Goal: Task Accomplishment & Management: Manage account settings

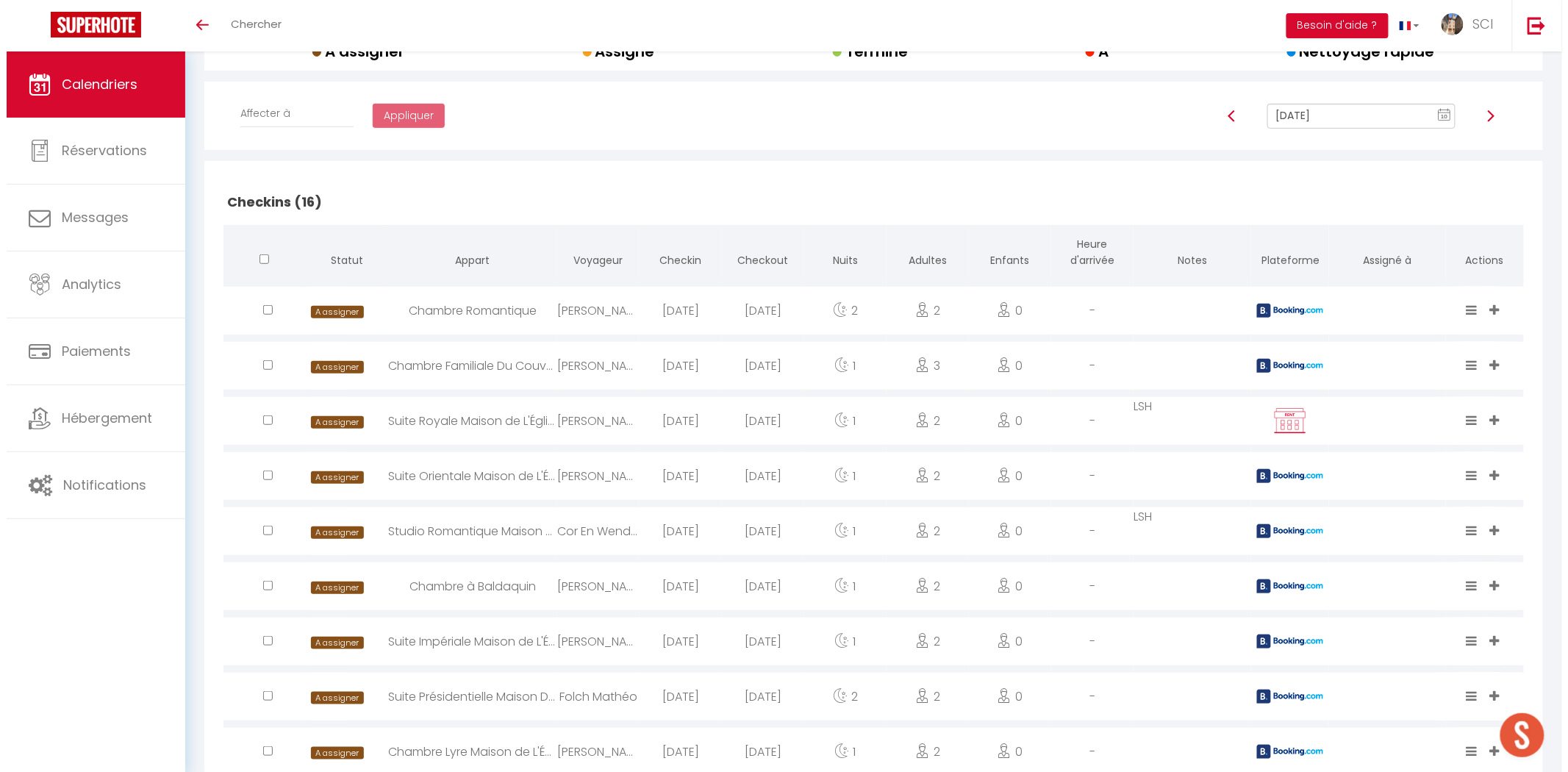
scroll to position [225, 0]
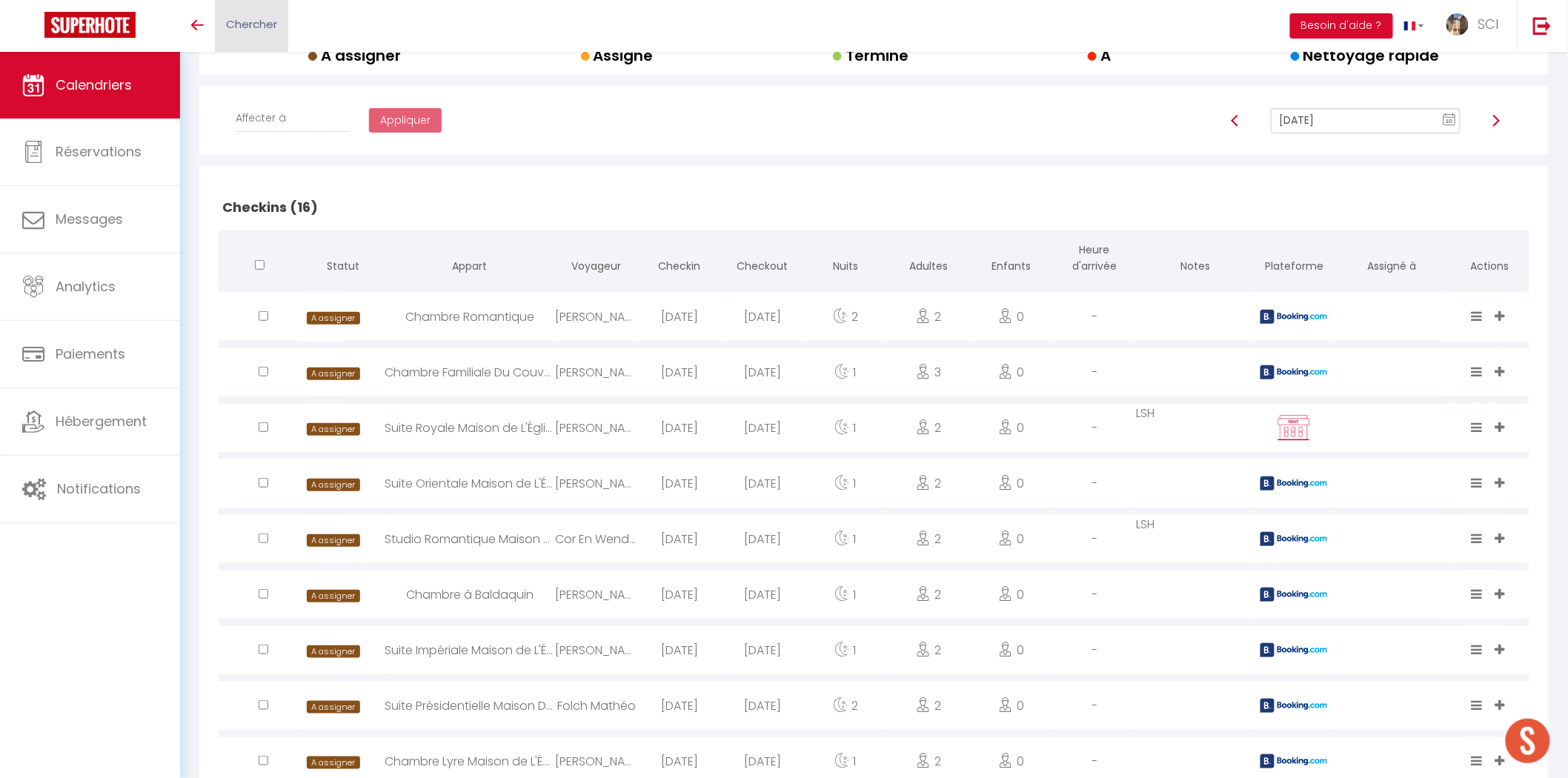
click at [254, 27] on span "Chercher" at bounding box center [252, 24] width 51 height 16
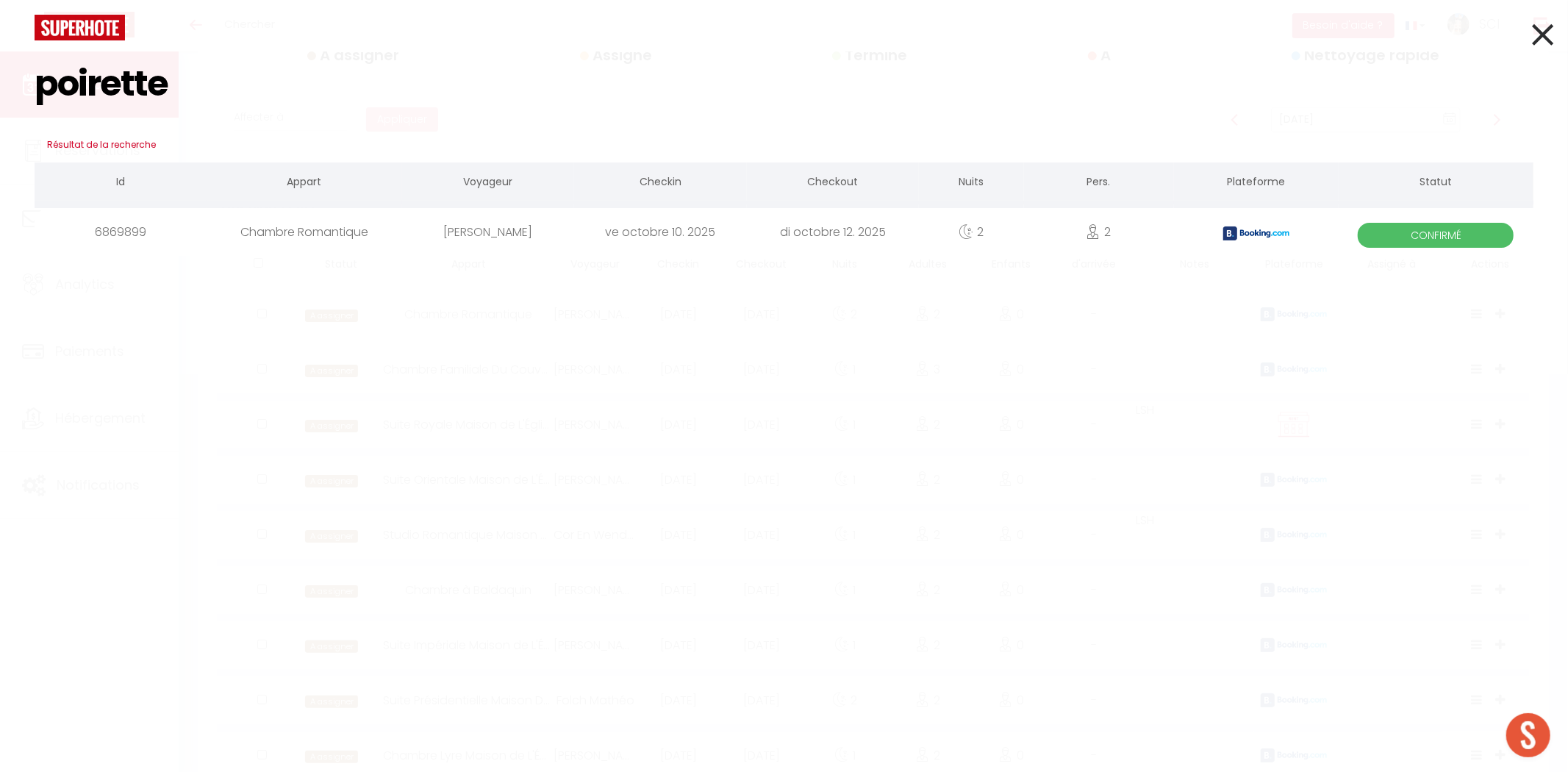
type input "poirette"
click at [474, 220] on div "[PERSON_NAME]" at bounding box center [488, 232] width 172 height 47
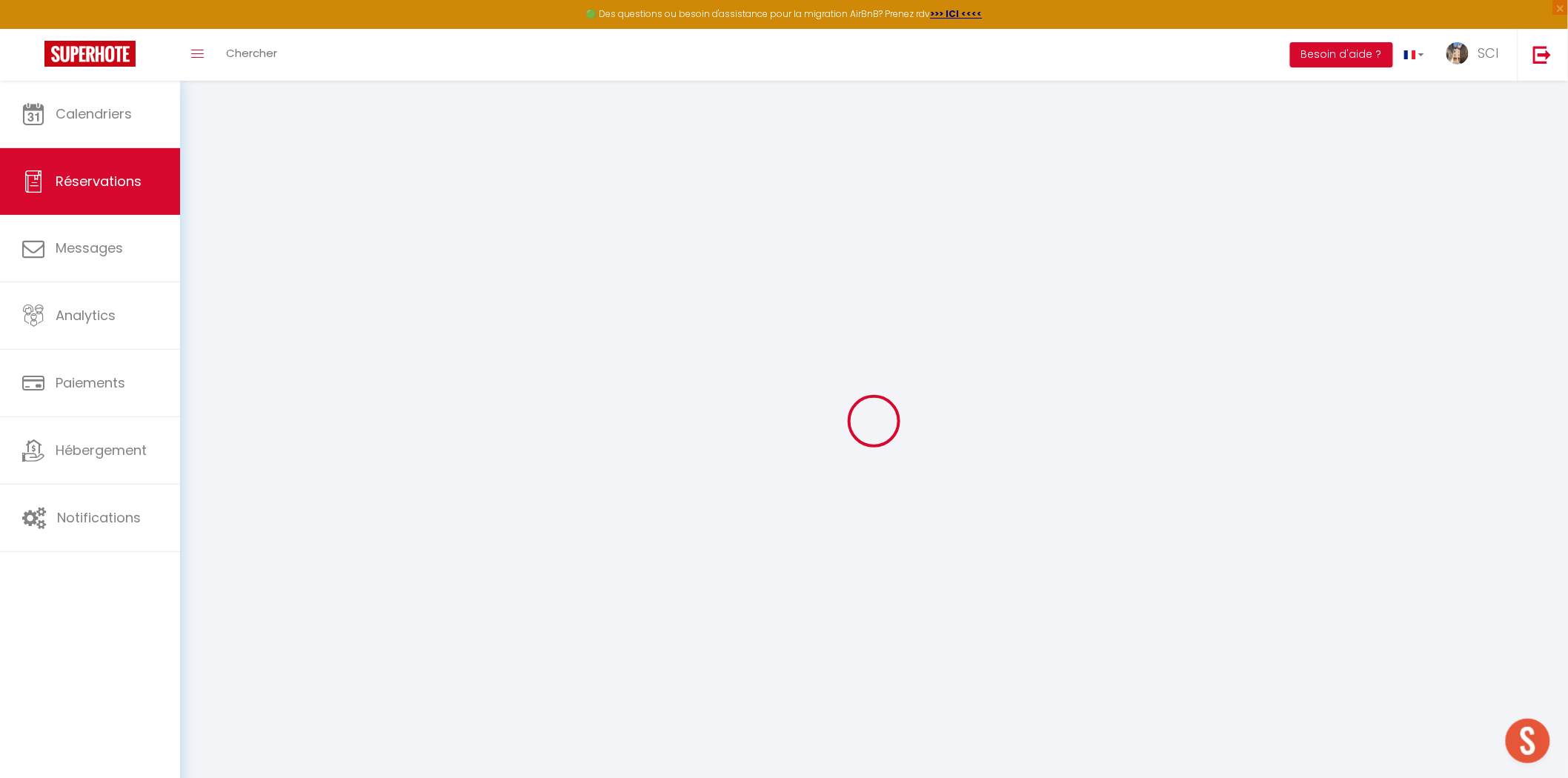
type input "REMY"
type input "POIRETTE"
type input "rpoire.516467@guest.booking.com"
type input "+33668127279"
select select "FR"
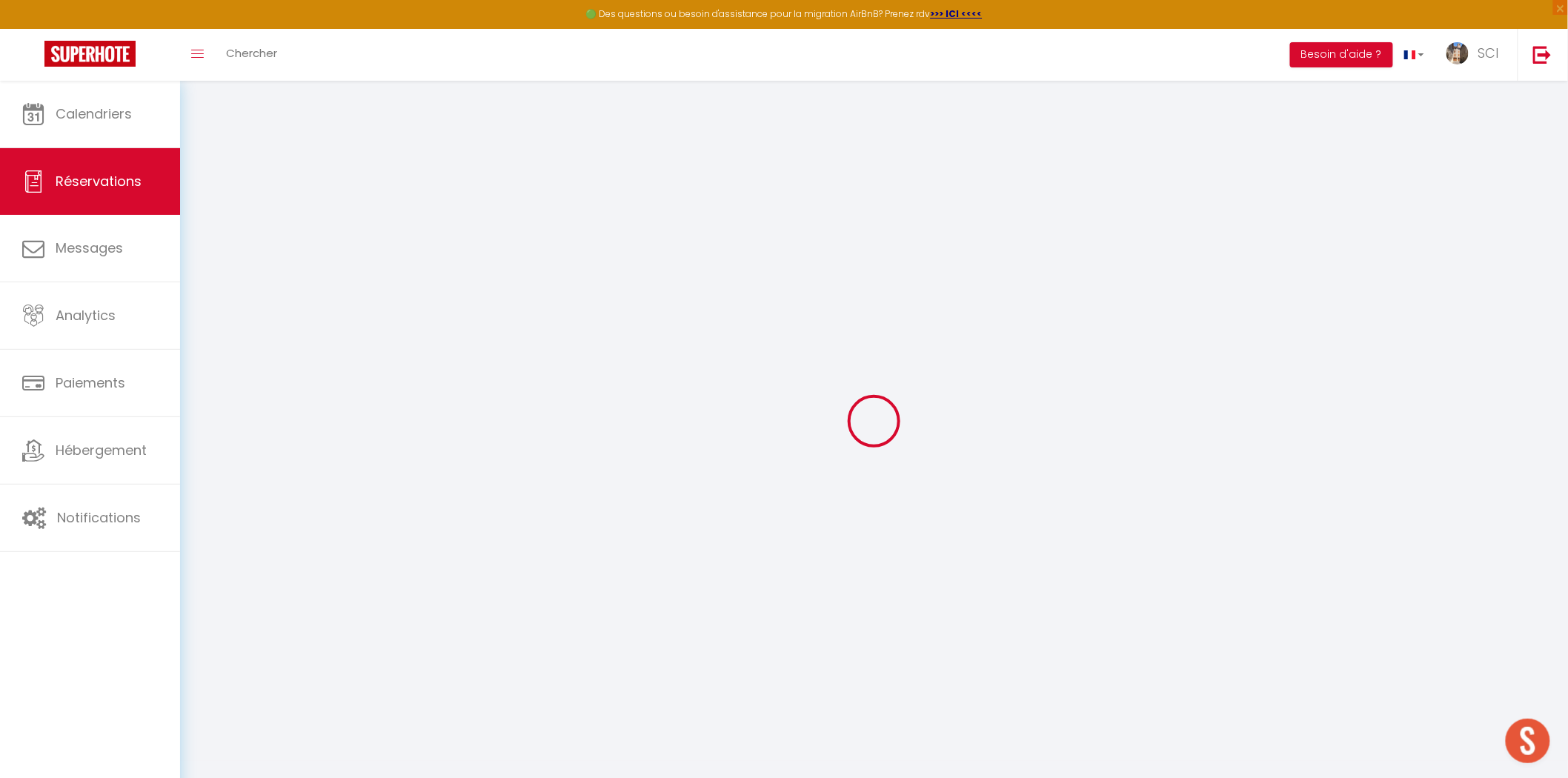
type input "28.05"
type input "2.43"
select select "11979"
select select "1"
select select
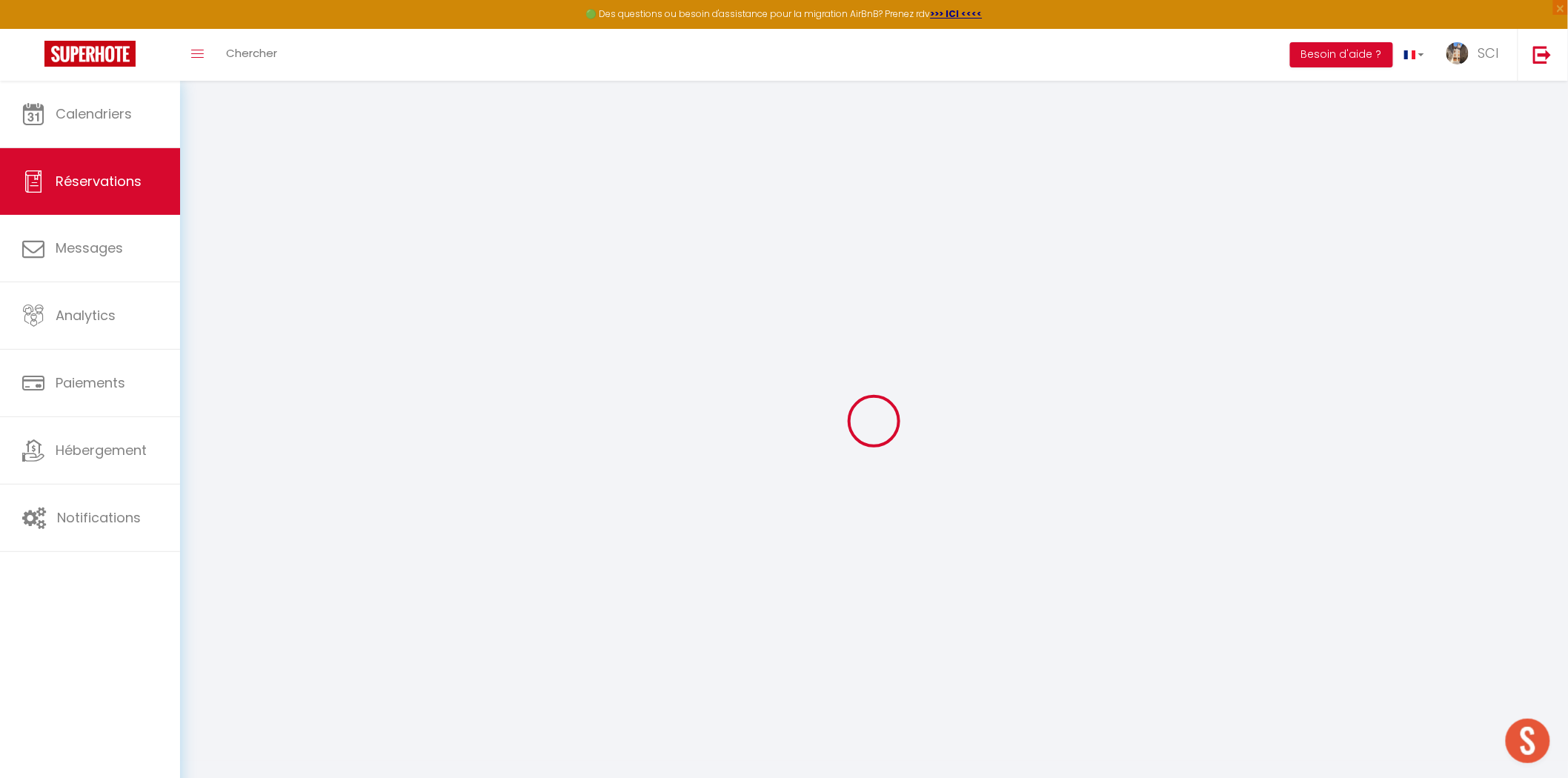
select select
type input "2"
select select "12"
select select
type input "165"
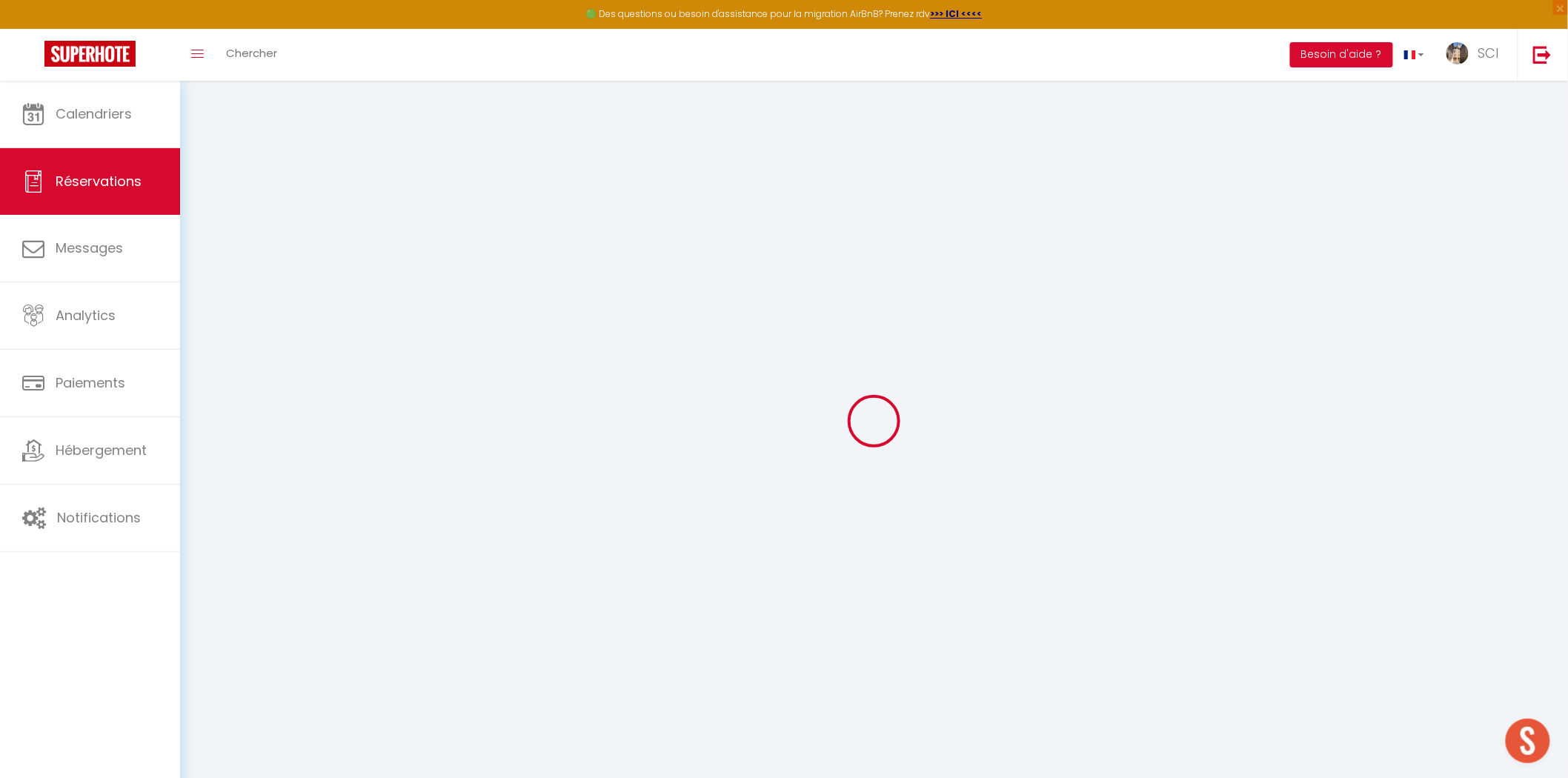
checkbox input "false"
type input "0"
select select "2"
type input "0"
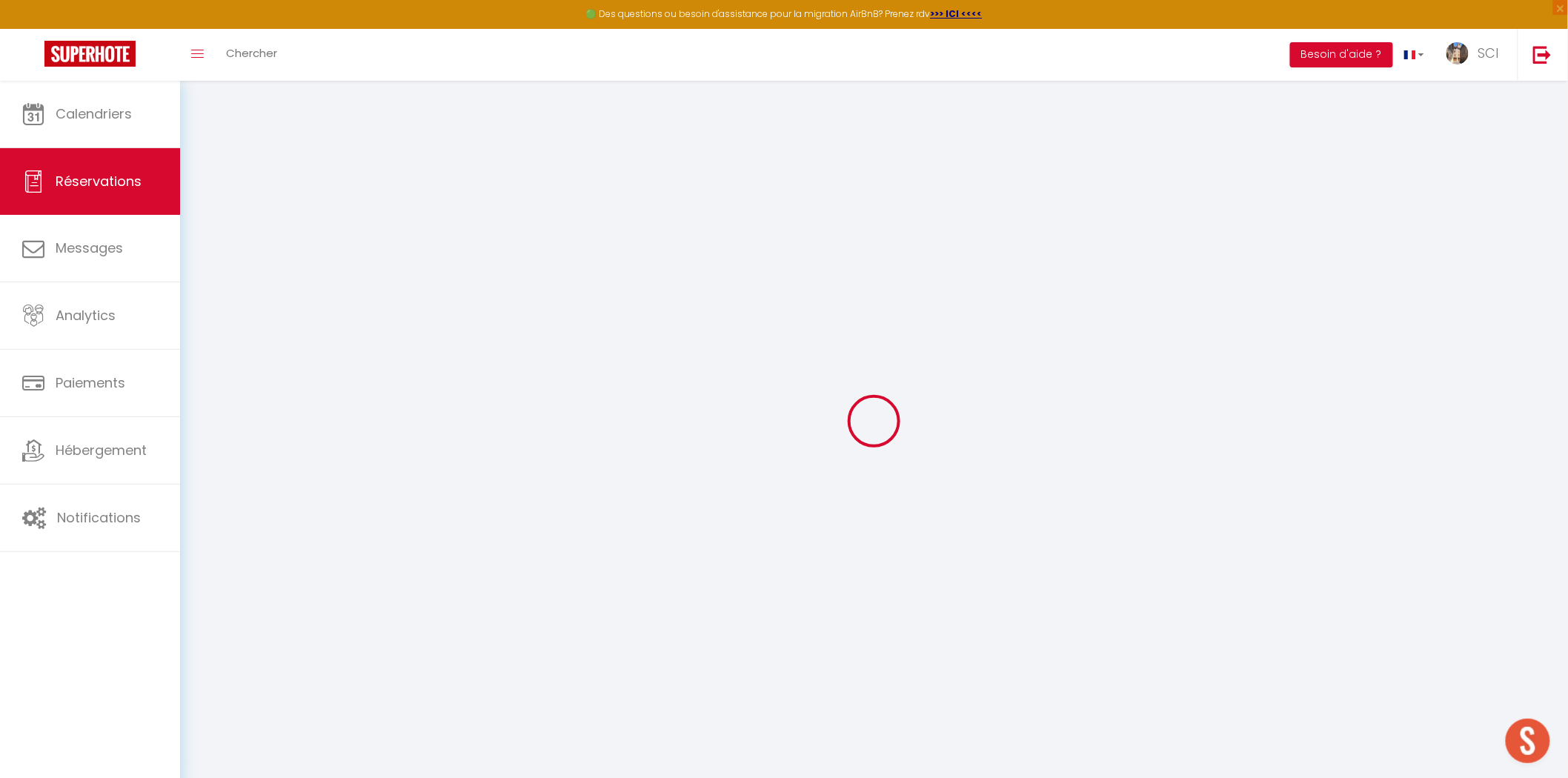
type input "0"
select select
select select "14"
checkbox input "false"
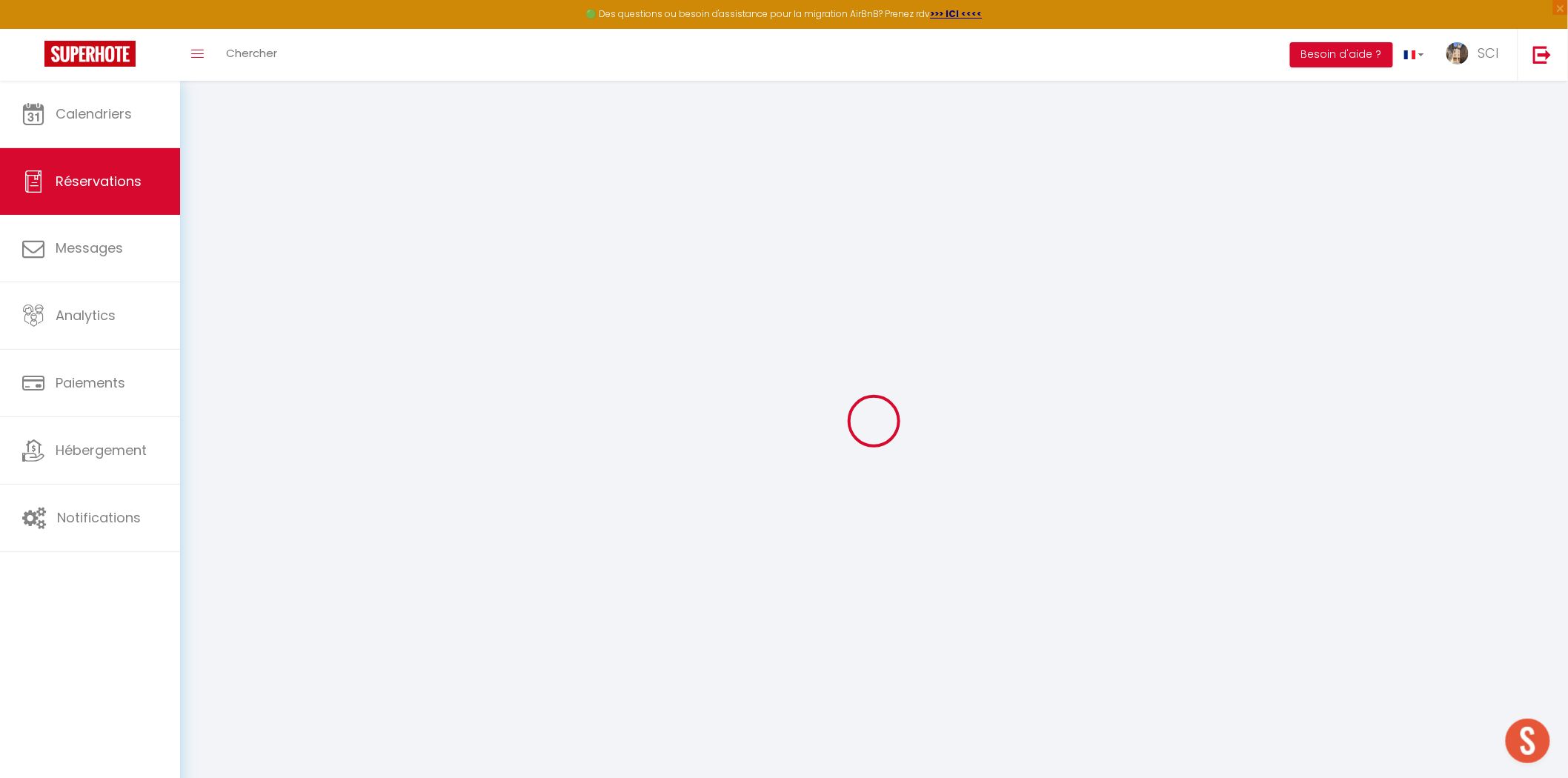
select select
checkbox input "false"
select select
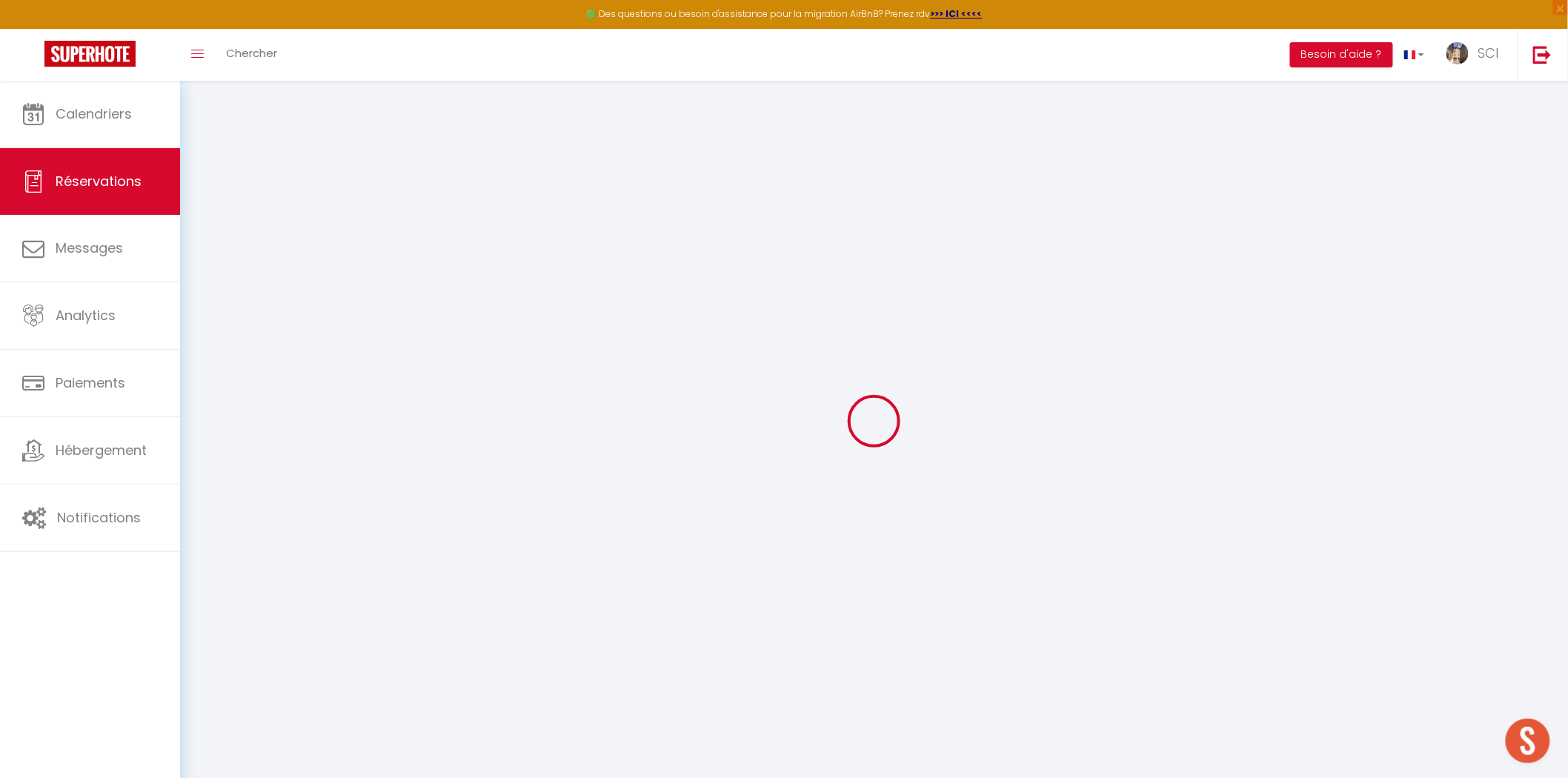
checkbox input "false"
type textarea "** THIS RESERVATION HAS BEEN PRE-PAID ** Reservation has a cancellation grace p…"
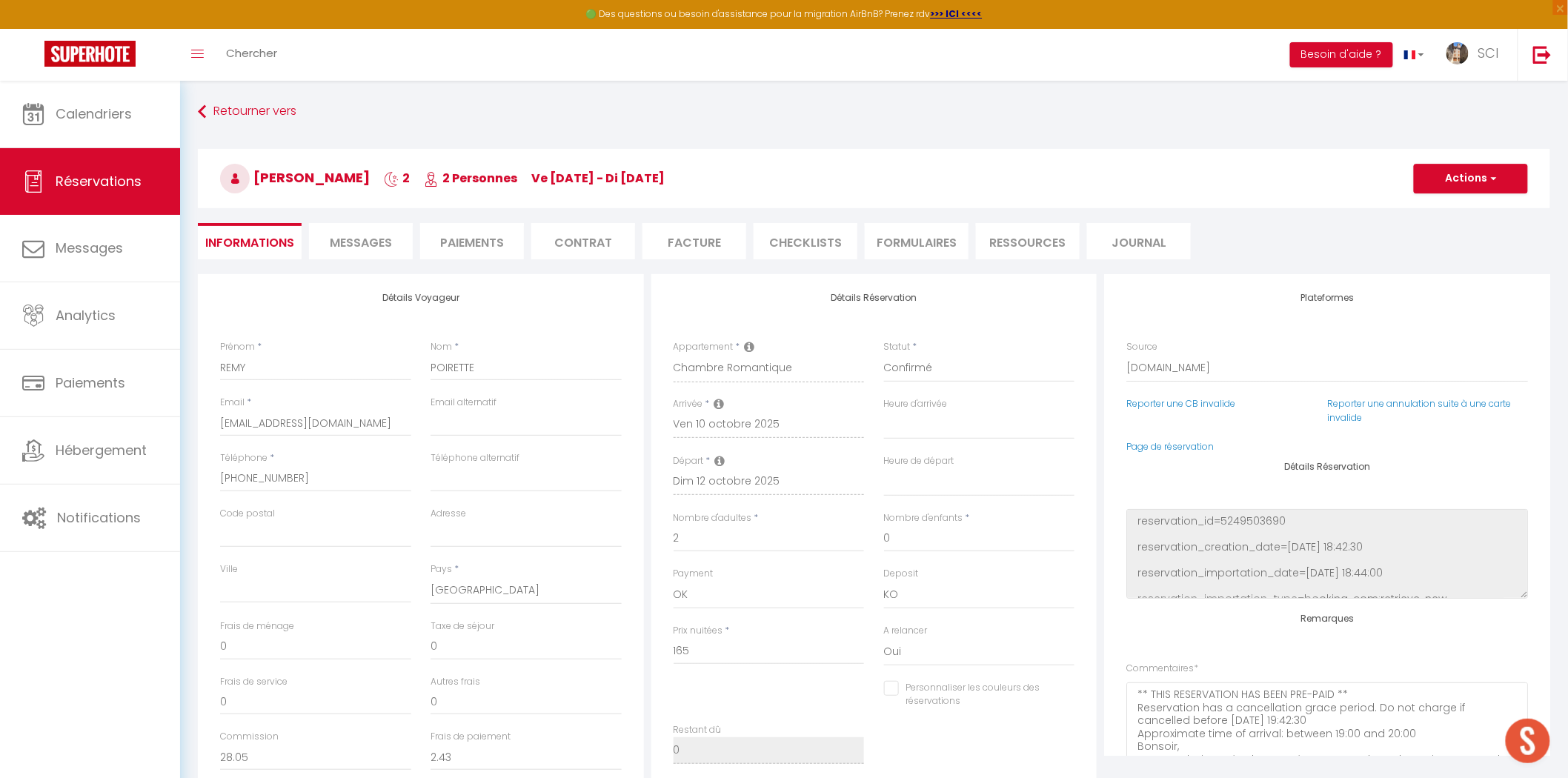
type input "8.25"
select select
checkbox input "false"
select select
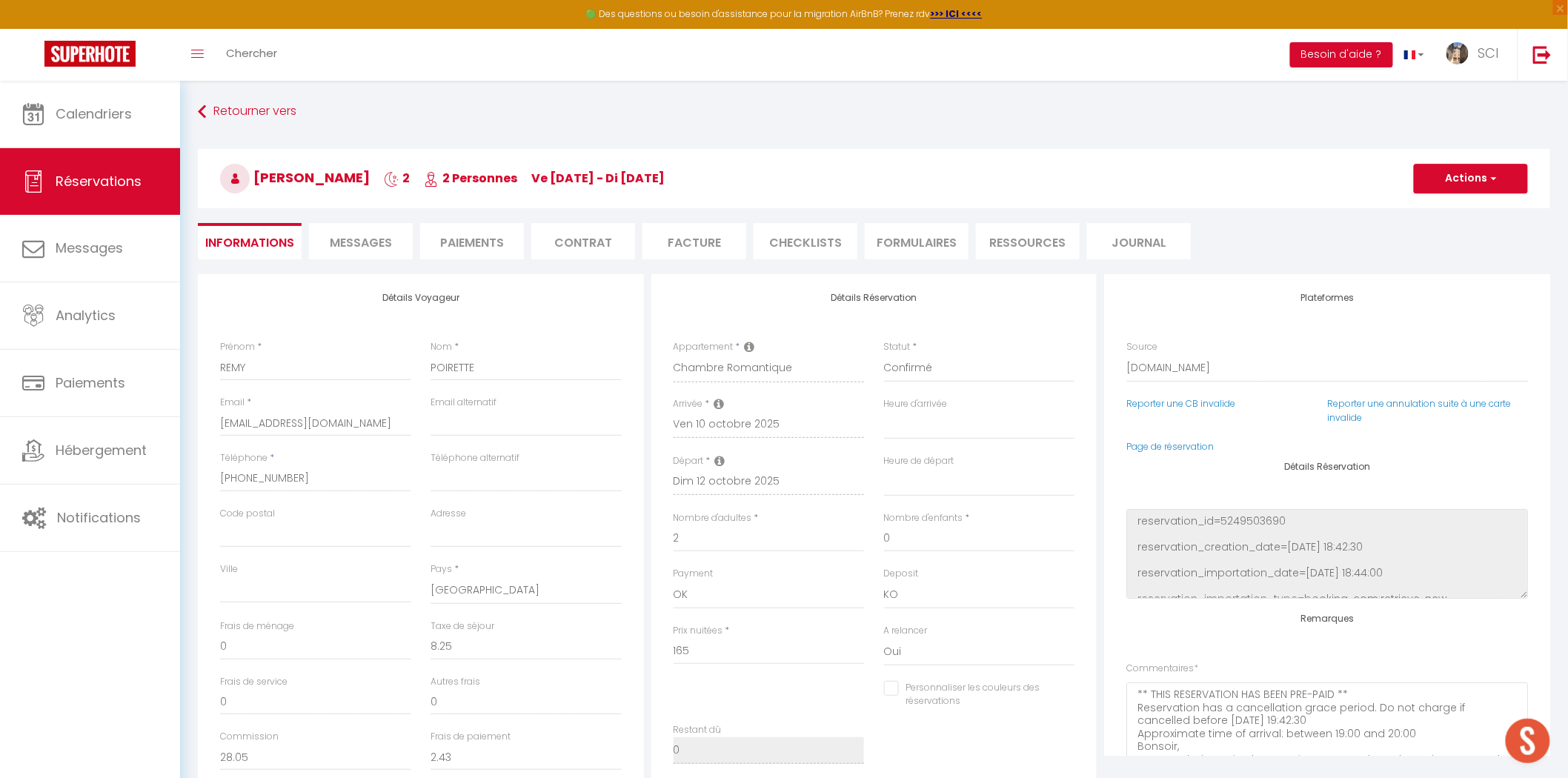
select select
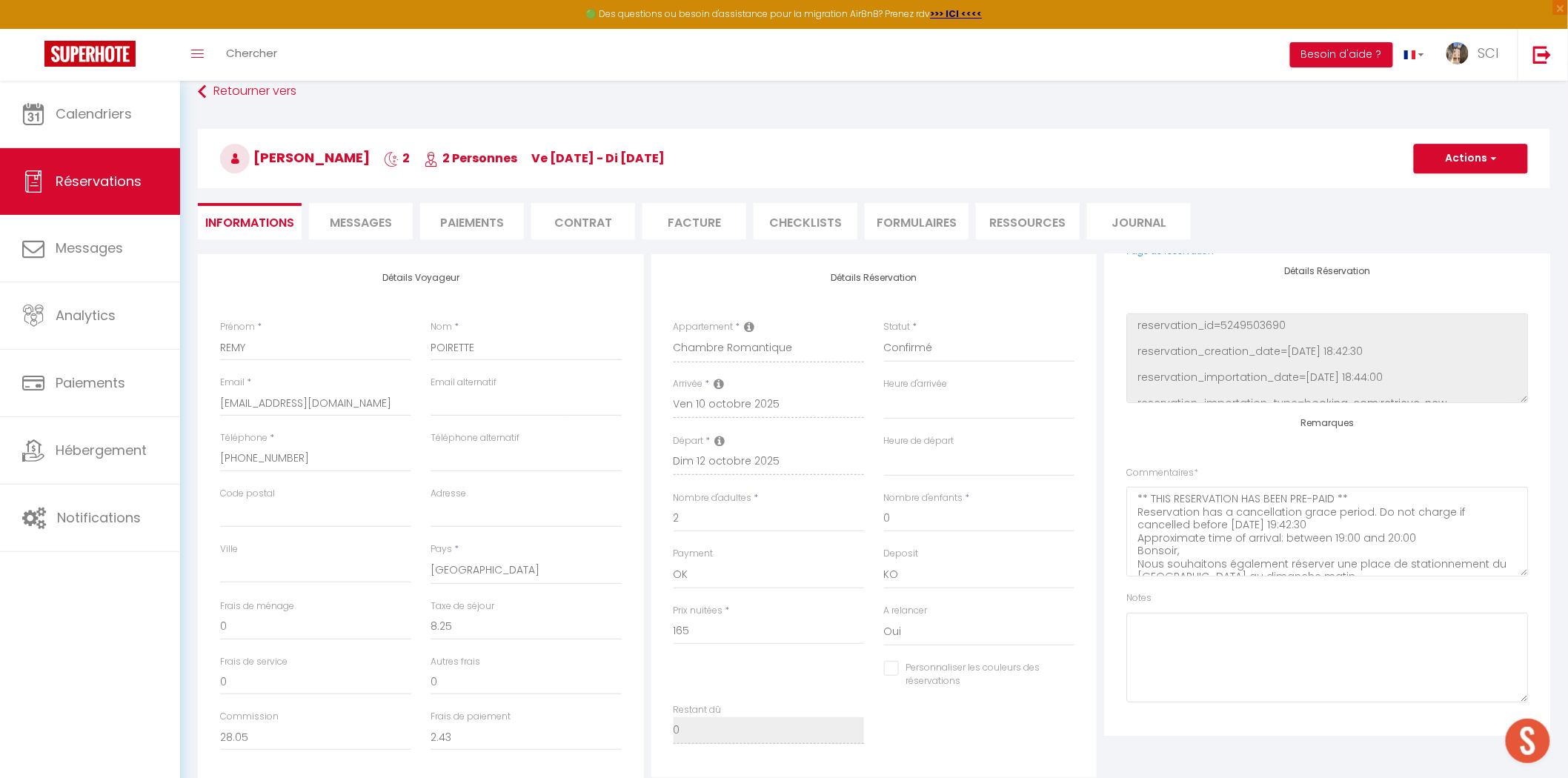
scroll to position [39, 0]
click at [470, 217] on li "Paiements" at bounding box center [471, 221] width 103 height 36
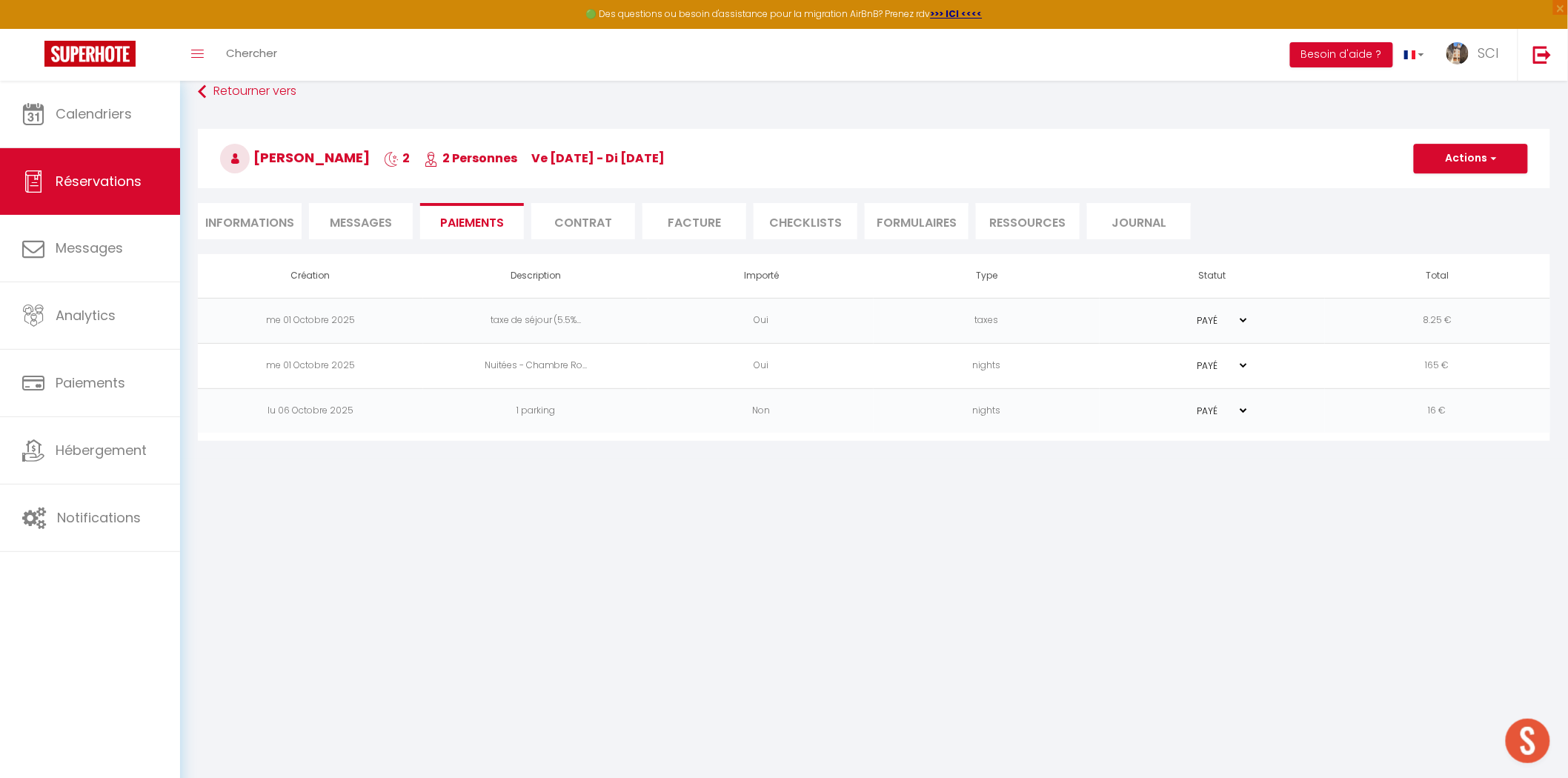
click at [231, 219] on li "Informations" at bounding box center [249, 221] width 103 height 36
select select
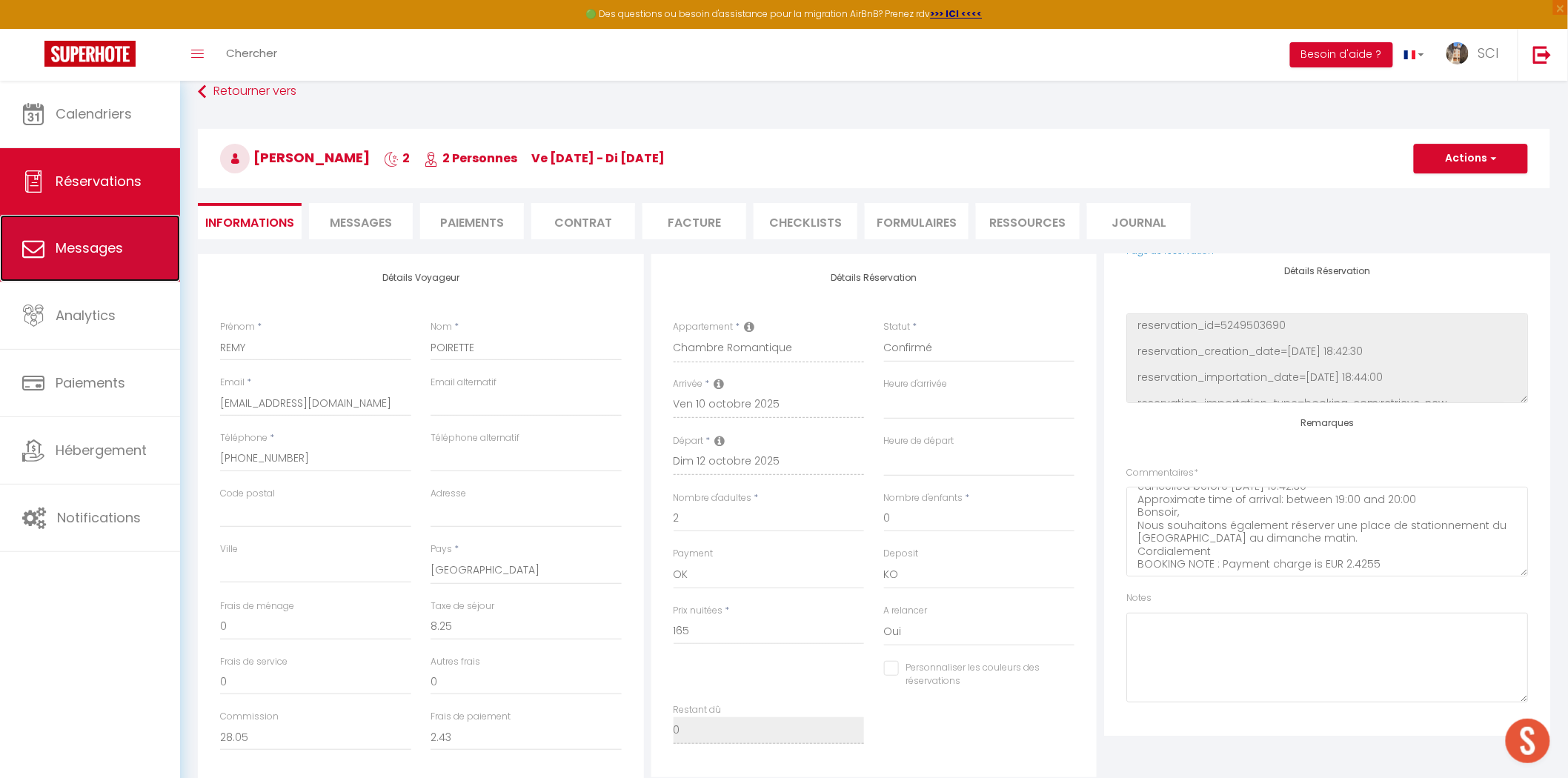
click at [126, 252] on link "Messages" at bounding box center [90, 248] width 180 height 66
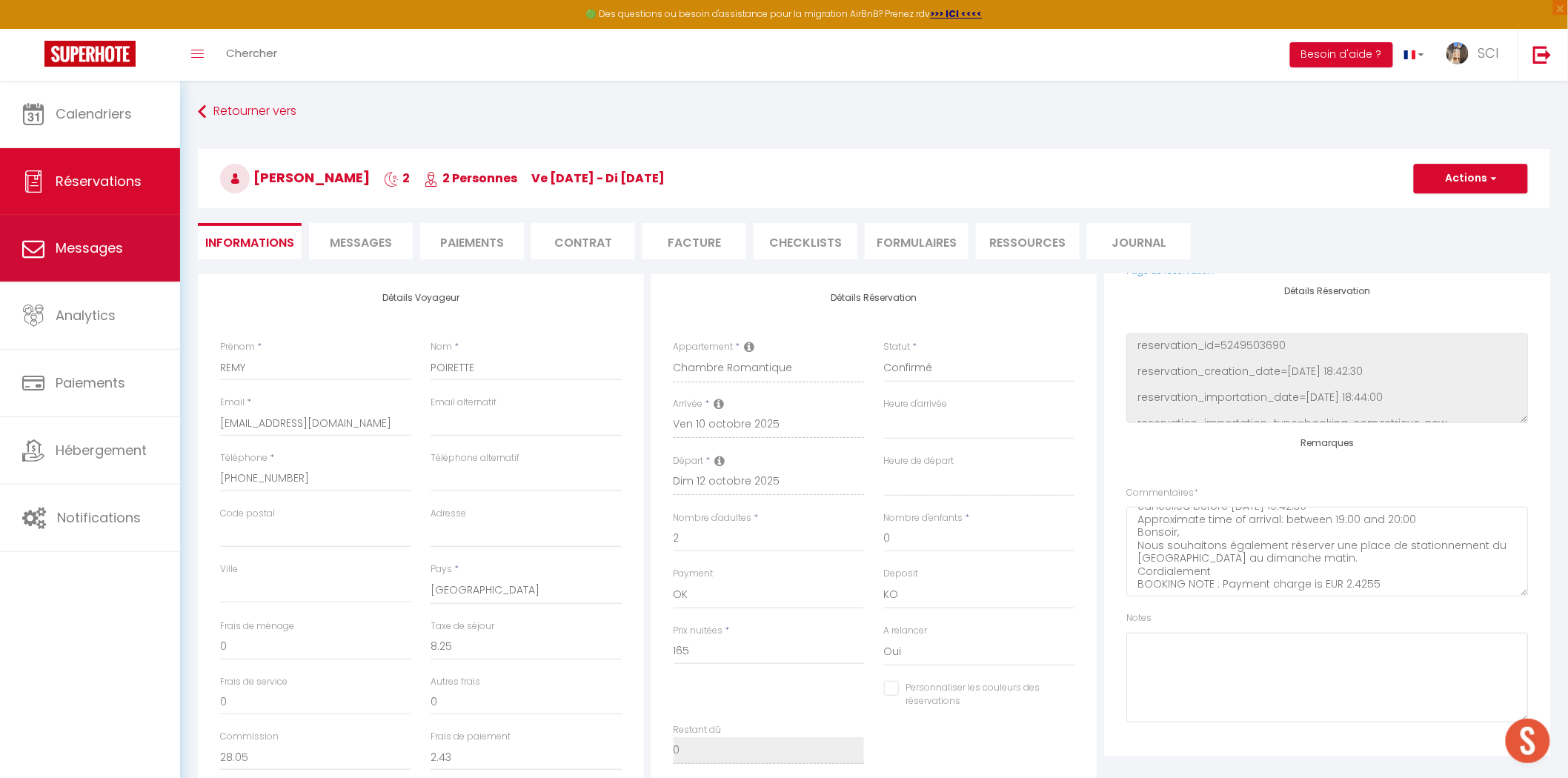
select select "message"
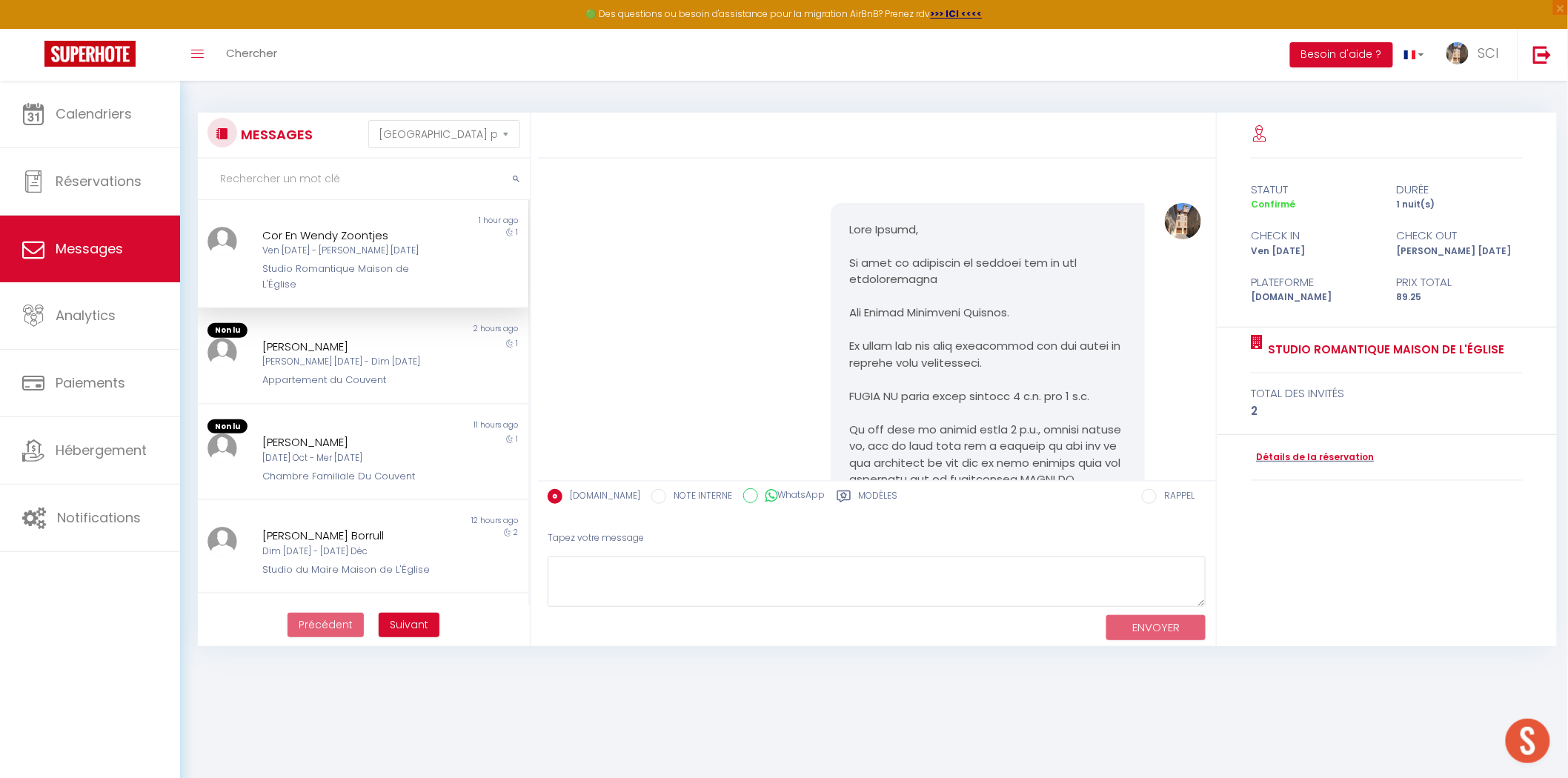
scroll to position [3851, 0]
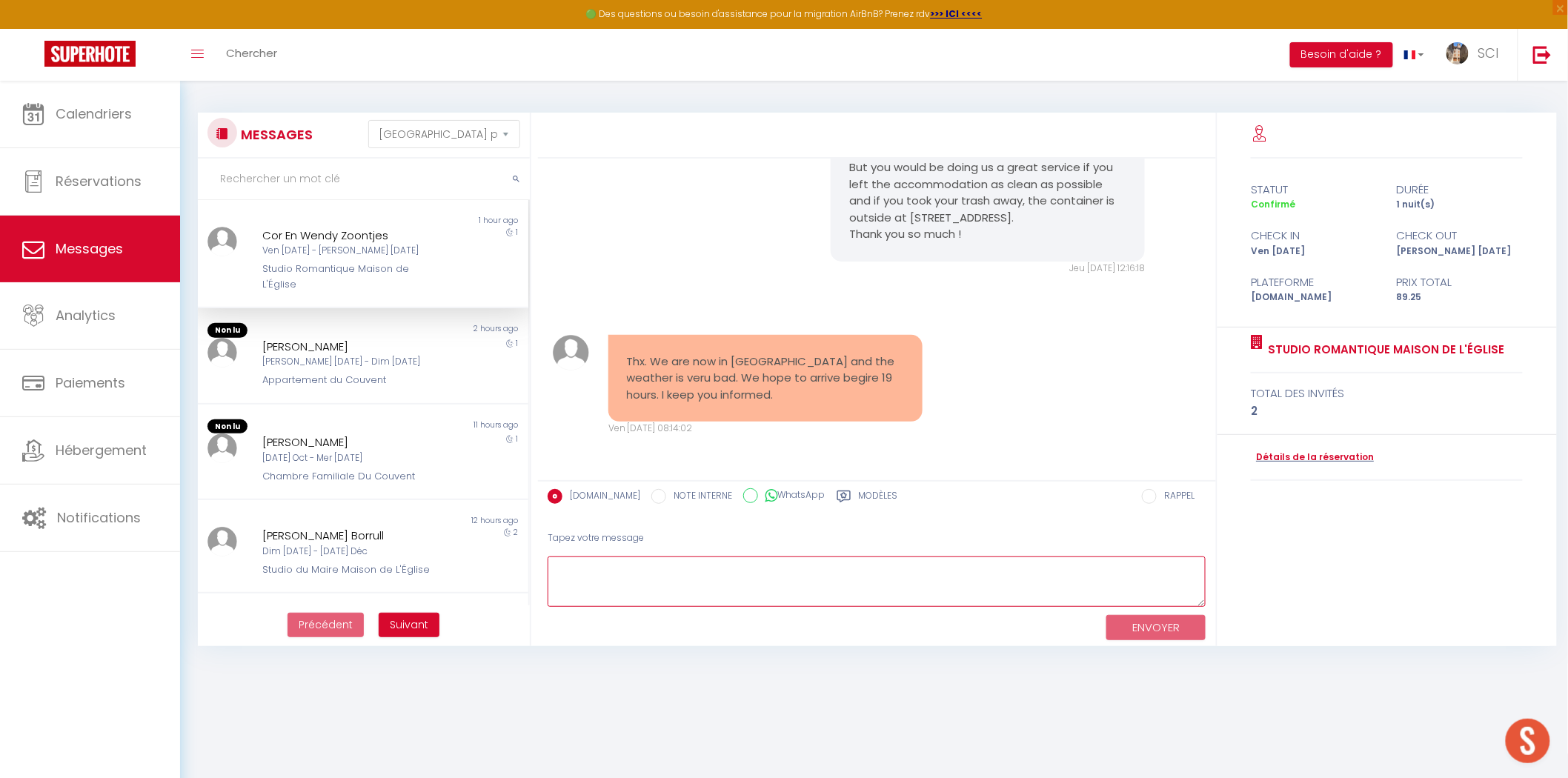
click at [774, 574] on textarea at bounding box center [876, 582] width 659 height 51
click at [369, 259] on div "Cor En Wendy Zoontjes Ven 10 Oct - Sam 11 Oct Studio Romantique Maison de L'Égl…" at bounding box center [349, 259] width 193 height 65
click at [664, 579] on textarea at bounding box center [876, 582] width 659 height 51
type textarea "Hello ! Thank you"
click at [1139, 638] on button "ENVOYER" at bounding box center [1156, 628] width 99 height 26
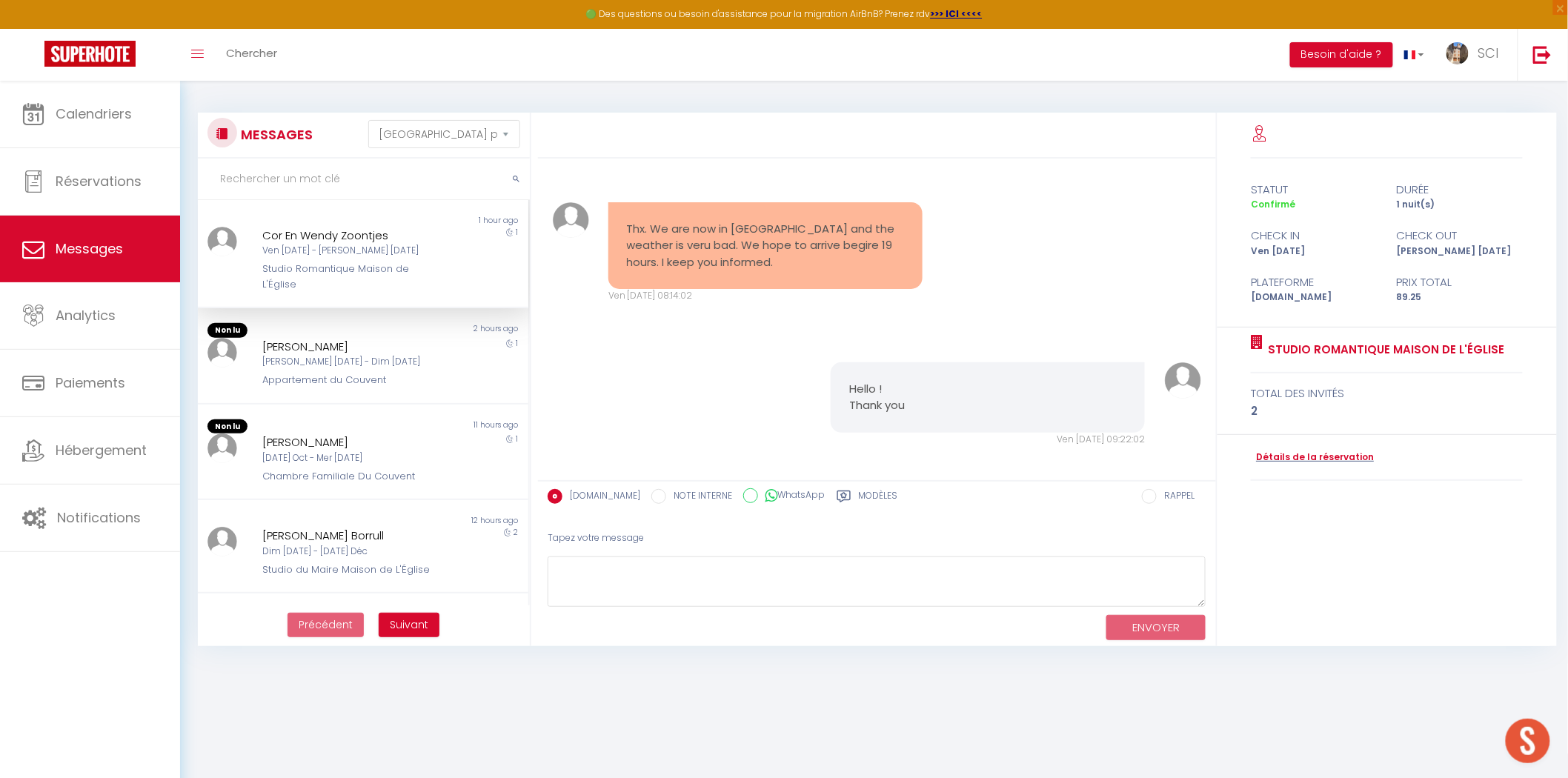
scroll to position [3994, 0]
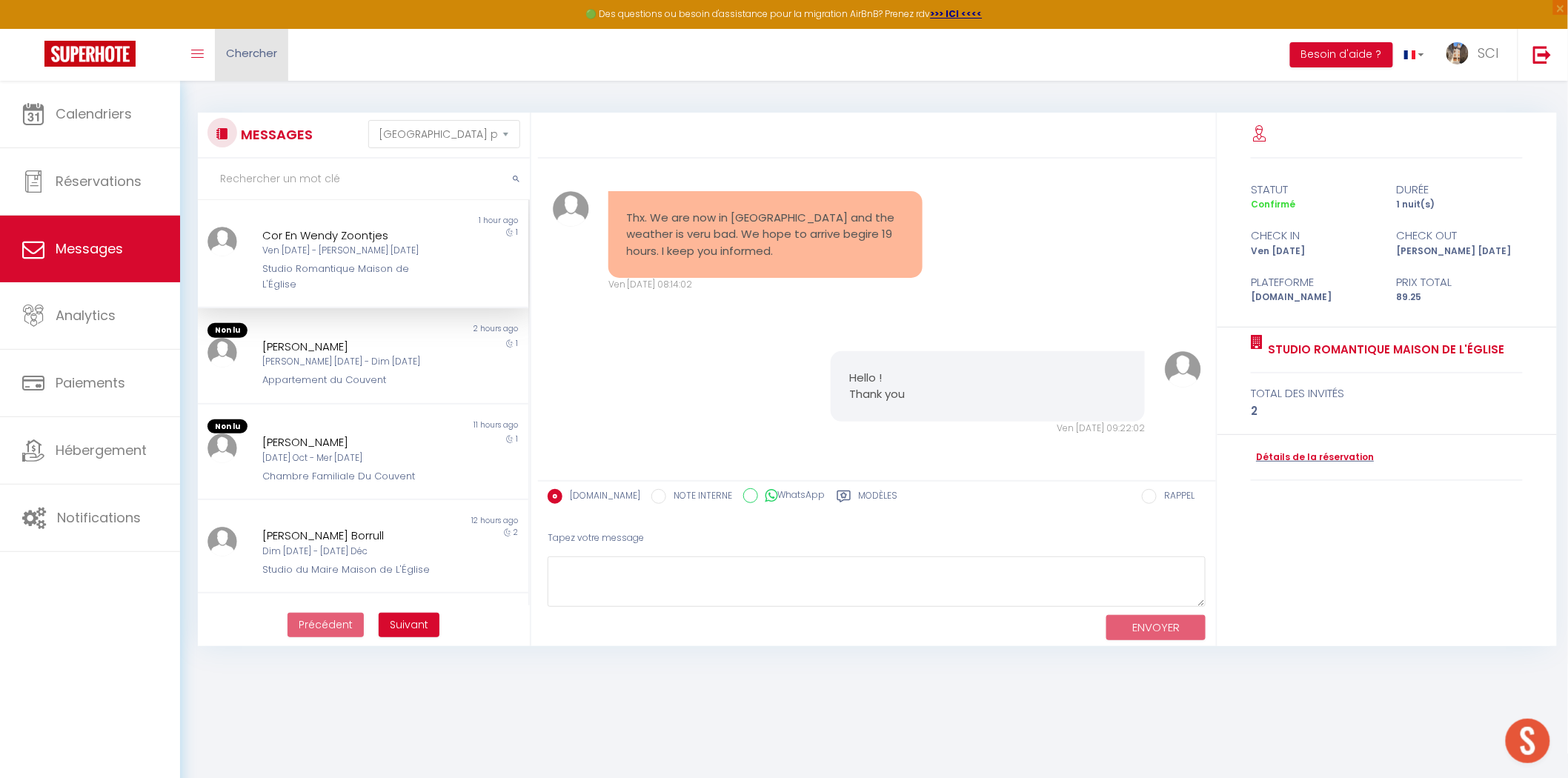
click at [252, 70] on link "Chercher" at bounding box center [251, 55] width 73 height 52
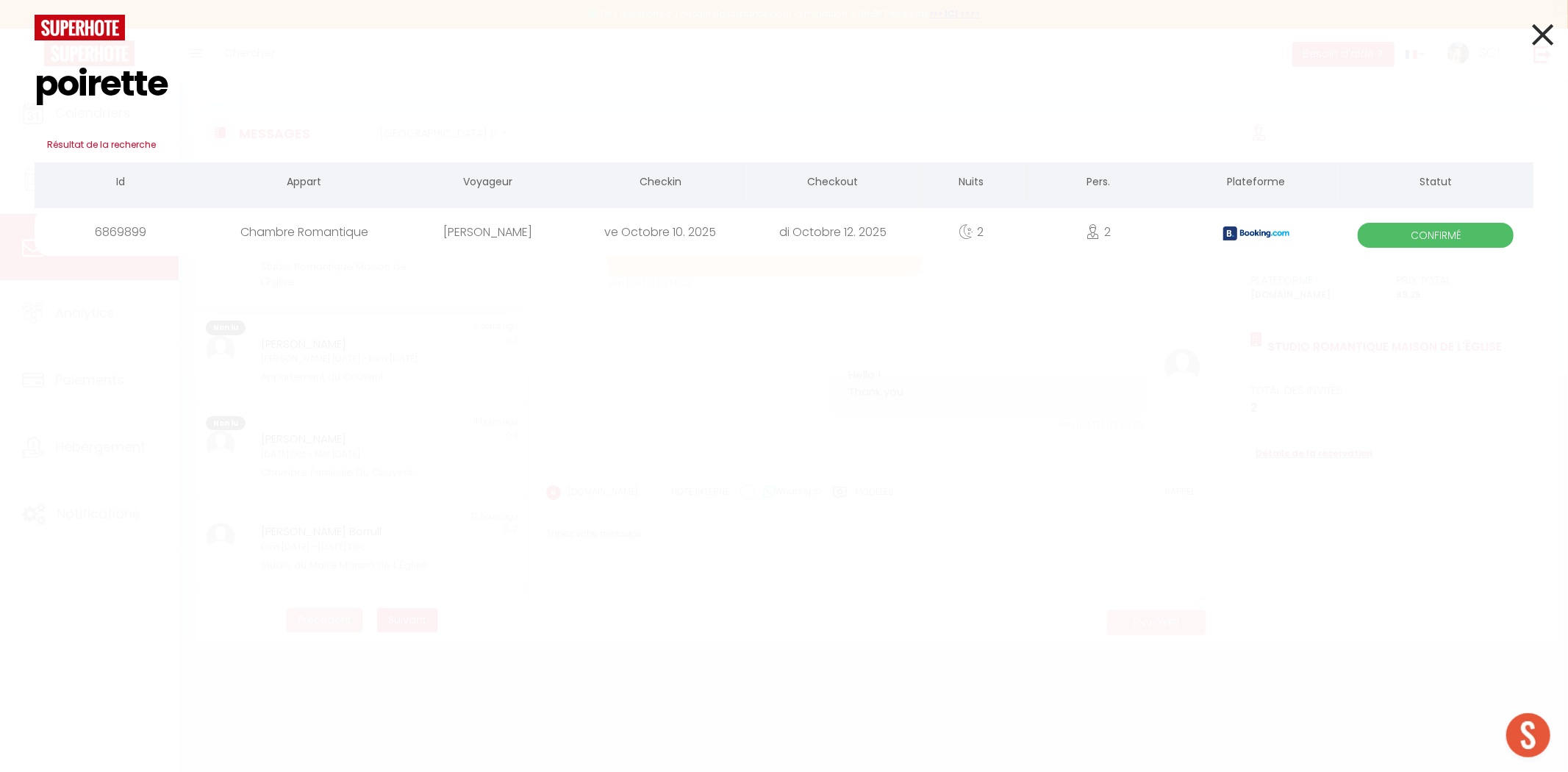
type input "poirette"
click at [464, 225] on div "[PERSON_NAME]" at bounding box center [488, 232] width 172 height 47
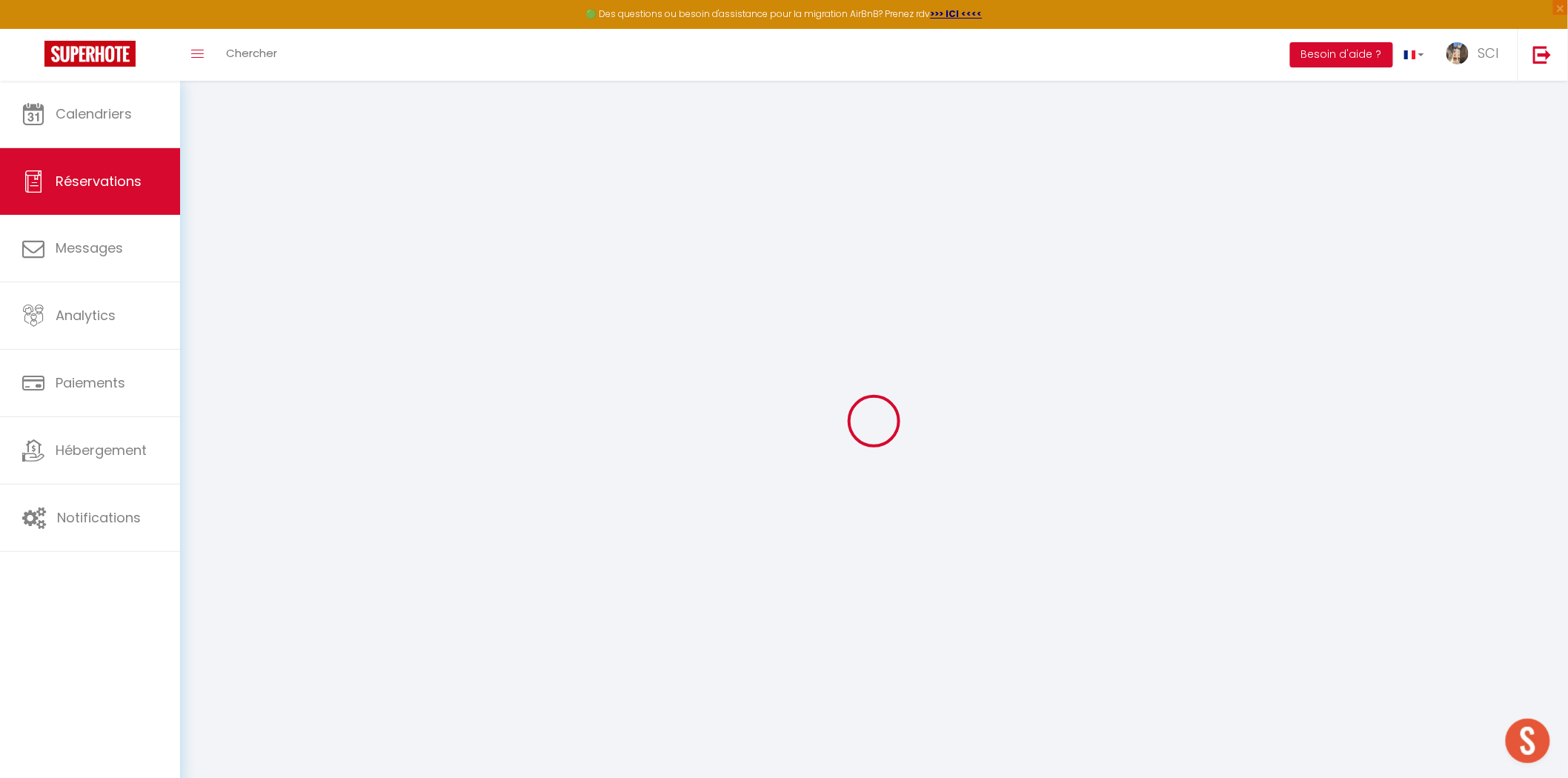
type input "REMY"
type input "POIRETTE"
type input "rpoire.516467@guest.booking.com"
type input "+33668127279"
select select "FR"
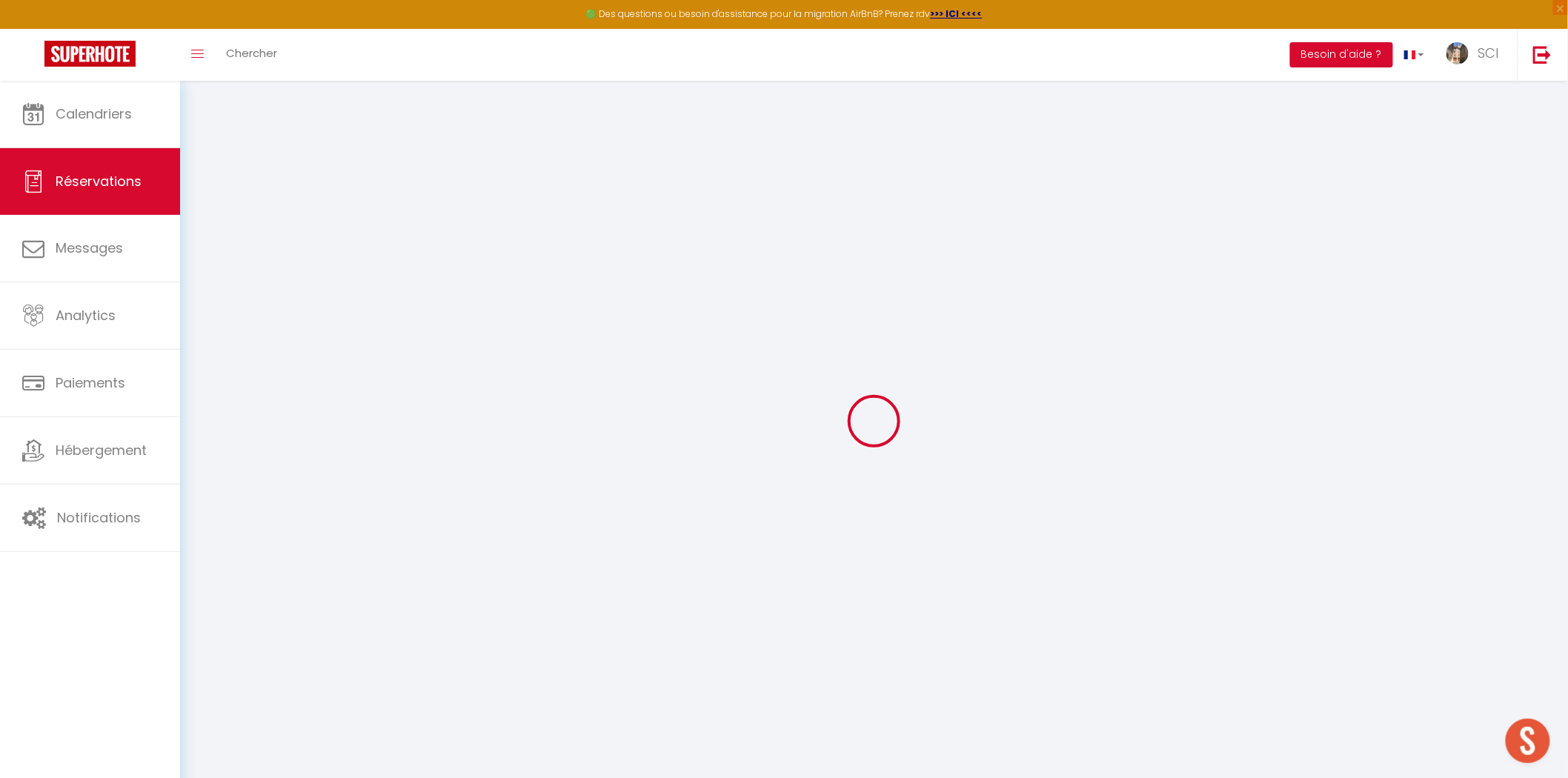
type input "28.05"
type input "2.43"
select select "11979"
select select "1"
select select
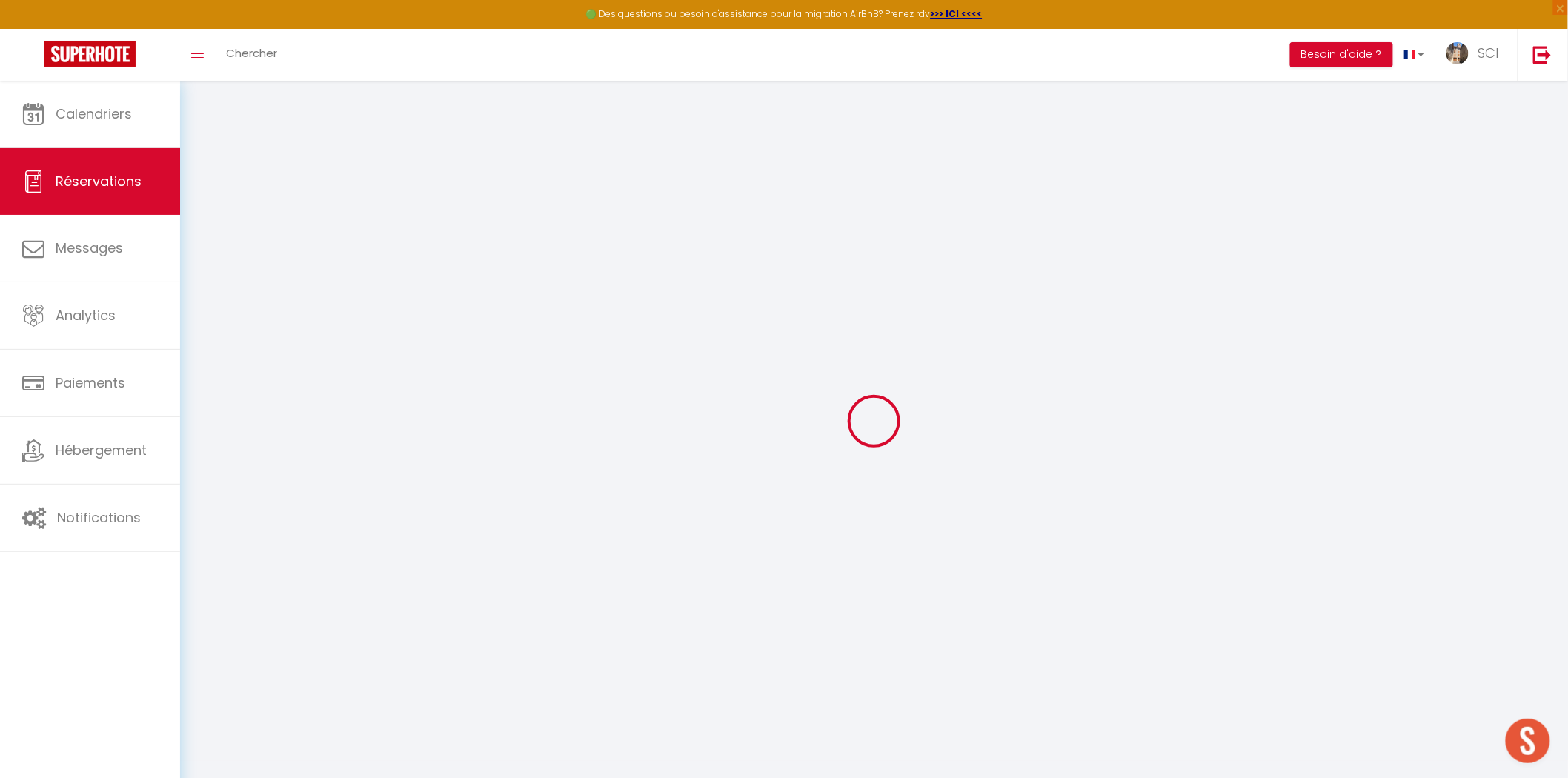
select select
type input "2"
select select "12"
select select
type input "165"
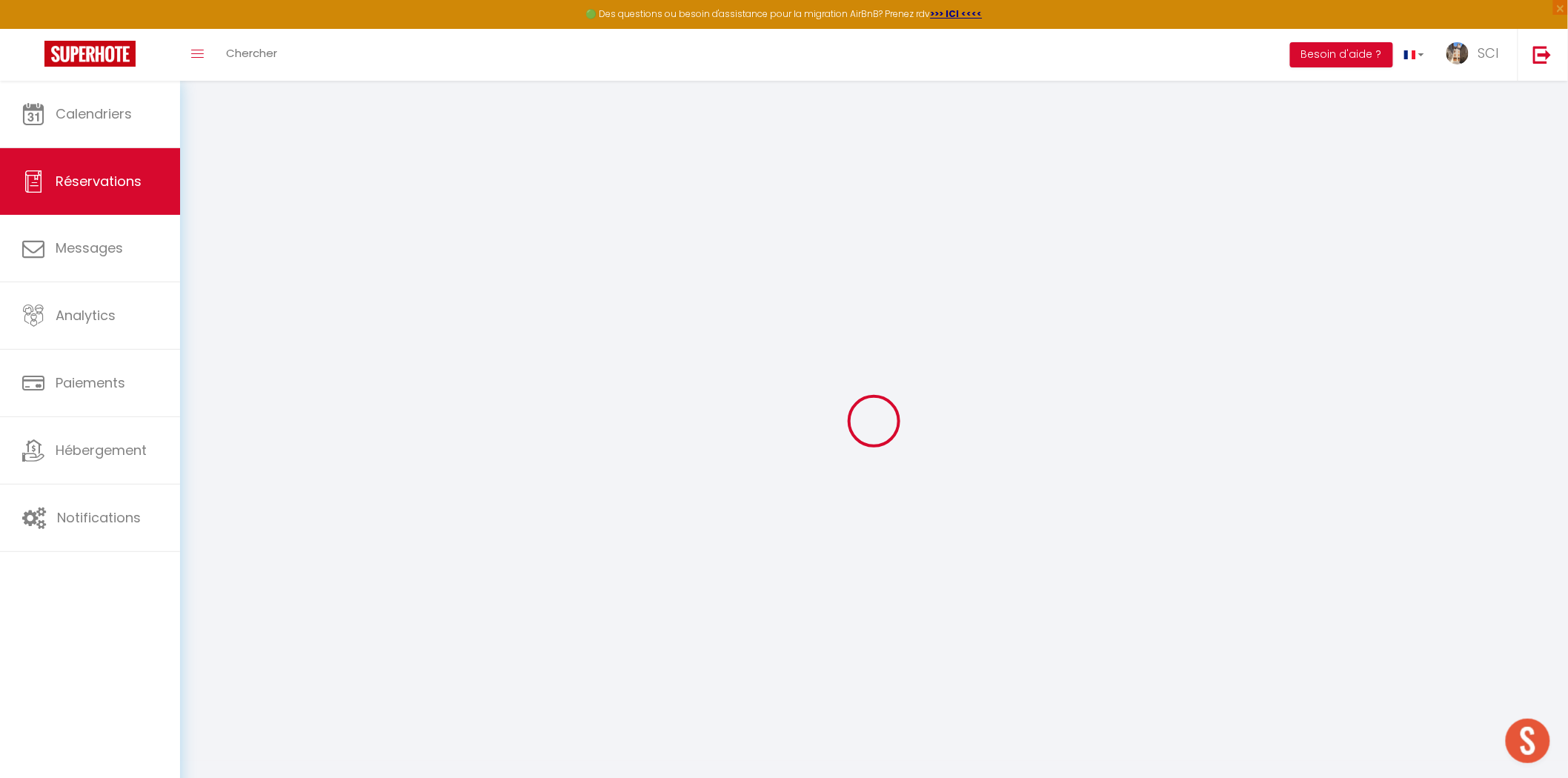
checkbox input "false"
type input "0"
select select "2"
type input "0"
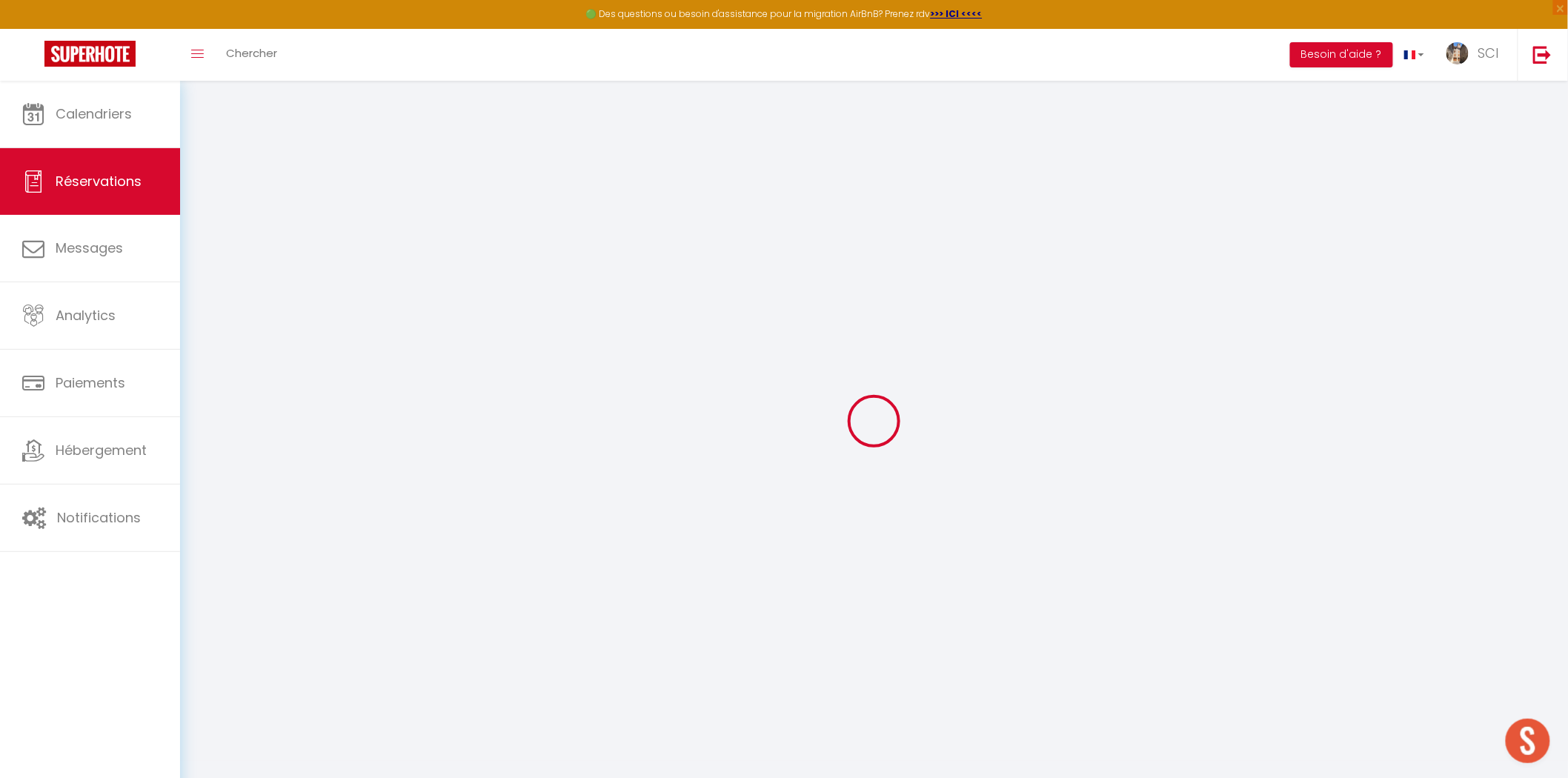
type input "0"
select select
select select "14"
checkbox input "false"
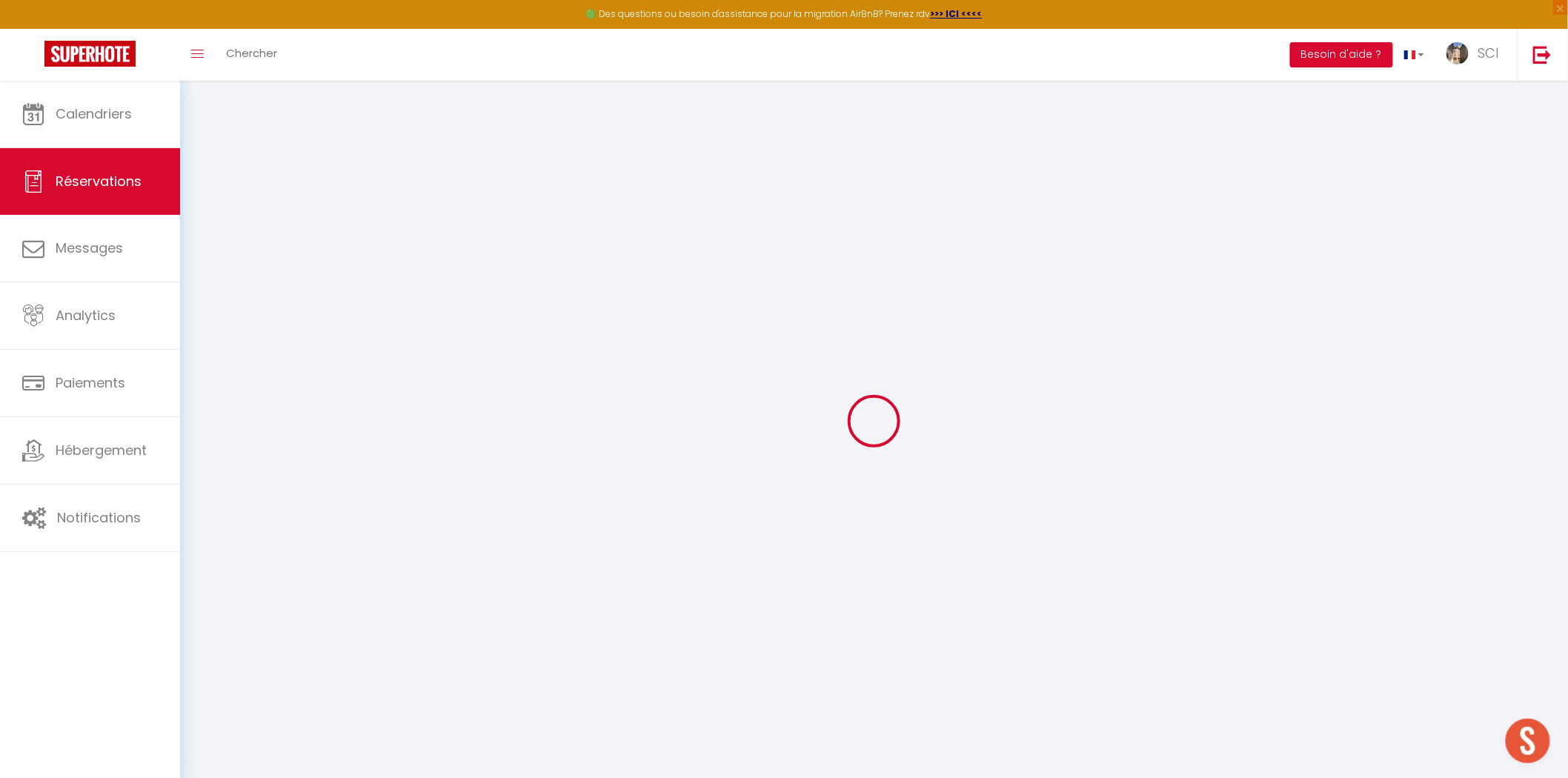
select select
checkbox input "false"
select select
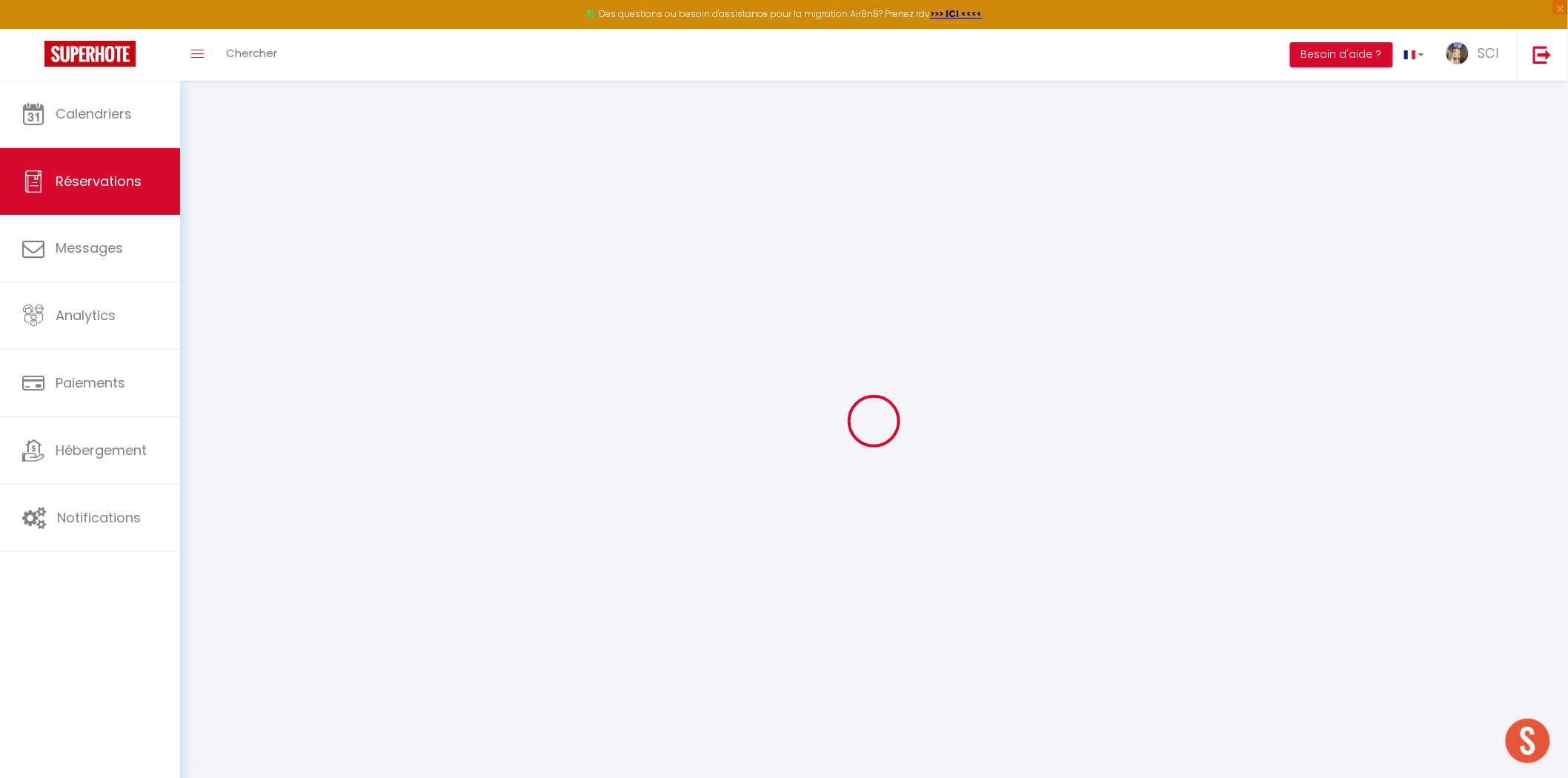
checkbox input "false"
type textarea "** THIS RESERVATION HAS BEEN PRE-PAID ** Reservation has a cancellation grace p…"
select select
checkbox input "false"
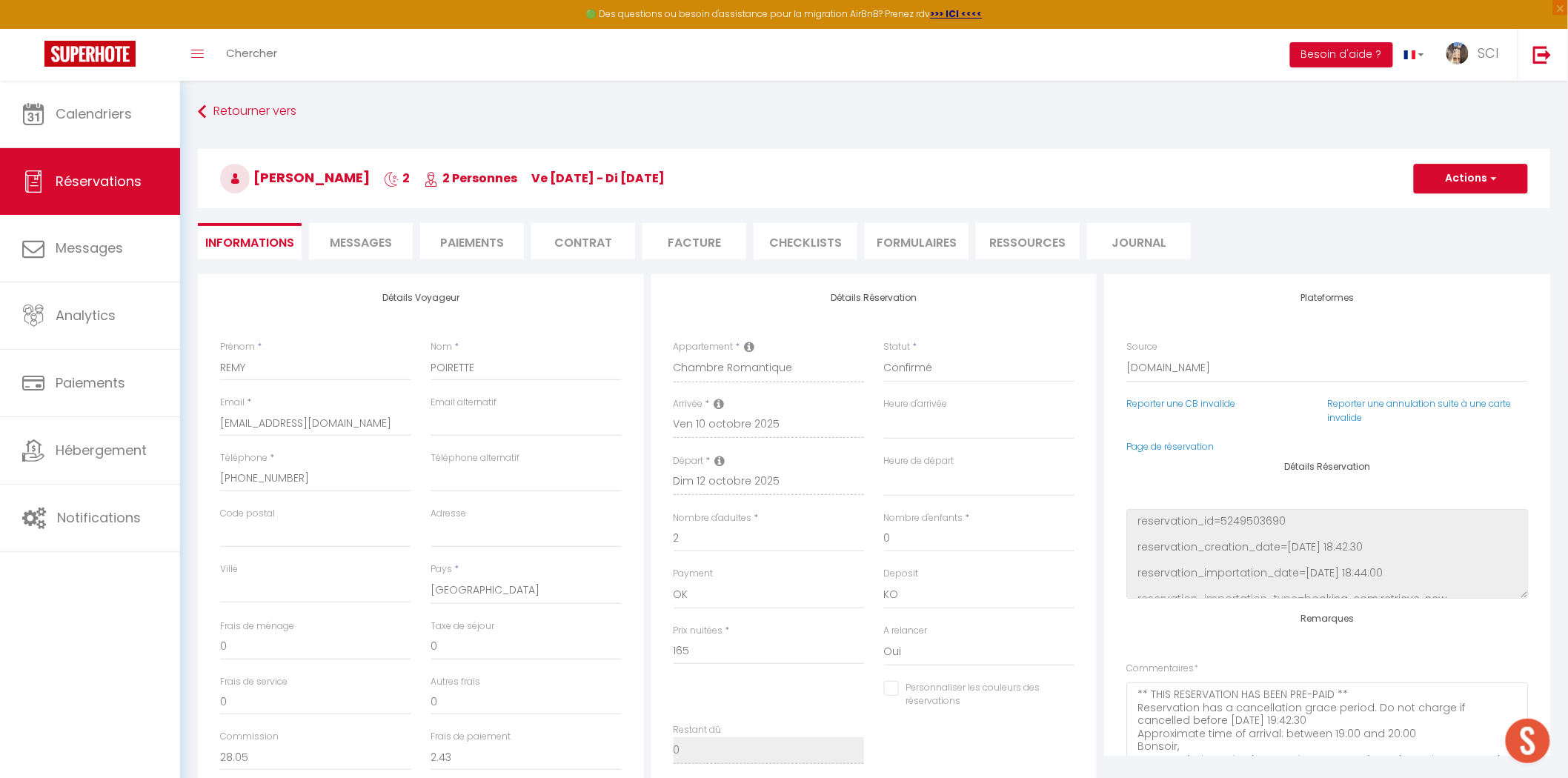
type input "8.25"
select select
checkbox input "false"
select select
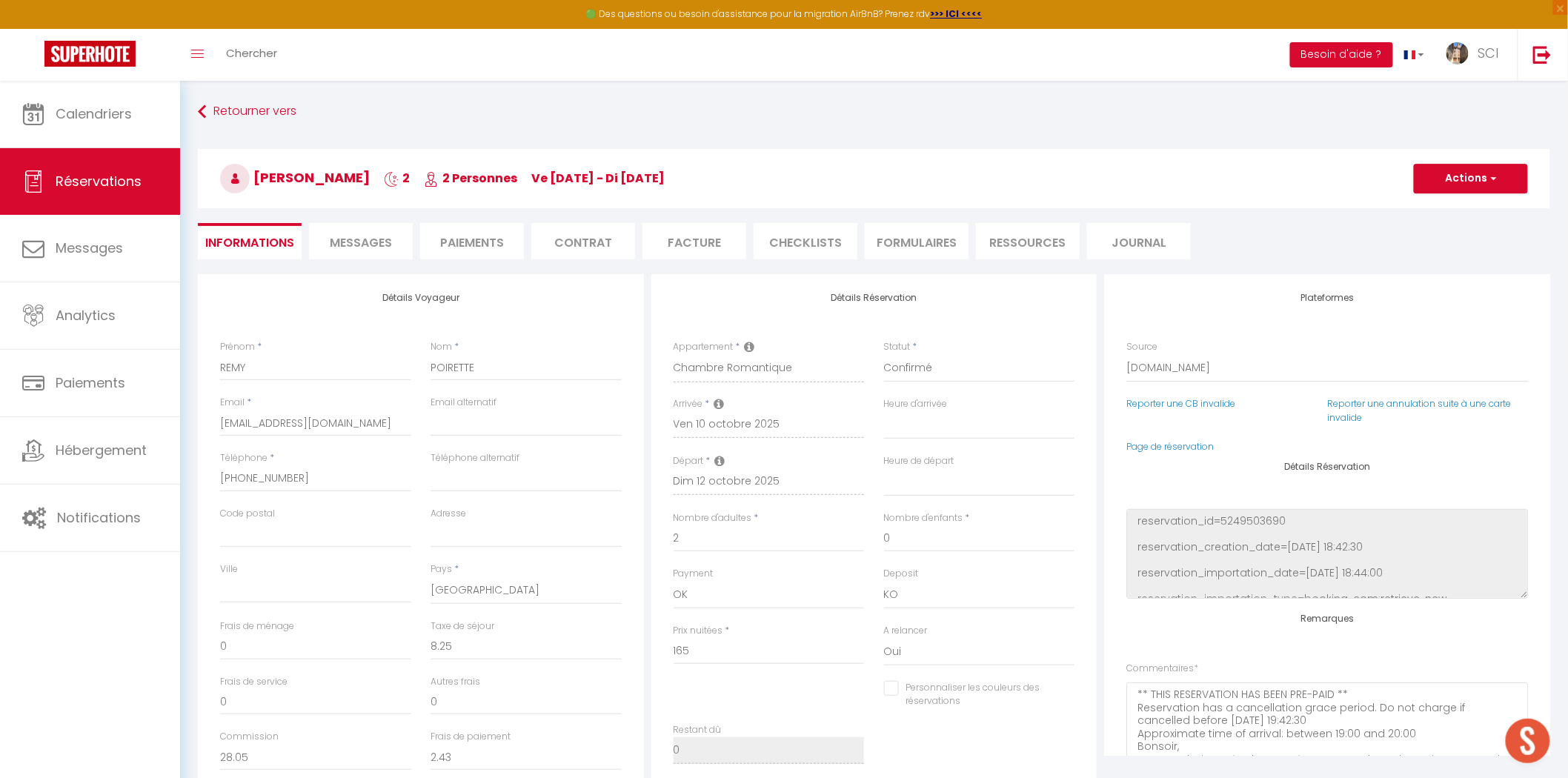
select select
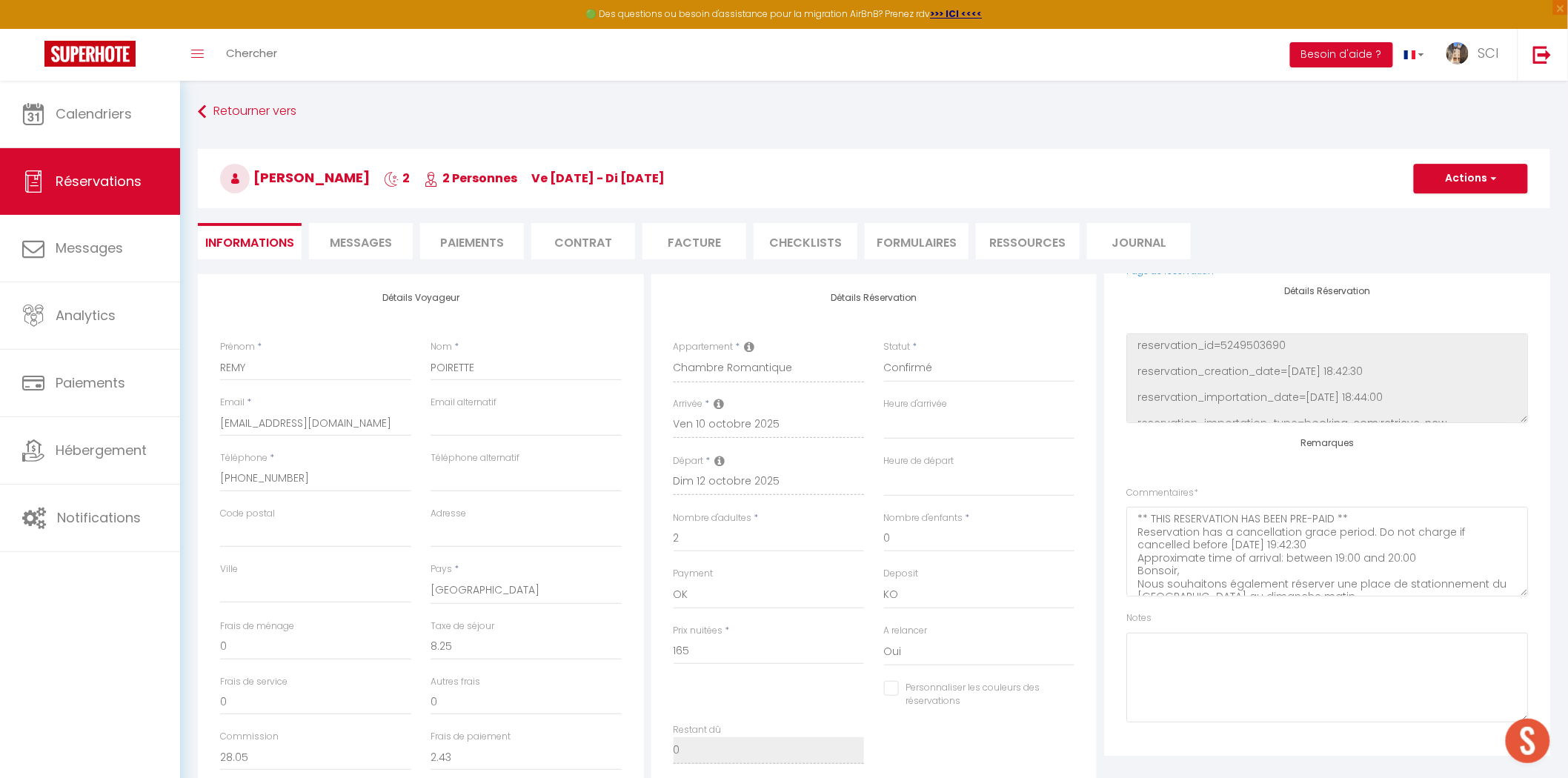
click at [365, 240] on span "Messages" at bounding box center [361, 242] width 62 height 17
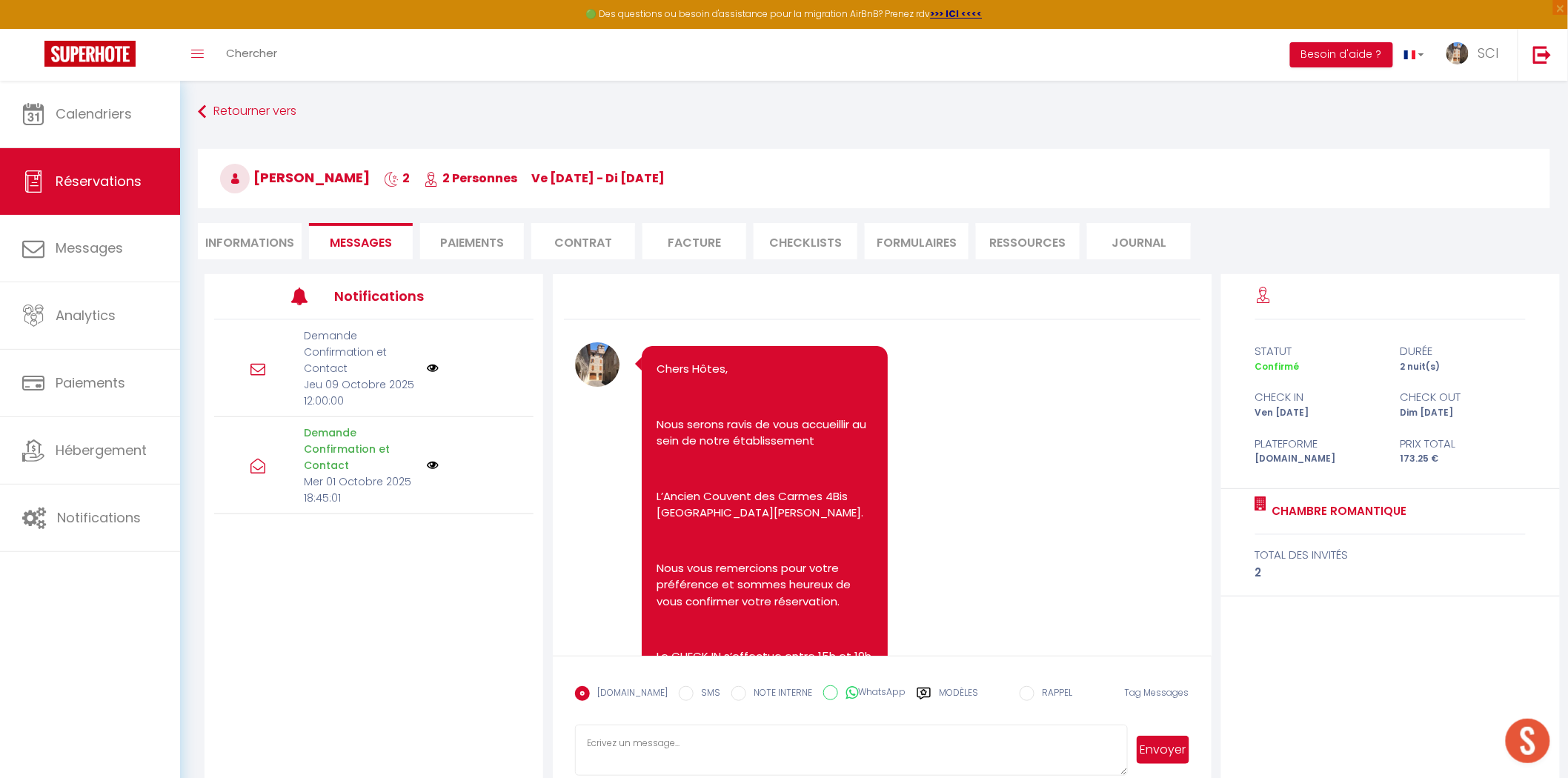
click at [654, 739] on textarea at bounding box center [851, 751] width 552 height 52
paste textarea "CHAMBRE ROMANTIQUE DU COUVENT No 4 Bonjour Madame Monsieur Poirette, Nous seron…"
type textarea "CHAMBRE ROMANTIQUE DU COUVENT No 4 Bonjour Madame Monsieur Poirette, Nous seron…"
click at [1180, 754] on button "Envoyer" at bounding box center [1163, 750] width 52 height 28
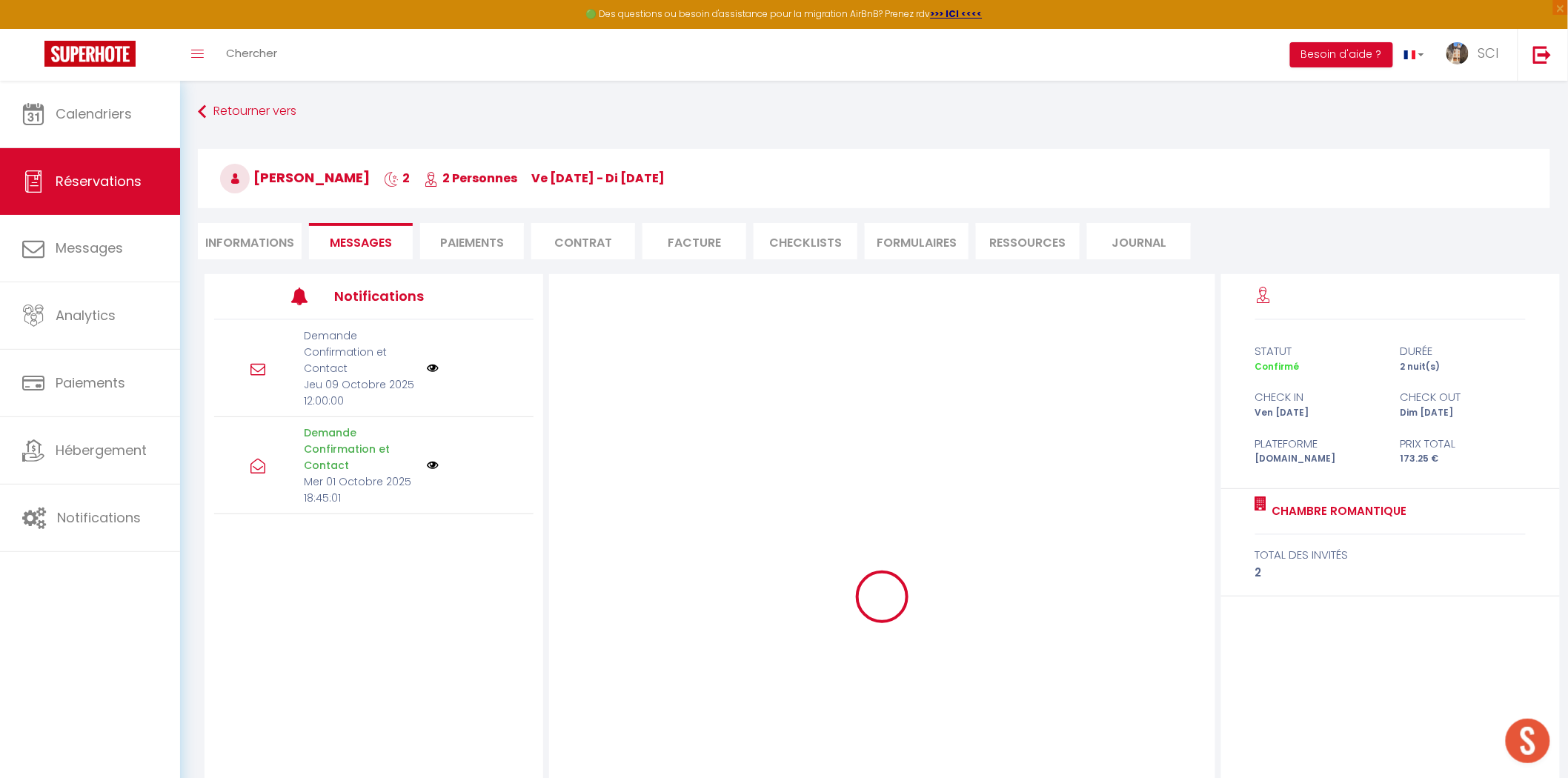
scroll to position [0, 0]
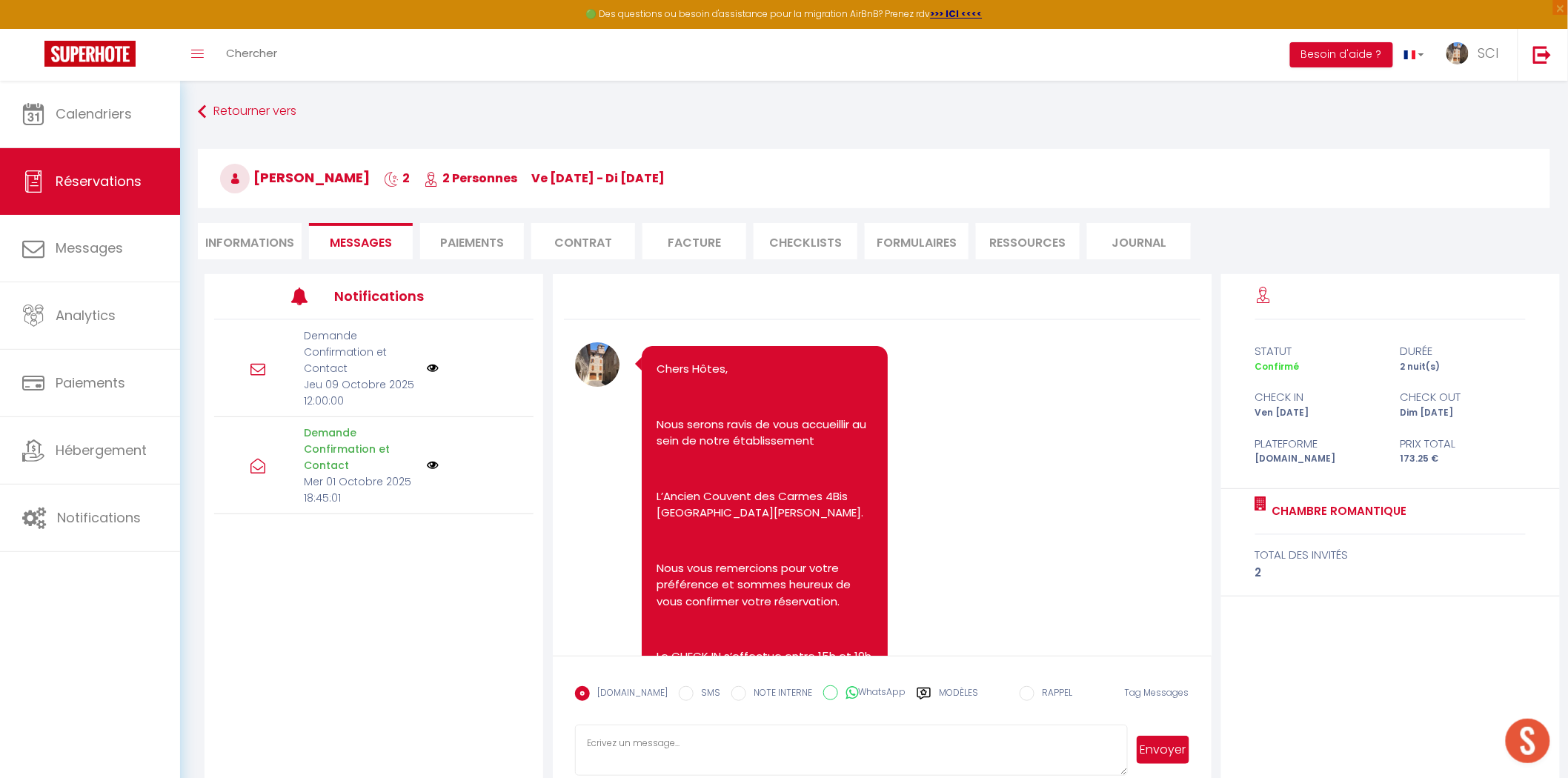
click at [679, 692] on input "SMS" at bounding box center [686, 693] width 15 height 15
radio input "true"
radio input "false"
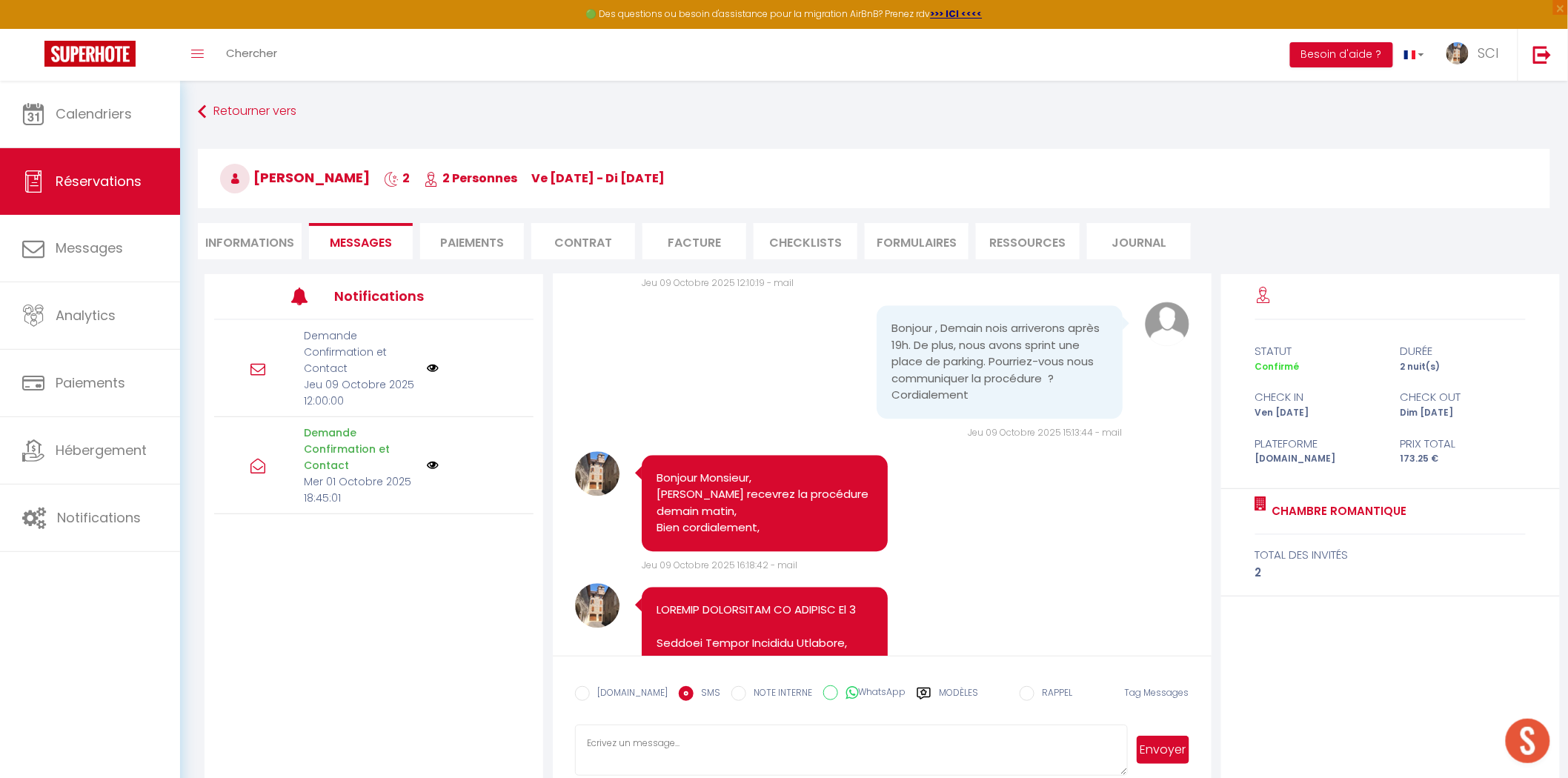
click at [654, 744] on textarea at bounding box center [851, 751] width 552 height 52
paste textarea "CHAMBRE ROMANTIQUE DU COUVENT No 4 Bonjour Madame Monsieur Poirette, Nous seron…"
type textarea "CHAMBRE ROMANTIQUE DU COUVENT No 4 Bonjour Madame Monsieur Poirette, Nous seron…"
click at [1143, 756] on button "Envoyer" at bounding box center [1163, 750] width 52 height 28
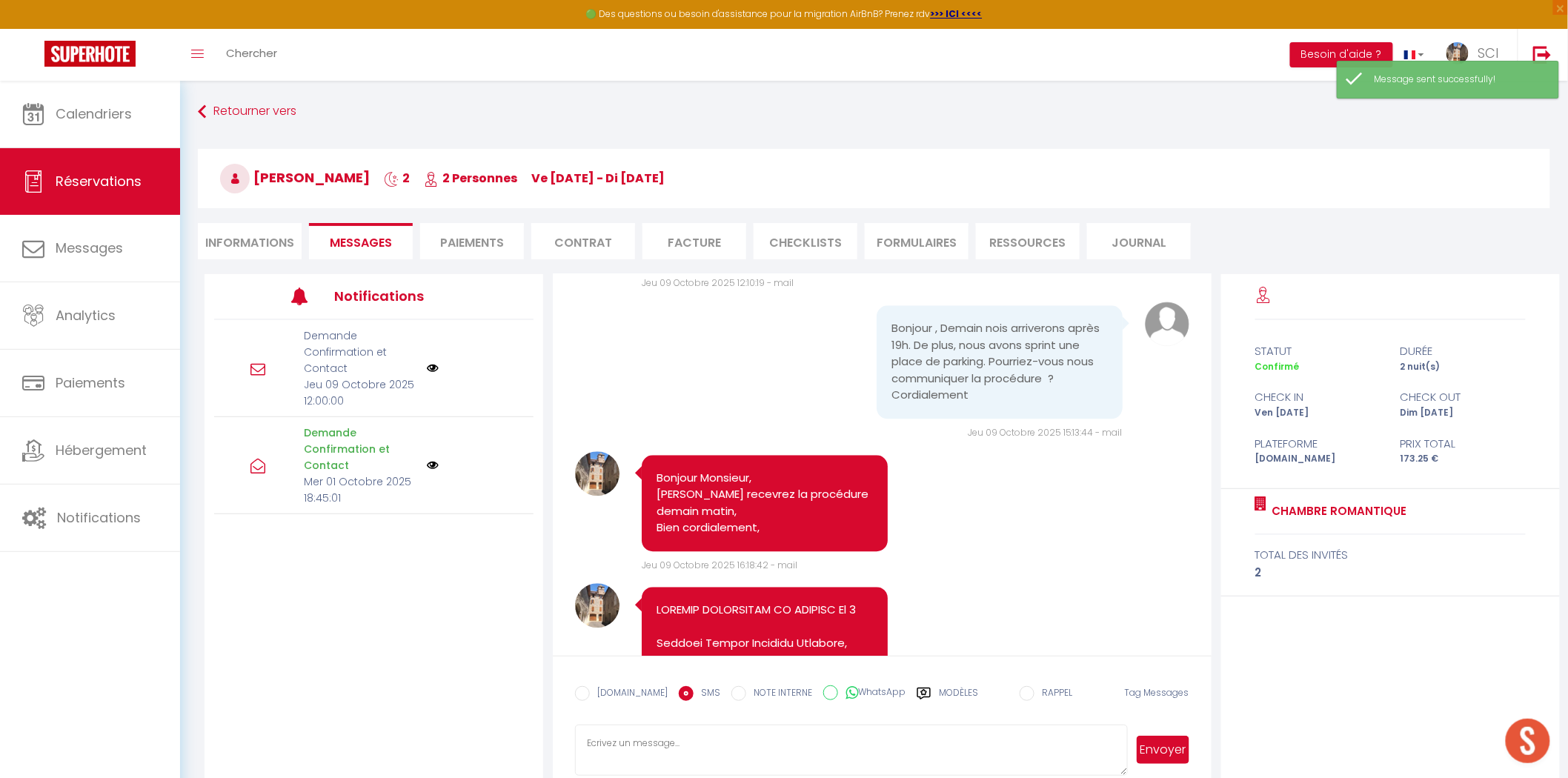
scroll to position [4854, 0]
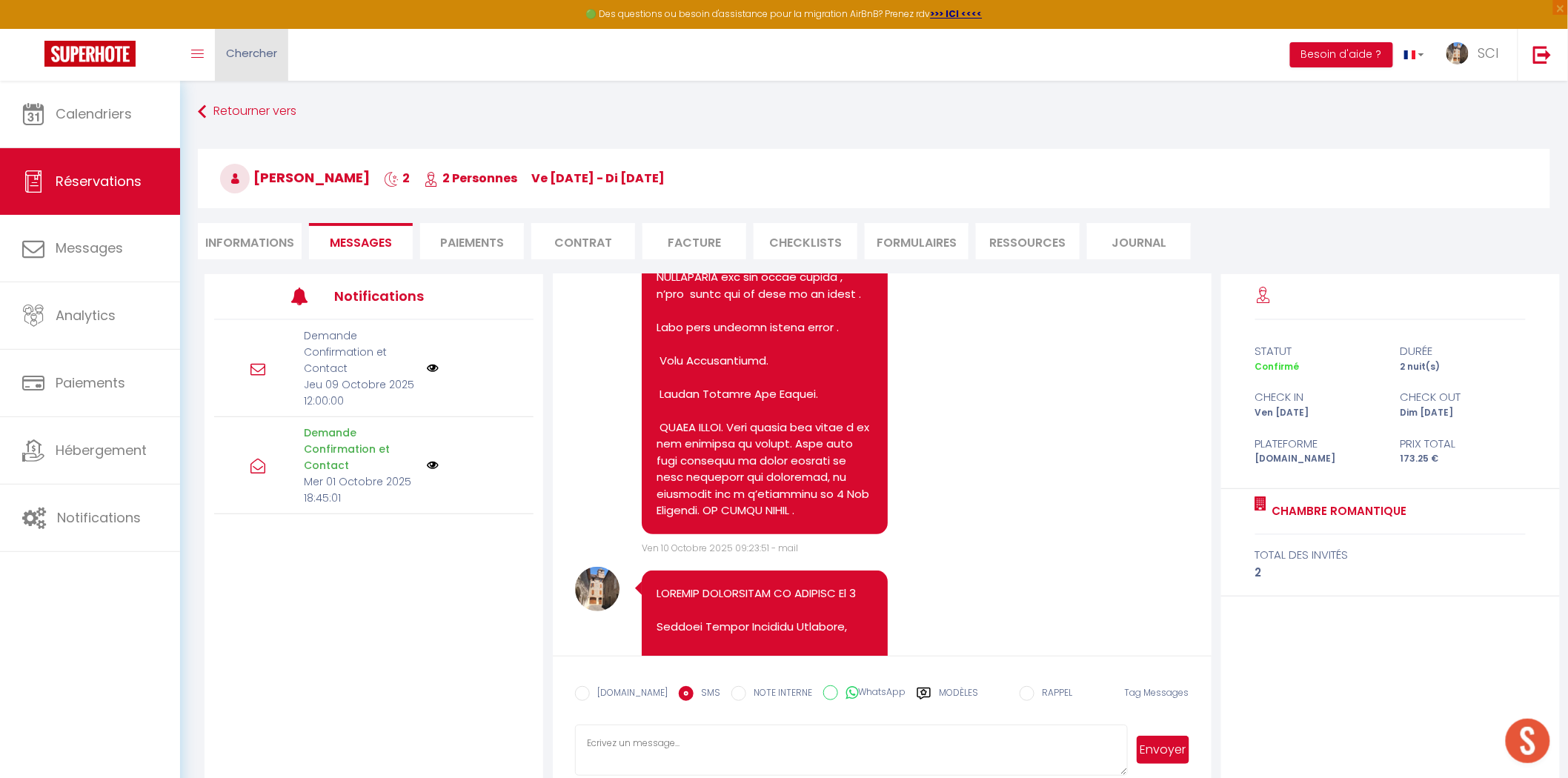
click at [264, 64] on link "Chercher" at bounding box center [251, 55] width 73 height 52
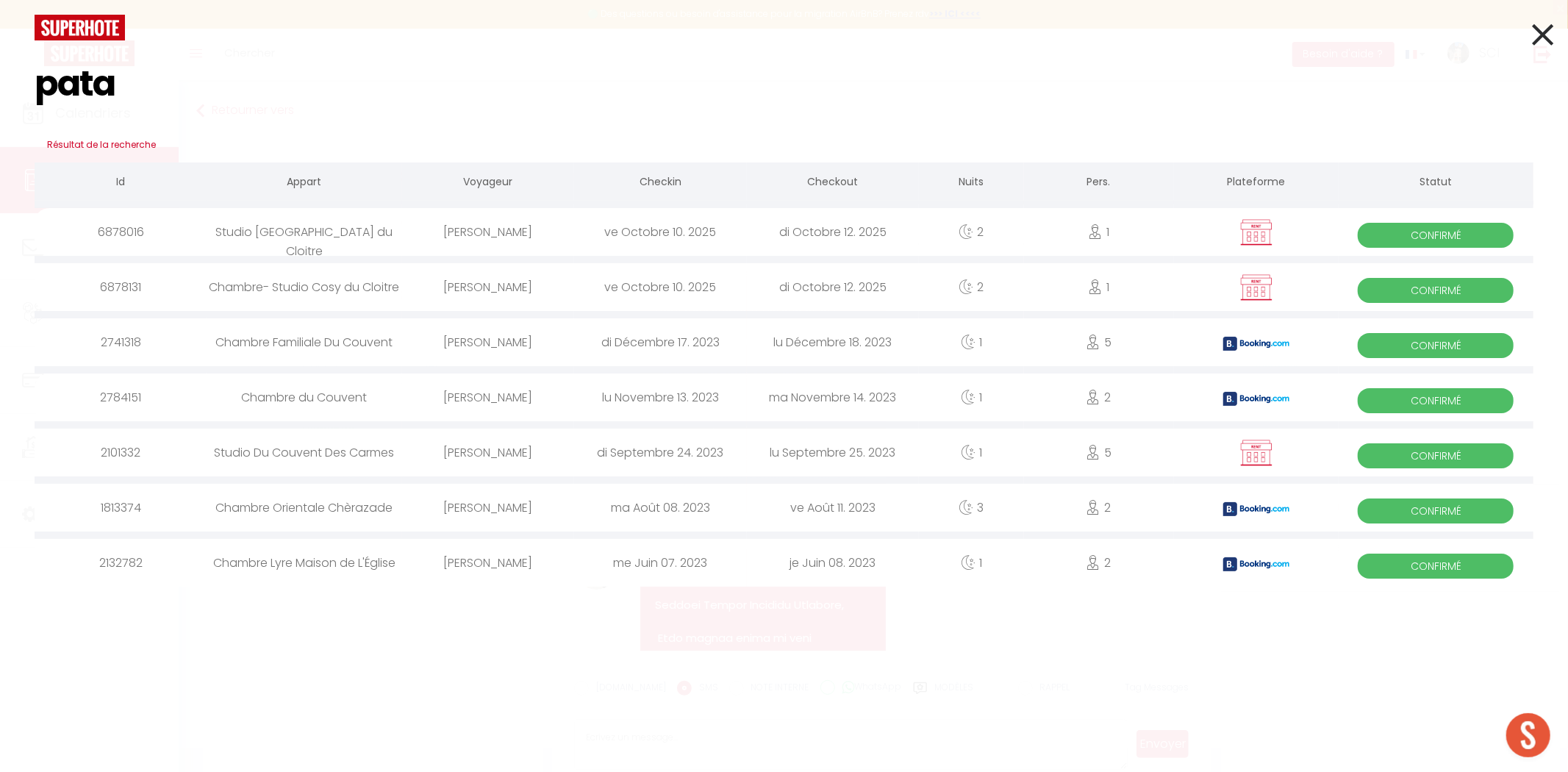
type input "pata"
click at [510, 288] on div "[PERSON_NAME]" at bounding box center [488, 287] width 172 height 47
select select
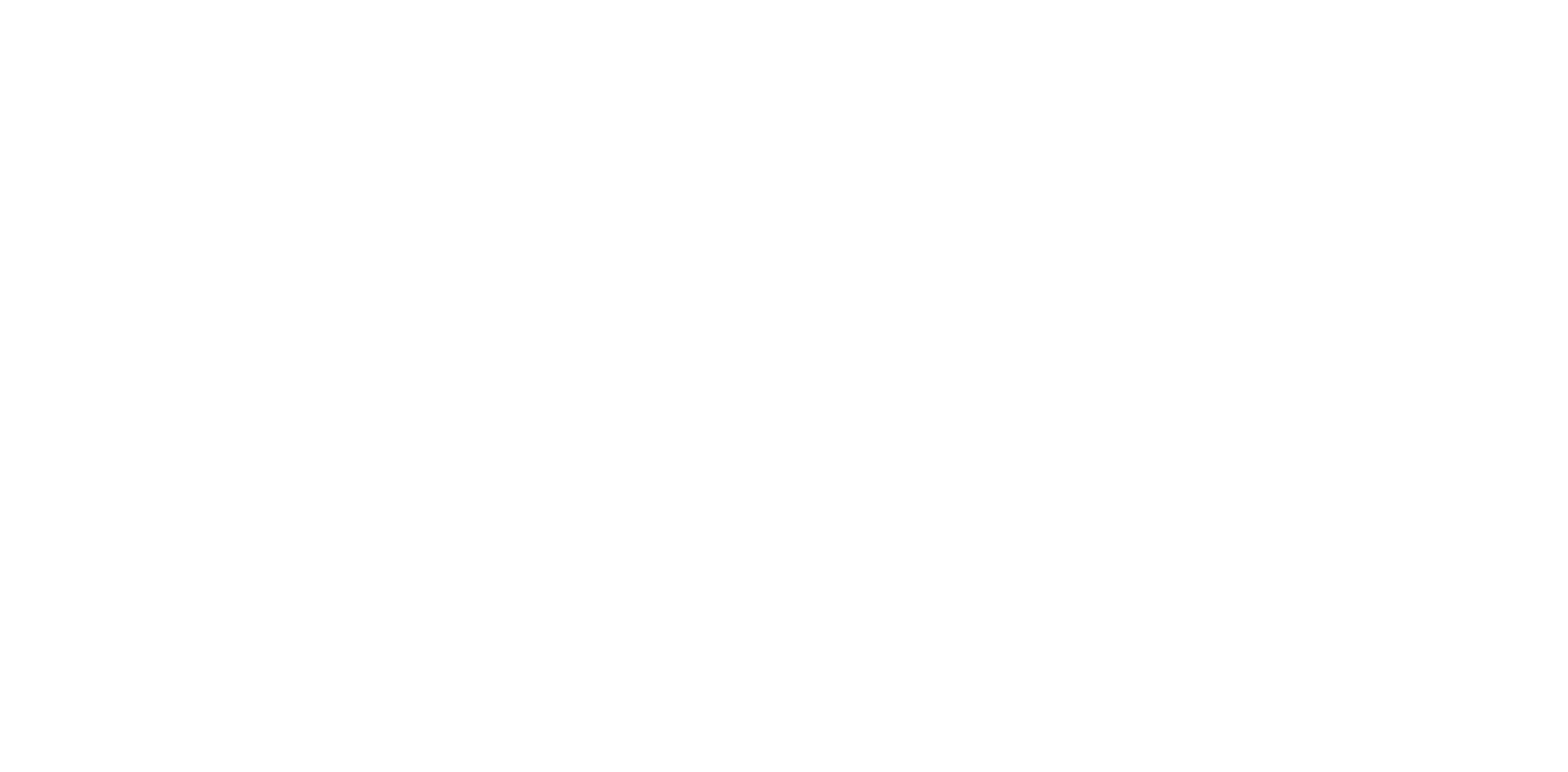
select select
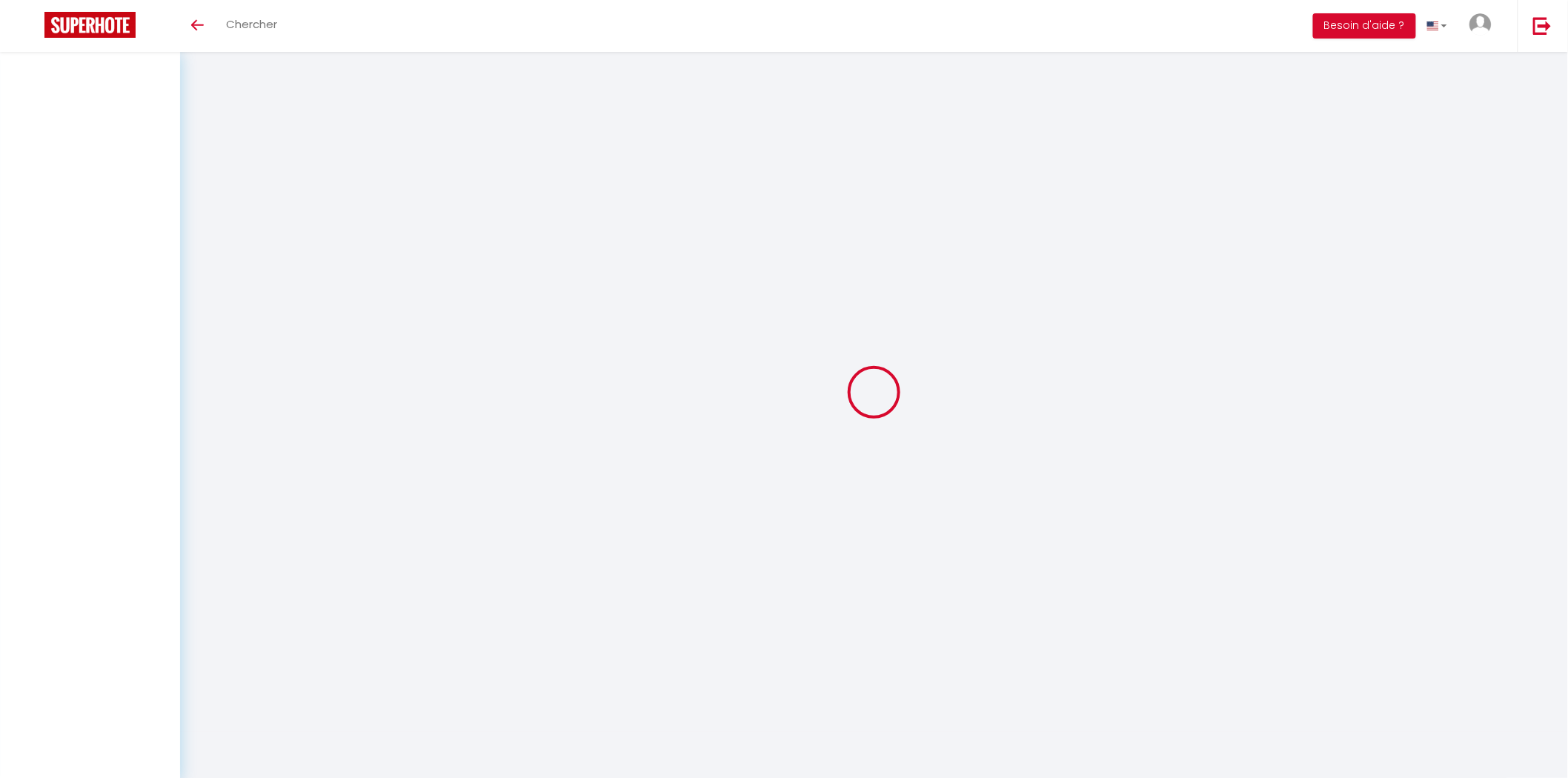
select select
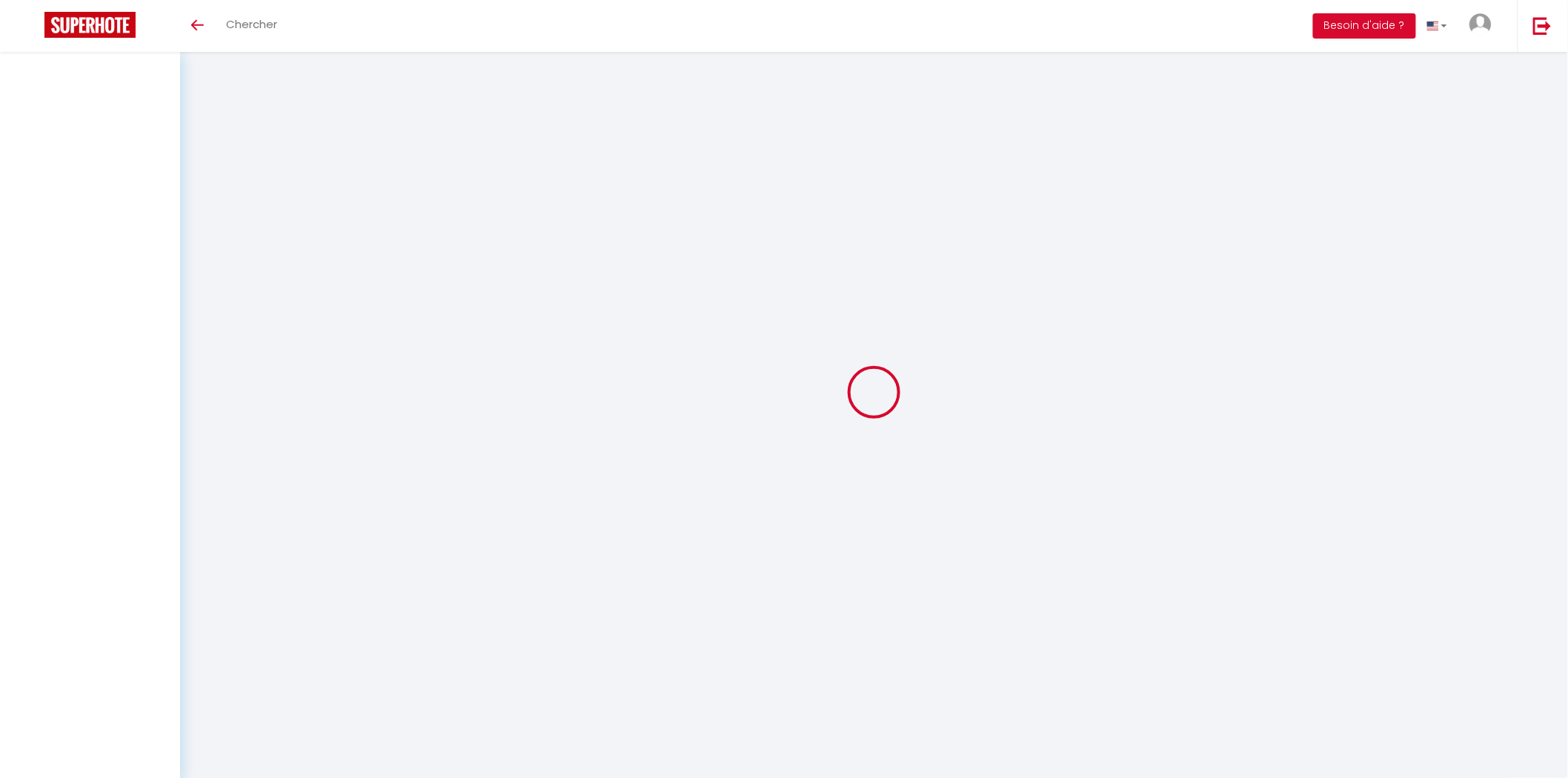
select select
checkbox input "false"
select select
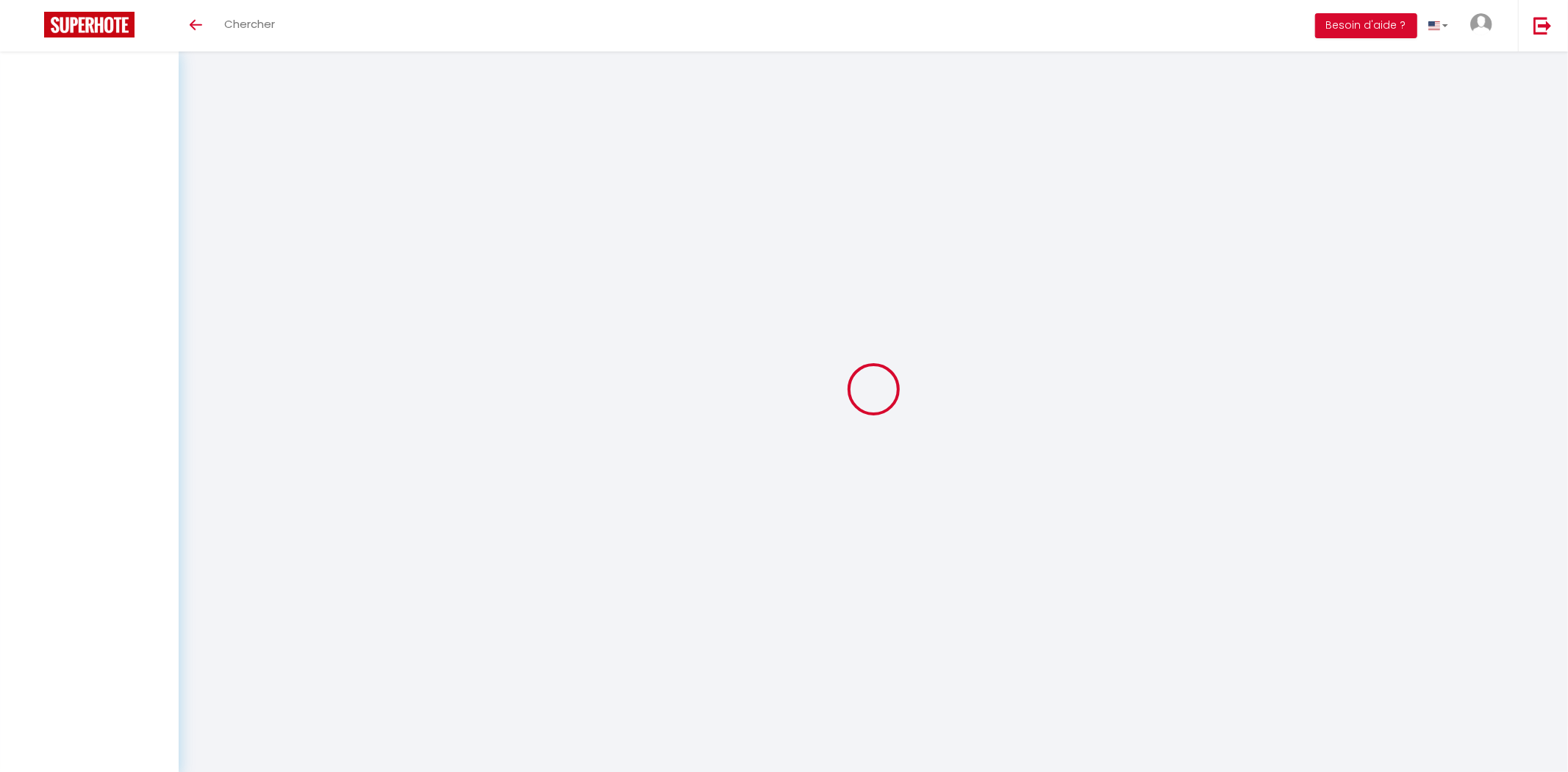
select select
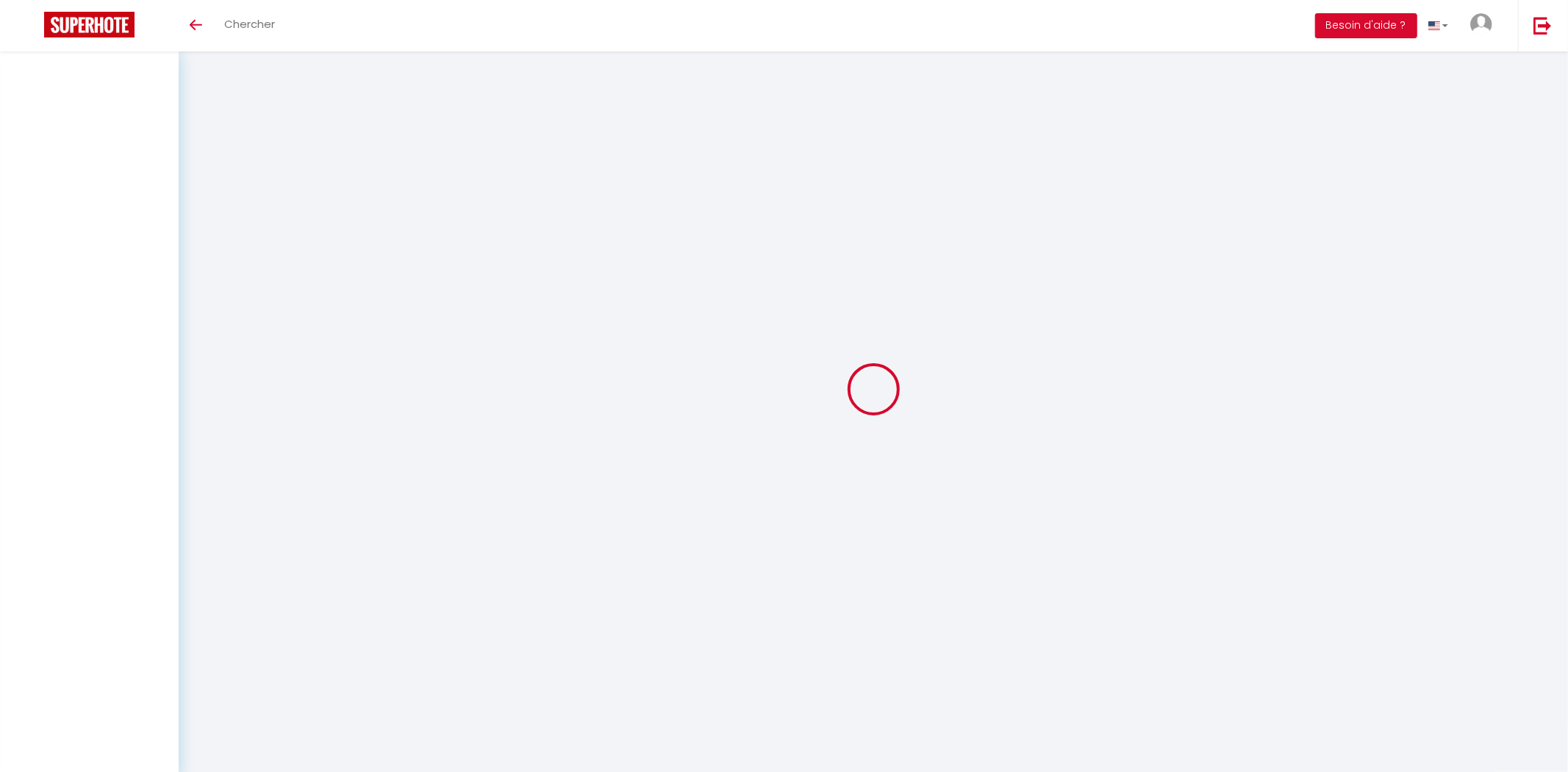
select select
checkbox input "false"
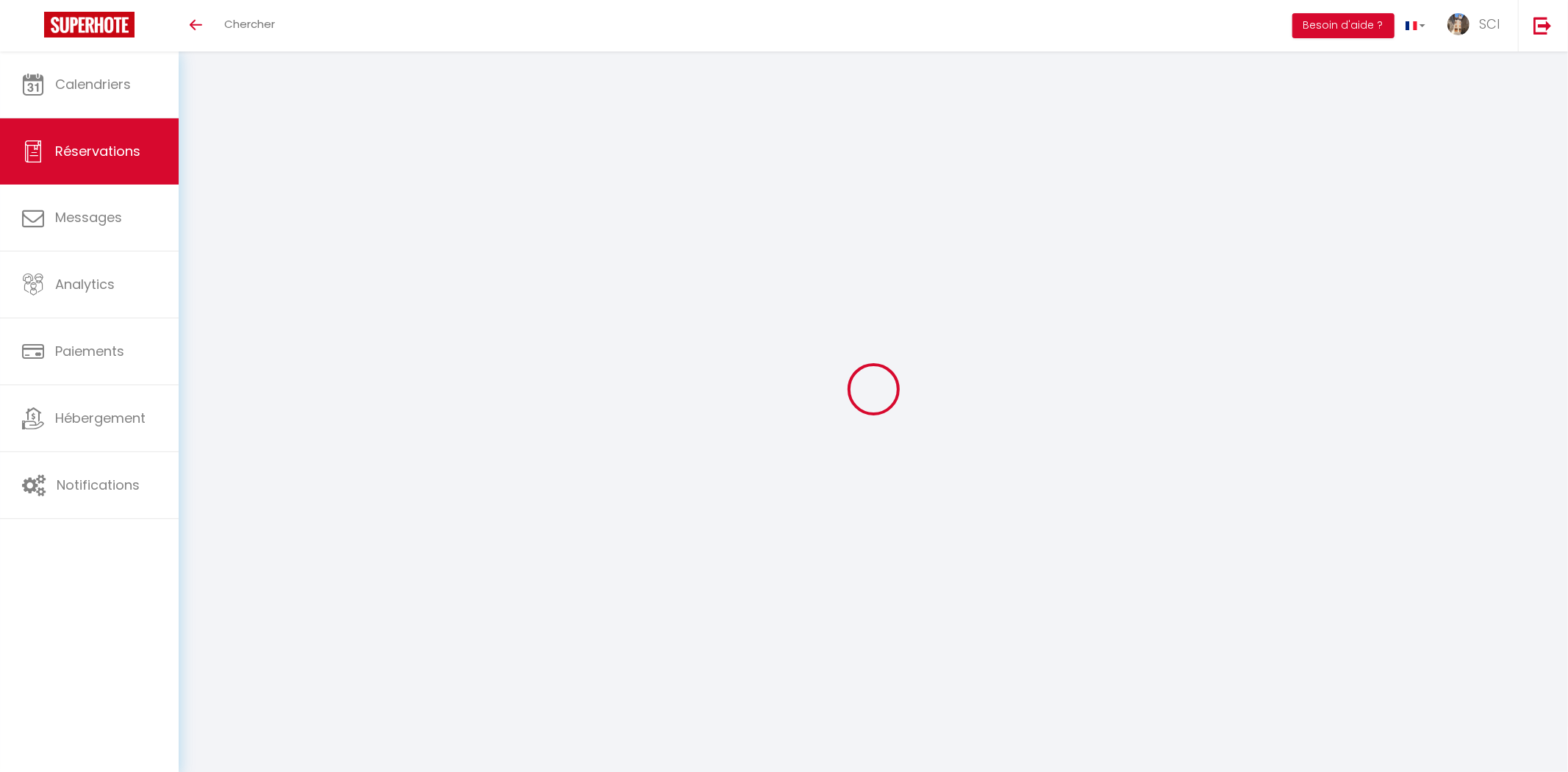
select select
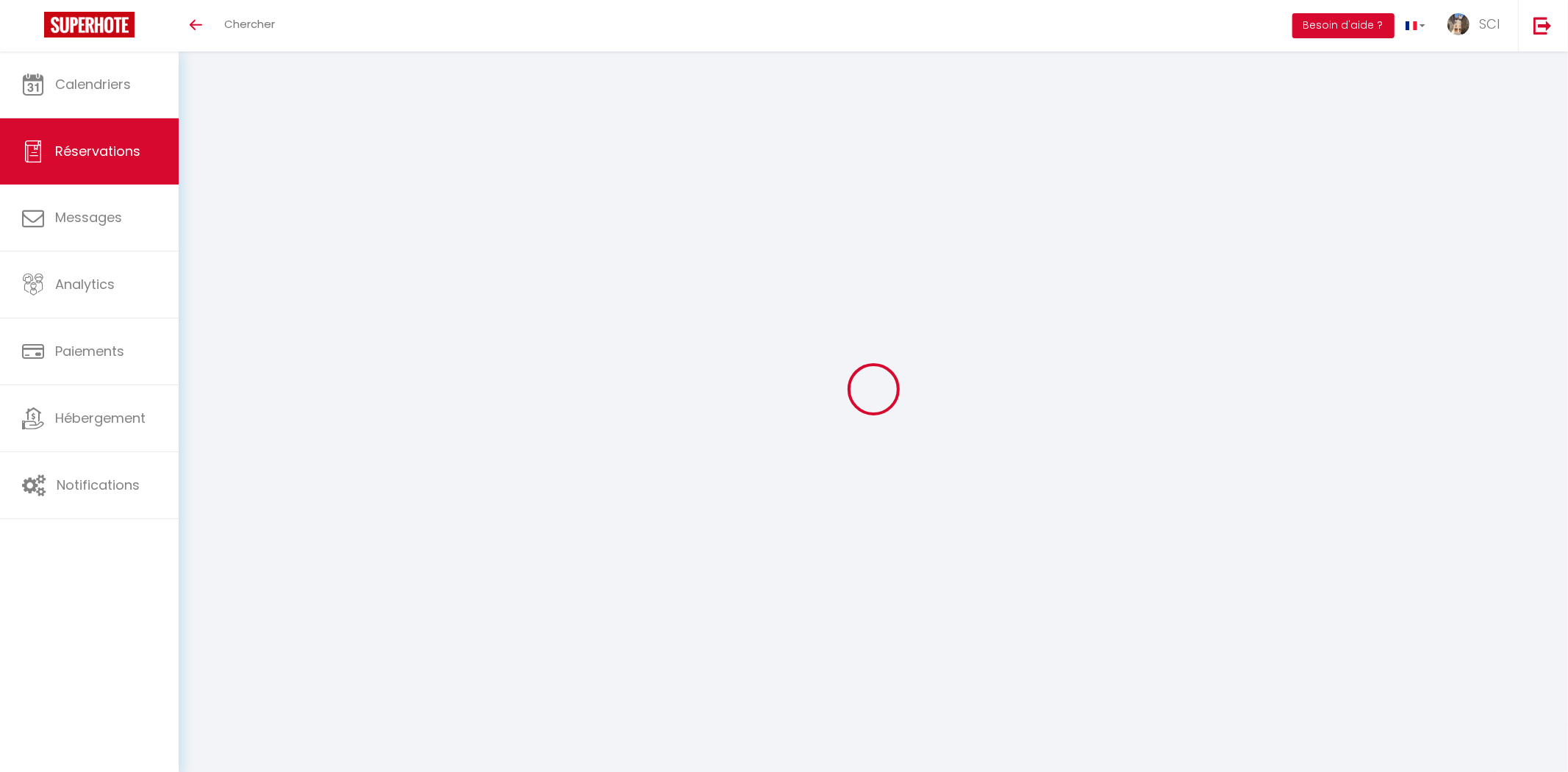
select select
checkbox input "false"
select select
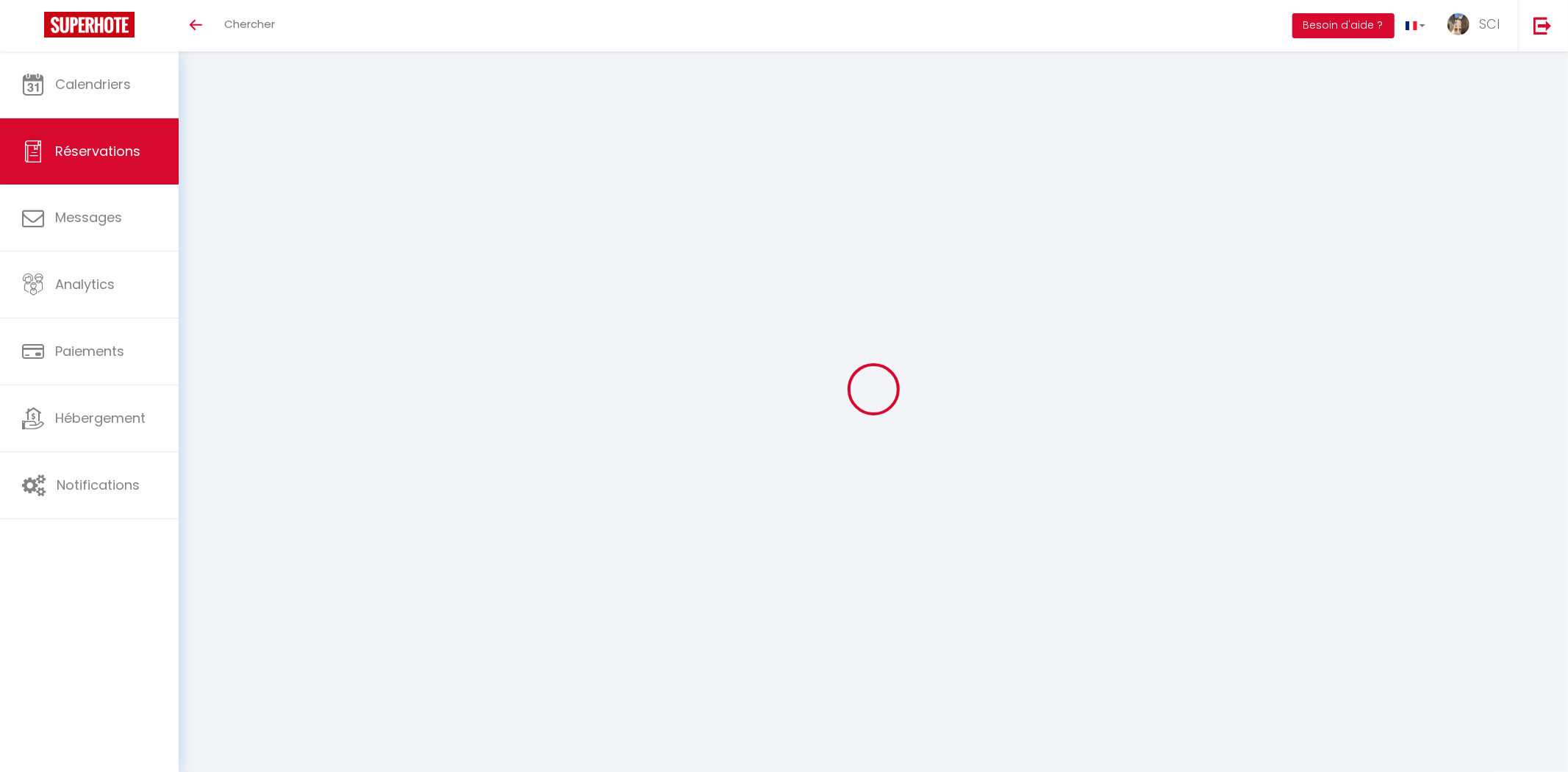
select select
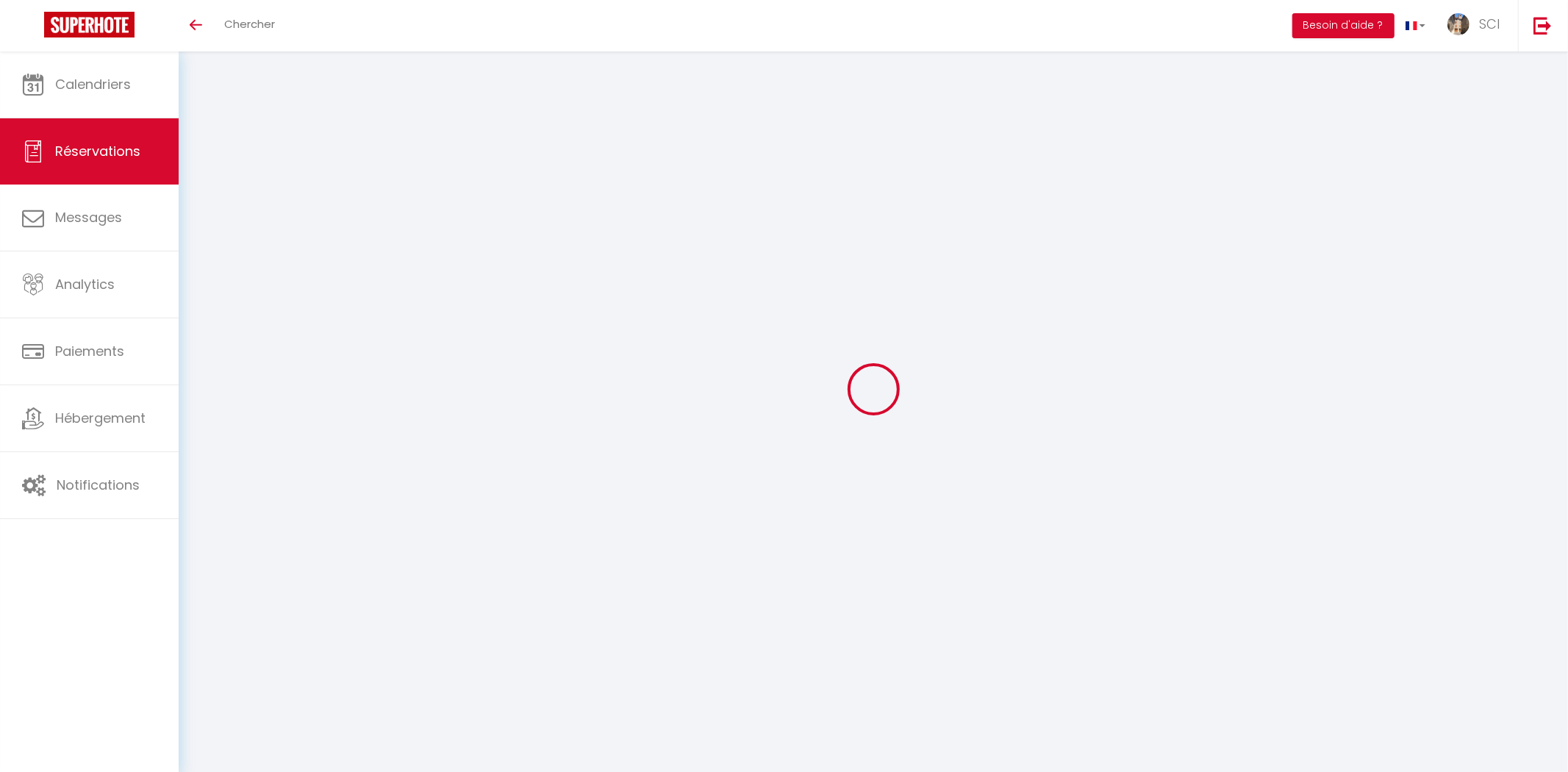
checkbox input "false"
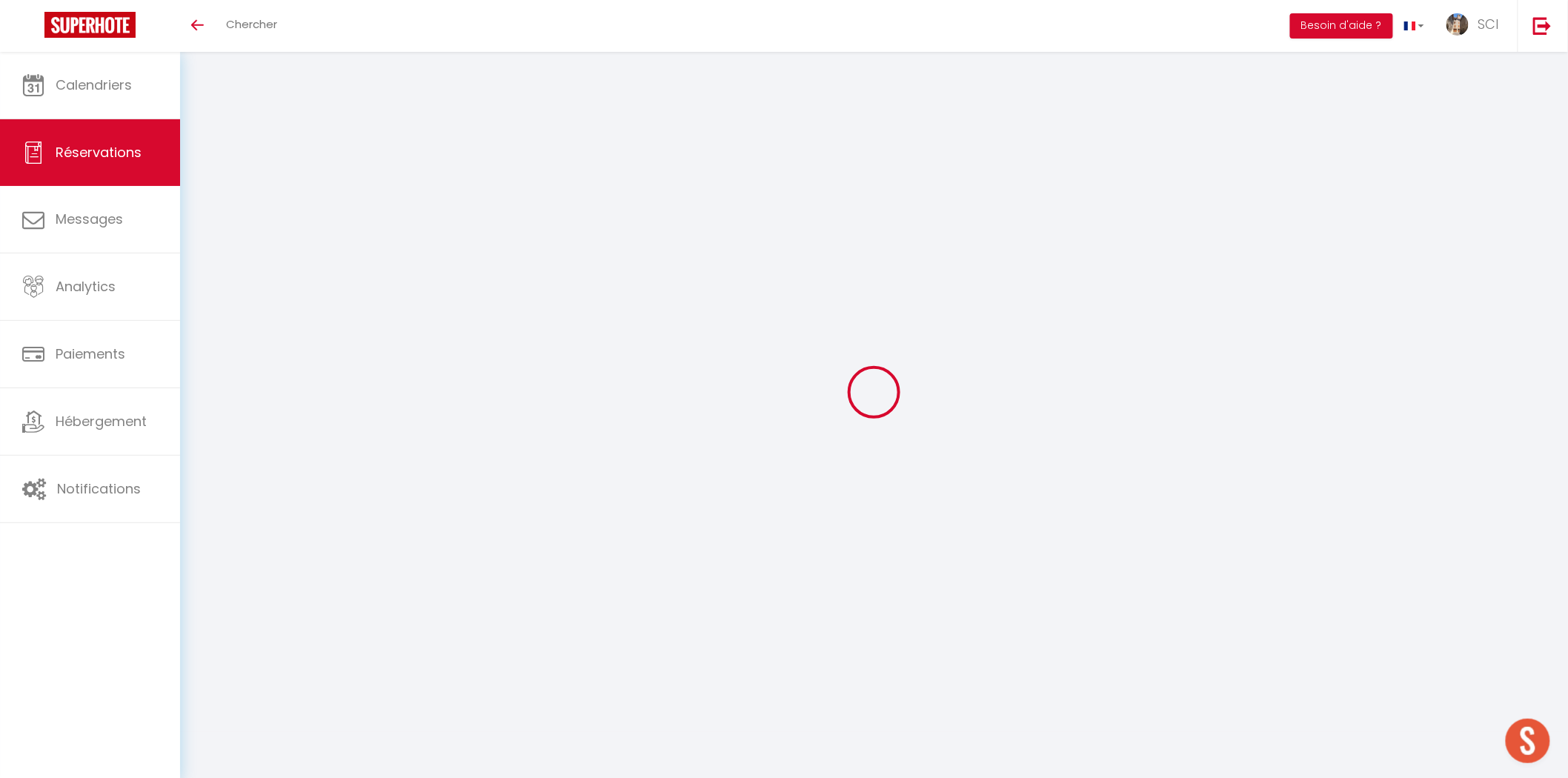
type input "FRANK"
type input "PATAULT"
type input "comptabilite@chlorophylleproductiong.com"
type input "patrick.valla@sfr.fr"
type input "0612730443"
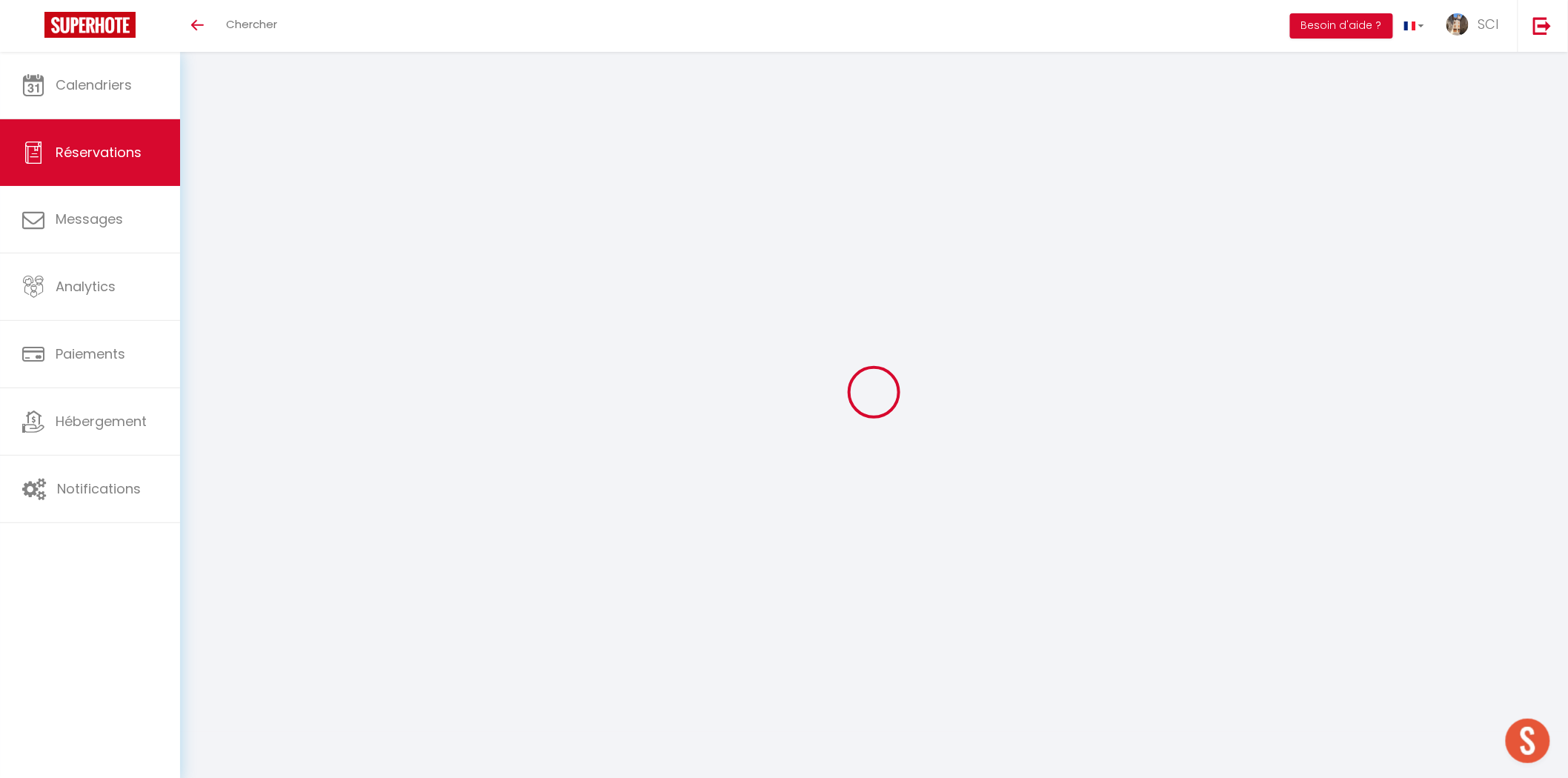
type input "13016"
type input "2 Rue le Pelletier Marseille (13016)"
type input "Marseille Provence"
select select "FR"
select select "46191"
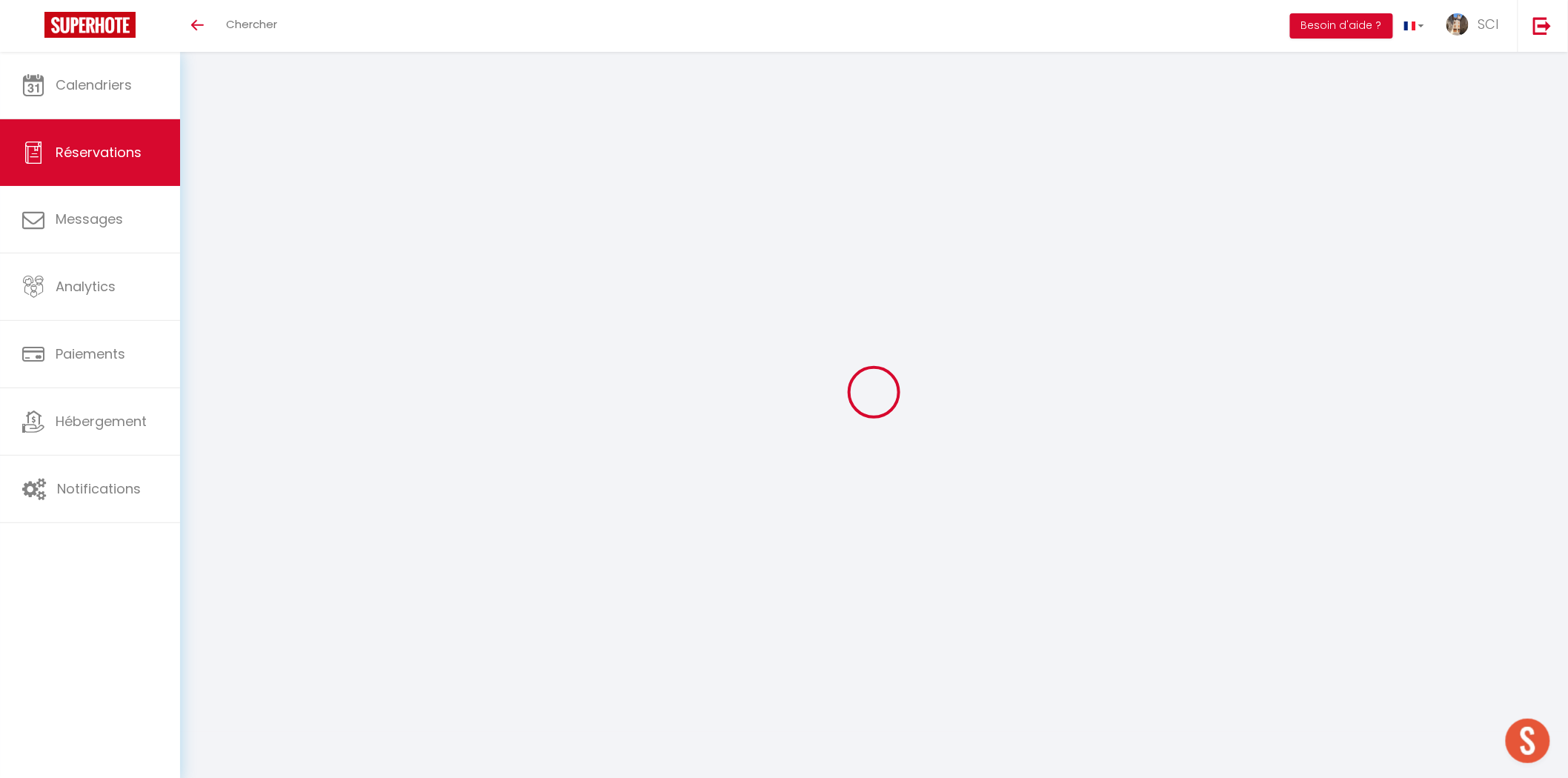
select select "1"
type input "Ven 10 Octobre 2025"
select select
type input "Dim 12 Octobre 2025"
select select
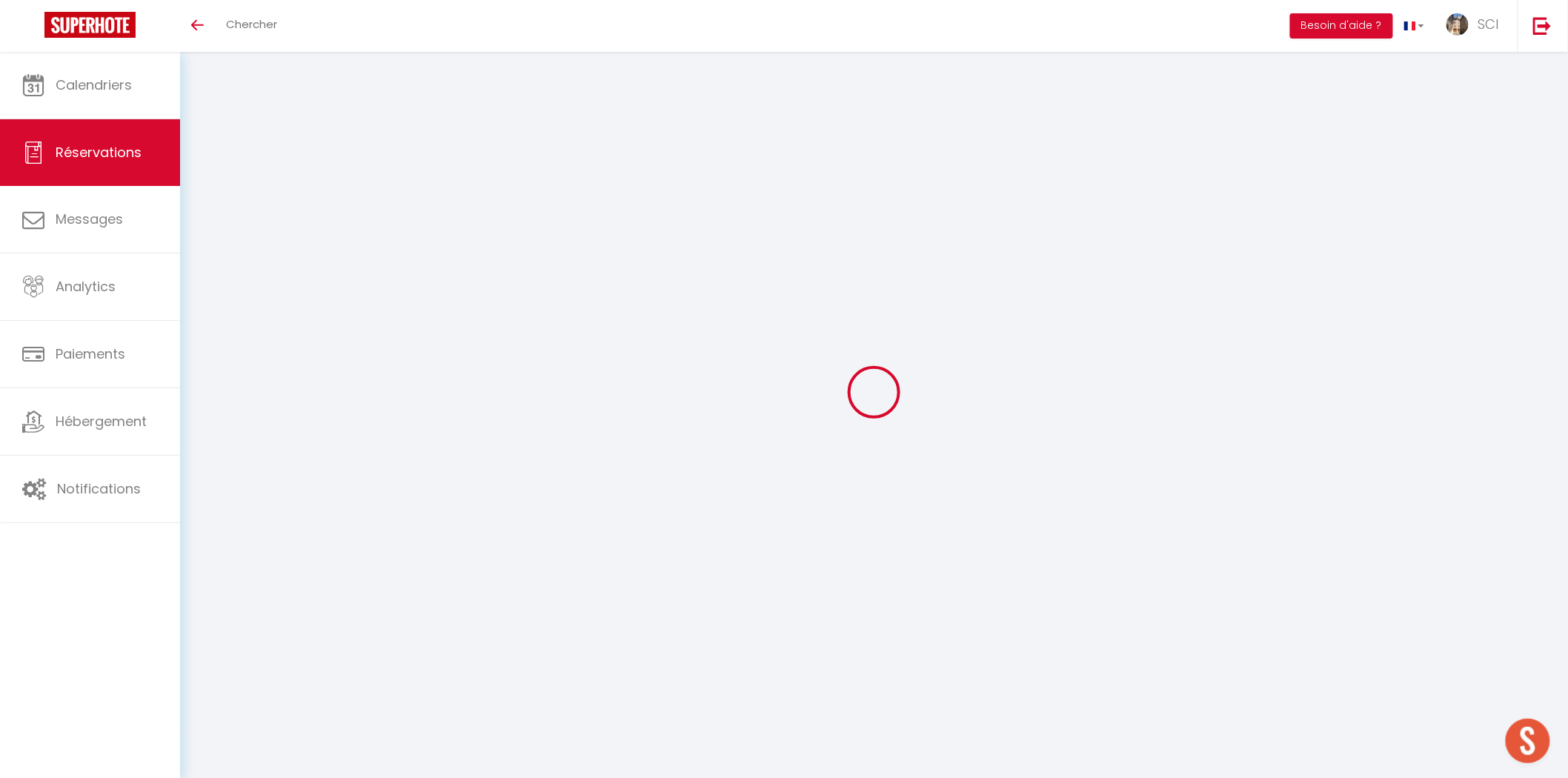
type input "1"
select select "12"
select select
type input "165"
checkbox input "false"
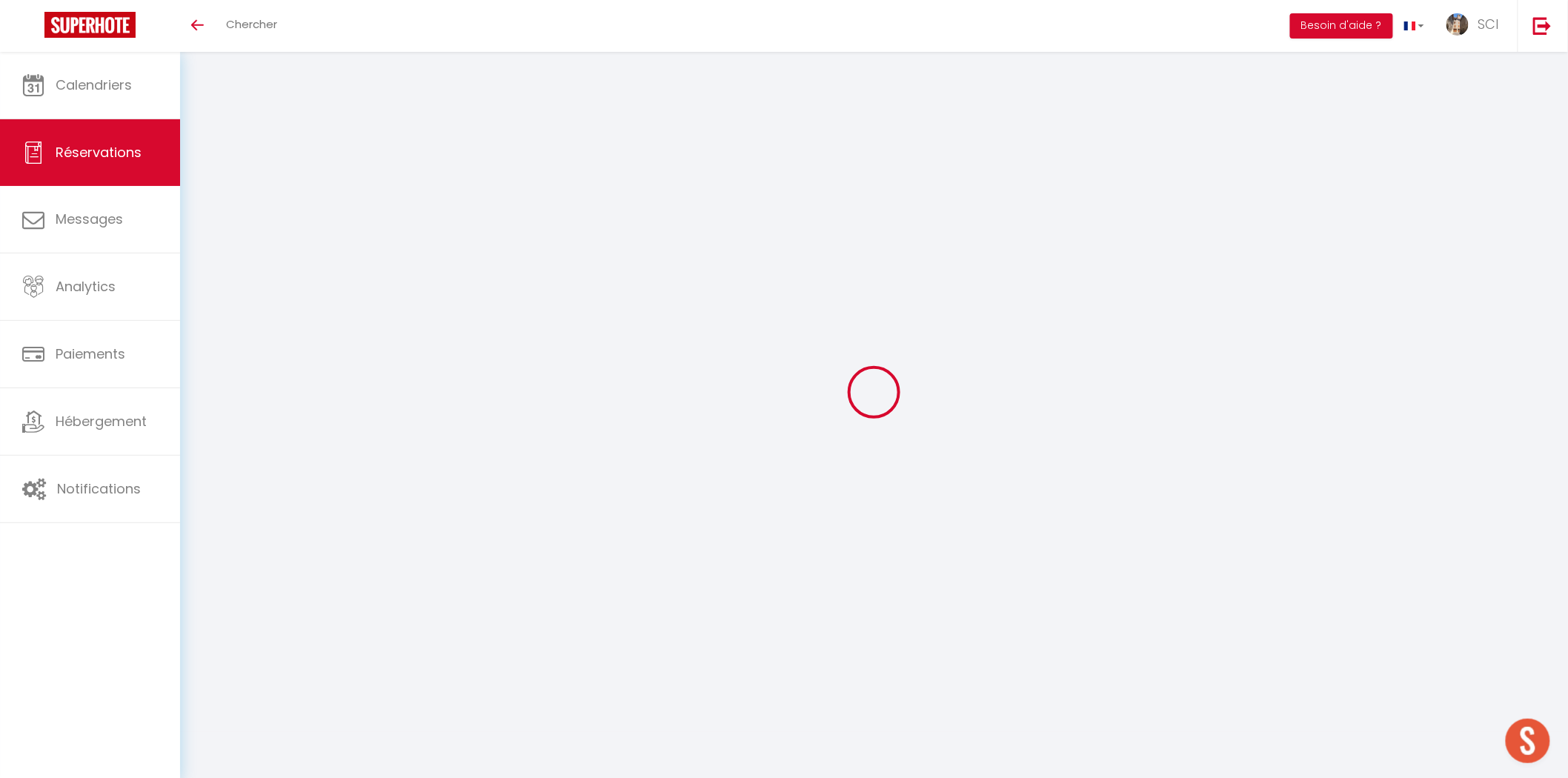
type input "0"
select select "69"
type input "0"
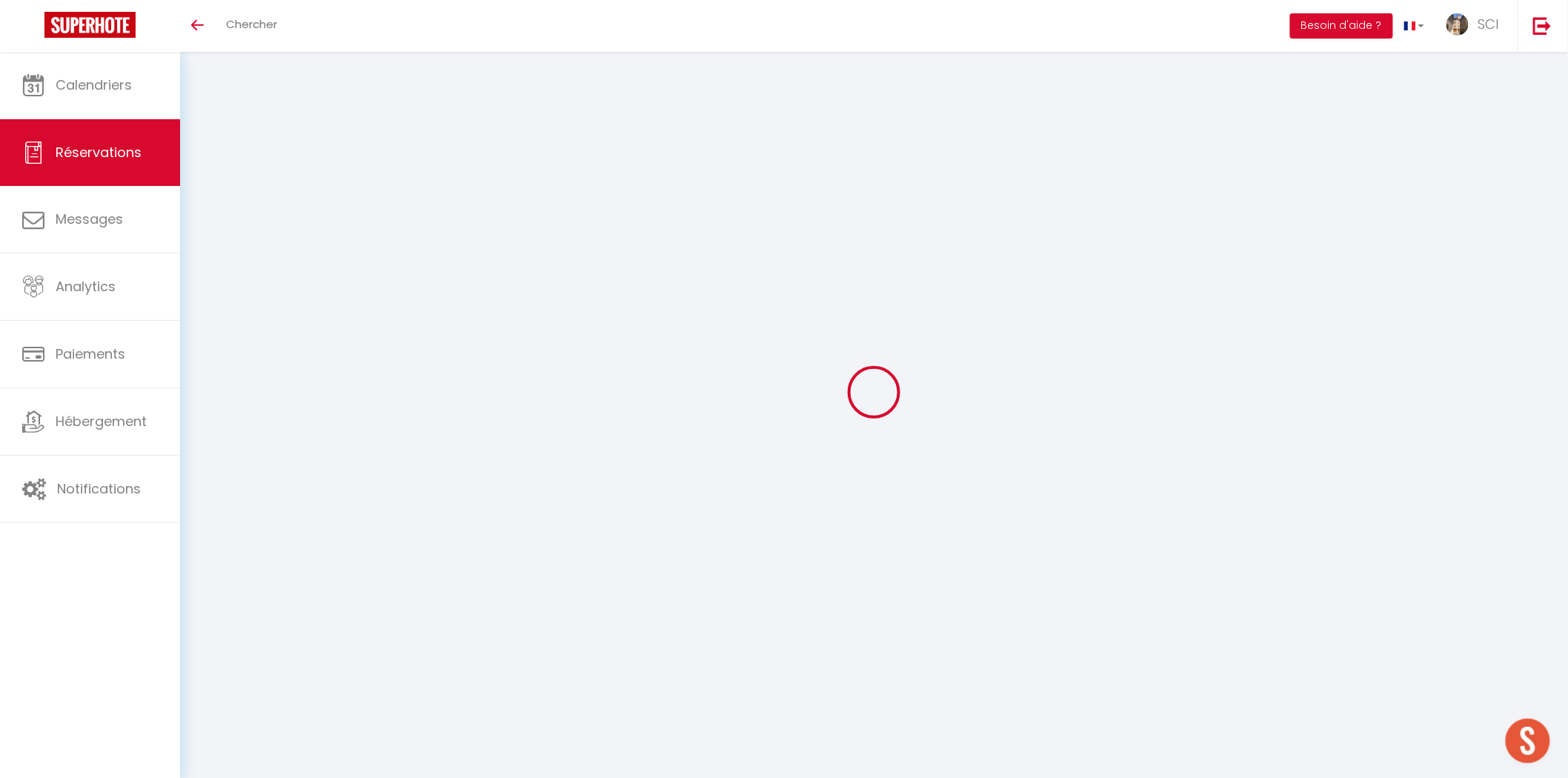
select select
select select "14"
checkbox input "false"
select select
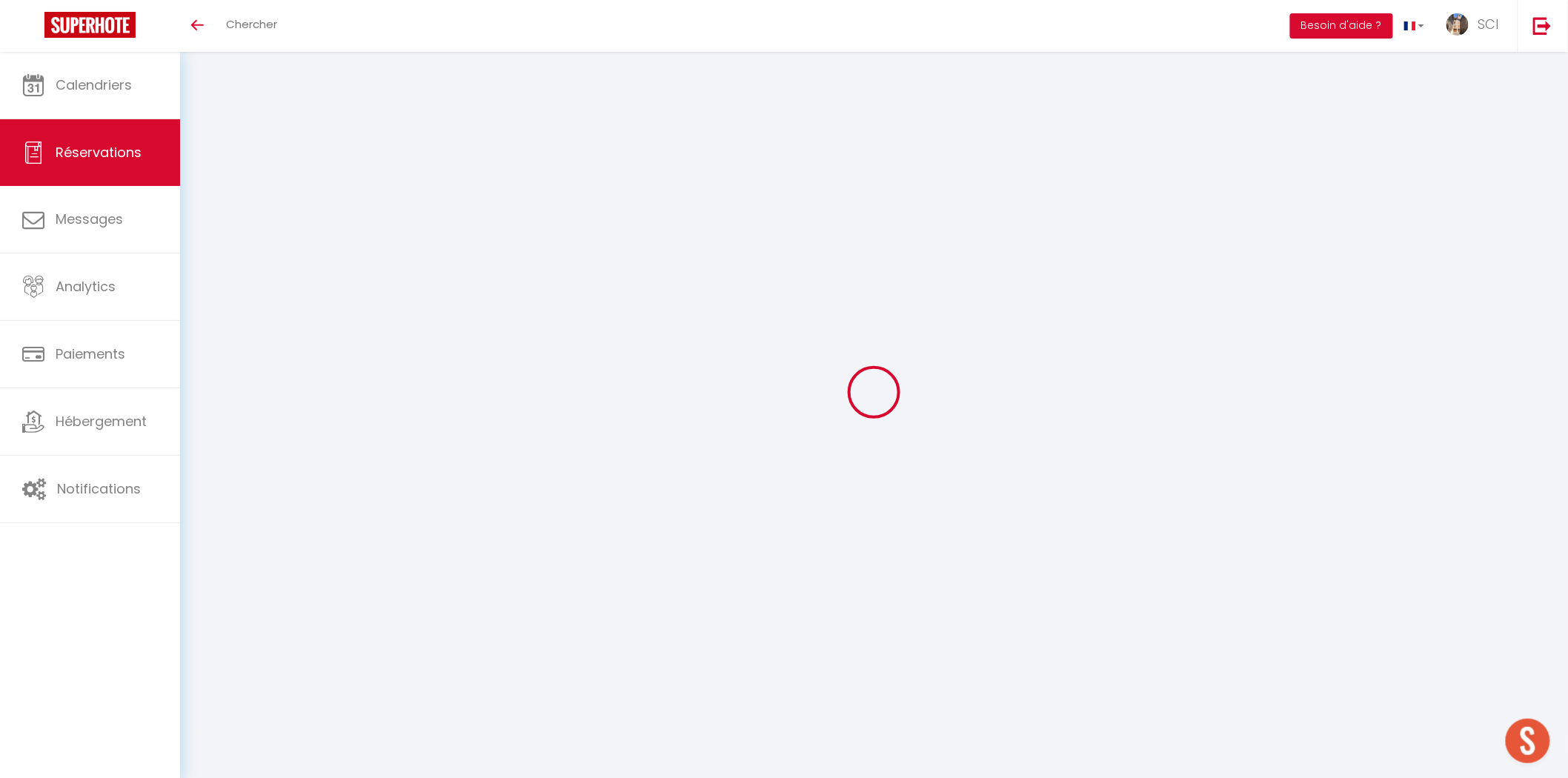
select select
checkbox input "false"
select select
checkbox input "false"
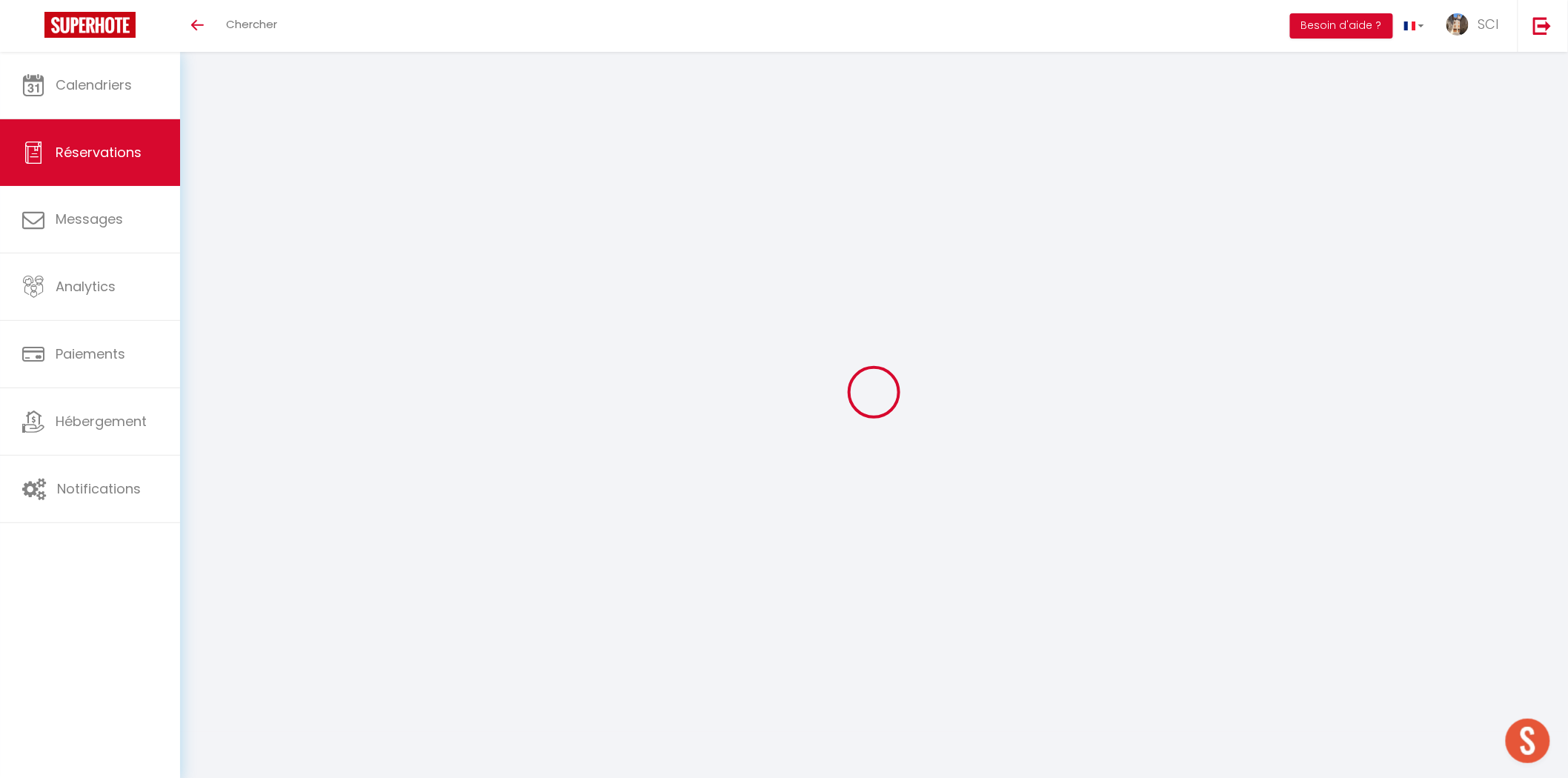
type textarea "Pour notre technicien PATRICK VALLA- Au nom de la SAS L AGENCE OBJECTIF PROD"
type textarea "autre email de contact : [PERSON_NAME][EMAIL_ADDRESS][PERSON_NAME][DOMAIN_NAME]"
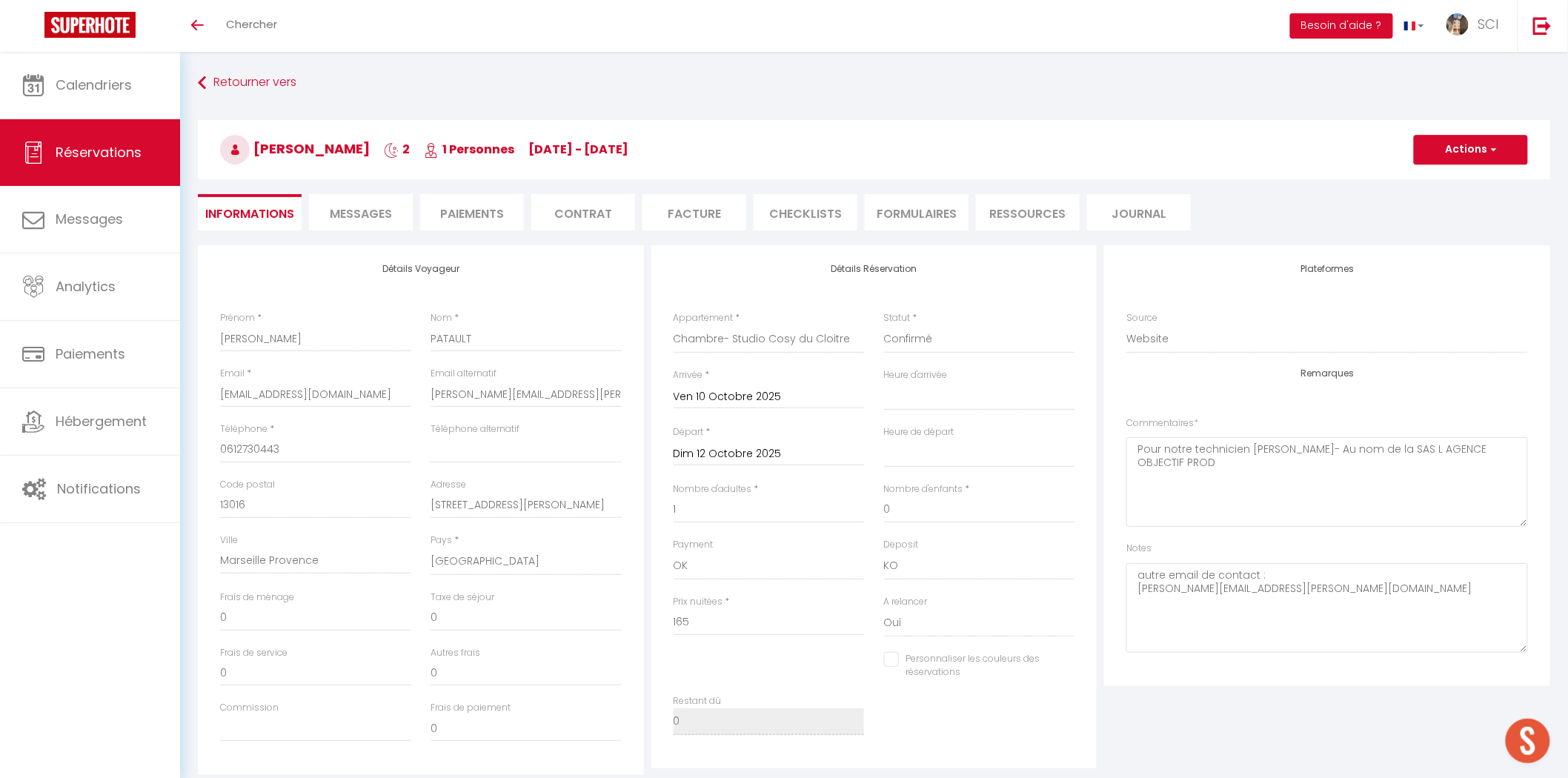
select select
checkbox input "false"
select select
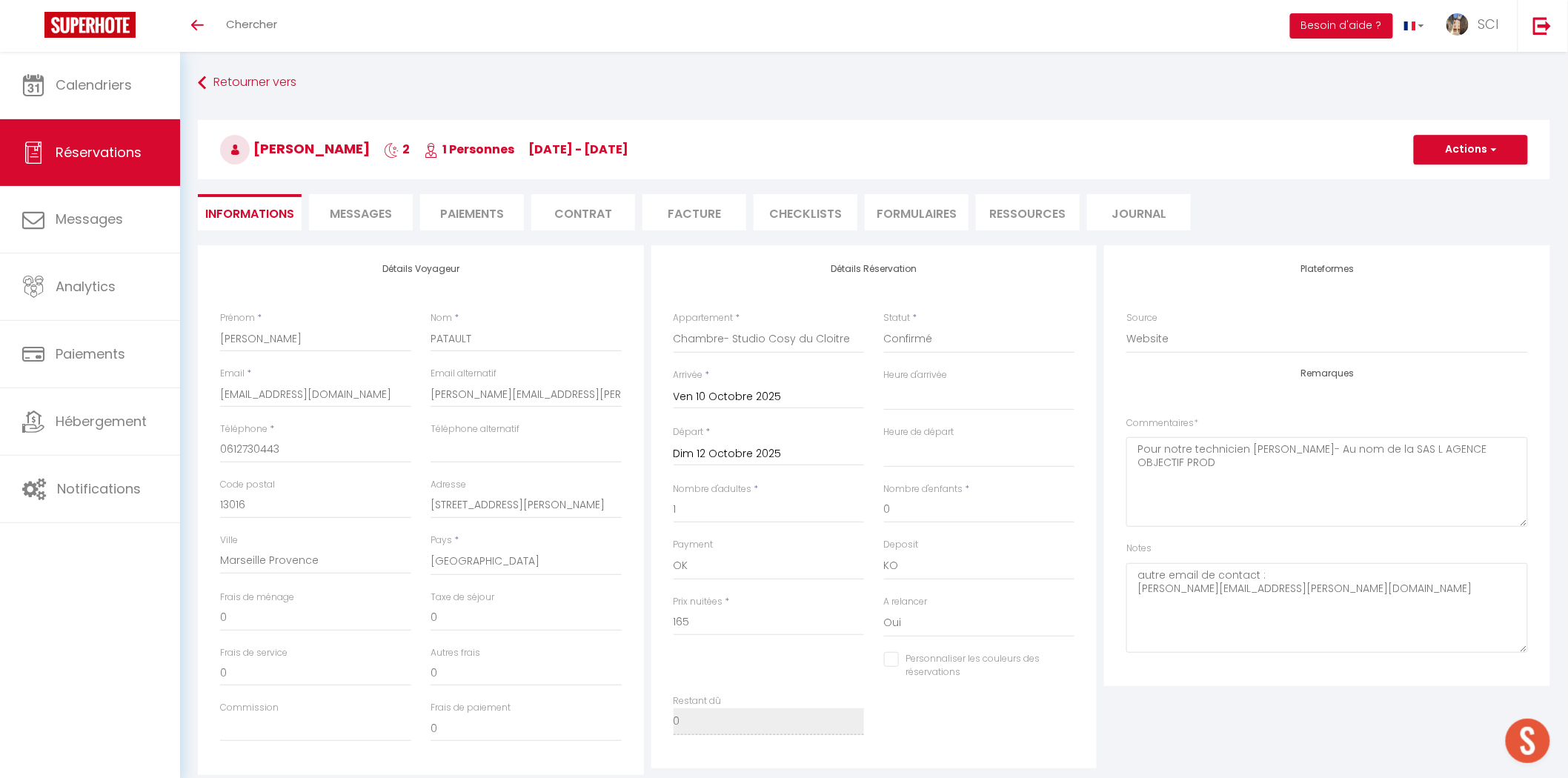
click at [363, 216] on span "Messages" at bounding box center [361, 213] width 62 height 17
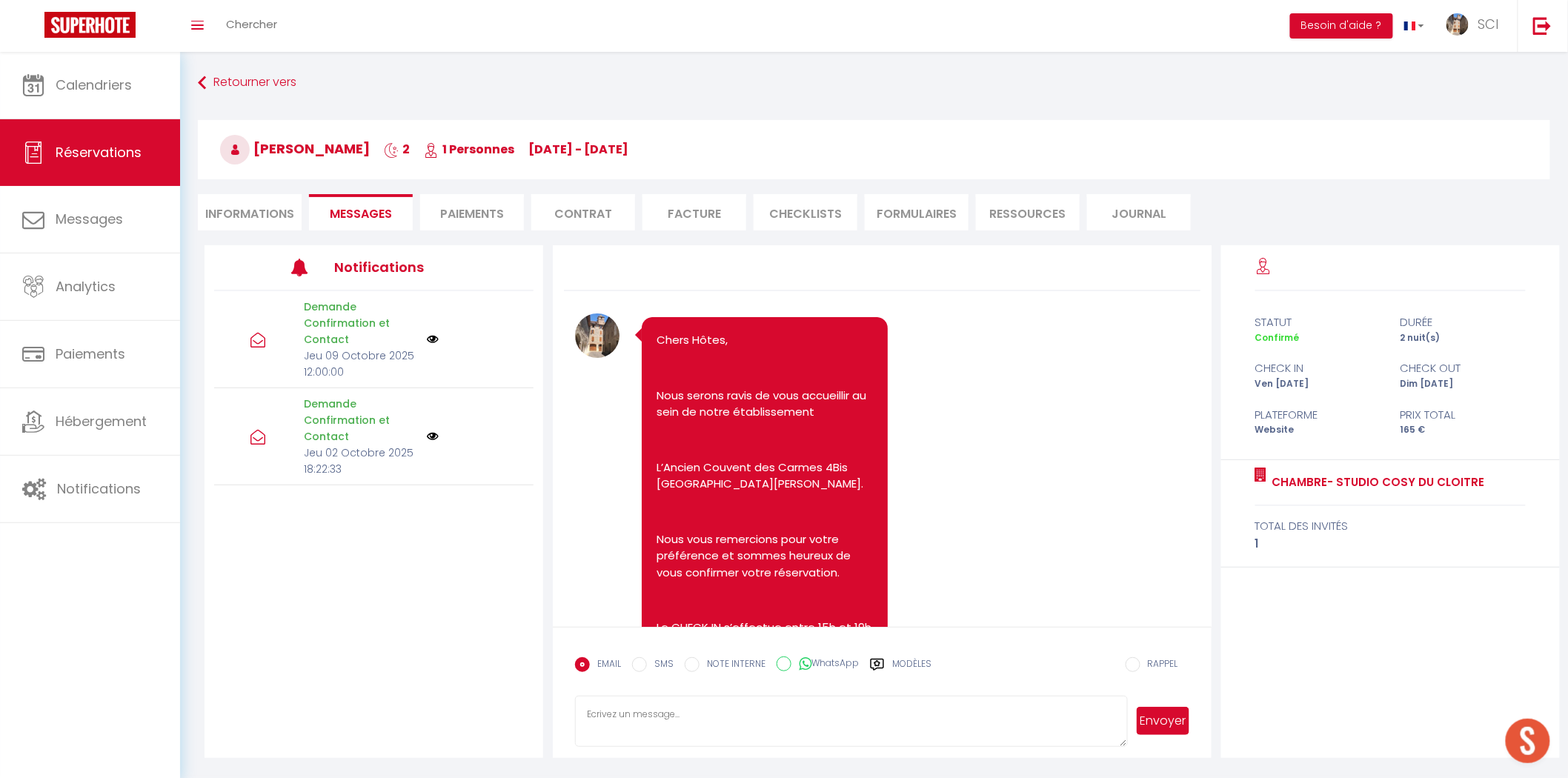
click at [639, 664] on input "SMS" at bounding box center [639, 664] width 15 height 15
radio input "true"
radio input "false"
click at [665, 730] on textarea at bounding box center [851, 721] width 552 height 52
paste textarea "STUDIO COSY DU CLOITRE . Bonjour Madame Monsieur Valla, Nous serons ravis de vo…"
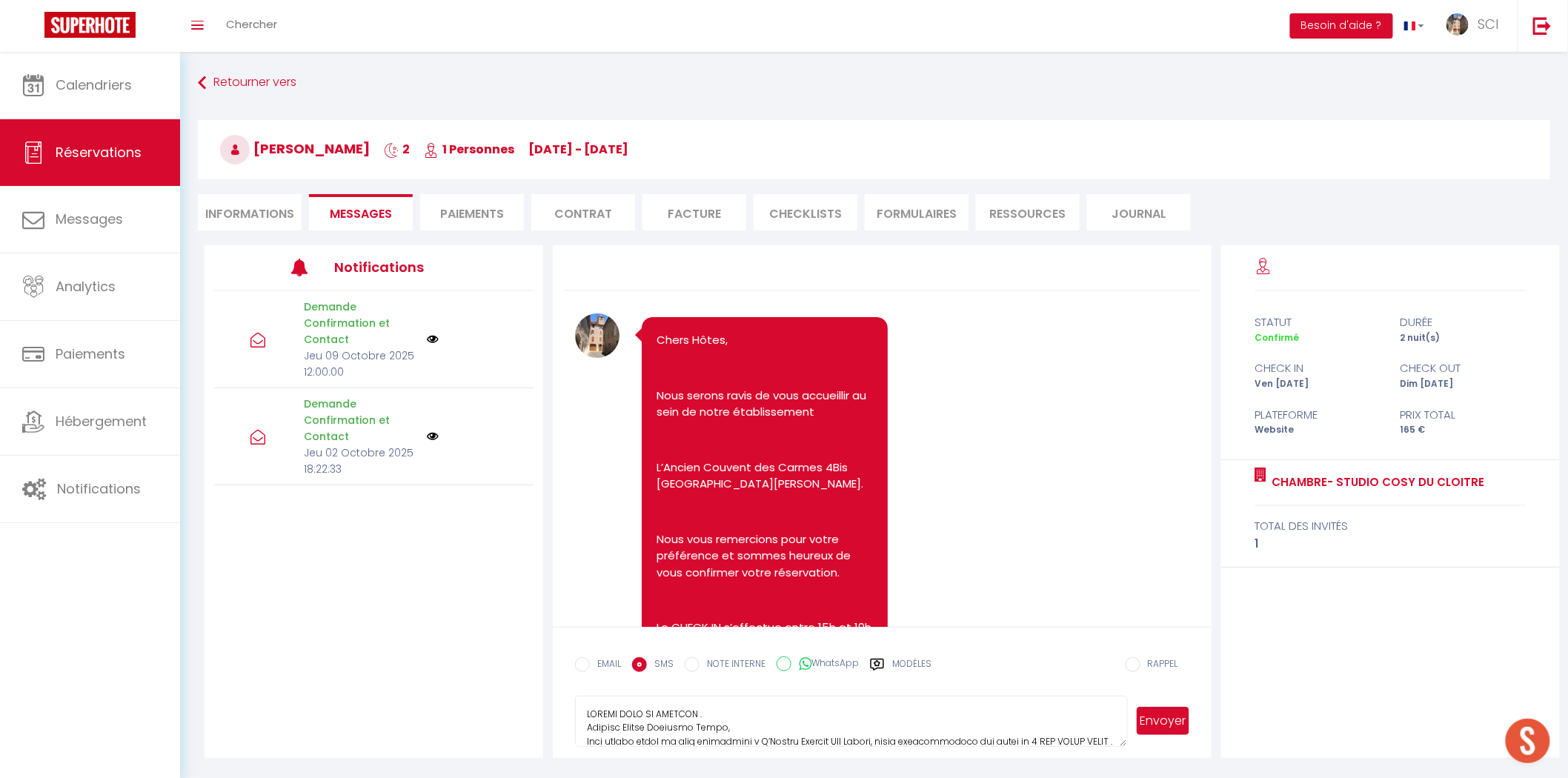
type textarea "STUDIO COSY DU CLOITRE . Bonjour Madame Monsieur Valla, Nous serons ravis de vo…"
click at [1161, 723] on button "Envoyer" at bounding box center [1163, 721] width 52 height 28
select select
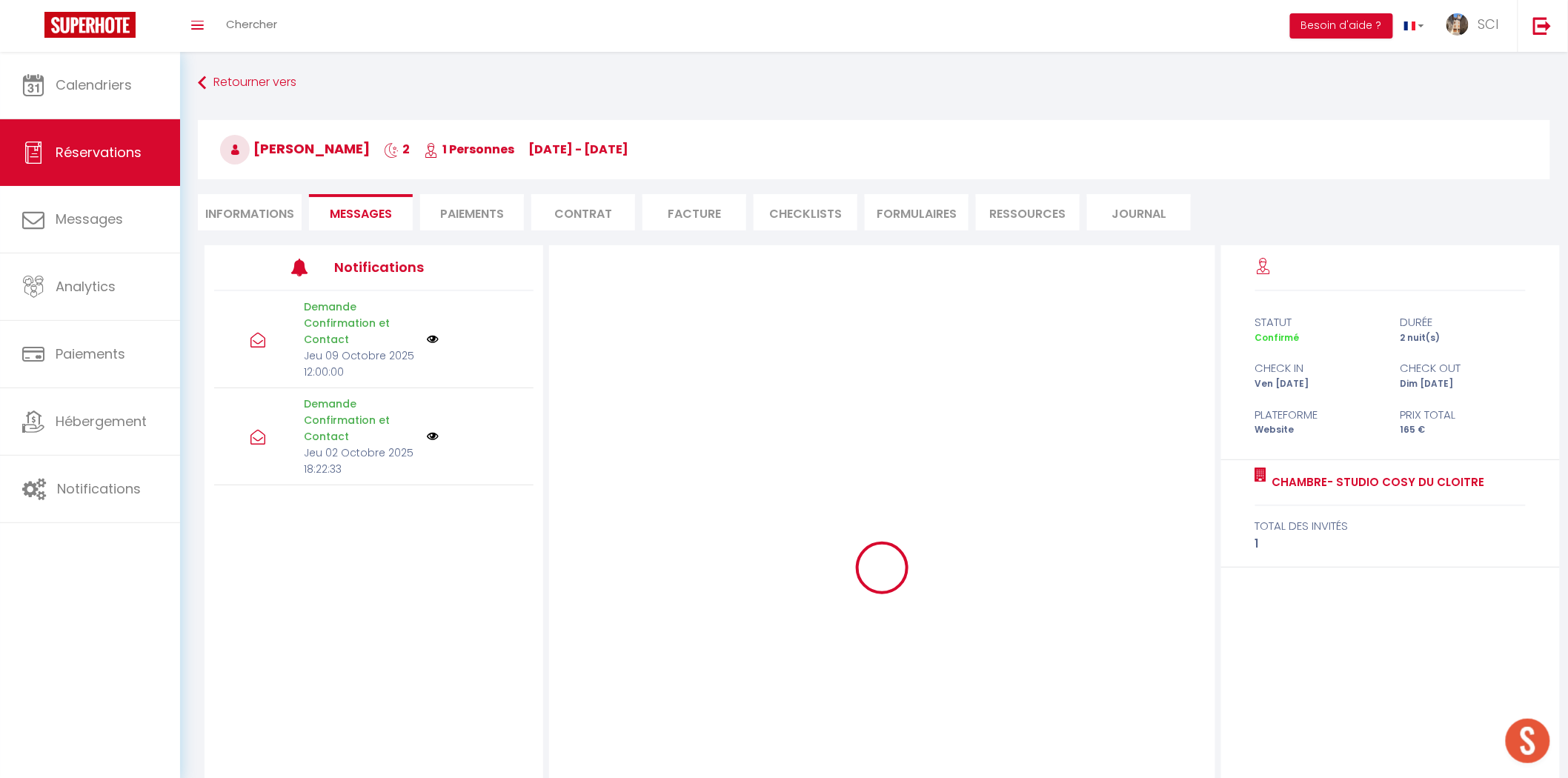
select select
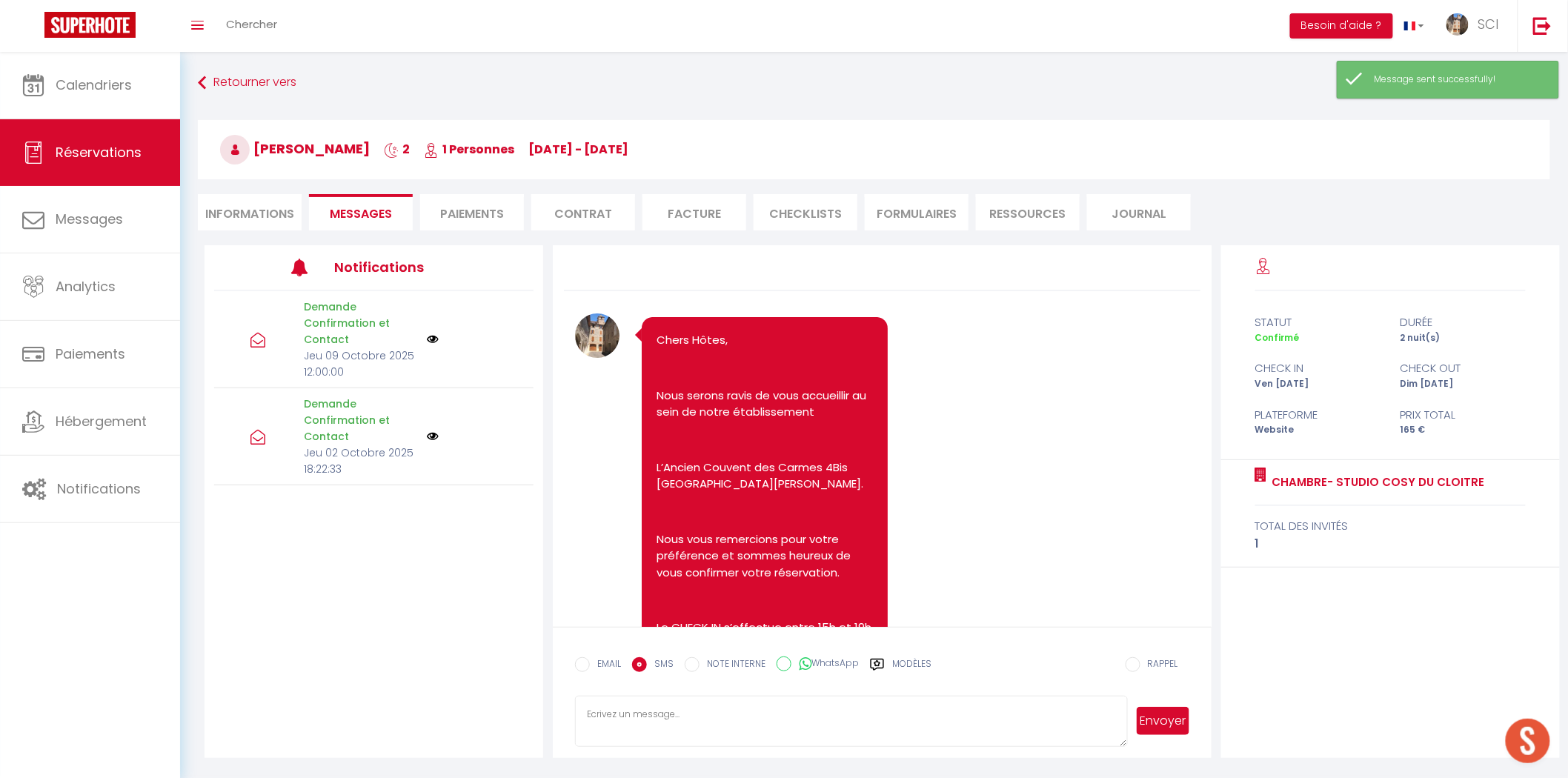
select select
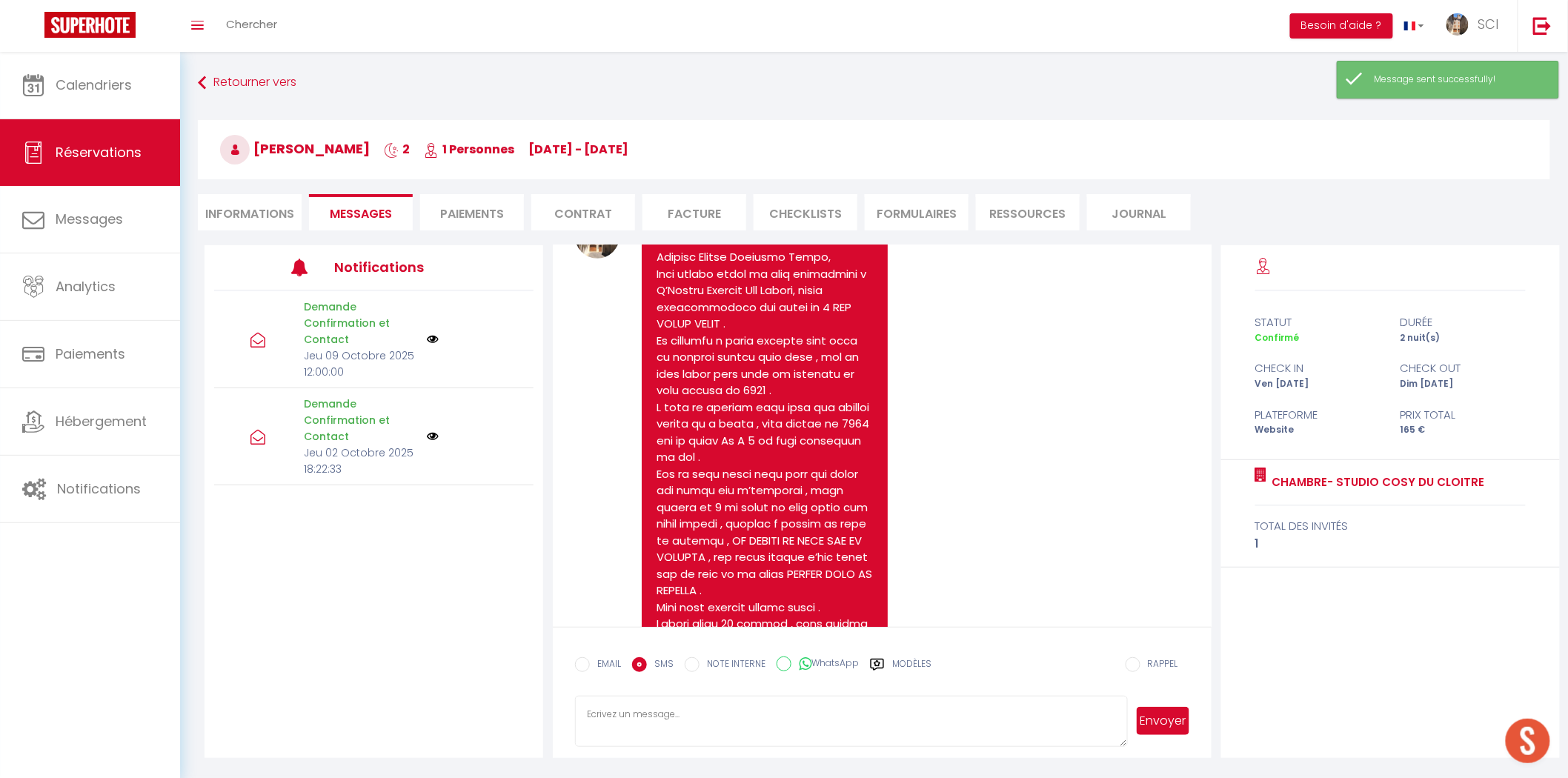
select select
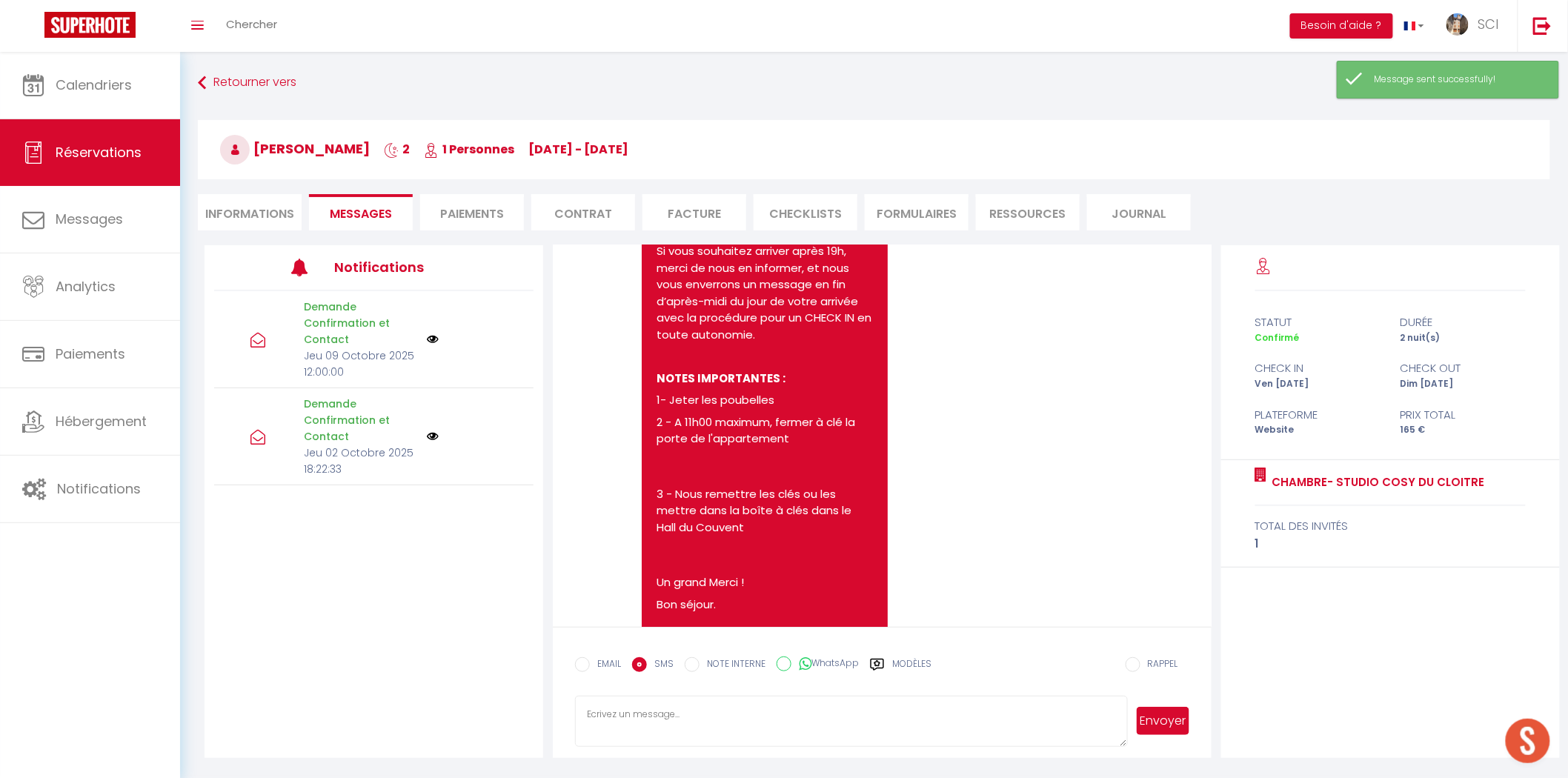
scroll to position [2125, 0]
click at [258, 210] on li "Informations" at bounding box center [249, 212] width 103 height 36
select select
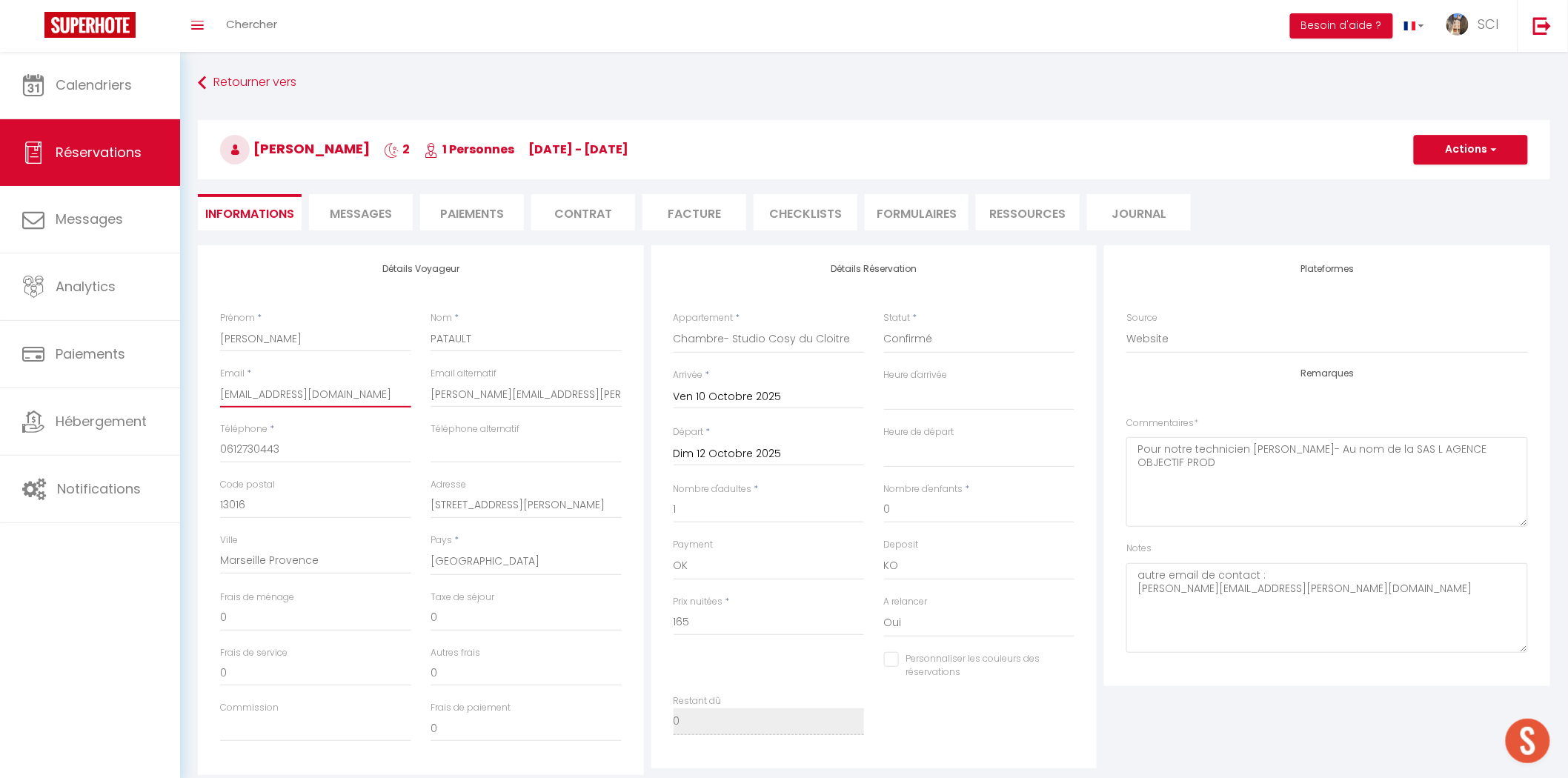
drag, startPoint x: 379, startPoint y: 395, endPoint x: 222, endPoint y: 384, distance: 157.4
click at [222, 384] on input "comptabilite@chlorophylleproductiong.com" at bounding box center [316, 394] width 191 height 27
type input "ductiong.com"
select select
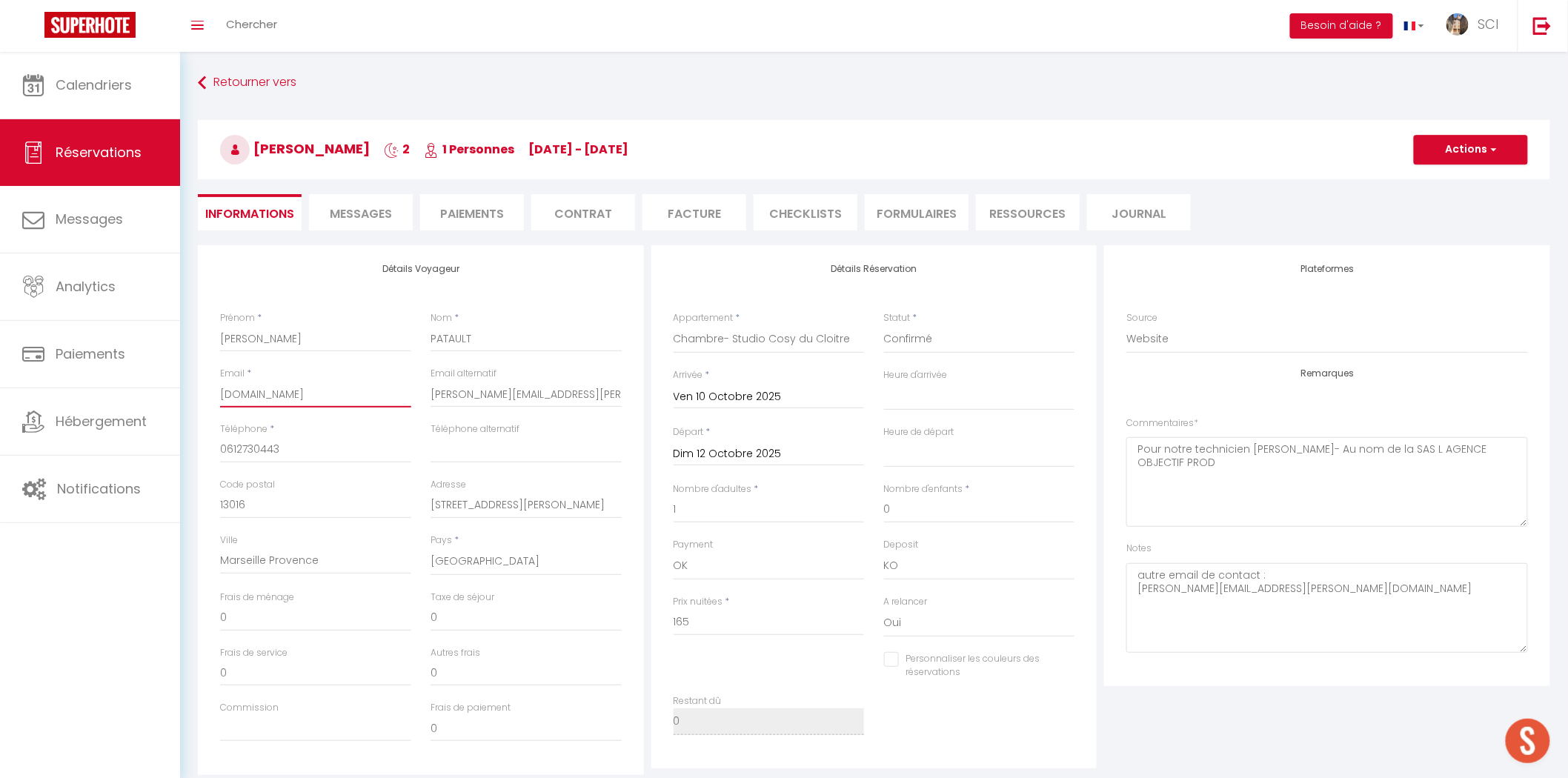
checkbox input "false"
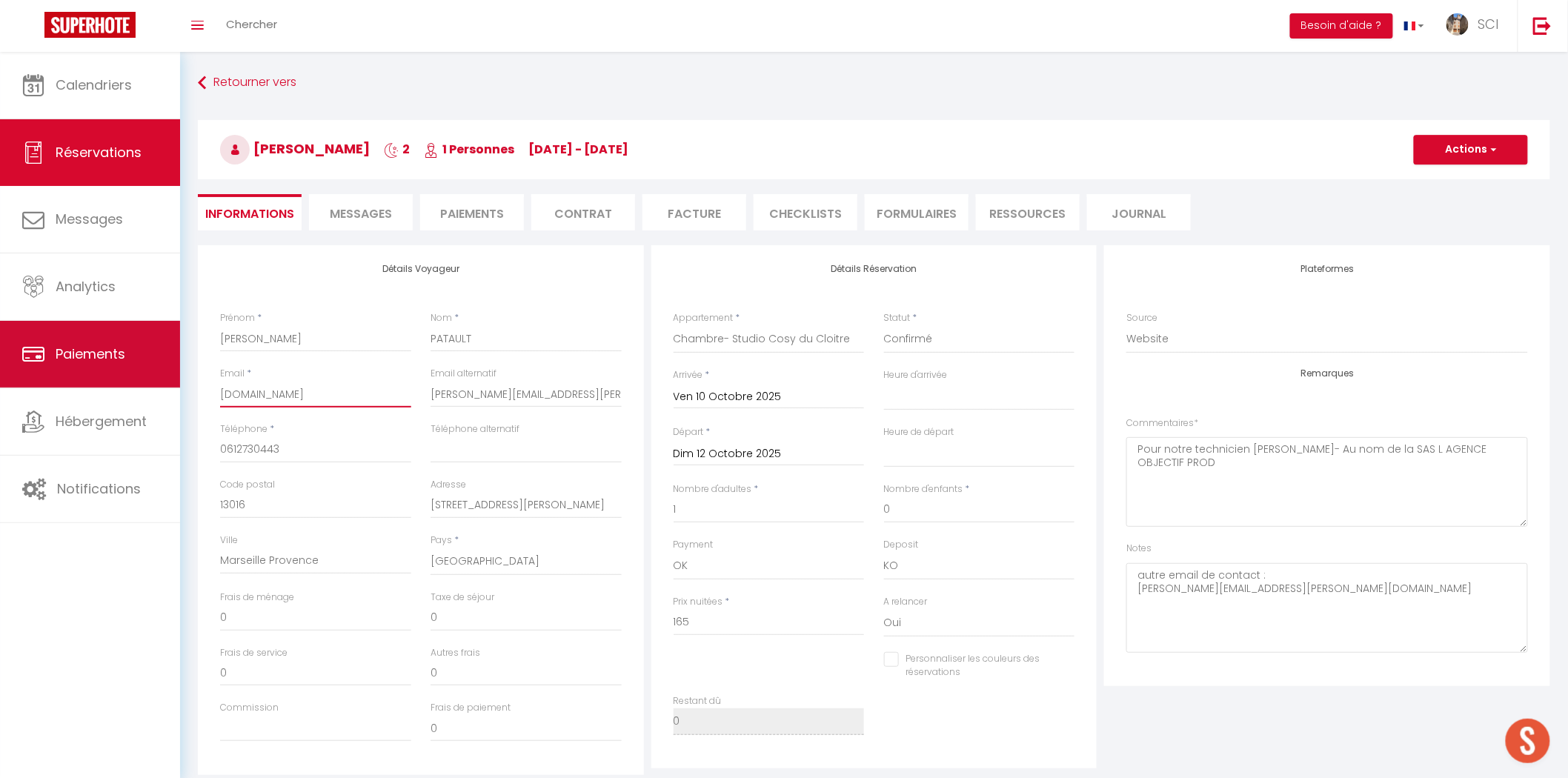
drag, startPoint x: 304, startPoint y: 395, endPoint x: 172, endPoint y: 387, distance: 132.2
click at [172, 387] on div "🟢 Des questions ou besoin d'assistance pour la migration AirBnB? Prenez rdv >>>…" at bounding box center [784, 566] width 1568 height 1027
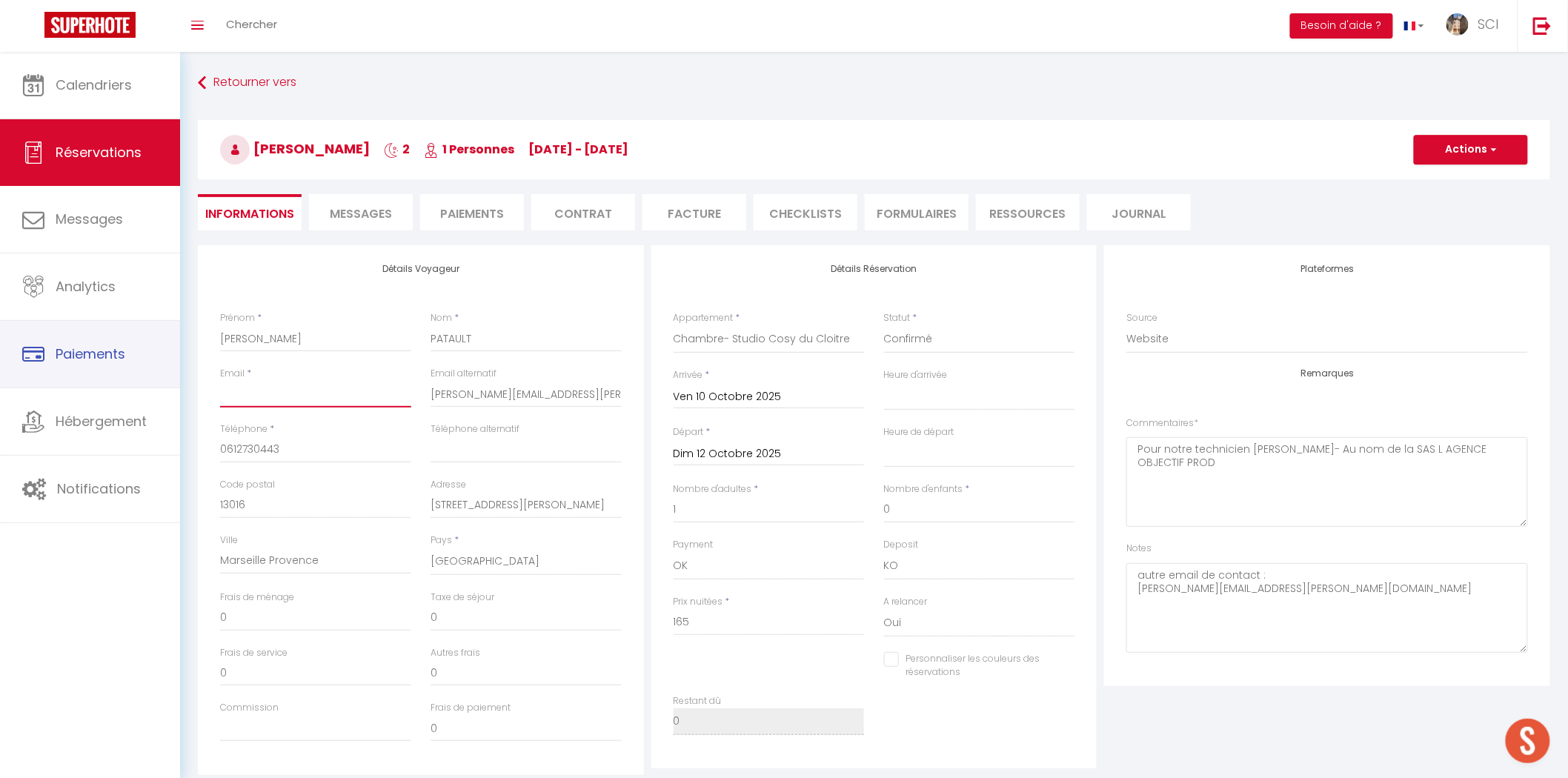
select select
checkbox input "false"
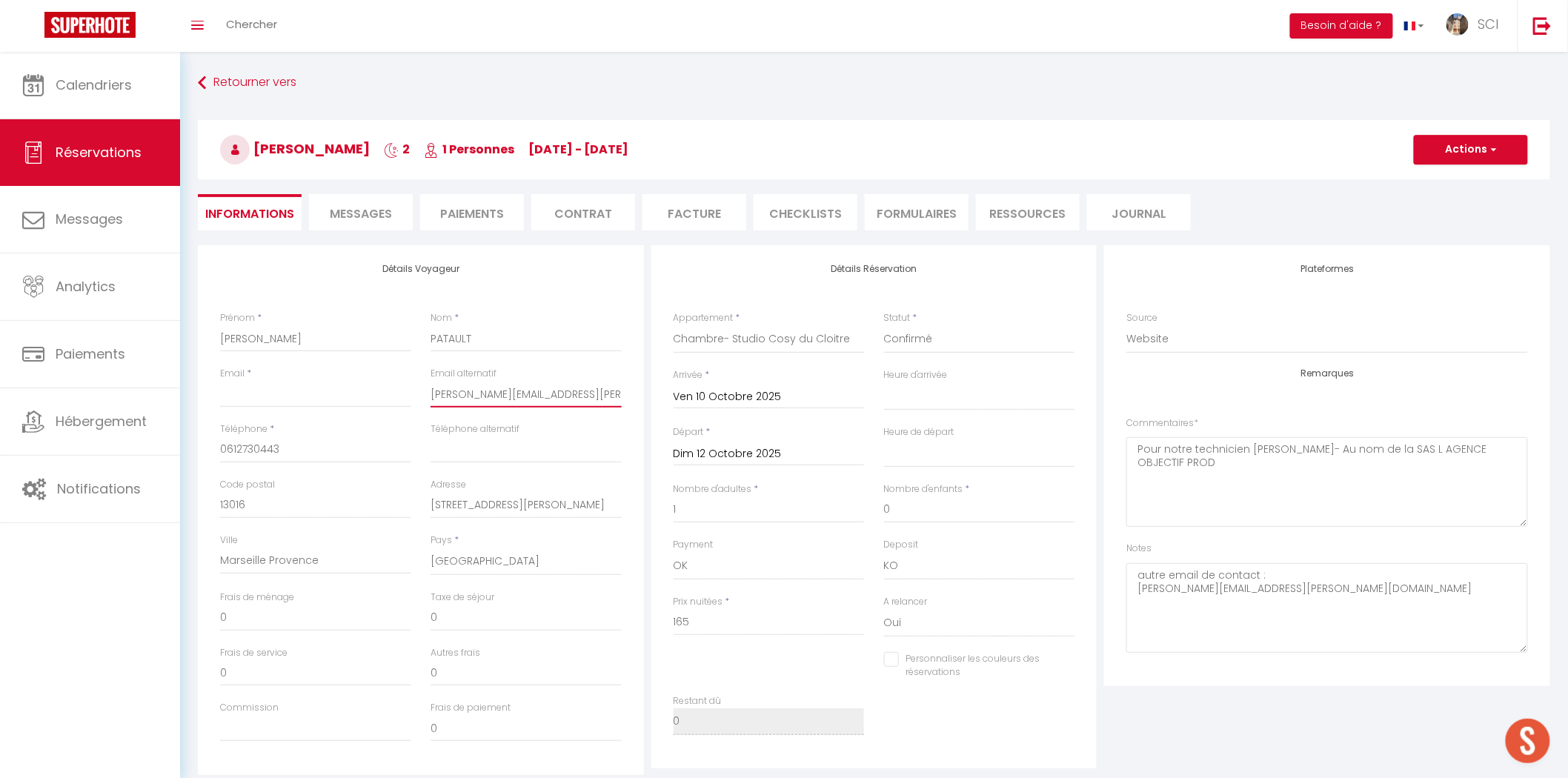
drag, startPoint x: 543, startPoint y: 394, endPoint x: 420, endPoint y: 387, distance: 123.2
click at [421, 387] on div "Email alternatif patrick.valla@sfr.fr" at bounding box center [526, 394] width 210 height 56
click at [392, 393] on input "Email client" at bounding box center [316, 394] width 191 height 27
paste input "patrick.valla@sfr.fr"
type input "patrick.valla@sfr.fr"
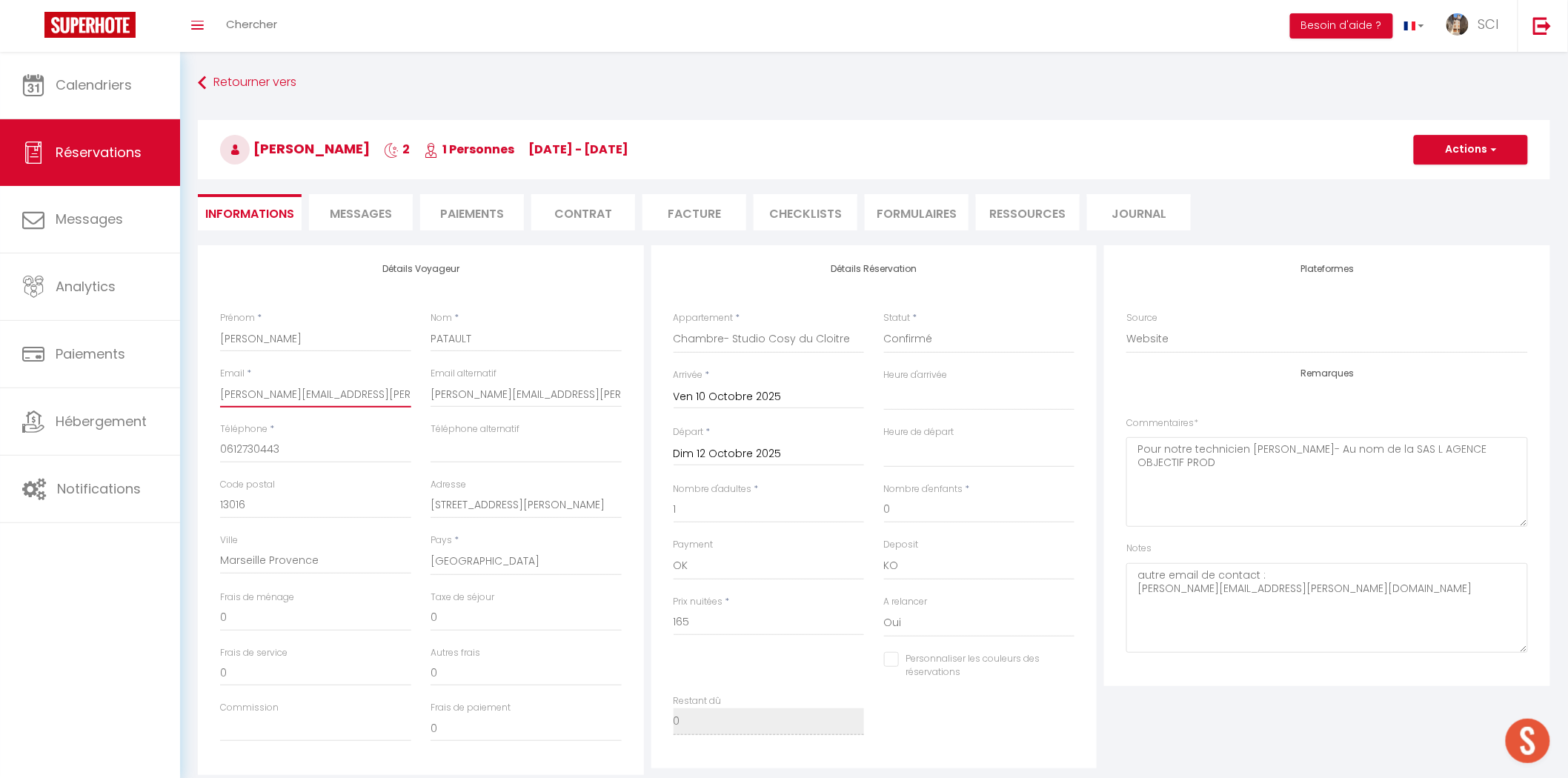
select select
checkbox input "false"
type input "patrick.valla@sfr.fr"
click at [343, 279] on div "Détails Voyageur Prénom * FRANK Nom * PATAULT Email * patrick.valla@sfr.fr Emai…" at bounding box center [421, 509] width 447 height 530
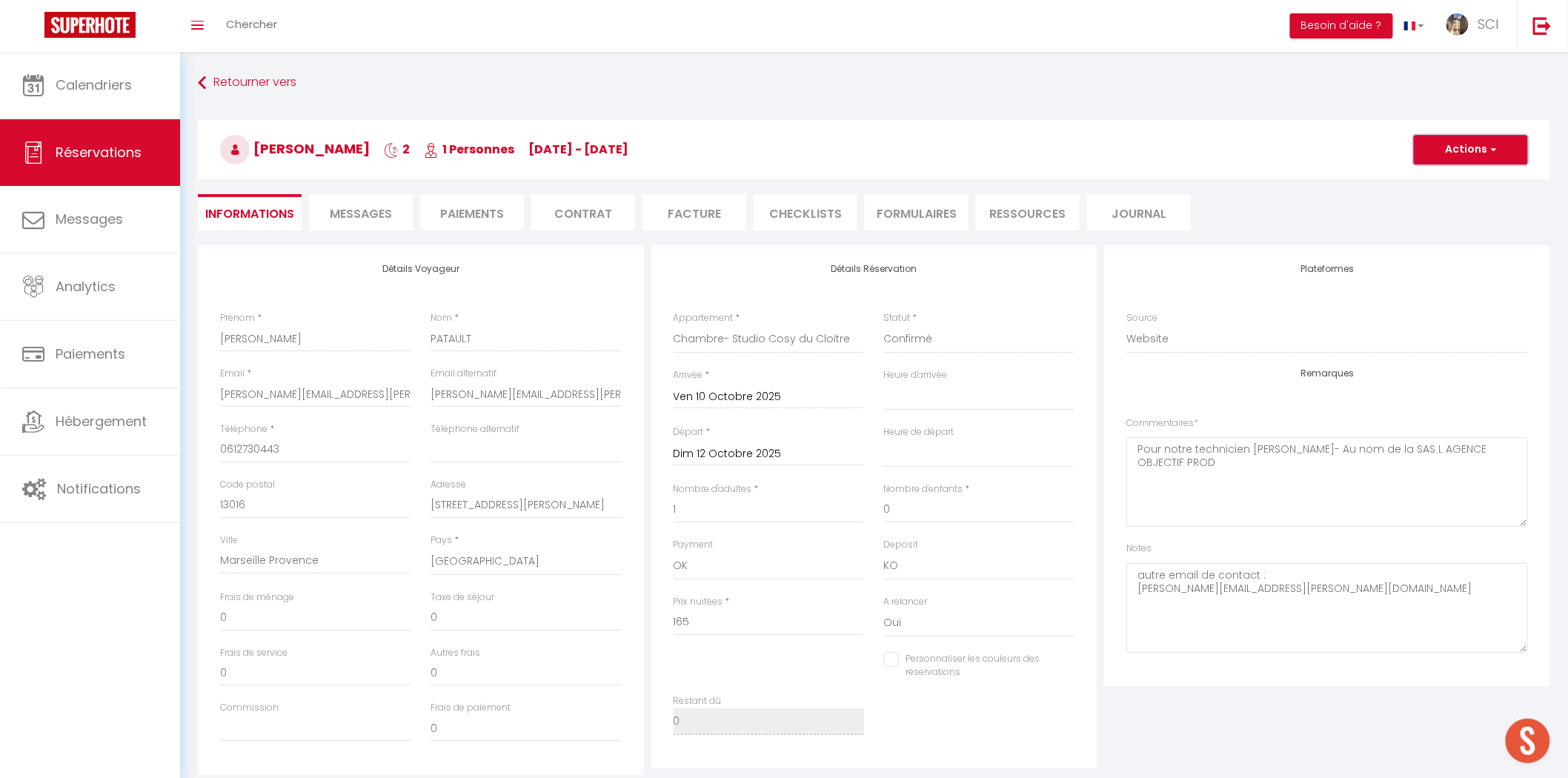
click at [1473, 156] on button "Actions" at bounding box center [1471, 150] width 114 height 30
click at [1441, 186] on link "Enregistrer" at bounding box center [1457, 182] width 117 height 19
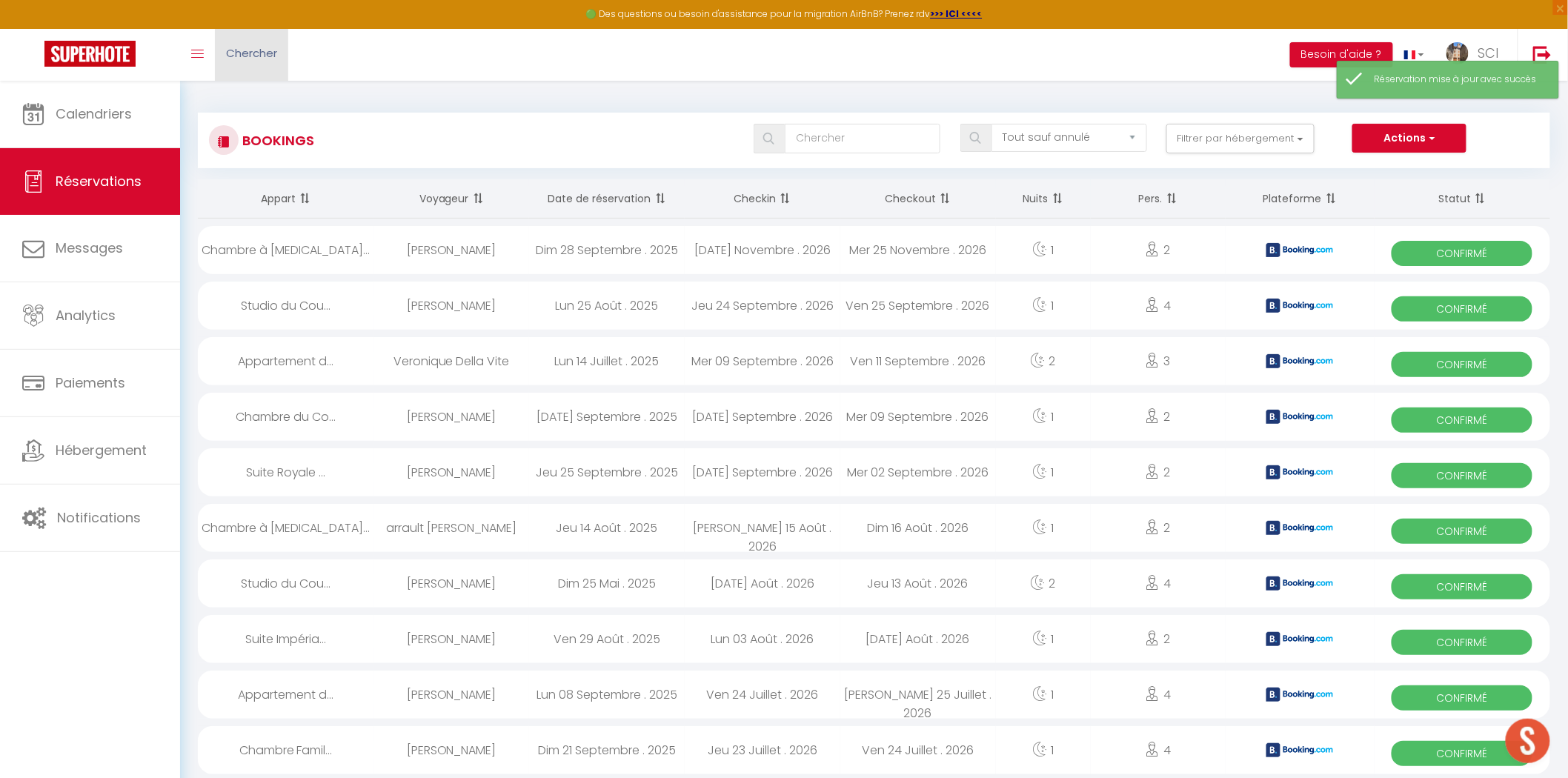
click at [256, 65] on link "Chercher" at bounding box center [251, 55] width 73 height 52
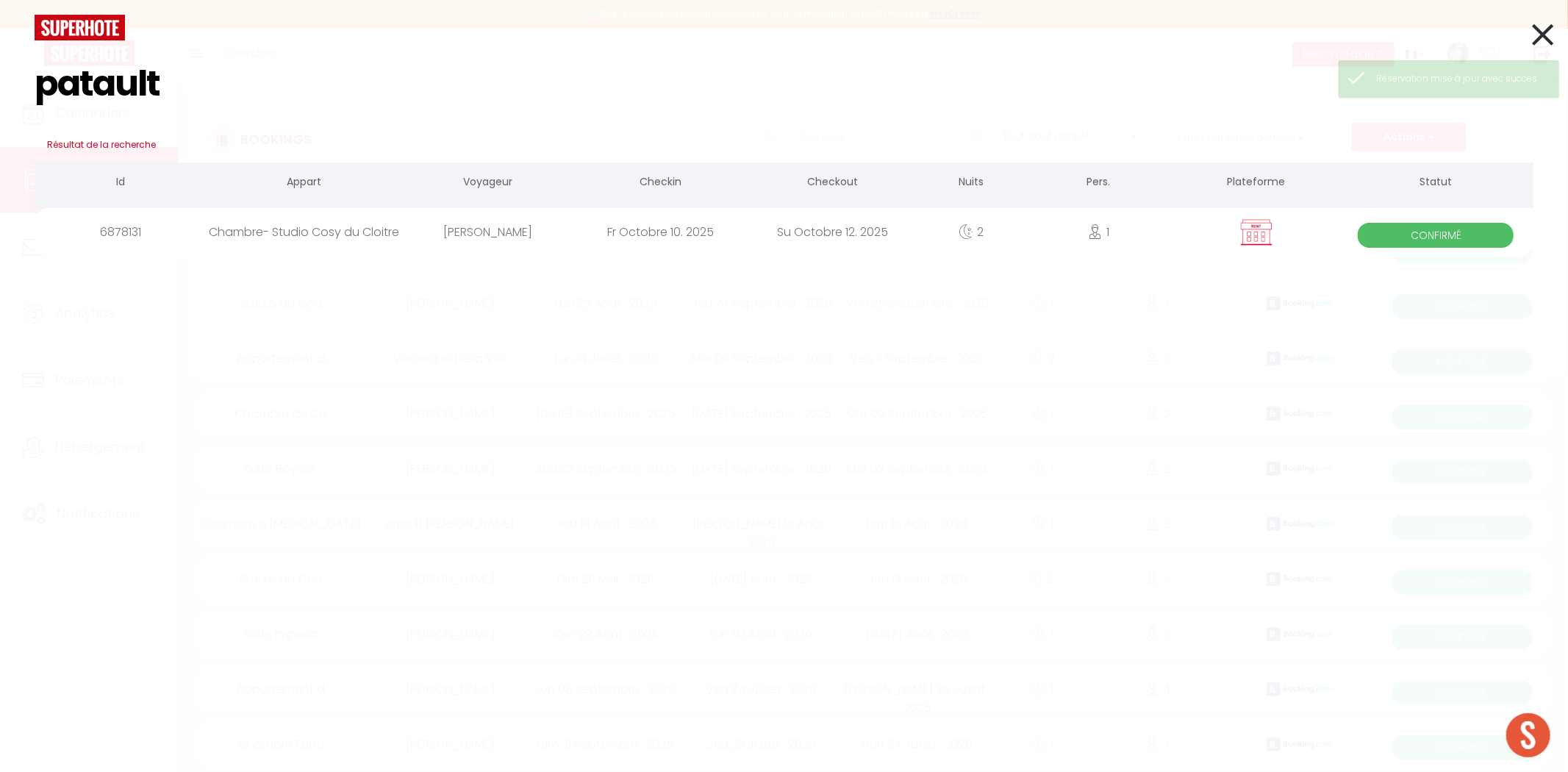
type input "patault"
click at [515, 225] on div "[PERSON_NAME]" at bounding box center [488, 232] width 172 height 47
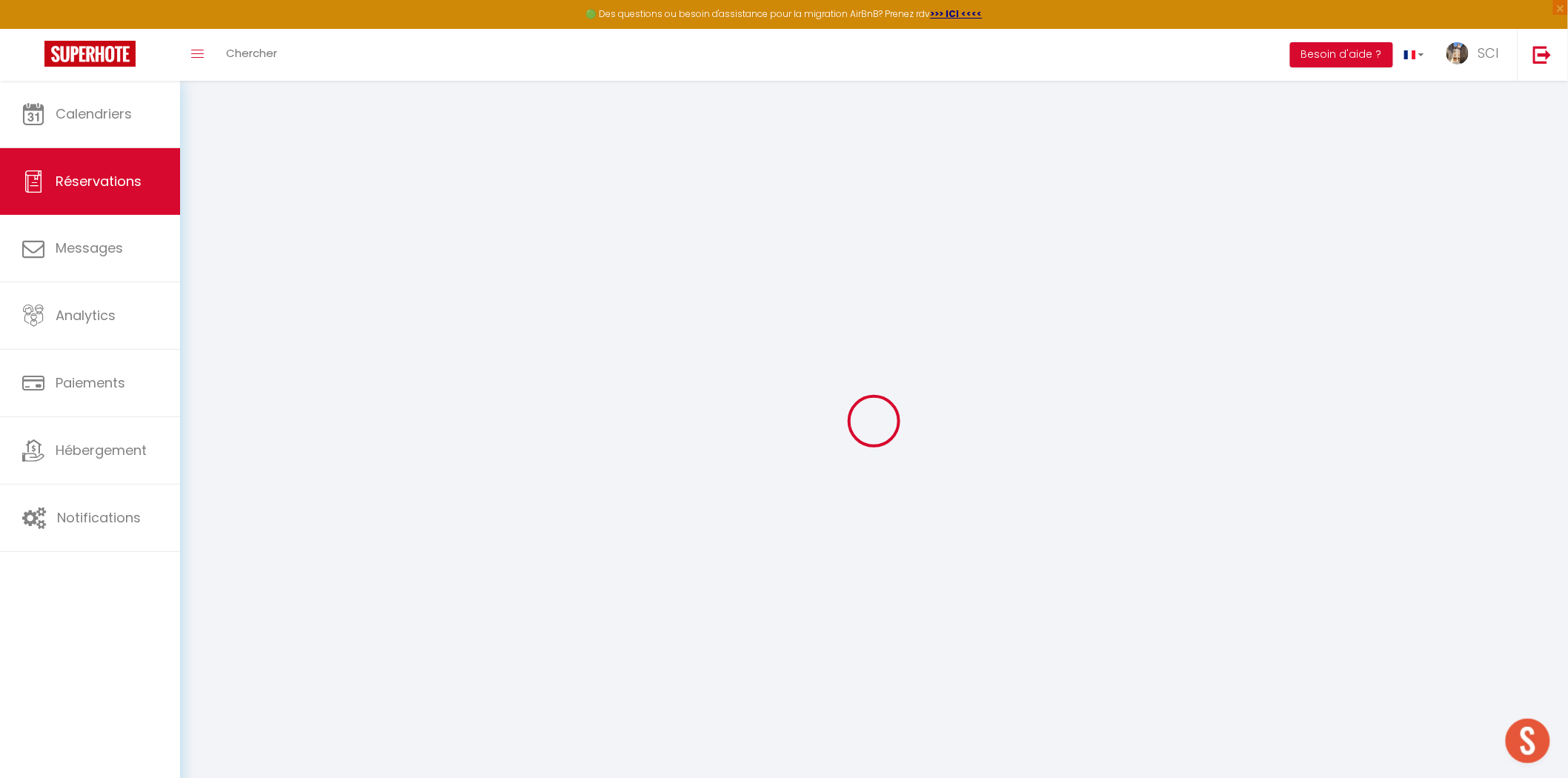
type input "FRANK"
type input "PATAULT"
type input "patrick.valla@sfr.fr"
type input "0612730443"
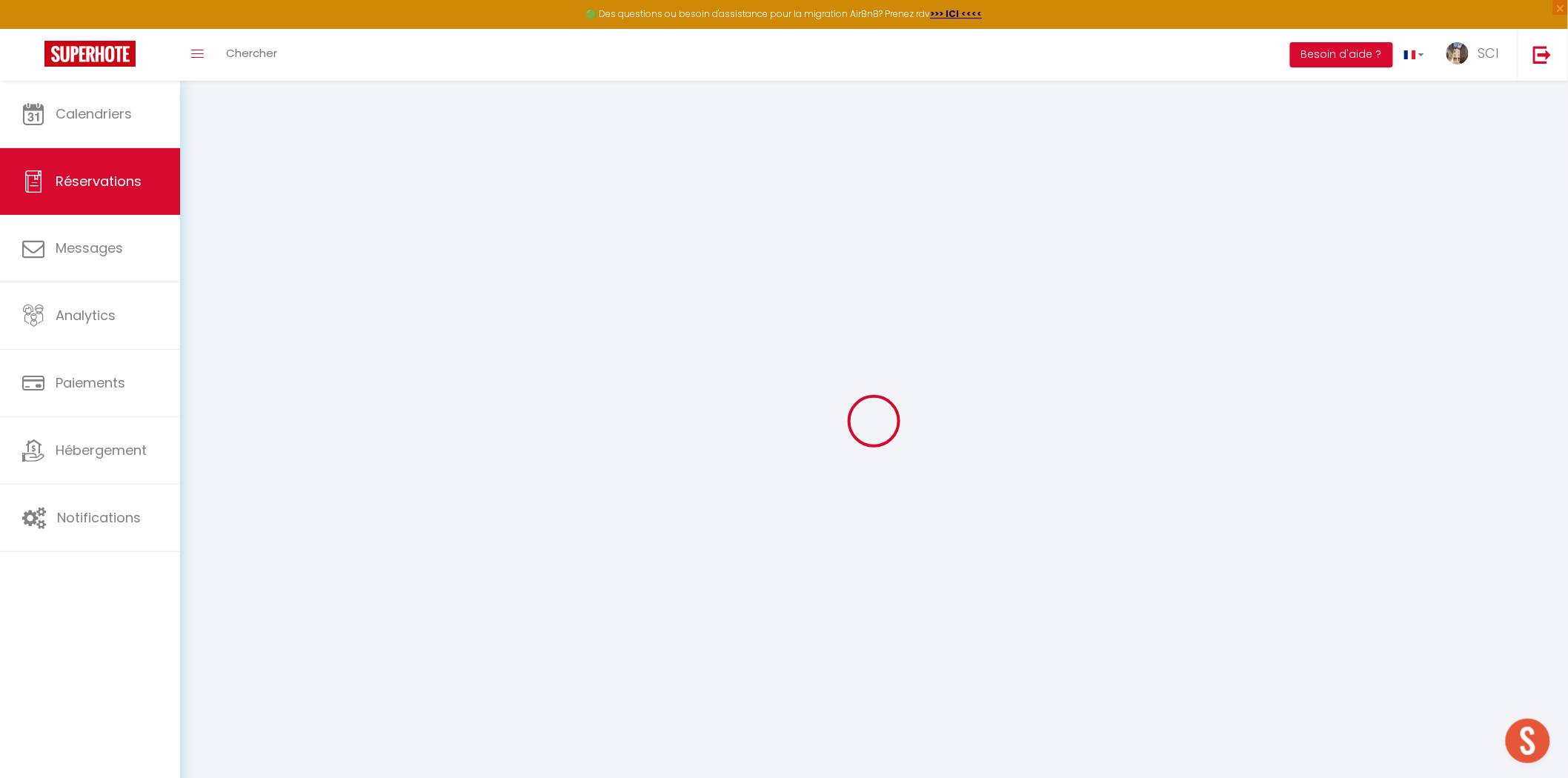
type input "13016"
type input "2 Rue le Pelletier Marseille (13016)"
type input "Marseille Provence"
select select "FR"
select select "46191"
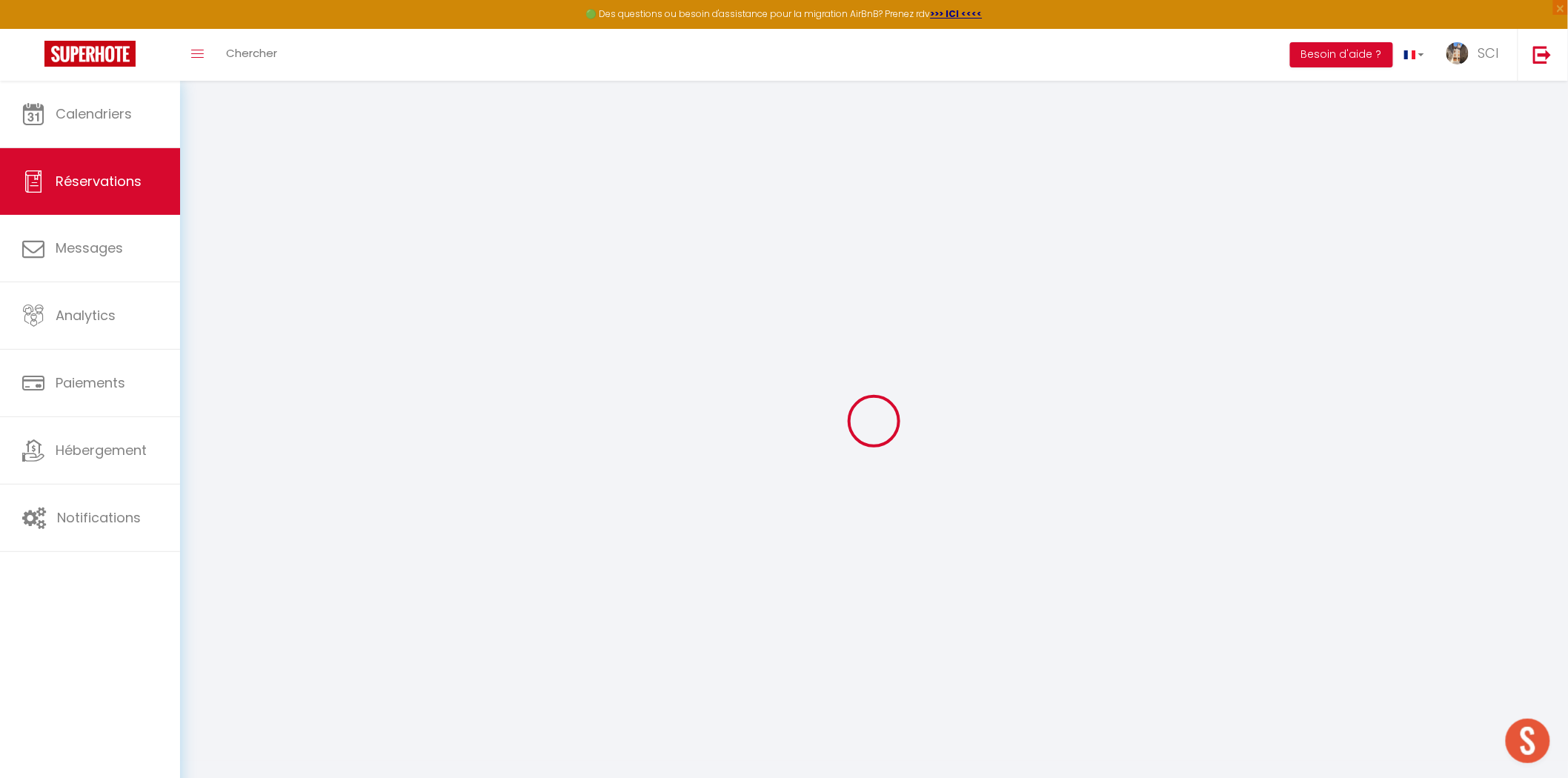
select select "1"
type input "Ven 10 Octobre 2025"
select select
type input "Dim 12 Octobre 2025"
select select
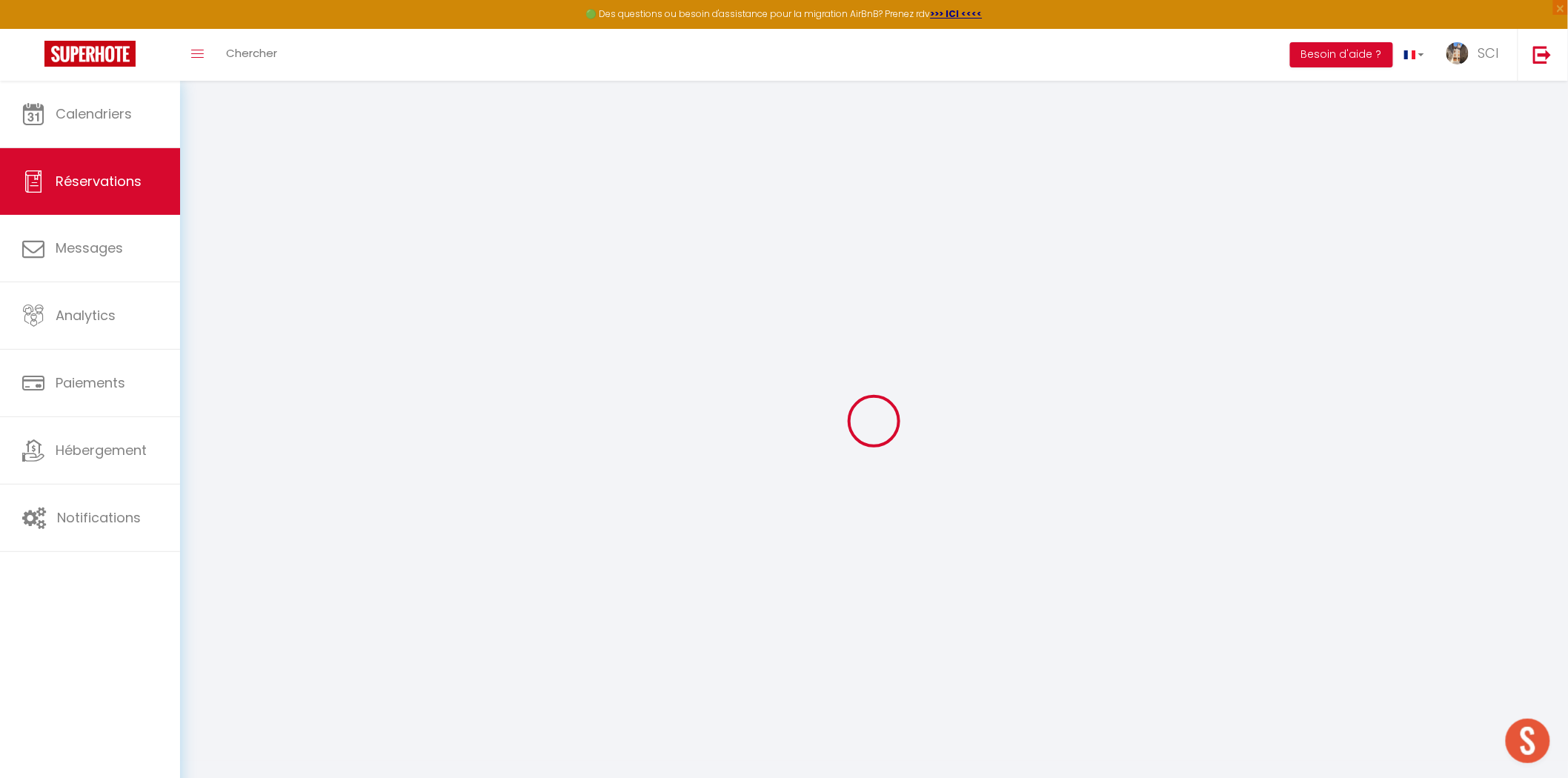
type input "1"
select select "12"
select select
type input "165"
checkbox input "false"
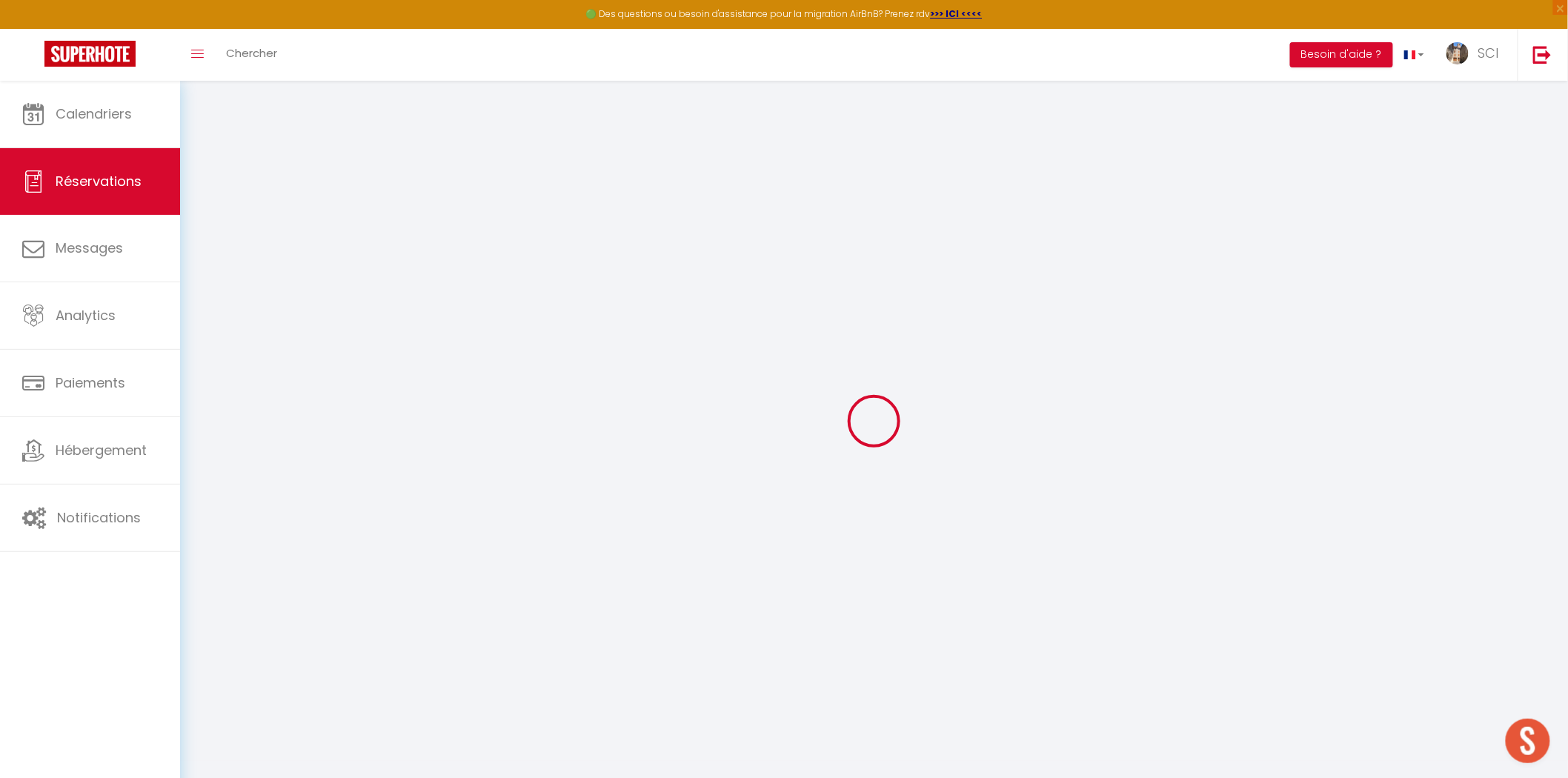
type input "0"
select select "69"
type input "0"
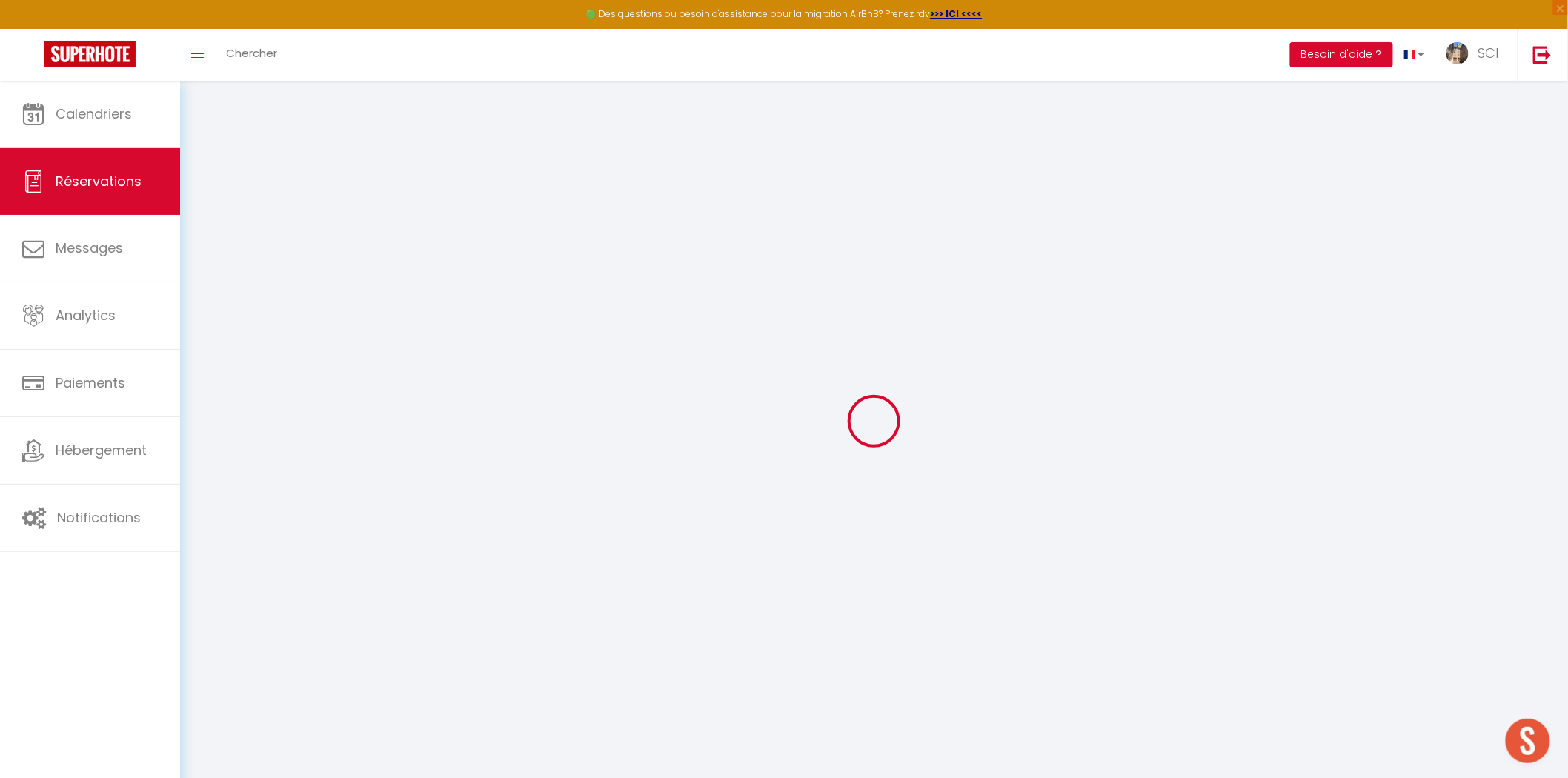
select select
select select "14"
checkbox input "false"
select select
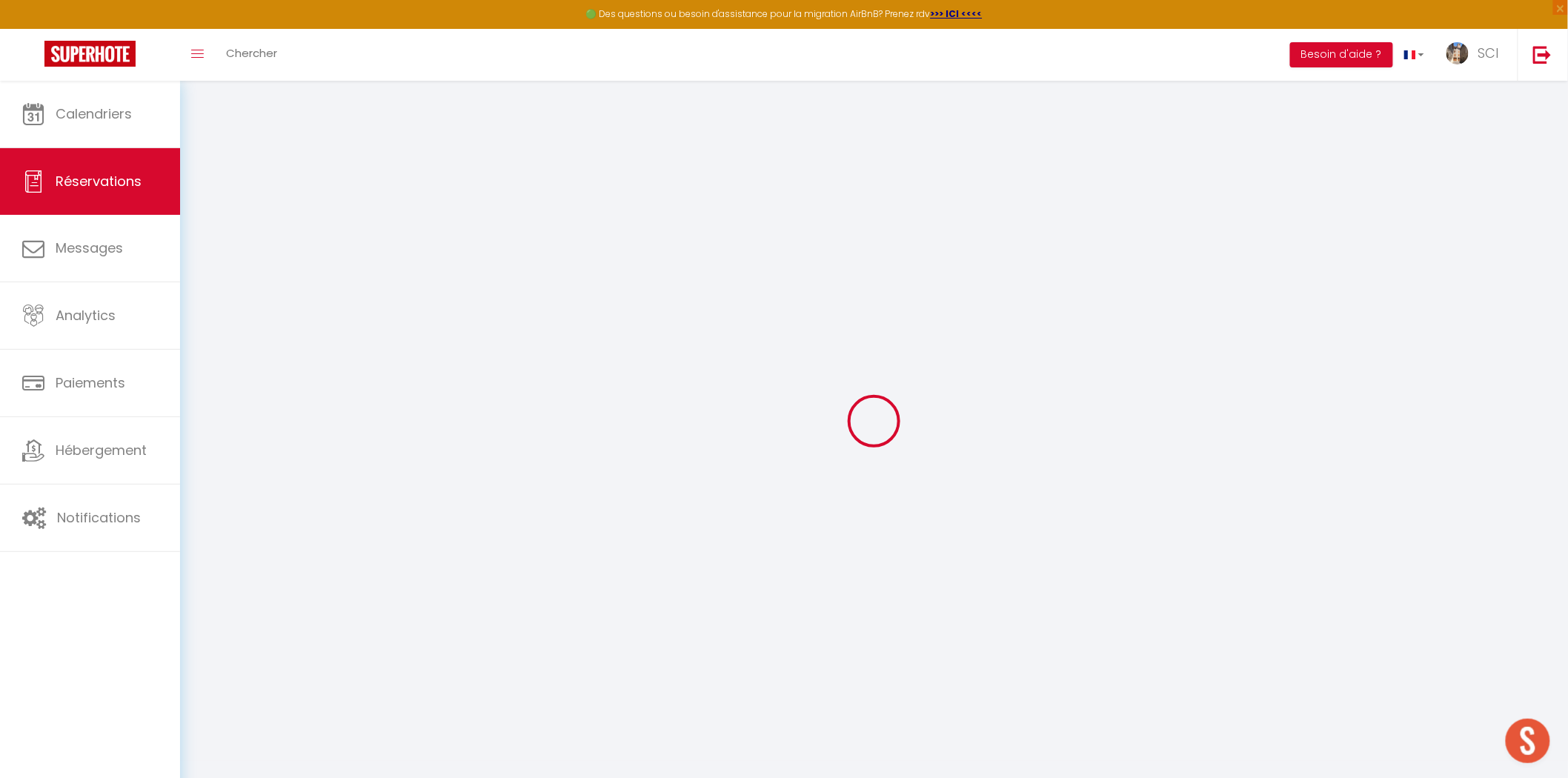
select select
checkbox input "false"
select select
checkbox input "false"
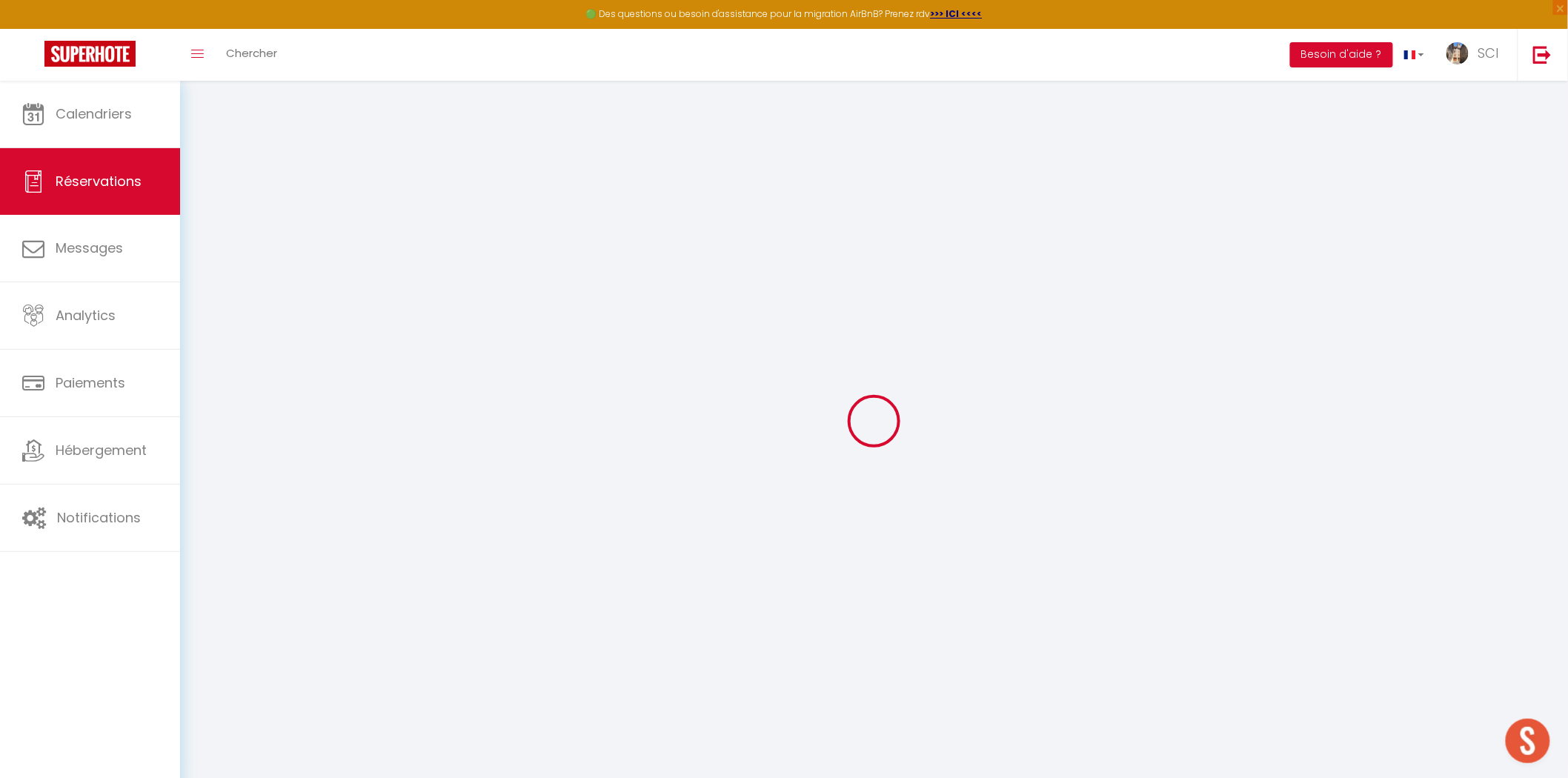
type textarea "Pour notre technicien PATRICK VALLA- Au nom de la SAS L AGENCE OBJECTIF PROD"
type textarea "autre email de contact : [PERSON_NAME][EMAIL_ADDRESS][PERSON_NAME][DOMAIN_NAME]"
select select
checkbox input "false"
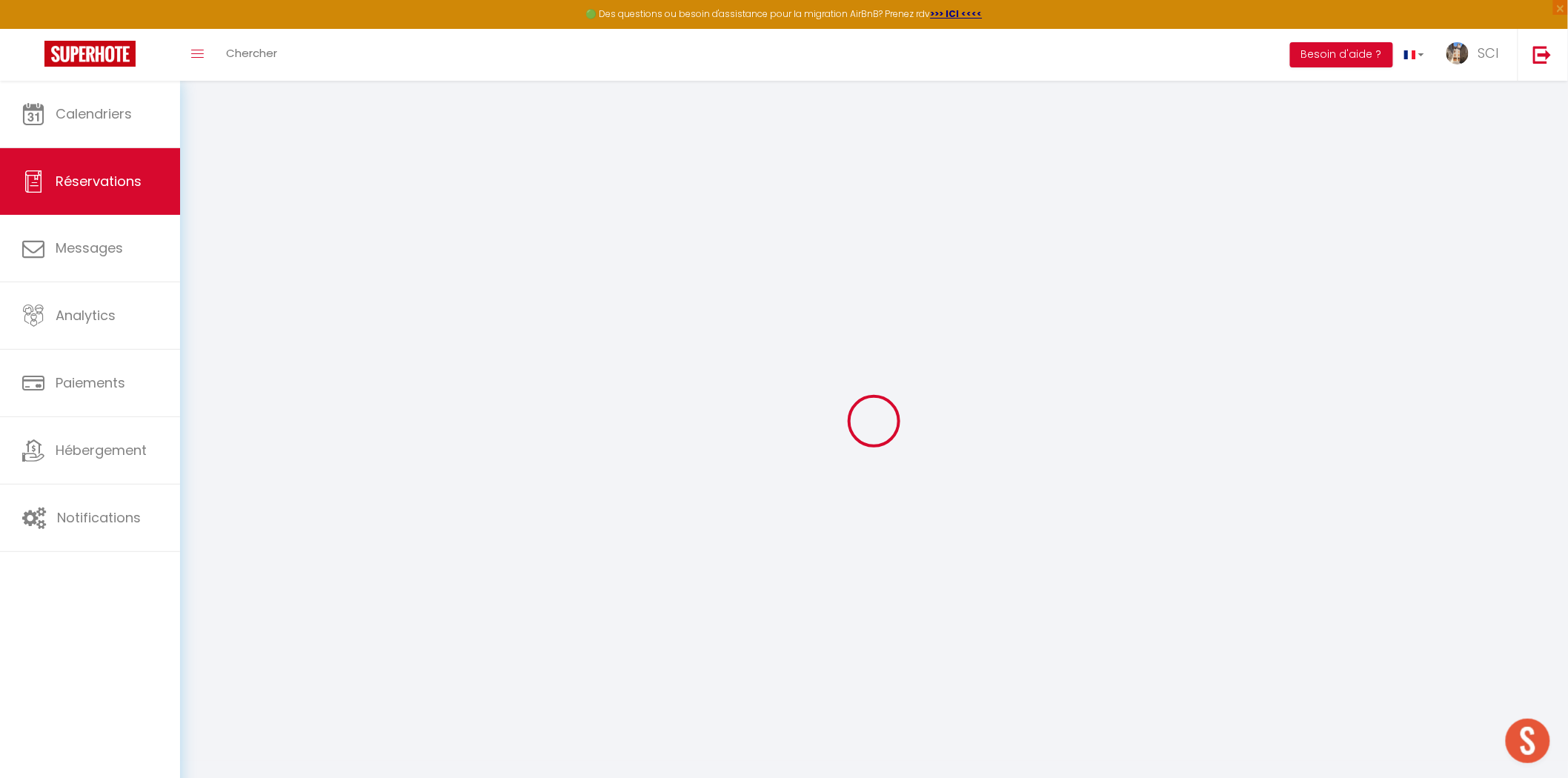
select select
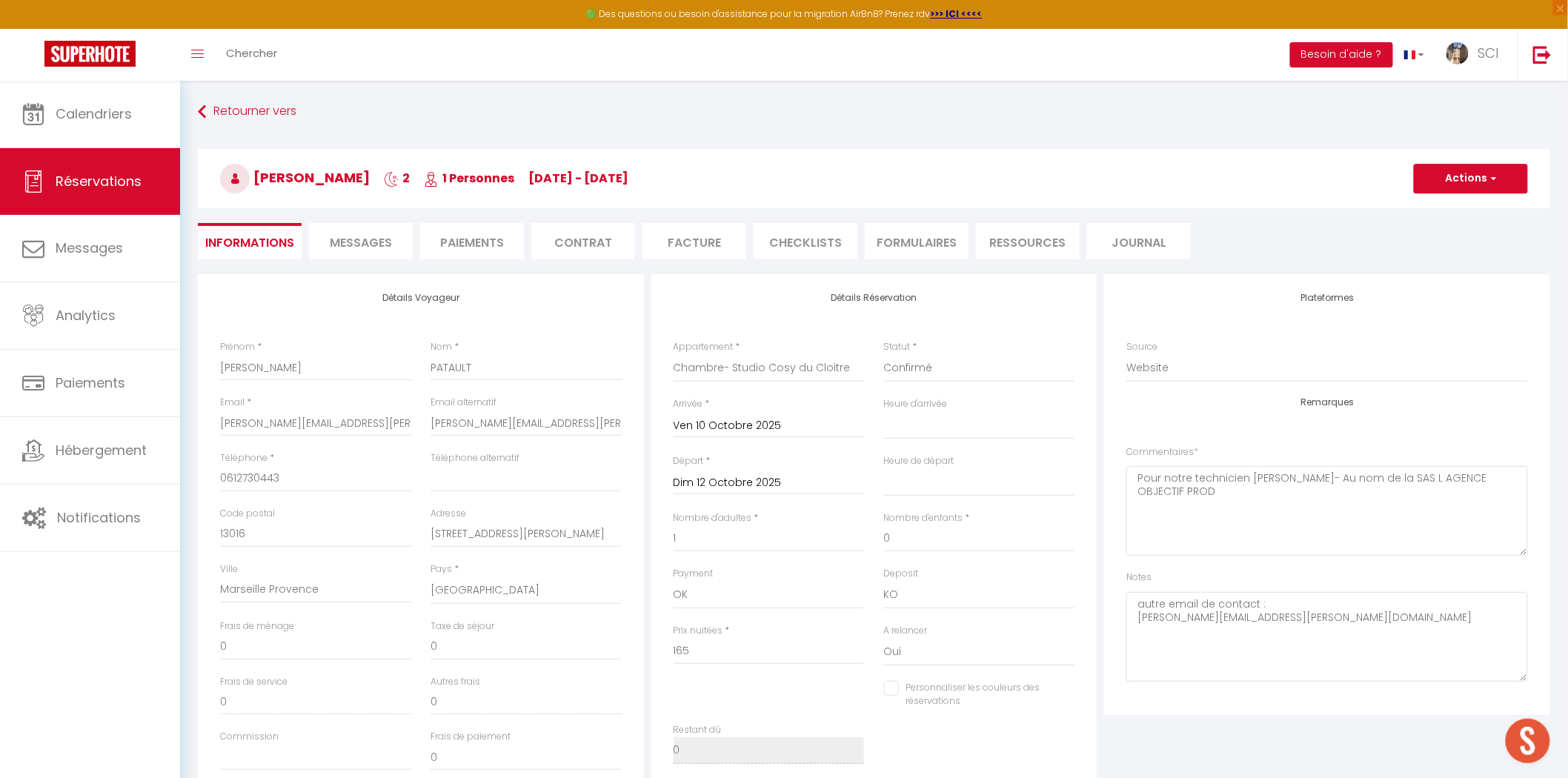
click at [381, 245] on span "Messages" at bounding box center [361, 242] width 62 height 17
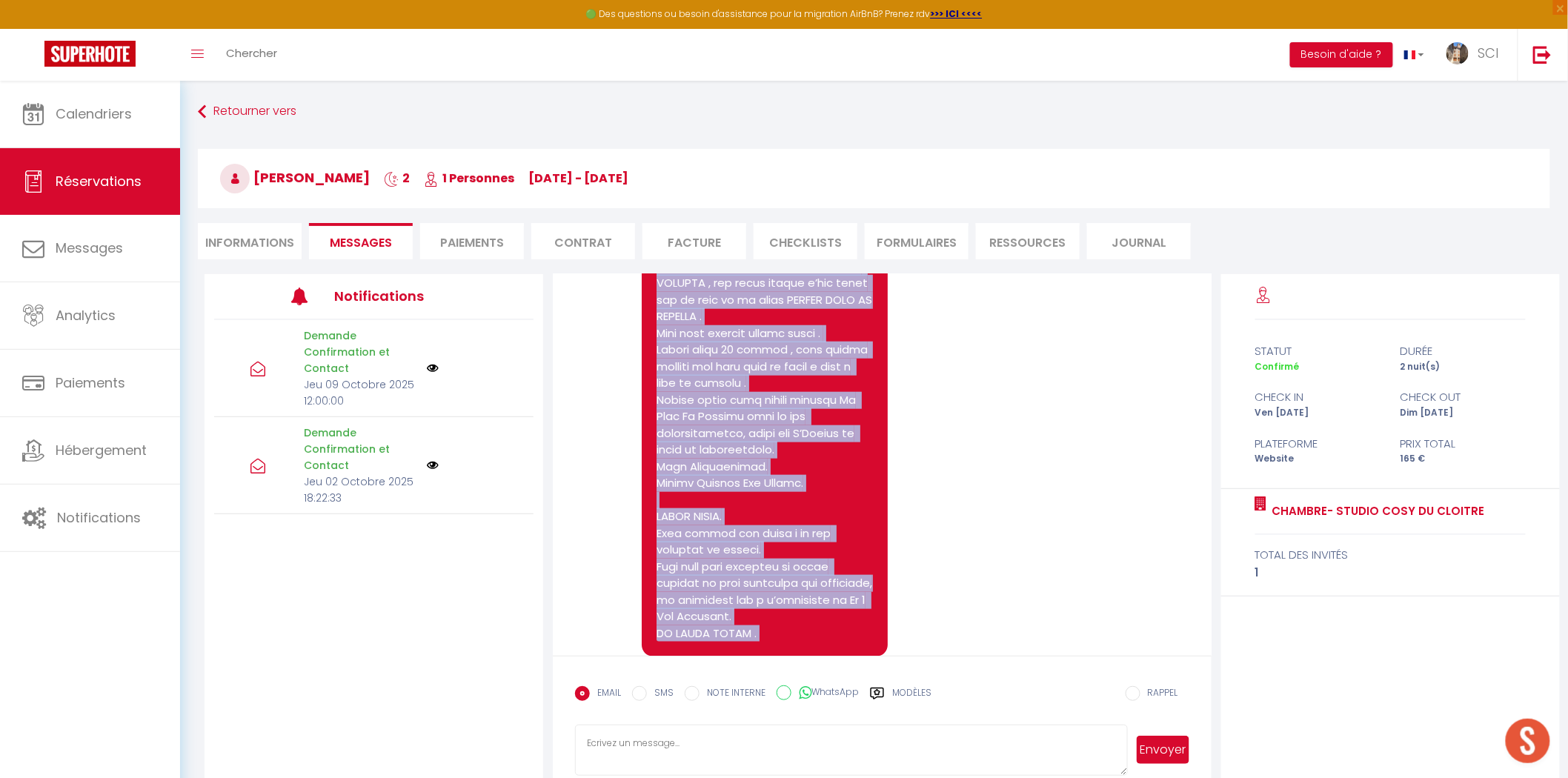
scroll to position [3040, 0]
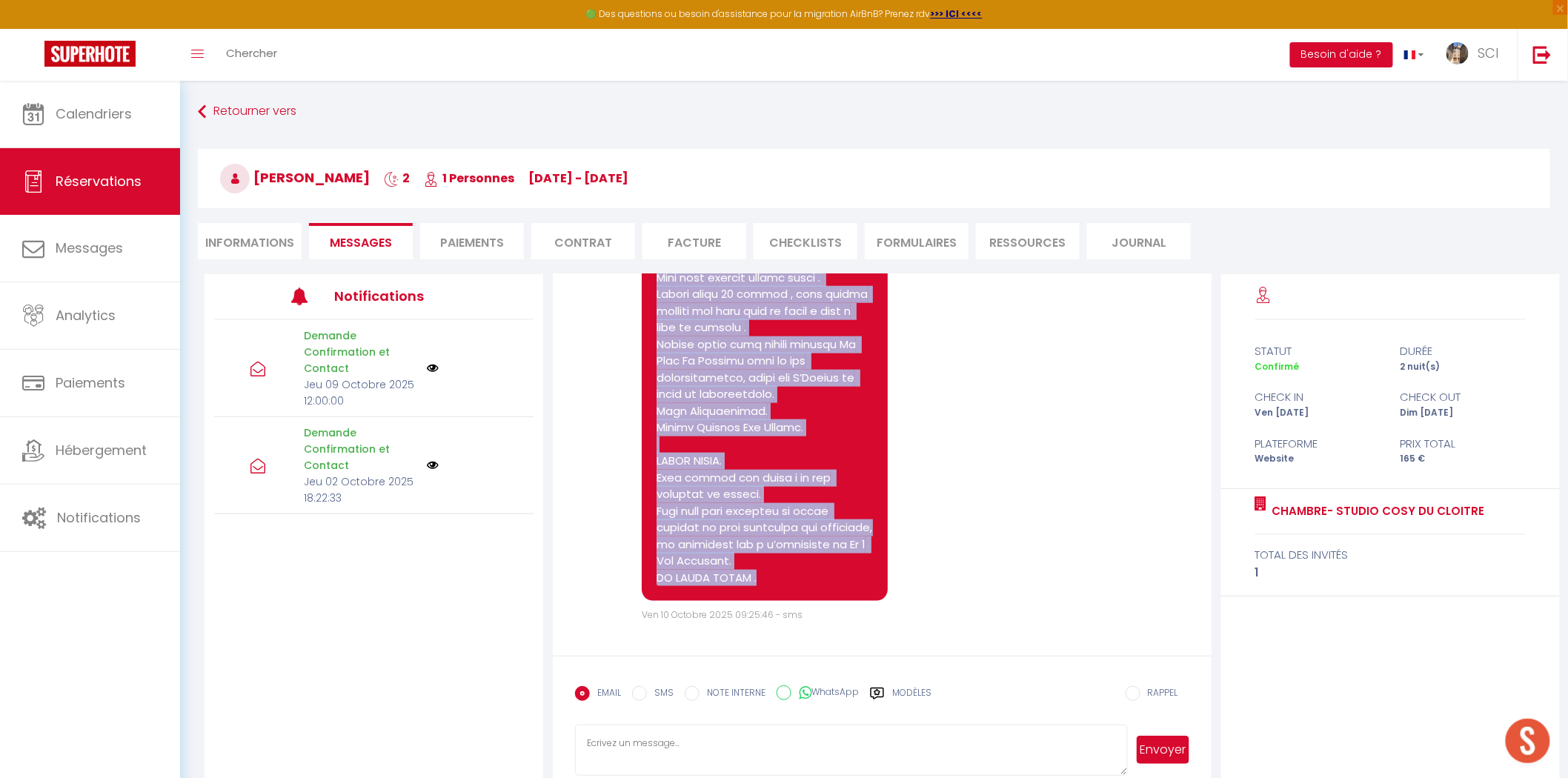
drag, startPoint x: 657, startPoint y: 519, endPoint x: 780, endPoint y: 586, distance: 140.1
click at [780, 586] on div at bounding box center [764, 244] width 245 height 713
copy pre "STUDIO COSY DU CLOITRE . Bonjour Madame Monsieur Valla, Nous serons ravis de vo…"
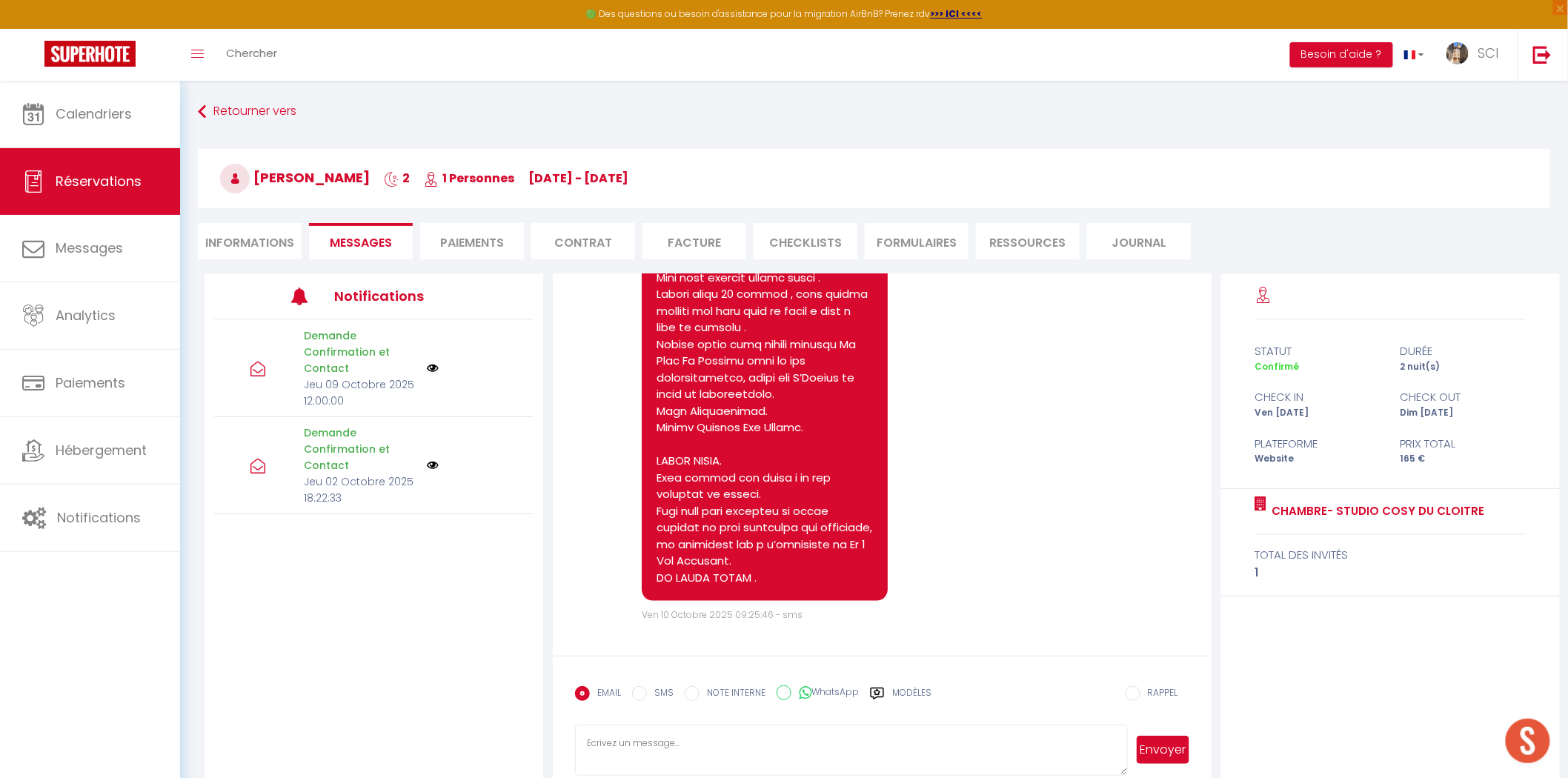
click at [621, 744] on textarea at bounding box center [851, 751] width 552 height 52
paste textarea "STUDIO COSY DU CLOITRE . Bonjour Madame Monsieur Valla, Nous serons ravis de vo…"
type textarea "STUDIO COSY DU CLOITRE . Bonjour Madame Monsieur Valla, Nous serons ravis de vo…"
click at [1162, 753] on button "Envoyer" at bounding box center [1163, 750] width 52 height 28
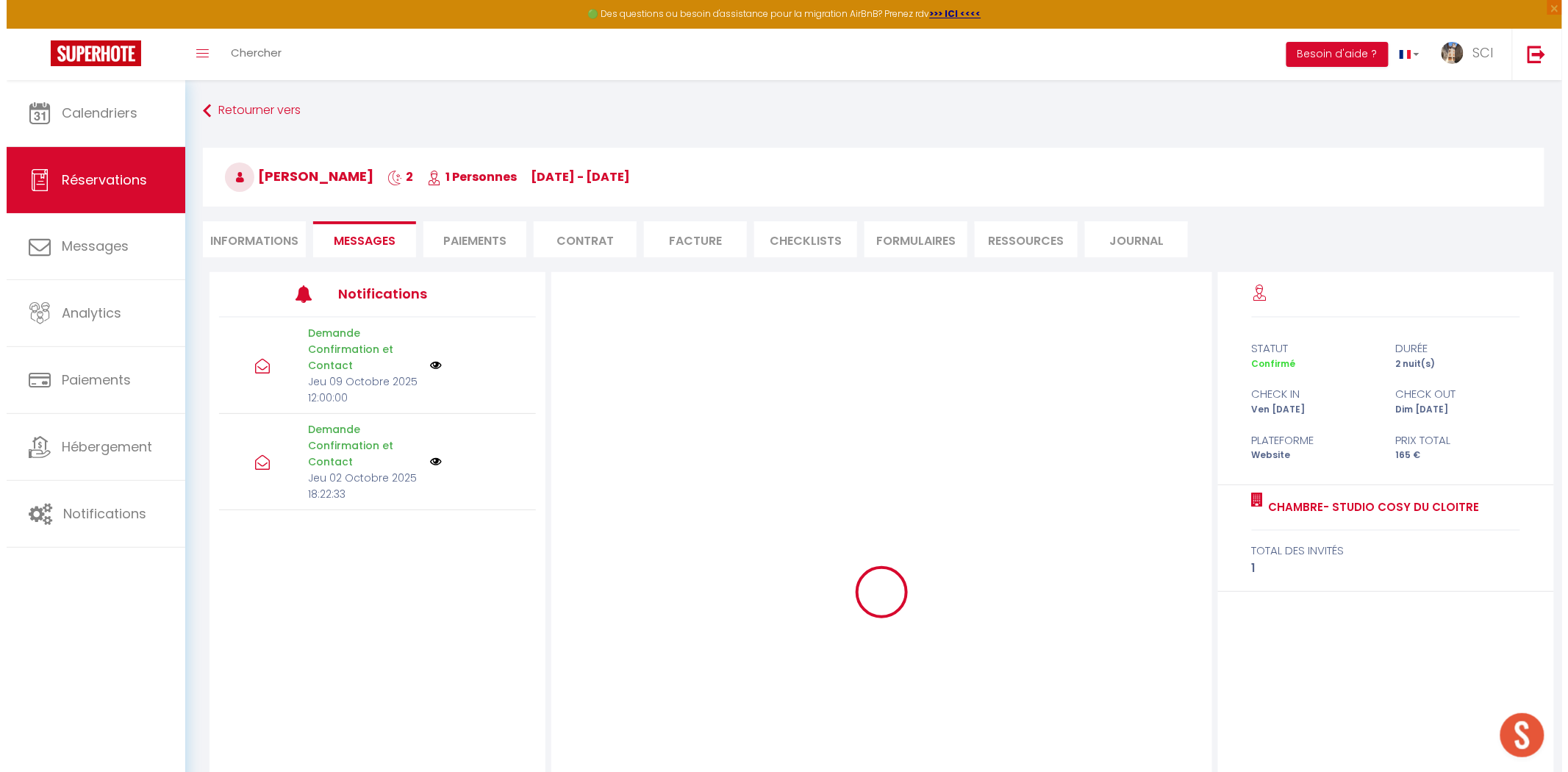
scroll to position [0, 0]
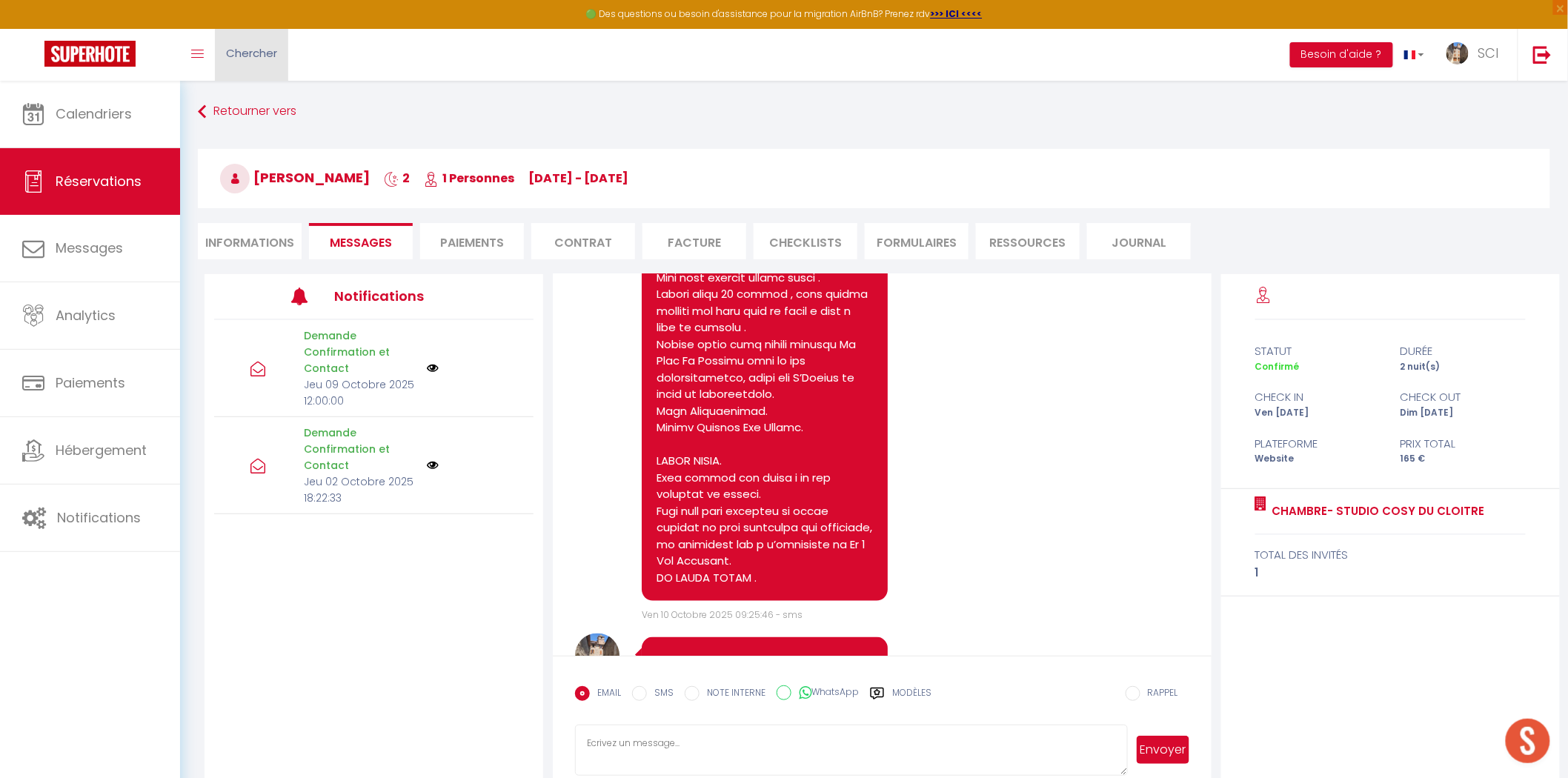
click at [260, 69] on link "Chercher" at bounding box center [251, 55] width 73 height 52
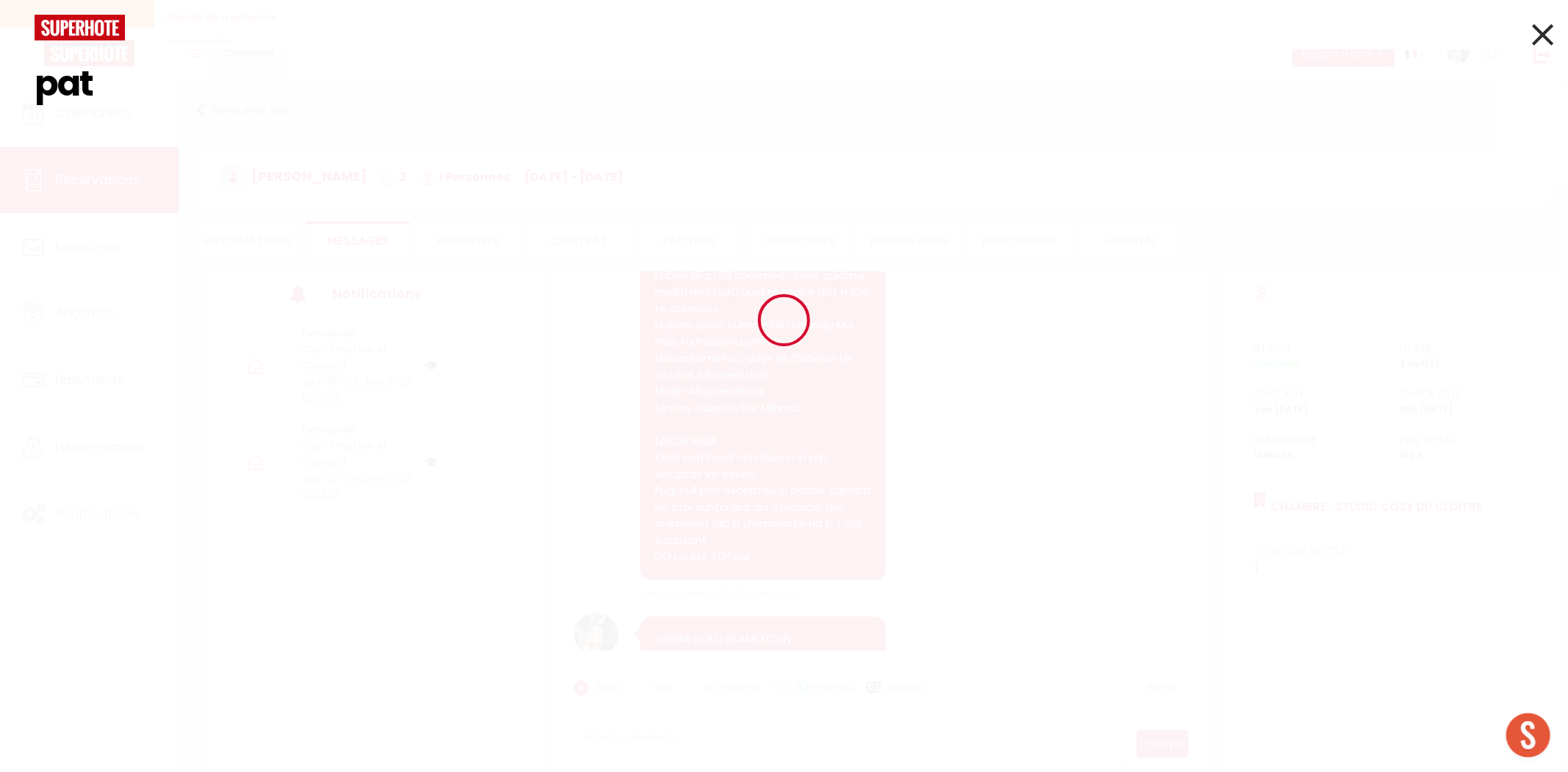
type input "pata"
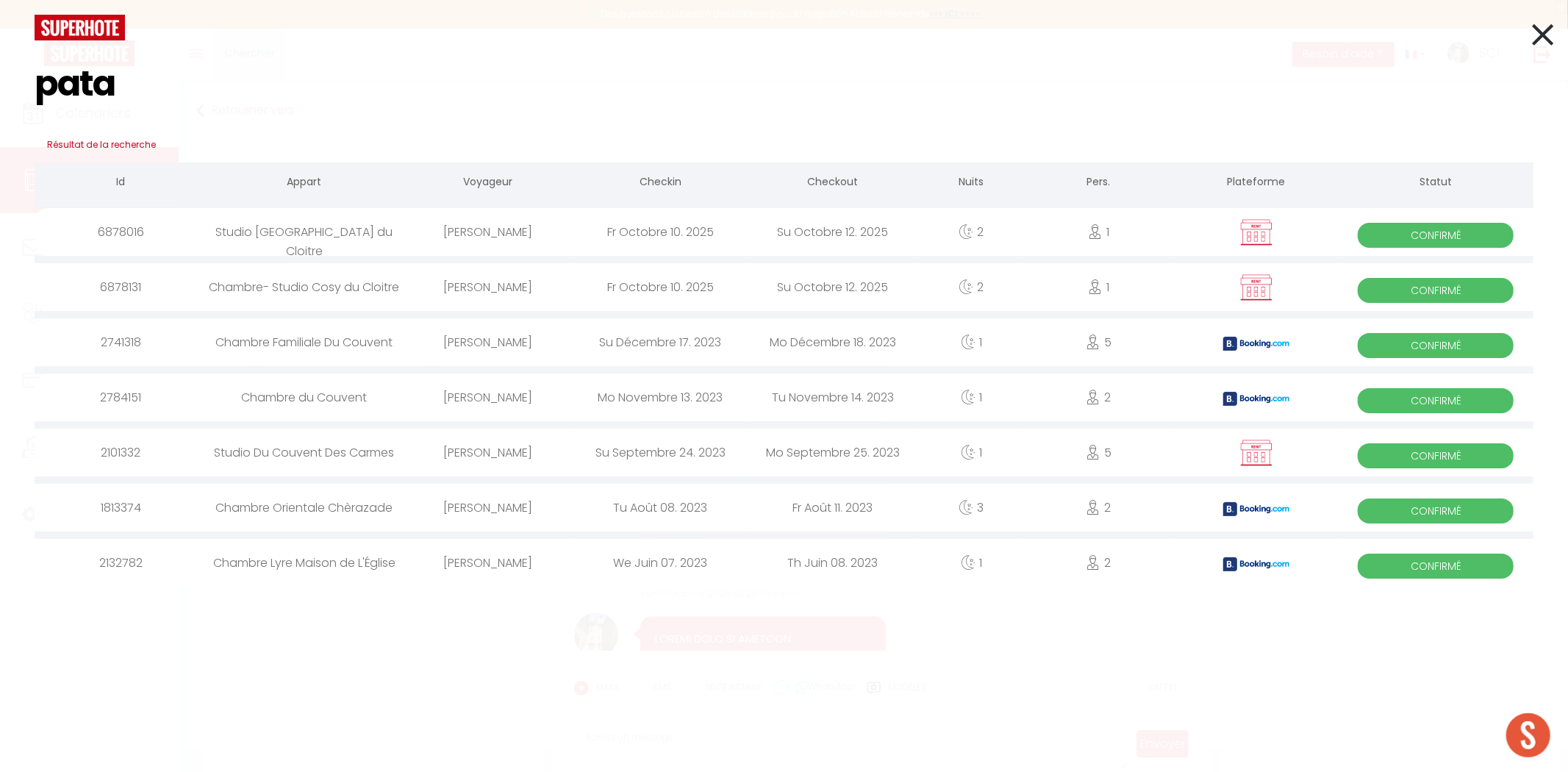
select select
type input "pata"
click at [469, 232] on div "[PERSON_NAME]" at bounding box center [488, 232] width 172 height 47
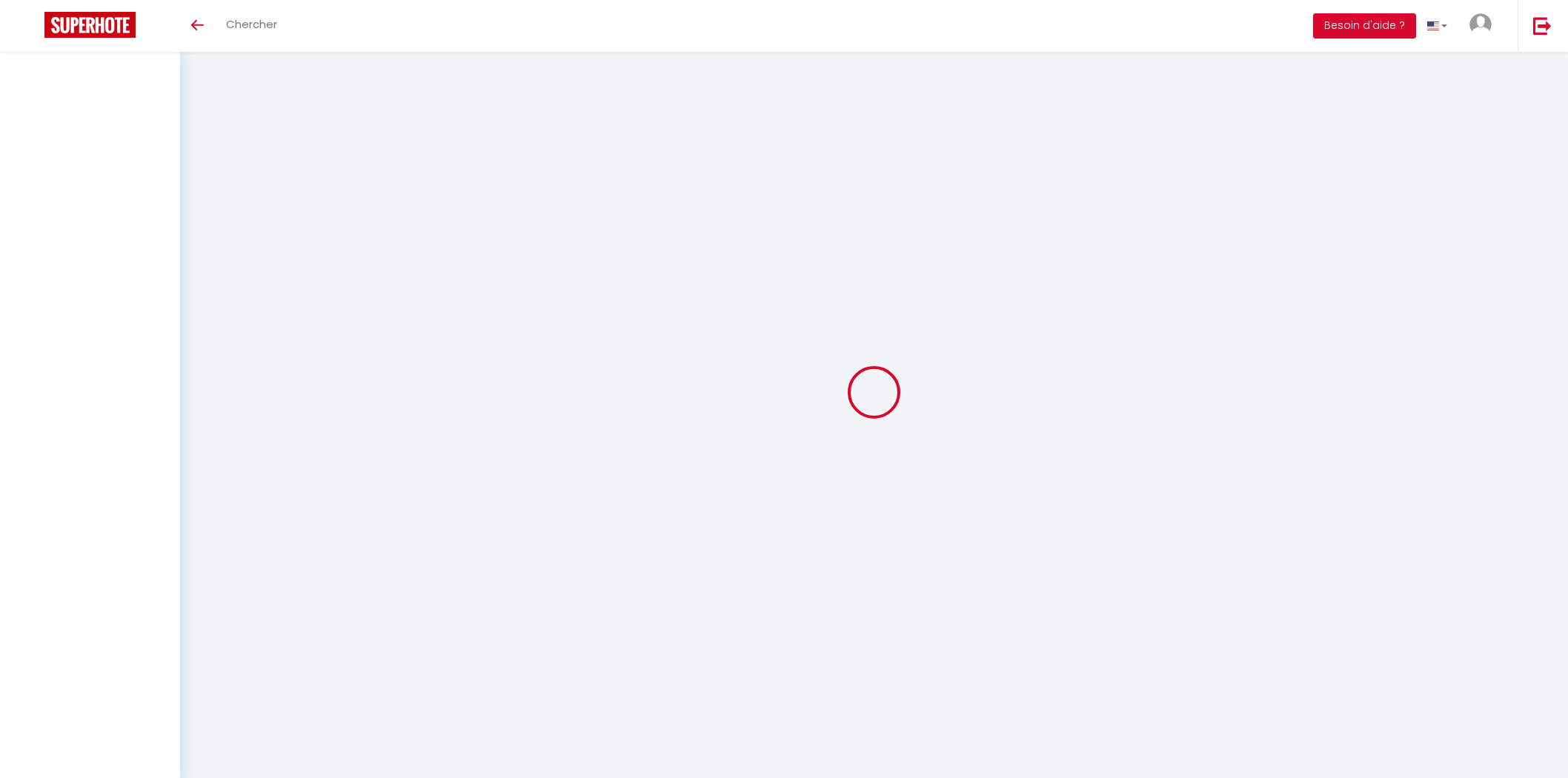
select select
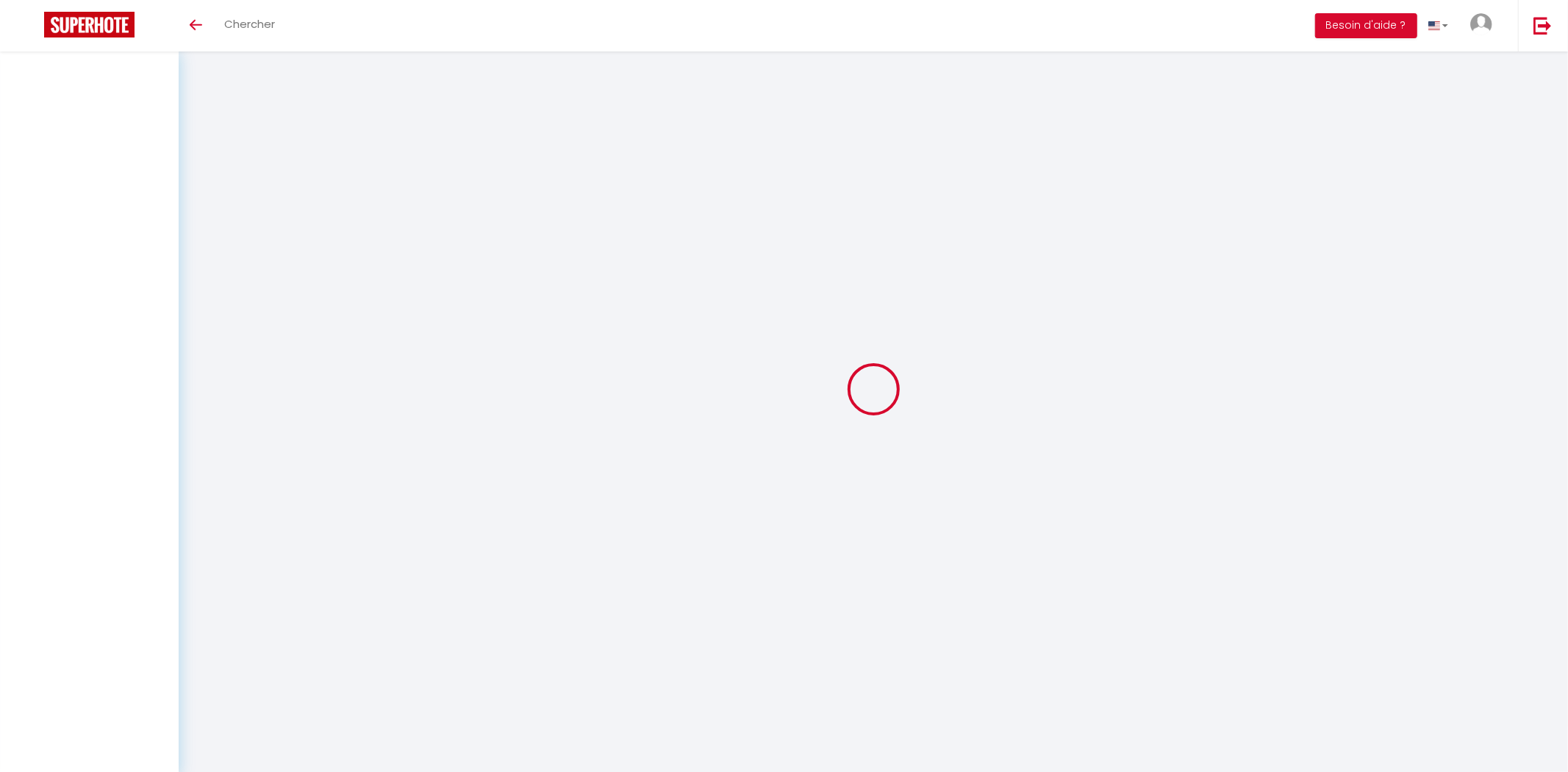
select select
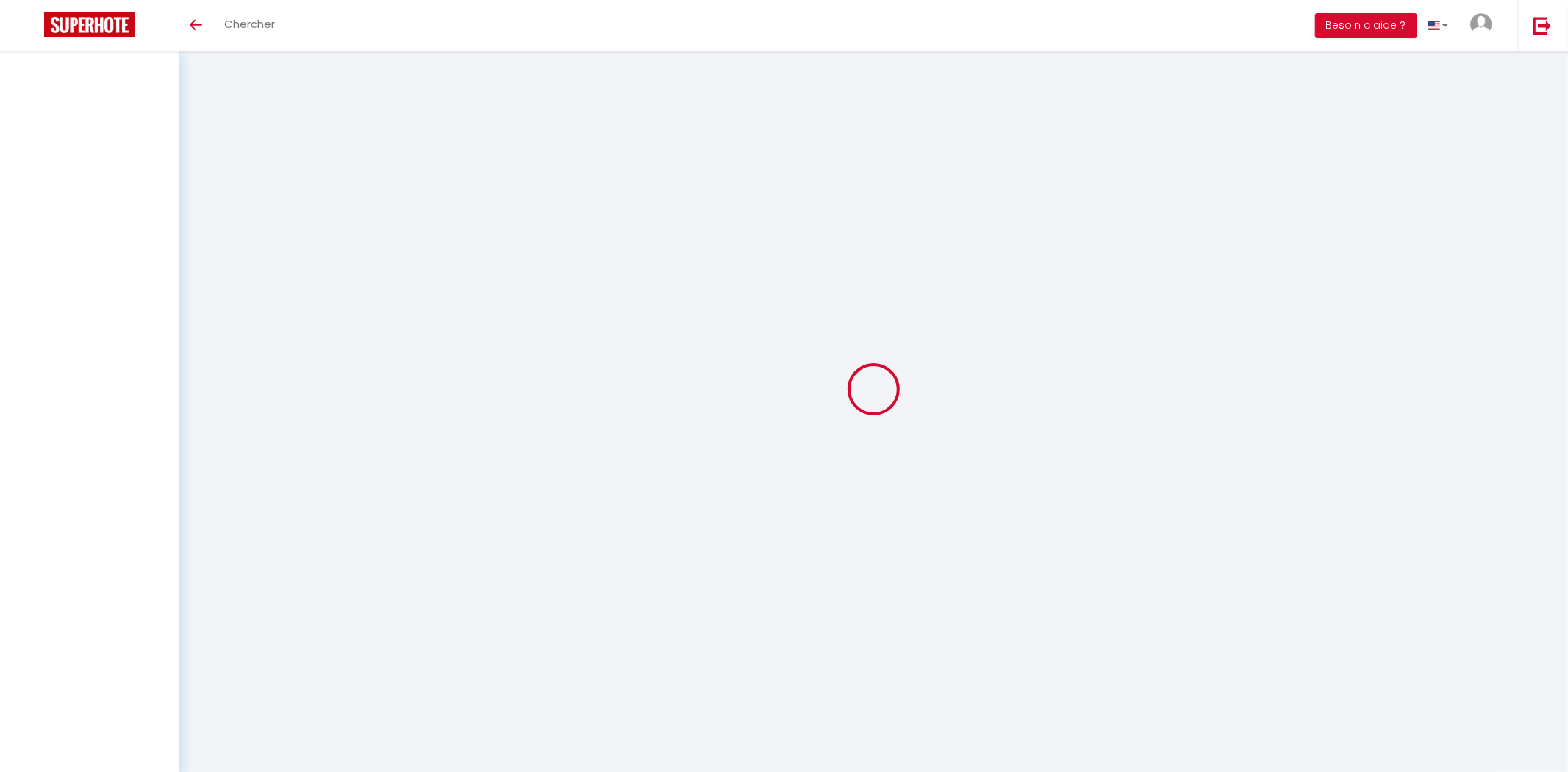
select select
checkbox input "false"
select select
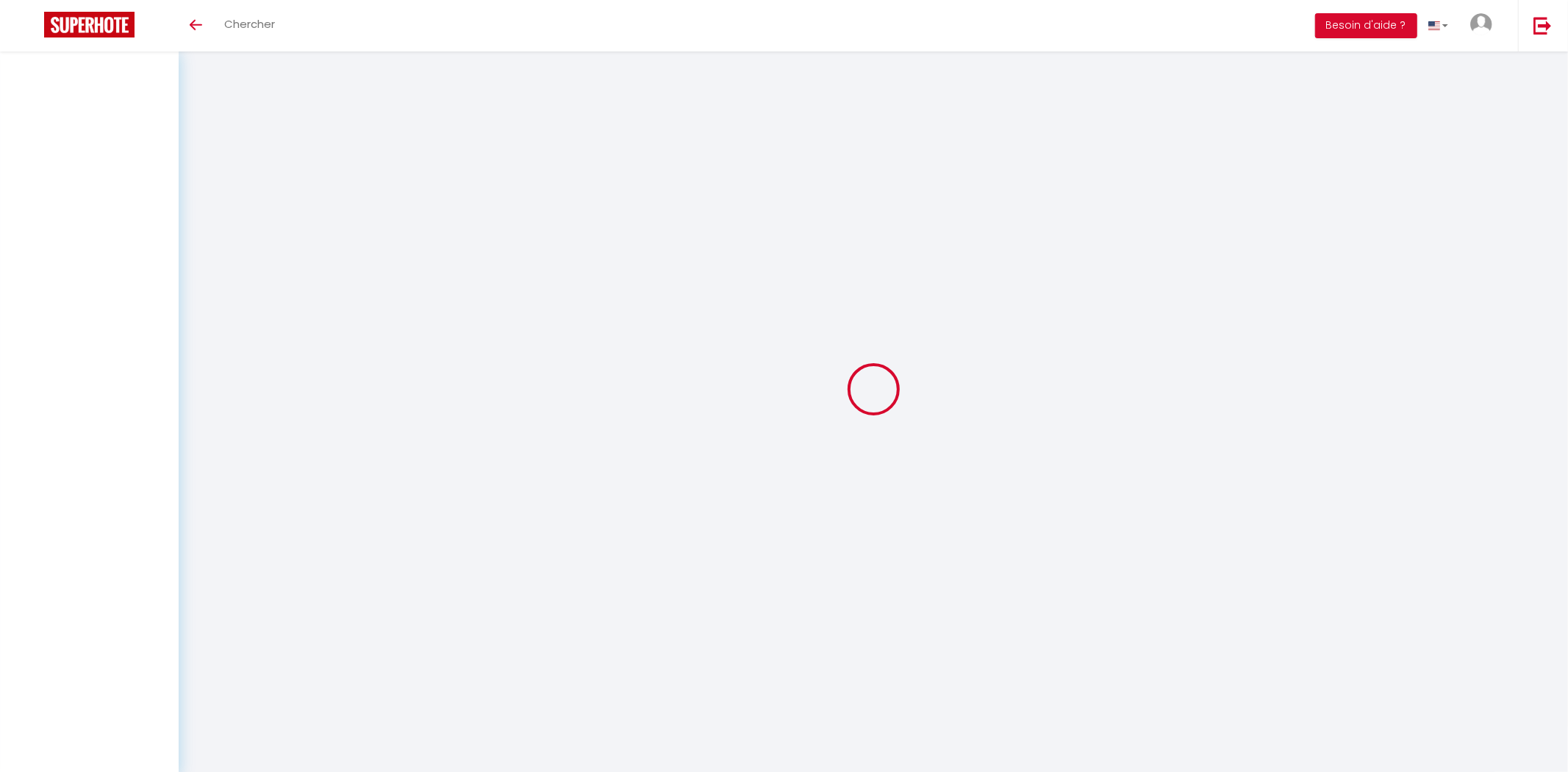
select select
checkbox input "false"
select select
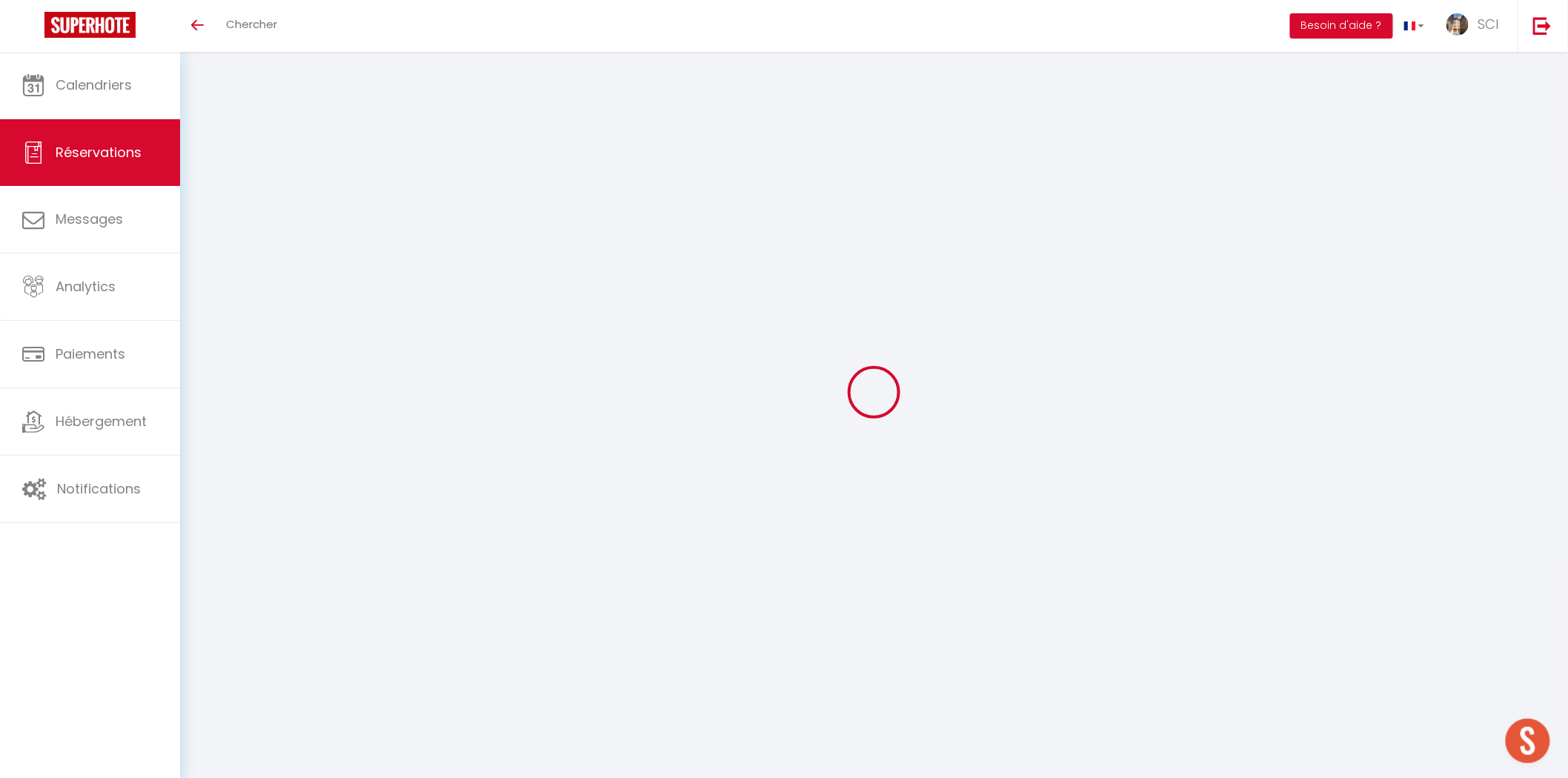
type input "[PERSON_NAME]"
type input "PATAU"
type input "[EMAIL_ADDRESS][DOMAIN_NAME]"
type input "[PERSON_NAME][EMAIL_ADDRESS][DOMAIN_NAME]"
type input "0788989304"
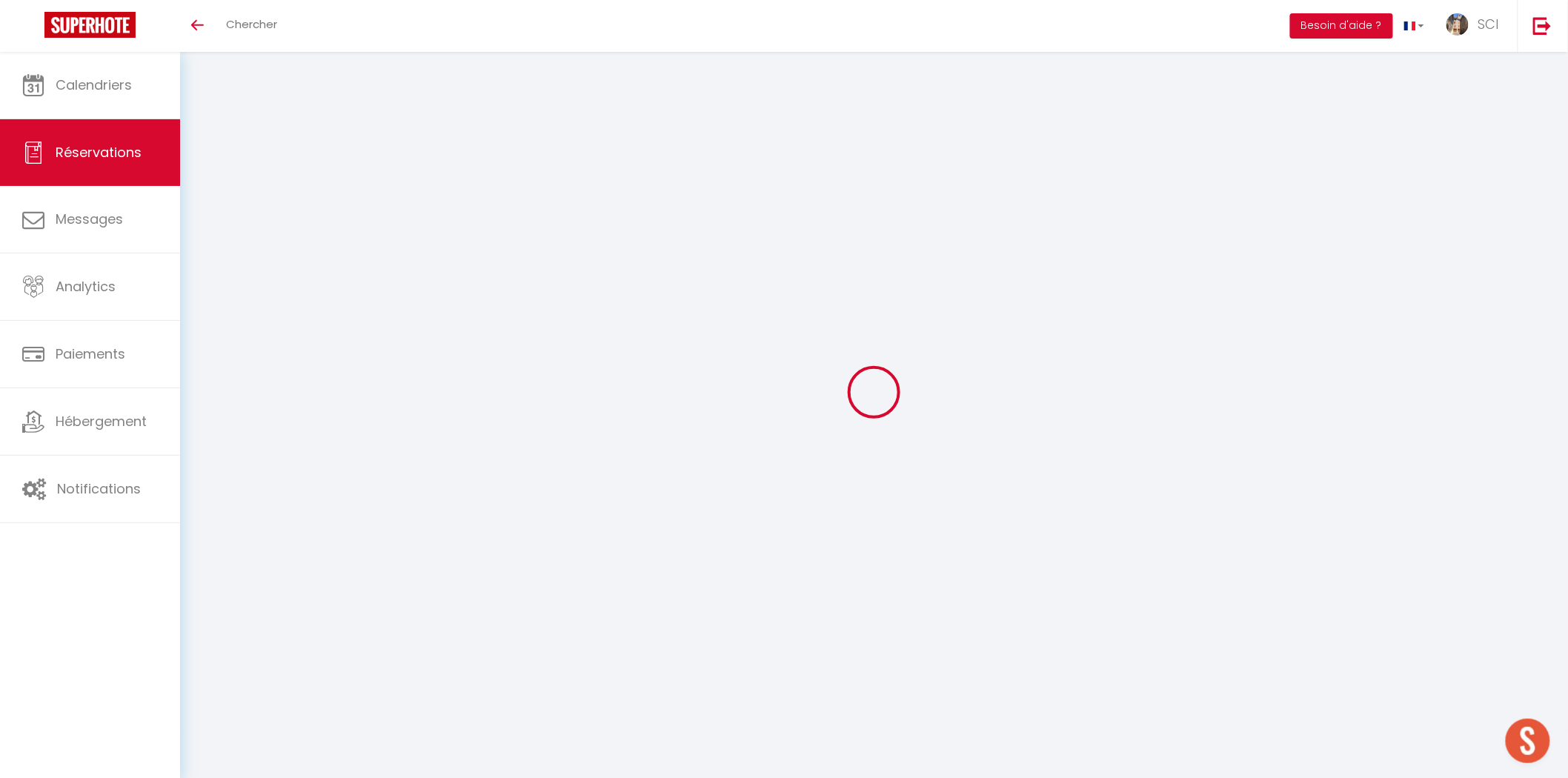
type input "13016"
type input "[STREET_ADDRESS][PERSON_NAME]"
type input "Marseille Provence"
select select "FR"
select select "73254"
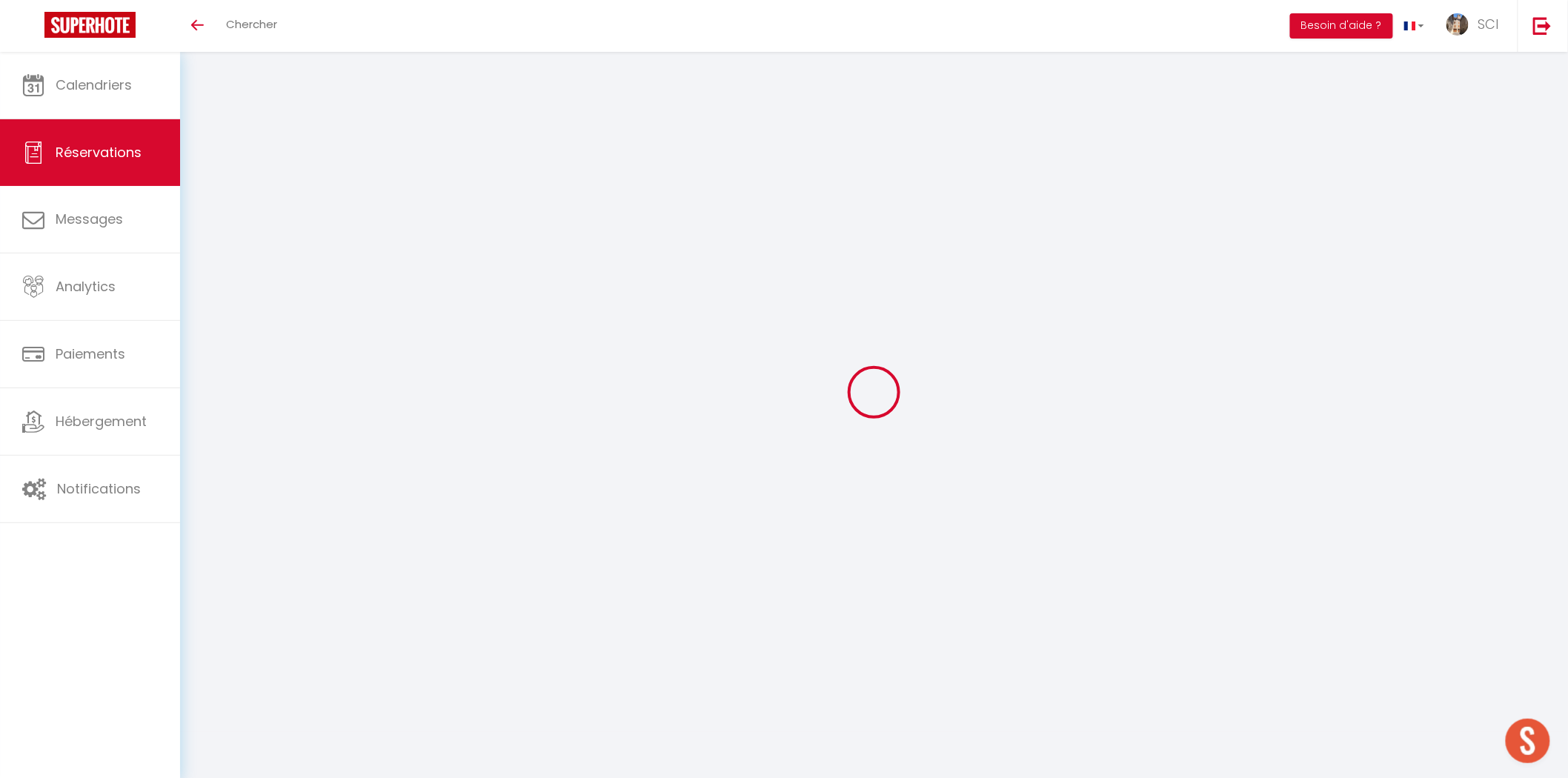
select select "1"
type input "Ven 10 Octobre 2025"
select select
type input "Dim 12 Octobre 2025"
select select
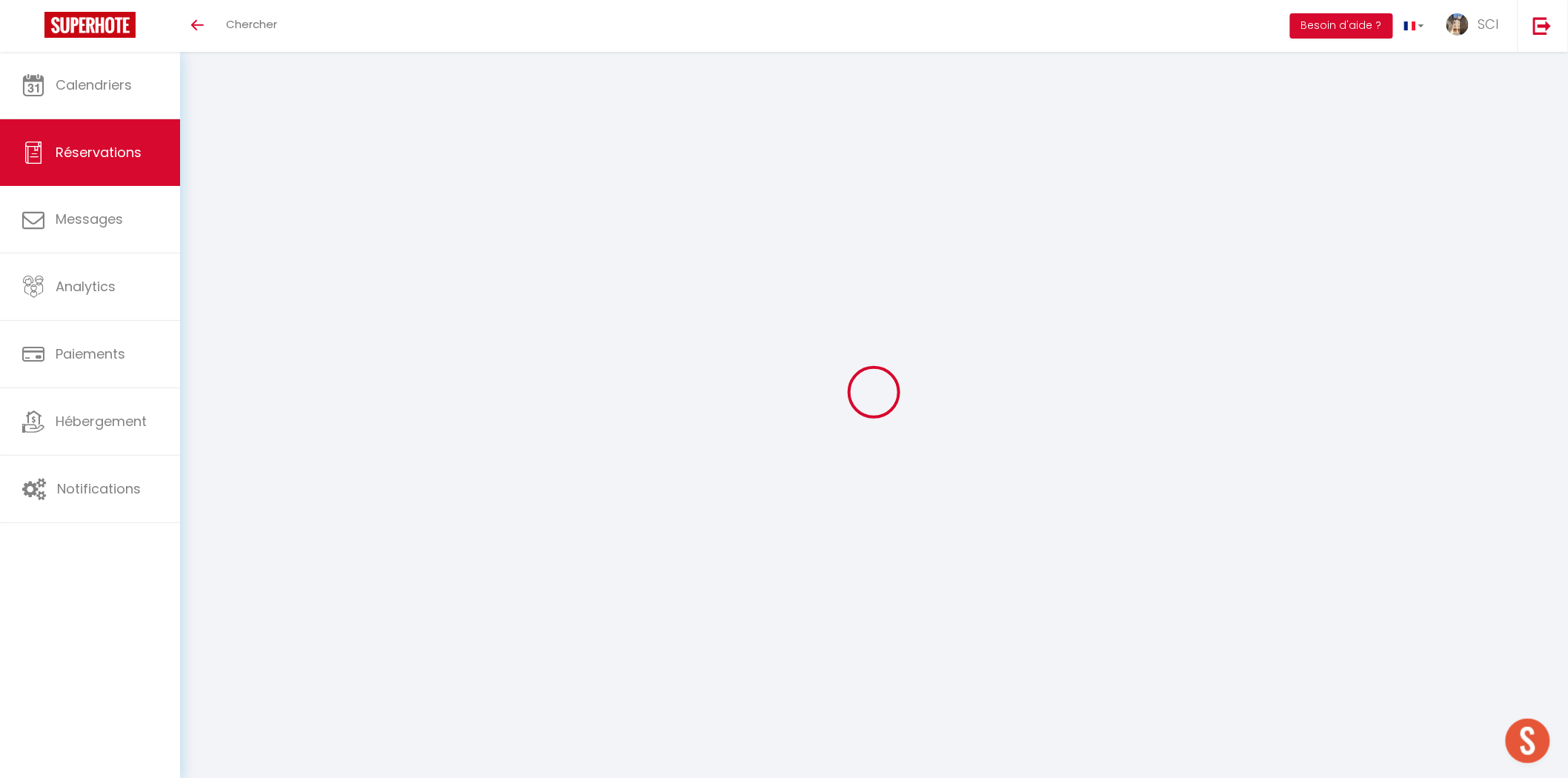
type input "1"
select select "12"
select select
type input "170"
checkbox input "false"
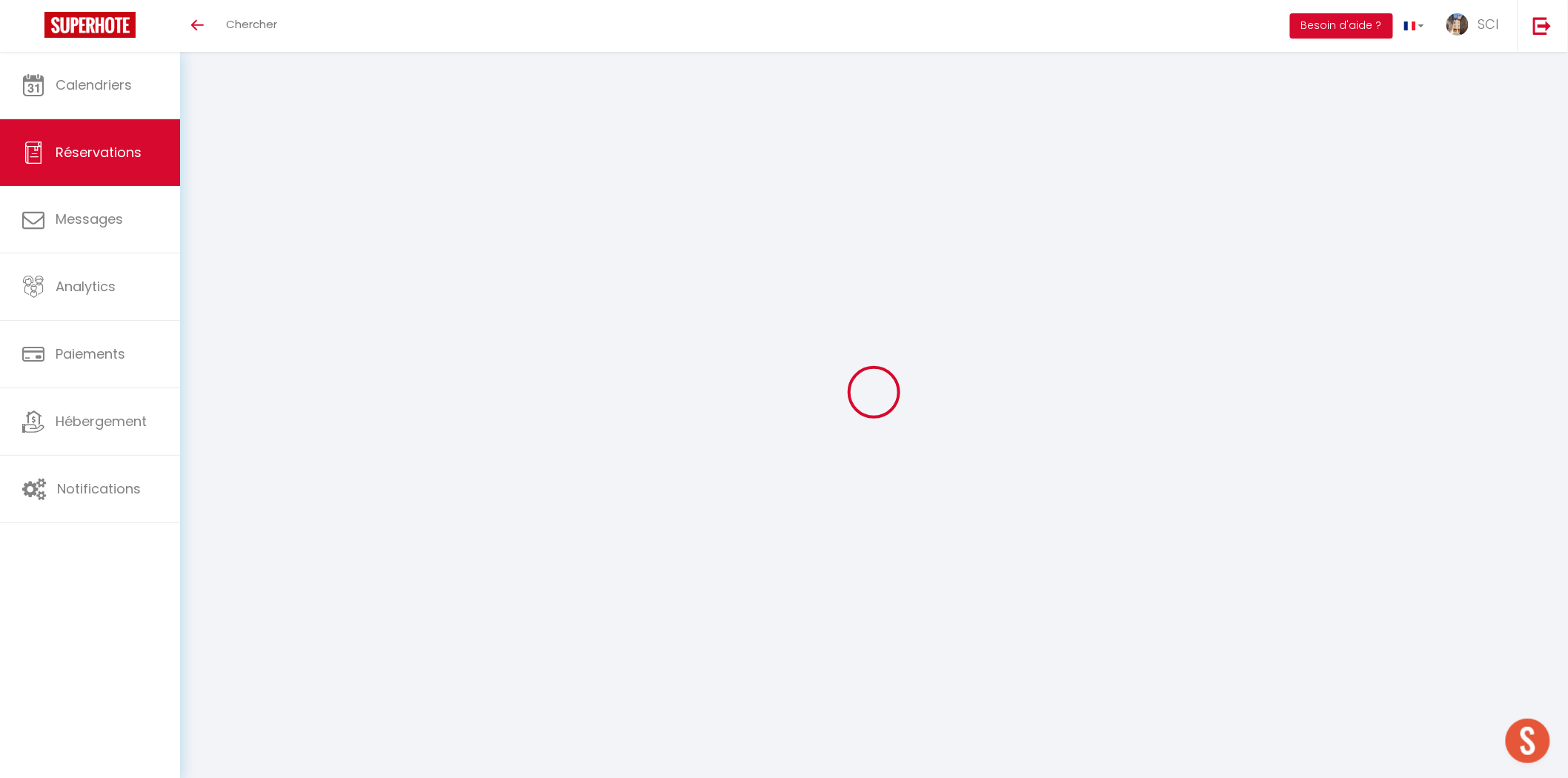
type input "0"
select select "69"
type input "0"
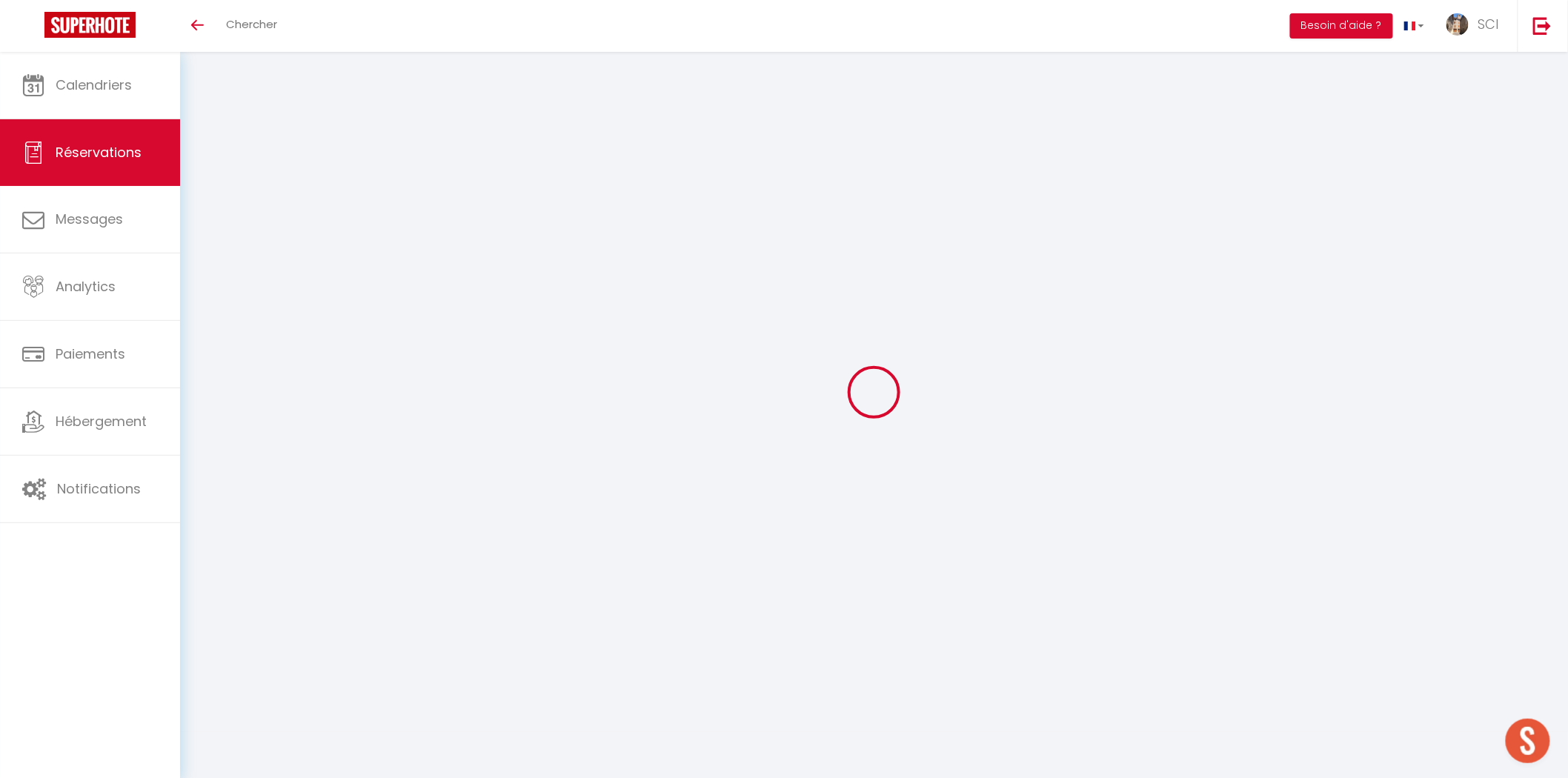
select select
select select "14"
checkbox input "false"
select select
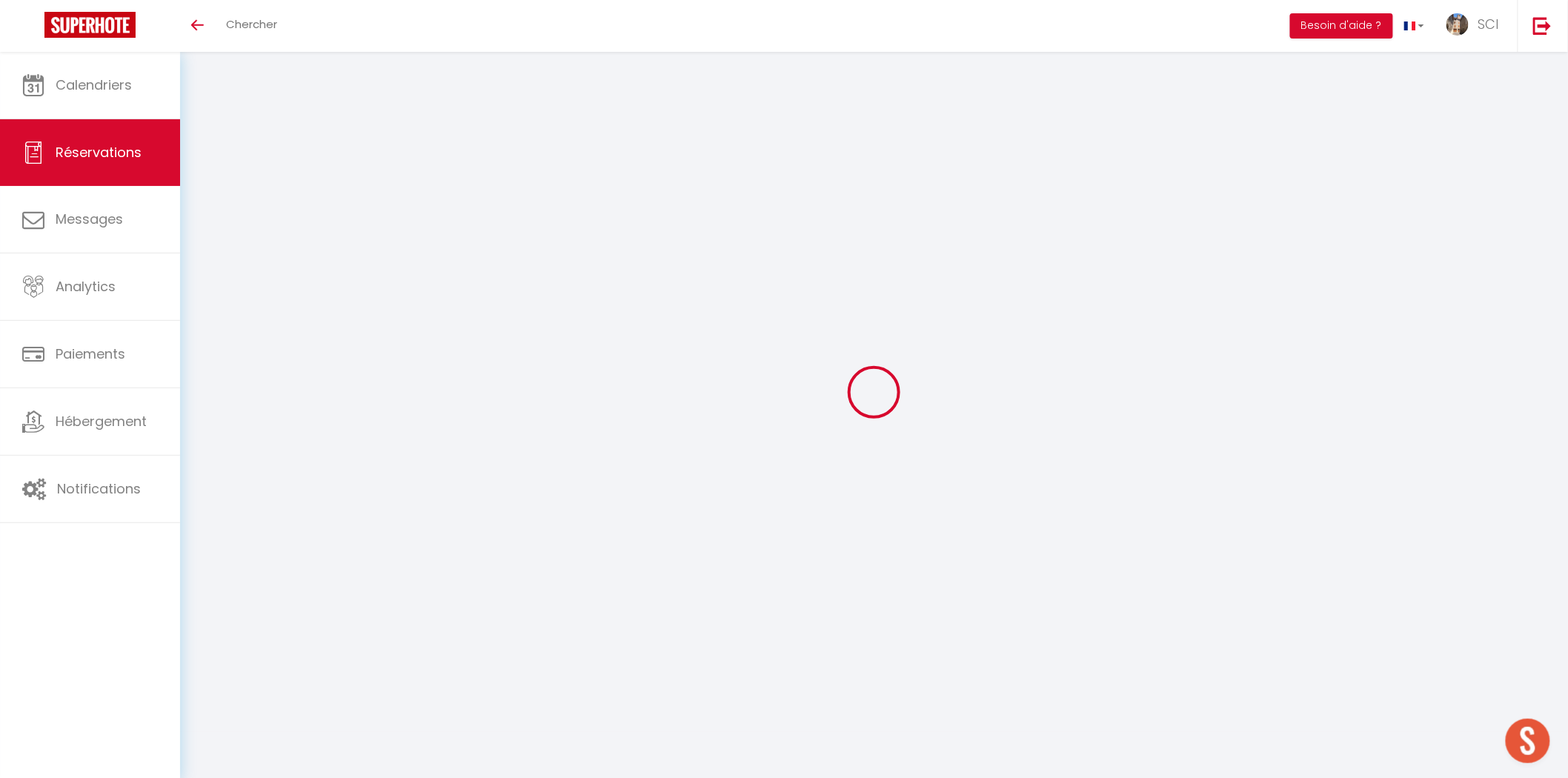
select select
checkbox input "false"
select select
checkbox input "false"
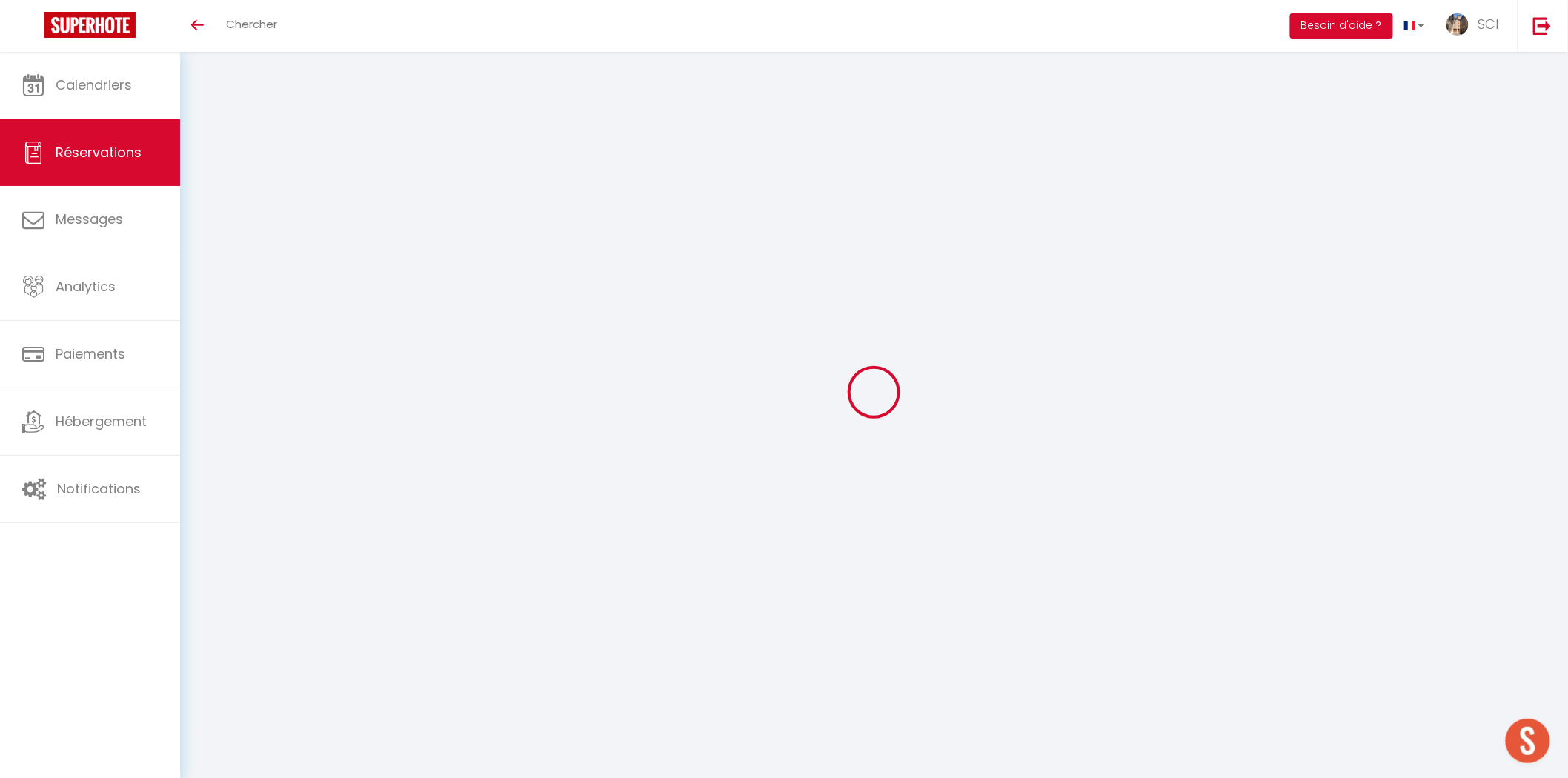
type textarea "HEBERGEMENT POUR UN TECHNICIEN AUDIOVISUEL EN DEPLACEMENT - Nom du salarié Flor…"
type textarea "0788989304 [PERSON_NAME][EMAIL_ADDRESS][DOMAIN_NAME]"
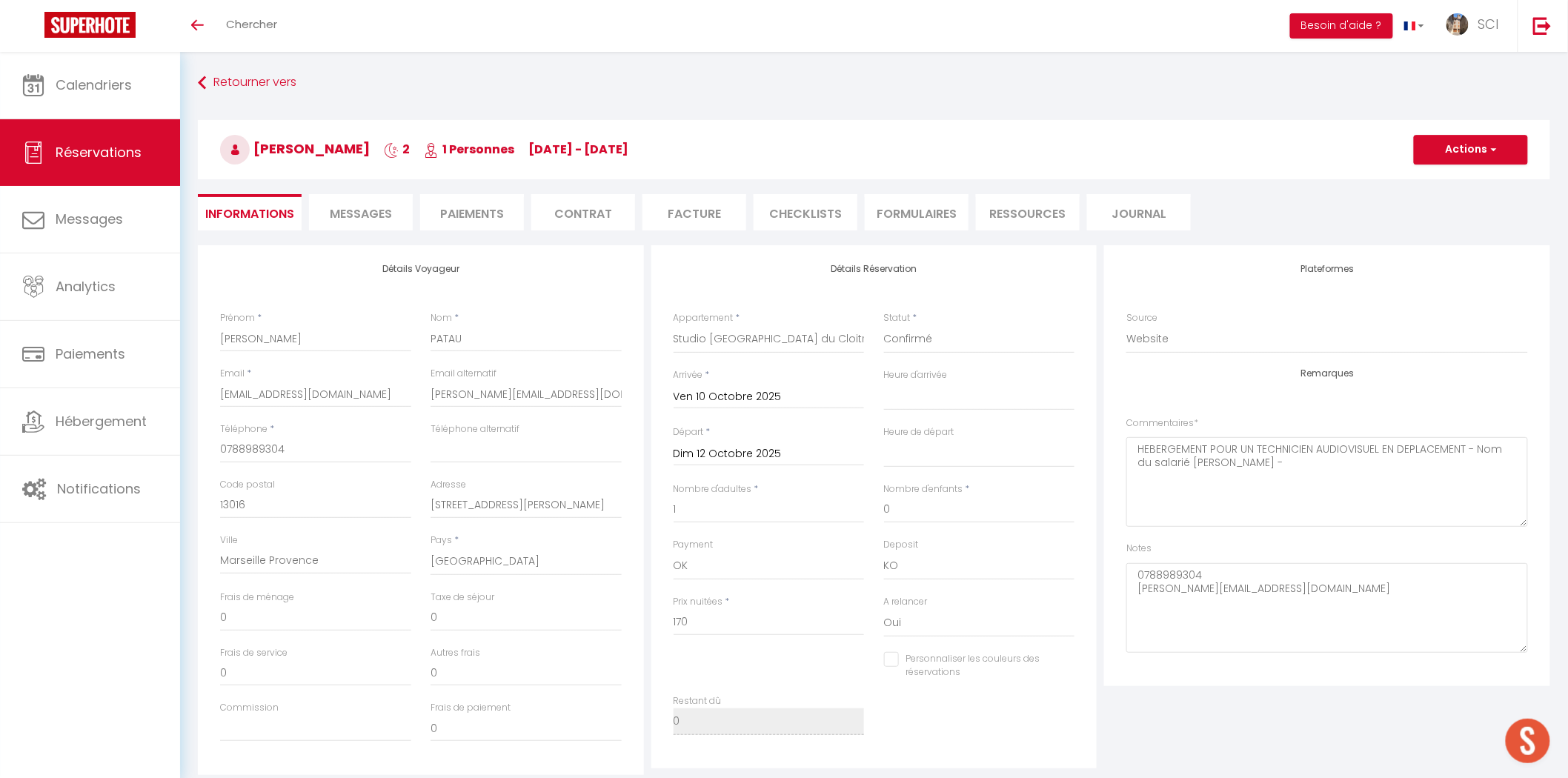
select select
checkbox input "false"
select select
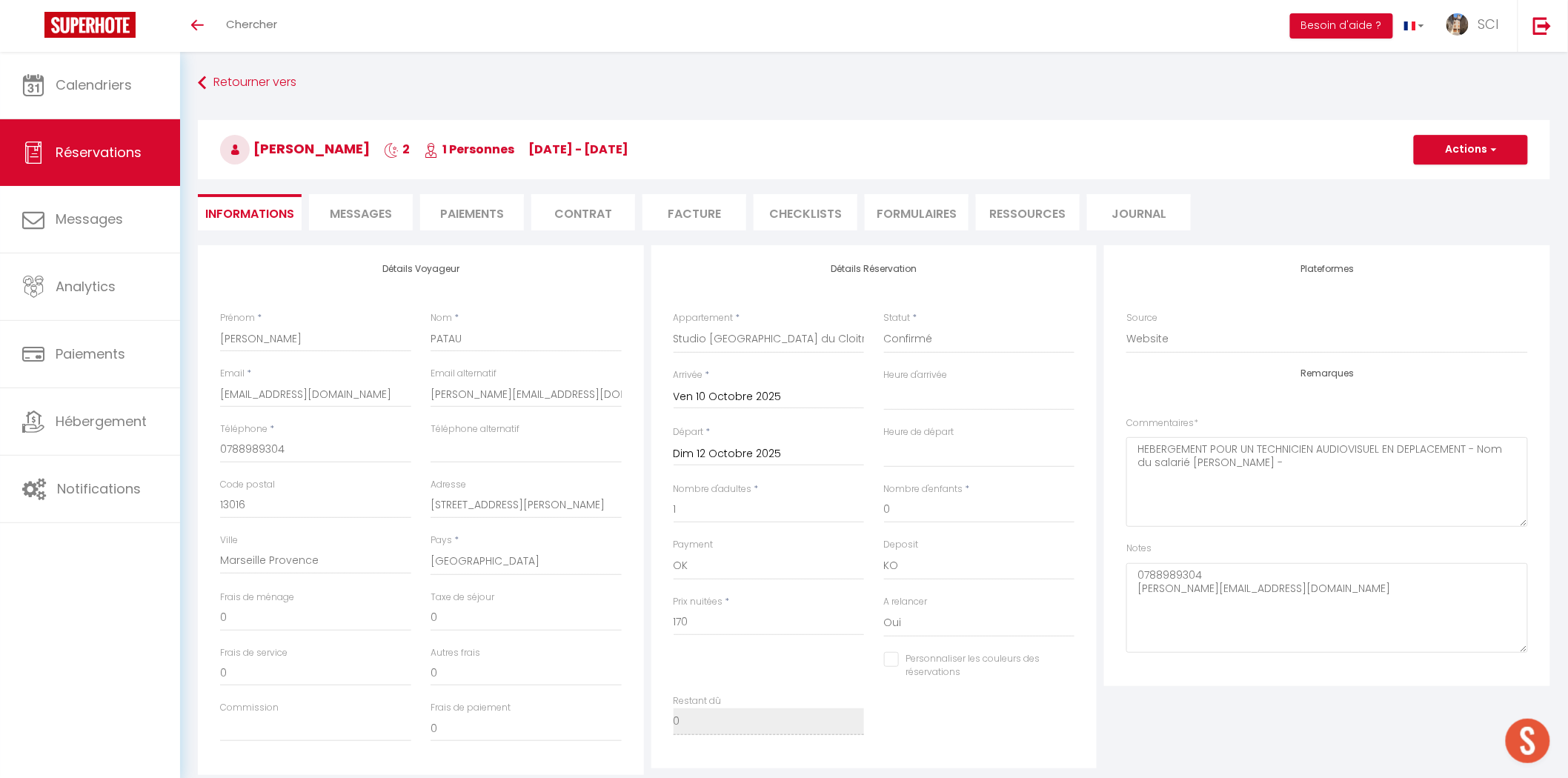
click at [381, 218] on span "Messages" at bounding box center [361, 213] width 62 height 17
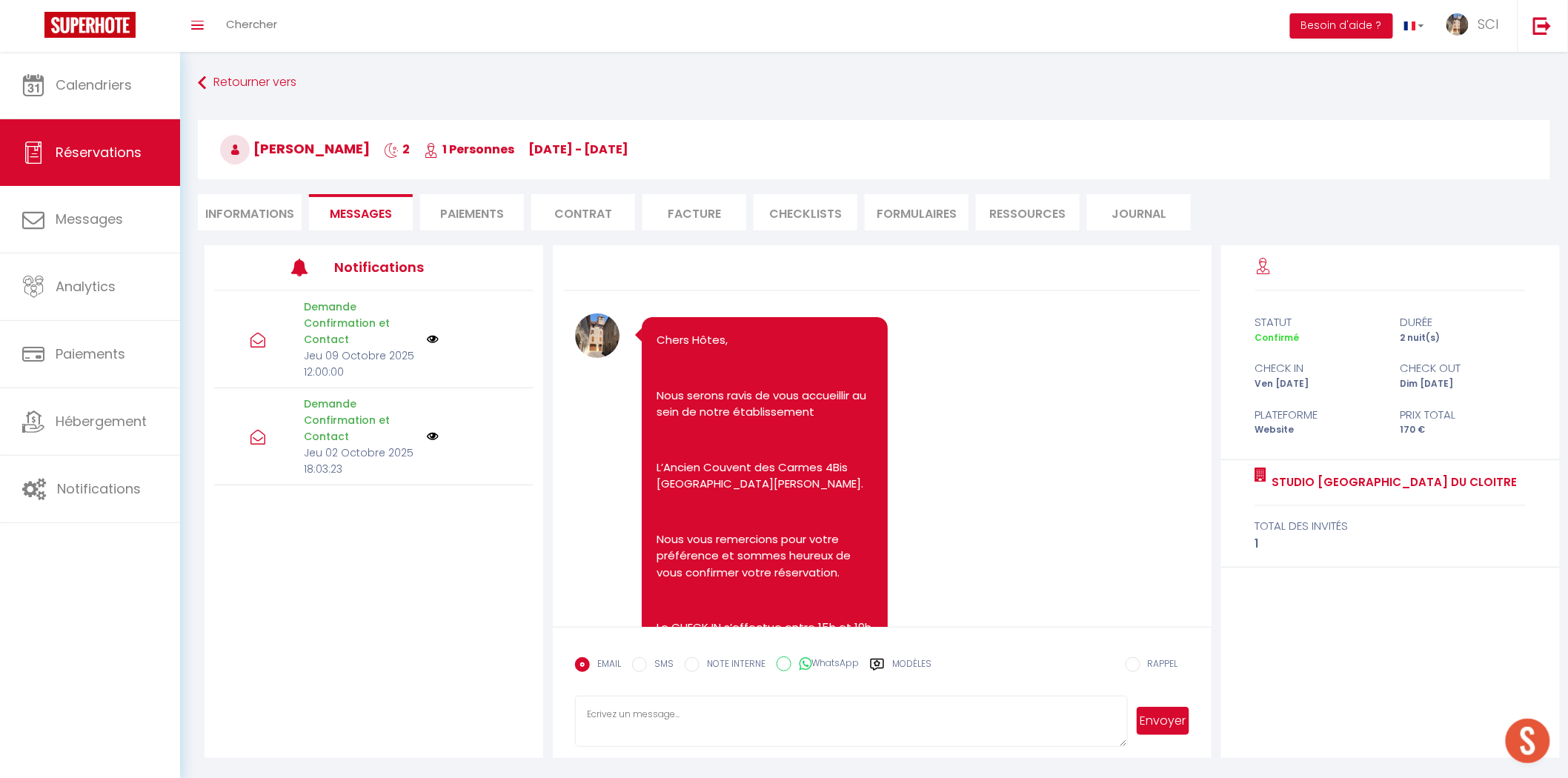
click at [772, 698] on textarea at bounding box center [851, 721] width 552 height 52
paste textarea "Studio TAHITI du Cloitre 2 -ème étage sans ascenseur Bonjour Madame Monsieur To…"
type textarea "Studio TAHITI du Cloitre 2 -ème étage sans ascenseur Bonjour Madame Monsieur To…"
click at [1167, 723] on button "Envoyer" at bounding box center [1163, 721] width 52 height 28
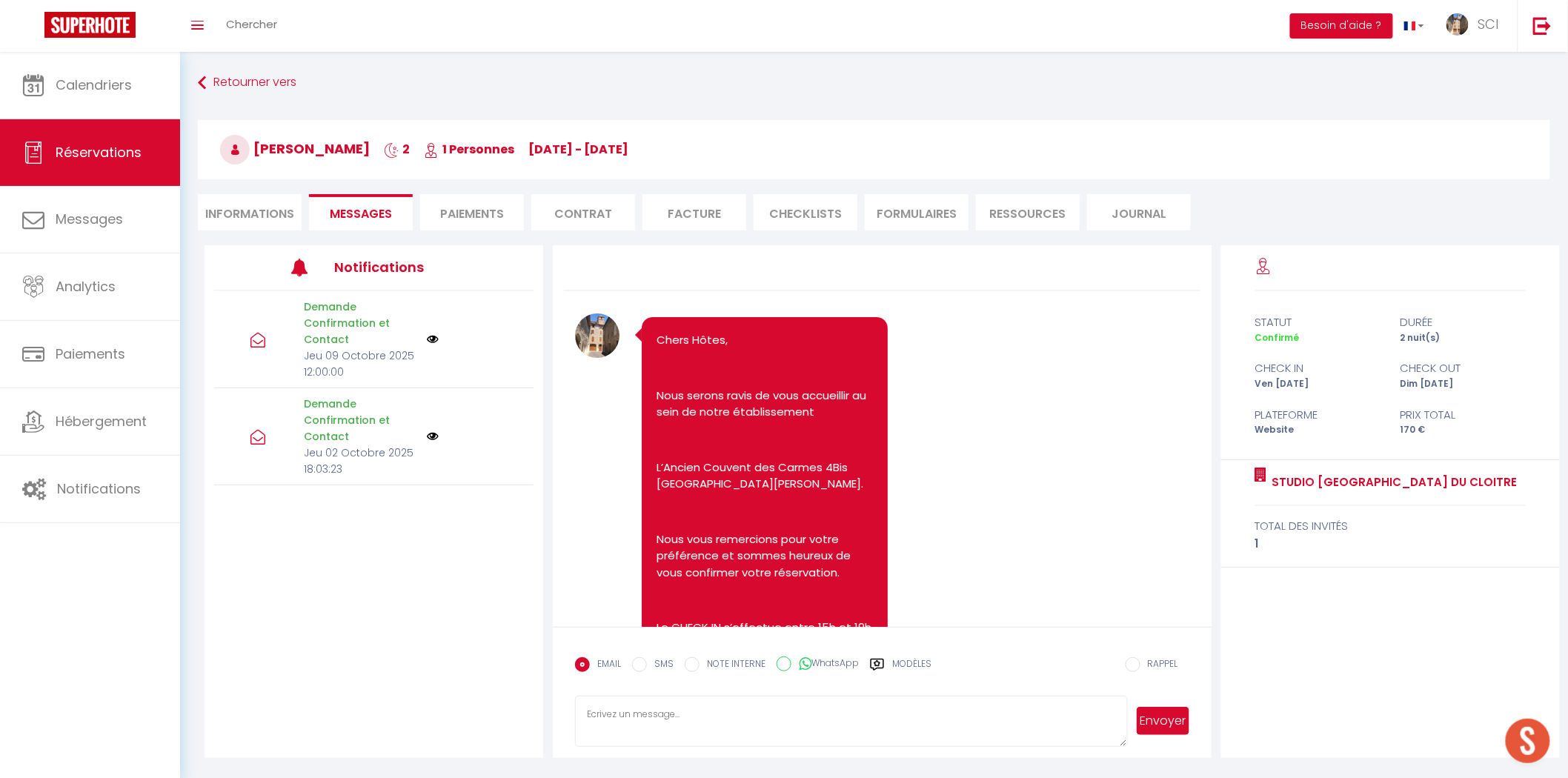
scroll to position [0, 0]
click at [641, 666] on input "SMS" at bounding box center [639, 664] width 15 height 15
radio input "true"
radio input "false"
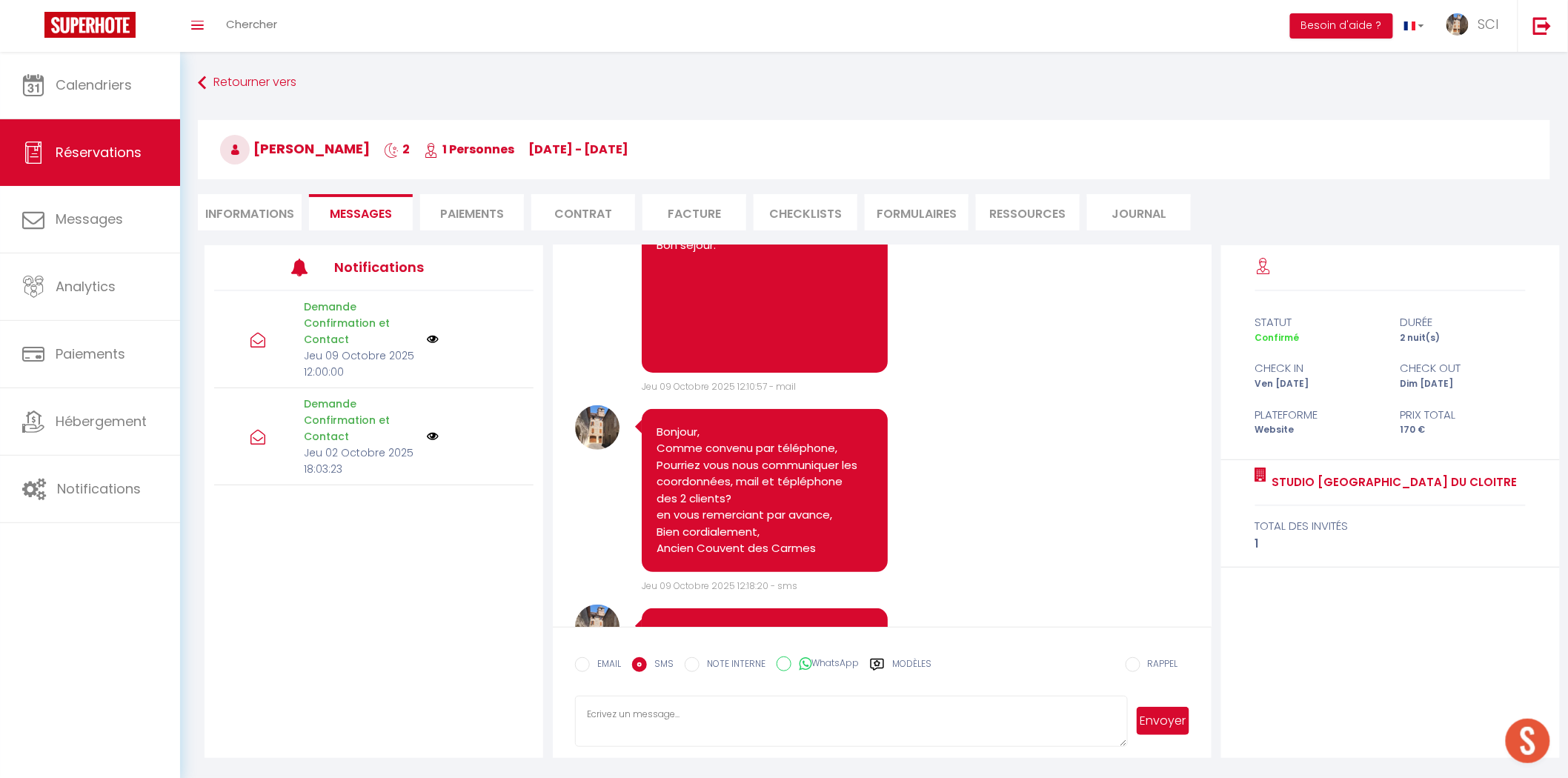
click at [662, 720] on textarea at bounding box center [851, 721] width 552 height 52
paste textarea "Studio TAHITI du Cloitre 2 -ème étage sans ascenseur Bonjour Madame Monsieur To…"
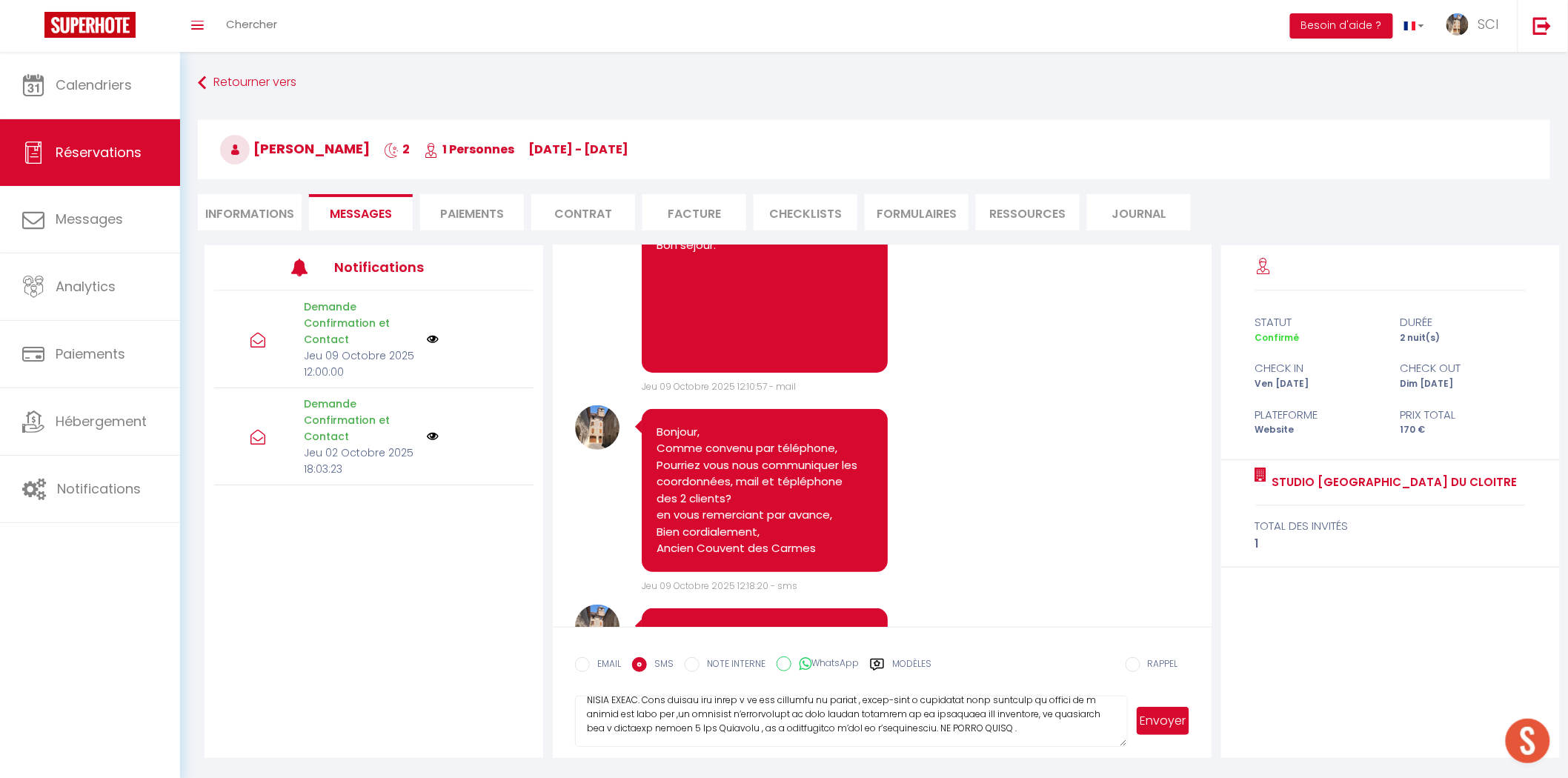
type textarea "Studio TAHITI du Cloitre 2 -ème étage sans ascenseur Bonjour Madame Monsieur To…"
click at [1154, 715] on button "Envoyer" at bounding box center [1163, 721] width 52 height 28
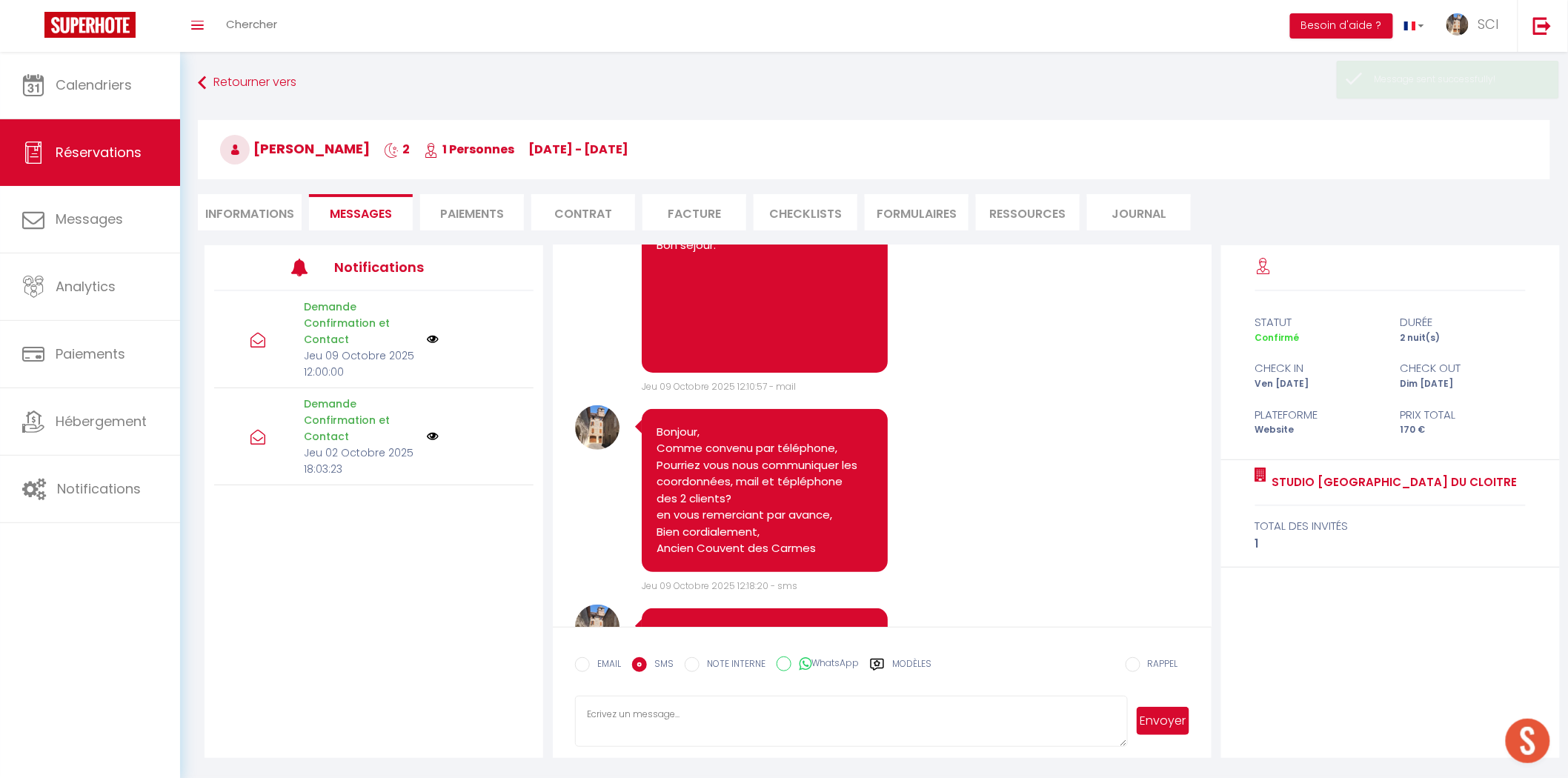
scroll to position [0, 0]
select select
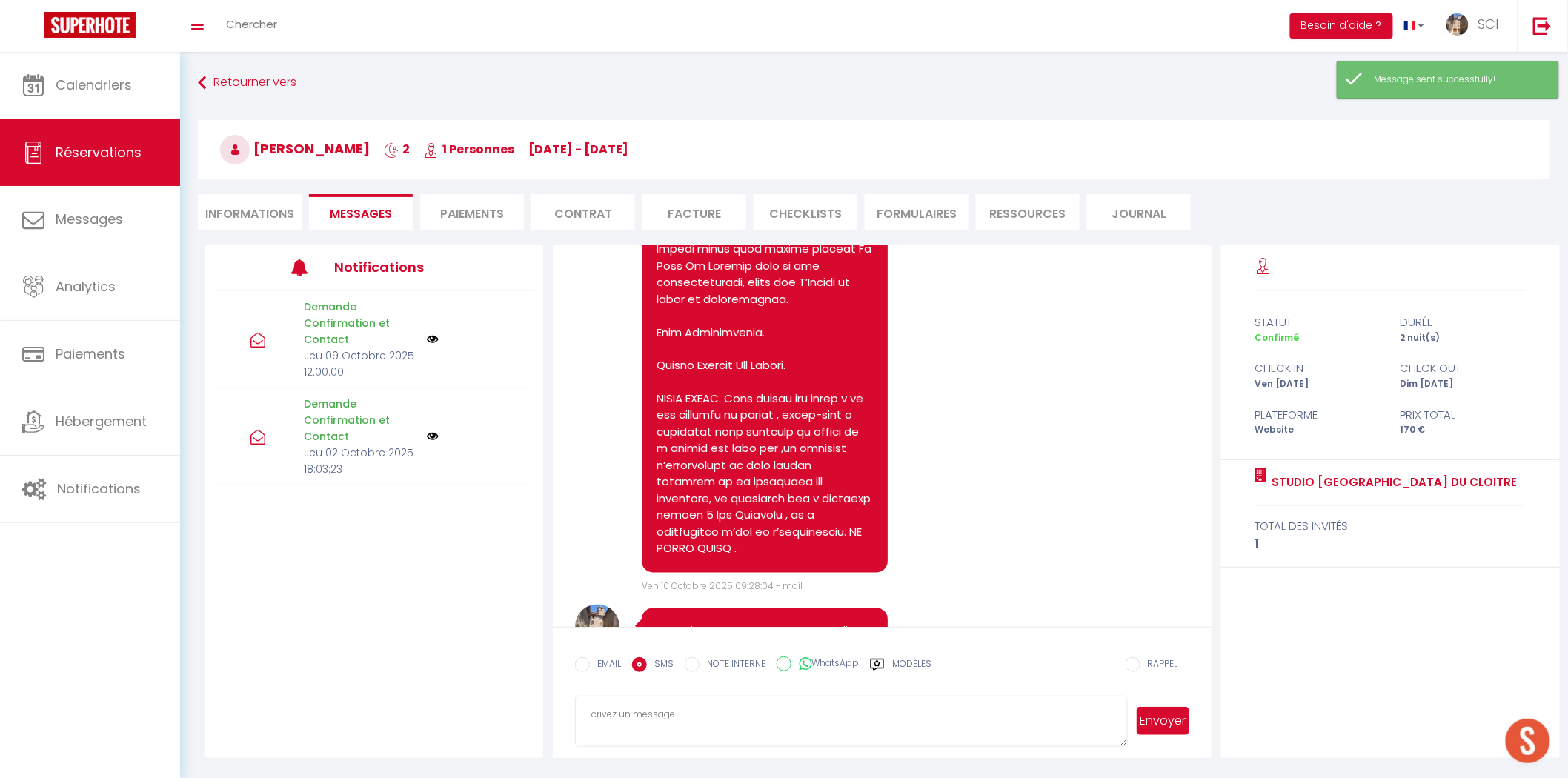
select select
click at [285, 221] on li "Informations" at bounding box center [249, 212] width 103 height 36
select select
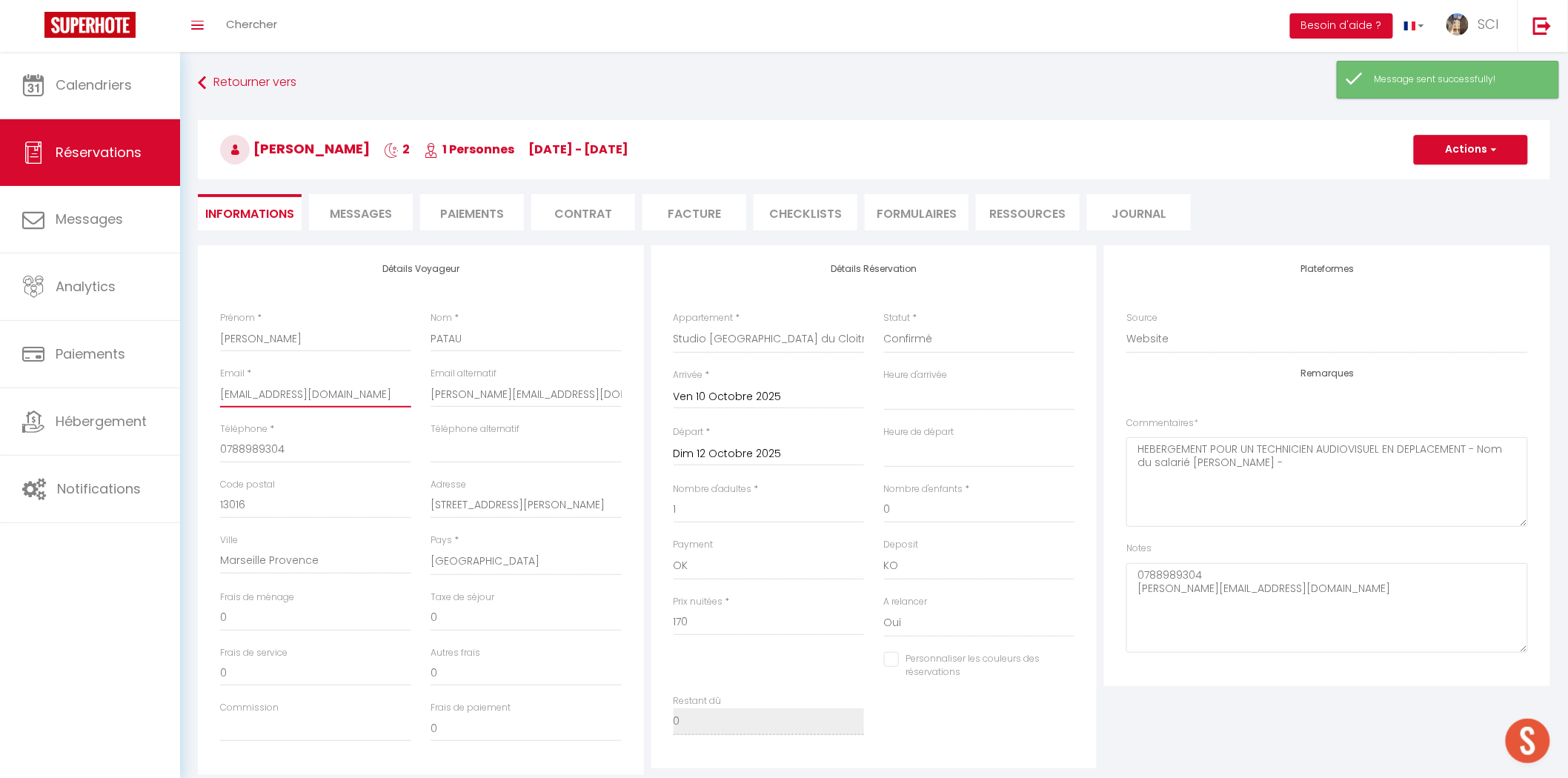
drag, startPoint x: 397, startPoint y: 392, endPoint x: 194, endPoint y: 389, distance: 203.0
click at [195, 389] on div "Détails Voyageur Prénom * FRANK Nom * PATAU Email * comptabilite@chlorophyllepr…" at bounding box center [421, 509] width 454 height 530
type input "tiong.com"
select select
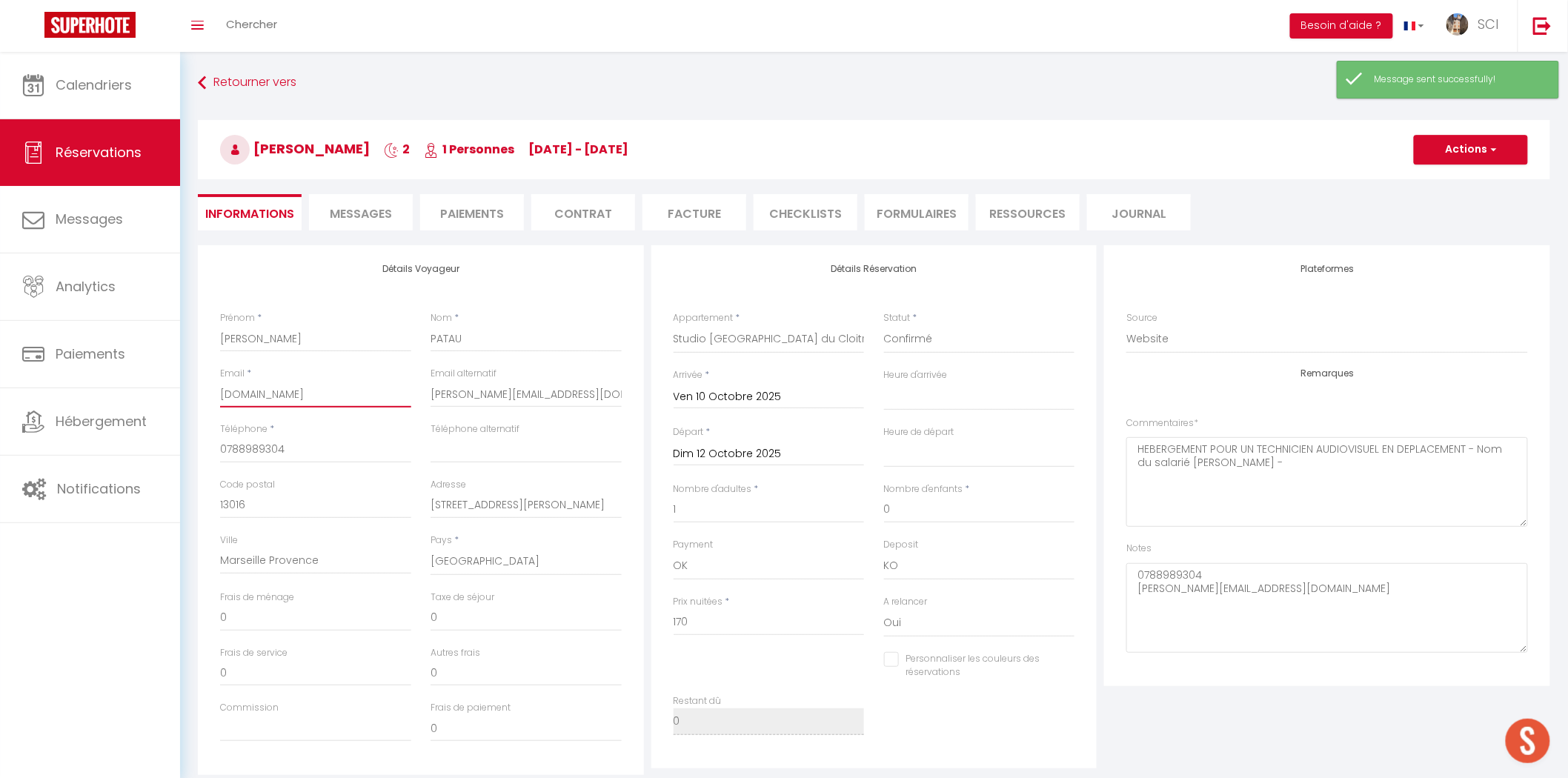
checkbox input "false"
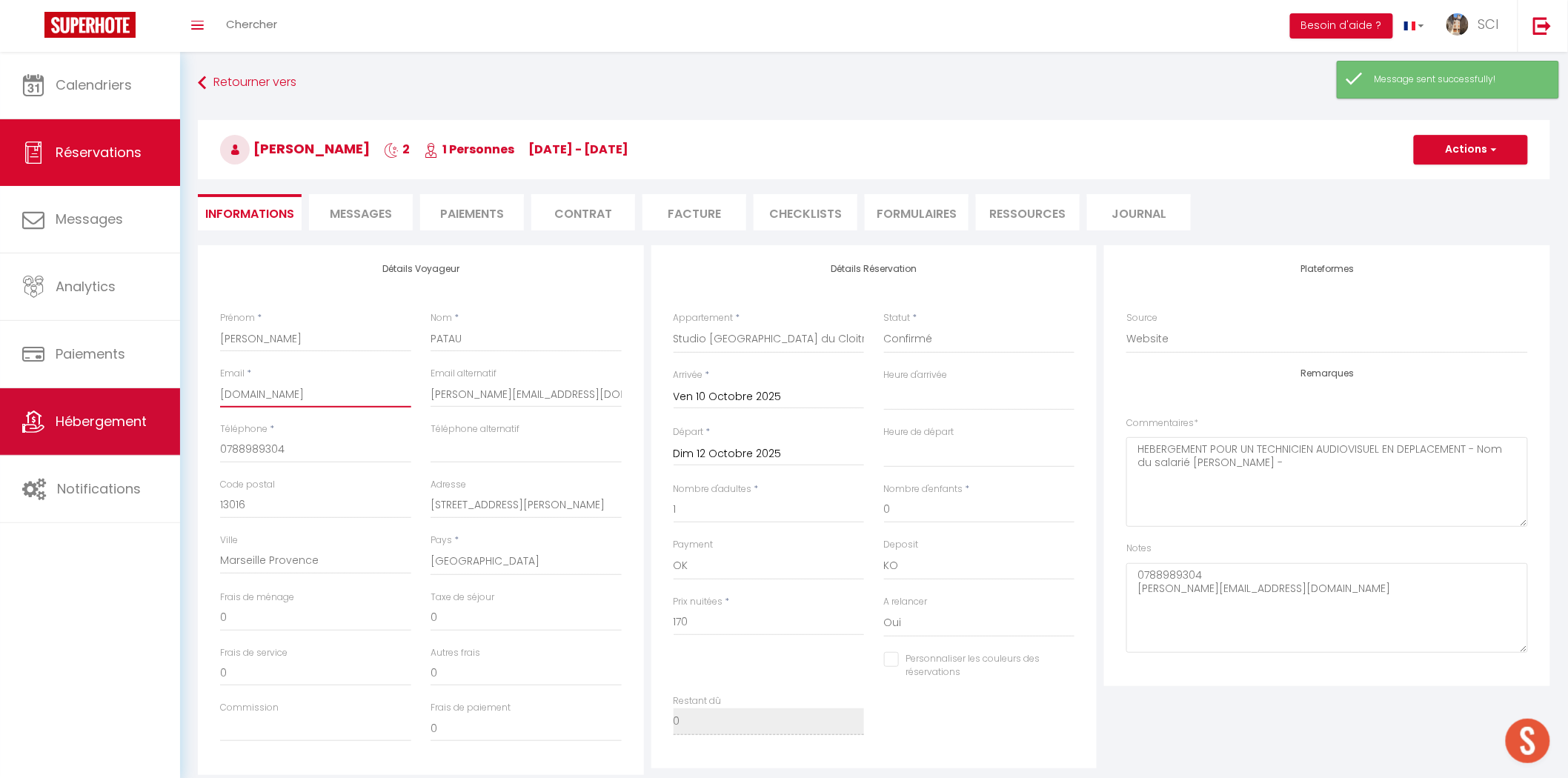
drag, startPoint x: 253, startPoint y: 393, endPoint x: 175, endPoint y: 392, distance: 78.0
click at [175, 392] on div "🟢 Des questions ou besoin d'assistance pour la migration AirBnB? Prenez rdv >>>…" at bounding box center [784, 566] width 1568 height 1027
select select
checkbox input "false"
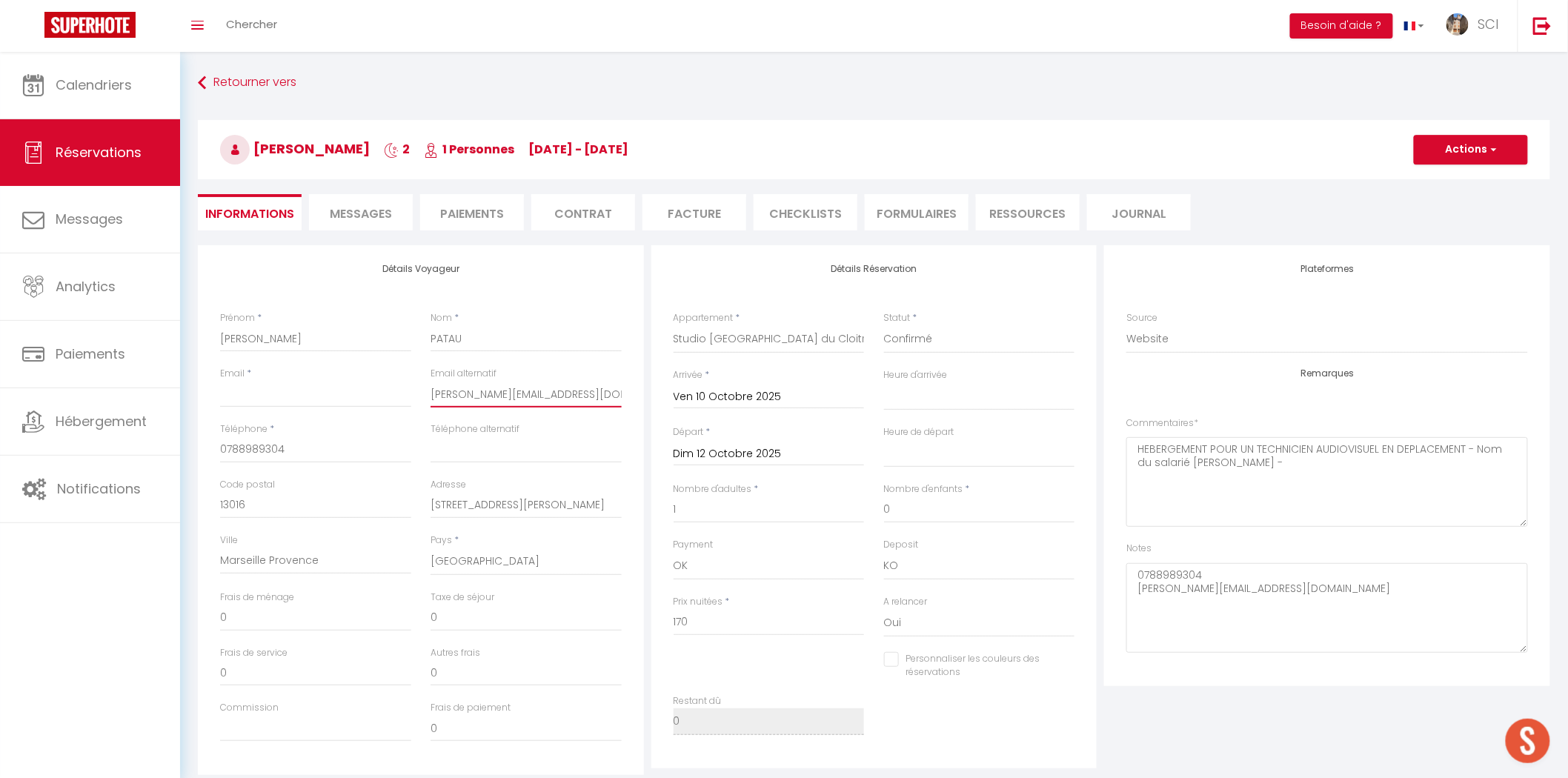
drag, startPoint x: 564, startPoint y: 393, endPoint x: 427, endPoint y: 393, distance: 137.0
click at [427, 393] on div "Email alternatif torres.florian@gmail.com" at bounding box center [526, 394] width 210 height 56
click at [396, 397] on input "Email client" at bounding box center [316, 394] width 191 height 27
paste input "torres.florian@gmail.com"
type input "torres.florian@gmail.com"
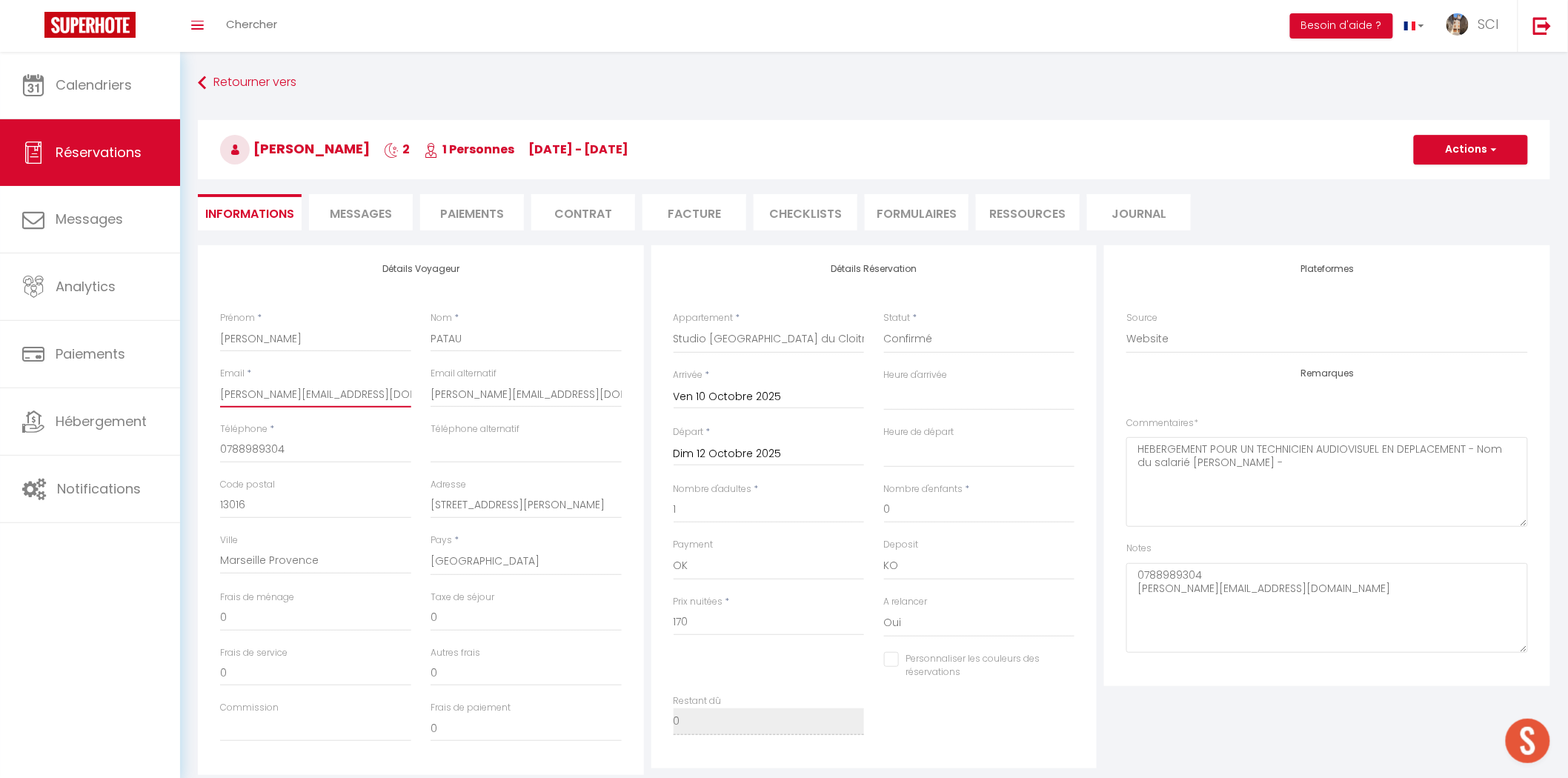
select select
checkbox input "false"
type input "torres.florian@gmail.com"
click at [1465, 158] on button "Actions" at bounding box center [1471, 150] width 114 height 30
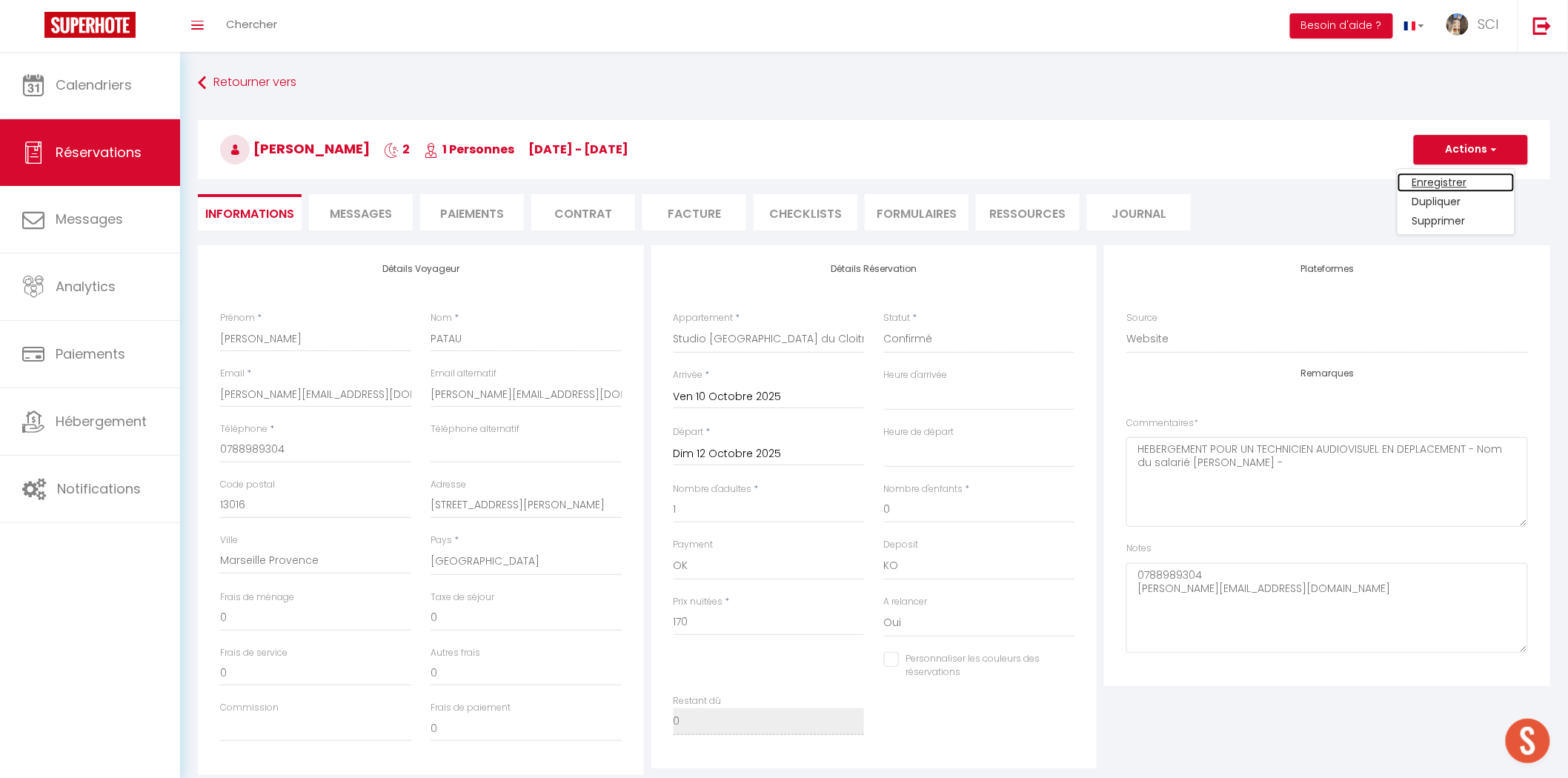
click at [1456, 184] on link "Enregistrer" at bounding box center [1457, 182] width 117 height 19
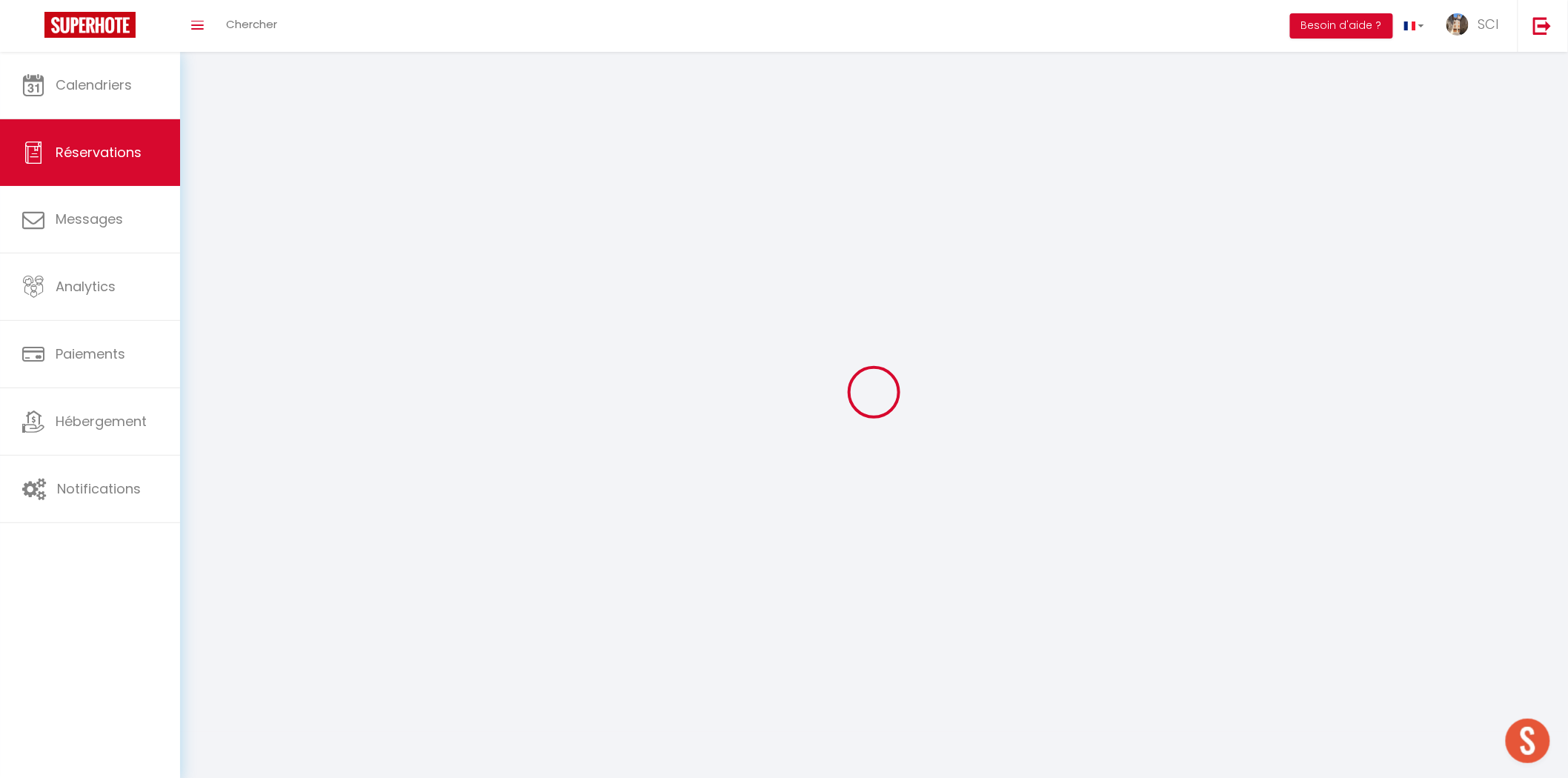
select select "not_cancelled"
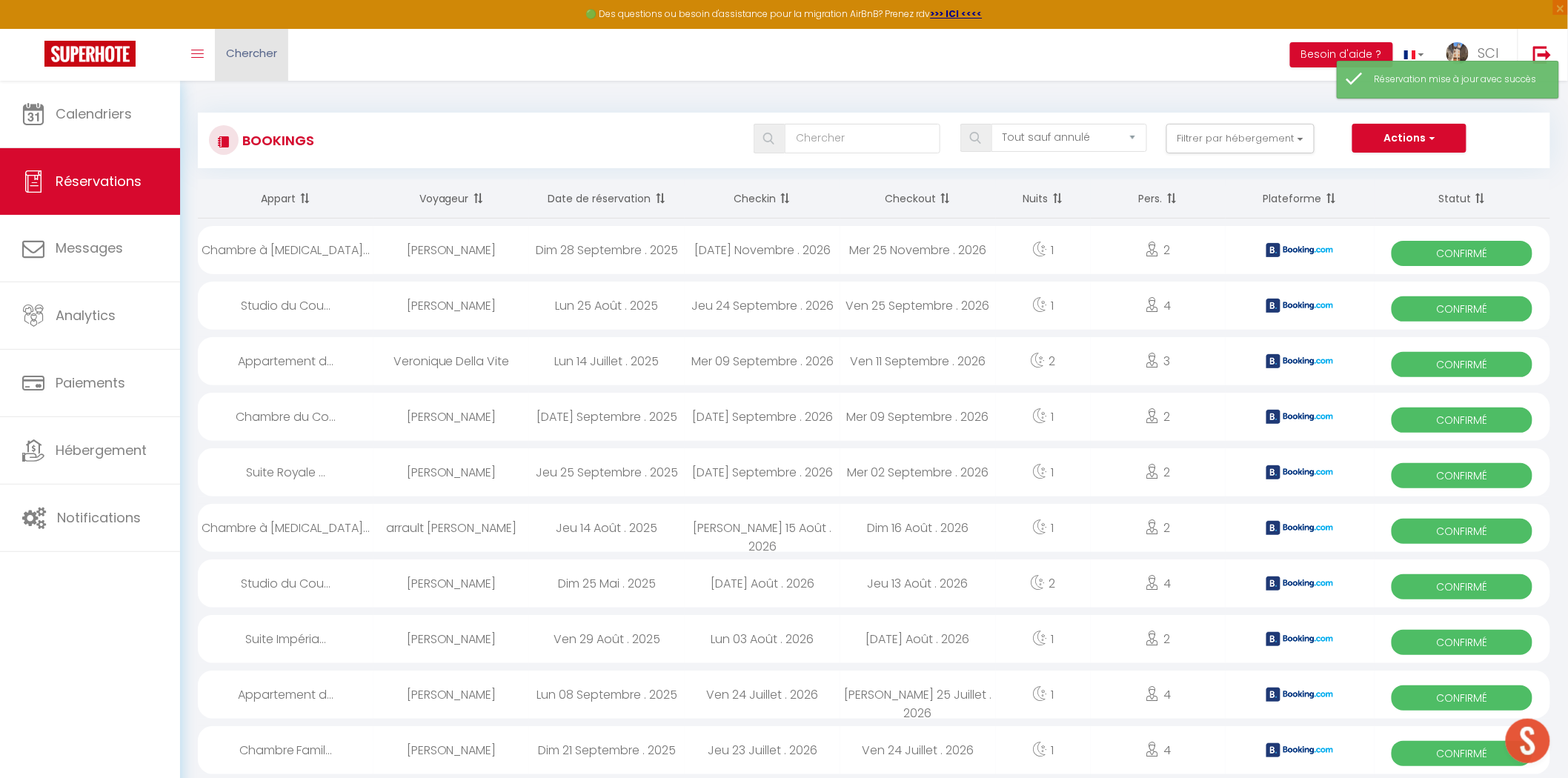
click at [274, 60] on span "Chercher" at bounding box center [252, 53] width 51 height 16
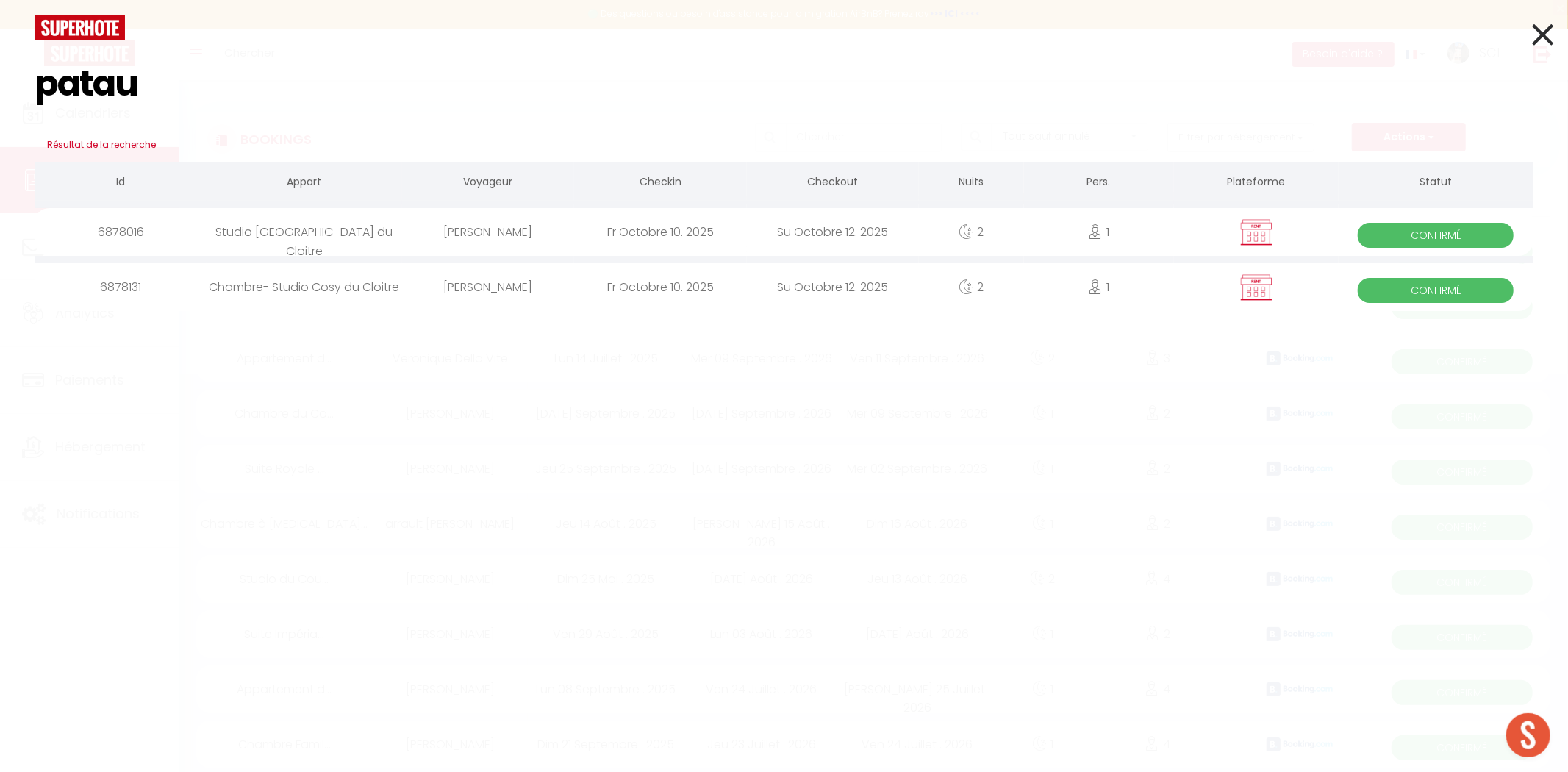
type input "patau"
click at [347, 236] on div "Studio [GEOGRAPHIC_DATA] du Cloitre" at bounding box center [304, 232] width 195 height 47
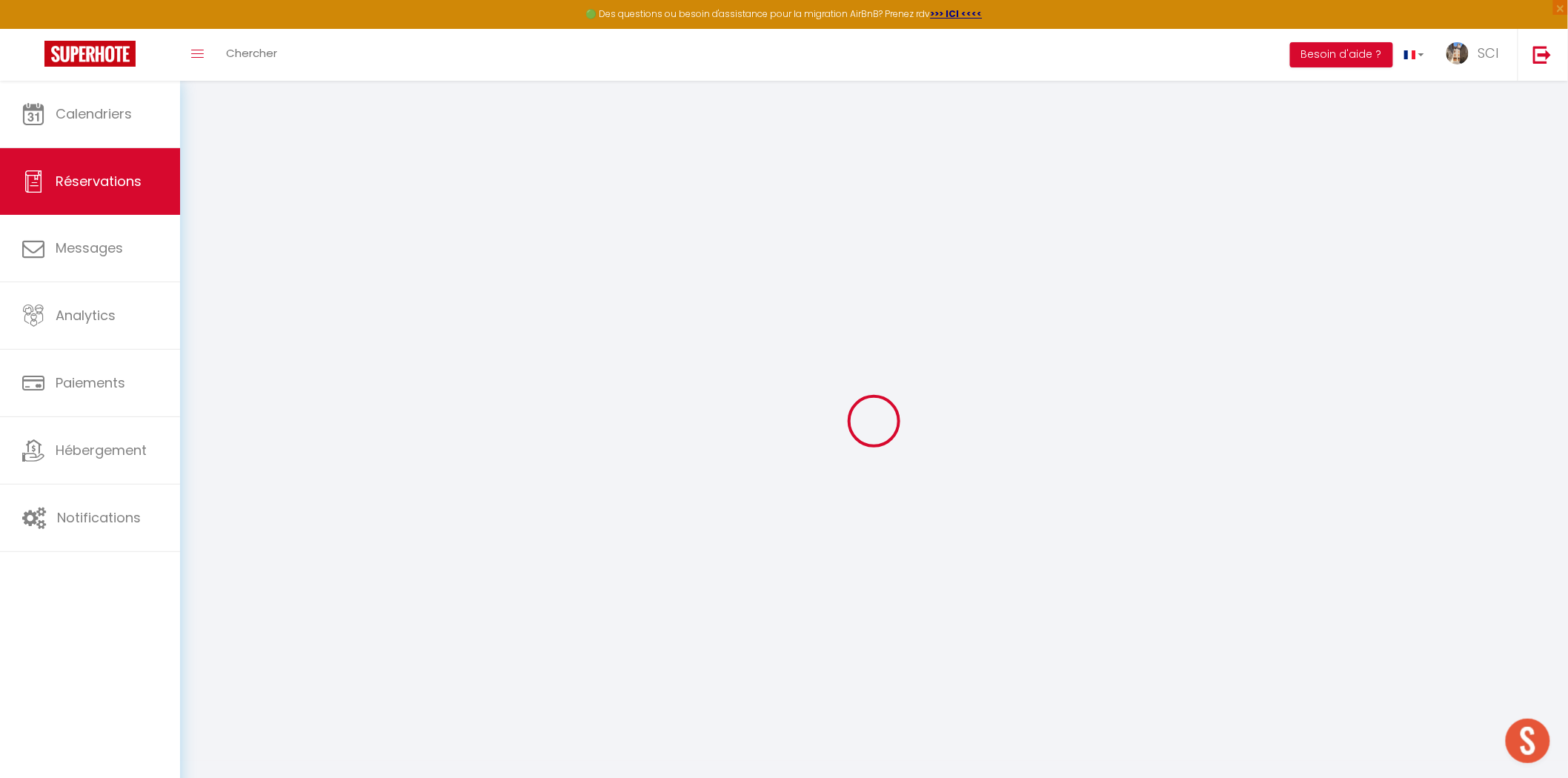
type input "FRANK"
type input "PATAU"
type input "torres.florian@gmail.com"
type input "0788989304"
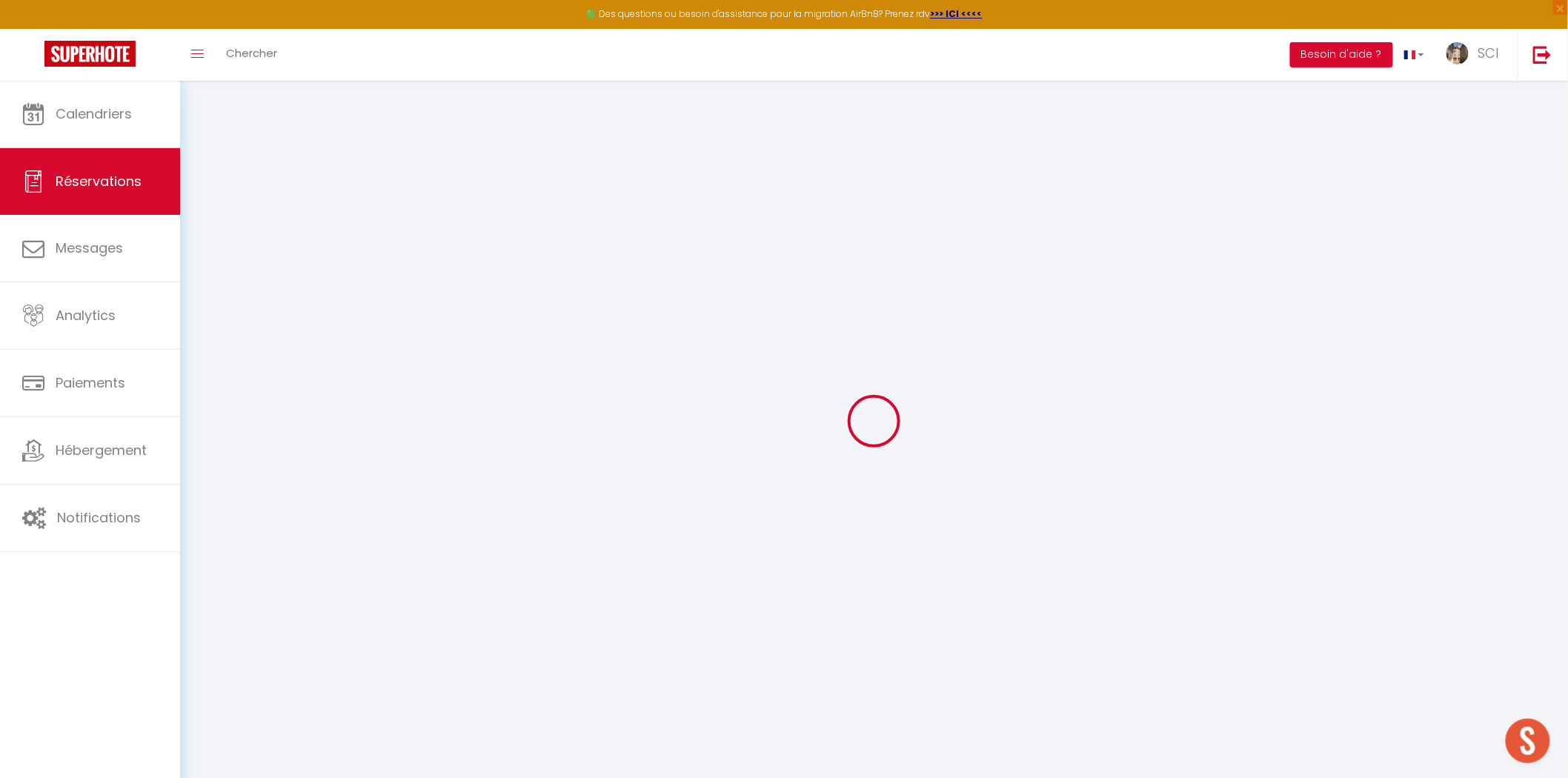
type input "13016"
type input "2 Rue le Pelletier Marseille (13016)"
type input "Marseille Provence"
select select "FR"
select select "73254"
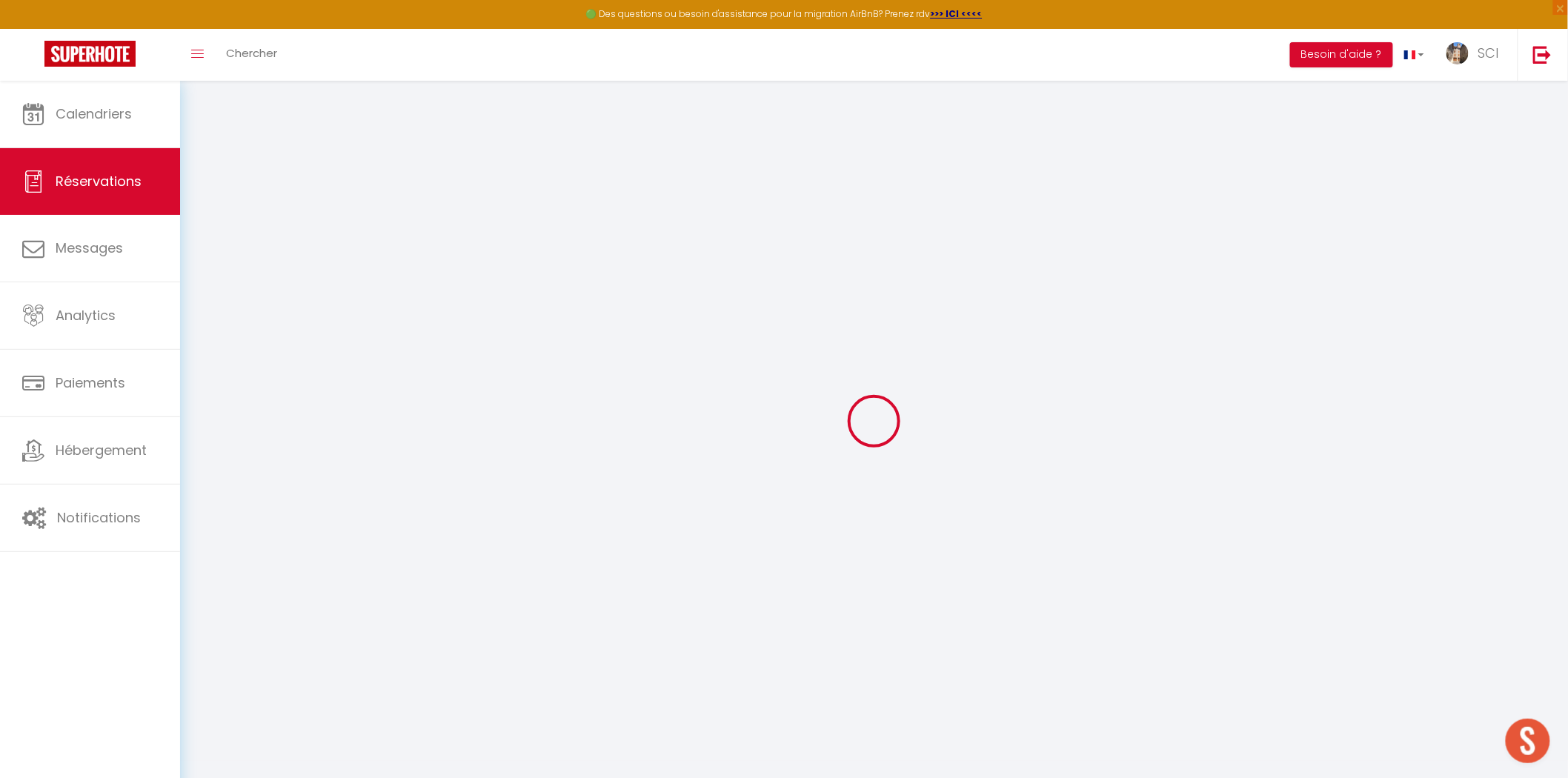
select select "1"
type input "Ven 10 Octobre 2025"
select select
type input "Dim 12 Octobre 2025"
select select
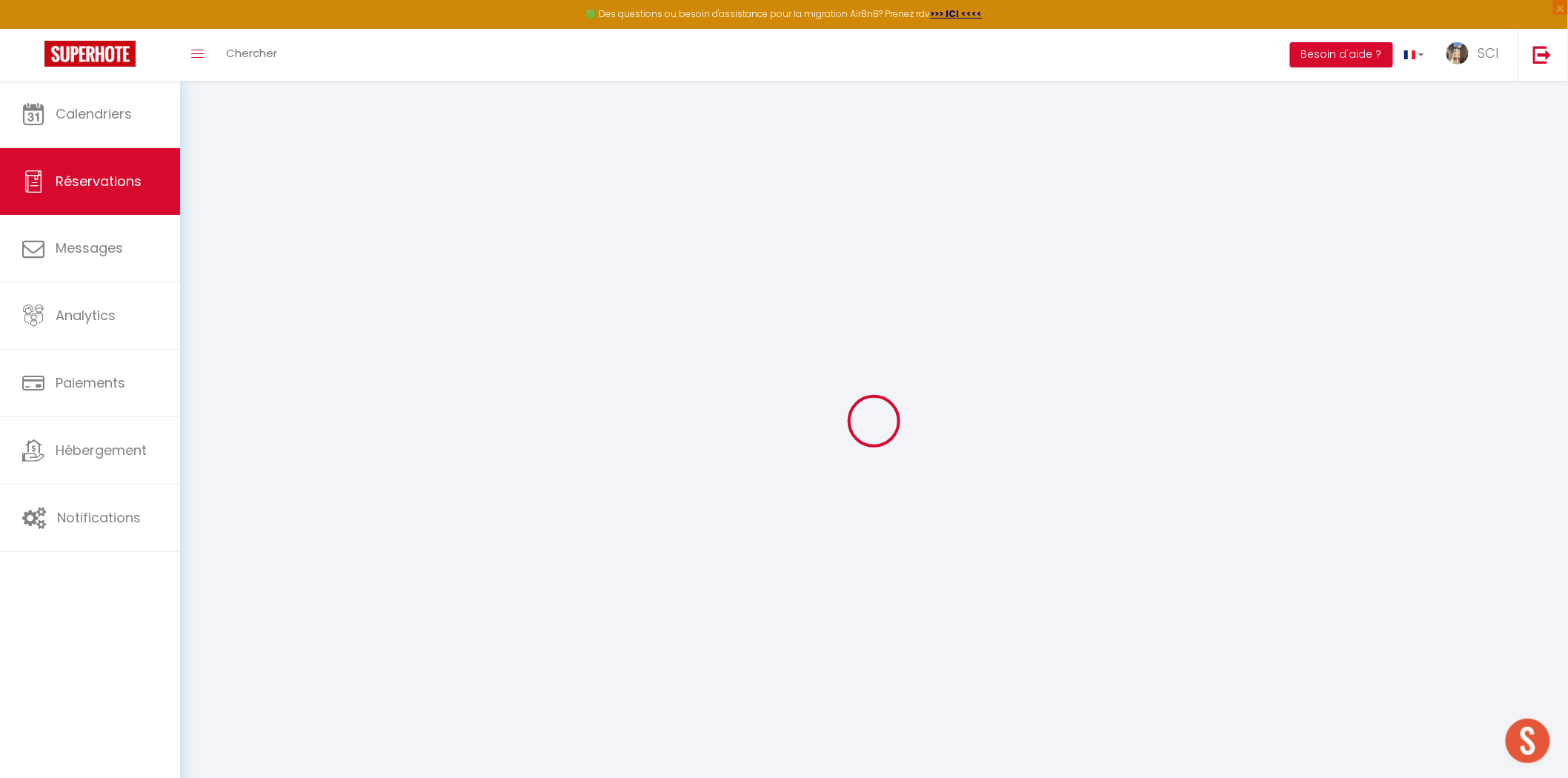
type input "1"
select select "12"
select select
type input "170"
checkbox input "false"
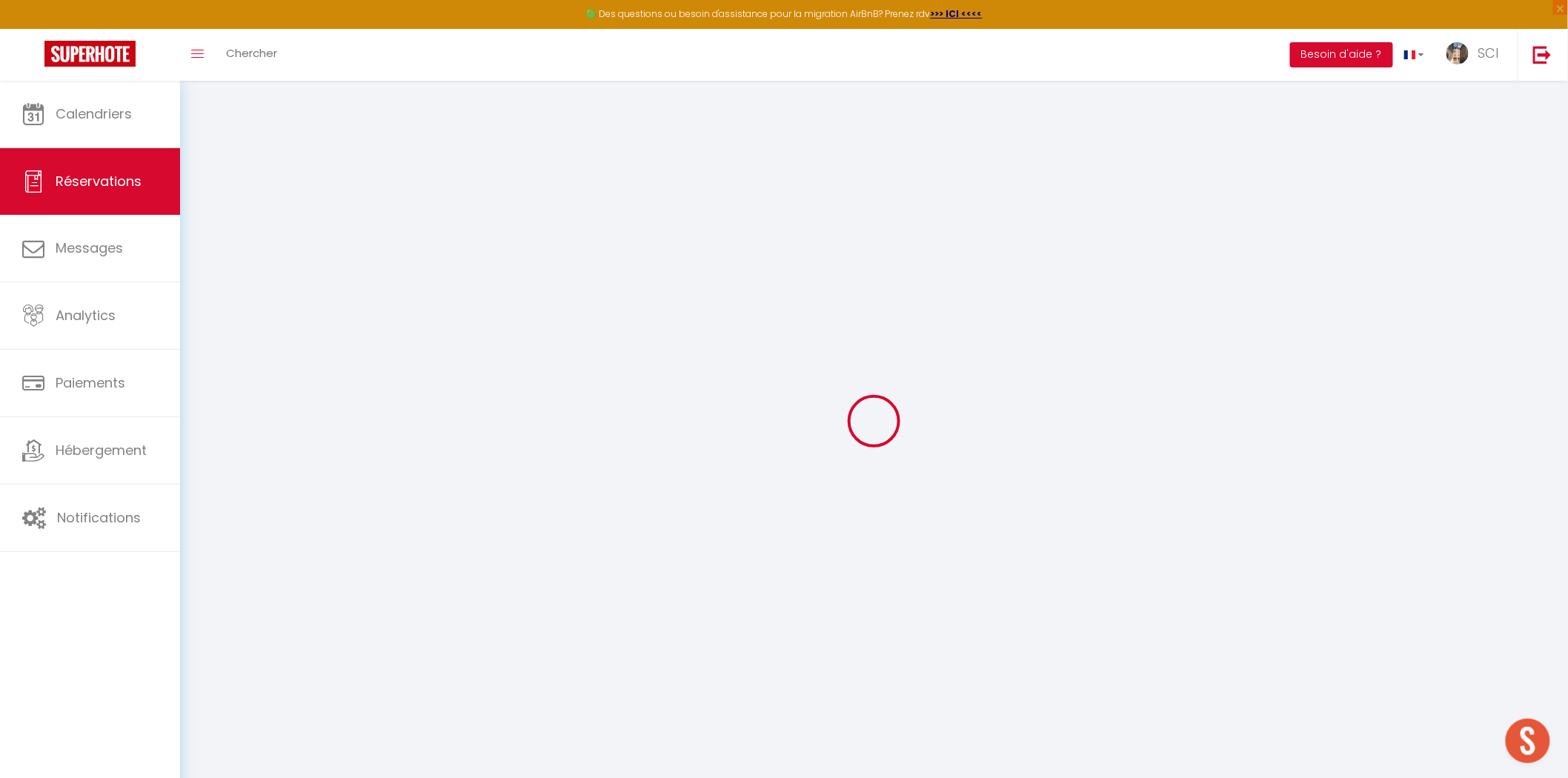
type input "0"
select select "69"
type input "0"
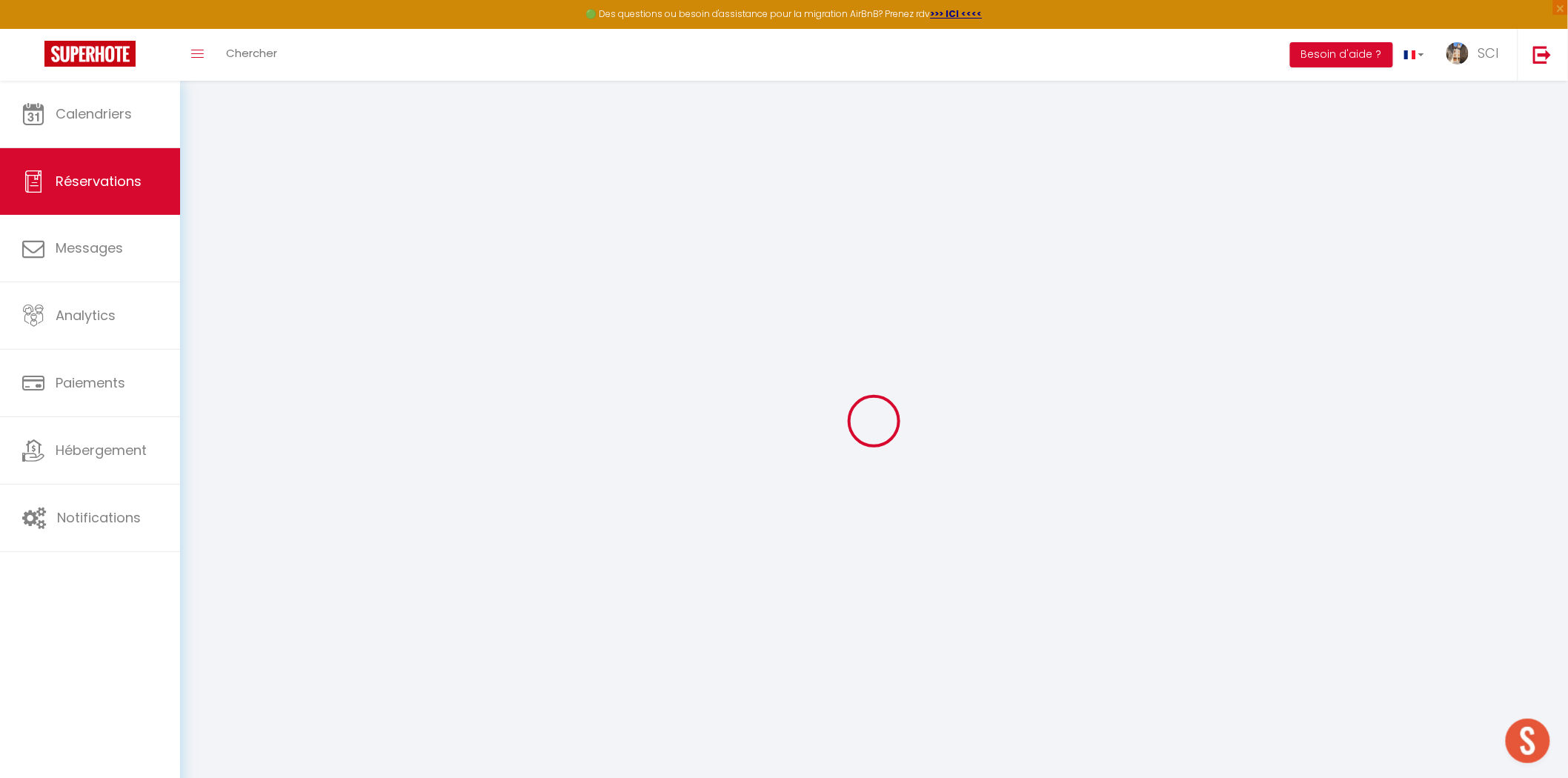
select select
select select "14"
checkbox input "false"
select select
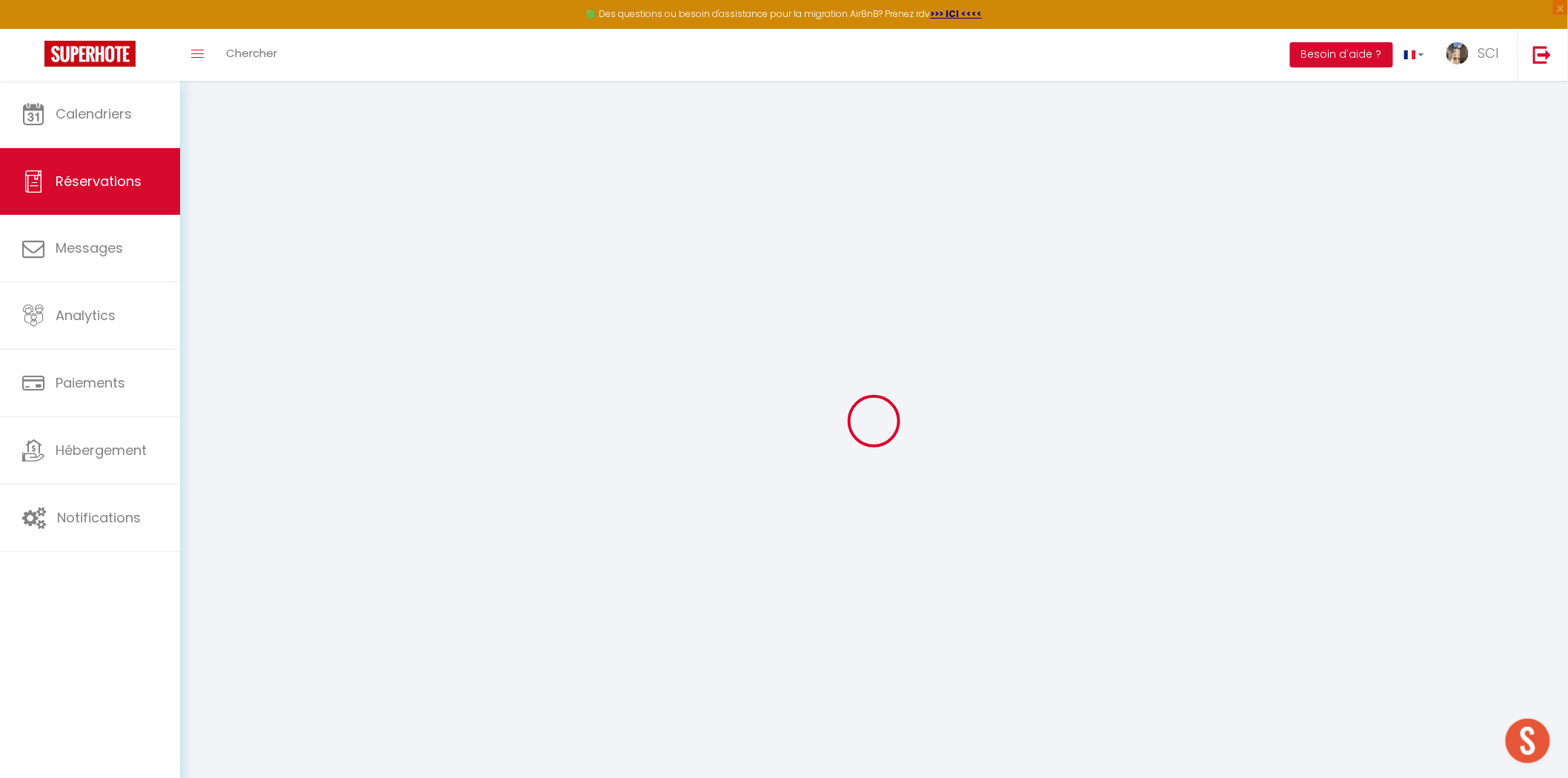
select select
checkbox input "false"
select select
checkbox input "false"
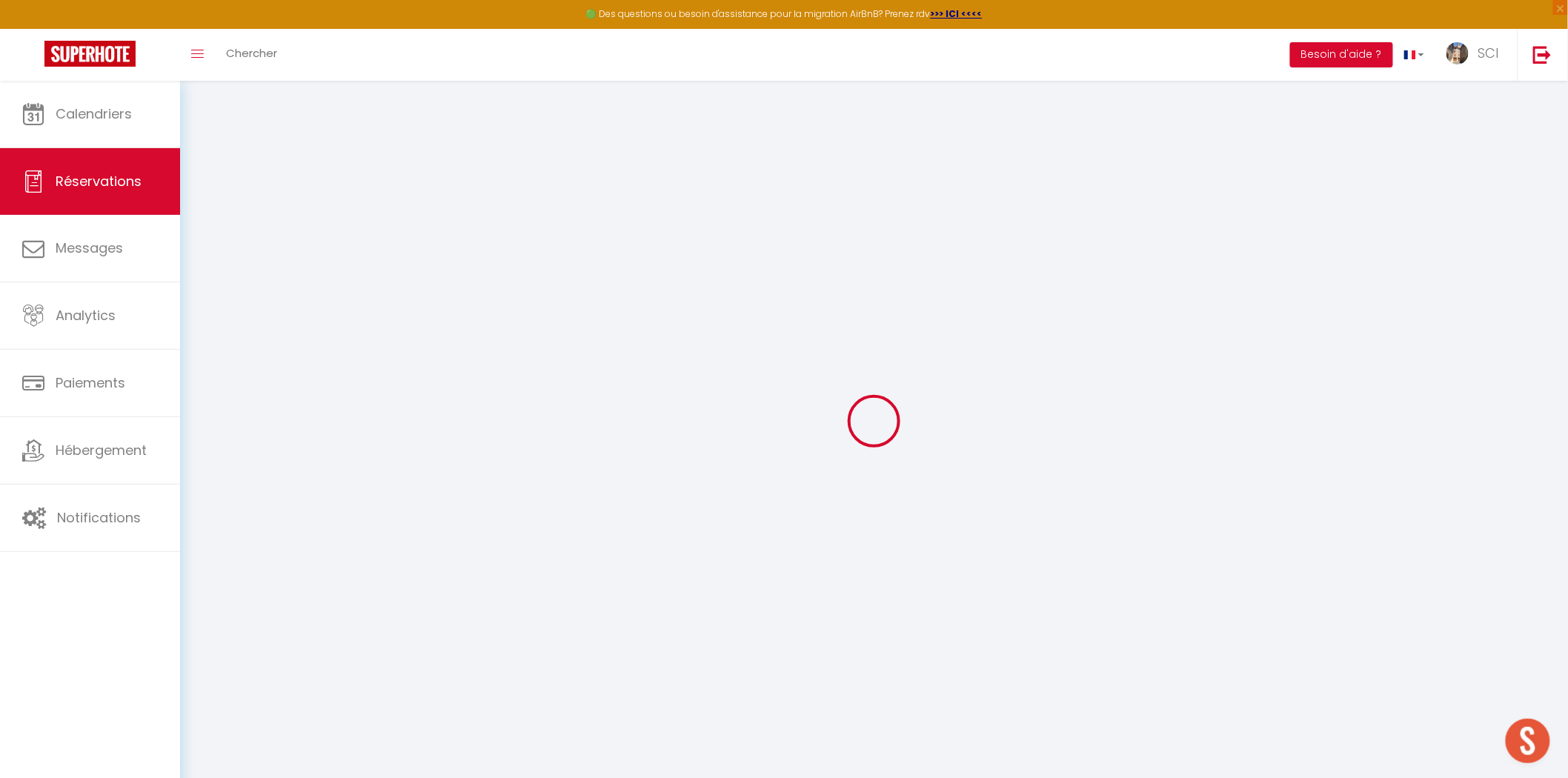
select select
checkbox input "false"
type textarea "HEBERGEMENT POUR UN TECHNICIEN AUDIOVISUEL EN DEPLACEMENT - Nom du salarié Flor…"
type textarea "0788989304 [PERSON_NAME][EMAIL_ADDRESS][DOMAIN_NAME]"
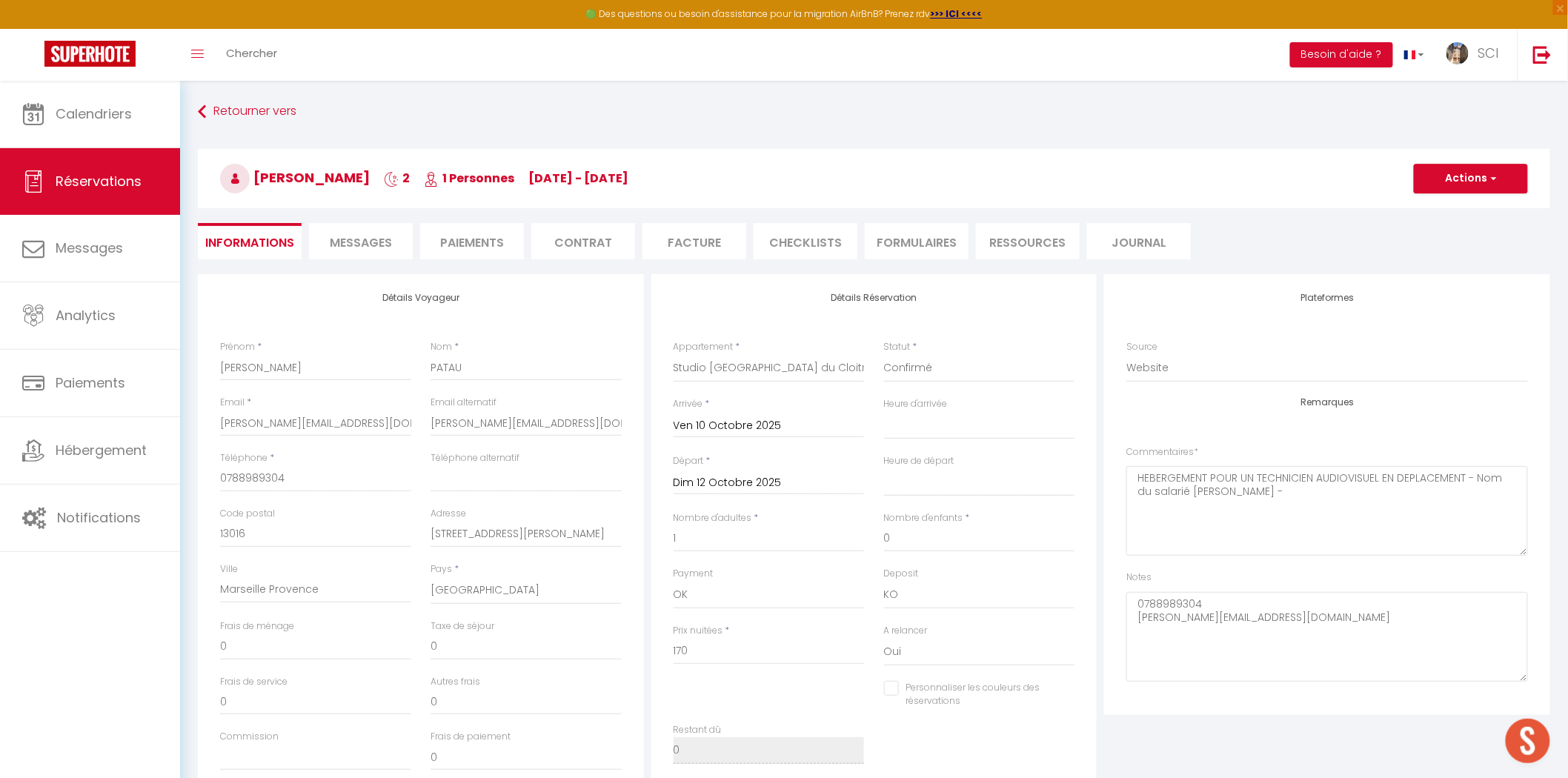
select select
checkbox input "false"
select select
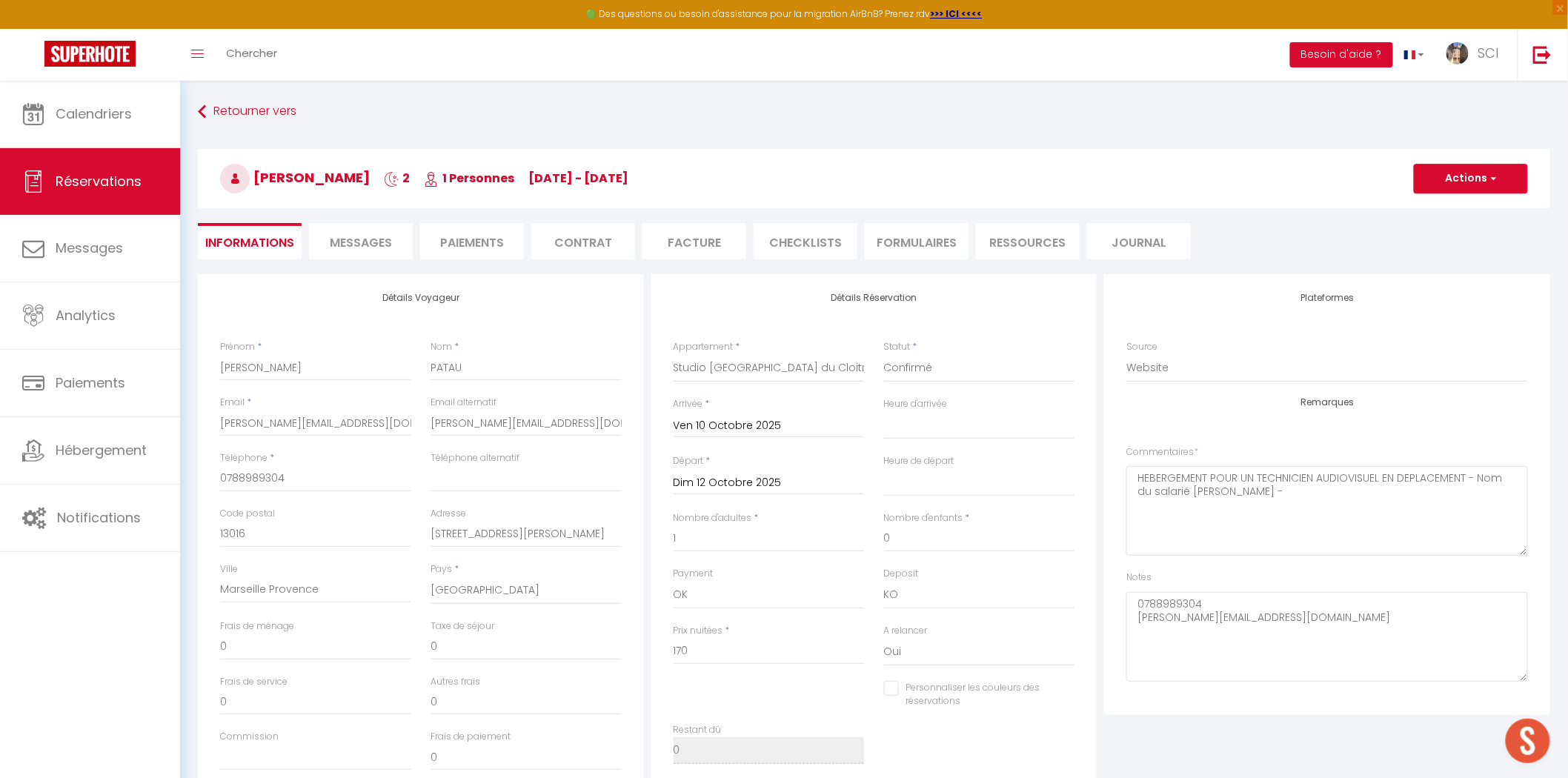
click at [368, 245] on span "Messages" at bounding box center [361, 242] width 62 height 17
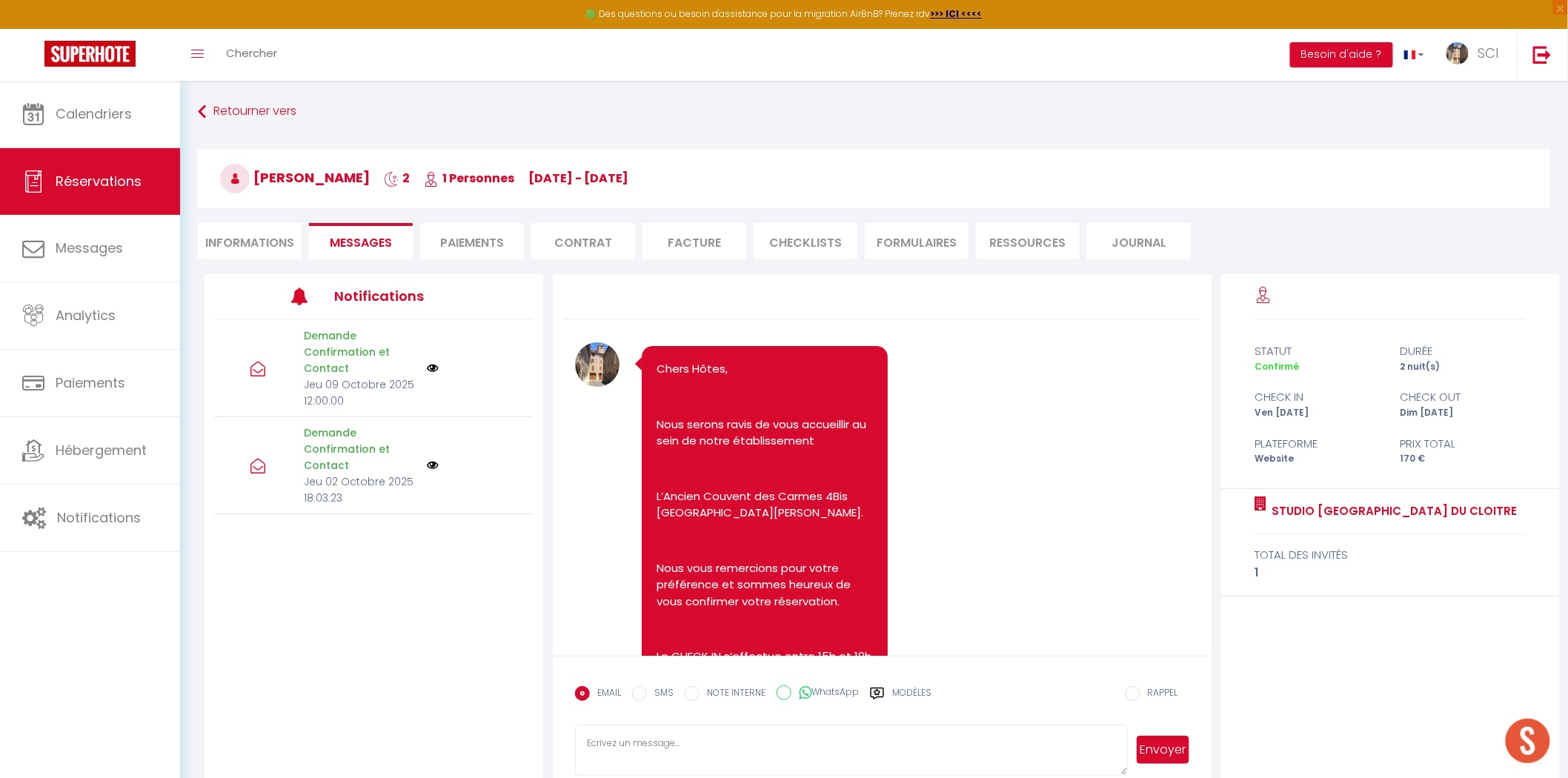
click at [769, 739] on textarea at bounding box center [851, 751] width 552 height 52
paste textarea "torres.florian@gmail.com"
type textarea "torres.florian@gmail.com"
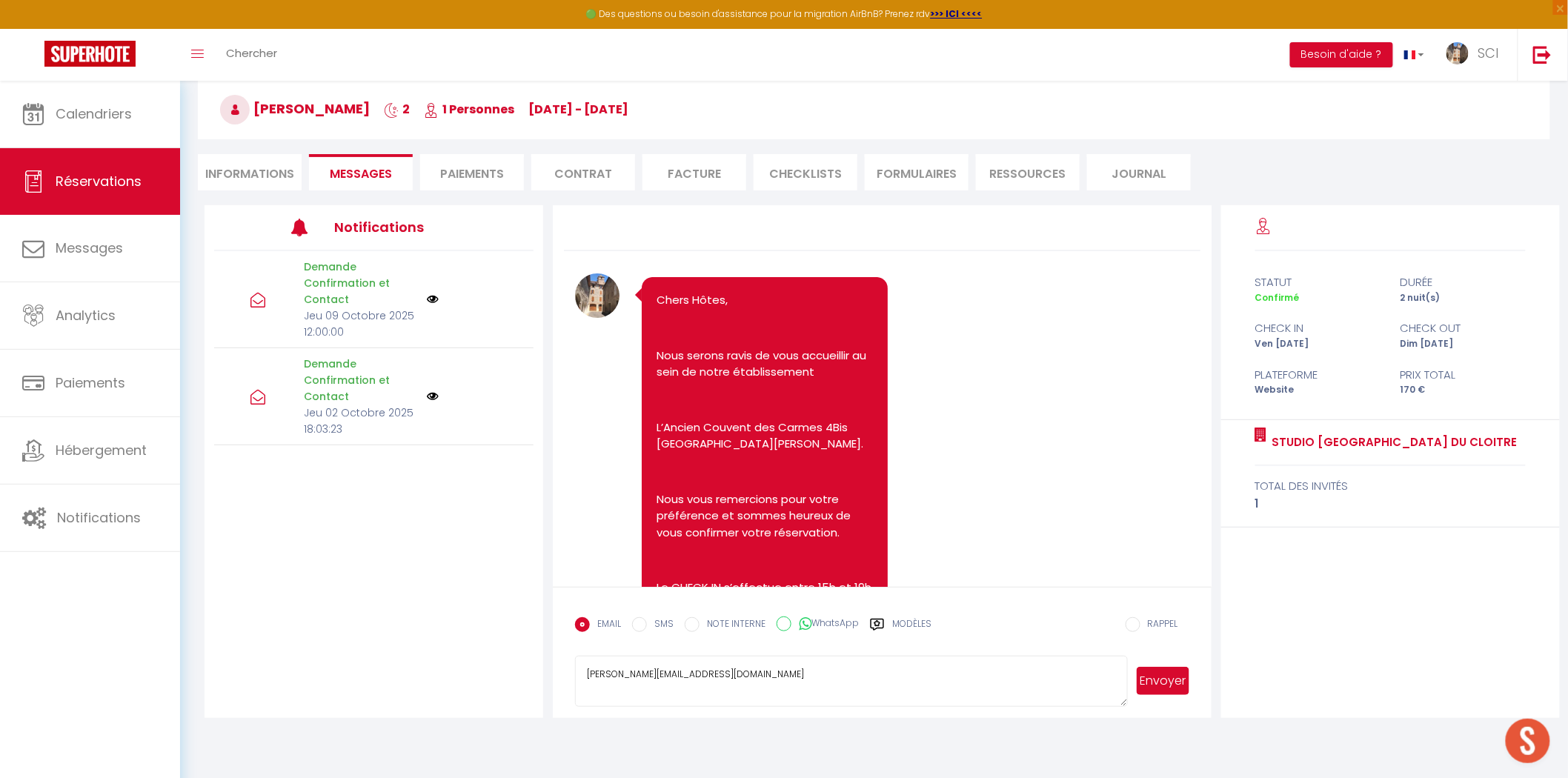
scroll to position [80, 0]
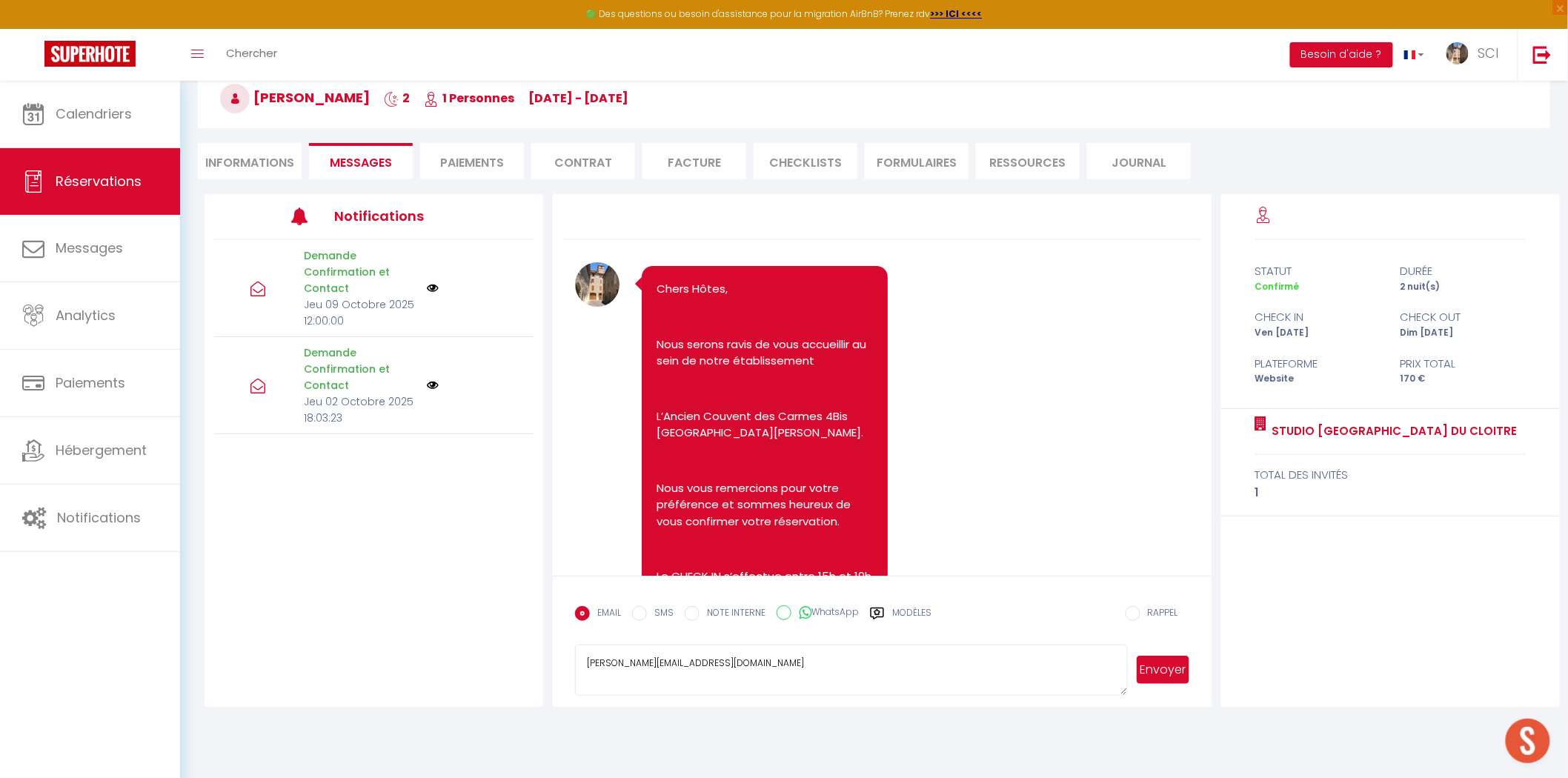
drag, startPoint x: 721, startPoint y: 675, endPoint x: 508, endPoint y: 648, distance: 214.7
click at [508, 648] on div "Notifications Demande Confirmation et Contact Jeu 09 Octobre 2025 12:00:00 Dema…" at bounding box center [882, 451] width 1356 height 513
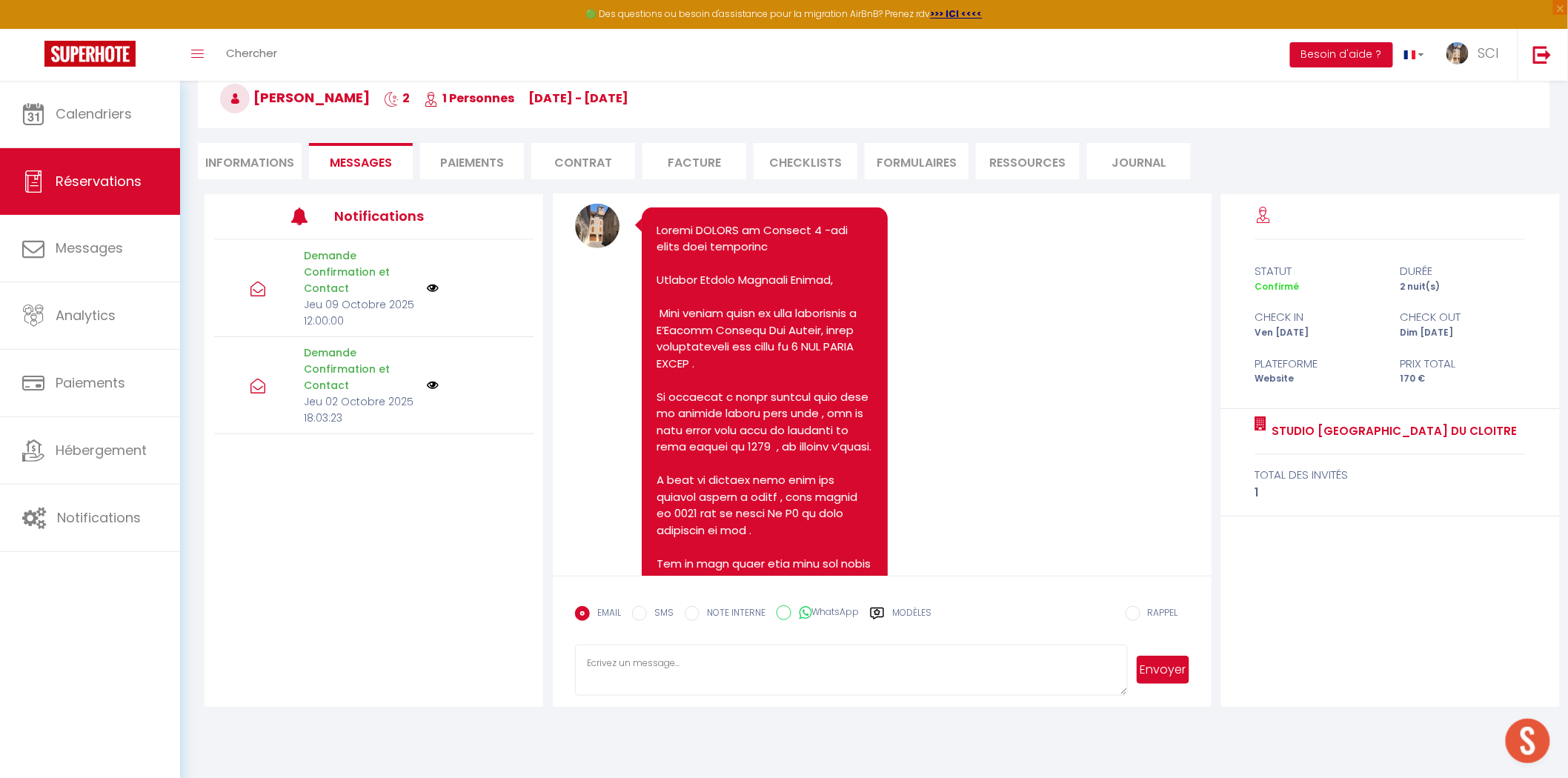
scroll to position [2841, 0]
click at [653, 224] on div at bounding box center [764, 655] width 245 height 896
click at [657, 224] on pre at bounding box center [765, 655] width 216 height 867
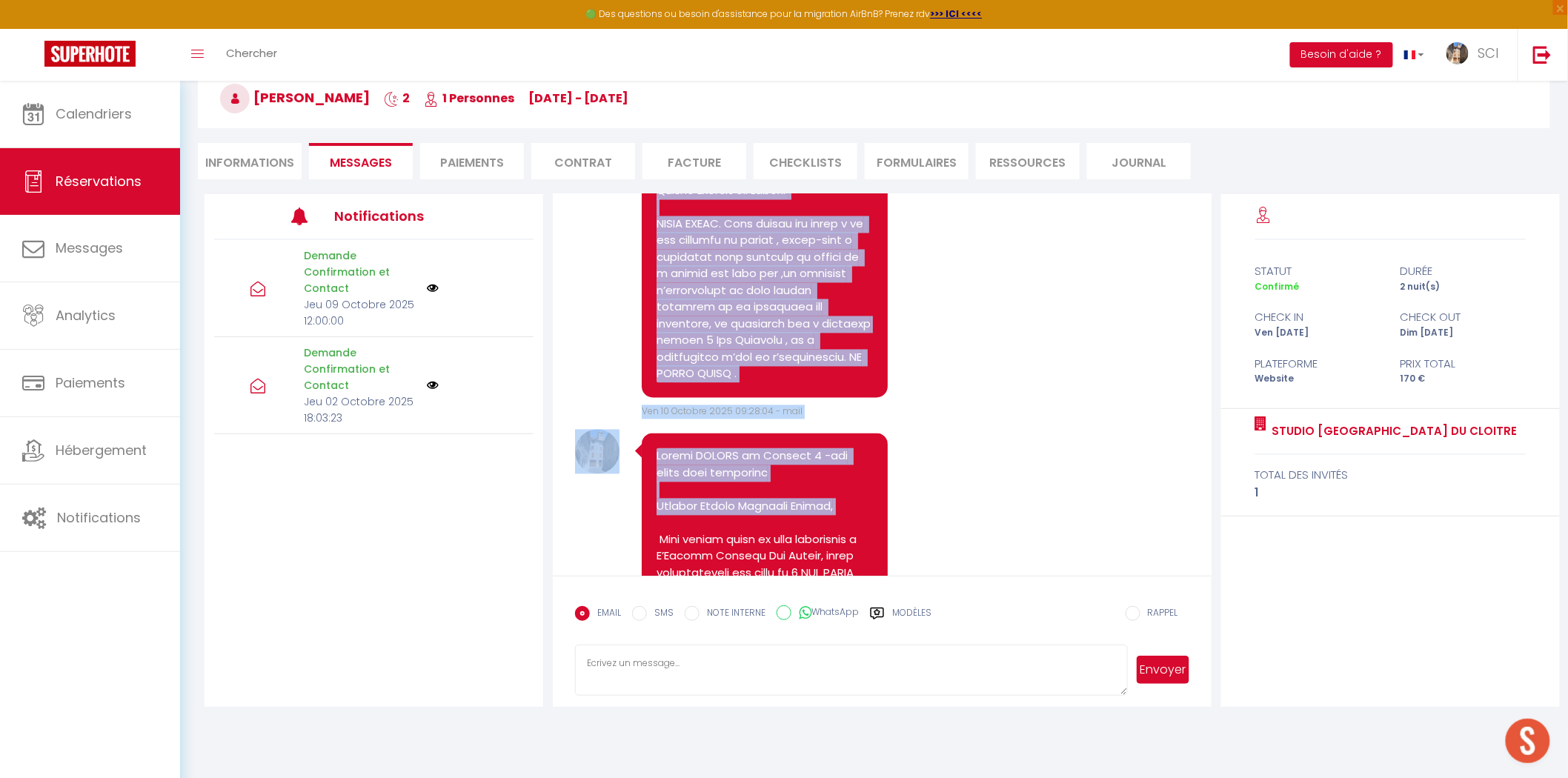
scroll to position [3548, 0]
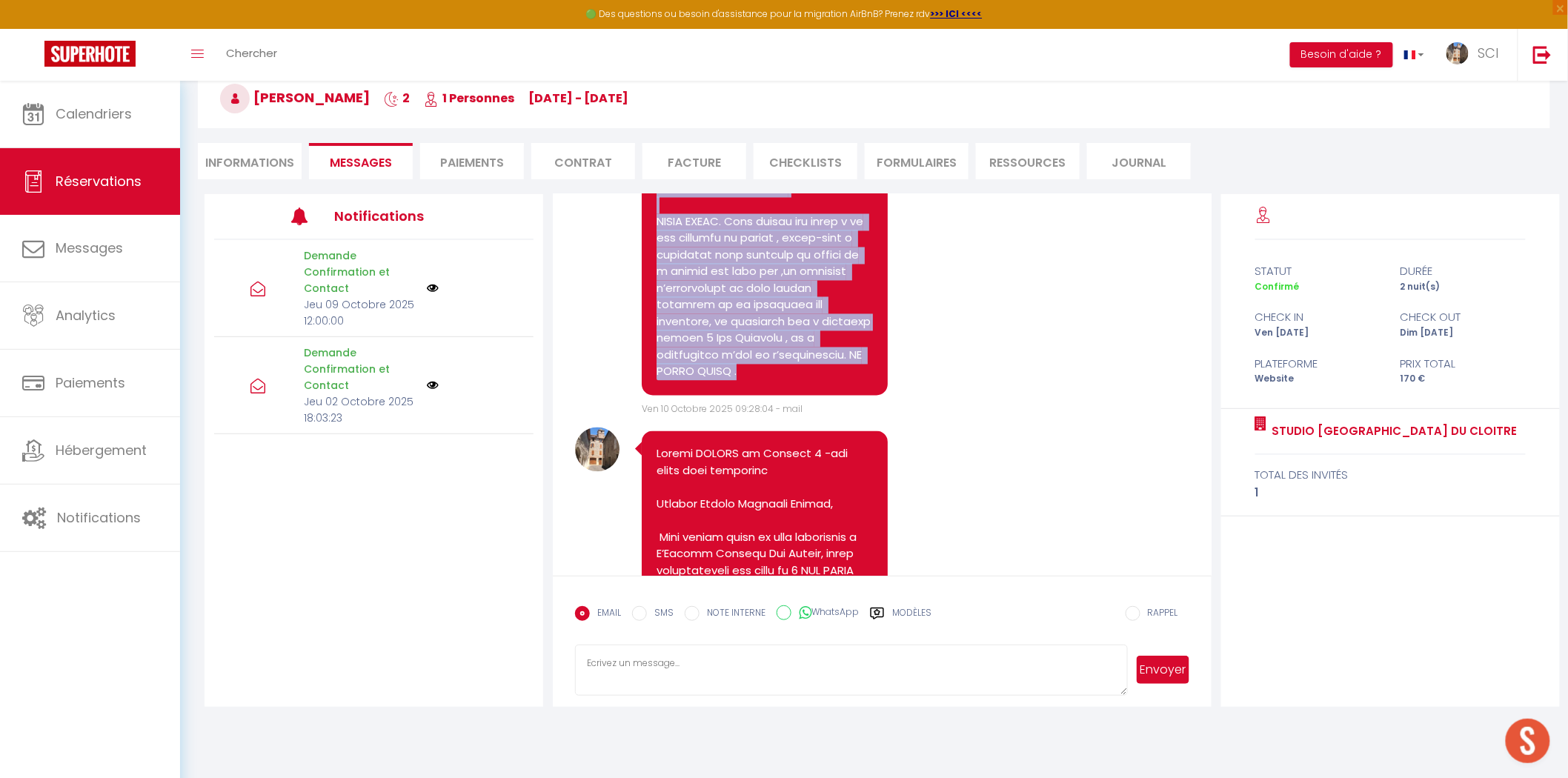
drag, startPoint x: 658, startPoint y: 226, endPoint x: 836, endPoint y: 379, distance: 234.7
copy pre "Studio TAHITI du Cloitre 2 -ème étage sans ascenseur Bonjour Madame Monsieur To…"
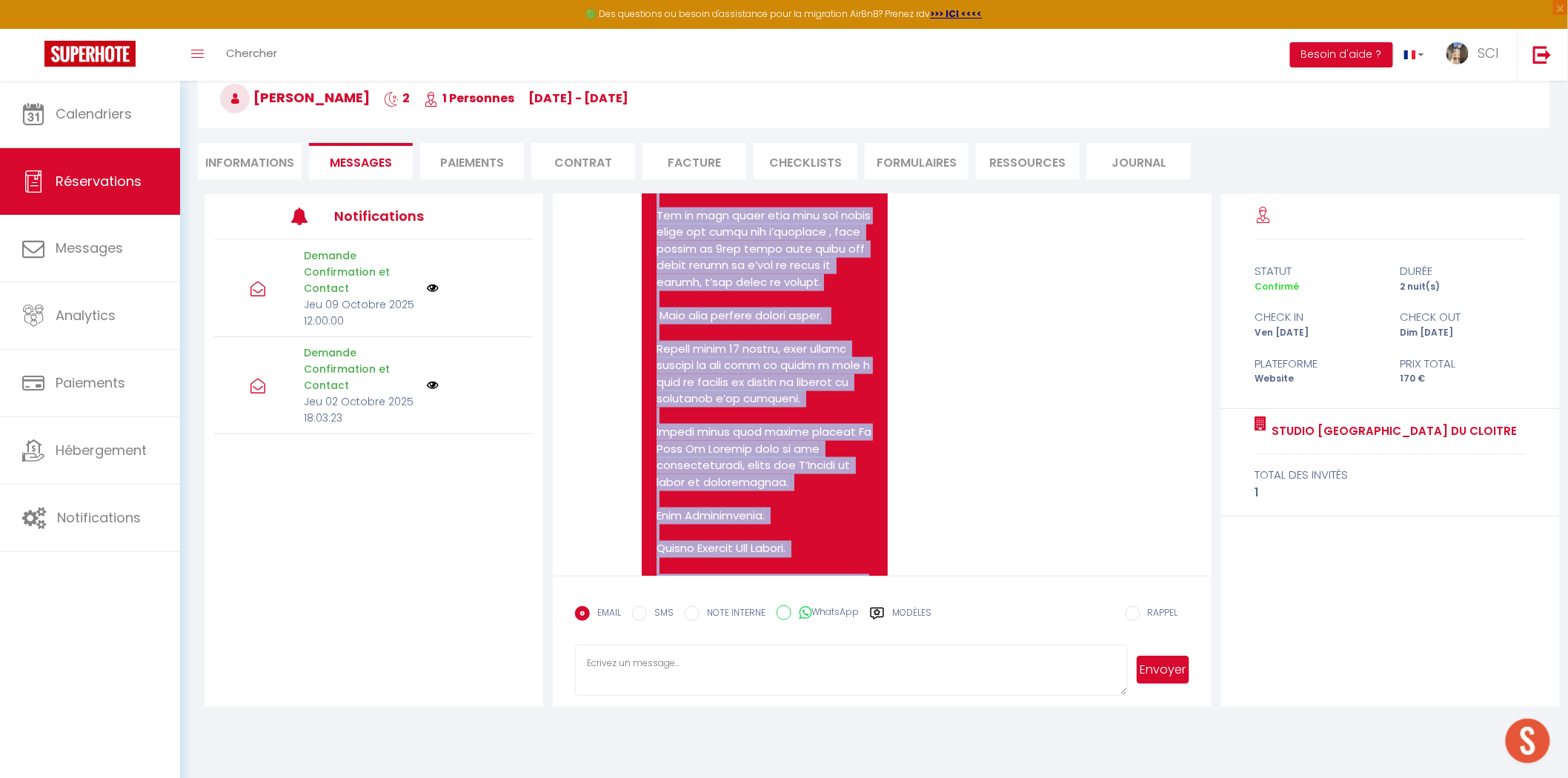
scroll to position [3177, 0]
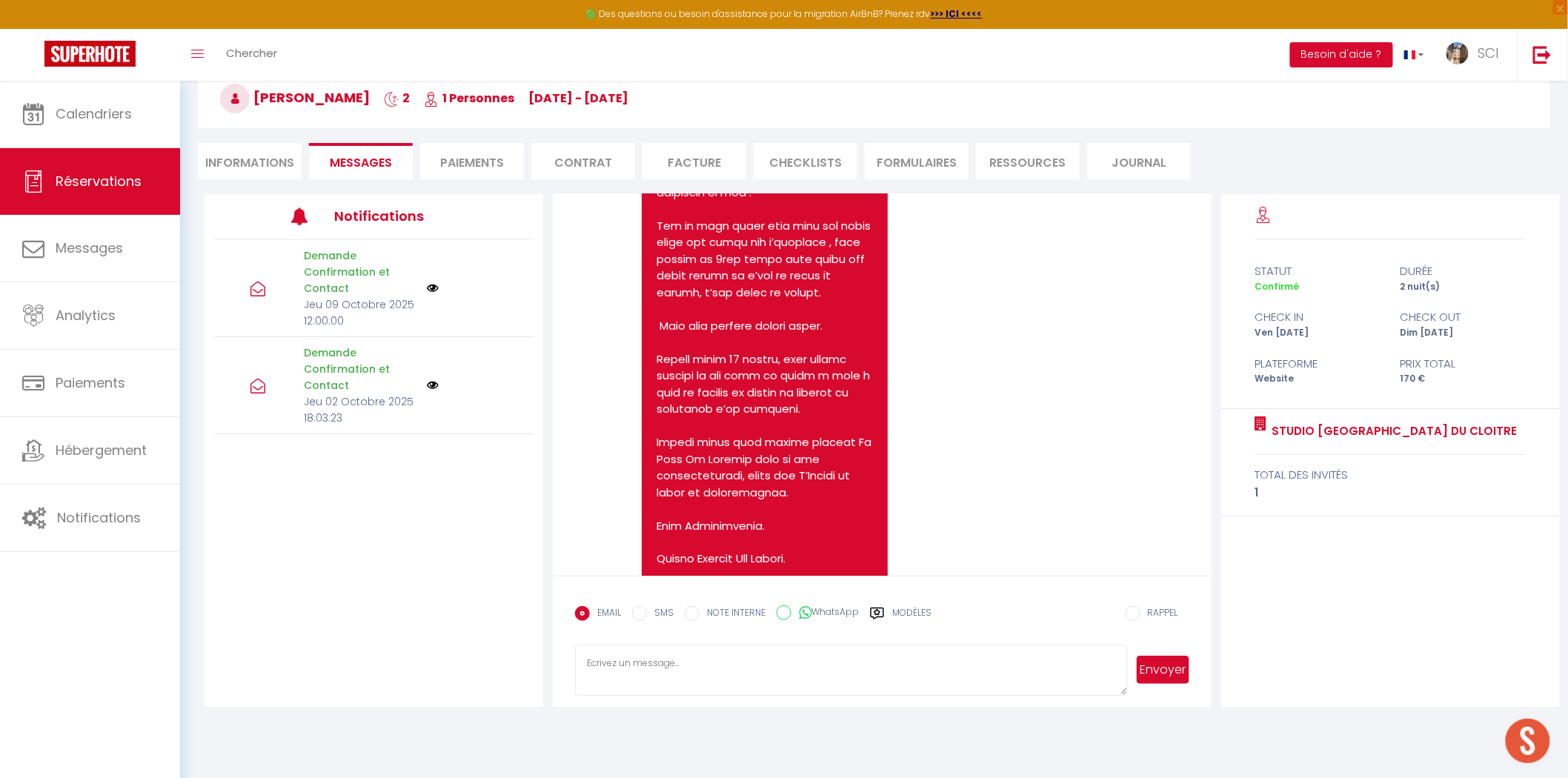
click at [746, 670] on textarea at bounding box center [851, 670] width 552 height 52
paste textarea "Studio TAHITI du Cloitre 2 -ème étage sans ascenseur Bonjour Madame Monsieur To…"
type textarea "Studio TAHITI du Cloitre 2 -ème étage sans ascenseur Bonjour Madame Monsieur To…"
click at [1164, 667] on button "Envoyer" at bounding box center [1163, 670] width 52 height 28
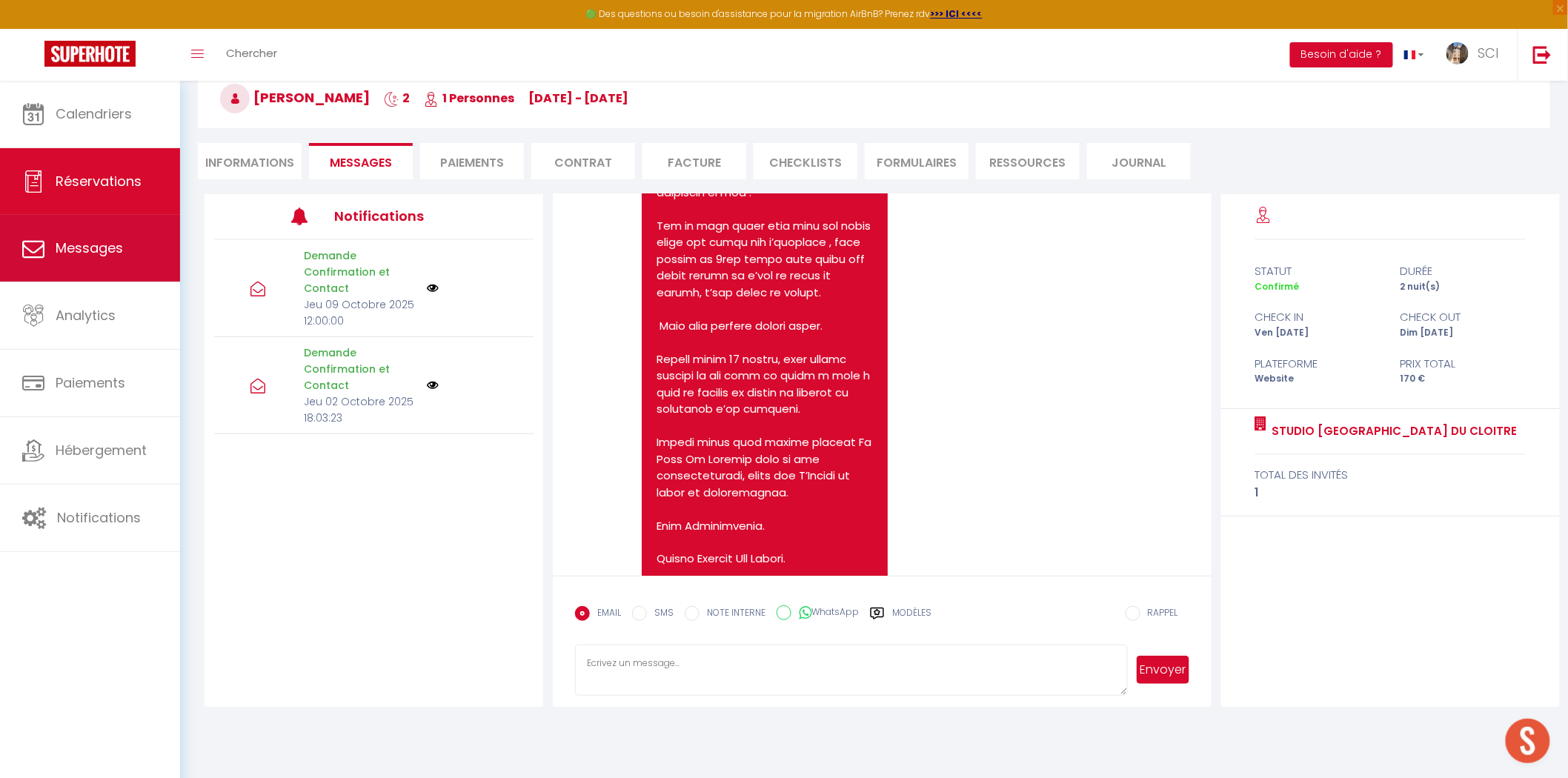
scroll to position [4355, 0]
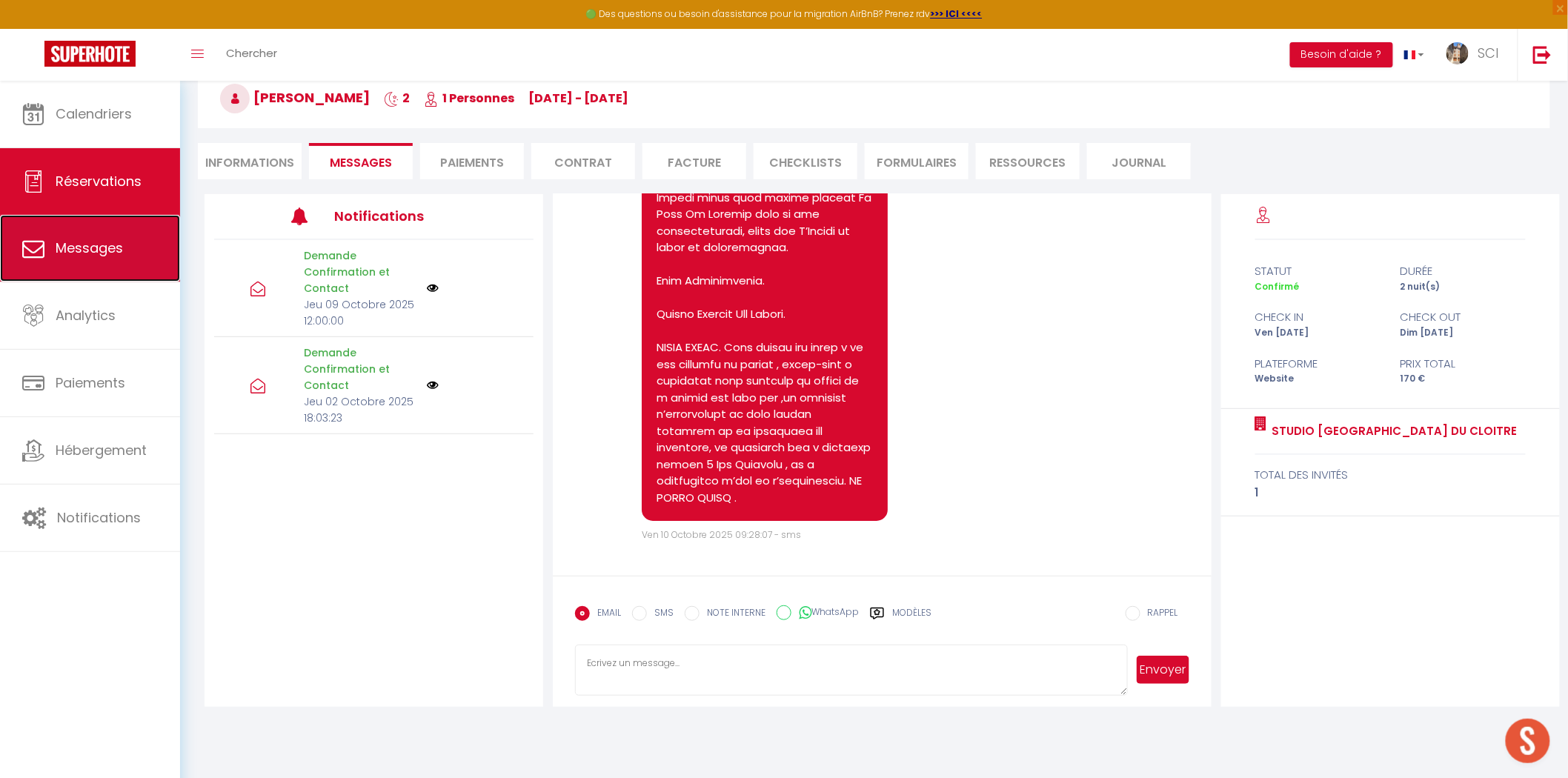
click at [146, 247] on link "Messages" at bounding box center [90, 248] width 180 height 66
select select "message"
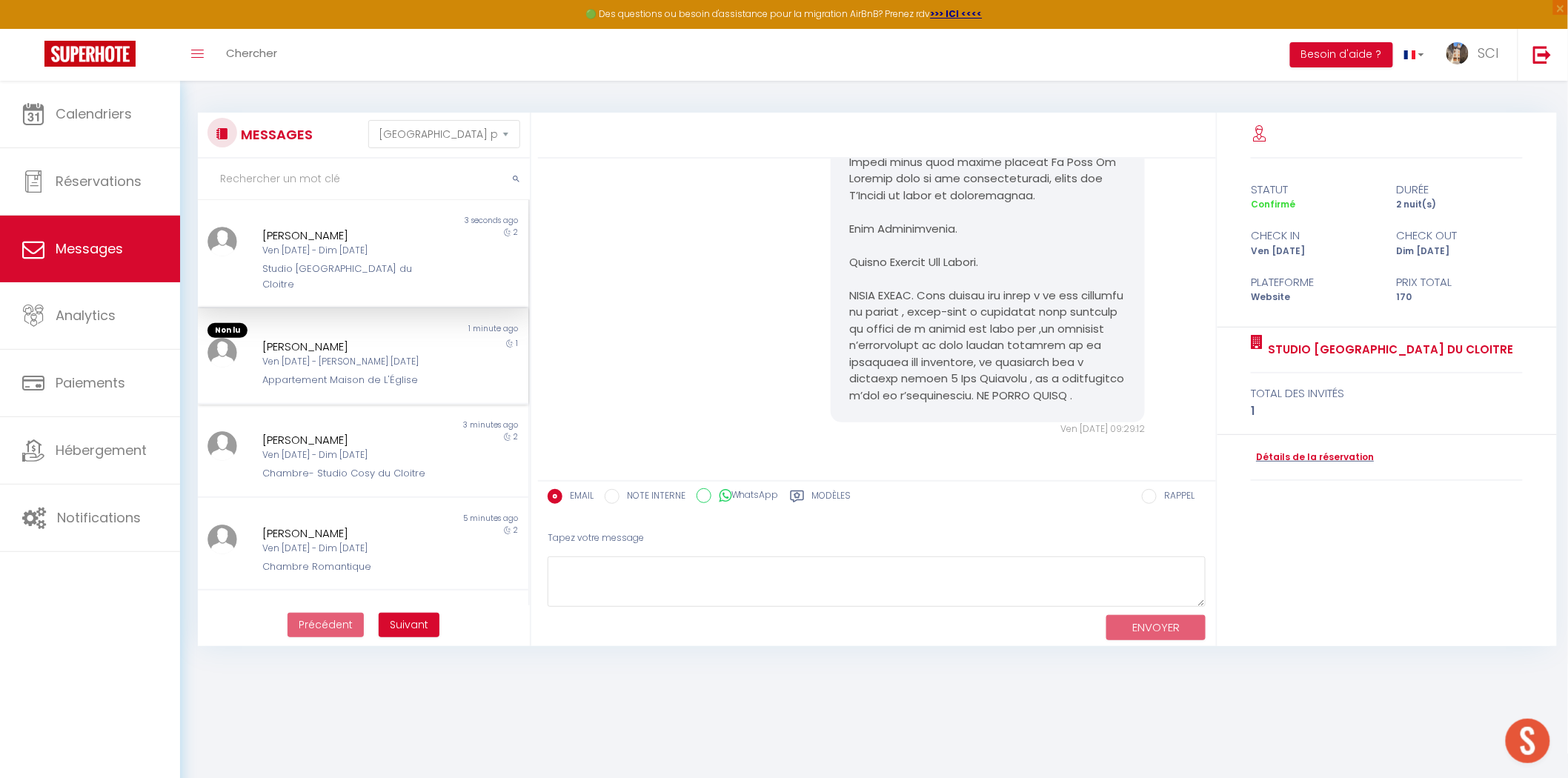
click at [419, 355] on div "Ven 28 Nov - Sam 29 Nov" at bounding box center [349, 362] width 173 height 14
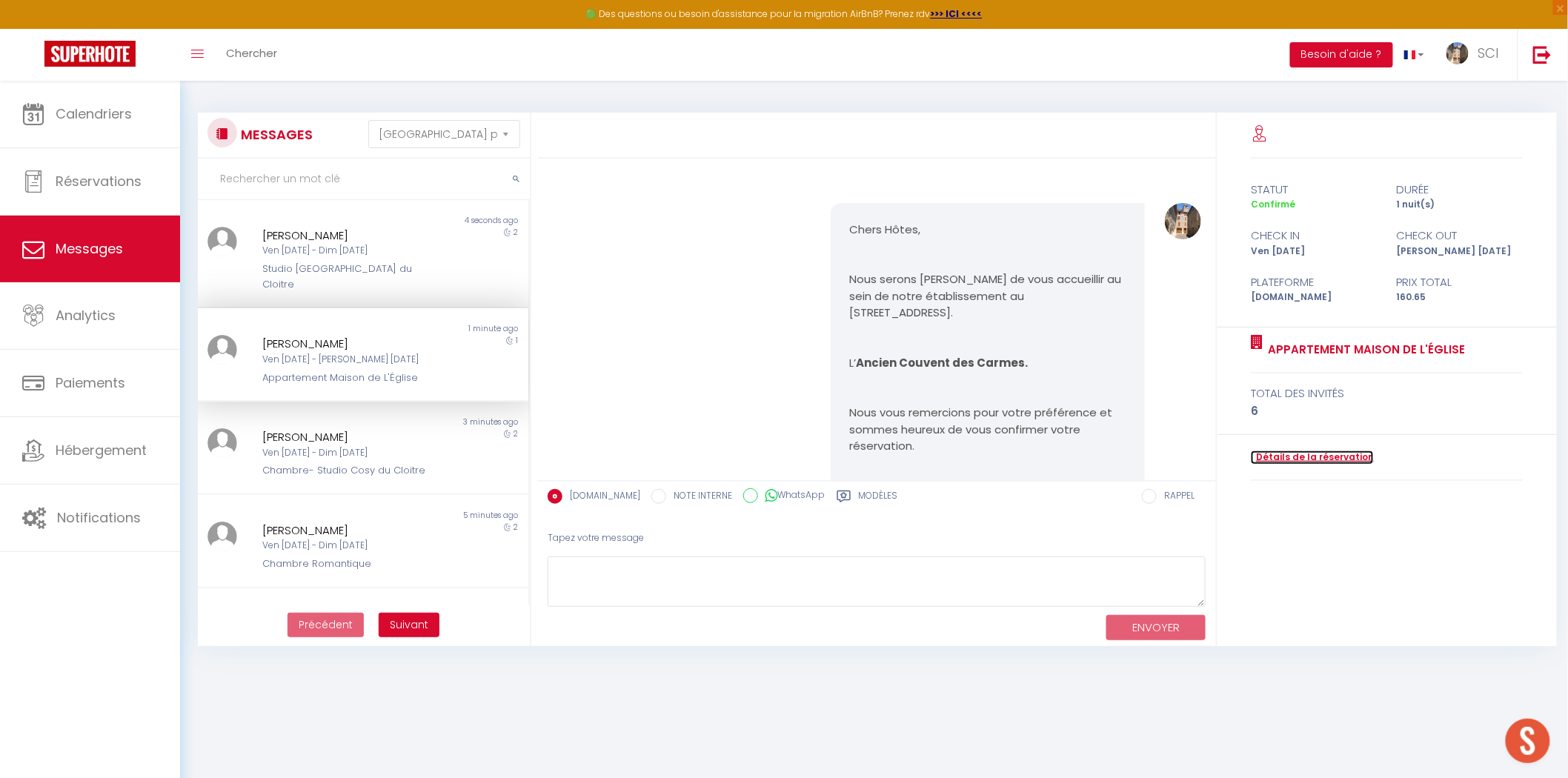
click at [1276, 458] on link "Détails de la réservation" at bounding box center [1312, 458] width 123 height 14
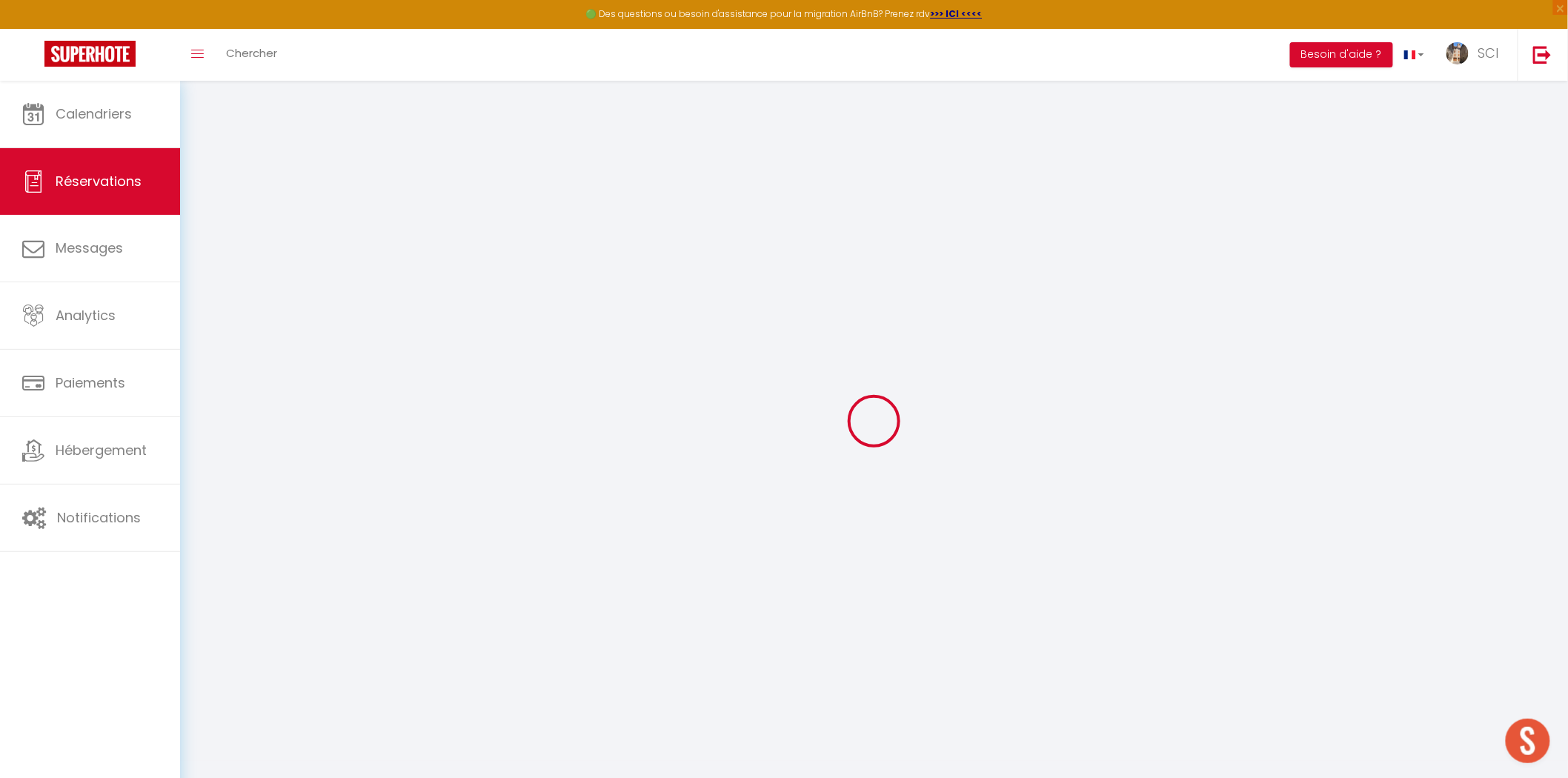
type input "MATHIEU"
type input "DRAPIER"
type input "mdrapi.676652@guest.booking.com"
type input "+33619198464"
type input "34200"
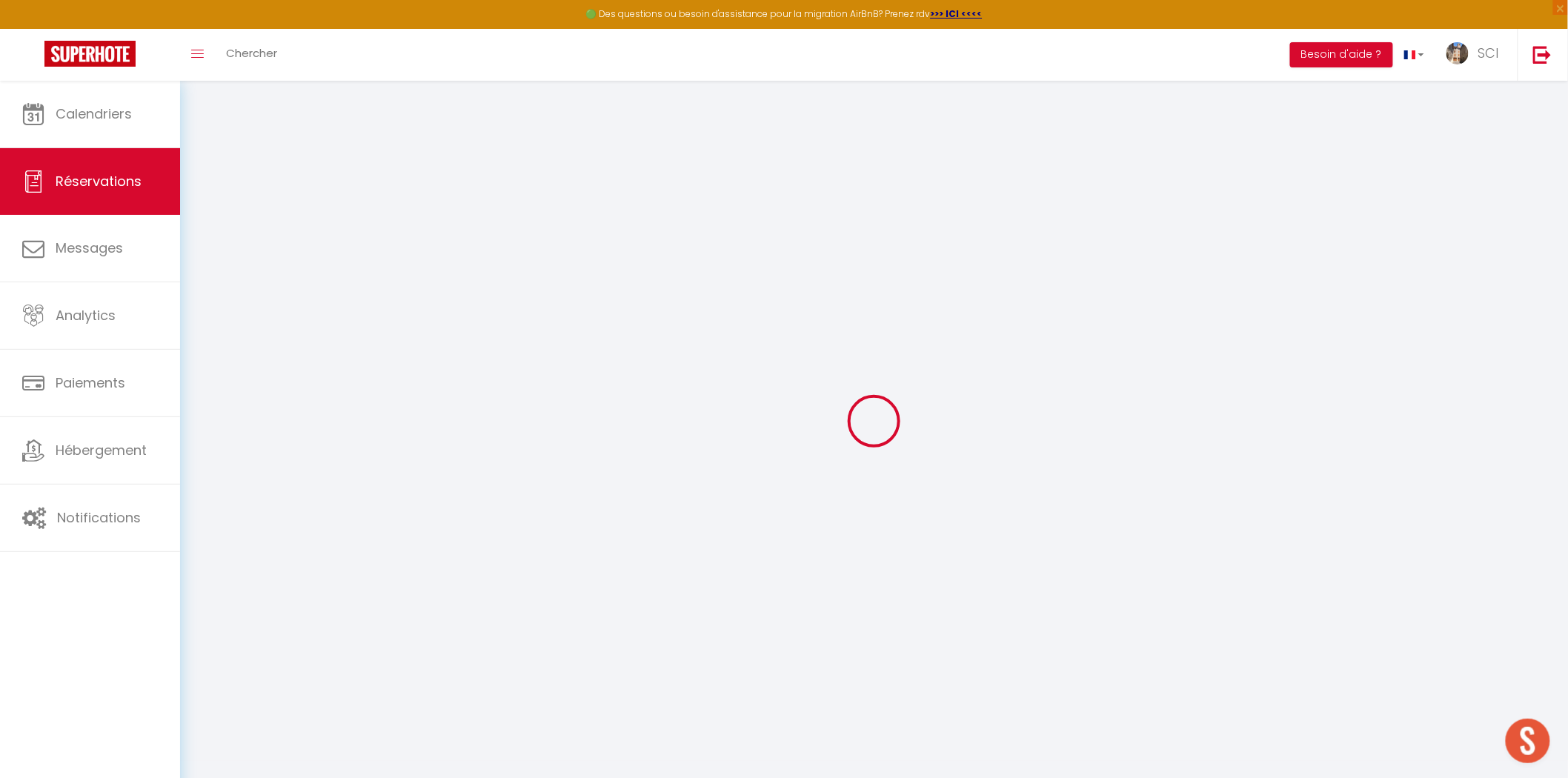
type input "483 Chemin de Saint-Clair"
type input "SETE"
select select "FR"
type input "26.01"
type input "2.25"
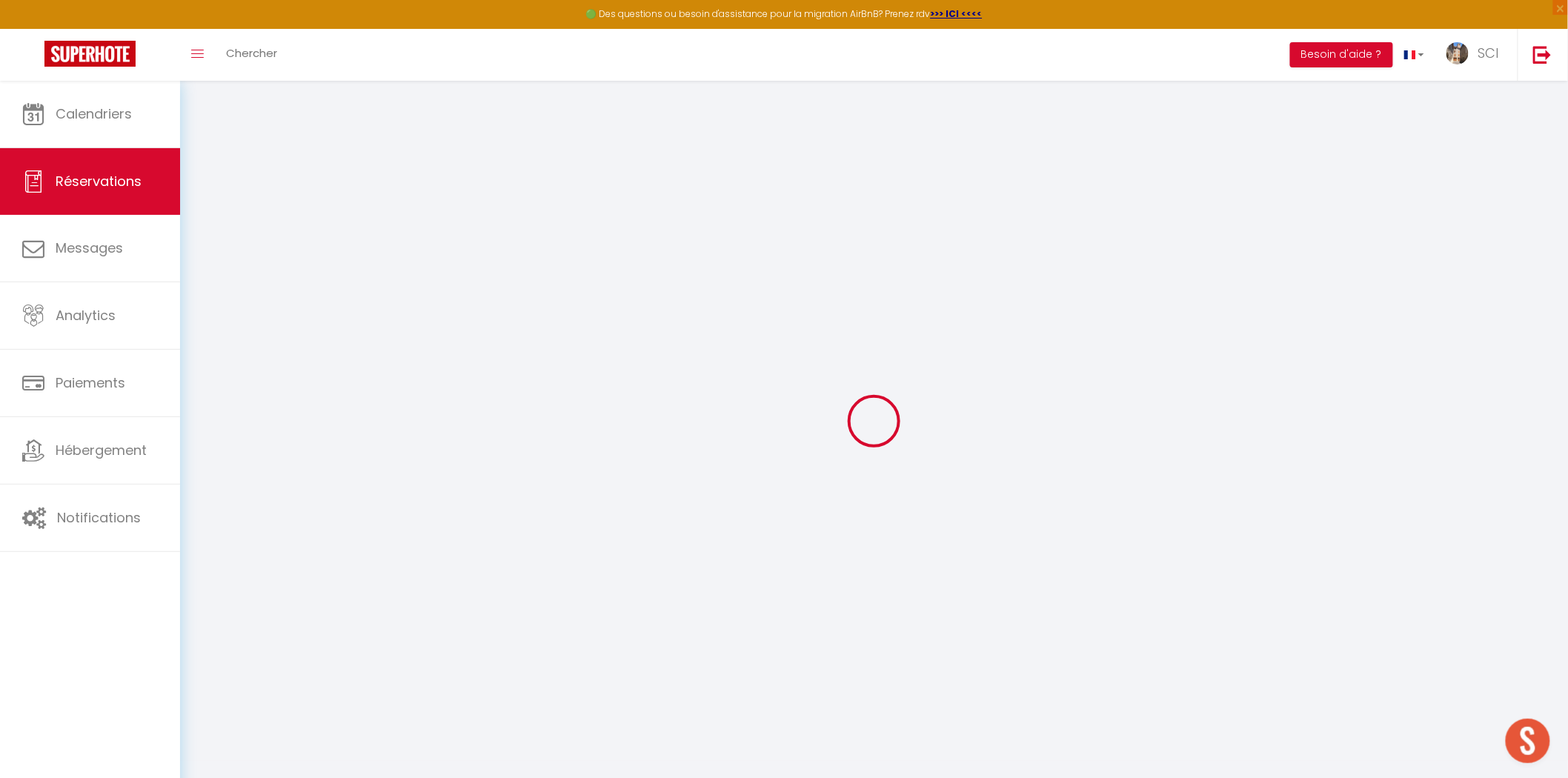
select select "12000"
select select "1"
select select
type input "6"
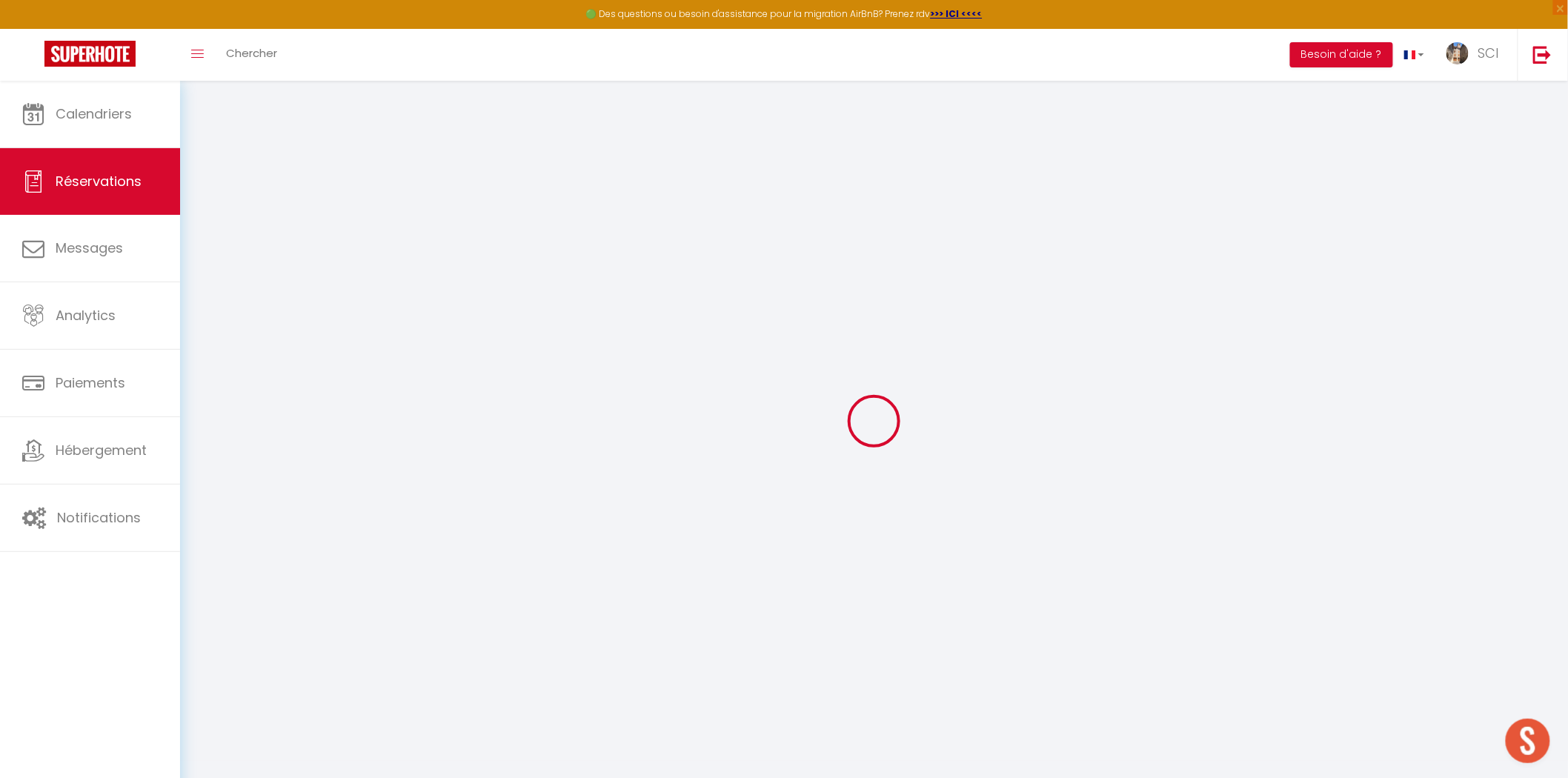
select select "12"
select select
type input "153"
checkbox input "false"
type input "0"
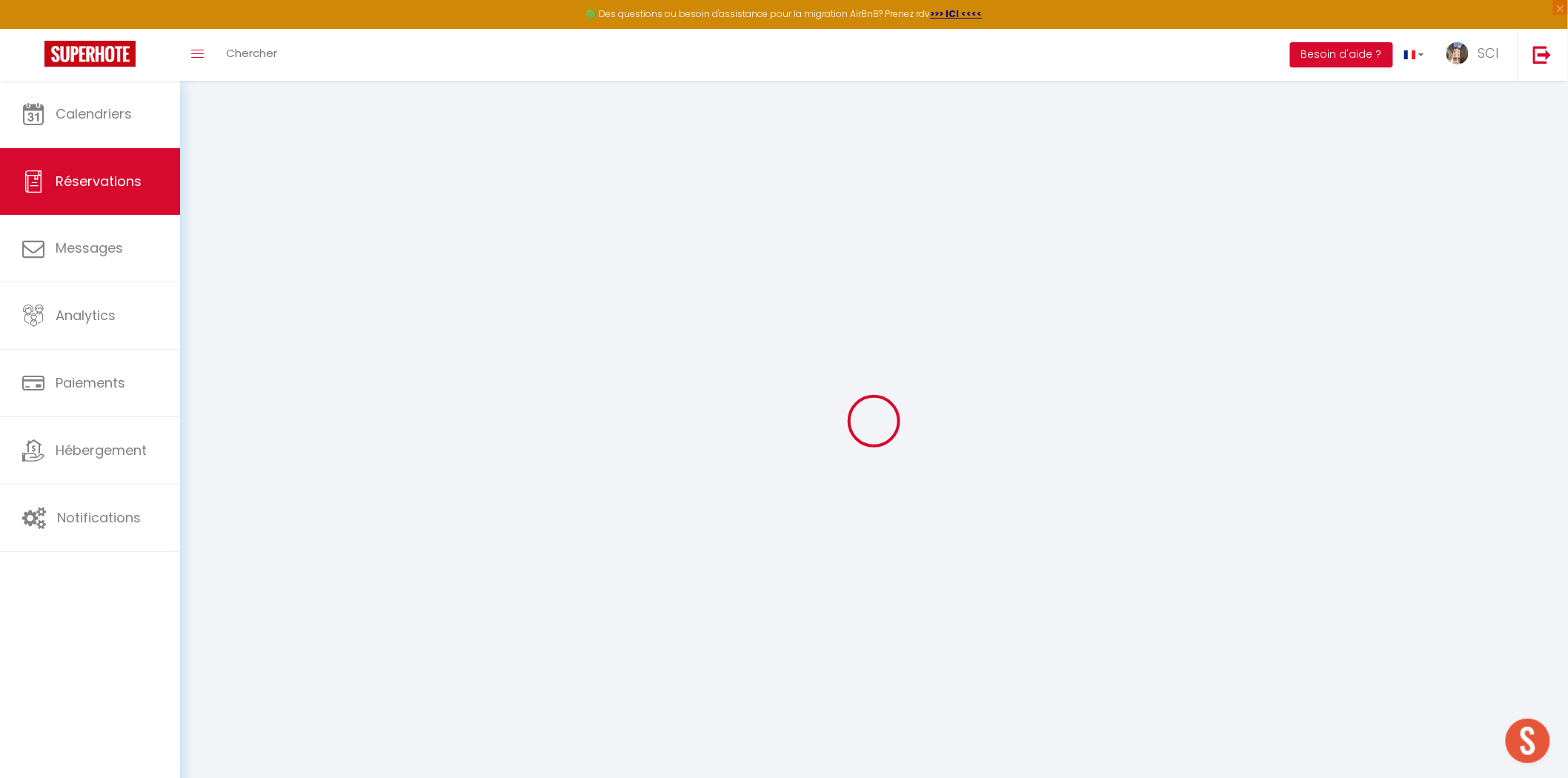
select select "2"
type input "0"
select select
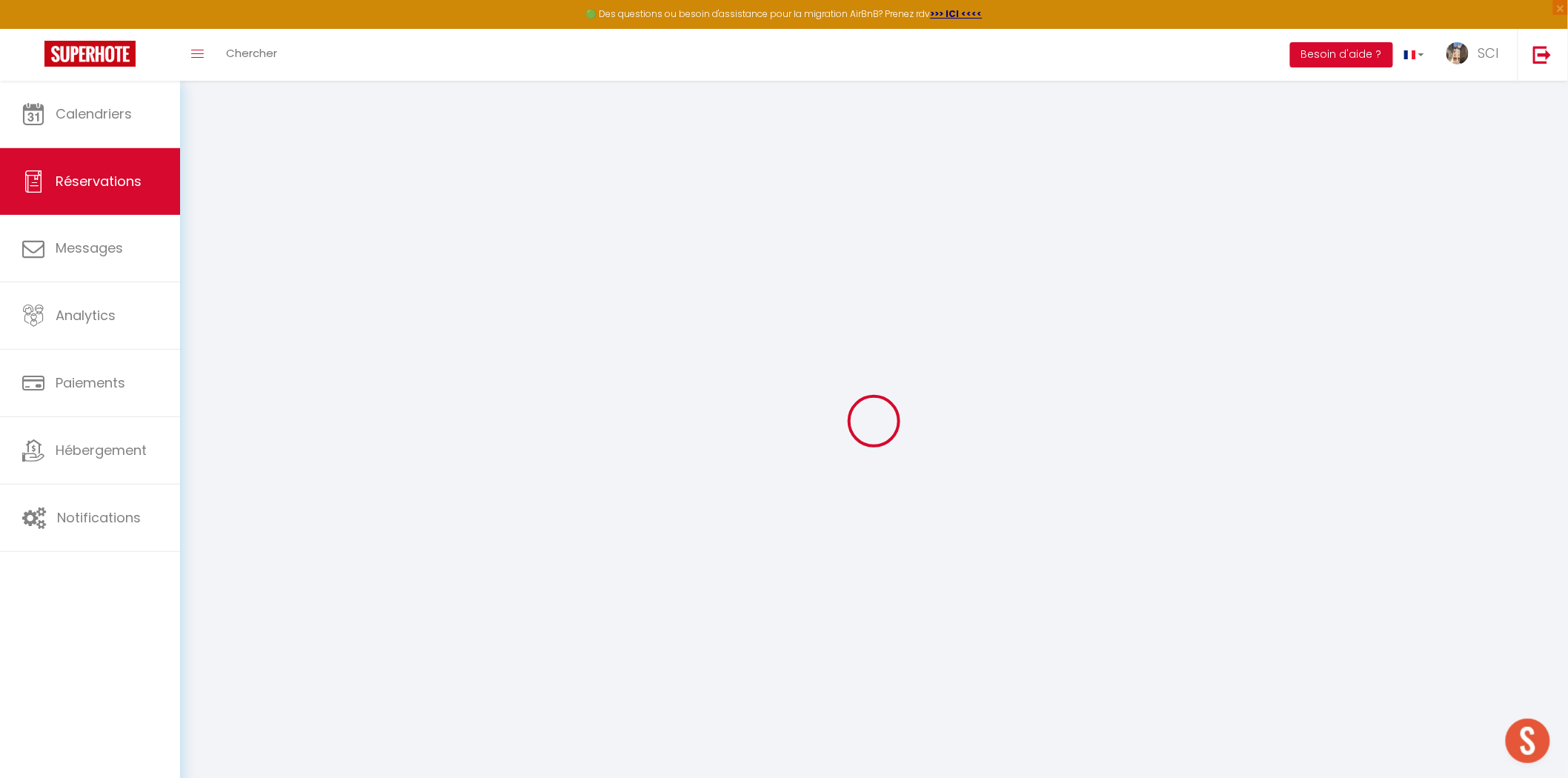
select select
select select "14"
checkbox input "false"
select select
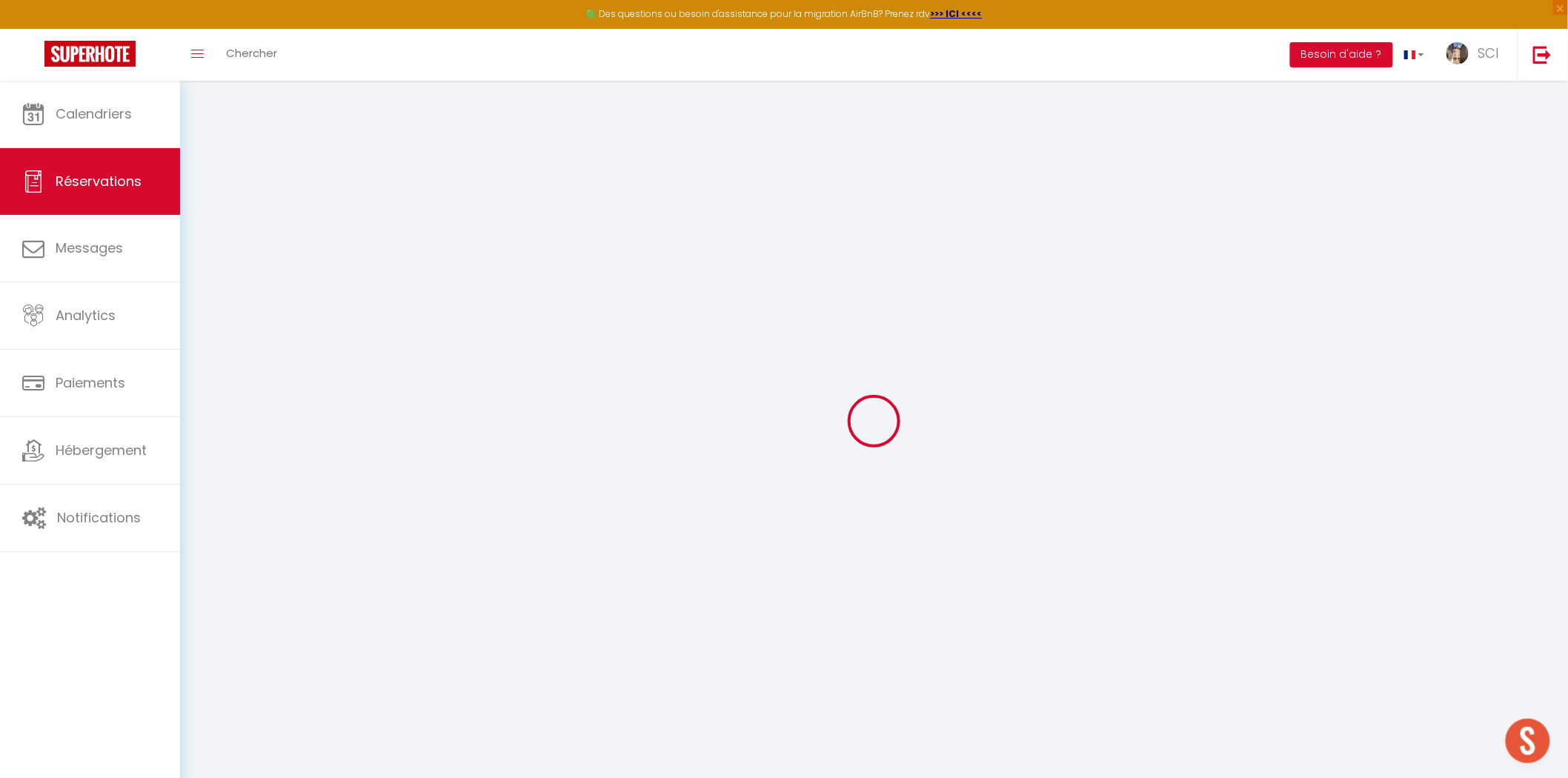
checkbox input "false"
select select
checkbox input "false"
type textarea "** THIS RESERVATION HAS BEEN PRE-PAID ** BOOKING NOTE : Payment charge is EUR 2…"
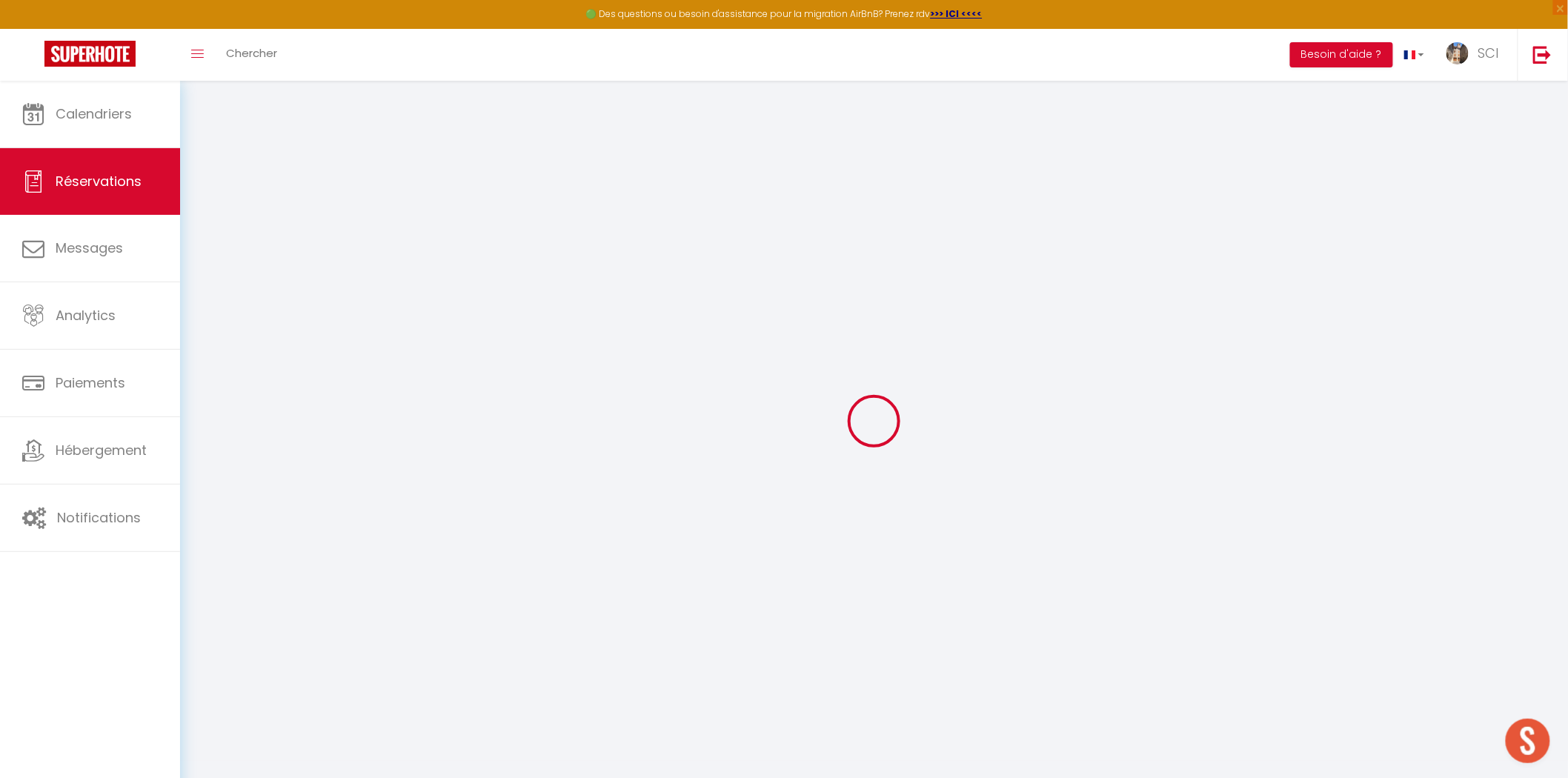
type textarea "LSH 2 voitures"
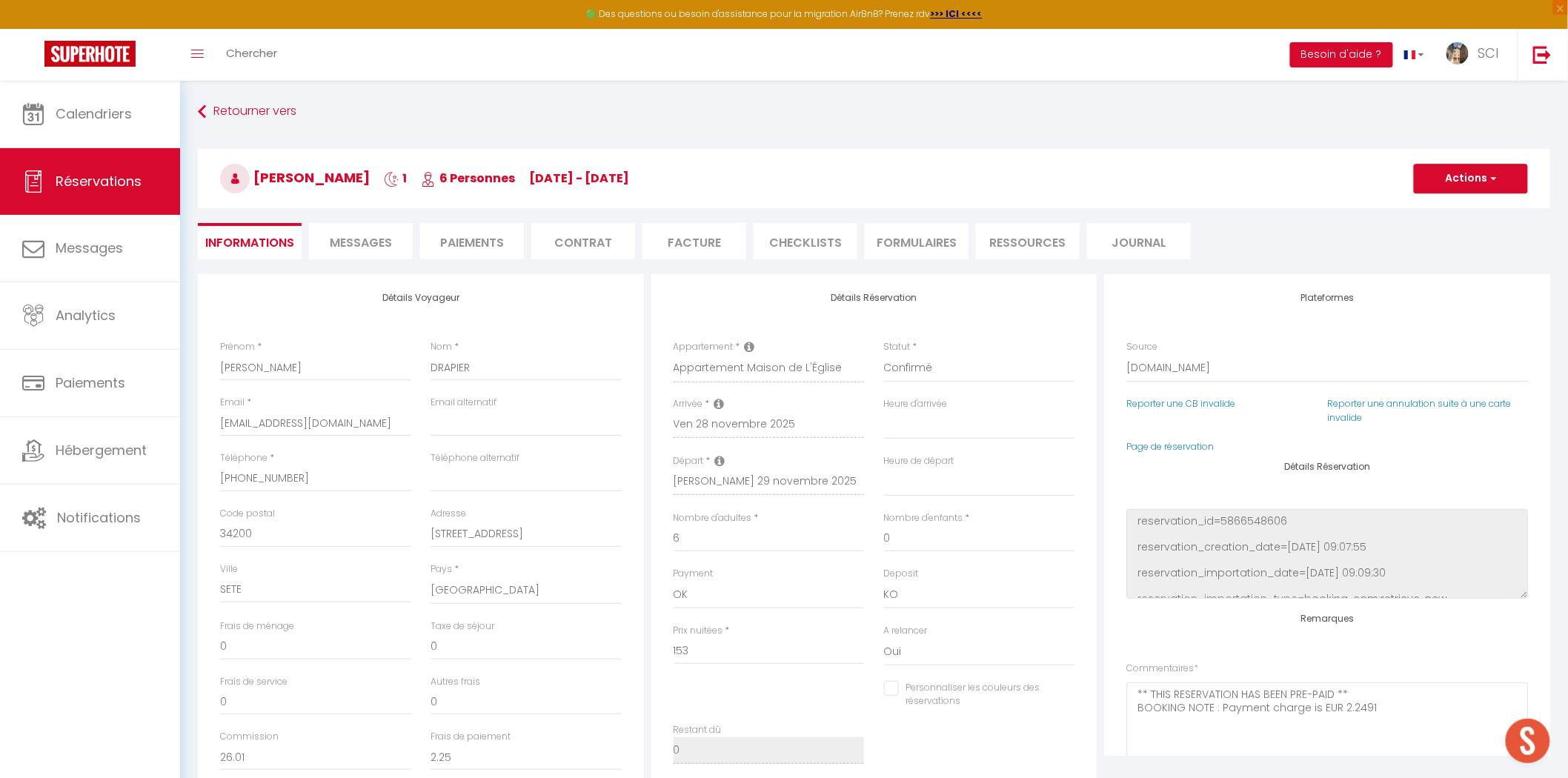
type input "7.65"
select select
checkbox input "false"
select select
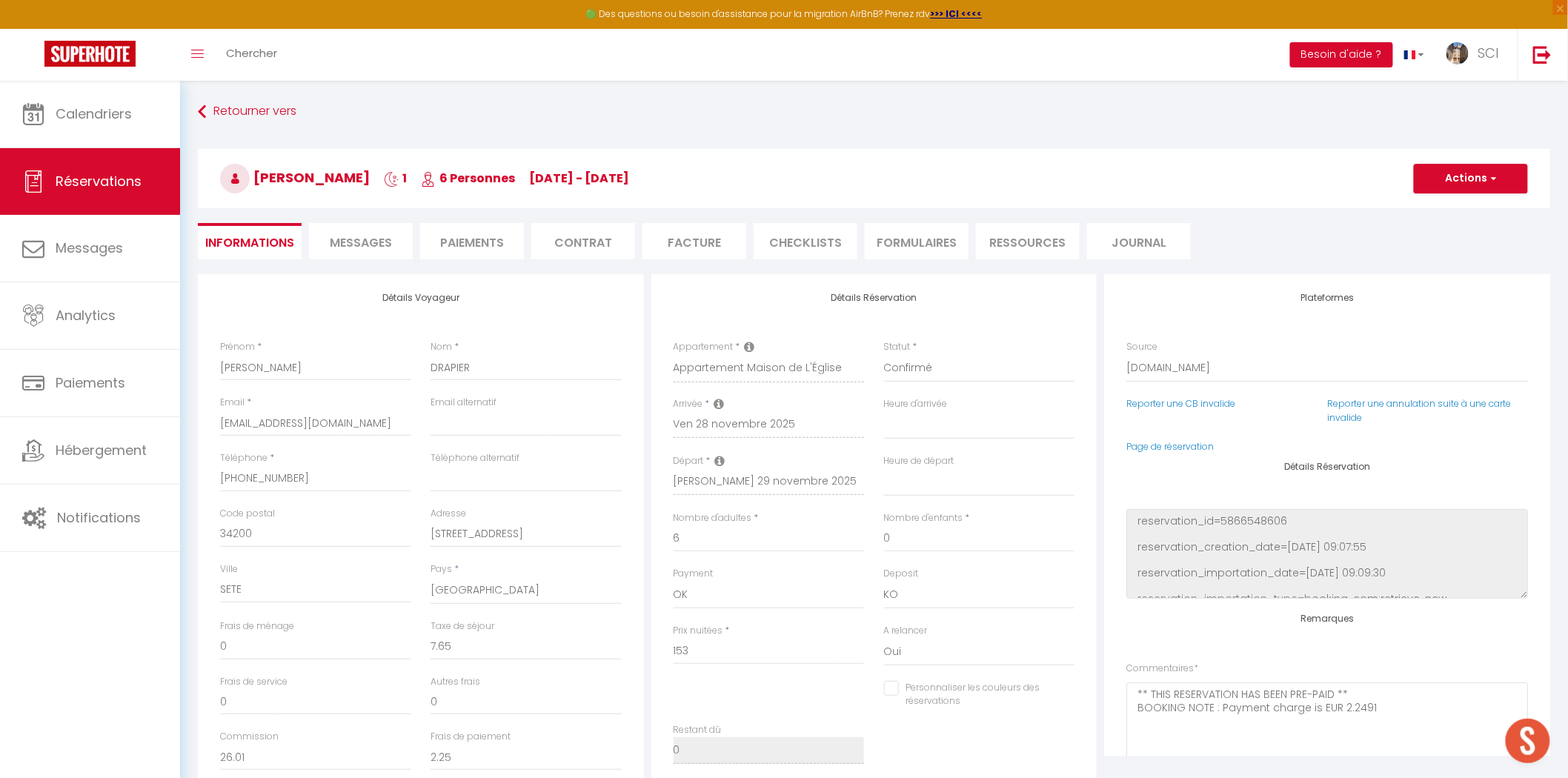
select select
click at [375, 240] on span "Messages" at bounding box center [361, 242] width 62 height 17
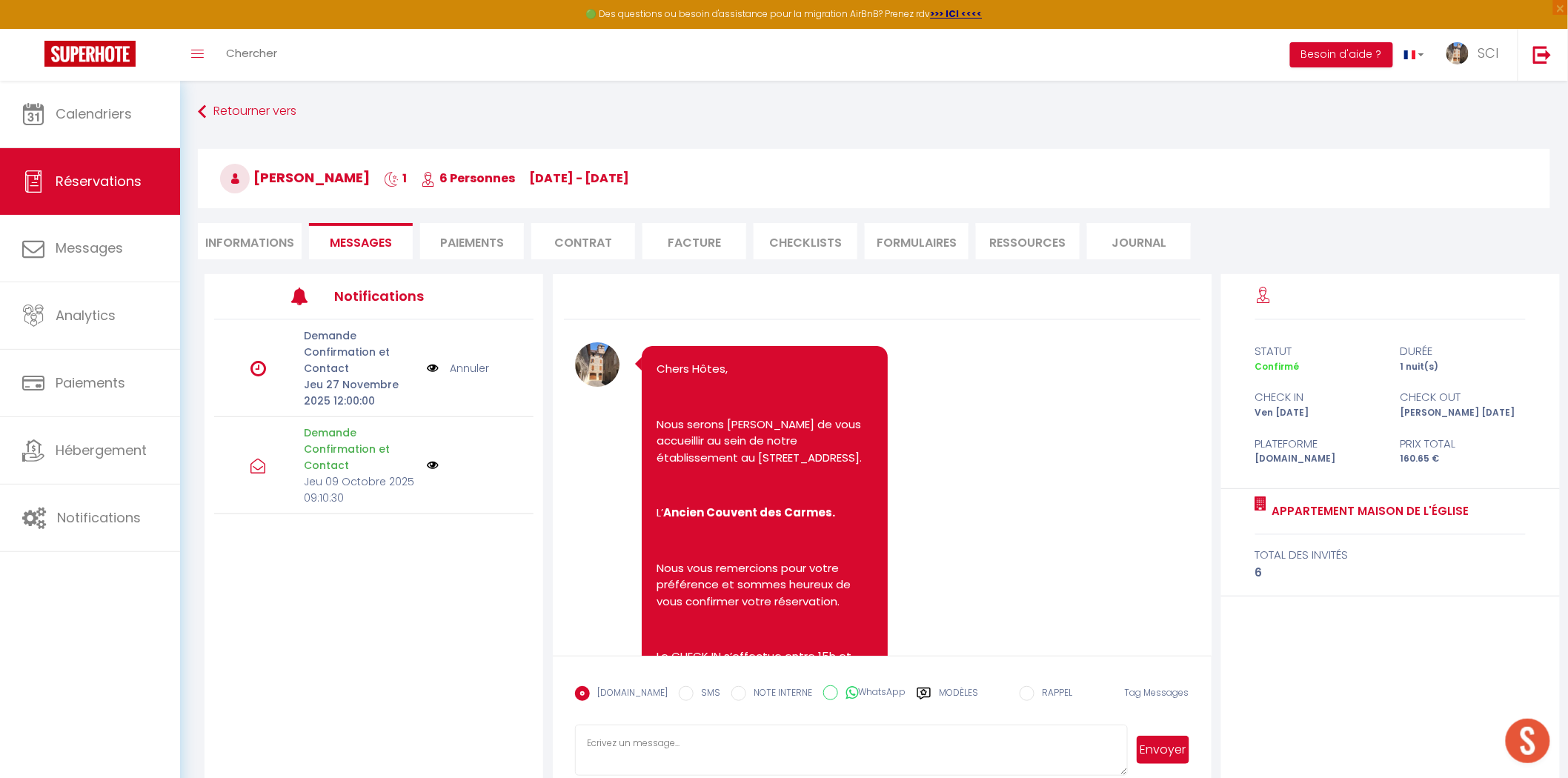
click at [478, 240] on li "Paiements" at bounding box center [471, 240] width 103 height 36
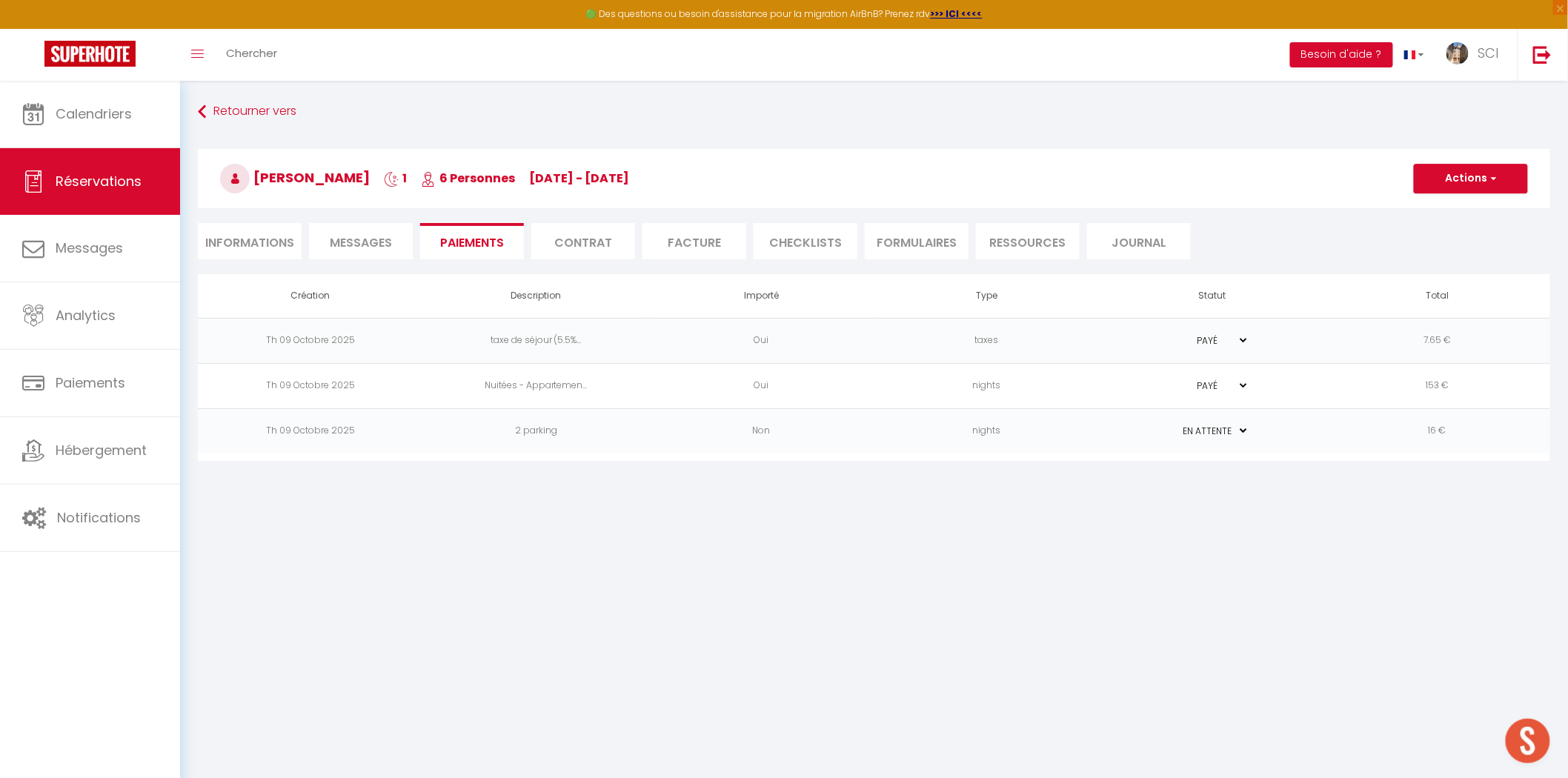
click at [541, 432] on td "2 parking" at bounding box center [536, 431] width 226 height 45
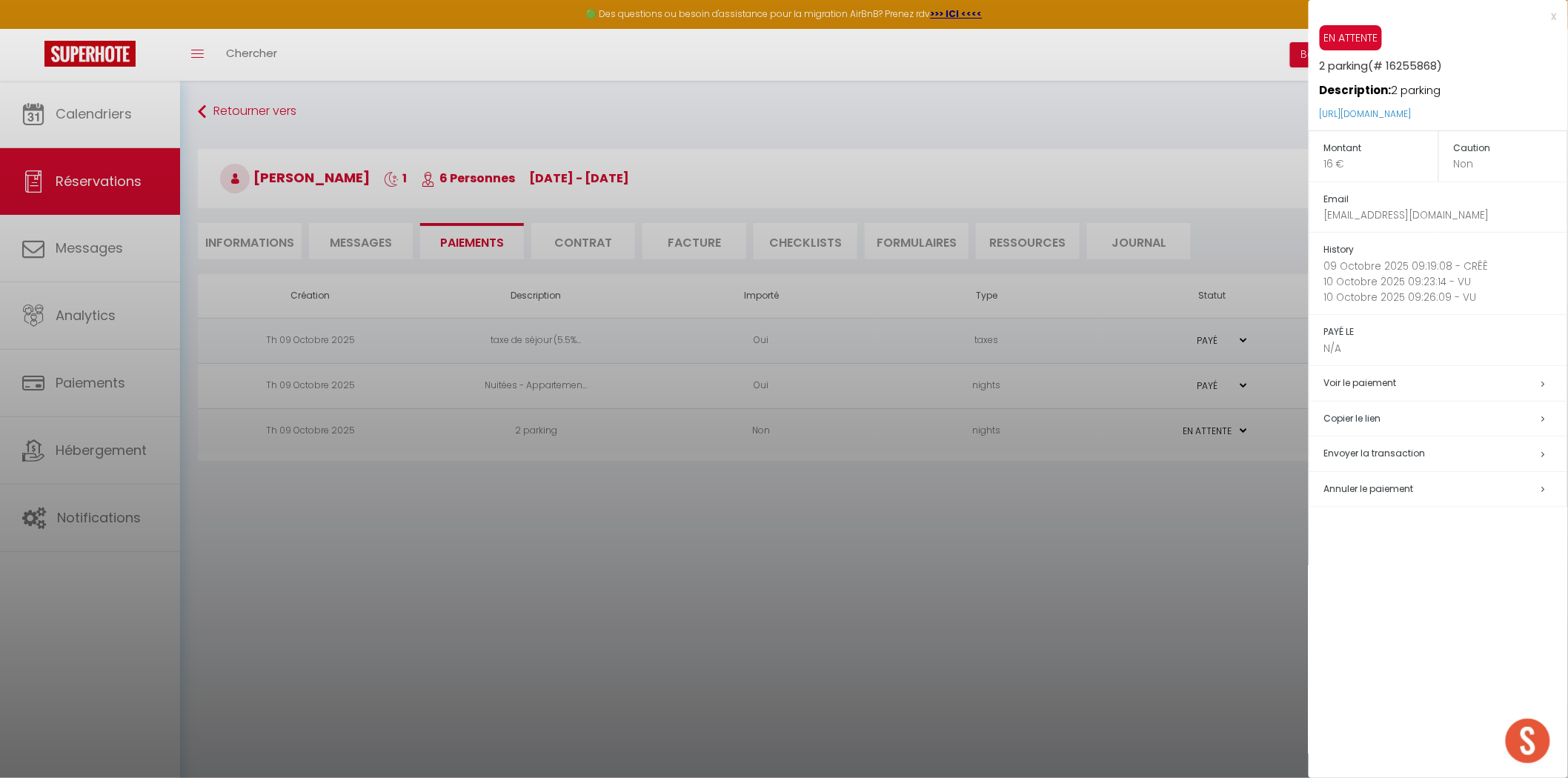
click at [1364, 484] on span "Annuler le paiement" at bounding box center [1369, 489] width 89 height 12
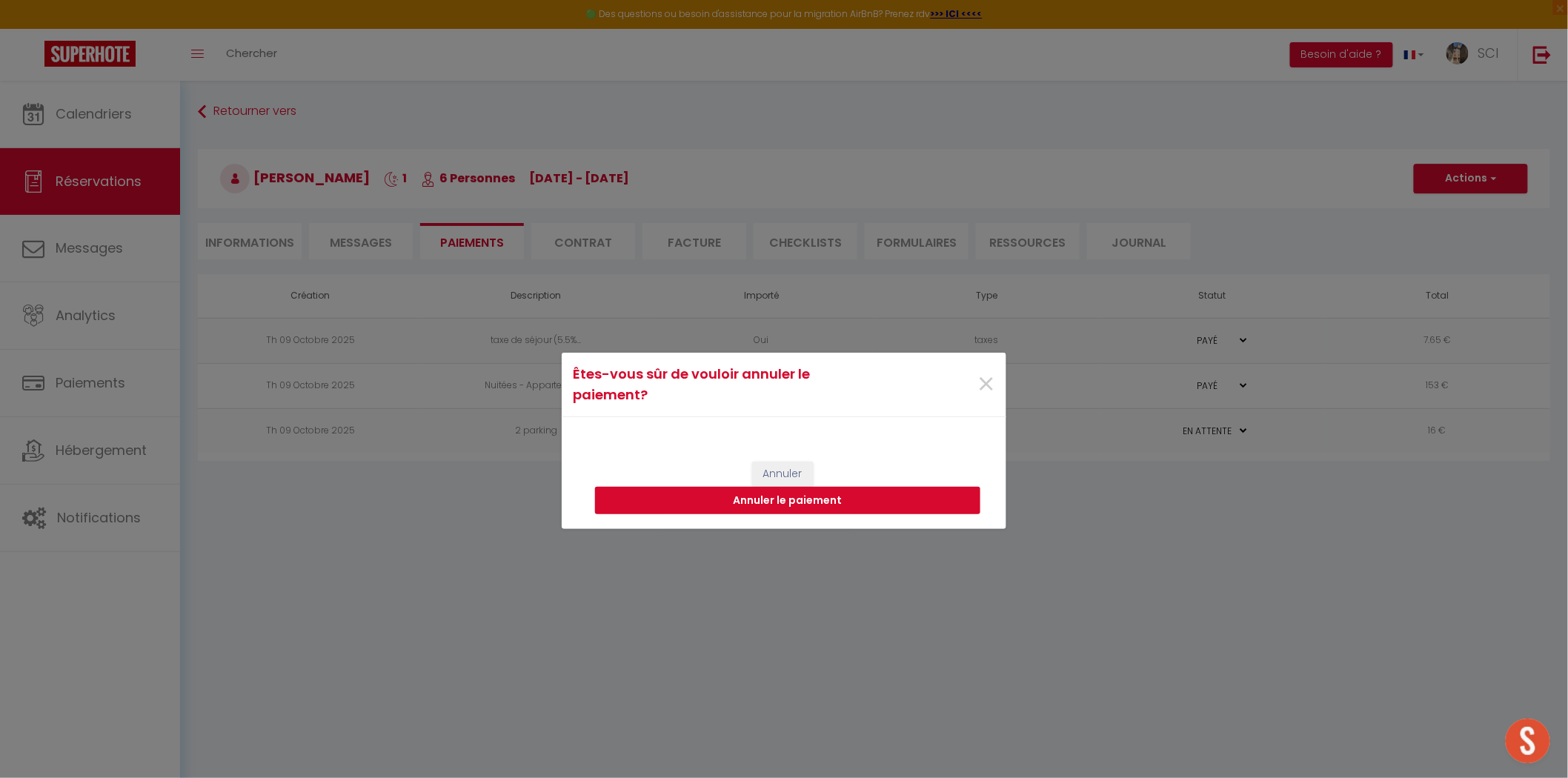
click at [880, 501] on button "Annuler le paiement" at bounding box center [788, 501] width 386 height 28
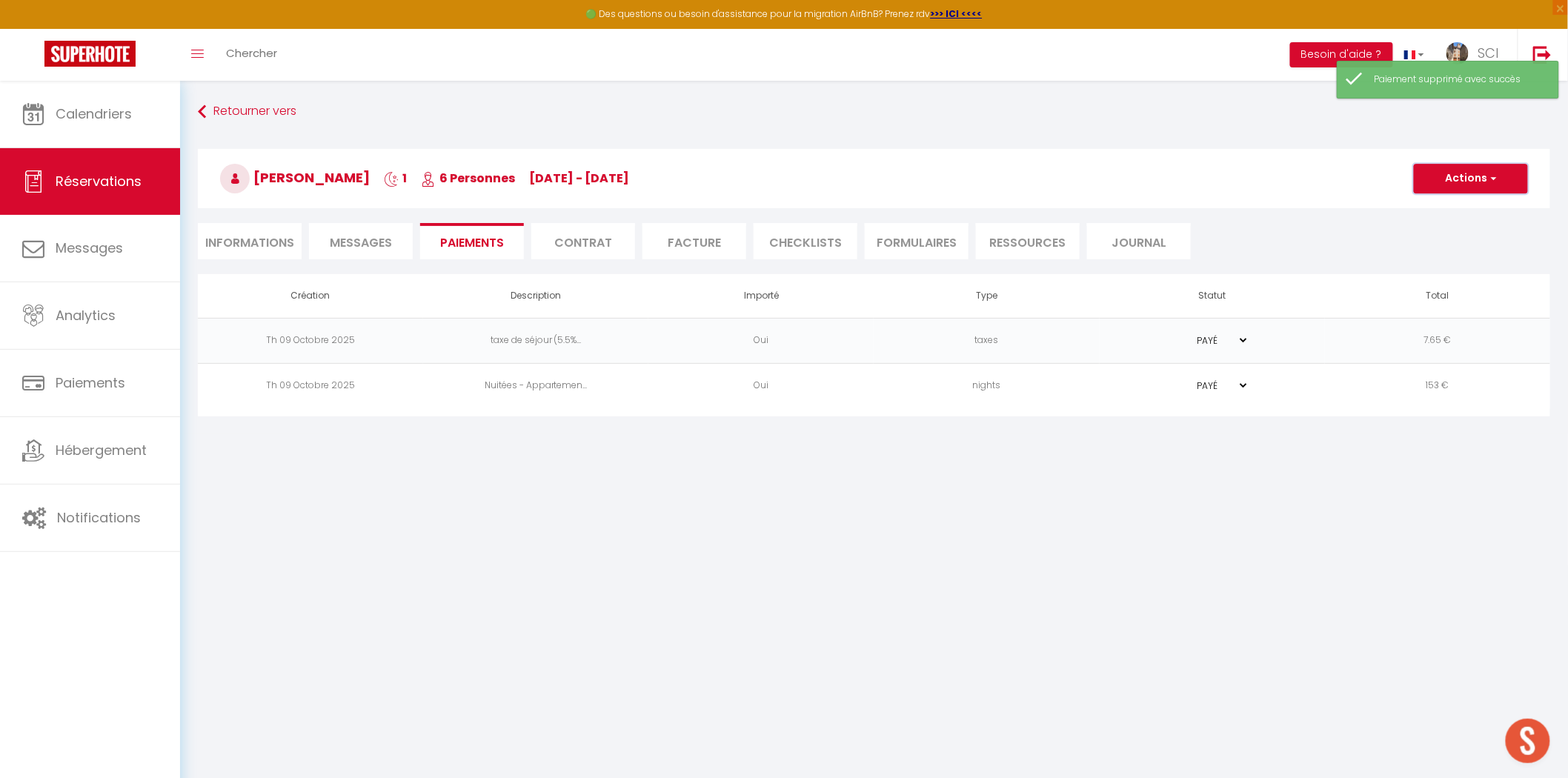
click at [1468, 188] on button "Actions" at bounding box center [1471, 179] width 114 height 30
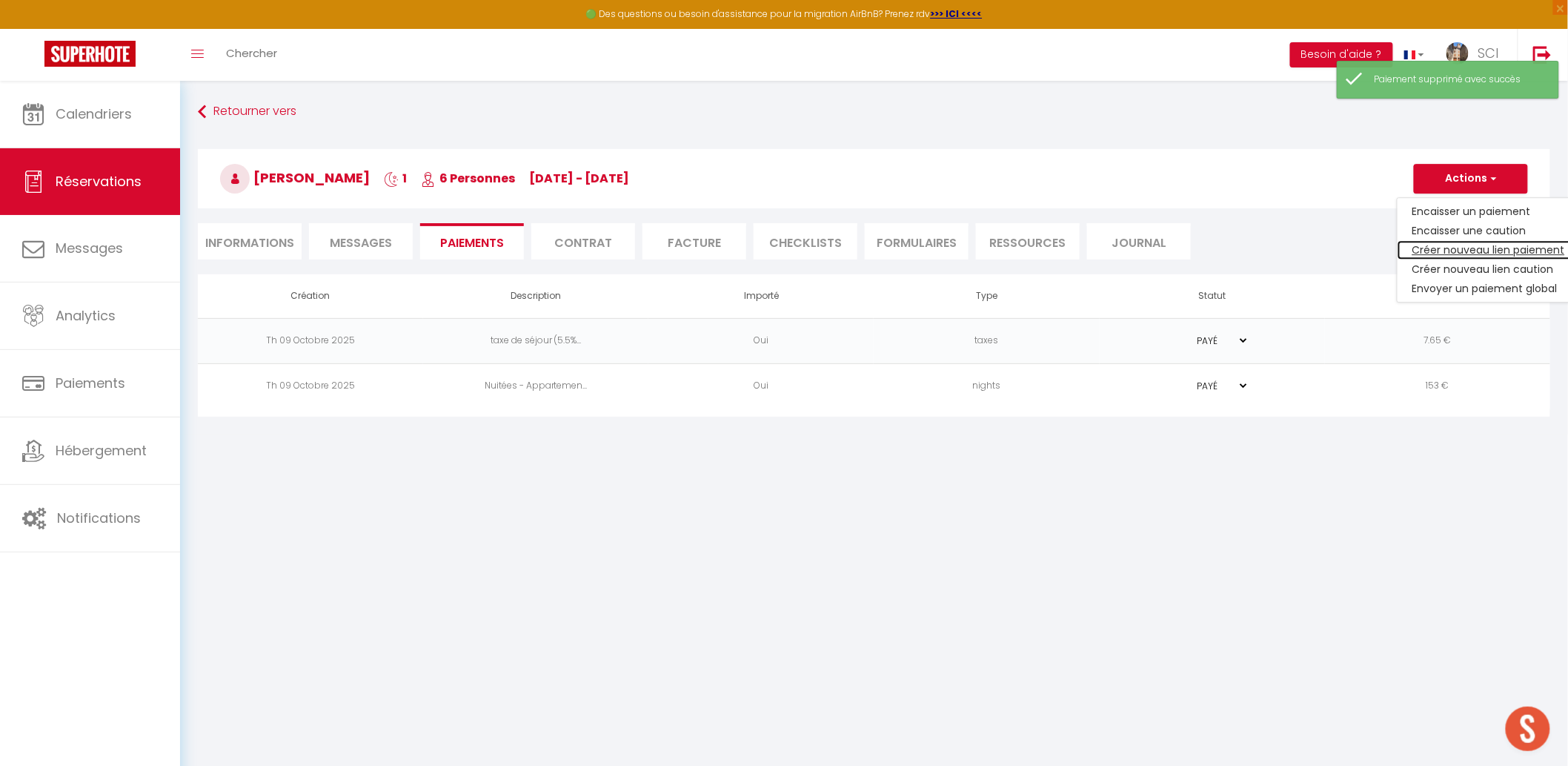
click at [1448, 256] on link "Créer nouveau lien paiement" at bounding box center [1489, 250] width 182 height 19
select select "nights"
type input "mdrapi.676652@guest.booking.com"
select select "2585"
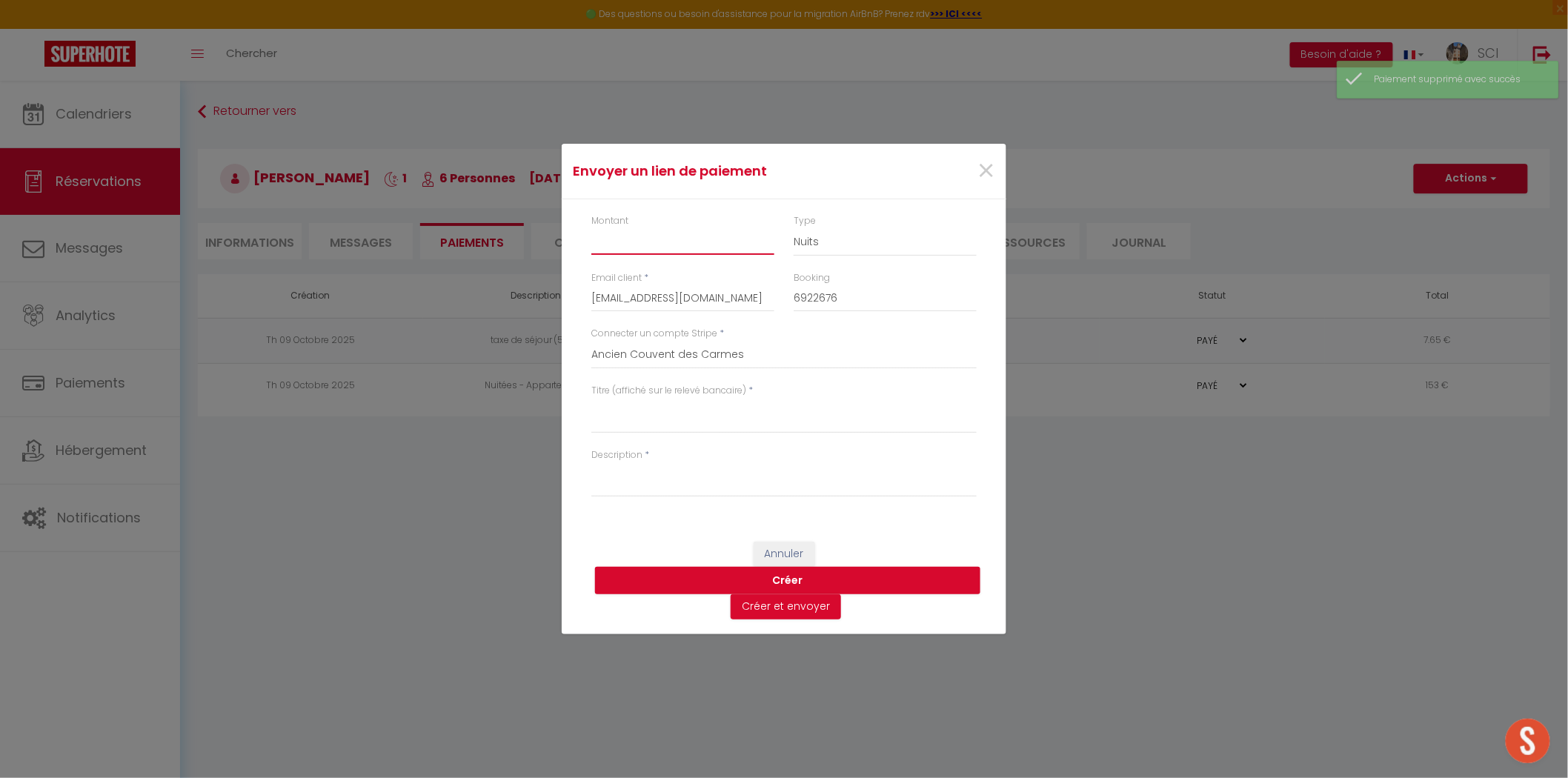
click at [669, 245] on input "Montant" at bounding box center [683, 241] width 183 height 27
type input "8"
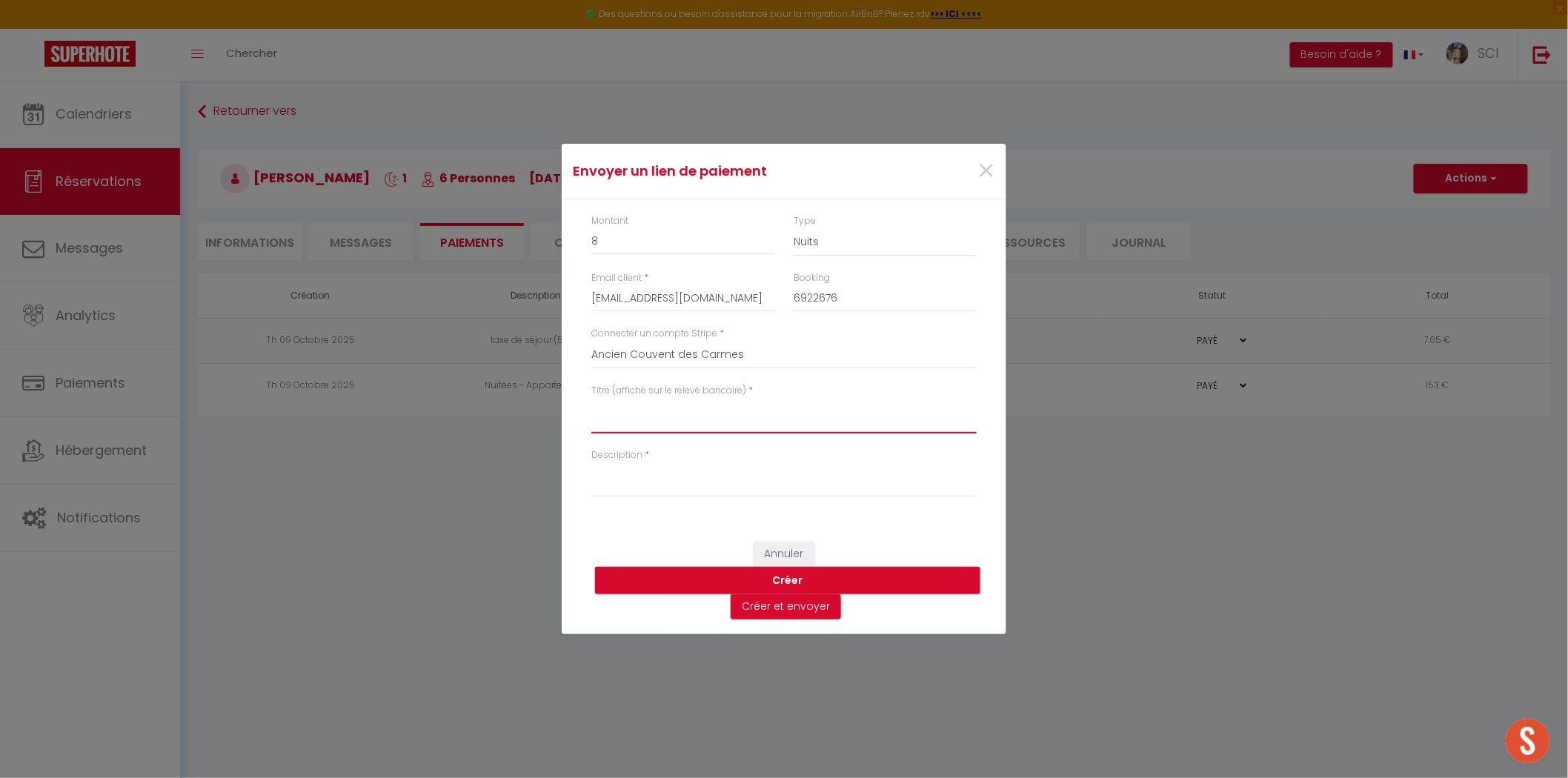
click at [660, 431] on textarea "Titre (affiché sur le relevé bancaire)" at bounding box center [784, 416] width 386 height 35
drag, startPoint x: 660, startPoint y: 413, endPoint x: 547, endPoint y: 406, distance: 113.2
click at [547, 406] on div "Envoyer un lien de paiement × Montant 8 Type Nuits Frais de ménage Taxe de séjo…" at bounding box center [784, 389] width 1568 height 778
type textarea "1 parking"
click at [616, 477] on textarea "Description" at bounding box center [784, 479] width 386 height 35
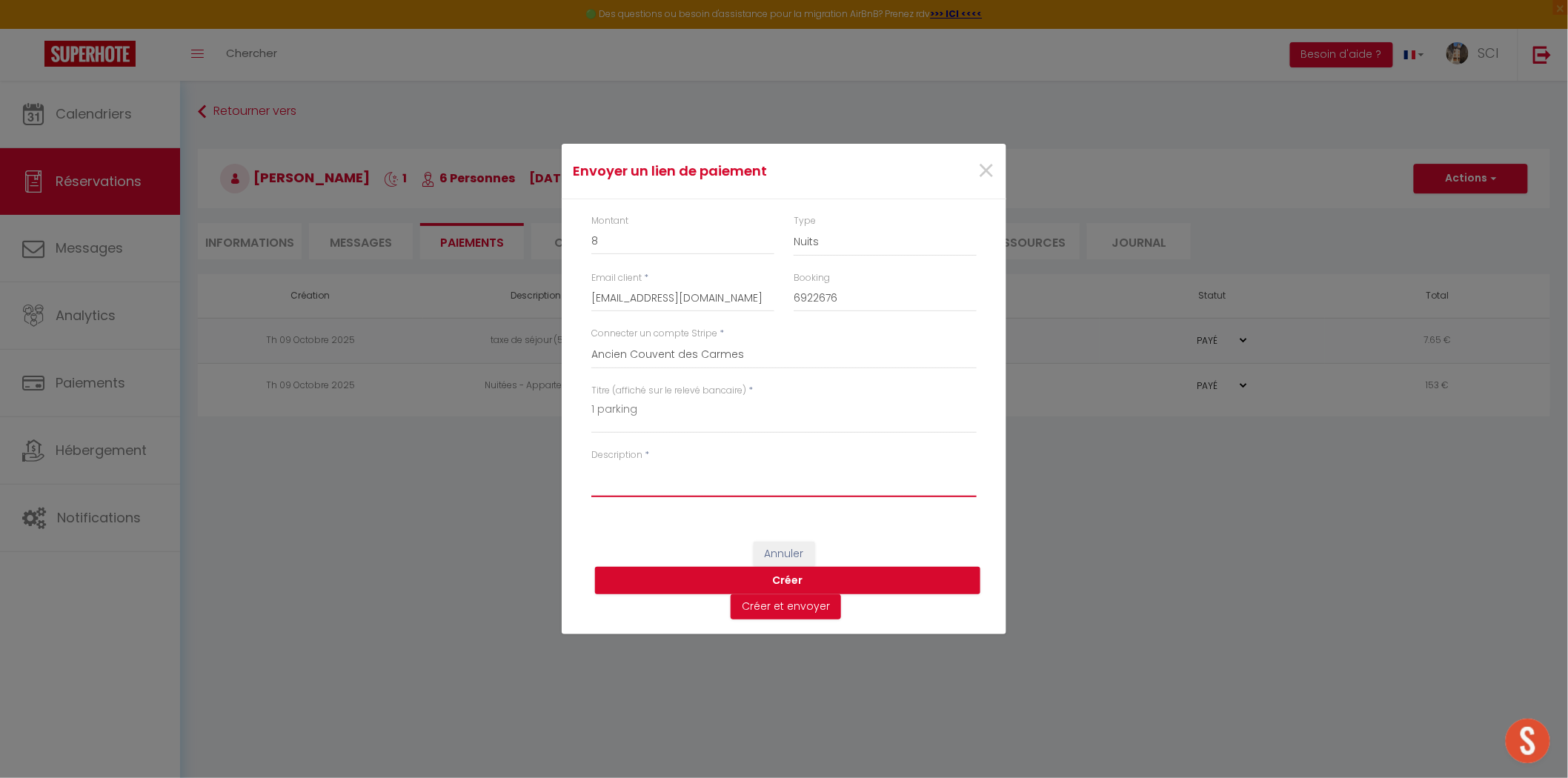
paste textarea "1 parking"
type textarea "1 parking"
click at [782, 611] on button "Créer et envoyer" at bounding box center [785, 606] width 111 height 25
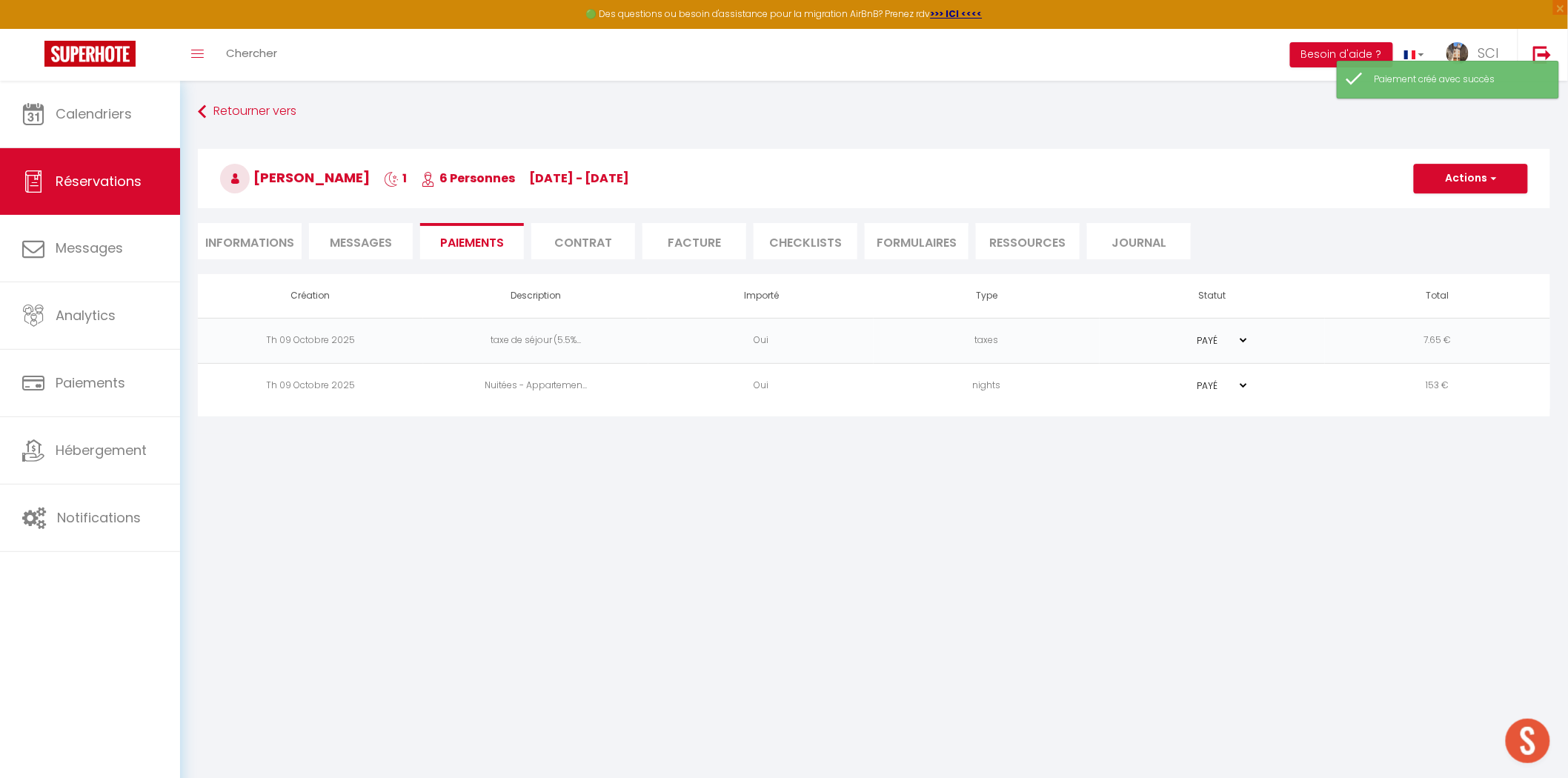
select select "fr"
type input "mdrapi.676652@guest.booking.com"
type input "Demande de paiement"
type textarea "Bonjour, Nous vous invitons à cliquer sur le lien ci-dessous pour effectuer le …"
select select "0"
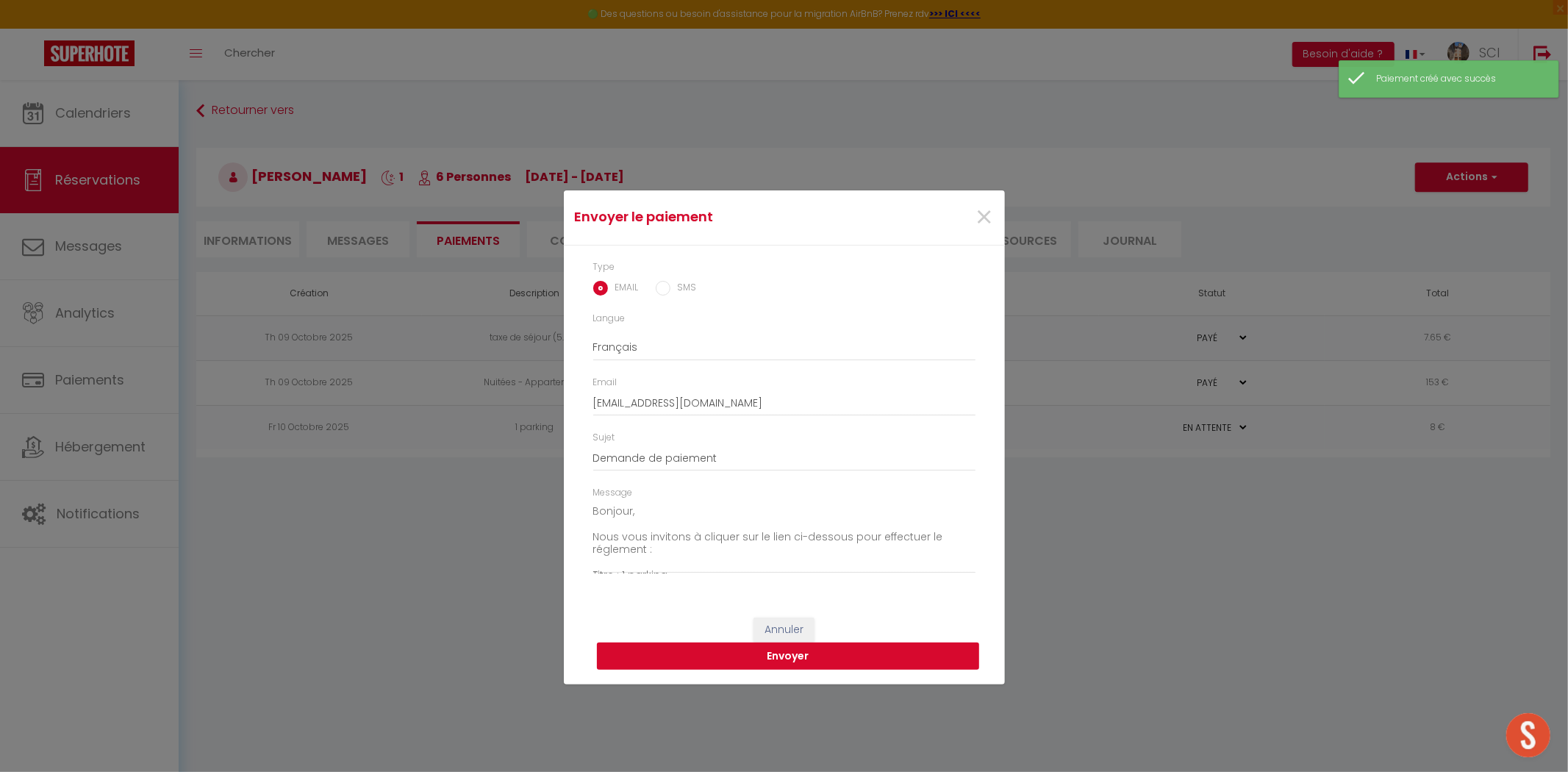
click at [715, 660] on button "Envoyer" at bounding box center [788, 657] width 382 height 28
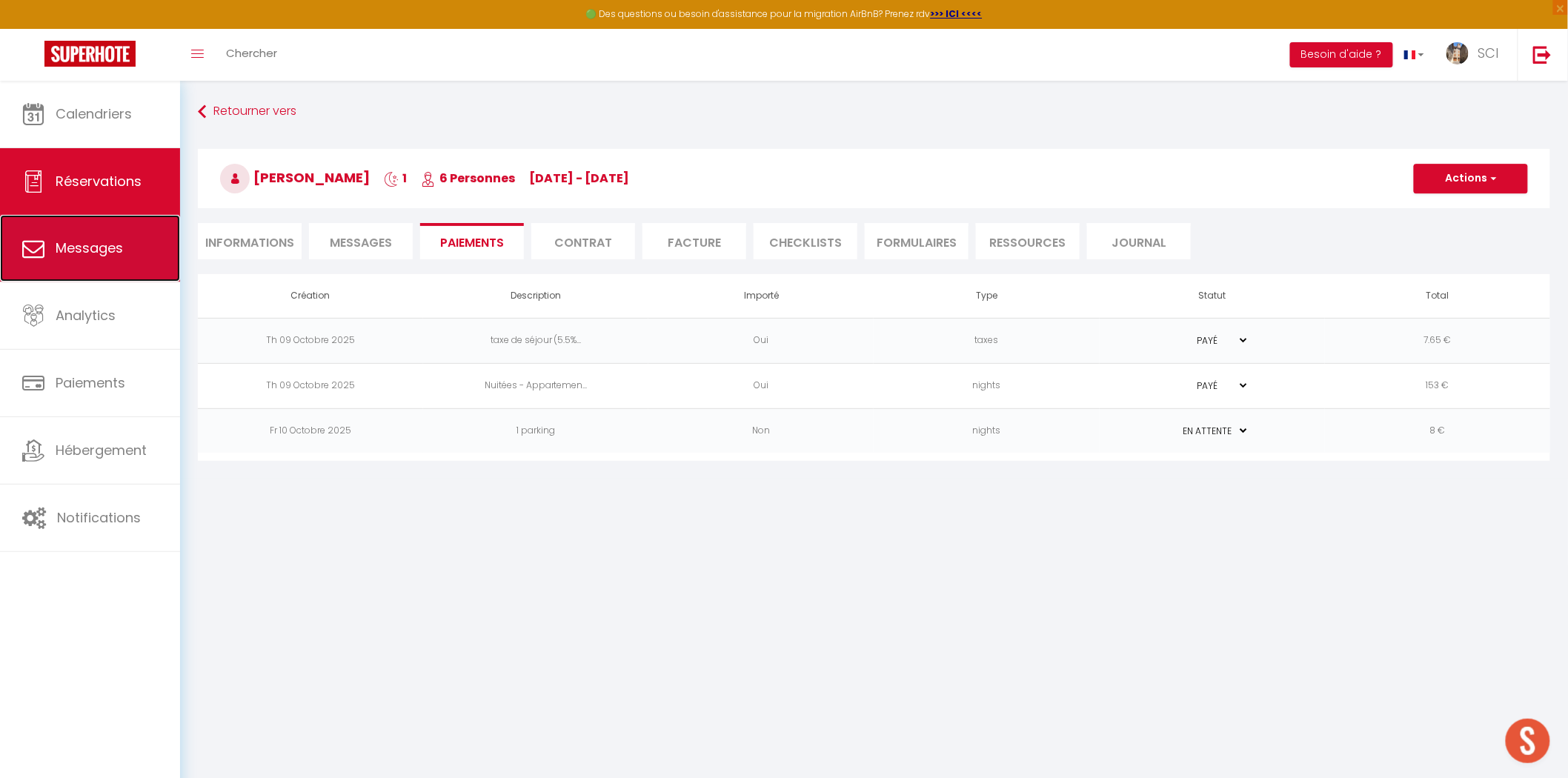
click at [113, 239] on span "Messages" at bounding box center [89, 248] width 67 height 19
select select "message"
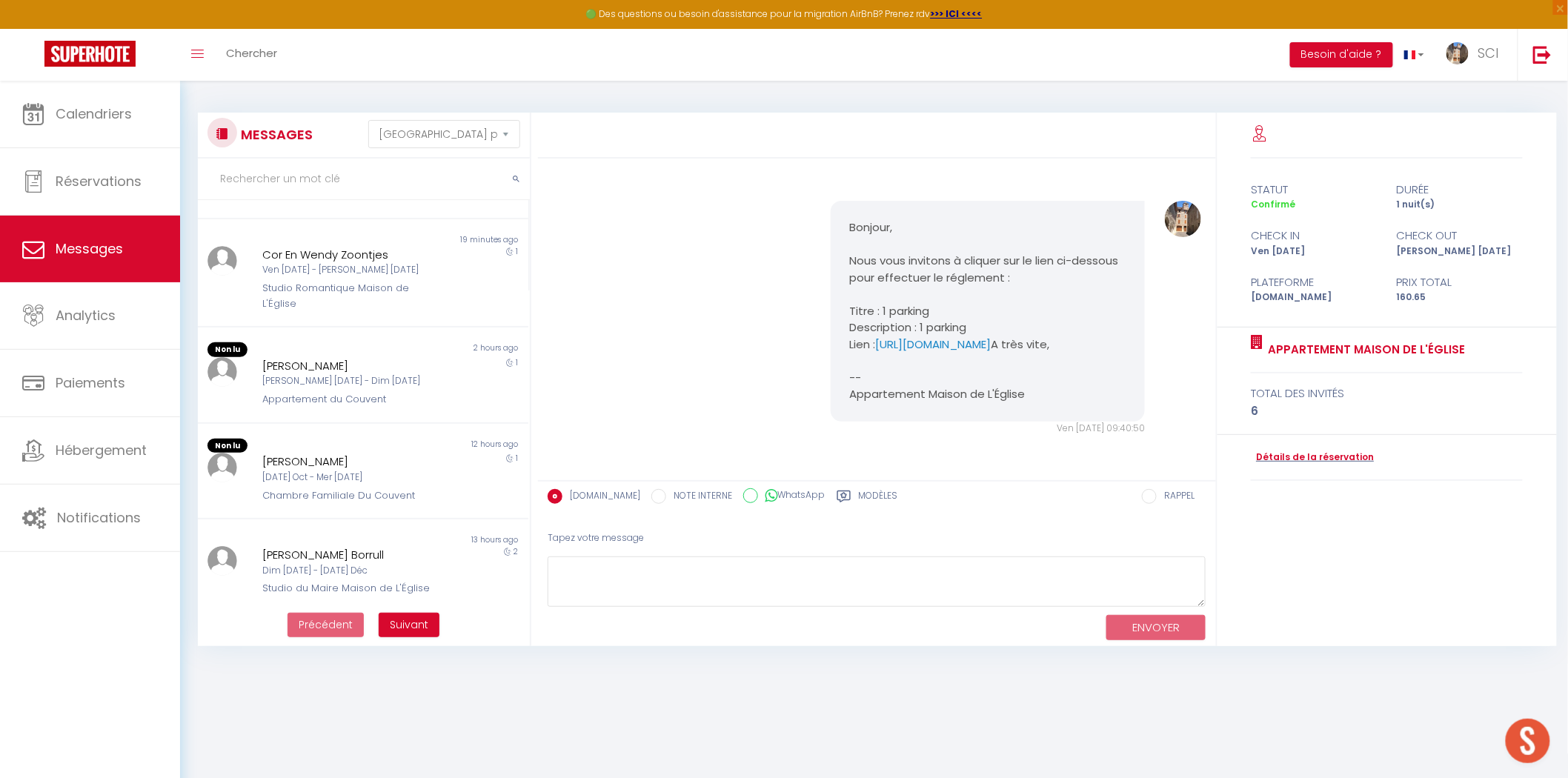
scroll to position [370, 0]
click at [379, 373] on div "Sam 11 Oct - Dim 12 Oct" at bounding box center [349, 380] width 173 height 14
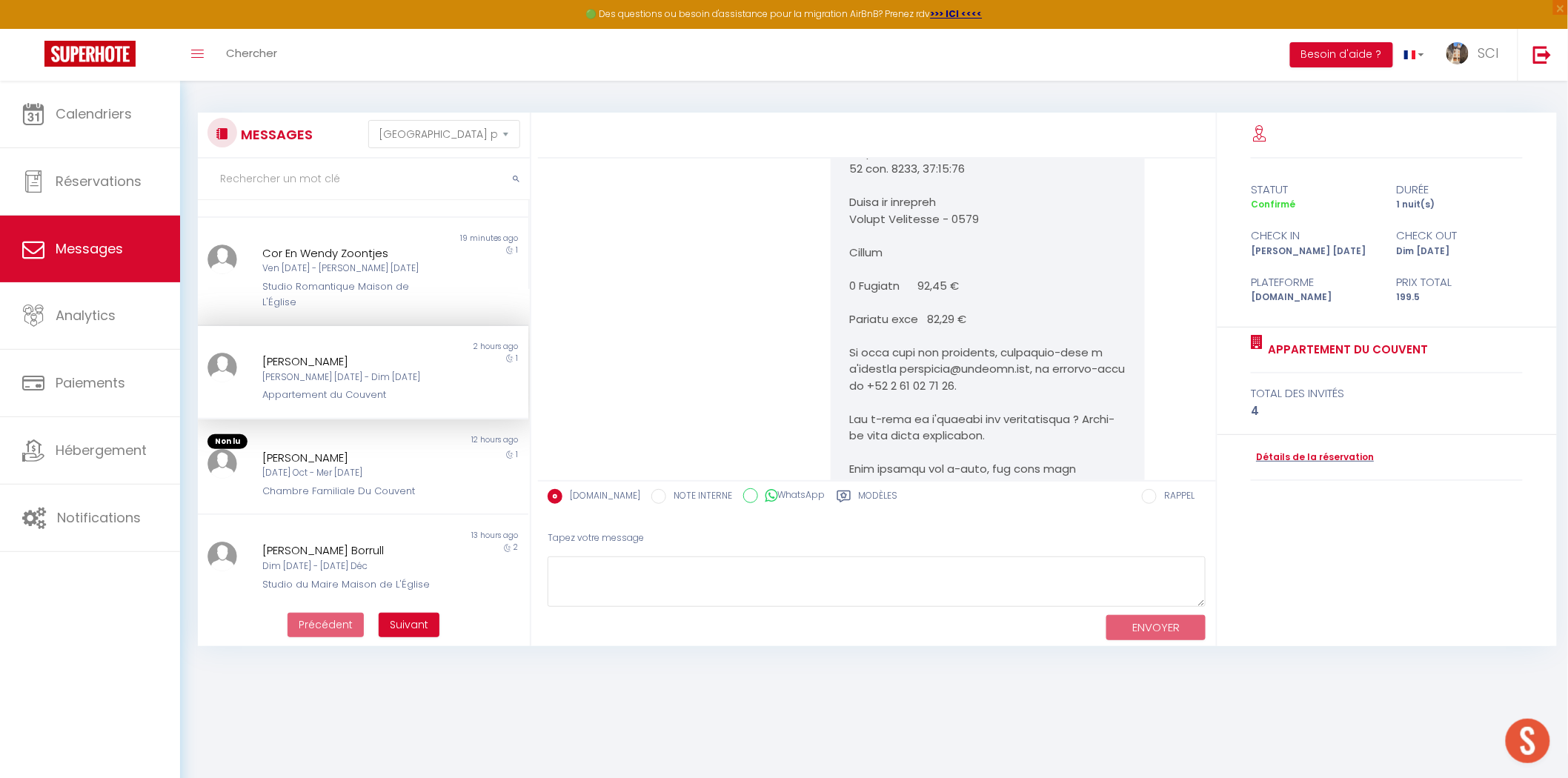
scroll to position [2648, 0]
click at [242, 48] on span "Chercher" at bounding box center [252, 53] width 51 height 16
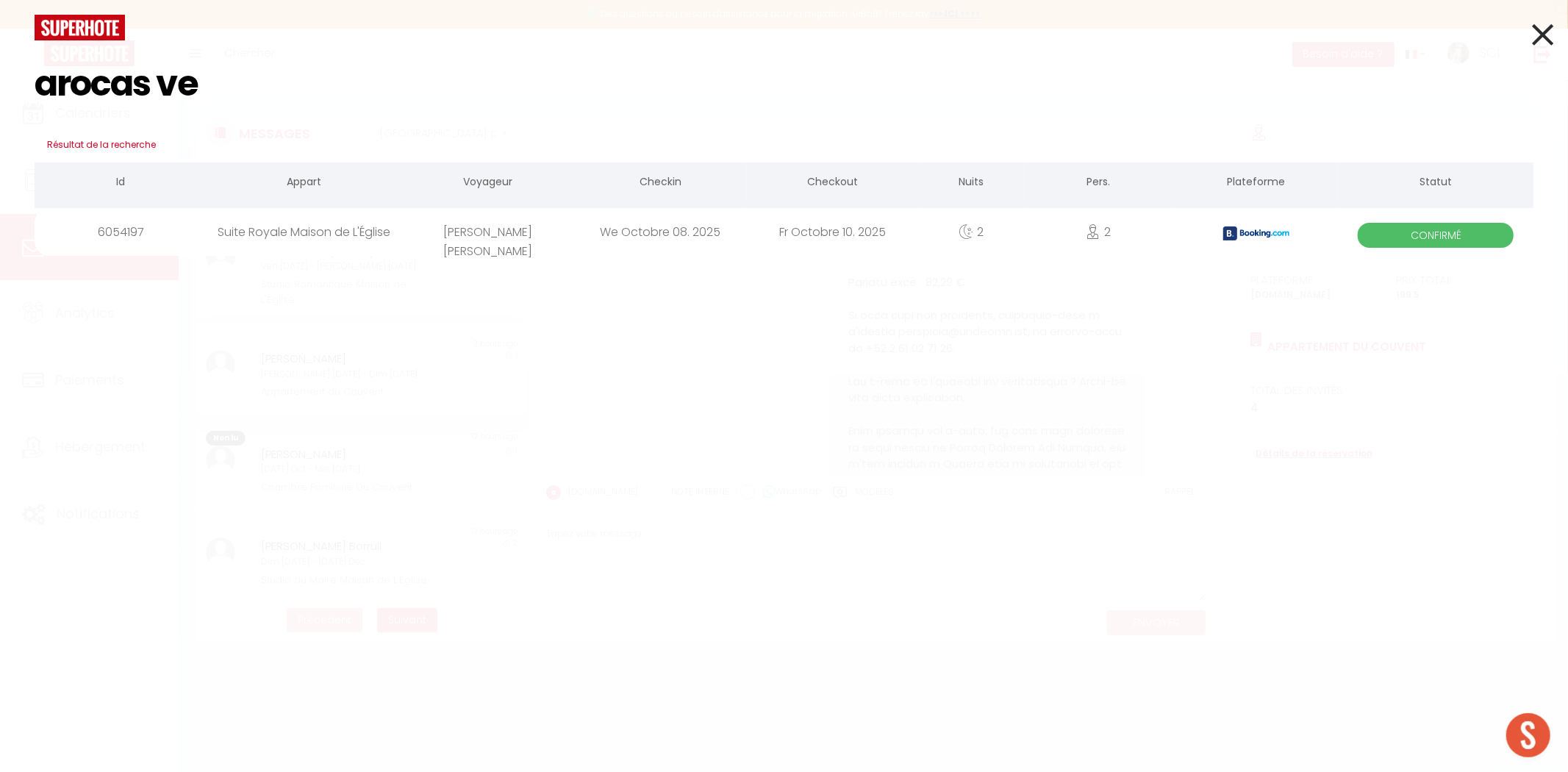
type input "arocas ve"
click at [487, 234] on div "Rosalina Arocas Vello" at bounding box center [488, 232] width 172 height 47
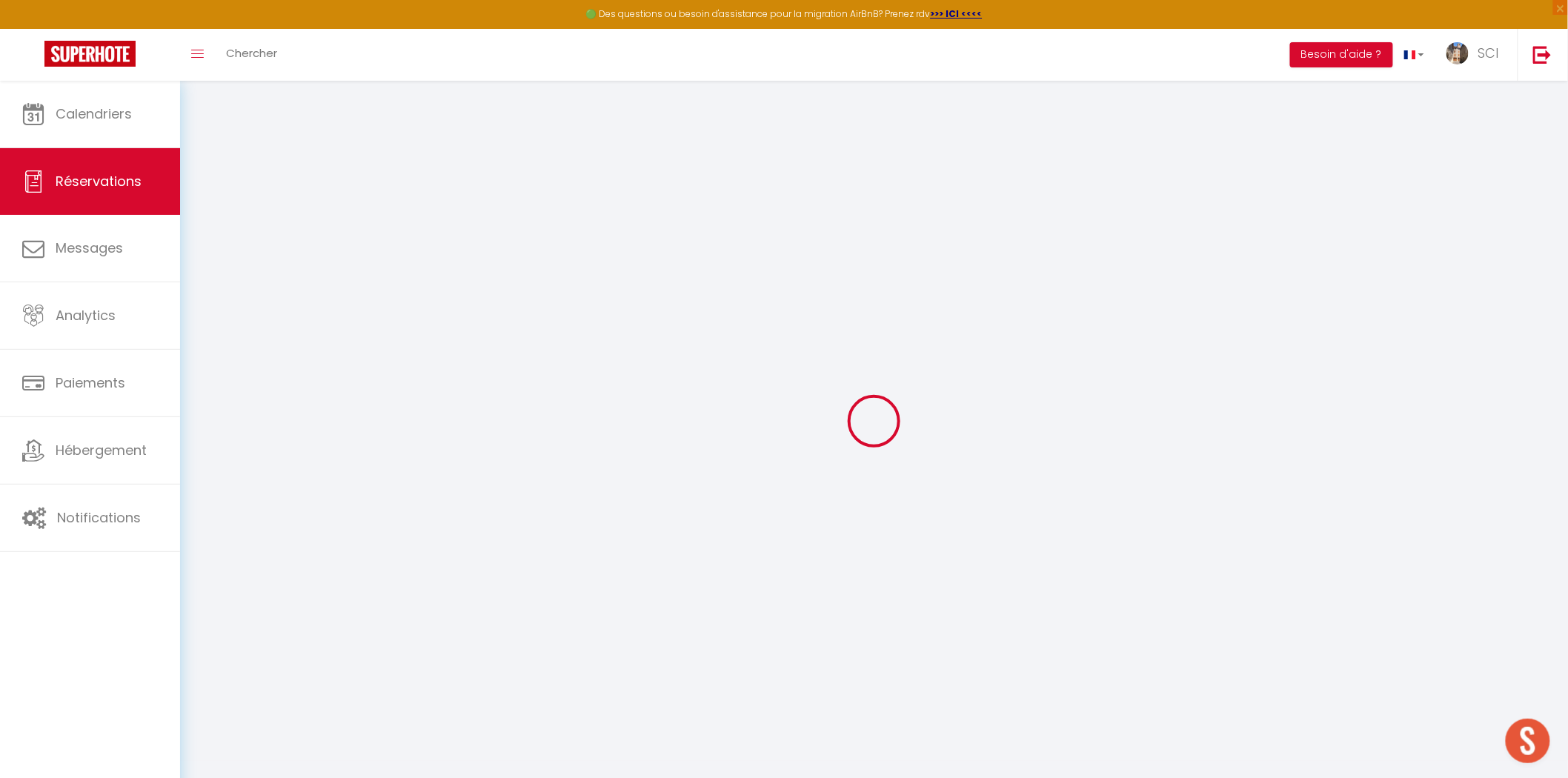
select select
checkbox input "false"
select select
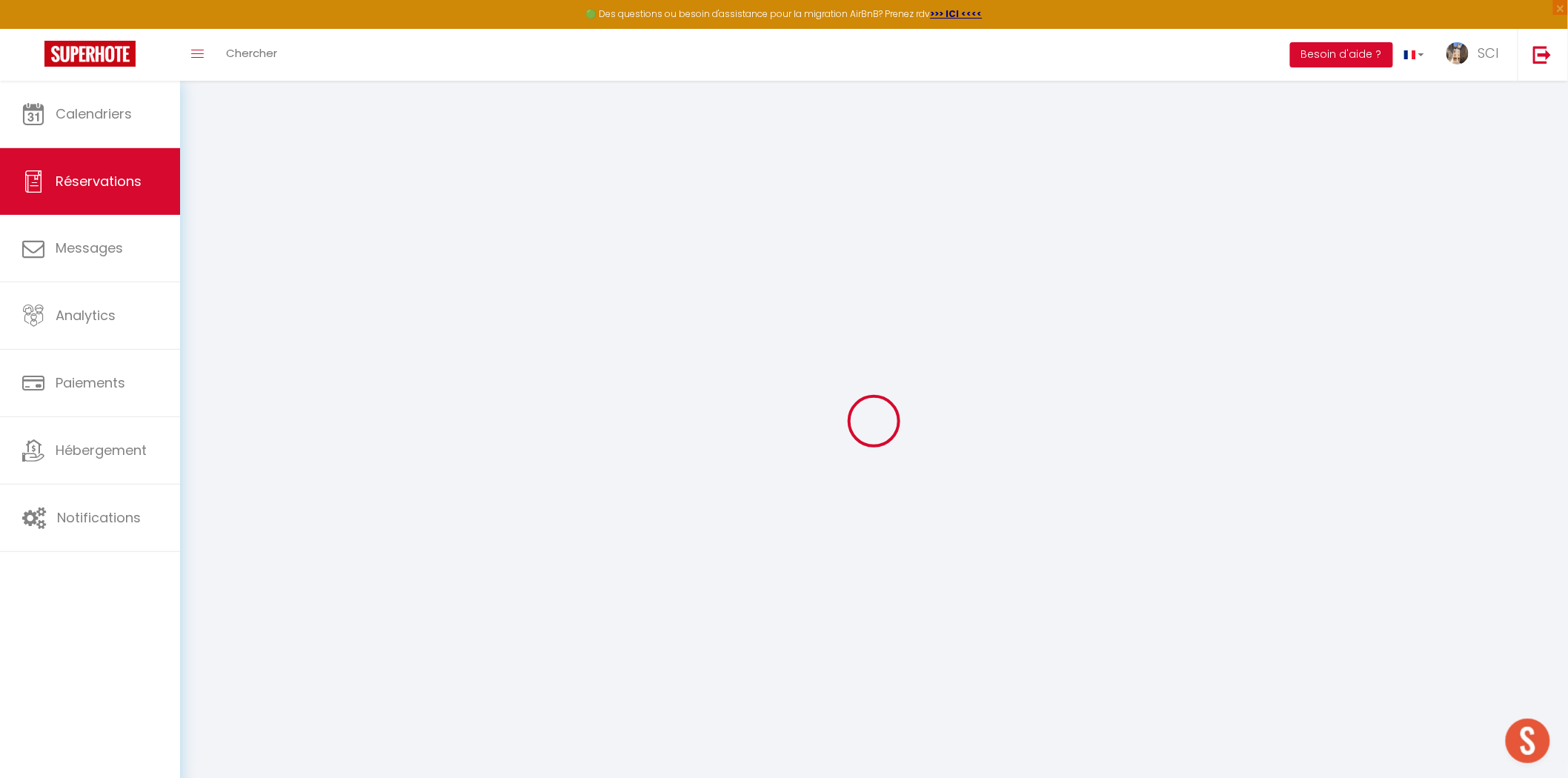
checkbox input "false"
type textarea "** THIS RESERVATION HAS BEEN PRE-PAID ** BOOKING NOTE : Payment charge is EUR 3…"
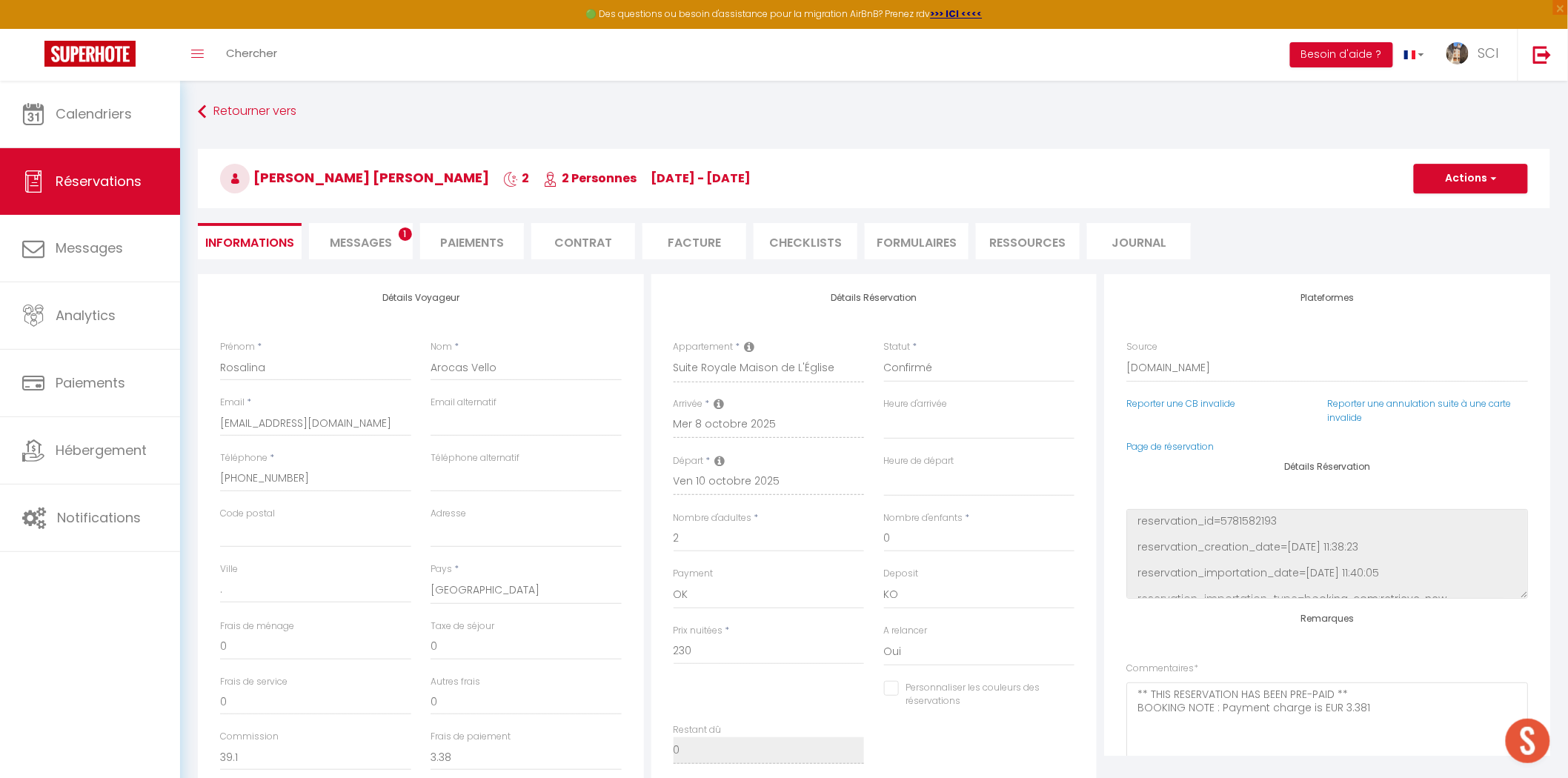
type input "11.5"
click at [480, 240] on li "Paiements" at bounding box center [471, 240] width 103 height 36
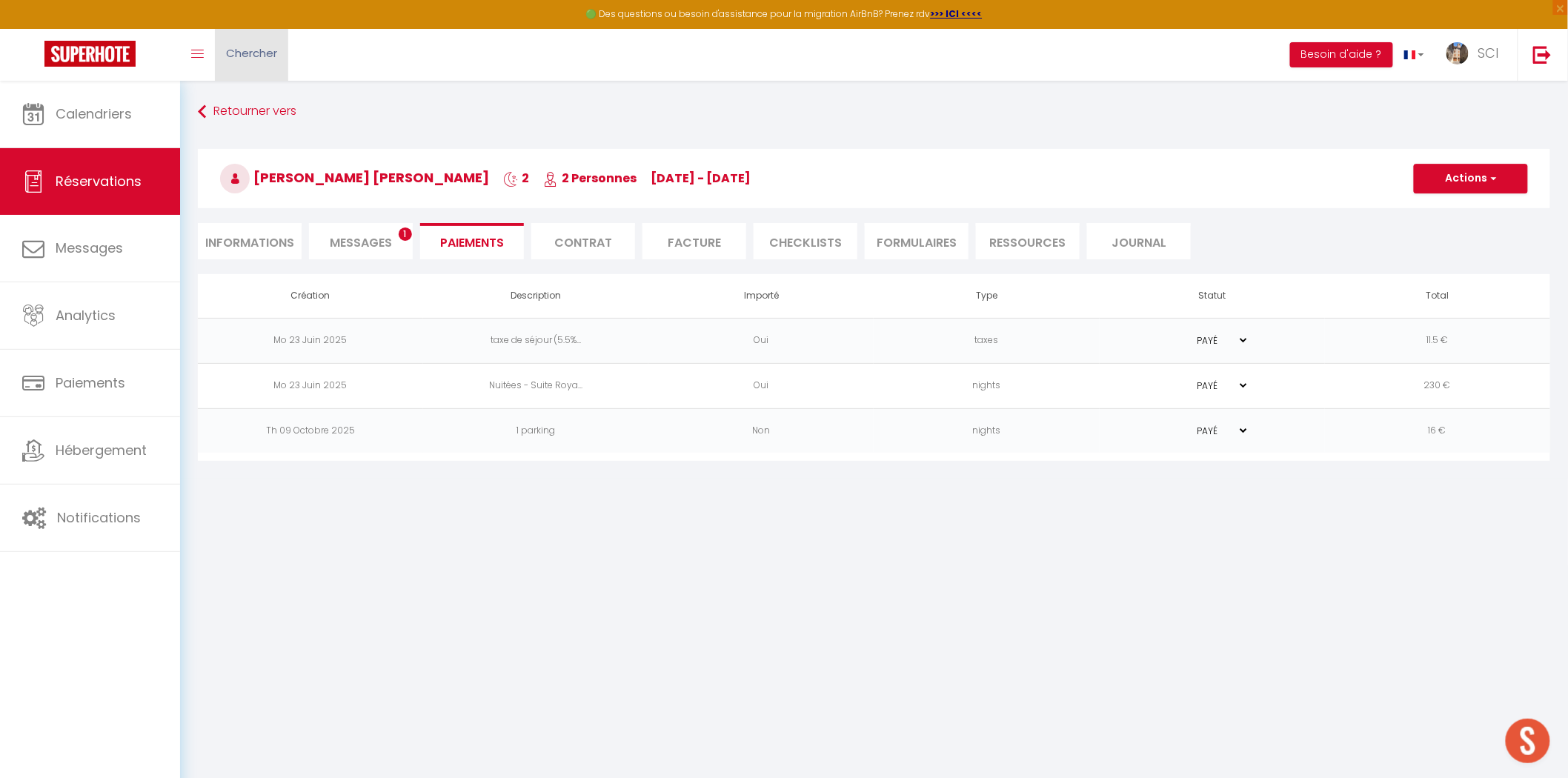
click at [243, 66] on link "Chercher" at bounding box center [251, 55] width 73 height 52
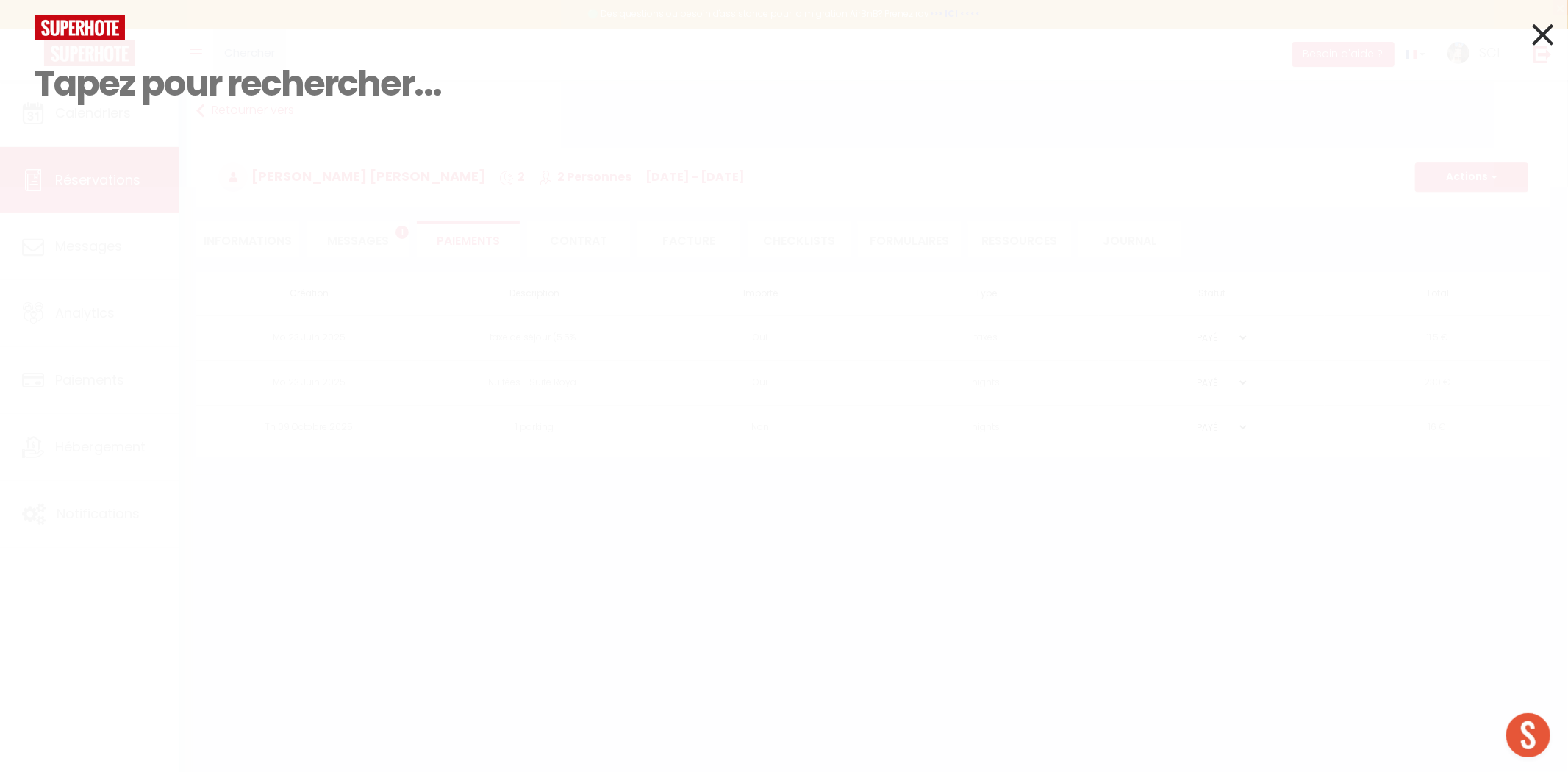
paste input "[PERSON_NAME]"
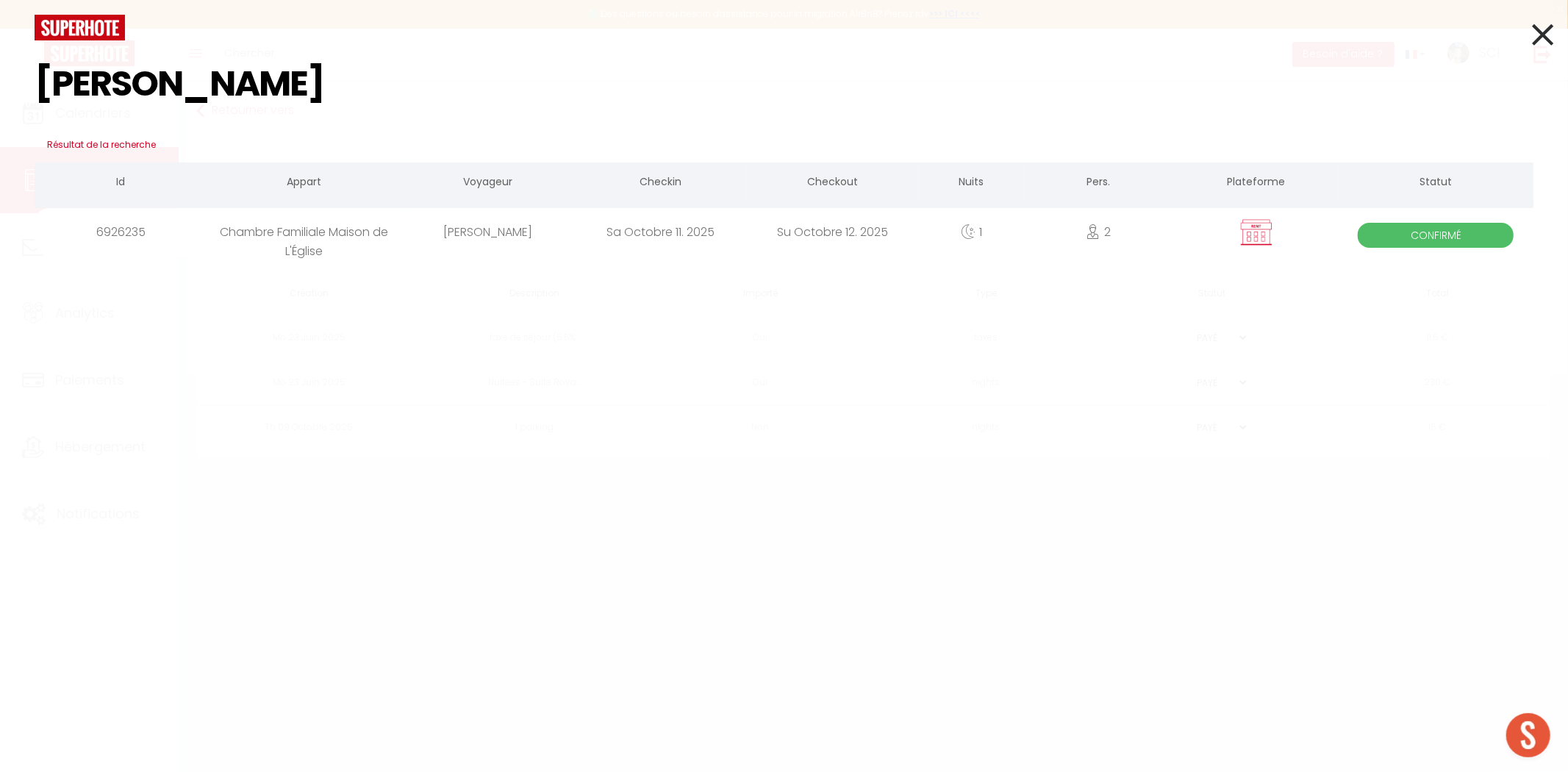
click at [478, 232] on div "[PERSON_NAME]" at bounding box center [488, 232] width 172 height 47
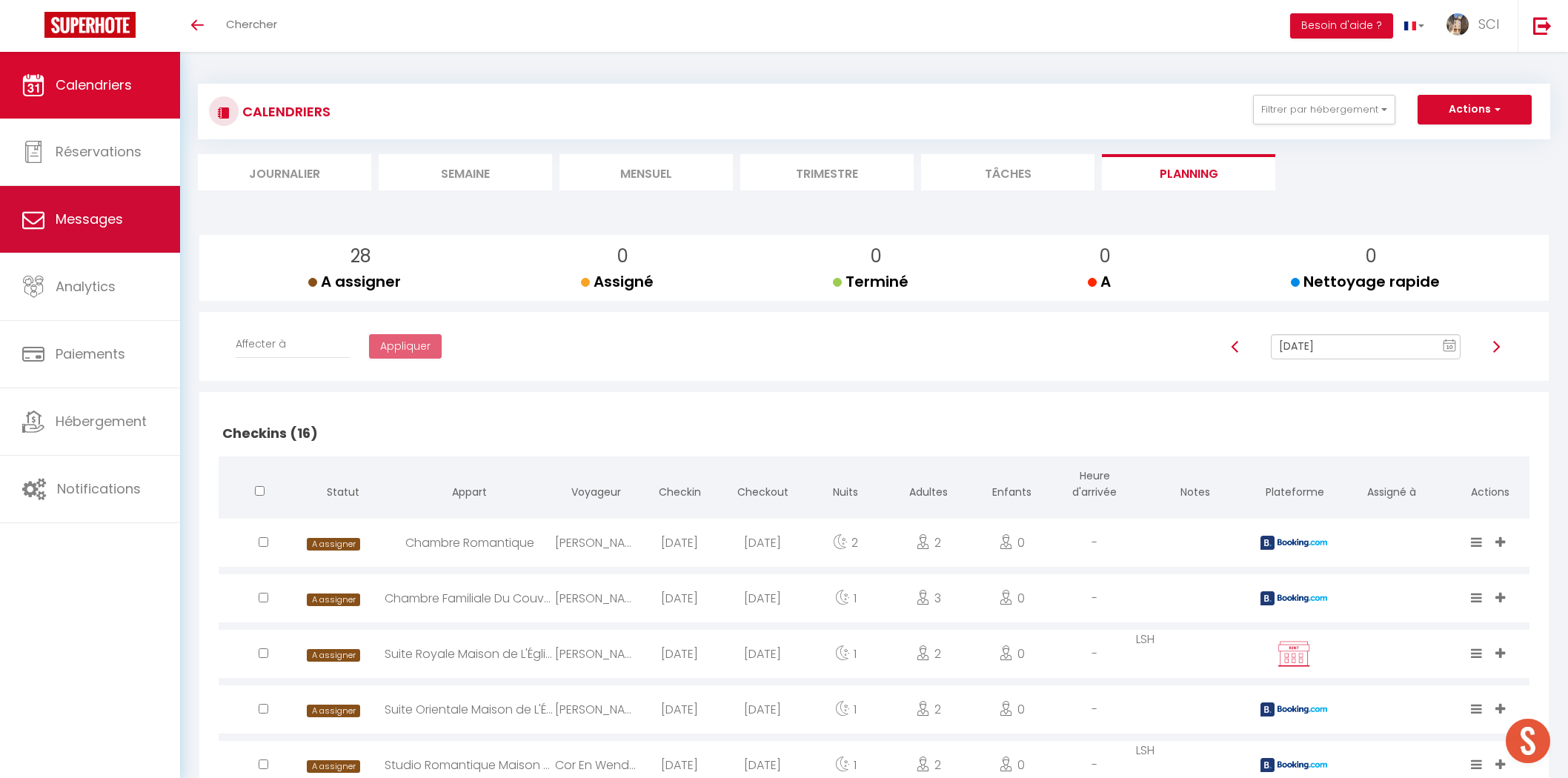
click at [71, 245] on link "Messages" at bounding box center [90, 218] width 180 height 66
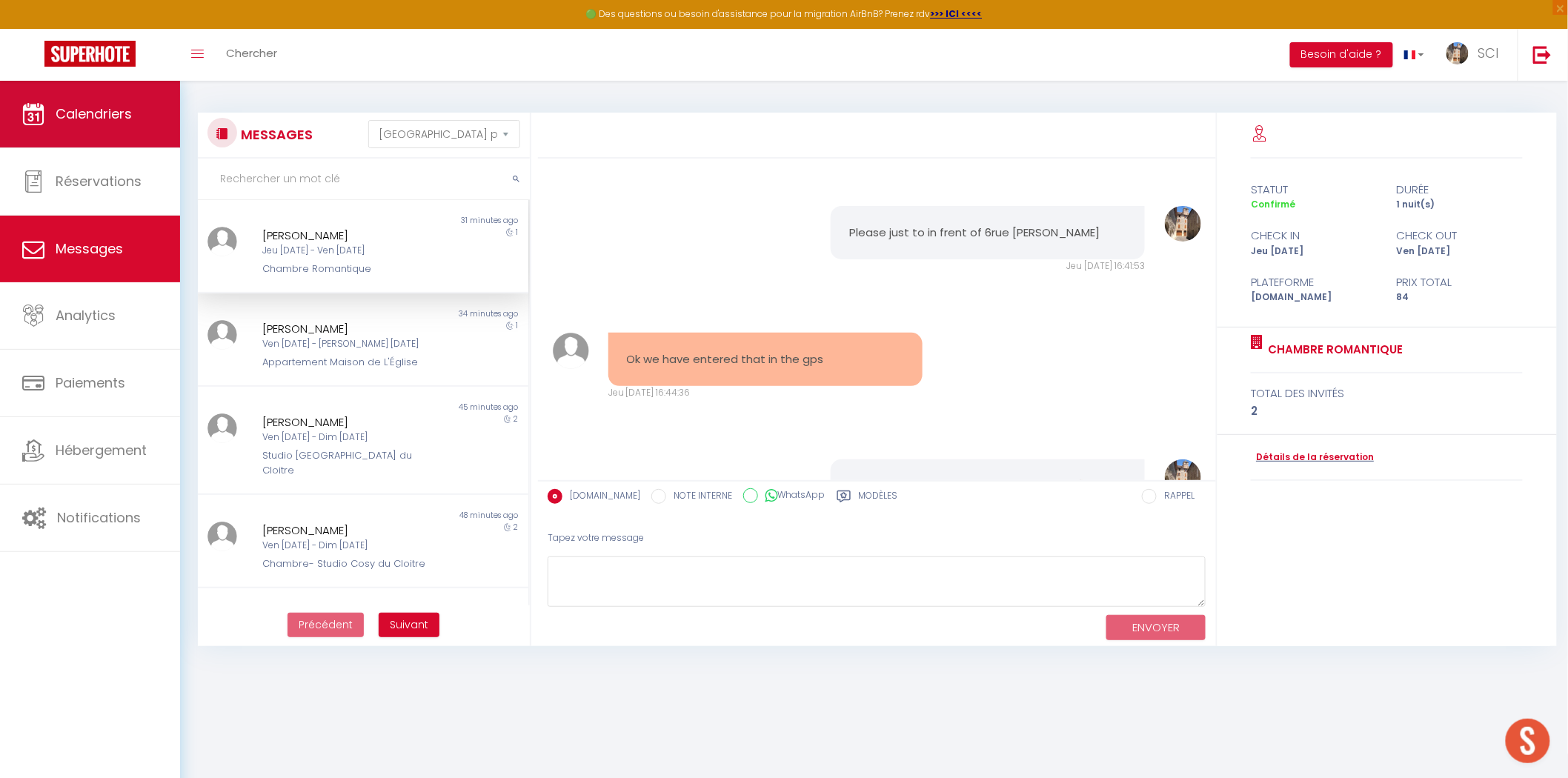
scroll to position [2780, 0]
click at [125, 113] on span "Calendriers" at bounding box center [94, 113] width 76 height 19
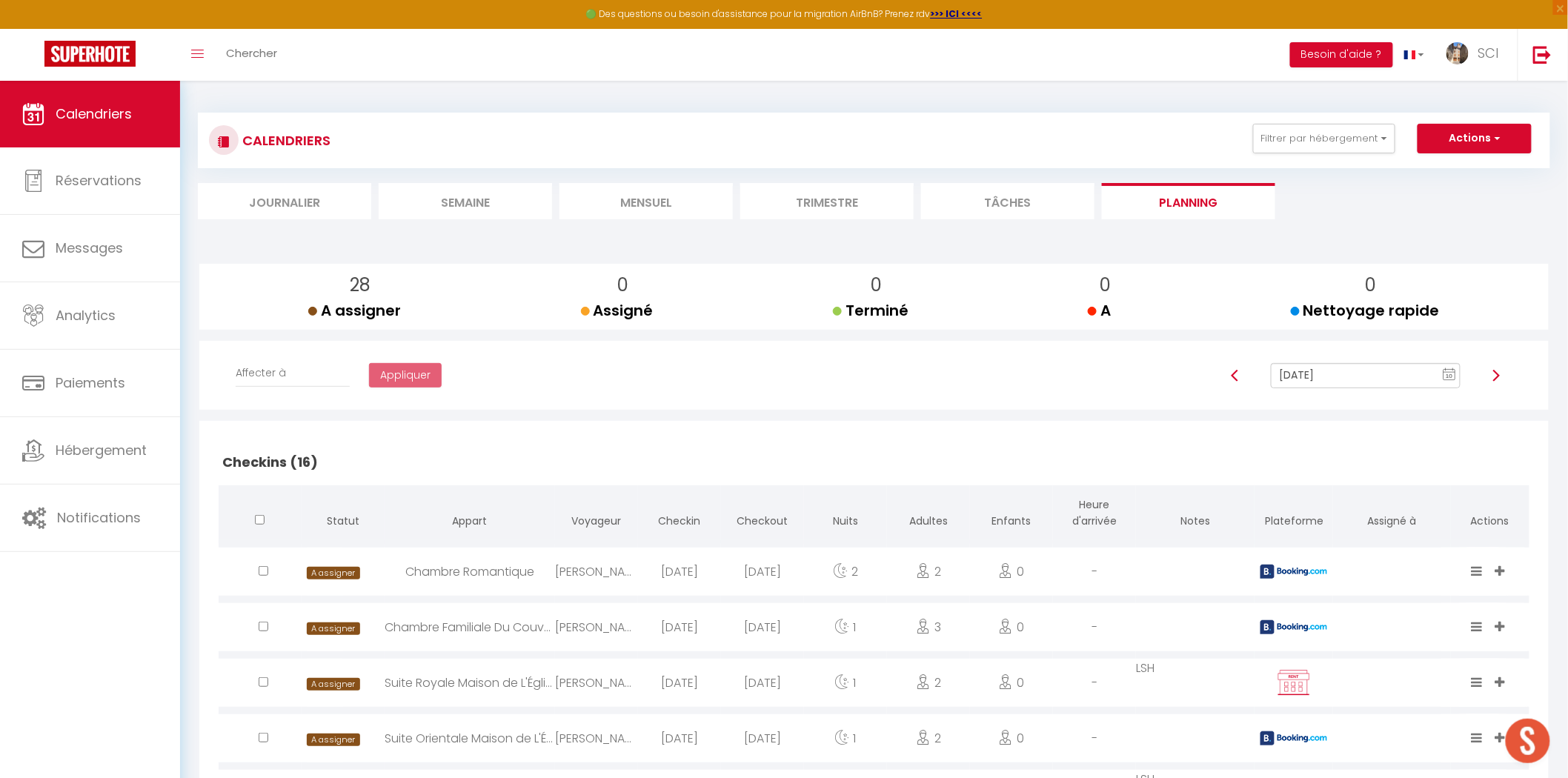
click at [628, 190] on li "Mensuel" at bounding box center [646, 201] width 173 height 36
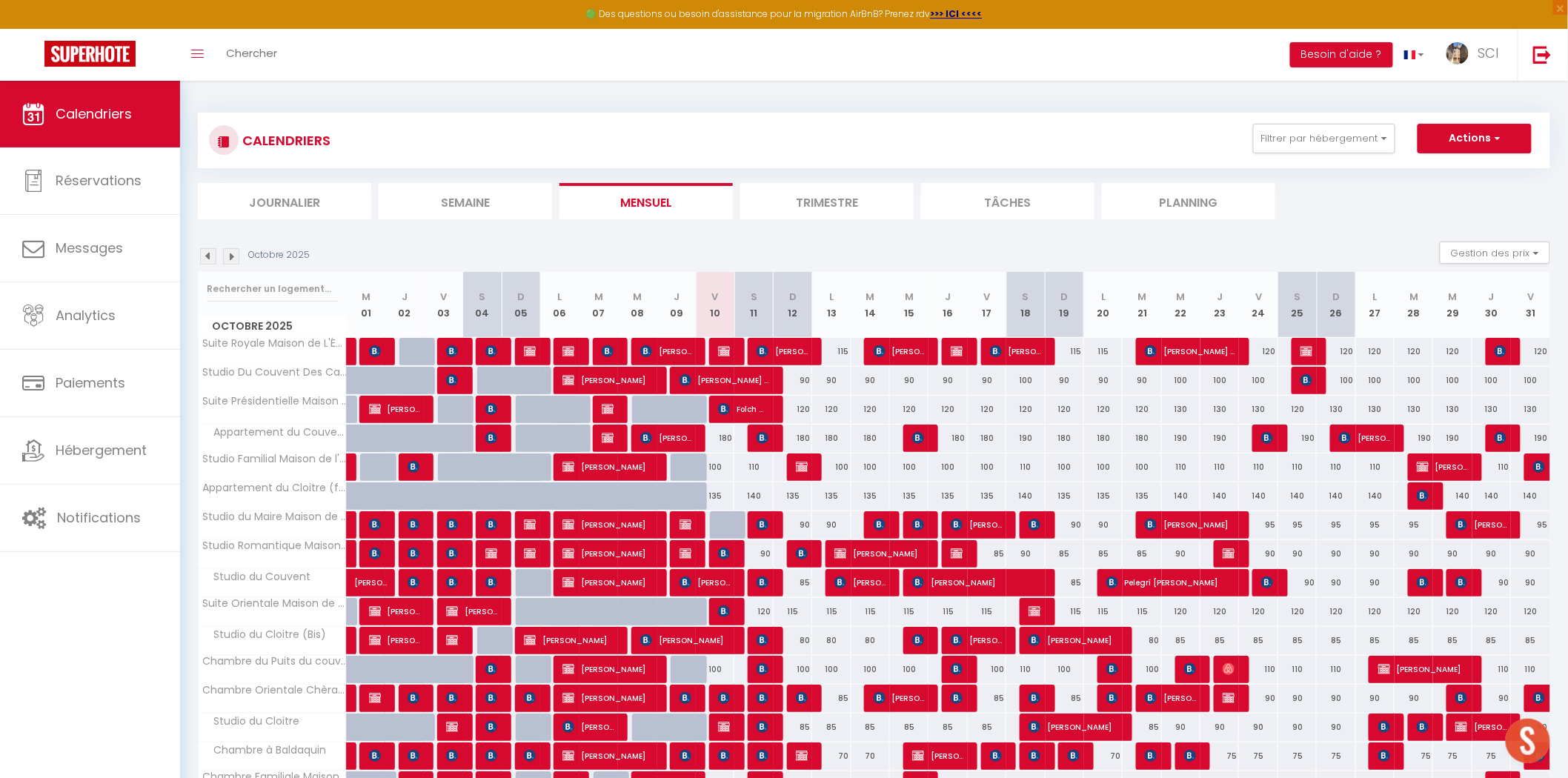
scroll to position [237, 0]
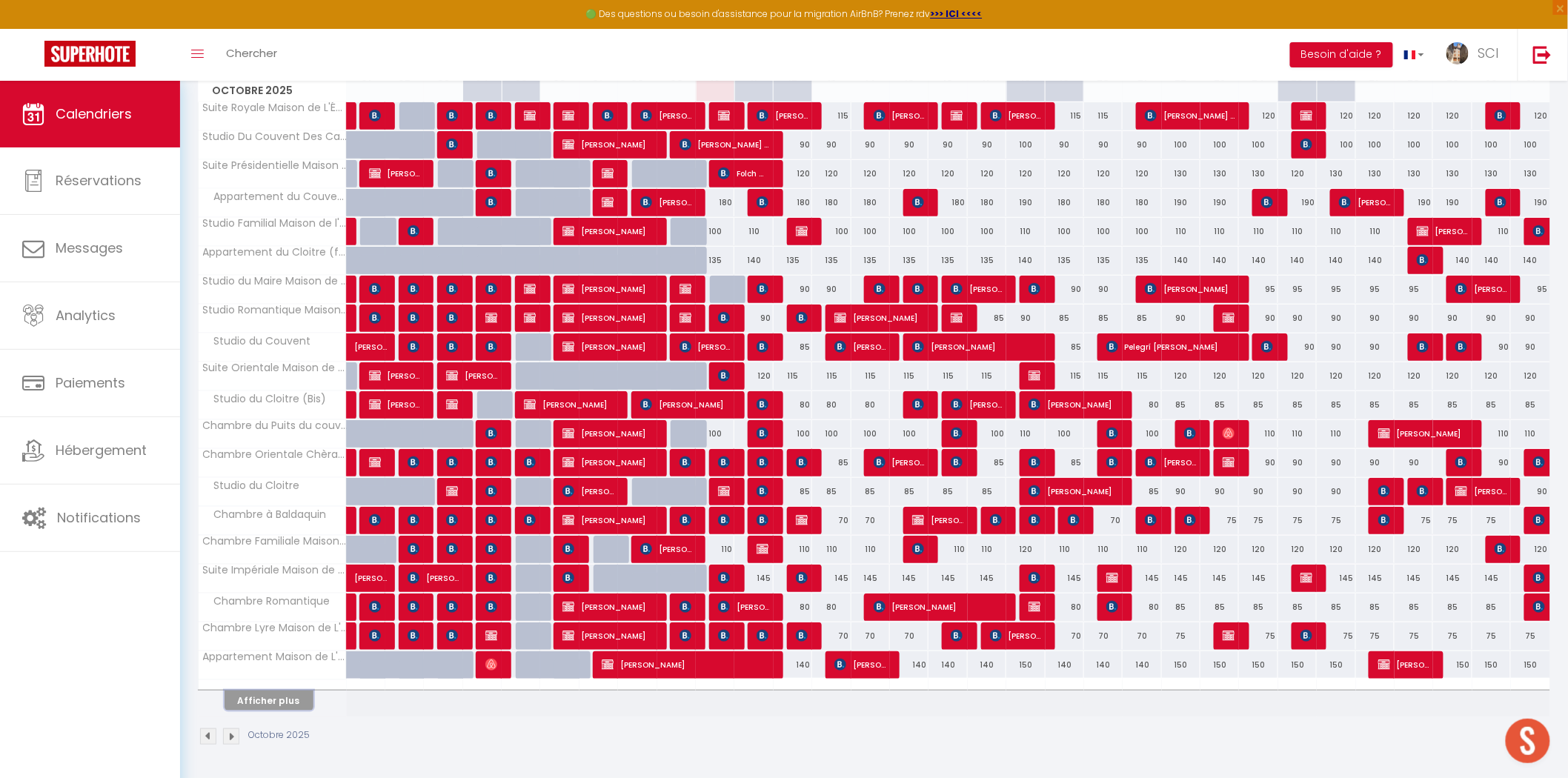
click at [304, 698] on button "Afficher plus" at bounding box center [269, 700] width 89 height 20
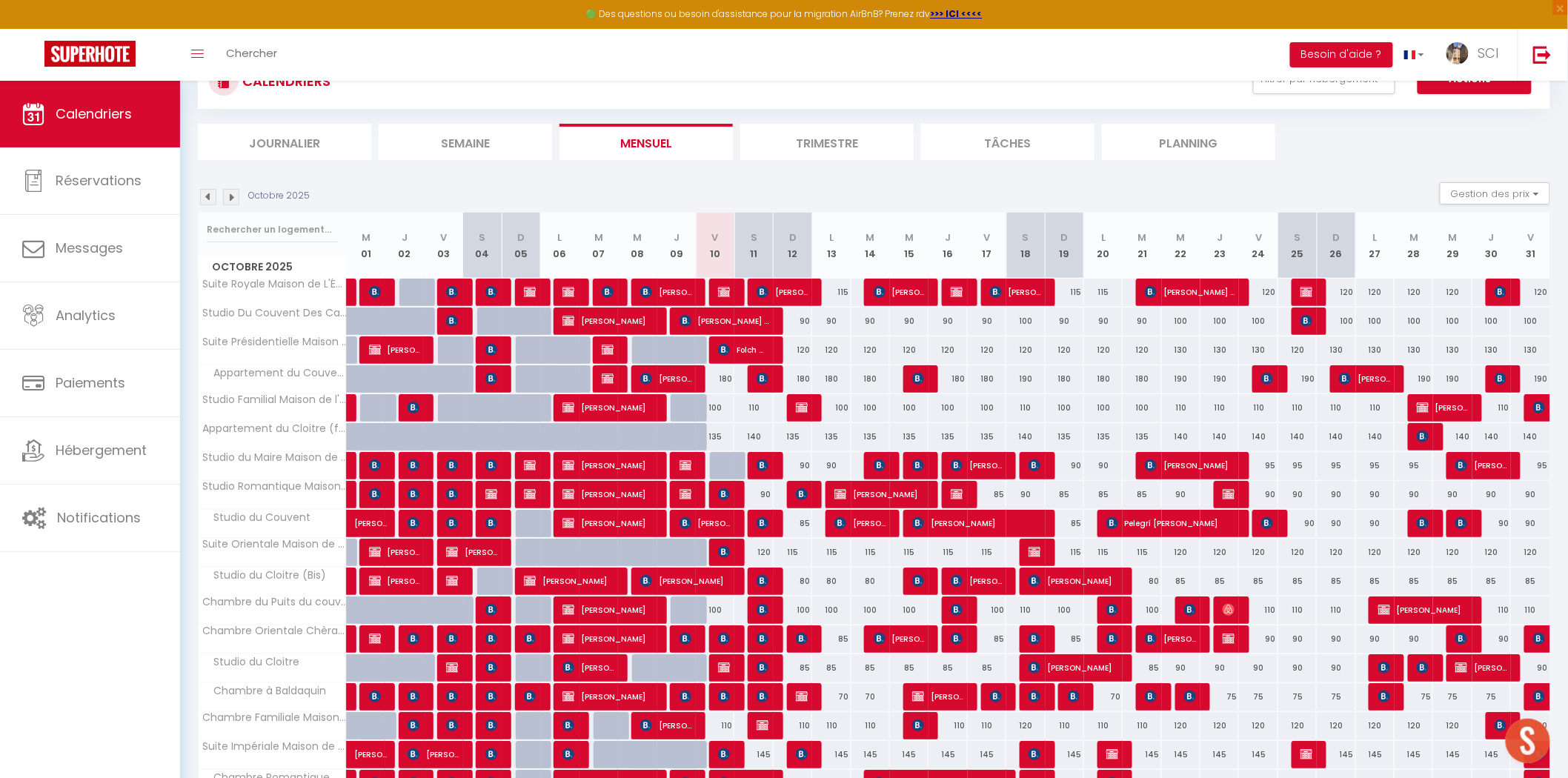
scroll to position [0, 0]
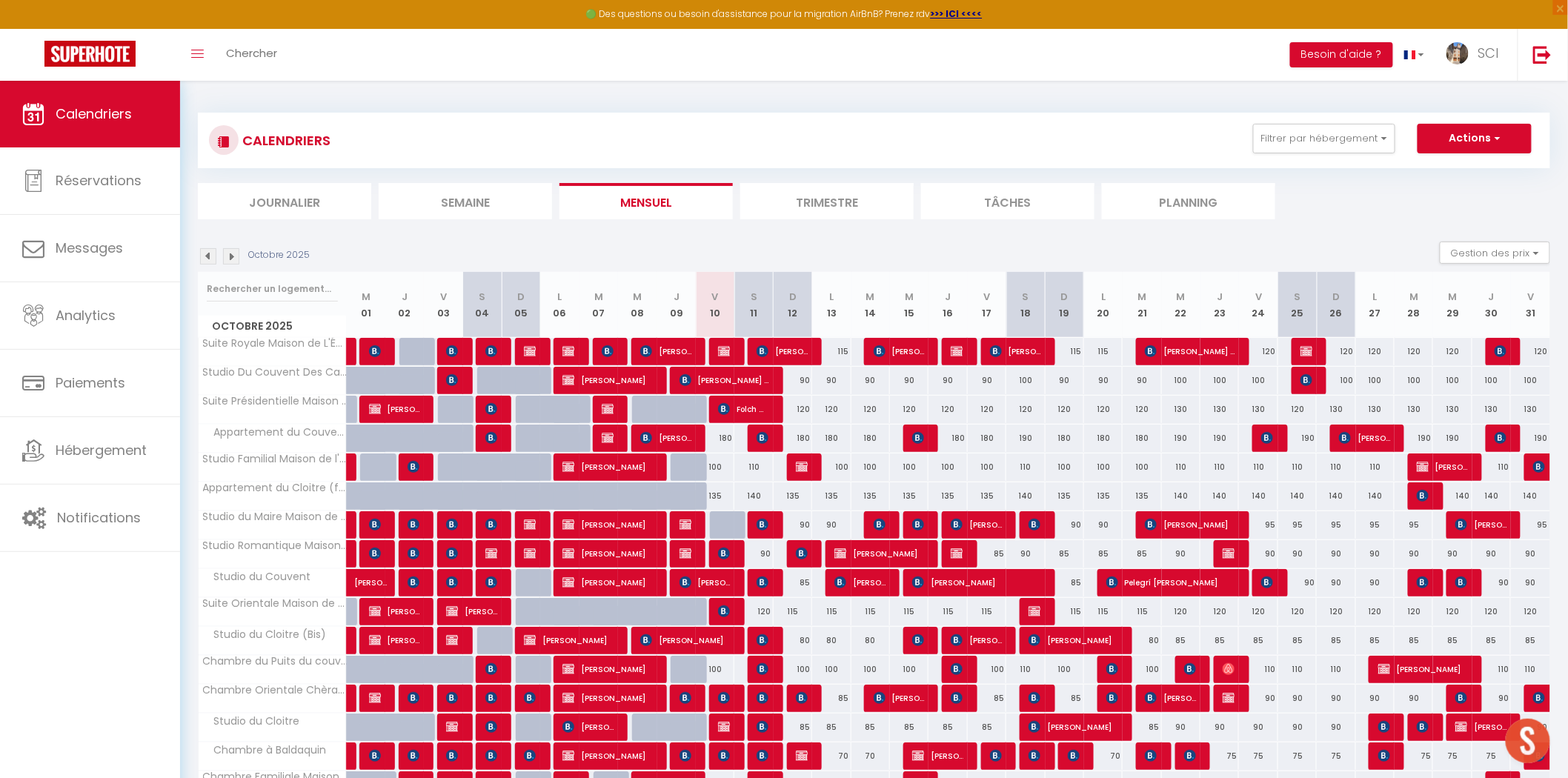
click at [1187, 213] on li "Planning" at bounding box center [1189, 201] width 173 height 36
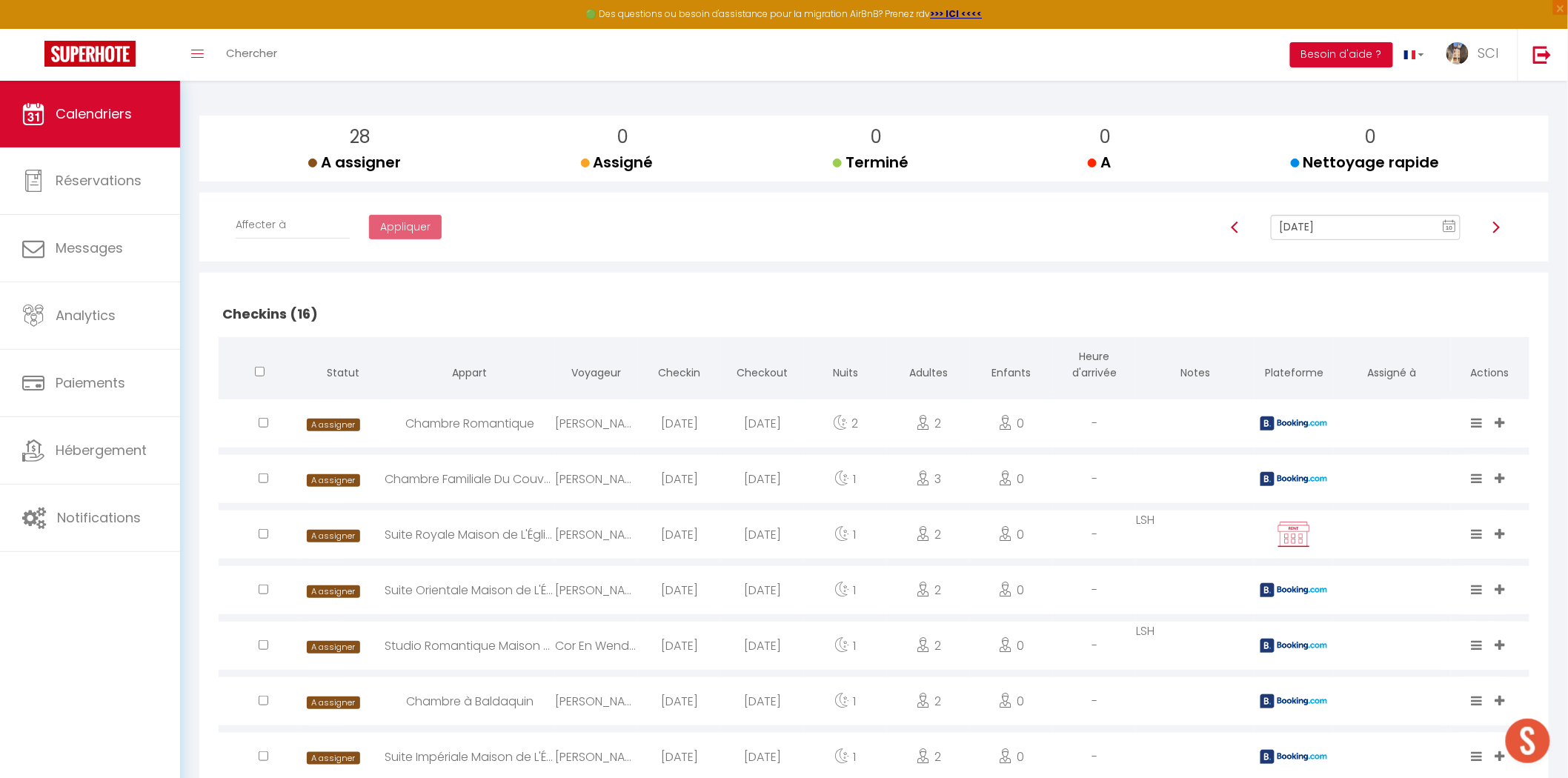
scroll to position [144, 0]
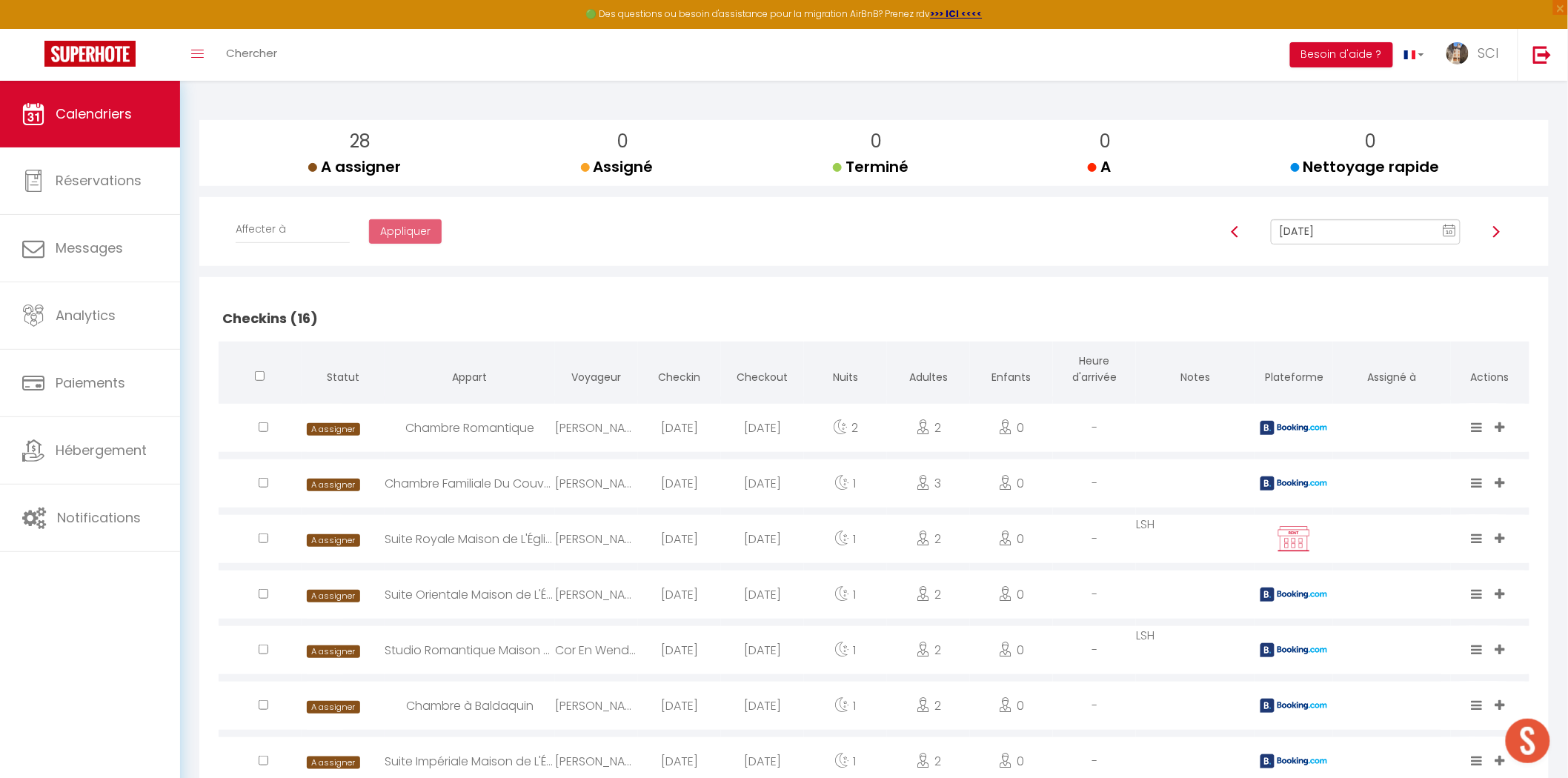
click at [1457, 228] on span "10" at bounding box center [1449, 233] width 22 height 27
click at [1441, 330] on td "11" at bounding box center [1439, 334] width 24 height 24
type input "Oct 11, 2025"
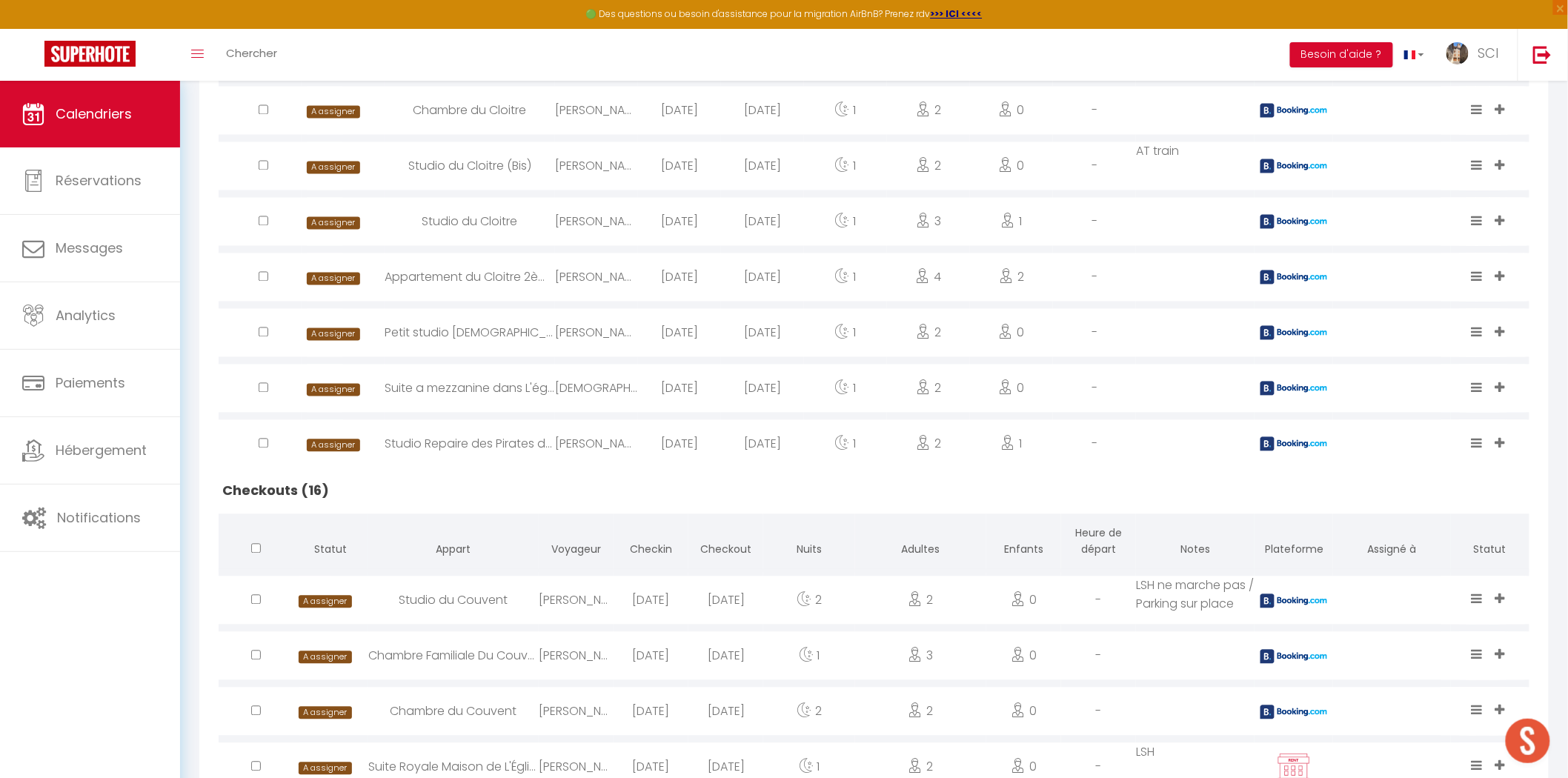
scroll to position [1070, 0]
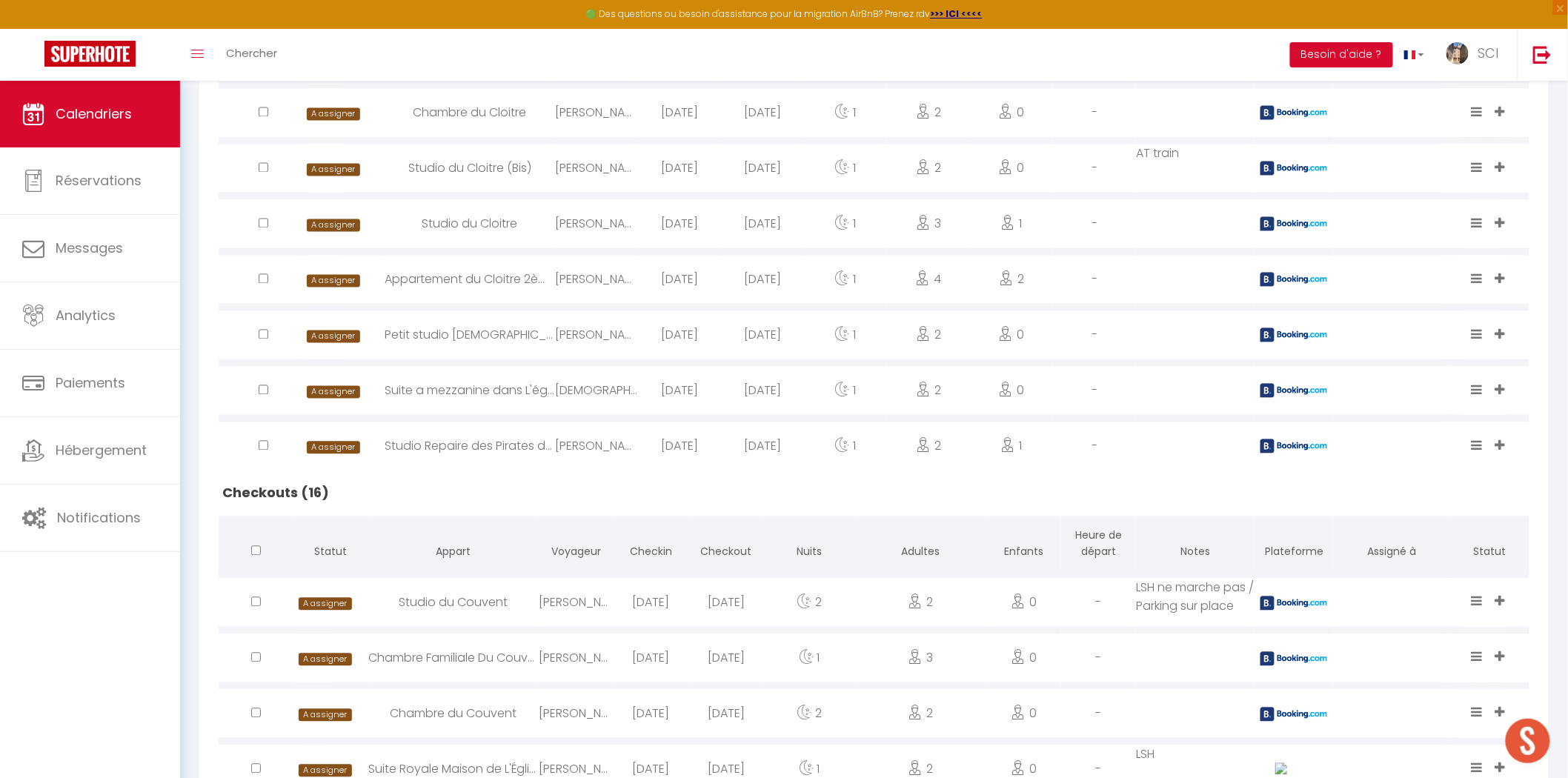
click at [587, 393] on div "Christian LAROUSSE" at bounding box center [597, 391] width 83 height 48
select select "0"
select select "1"
select select
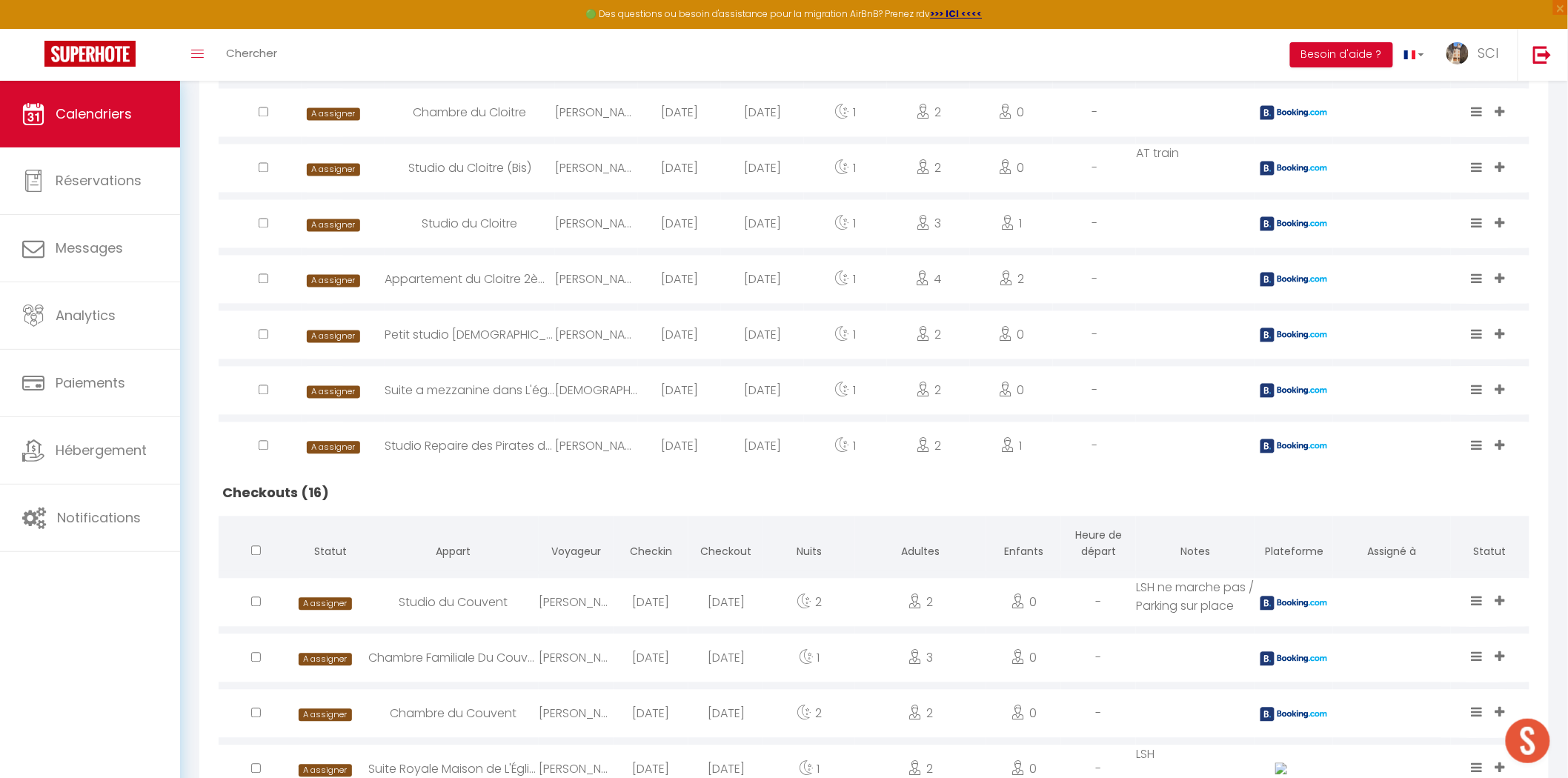
select select
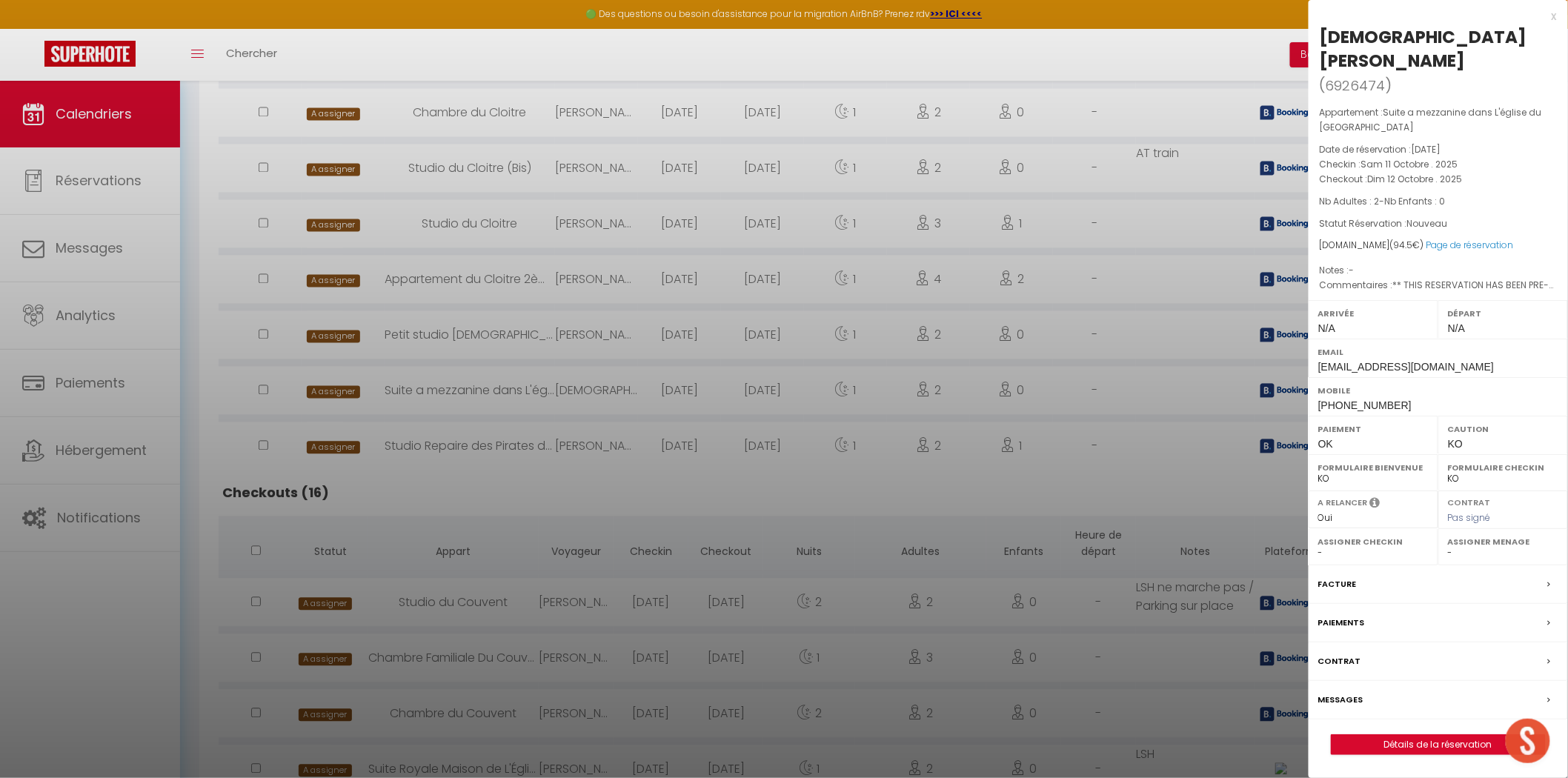
drag, startPoint x: 1487, startPoint y: 34, endPoint x: 1458, endPoint y: 37, distance: 29.2
click at [1458, 37] on div "Christian LAROUSSE" at bounding box center [1439, 49] width 237 height 48
drag, startPoint x: 1501, startPoint y: 43, endPoint x: 1321, endPoint y: 40, distance: 180.0
click at [1321, 40] on h2 "Christian LAROUSSE ( 6926474 )" at bounding box center [1439, 61] width 237 height 72
copy div "Christian LAROUSSE"
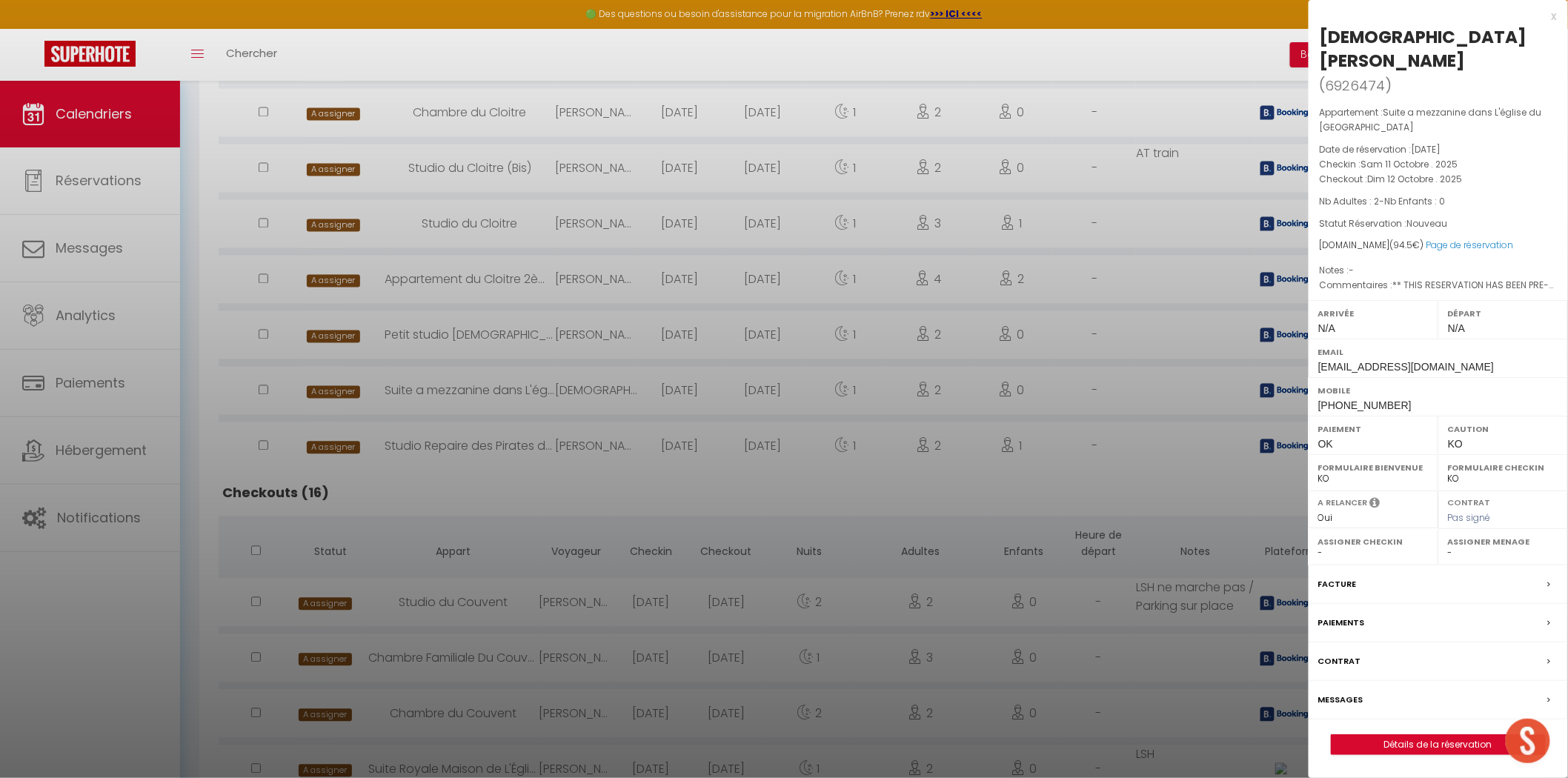
click at [598, 433] on div at bounding box center [784, 389] width 1568 height 778
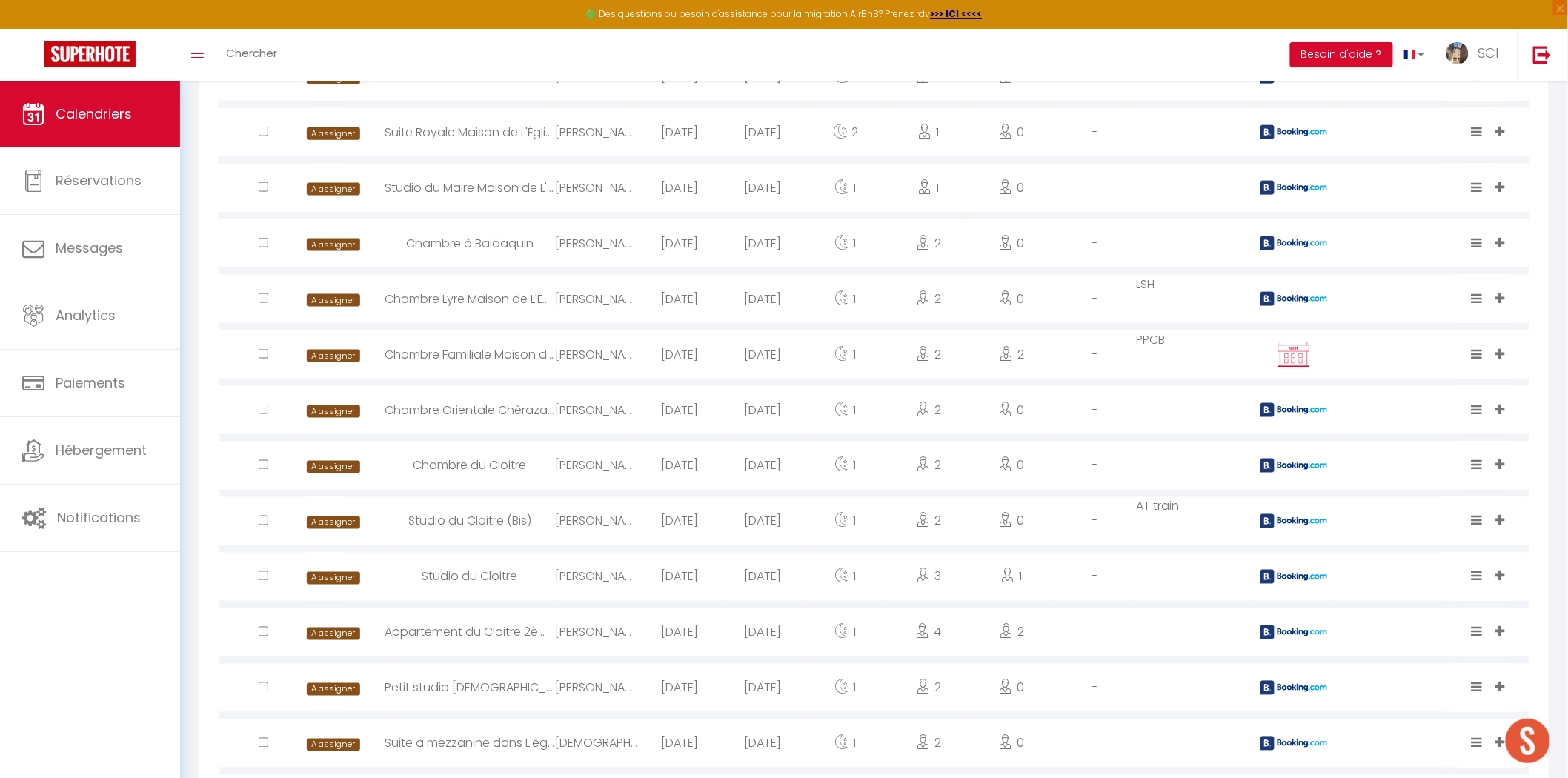
scroll to position [699, 0]
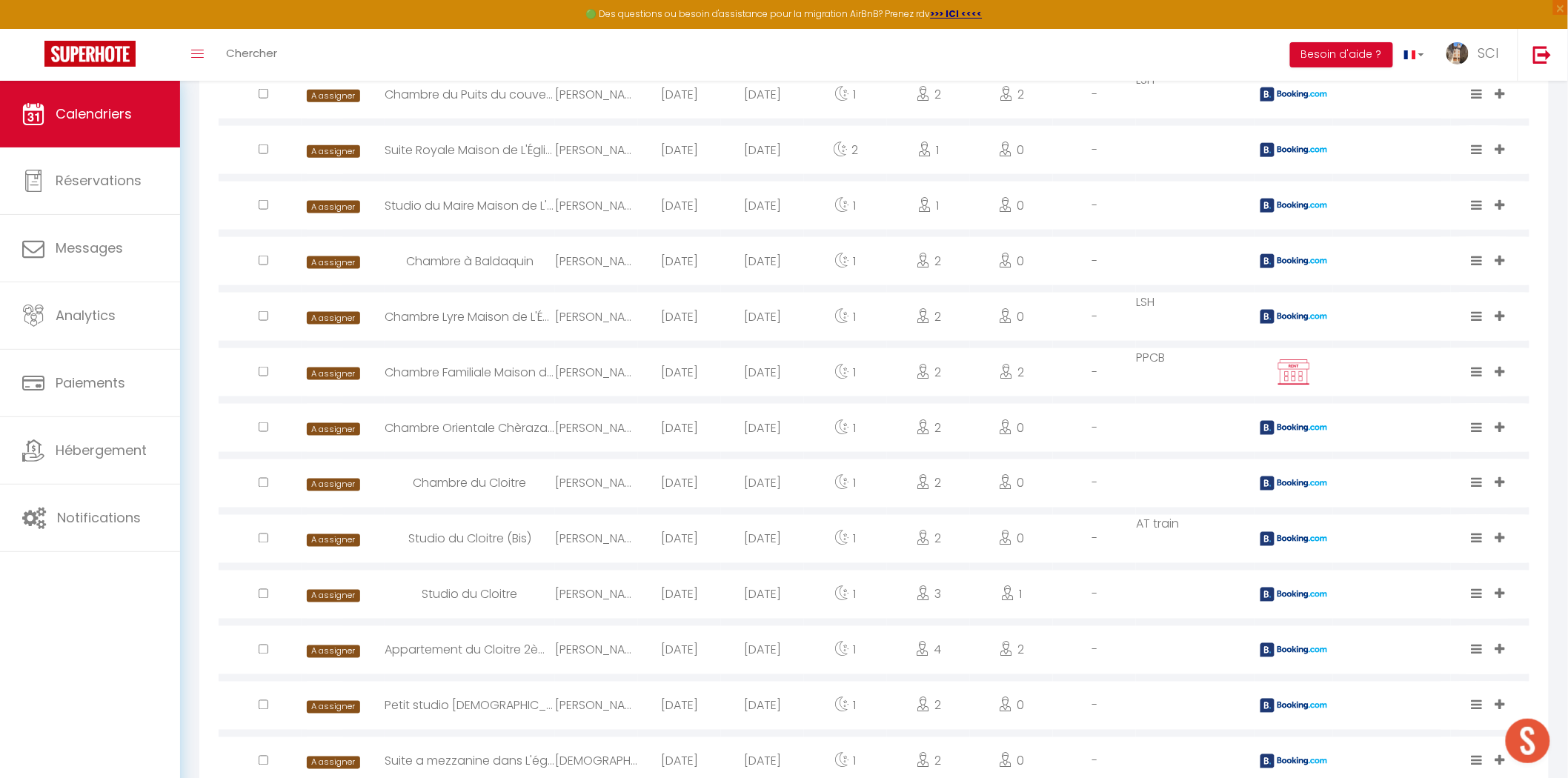
click at [590, 376] on div "[PERSON_NAME]" at bounding box center [597, 372] width 83 height 48
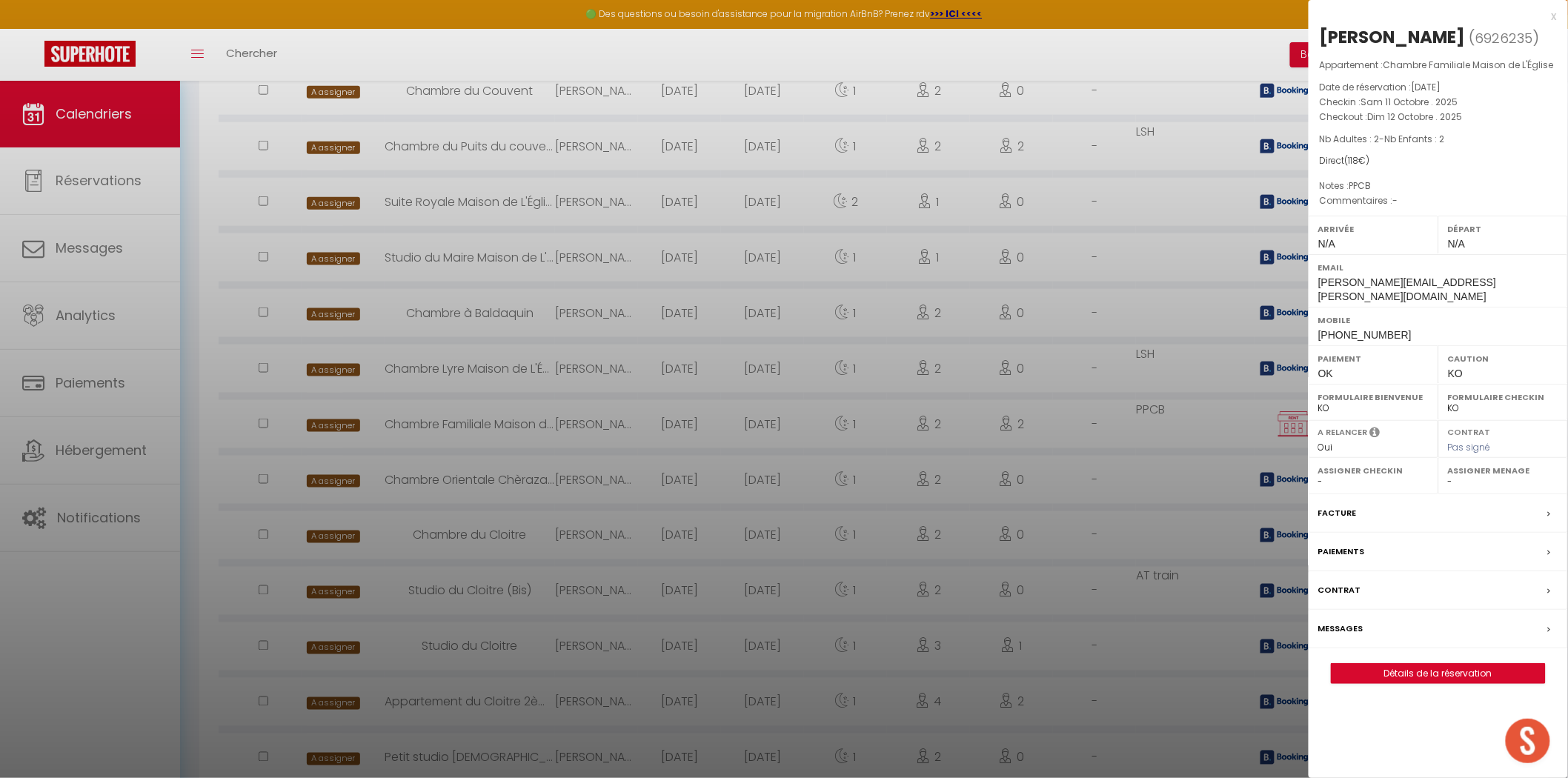
scroll to position [638, 0]
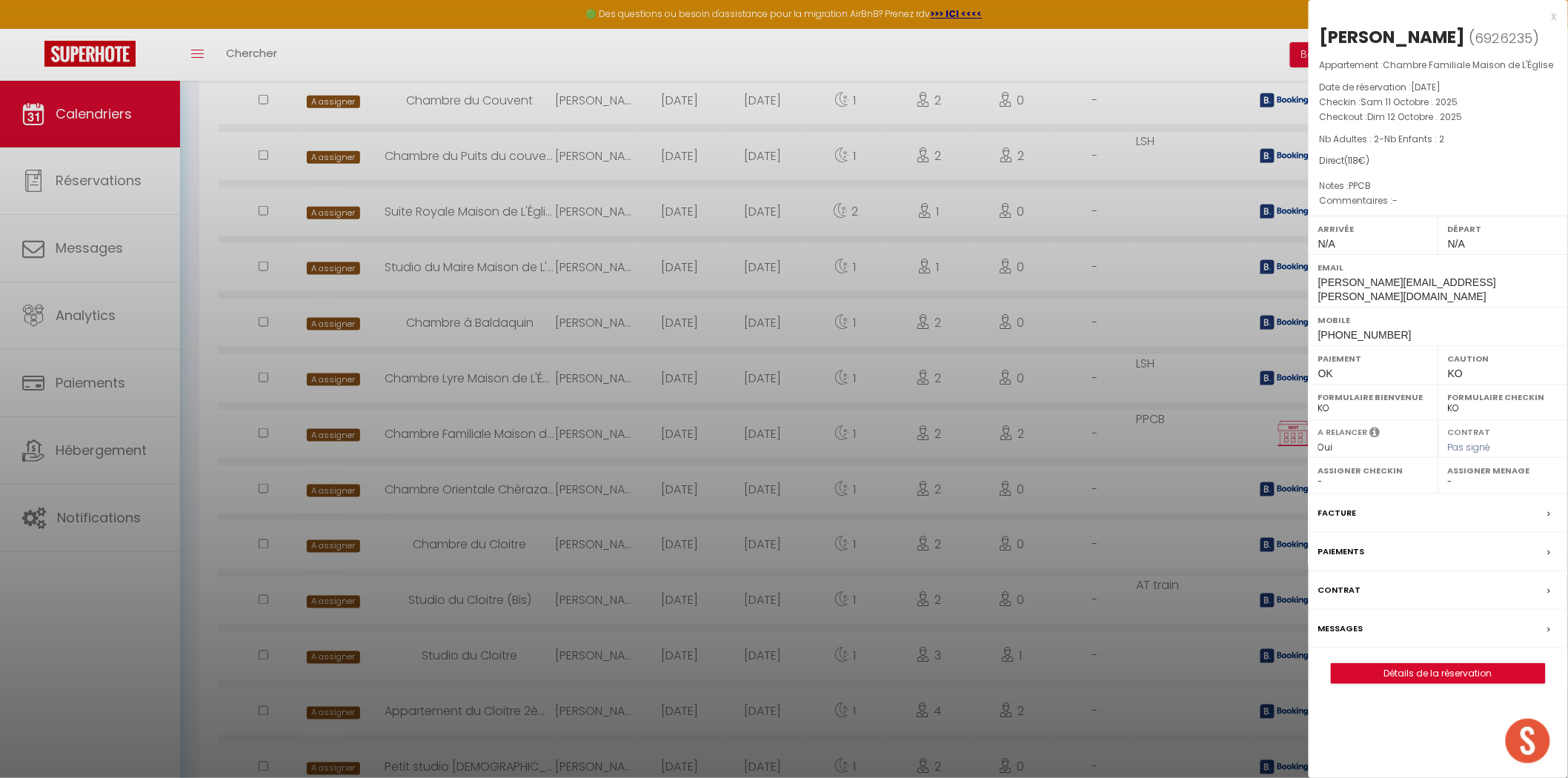
drag, startPoint x: 1450, startPoint y: 42, endPoint x: 1319, endPoint y: 41, distance: 131.0
click at [1319, 41] on div "Alicia Gennaro ( 6926235 ) Appartement : Chambre Familiale Maison de L'Église D…" at bounding box center [1438, 355] width 259 height 660
copy div "[PERSON_NAME]"
click at [627, 570] on div at bounding box center [784, 389] width 1568 height 778
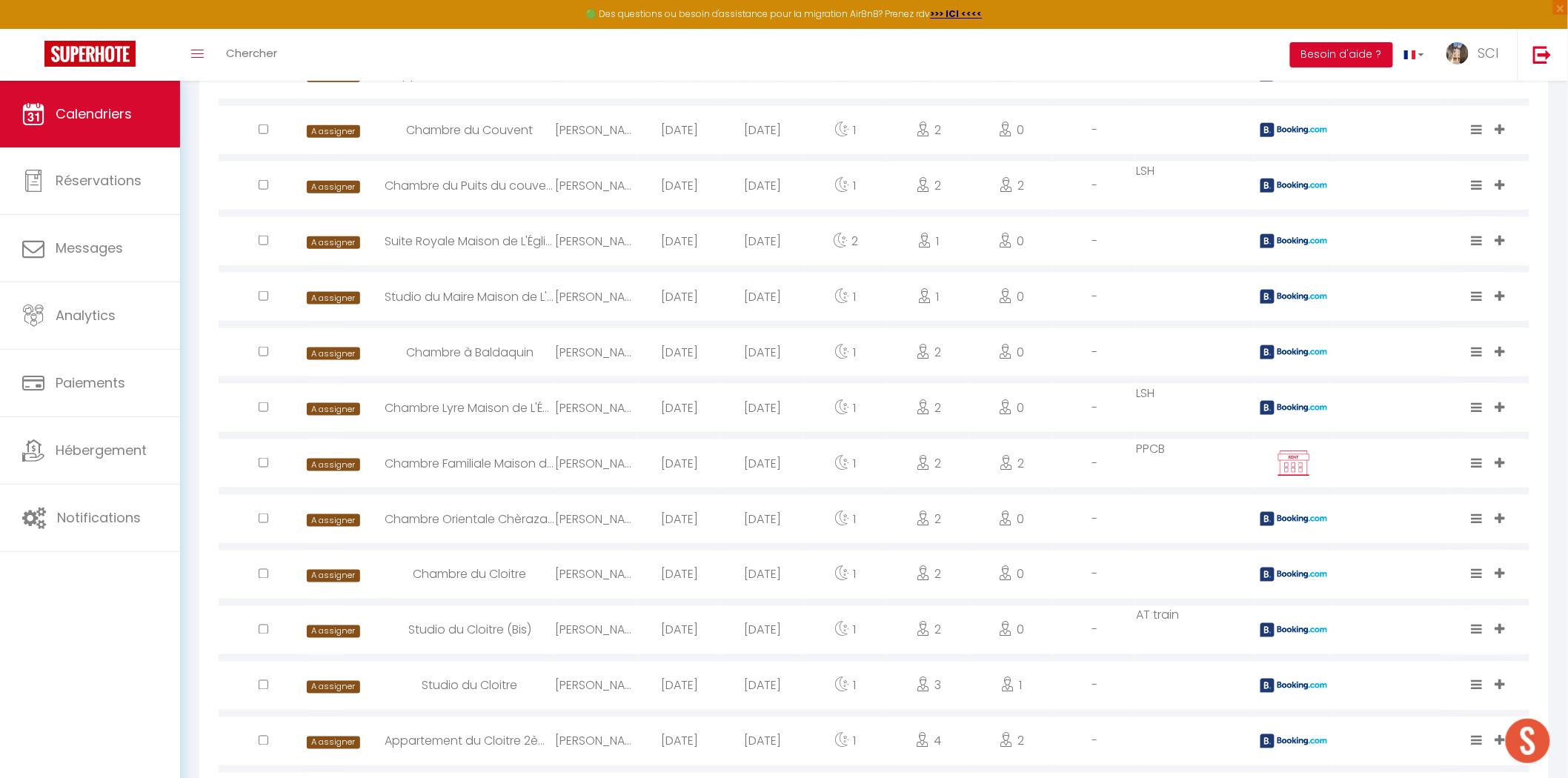
scroll to position [597, 0]
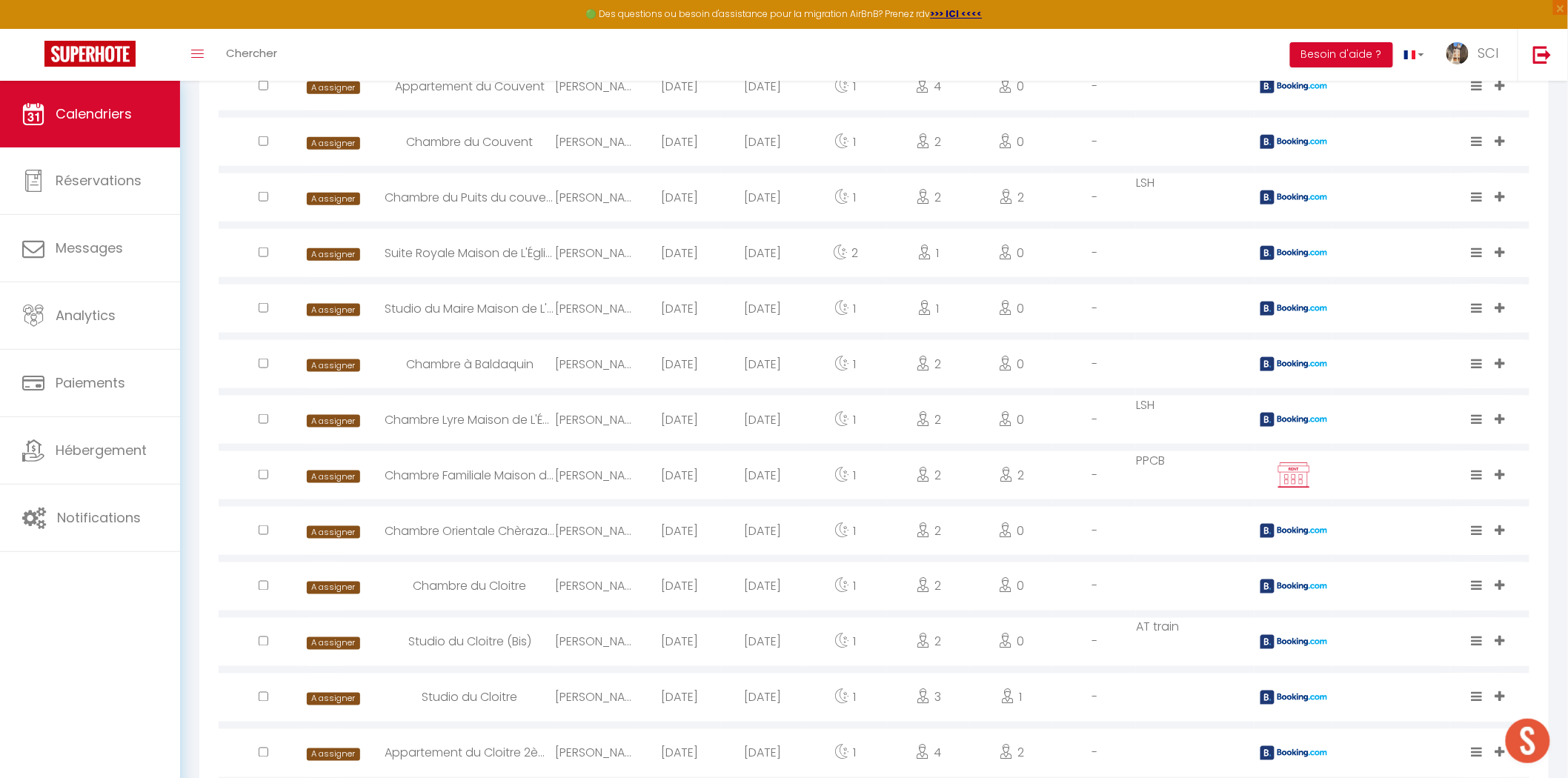
click at [614, 369] on div "[PERSON_NAME] Carrera" at bounding box center [597, 364] width 83 height 48
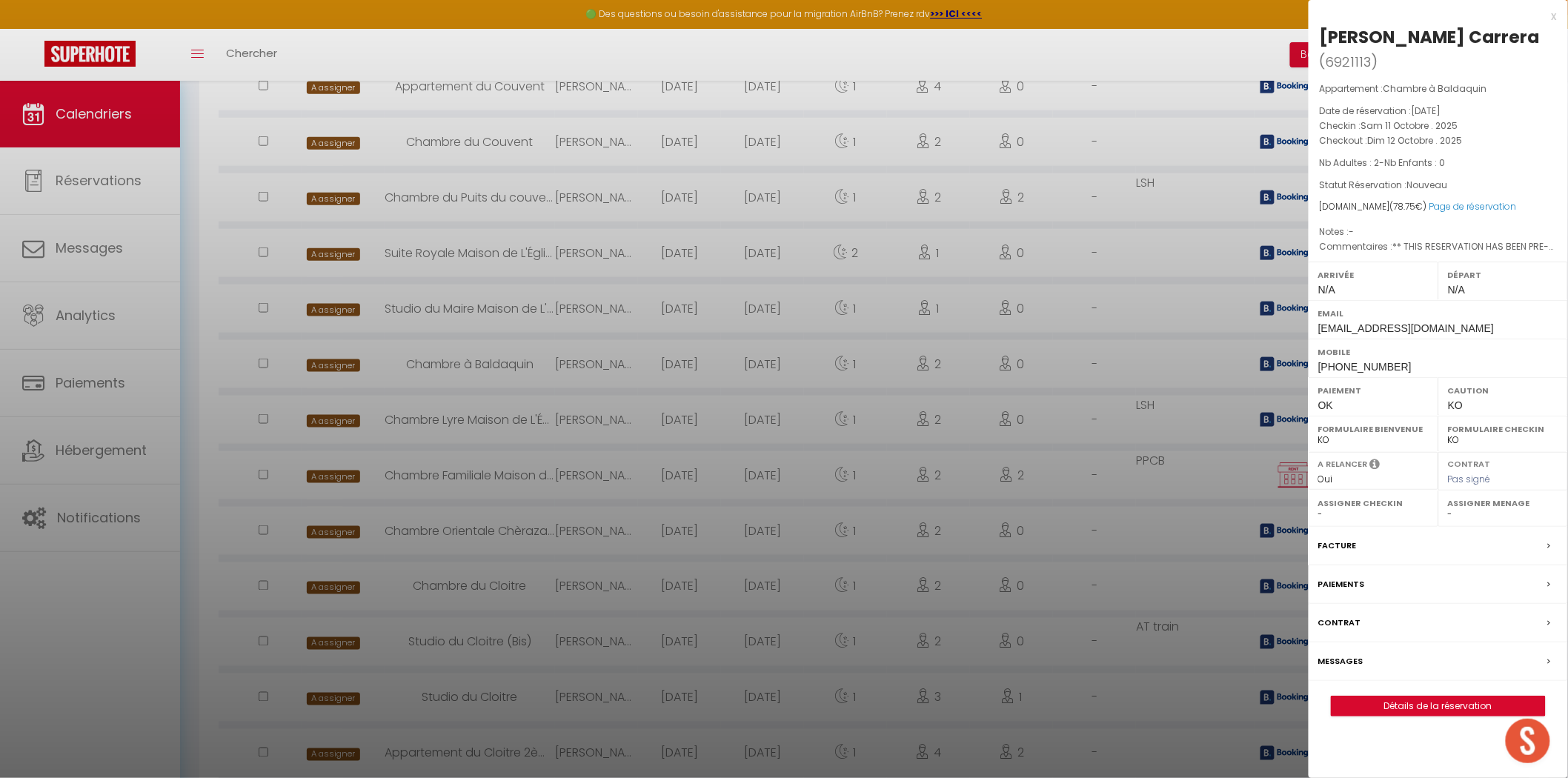
drag, startPoint x: 1546, startPoint y: 38, endPoint x: 1323, endPoint y: 44, distance: 223.1
click at [1323, 44] on h2 "Vanesa Morcillo Carrera ( 6921113 )" at bounding box center [1439, 49] width 237 height 49
copy div "[PERSON_NAME] Carrera"
click at [607, 316] on div at bounding box center [784, 389] width 1568 height 778
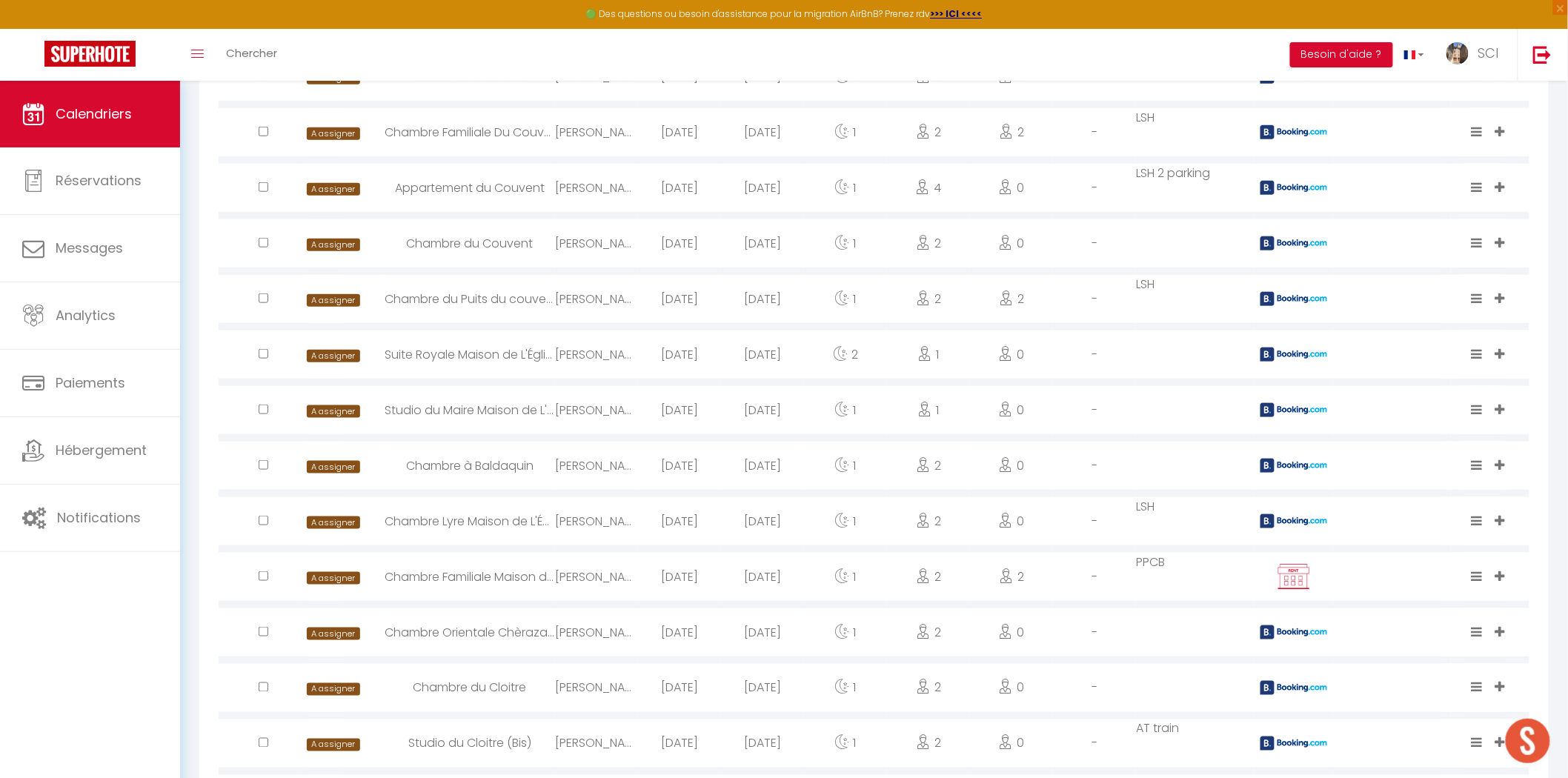
scroll to position [493, 0]
click at [602, 414] on div "Masood Ahmad" at bounding box center [597, 411] width 83 height 48
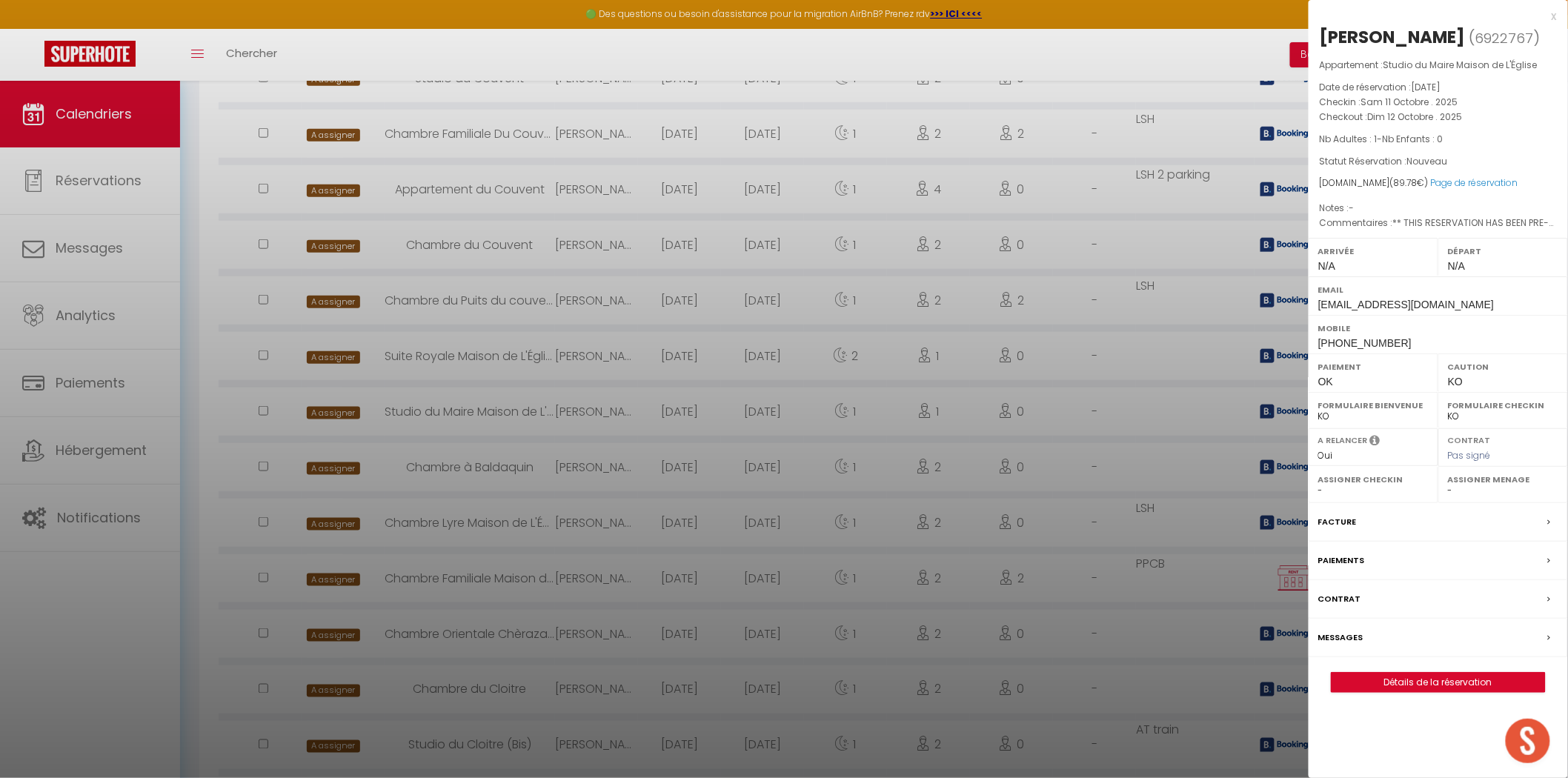
drag, startPoint x: 1461, startPoint y: 43, endPoint x: 1321, endPoint y: 42, distance: 140.0
click at [1321, 42] on h2 "Masood Ahmad ( 6922767 )" at bounding box center [1439, 37] width 237 height 25
copy div "Masood Ahmad"
click at [616, 431] on div at bounding box center [784, 389] width 1568 height 778
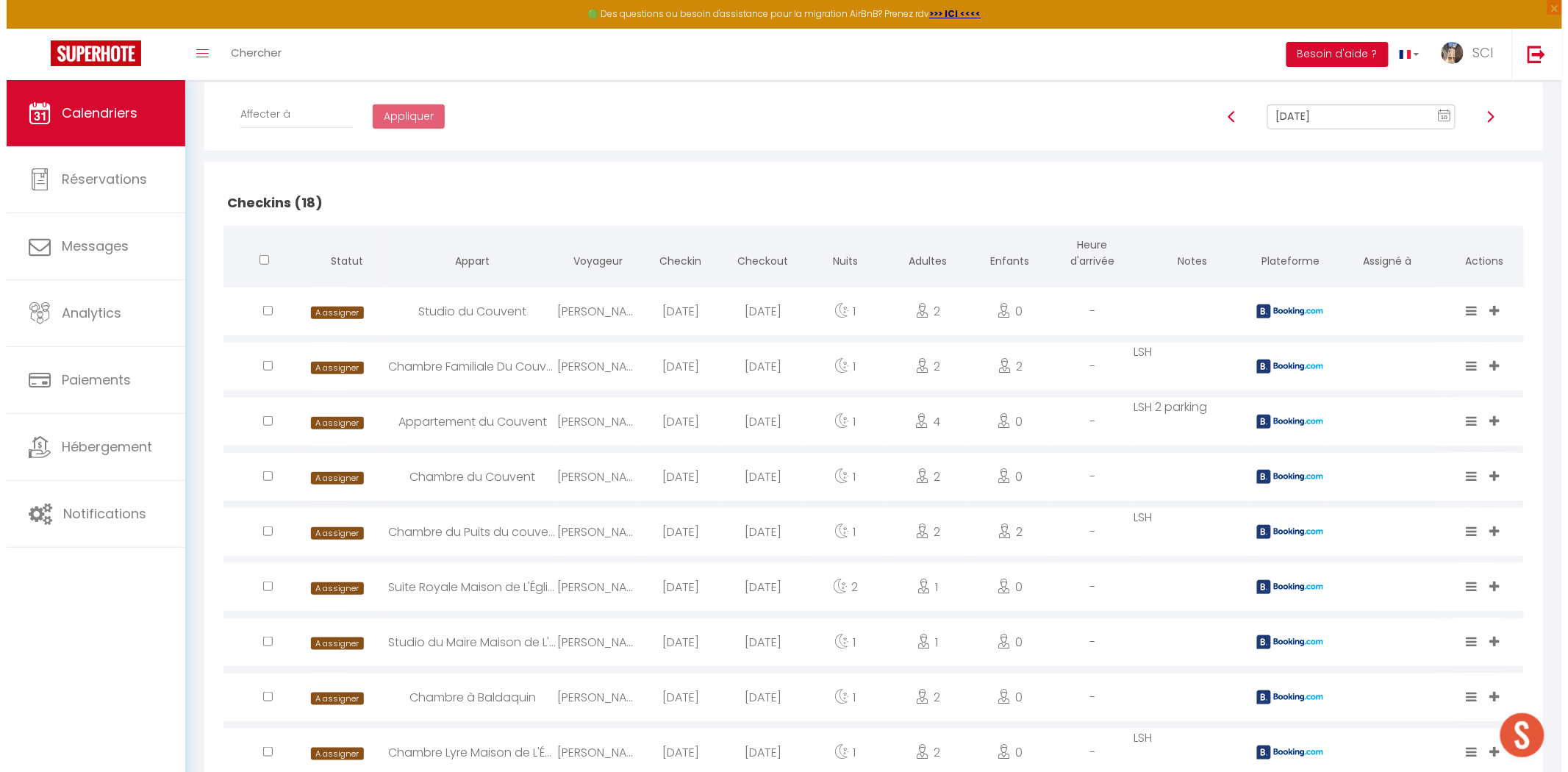
scroll to position [245, 0]
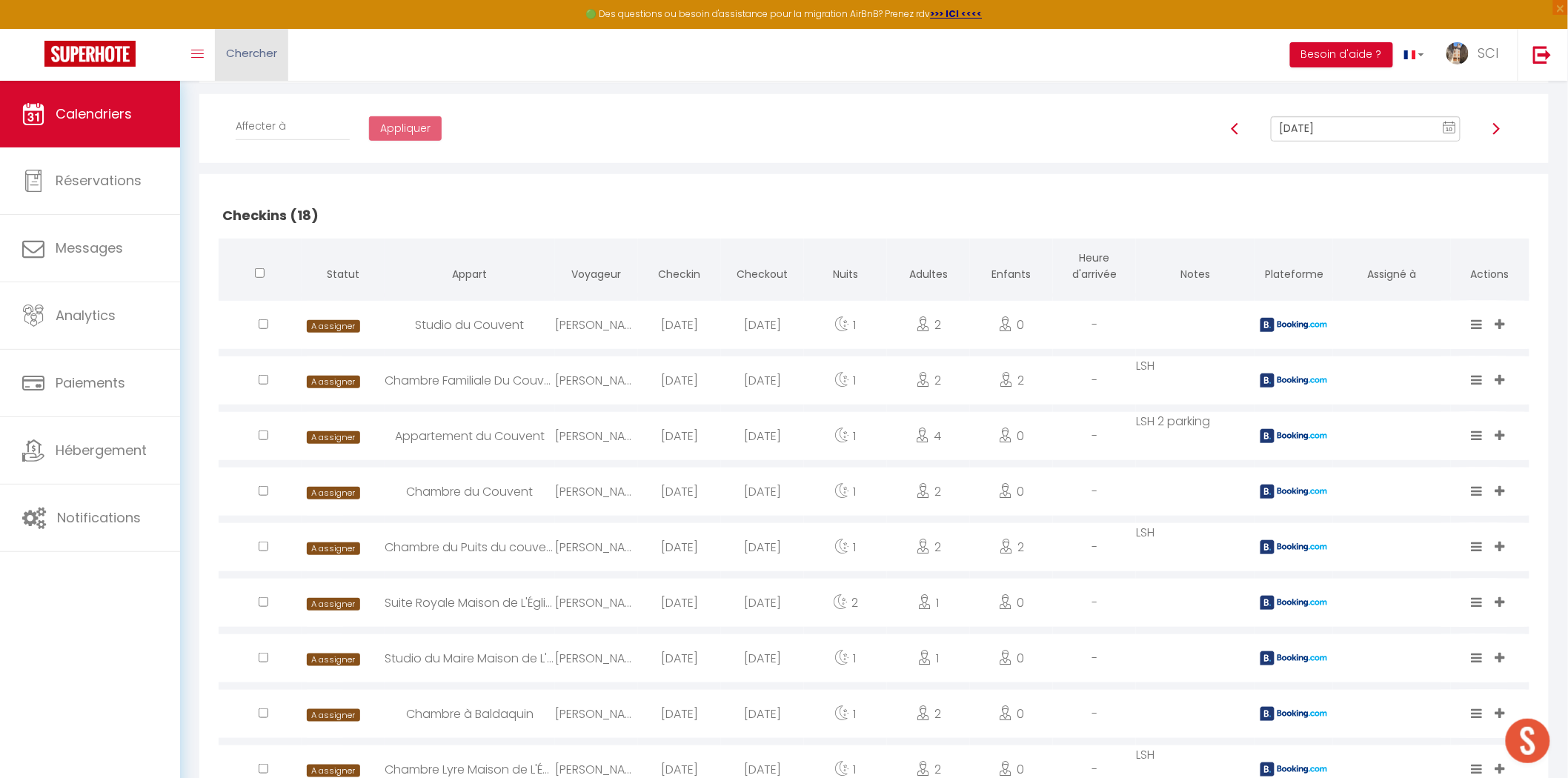
click at [247, 66] on link "Chercher" at bounding box center [251, 55] width 73 height 52
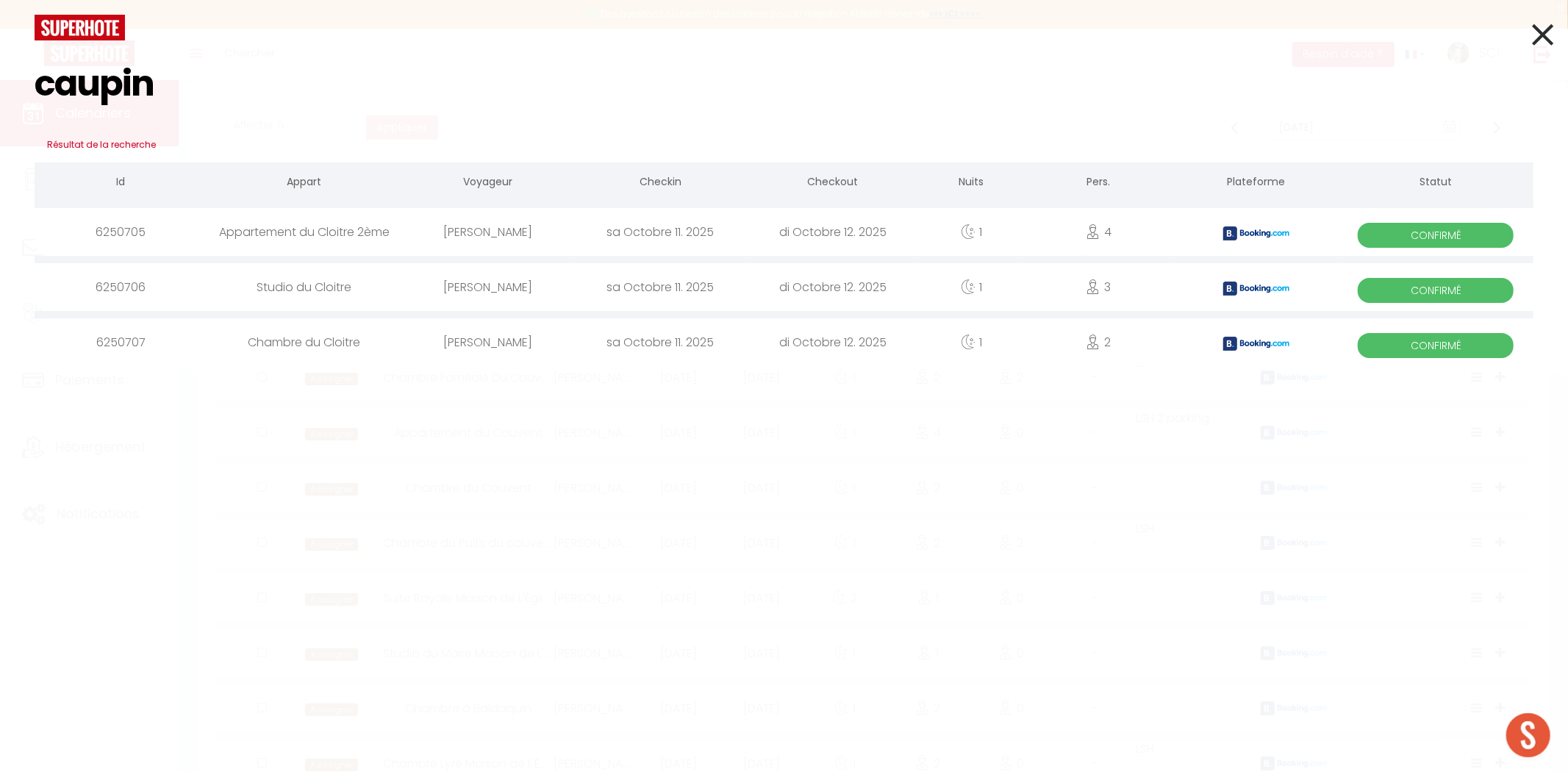
type input "caupin"
click at [471, 228] on div "Deborah Caupin" at bounding box center [488, 232] width 172 height 47
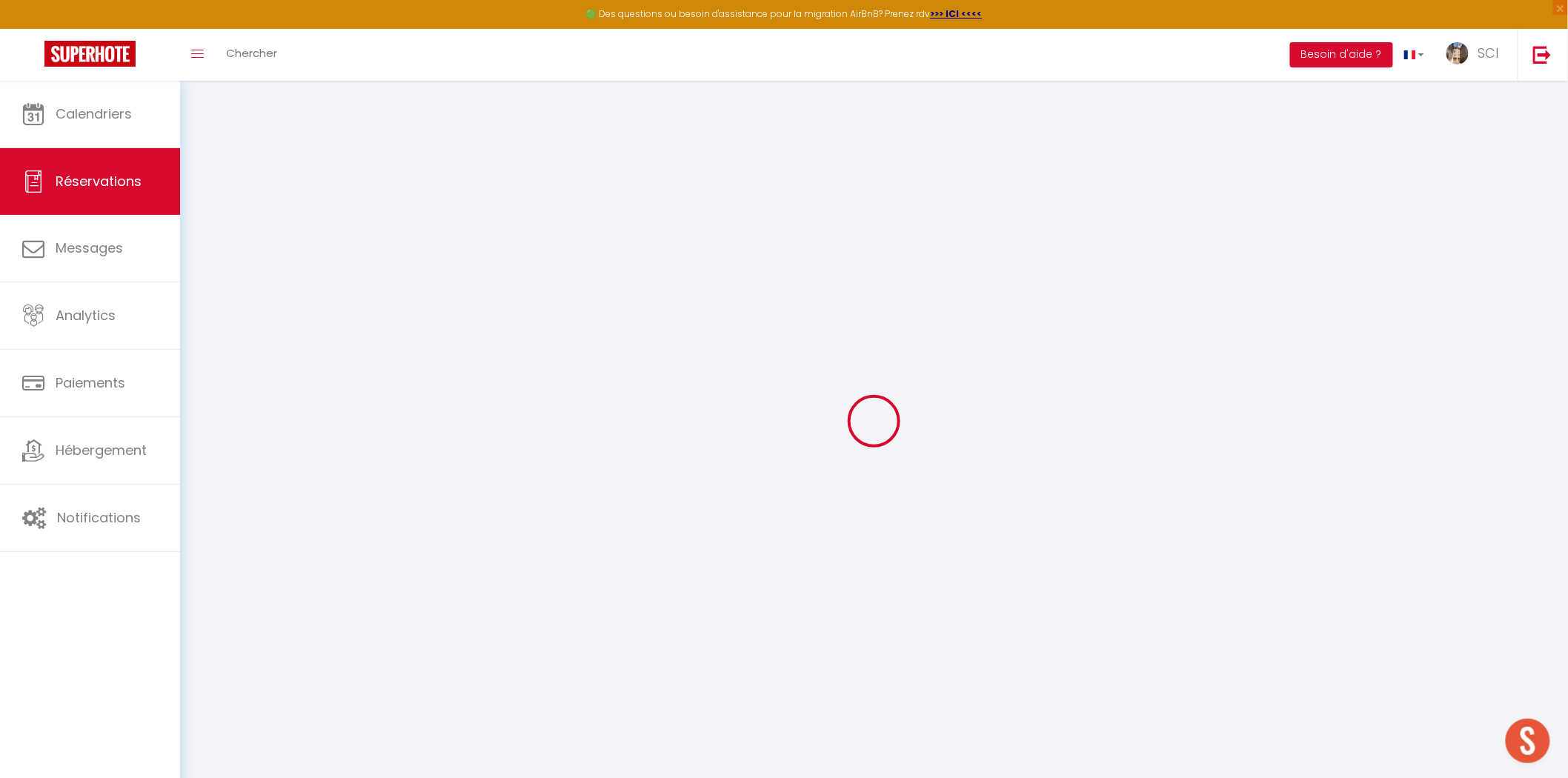
type input "Deborah"
type input "Caupin"
type input "dcaupi.388027@guest.booking.com"
type input "+33768201150"
type input "."
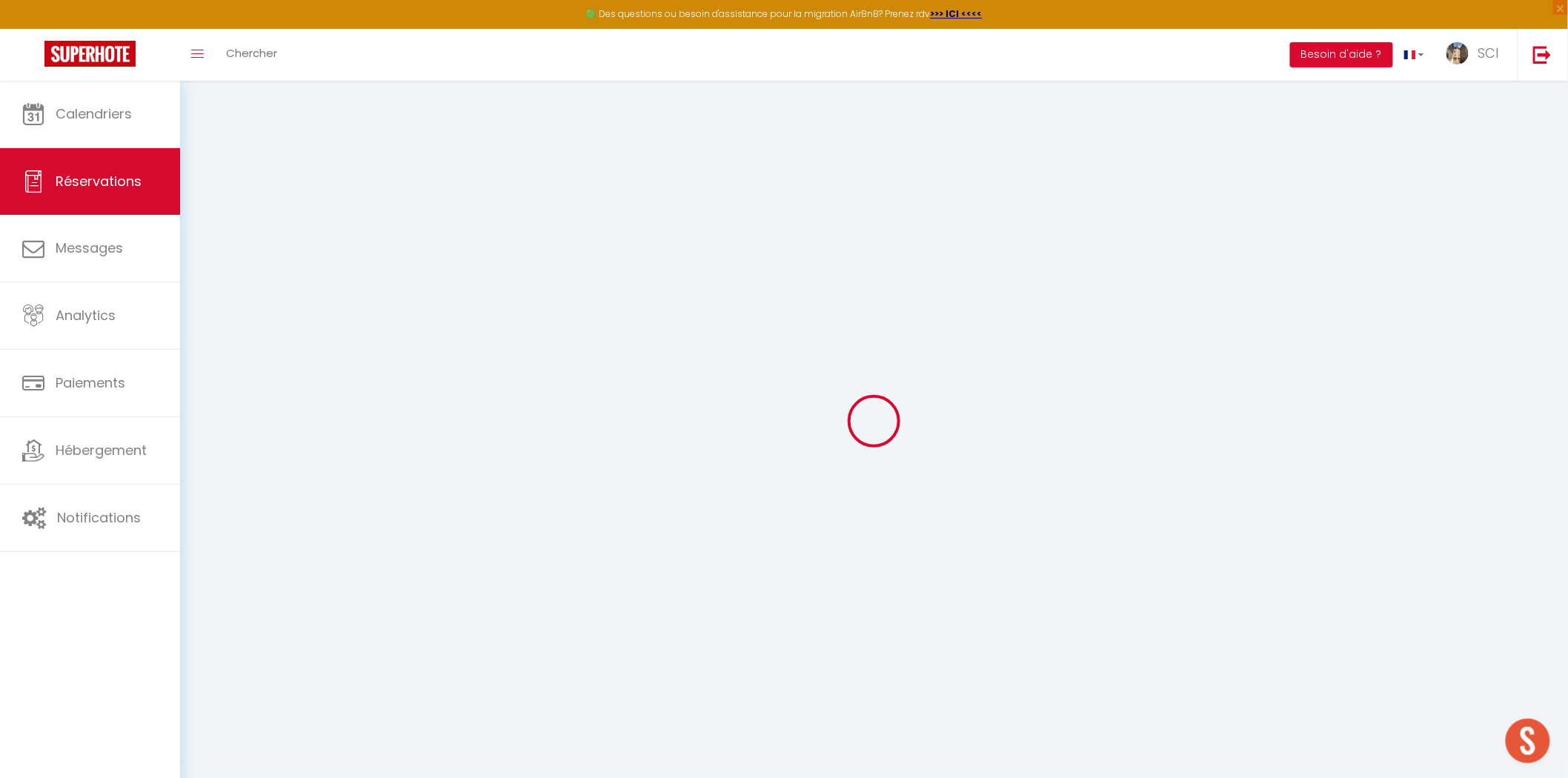
select select "FR"
type input "31.45"
type input "5.59"
select select "20083"
select select "1"
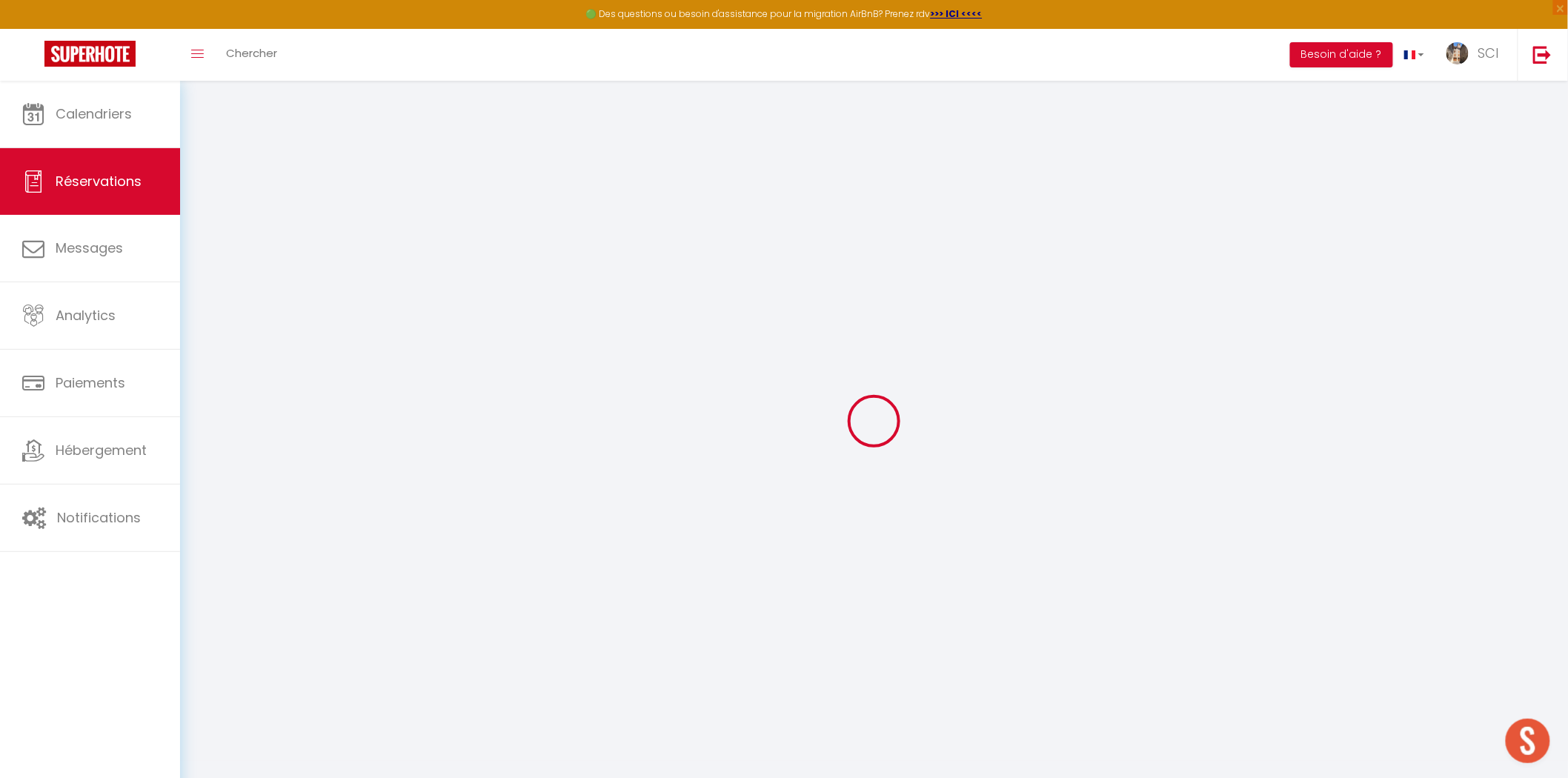
select select
type input "4"
type input "2"
select select "12"
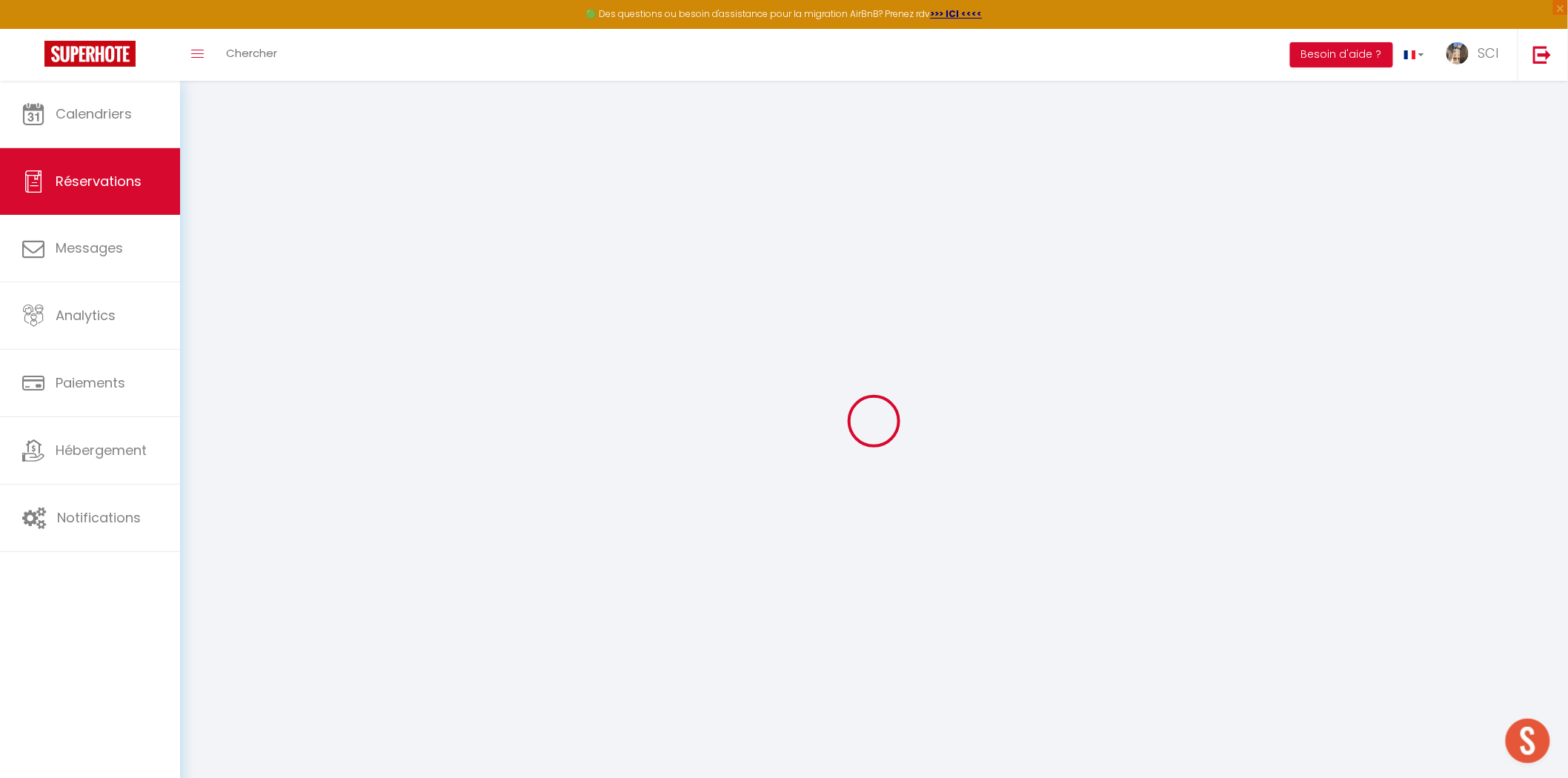
select select "15"
type input "185"
checkbox input "false"
type input "0"
select select "2"
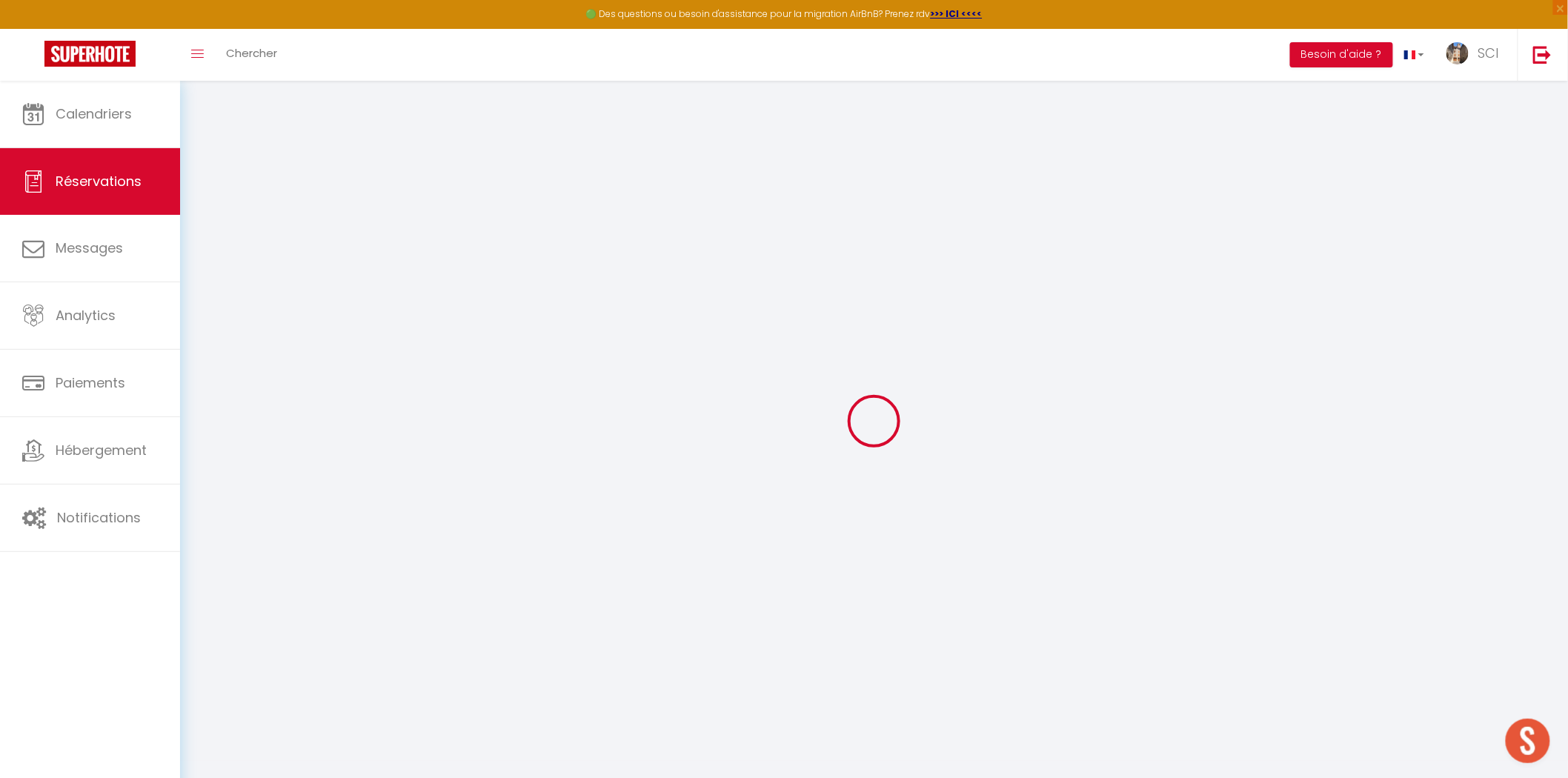
type input "0"
select select
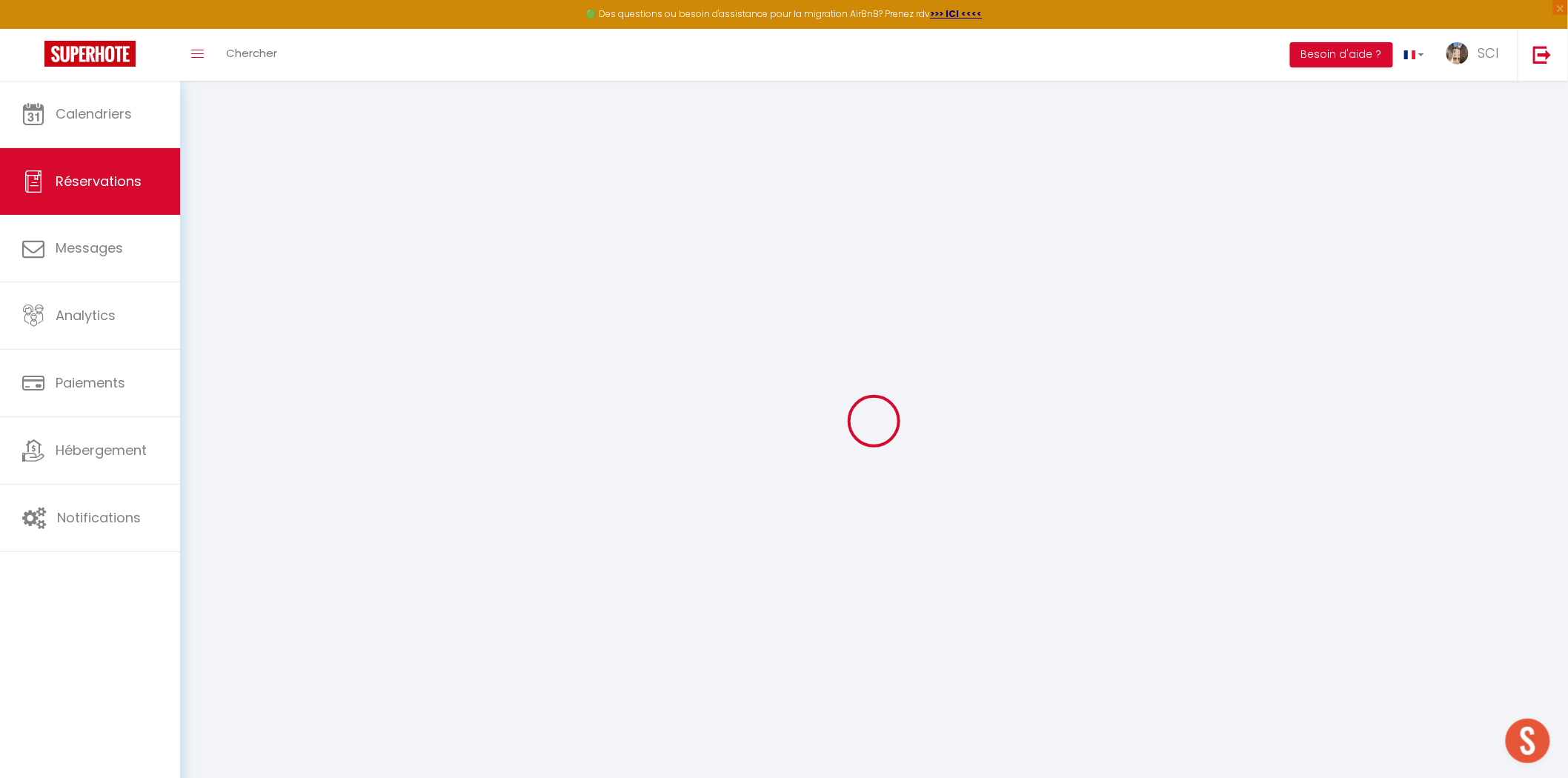
checkbox input "false"
select select
checkbox input "false"
select select
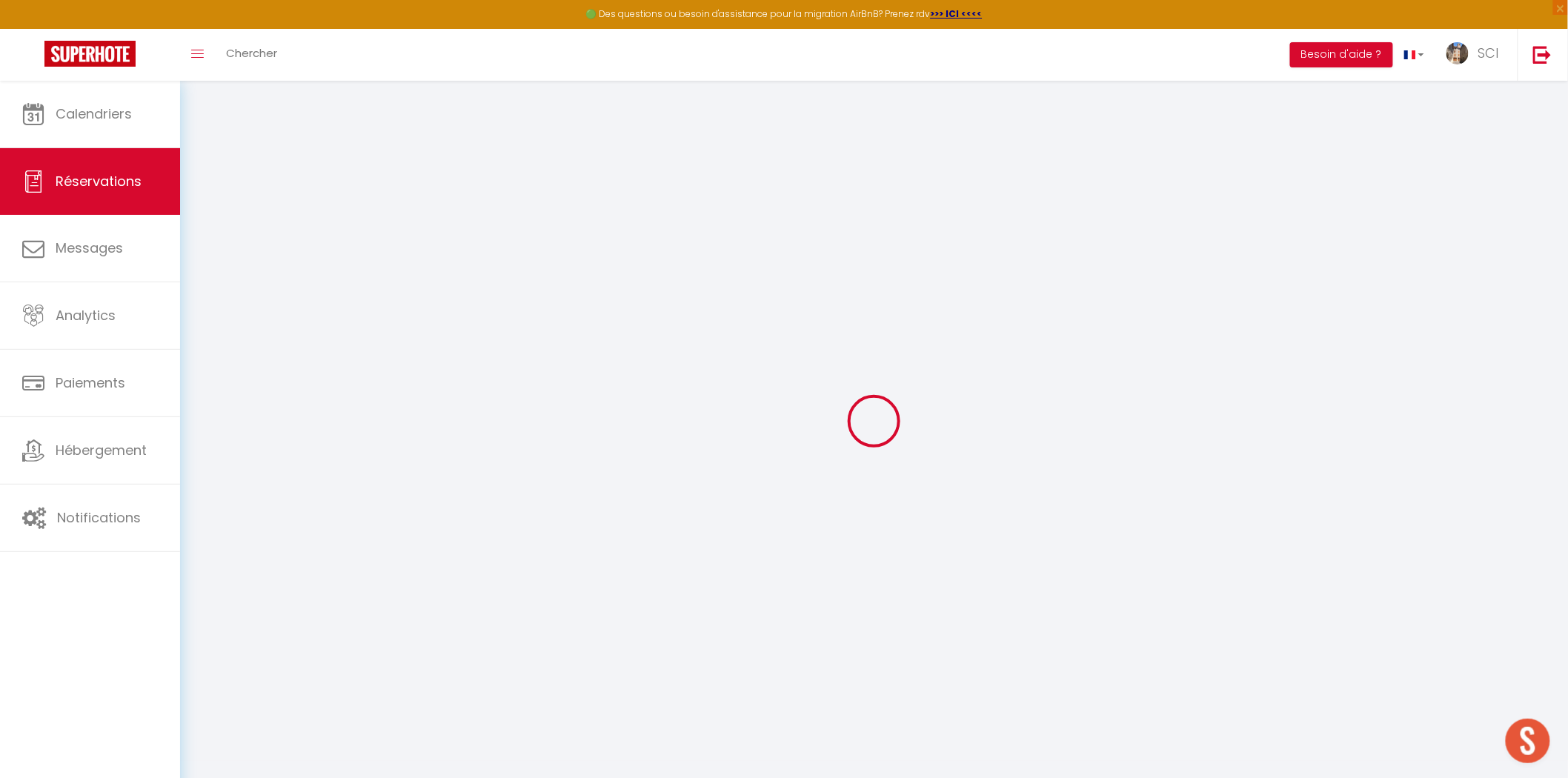
select select
checkbox input "false"
type textarea "** THIS RESERVATION HAS BEEN PRE-PAID ** BOOKING NOTE : Payment charge is EUR 5…"
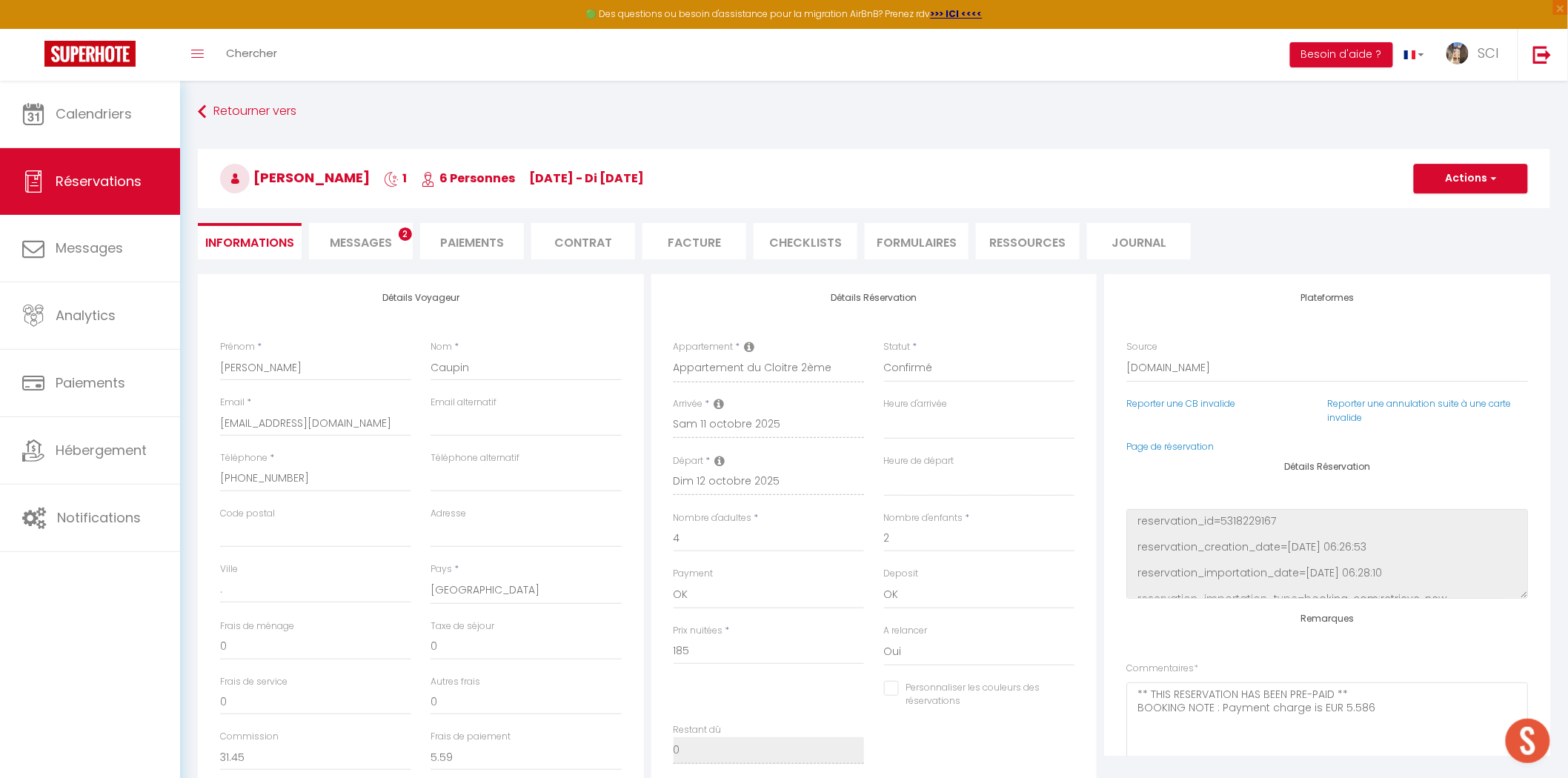
type input "9.25"
select select
checkbox input "false"
select select
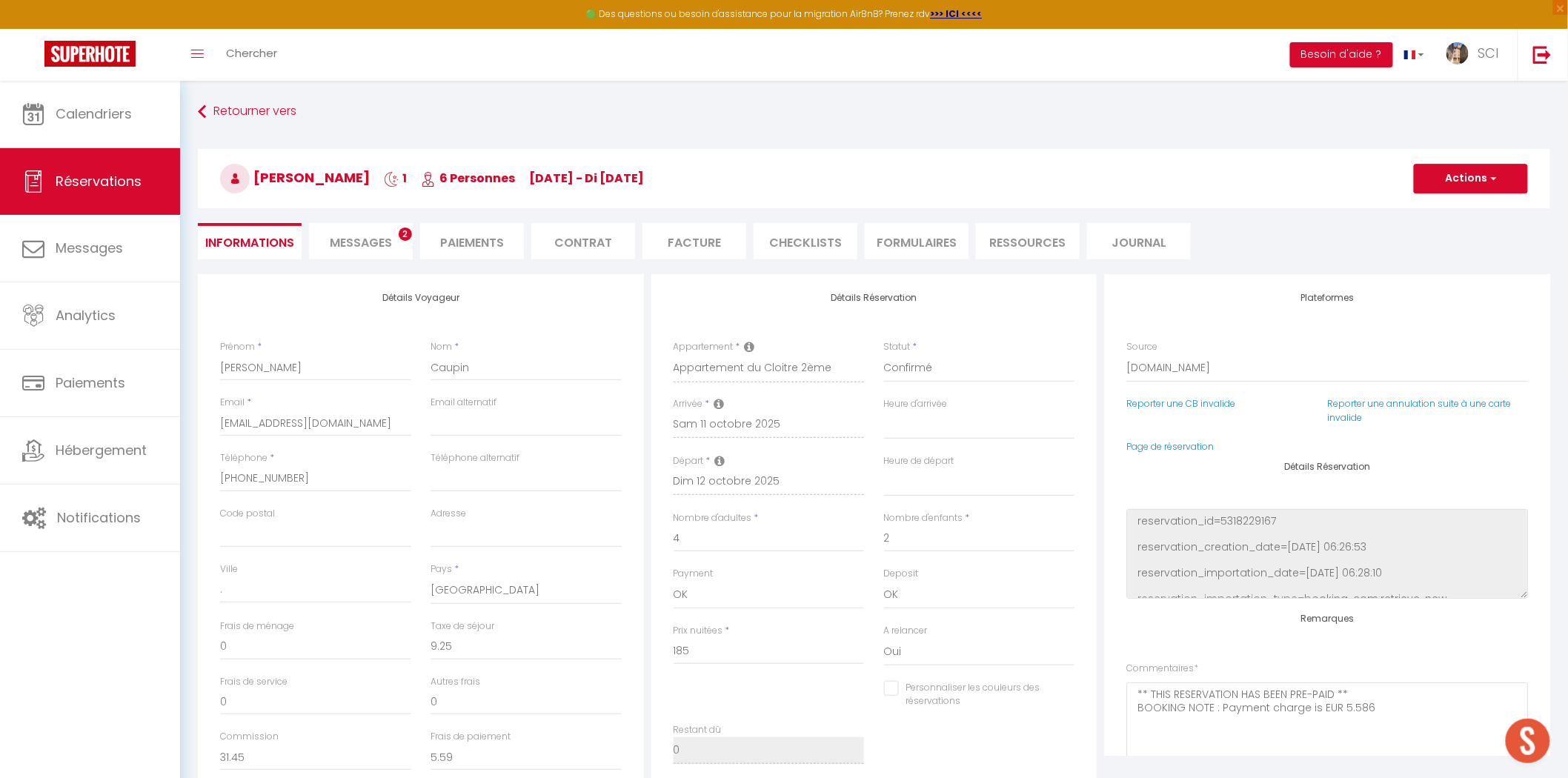
select select
click at [347, 240] on span "Messages" at bounding box center [361, 242] width 62 height 17
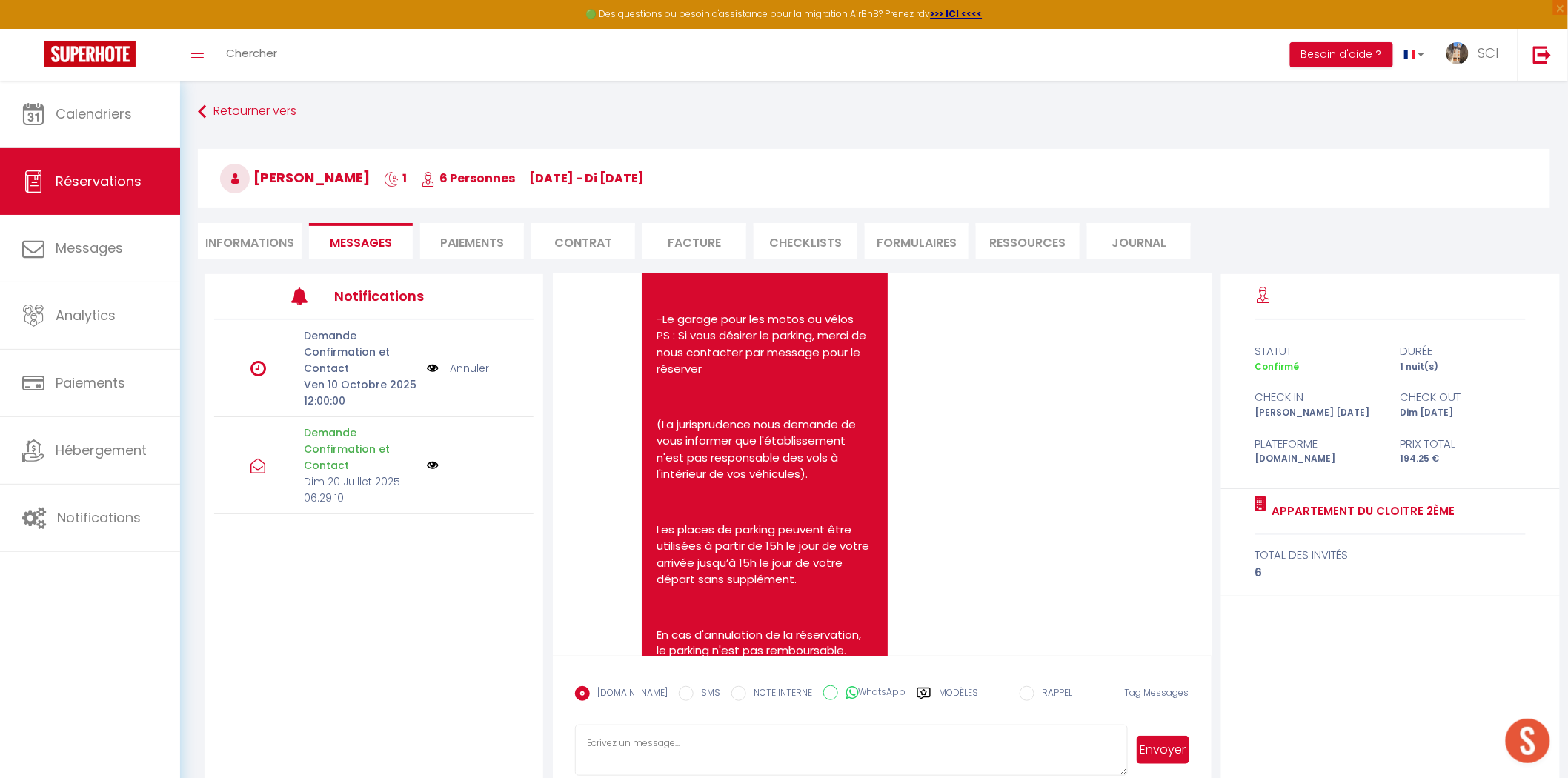
scroll to position [660, 0]
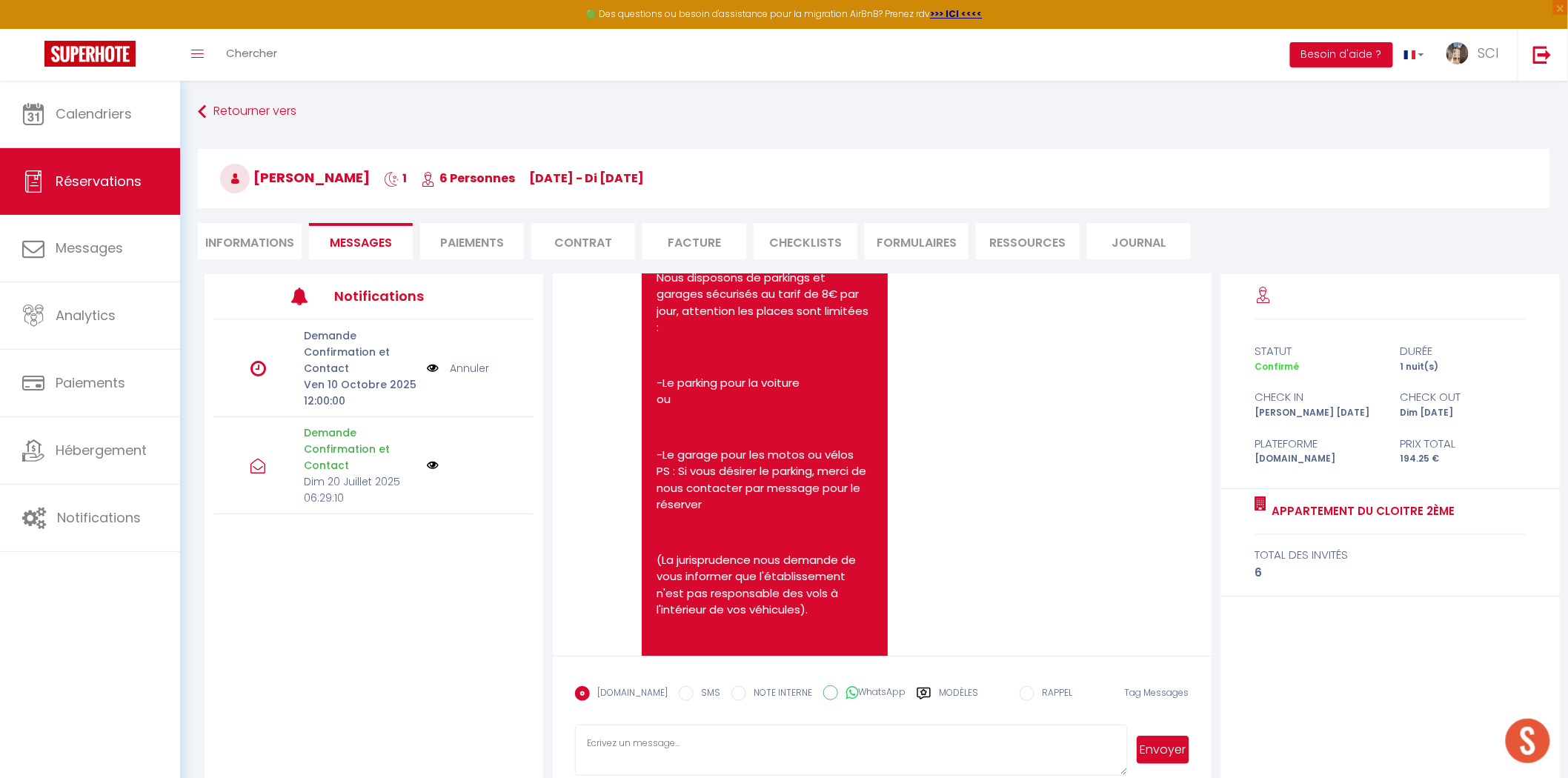
click at [465, 252] on li "Paiements" at bounding box center [471, 240] width 103 height 36
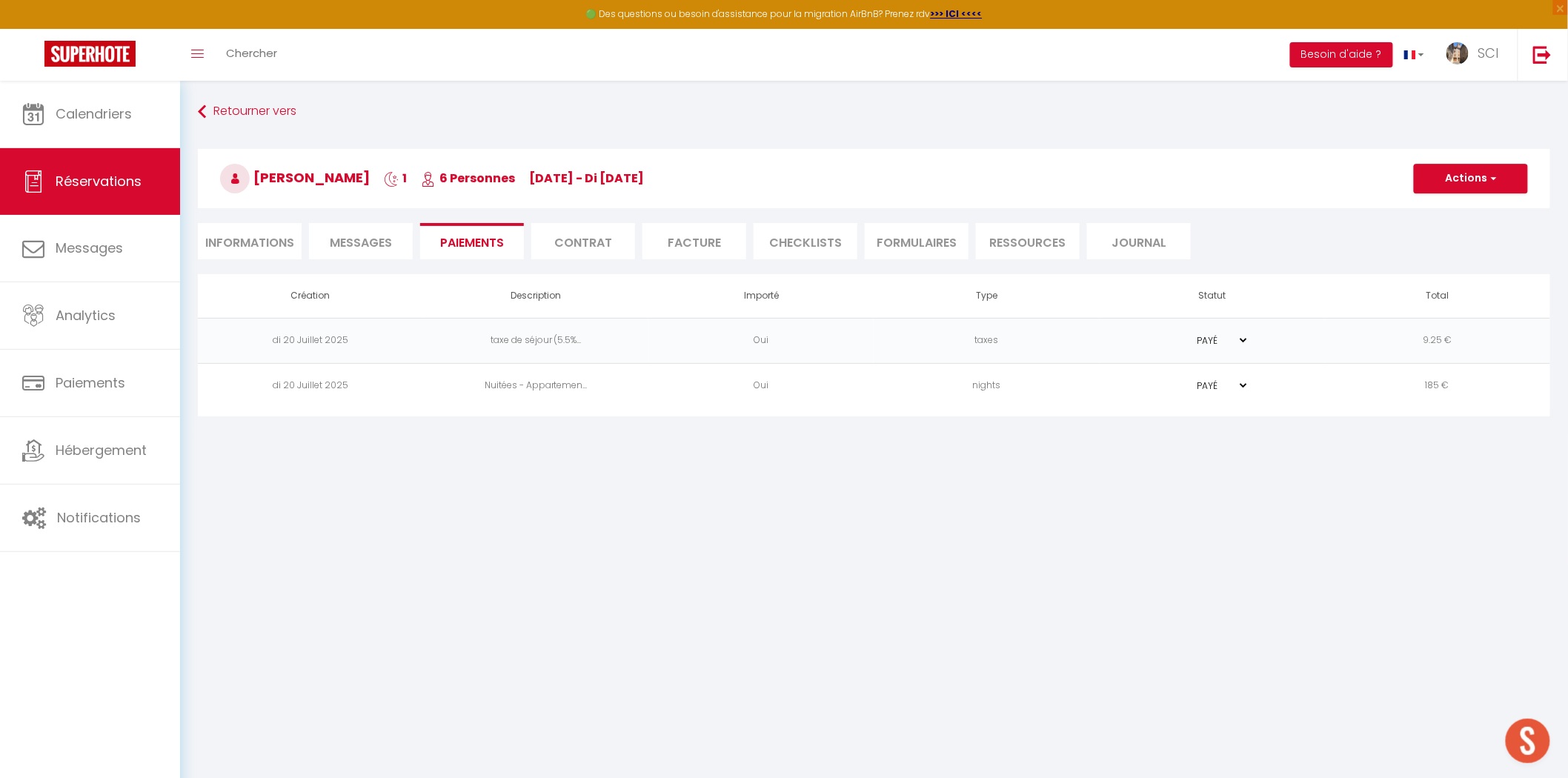
click at [336, 224] on li "Messages" at bounding box center [360, 240] width 103 height 36
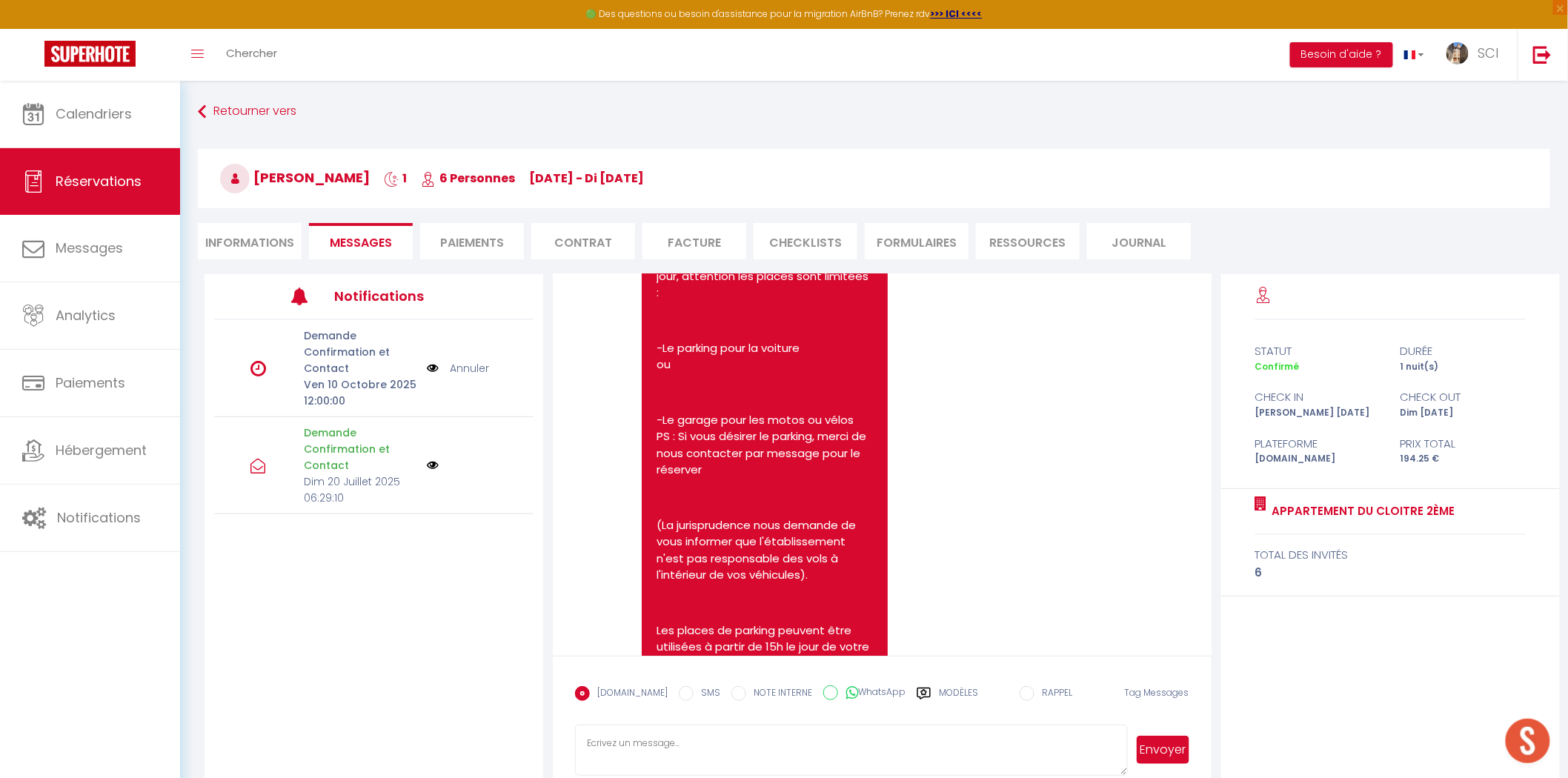
scroll to position [866, 0]
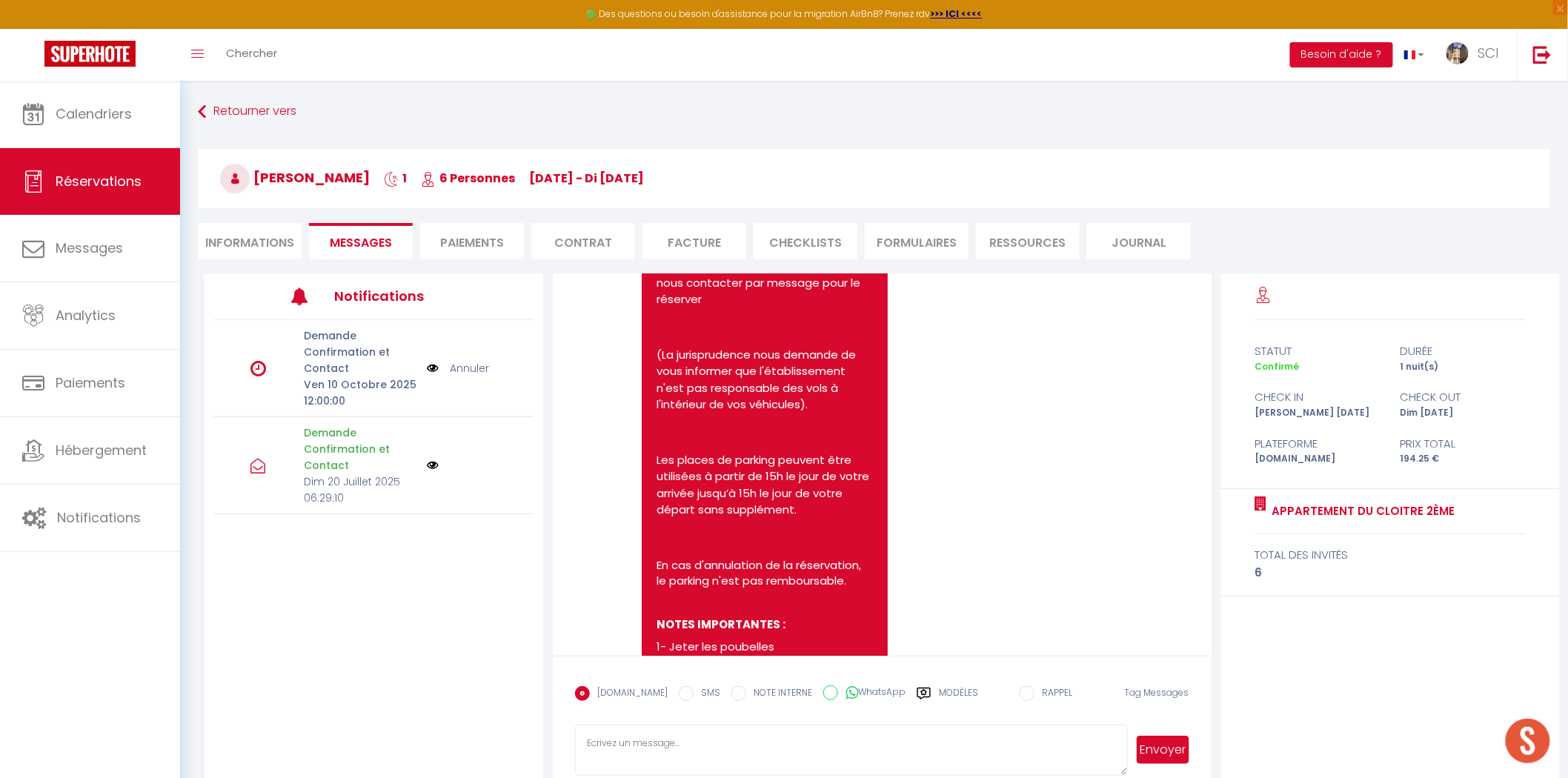
click at [807, 746] on textarea at bounding box center [851, 751] width 552 height 52
type textarea "Bonjour, Avez vous besoin de parking pendant votre séjour? Cordialement,"
click at [1149, 745] on button "Envoyer" at bounding box center [1163, 750] width 52 height 28
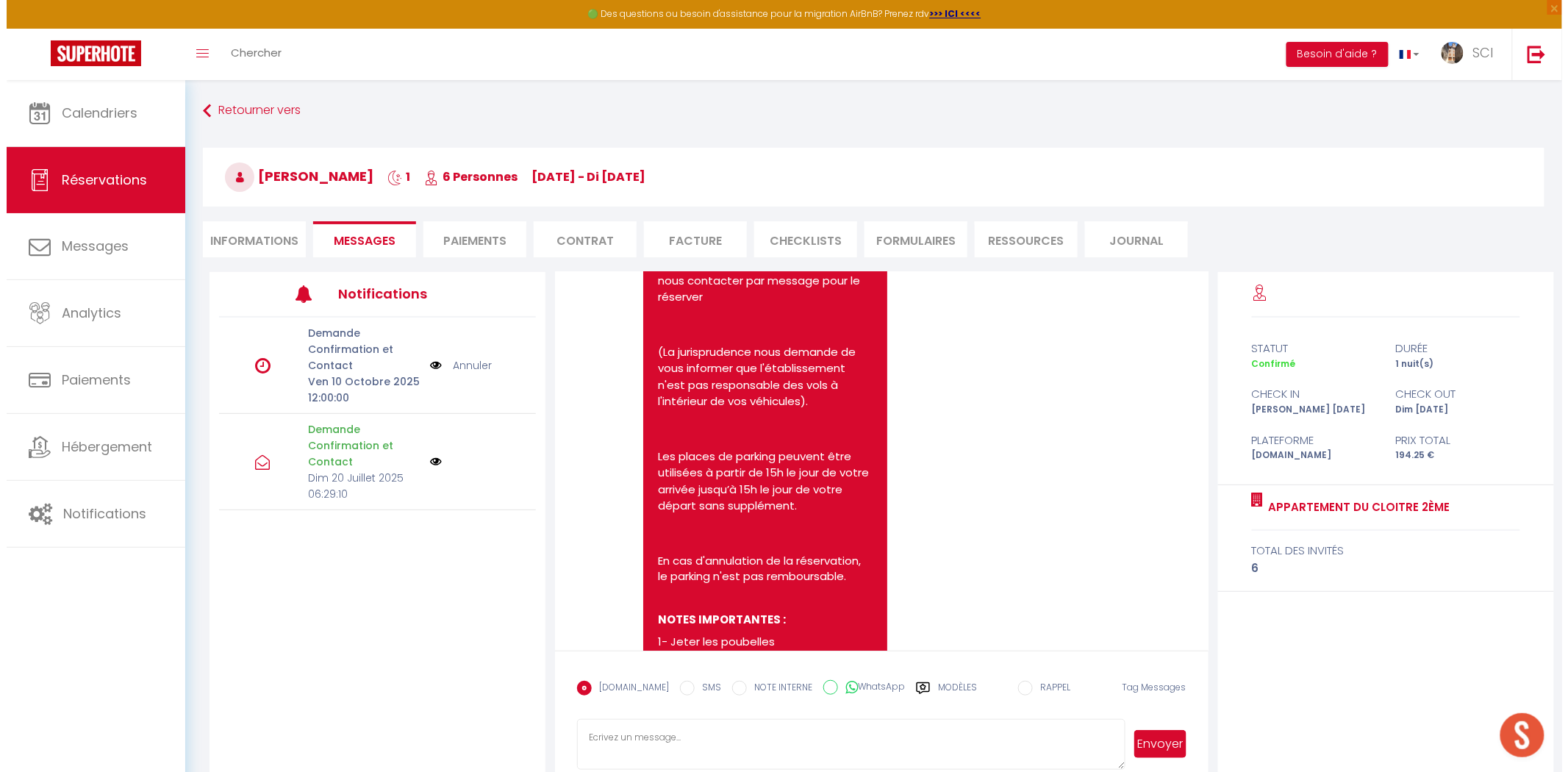
scroll to position [4617, 0]
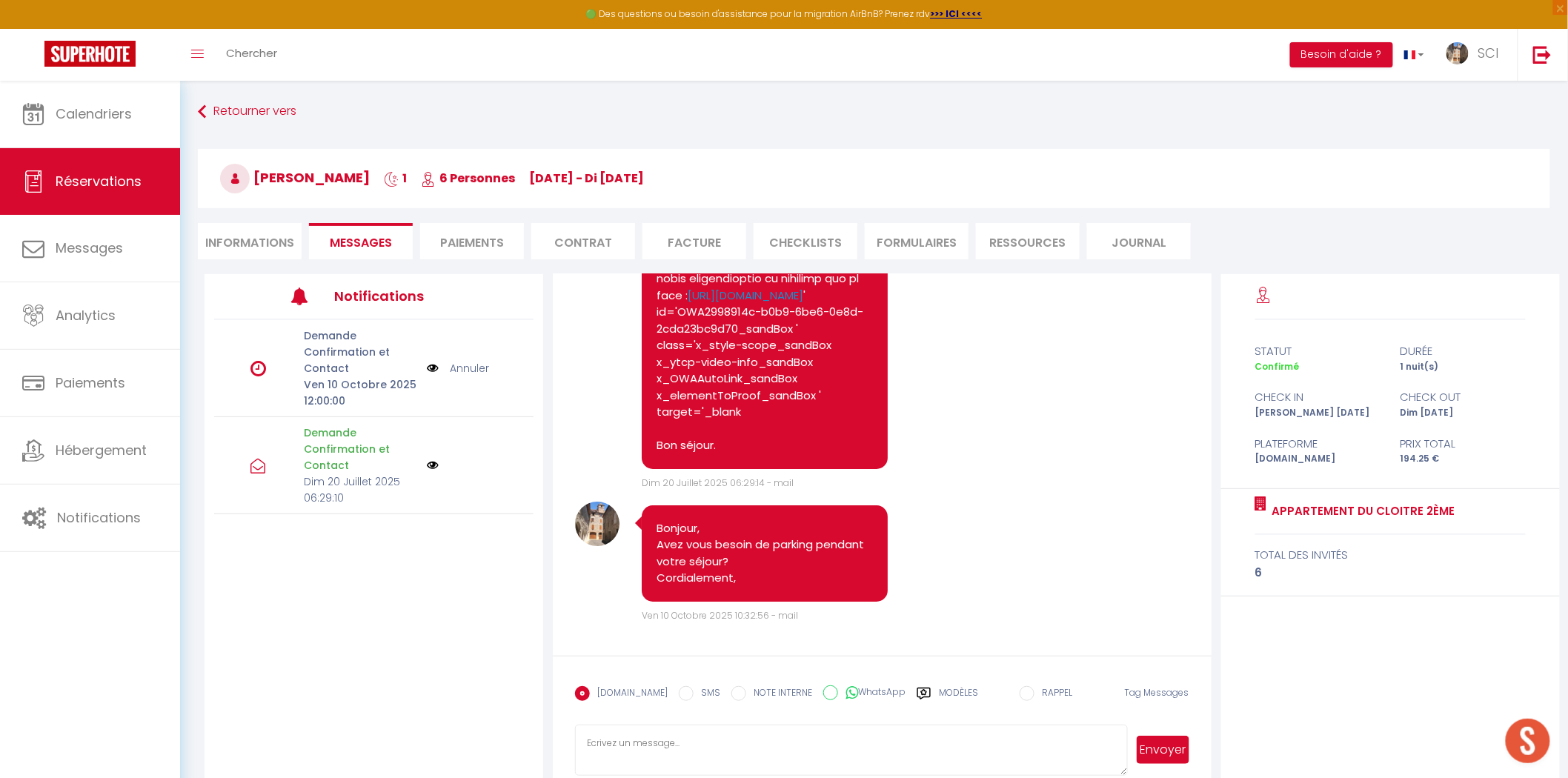
click at [1248, 225] on ul "Informations Messages Paiements Contrat Facture CHECKLISTS FORMULAIRES Ressourc…" at bounding box center [875, 240] width 1353 height 36
click at [269, 57] on span "Chercher" at bounding box center [252, 53] width 51 height 16
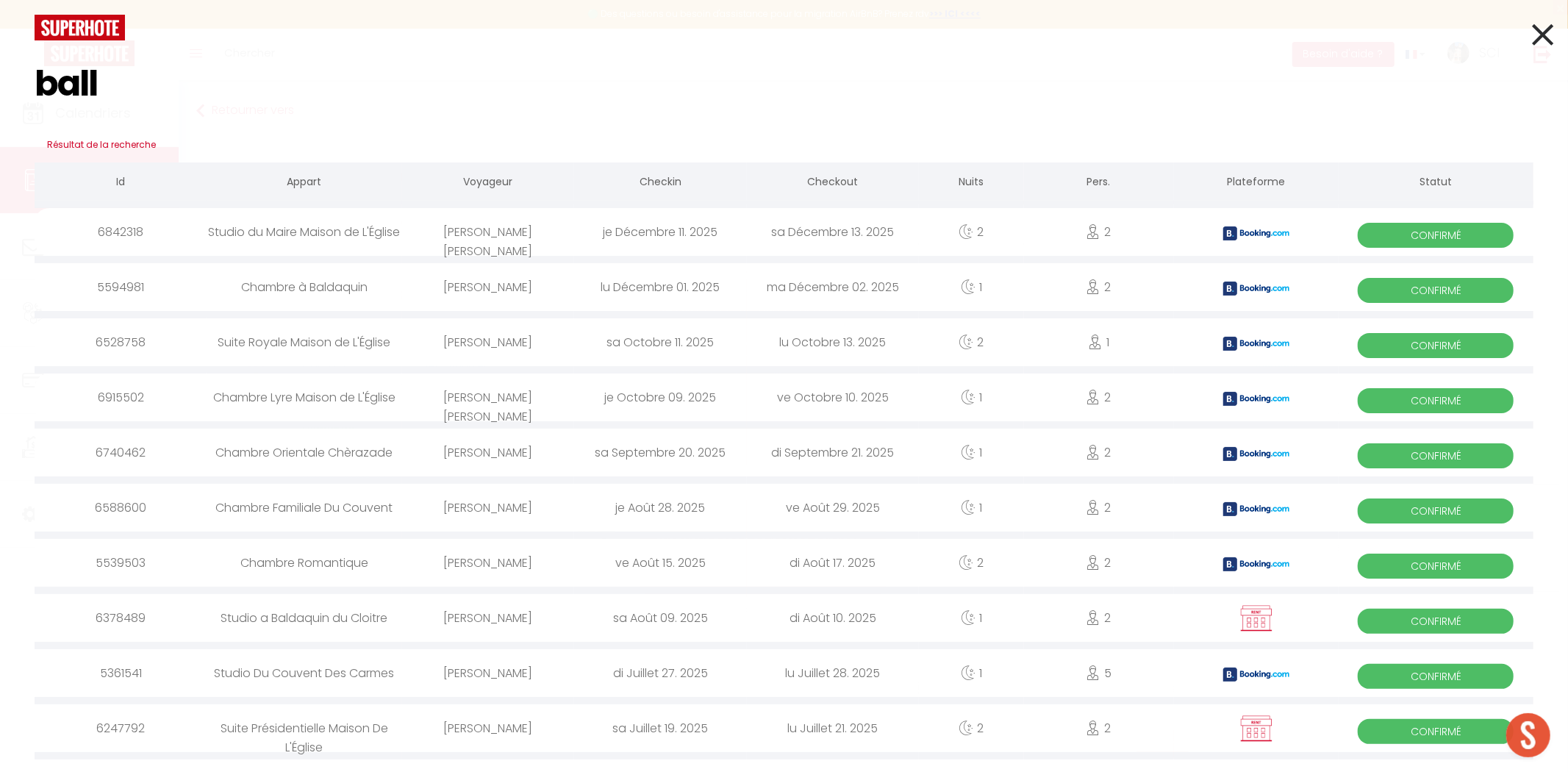
type input "ball"
click at [510, 346] on div "[PERSON_NAME]" at bounding box center [488, 342] width 172 height 47
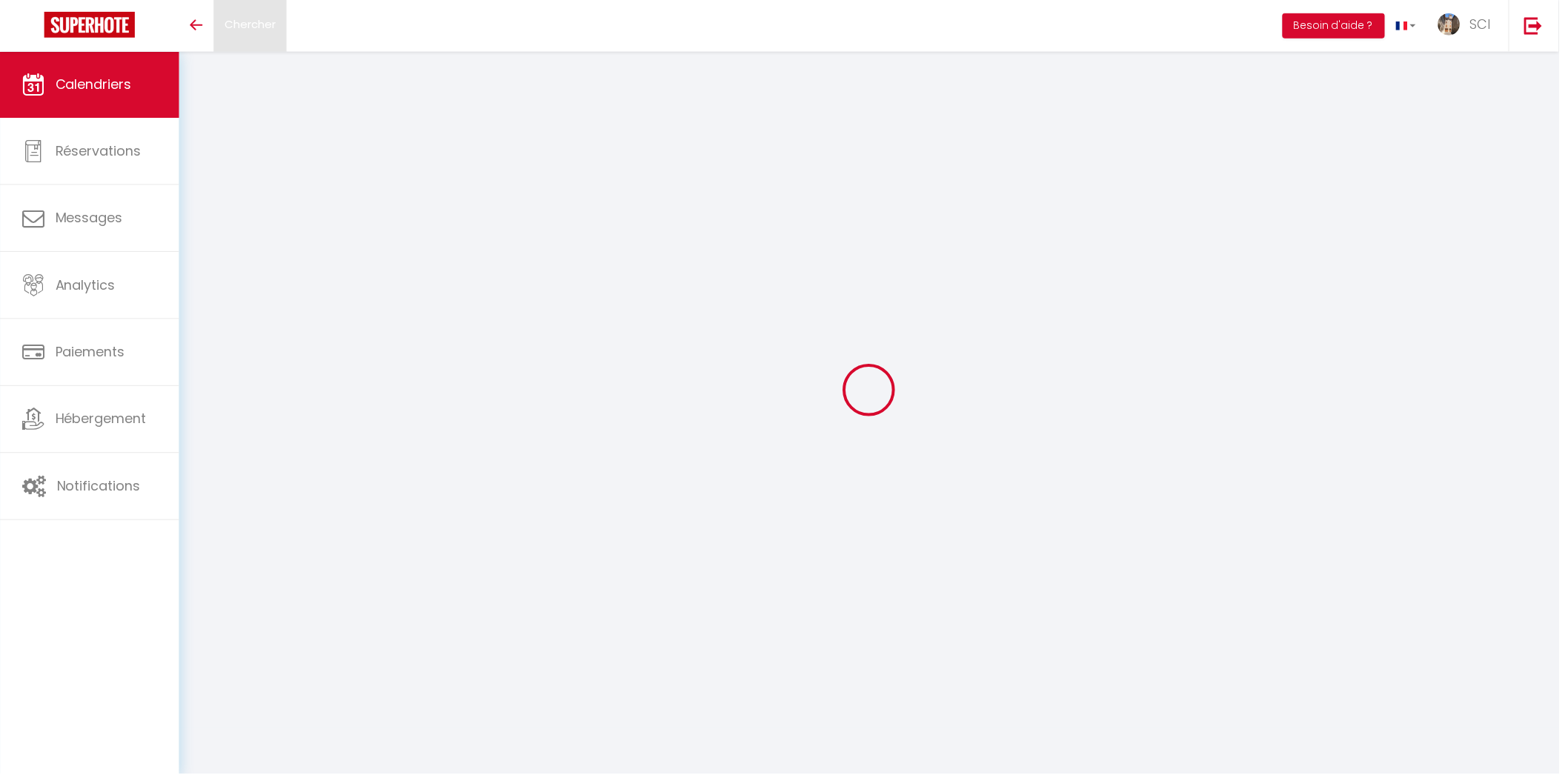
click at [254, 25] on span "Chercher" at bounding box center [252, 24] width 51 height 16
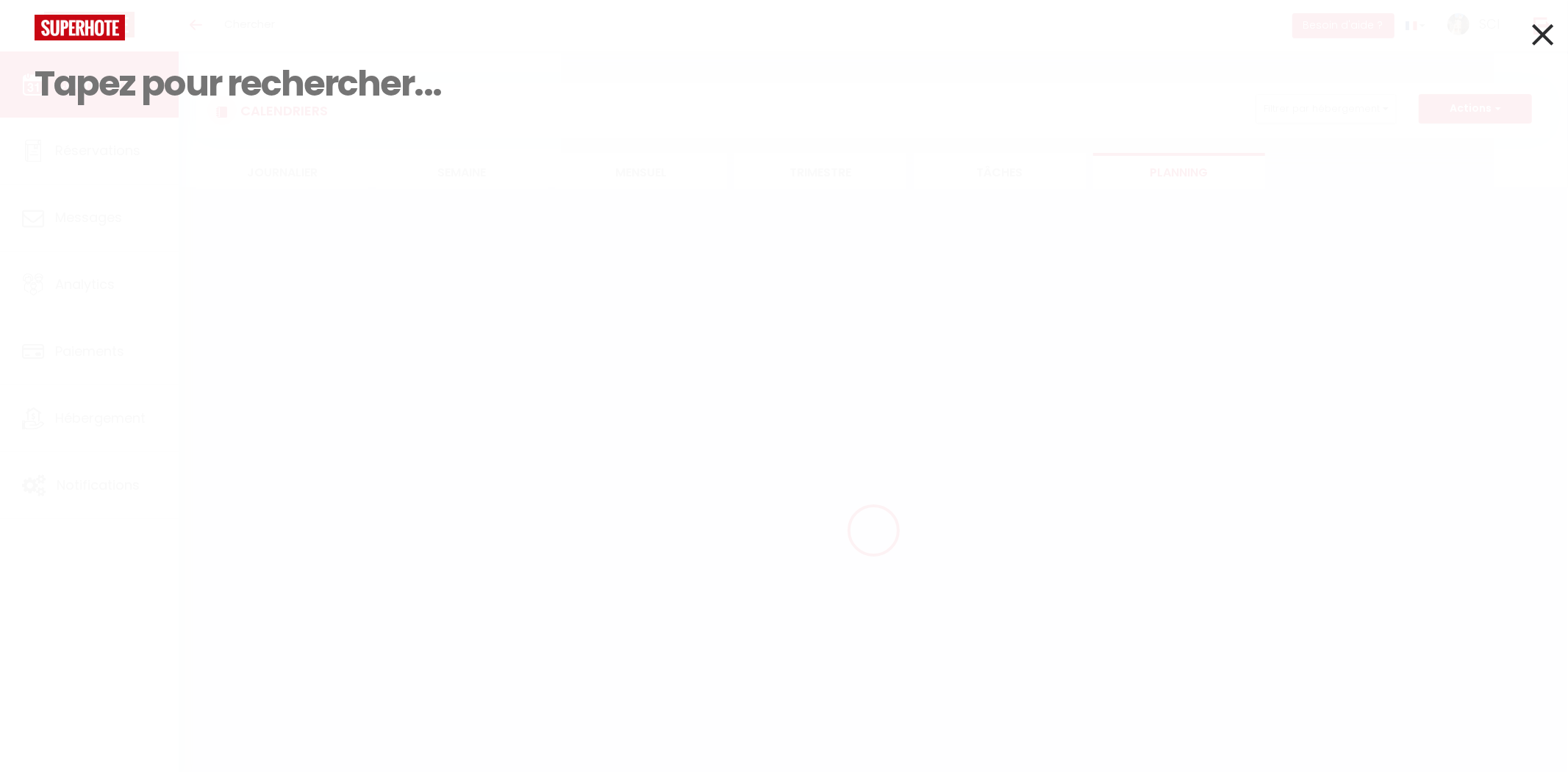
paste input "[DEMOGRAPHIC_DATA][PERSON_NAME]"
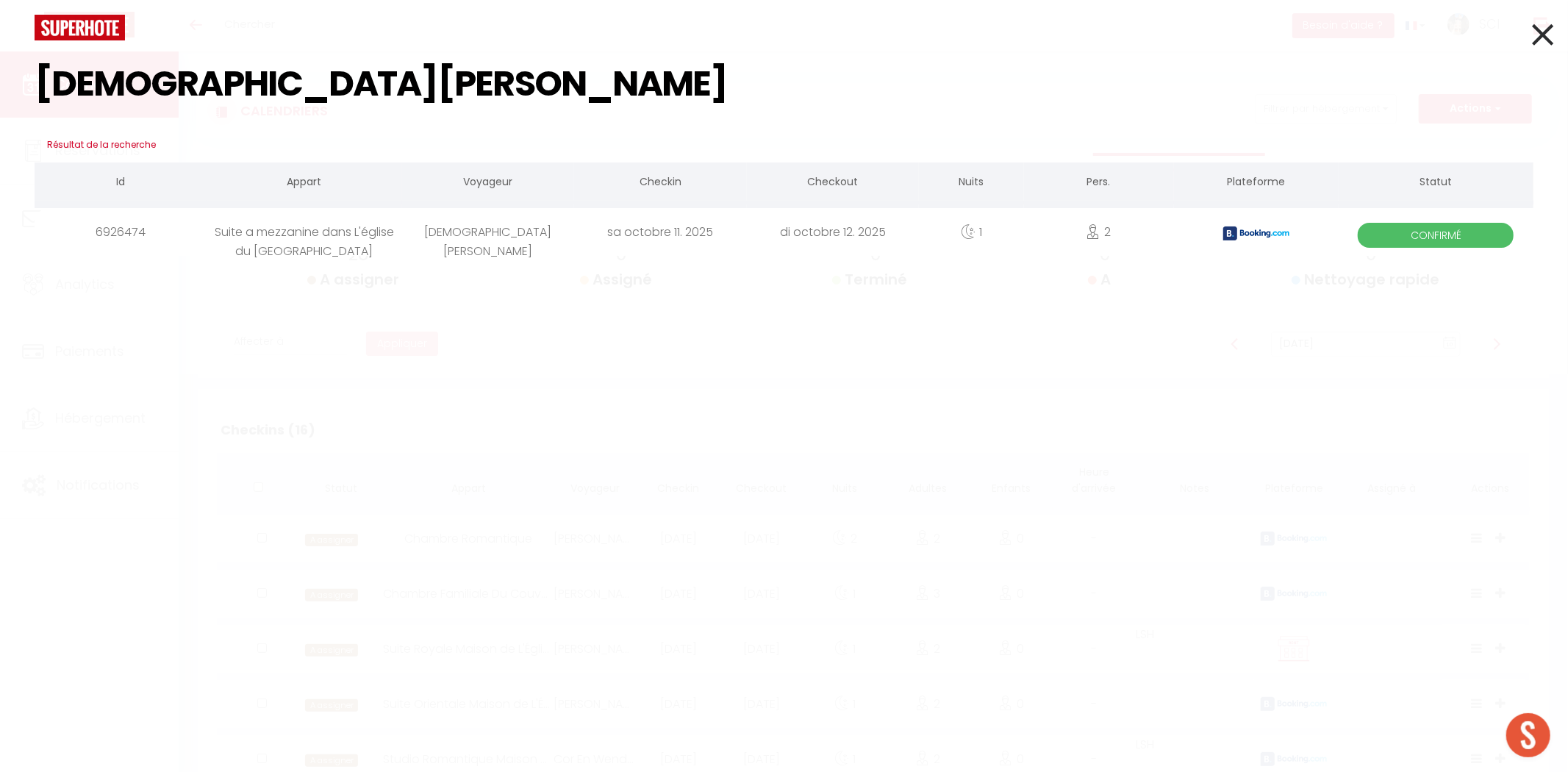
type input "[DEMOGRAPHIC_DATA][PERSON_NAME]"
click at [340, 239] on div "Suite a mezzanine dans L'église du [GEOGRAPHIC_DATA]" at bounding box center [304, 232] width 195 height 47
select select
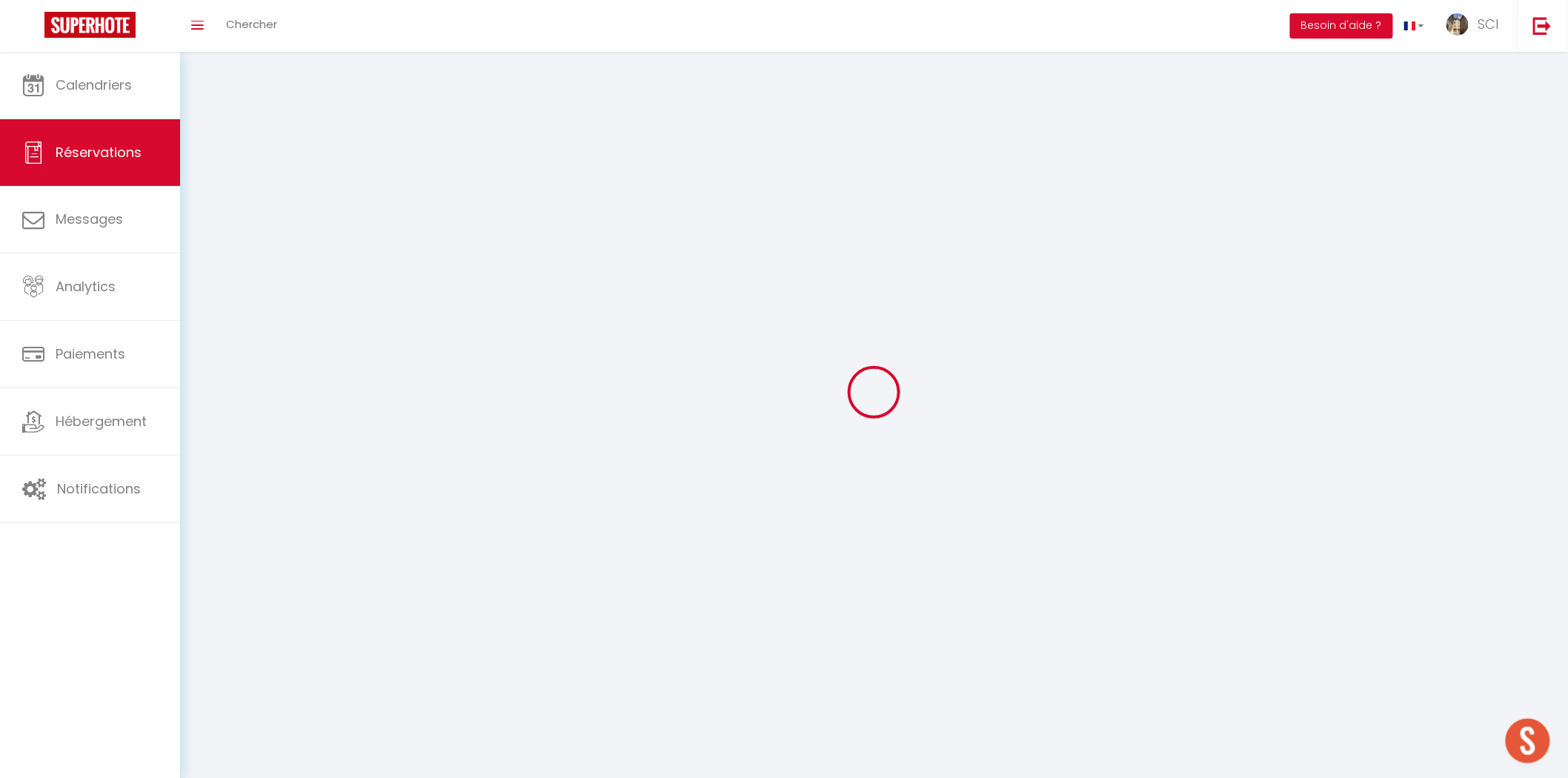
select select
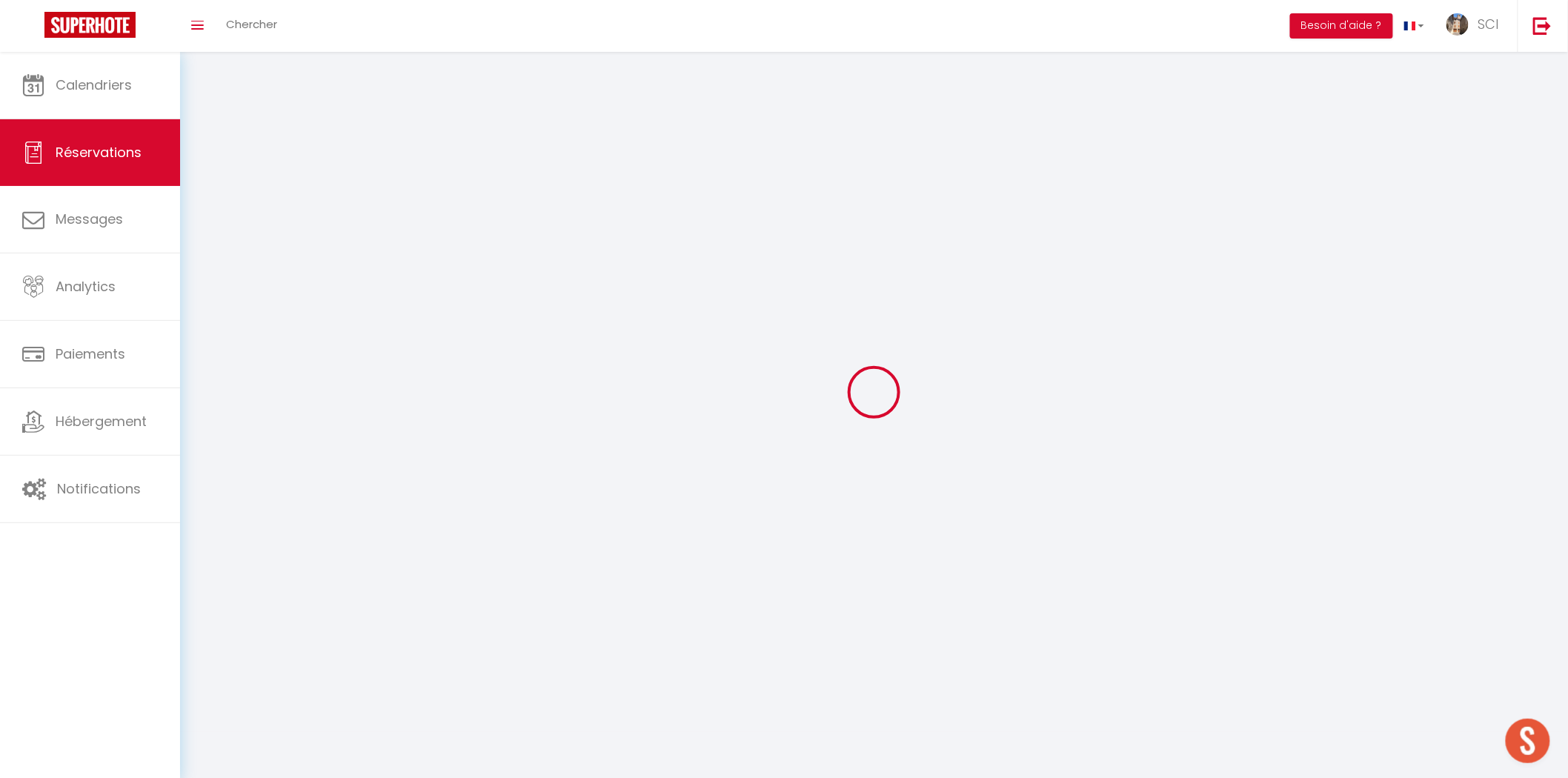
select select
checkbox input "false"
select select
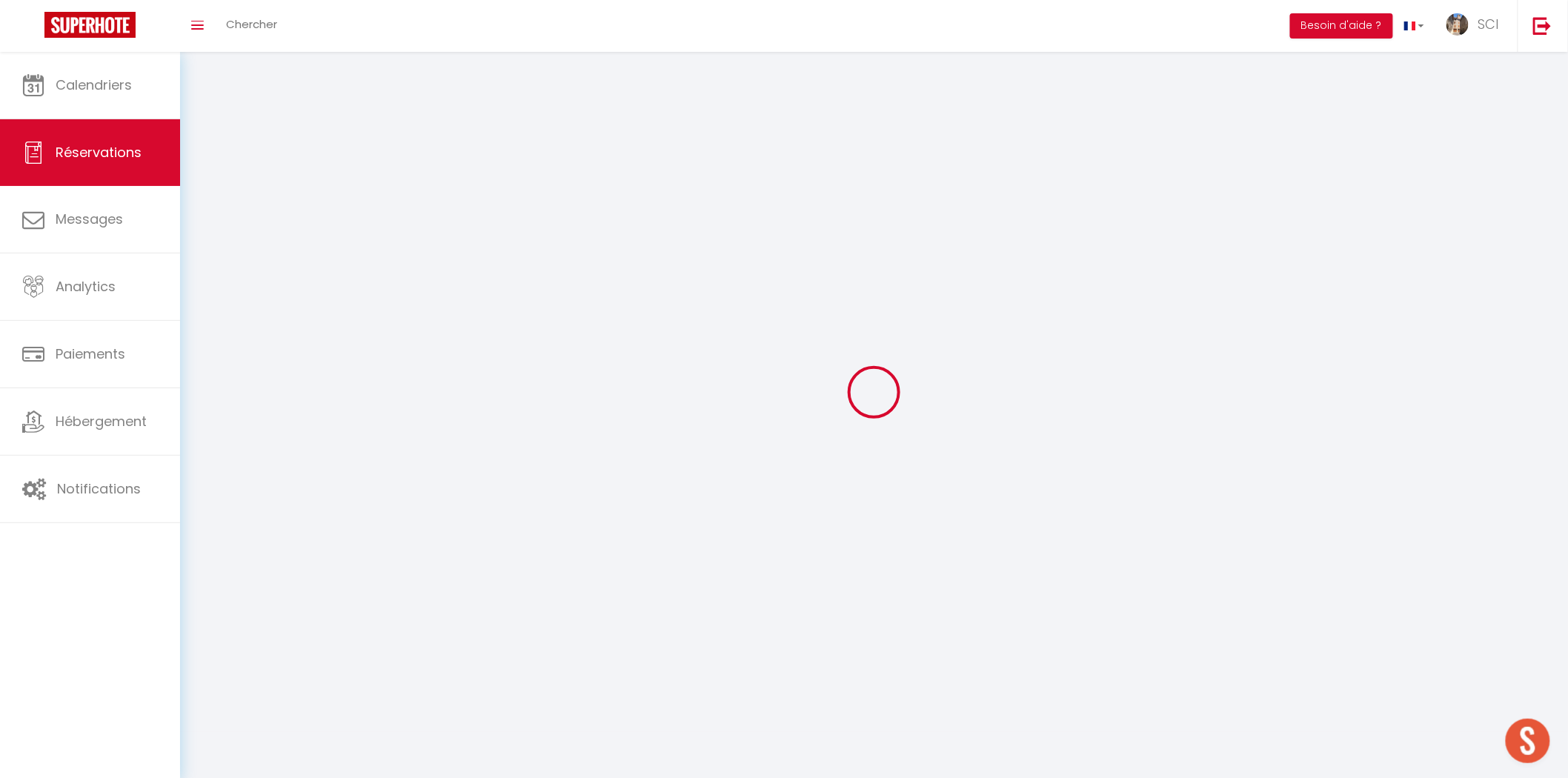
select select
checkbox input "false"
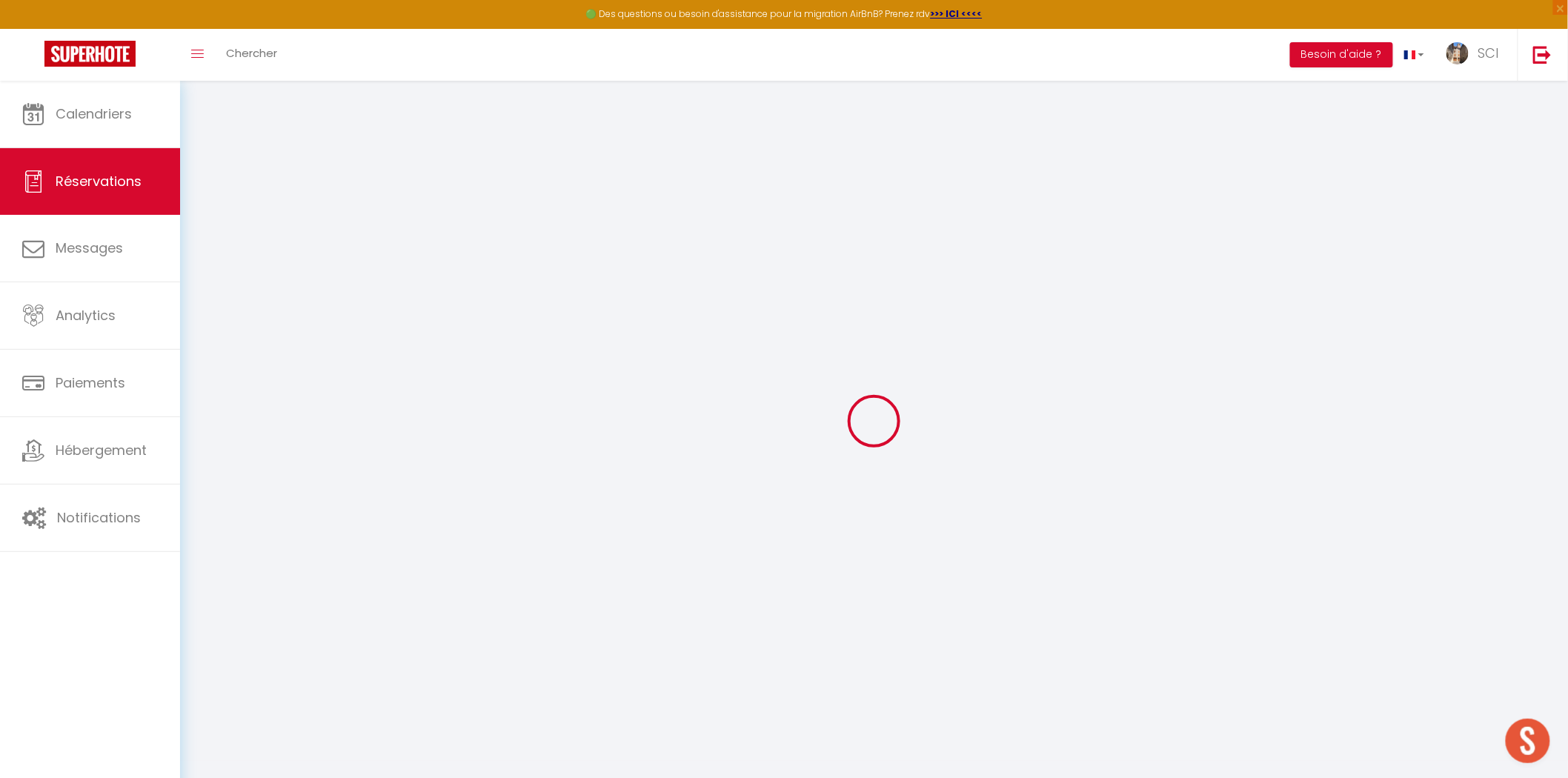
select select
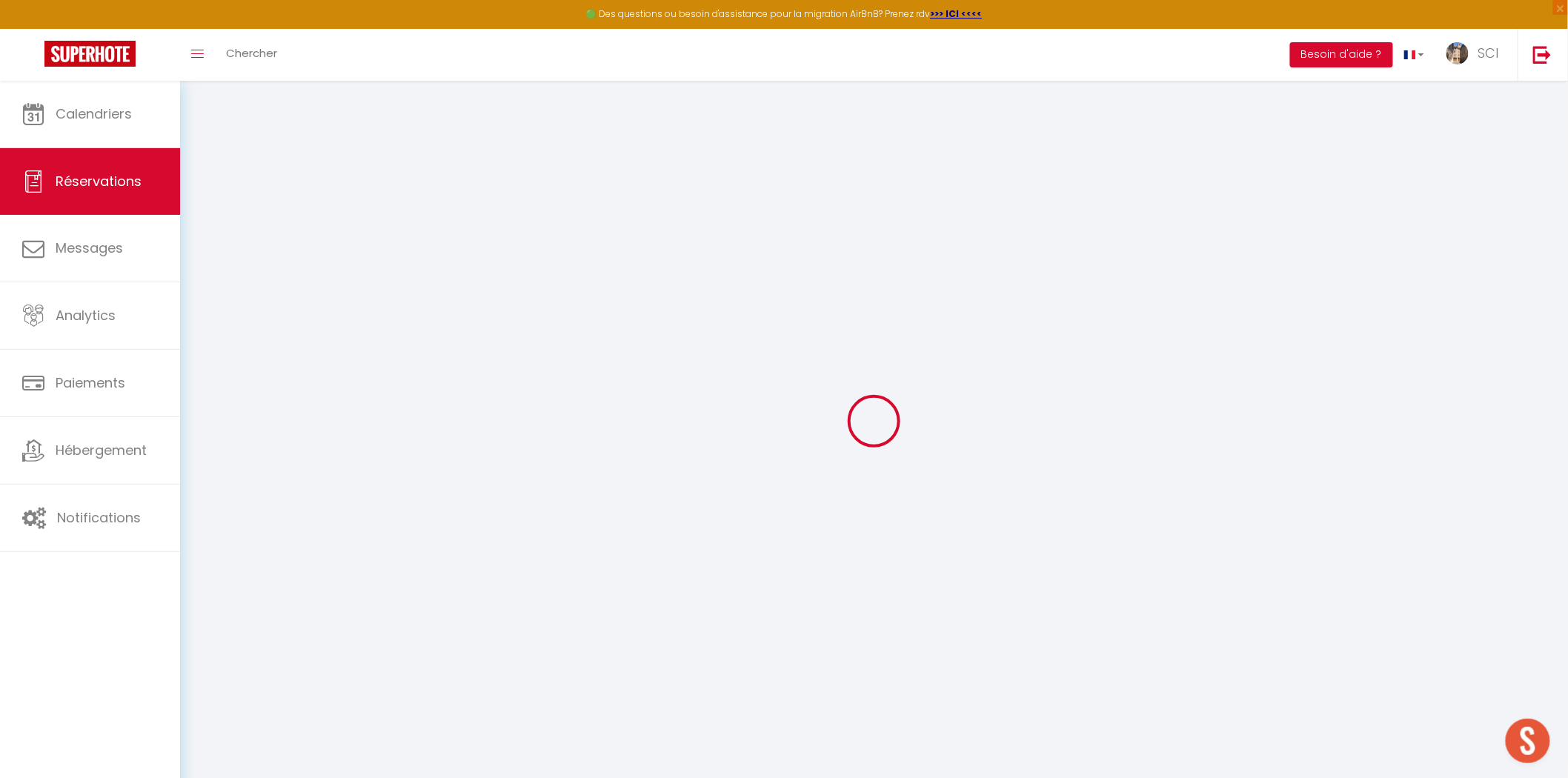
select select
checkbox input "false"
select select
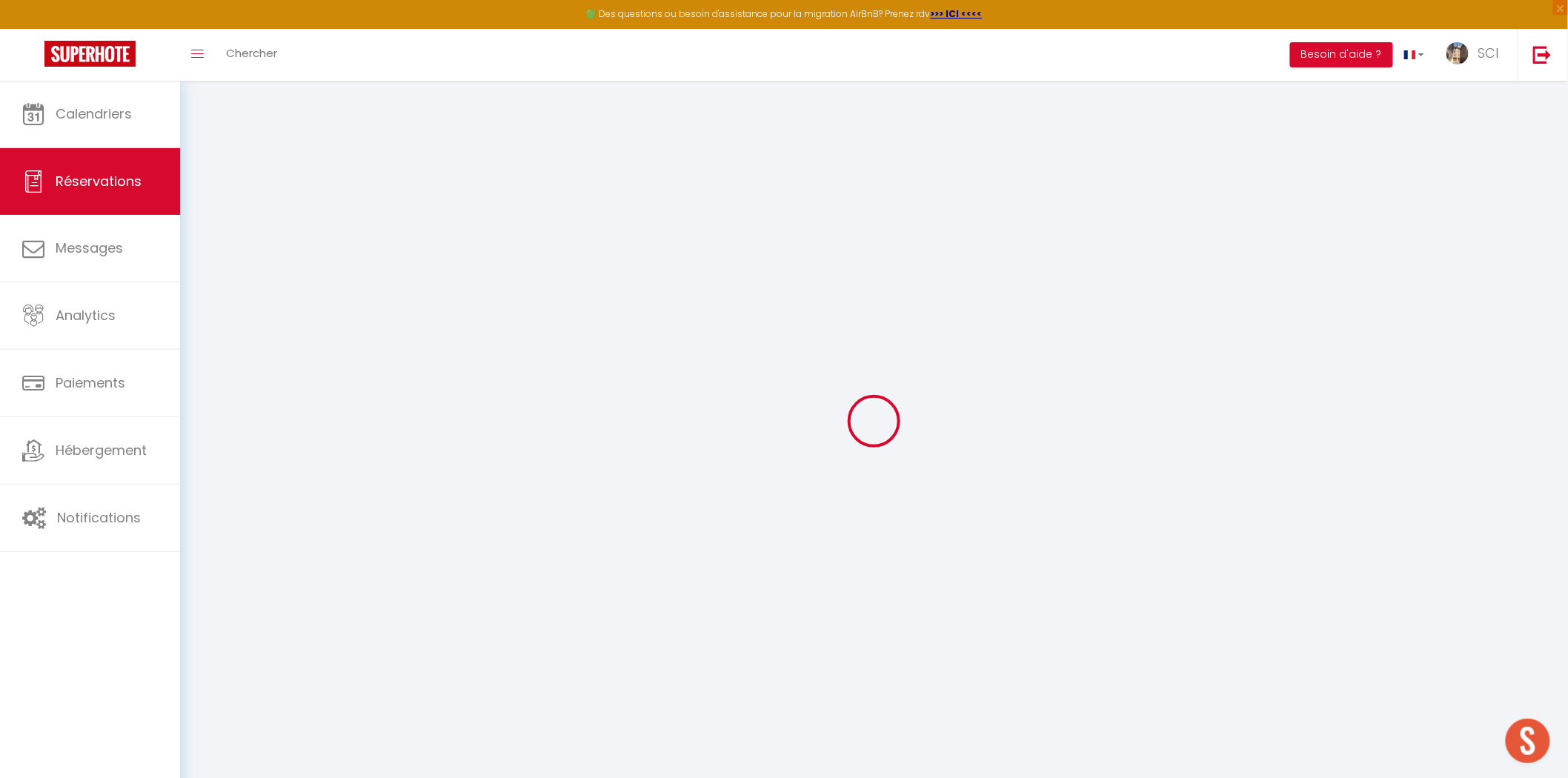
select select
checkbox input "false"
select select
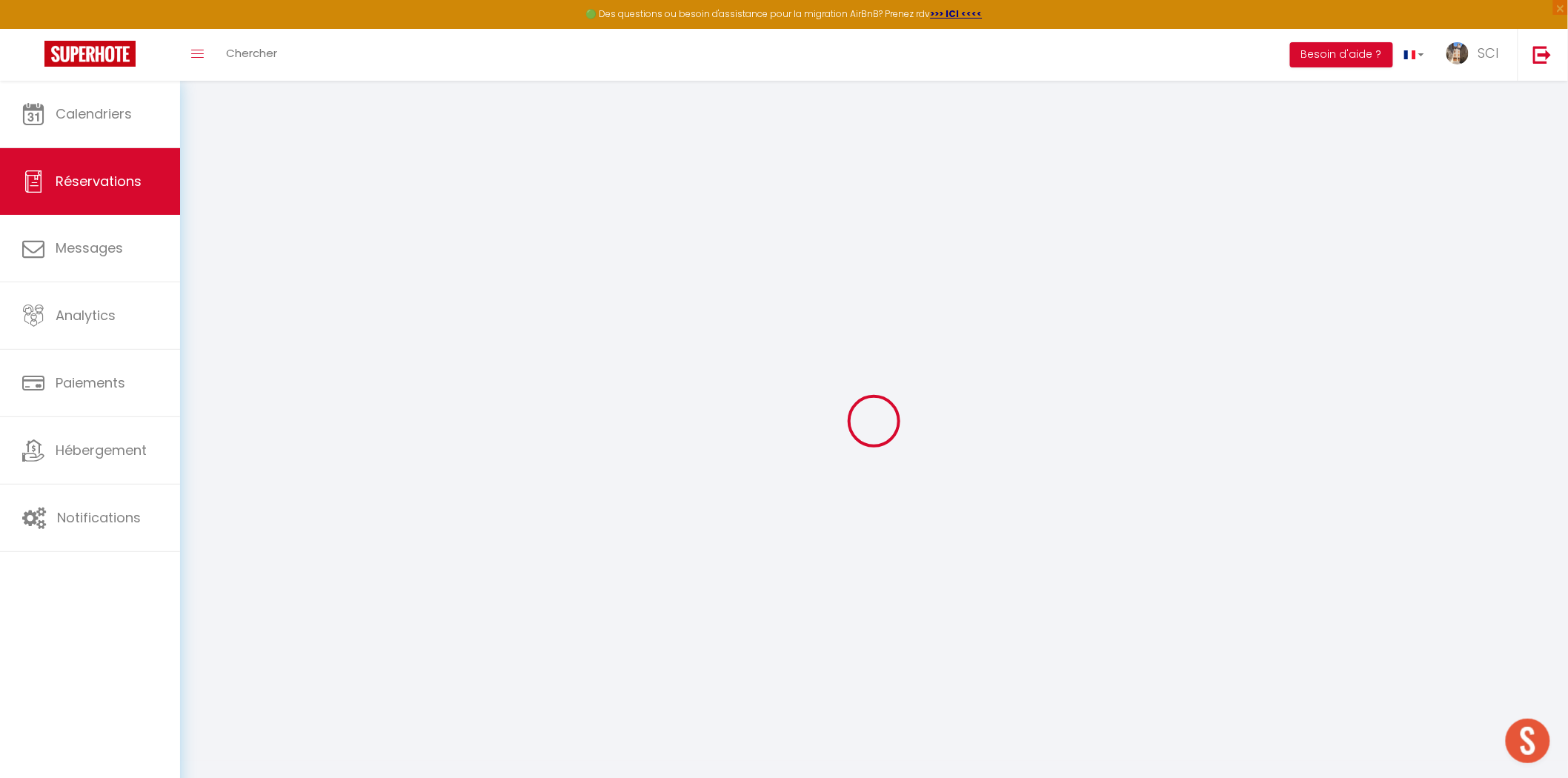
type input "Christian"
type input "LAROUSSE"
type input "clarou.629364@guest.booking.com"
type input "+33672792087"
select select "FR"
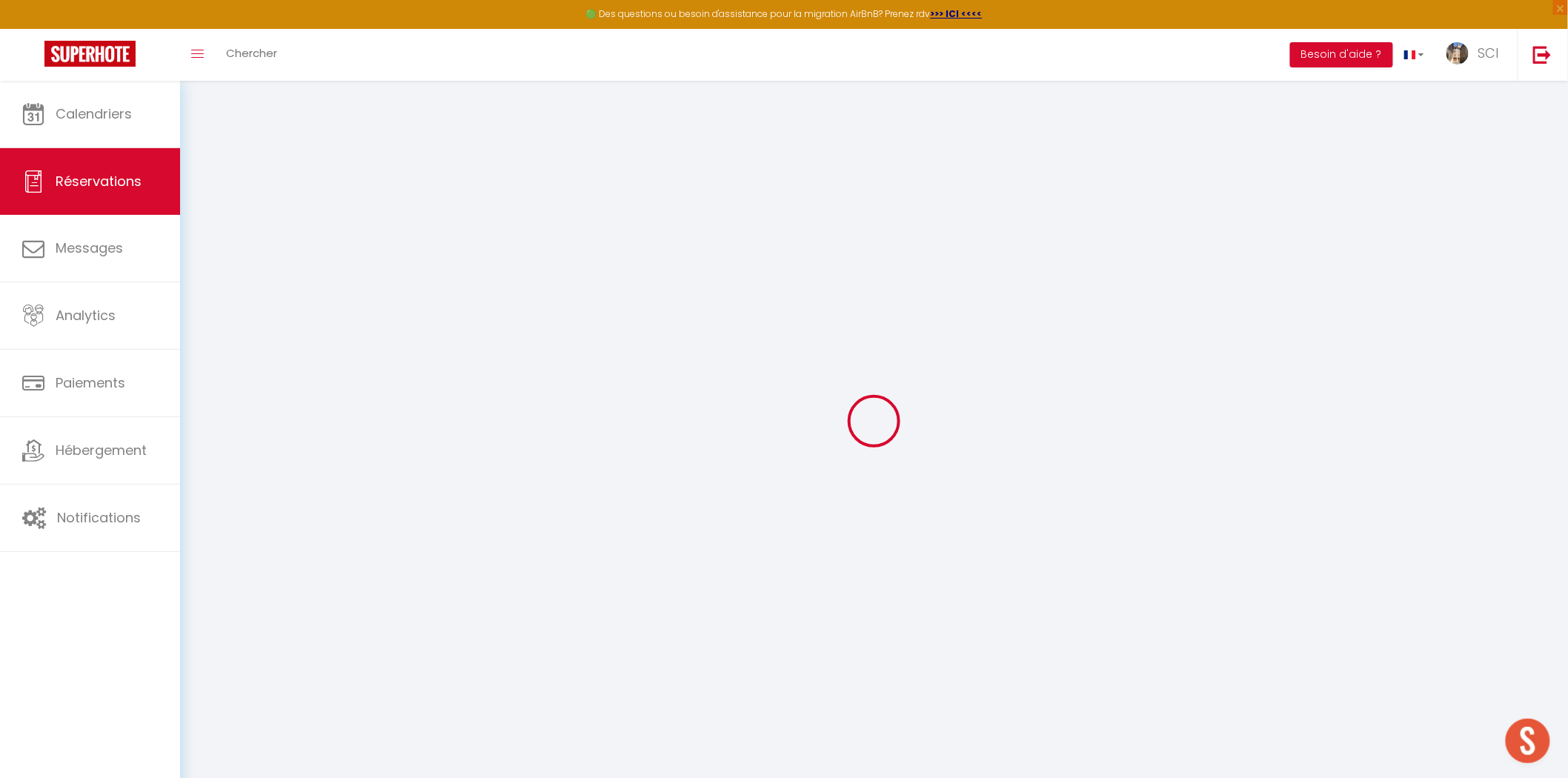
type input "13.5"
type input "1.32"
select select "36499"
select select "1"
select select
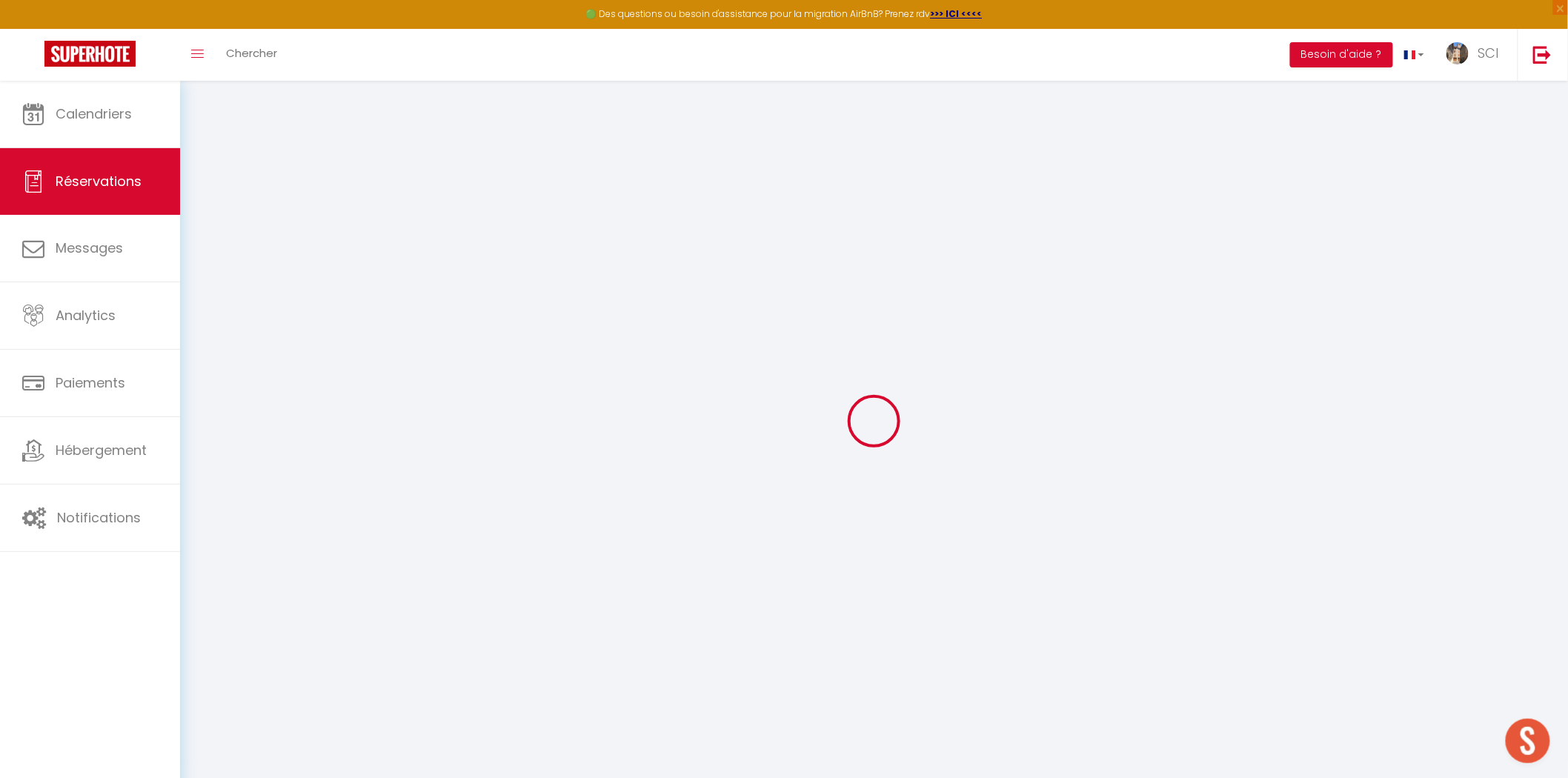
select select
type input "2"
select select "12"
select select
type input "90"
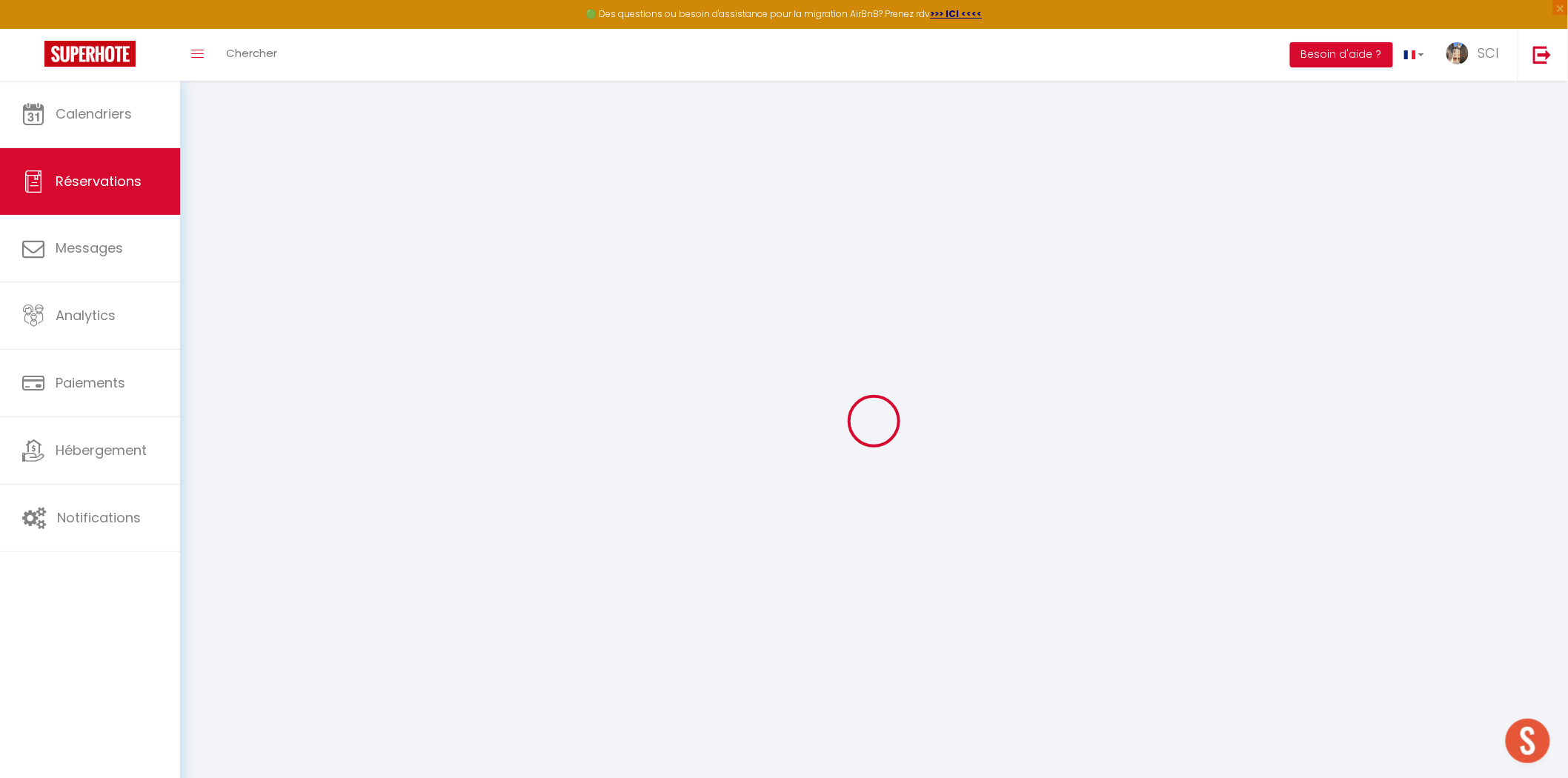
checkbox input "false"
type input "0"
select select "2"
type input "0"
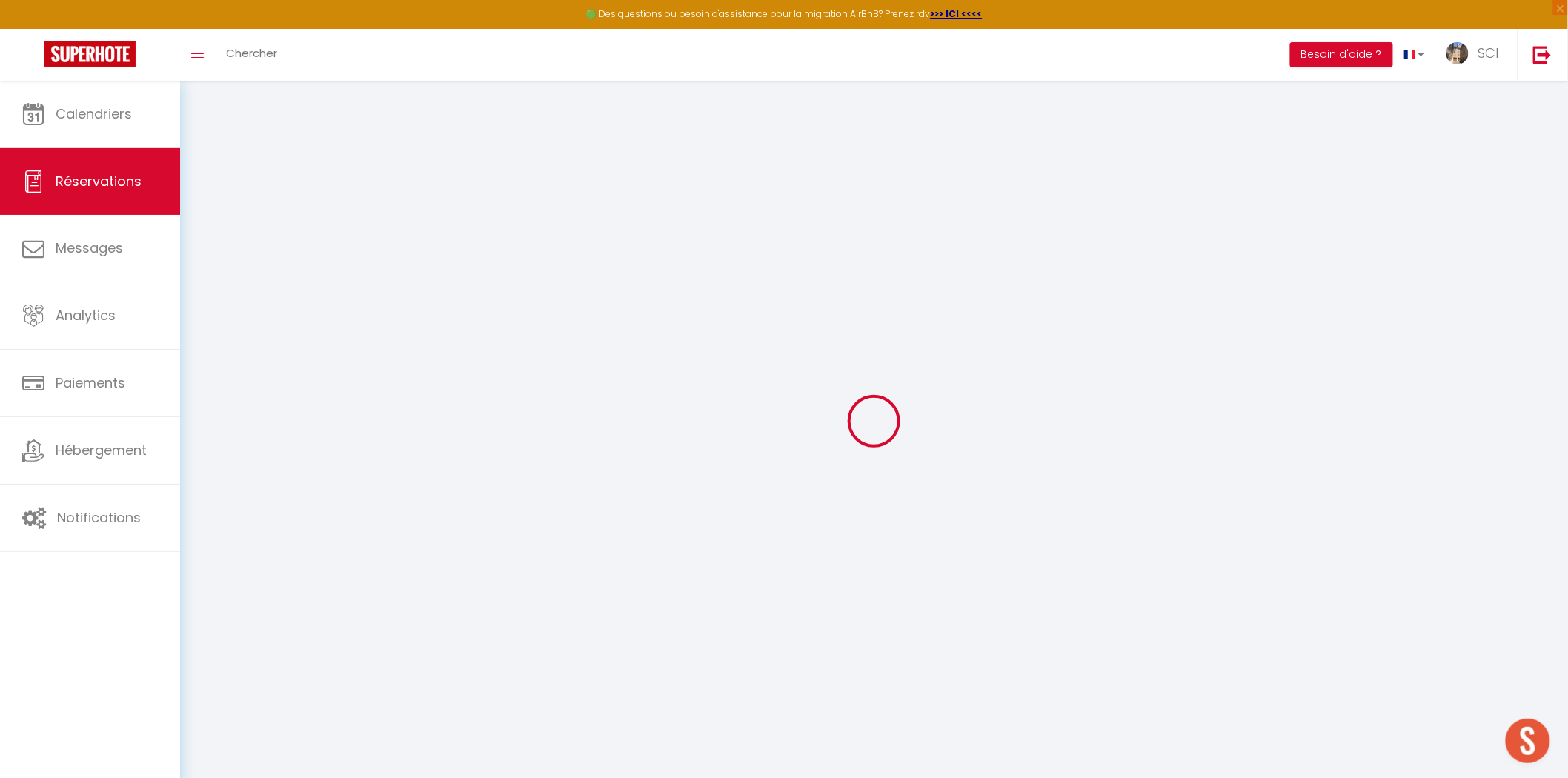
type input "0"
select select
select select "14"
checkbox input "false"
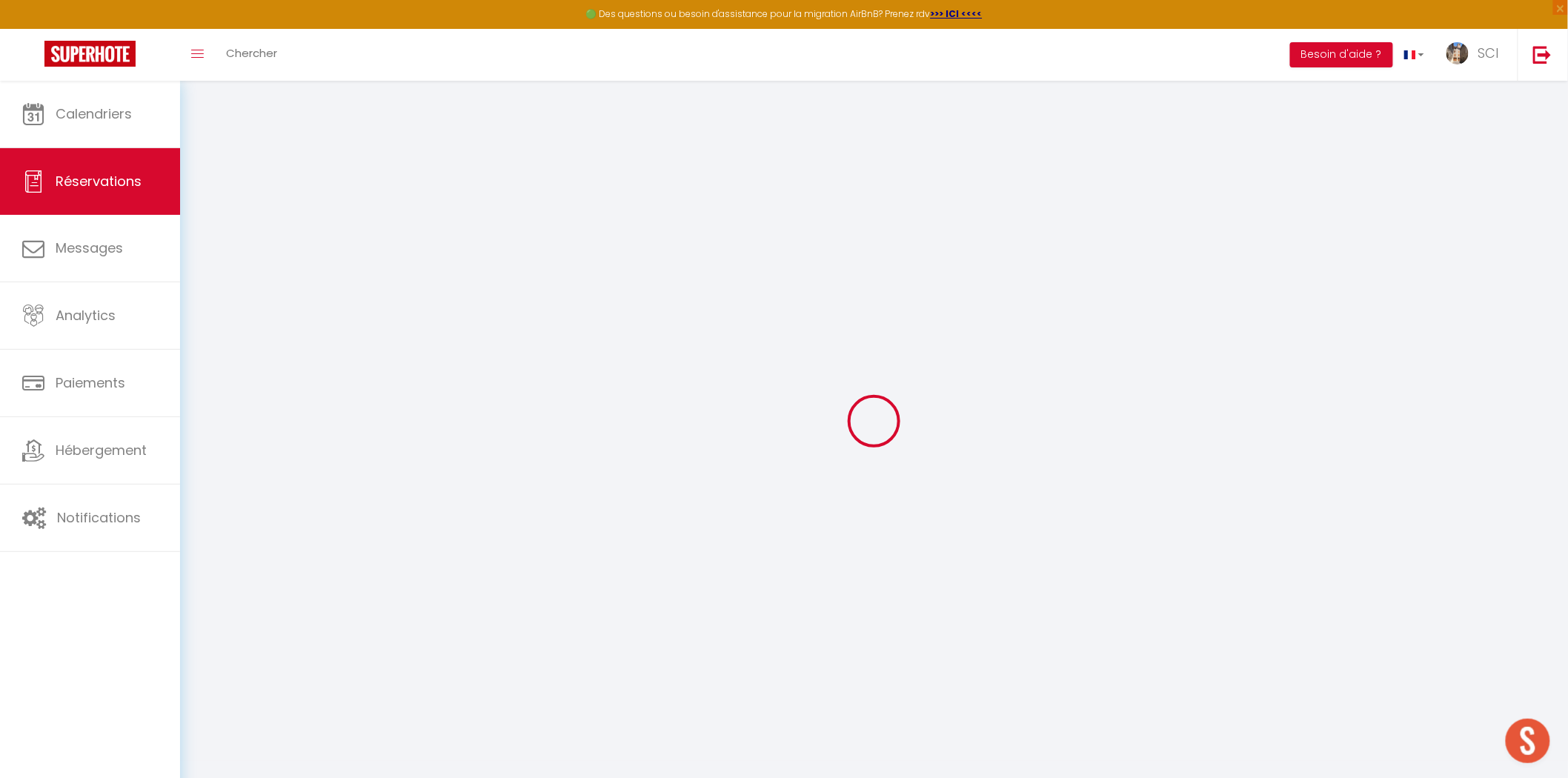
select select
checkbox input "false"
select select
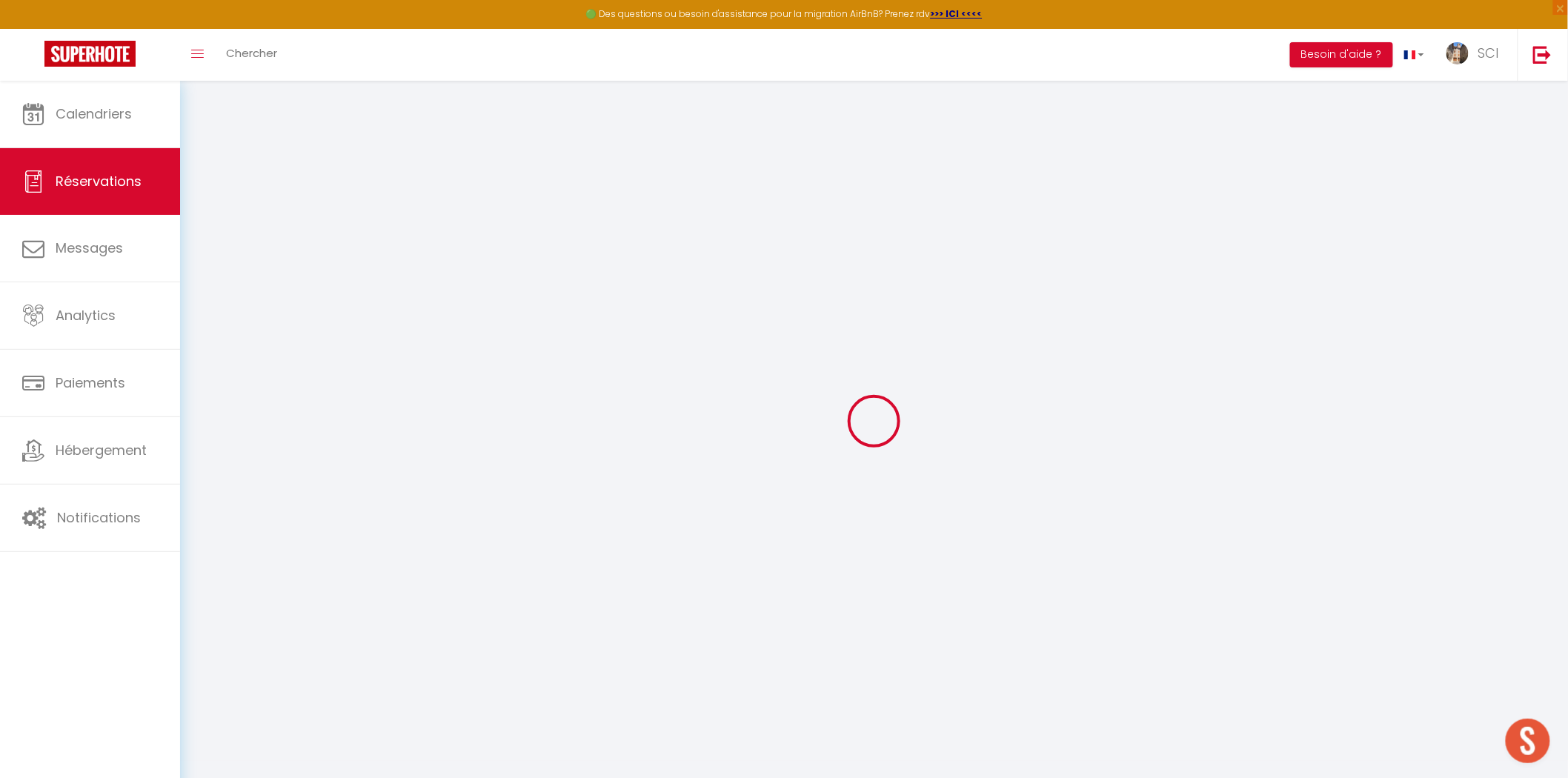
checkbox input "false"
type textarea "** THIS RESERVATION HAS BEEN PRE-PAID ** BOOKING NOTE : Payment charge is EUR 1…"
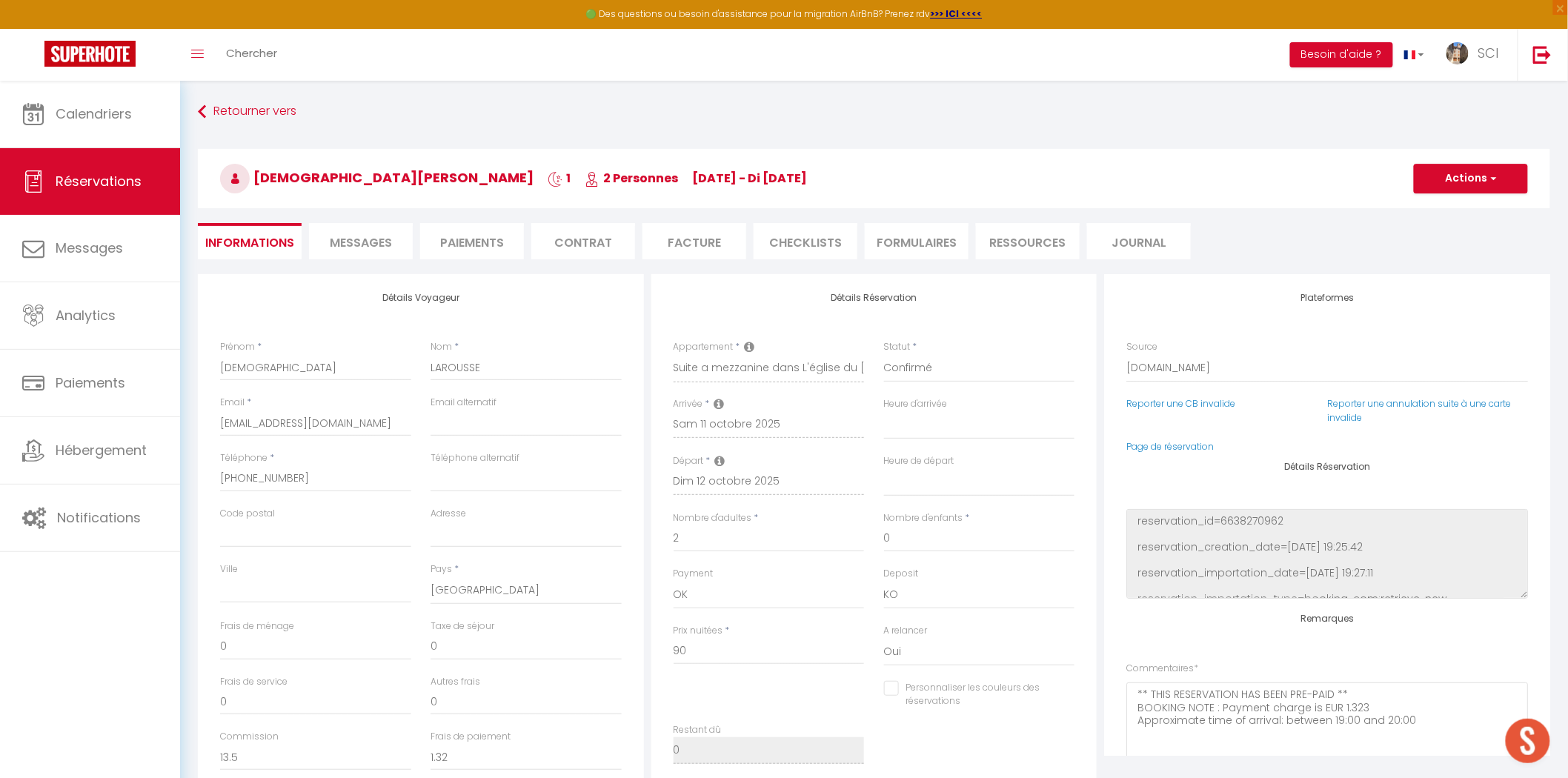
type input "4.5"
select select
checkbox input "false"
select select
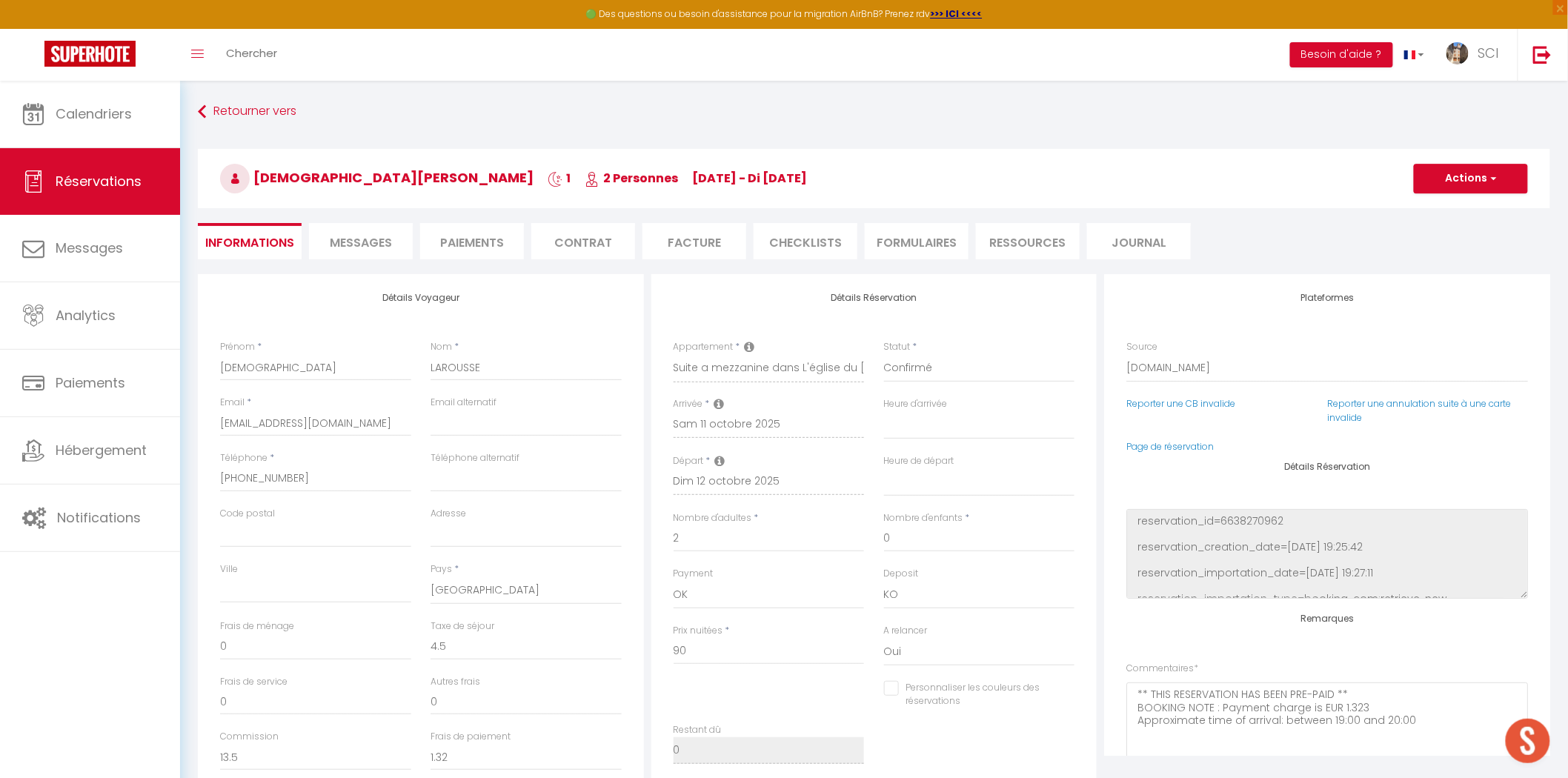
select select
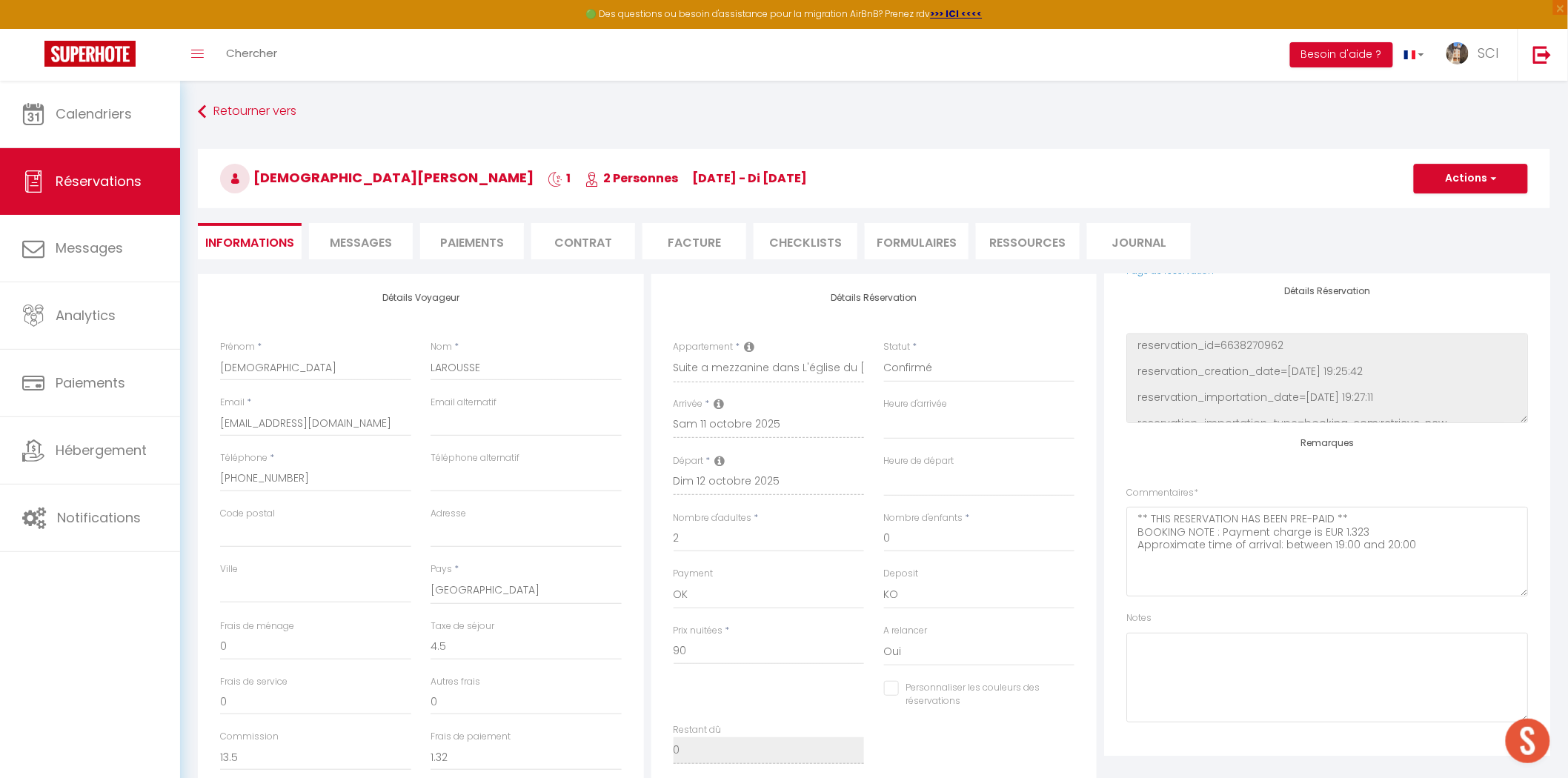
click at [351, 249] on span "Messages" at bounding box center [361, 242] width 62 height 17
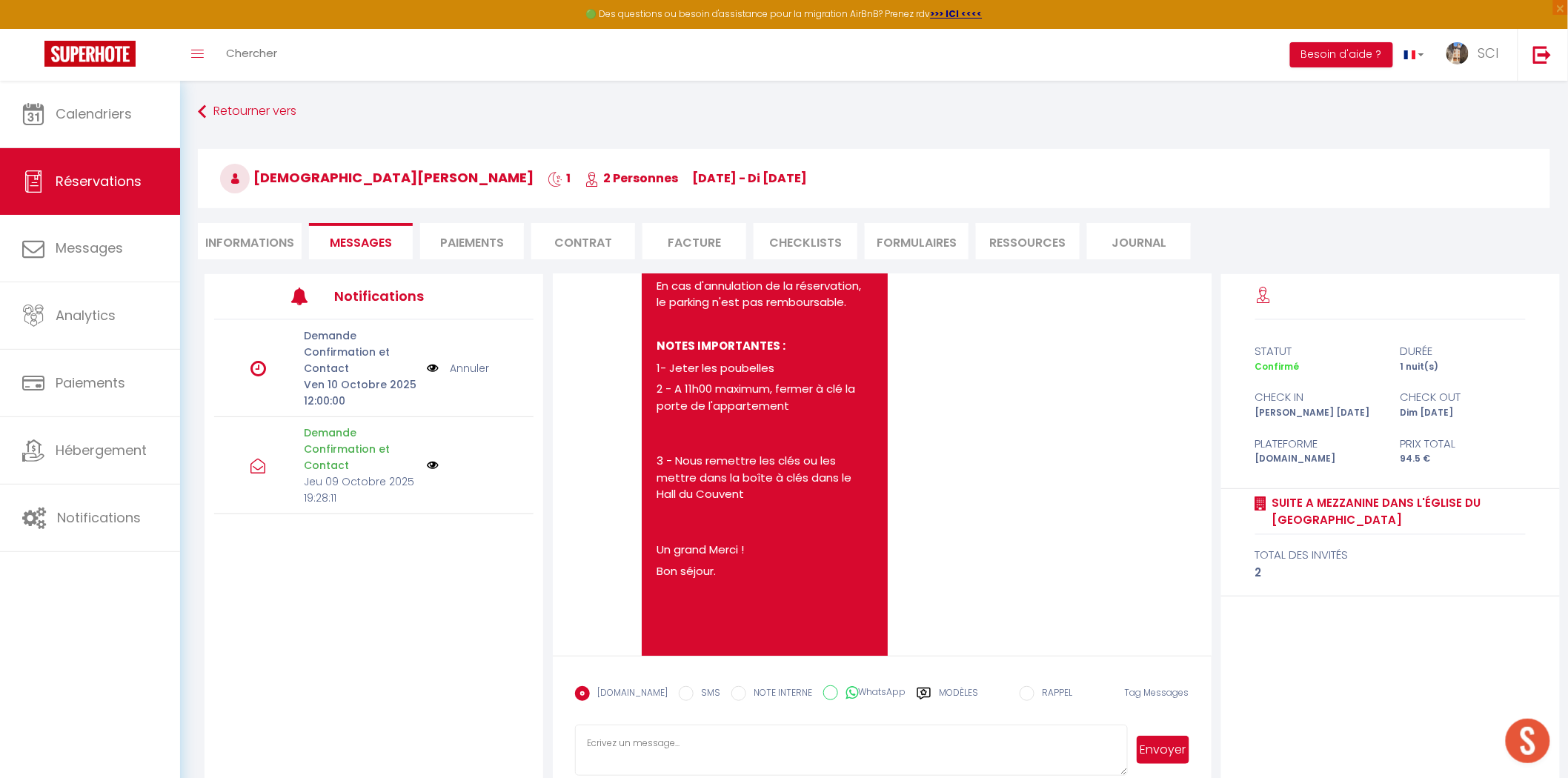
scroll to position [1156, 0]
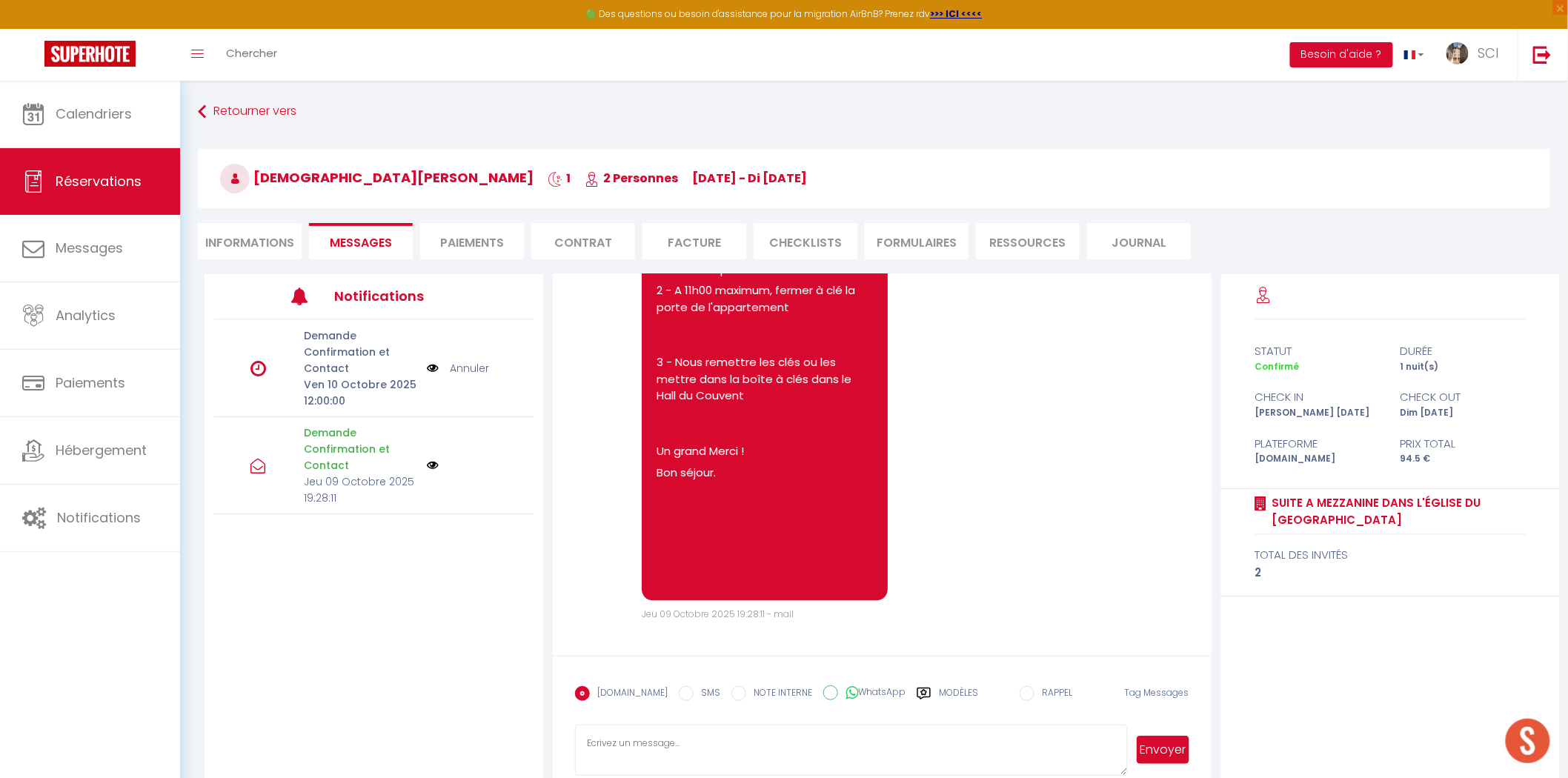
click at [704, 732] on textarea at bounding box center [851, 751] width 552 height 52
click at [703, 760] on textarea "Bonjour Monsieur, Pouvez vous me confirmer votre arrivée" at bounding box center [851, 751] width 552 height 52
click at [820, 758] on textarea "Bonjour Monsieur, Pouvez vous me confirmer que votre arrivée" at bounding box center [851, 751] width 552 height 52
type textarea "Bonjour Monsieur, Pouvez vous me confirmer que votre arrivée se fera après 19h?…"
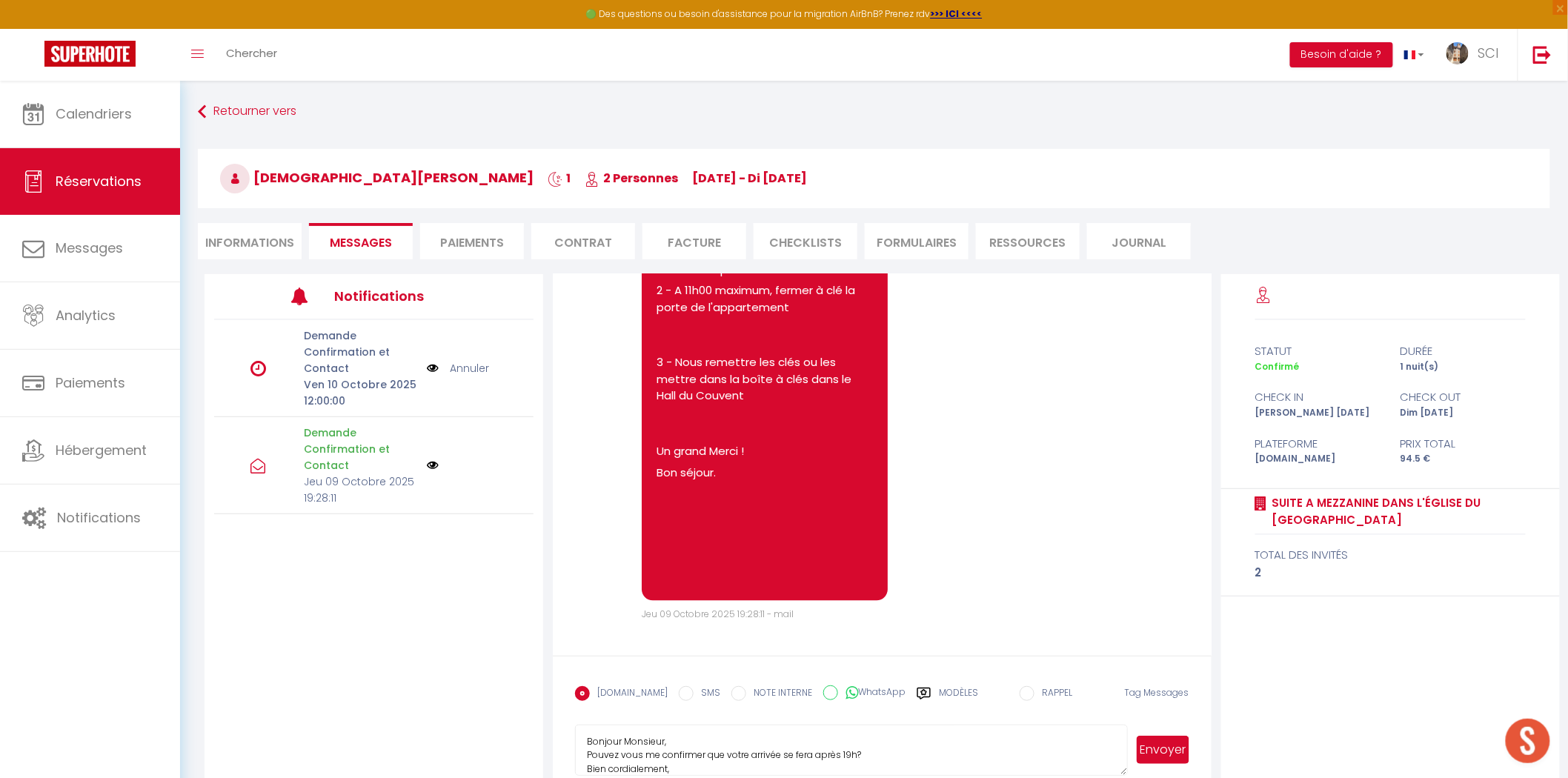
click at [1156, 753] on button "Envoyer" at bounding box center [1163, 750] width 52 height 28
select select
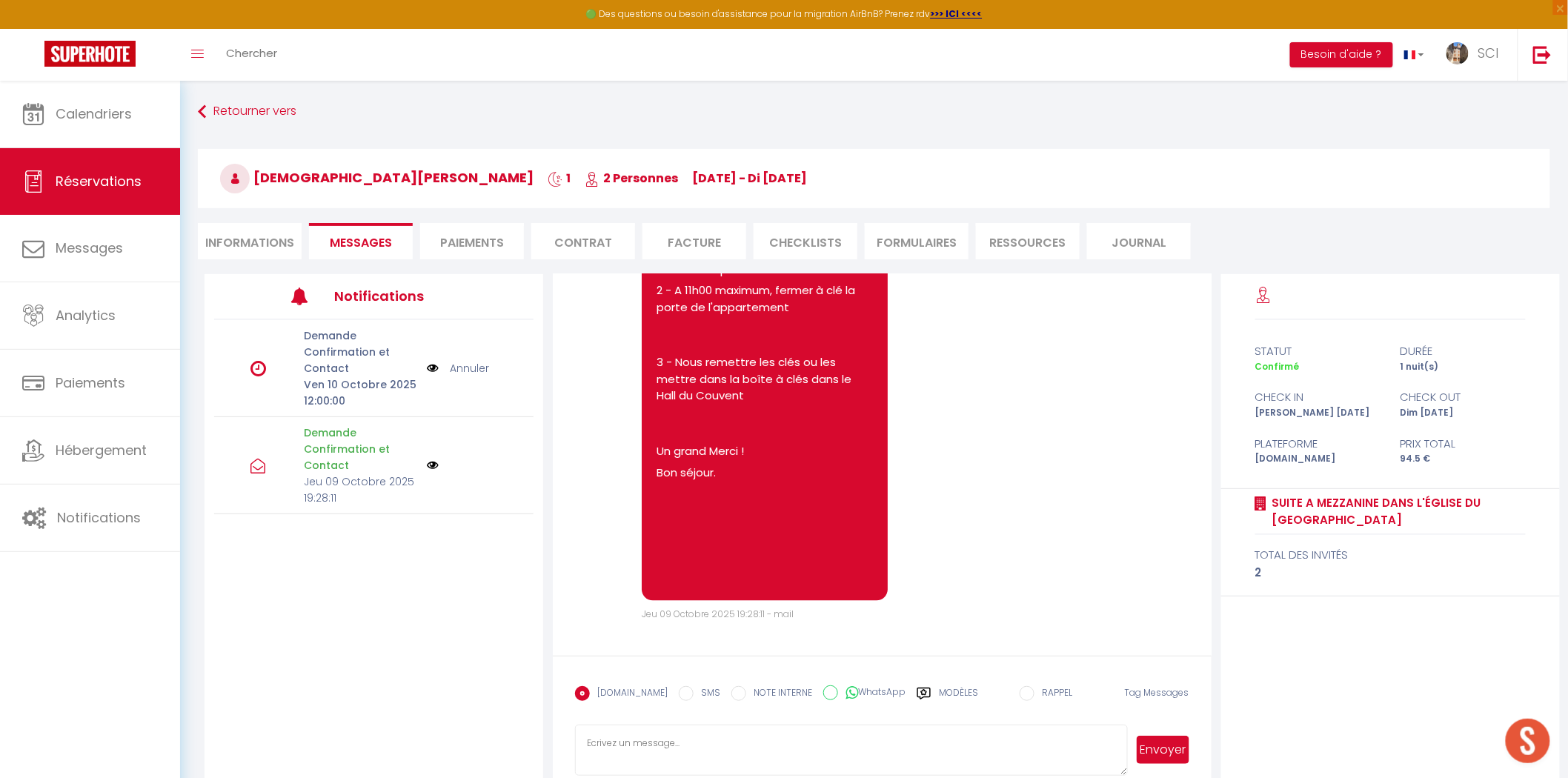
select select
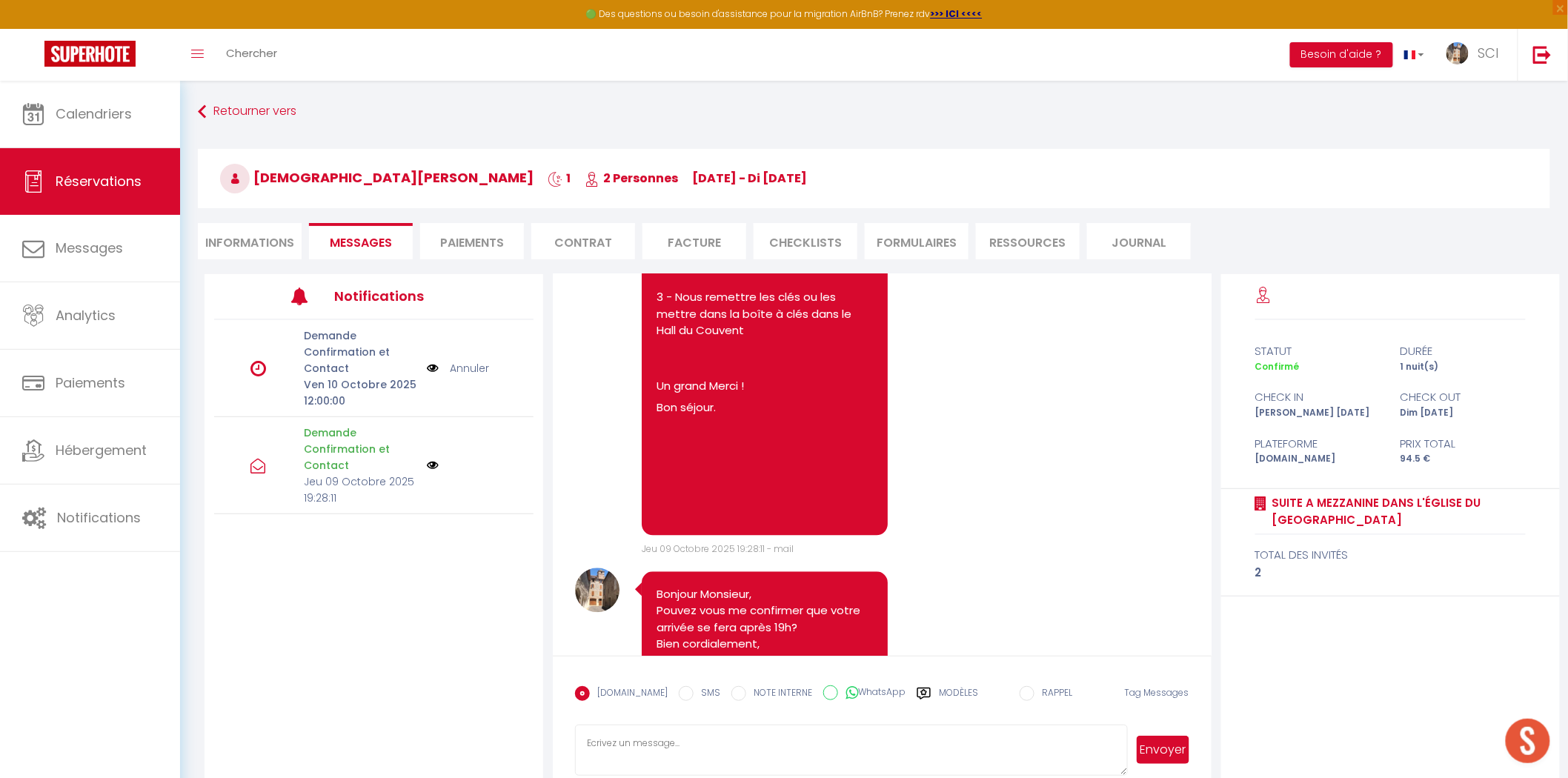
select select
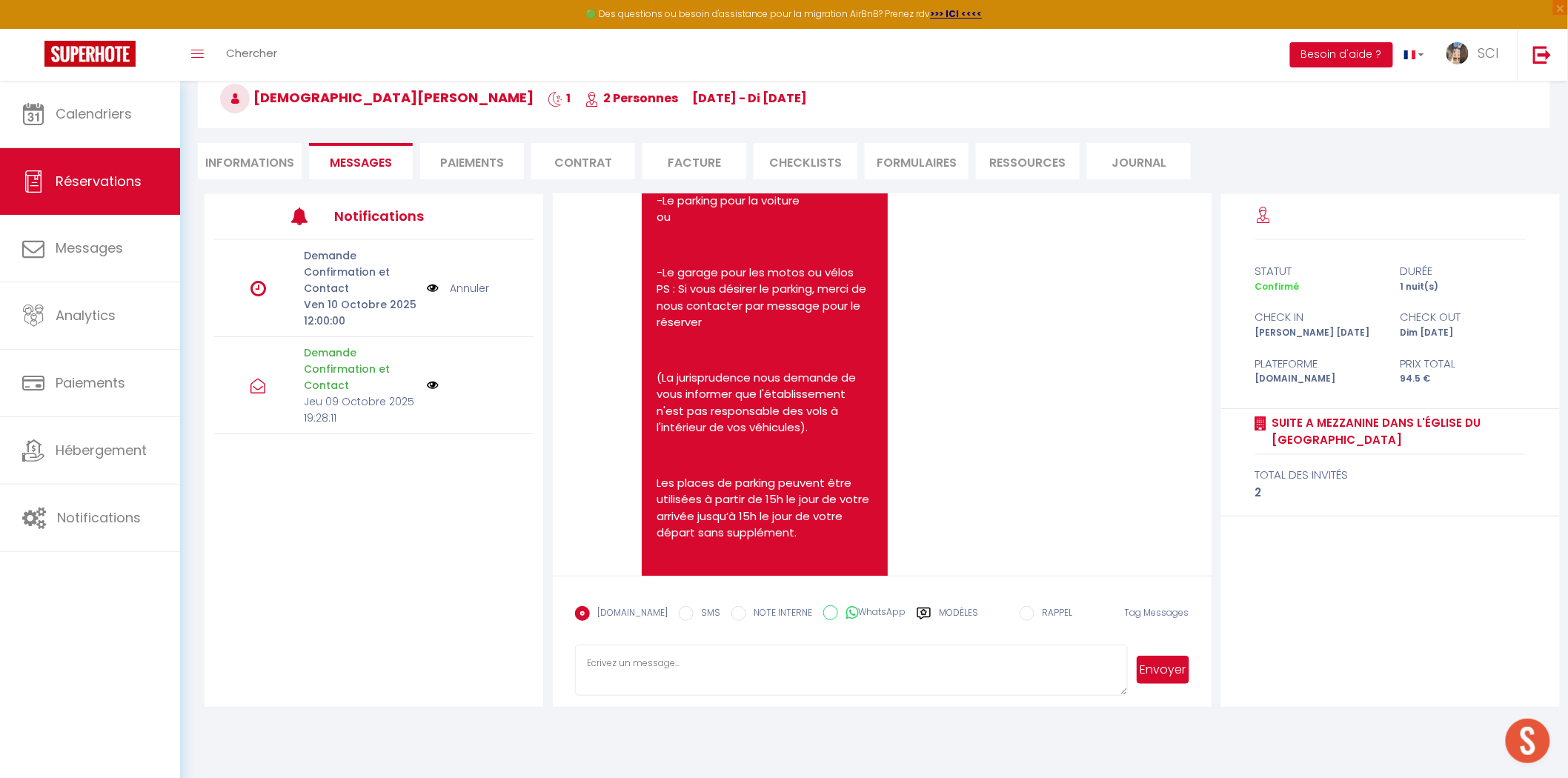
scroll to position [404, 0]
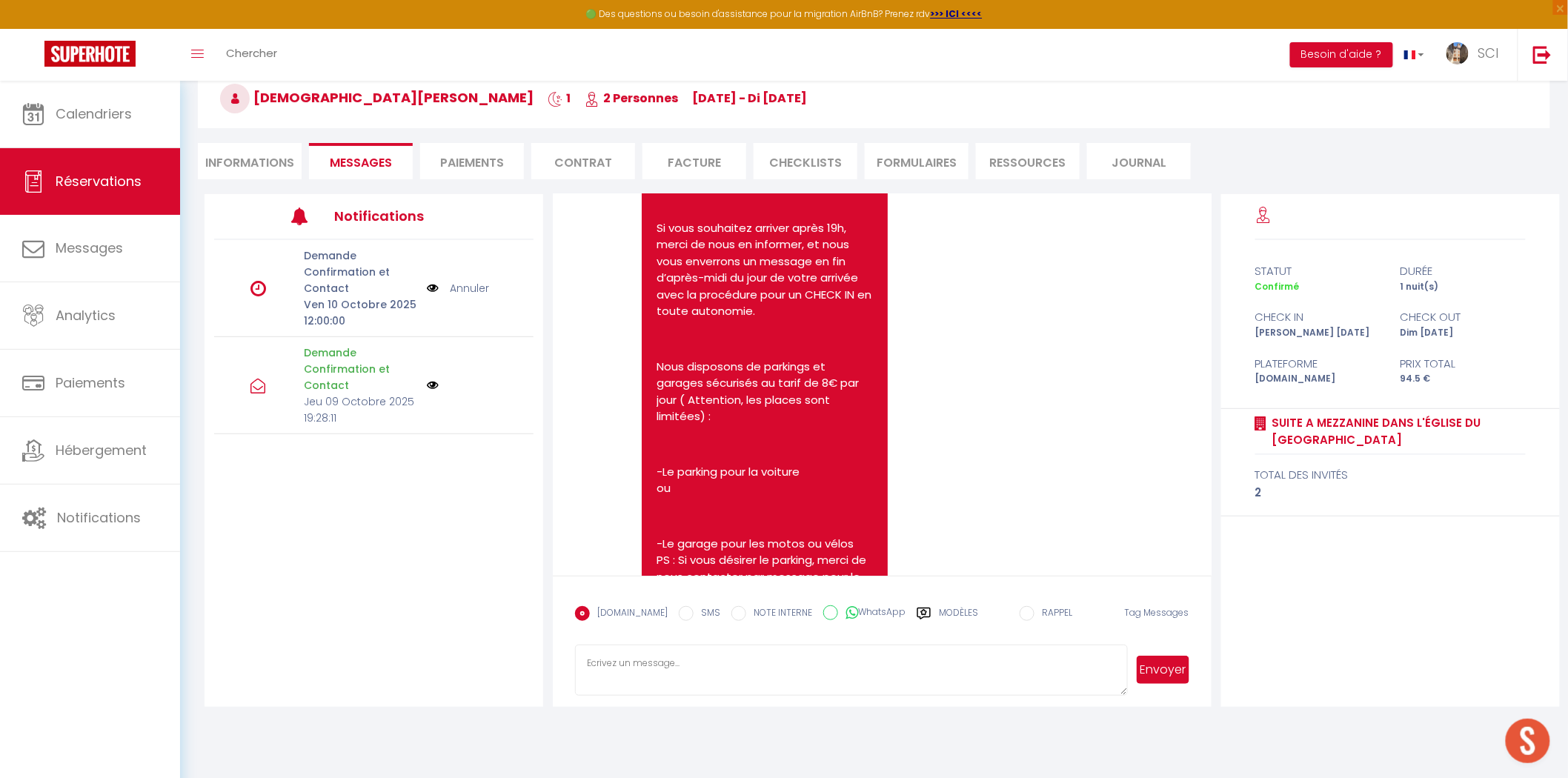
click at [231, 156] on li "Informations" at bounding box center [249, 161] width 103 height 36
select select
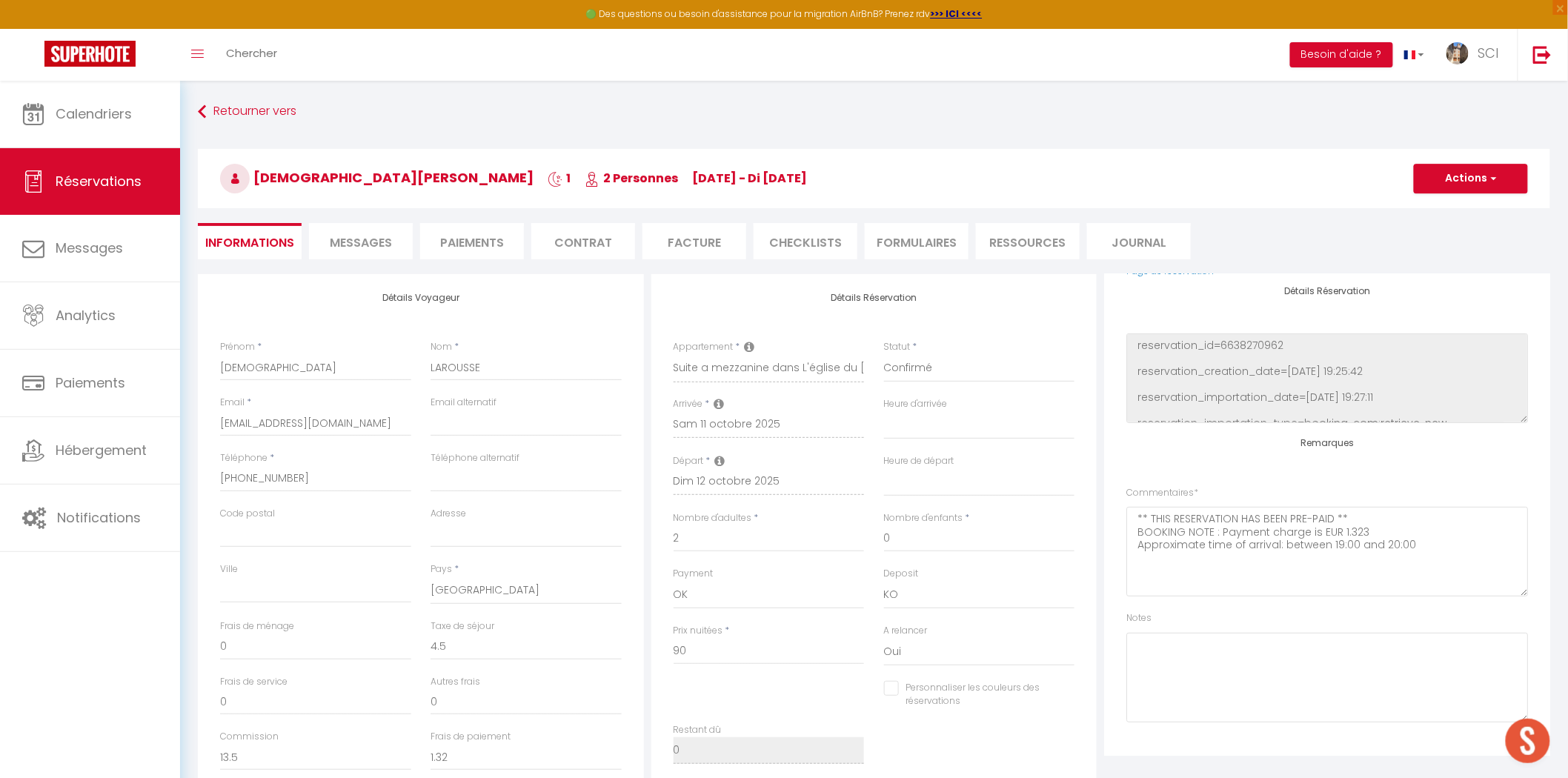
select select
checkbox input "false"
select select
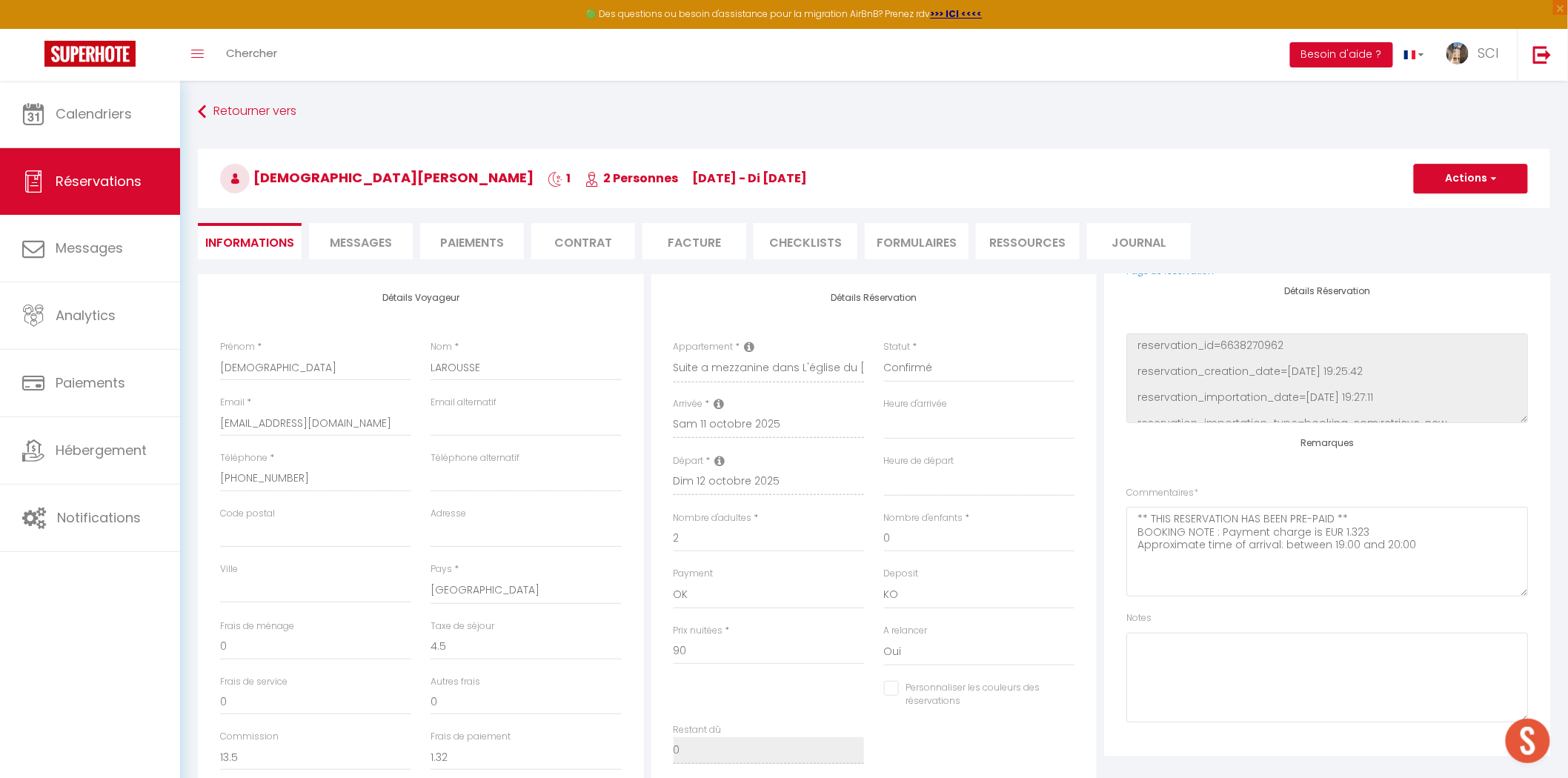
checkbox input "false"
select select
checkbox input "false"
select select
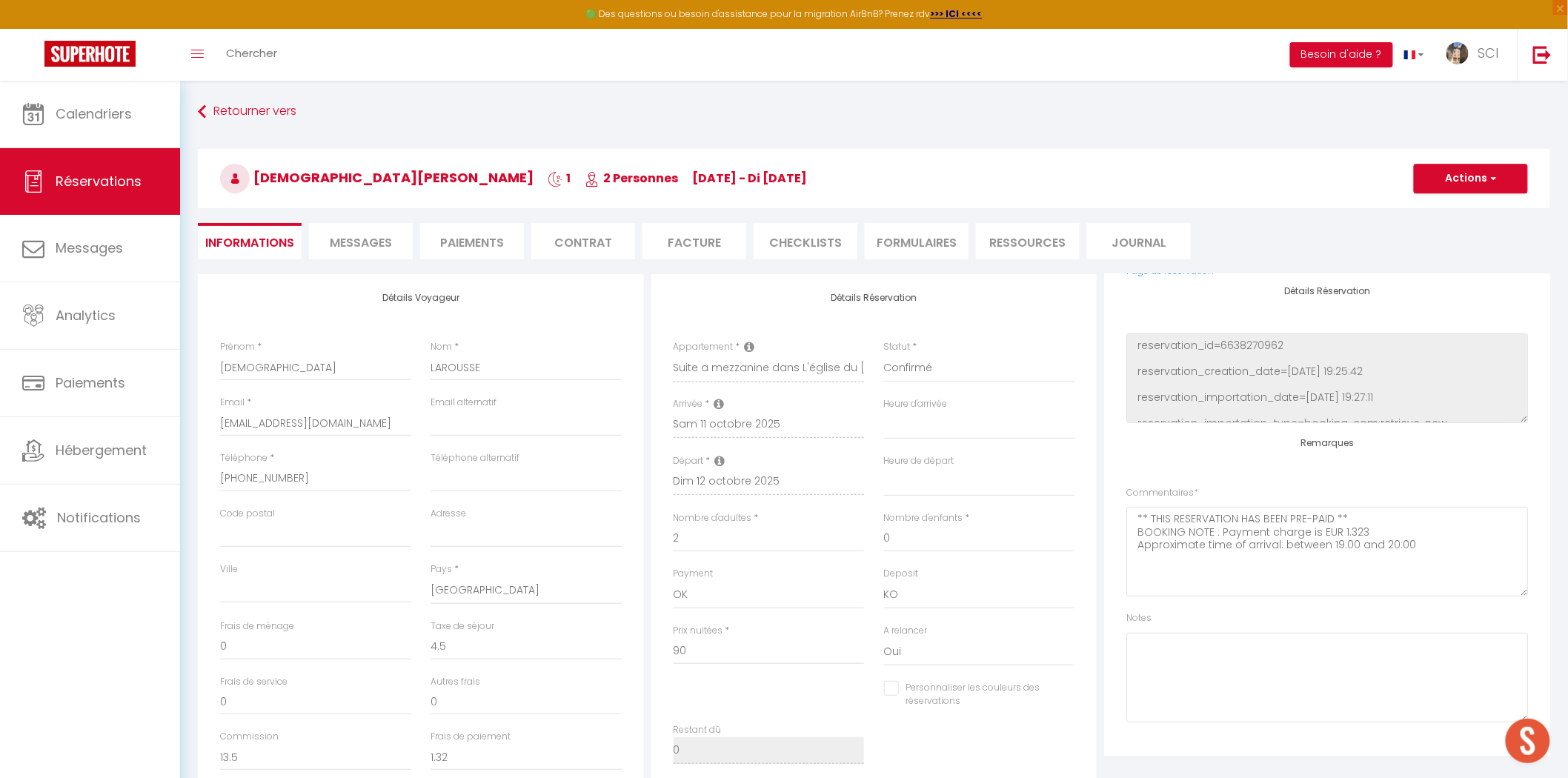
select select
checkbox input "false"
select select
checkbox input "false"
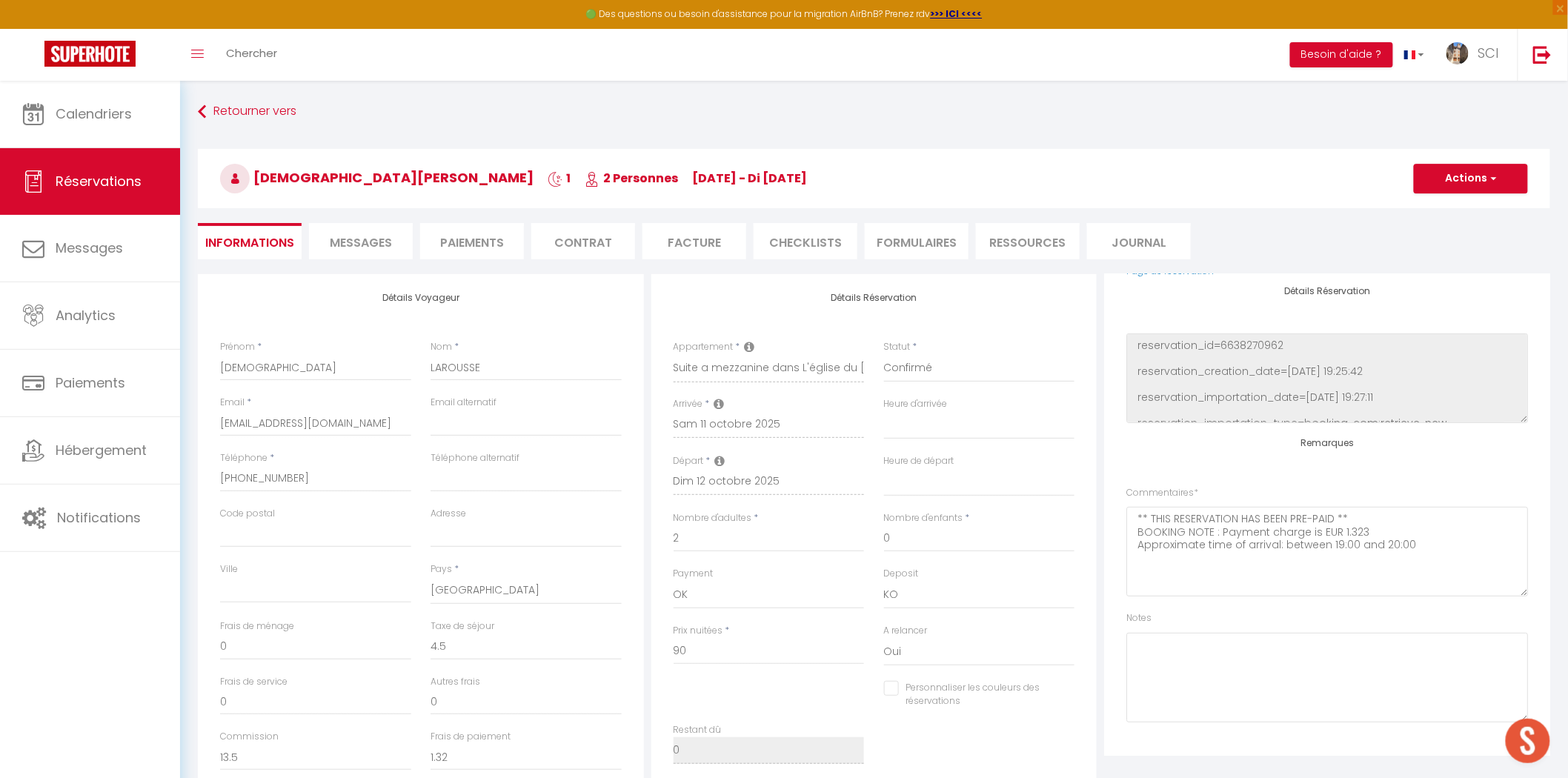
select select
checkbox input "false"
select select
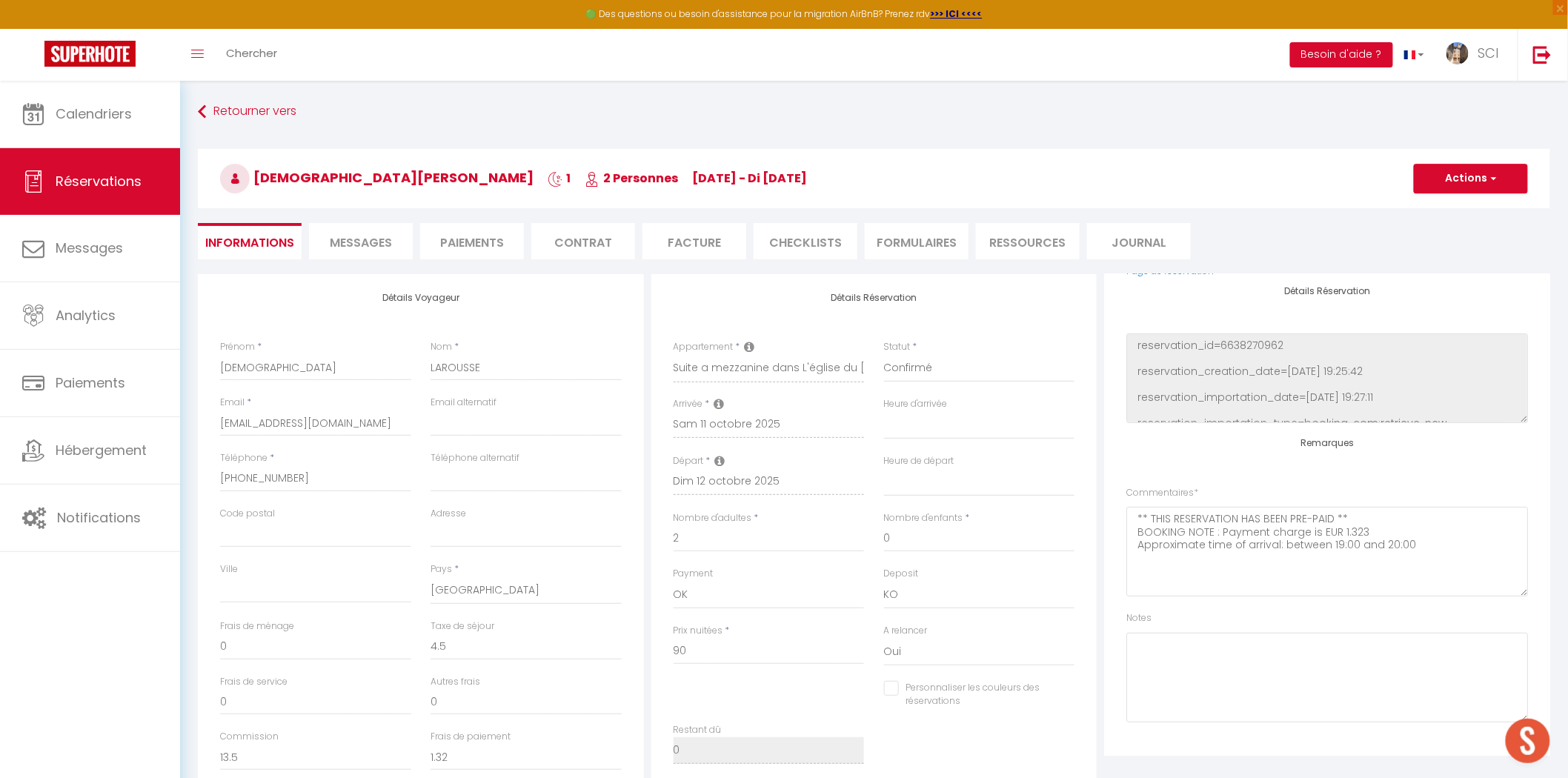
checkbox input "false"
select select
checkbox input "false"
select select
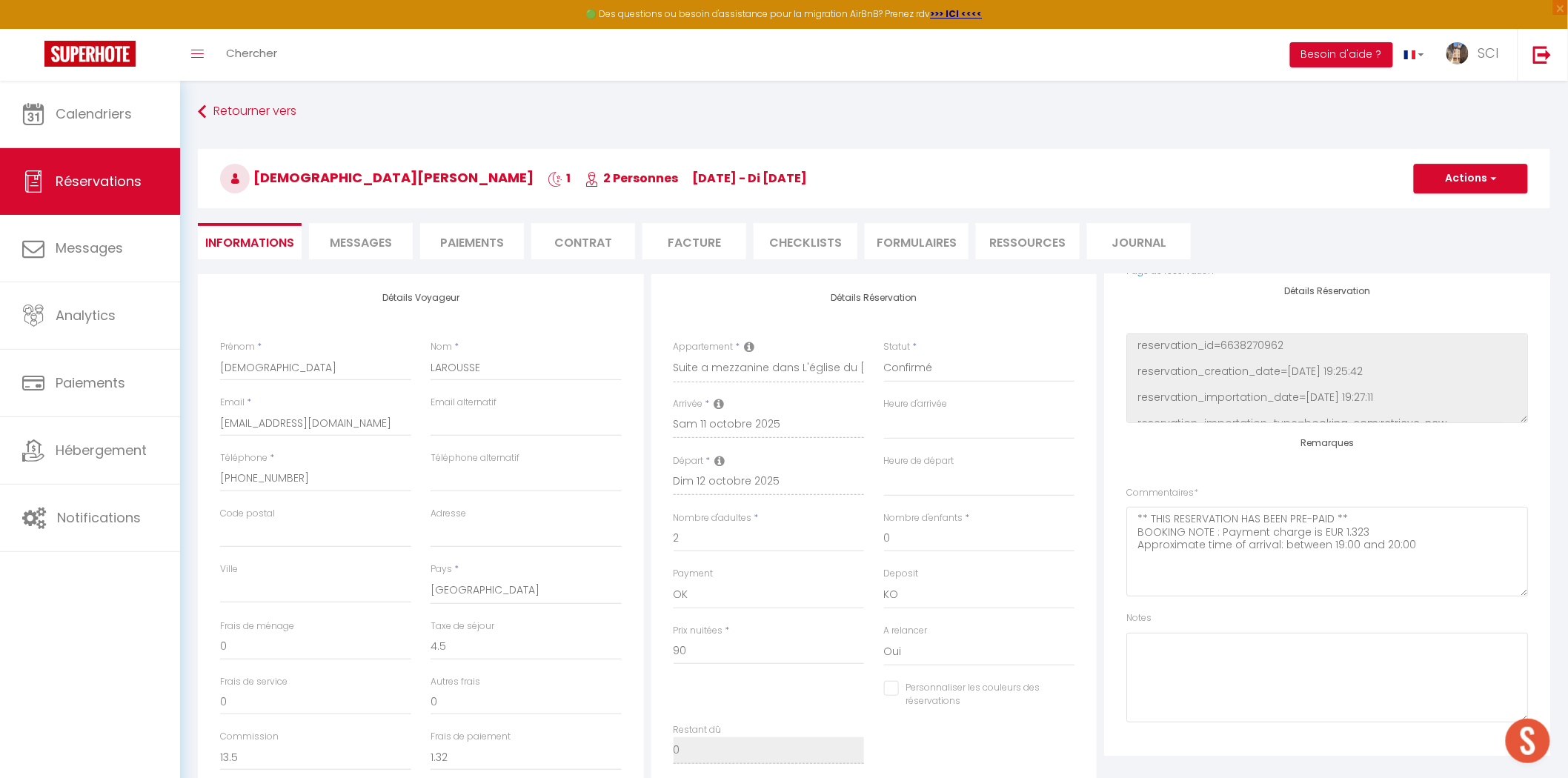
select select
checkbox input "false"
select select
checkbox input "false"
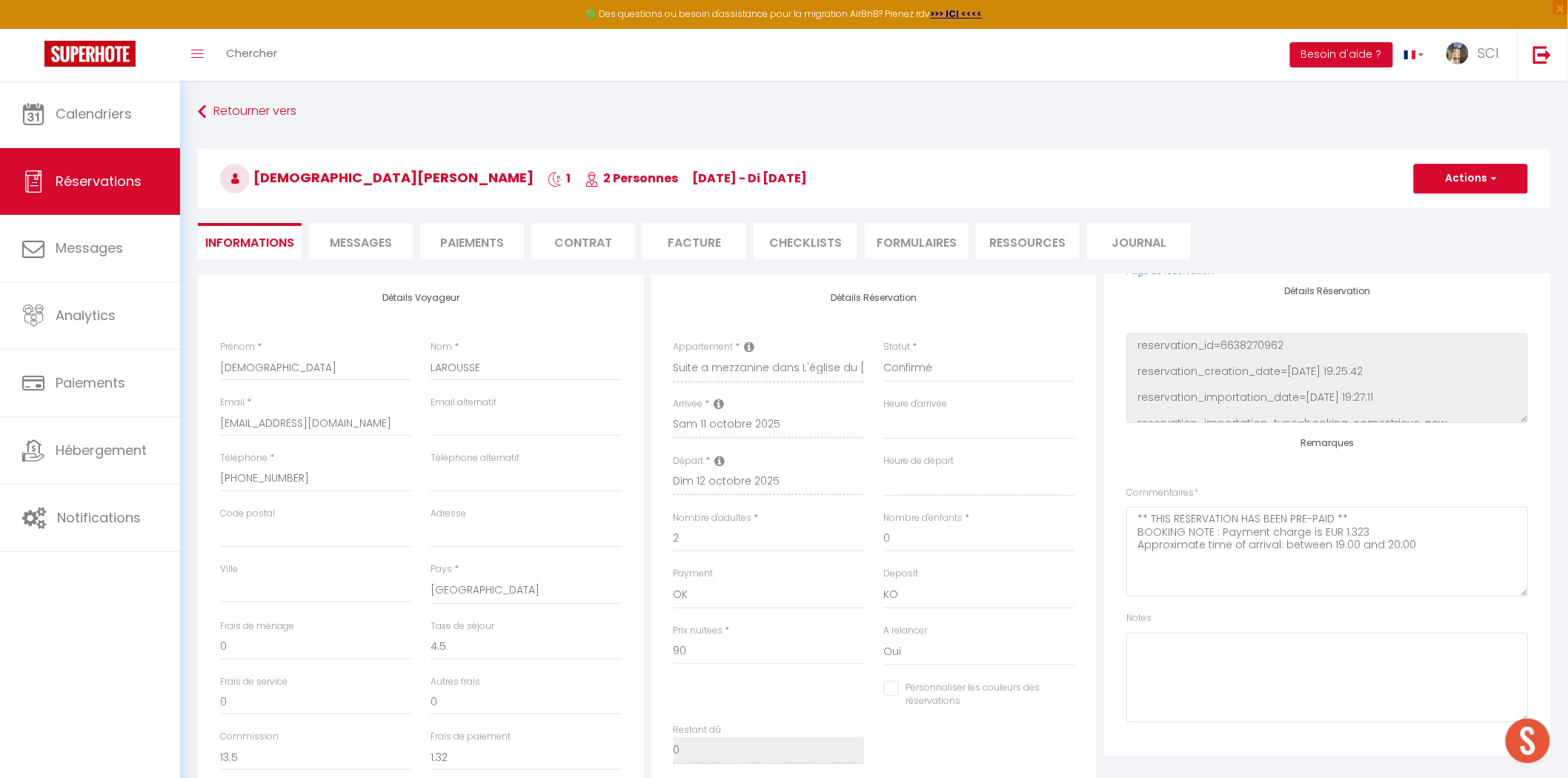
select select
checkbox input "false"
select select
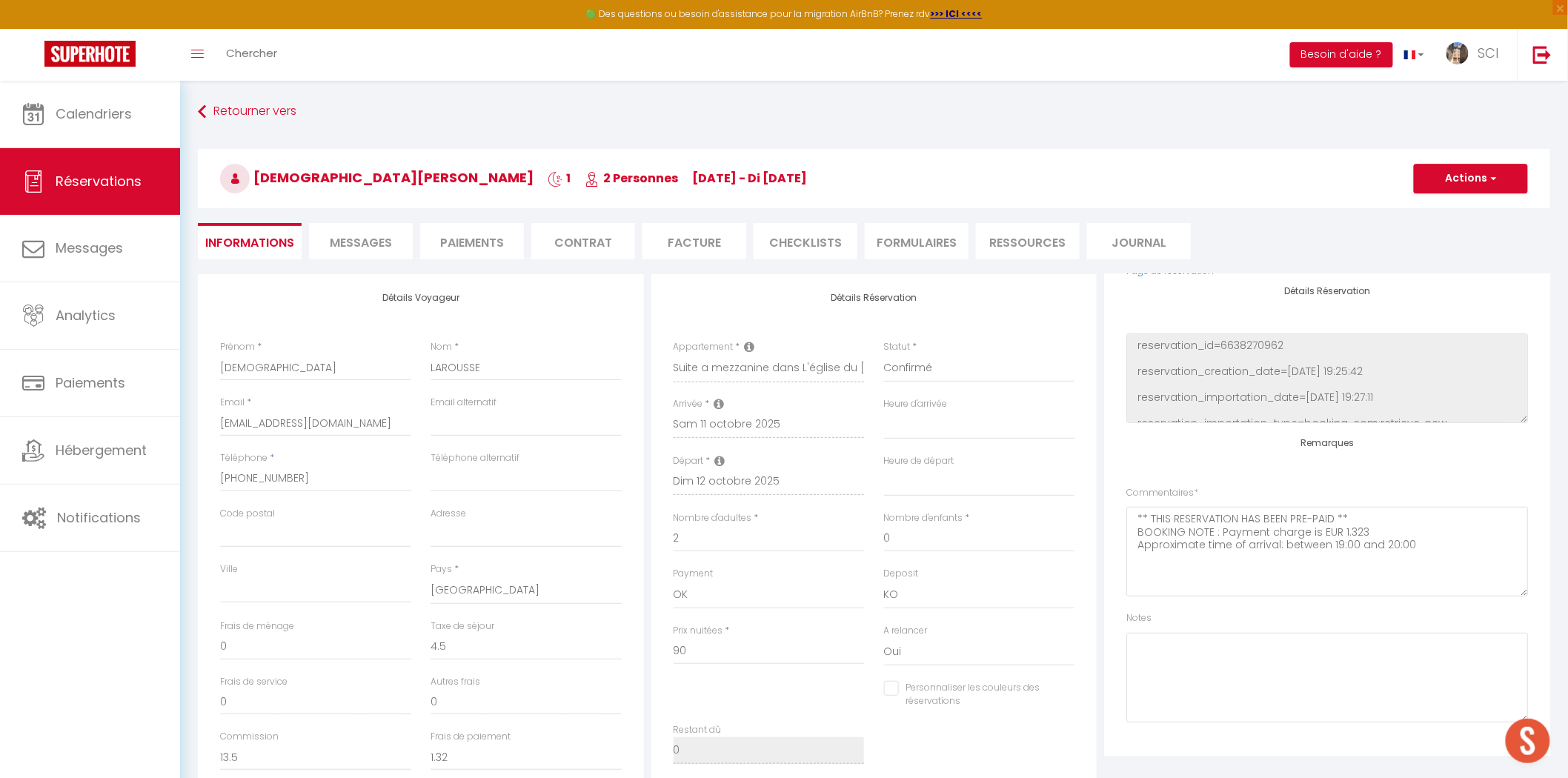
checkbox input "false"
select select
checkbox input "false"
select select
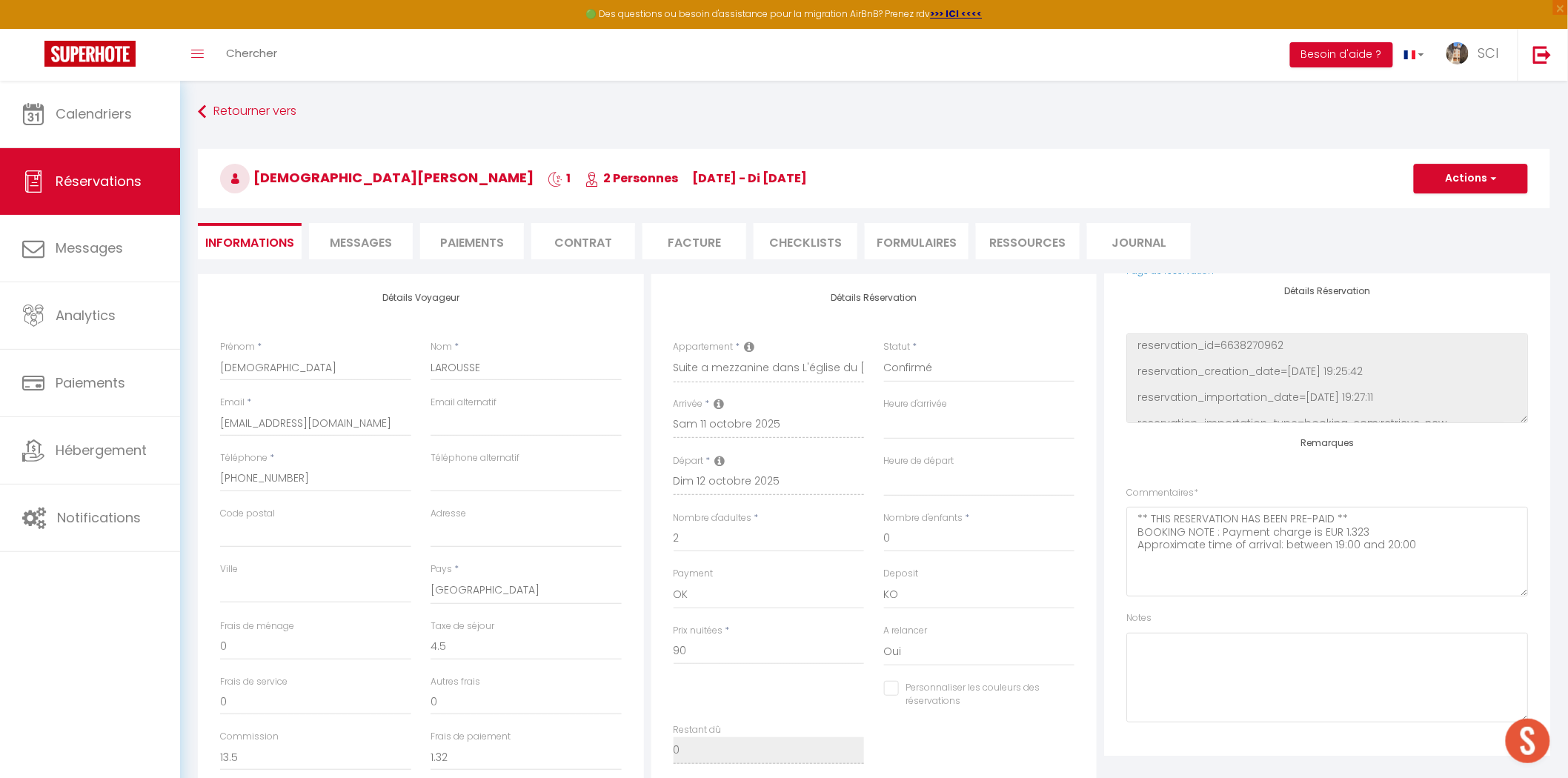
select select
checkbox input "false"
select select
checkbox input "false"
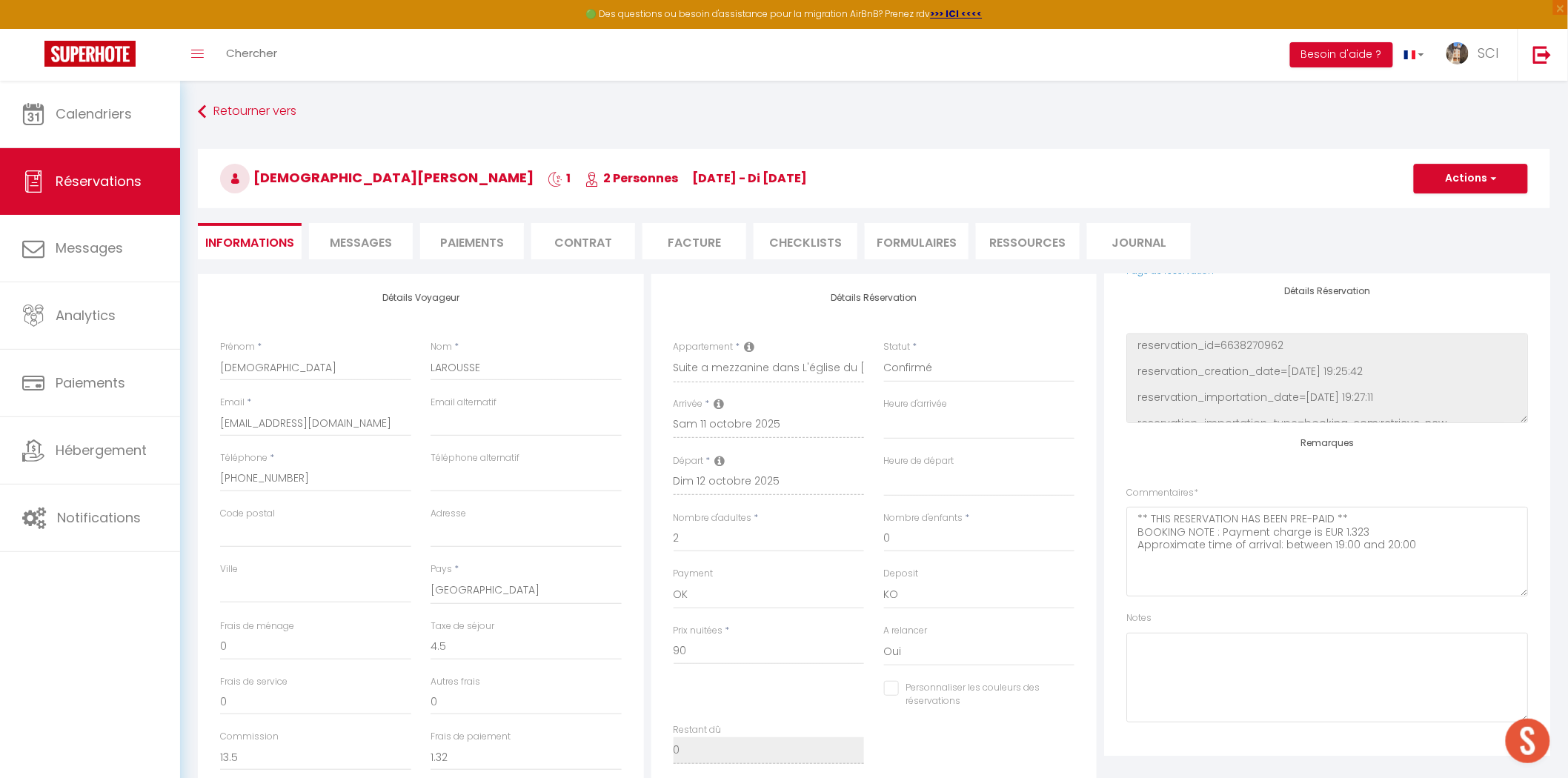
select select
checkbox input "false"
select select
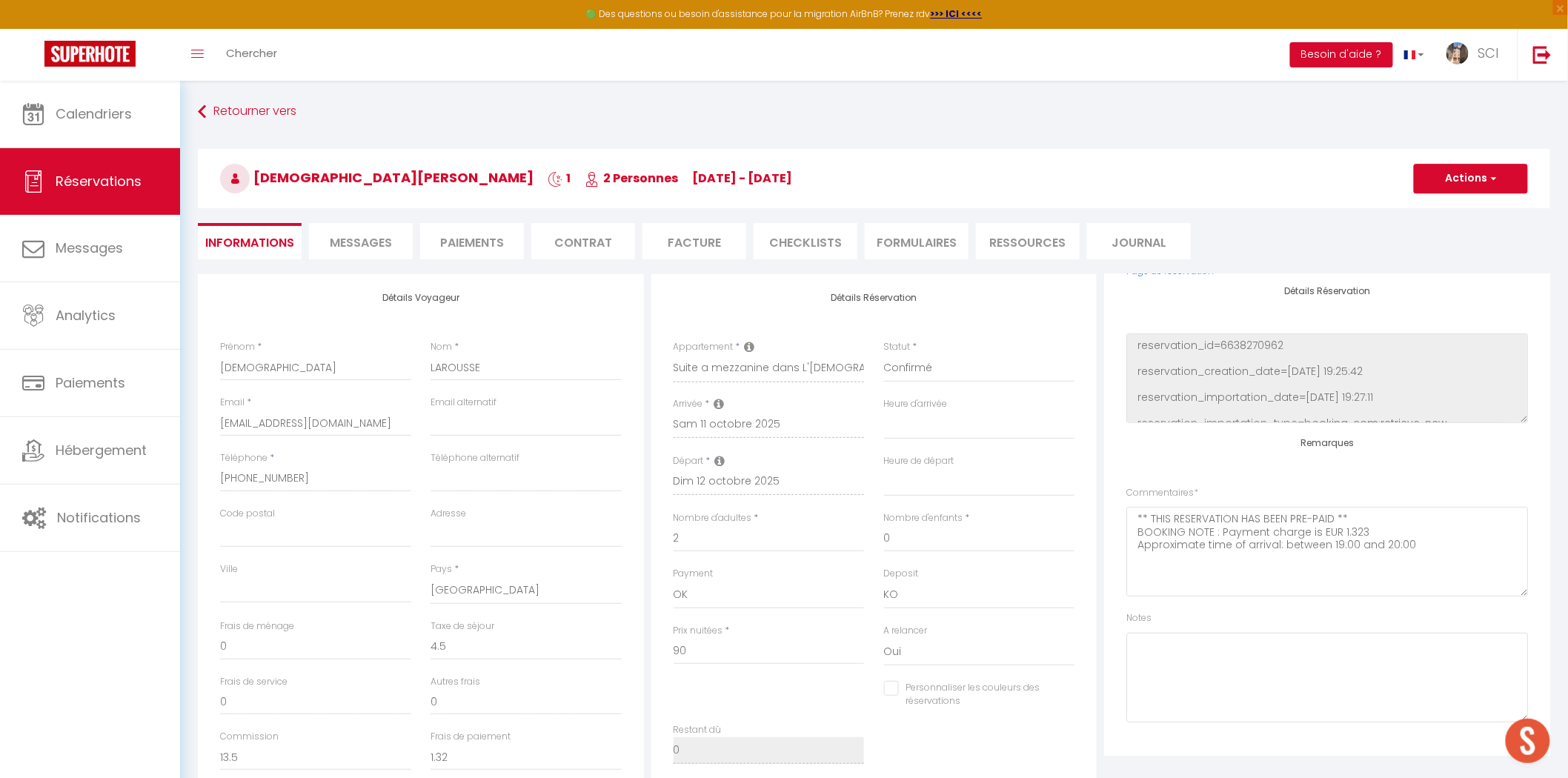
checkbox input "false"
select select
checkbox input "false"
select select
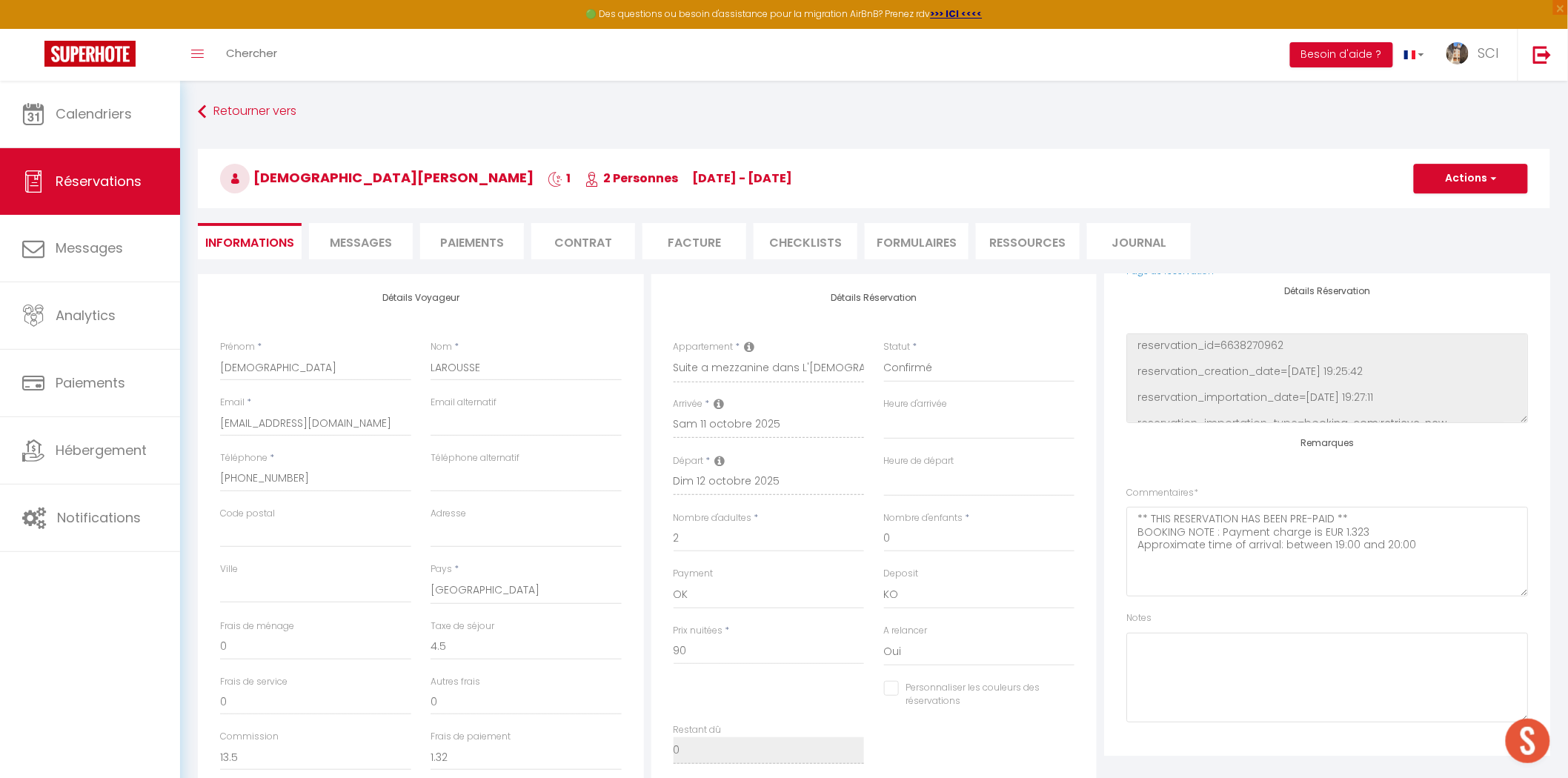
select select
checkbox input "false"
select select
checkbox input "false"
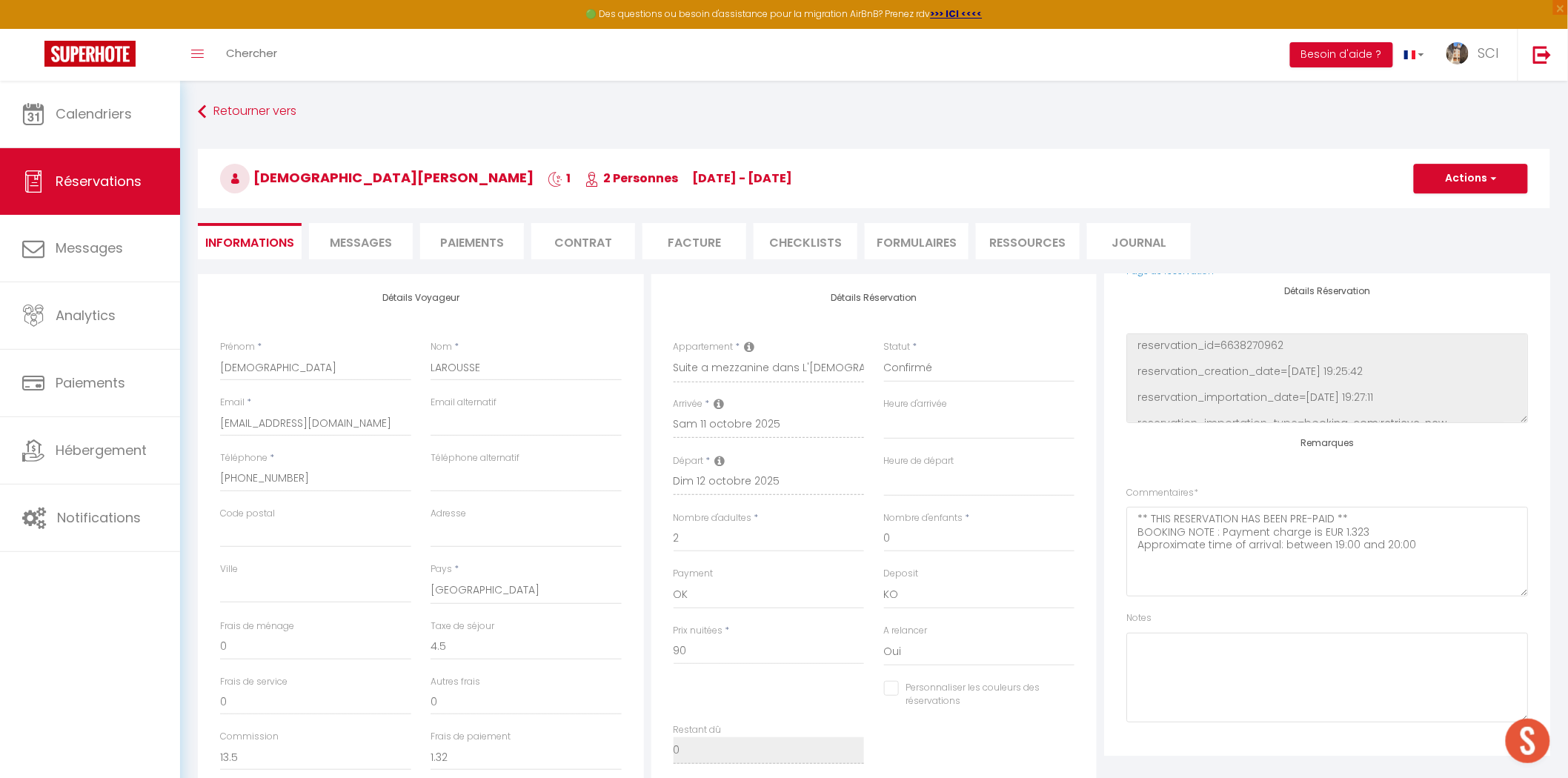
select select
checkbox input "false"
select select
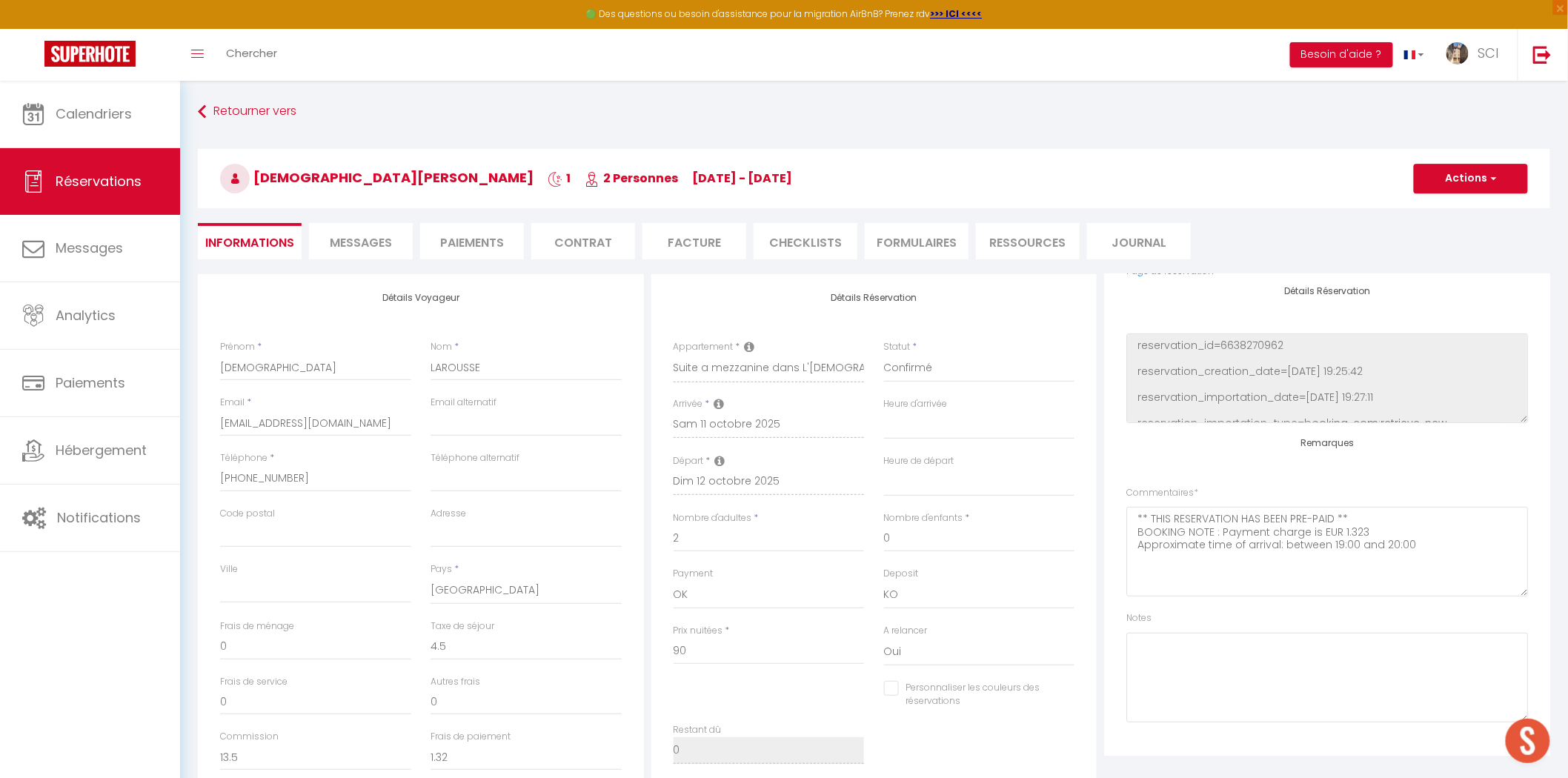
checkbox input "false"
select select
checkbox input "false"
select select
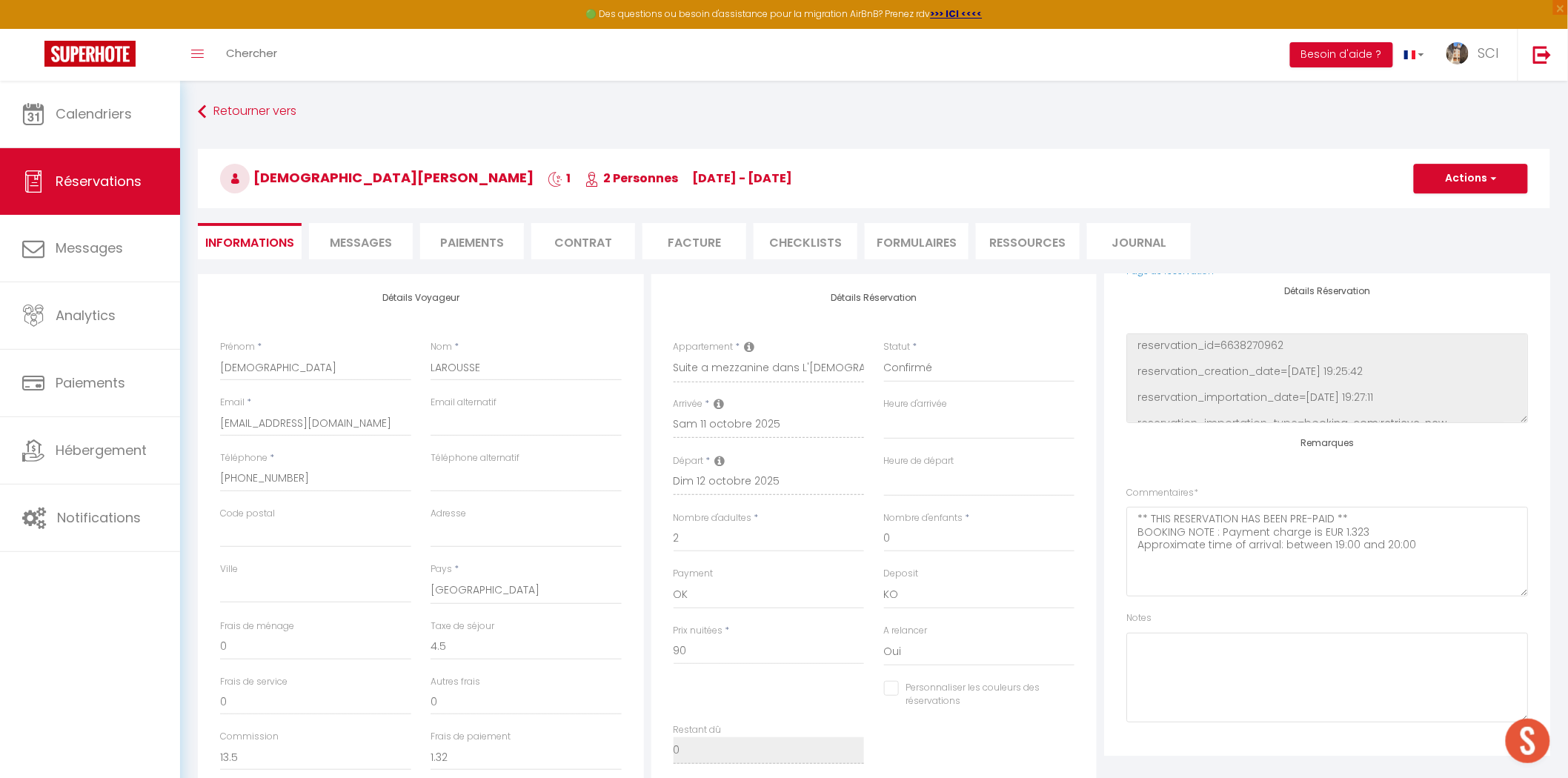
select select
checkbox input "false"
select select
checkbox input "false"
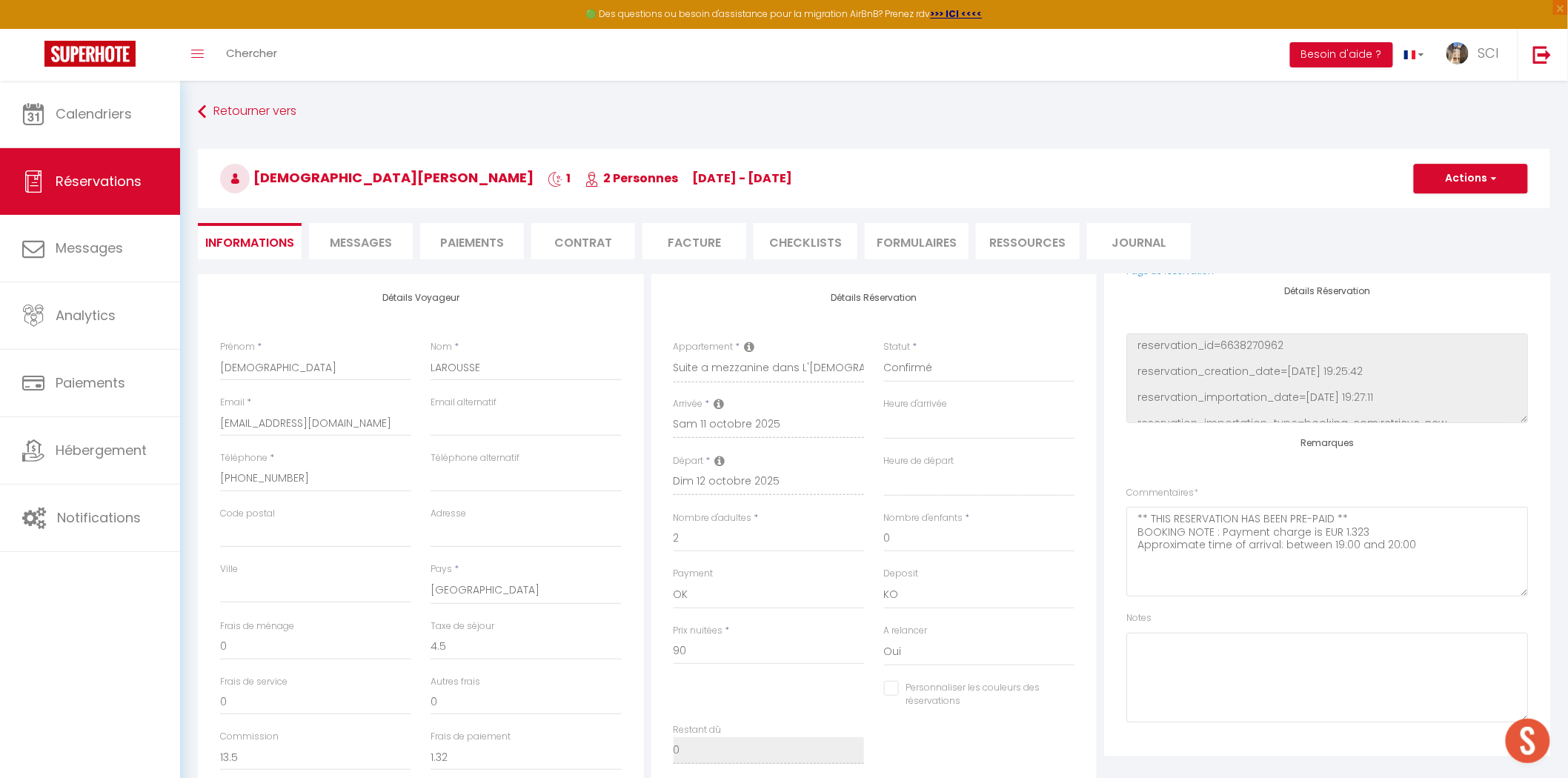
select select
checkbox input "false"
select select
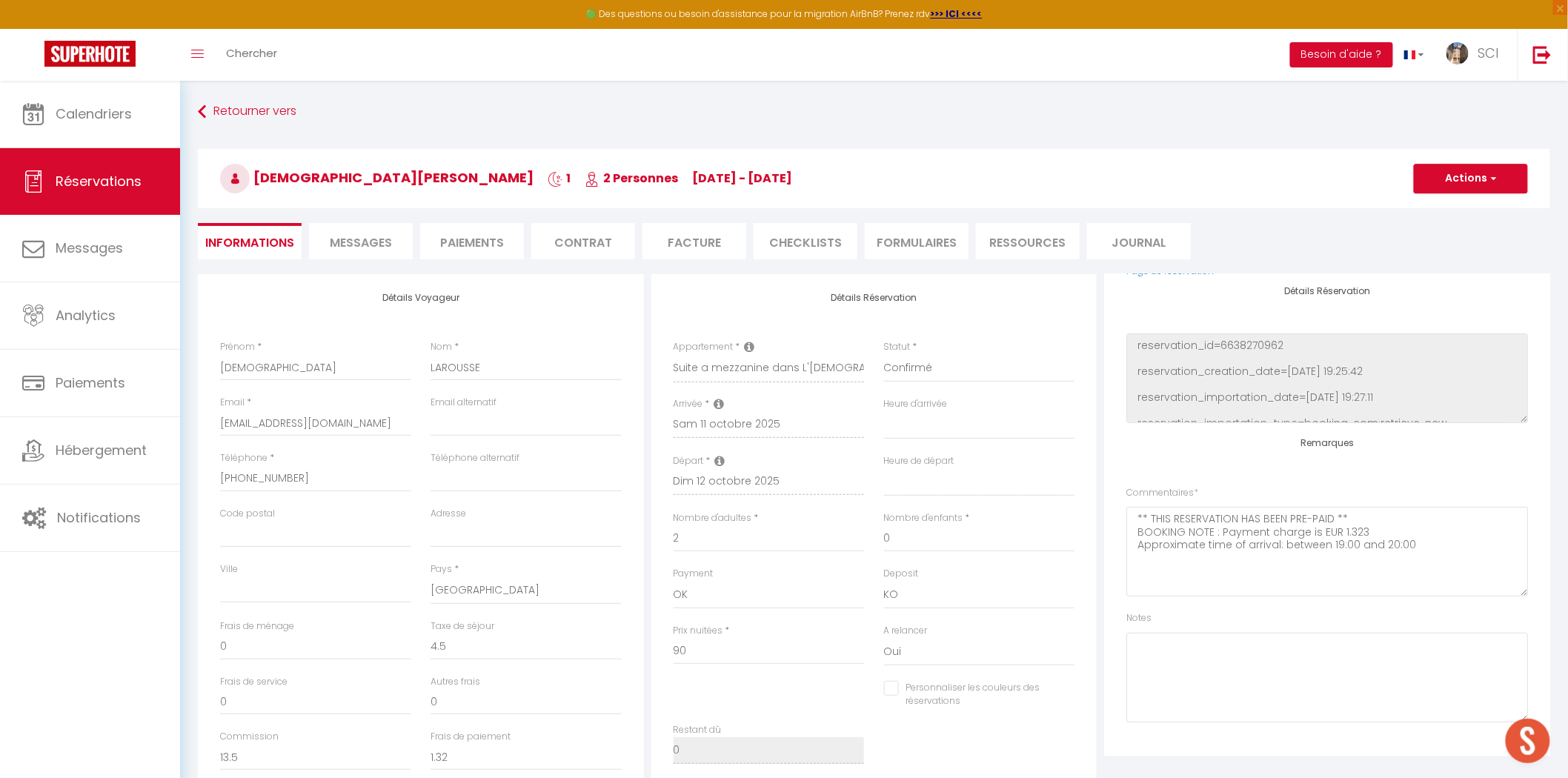
checkbox input "false"
select select
checkbox input "false"
select select
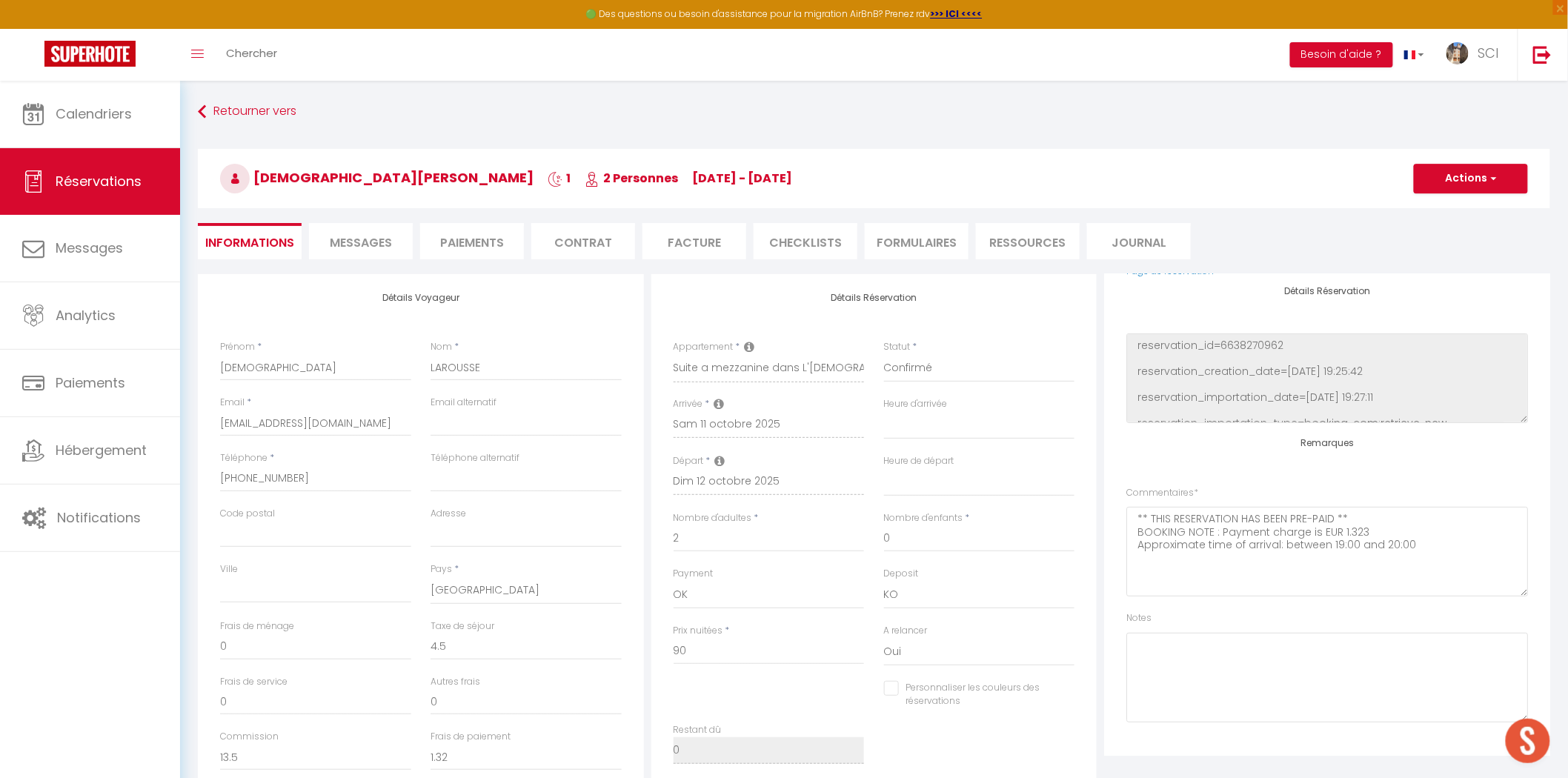
select select
checkbox input "false"
select select
checkbox input "false"
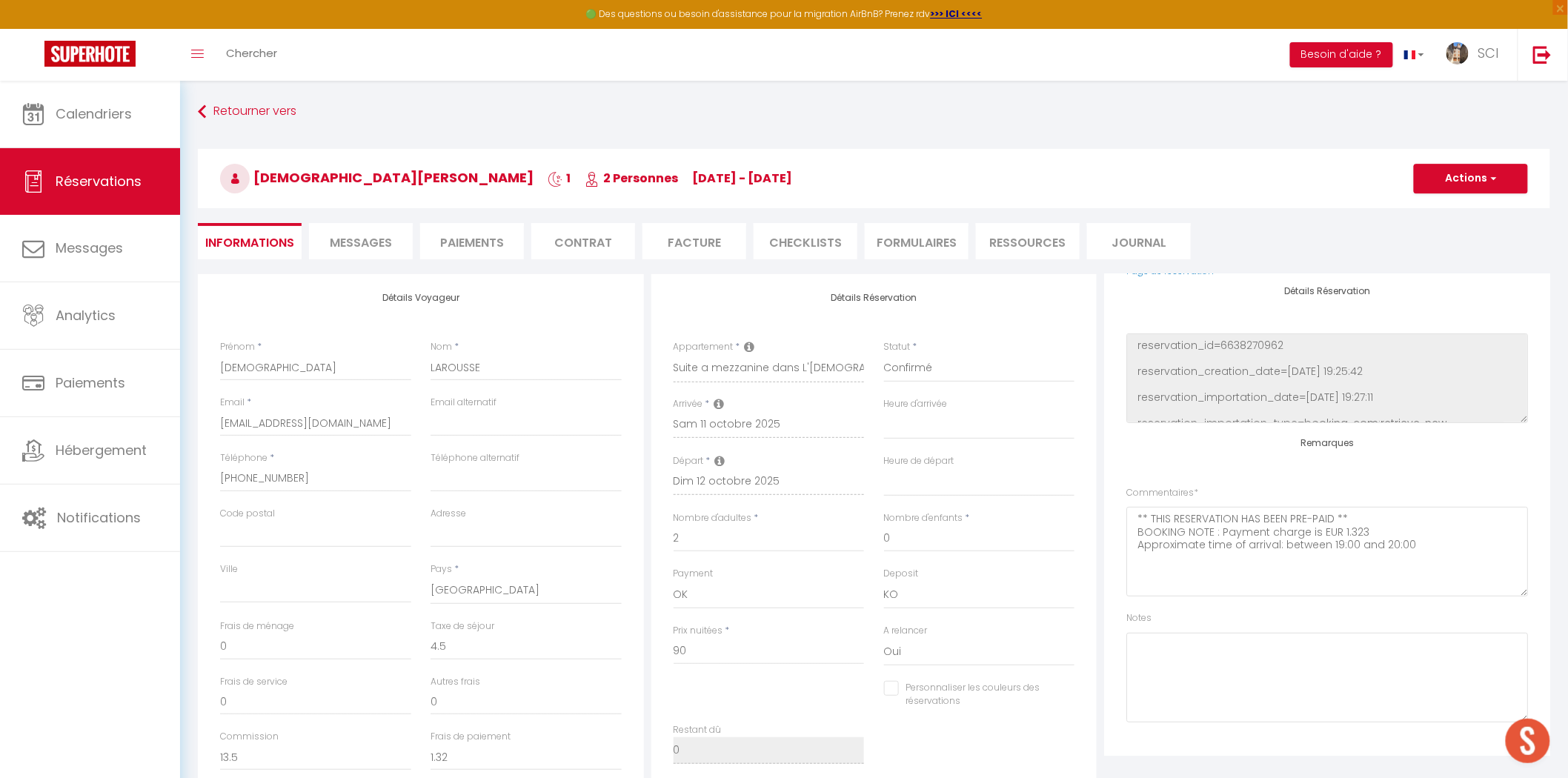
select select
checkbox input "false"
select select
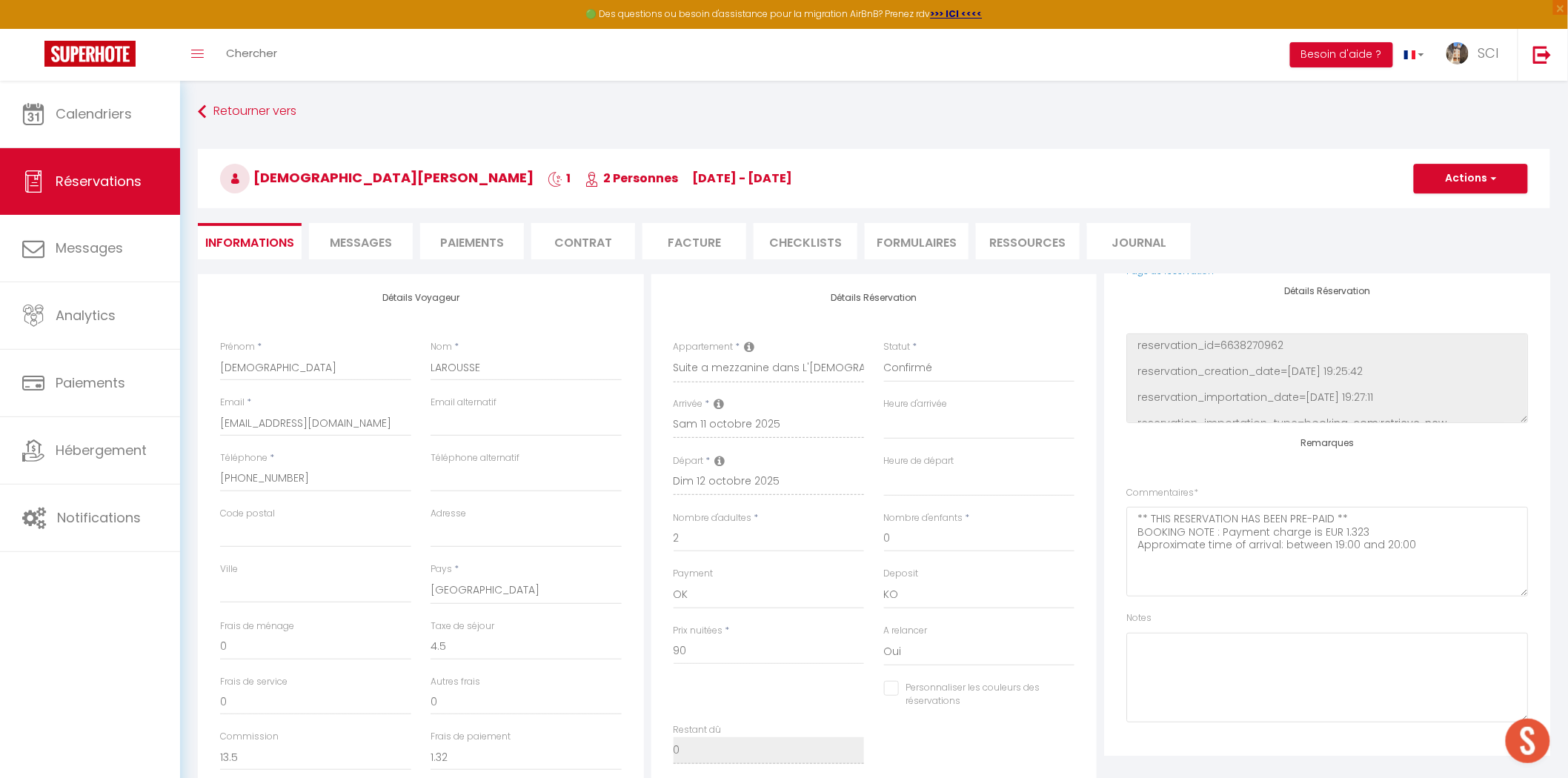
checkbox input "false"
select select
checkbox input "false"
select select
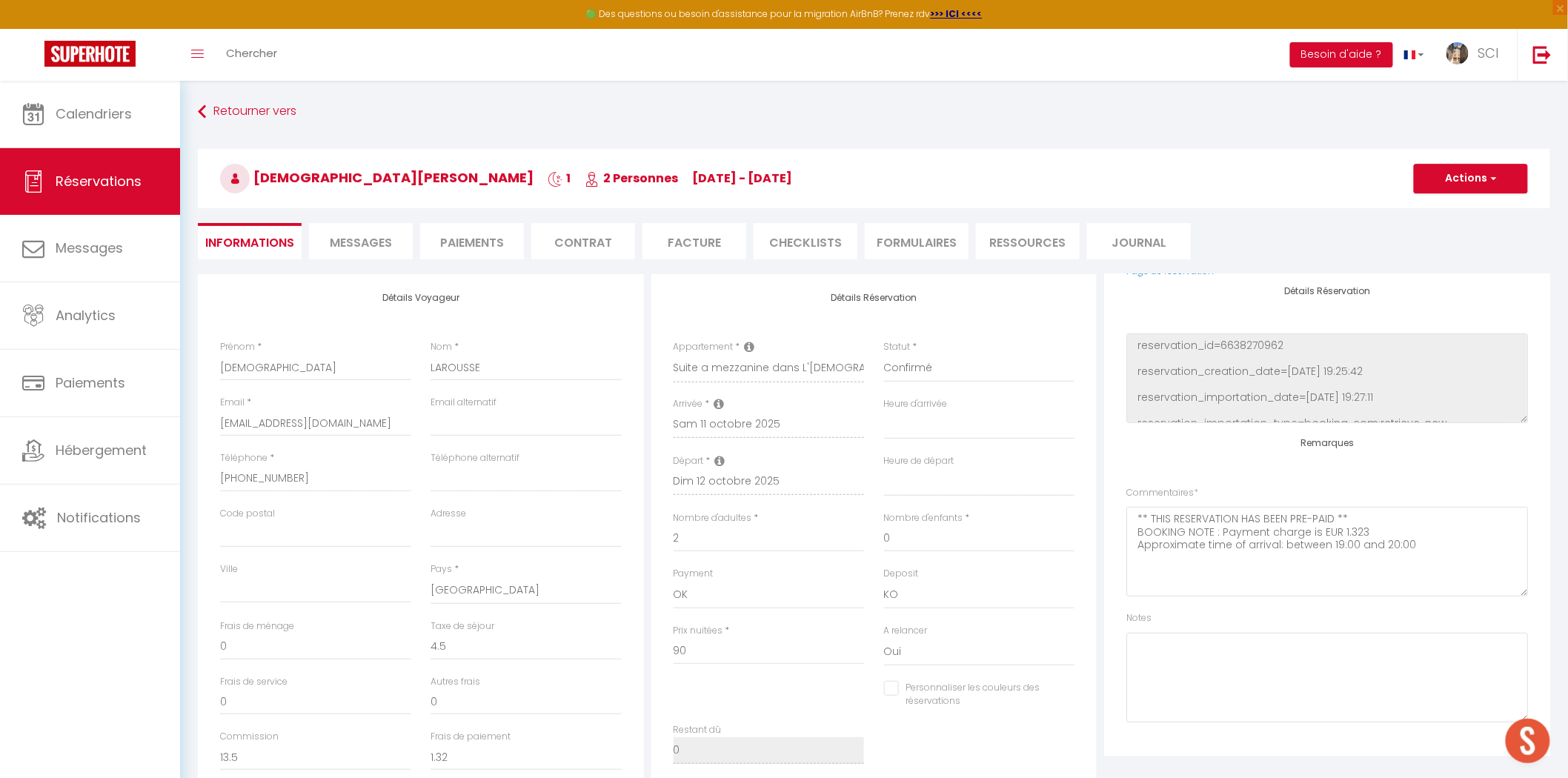
select select
checkbox input "false"
select select
checkbox input "false"
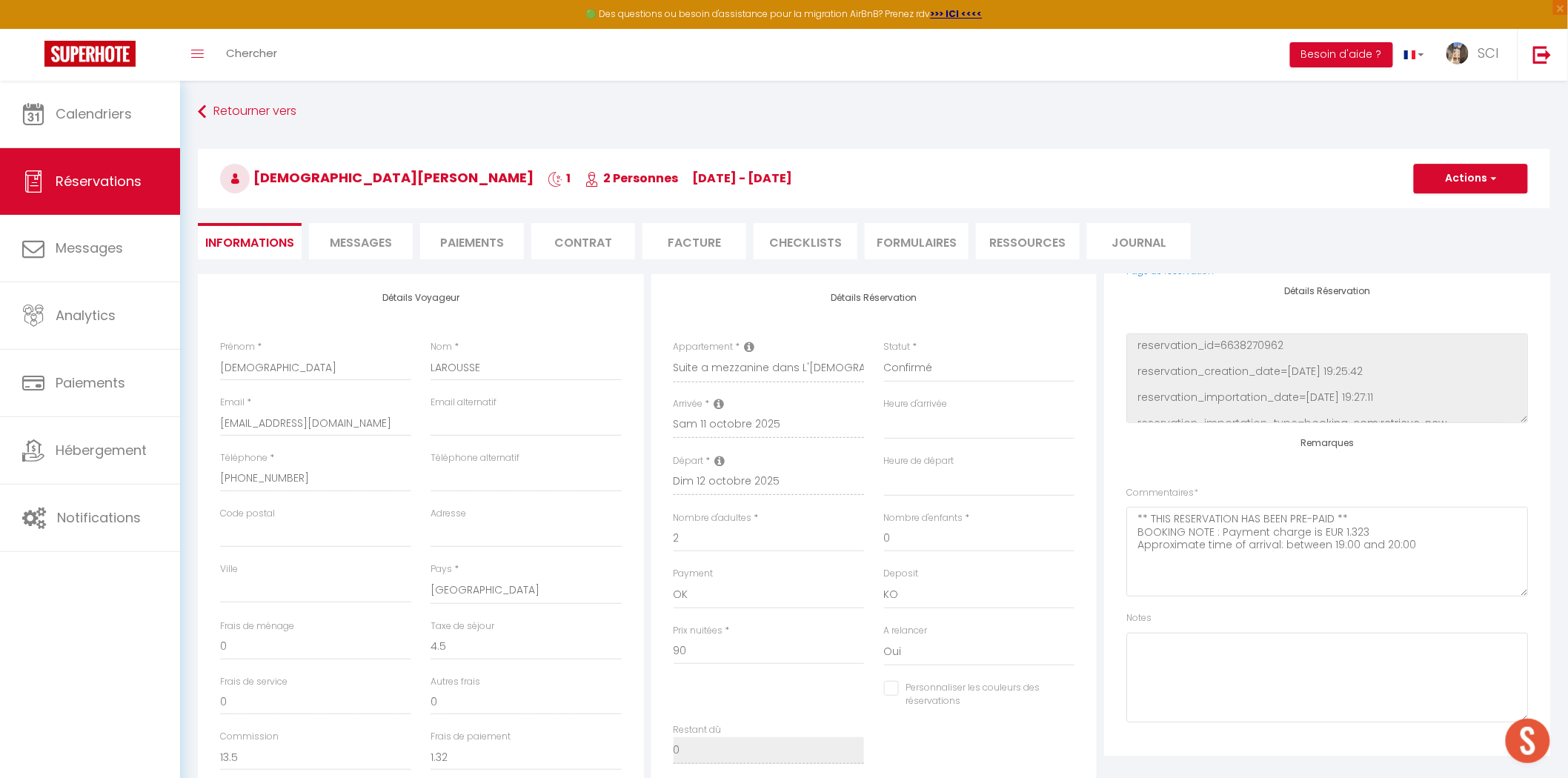
select select
checkbox input "false"
select select
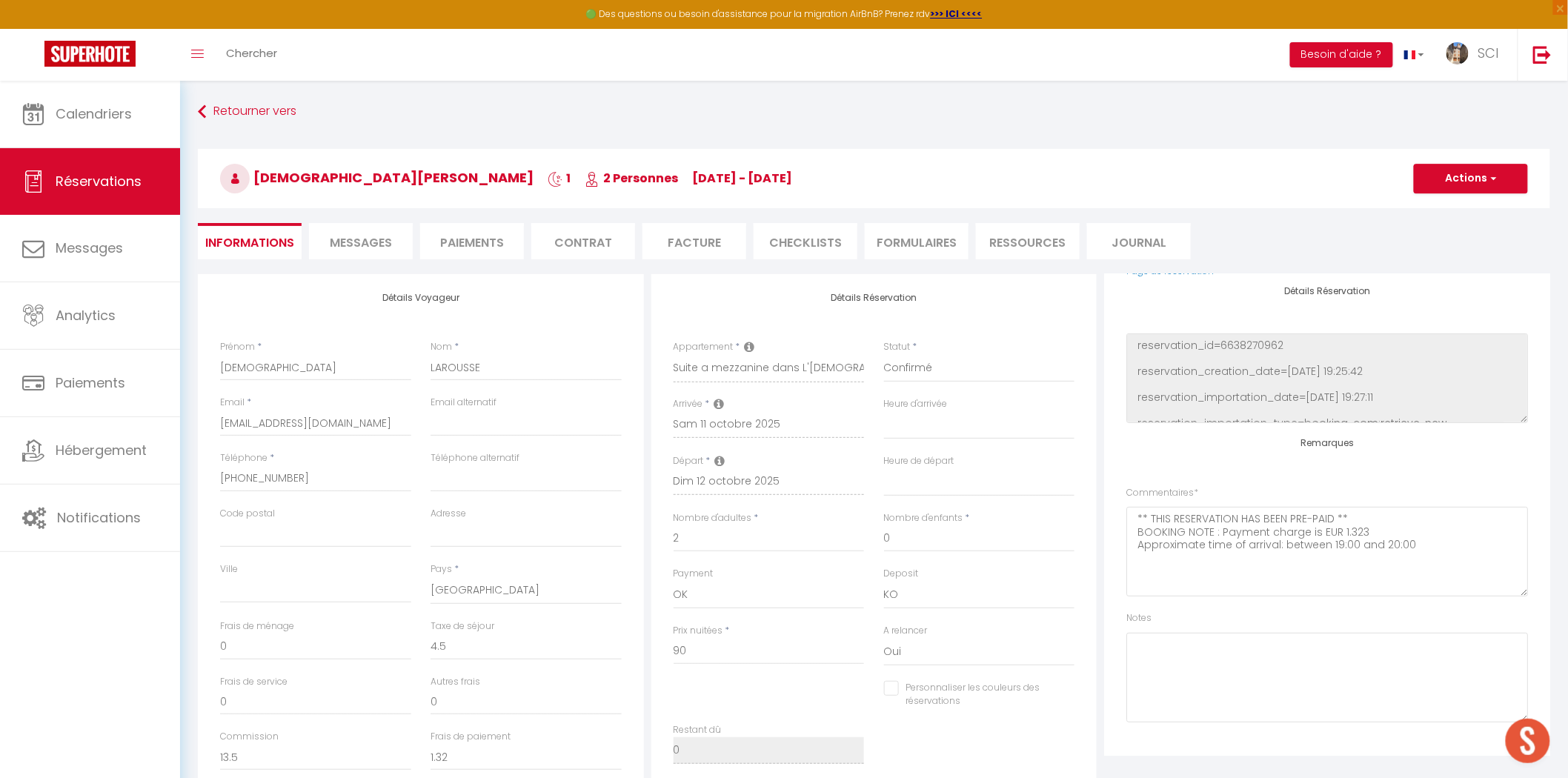
checkbox input "false"
select select
checkbox input "false"
select select
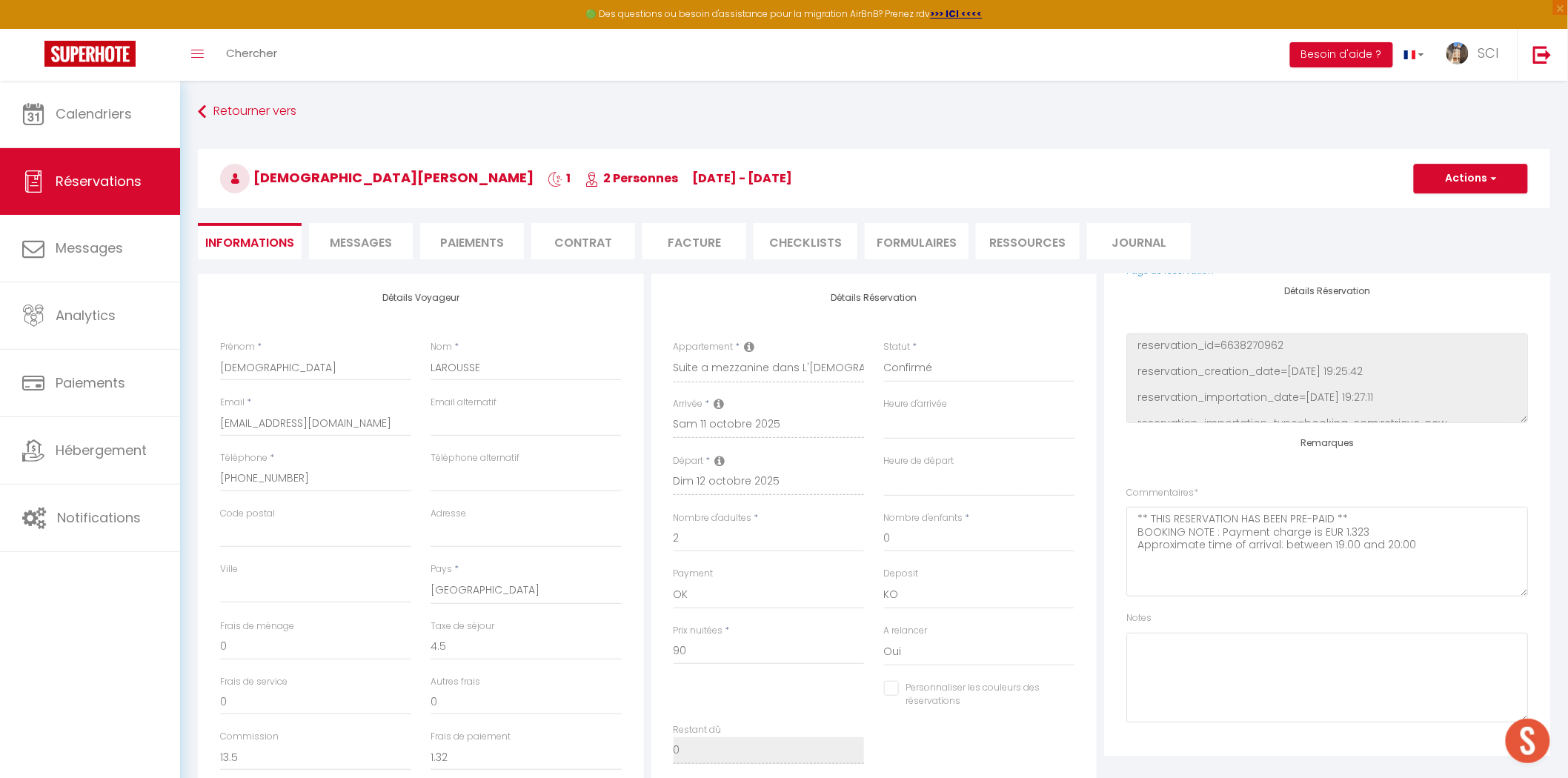
select select
checkbox input "false"
select select
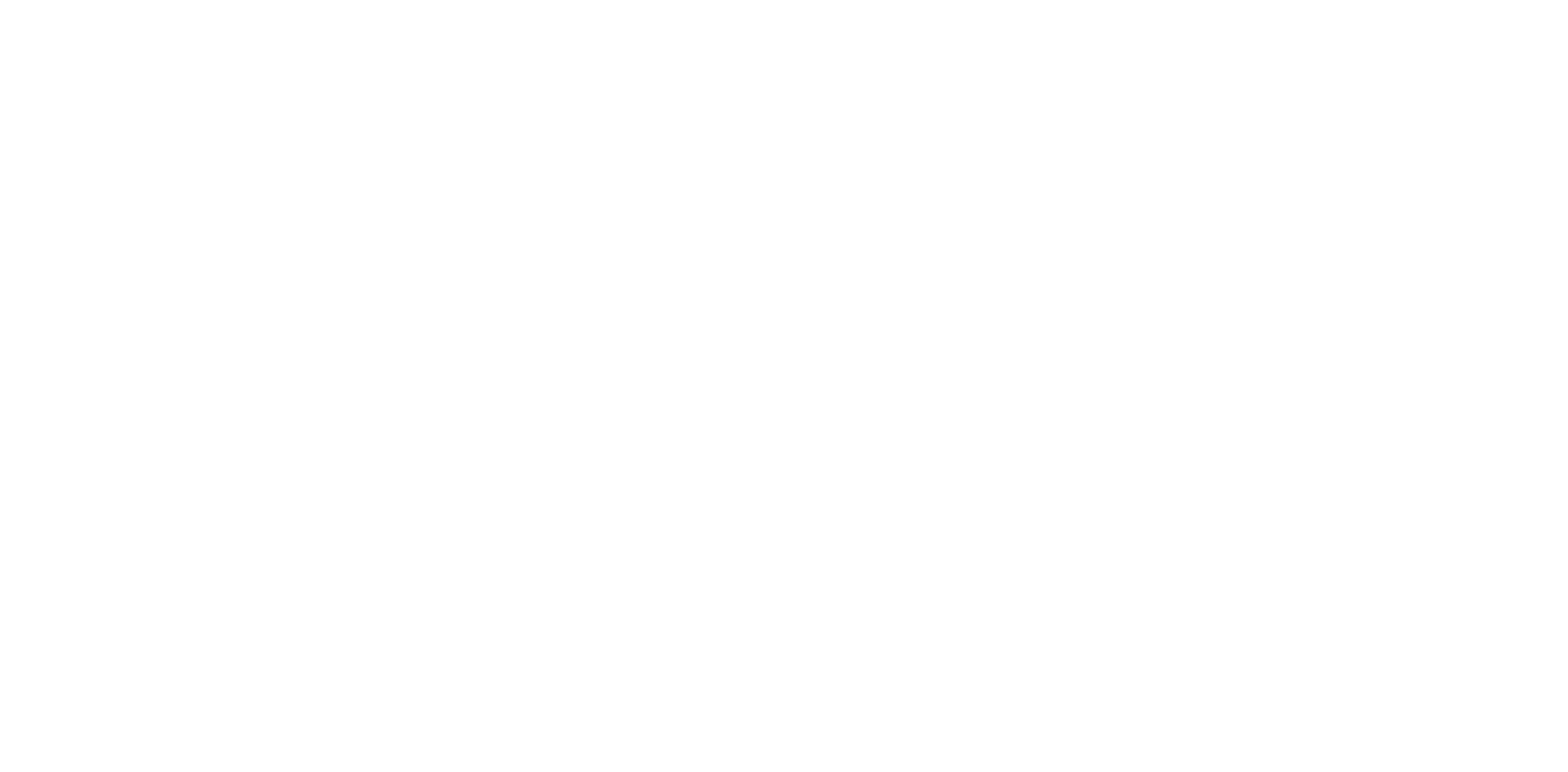
select select
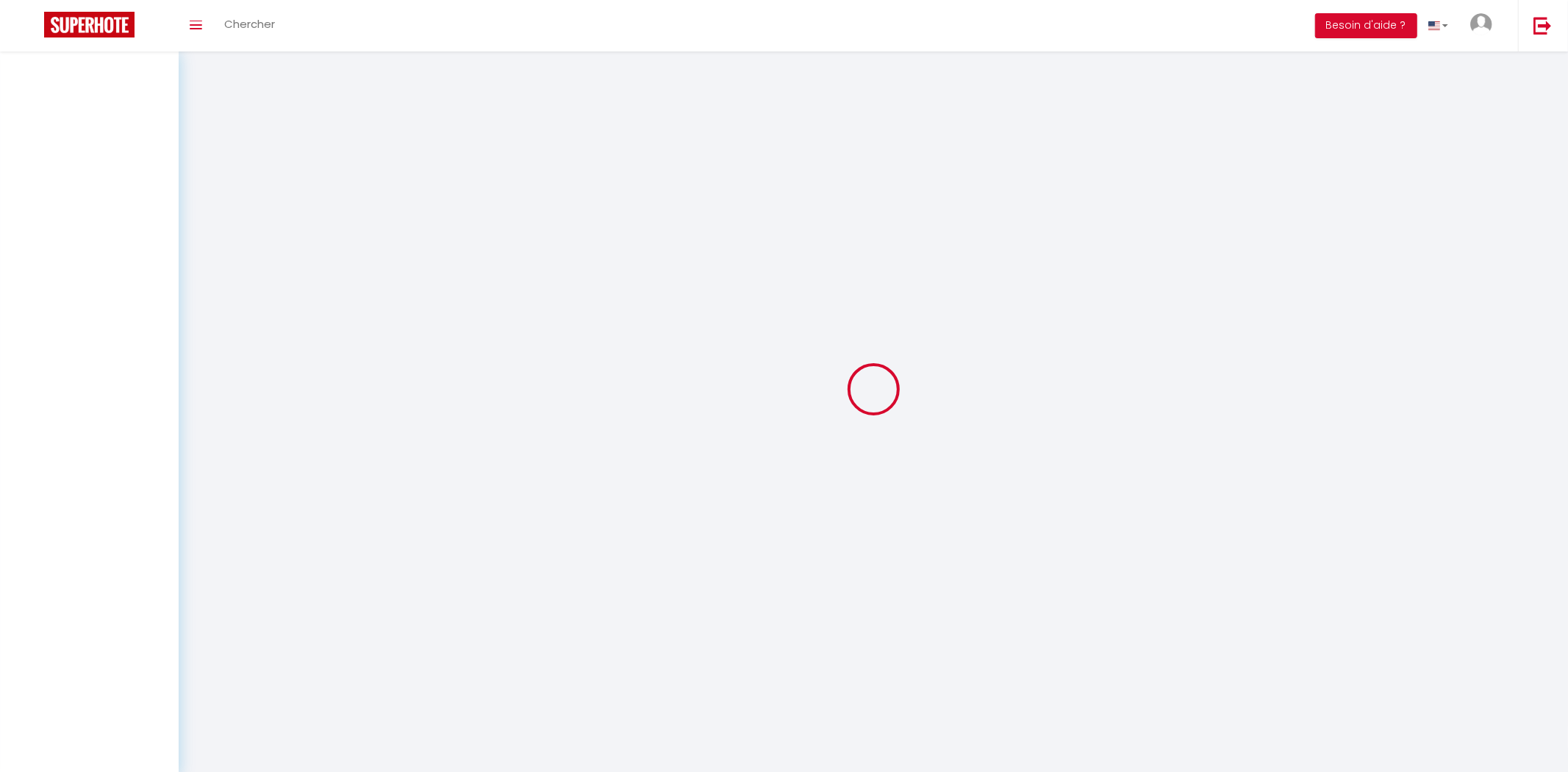
select select
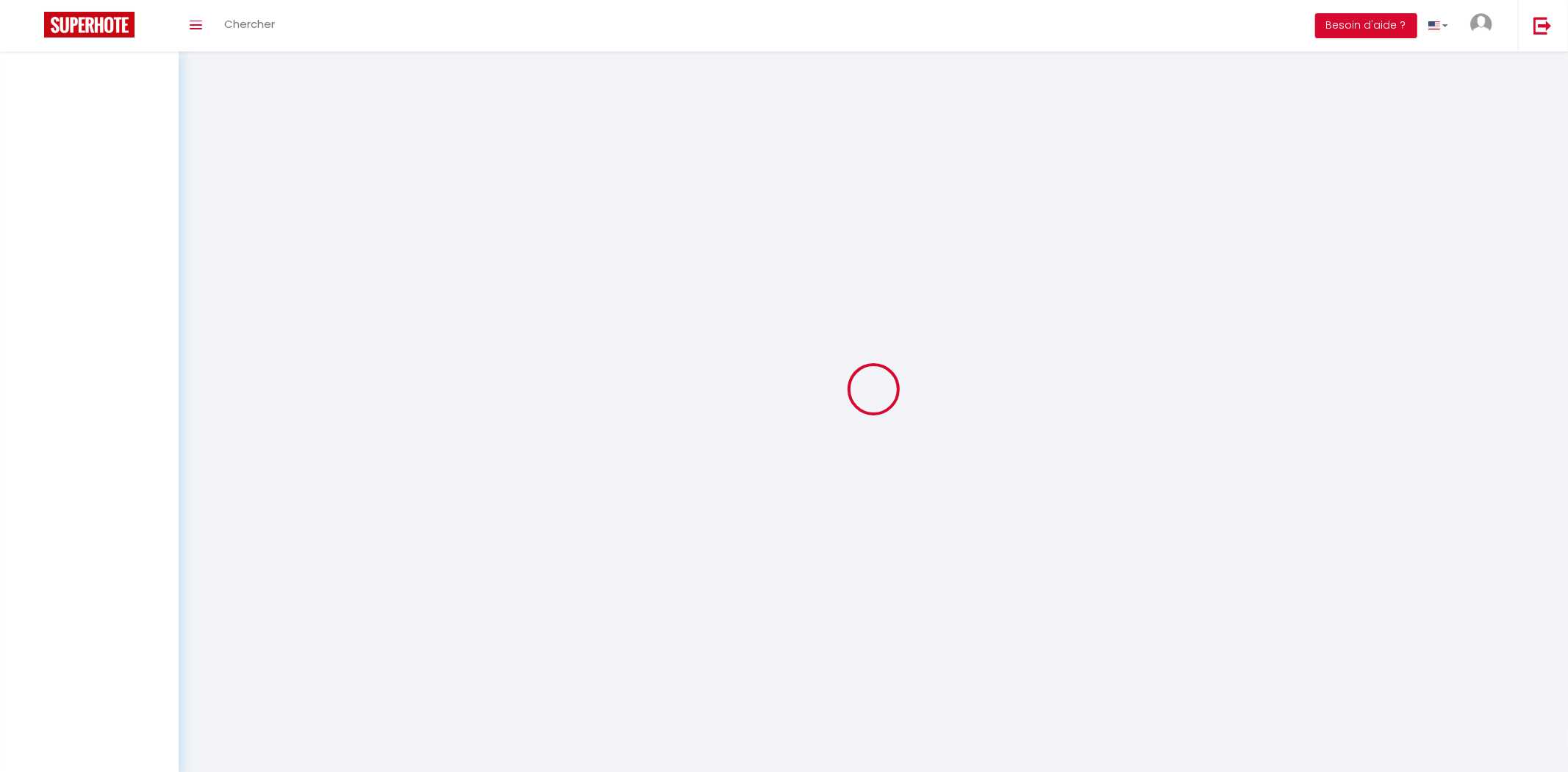
select select
checkbox input "false"
select select
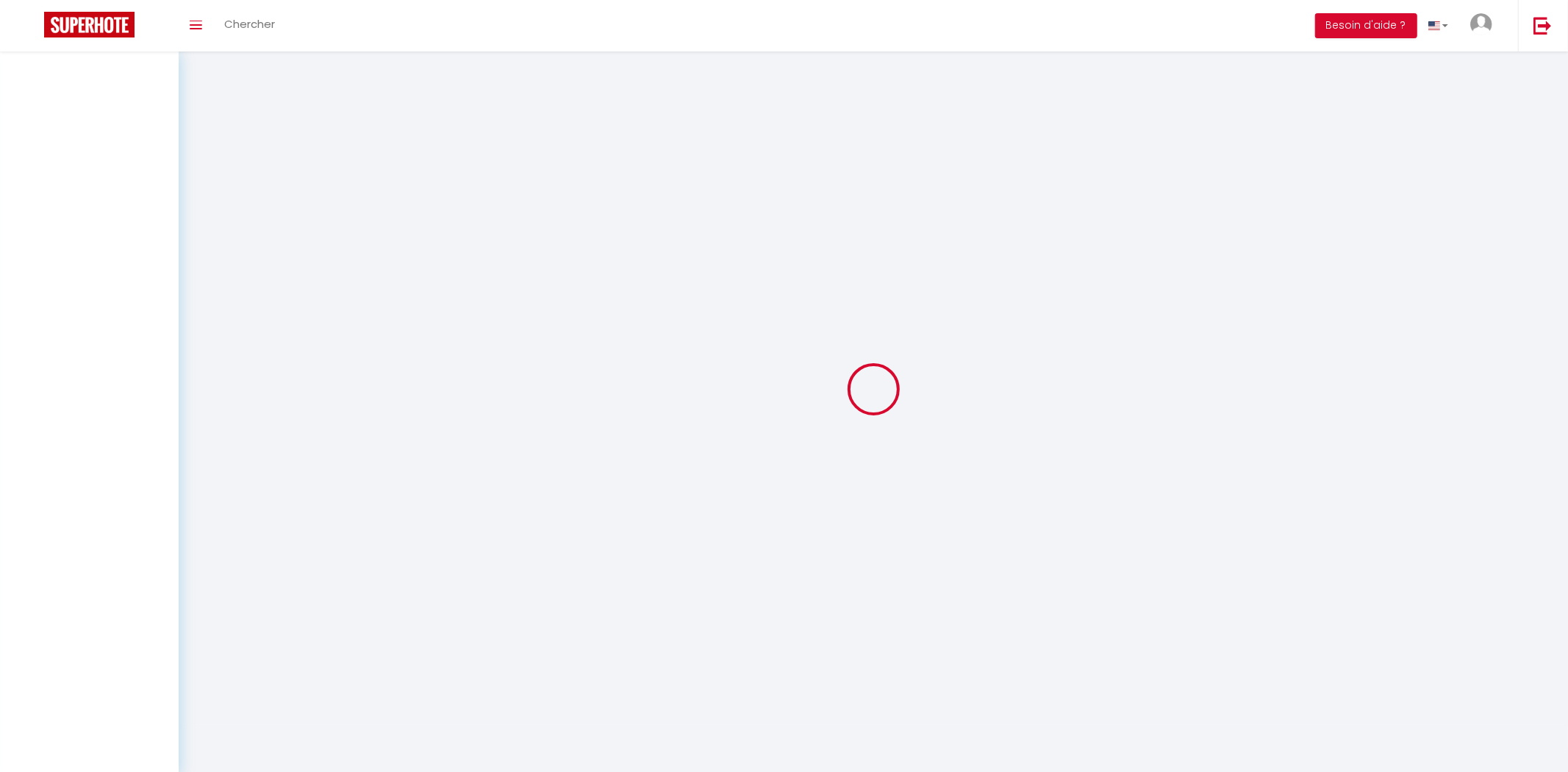
select select
checkbox input "false"
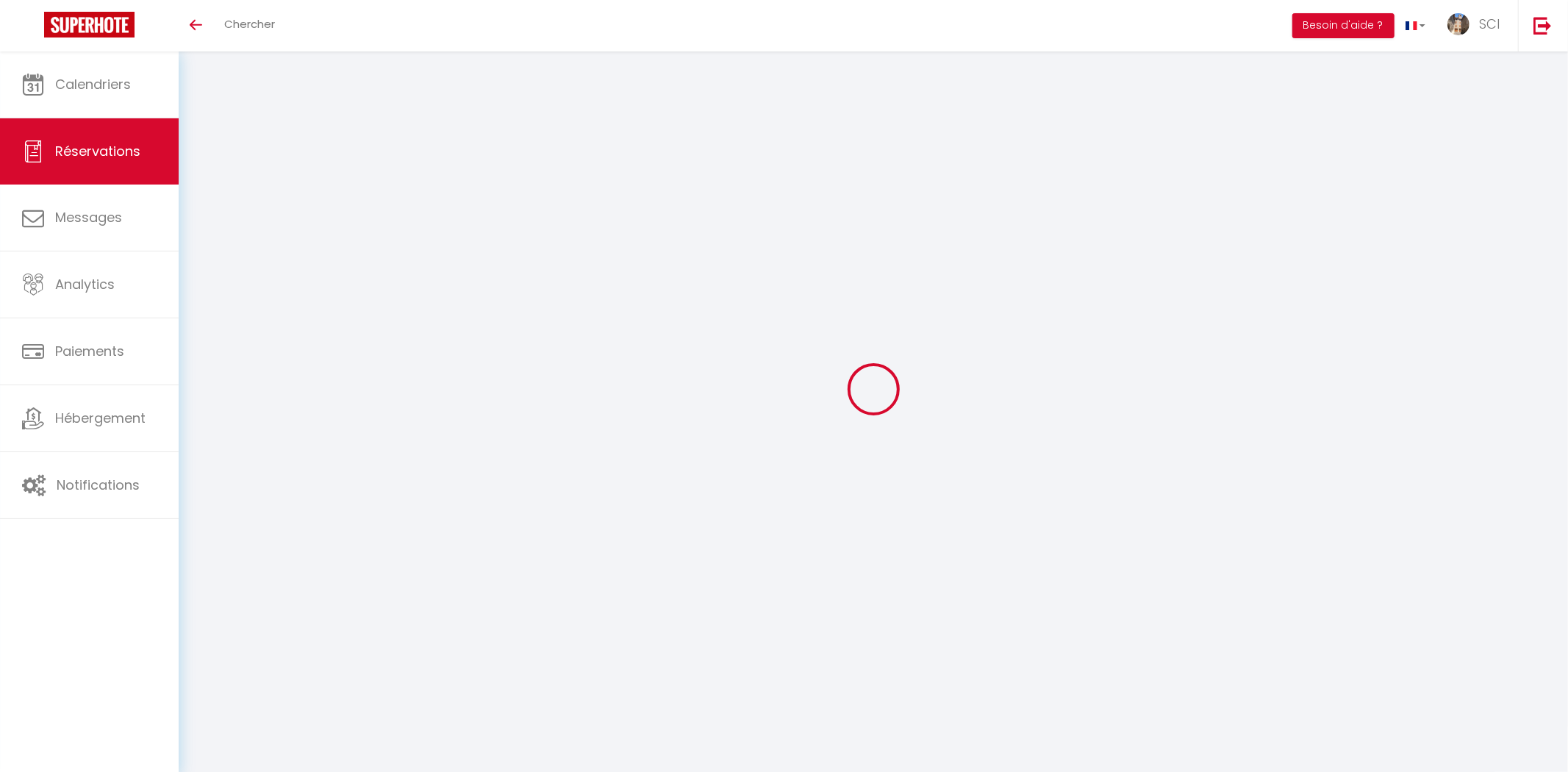
select select
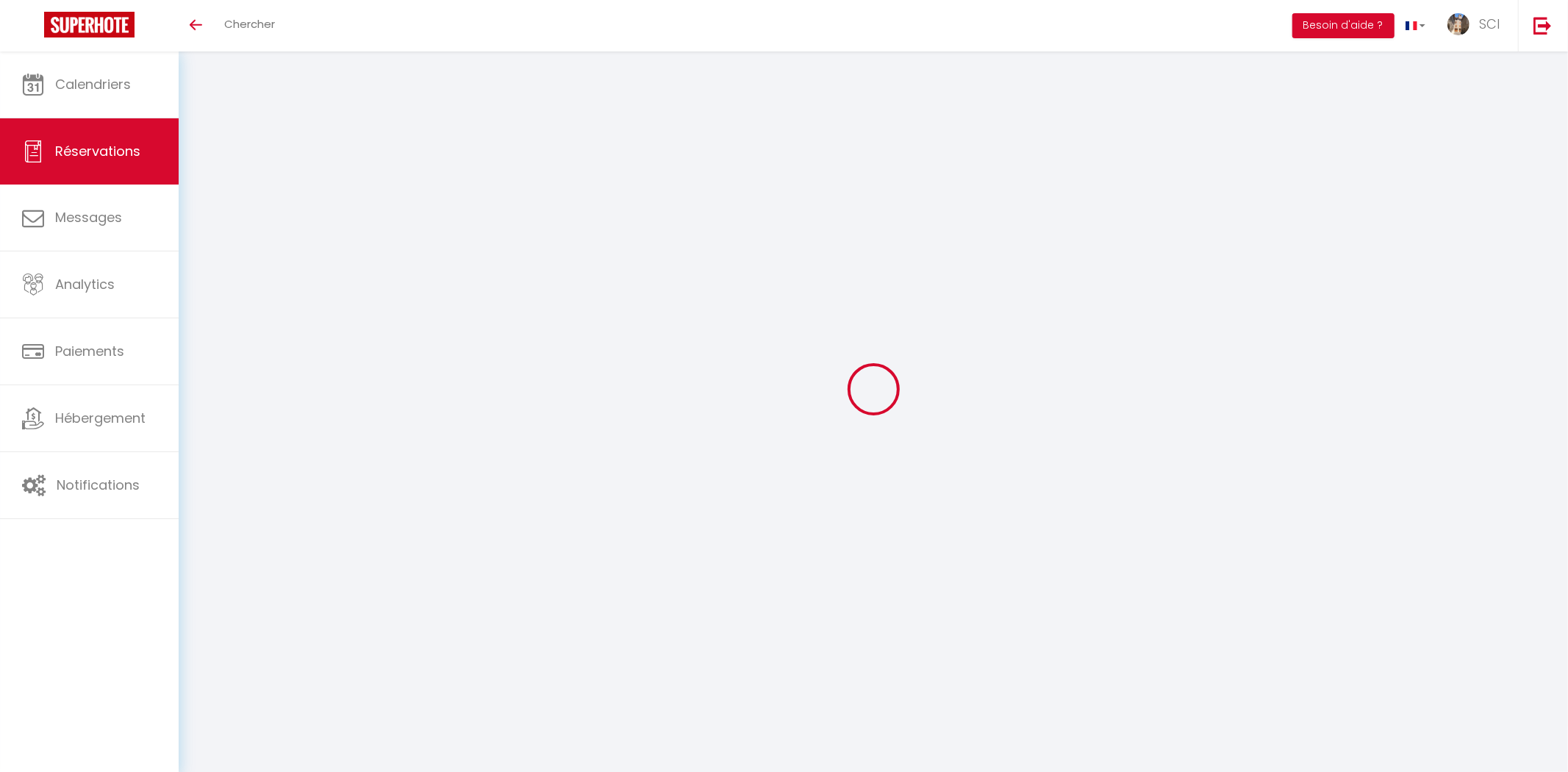
select select
checkbox input "false"
select select
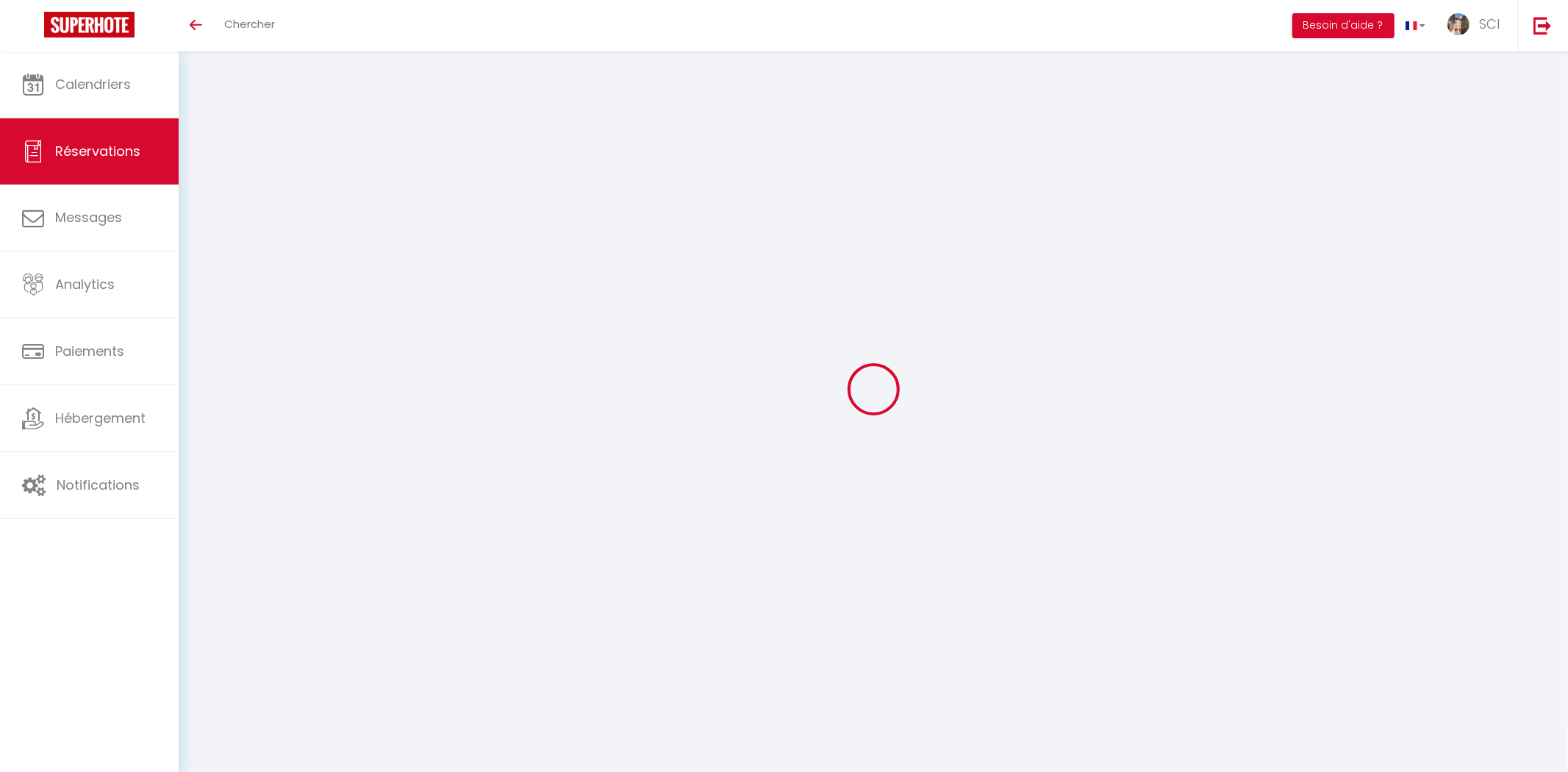
select select
checkbox input "false"
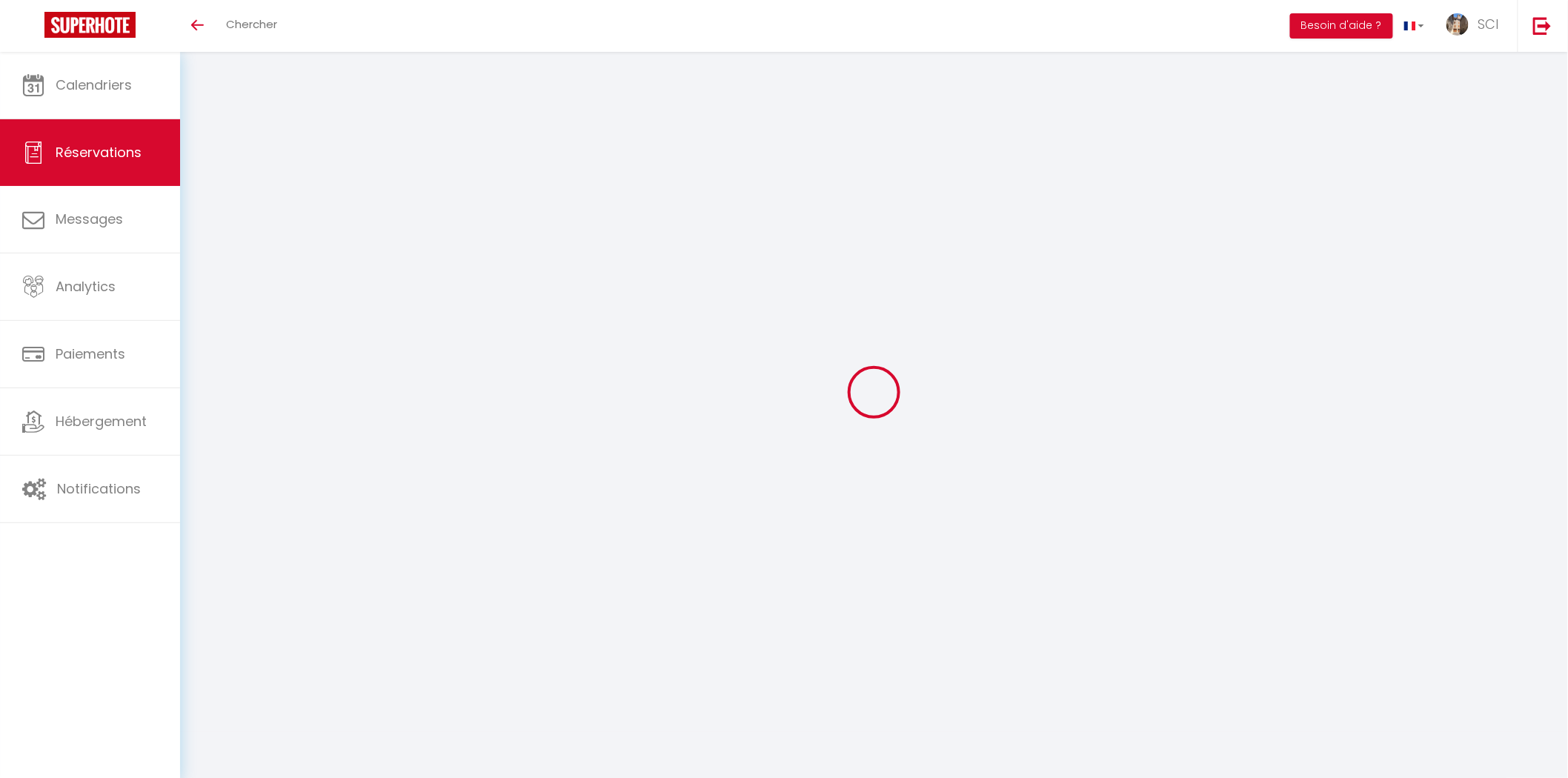
select select
type input "[PERSON_NAME]"
type input "[PERSON_NAME][EMAIL_ADDRESS][PERSON_NAME][DOMAIN_NAME]"
type input "[PHONE_NUMBER]"
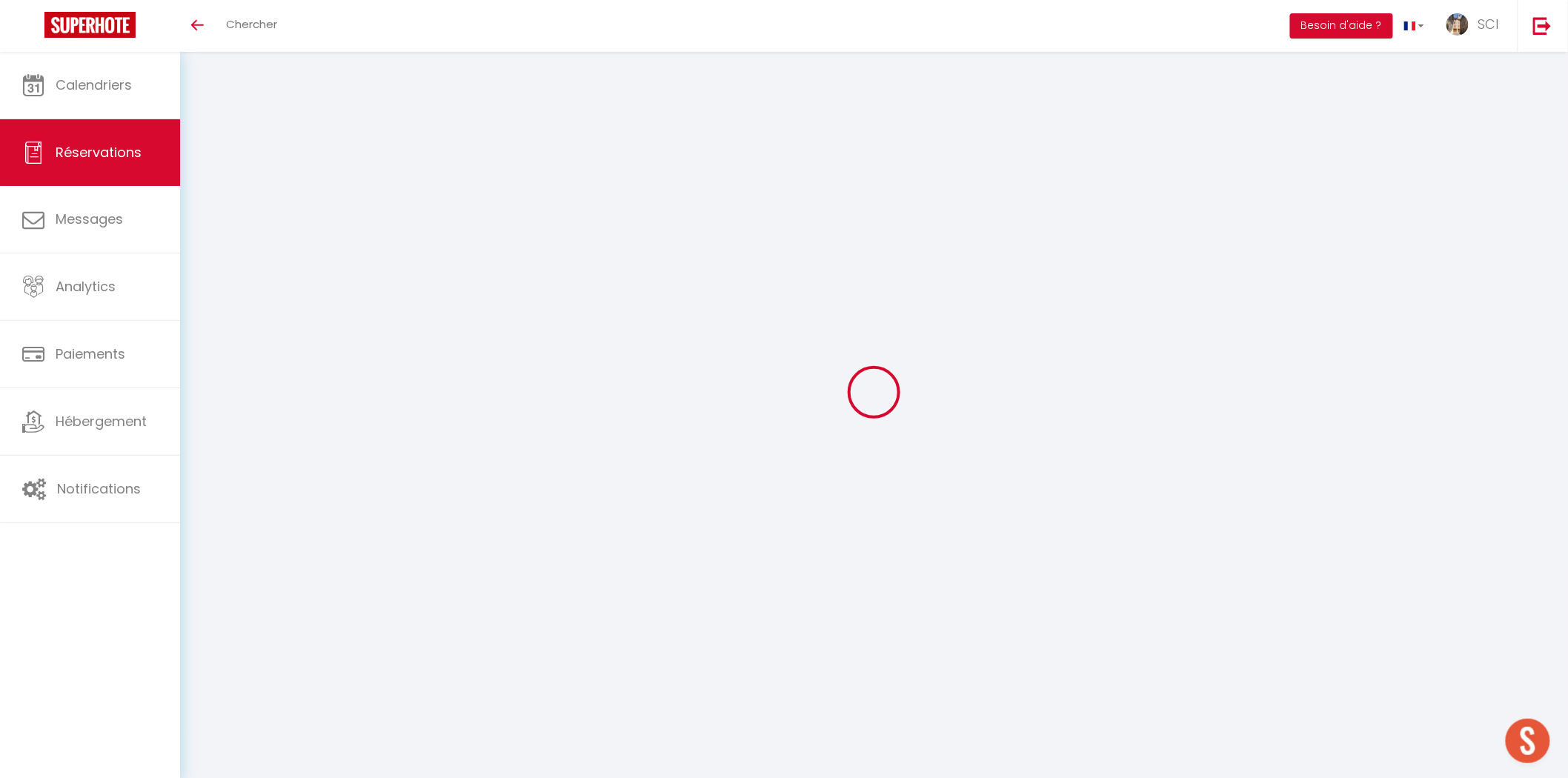
select select "FR"
select select "12101"
select select "1"
type input "Sam 11 Octobre 2025"
select select
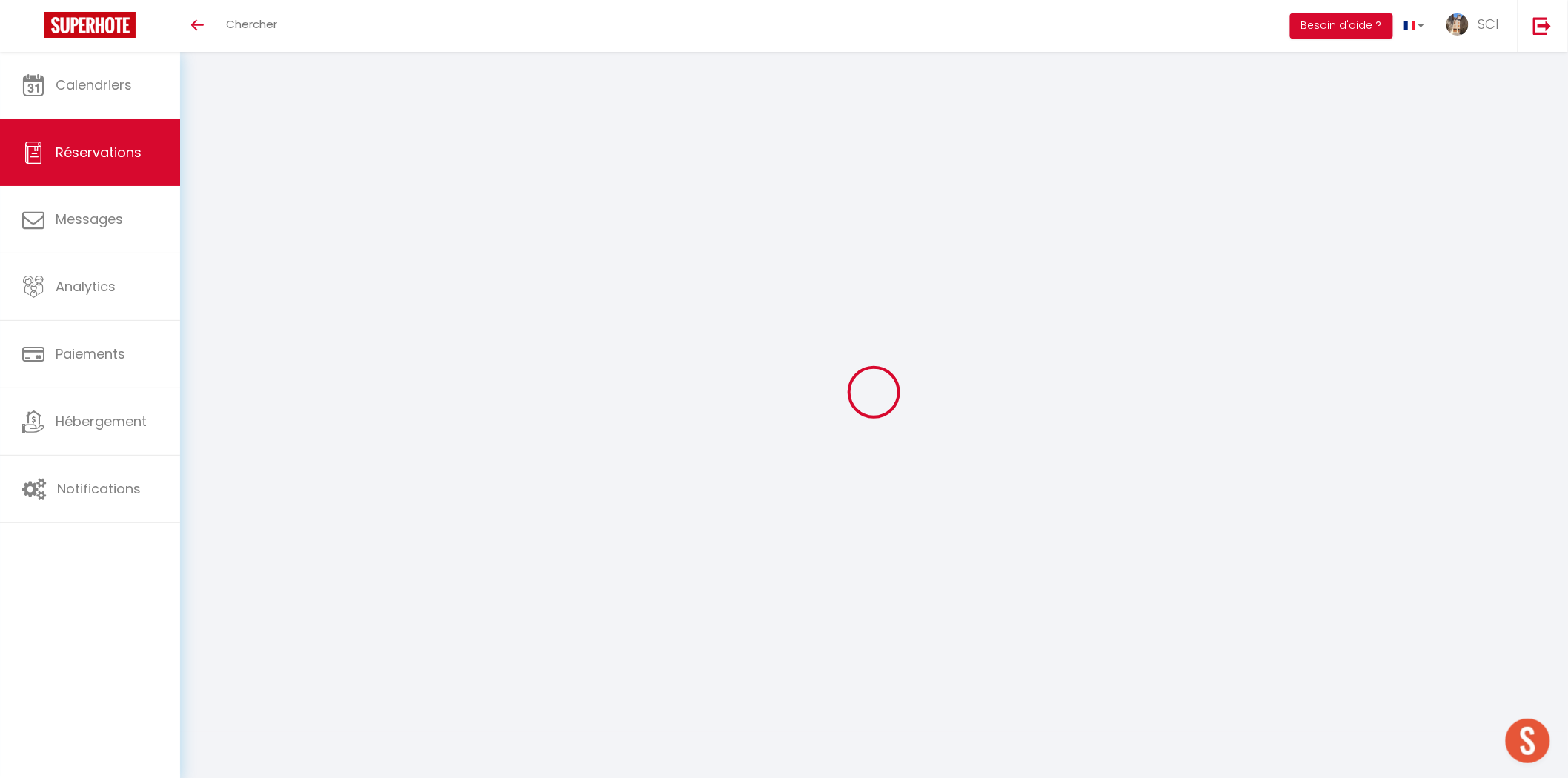
type input "Dim 12 Octobre 2025"
select select
type input "2"
select select "12"
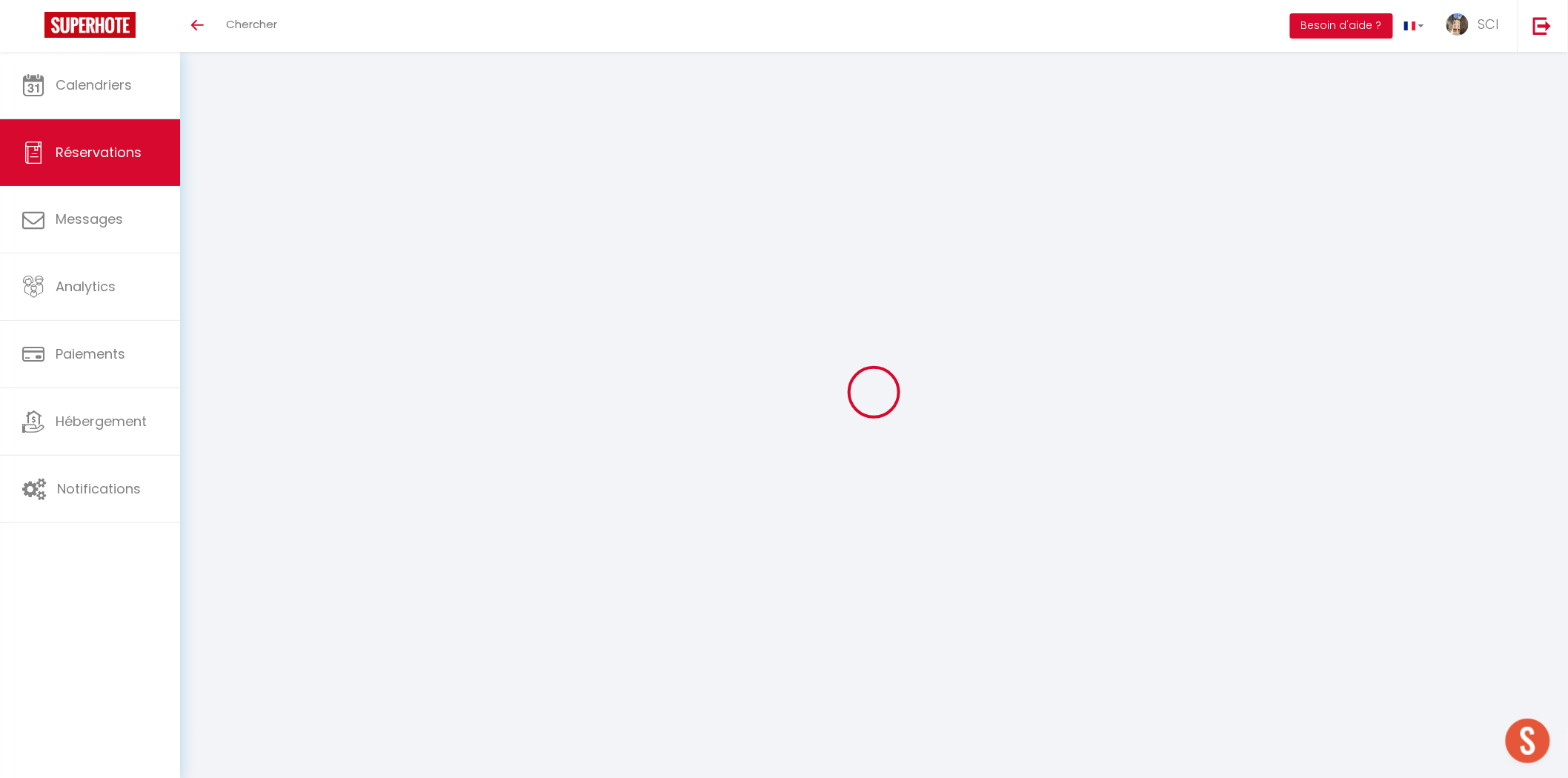
select select
type input "118"
checkbox input "false"
type input "0"
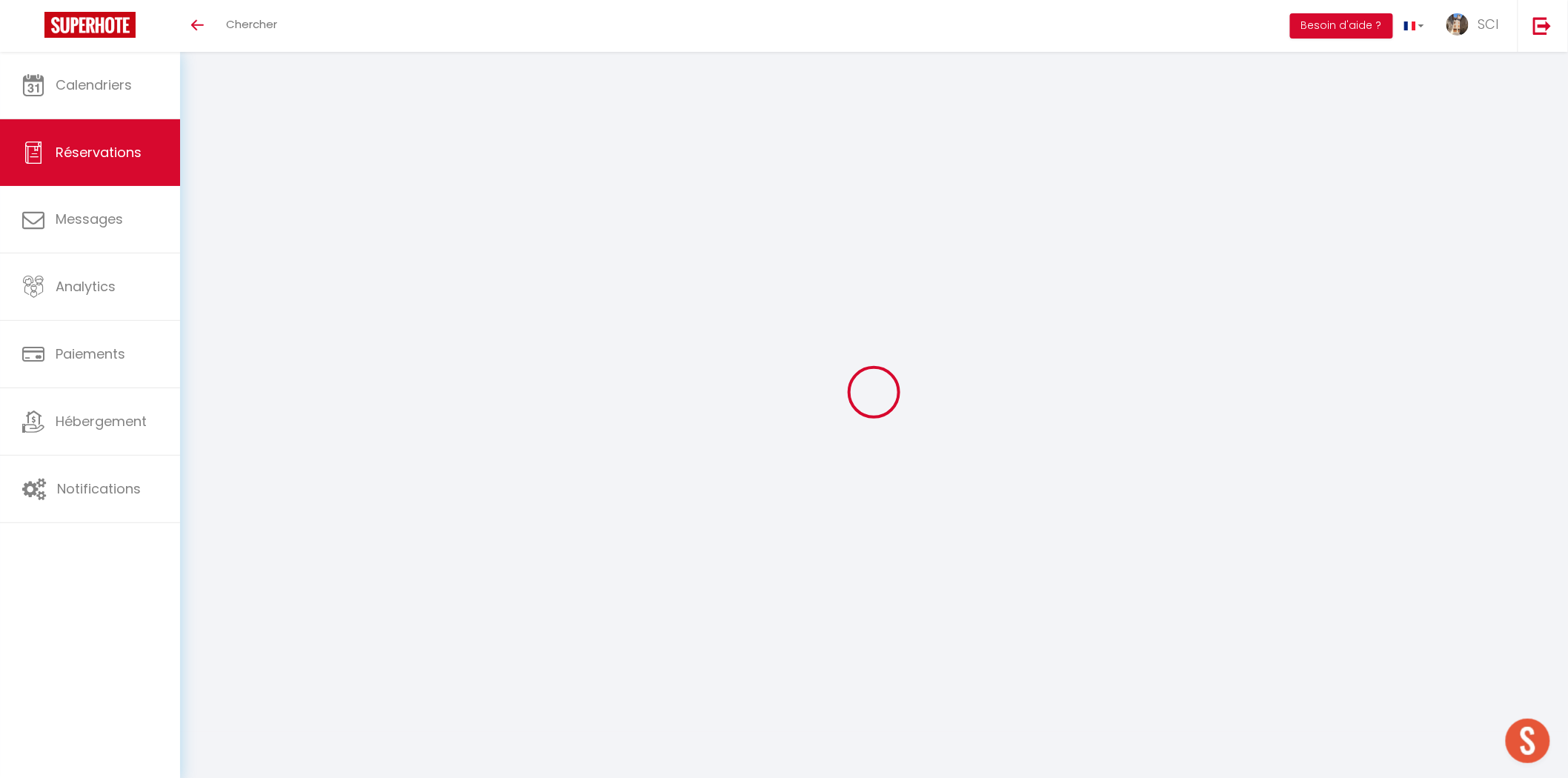
type input "0"
select select
select select "14"
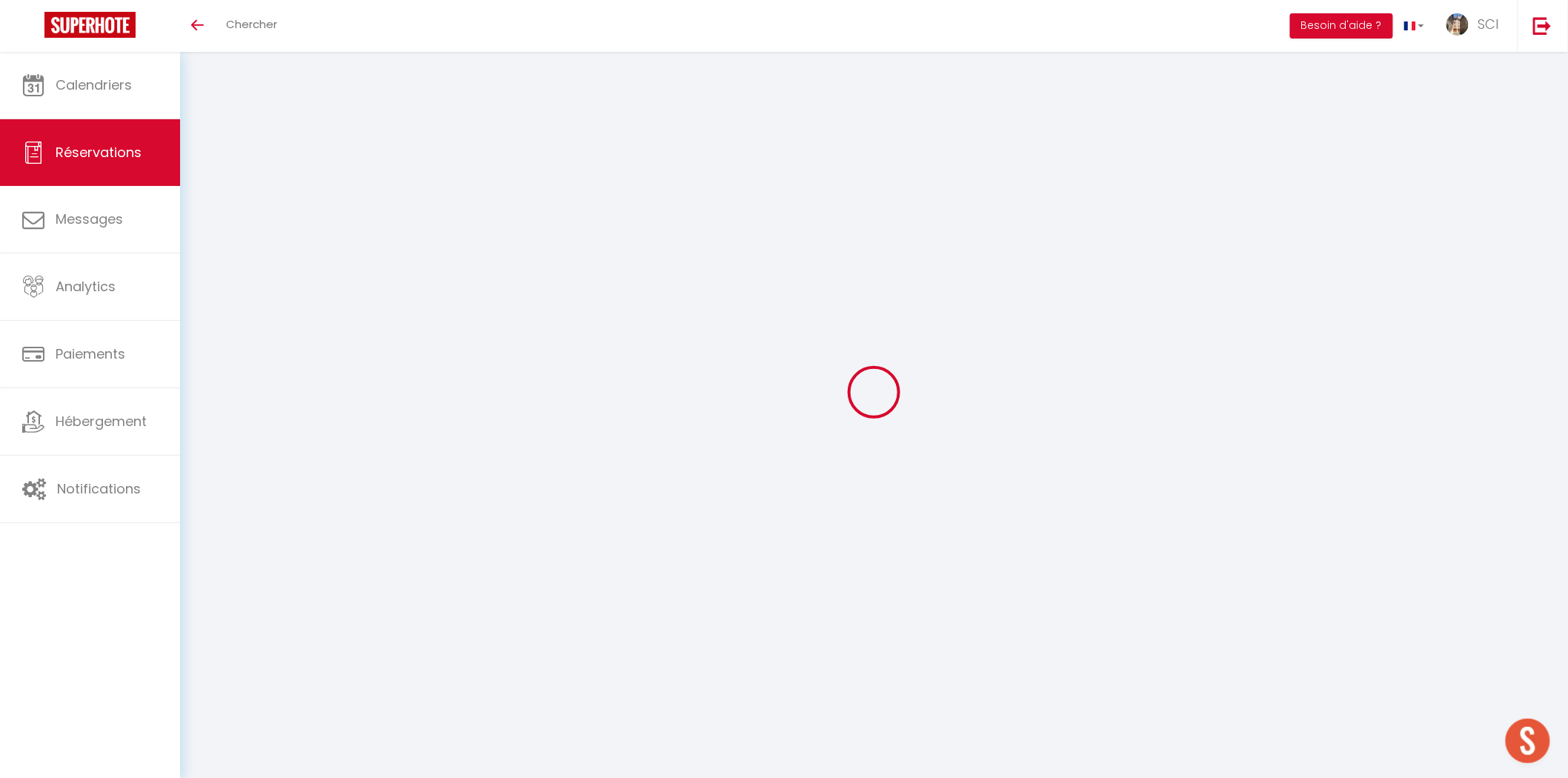
checkbox input "false"
select select
checkbox input "false"
select select
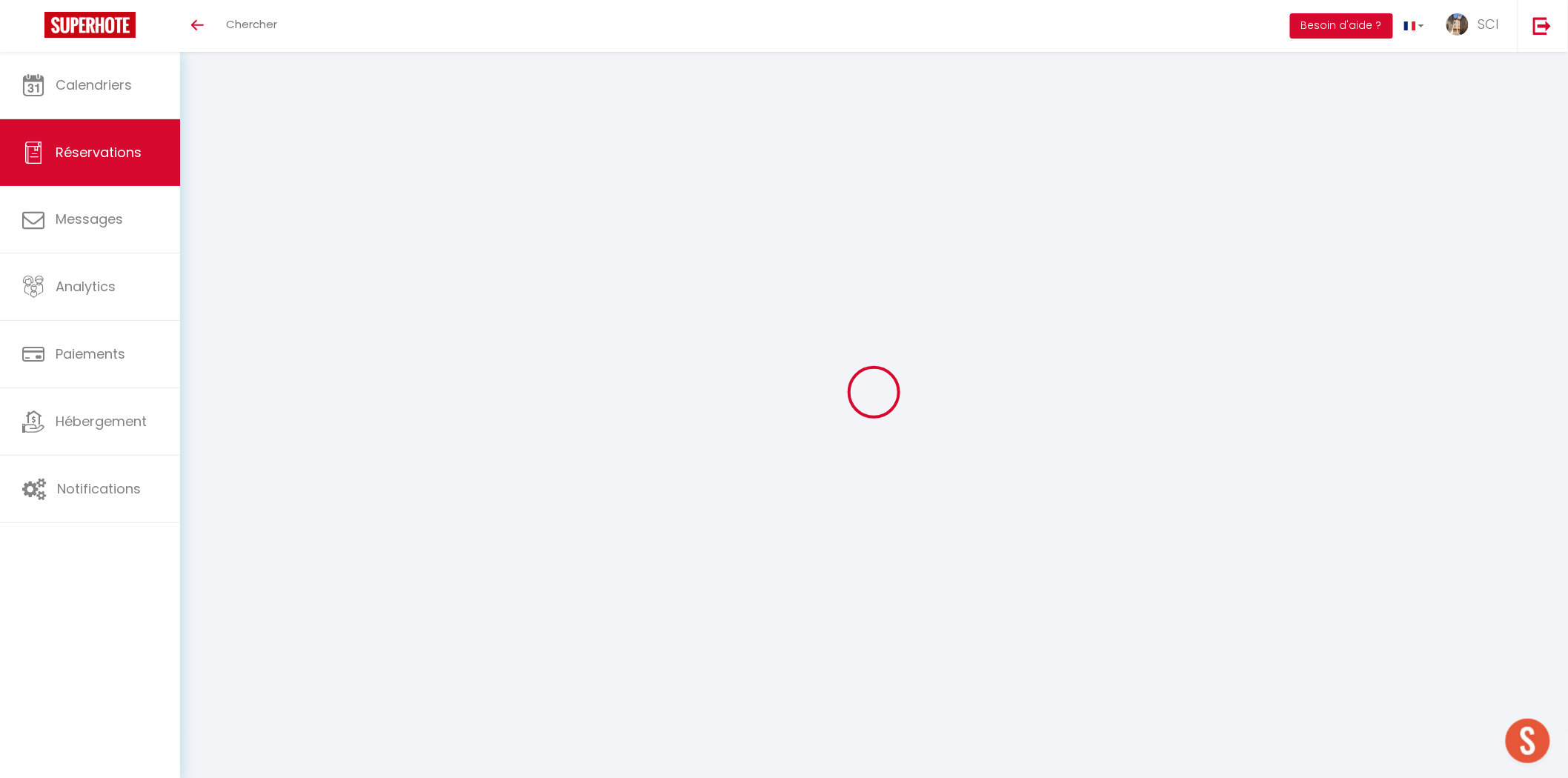
select select
checkbox input "false"
type textarea "PPCB"
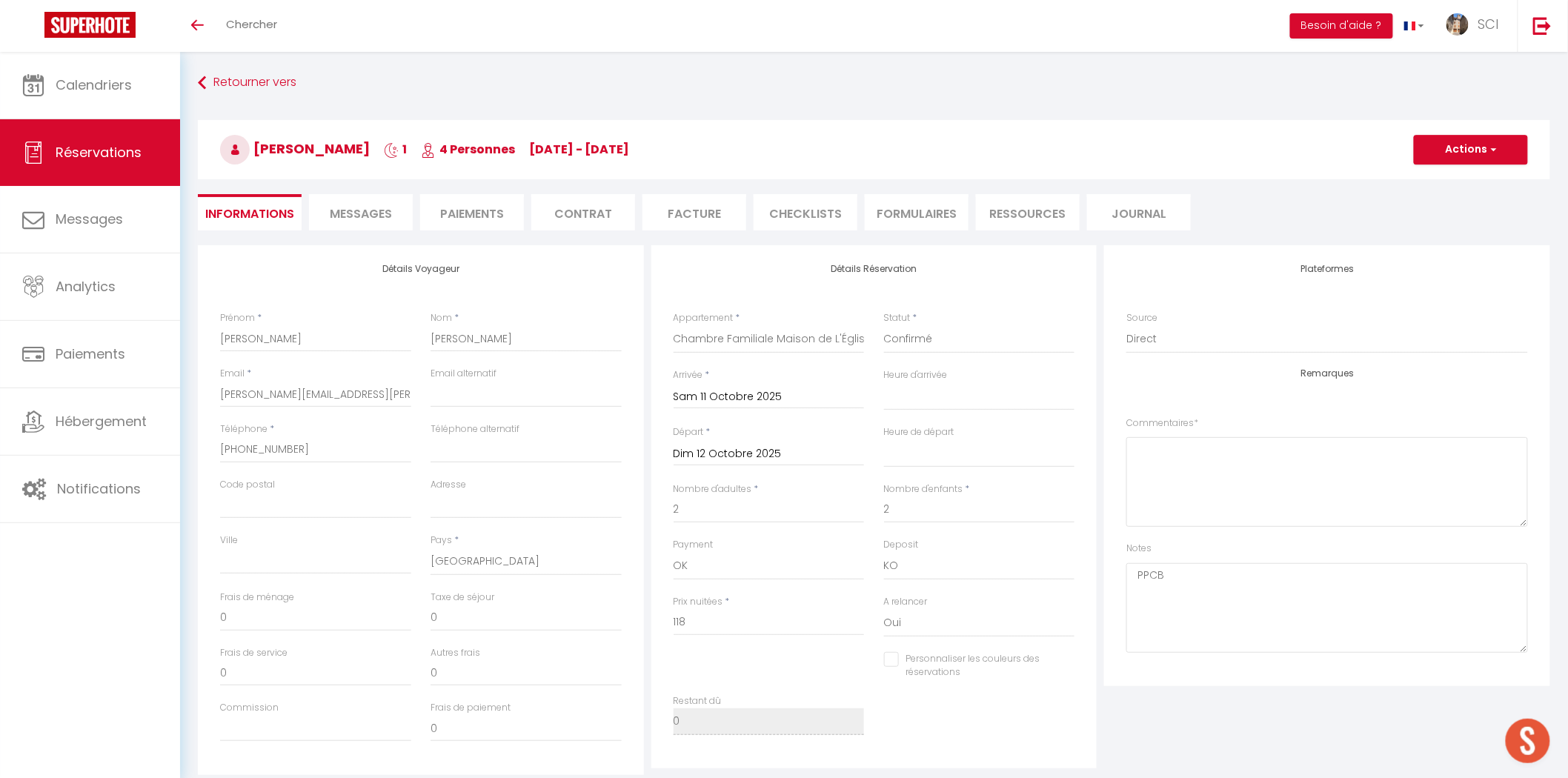
select select
checkbox input "false"
select select
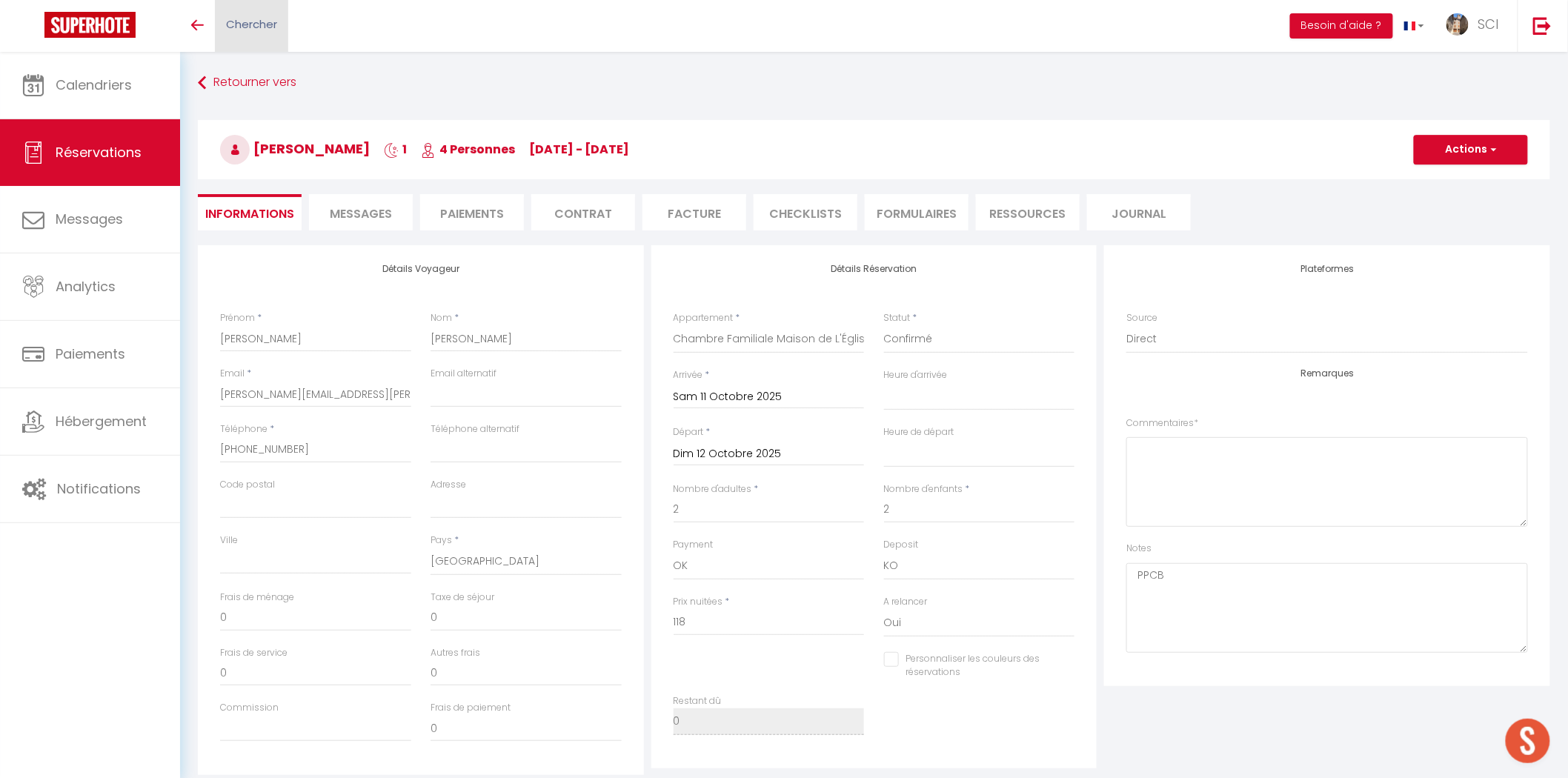
click at [286, 15] on link "Chercher" at bounding box center [251, 26] width 73 height 52
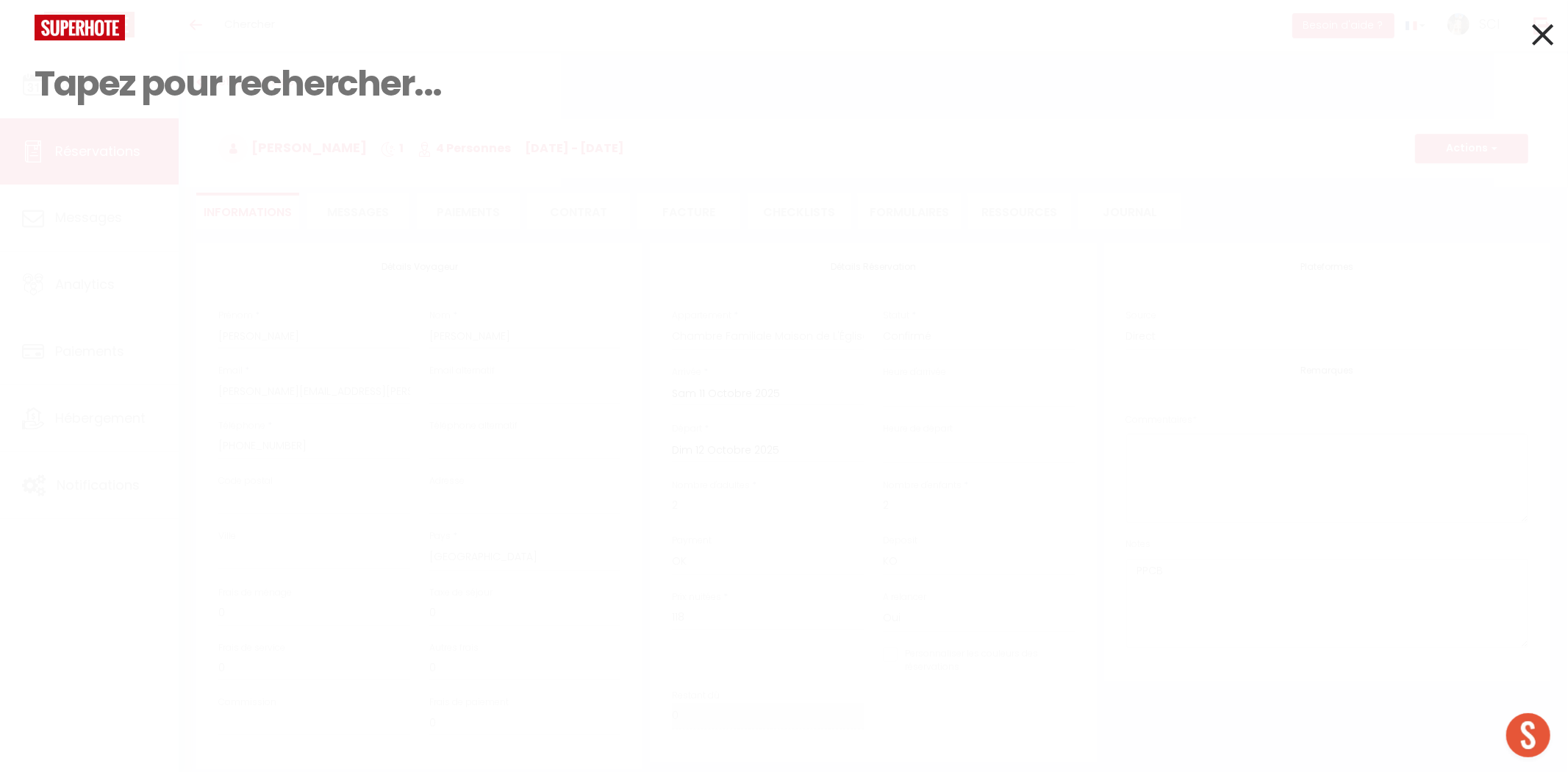
paste input "[PERSON_NAME] Carrera"
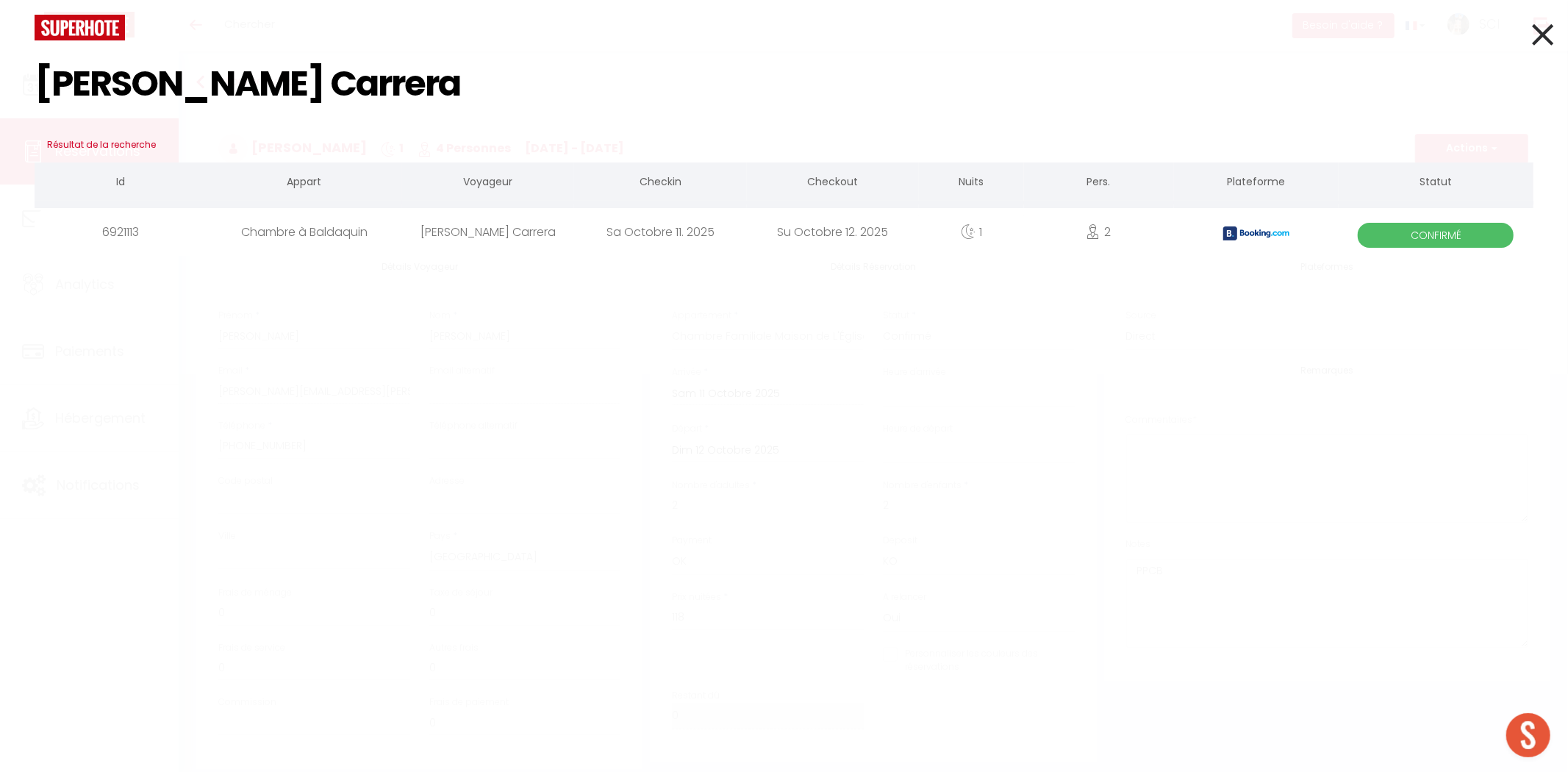
type input "[PERSON_NAME] Carrera"
click at [453, 232] on div "[PERSON_NAME] Carrera" at bounding box center [488, 232] width 172 height 47
select select
checkbox input "false"
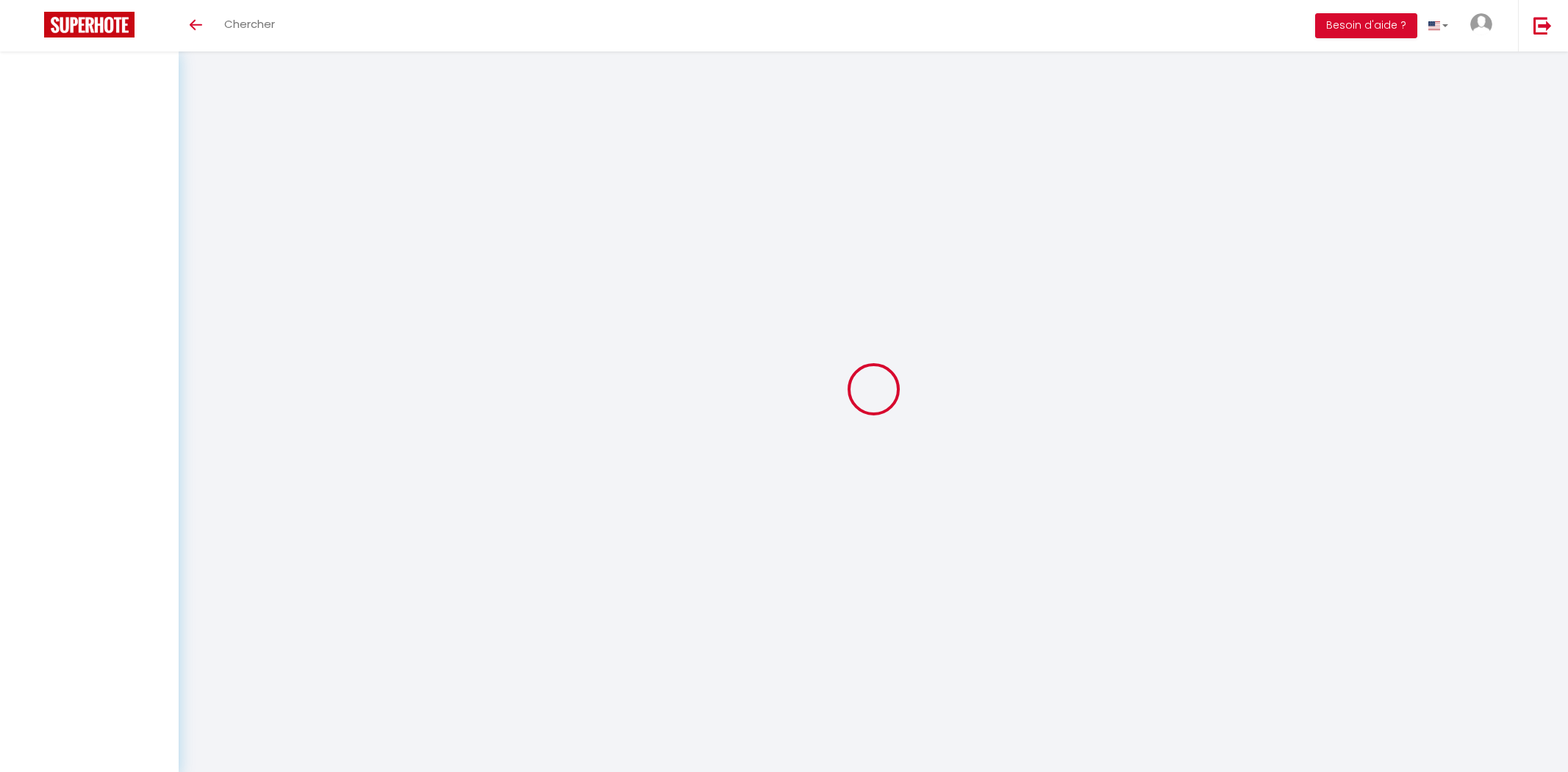
select select
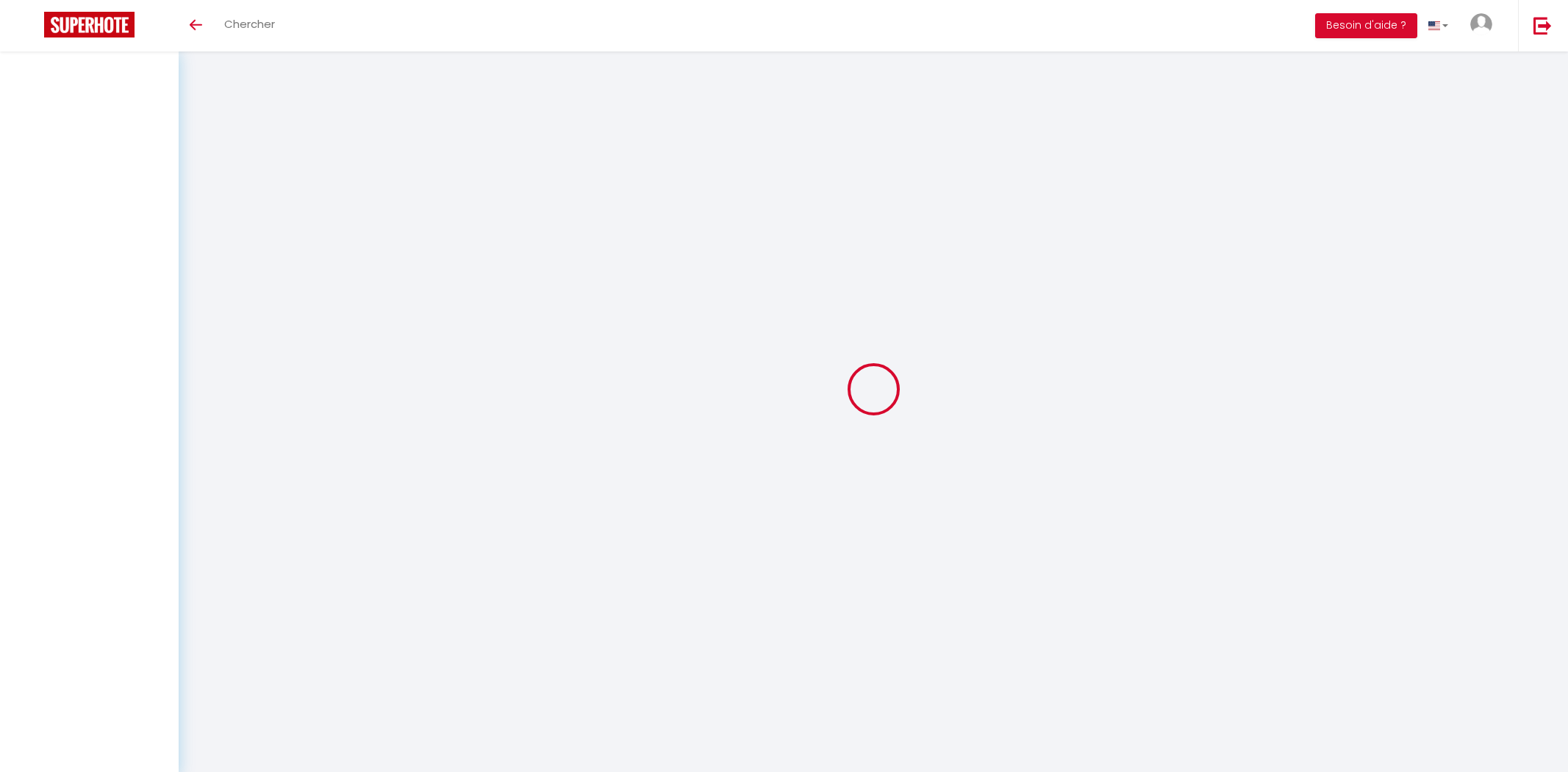
select select
checkbox input "false"
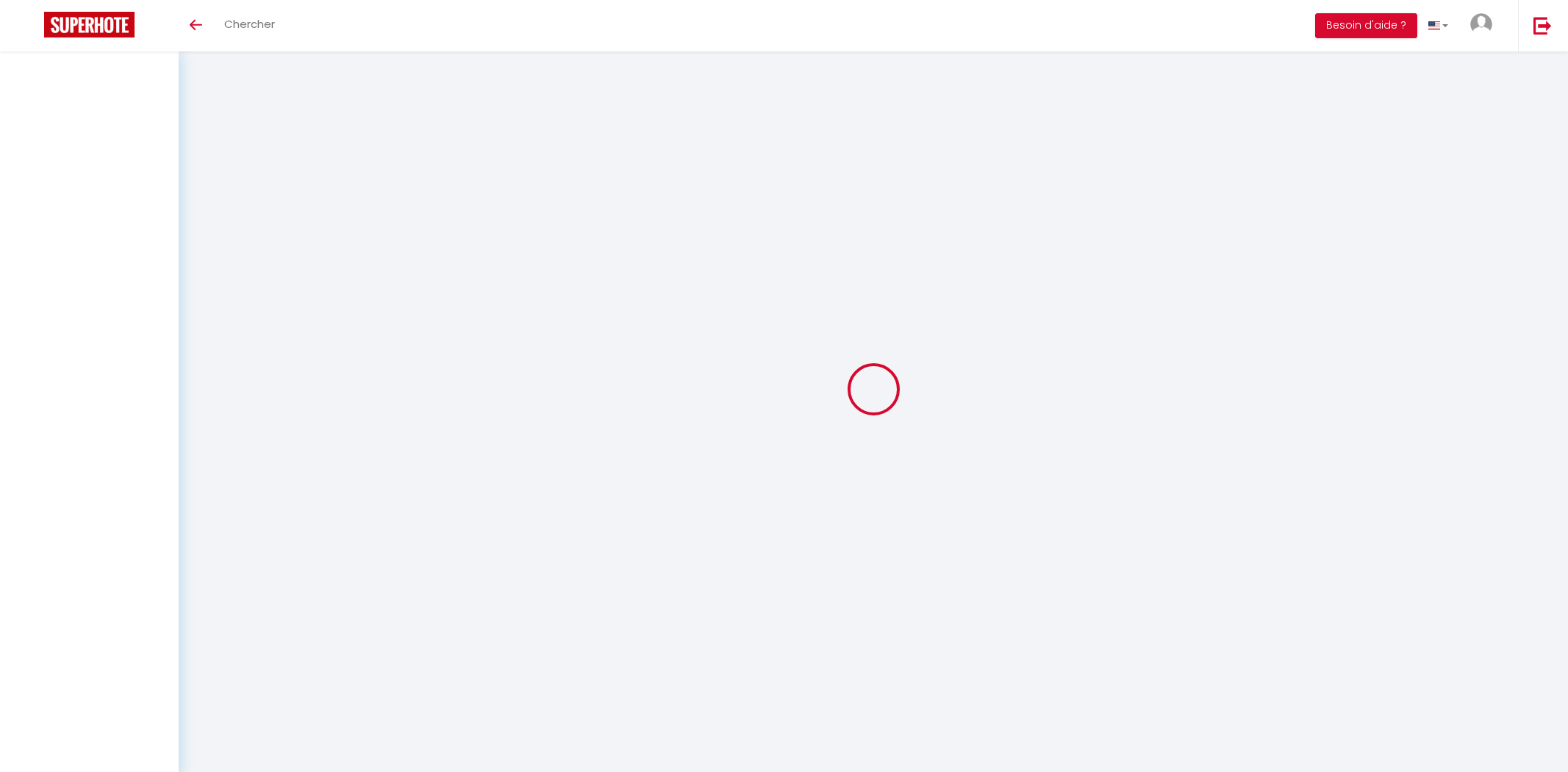
select select
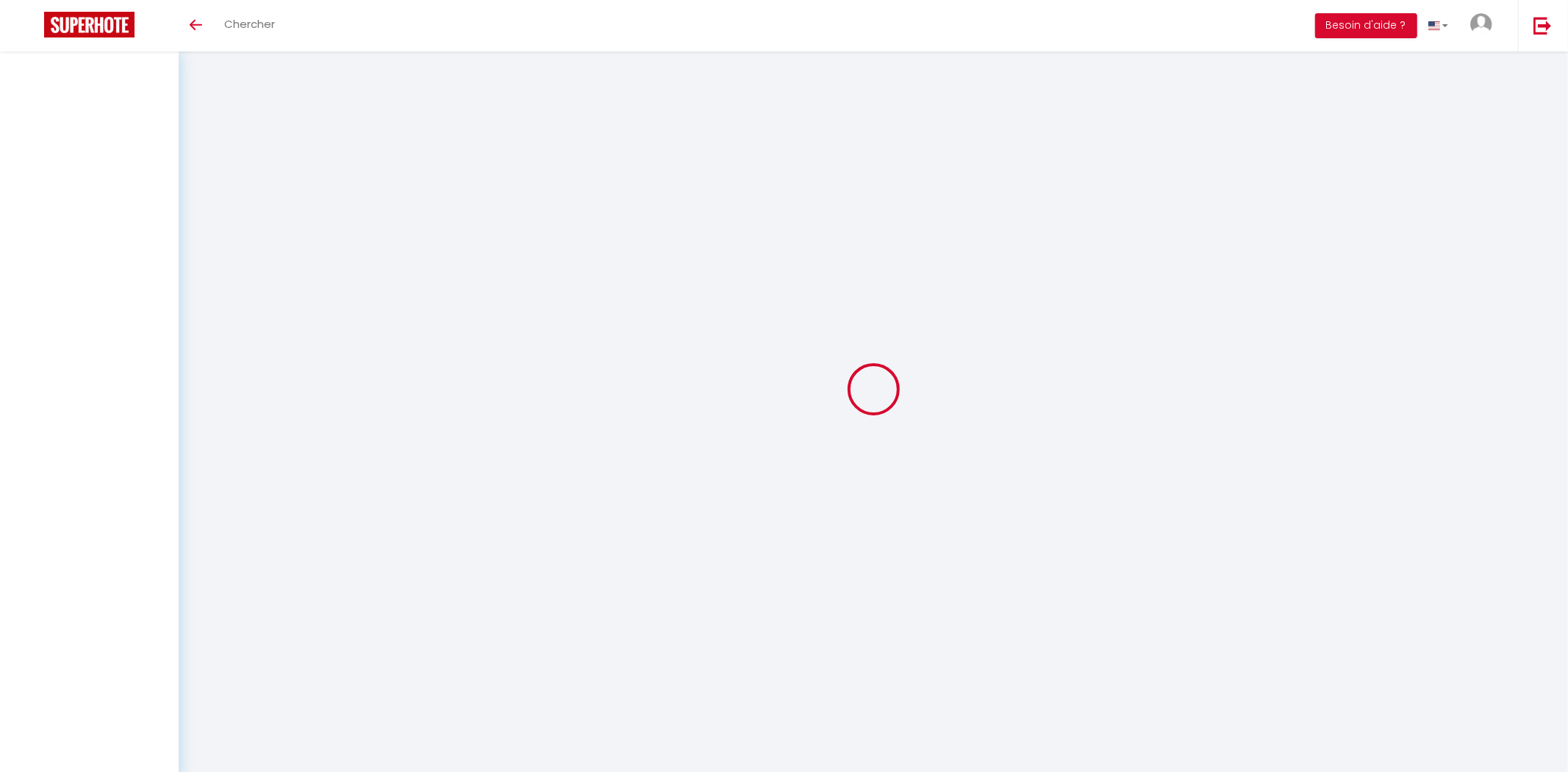
select select
checkbox input "false"
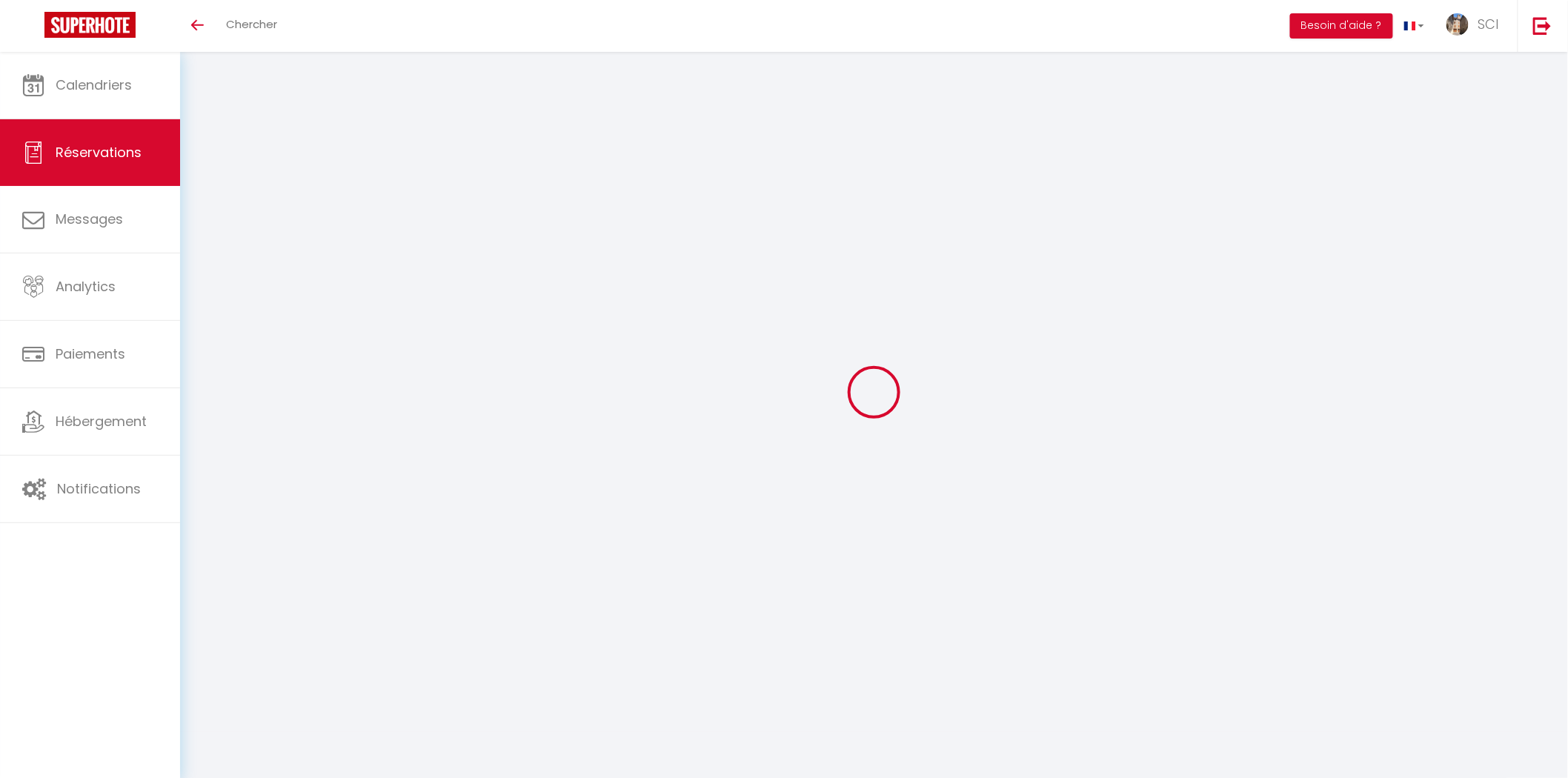
select select
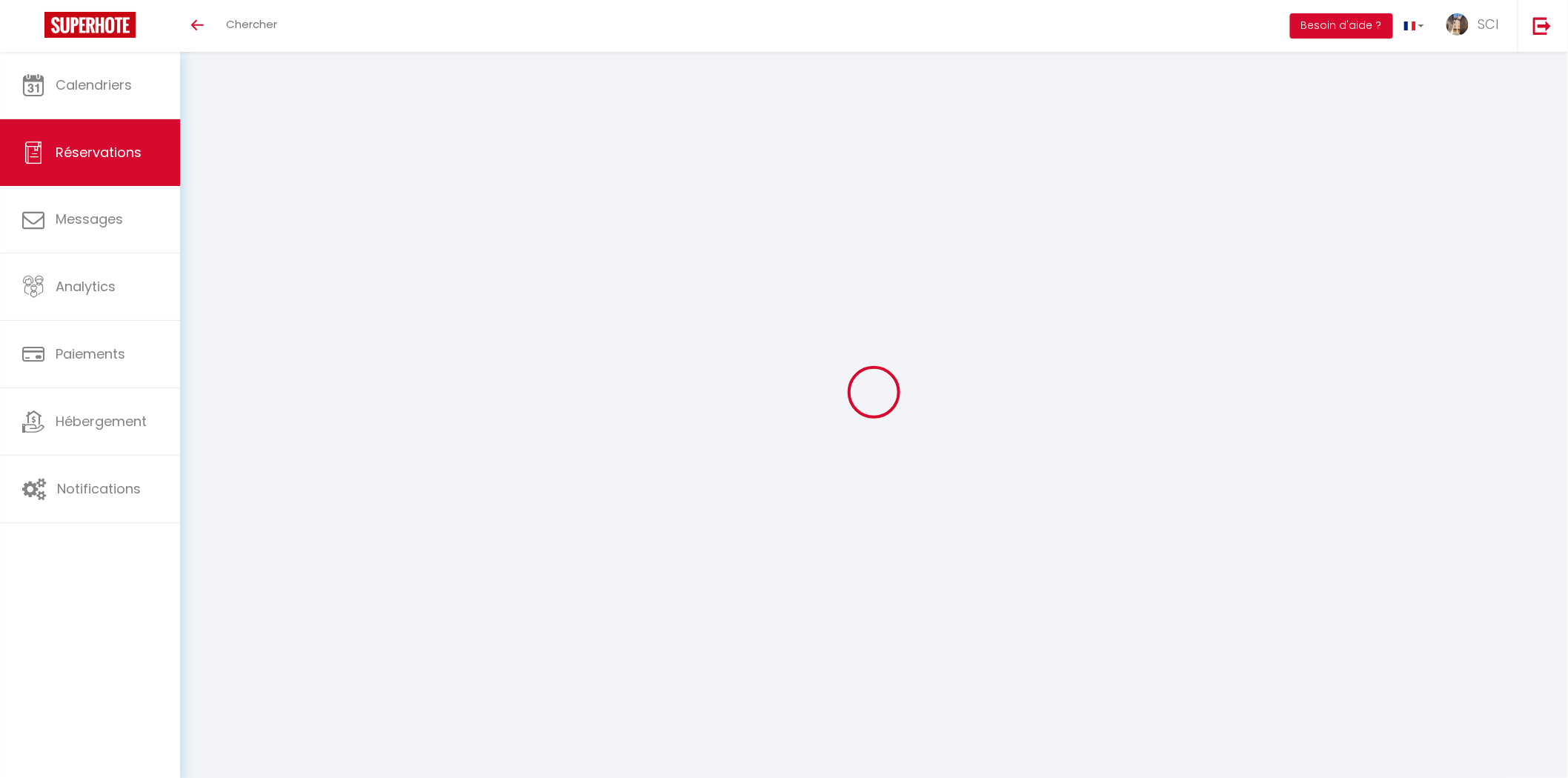
select select
checkbox input "false"
select select
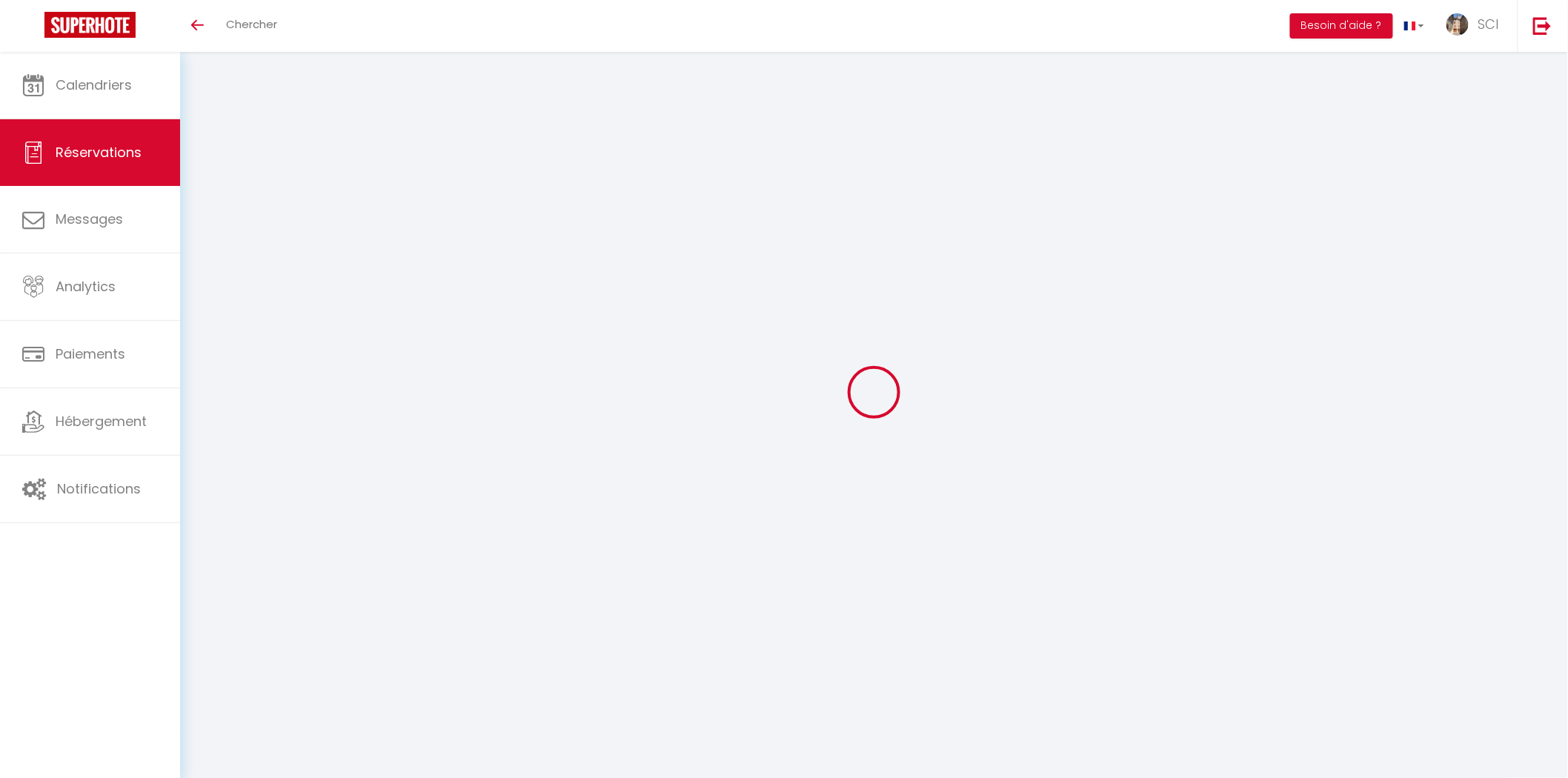
select select
checkbox input "false"
select select
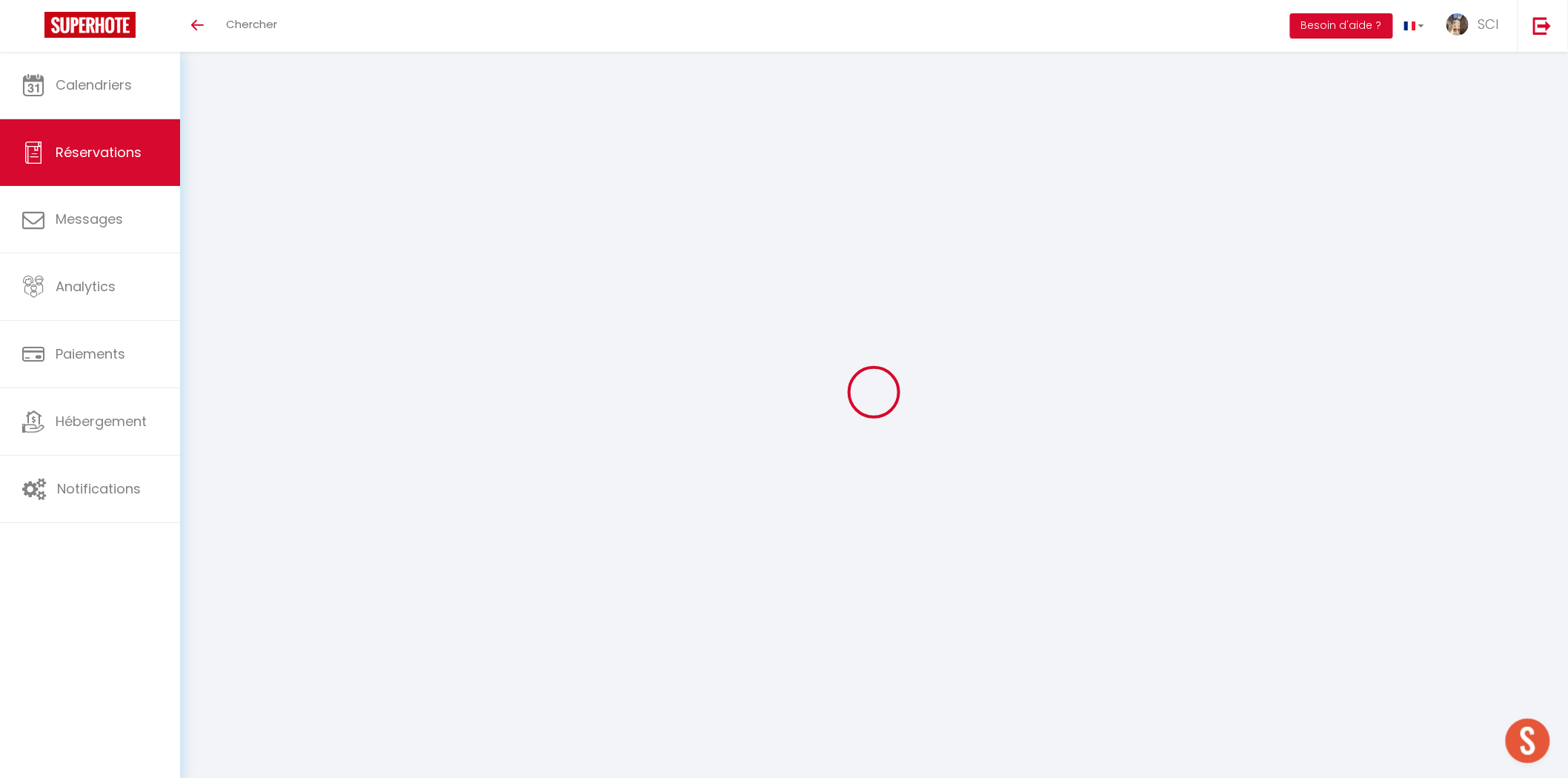
type input "Vanesa"
type input "Morcillo Carrera"
type input "[EMAIL_ADDRESS][DOMAIN_NAME]"
type input "[PHONE_NUMBER]"
type input "08830"
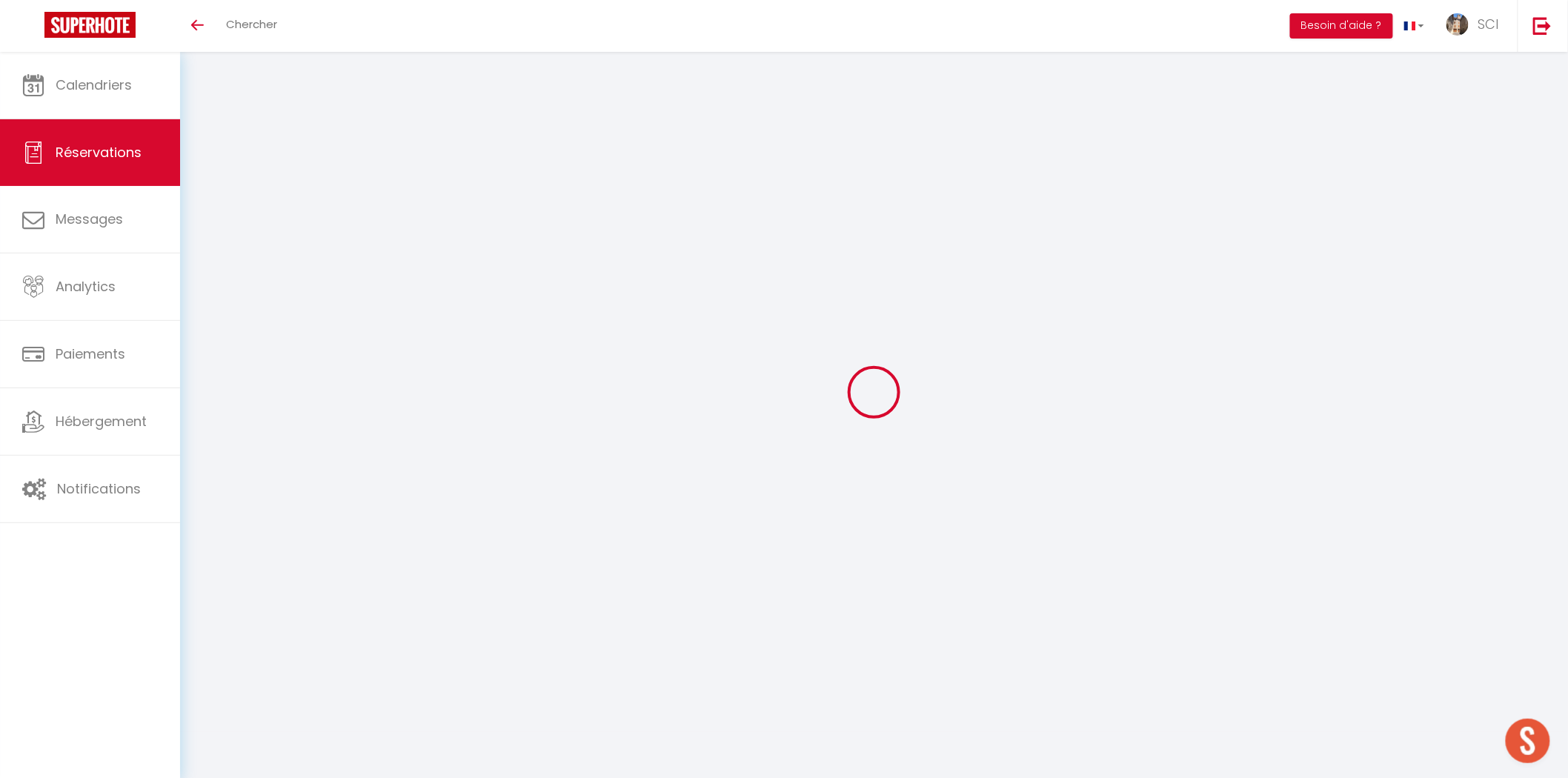
type input "Ronda San Ramón N⁹ 170 2⁰ 4ª"
type input "[GEOGRAPHIC_DATA]"
select select "ES"
type input "11.25"
type input "1.1"
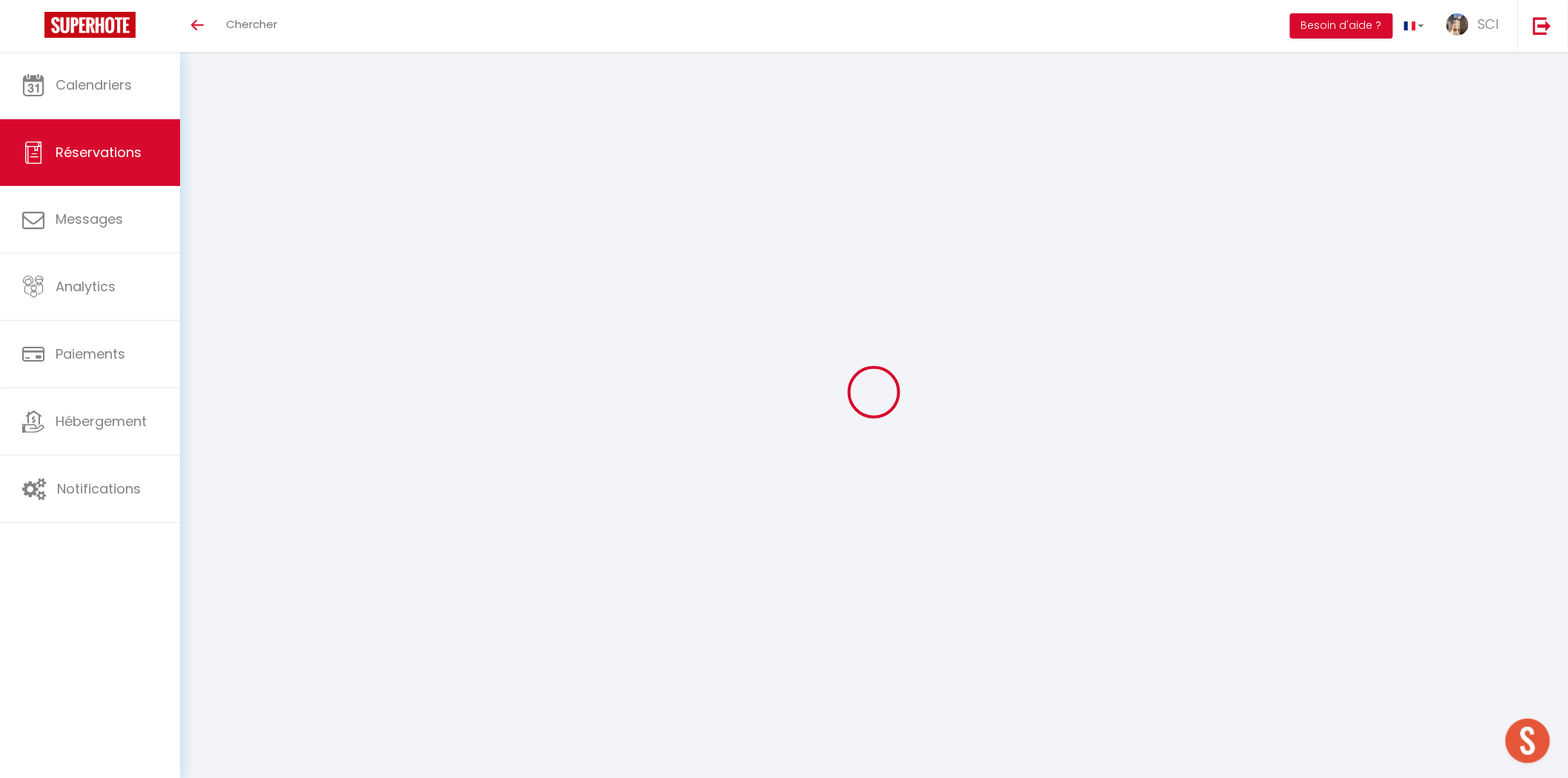
select select "12004"
select select "1"
select select
type input "2"
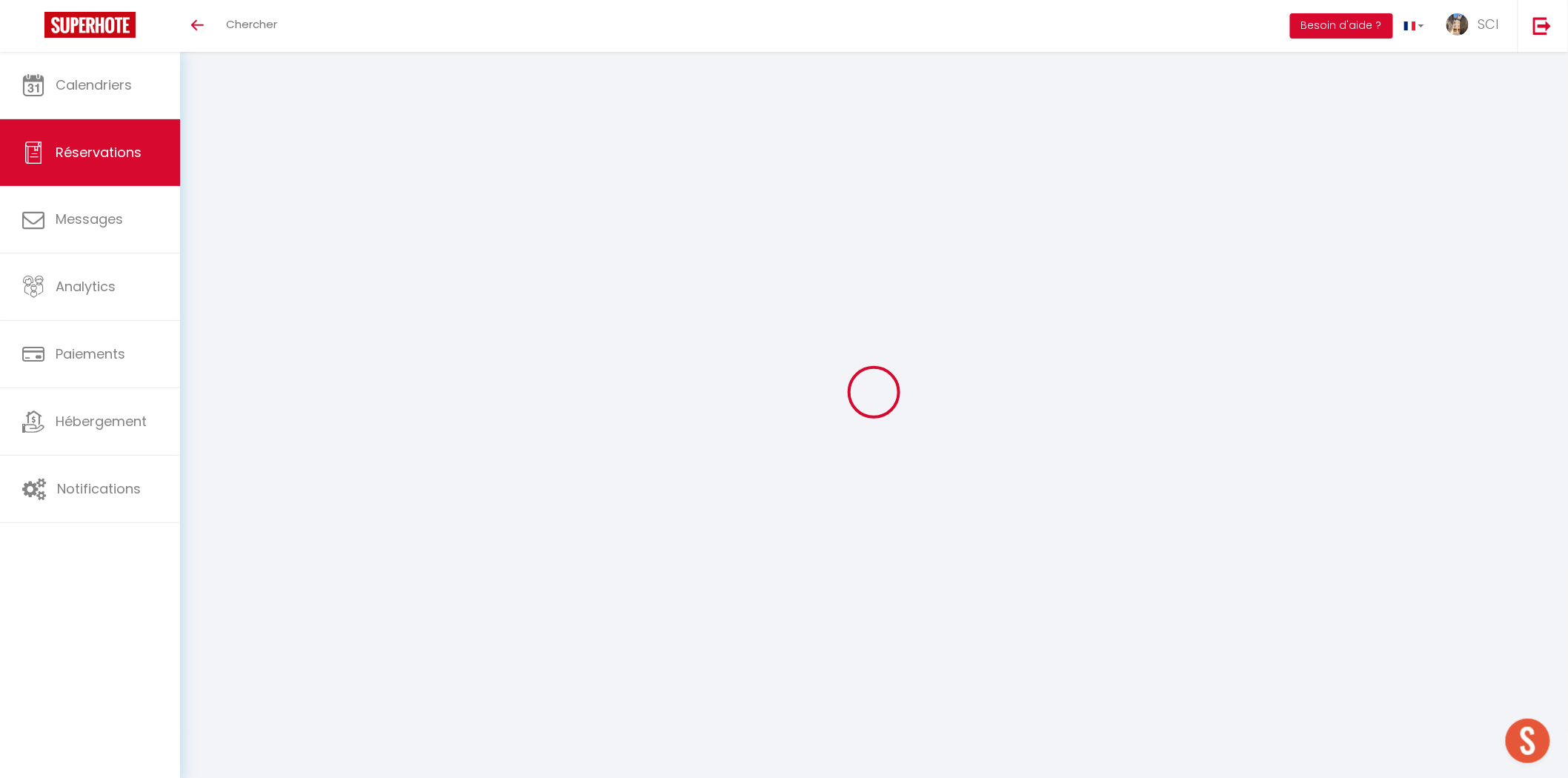
select select "12"
select select
type input "75"
checkbox input "false"
type input "0"
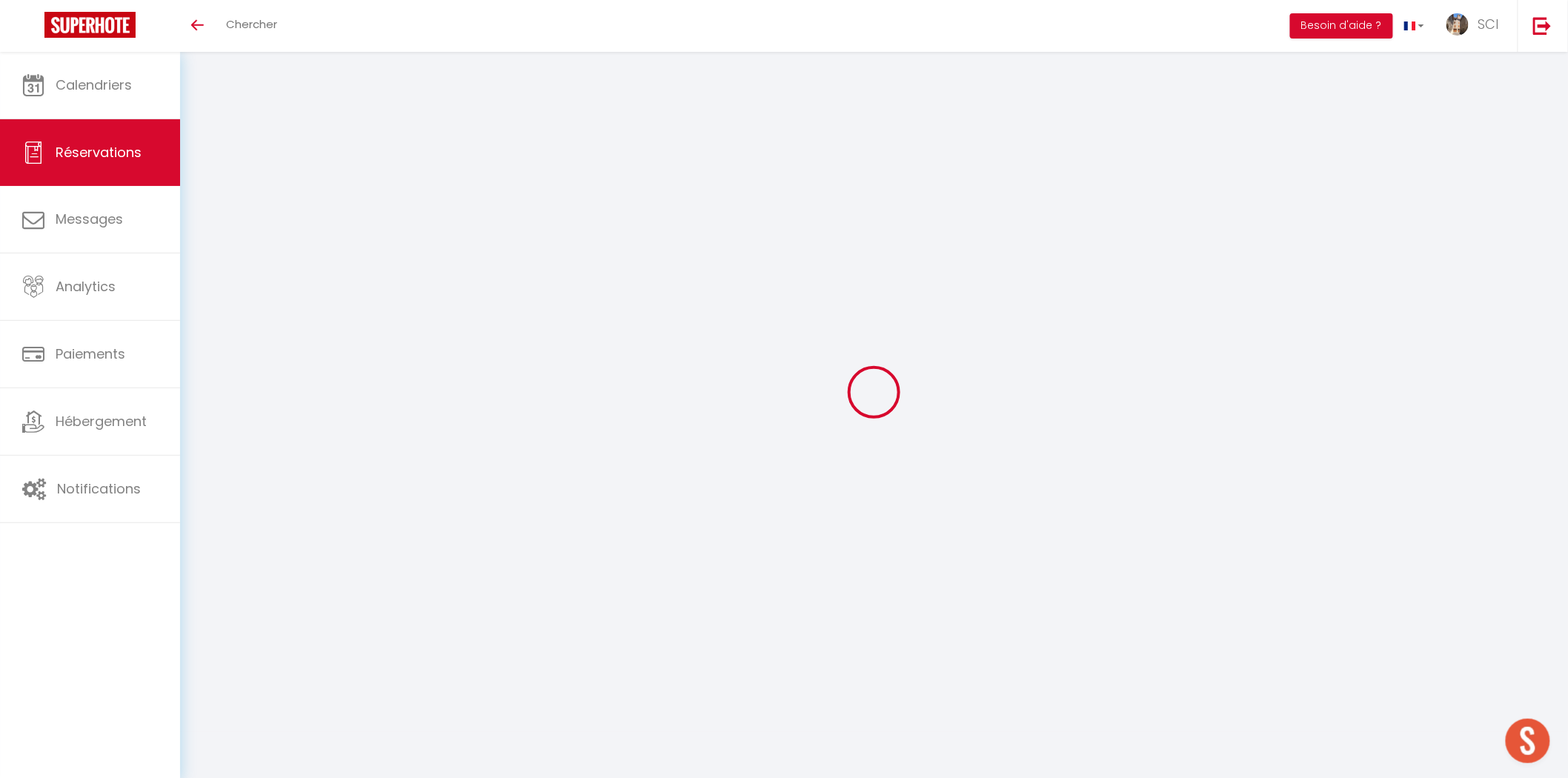
select select "2"
type input "0"
select select
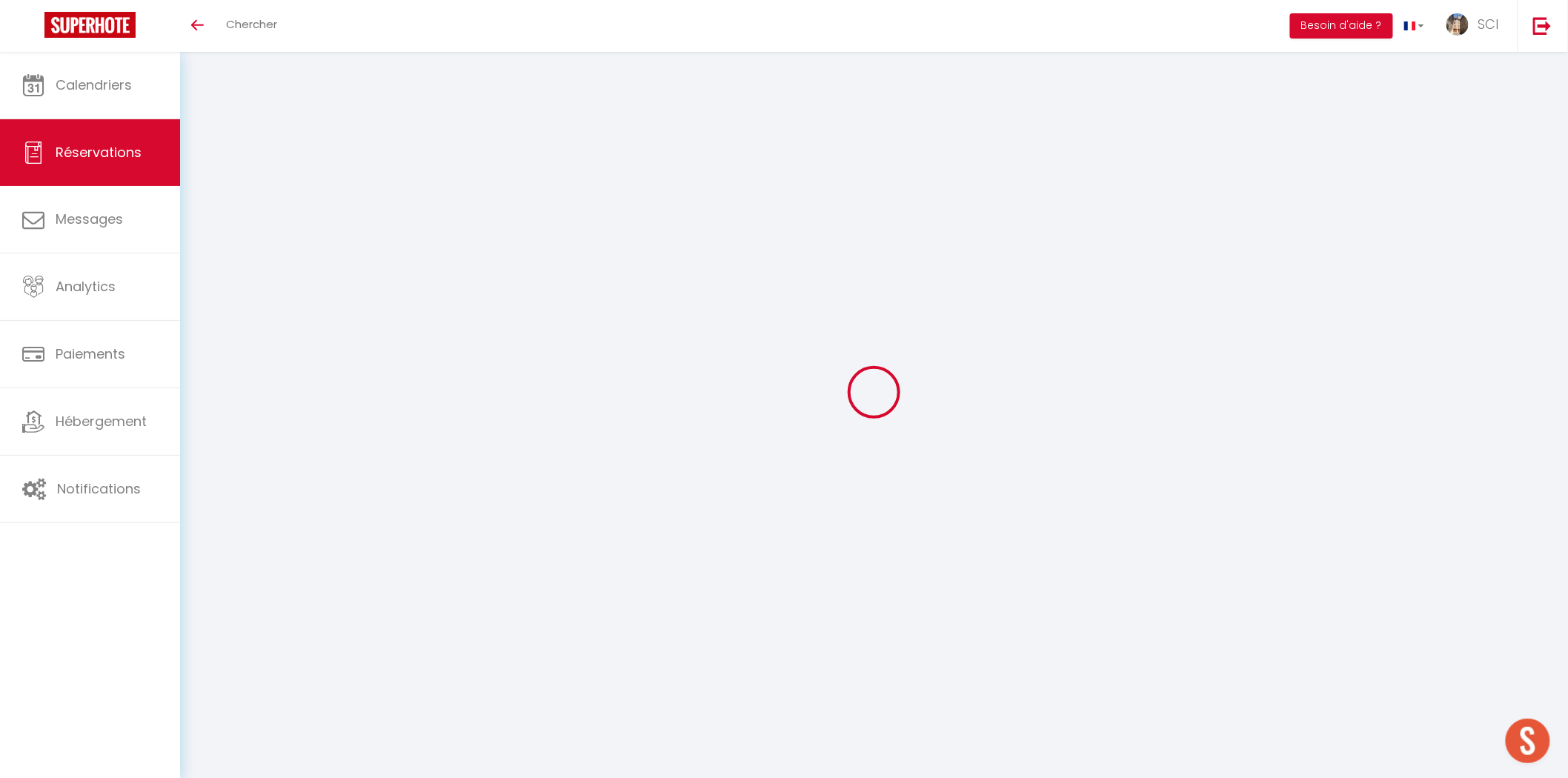
select select
select select "14"
checkbox input "false"
select select
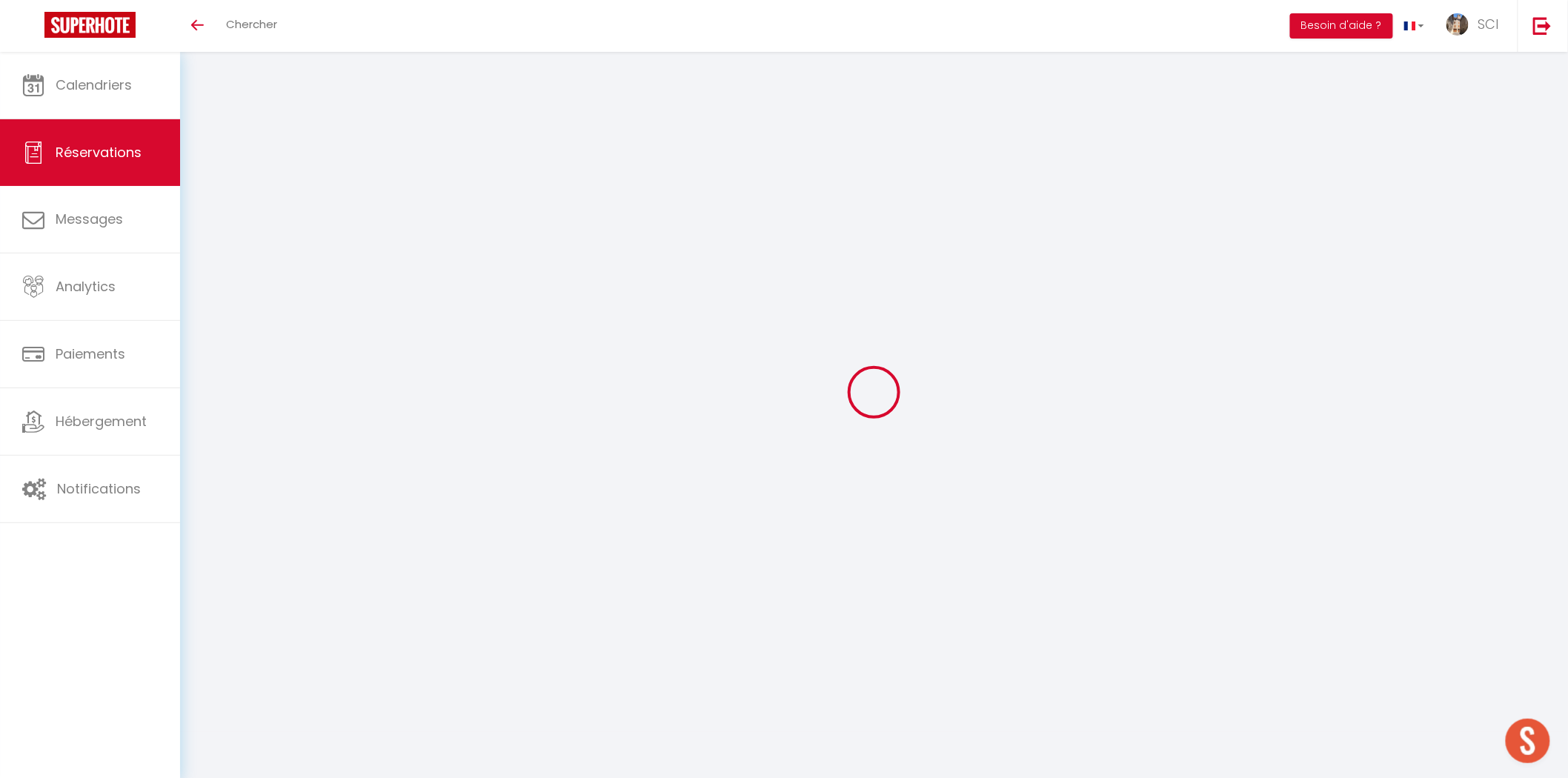
checkbox input "false"
select select
checkbox input "false"
select select
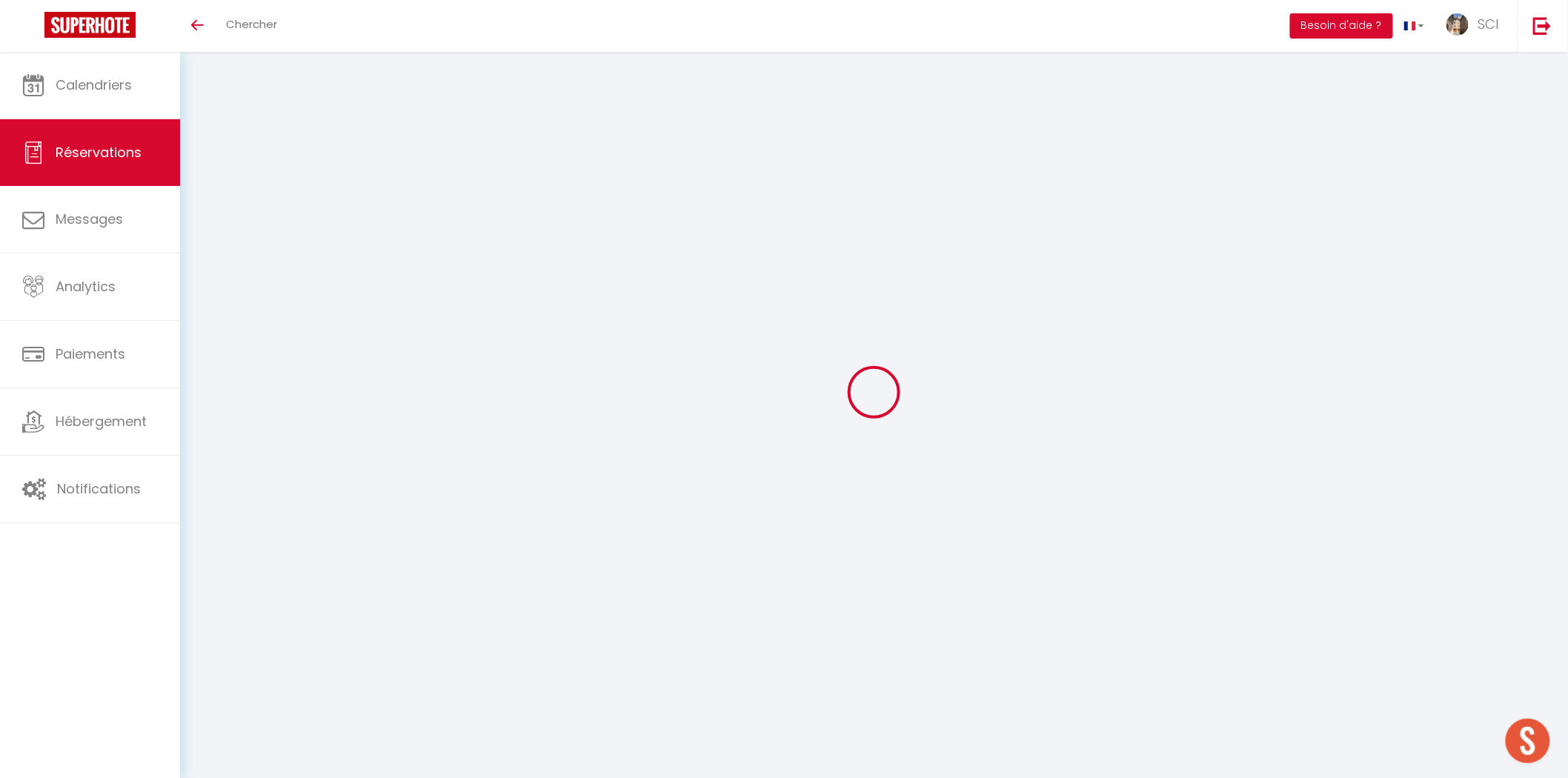
select select
checkbox input "false"
type textarea "** THIS RESERVATION HAS BEEN PRE-PAID ** Reservation has a cancellation grace p…"
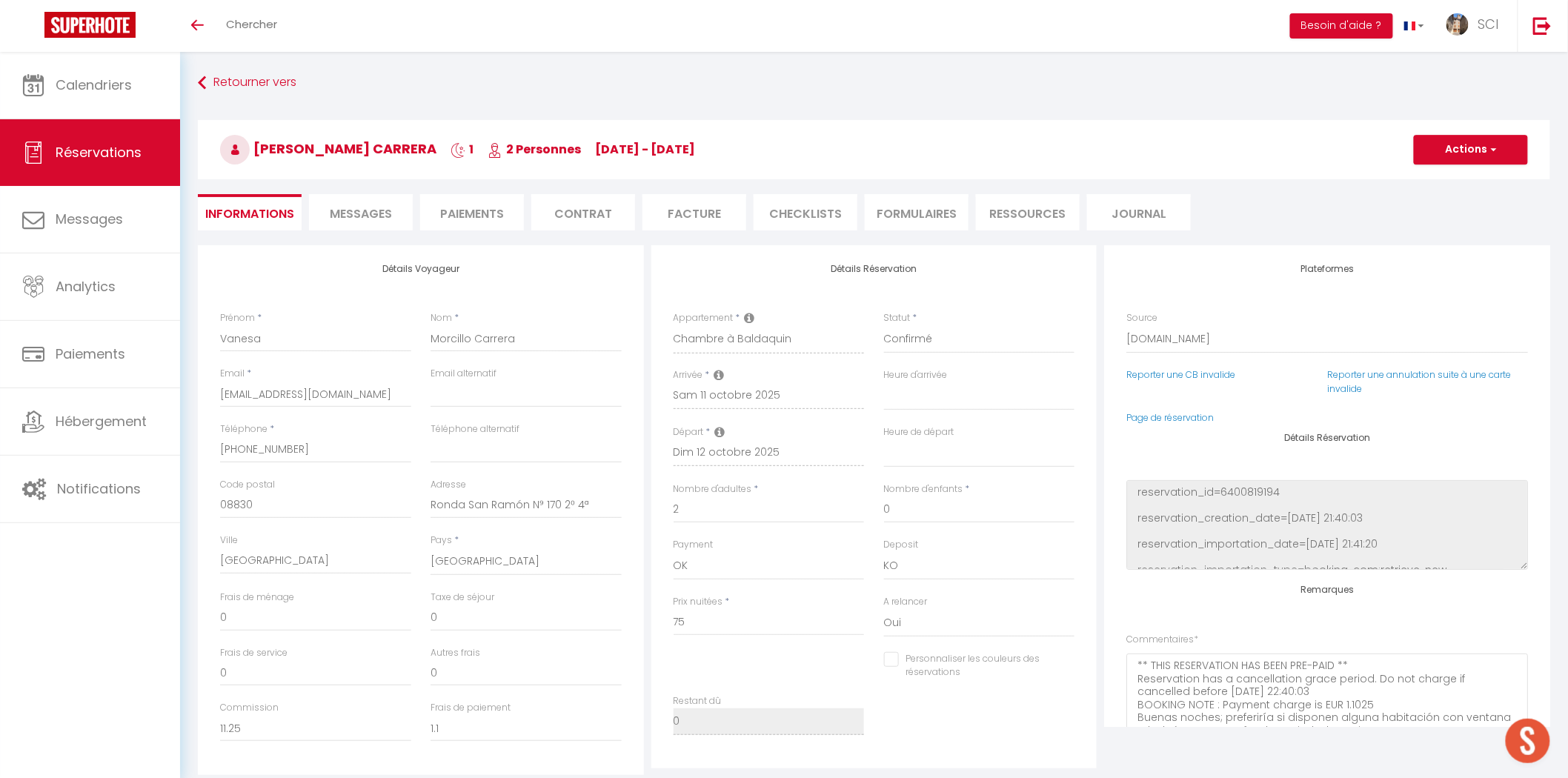
type input "3.75"
select select
checkbox input "false"
select select
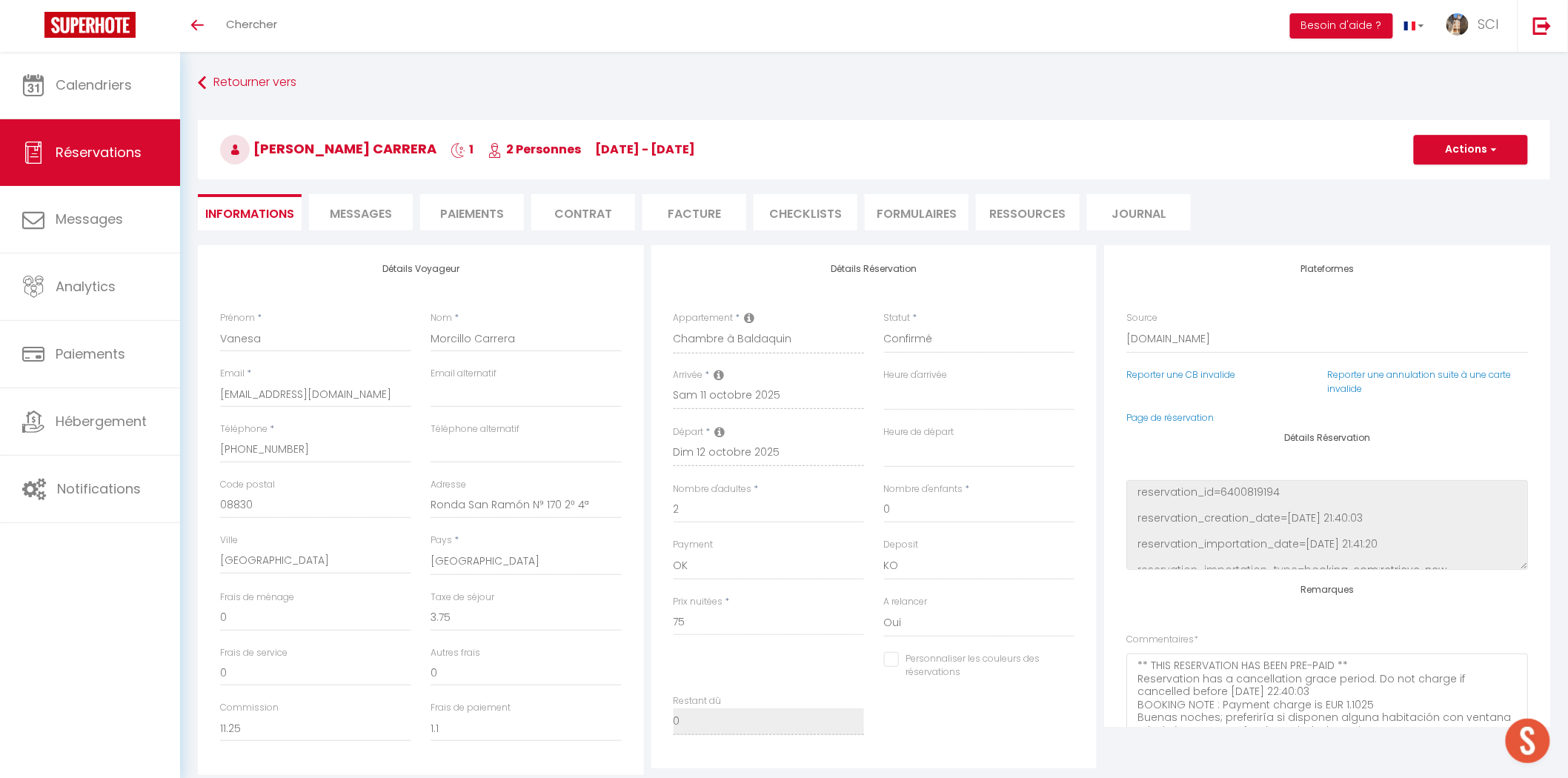
select select
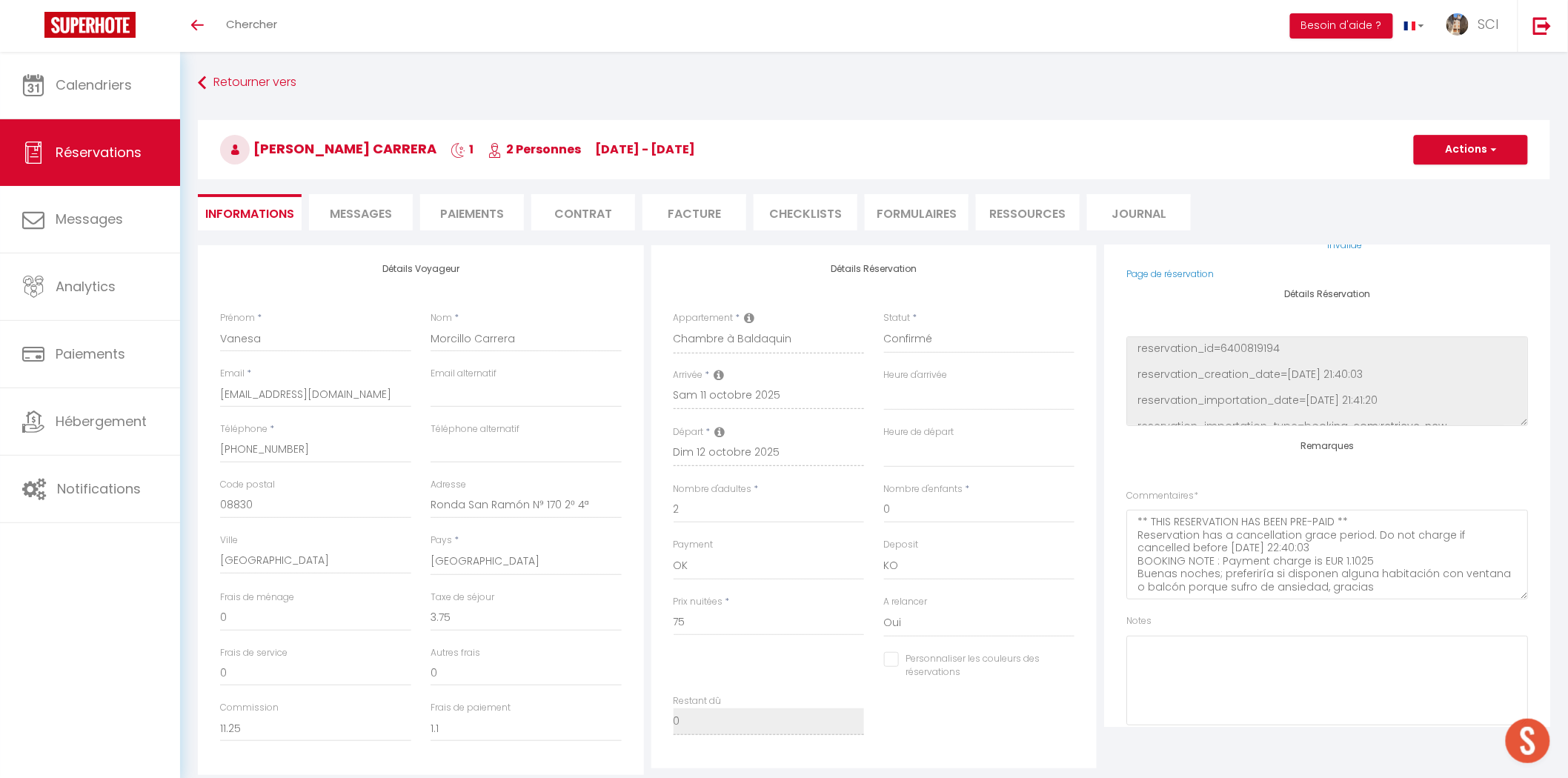
click at [380, 215] on span "Messages" at bounding box center [361, 213] width 62 height 17
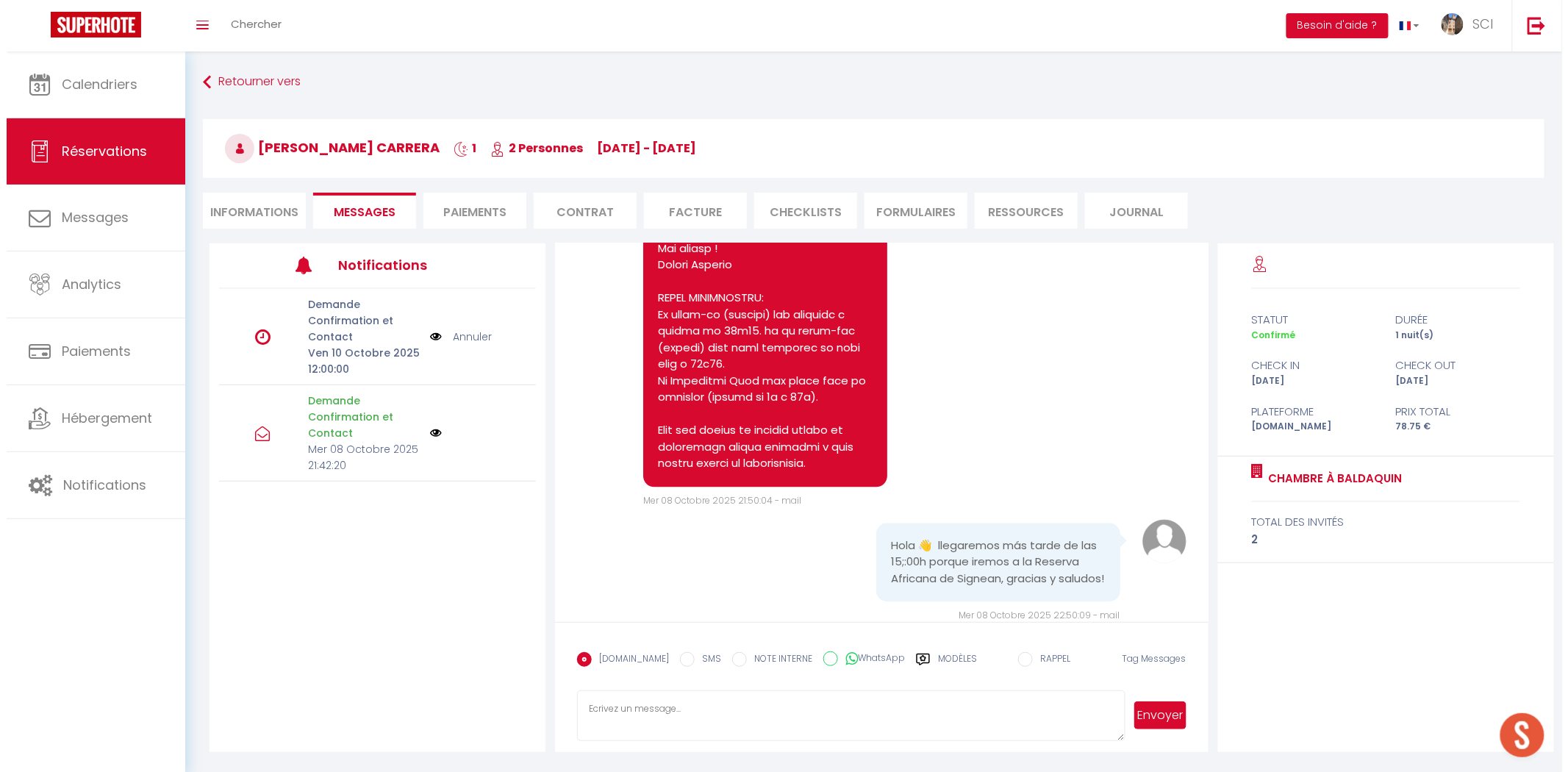
scroll to position [1698, 0]
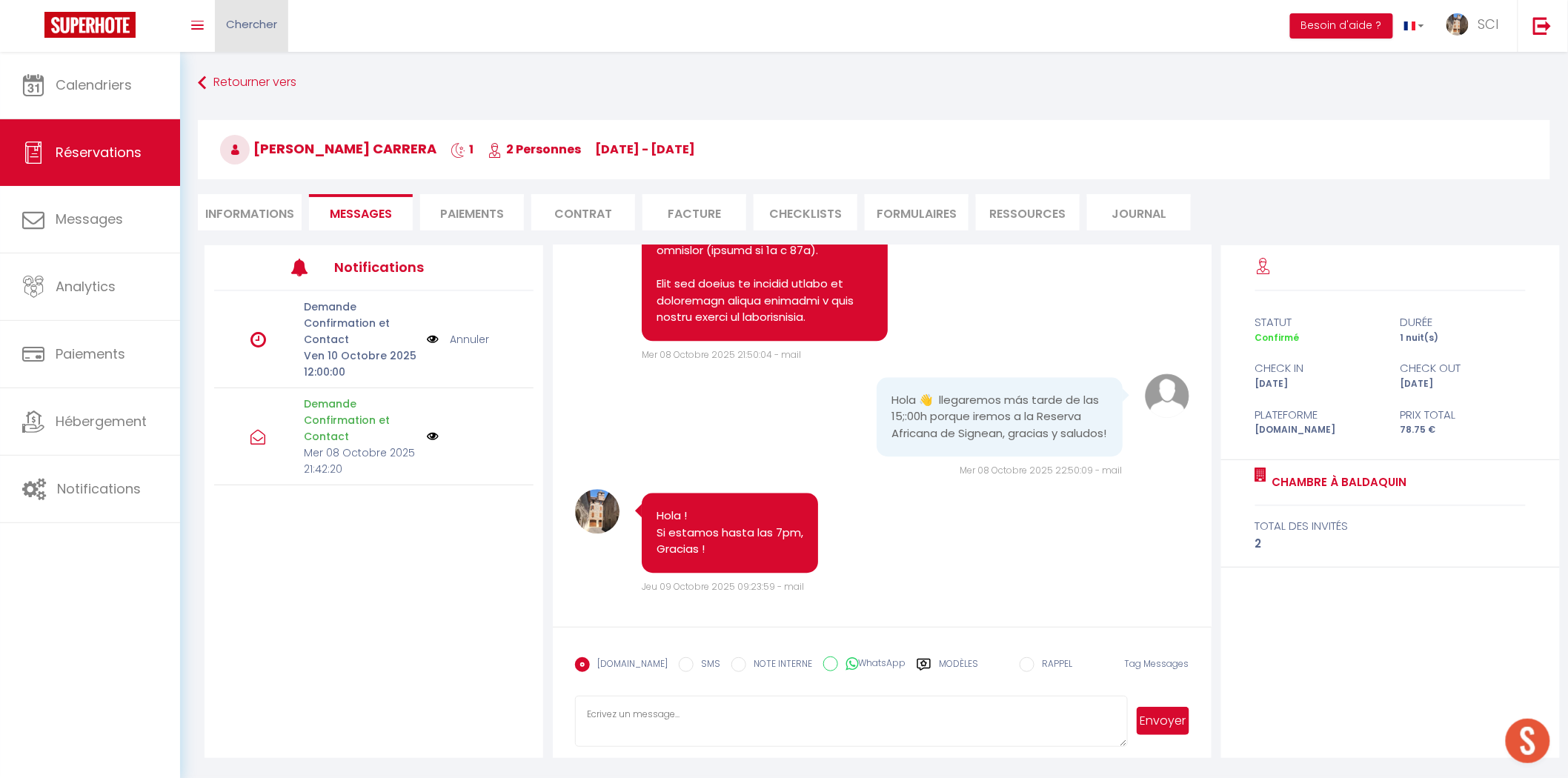
click at [256, 34] on link "Chercher" at bounding box center [251, 26] width 73 height 52
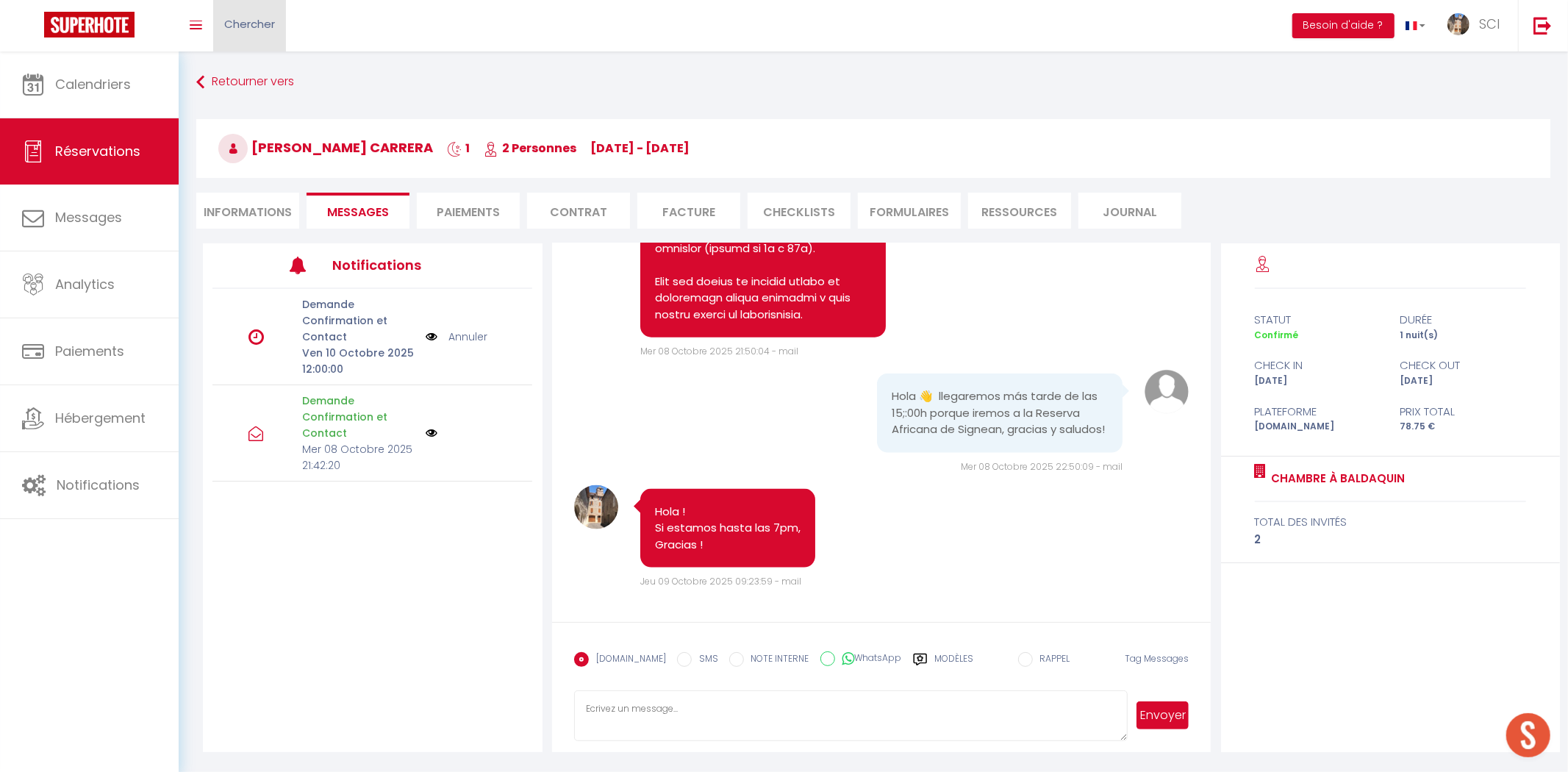
scroll to position [1682, 0]
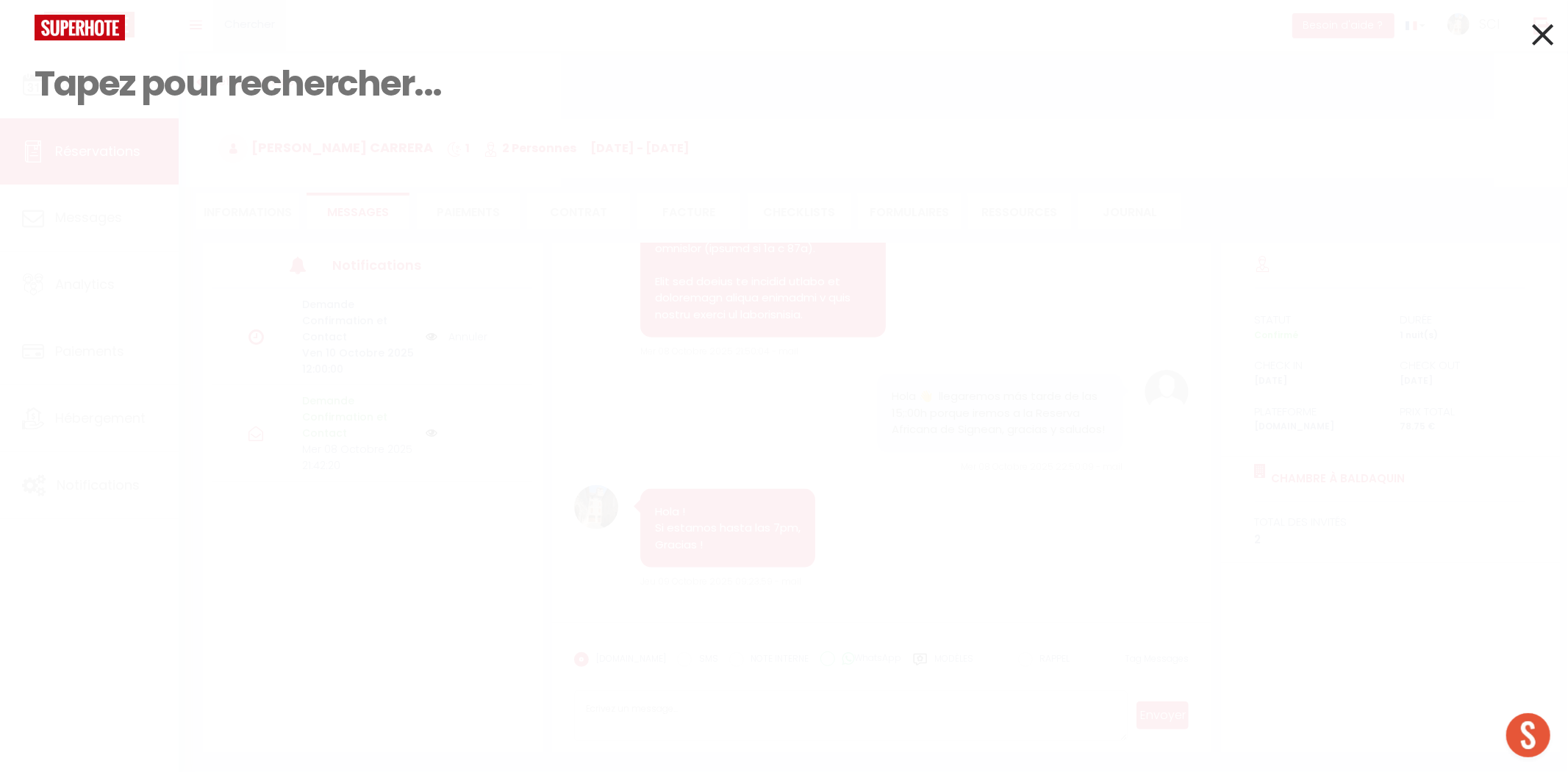
paste input "[PERSON_NAME]"
type input "[PERSON_NAME]"
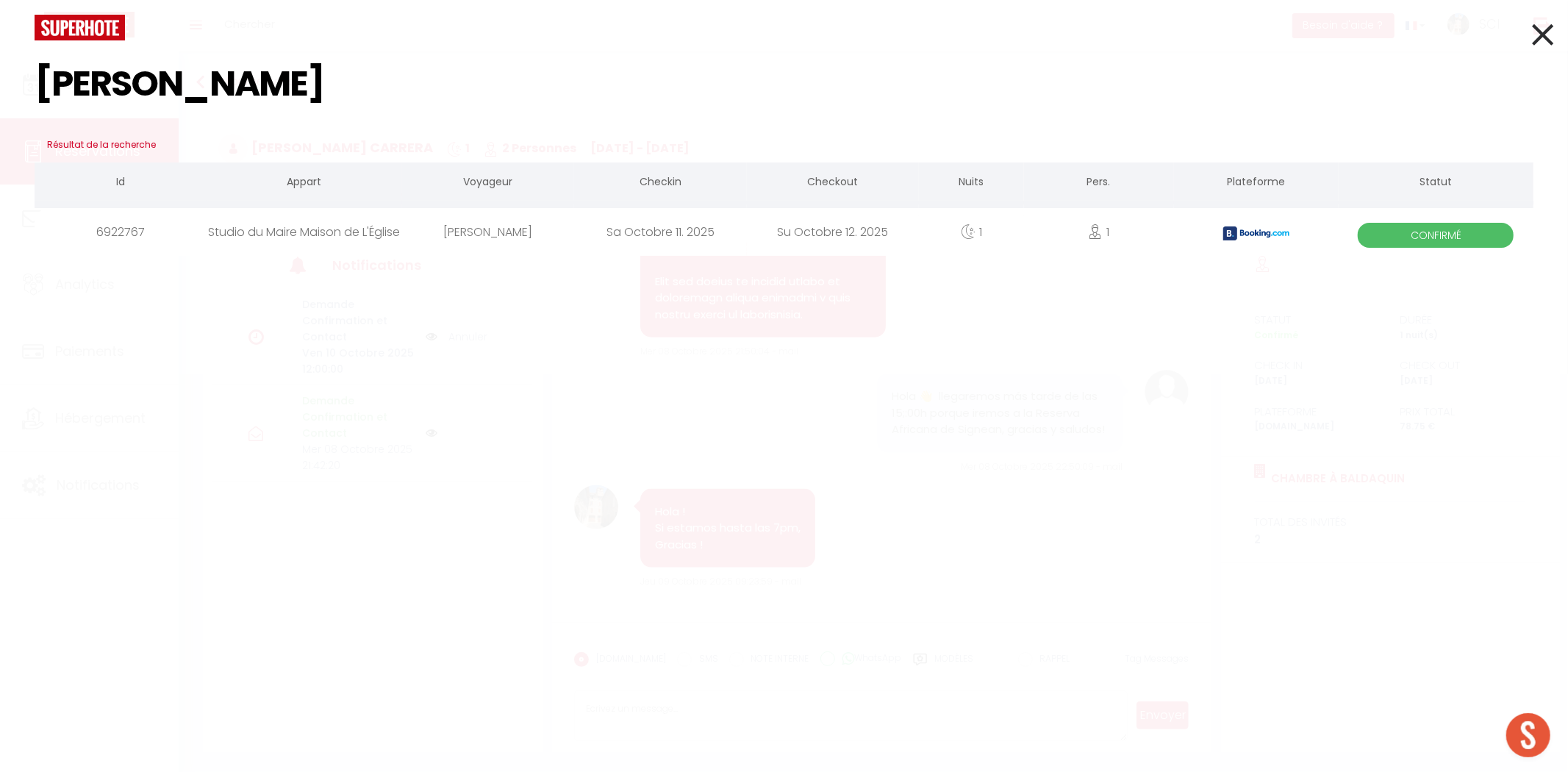
select select
type input "[PERSON_NAME]"
click at [315, 243] on div "Studio du Maire Maison de L'Église" at bounding box center [304, 232] width 195 height 47
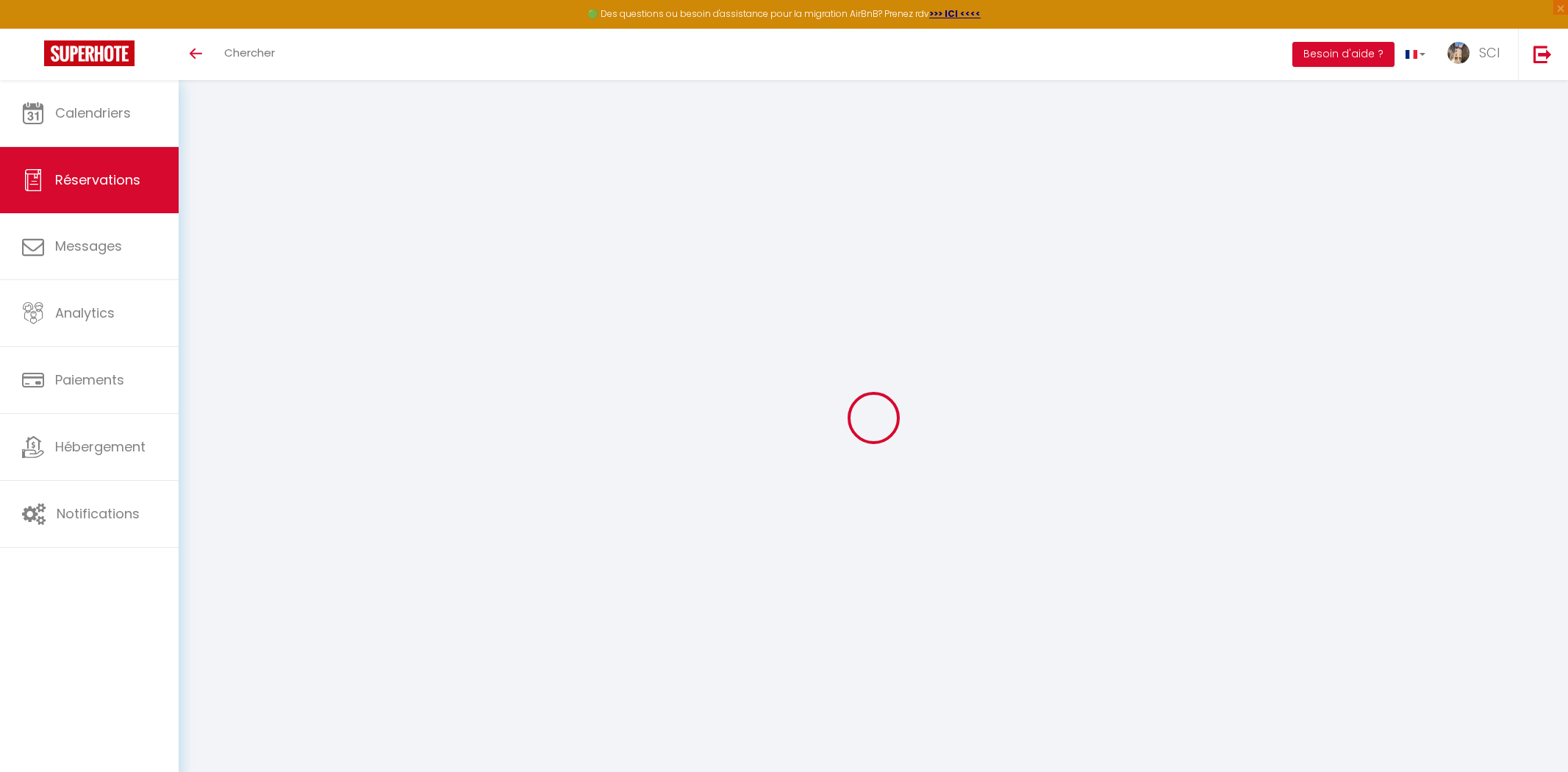
select select
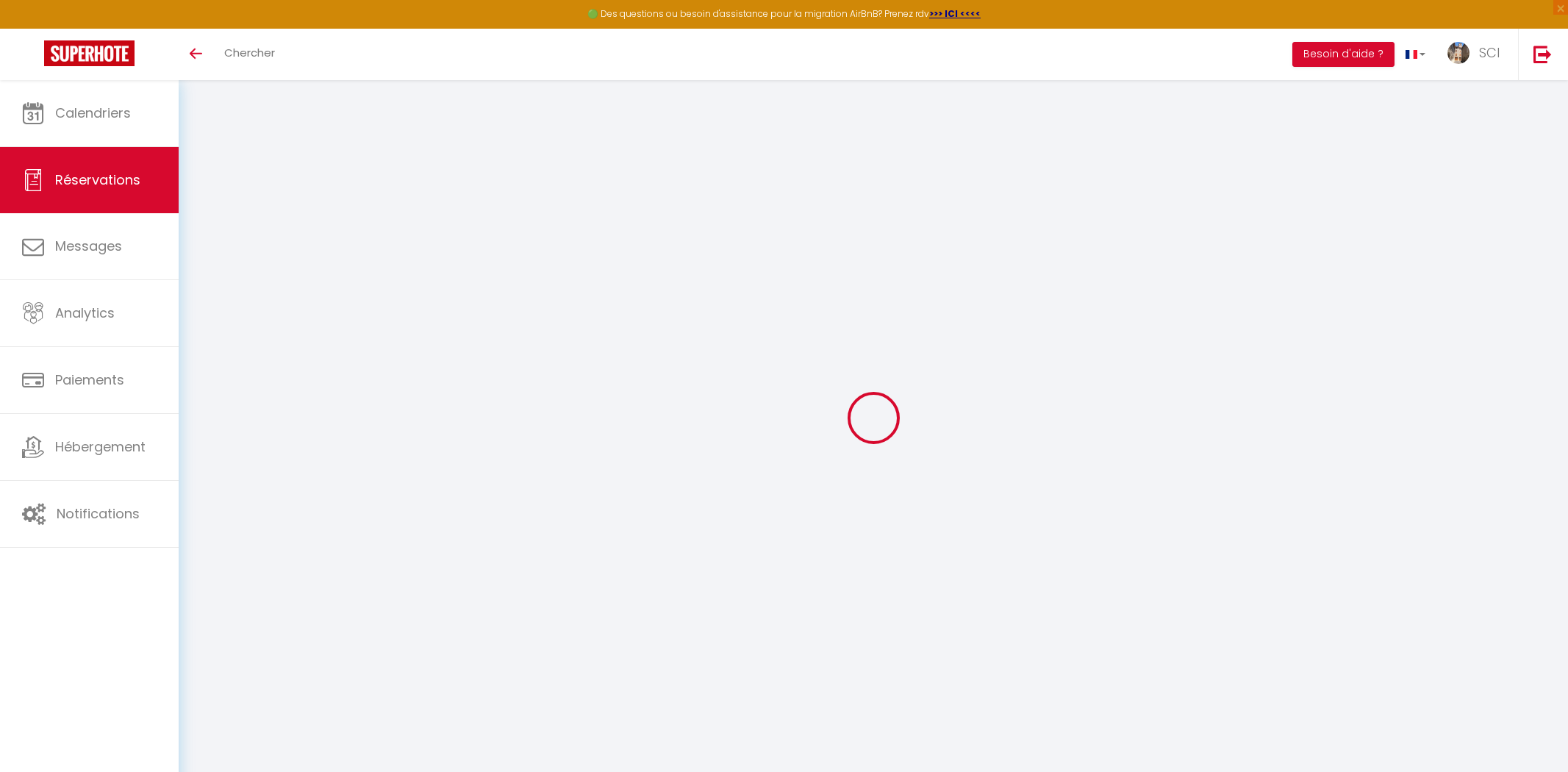
select select
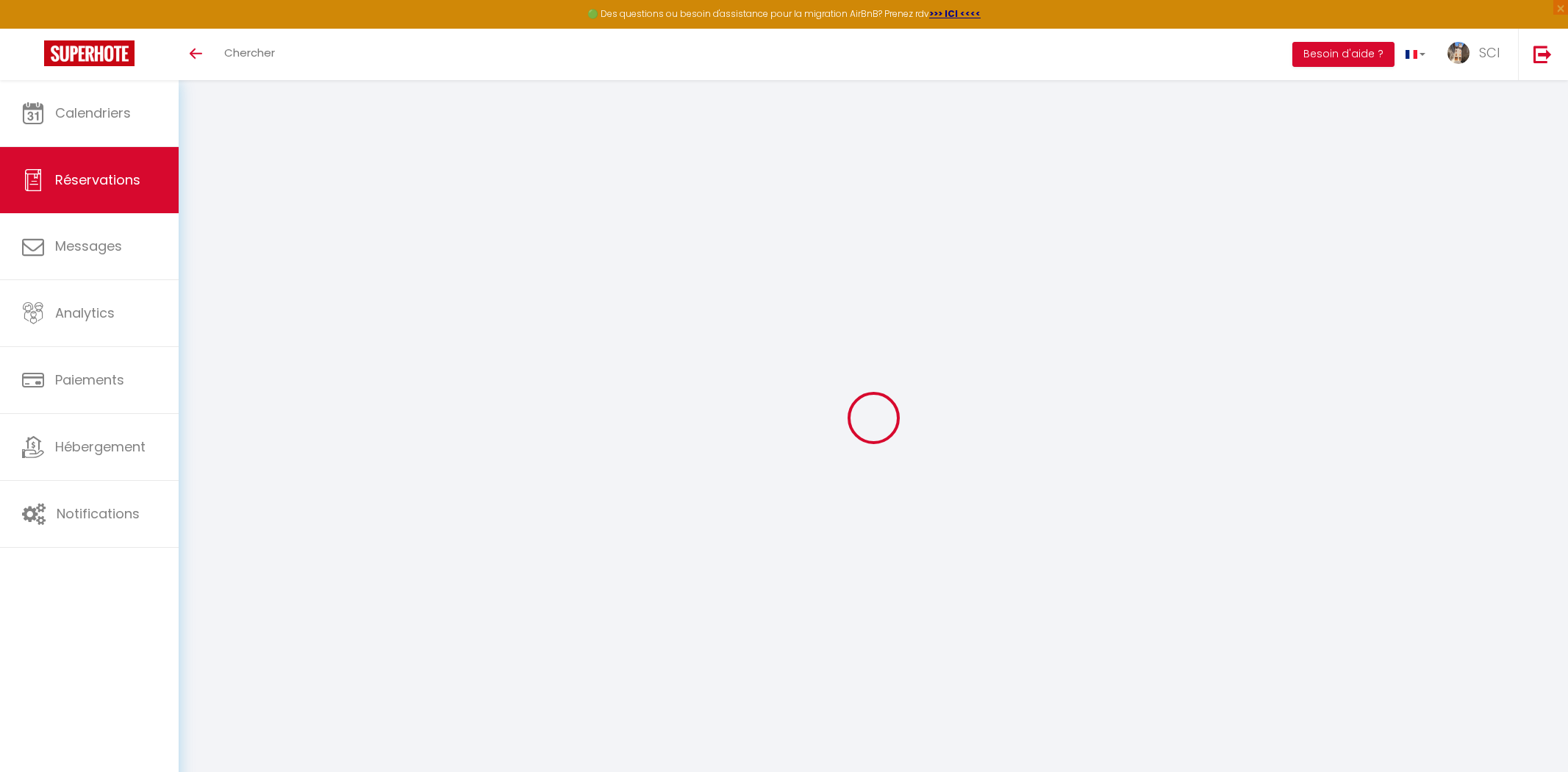
checkbox input "false"
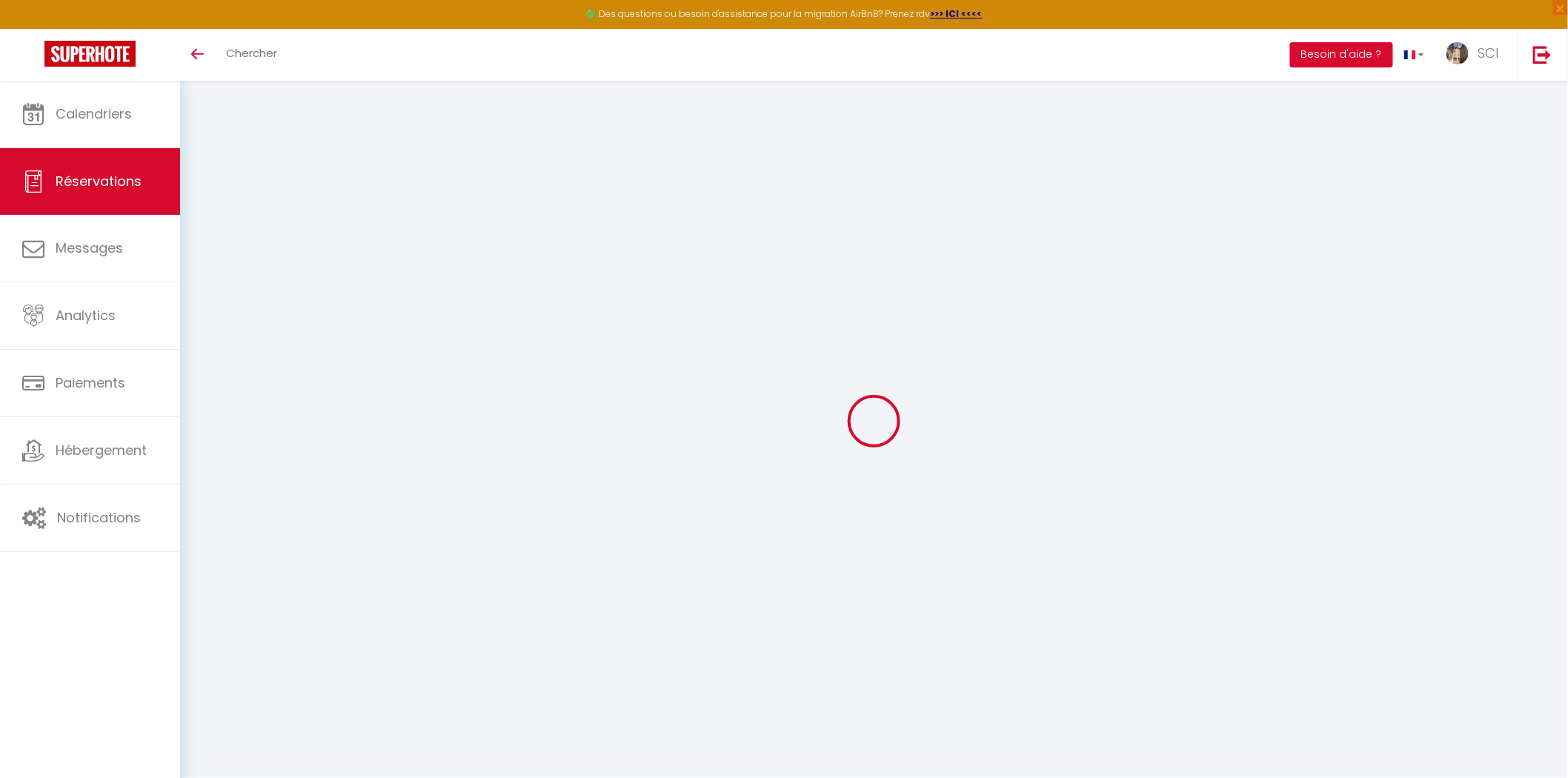
select select
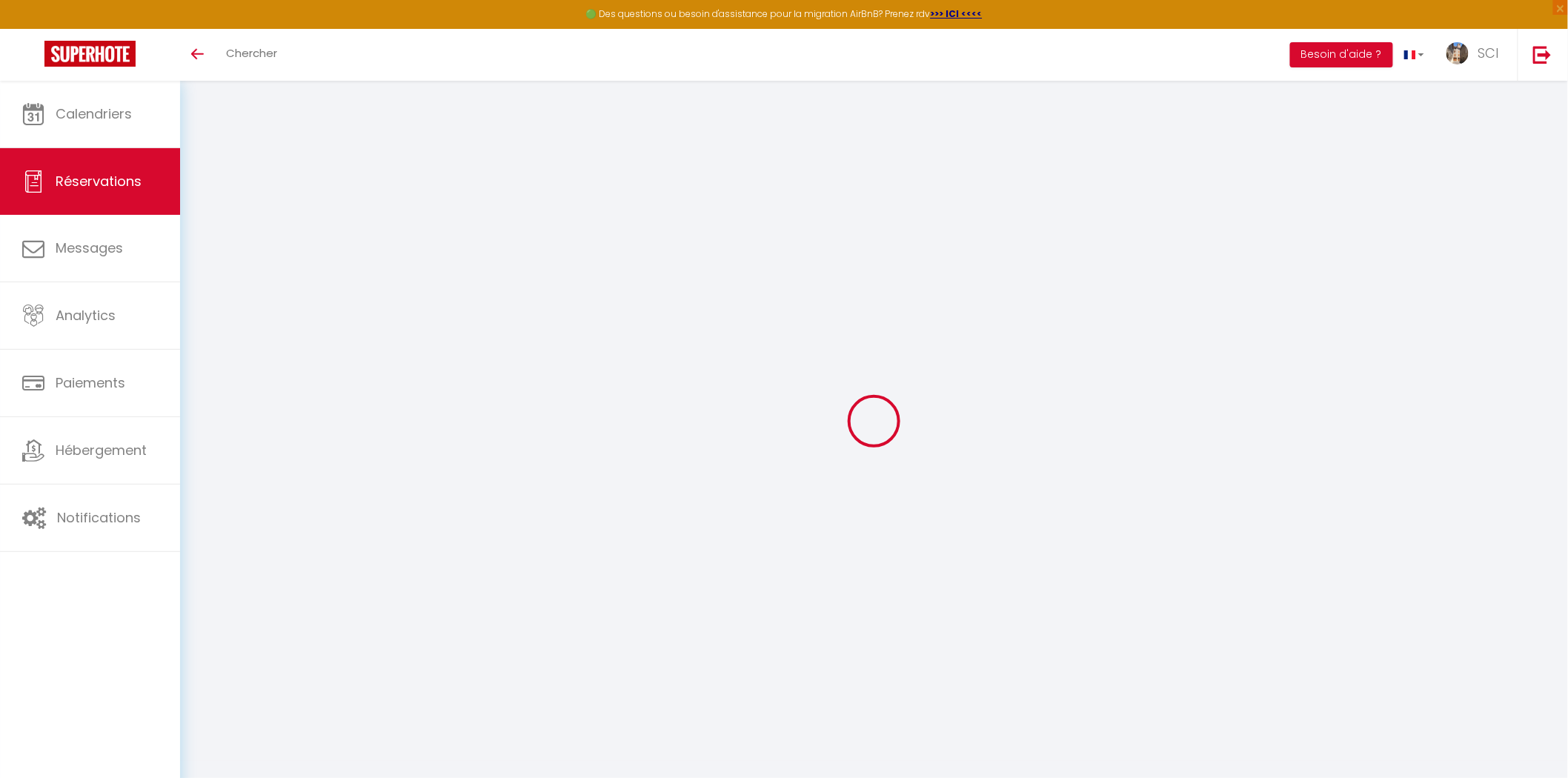
select select
checkbox input "false"
select select
type input "Masood"
type input "[PERSON_NAME]"
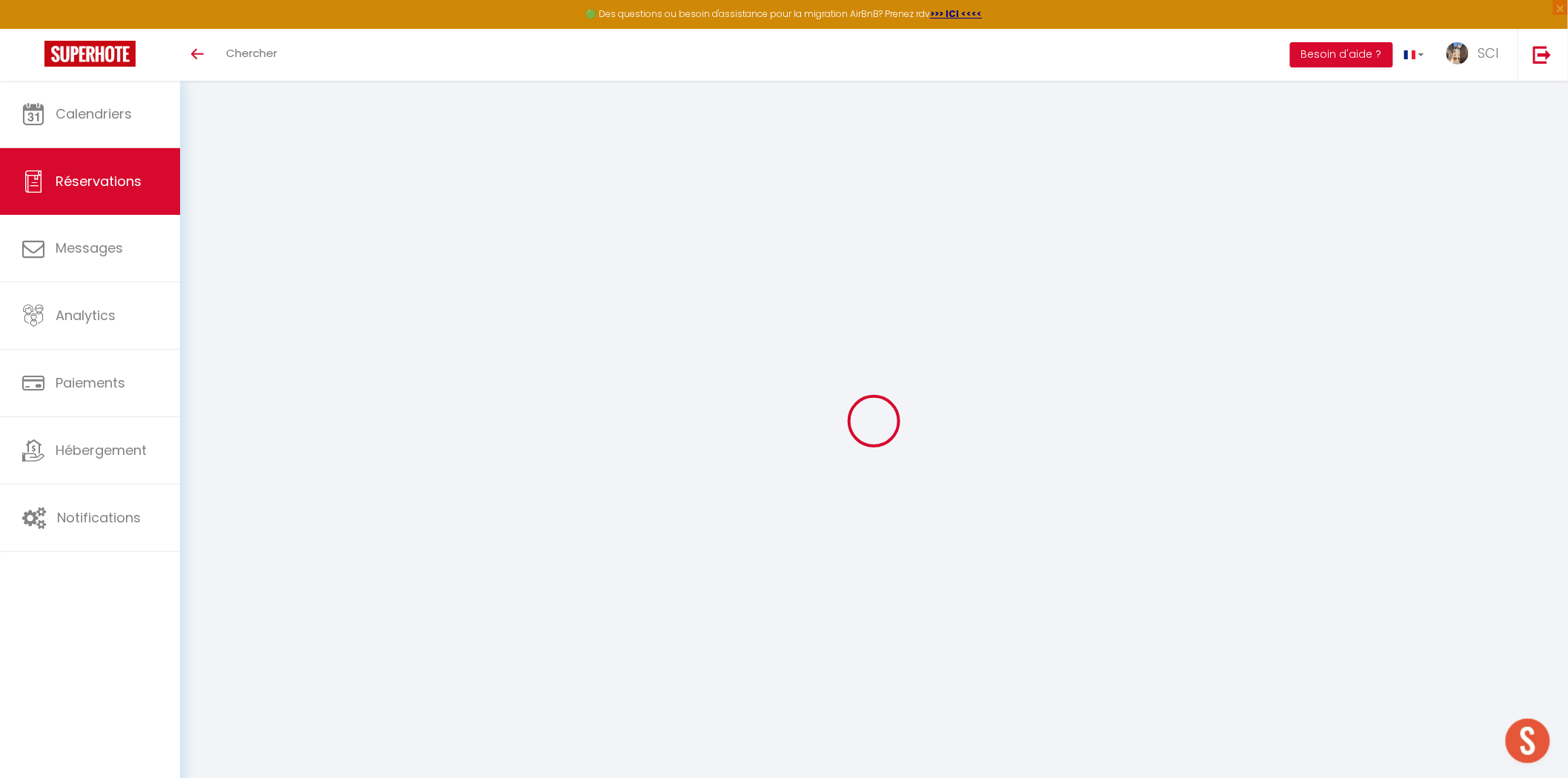
type input "[EMAIL_ADDRESS][DOMAIN_NAME]"
type input "[PHONE_NUMBER]"
type input "."
select select "US"
type input "14.54"
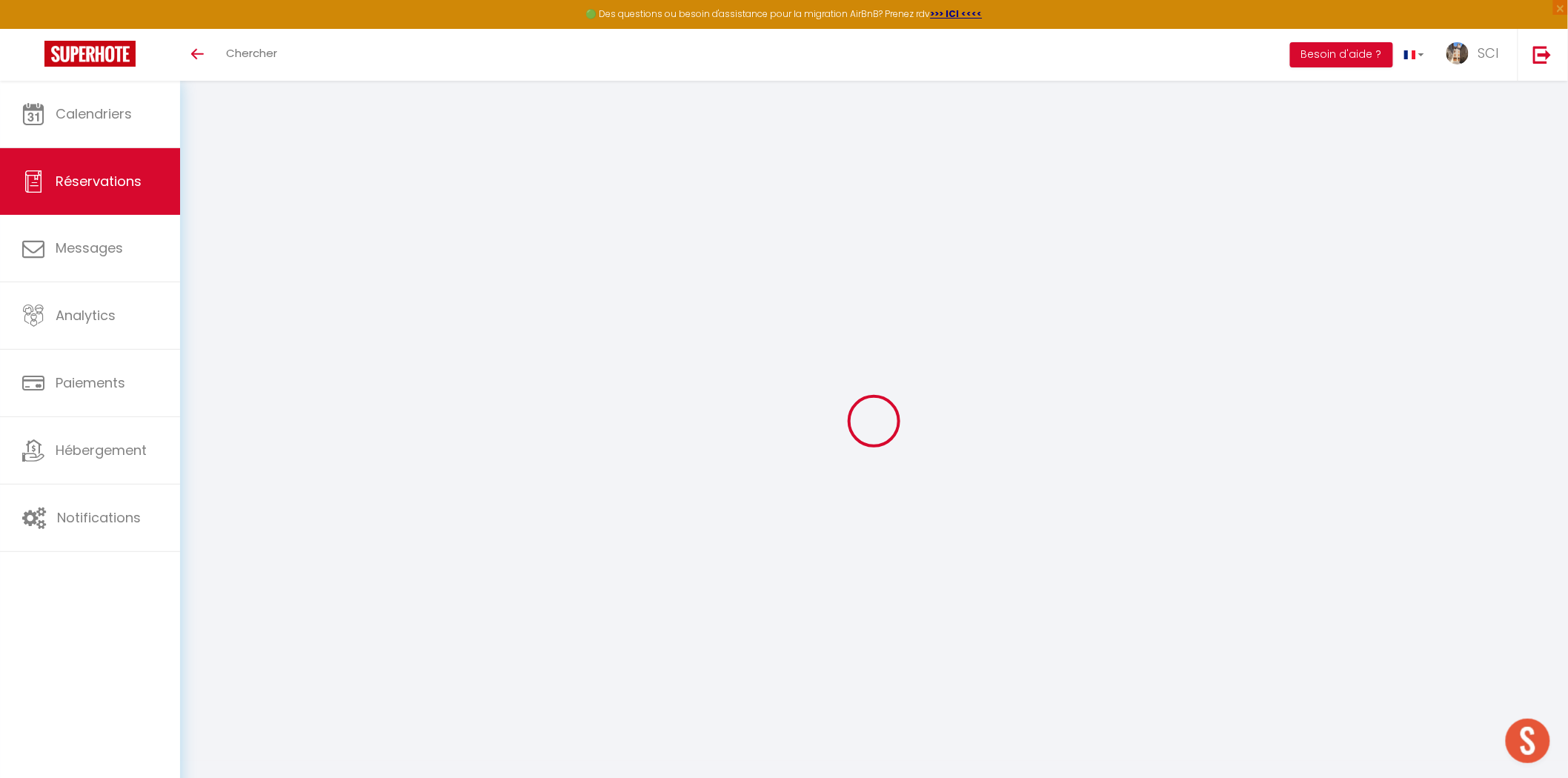
type input "1.26"
select select "12002"
select select "1"
select select
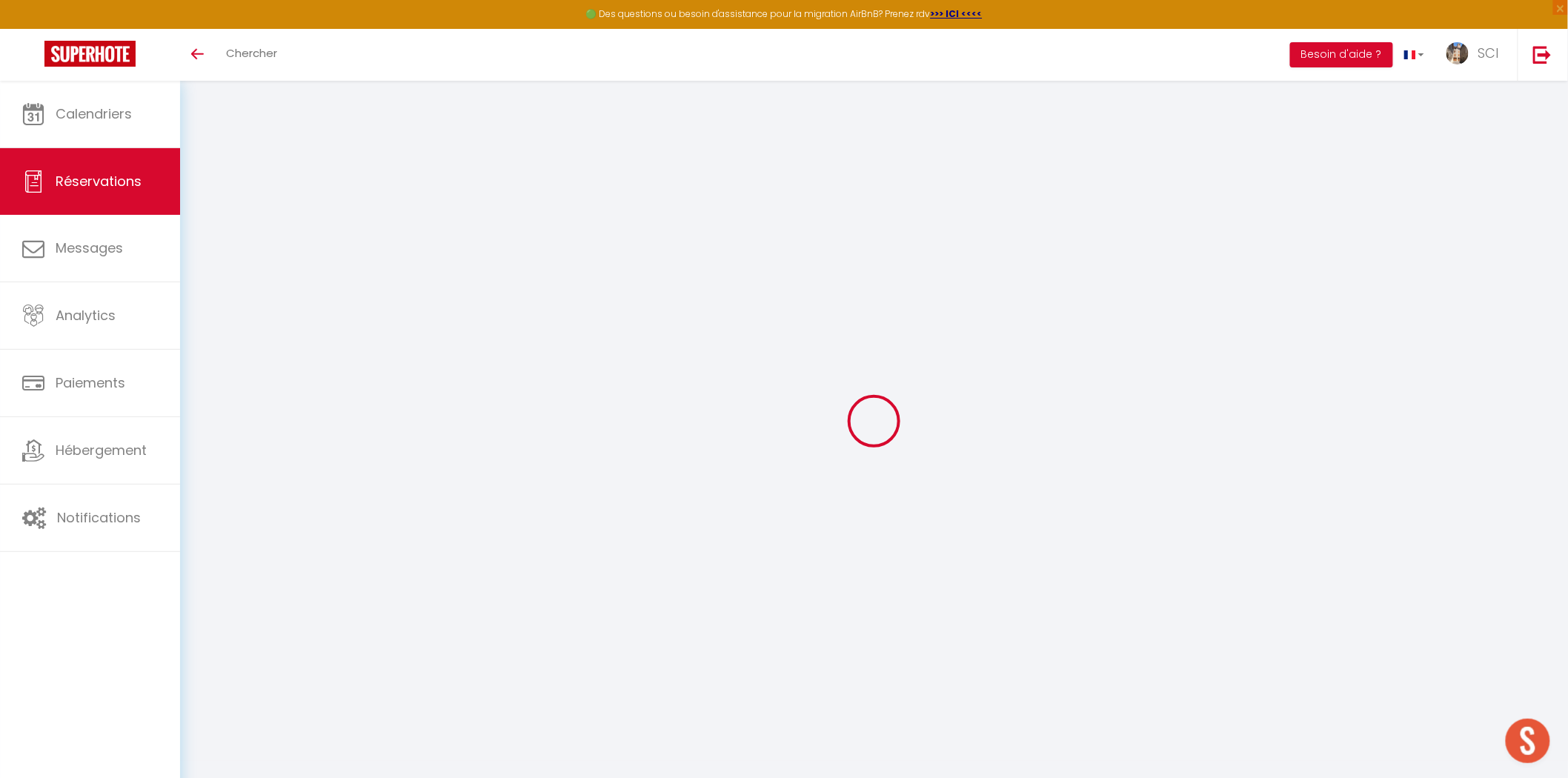
type input "1"
select select "12"
select select
type input "85.5"
checkbox input "false"
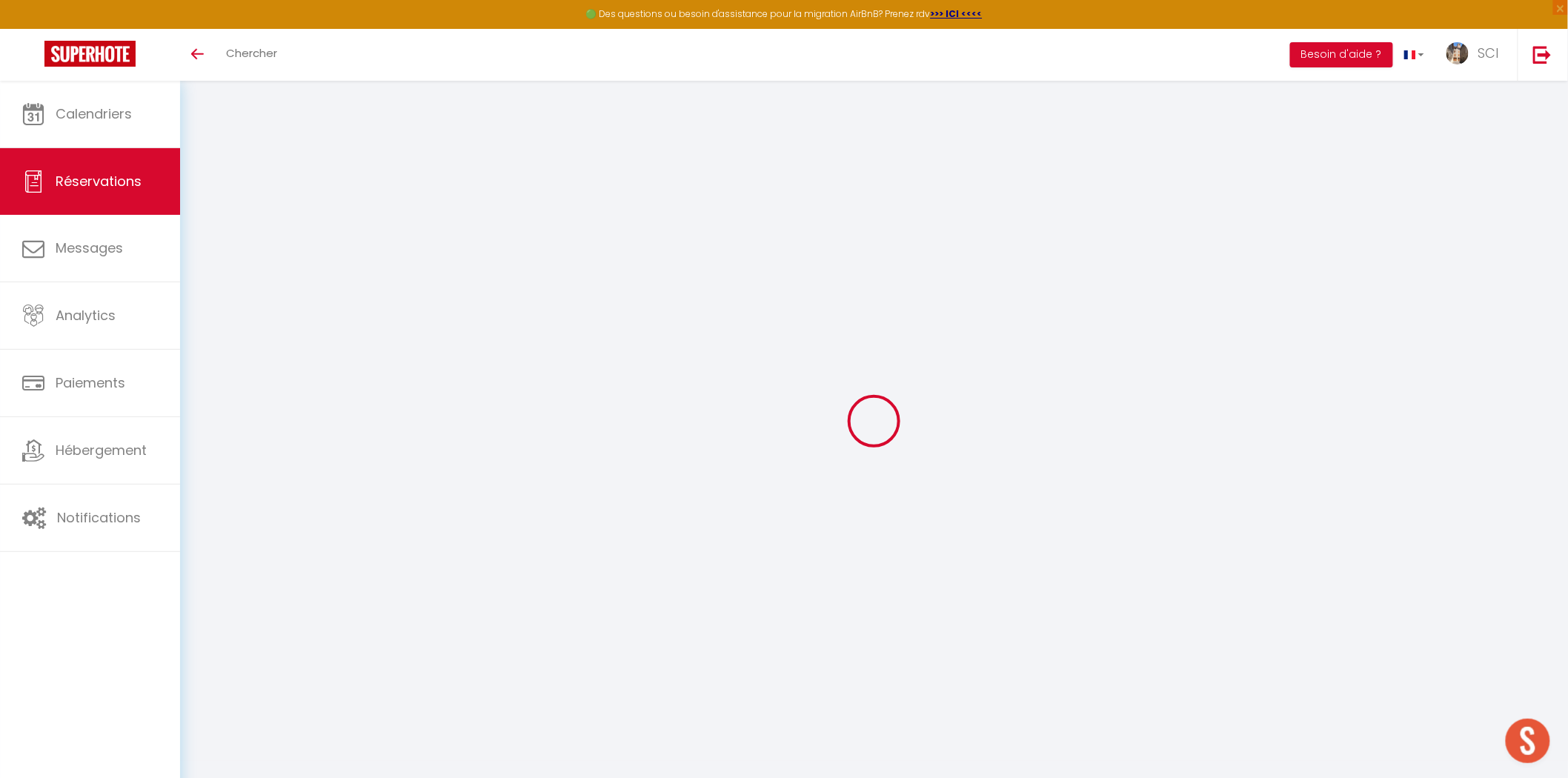
type input "0"
select select "2"
type input "0"
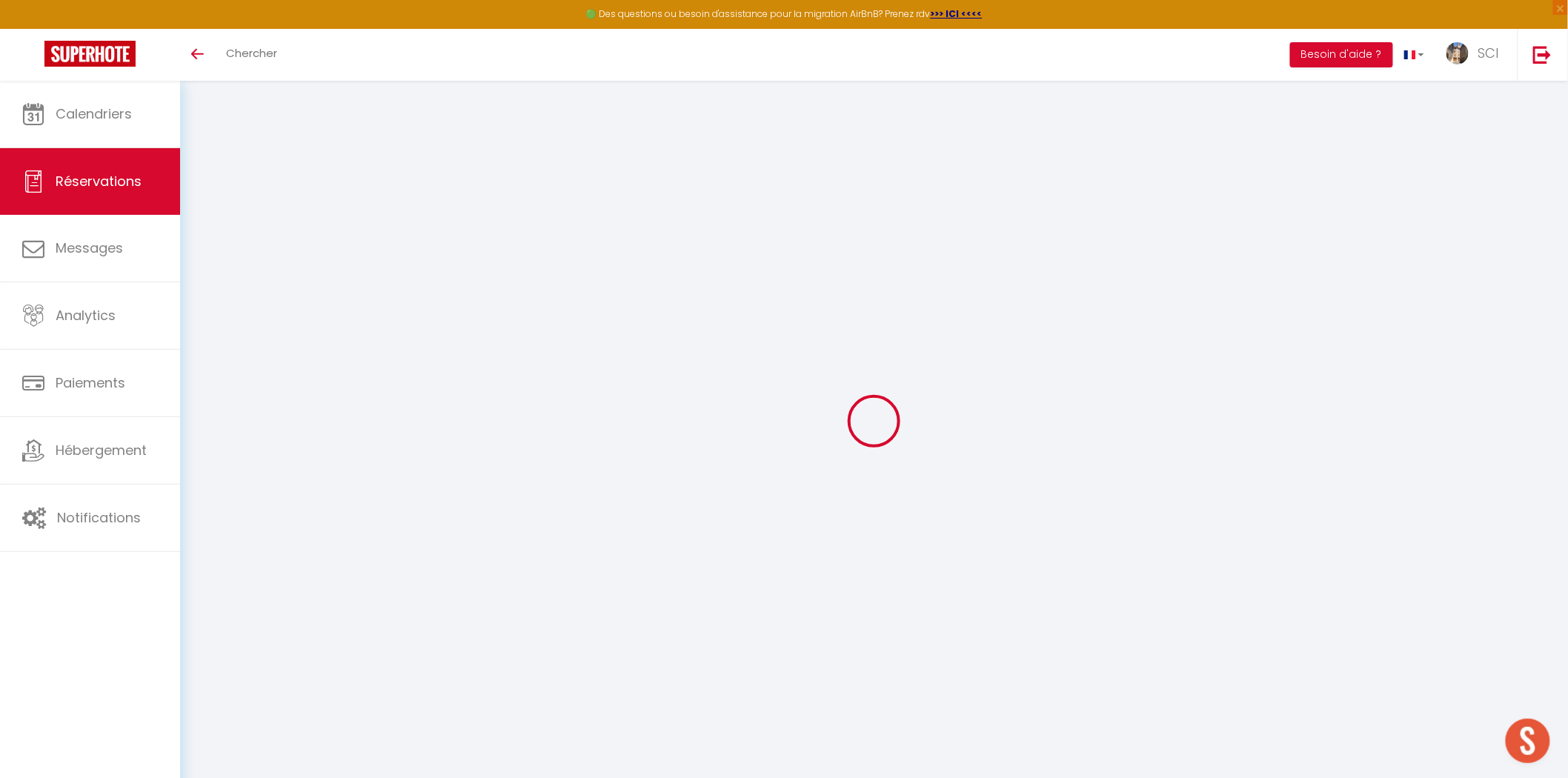
select select
select select "14"
checkbox input "false"
select select
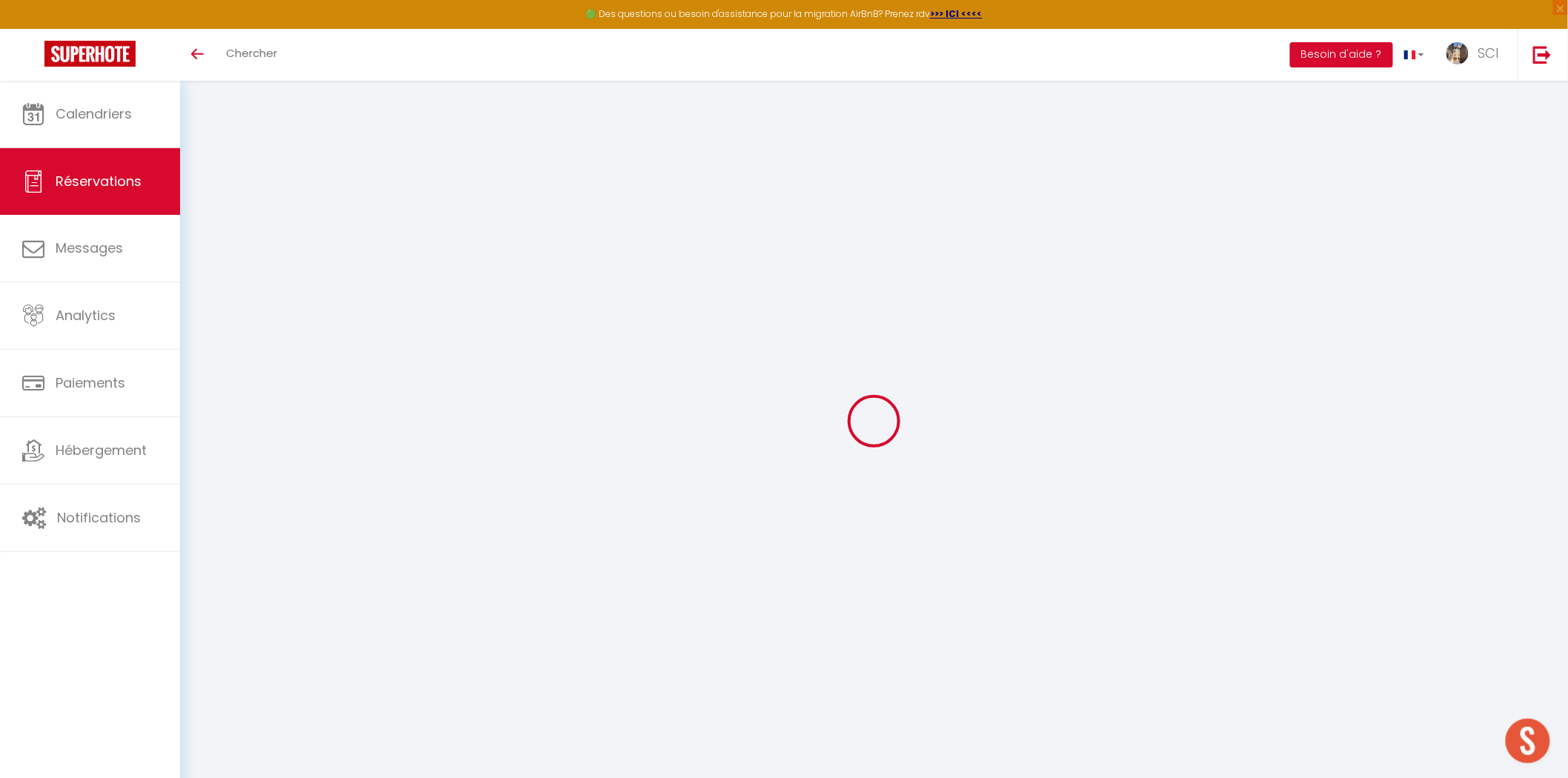
select select
checkbox input "false"
select select
checkbox input "false"
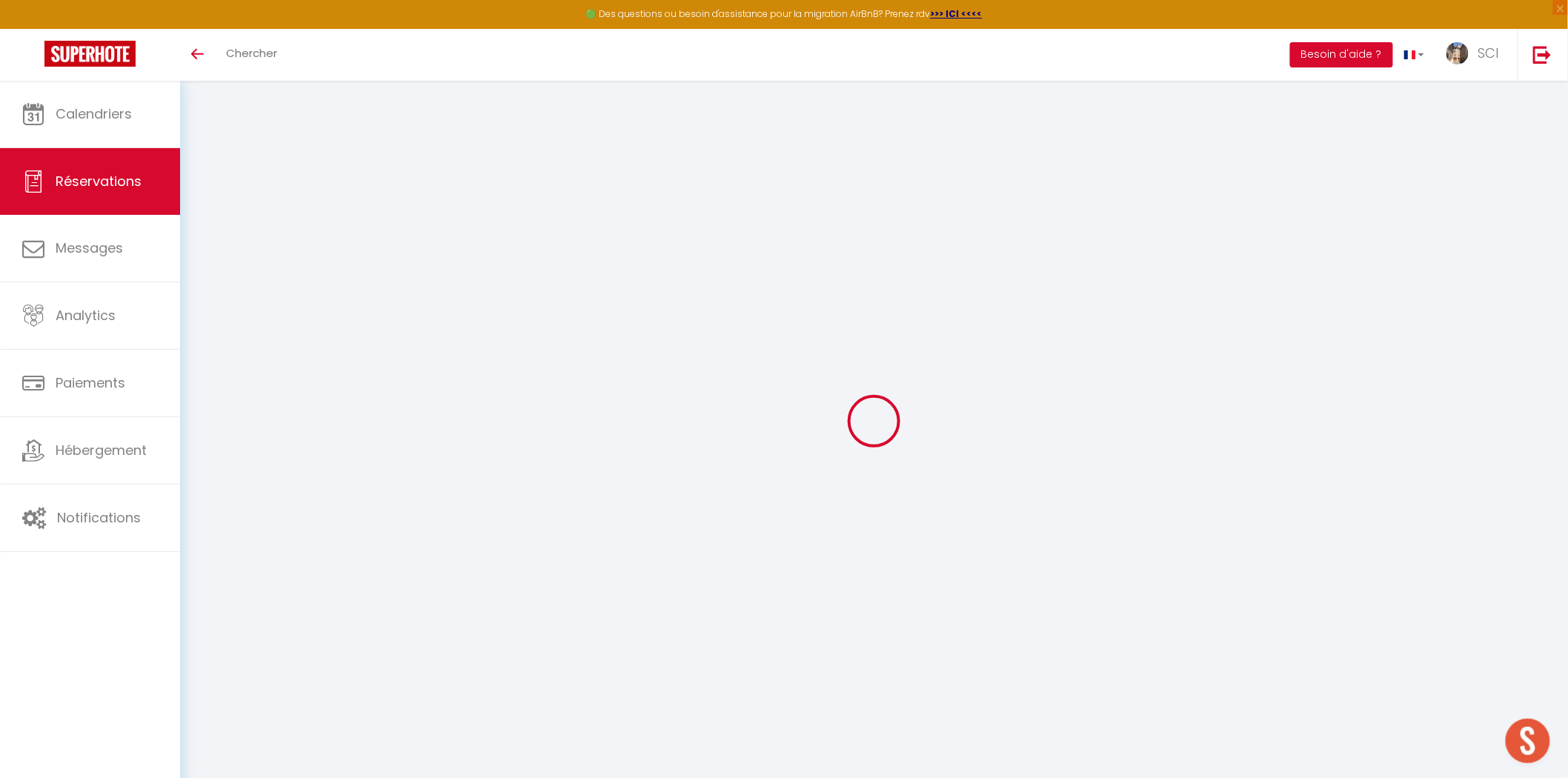
type textarea "** THIS RESERVATION HAS BEEN PRE-PAID ** BOOKING NOTE : Payment charge is EUR 1…"
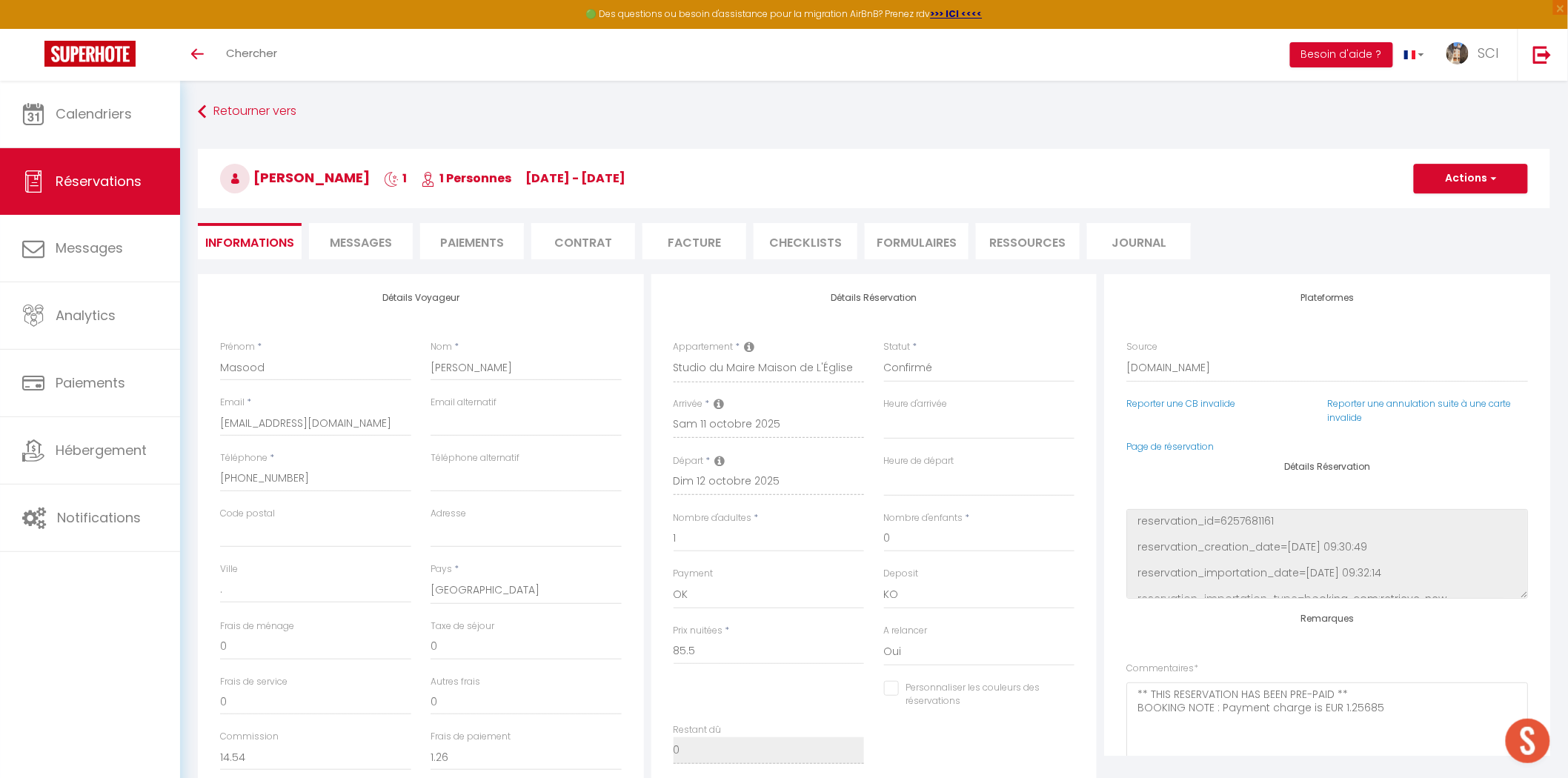
type input "4.28"
select select
checkbox input "false"
select select
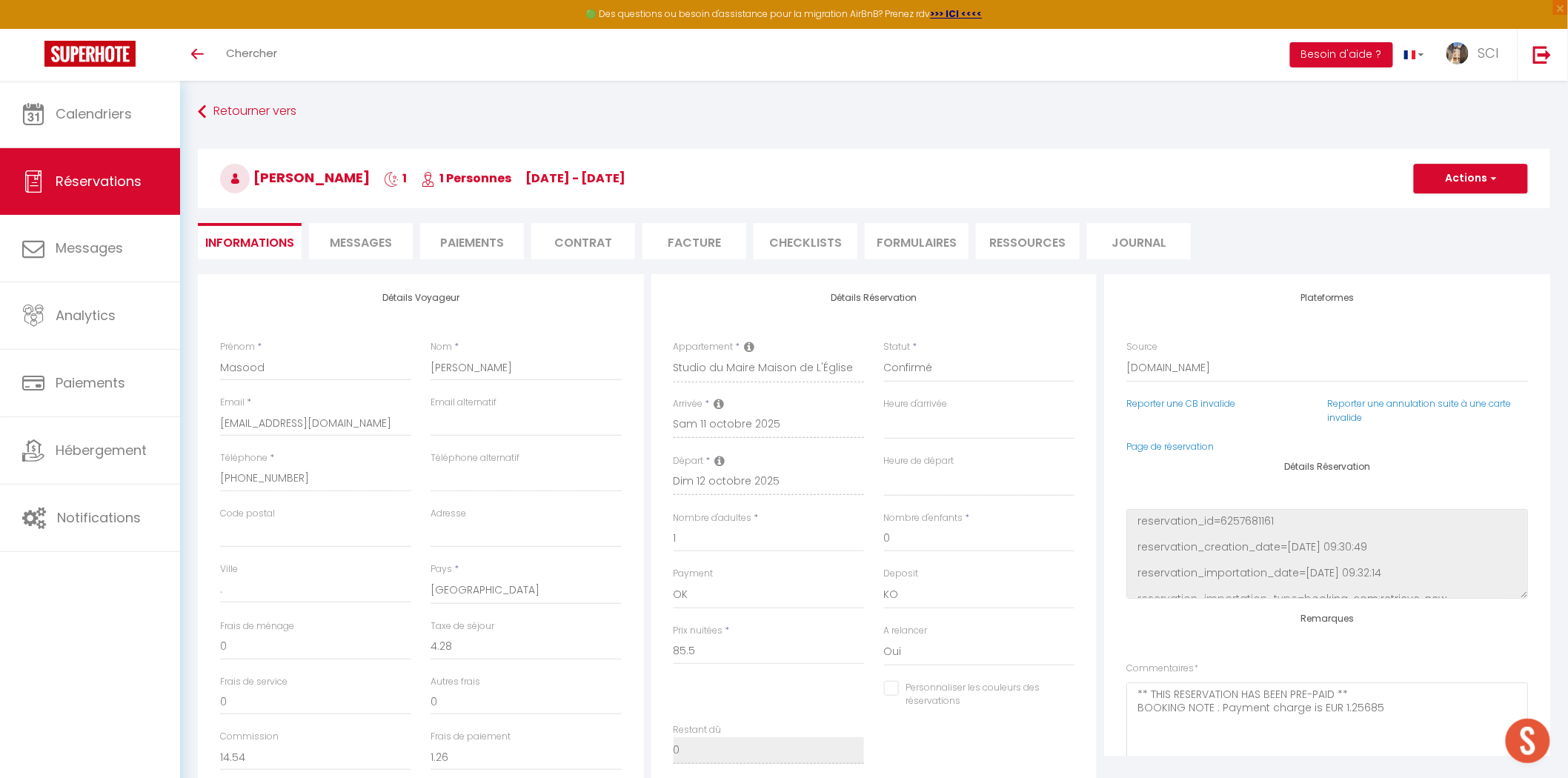
select select
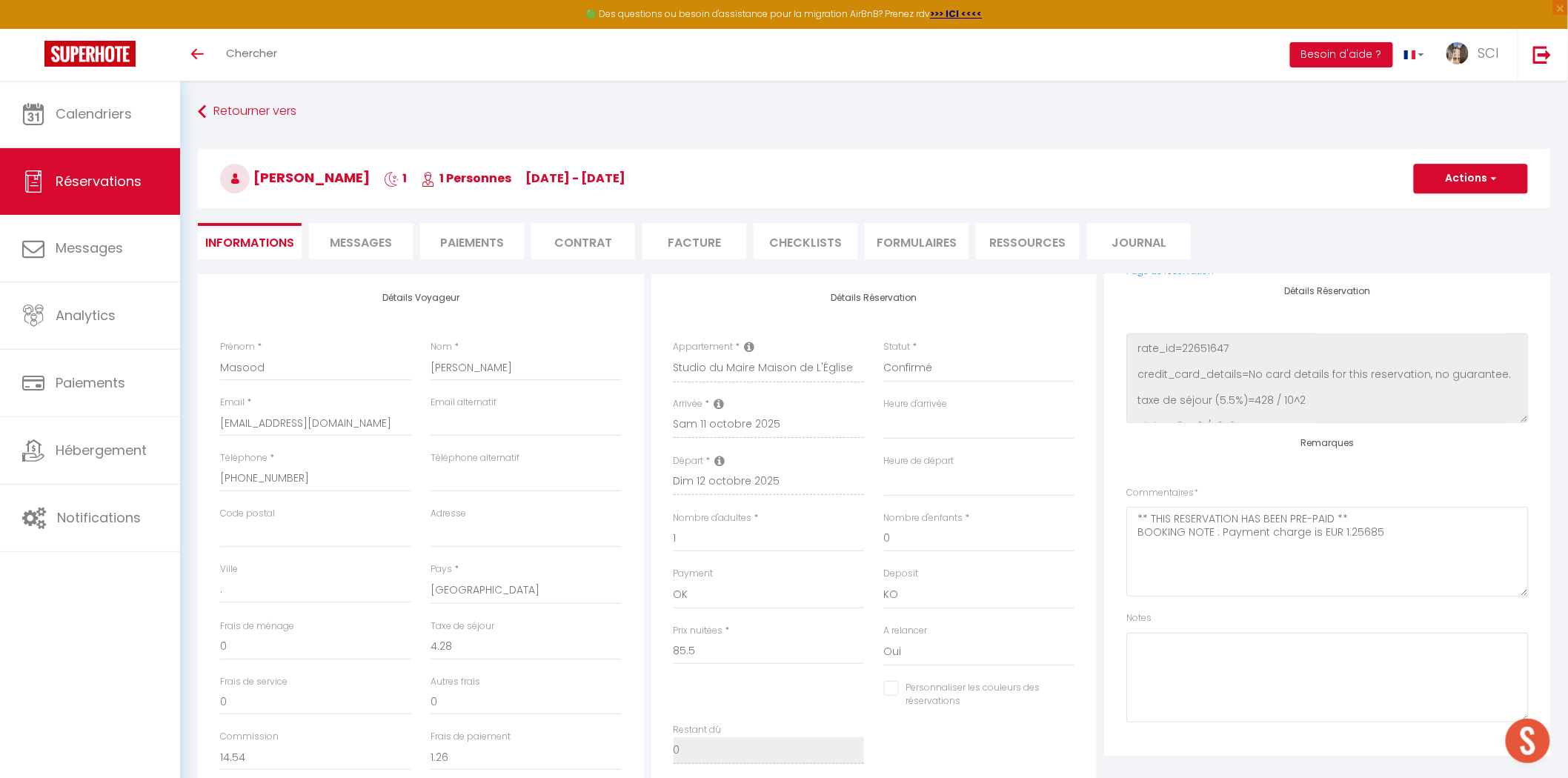
click at [371, 245] on span "Messages" at bounding box center [361, 242] width 62 height 17
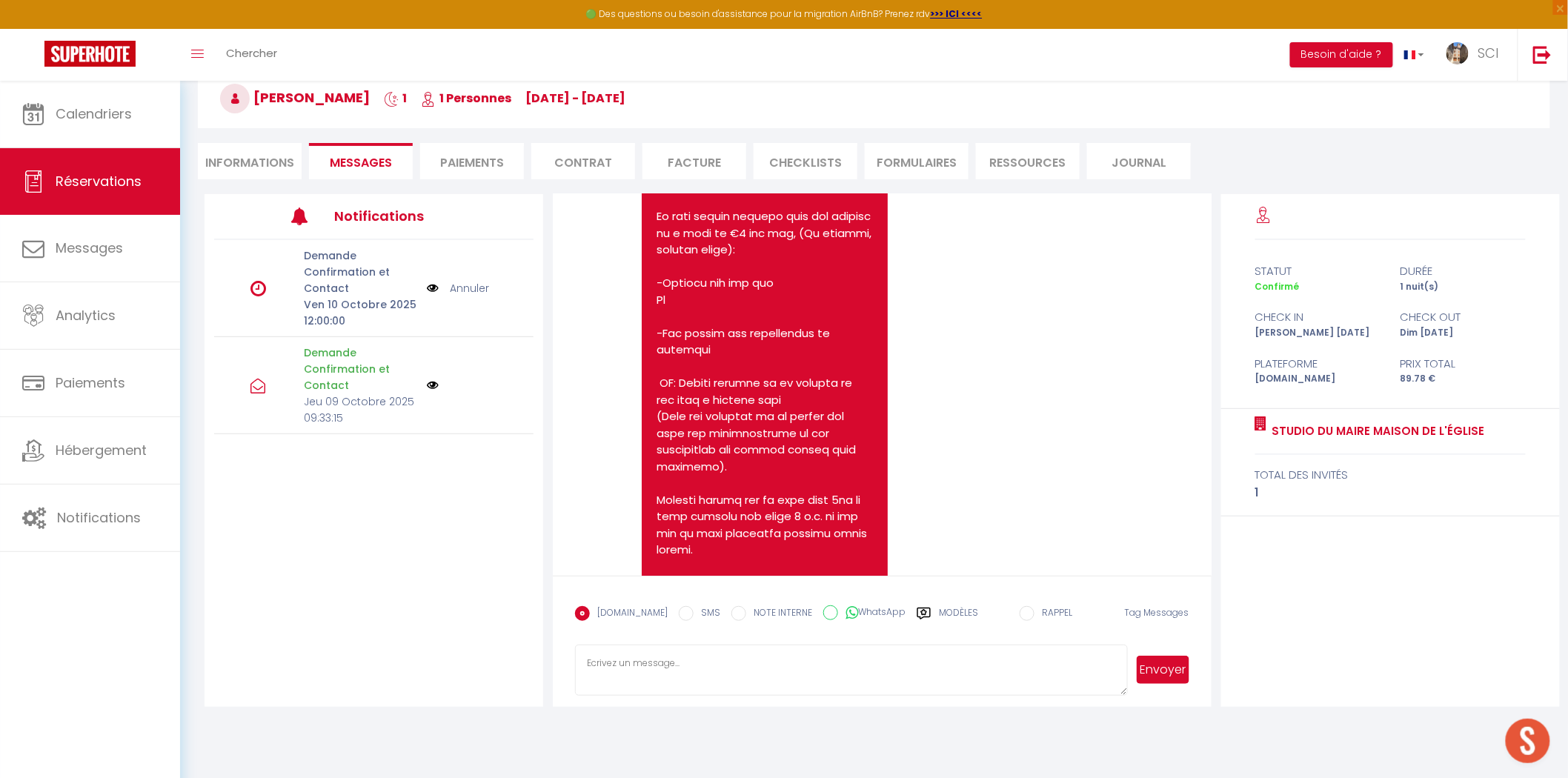
scroll to position [781, 0]
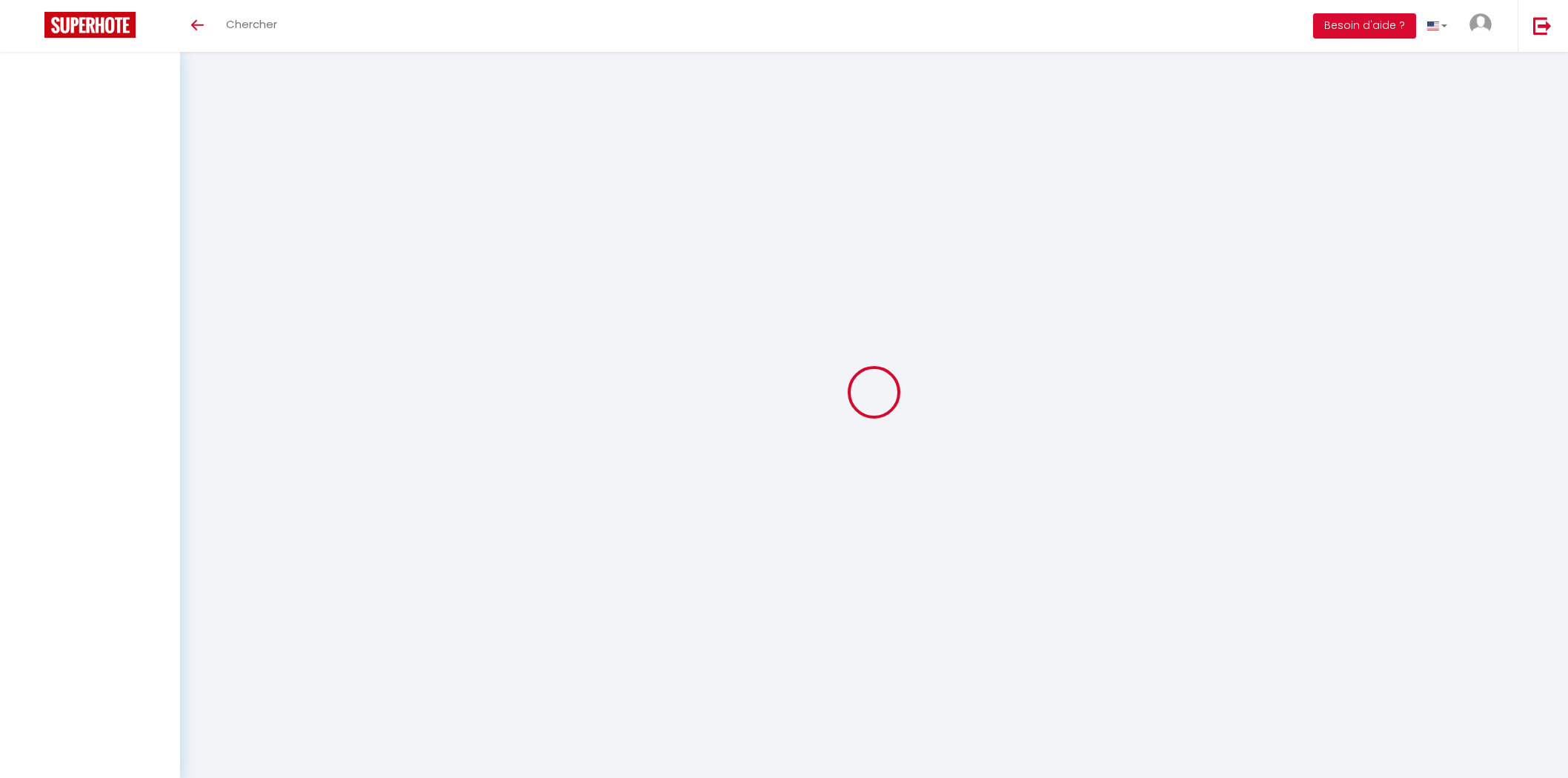
select select
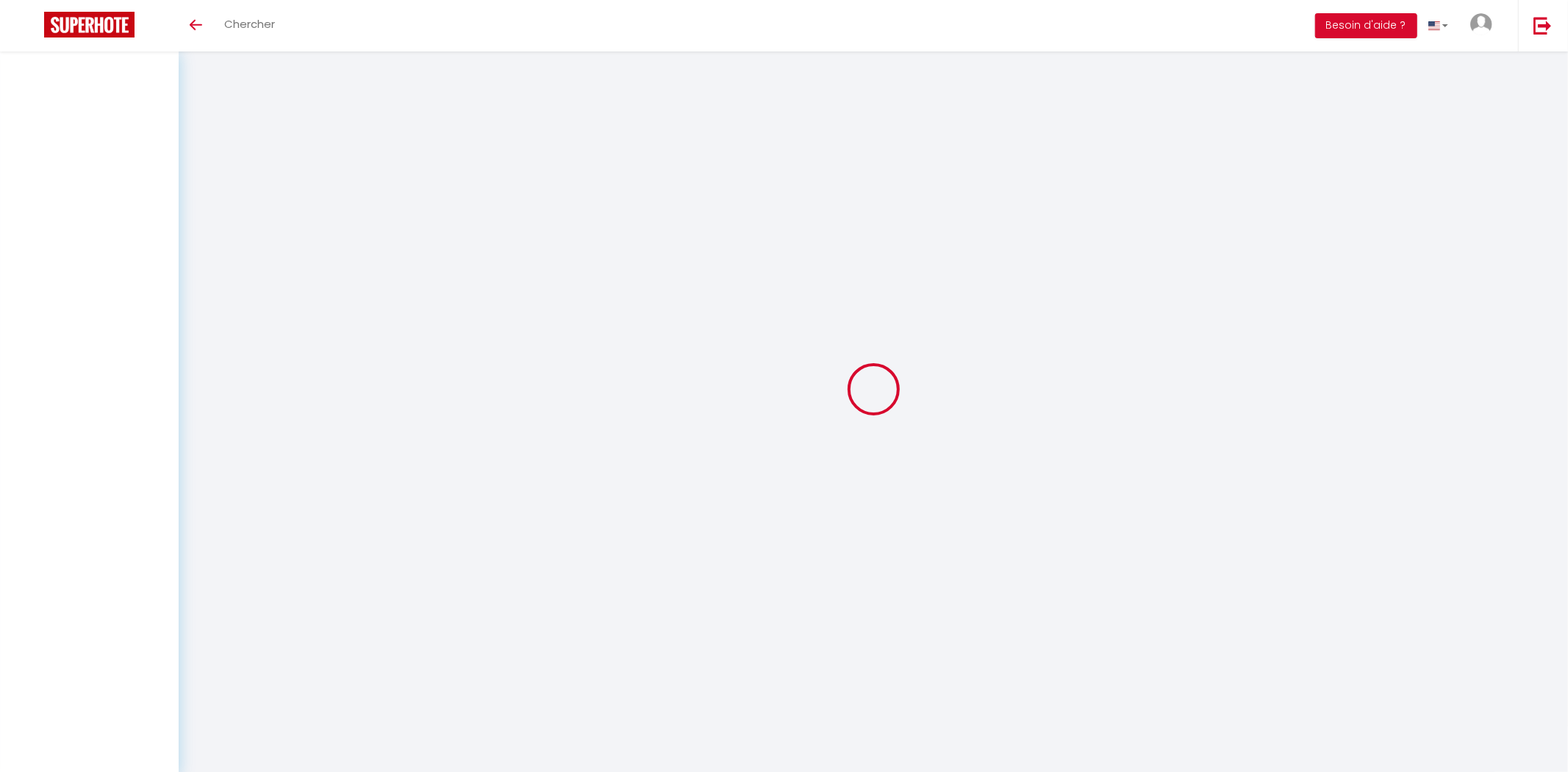
select select
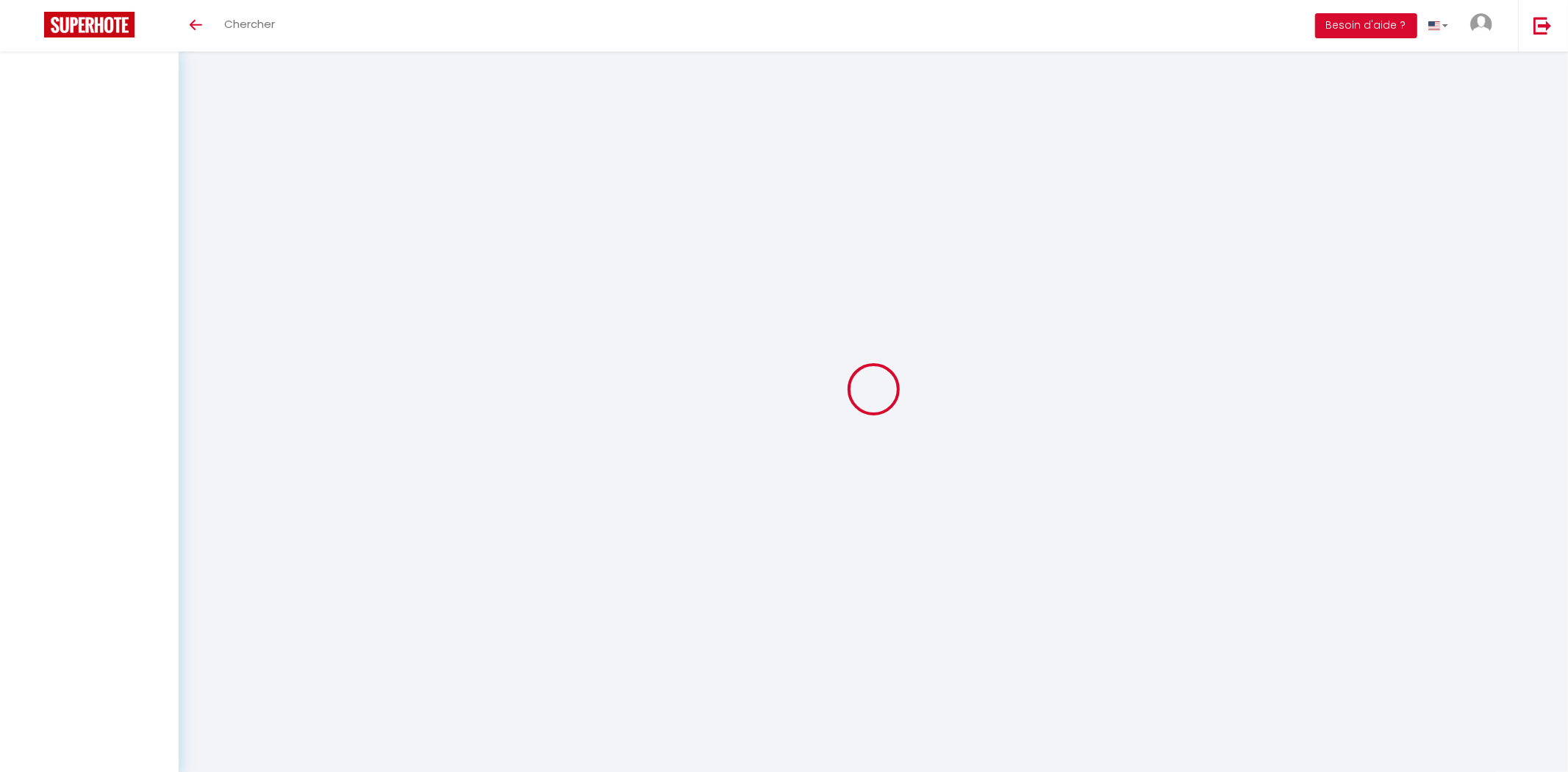
select select
checkbox input "false"
select select
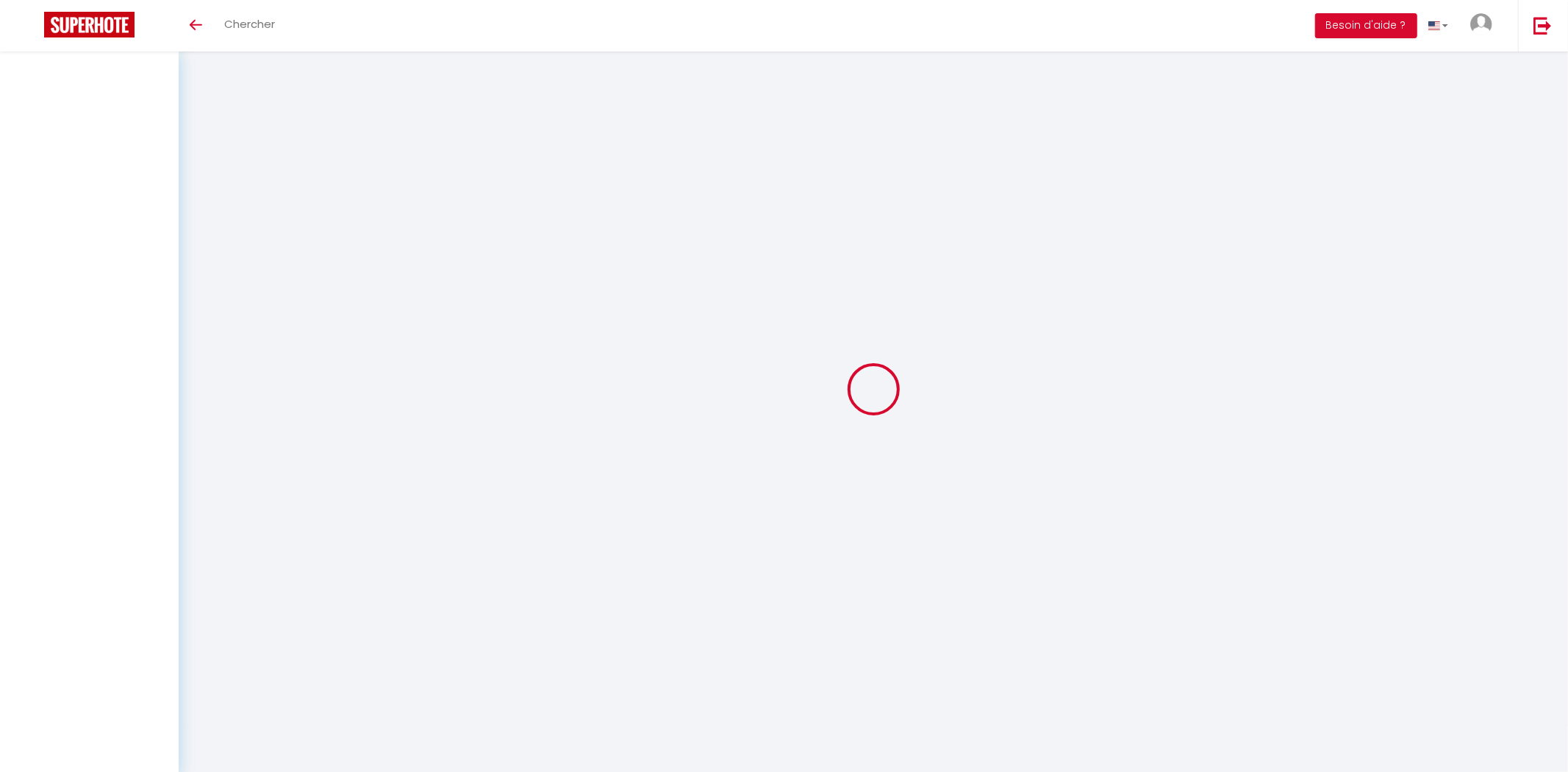
select select
checkbox input "false"
select select
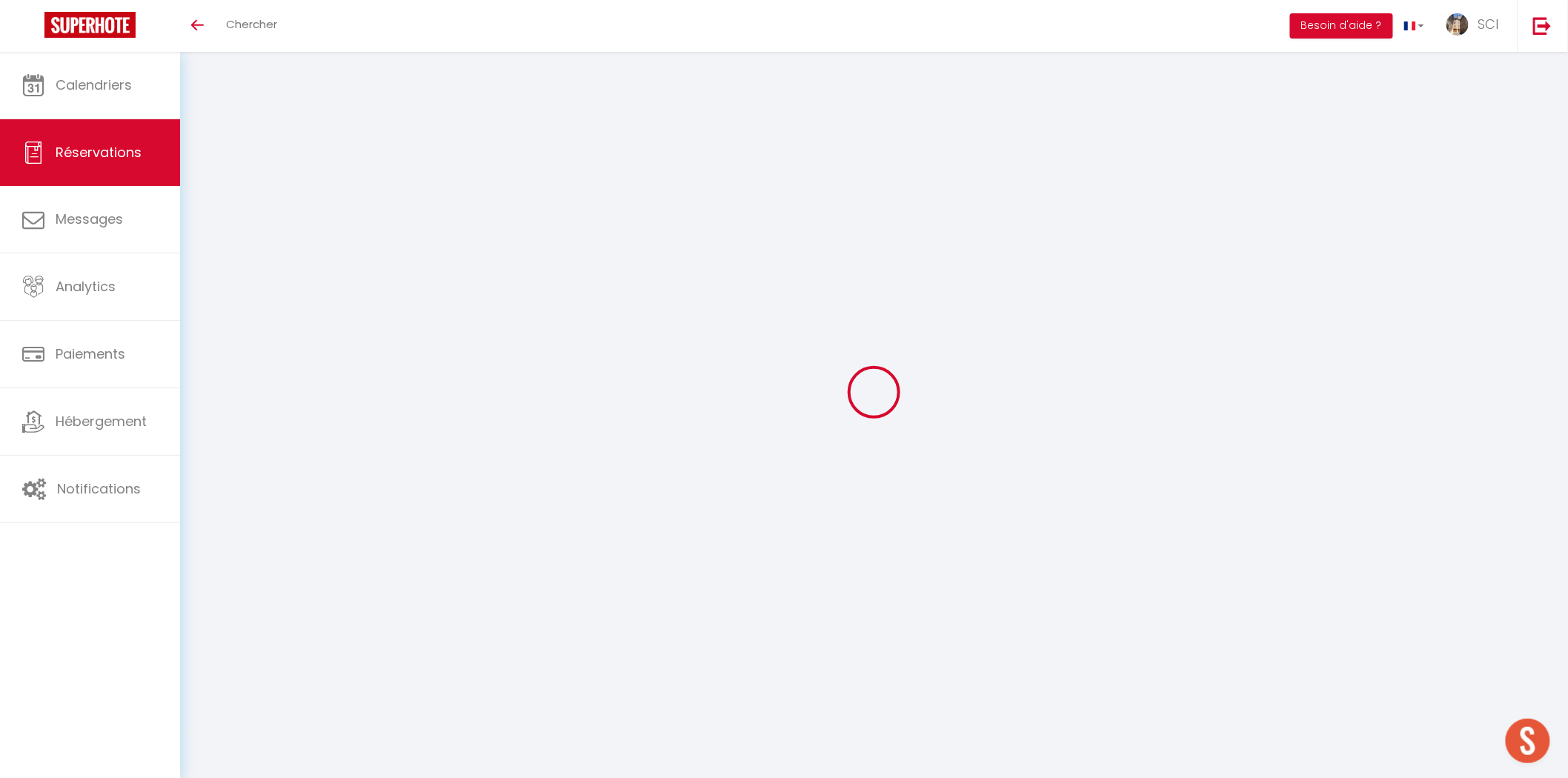
type input "[PERSON_NAME]"
type input "Ball"
type input "[EMAIL_ADDRESS][DOMAIN_NAME]"
type input "[PHONE_NUMBER]"
select select "CH"
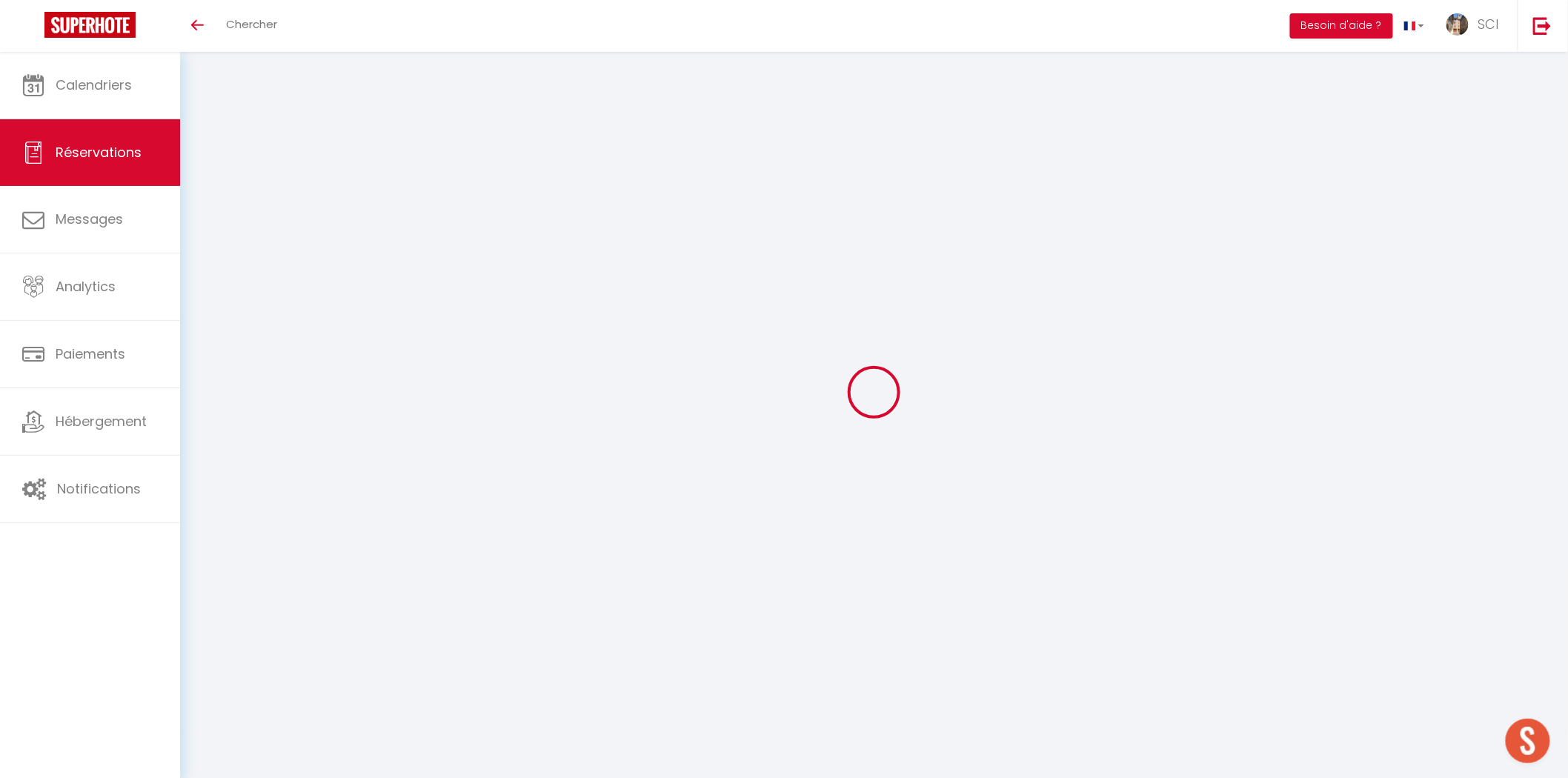
type input "39.95"
type input "3.41"
select select "11991"
select select "1"
select select
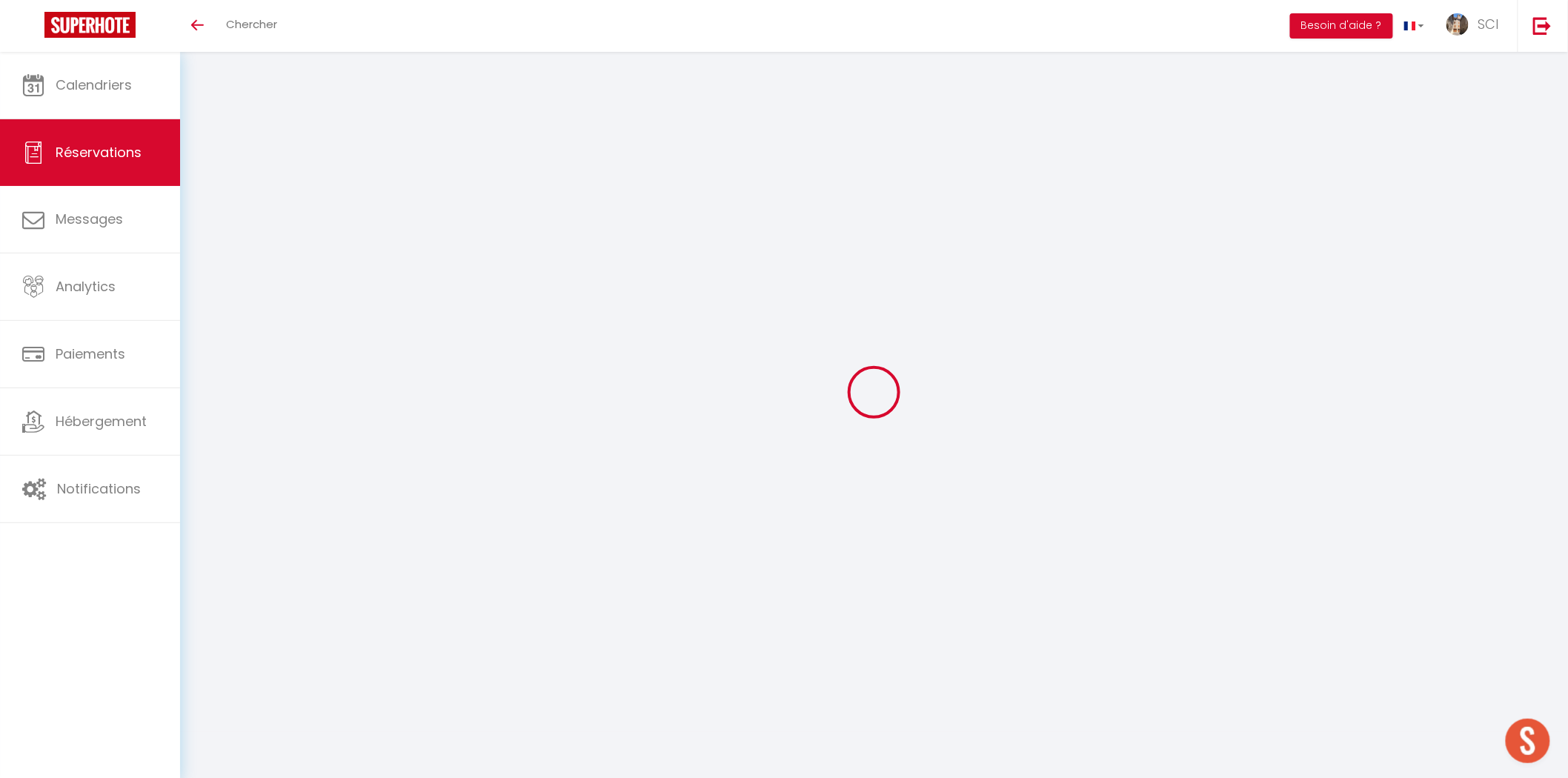
select select
type input "1"
select select "12"
select select
type input "235"
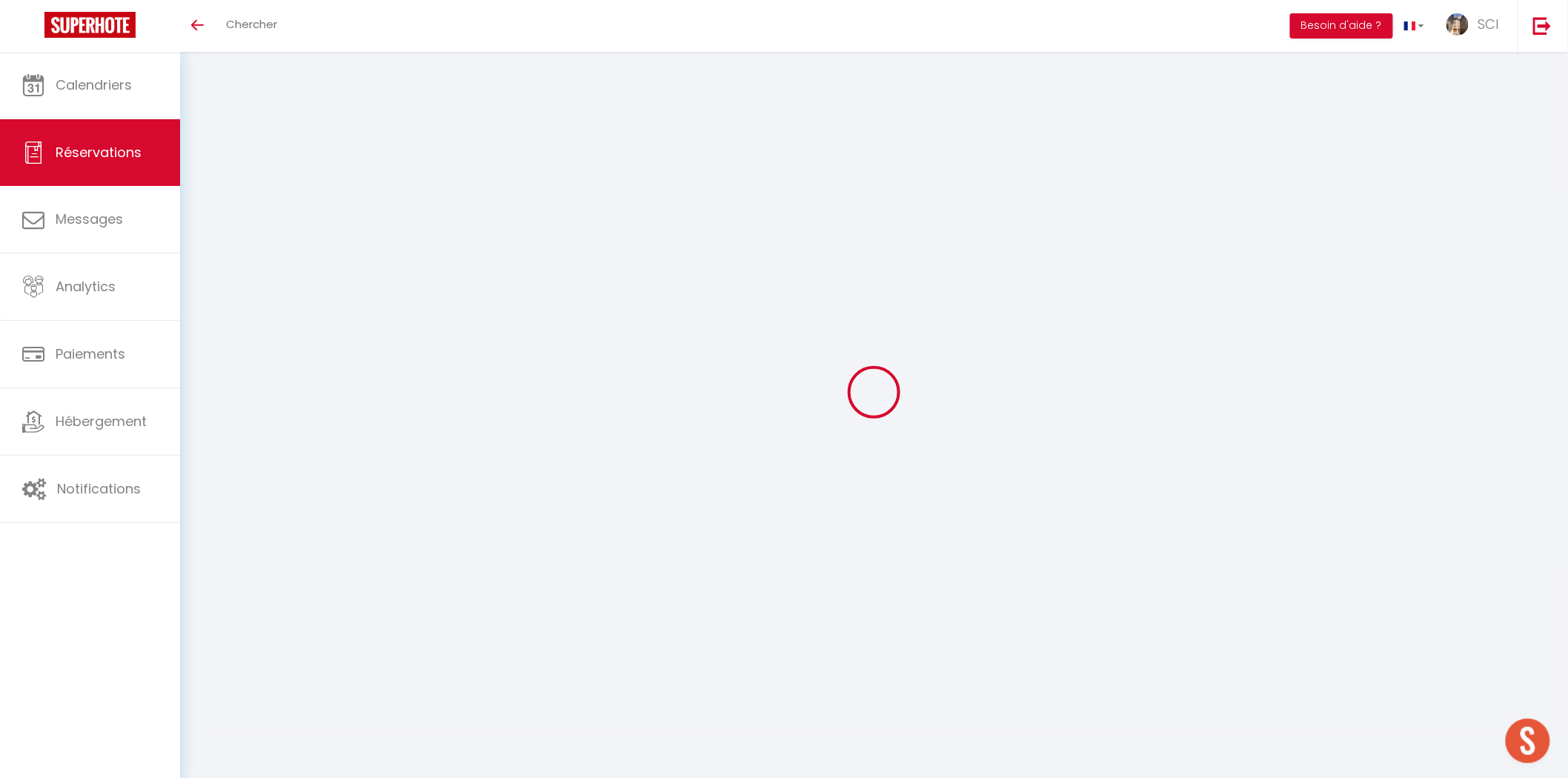
checkbox input "false"
type input "0"
select select "2"
type input "0"
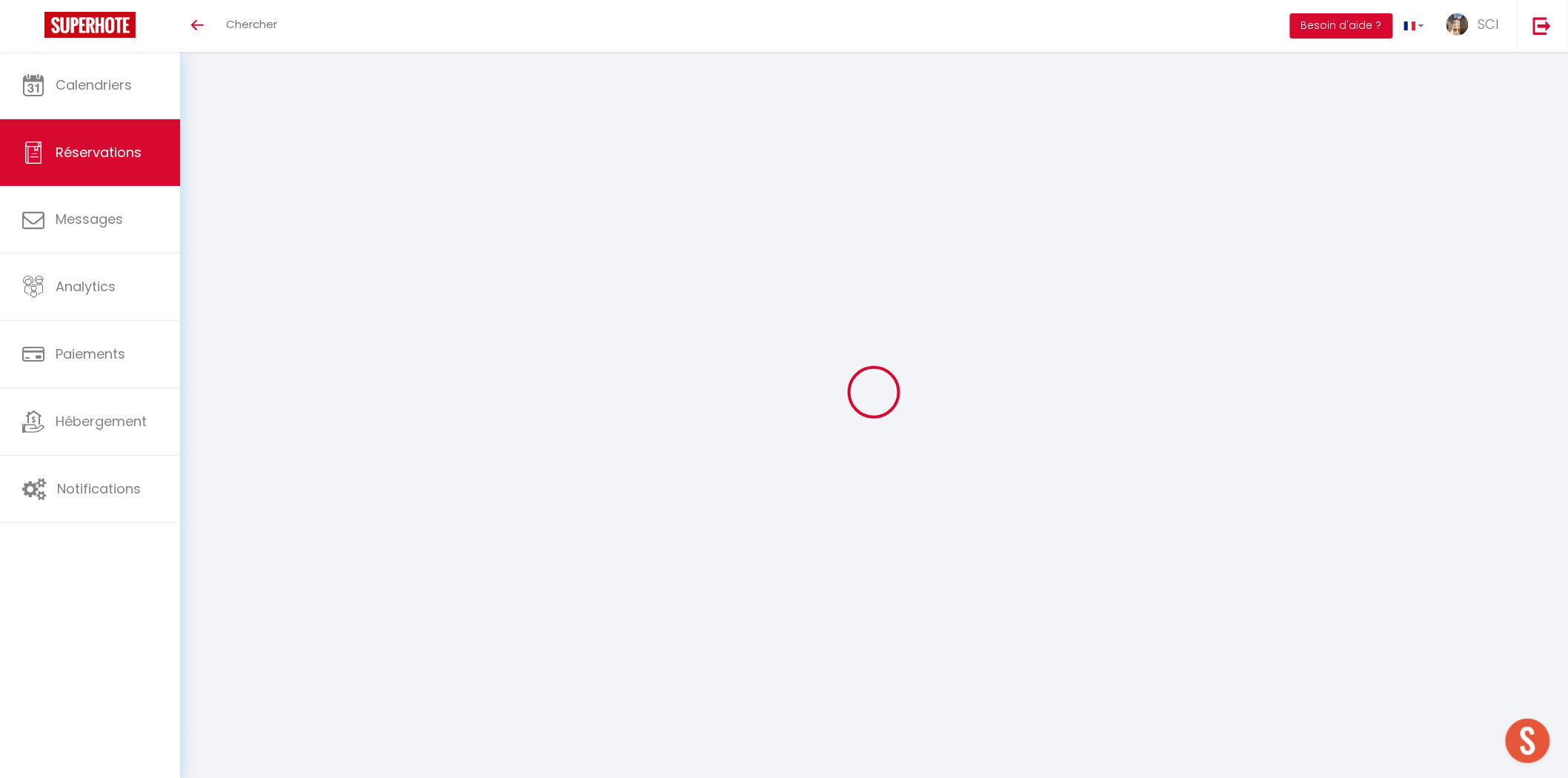
type input "0"
select select
select select "14"
checkbox input "false"
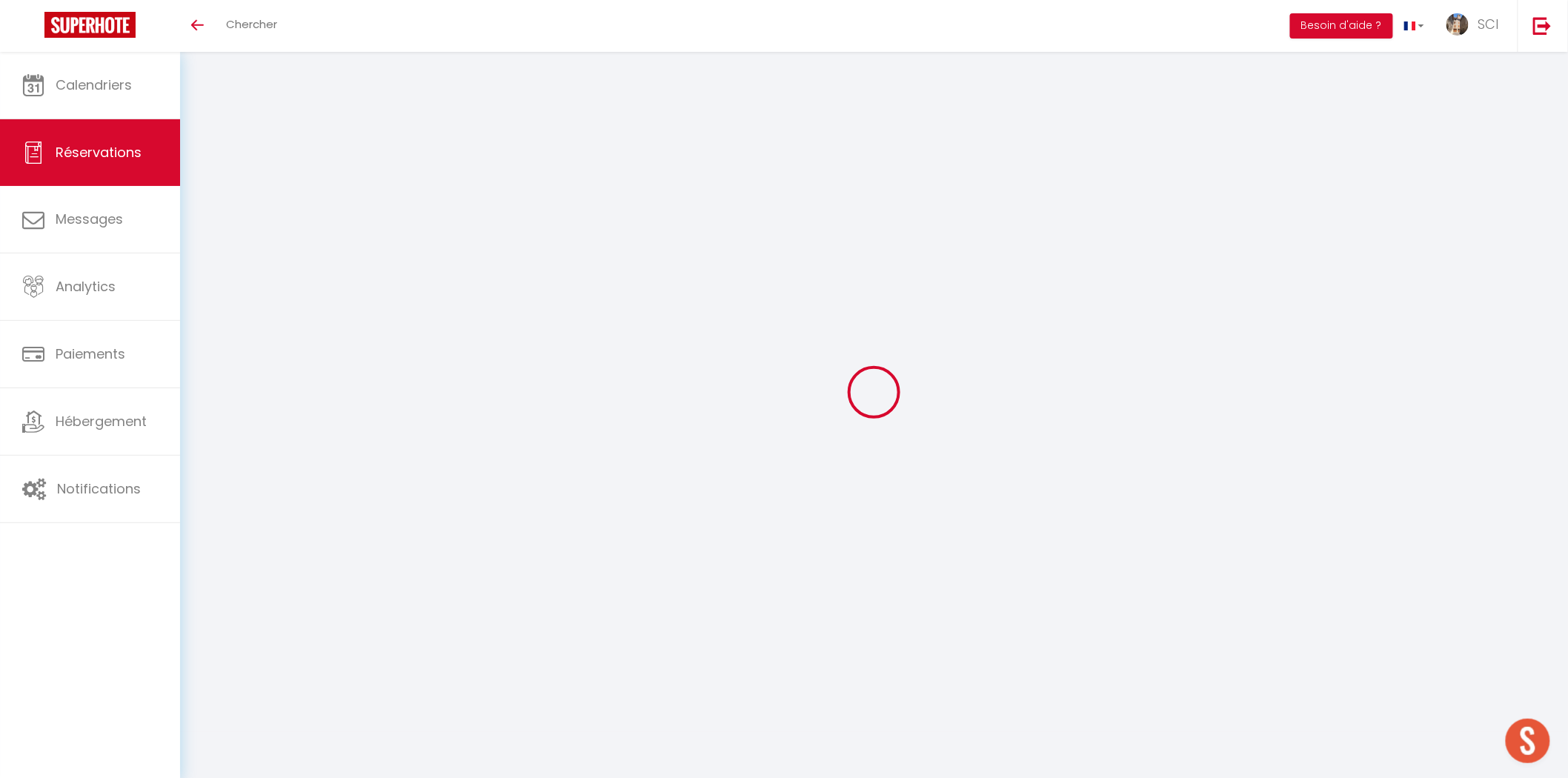
select select
checkbox input "false"
select select
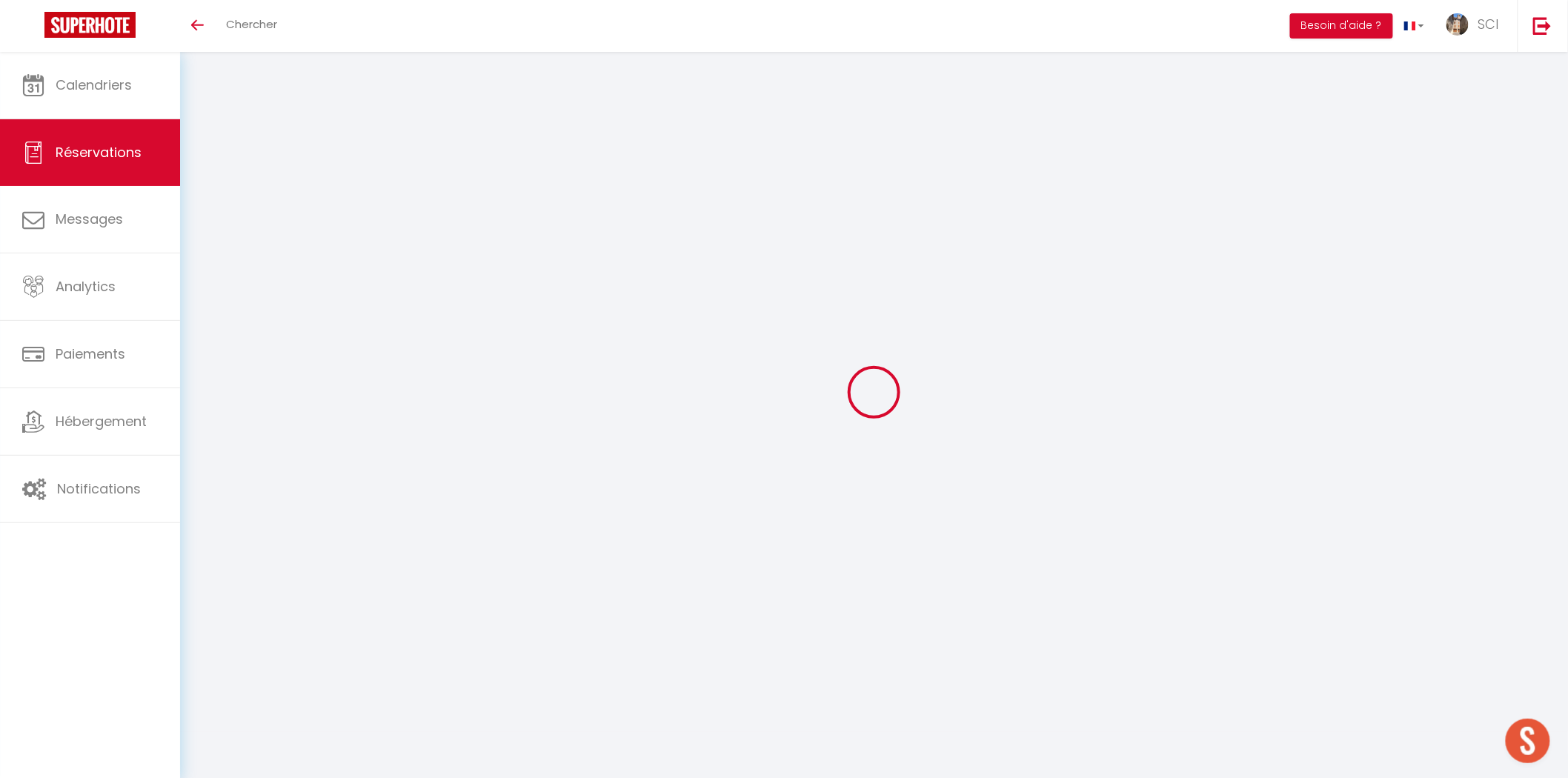
checkbox input "false"
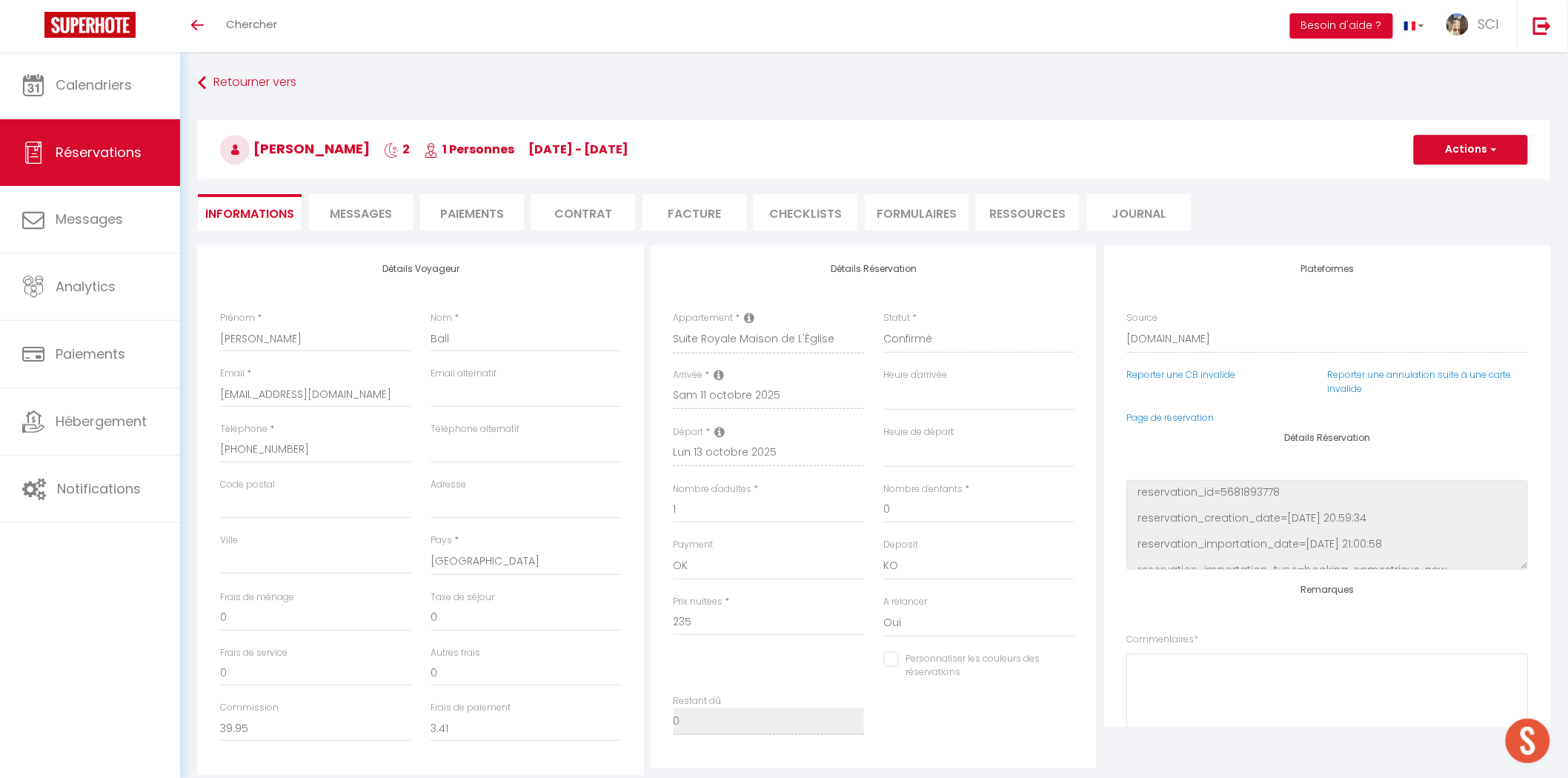
select select
checkbox input "false"
type textarea "** THIS RESERVATION HAS BEEN PRE-PAID ** BOOKING NOTE : Payment charge is EUR 3…"
type input "8.8"
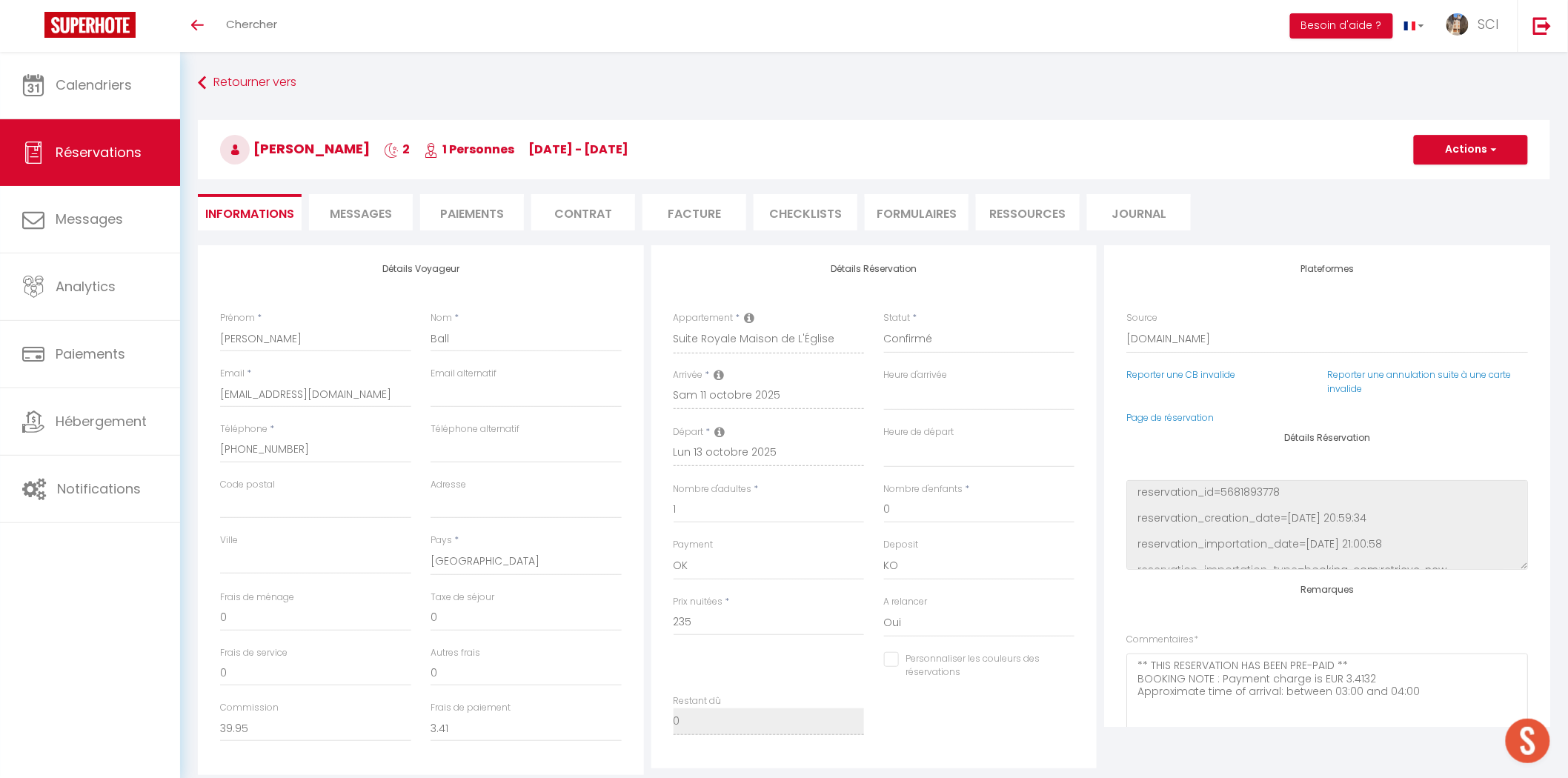
select select
checkbox input "false"
select select
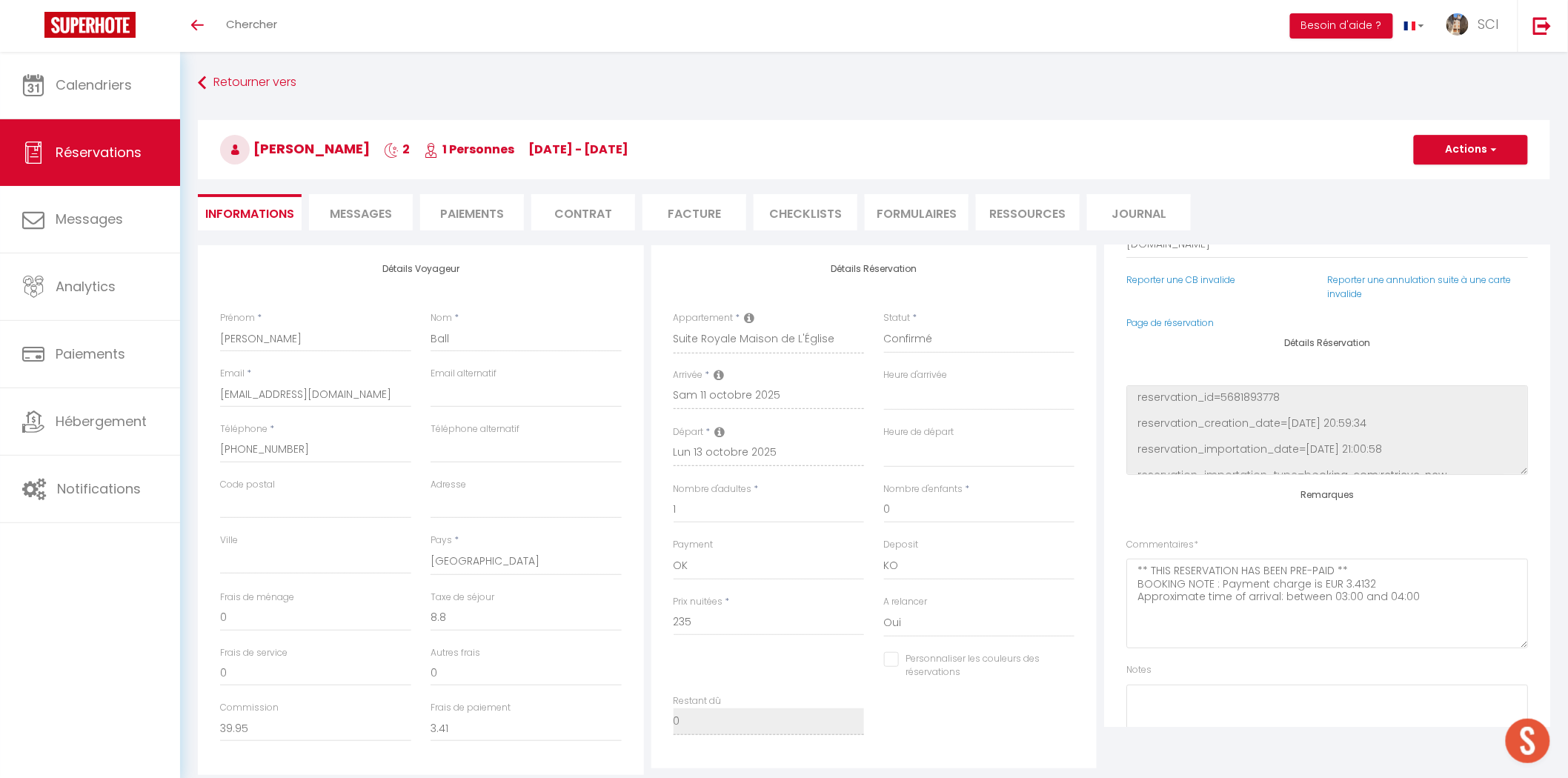
scroll to position [176, 0]
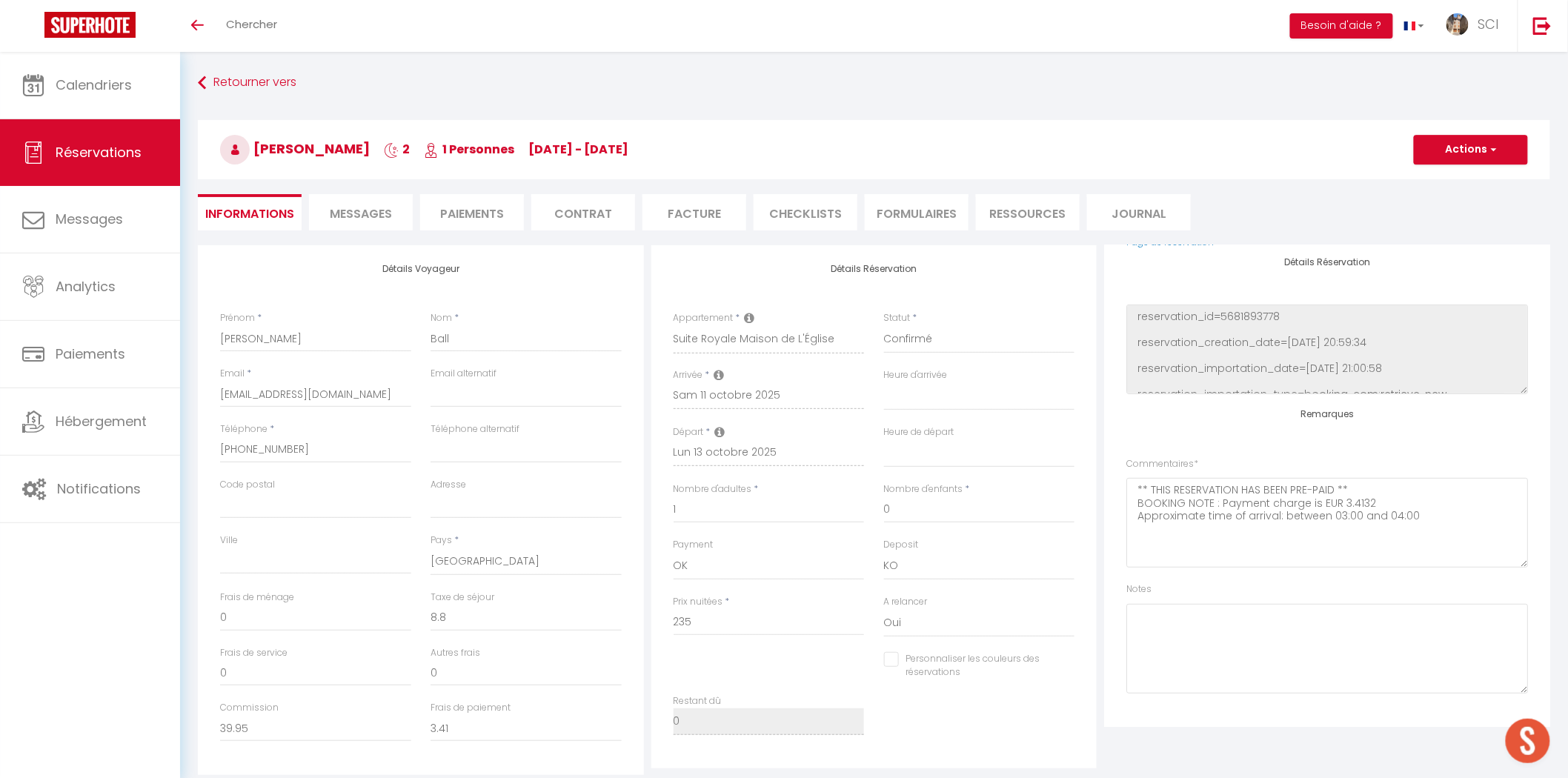
click at [384, 217] on span "Messages" at bounding box center [361, 213] width 62 height 17
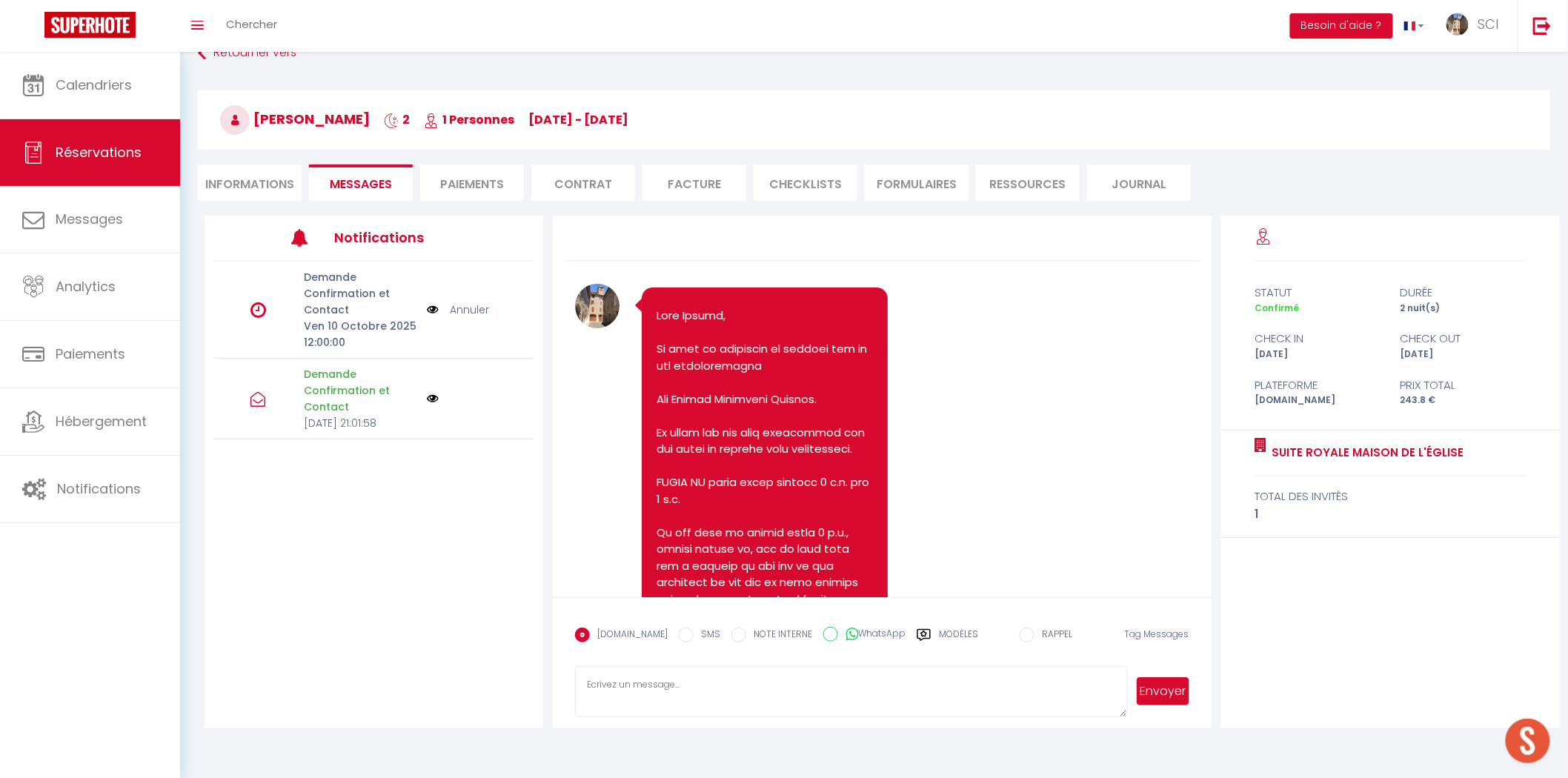
scroll to position [52, 0]
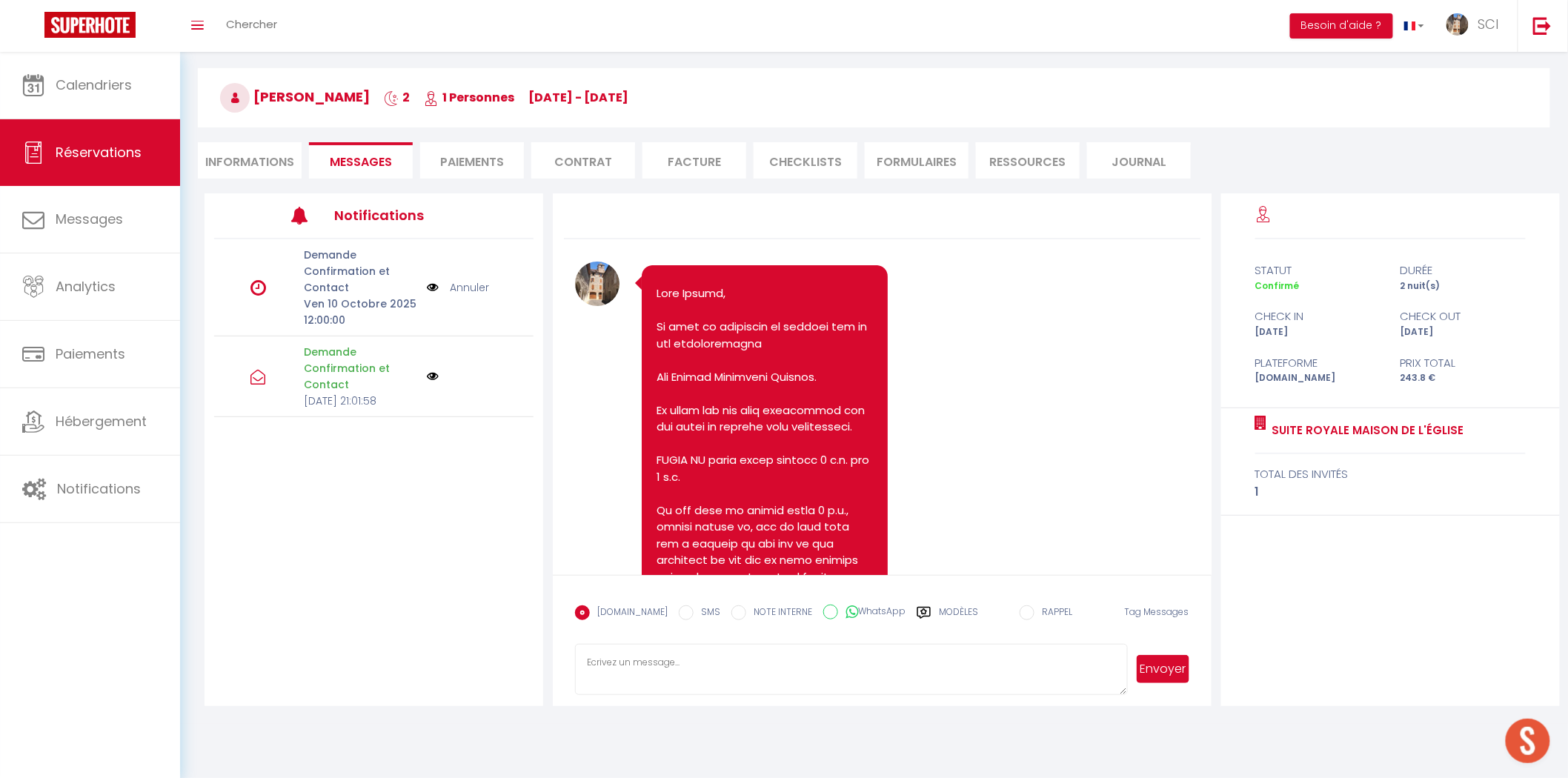
click at [775, 660] on textarea at bounding box center [851, 669] width 552 height 52
paste textarea "Bonjour Madame [PERSON_NAME], Notre établissement est situé au [STREET_ADDRESS]…"
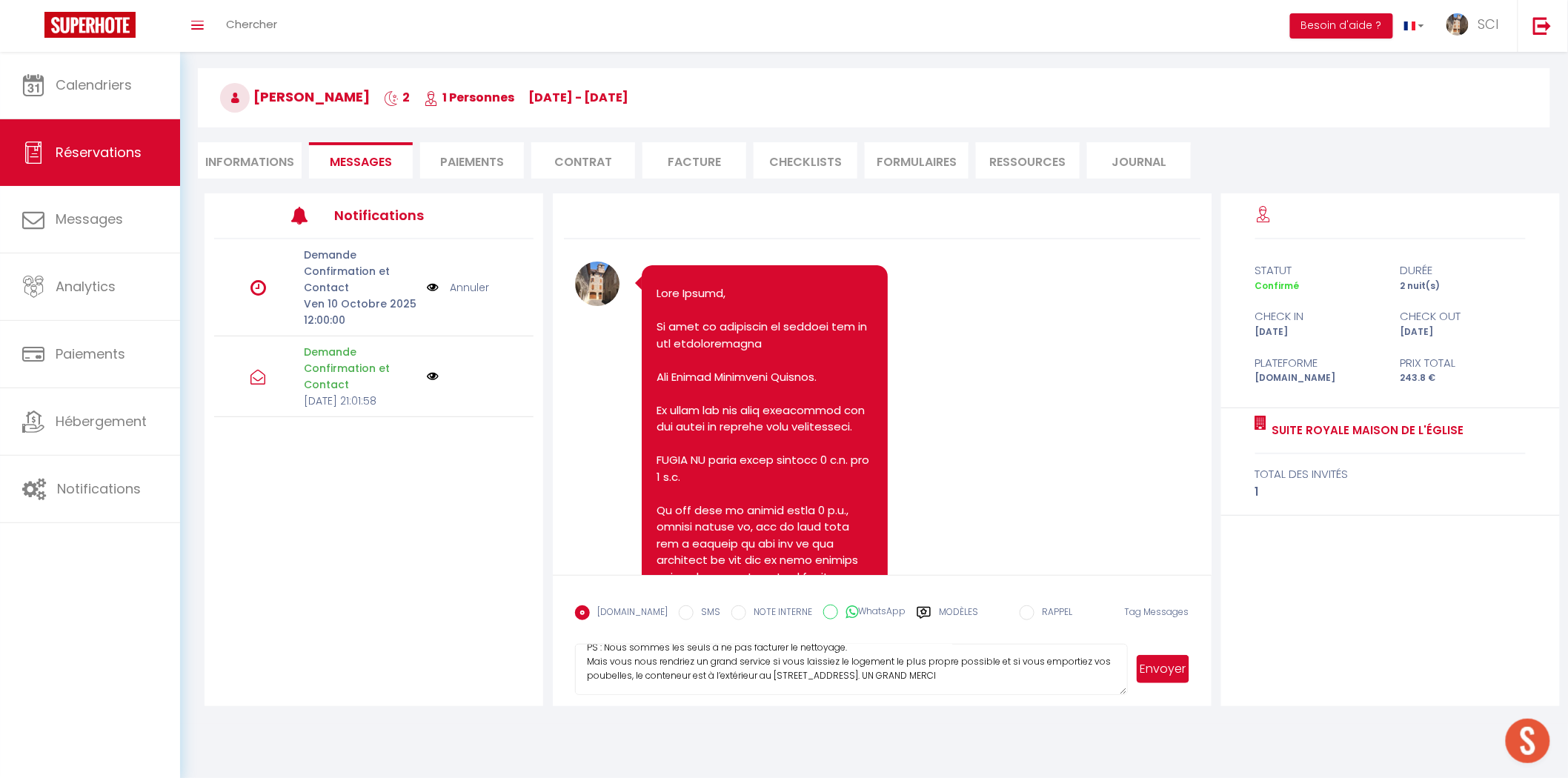
scroll to position [0, 0]
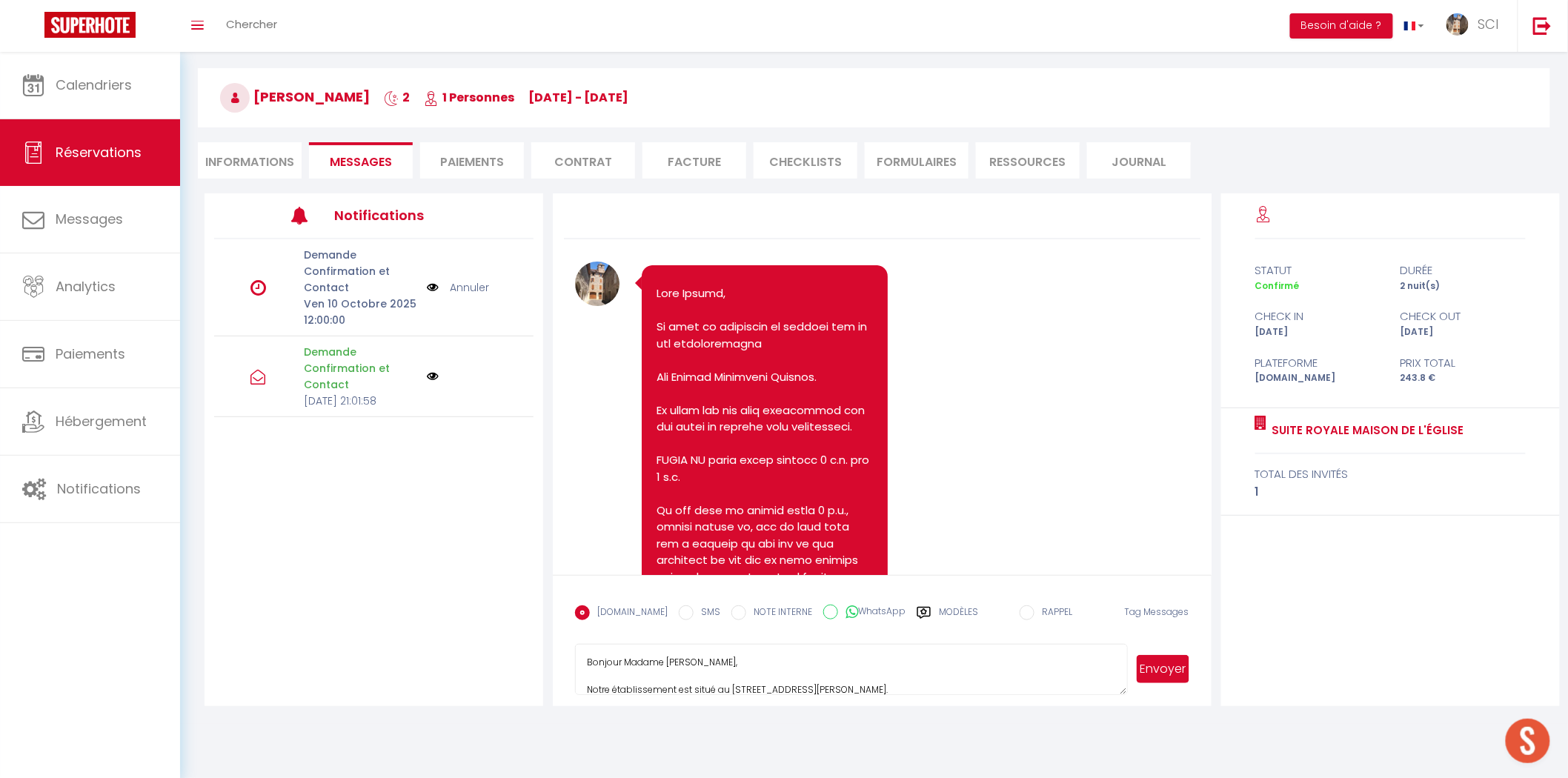
click at [767, 660] on textarea "Bonjour Madame [PERSON_NAME], Notre établissement est situé au [STREET_ADDRESS]…" at bounding box center [851, 669] width 552 height 52
type textarea "Bonjour Madame Monsieur Ball, Notre établissement est situé au 4 bis rue Louis …"
click at [1161, 670] on button "Envoyer" at bounding box center [1163, 669] width 52 height 28
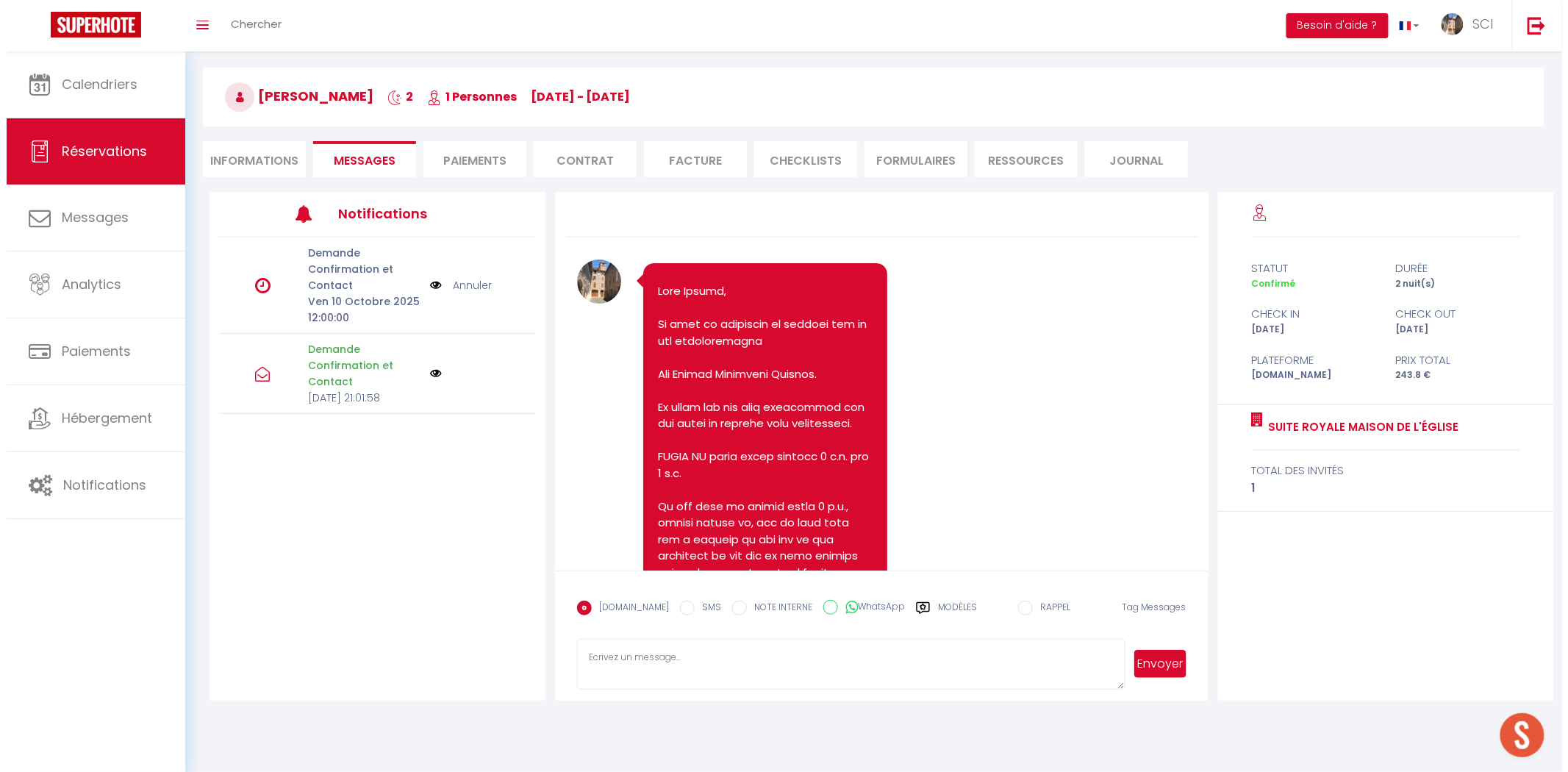
scroll to position [775, 0]
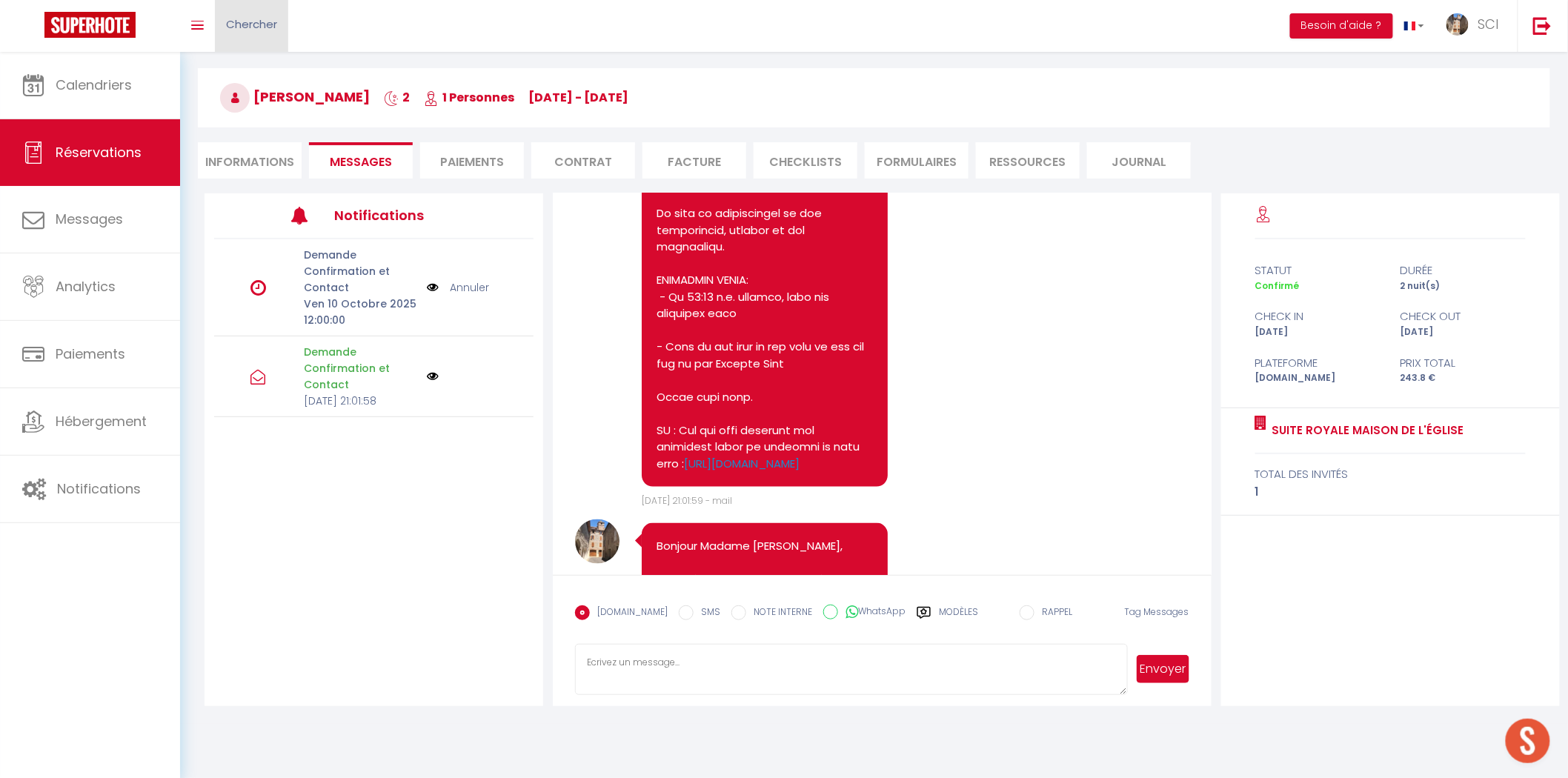
click at [263, 30] on span "Chercher" at bounding box center [252, 24] width 51 height 16
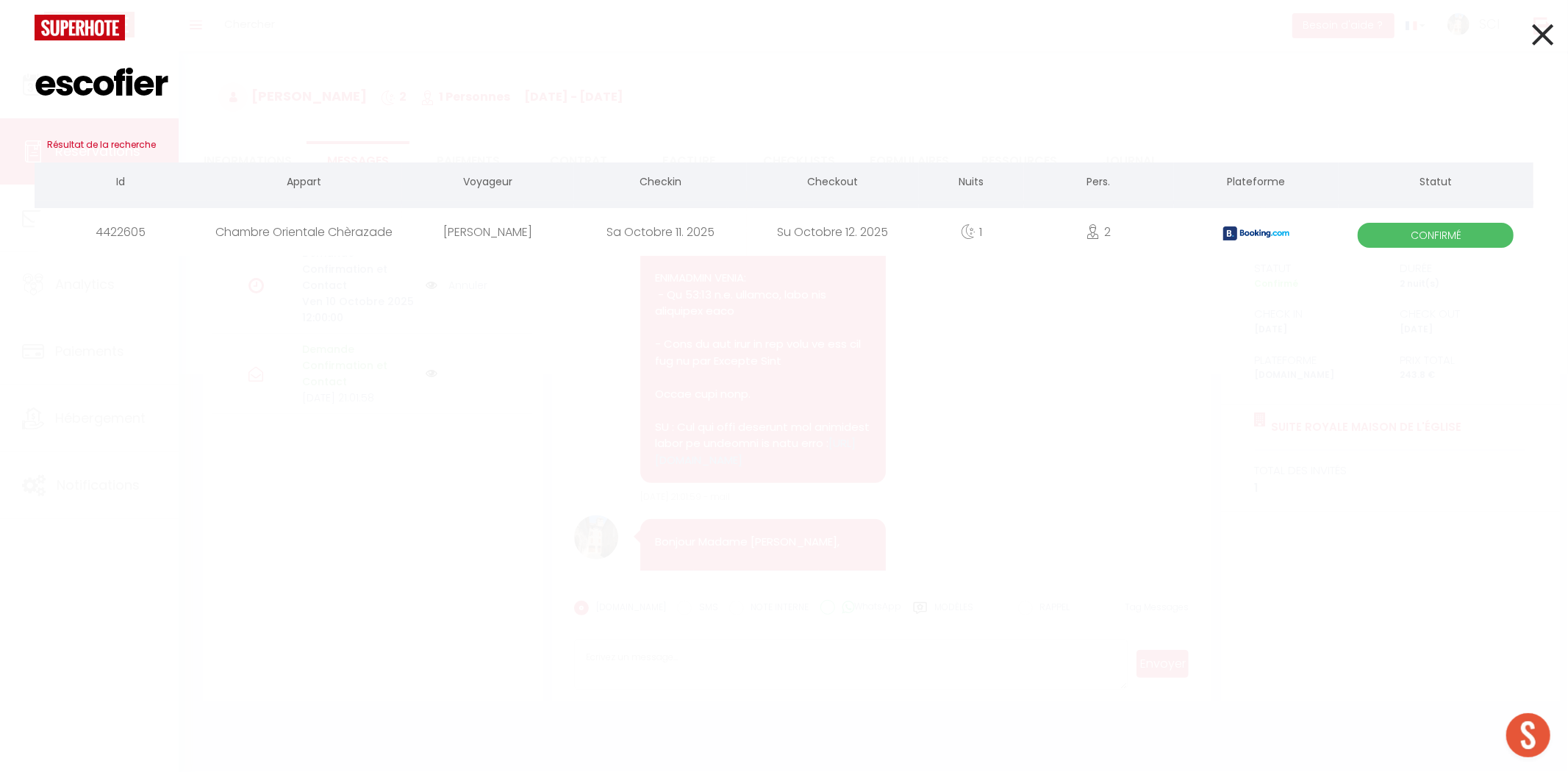
type input "escofier"
click at [460, 232] on div "Stéphane Escofier" at bounding box center [488, 232] width 172 height 47
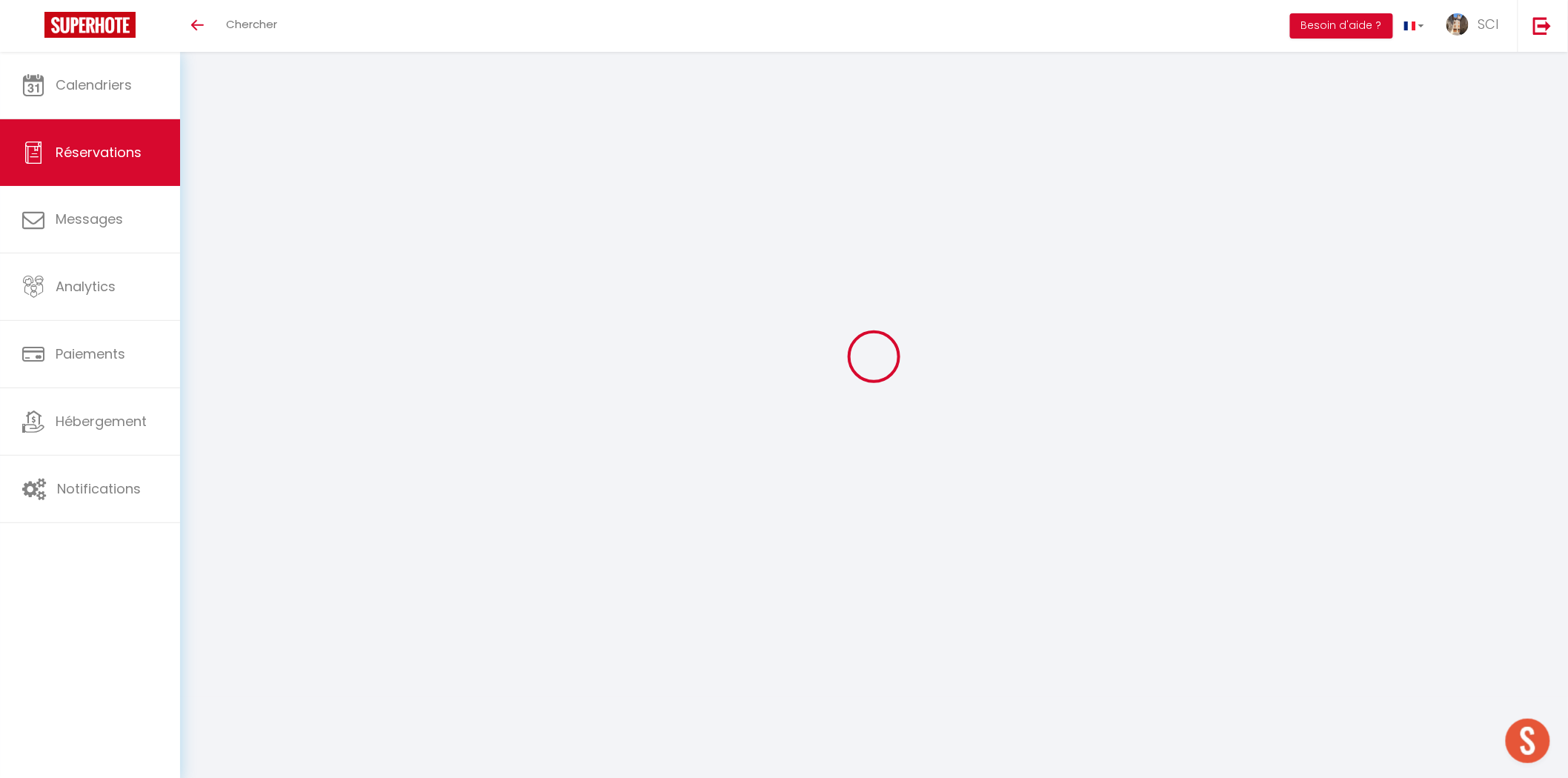
scroll to position [31, 0]
select select
checkbox input "false"
select select
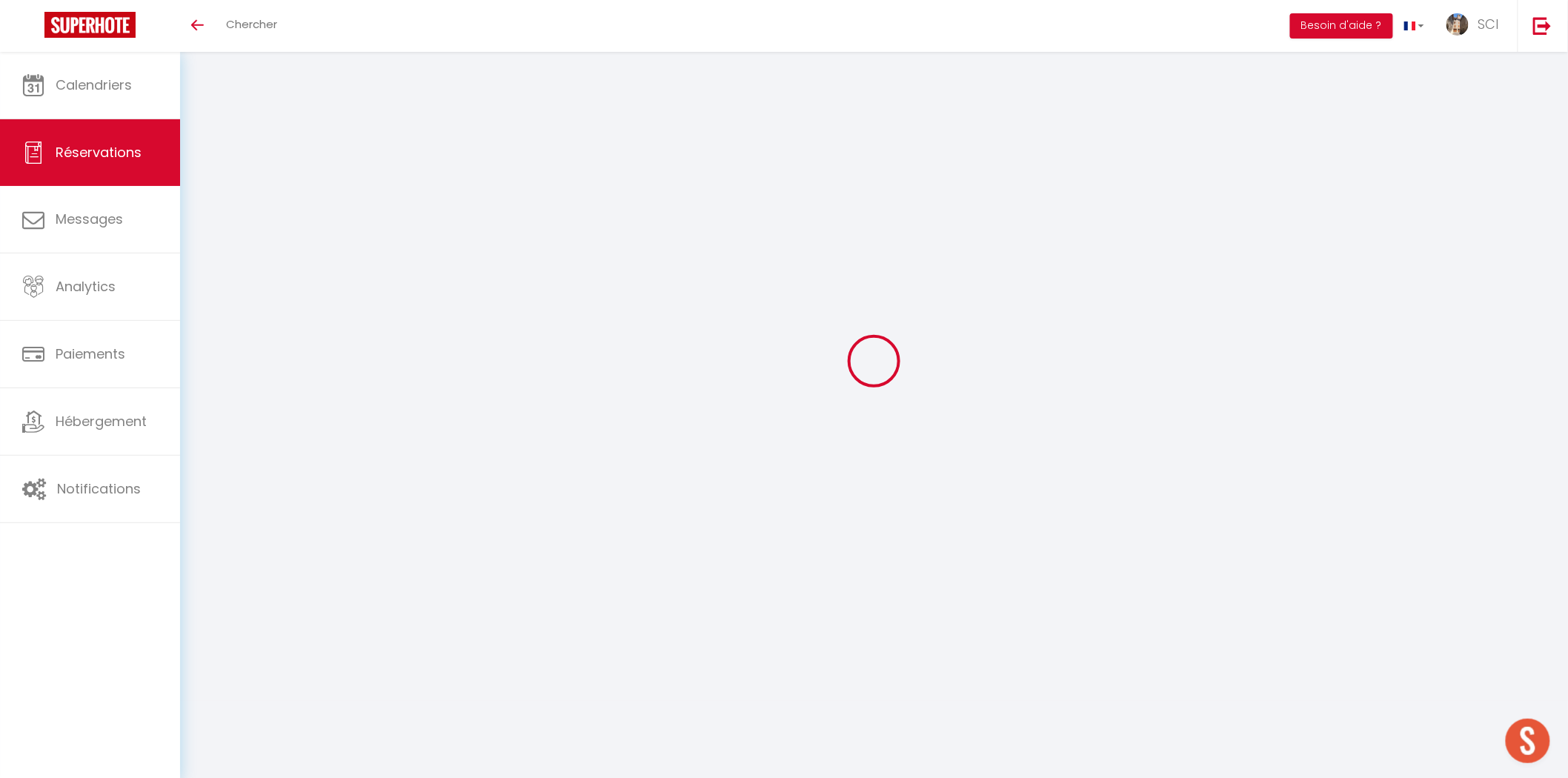
select select
checkbox input "false"
type textarea "** THIS RESERVATION HAS BEEN PRE-PAID ** BOOKING NOTE : Payment charge is EUR 2…"
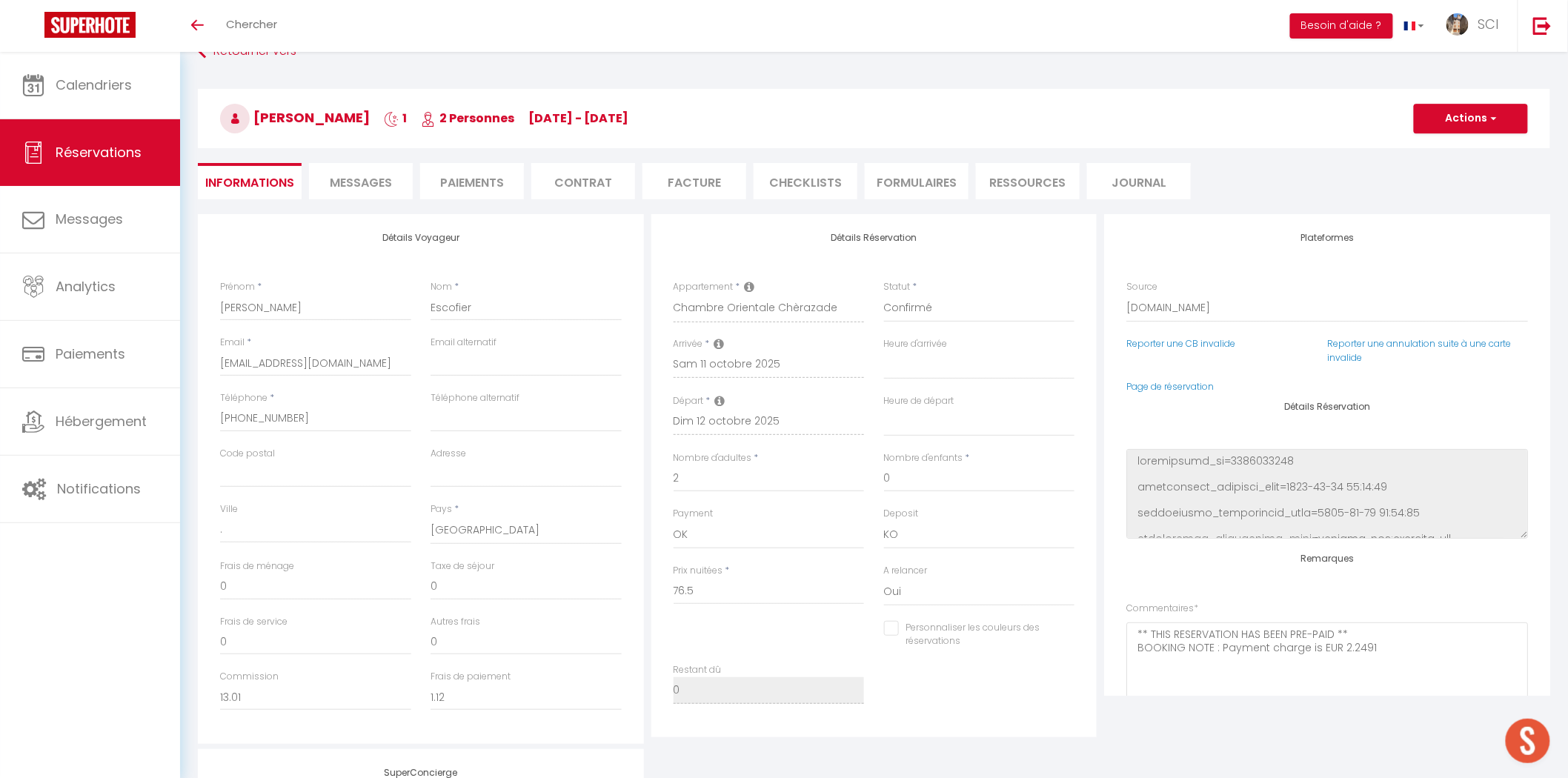
type input "3.83"
select select
checkbox input "false"
select select
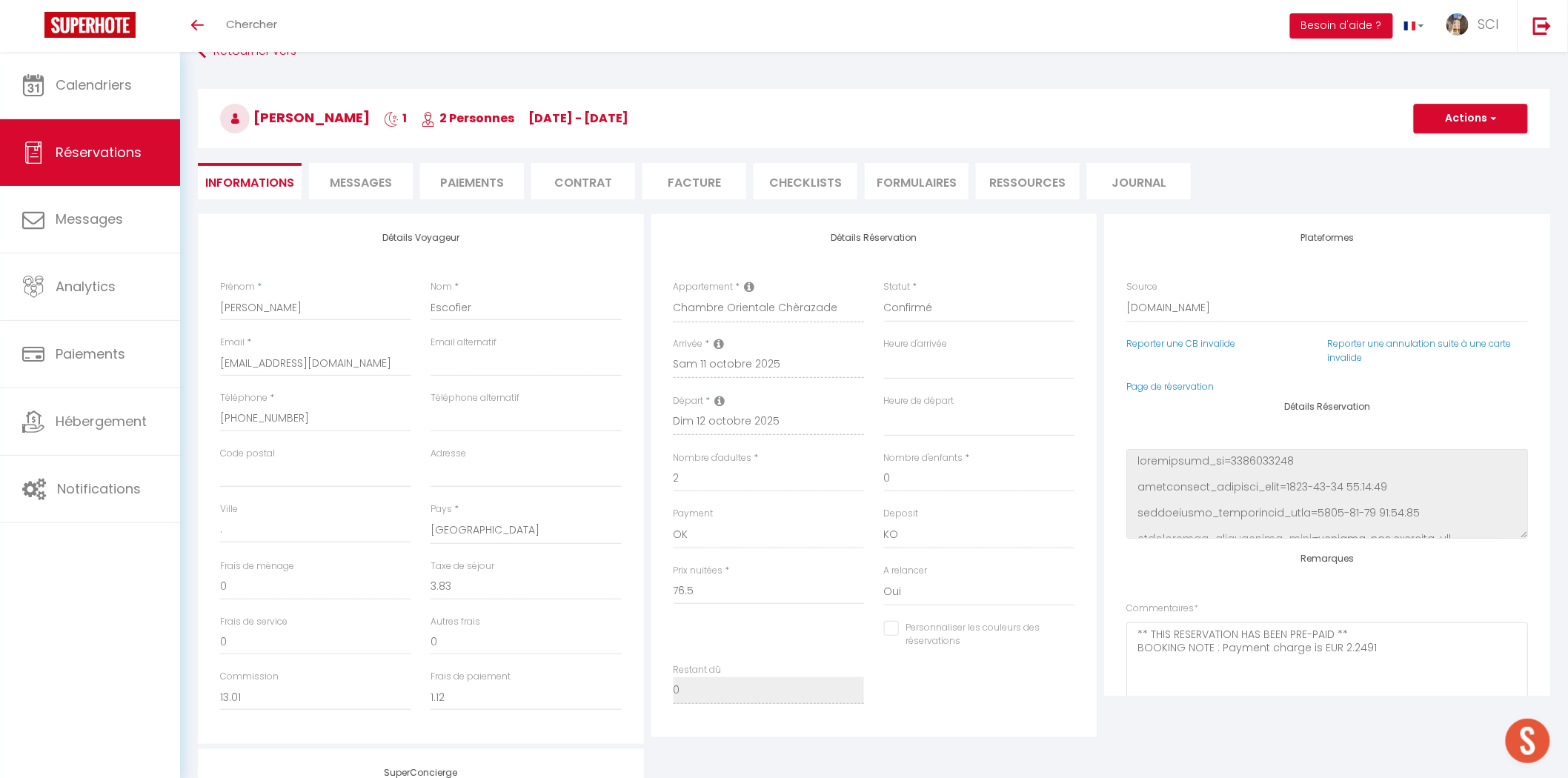
select select
click at [332, 193] on li "Messages" at bounding box center [360, 180] width 103 height 36
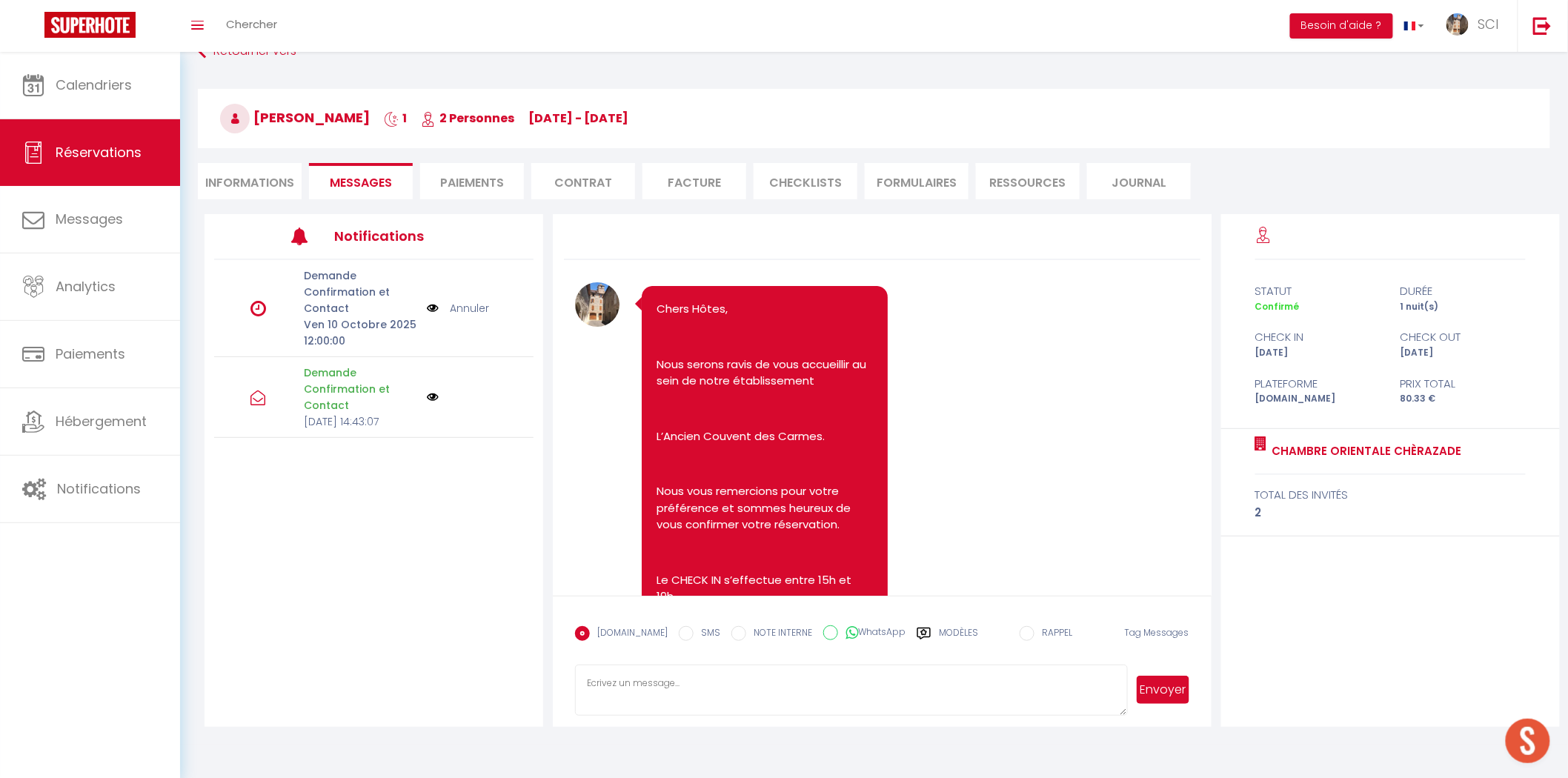
click at [617, 672] on textarea at bounding box center [851, 690] width 552 height 52
paste textarea "Bonjour Madame Monsieur, Notre établissement est situé au 4 bis rue Louis David…"
click at [762, 689] on textarea "Bonjour Madame Monsieur, Notre établissement est situé au 4 bis rue Louis David…" at bounding box center [851, 690] width 552 height 52
type textarea "Bonjour Madame Monsieur Escofier, Notre établissement est situé au 4 bis rue Lo…"
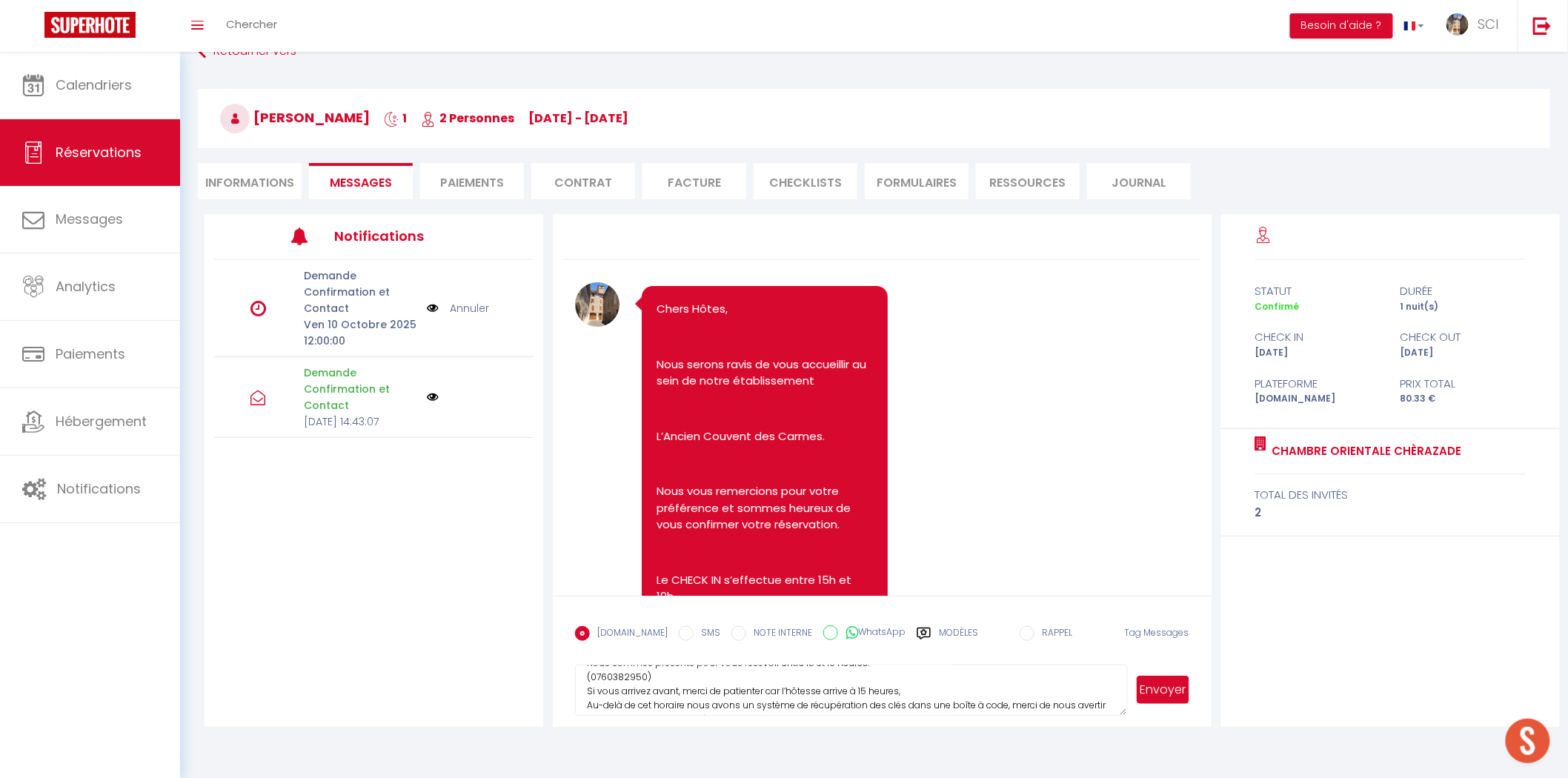
click at [1159, 690] on button "Envoyer" at bounding box center [1163, 690] width 52 height 28
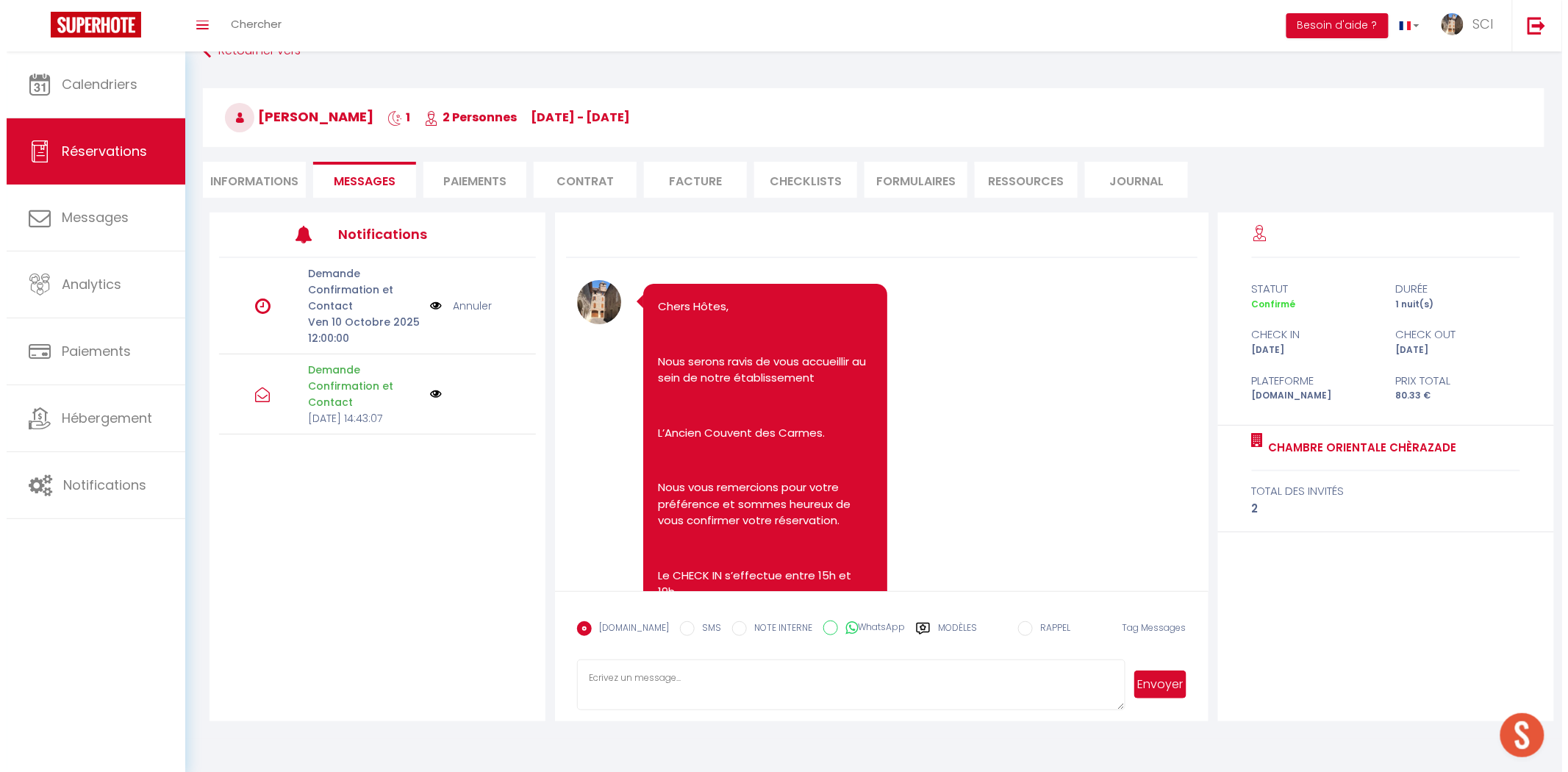
scroll to position [1114, 0]
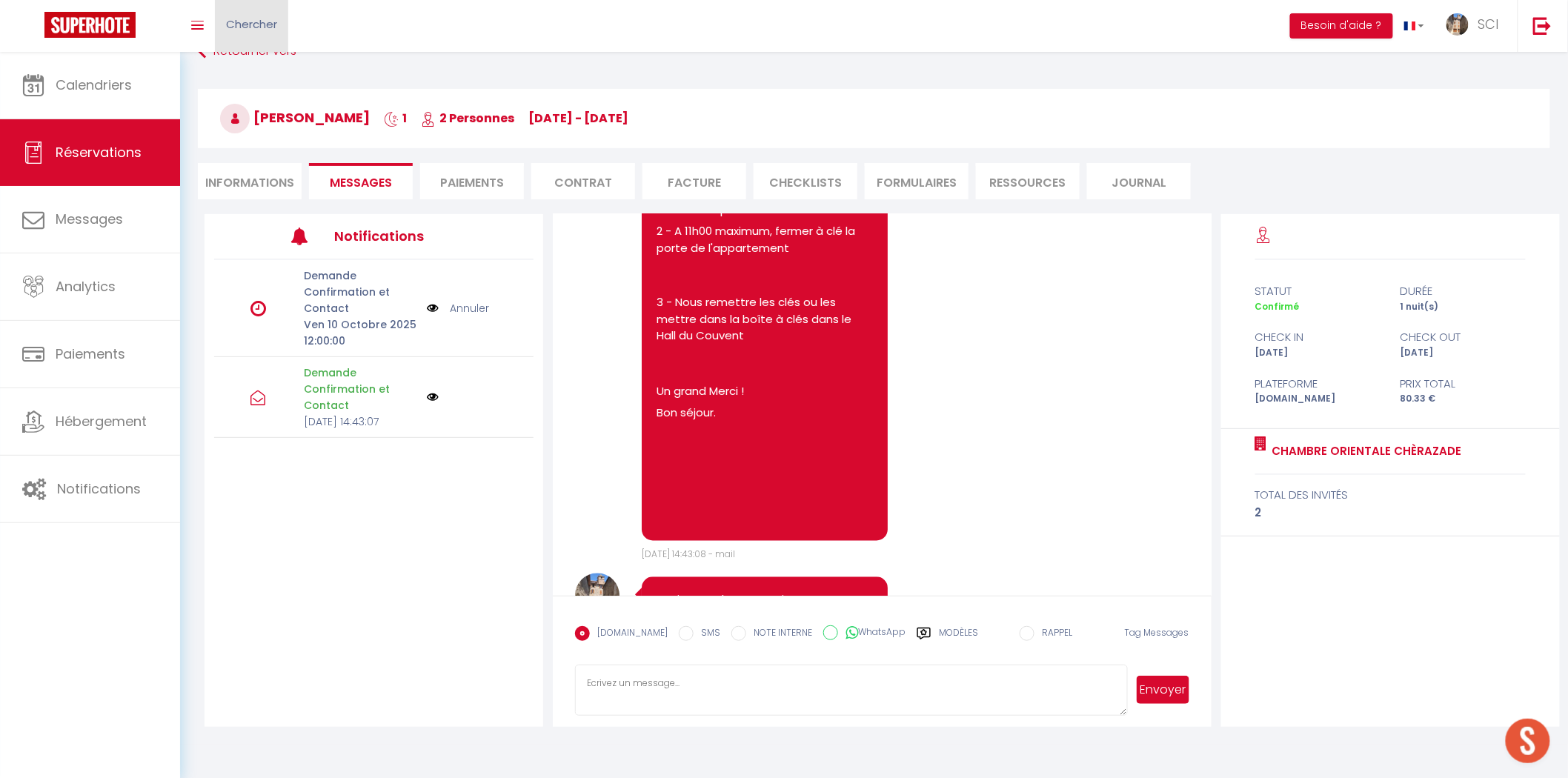
click at [260, 42] on link "Chercher" at bounding box center [251, 26] width 73 height 52
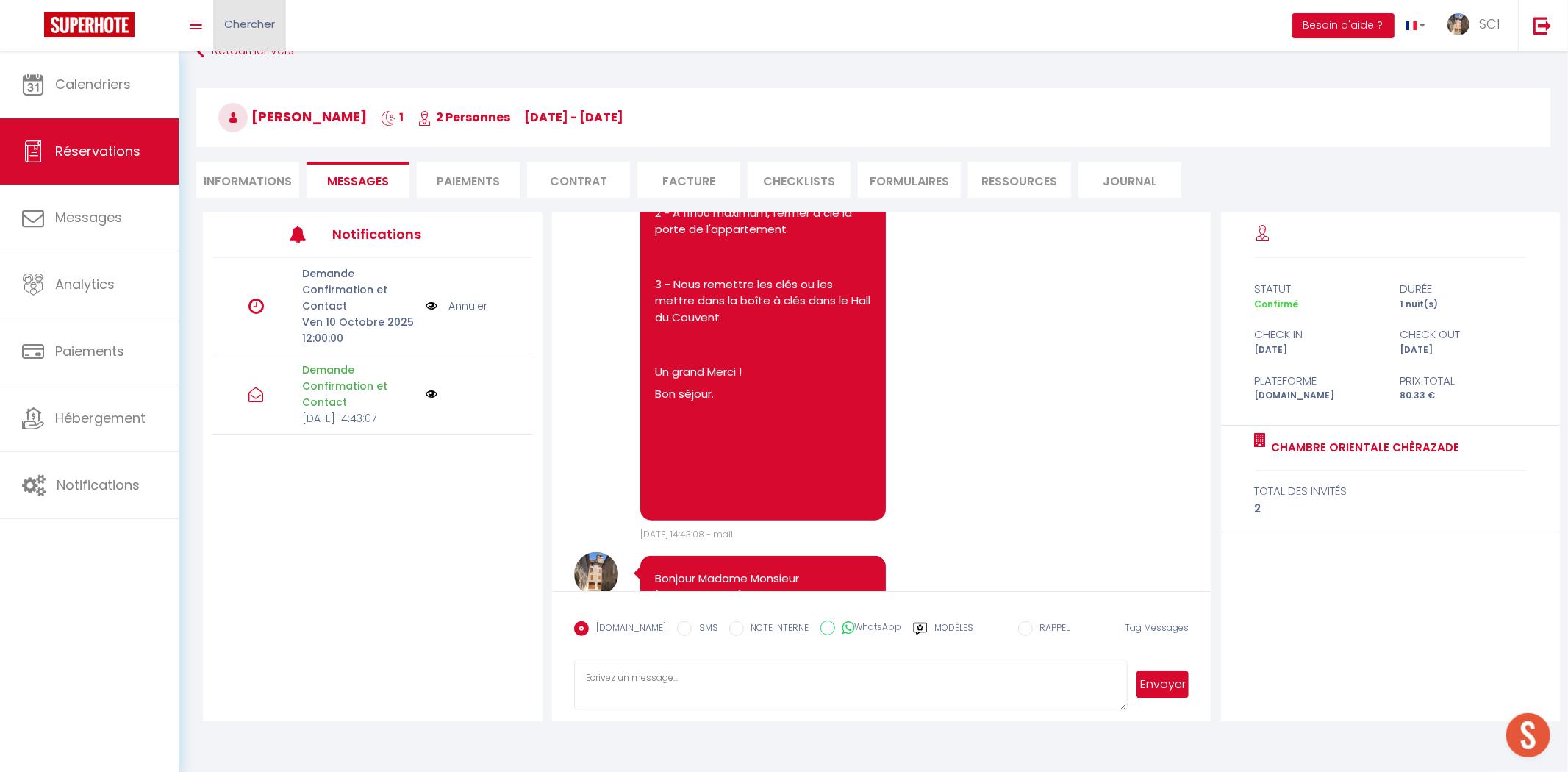
scroll to position [1097, 0]
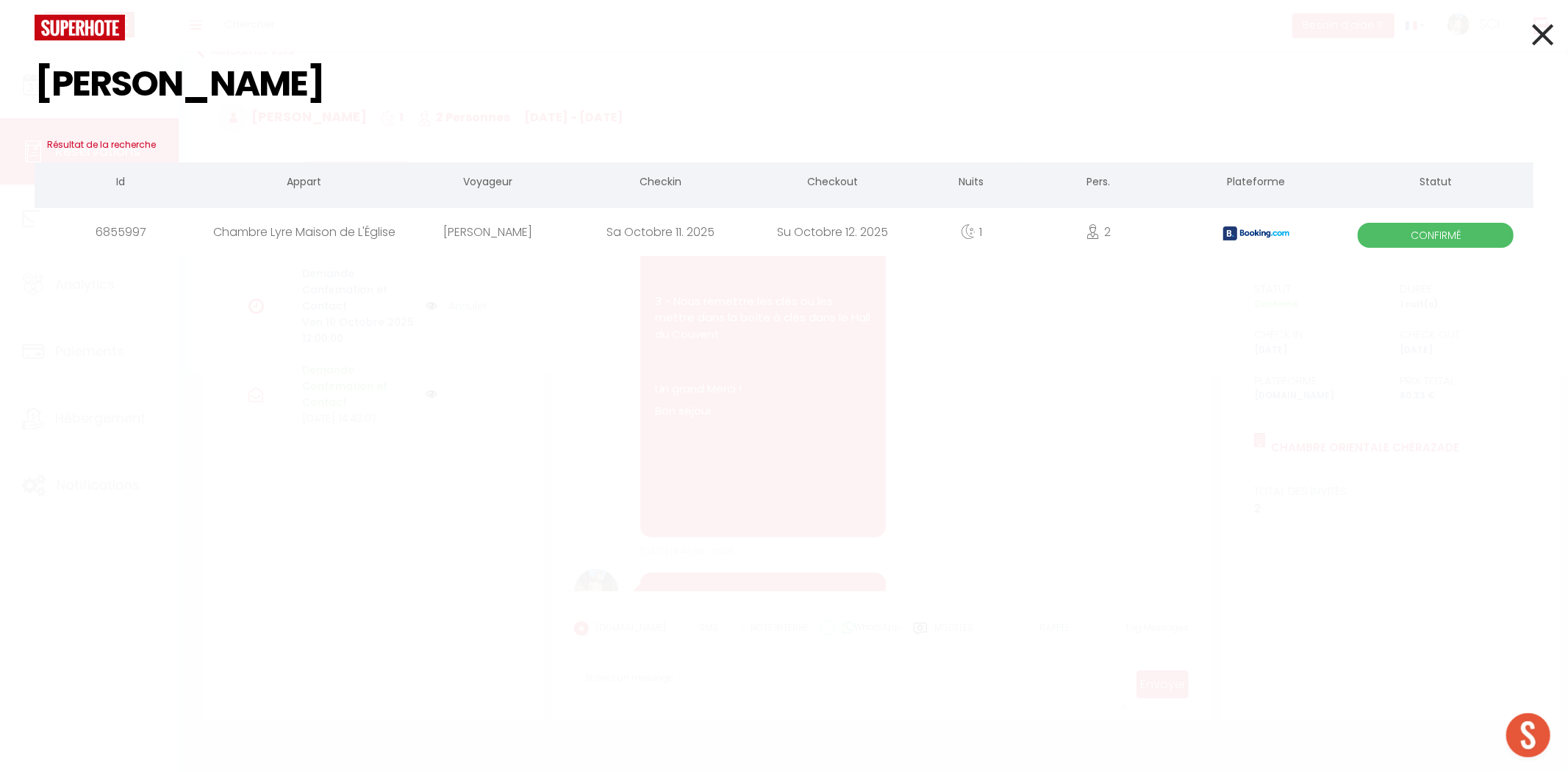
type input "[PERSON_NAME]"
click at [520, 237] on div "[PERSON_NAME]" at bounding box center [488, 232] width 172 height 47
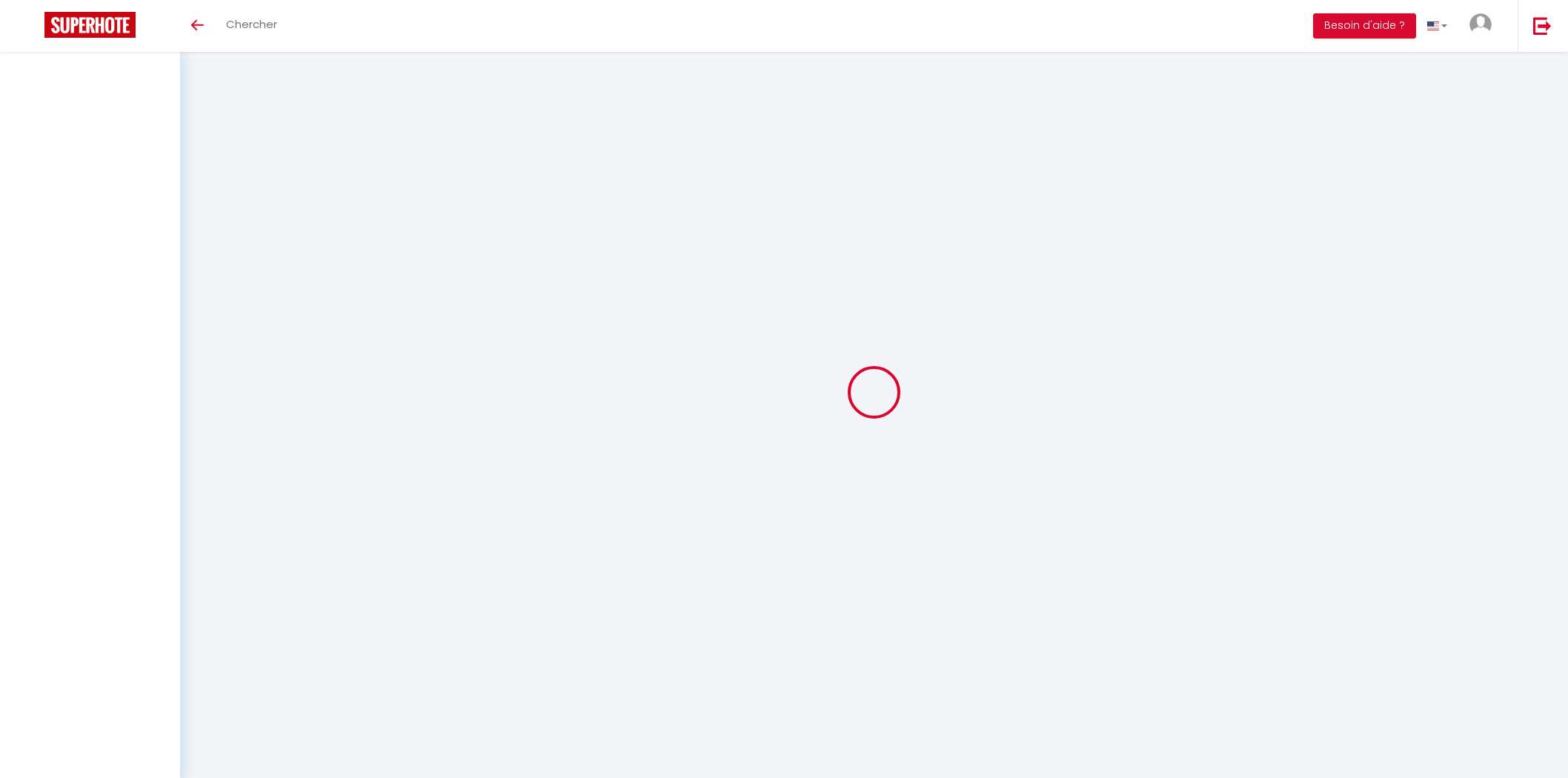
select select
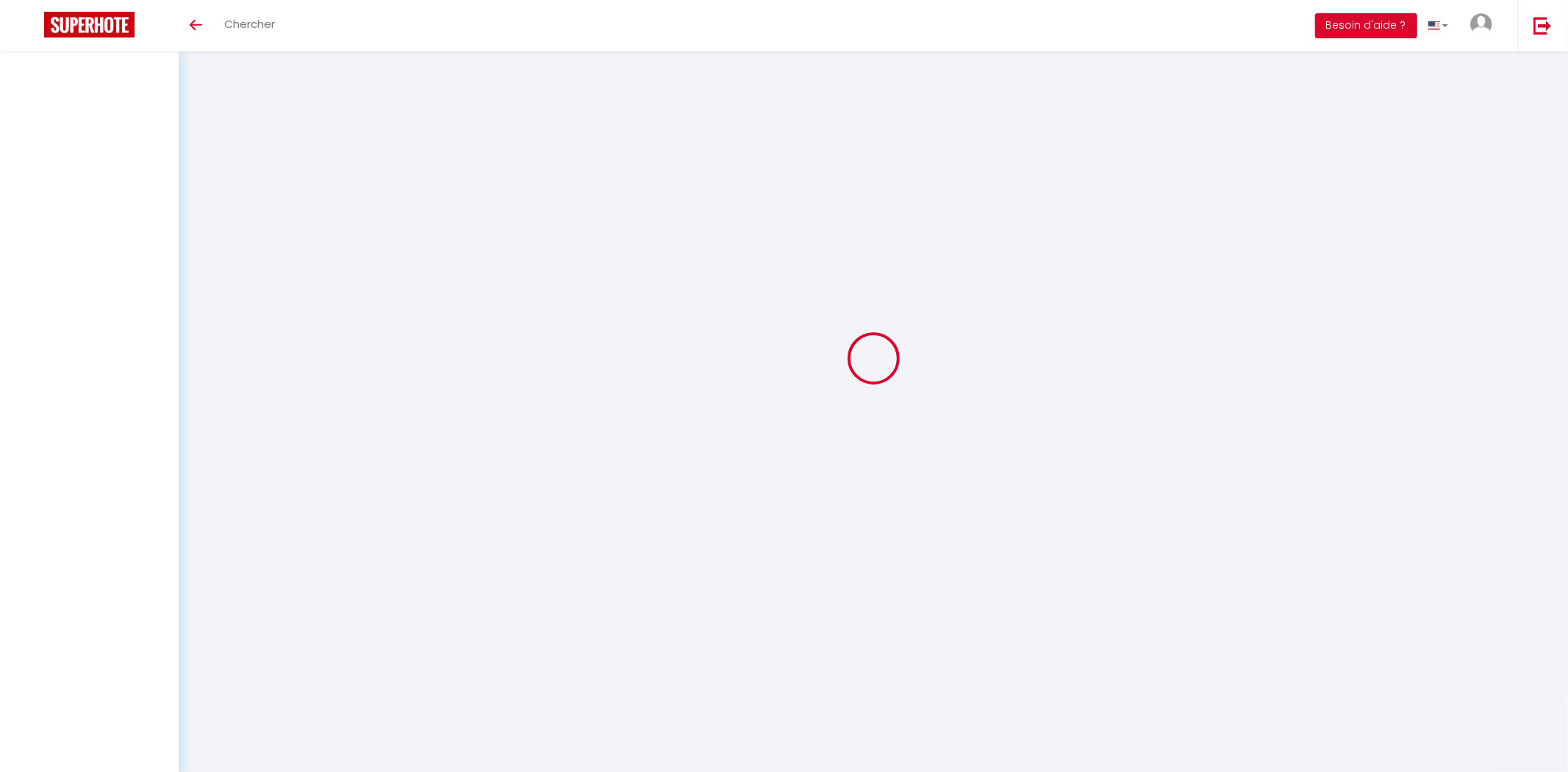
select select
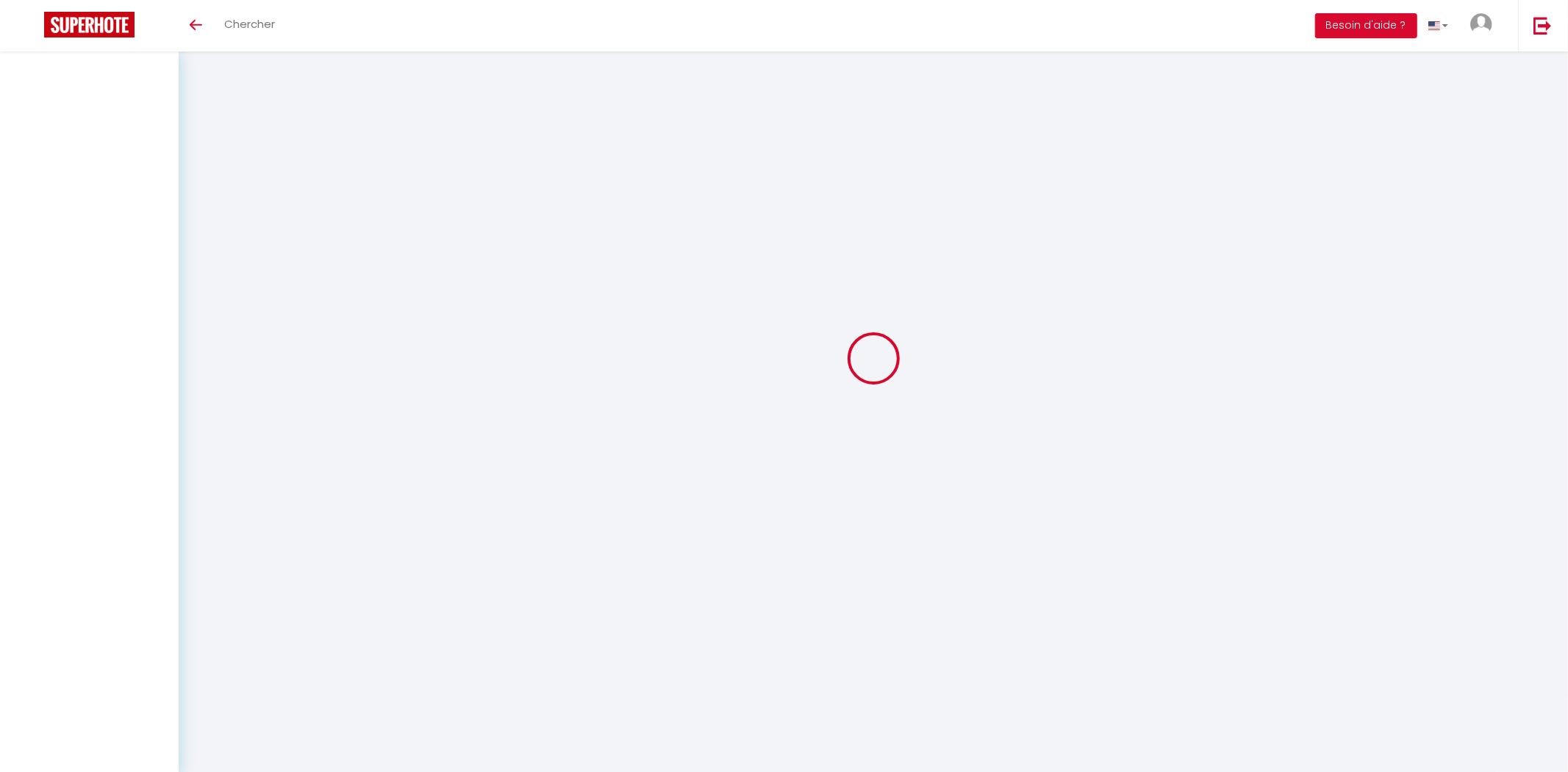
select select
checkbox input "false"
select select
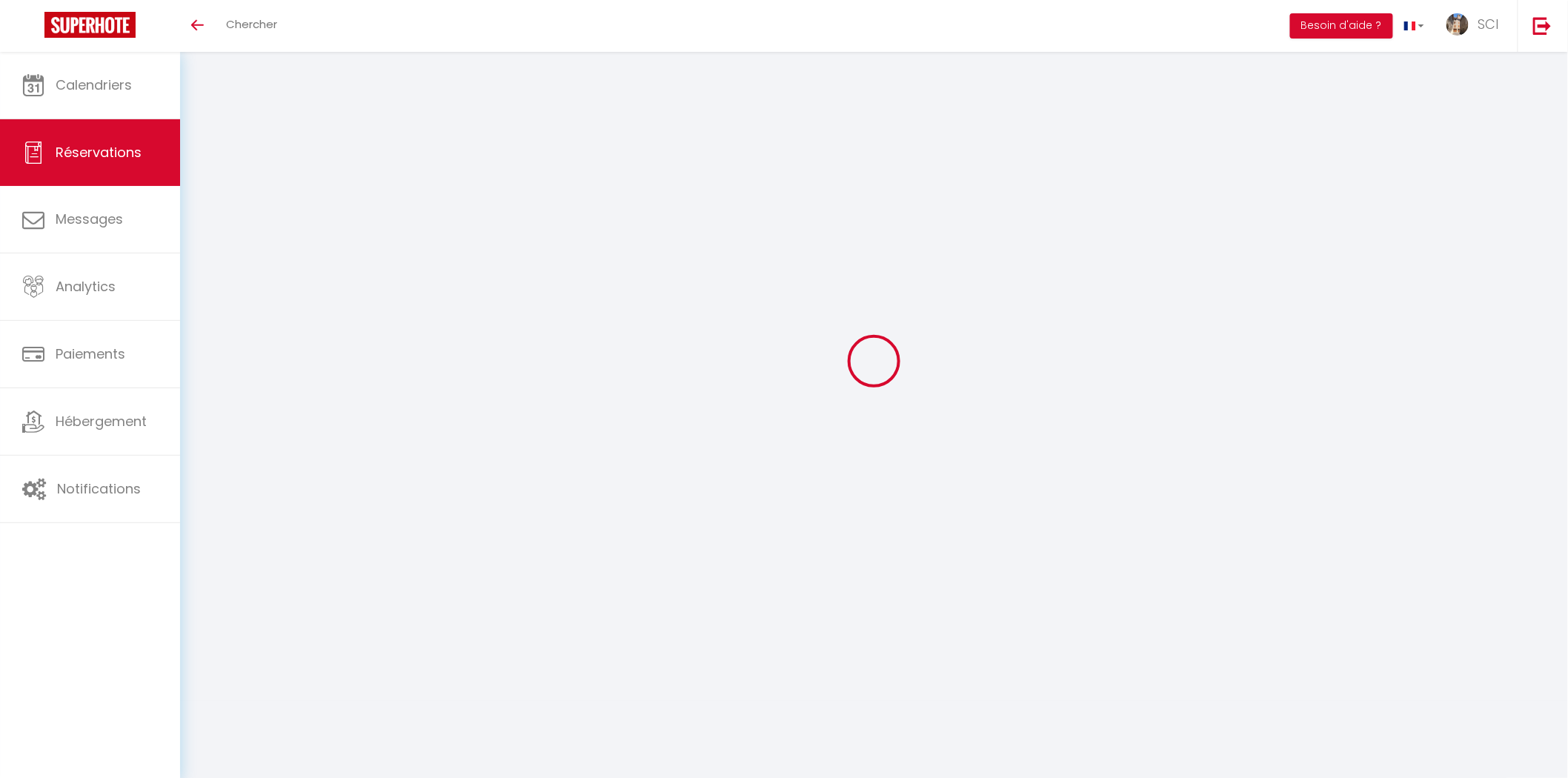
select select
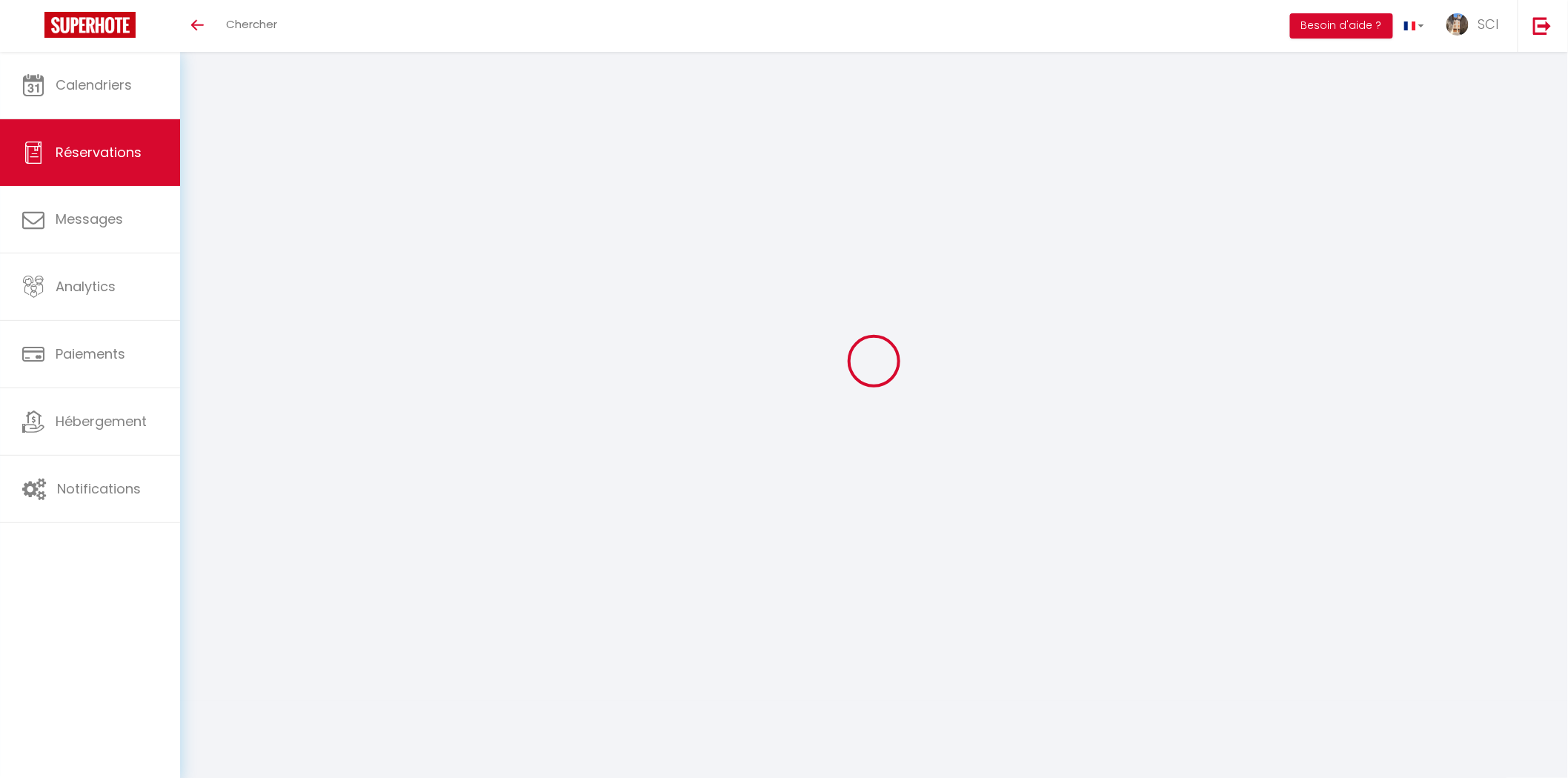
select select
checkbox input "false"
type input "Sheila"
type input "Barker"
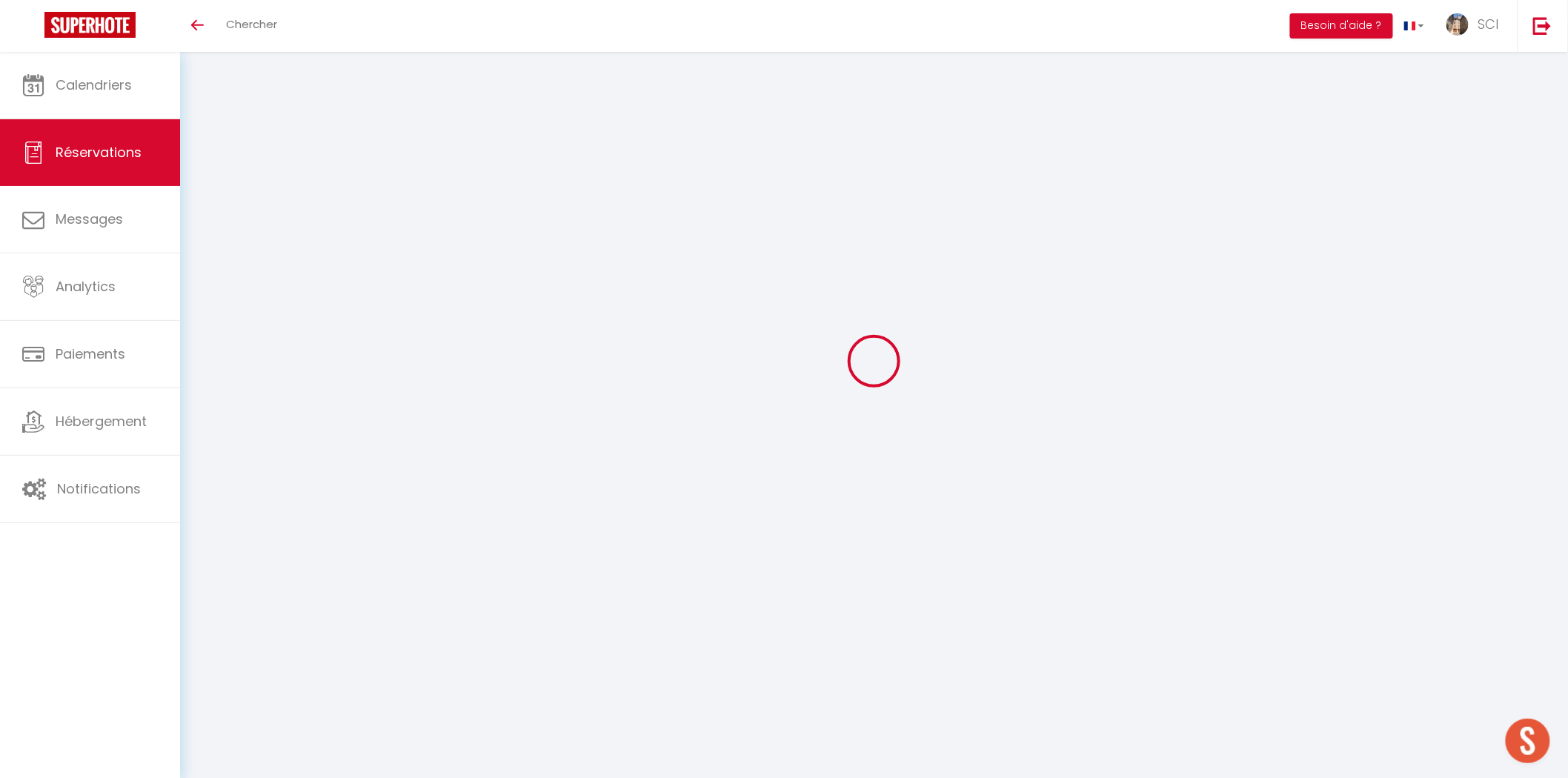
type input "sbarke.575431@guest.booking.com"
type input "+16049105155"
type input "V0M 1A0"
type input "6885 Inkman Road"
type input "Agassiz"
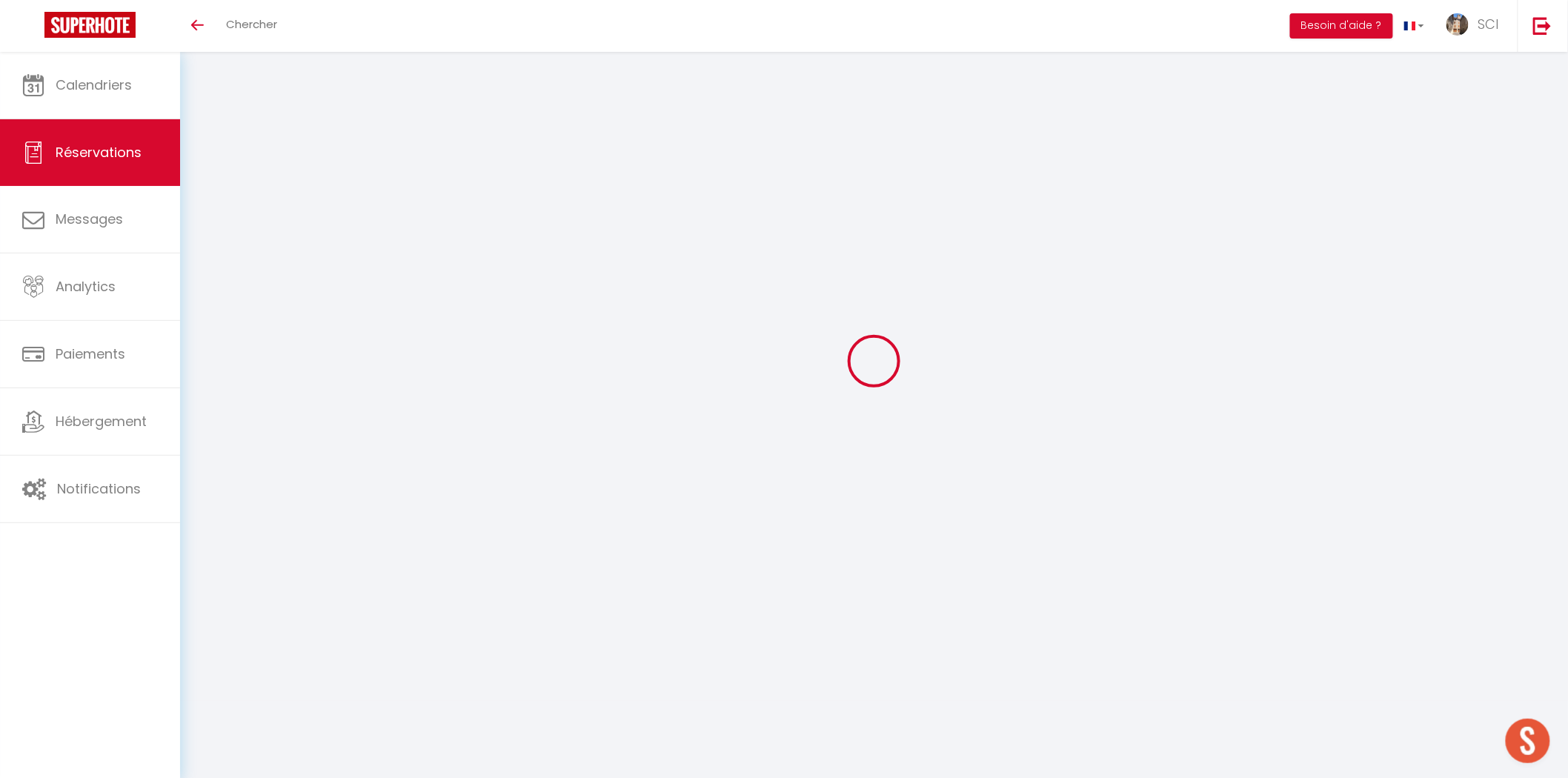
select select "CA"
type input "11.25"
type input "1.1"
select select "12031"
select select "1"
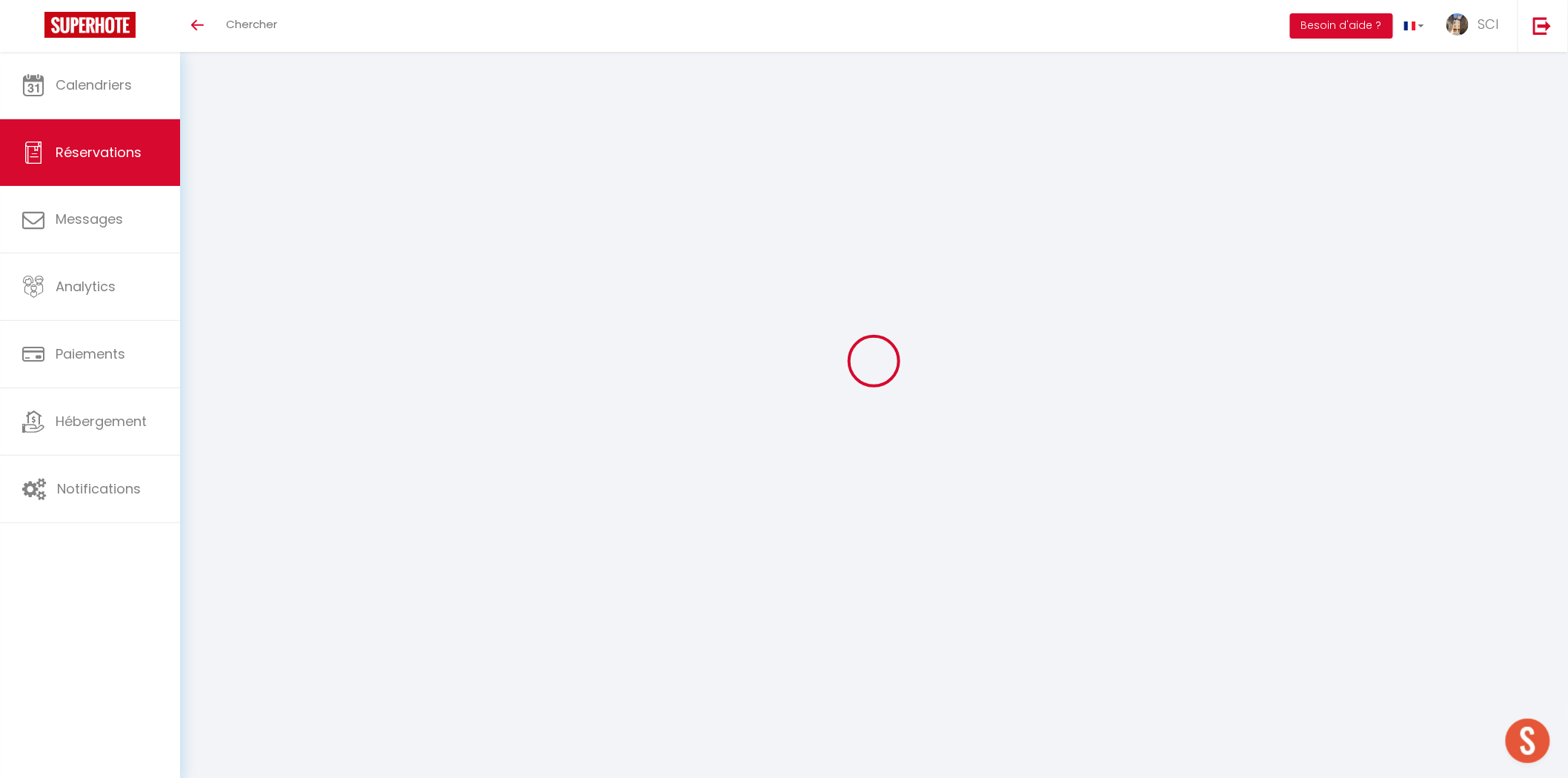
select select
type input "2"
select select "12"
select select
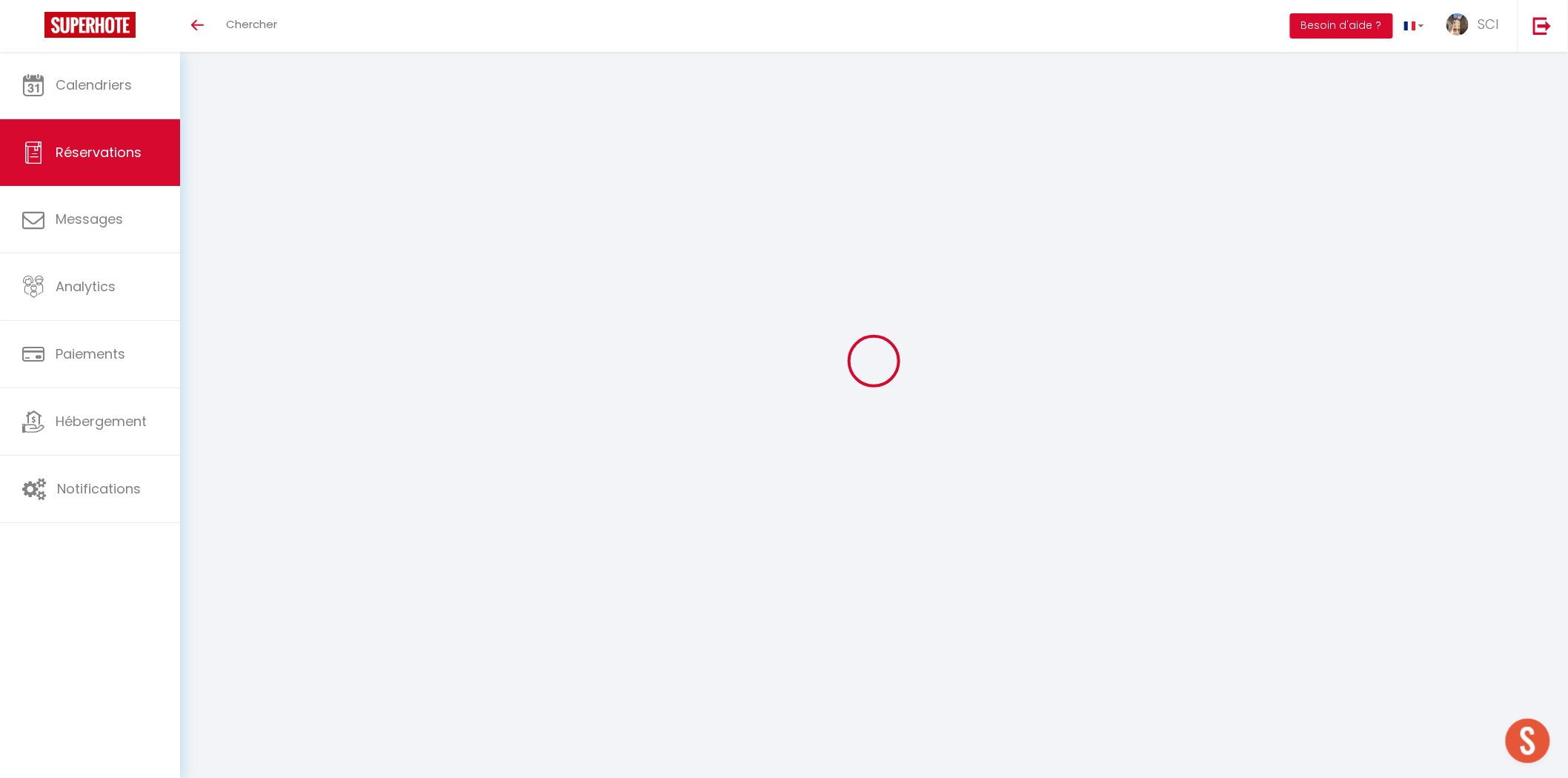
type input "75"
checkbox input "false"
type input "0"
select select "2"
type input "0"
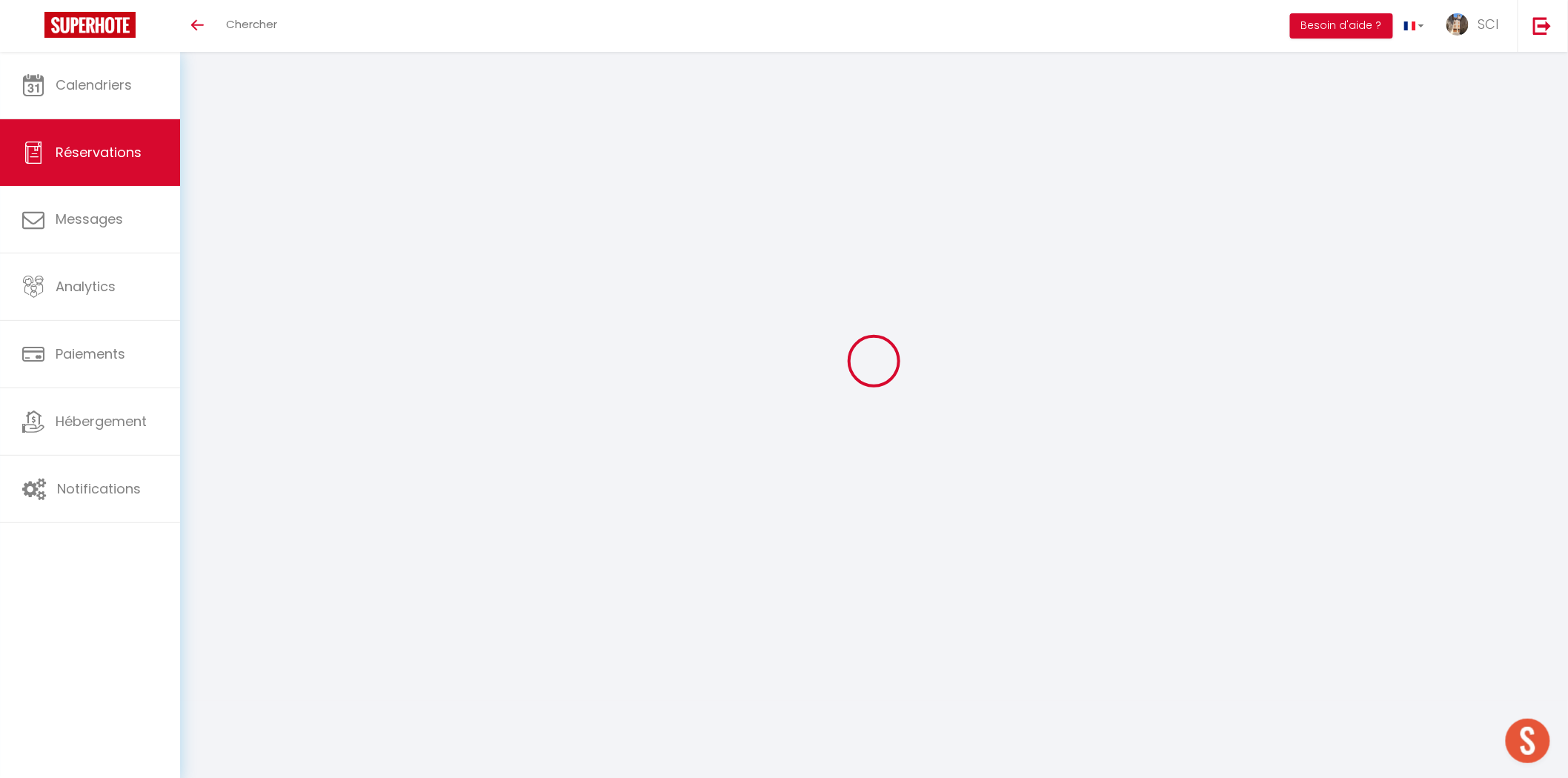
type input "0"
select select
select select "14"
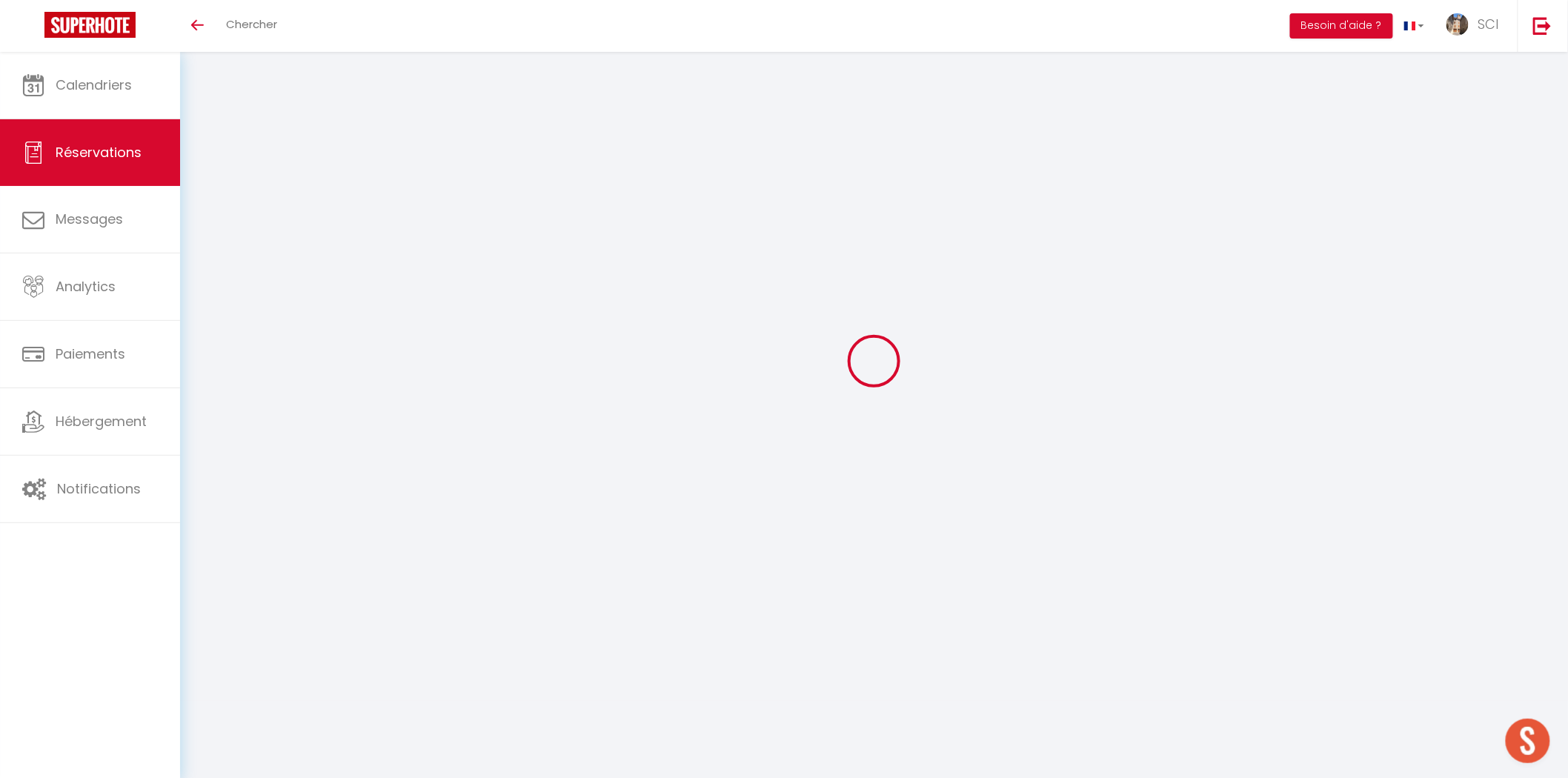
checkbox input "false"
select select
checkbox input "false"
select select
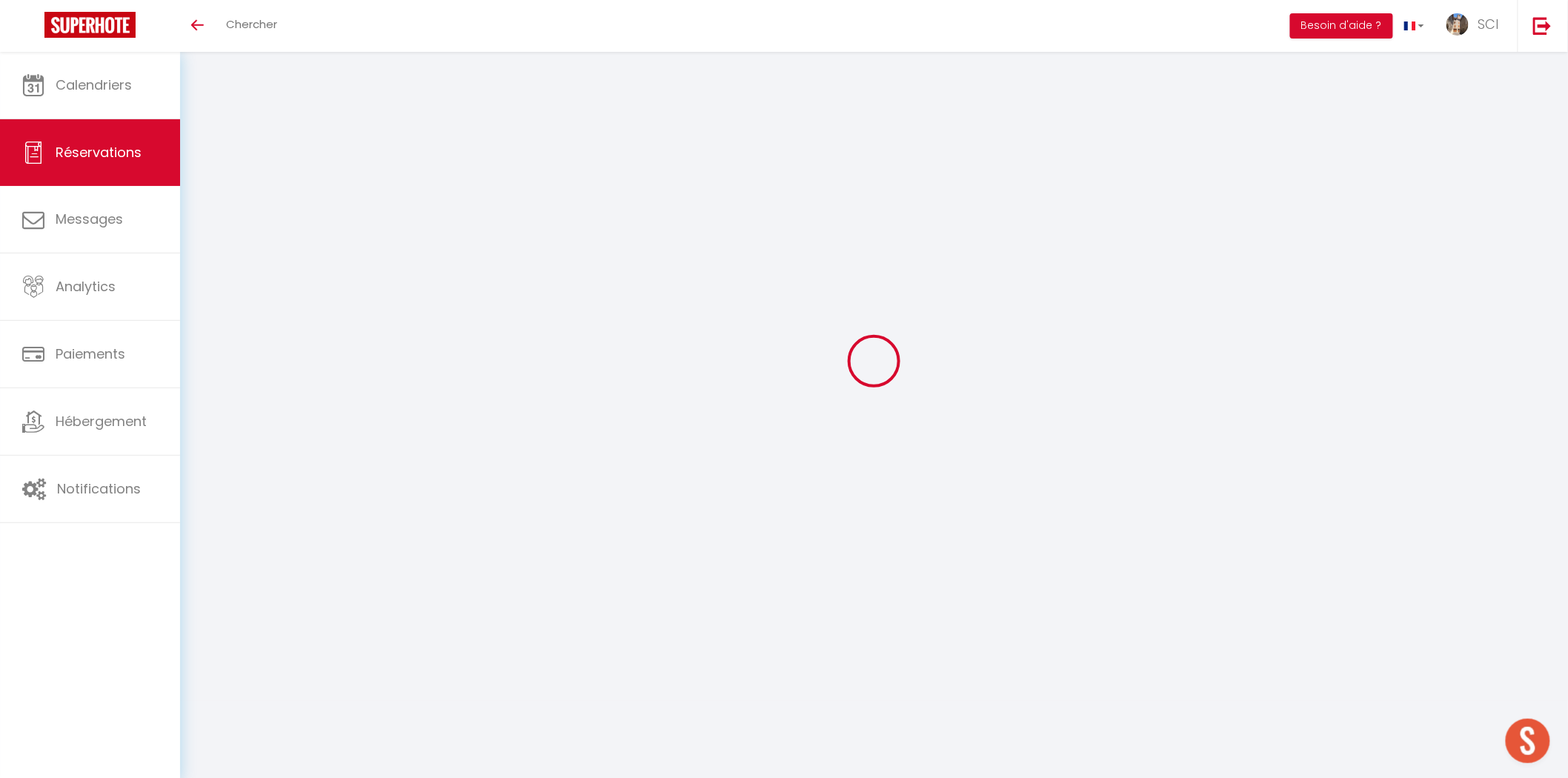
select select
checkbox input "false"
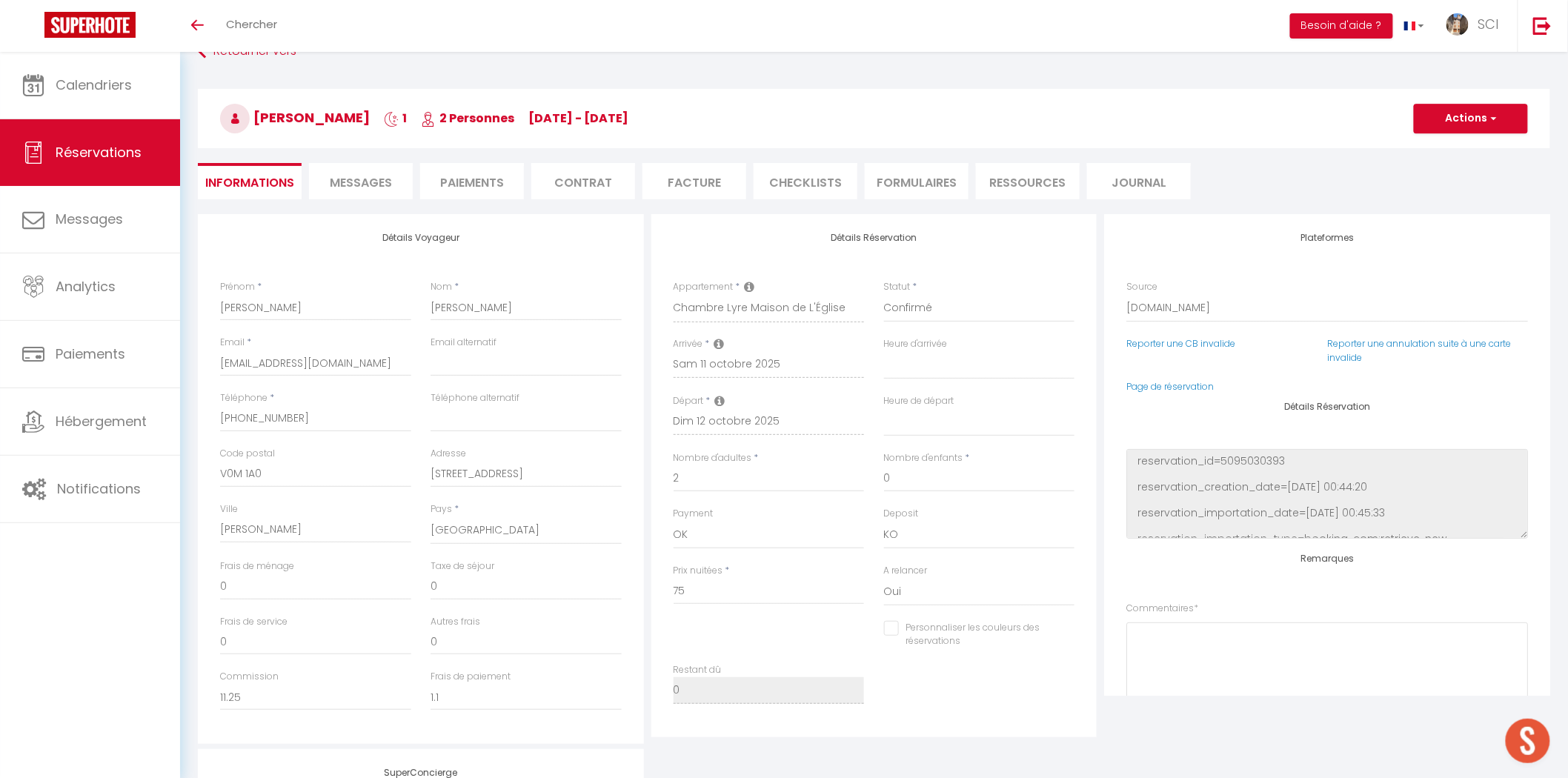
select select
checkbox input "false"
type textarea "** THIS RESERVATION HAS BEEN PRE-PAID ** Reservation has a cancellation grace p…"
type textarea "LSH"
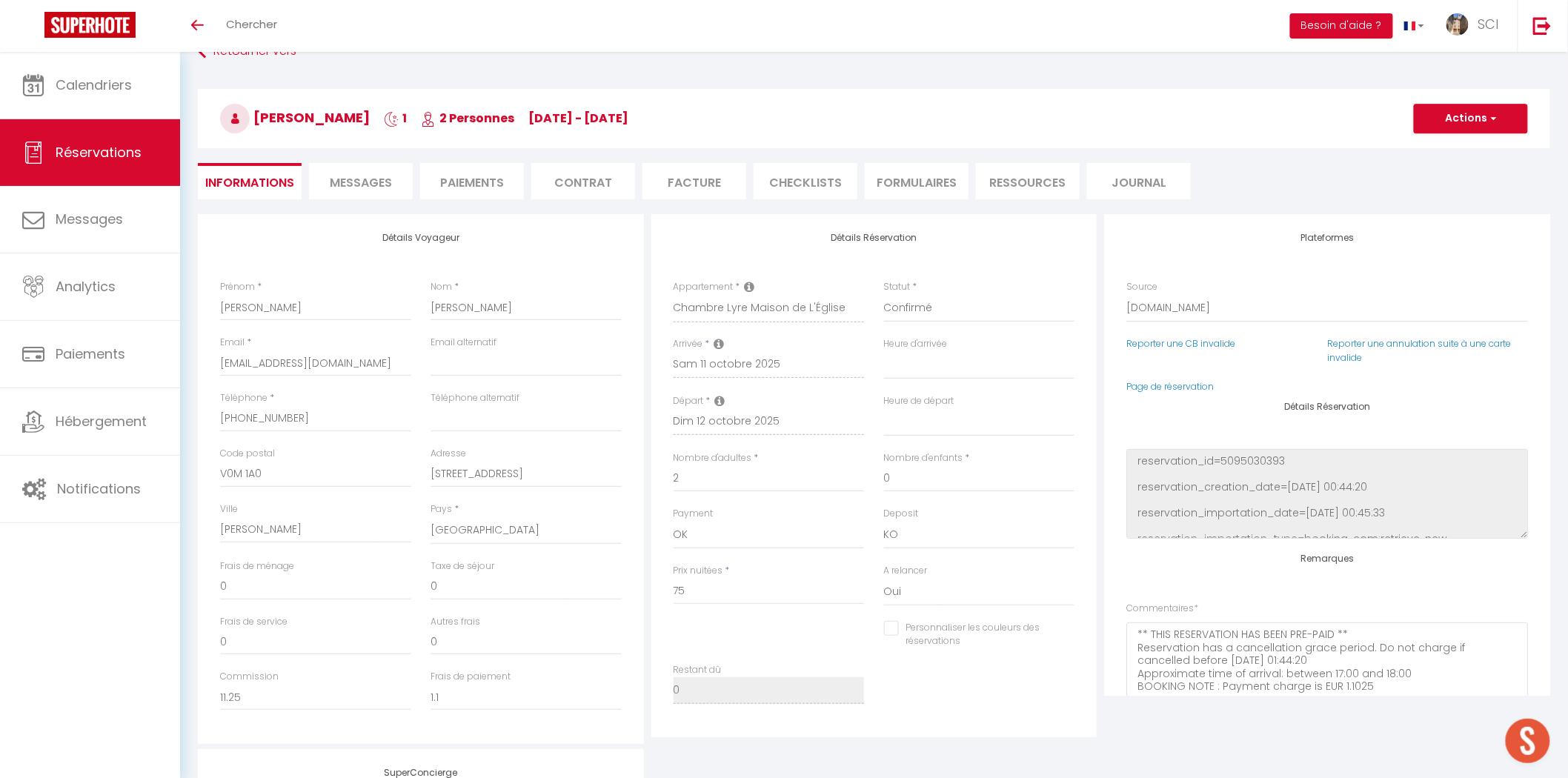
type input "3.75"
select select
checkbox input "false"
select select
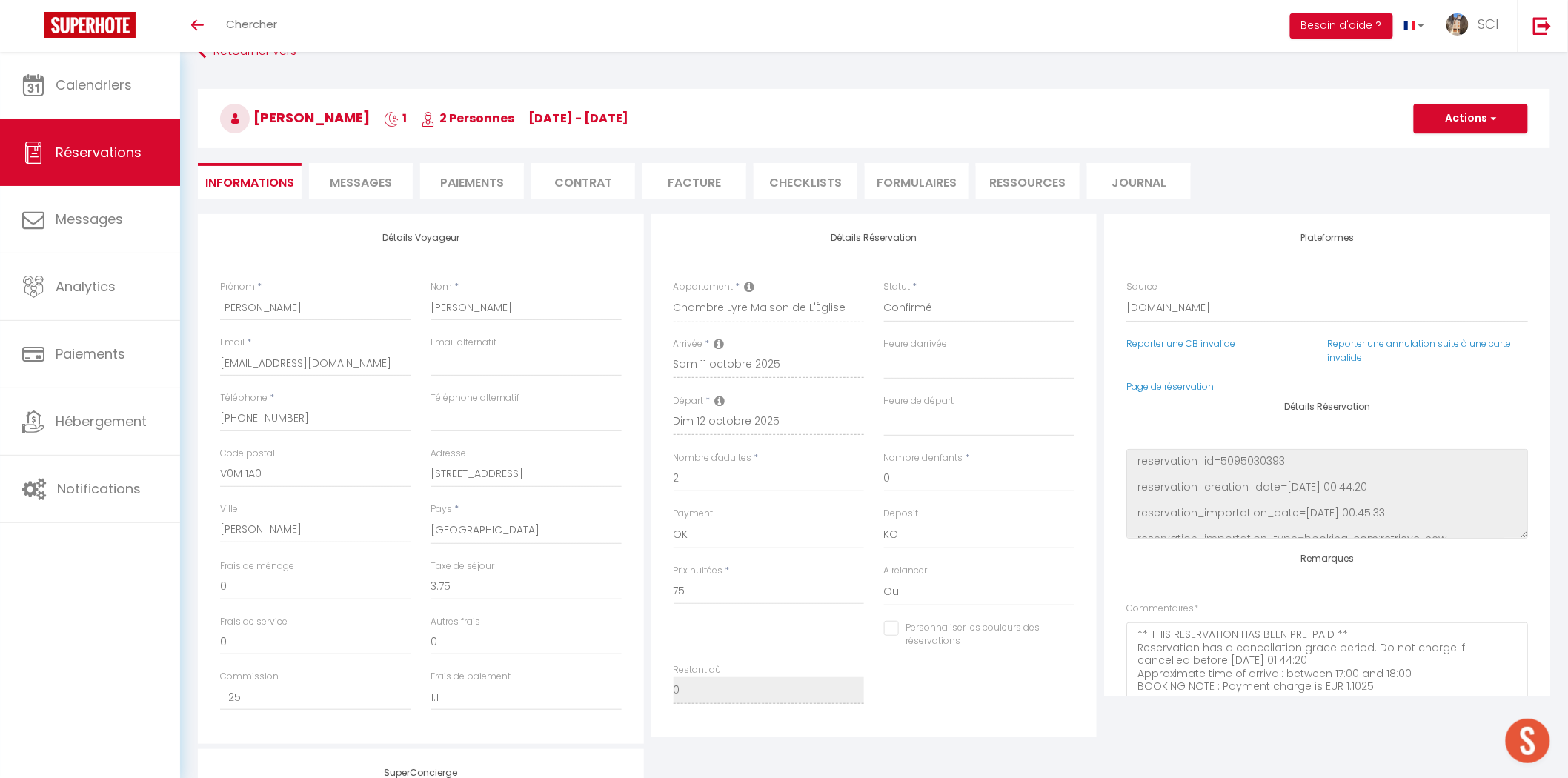
select select
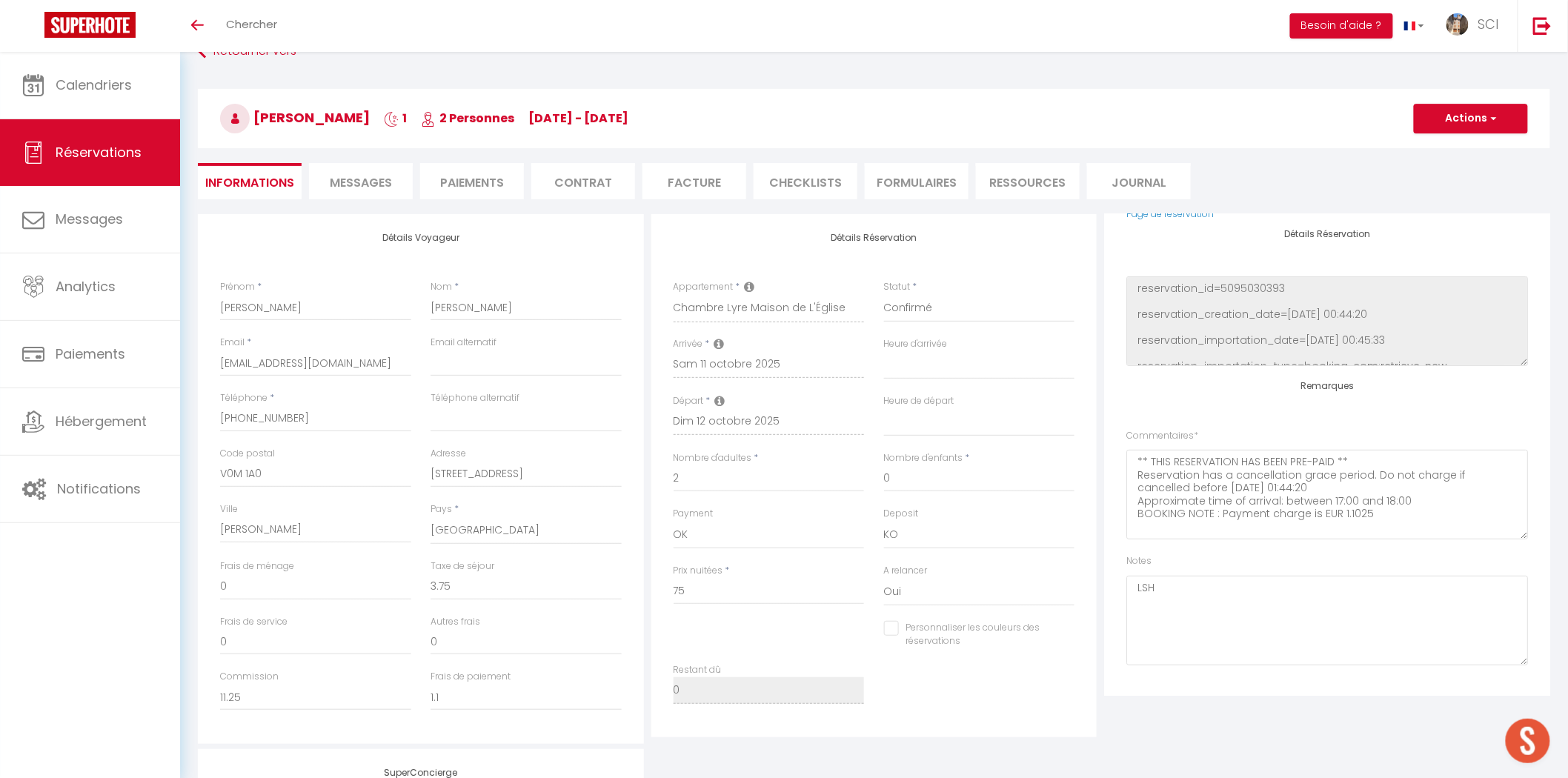
scroll to position [176, 0]
click at [483, 190] on li "Paiements" at bounding box center [471, 180] width 103 height 36
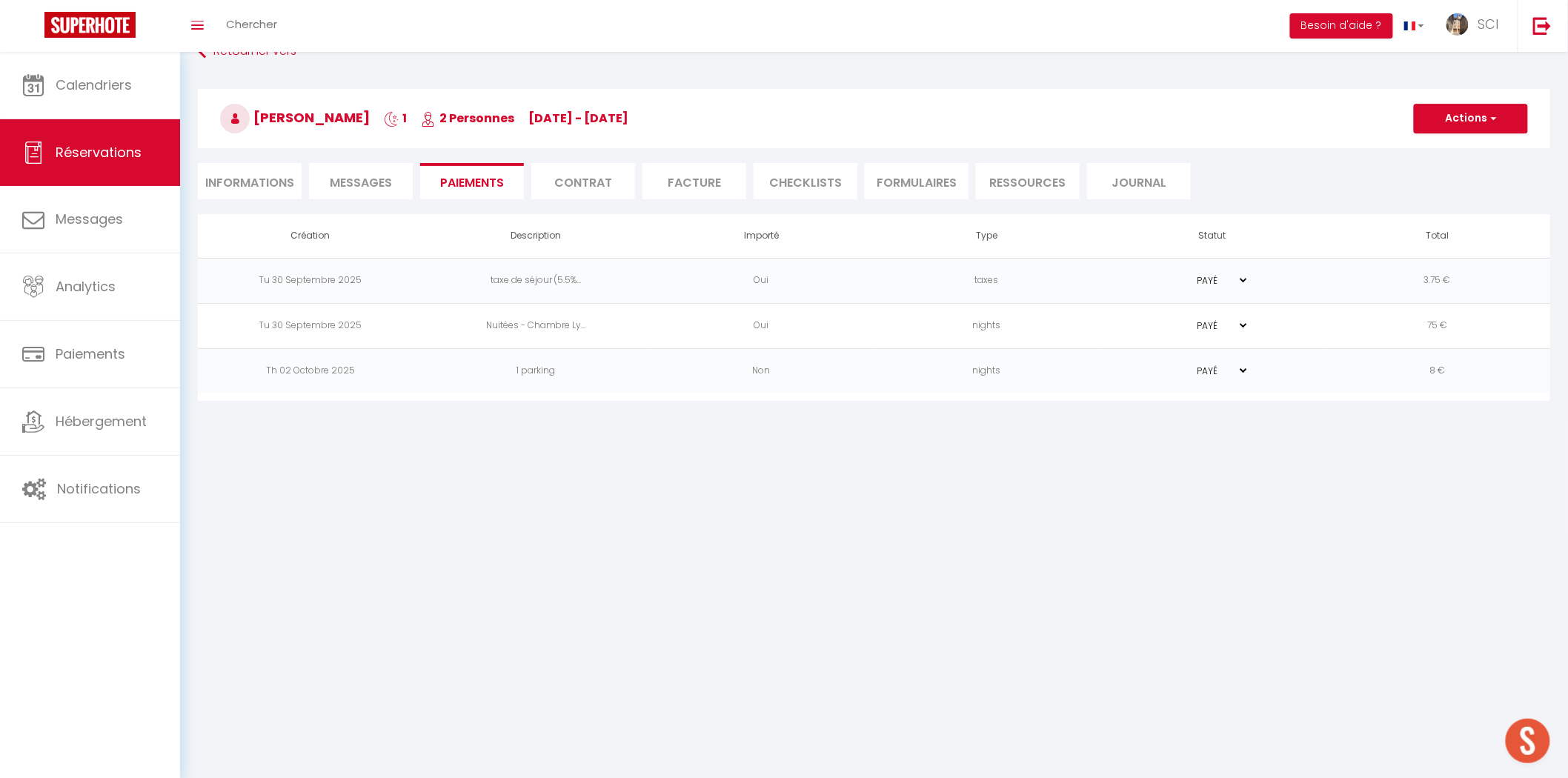
click at [378, 190] on li "Messages" at bounding box center [360, 180] width 103 height 36
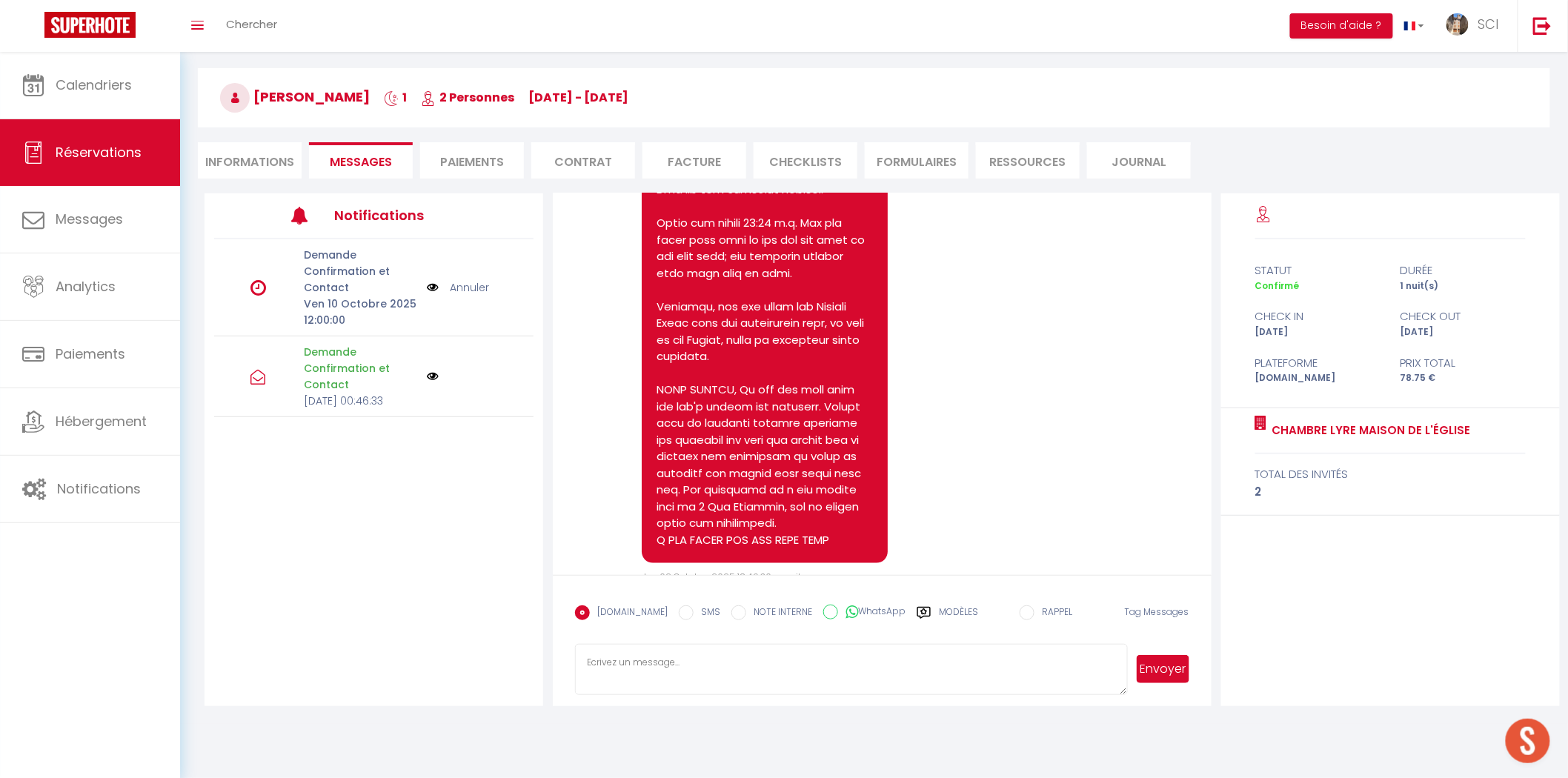
scroll to position [3291, 0]
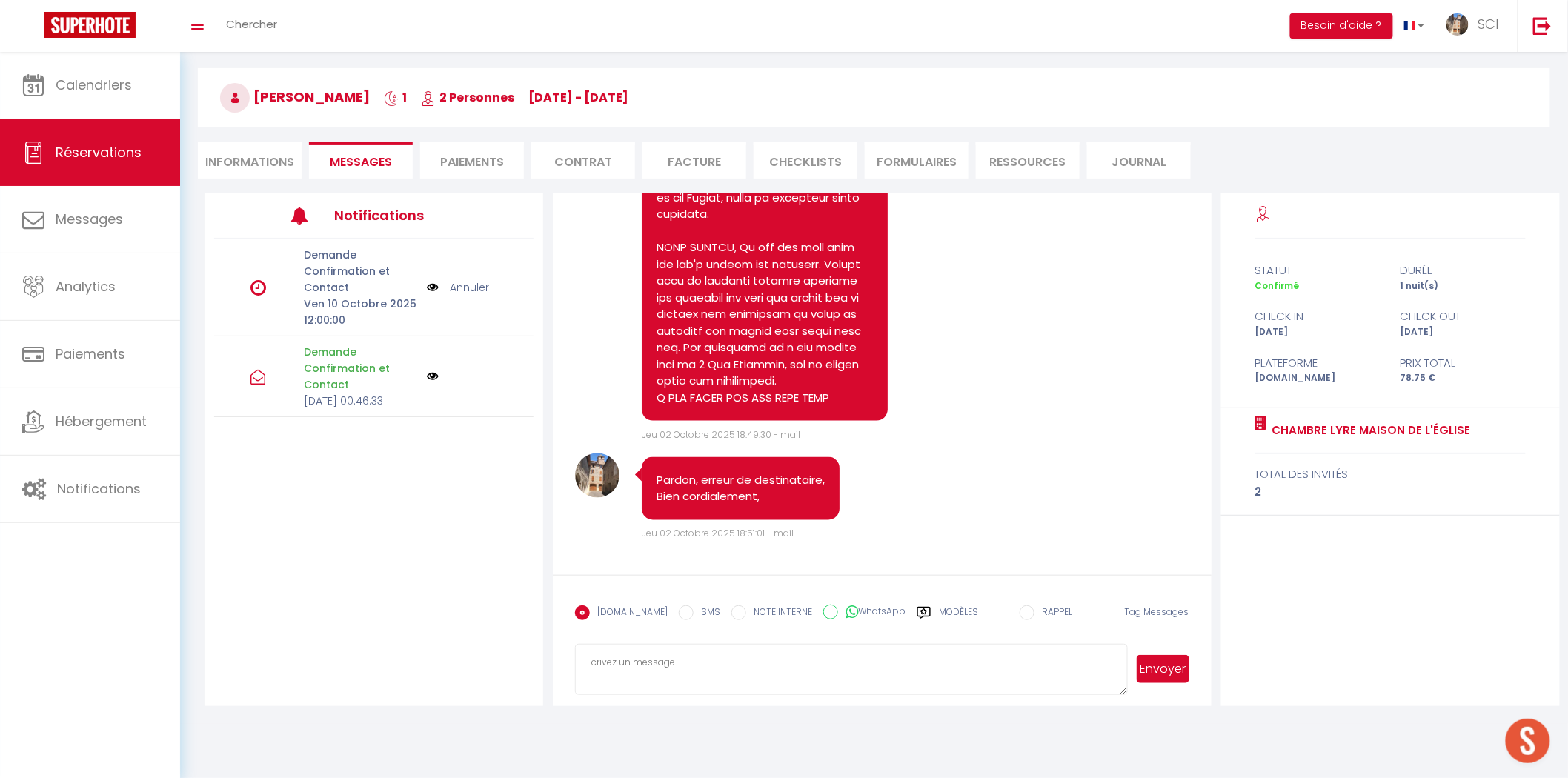
click at [662, 663] on textarea at bounding box center [851, 669] width 552 height 52
paste textarea "Bonjour Madame Monsieur, Notre établissement est situé au 4 bis rue Louis David…"
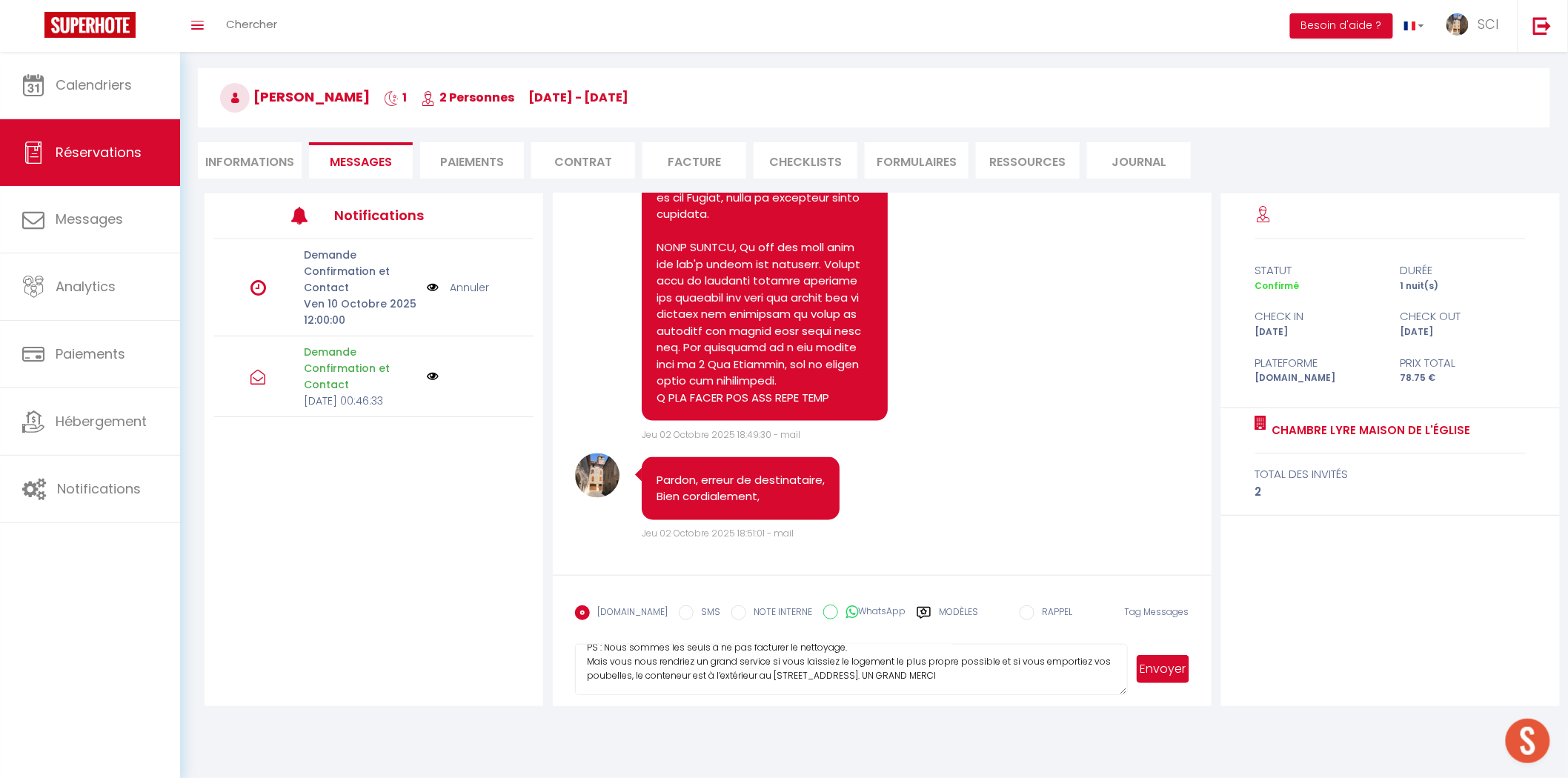
scroll to position [0, 0]
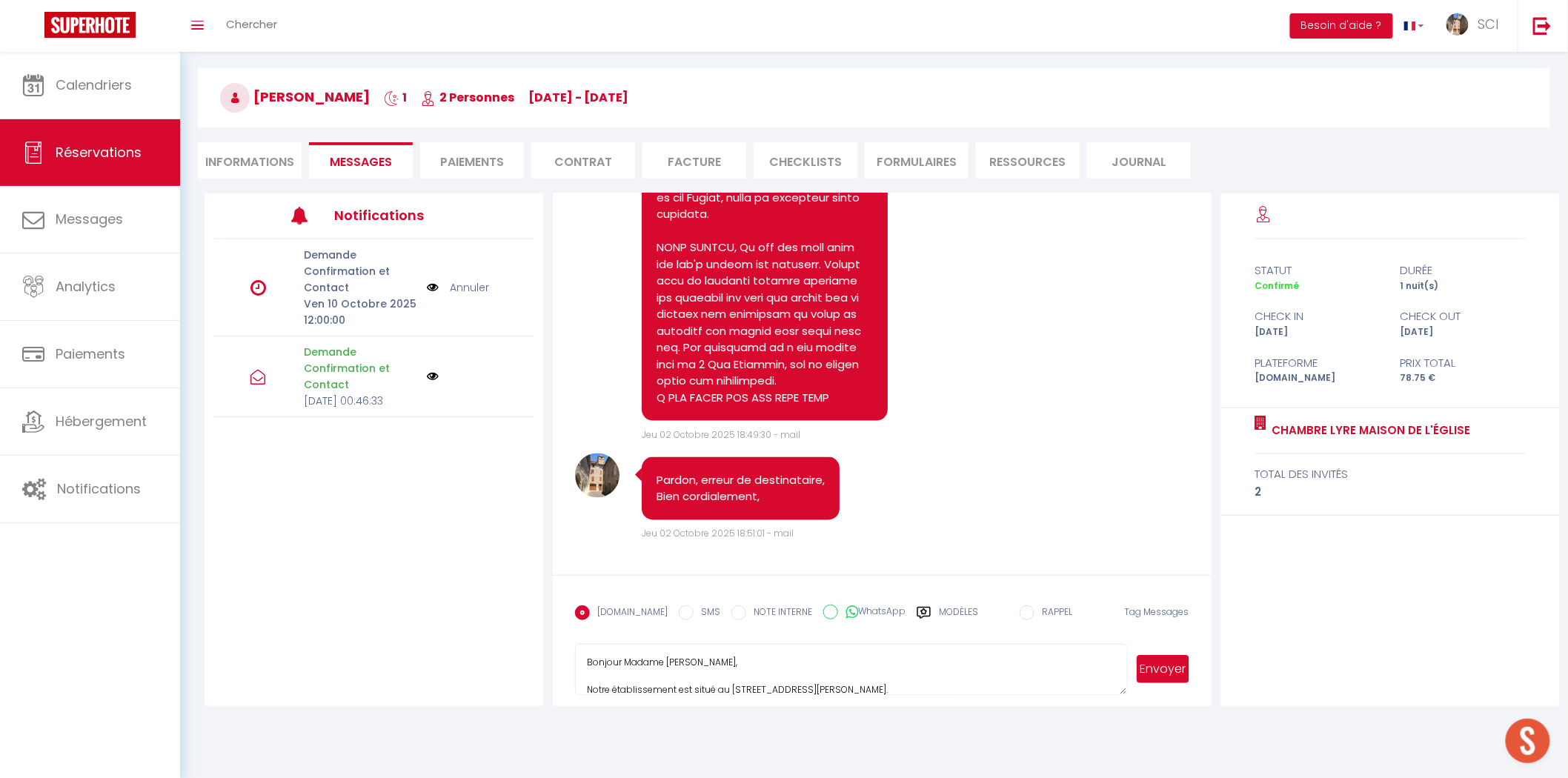
click at [730, 666] on textarea "Bonjour Madame Monsieur, Notre établissement est situé au 4 bis rue Louis David…" at bounding box center [851, 669] width 552 height 52
type textarea "Bonjour Madame Monsieur Barker, Notre établissement est situé au 4 bis rue Loui…"
drag, startPoint x: 901, startPoint y: 682, endPoint x: 432, endPoint y: 576, distance: 480.8
click at [432, 576] on div "Notifications Demande Confirmation et Contact Ven 10 Octobre 2025 12:00:00 Annu…" at bounding box center [882, 450] width 1356 height 513
click at [281, 37] on link "Chercher" at bounding box center [251, 26] width 73 height 52
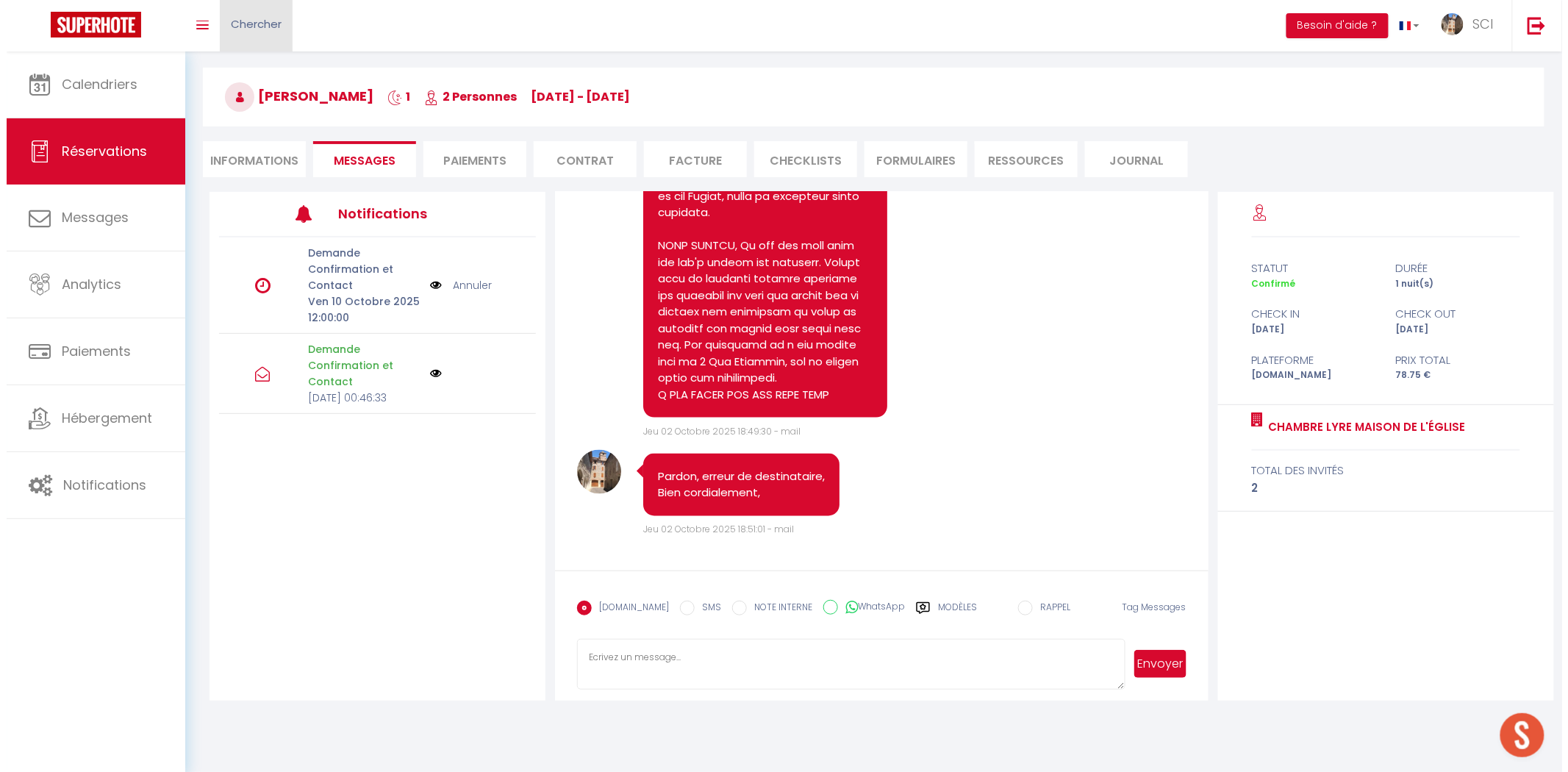
scroll to position [3233, 0]
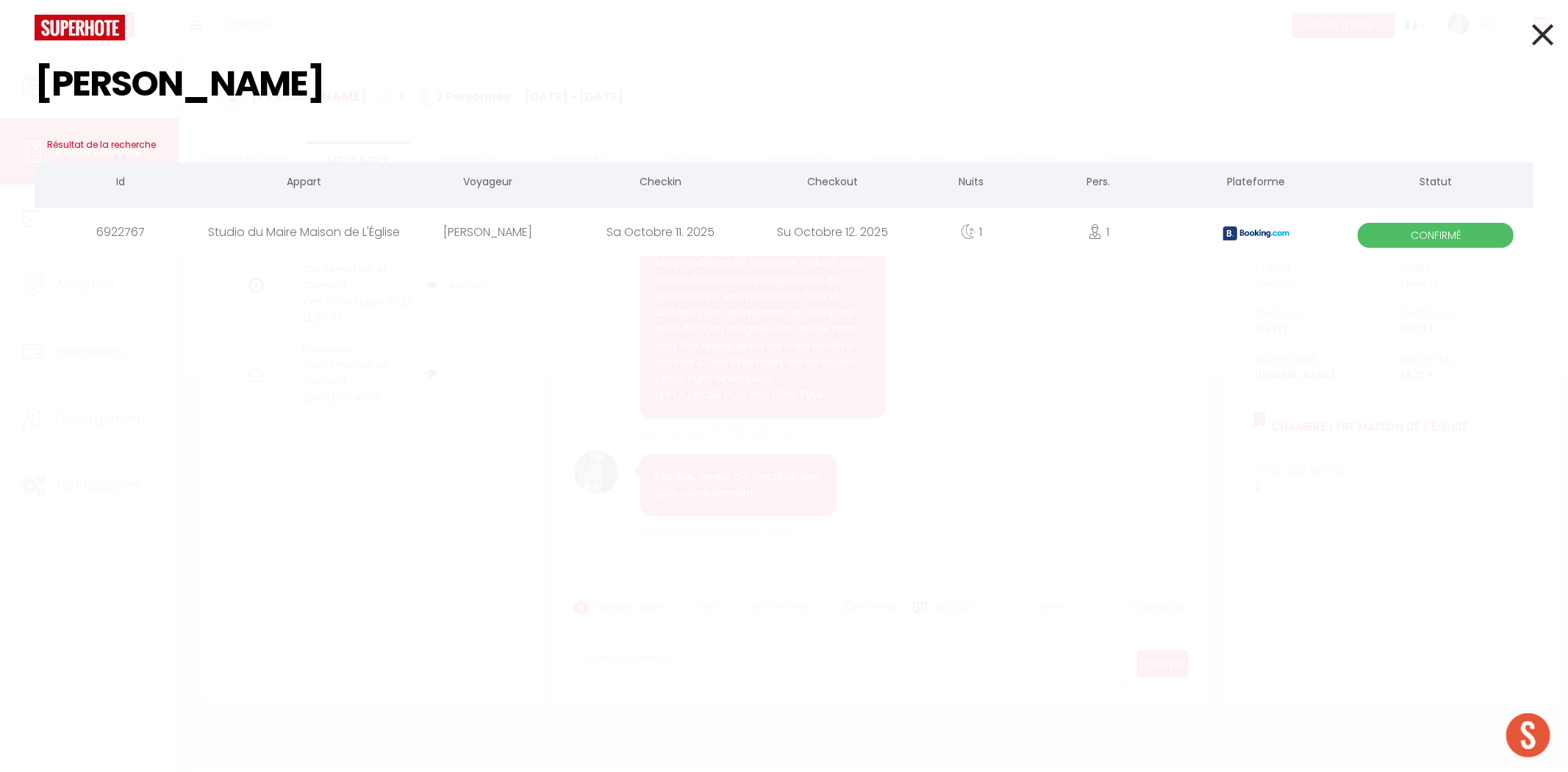
type input "ahmad"
click at [489, 235] on div "[PERSON_NAME]" at bounding box center [488, 232] width 172 height 47
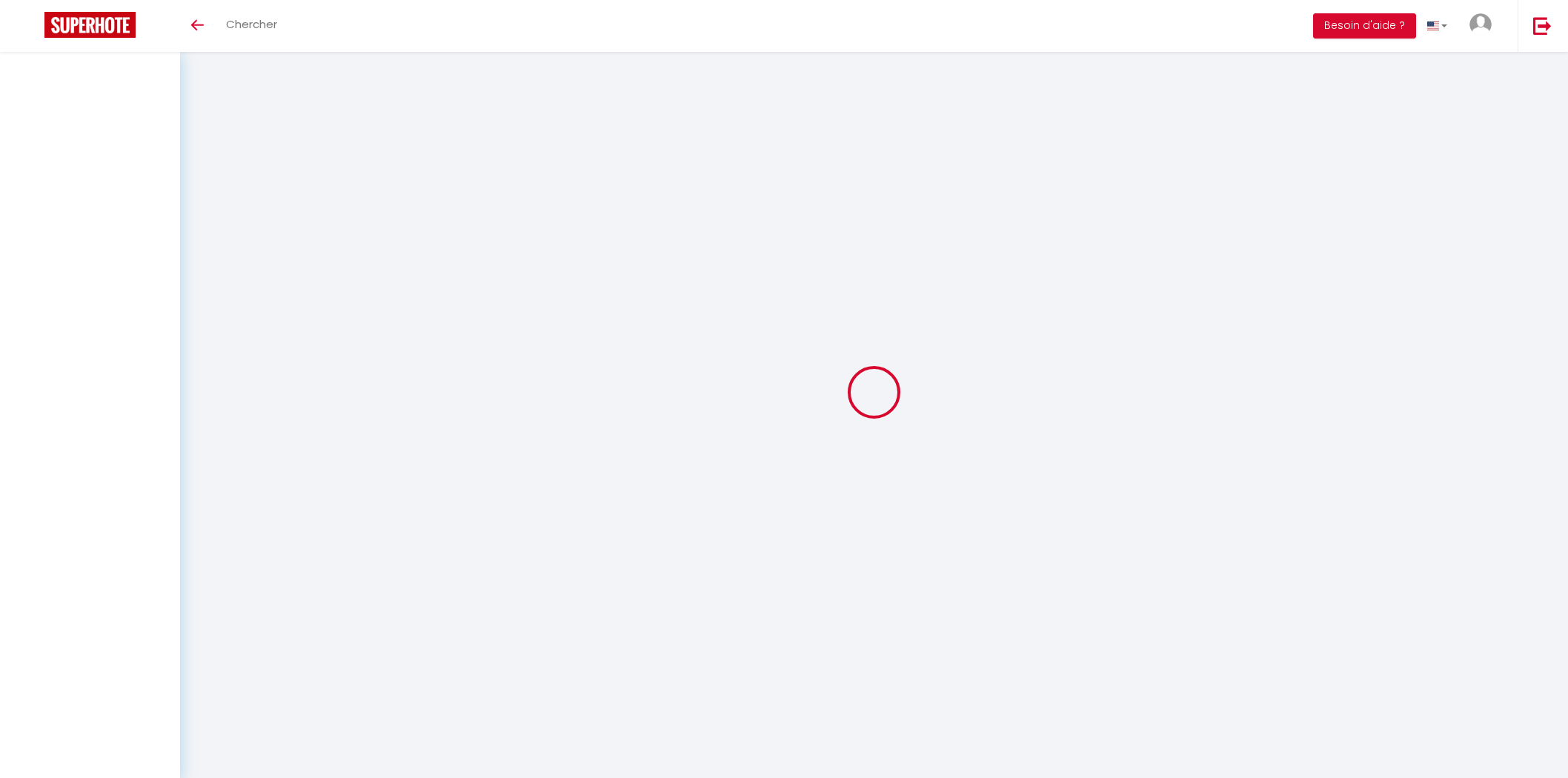
scroll to position [52, 0]
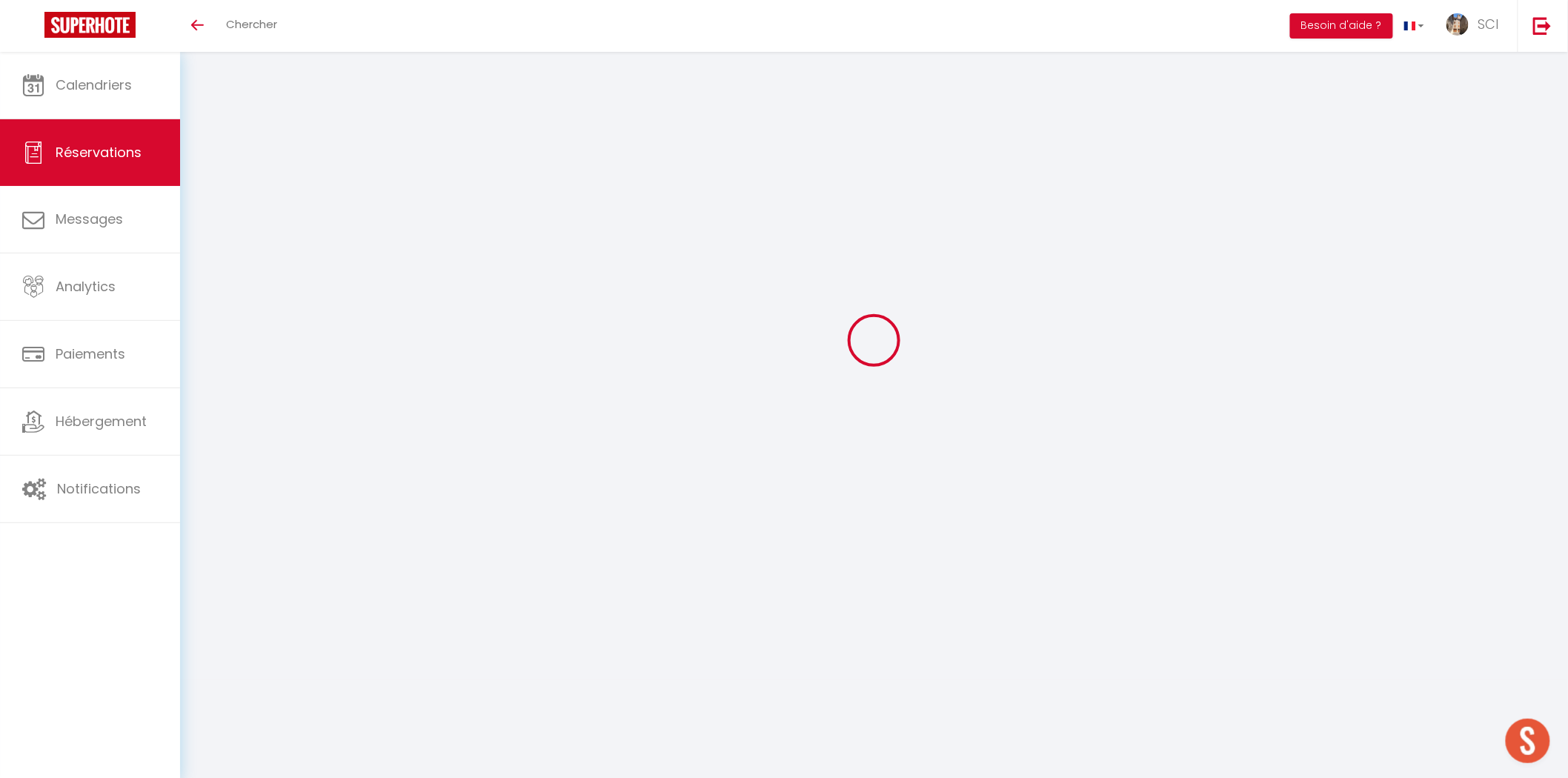
select select
checkbox input "false"
type textarea "** THIS RESERVATION HAS BEEN PRE-PAID ** BOOKING NOTE : Payment charge is EUR 1…"
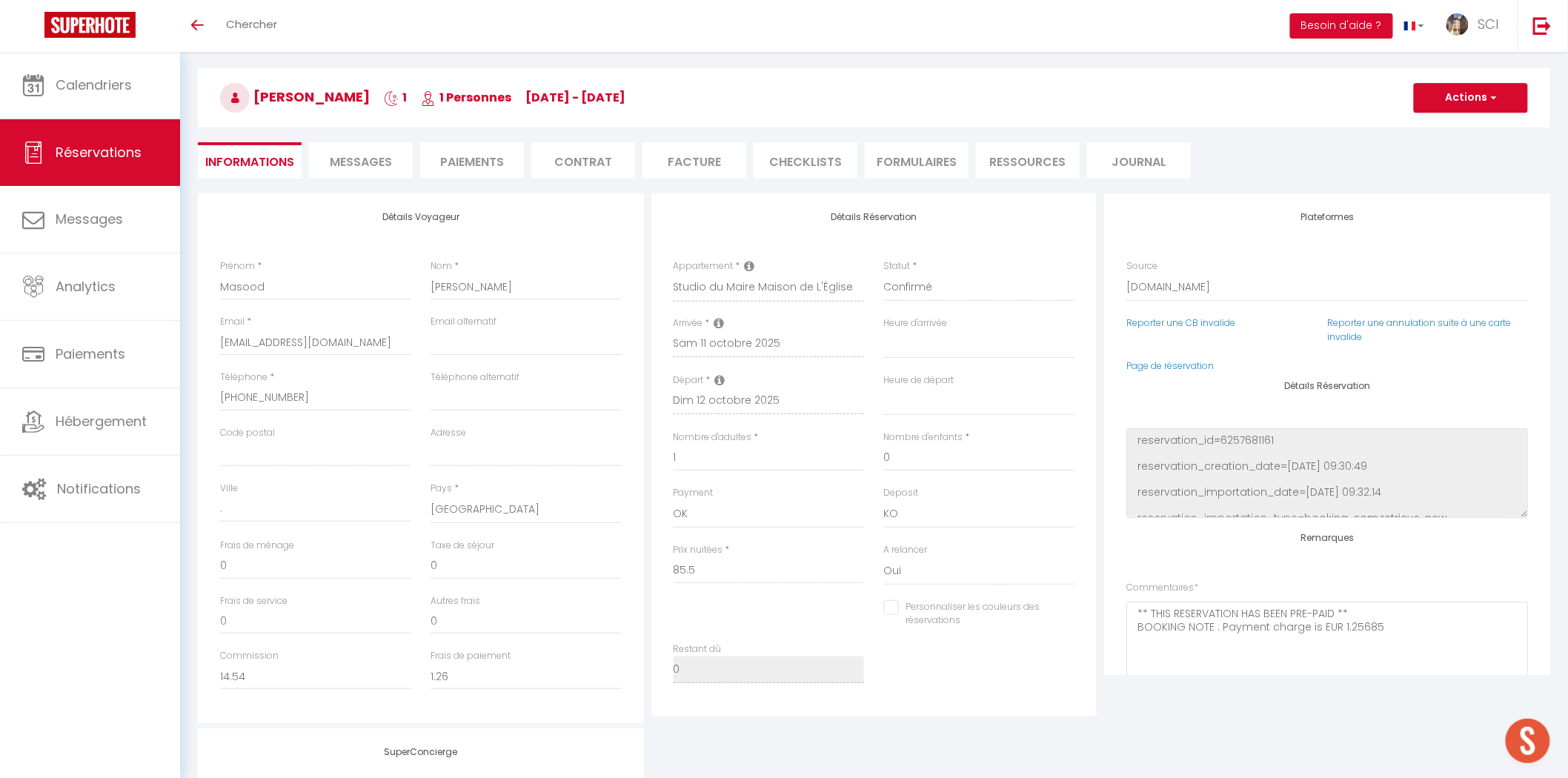
type input "4.28"
select select
checkbox input "false"
select select
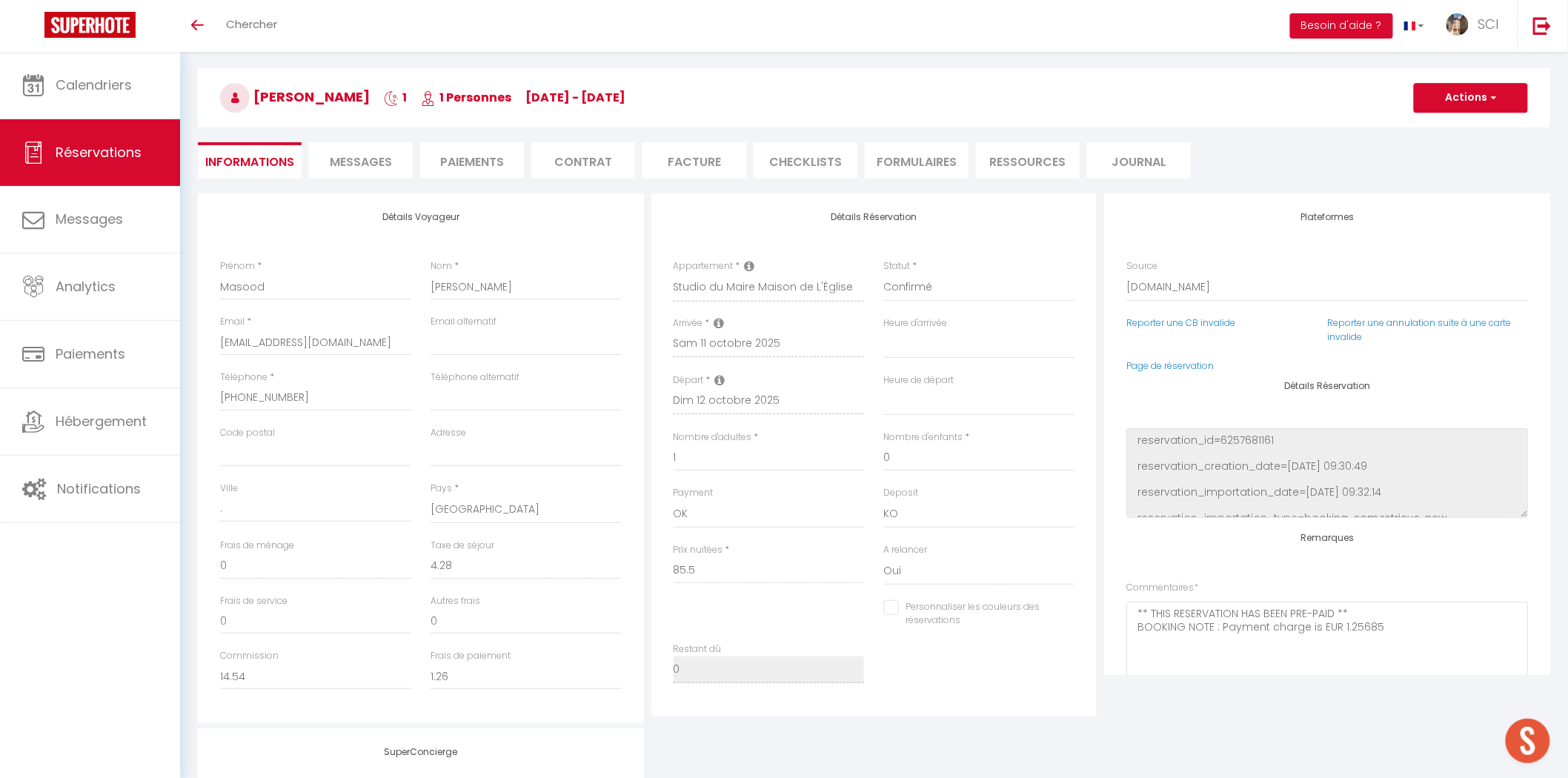
select select
click at [387, 154] on span "Messages" at bounding box center [361, 161] width 62 height 17
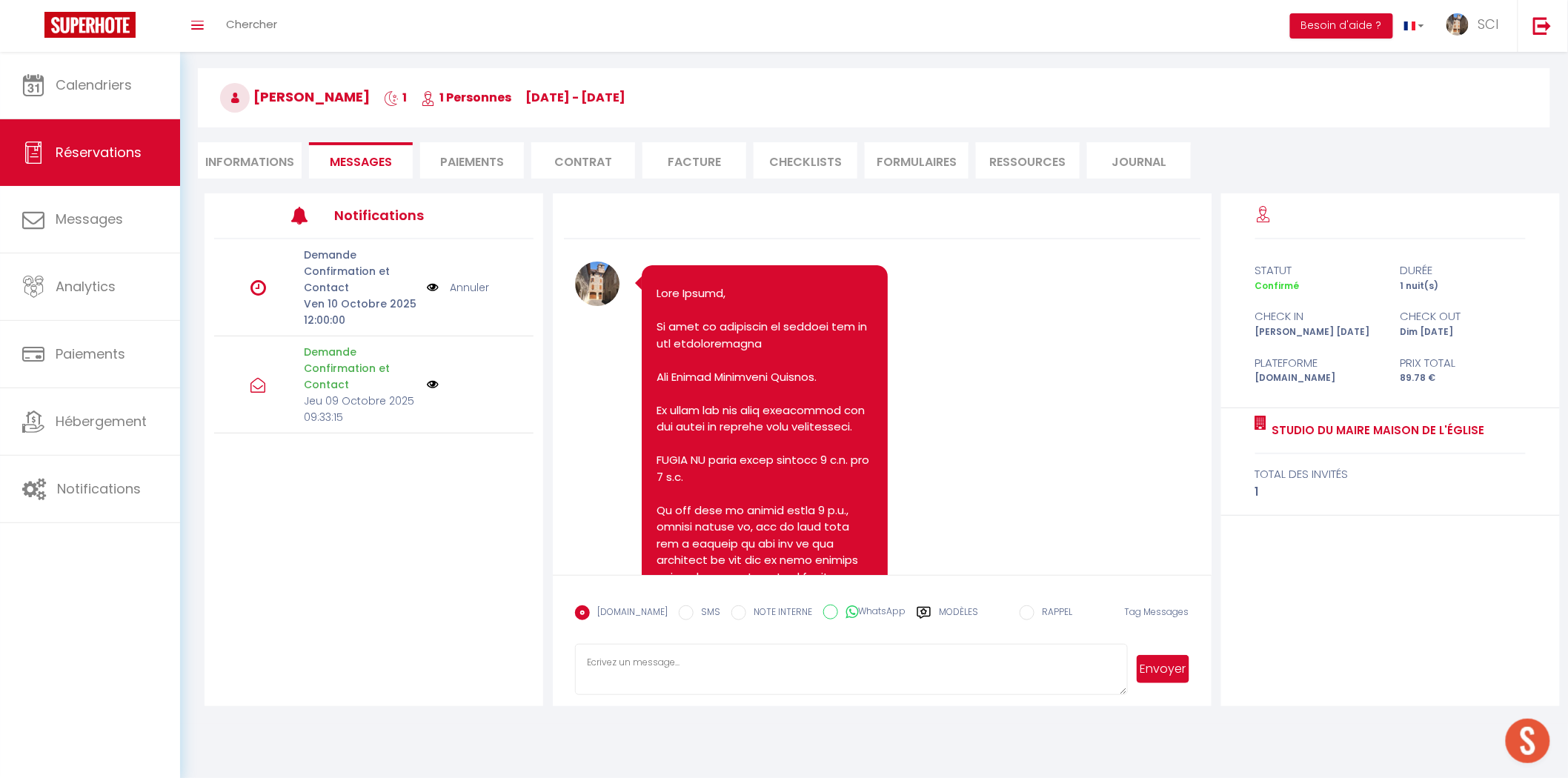
click at [631, 677] on textarea at bounding box center [851, 669] width 552 height 52
paste textarea "Hello Madam,Sir, Our establishment is located at [STREET_ADDRESS][PERSON_NAME].…"
click at [716, 662] on textarea "Hello Madam,Sir, Our establishment is located at [STREET_ADDRESS][PERSON_NAME].…" at bounding box center [851, 669] width 552 height 52
type textarea "Hello Madam,[PERSON_NAME], Our establishment is located at [STREET_ADDRESS][GEO…"
click at [1155, 672] on button "Envoyer" at bounding box center [1163, 669] width 52 height 28
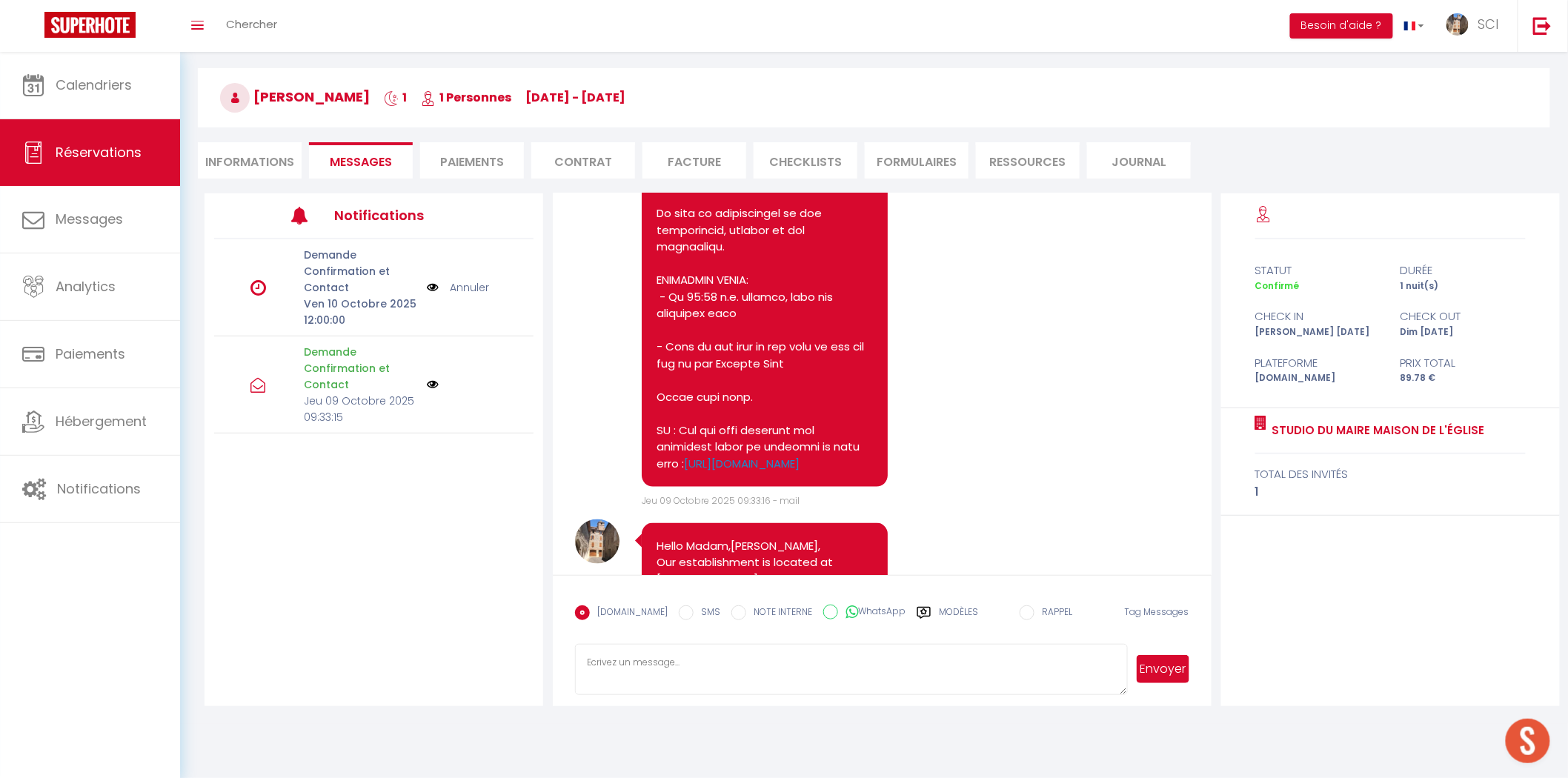
scroll to position [759, 0]
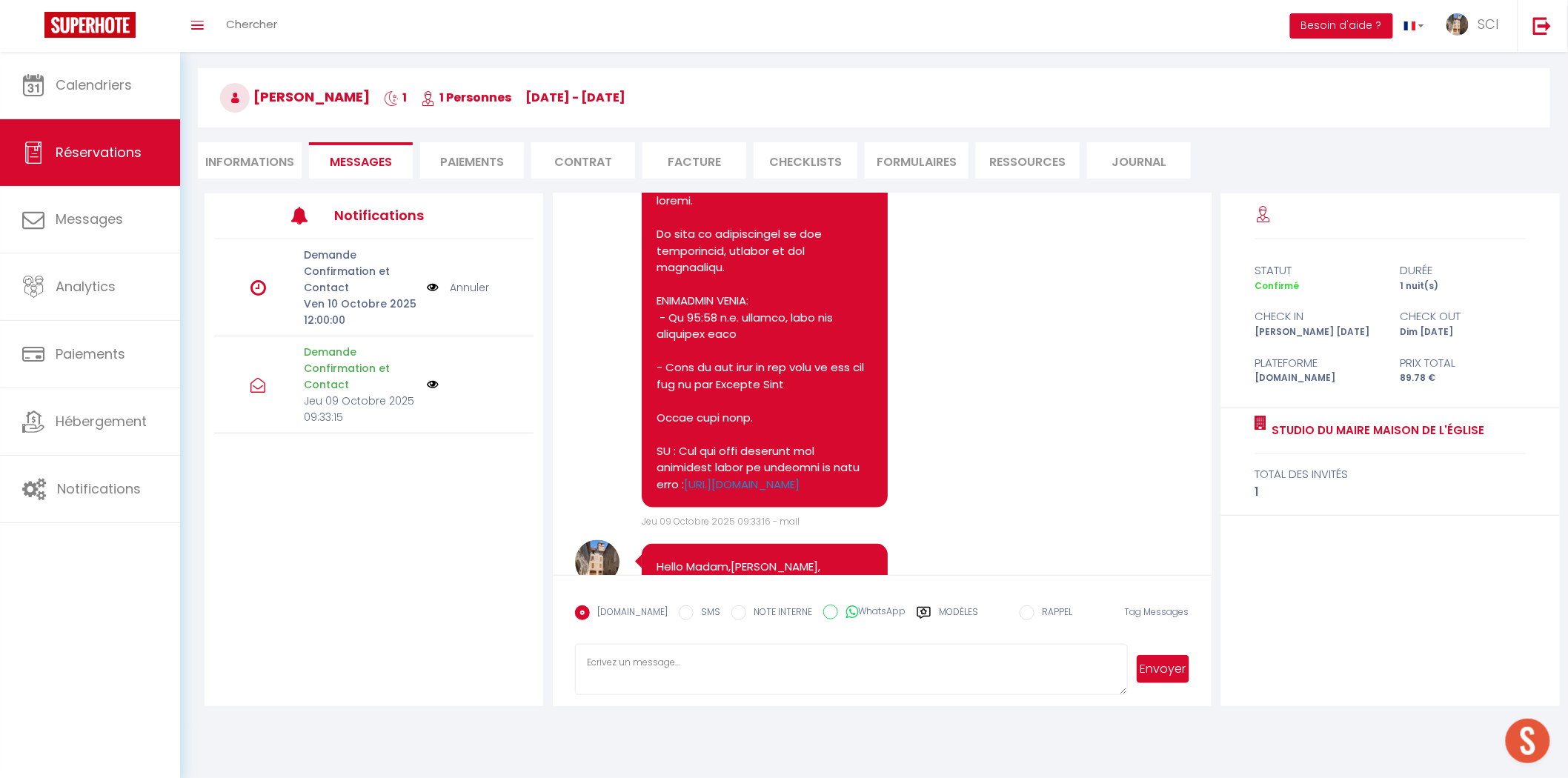
click at [1239, 625] on div "statut durée Confirmé 1 nuit(s) check in check out [PERSON_NAME] [DATE] Dim [DA…" at bounding box center [1390, 450] width 339 height 513
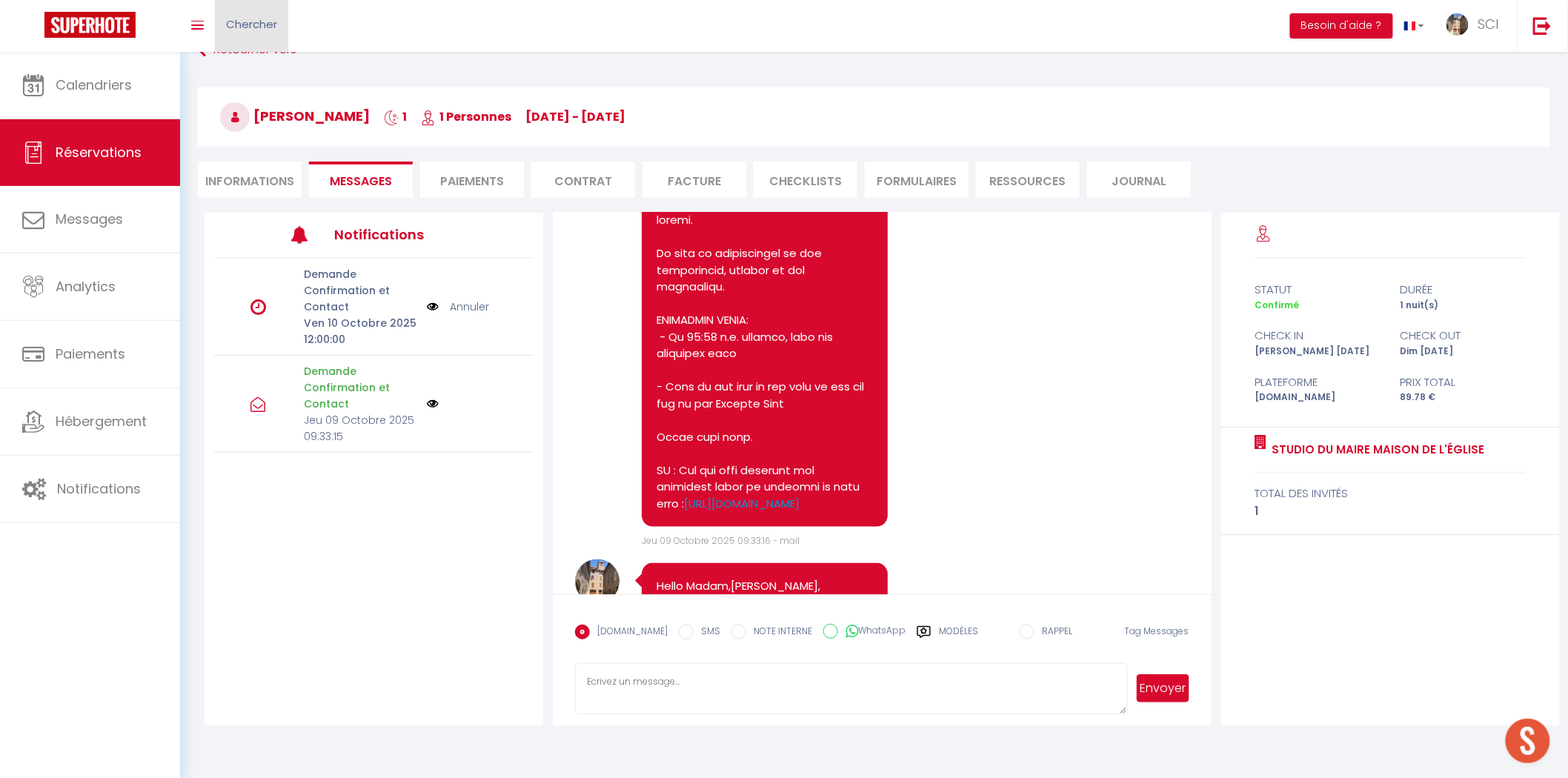
scroll to position [11, 0]
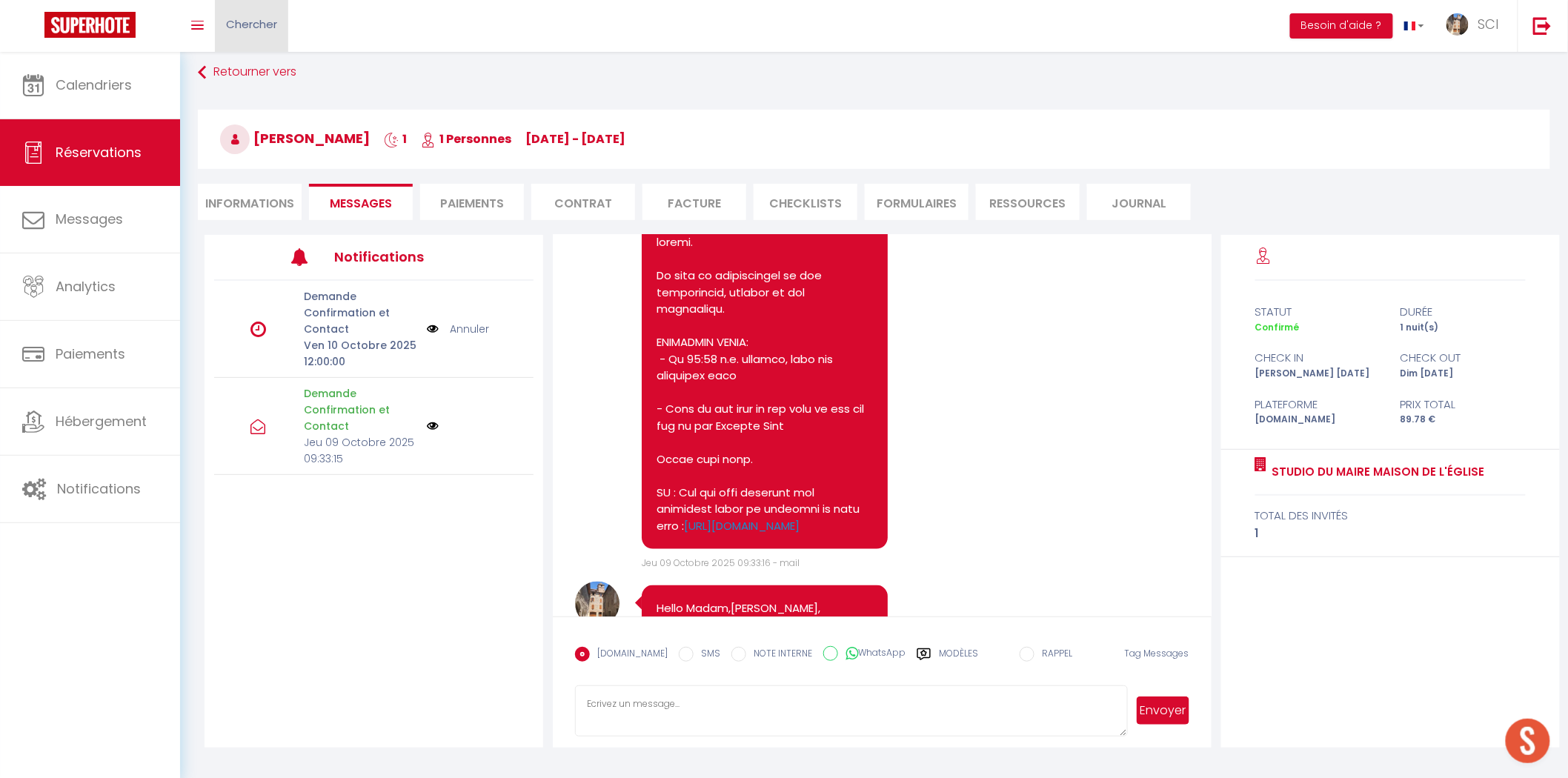
click at [255, 32] on link "Chercher" at bounding box center [251, 26] width 73 height 52
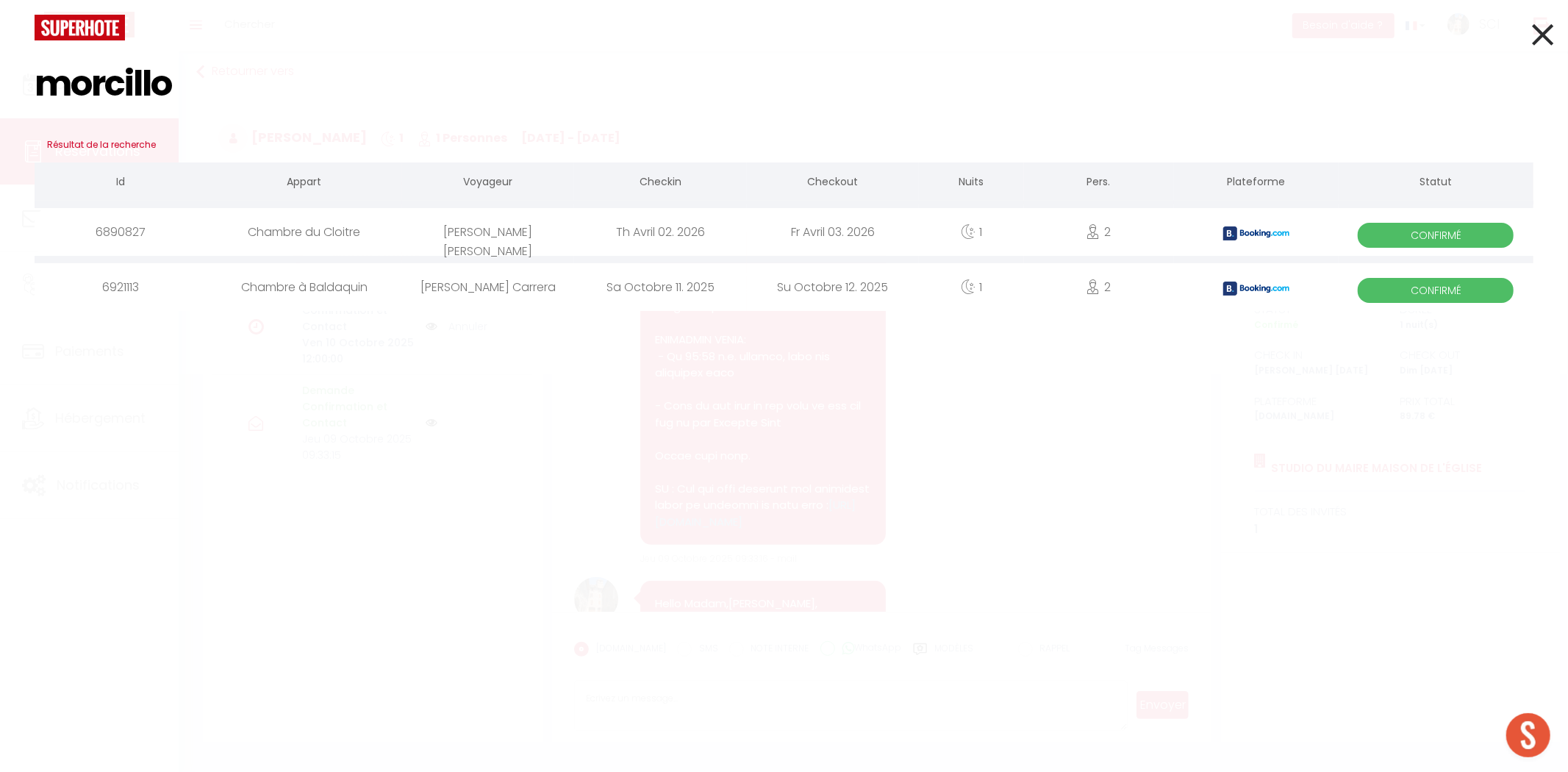
type input "morcillo"
click at [500, 289] on div "[PERSON_NAME] Carrera" at bounding box center [488, 287] width 172 height 47
select select
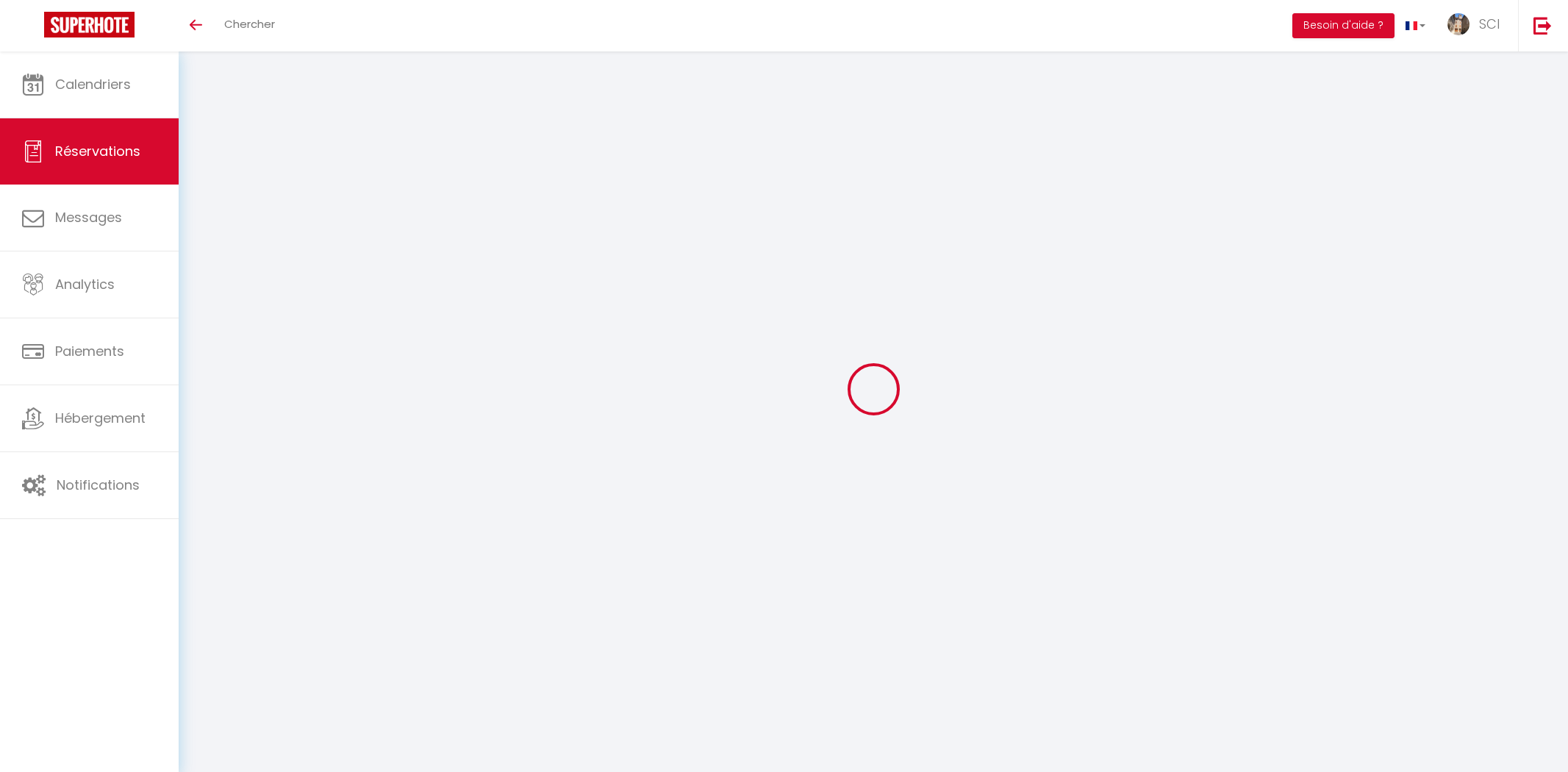
select select
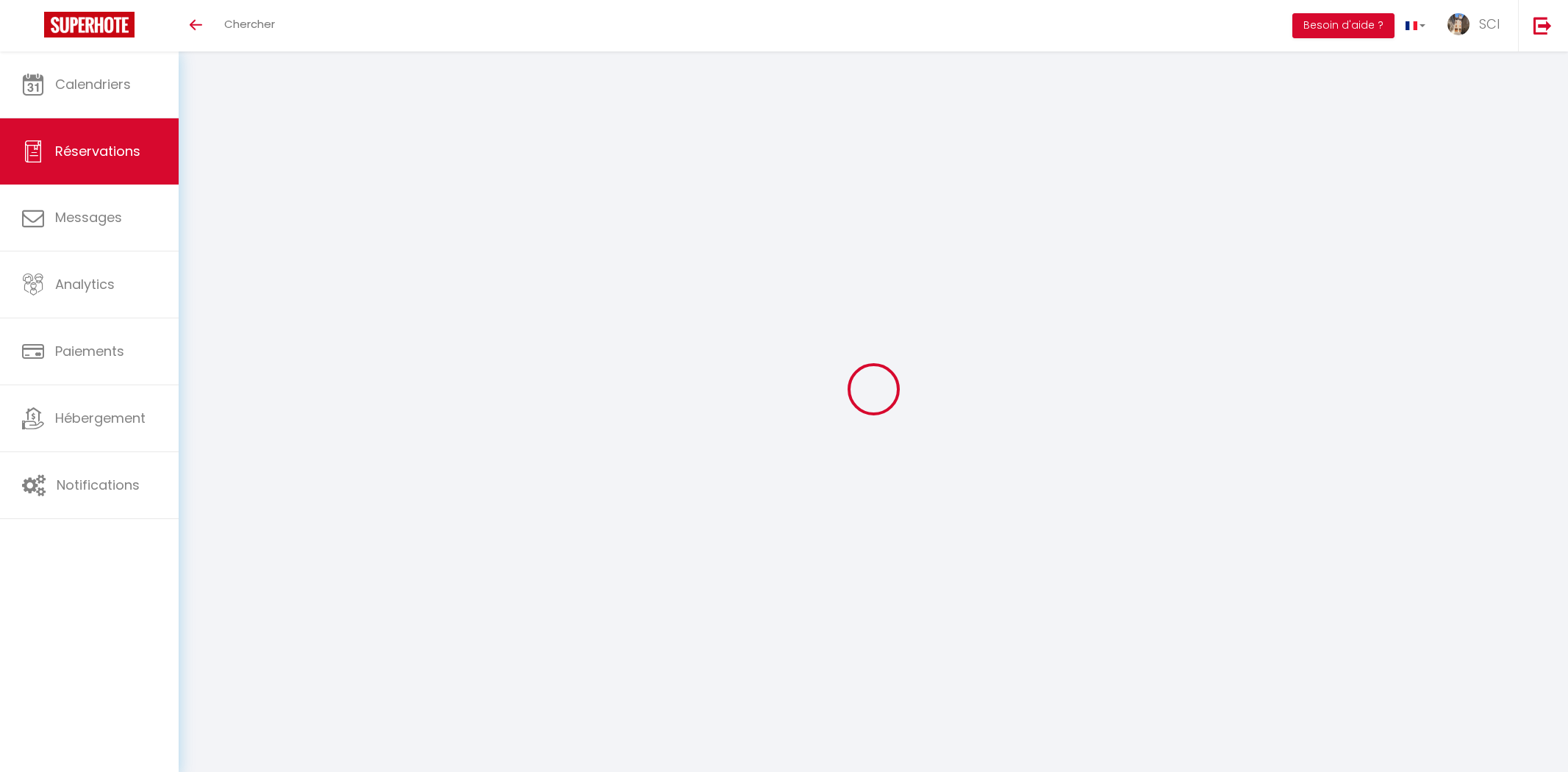
select select
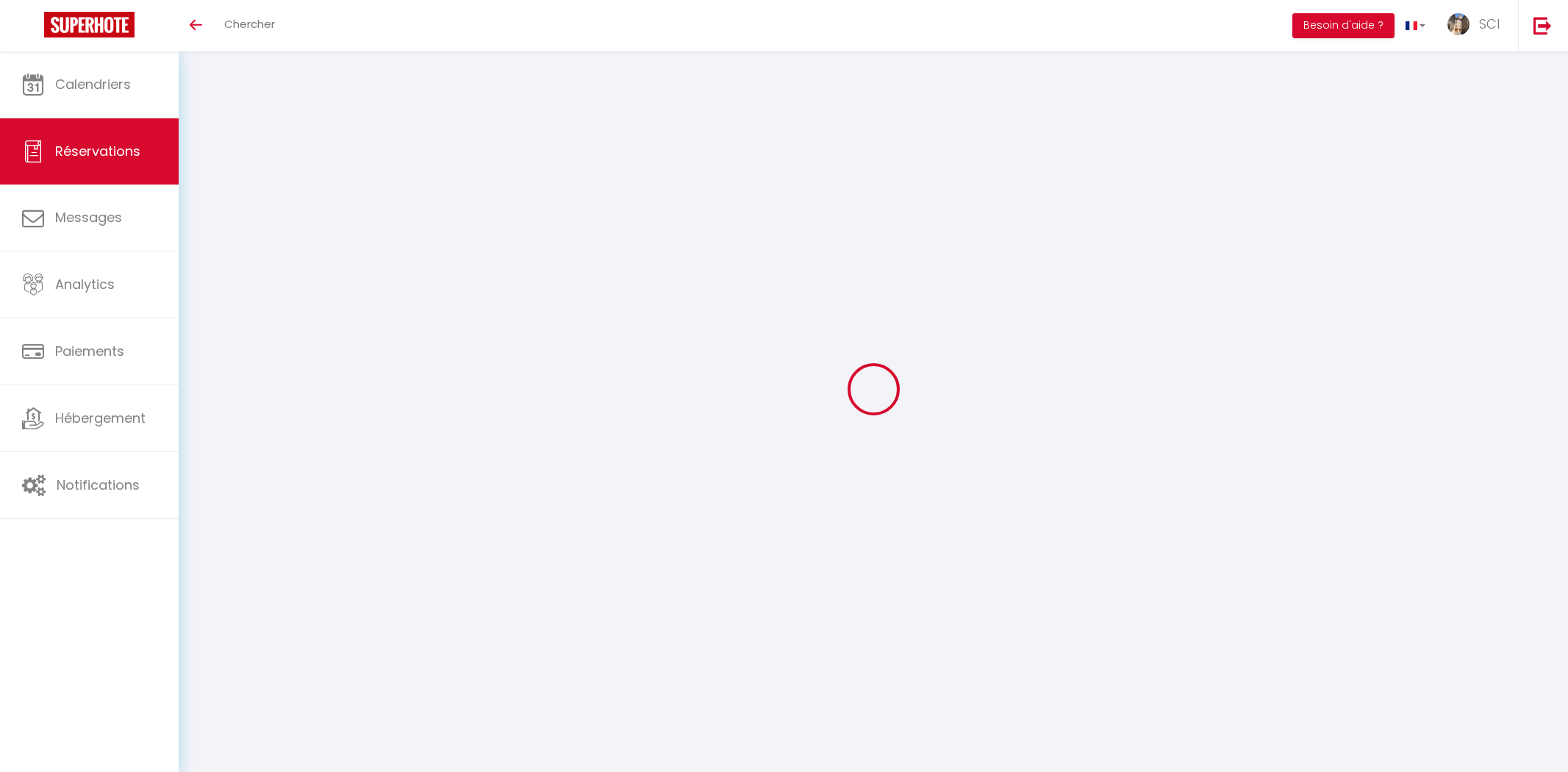
checkbox input "false"
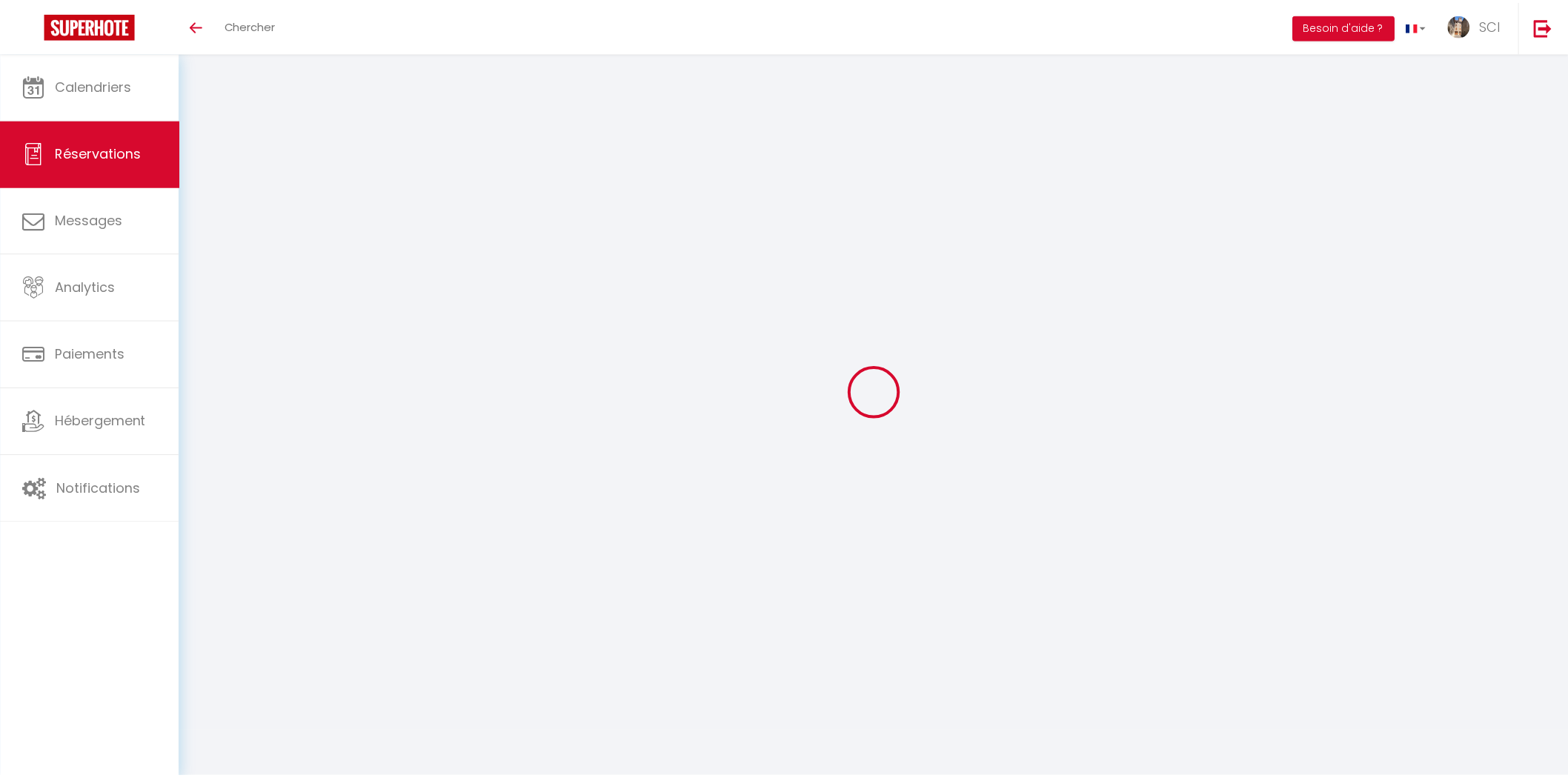
scroll to position [11, 0]
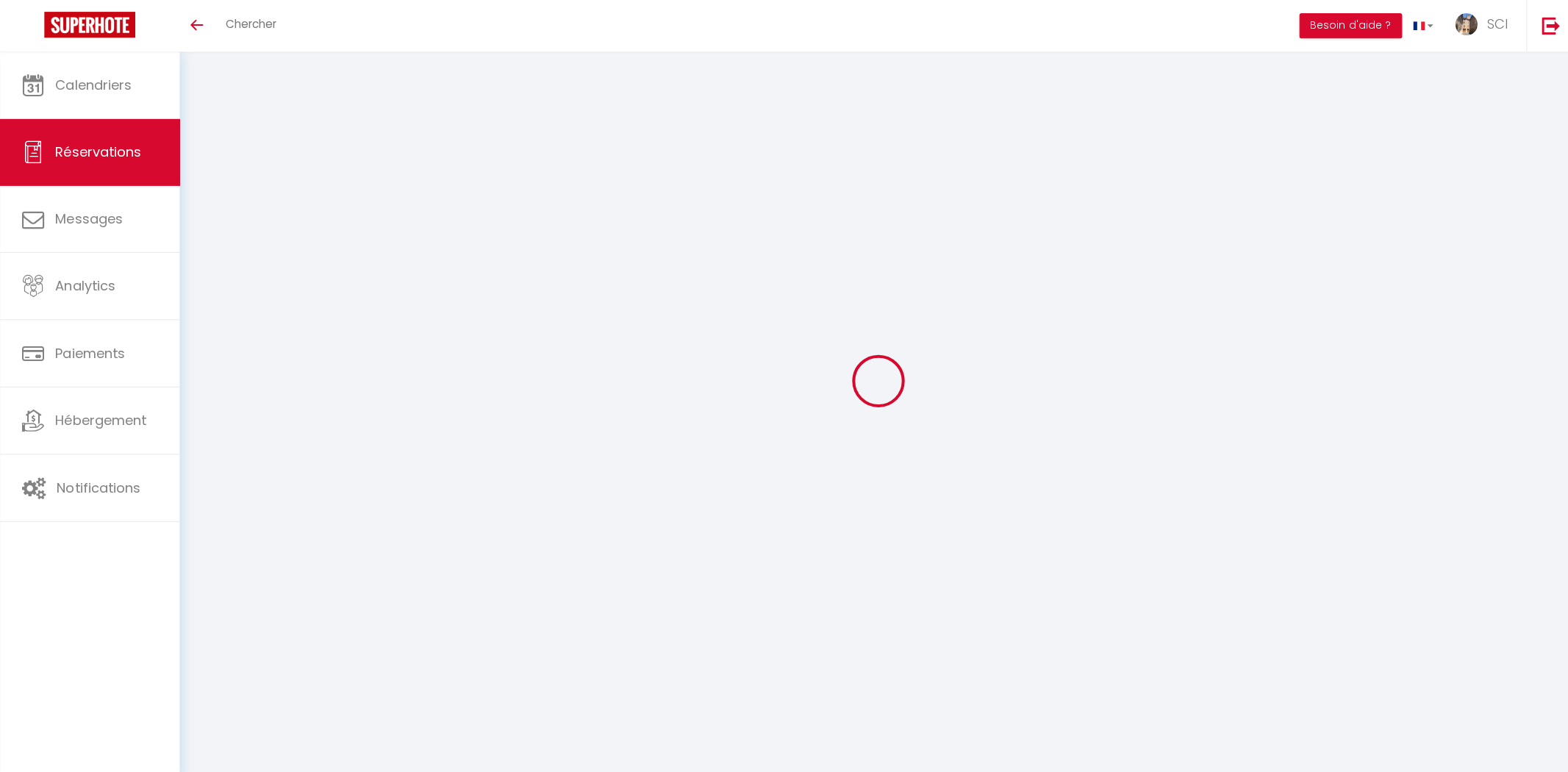
select select
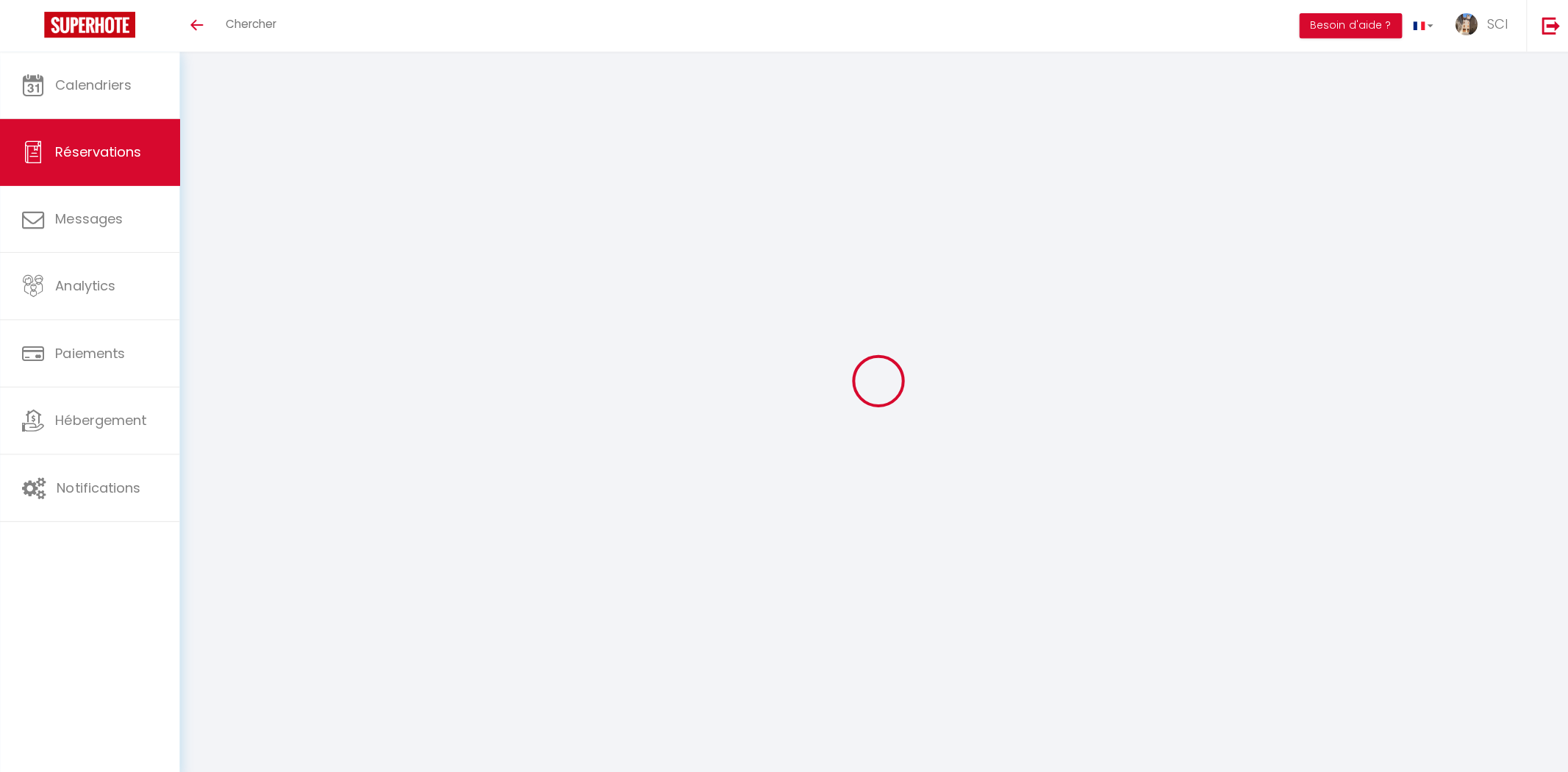
select select
checkbox input "false"
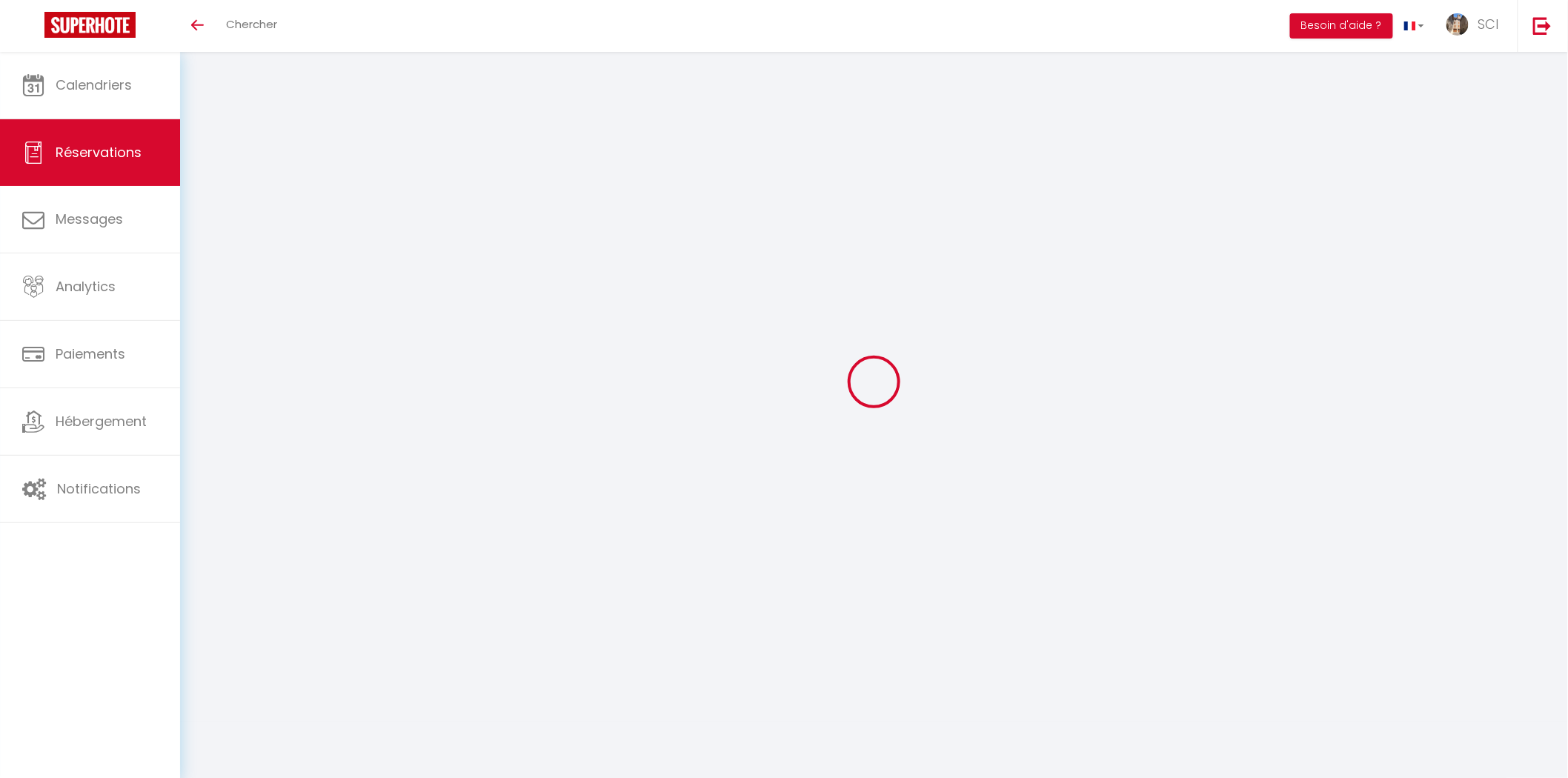
select select
type input "Vanesa"
type input "Morcillo Carrera"
type input "[EMAIL_ADDRESS][DOMAIN_NAME]"
type input "[PHONE_NUMBER]"
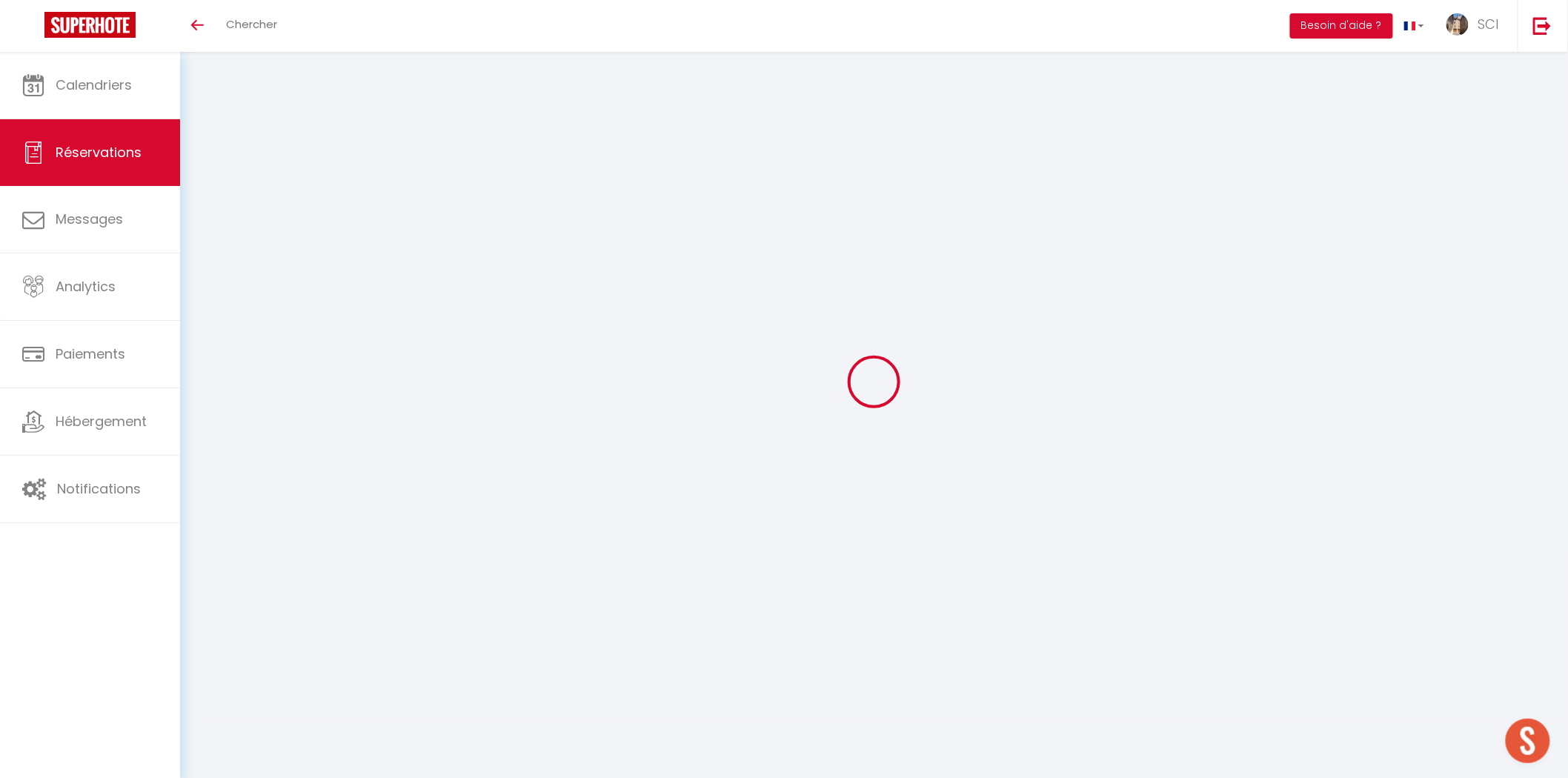
type input "08830"
type input "Ronda San Ramón N⁹ 170 2⁰ 4ª"
type input "[GEOGRAPHIC_DATA]"
select select "ES"
type input "11.25"
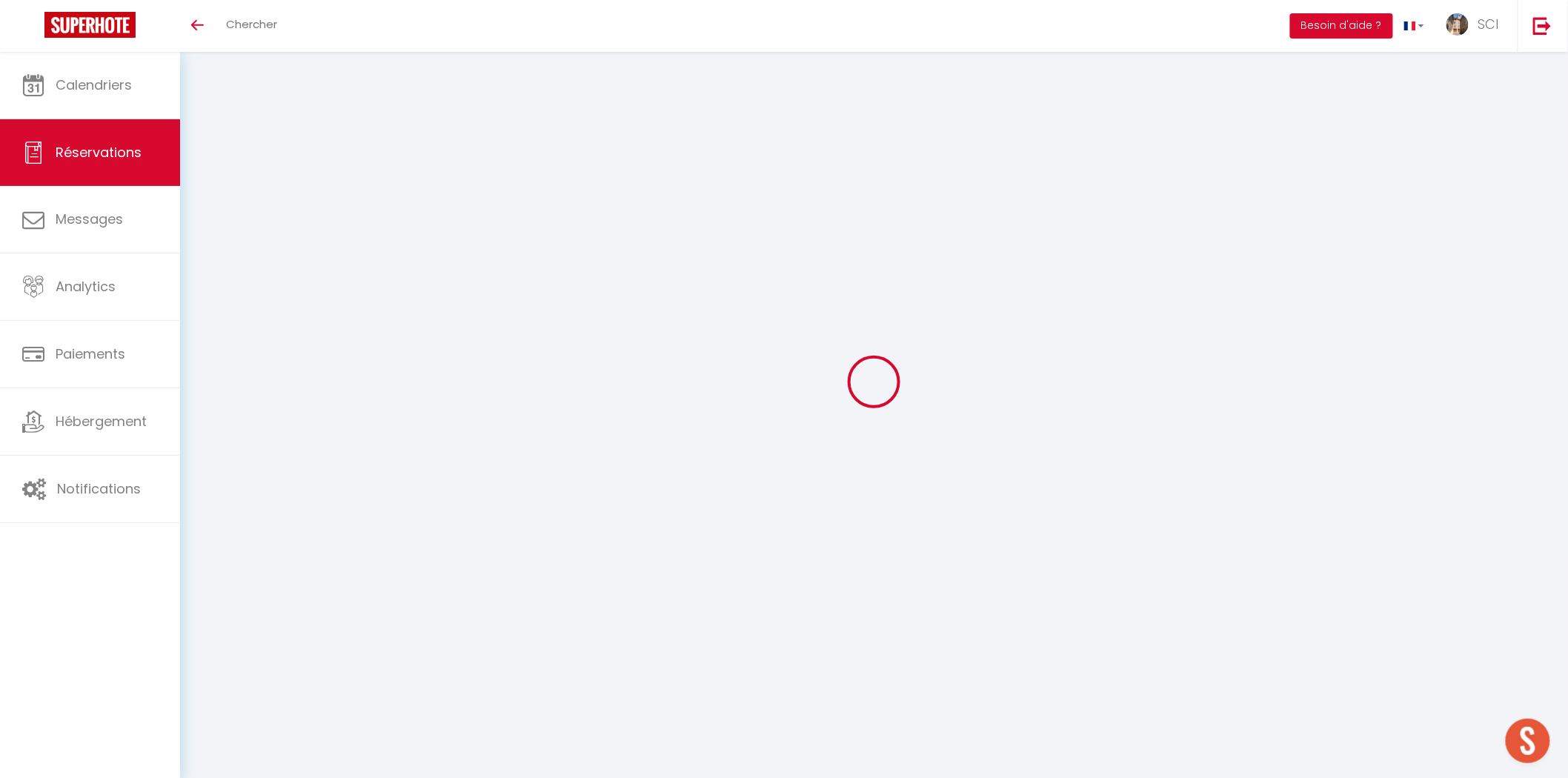
type input "1.1"
select select "12004"
select select "1"
select select
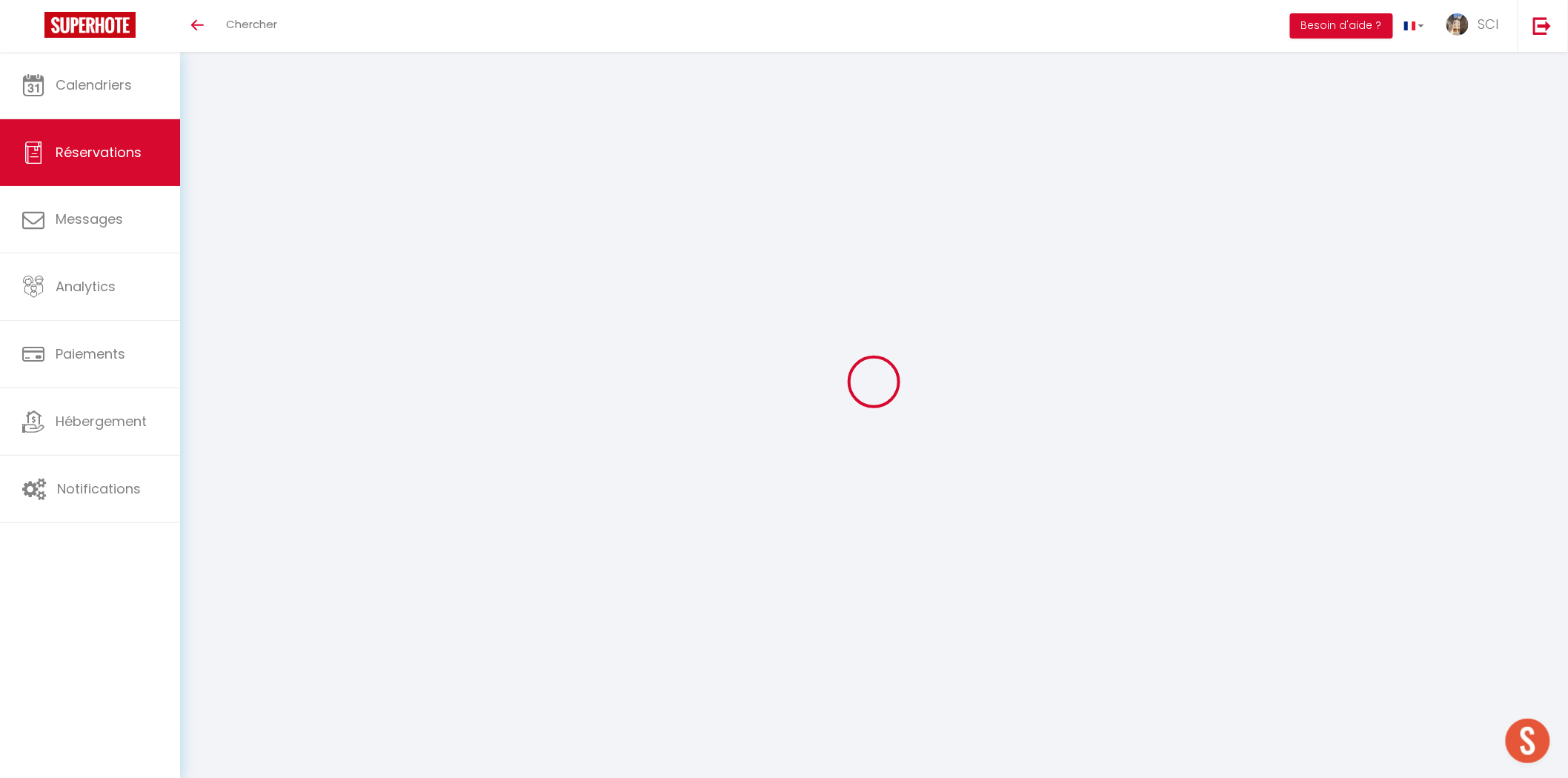
type input "2"
select select "12"
select select
type input "75"
checkbox input "false"
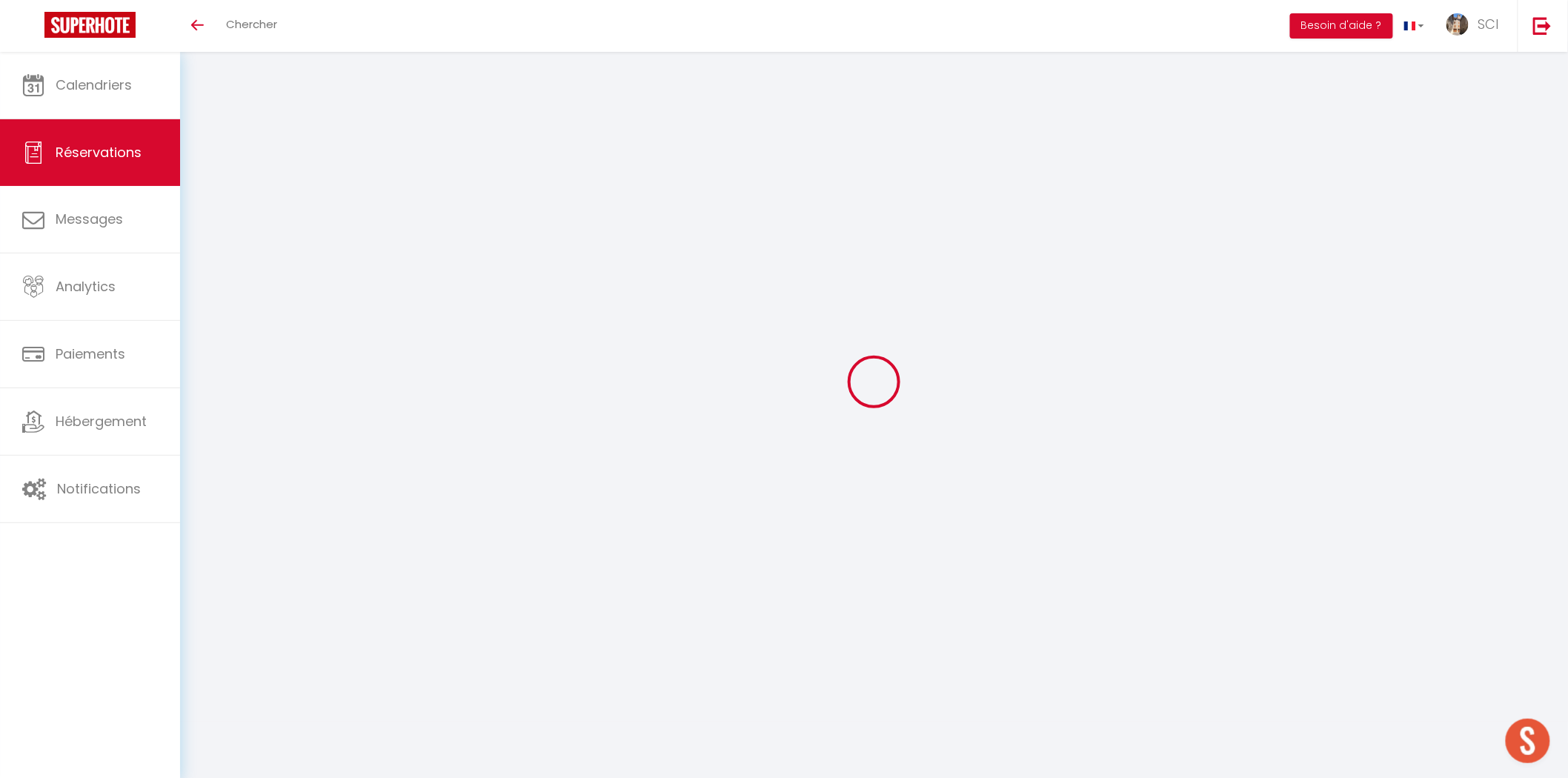
type input "0"
select select "2"
type input "0"
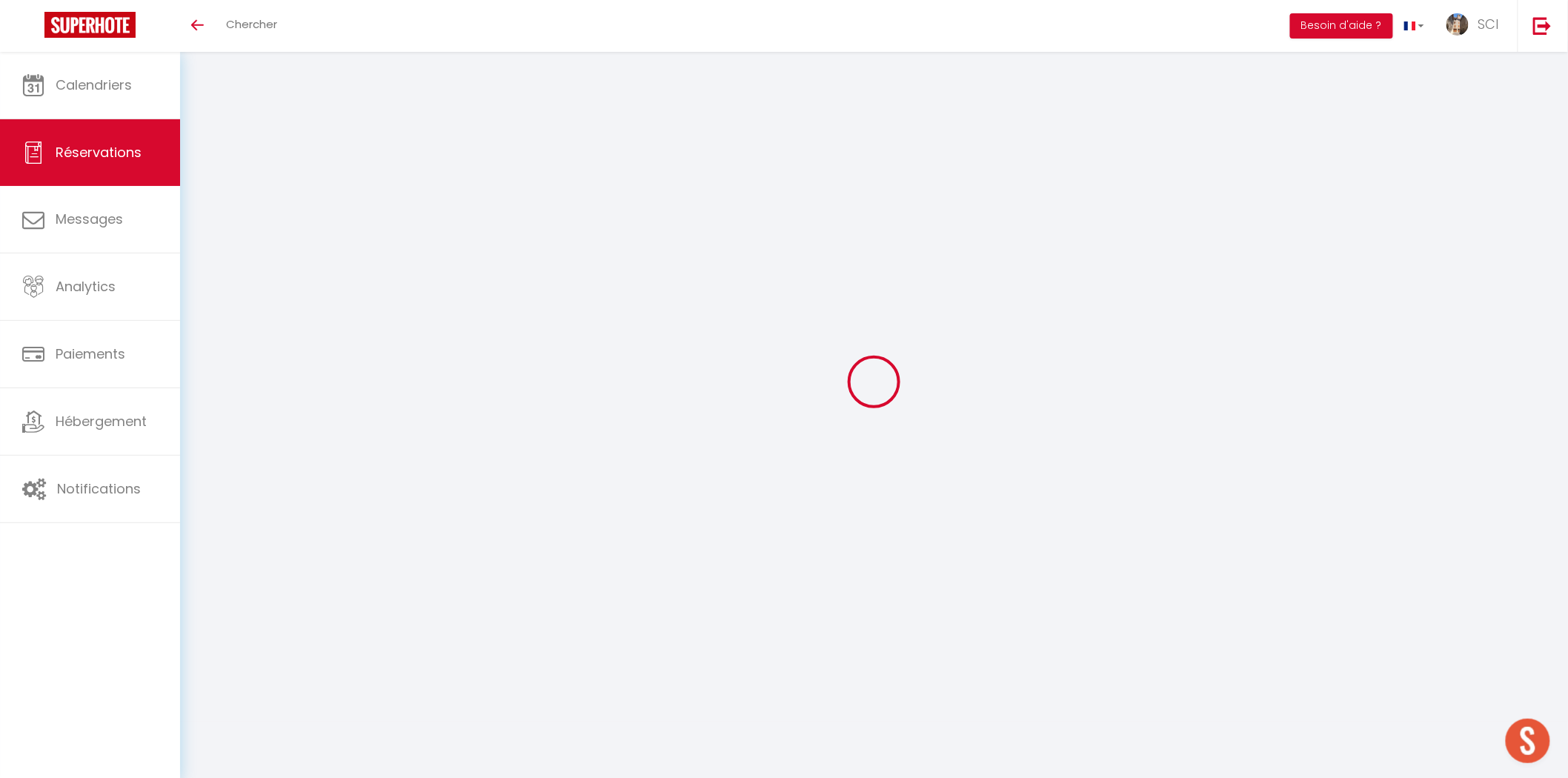
select select
select select "14"
checkbox input "false"
select select
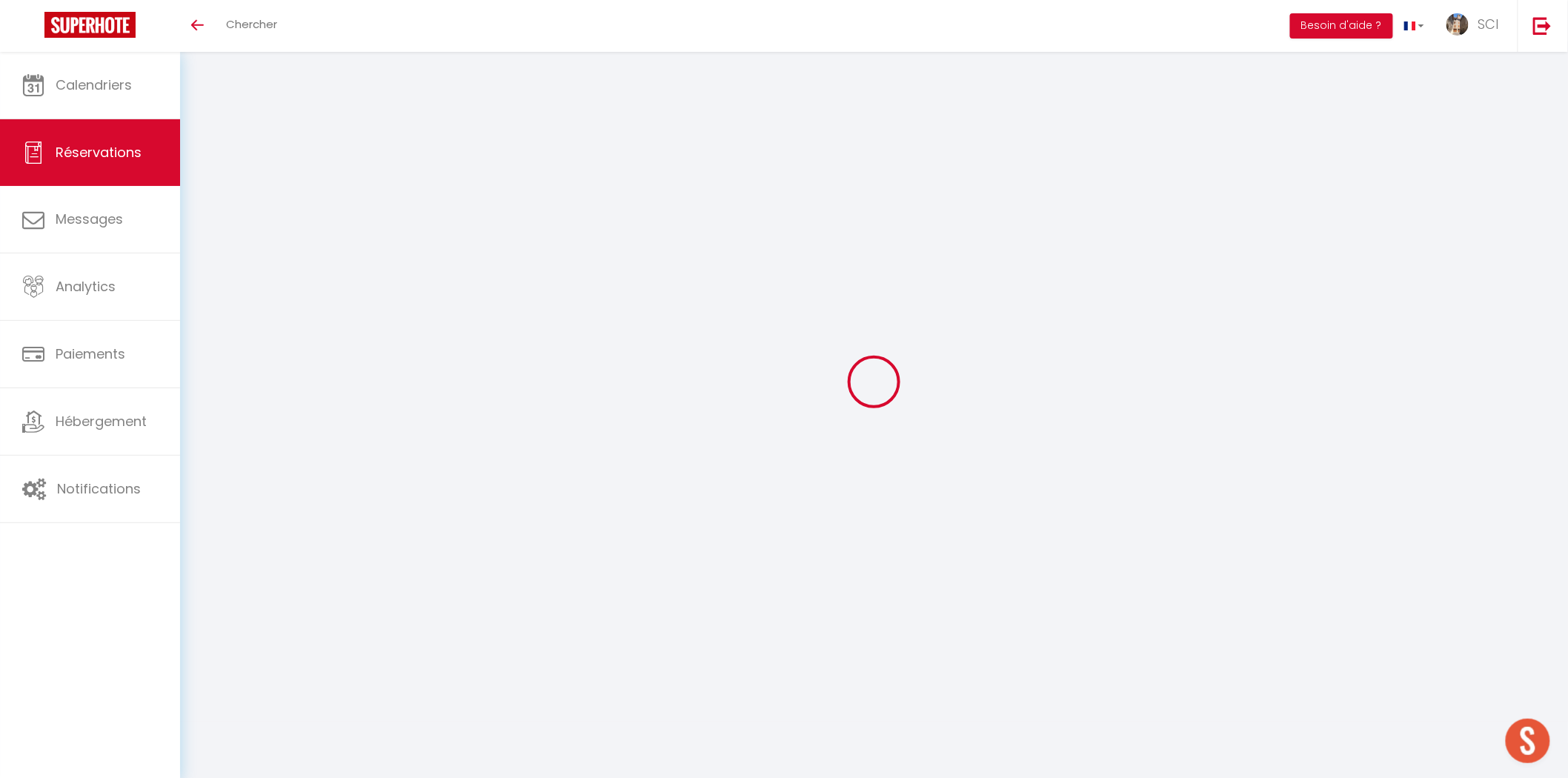
select select
checkbox input "false"
select select
checkbox input "false"
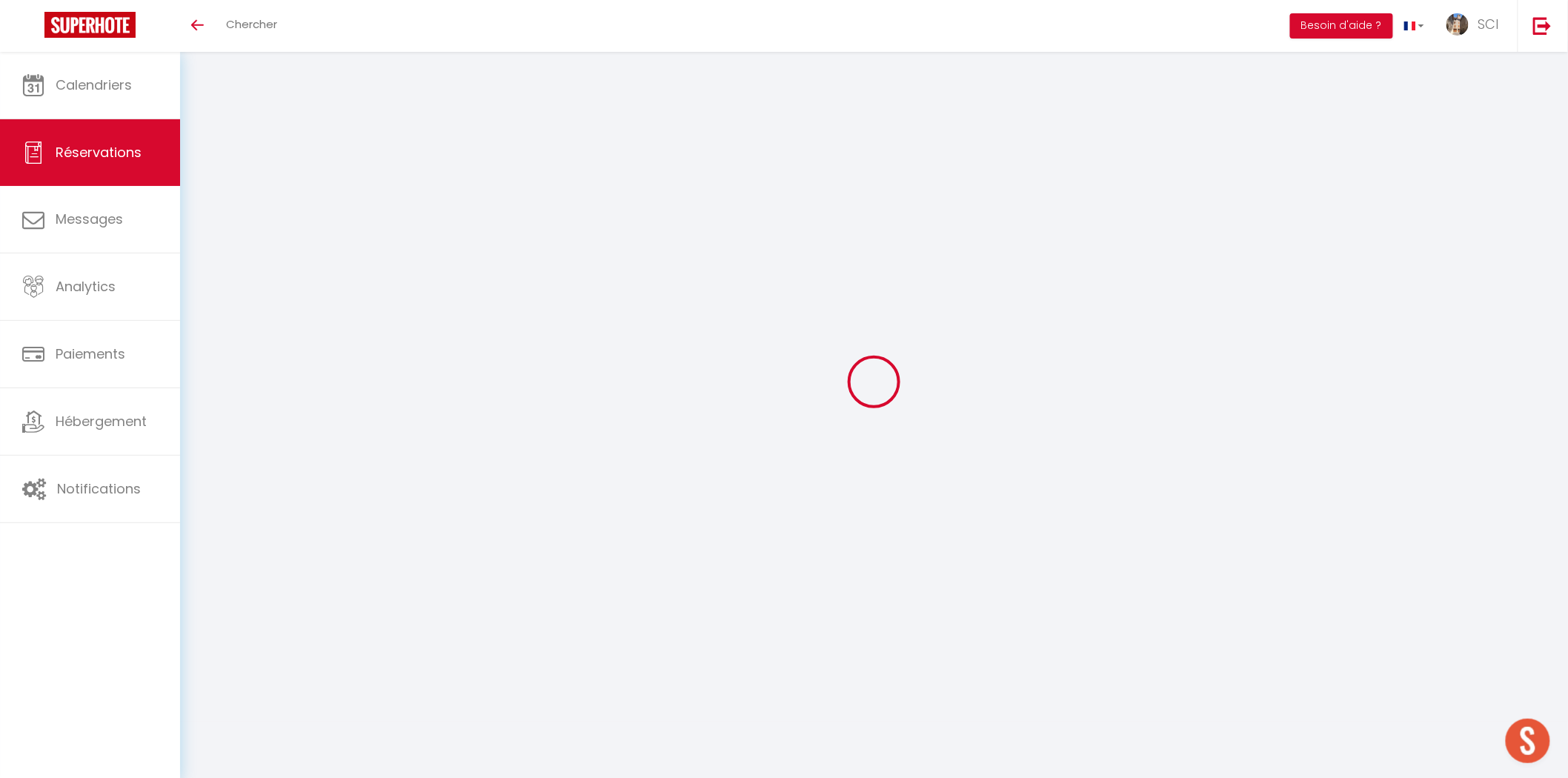
type textarea "** THIS RESERVATION HAS BEEN PRE-PAID ** Reservation has a cancellation grace p…"
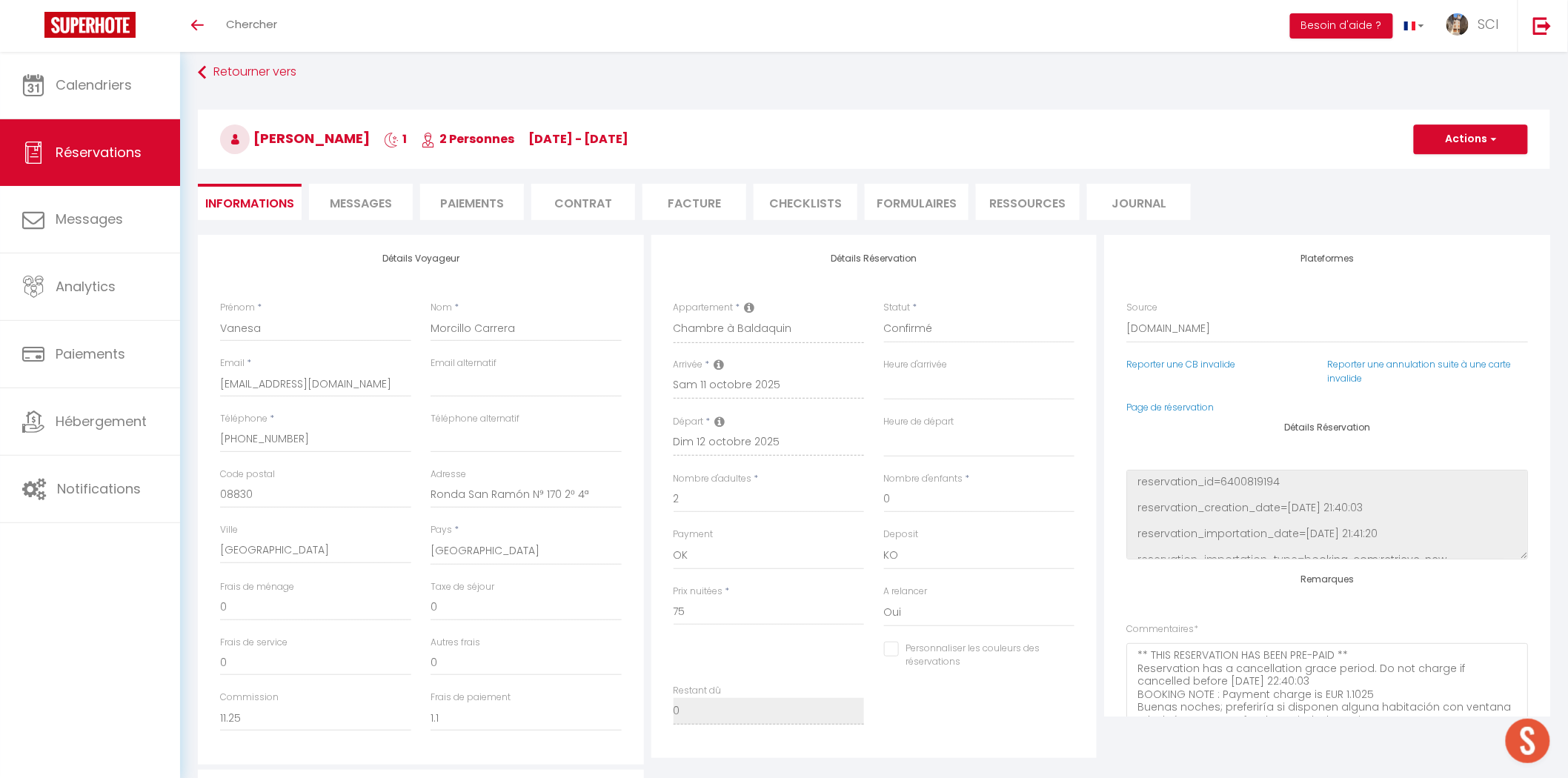
type input "3.75"
select select
checkbox input "false"
select select
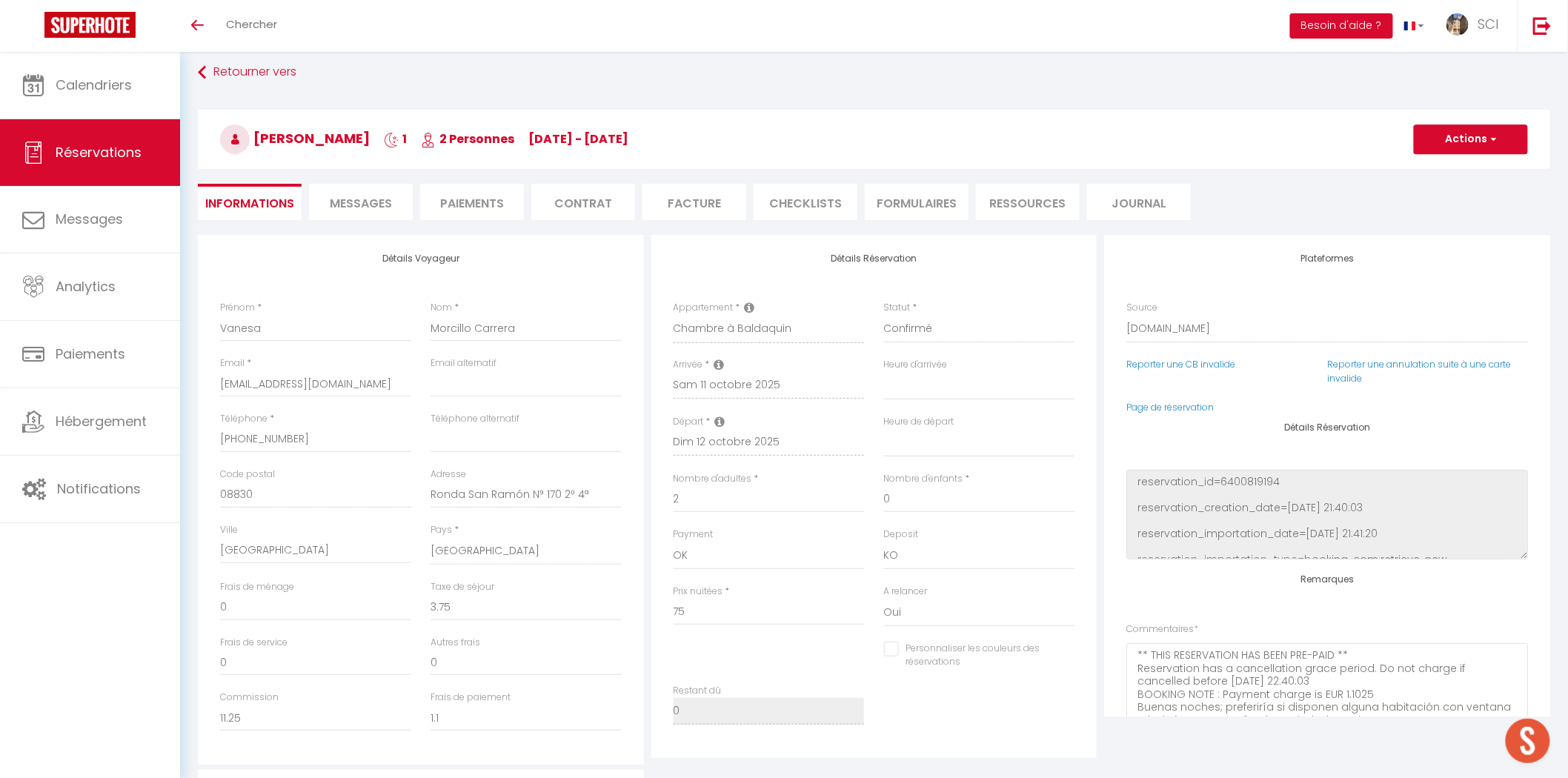
select select
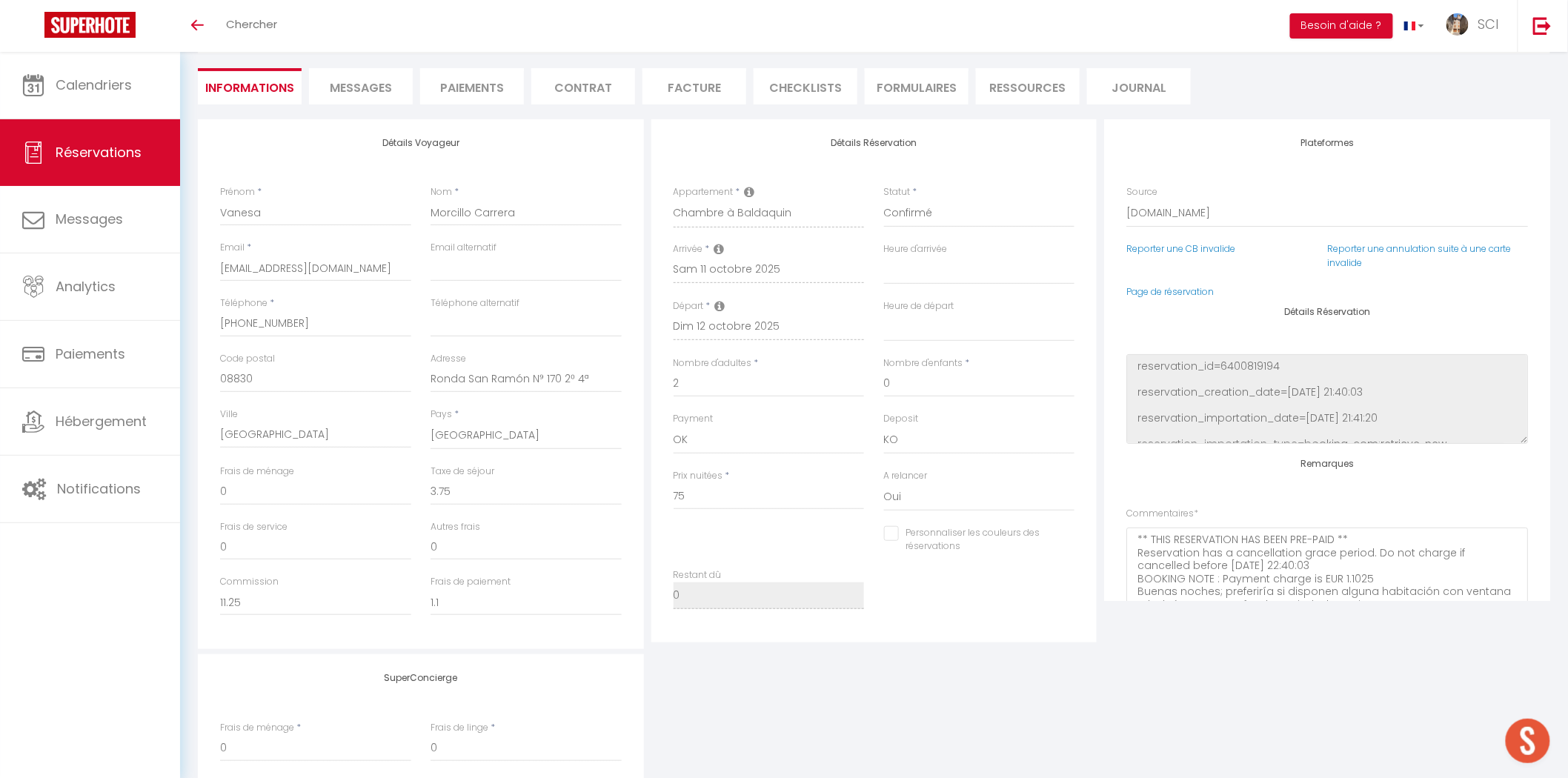
scroll to position [0, 0]
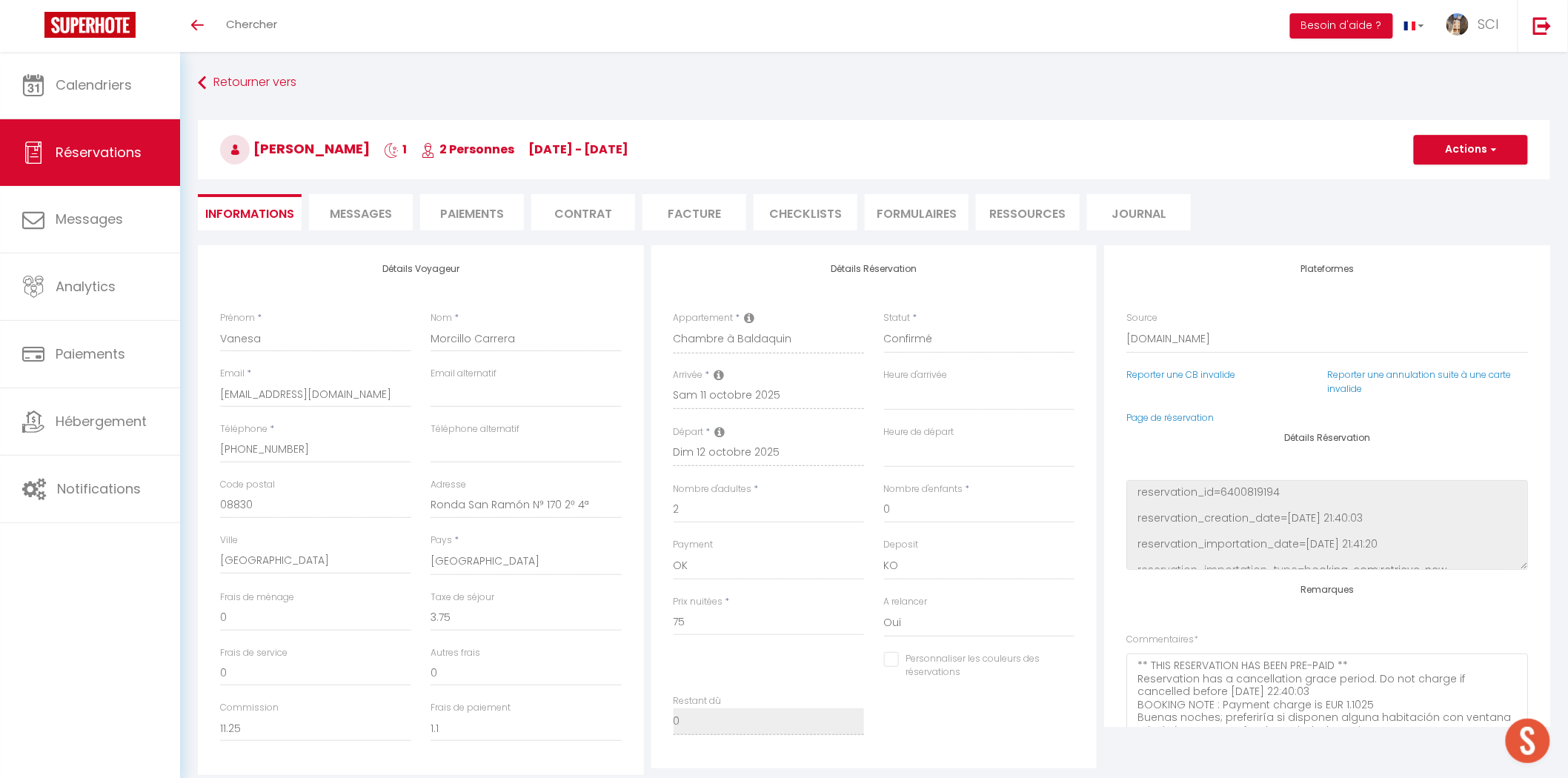
click at [356, 225] on li "Messages" at bounding box center [360, 212] width 103 height 36
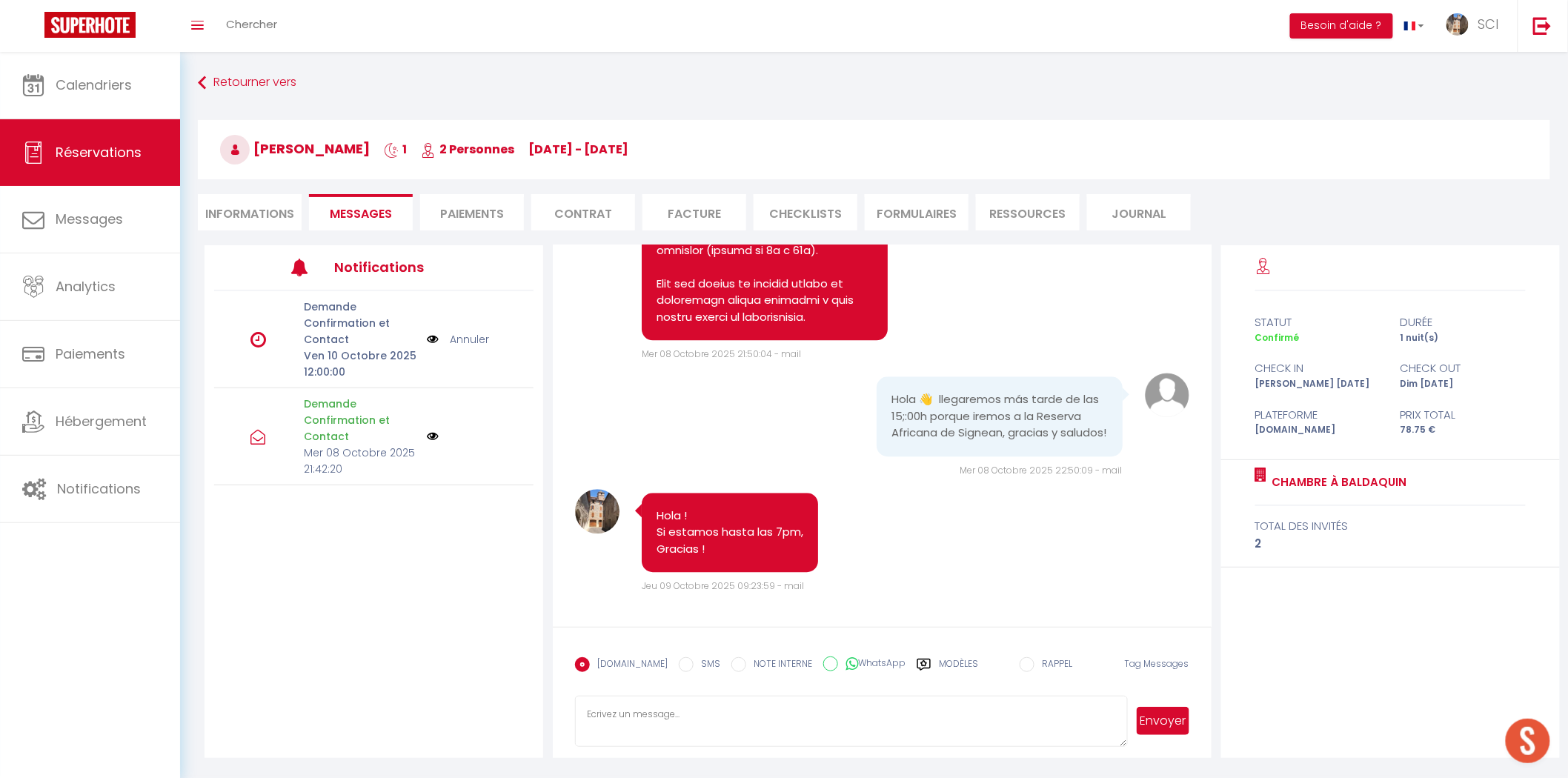
scroll to position [52, 0]
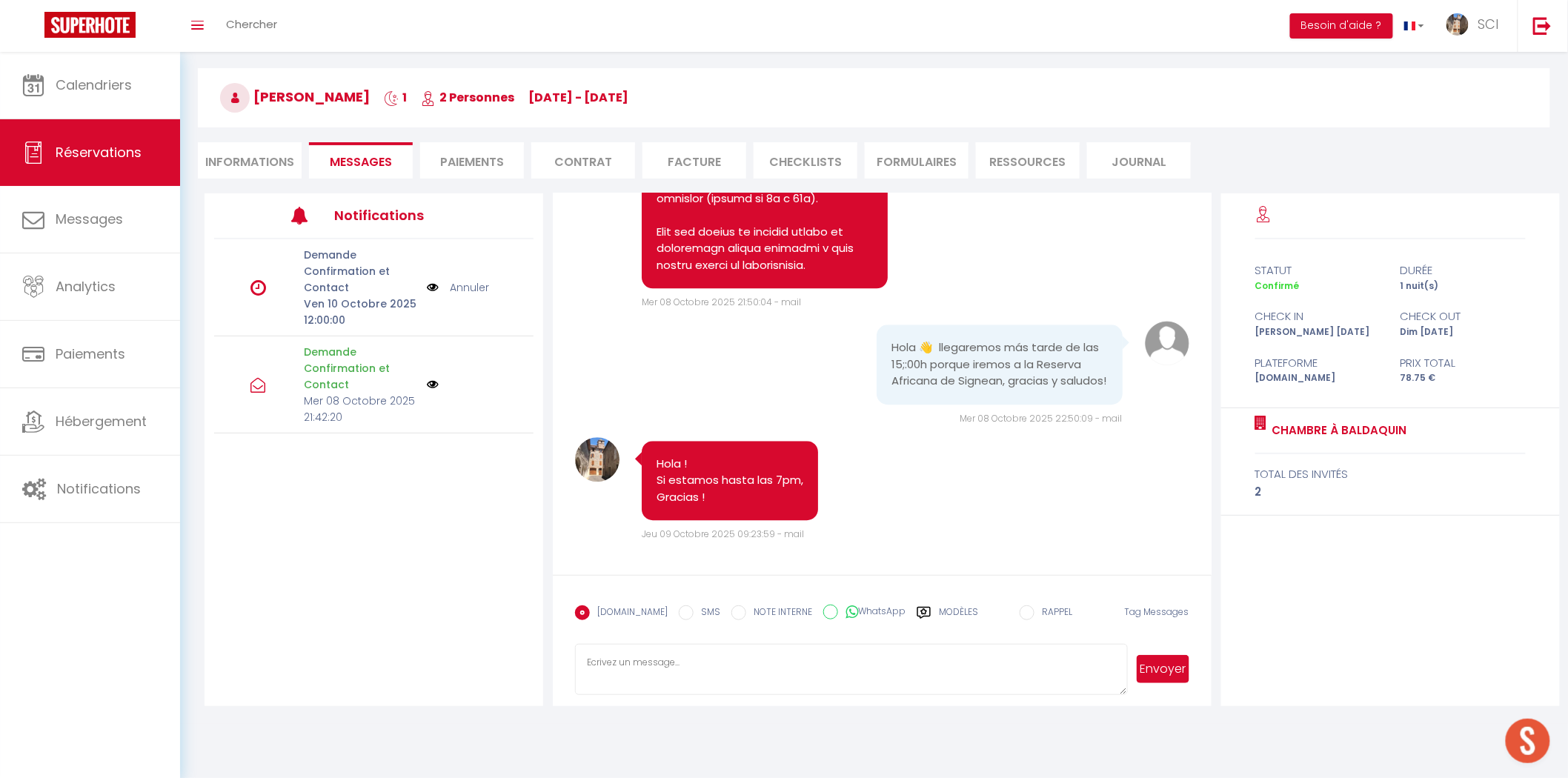
click at [813, 662] on textarea at bounding box center [851, 669] width 552 height 52
paste textarea "Hola señora señor, Nuestro establecimiento está situado en el 4 bis rue Louis D…"
click at [804, 657] on textarea "Hola señora señor, Nuestro establecimiento está situado en el 4 bis rue Louis D…" at bounding box center [851, 669] width 552 height 52
type textarea "Hola señora señor [PERSON_NAME], Nuestro establecimiento está situado en el [ST…"
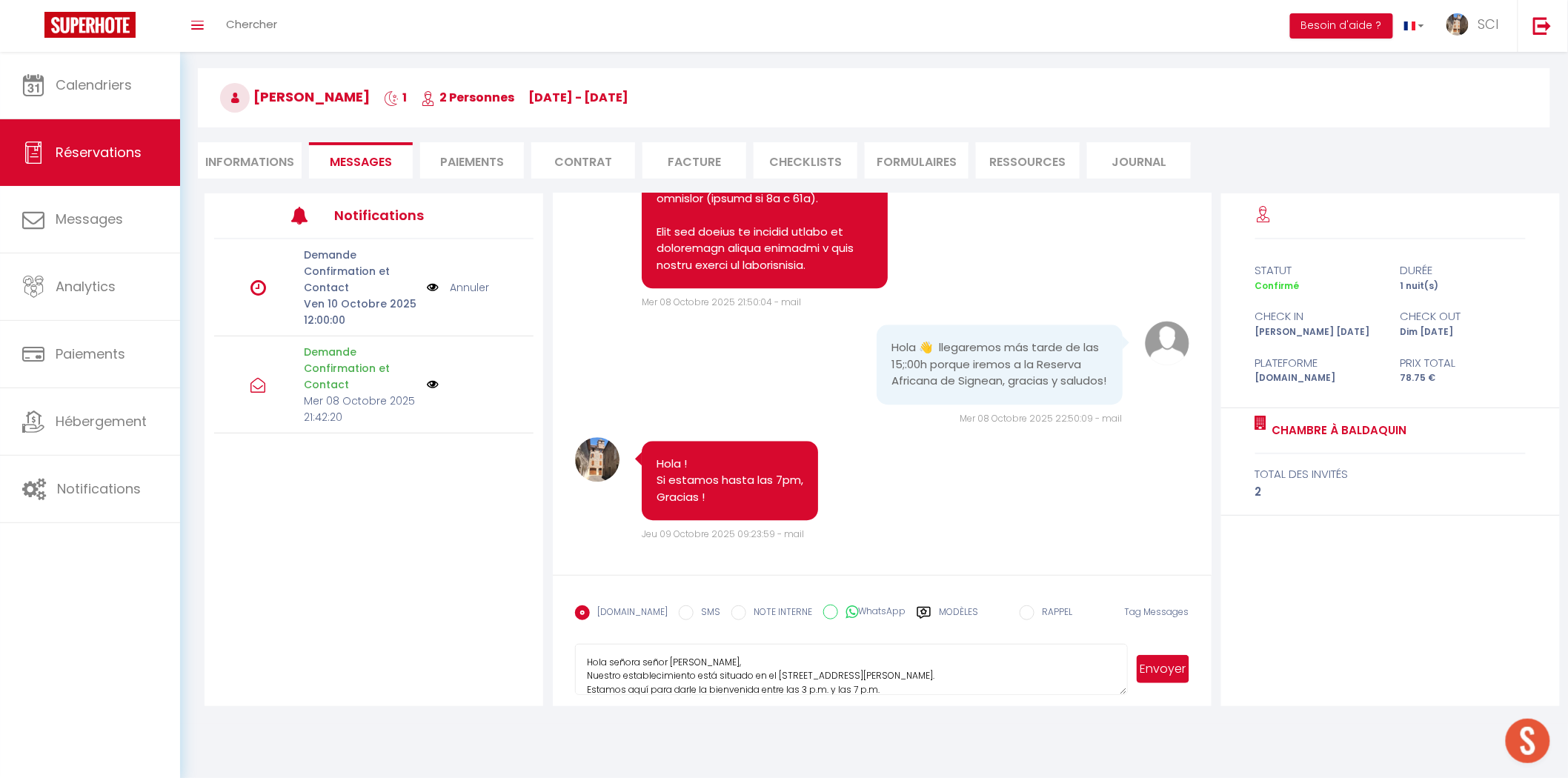
click at [1157, 663] on button "Envoyer" at bounding box center [1163, 669] width 52 height 28
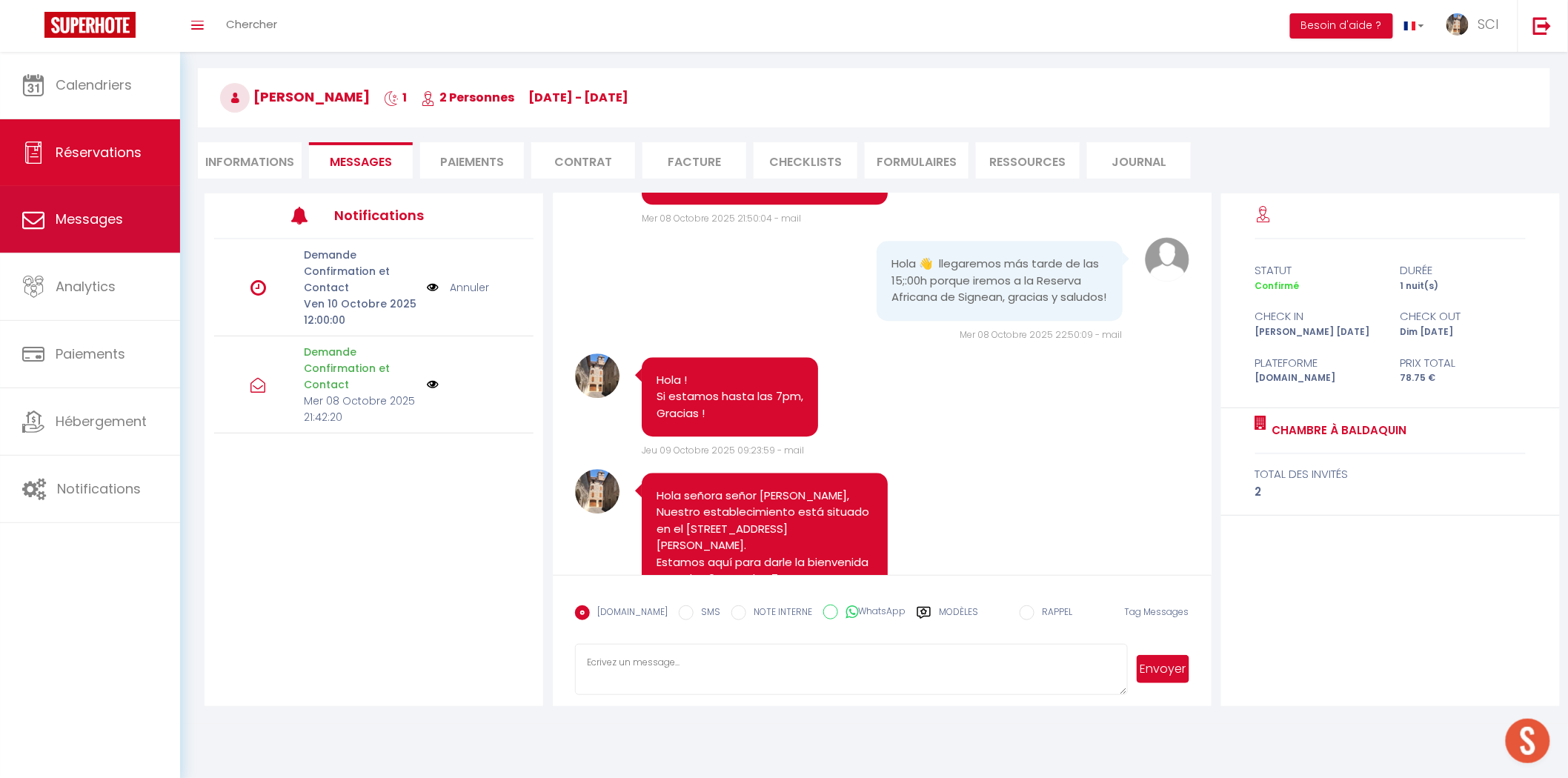
click at [108, 225] on span "Messages" at bounding box center [89, 218] width 67 height 19
select select "message"
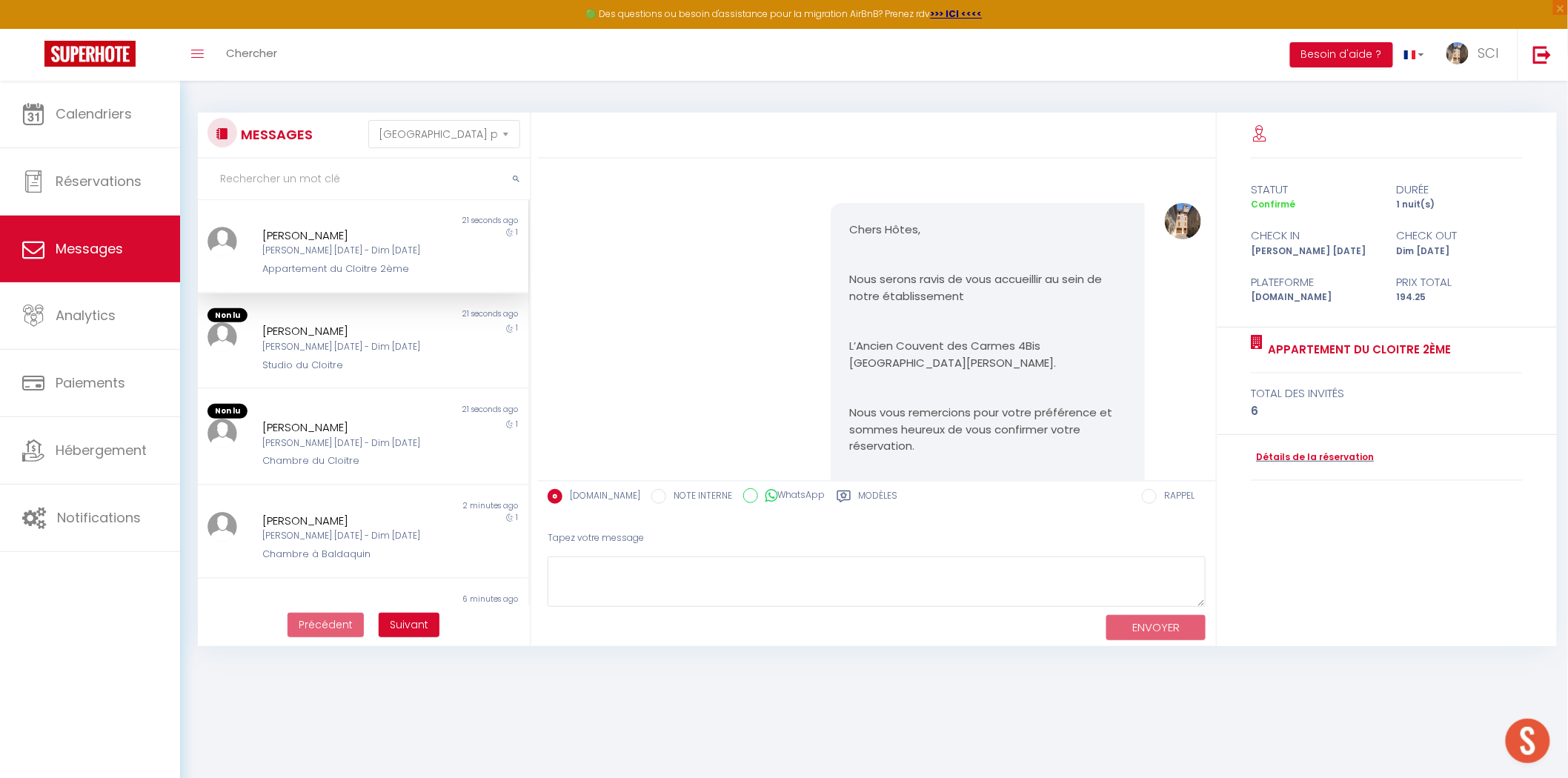
scroll to position [4721, 0]
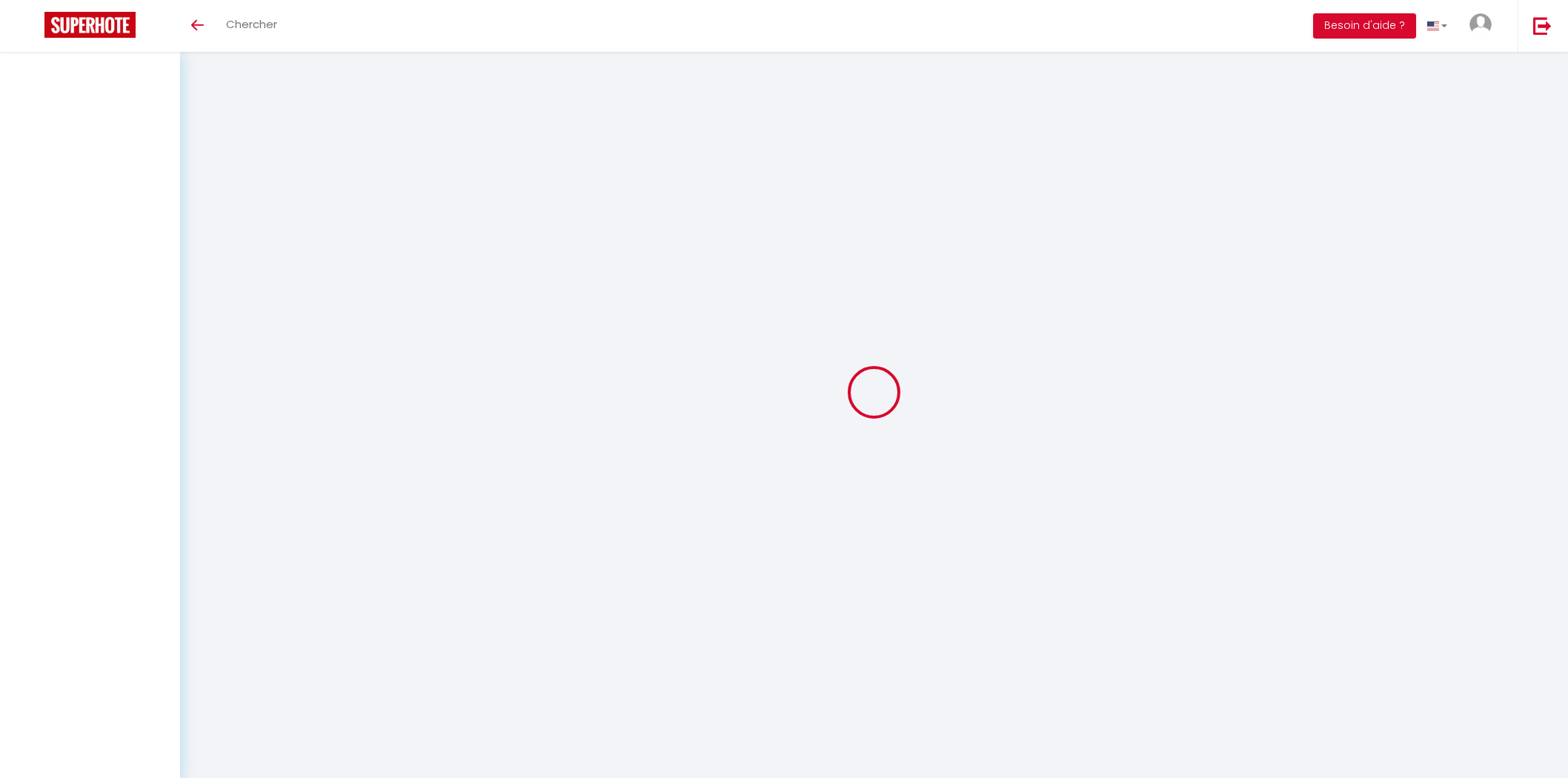
select select "message"
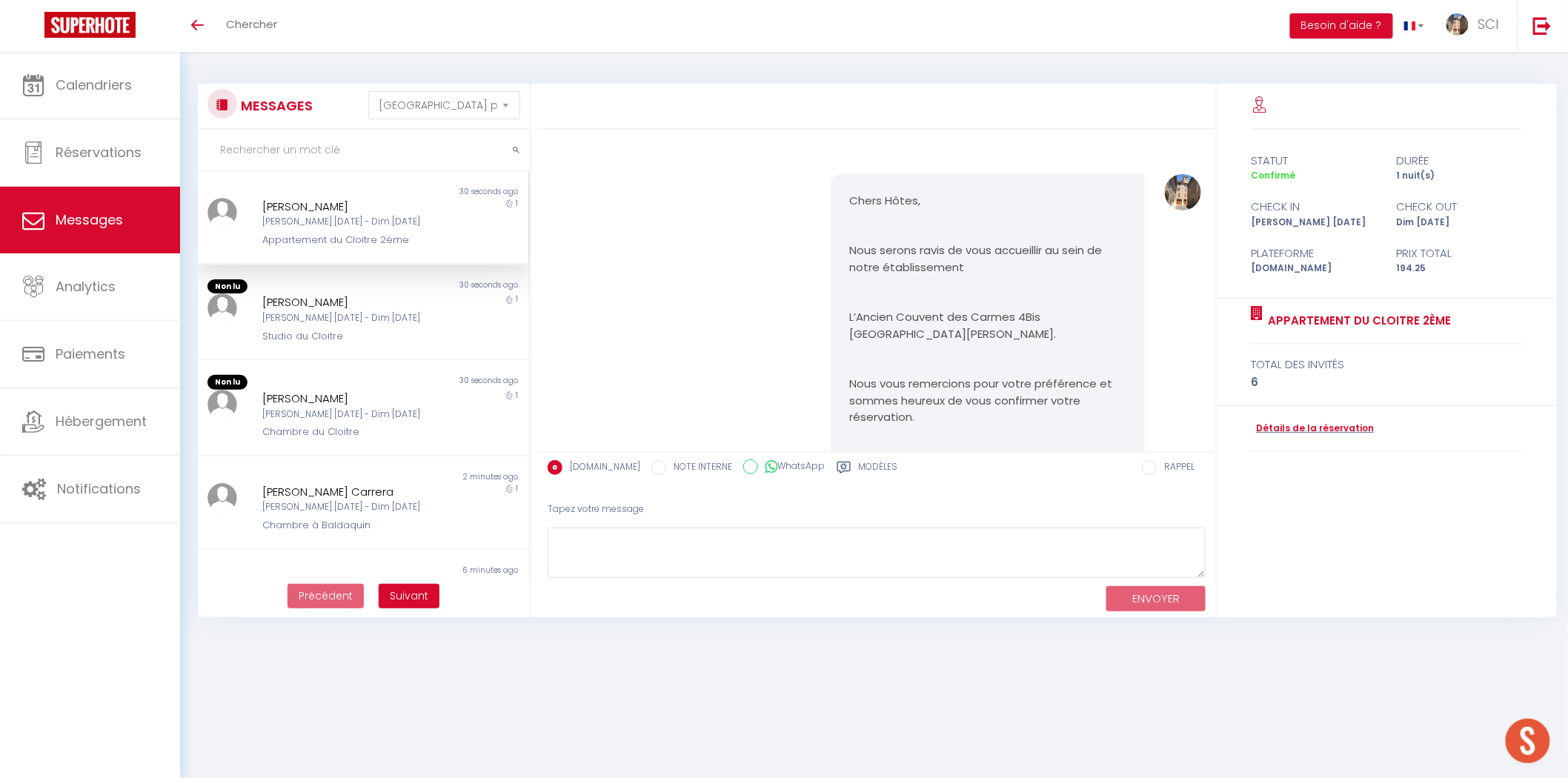
scroll to position [4721, 0]
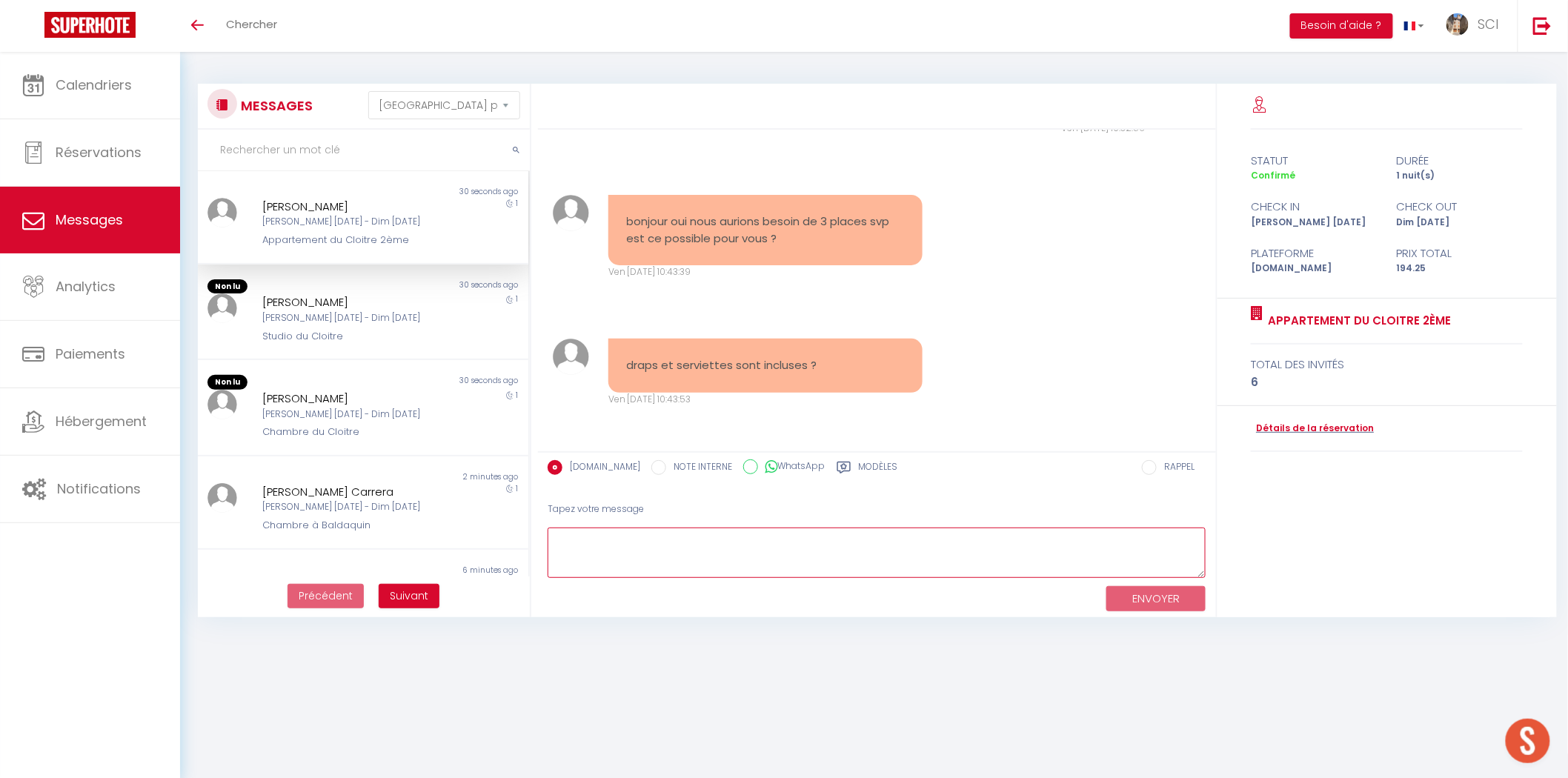
click at [751, 566] on textarea at bounding box center [876, 553] width 659 height 51
click at [991, 552] on textarea "Bonjour, Nous vous envoyons le lien pour le règlement des parking ( 8€/ voiture)" at bounding box center [876, 553] width 659 height 51
type textarea "Bonjour, Nous vous envoyons le lien pour le règlement des parking ( 8€/ voiture)"
click at [1156, 596] on button "ENVOYER" at bounding box center [1156, 599] width 99 height 26
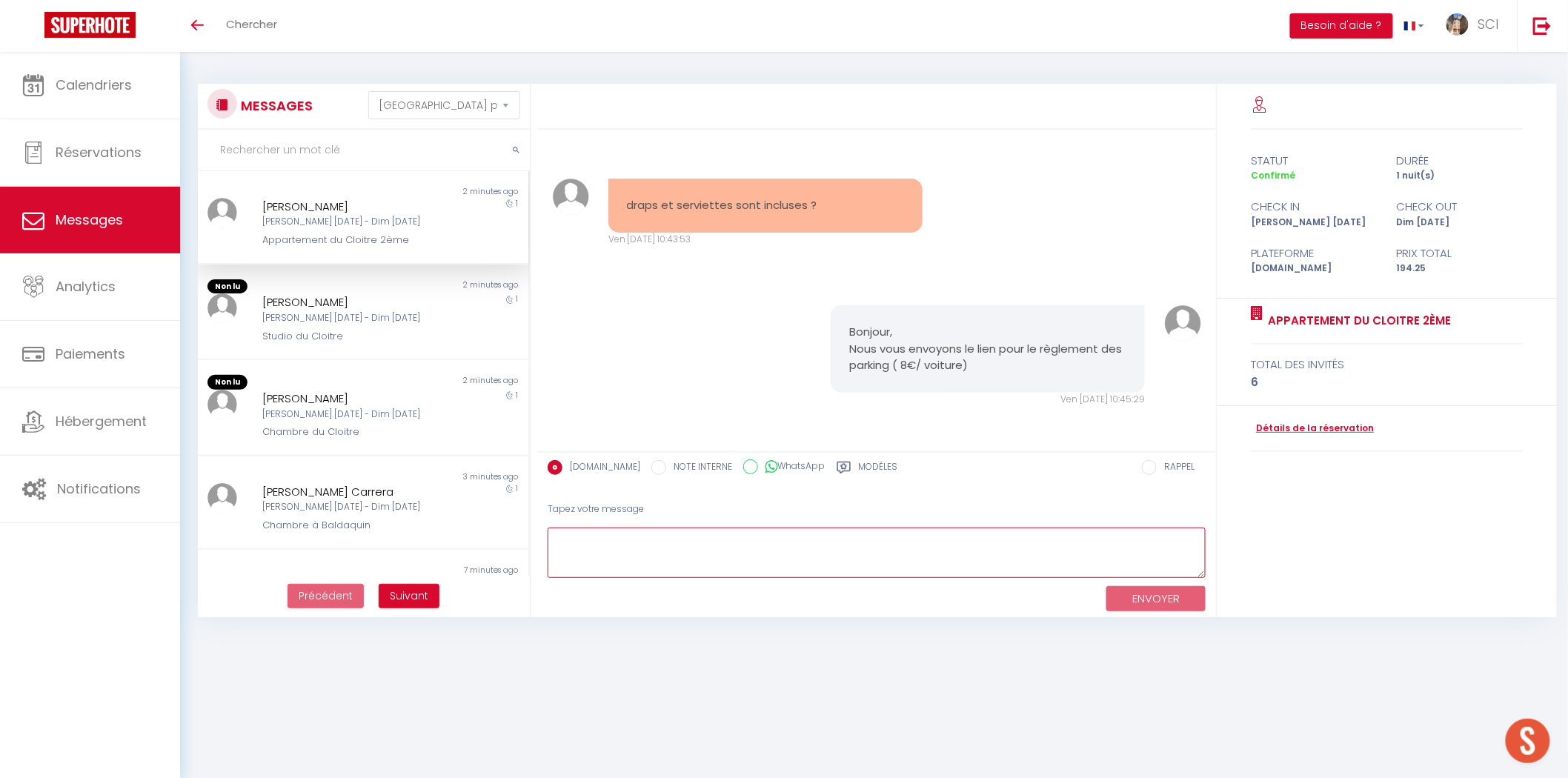
click at [730, 552] on textarea at bounding box center [876, 553] width 659 height 51
type textarea "Les draps et les serviettes sont fournis, Bien cordialement,"
click at [1172, 604] on button "ENVOYER" at bounding box center [1156, 599] width 99 height 26
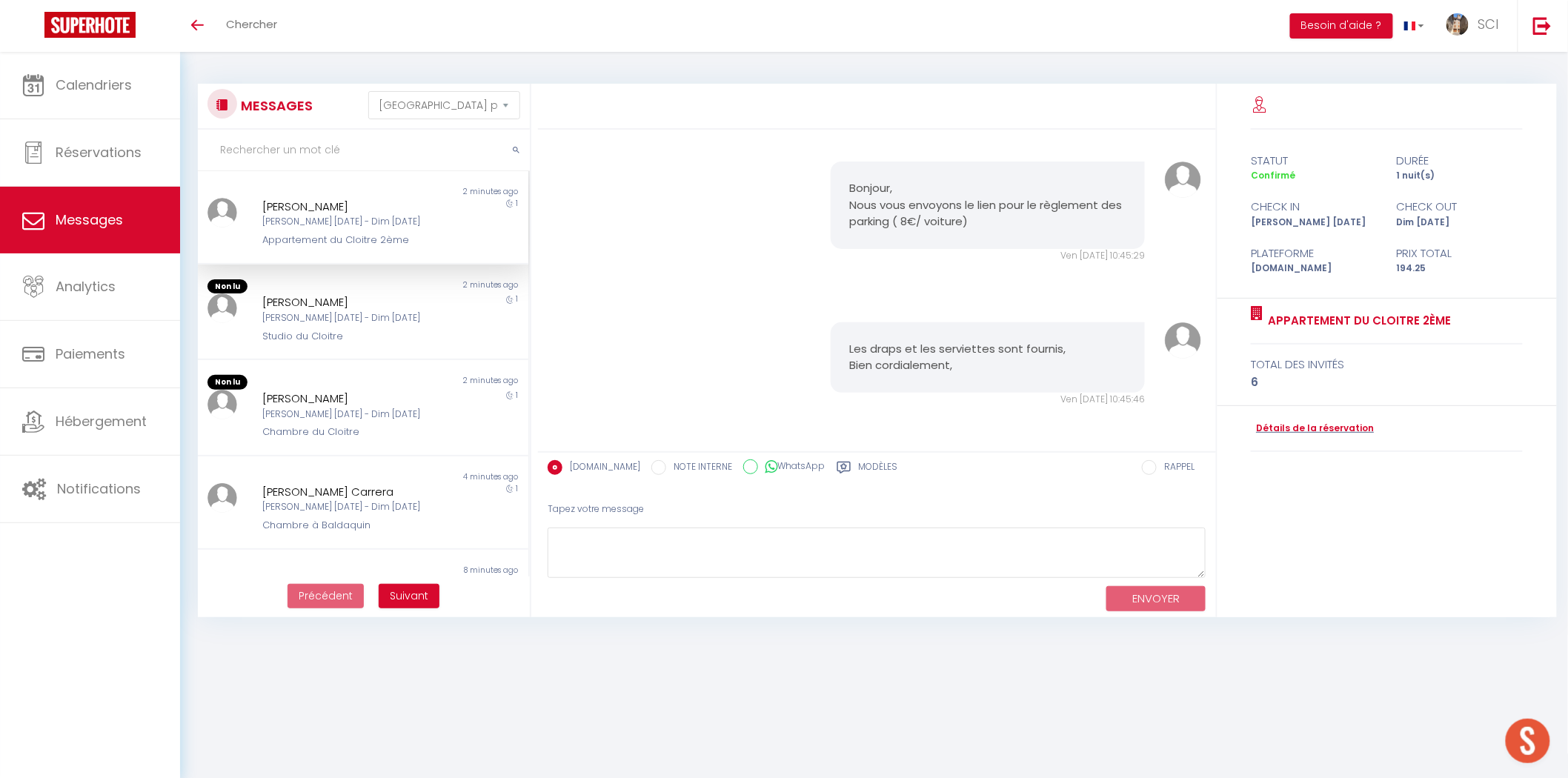
scroll to position [5024, 0]
click at [1287, 428] on link "Détails de la réservation" at bounding box center [1312, 429] width 123 height 14
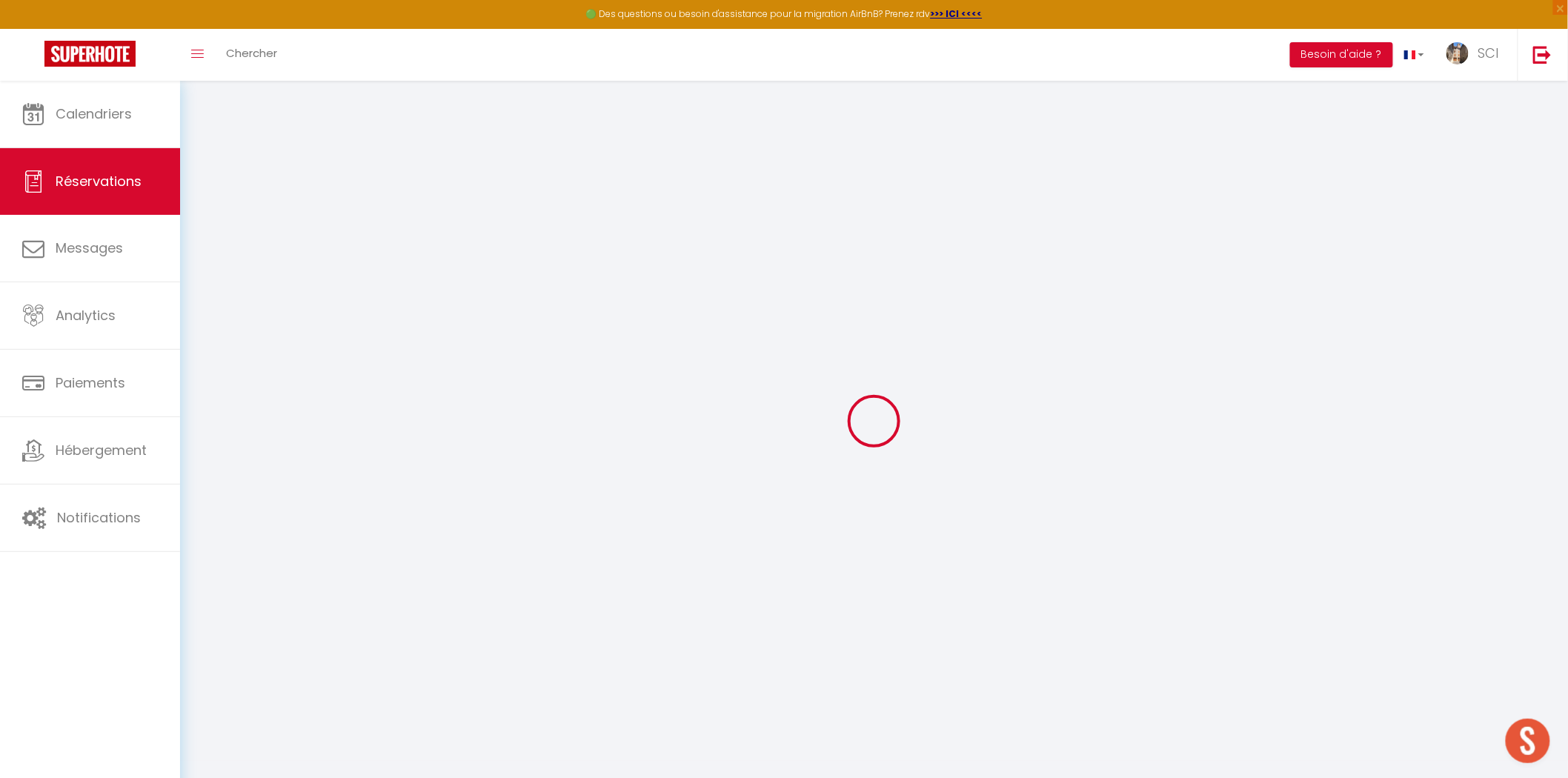
type input "Deborah"
type input "Caupin"
type input "dcaupi.388027@guest.booking.com"
type input "+33768201150"
type input "."
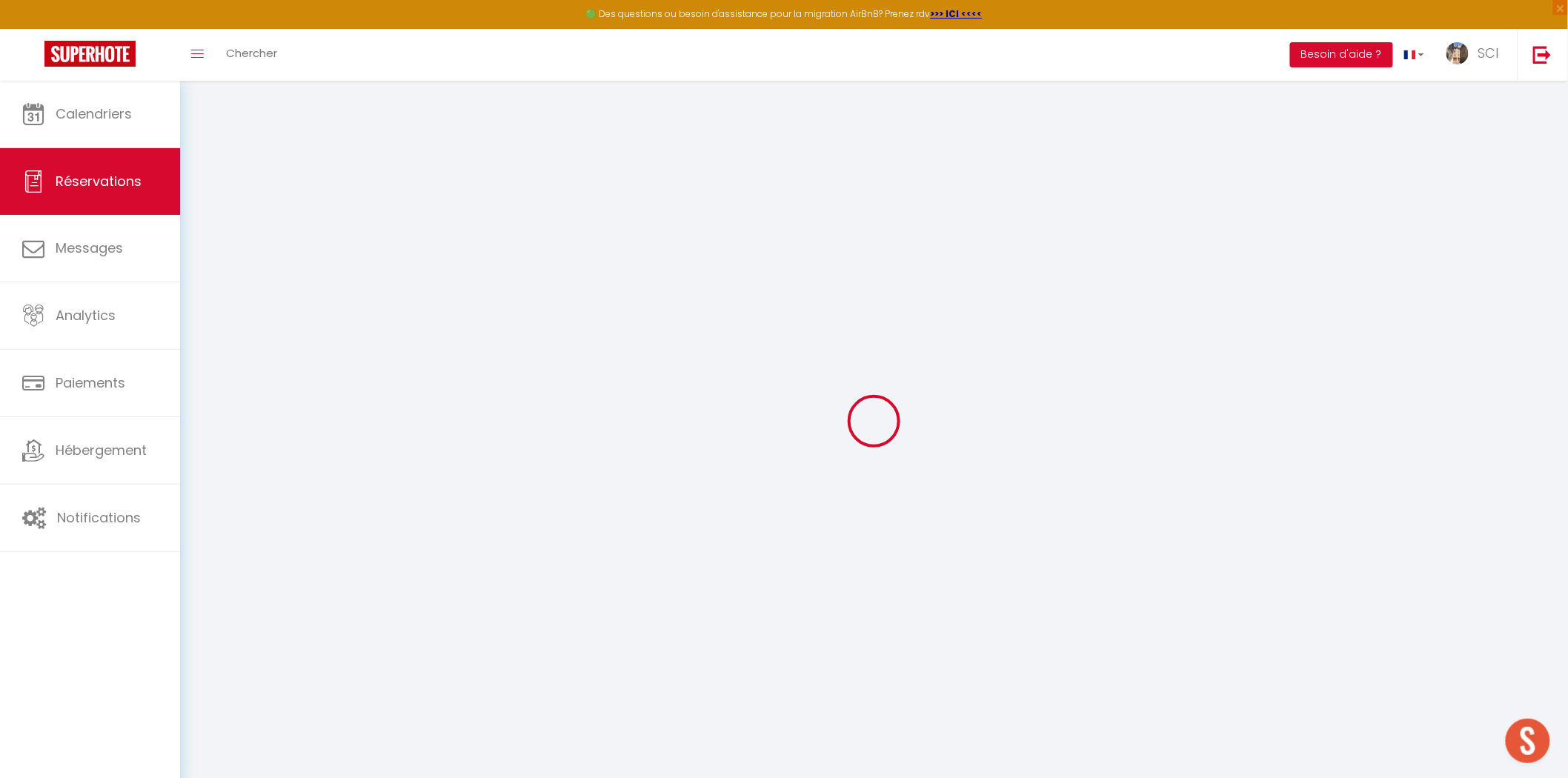
select select "FR"
type input "31.45"
type input "5.59"
select select "20083"
select select "1"
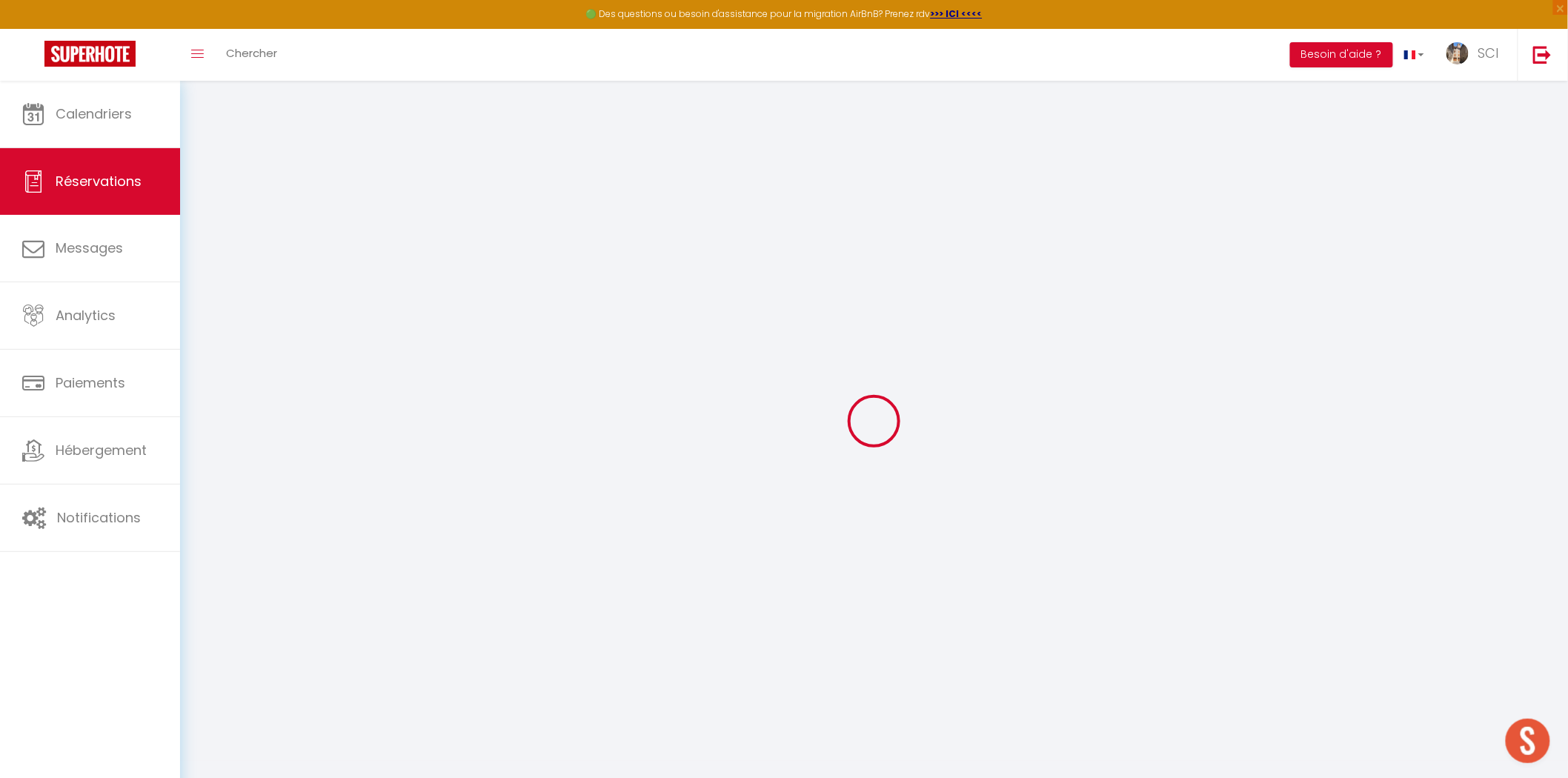
select select
type input "4"
type input "2"
select select "12"
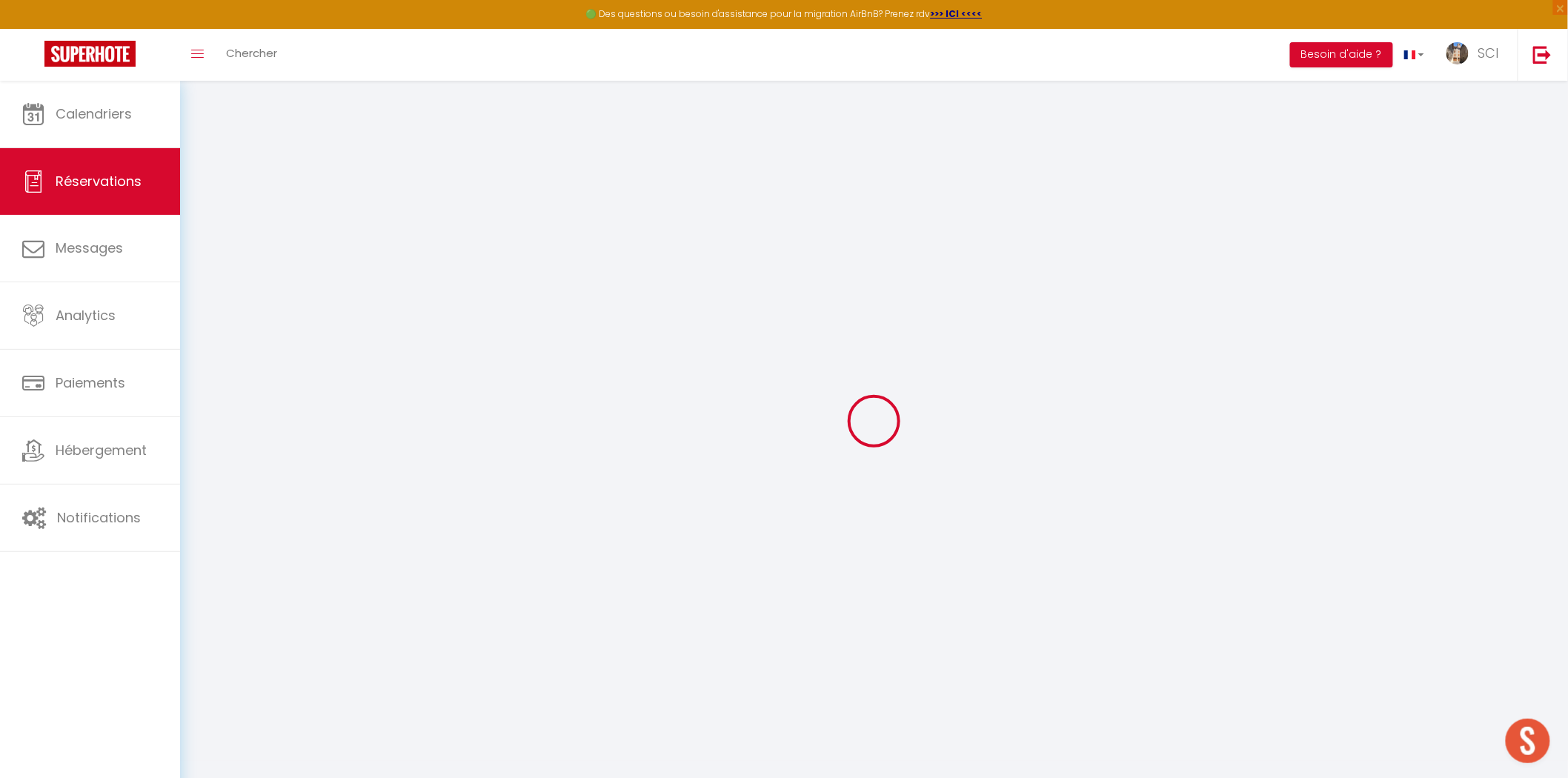
select select "15"
type input "185"
checkbox input "false"
type input "0"
select select "2"
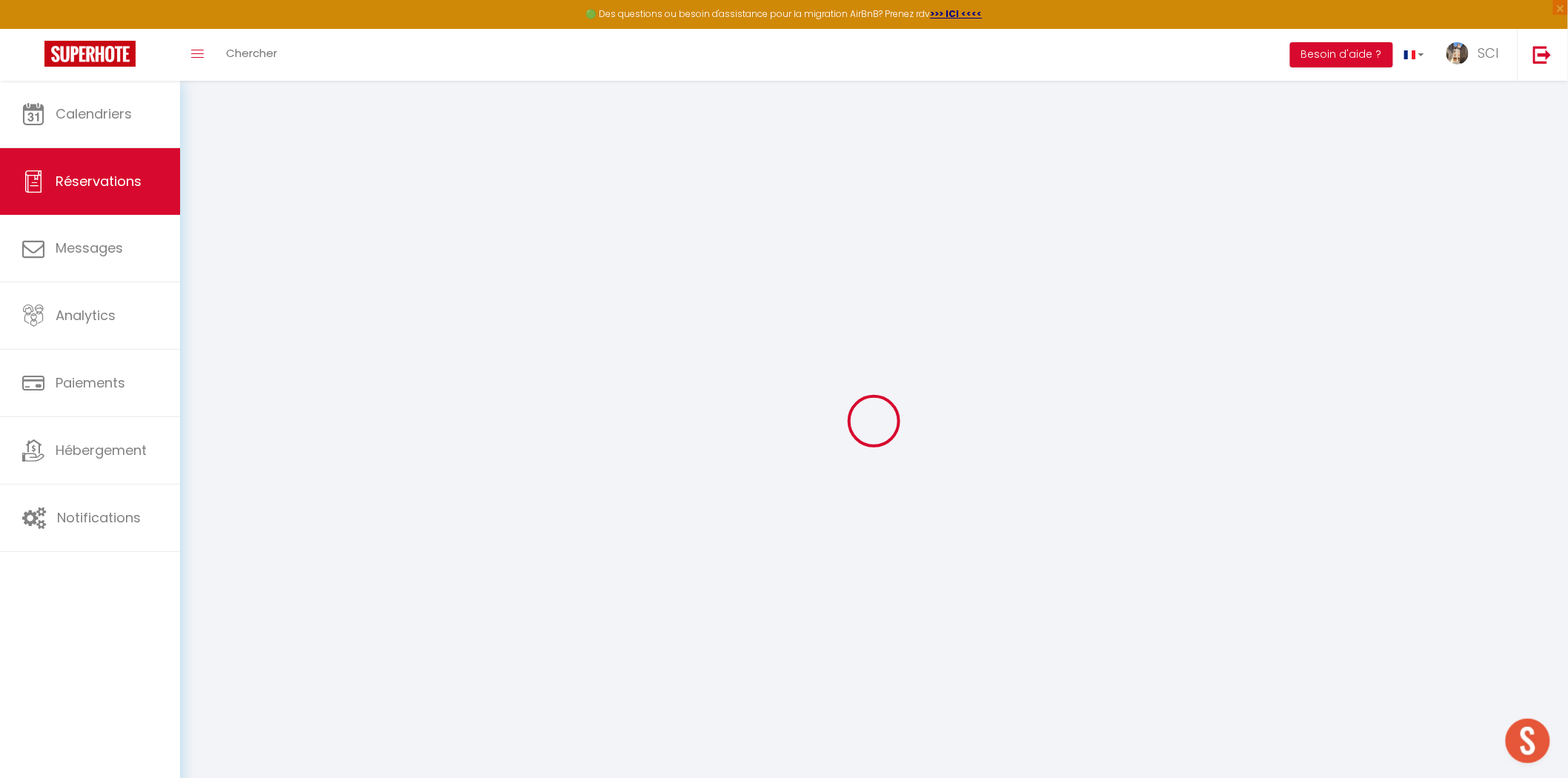
type input "0"
select select
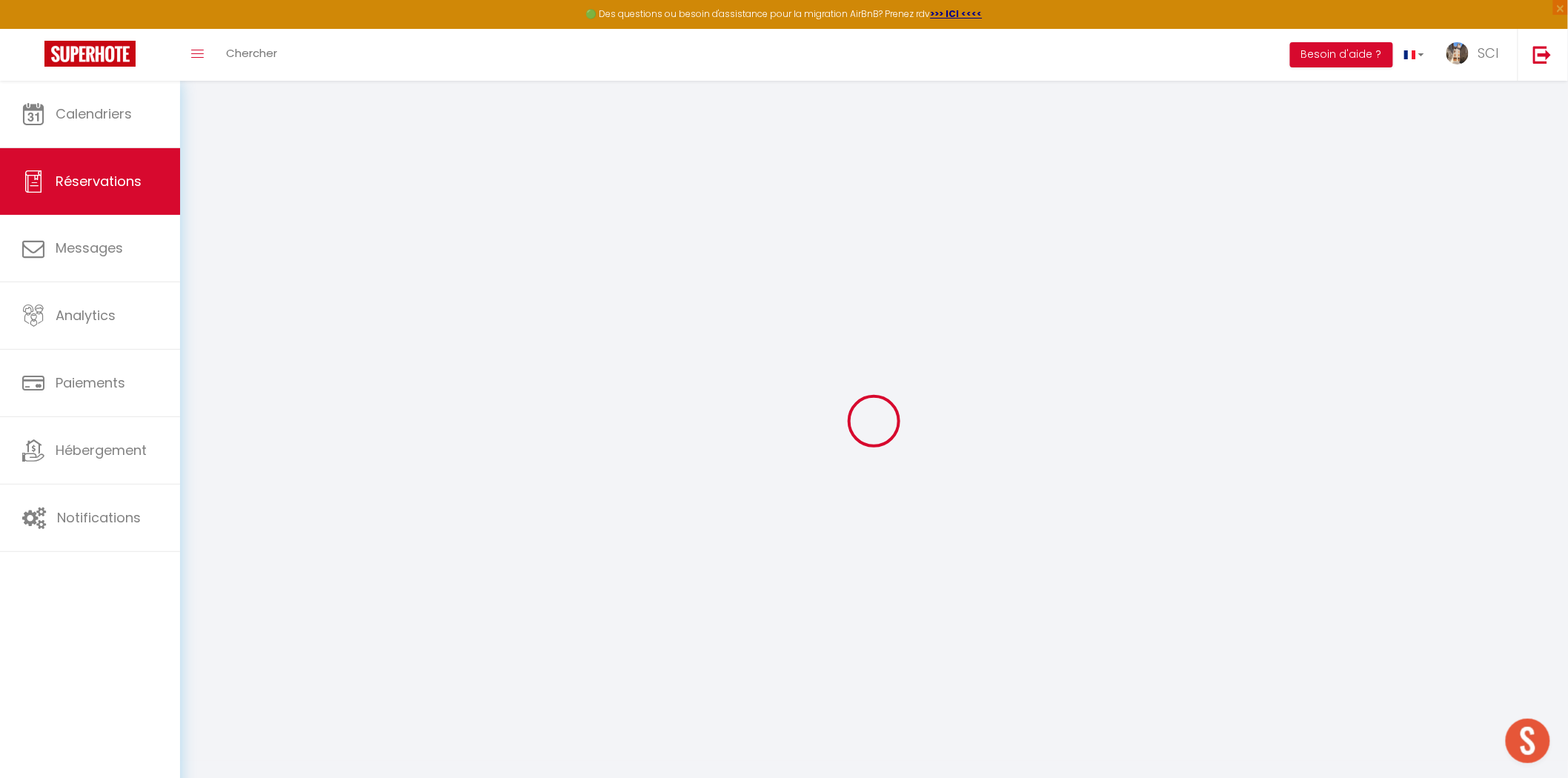
checkbox input "false"
select select
checkbox input "false"
select select
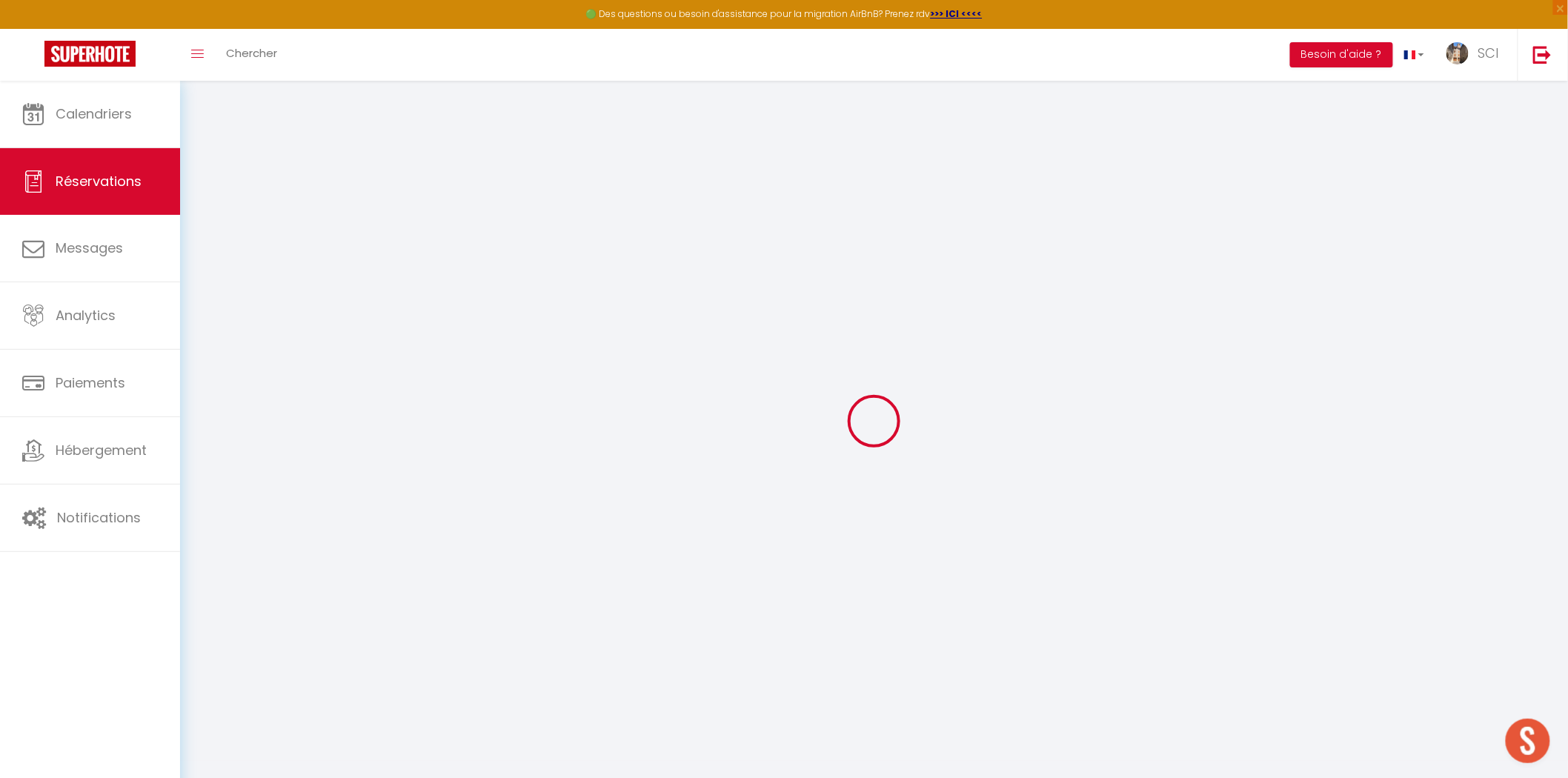
select select
checkbox input "false"
type textarea "** THIS RESERVATION HAS BEEN PRE-PAID ** BOOKING NOTE : Payment charge is EUR 5…"
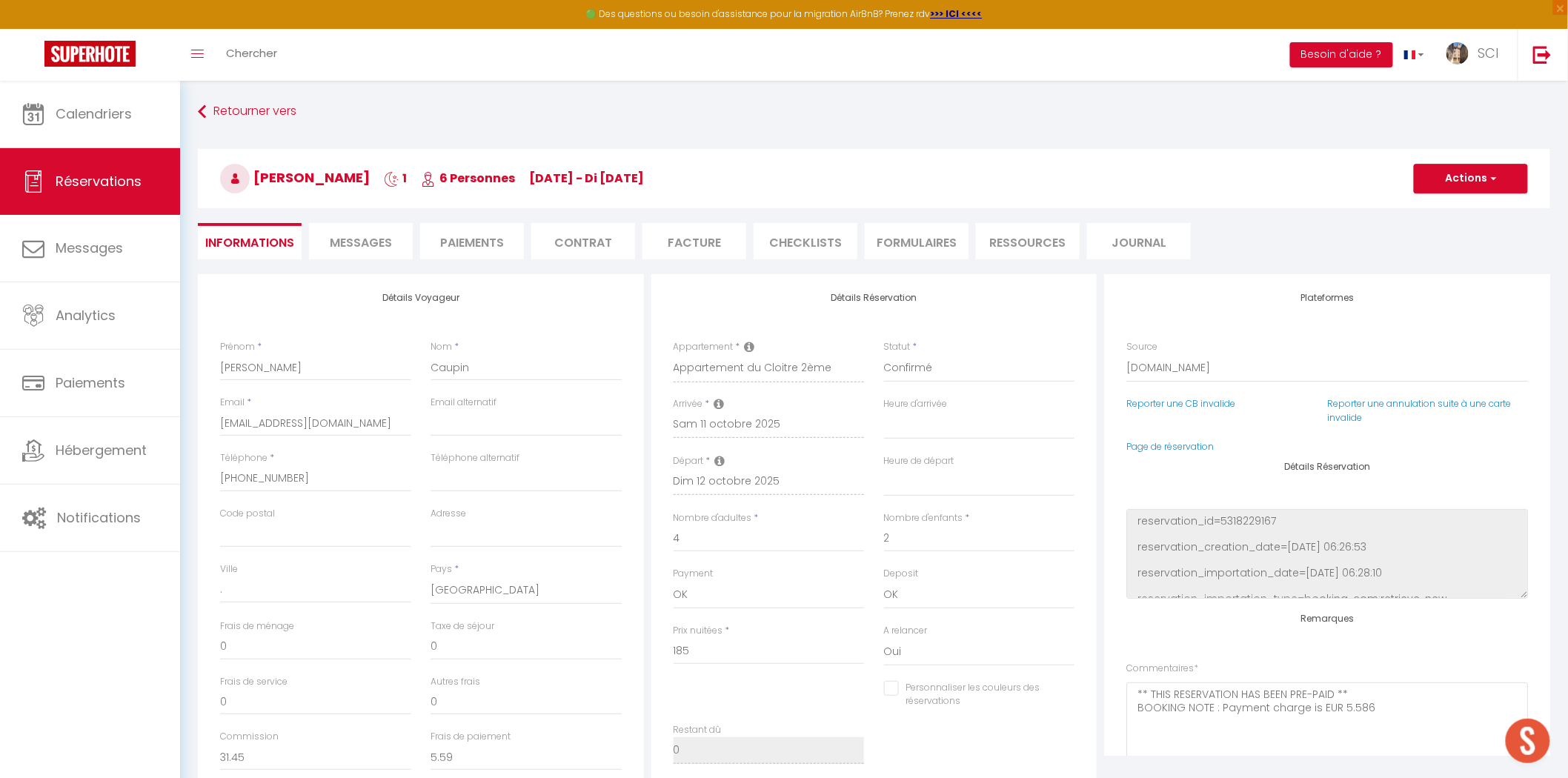
type input "9.25"
select select
checkbox input "false"
select select
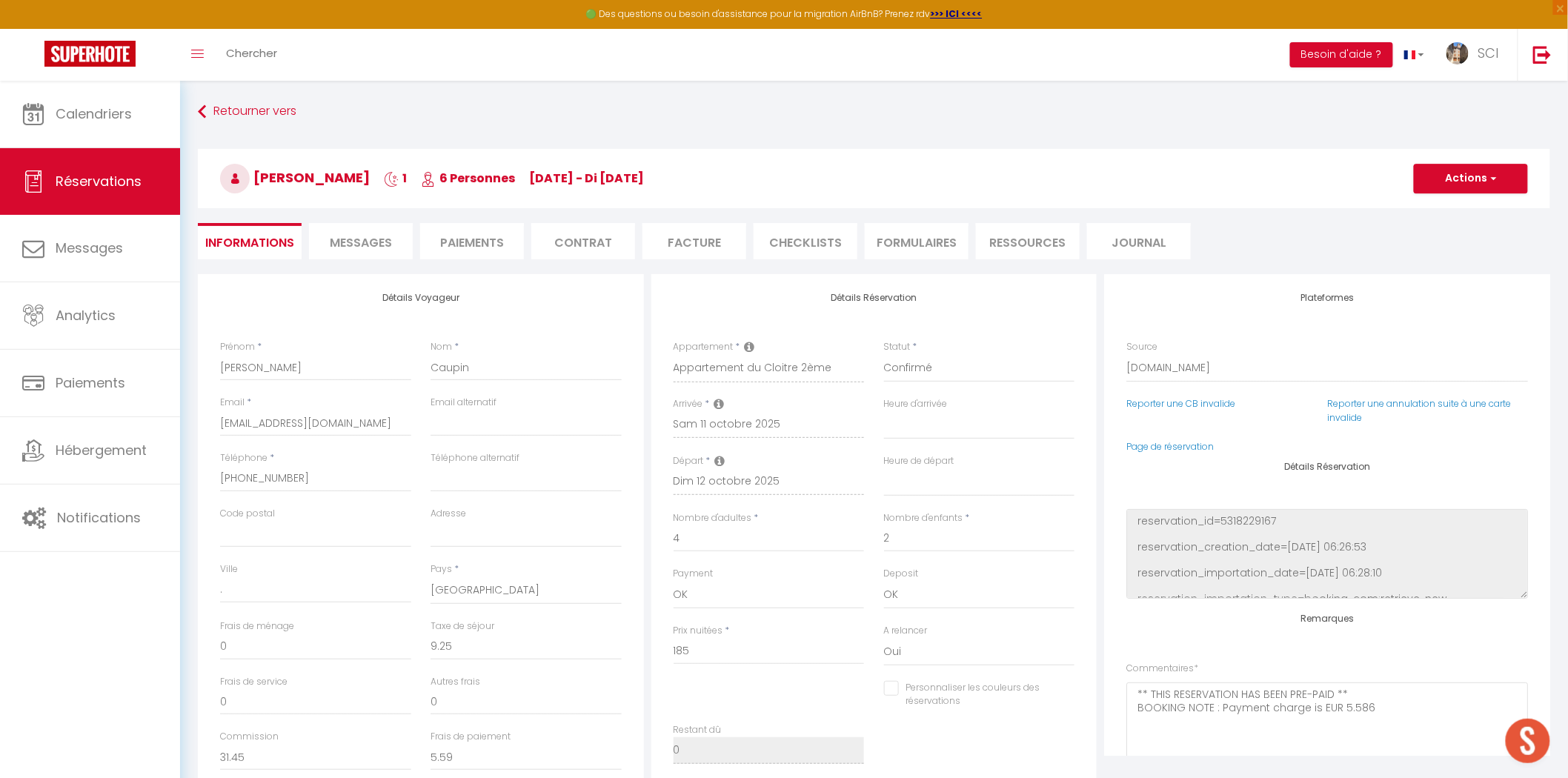
select select
click at [489, 240] on li "Paiements" at bounding box center [471, 240] width 103 height 36
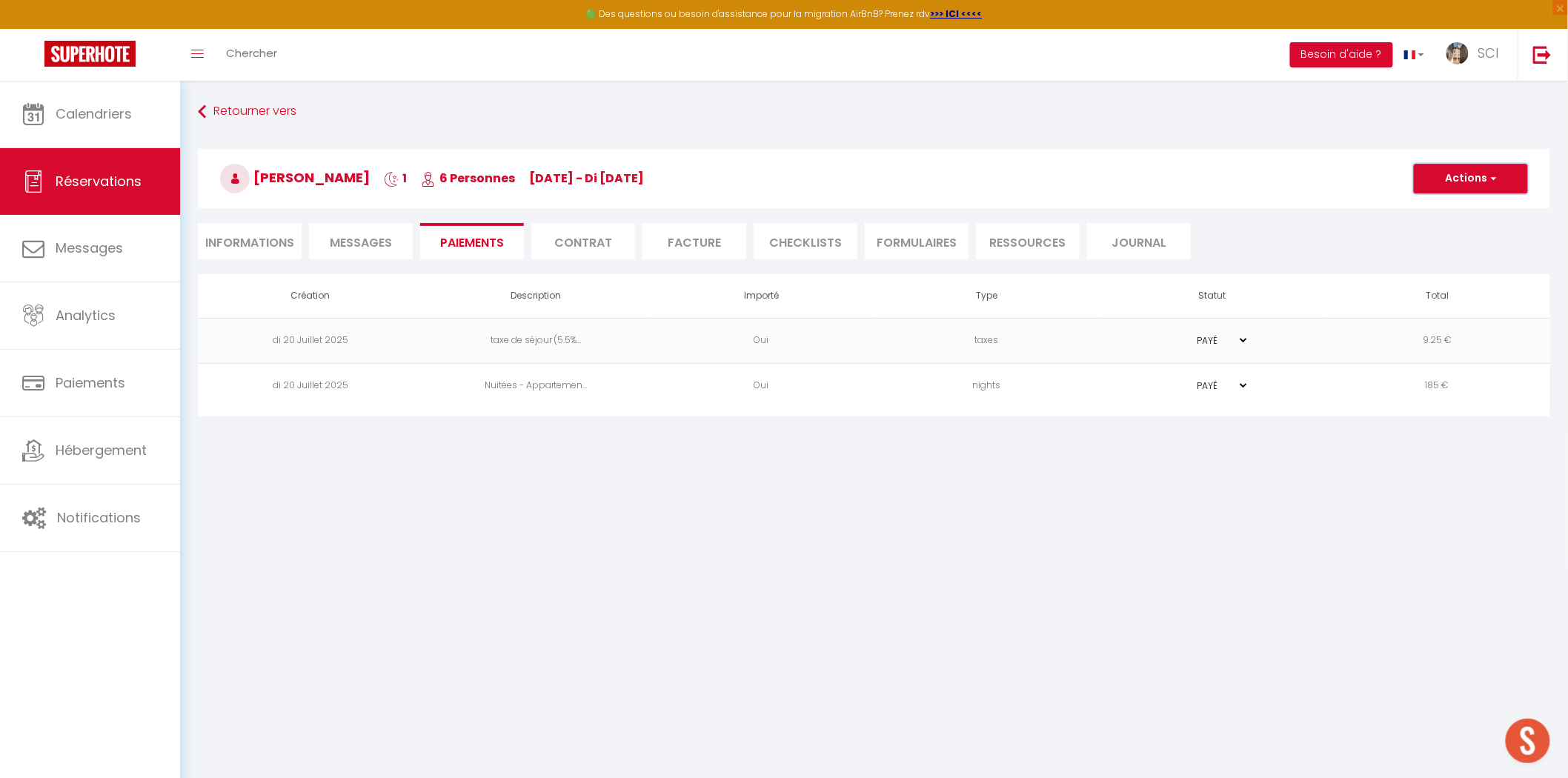
click at [1467, 174] on button "Actions" at bounding box center [1471, 179] width 114 height 30
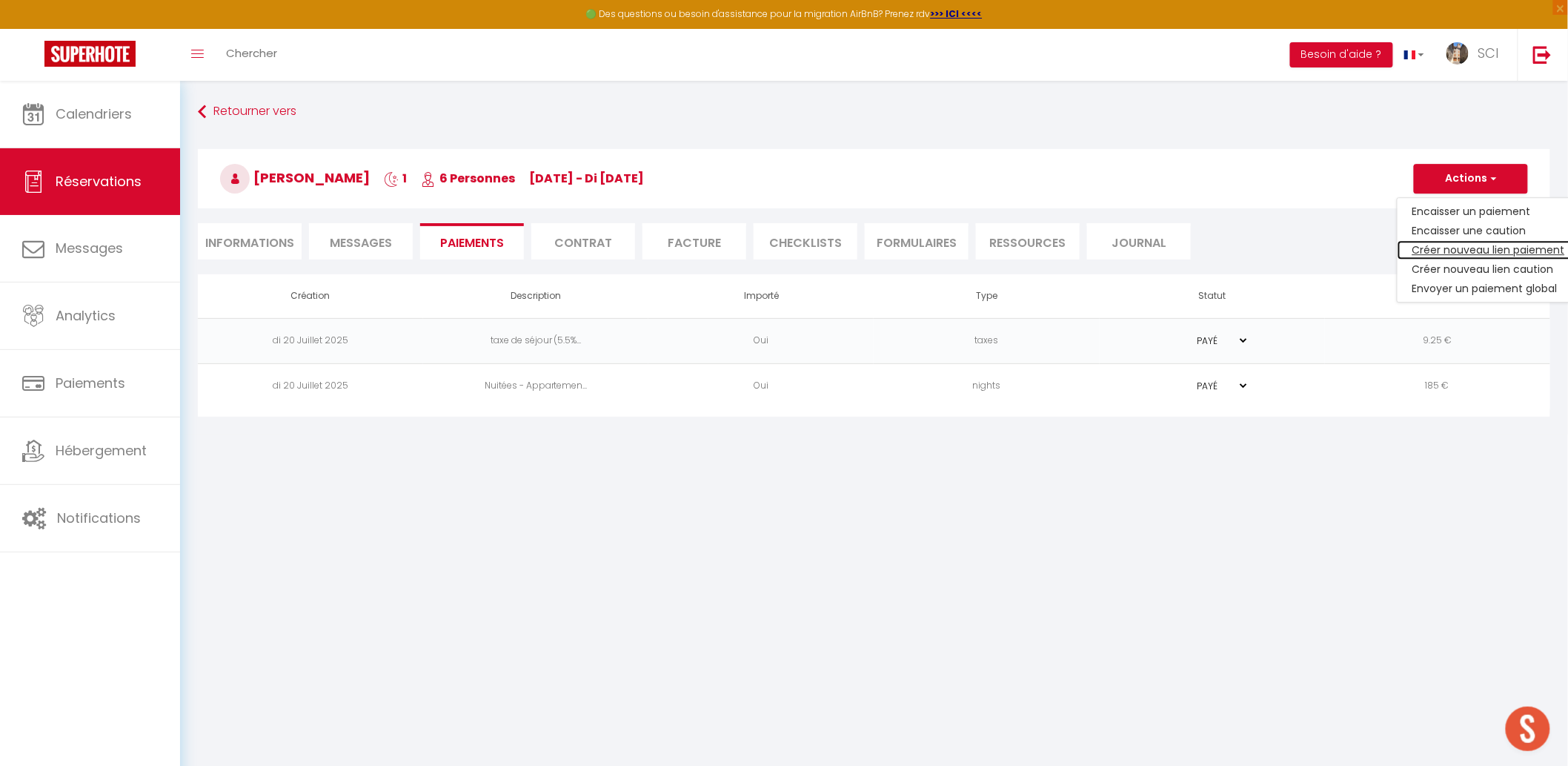
click at [1445, 249] on link "Créer nouveau lien paiement" at bounding box center [1489, 250] width 182 height 19
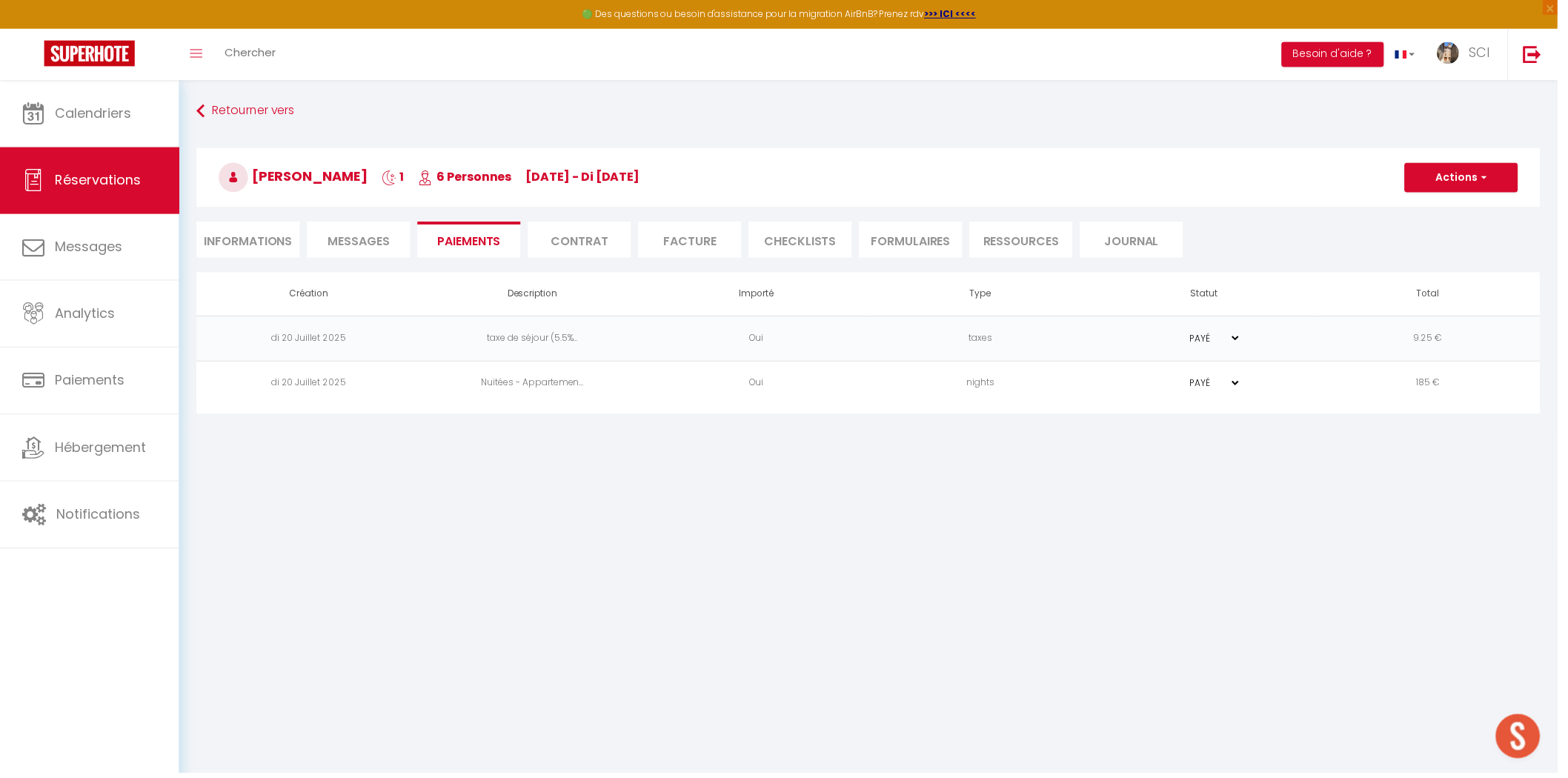
select select "nights"
type input "dcaupi.388027@guest.booking.com"
select select "2585"
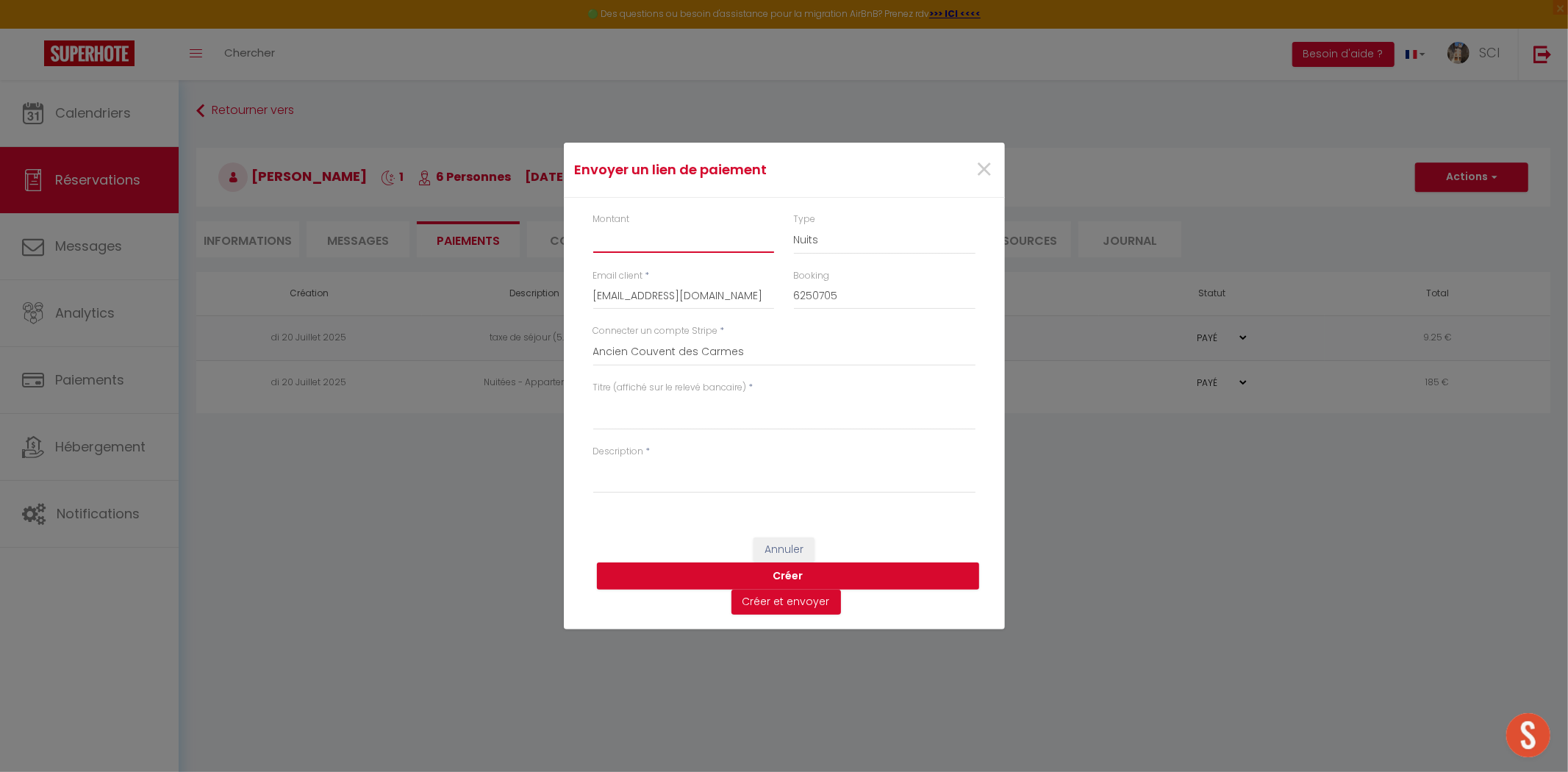
click at [662, 235] on input "Montant" at bounding box center [683, 239] width 182 height 26
type input "24"
click at [692, 422] on textarea "Titre (affiché sur le relevé bancaire)" at bounding box center [784, 412] width 382 height 35
drag, startPoint x: 649, startPoint y: 408, endPoint x: 568, endPoint y: 416, distance: 81.4
click at [568, 416] on div "Montant 24 Type Nuits Frais de ménage Taxe de séjour Autre Email client * dcaup…" at bounding box center [784, 360] width 441 height 325
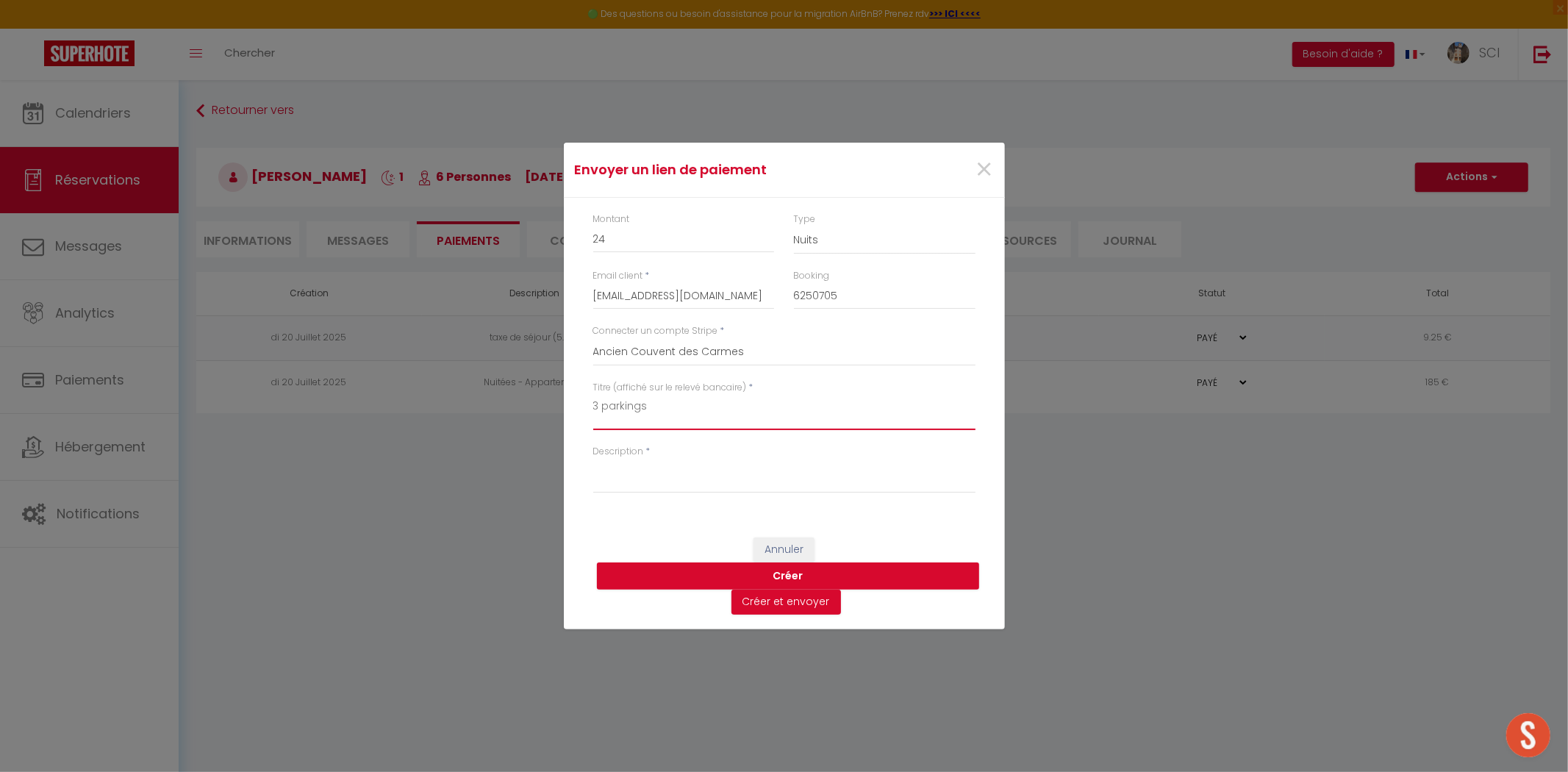
type textarea "3 parkings"
click at [667, 482] on textarea "Description" at bounding box center [784, 475] width 382 height 35
paste textarea "3 parkings"
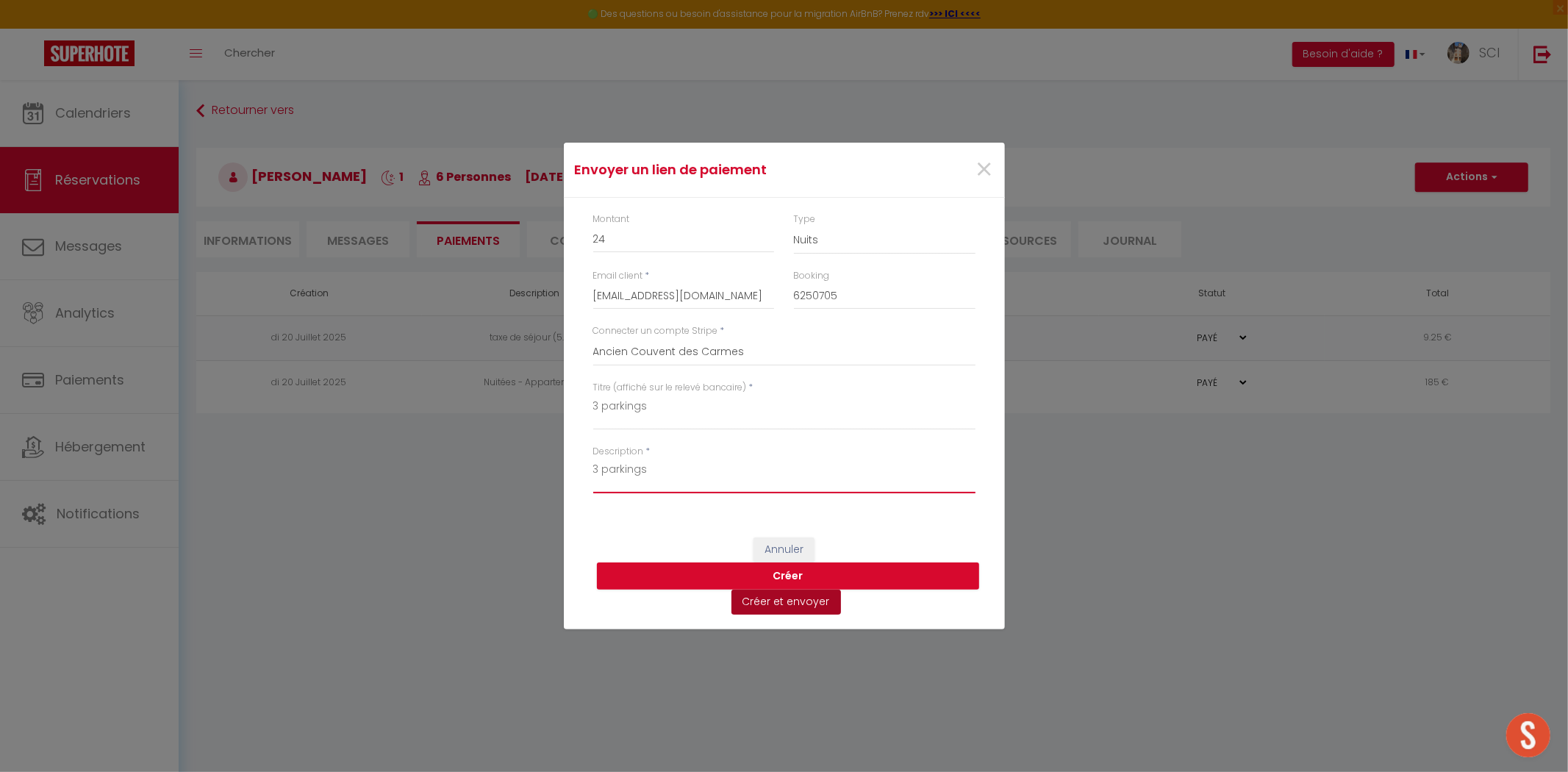
type textarea "3 parkings"
click at [760, 601] on button "Créer et envoyer" at bounding box center [786, 602] width 110 height 25
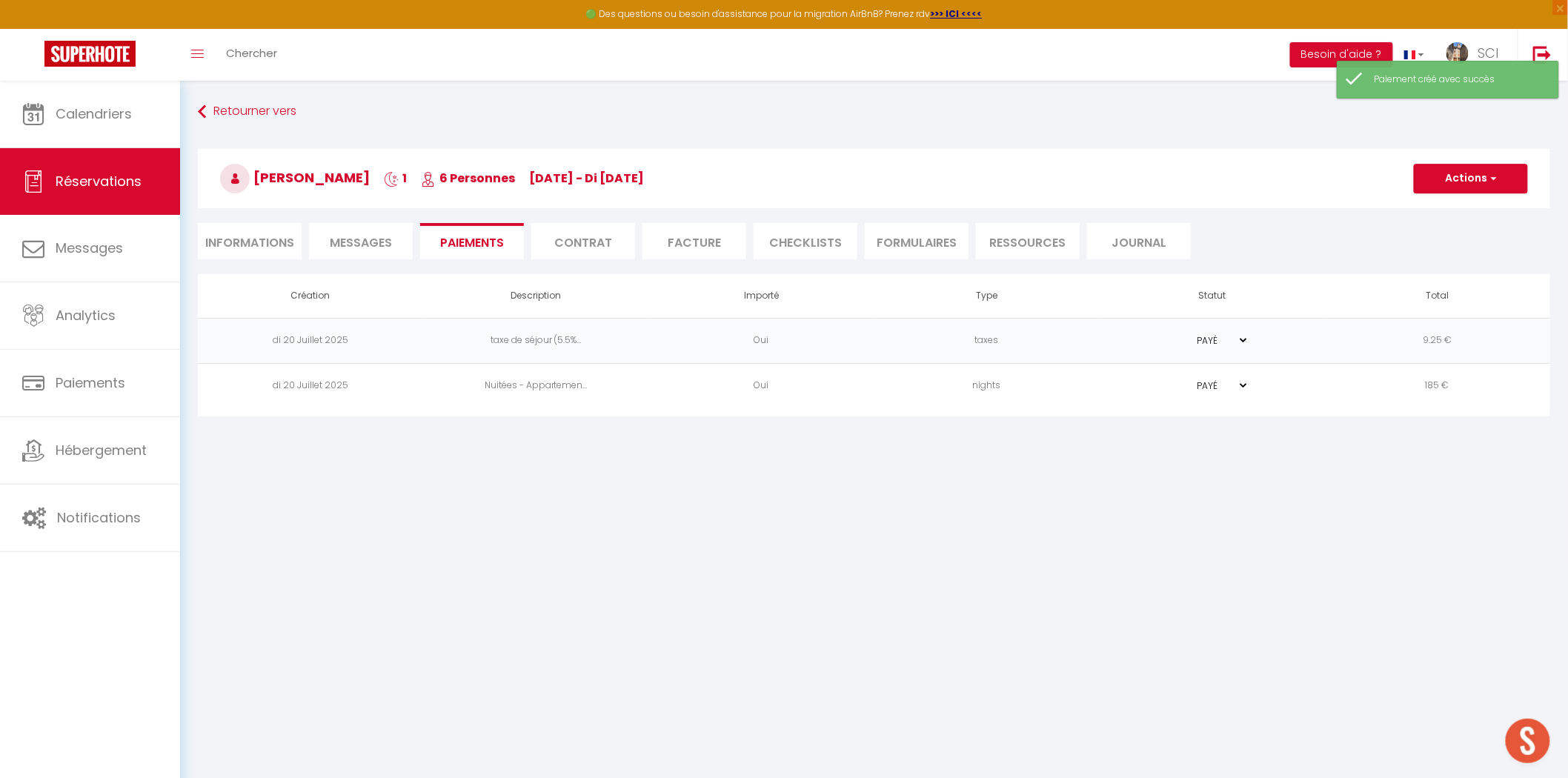
select select "fr"
type input "dcaupi.388027@guest.booking.com"
type input "Demande de paiement"
type textarea "Bonjour, Nous vous invitons à cliquer sur le lien ci-dessous pour effectuer le …"
select select "0"
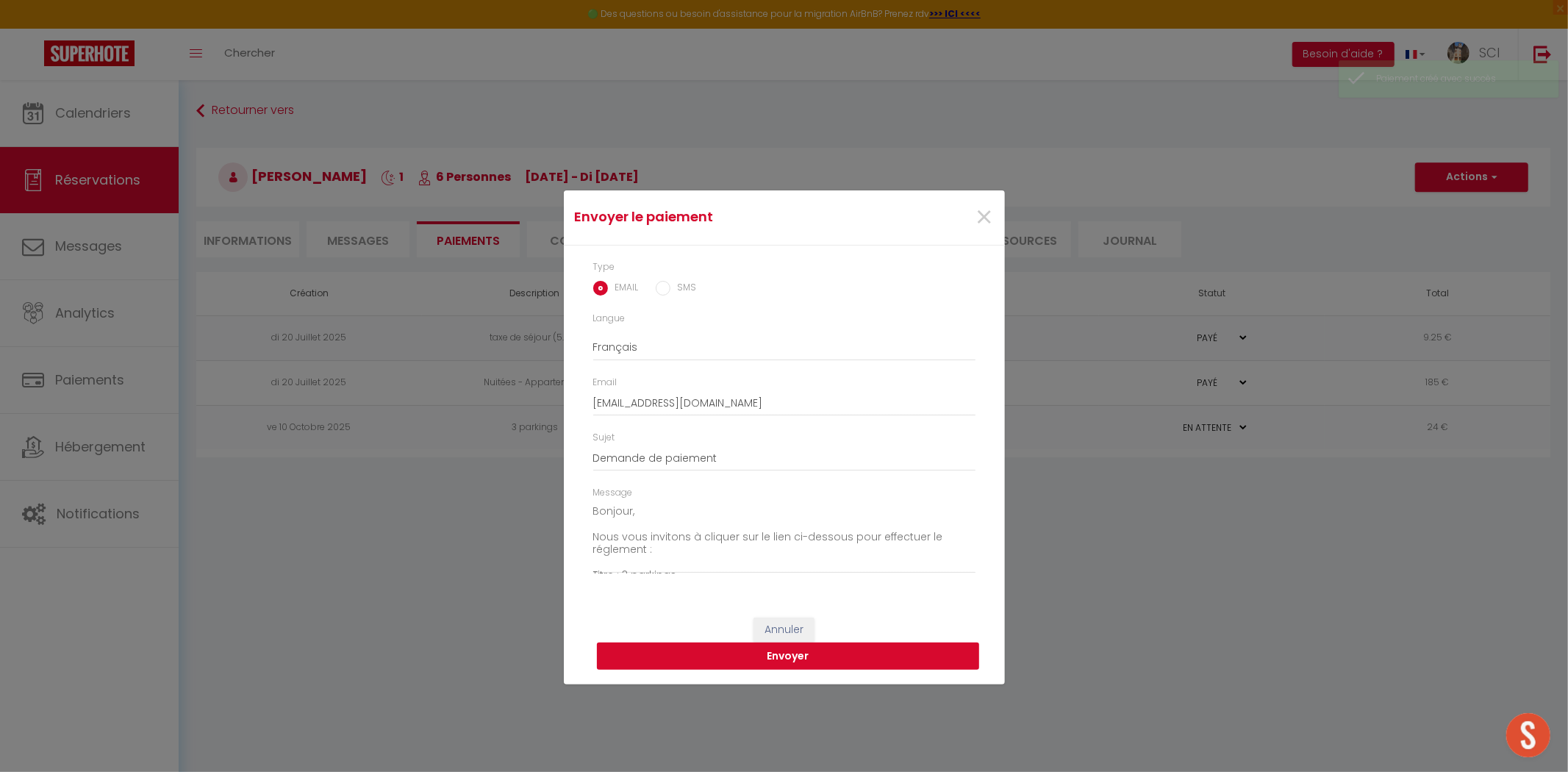
click at [702, 654] on button "Envoyer" at bounding box center [788, 657] width 382 height 28
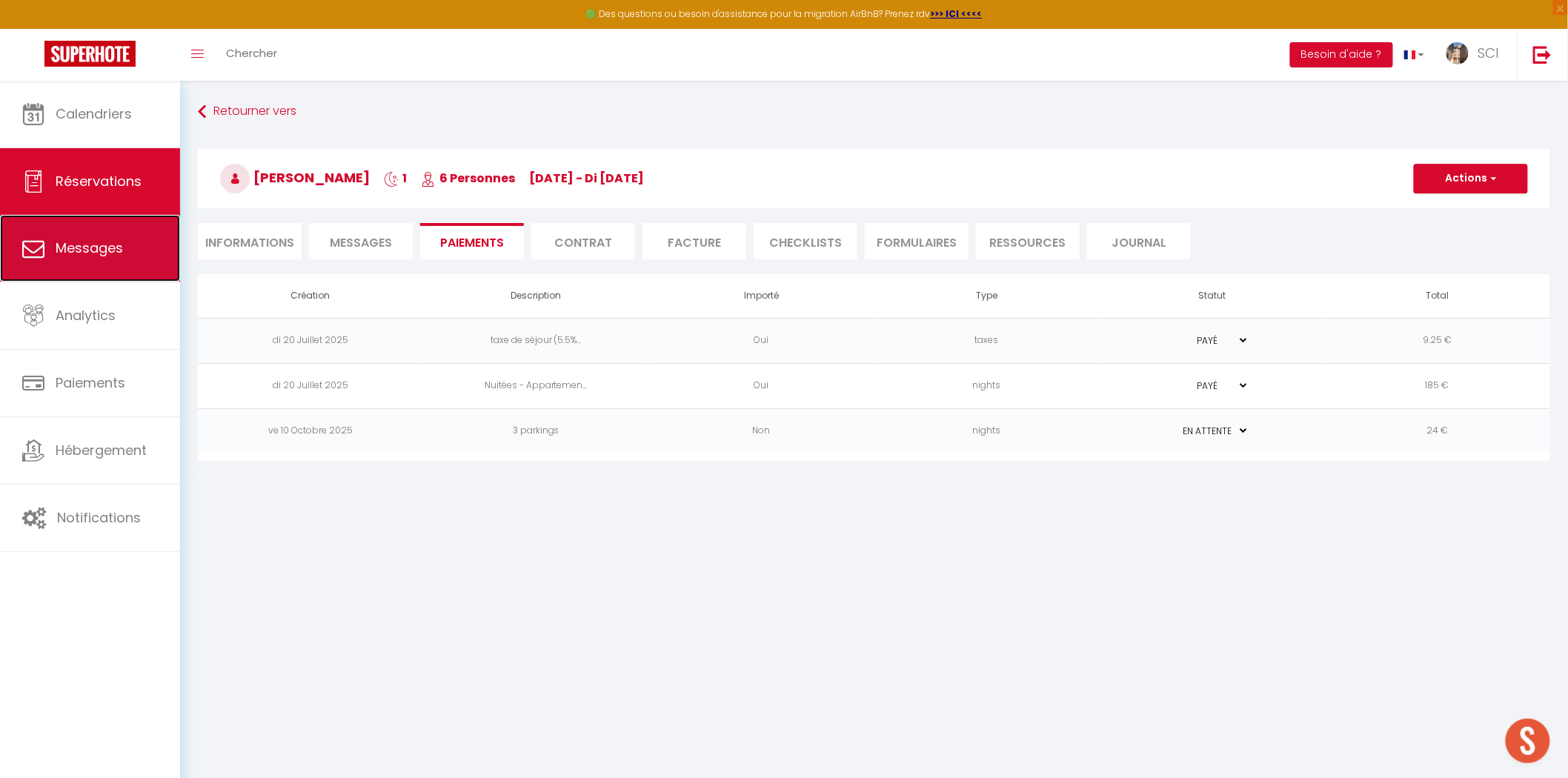
click at [86, 247] on span "Messages" at bounding box center [89, 248] width 67 height 19
select select "message"
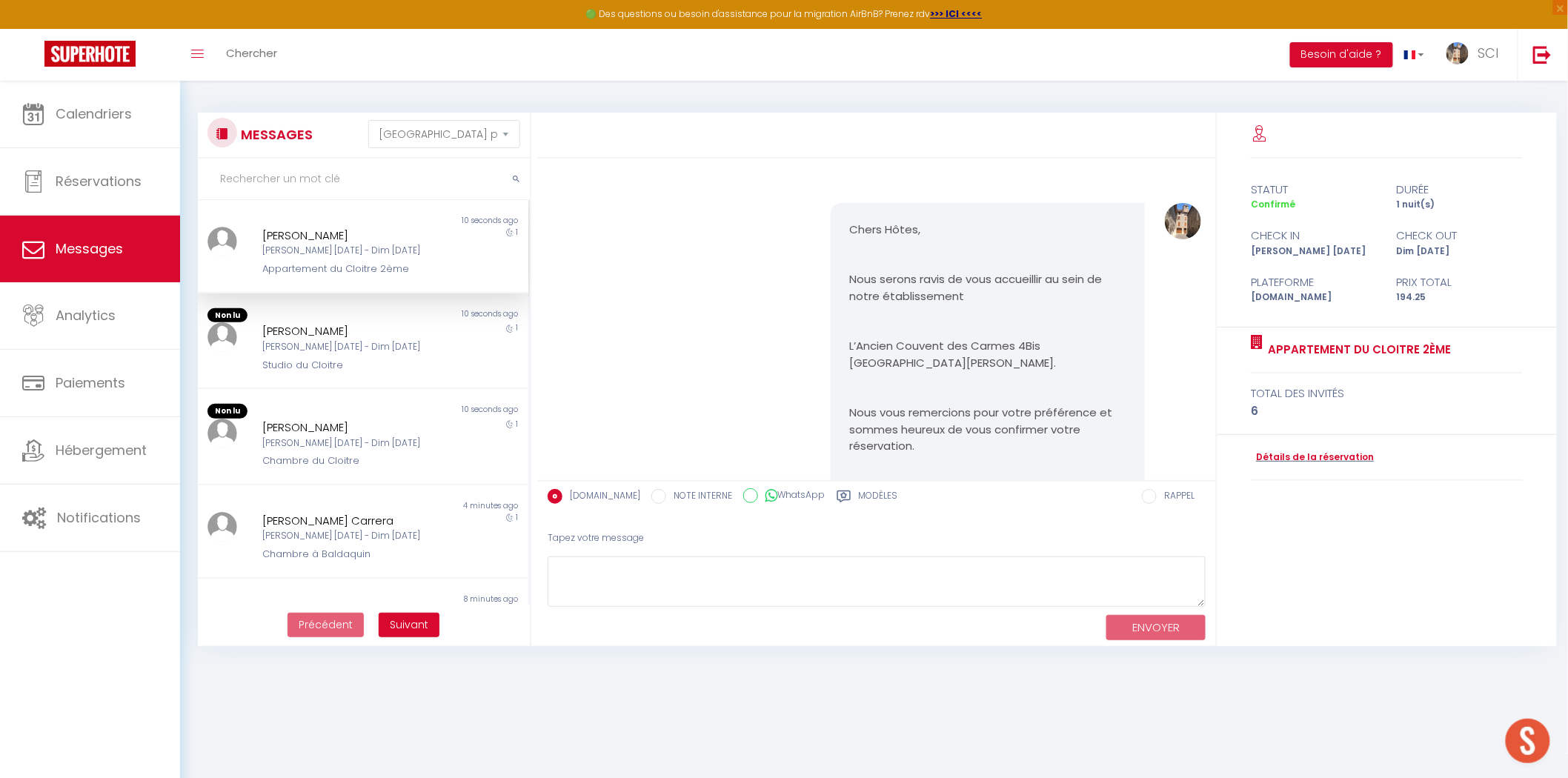
scroll to position [5368, 0]
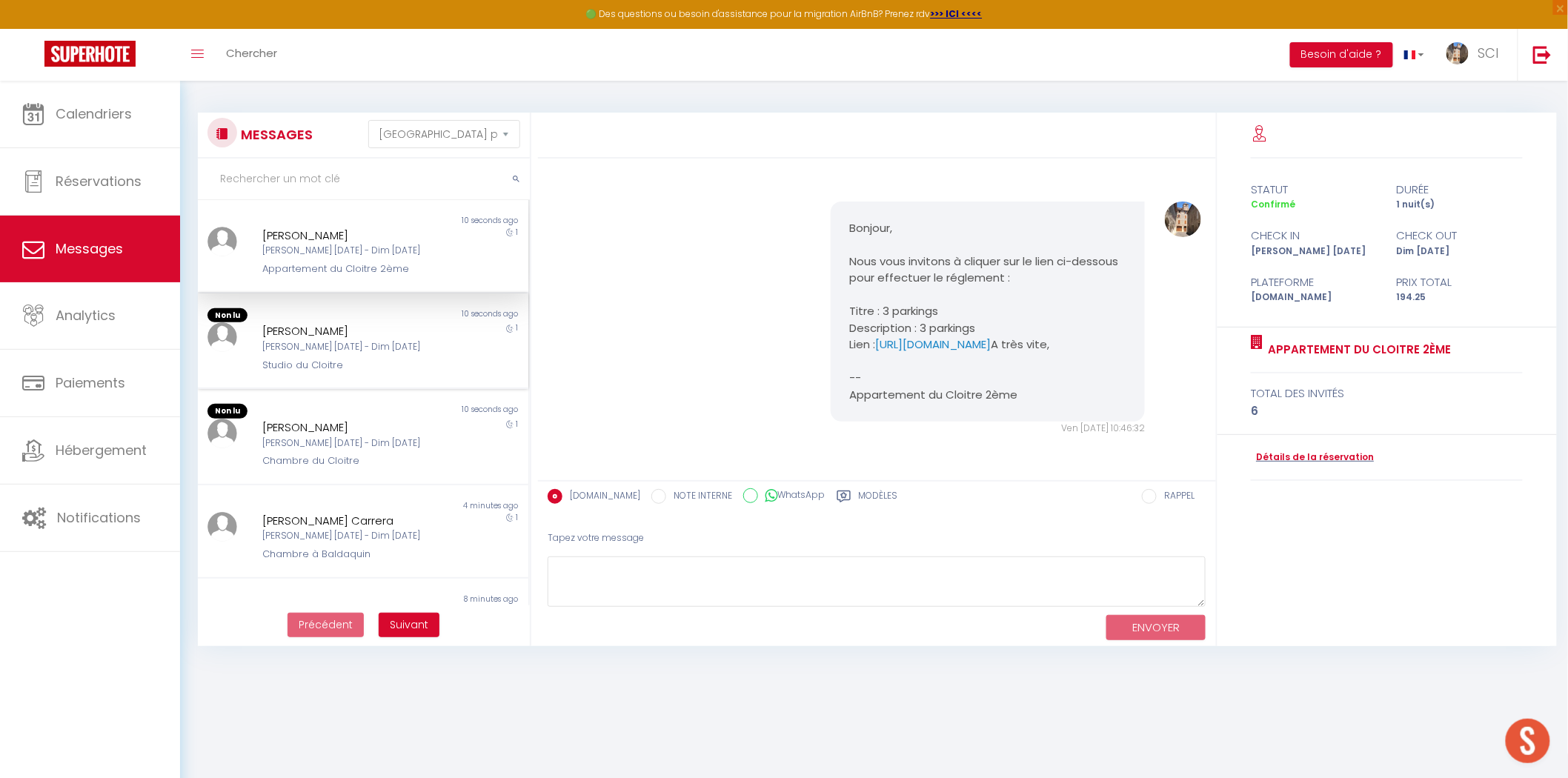
click at [409, 346] on div "[PERSON_NAME] [DATE] - Dim [DATE]" at bounding box center [349, 347] width 173 height 14
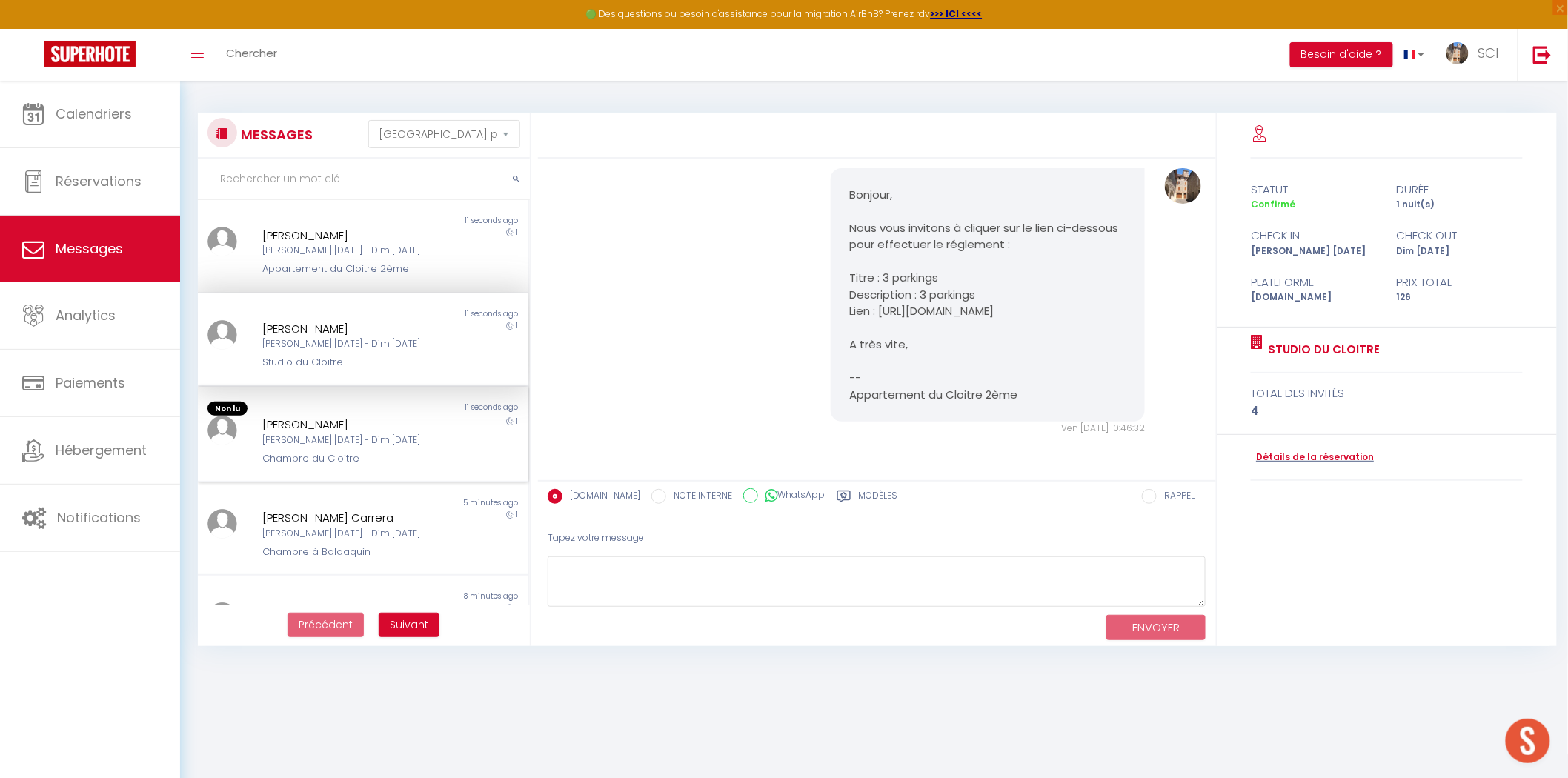
click at [446, 445] on div "1" at bounding box center [486, 440] width 82 height 50
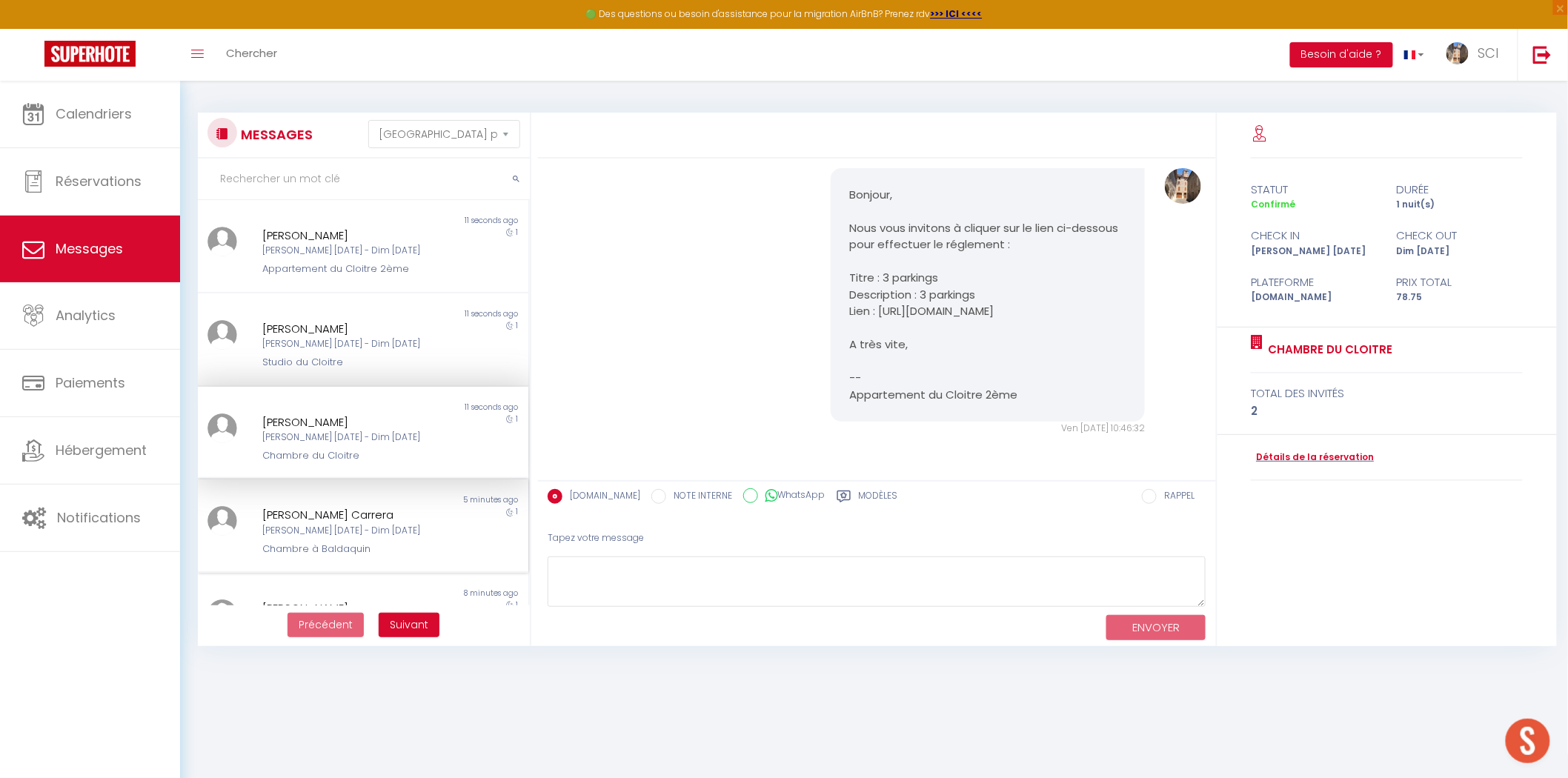
click at [388, 508] on div "[PERSON_NAME] Carrera" at bounding box center [349, 515] width 173 height 18
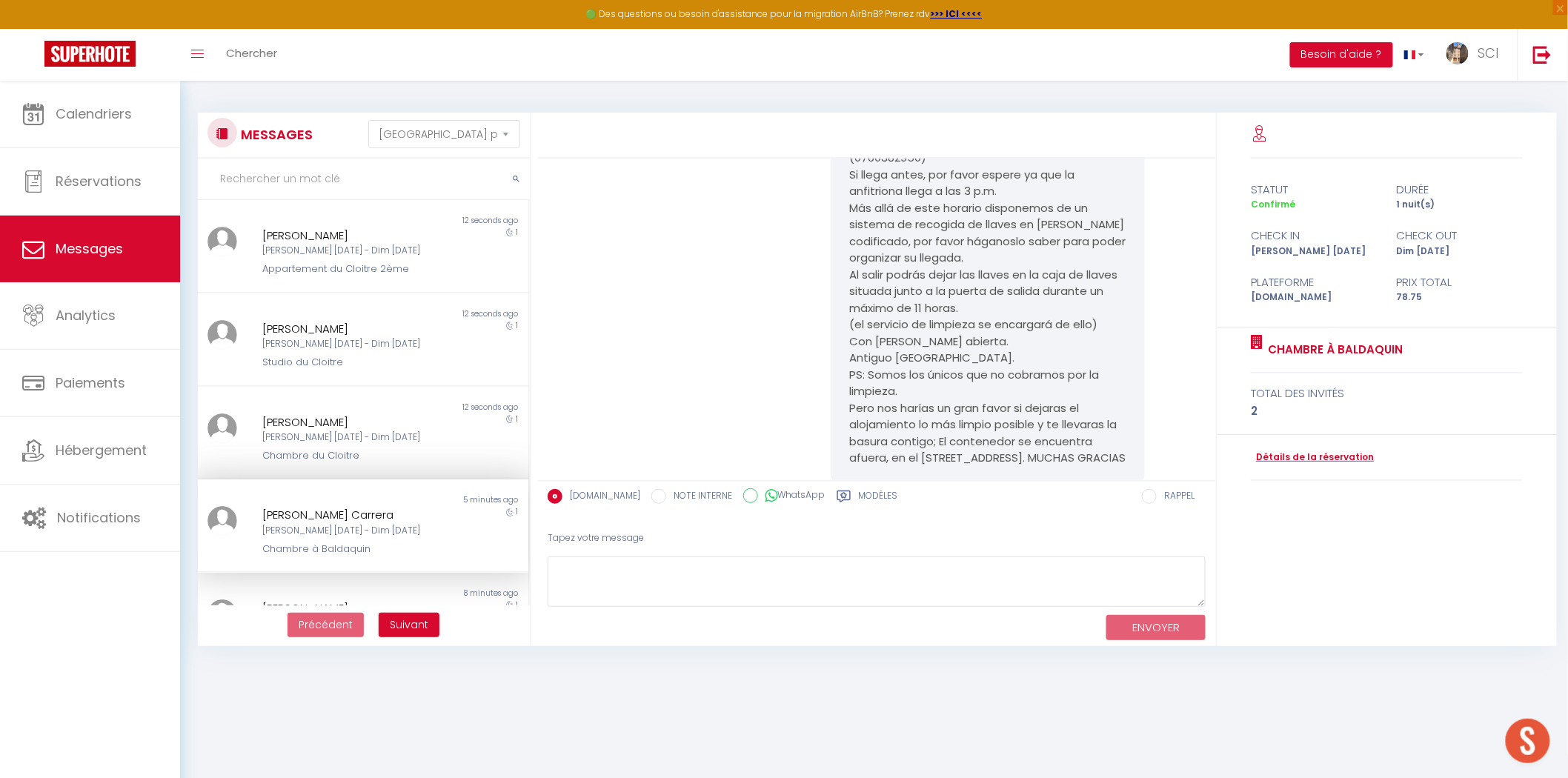
scroll to position [1847, 0]
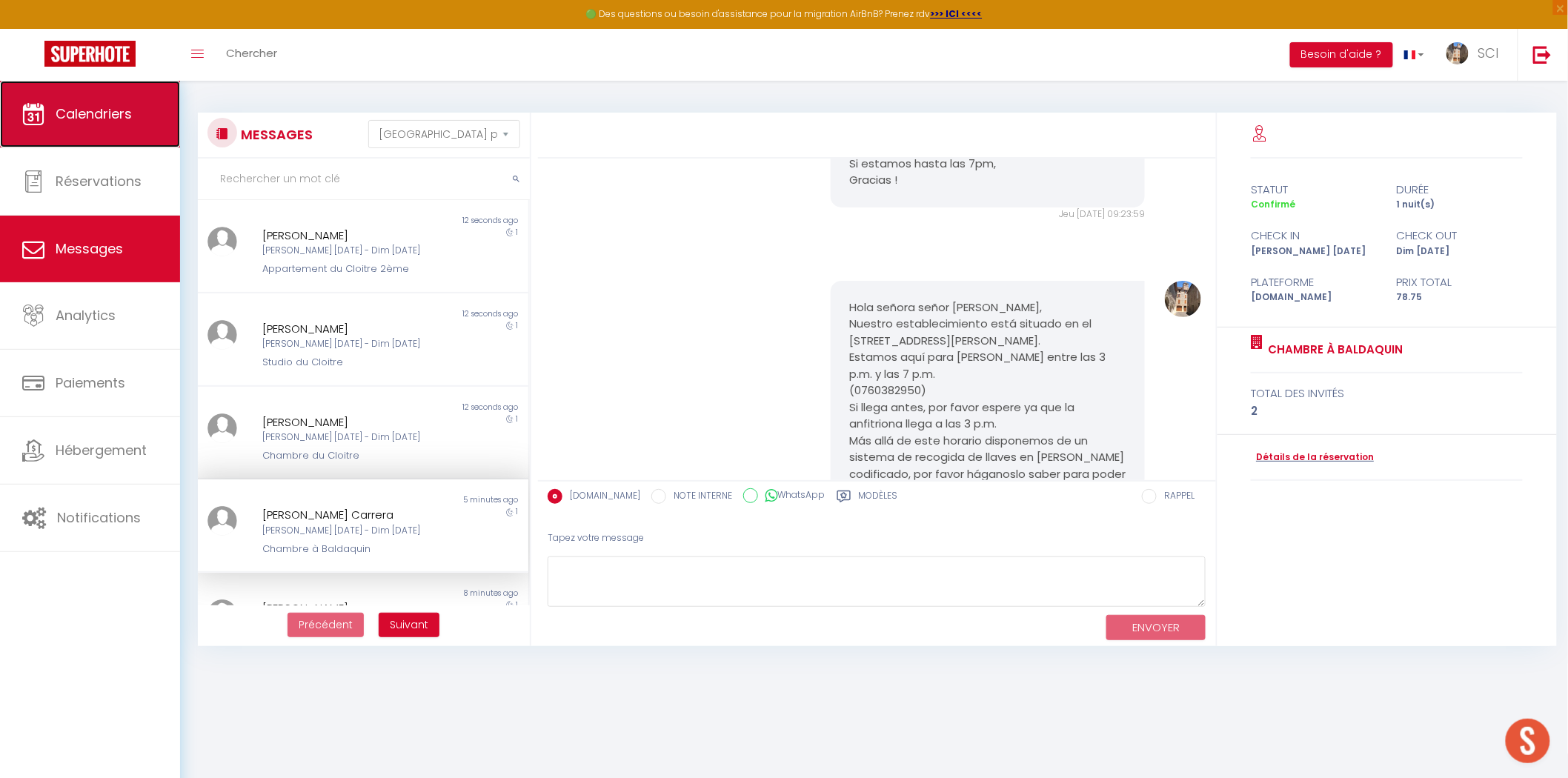
click at [76, 112] on span "Calendriers" at bounding box center [94, 113] width 76 height 19
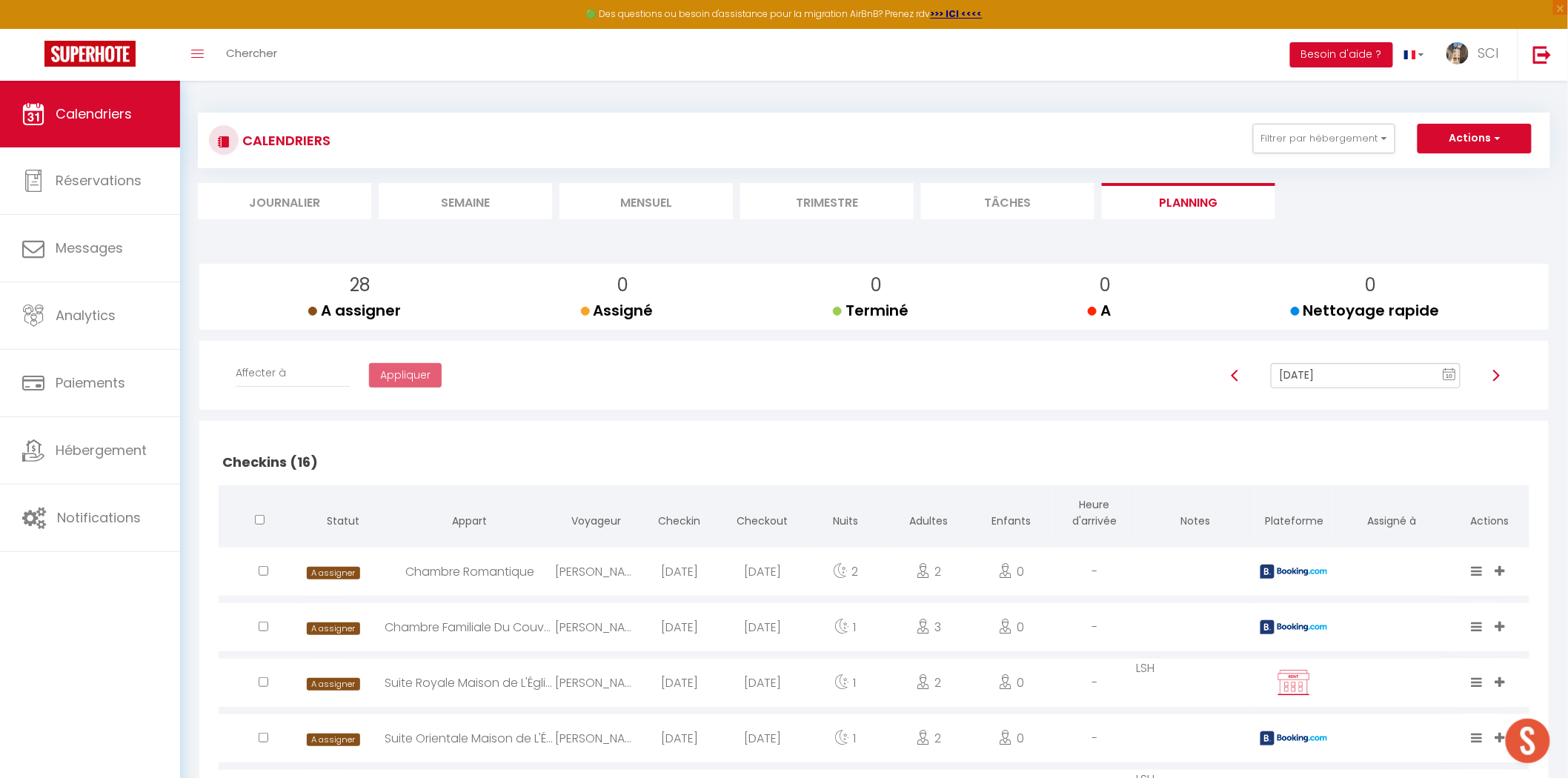
click at [654, 194] on li "Mensuel" at bounding box center [646, 201] width 173 height 36
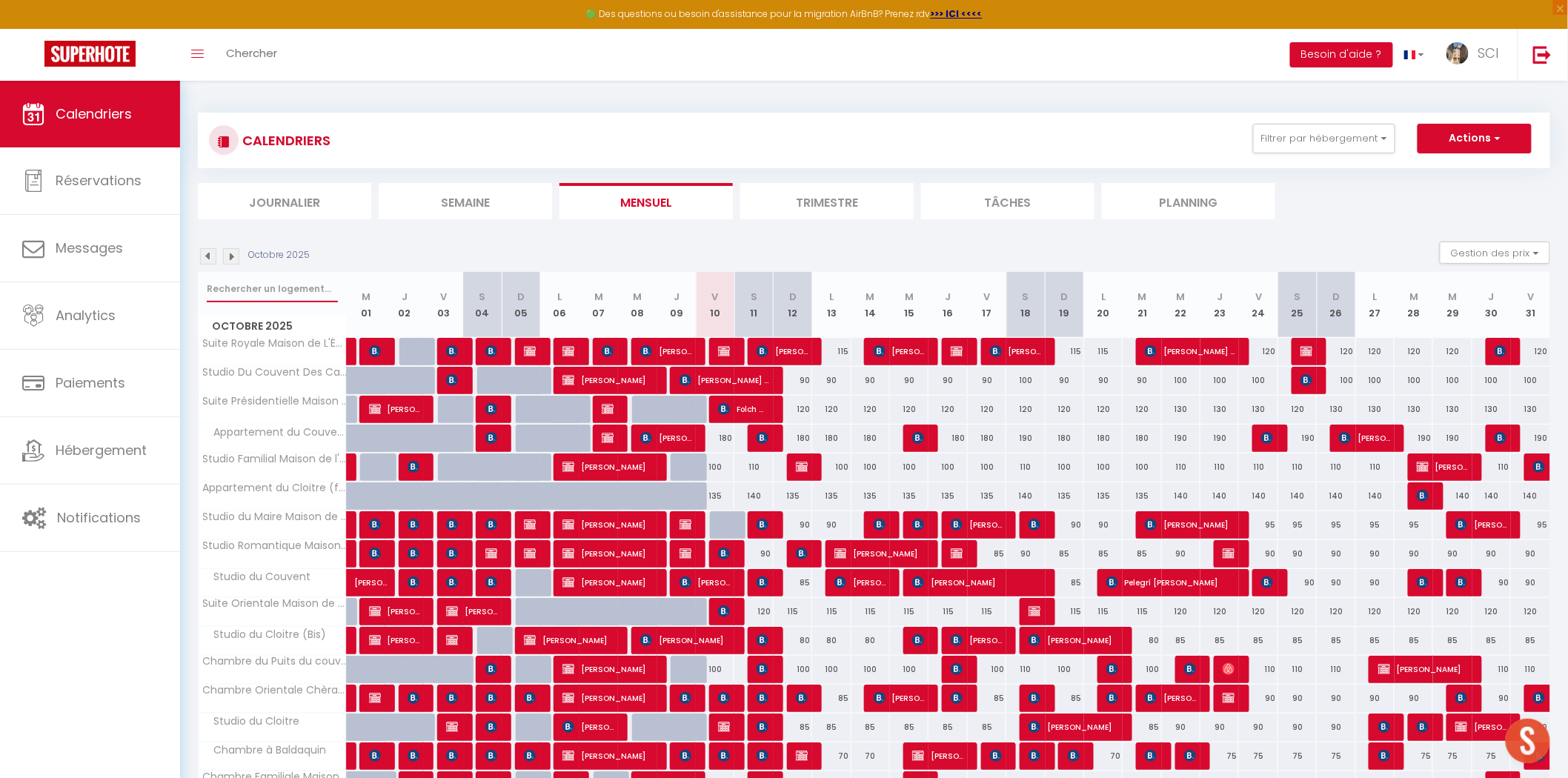
click at [264, 290] on input "text" at bounding box center [272, 289] width 131 height 27
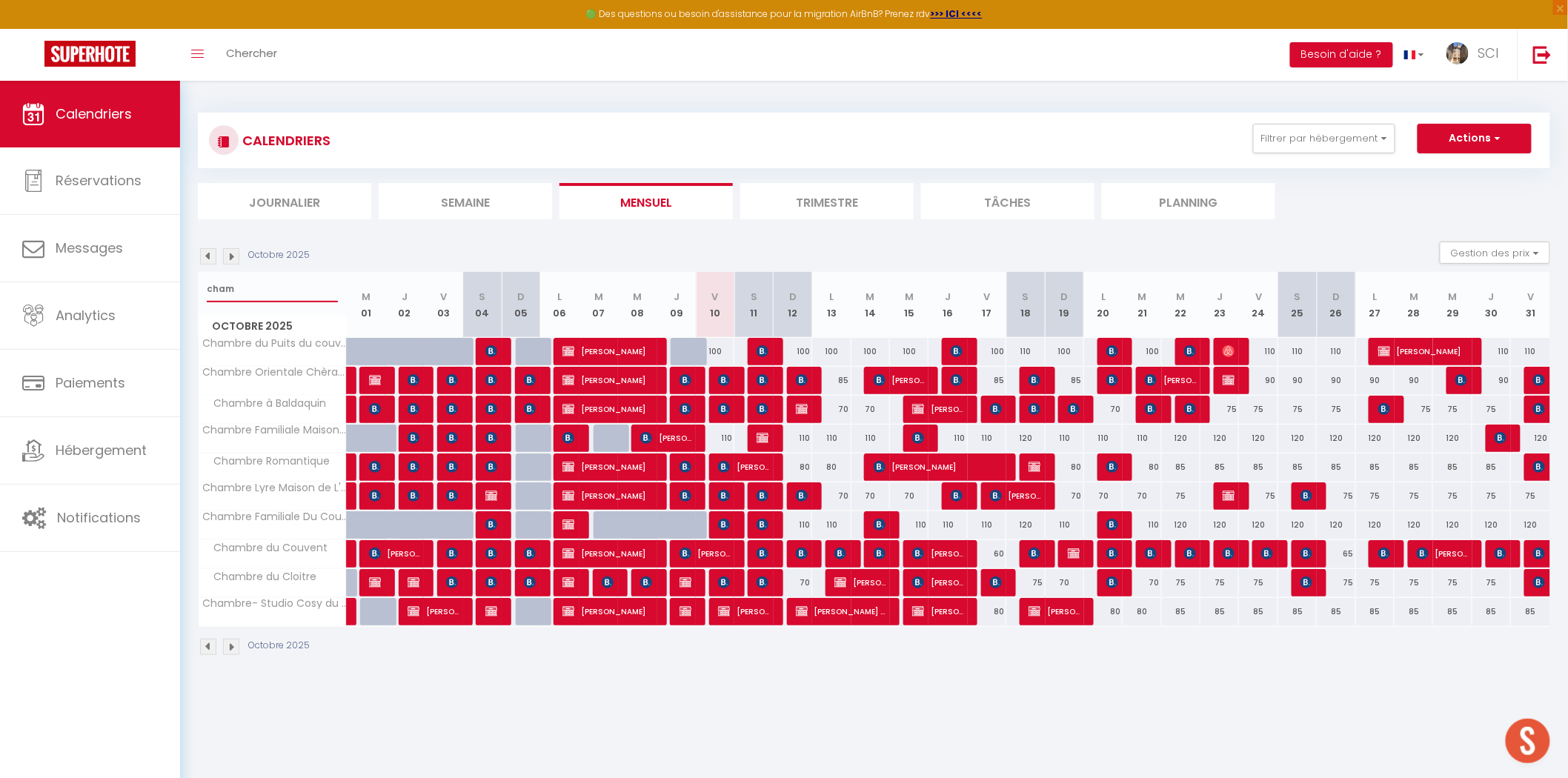
type input "cham"
click at [832, 465] on div "80" at bounding box center [832, 467] width 39 height 27
type input "80"
select select "1"
type input "Lun 13 Octobre 2025"
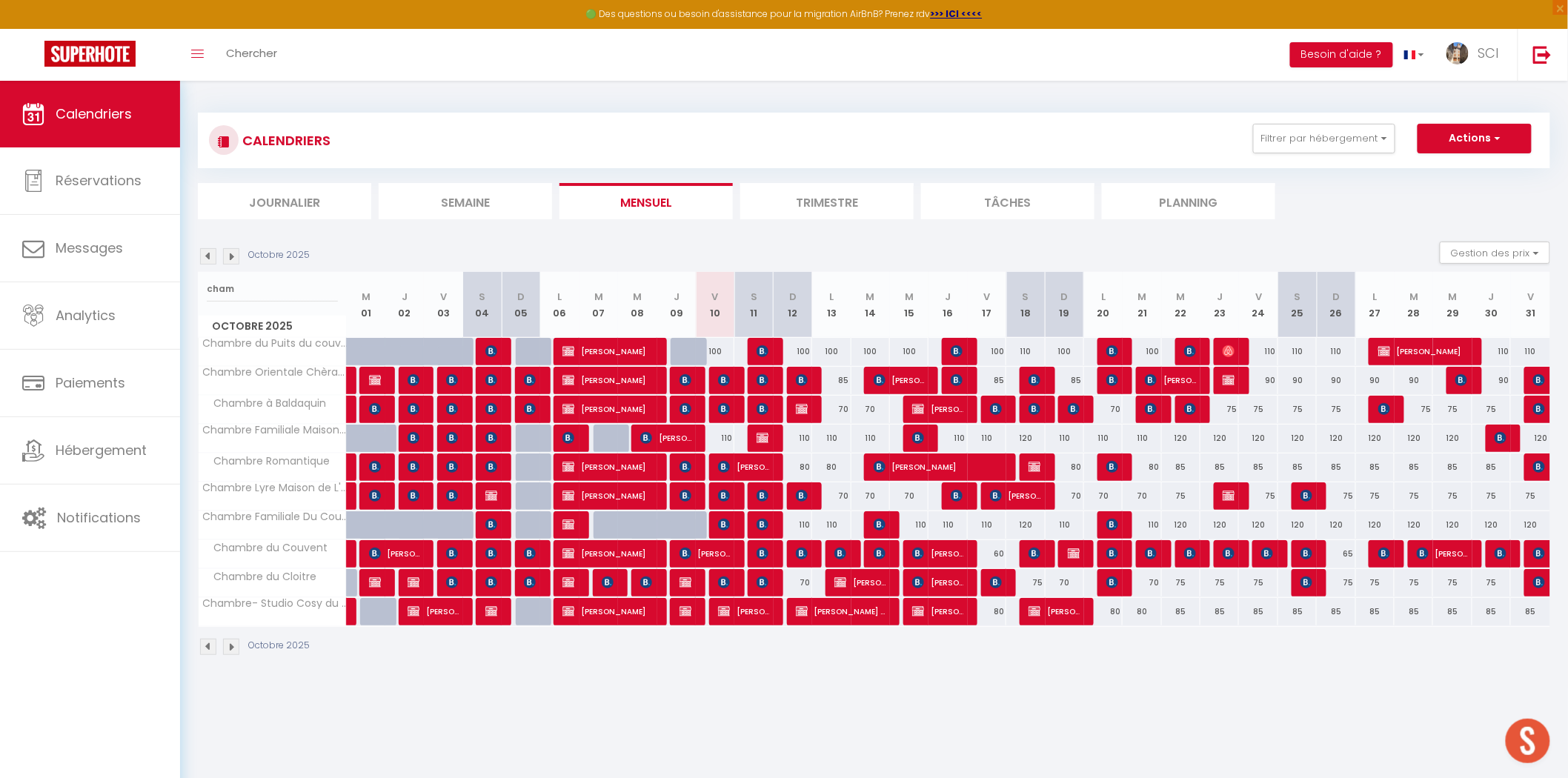
type input "Mar 14 Octobre 2025"
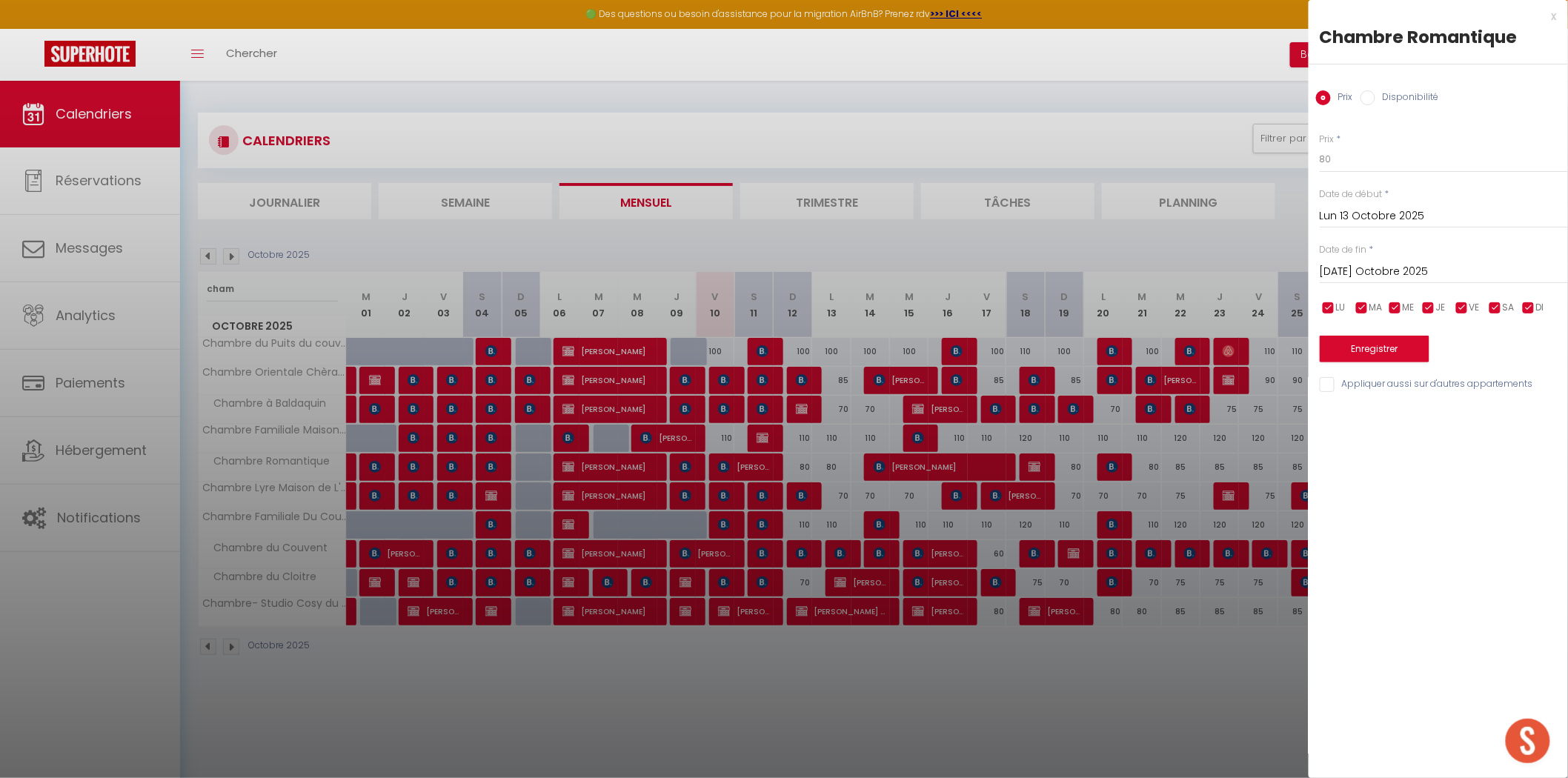
click at [1372, 103] on input "Disponibilité" at bounding box center [1368, 97] width 15 height 15
radio input "true"
radio input "false"
drag, startPoint x: 1367, startPoint y: 161, endPoint x: 1367, endPoint y: 172, distance: 11.0
click at [1367, 161] on select "Disponible Indisponible" at bounding box center [1444, 160] width 249 height 28
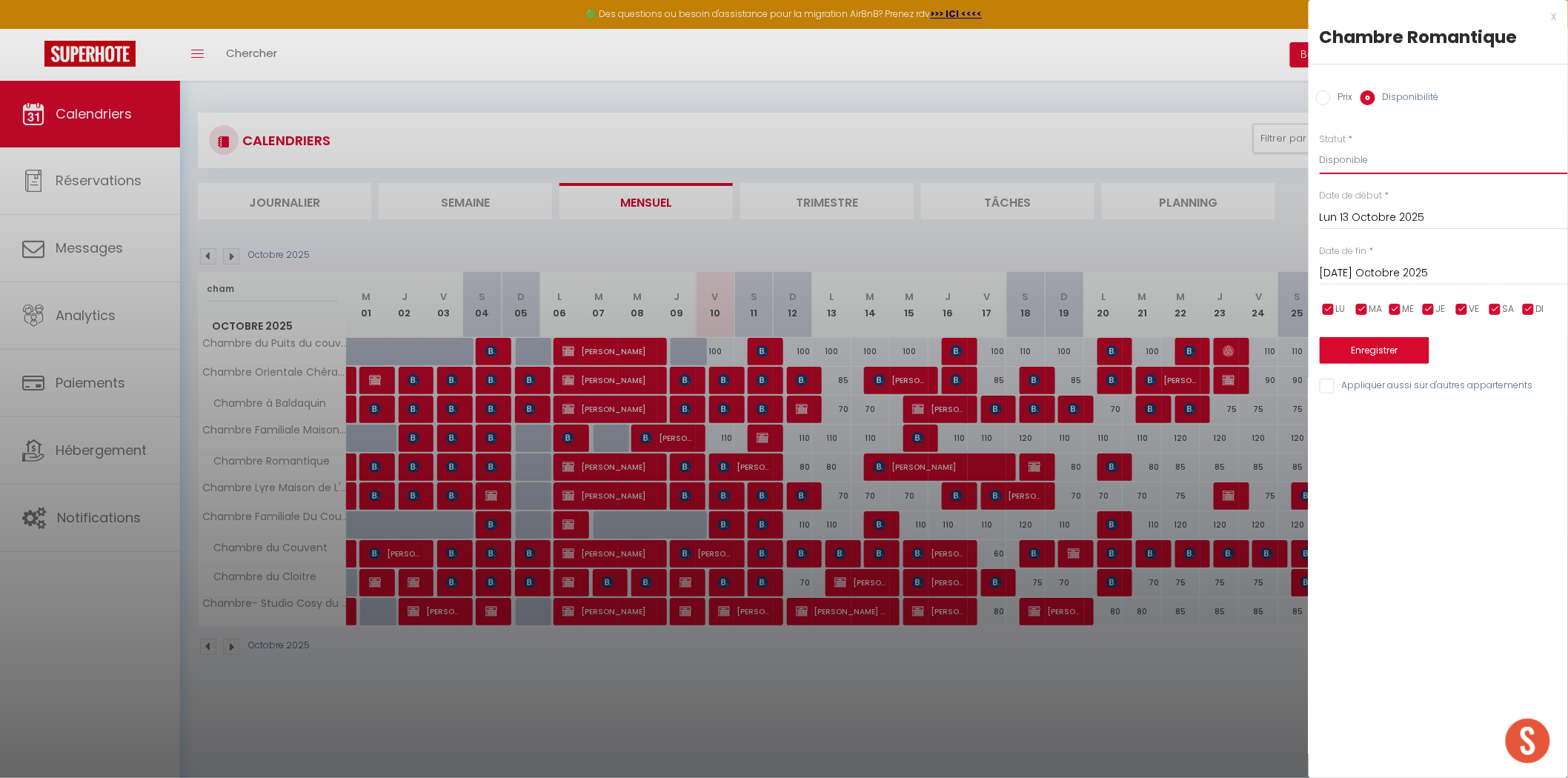
select select "0"
click at [1320, 146] on select "Disponible Indisponible" at bounding box center [1444, 160] width 249 height 28
click at [1395, 350] on button "Enregistrer" at bounding box center [1375, 350] width 110 height 27
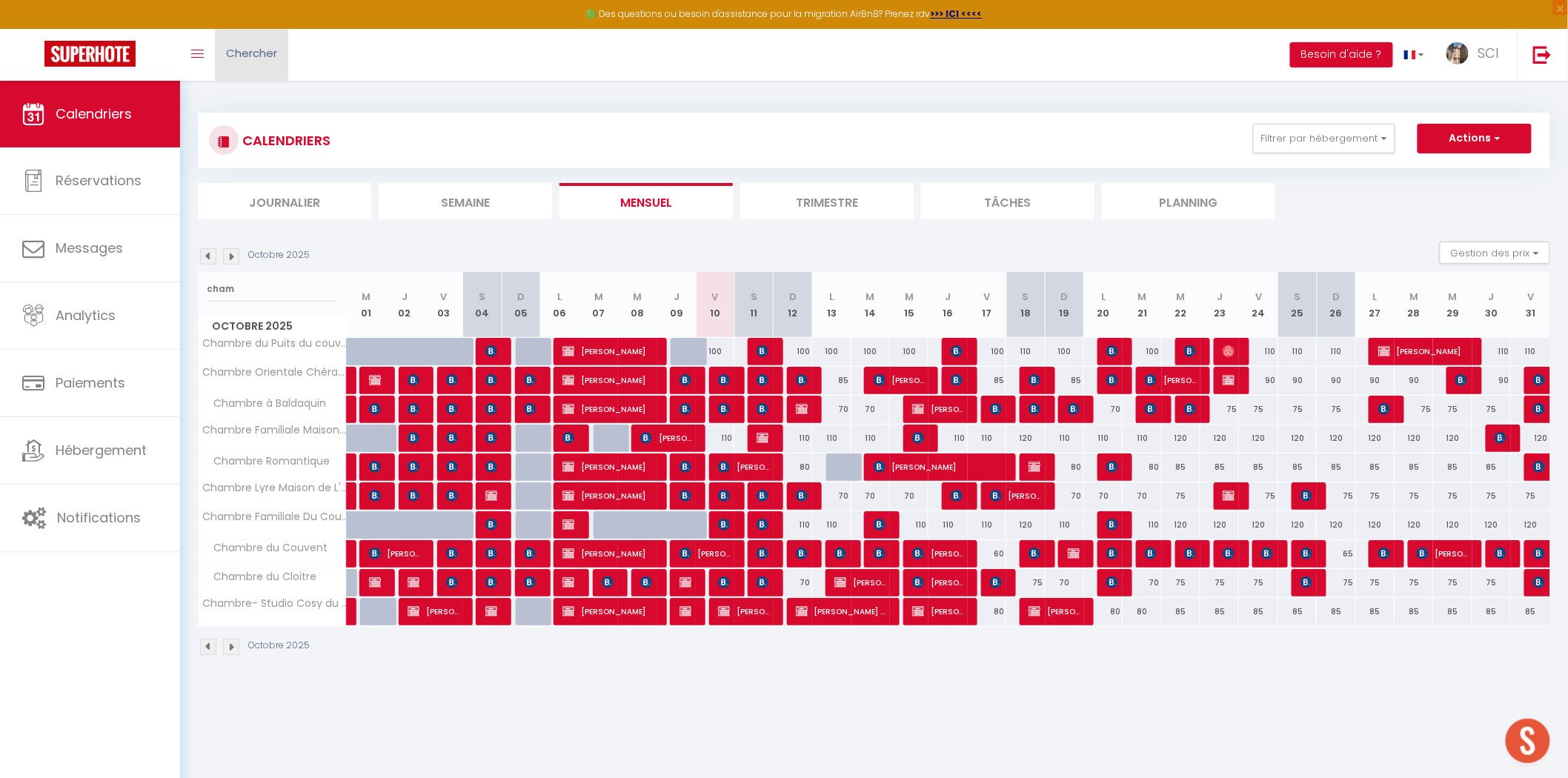
click at [236, 54] on span "Chercher" at bounding box center [252, 53] width 51 height 16
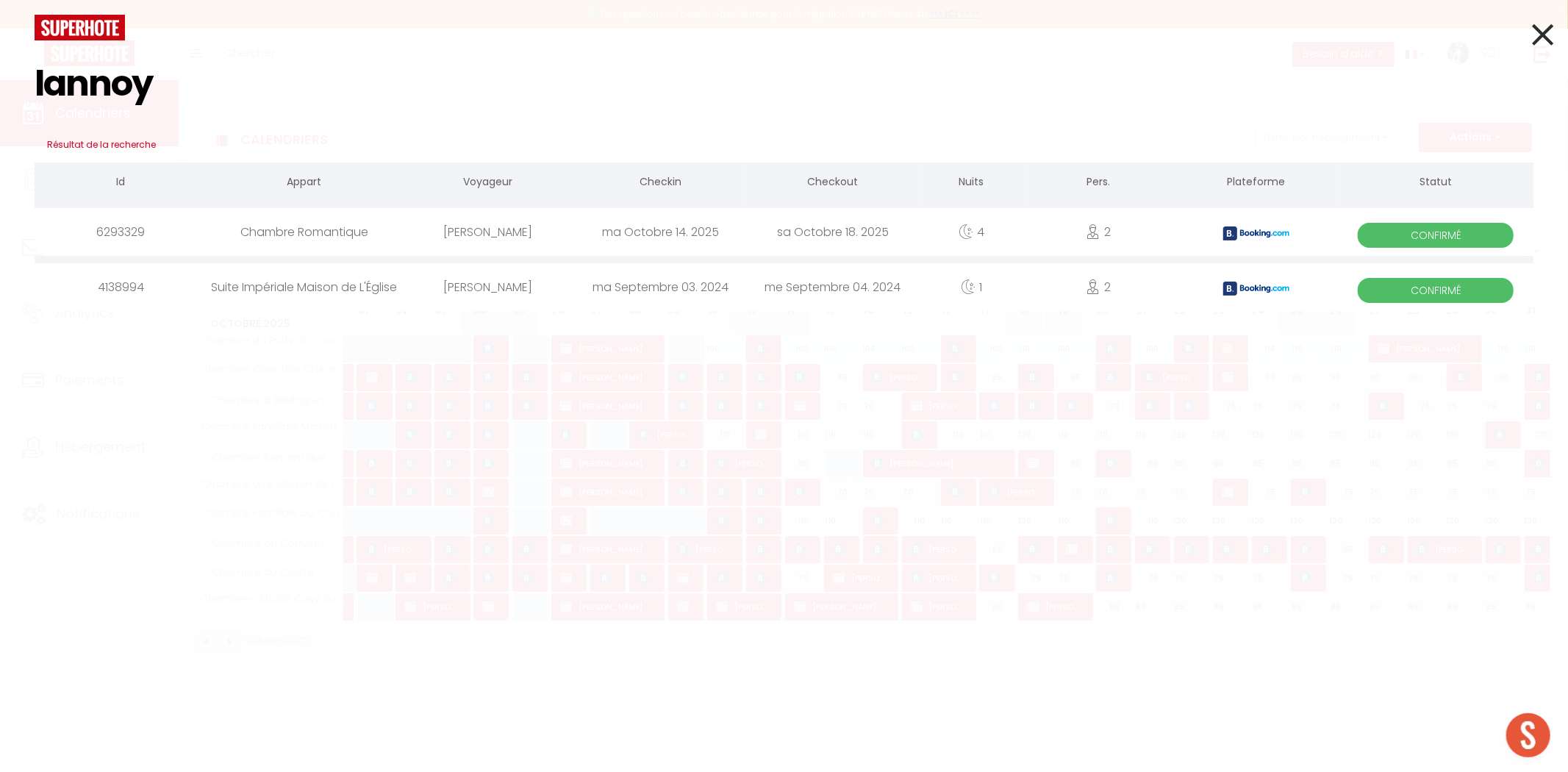
type input "lannoy"
click at [494, 231] on div "Thierry Lannoy" at bounding box center [488, 232] width 172 height 47
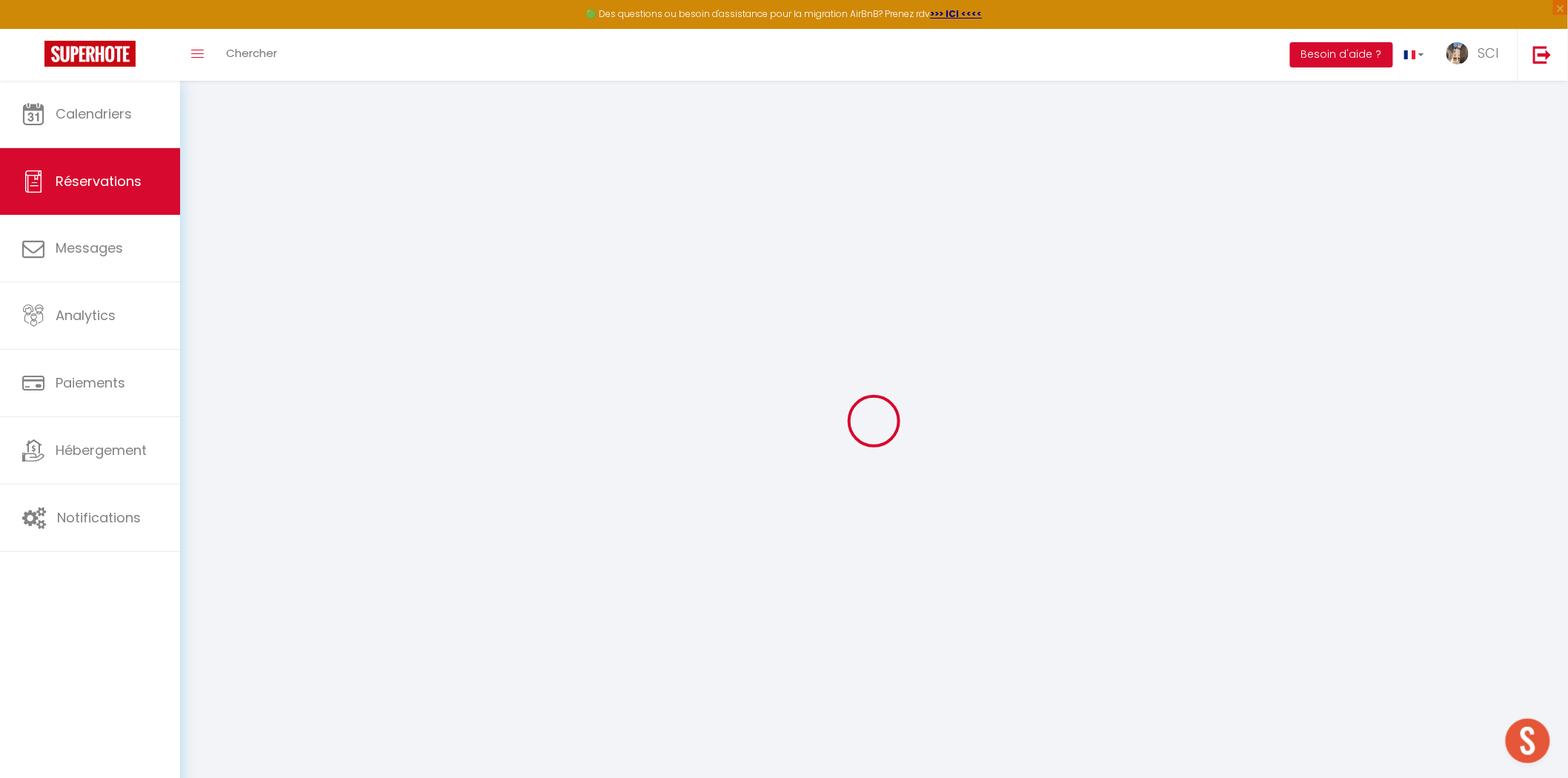
select select
checkbox input "false"
select select
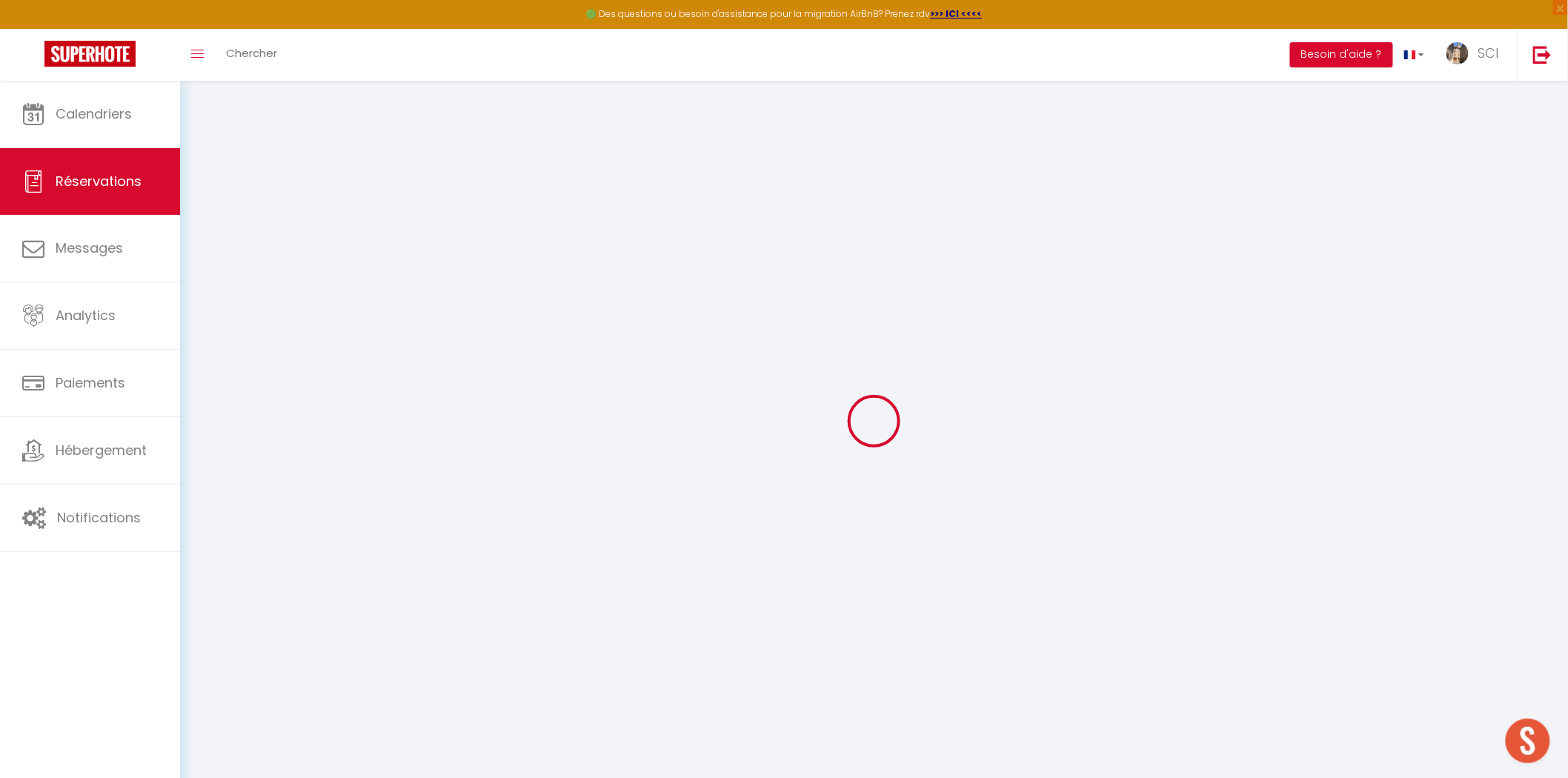
checkbox input "false"
type textarea "** THIS RESERVATION HAS BEEN PRE-PAID ** Approximate time of arrival: between 1…"
select select
checkbox input "false"
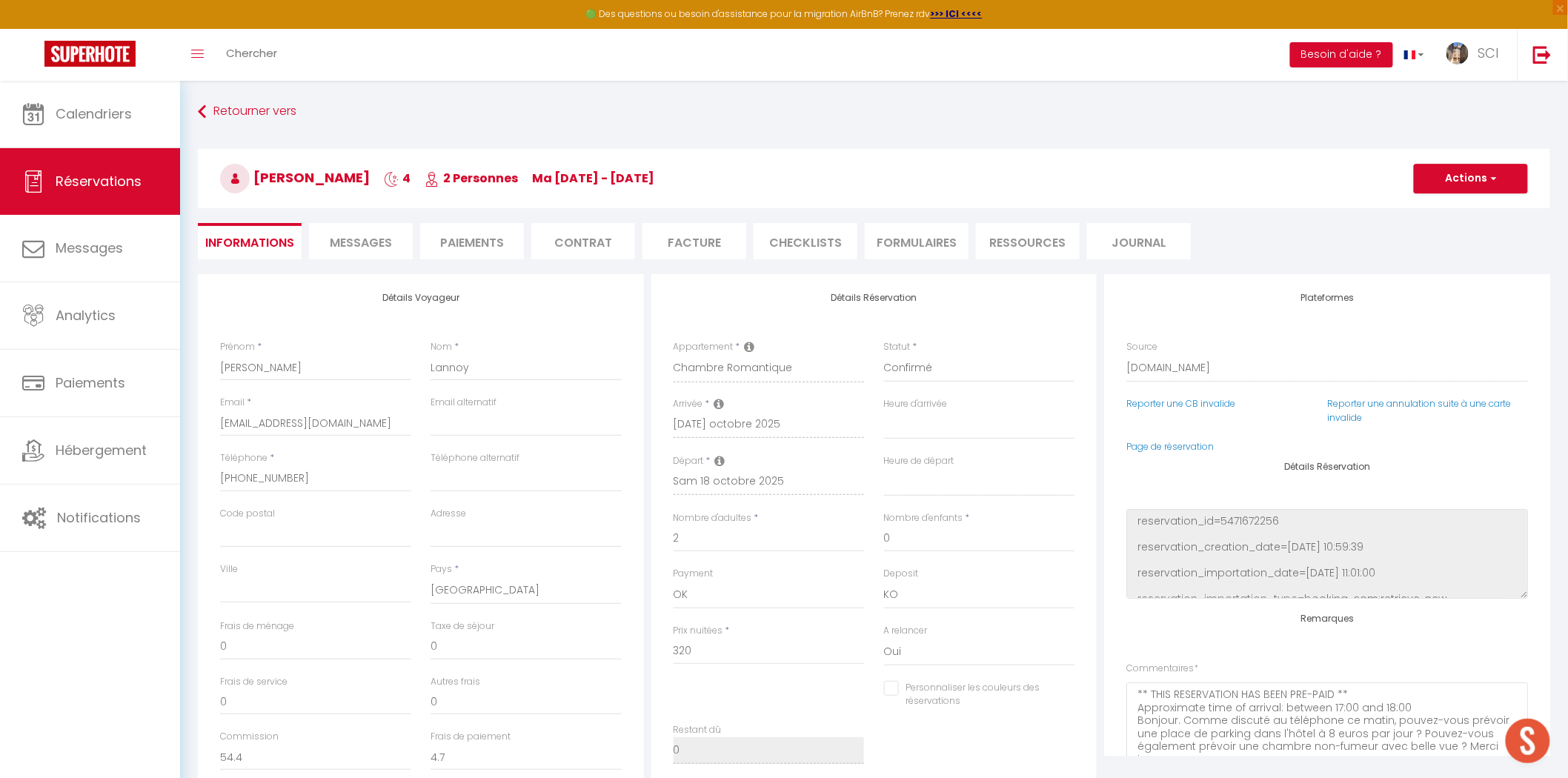
type input "16"
select select
checkbox input "false"
select select
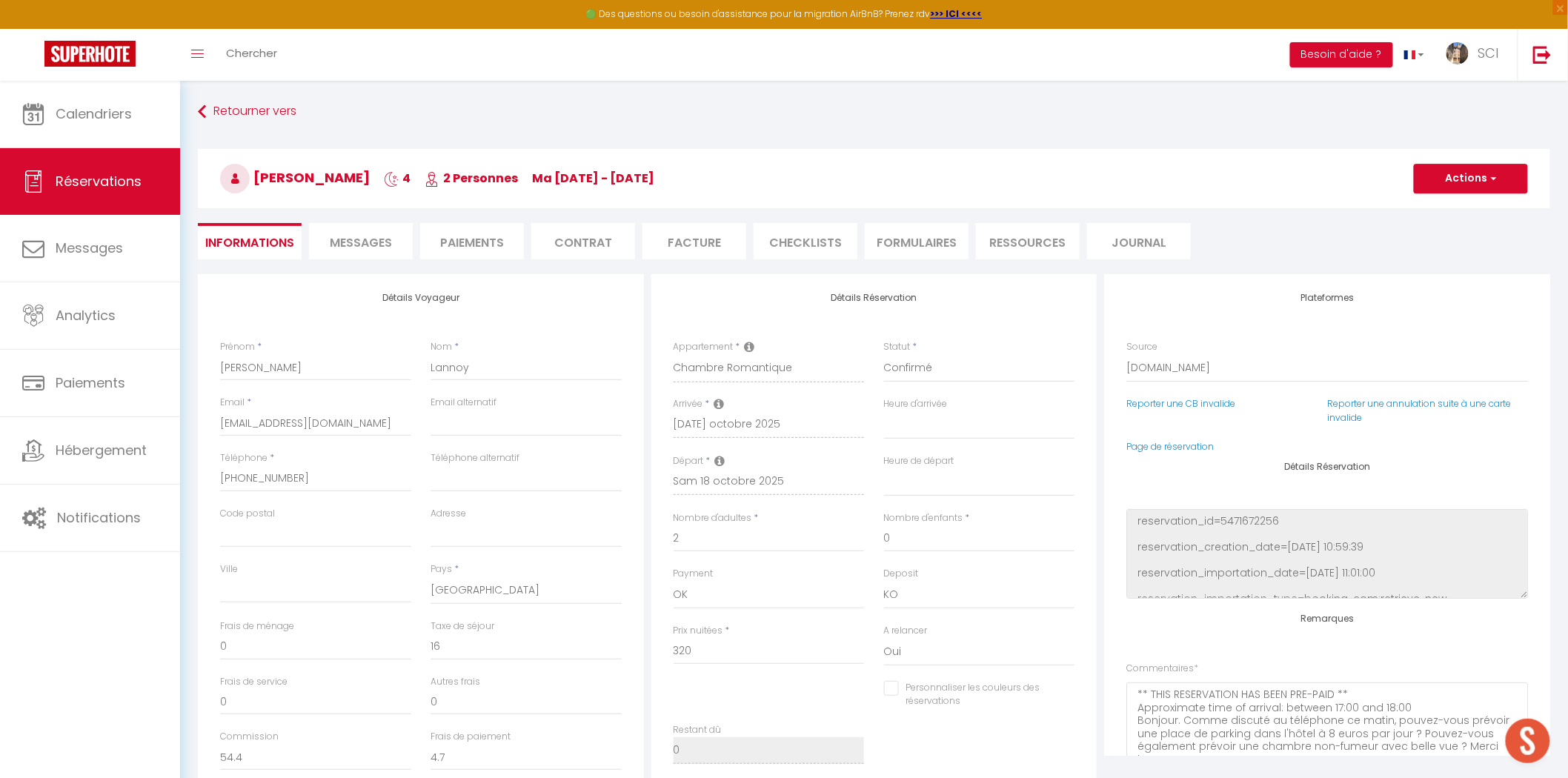
select select
click at [1493, 176] on span "button" at bounding box center [1492, 178] width 9 height 13
click at [1458, 230] on link "Dupliquer" at bounding box center [1457, 231] width 117 height 19
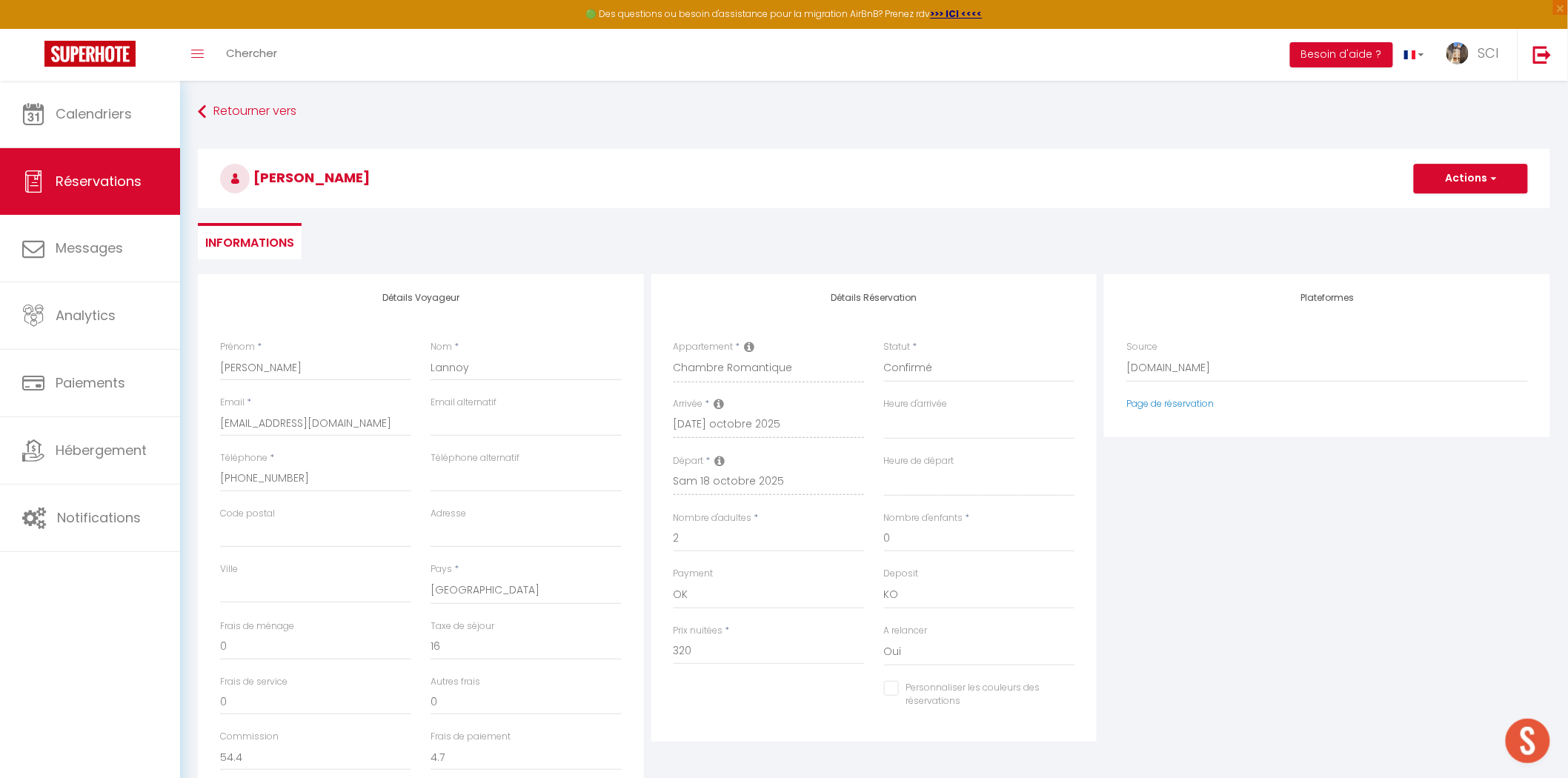
type input "0"
select select
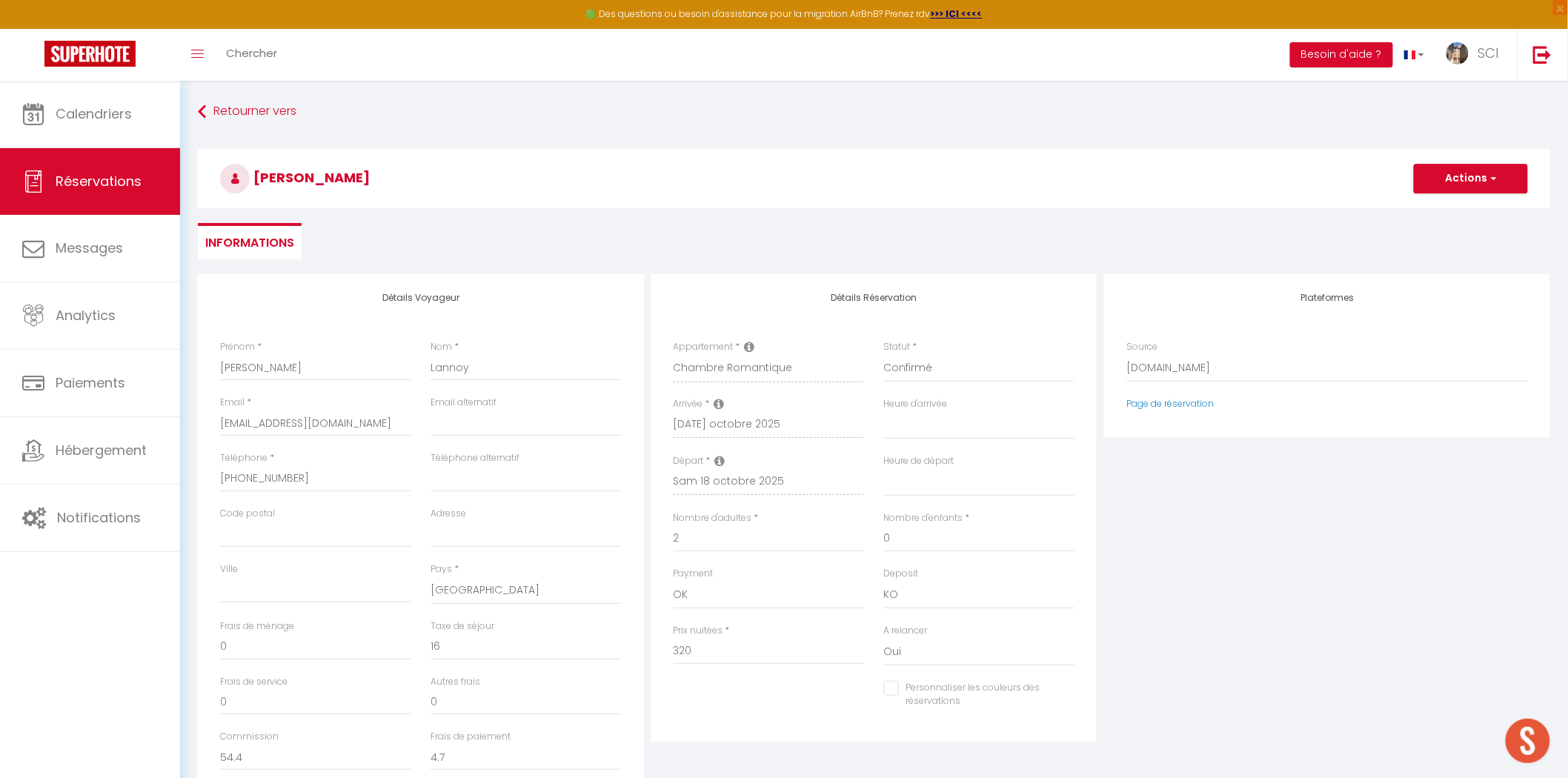
select select
checkbox input "false"
type input "Invalid Dateundefined"
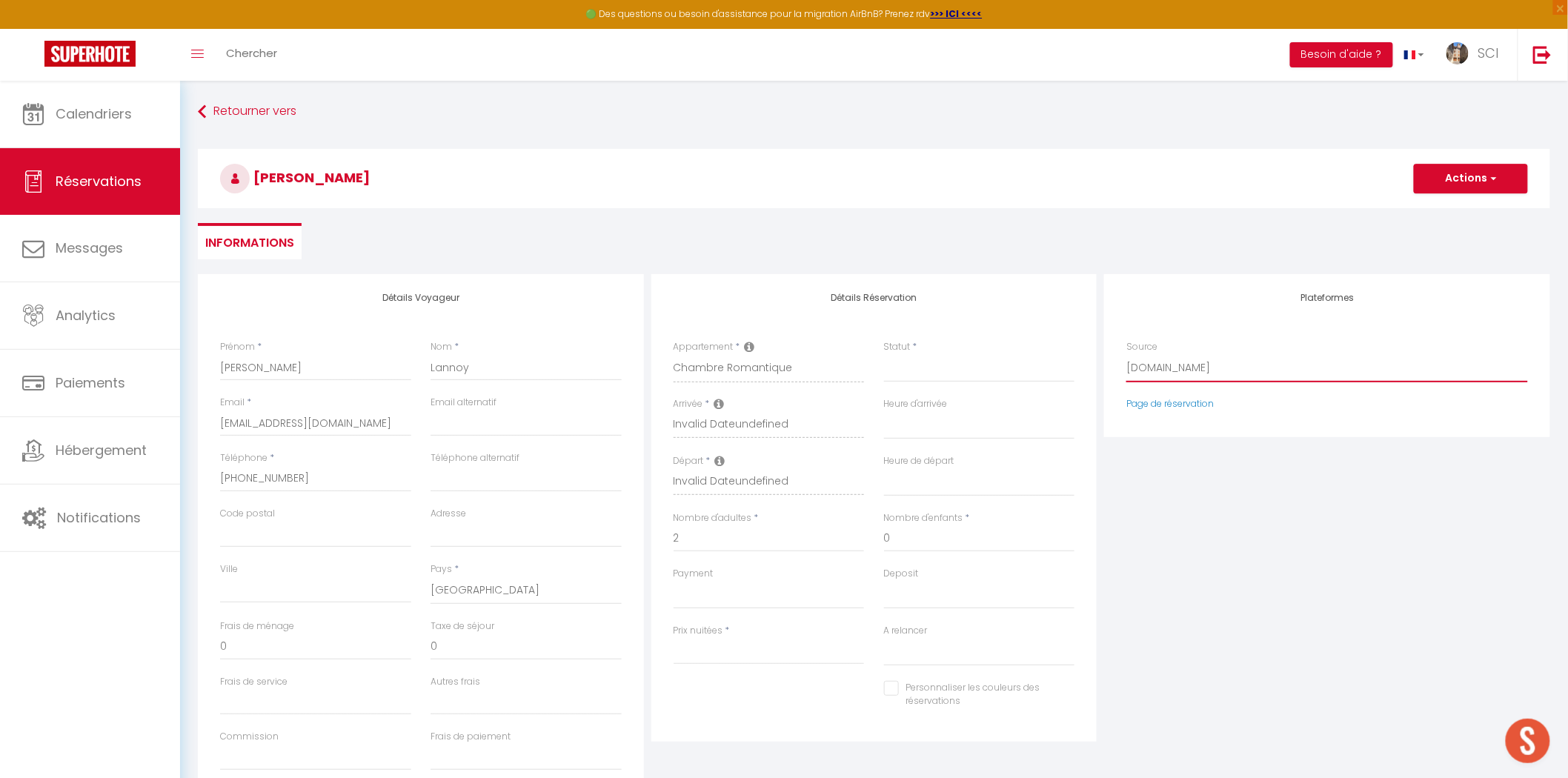
click at [1181, 370] on select "Direct Airbnb.com Booking.com Chalet montagne Expedia Gite de France Homeaway H…" at bounding box center [1327, 369] width 402 height 28
select select "54"
click at [1127, 355] on select "Direct Airbnb.com Booking.com Chalet montagne Expedia Gite de France Homeaway H…" at bounding box center [1327, 369] width 402 height 28
select select
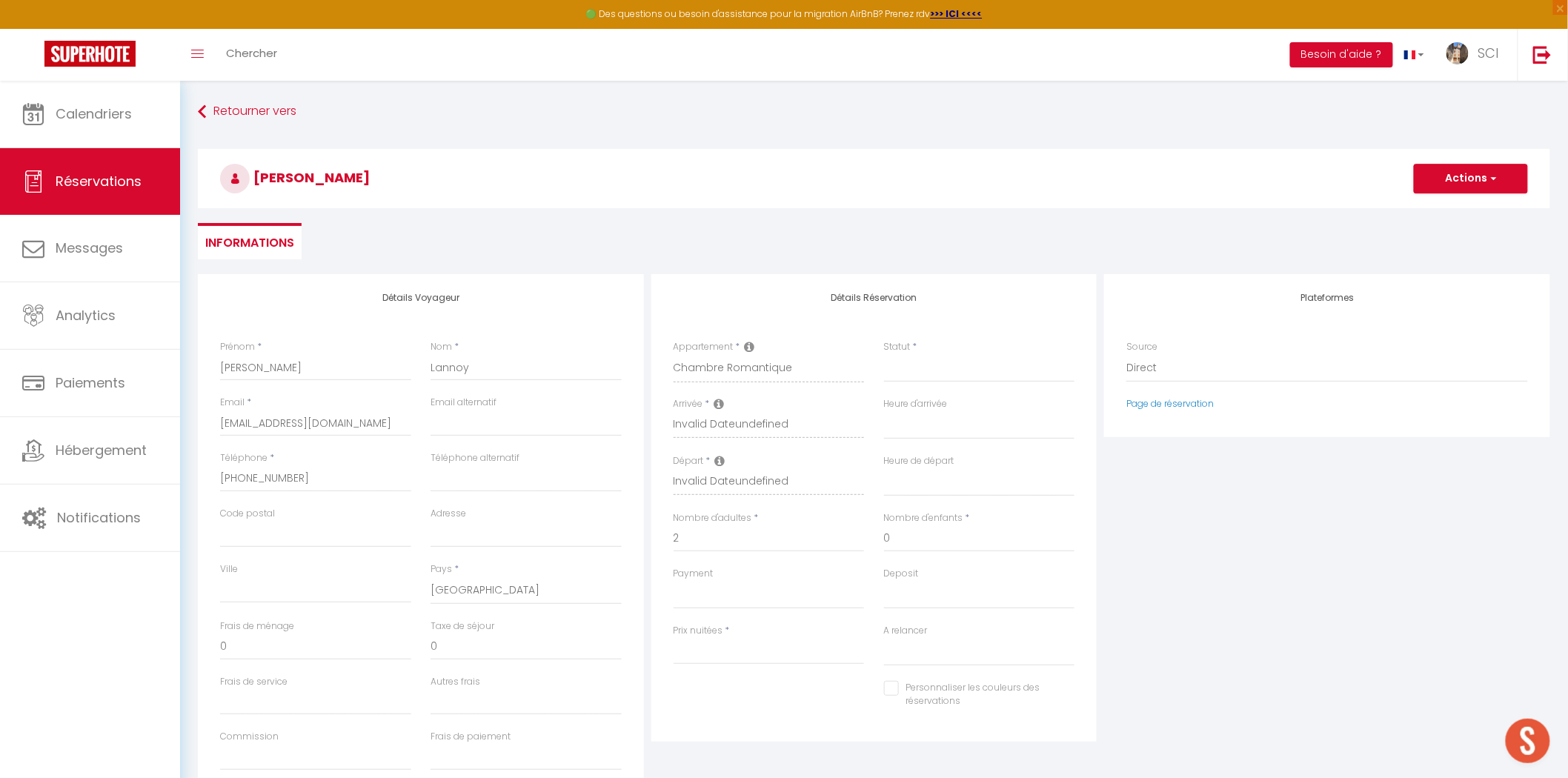
select select
checkbox input "false"
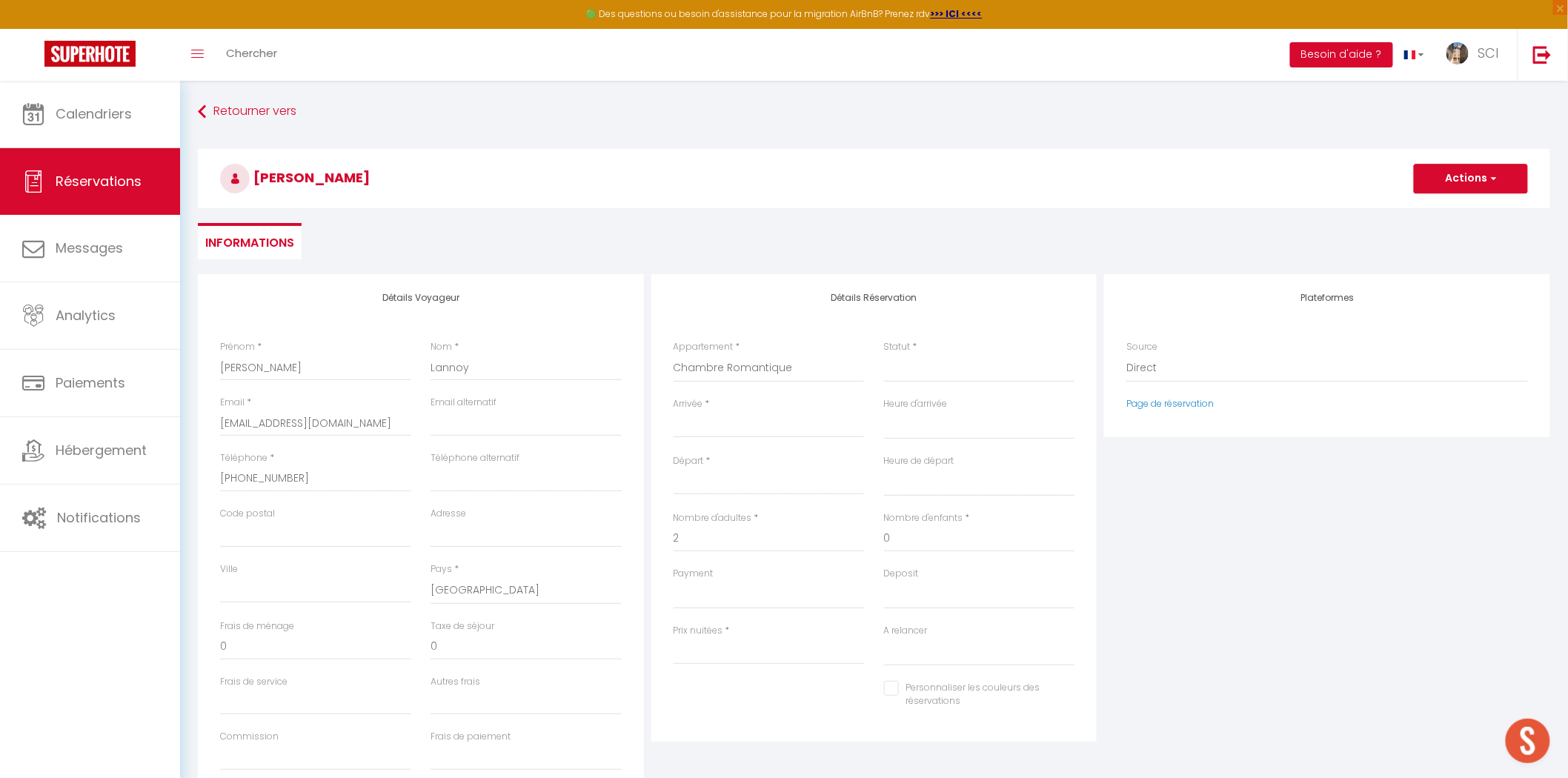
click at [750, 423] on input "Arrivée" at bounding box center [769, 426] width 191 height 19
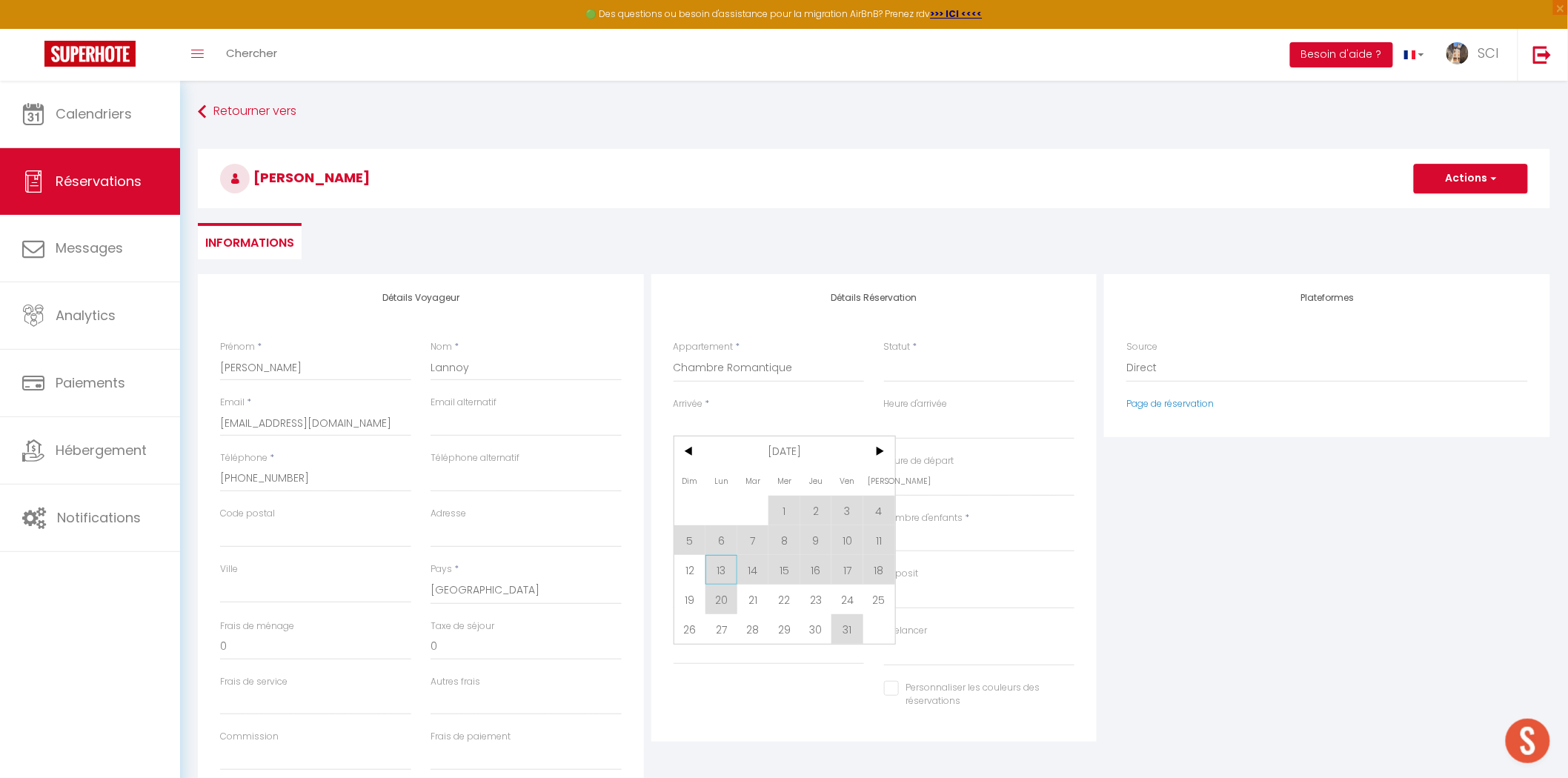
click at [725, 573] on span "13" at bounding box center [722, 570] width 32 height 30
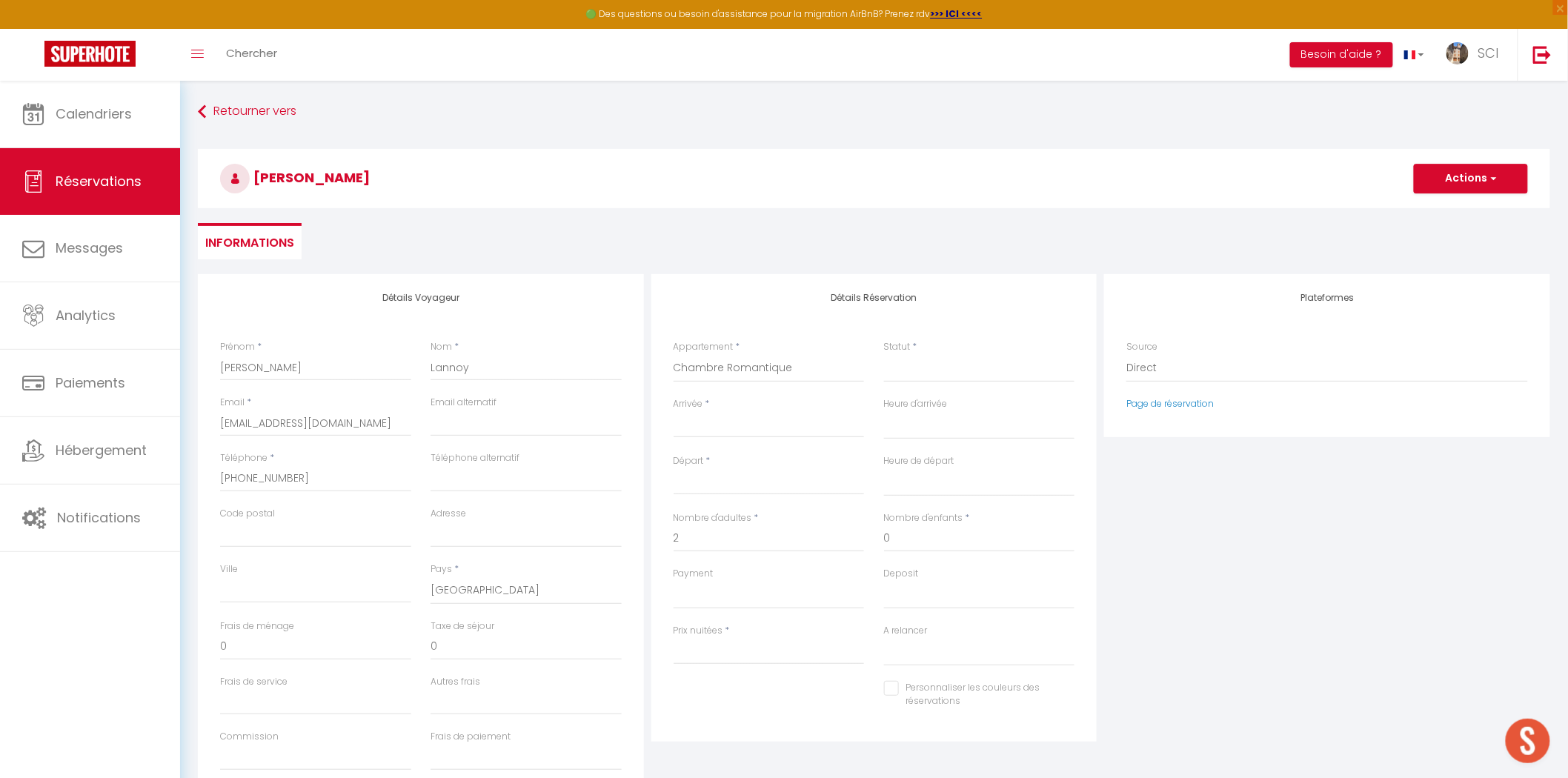
select select
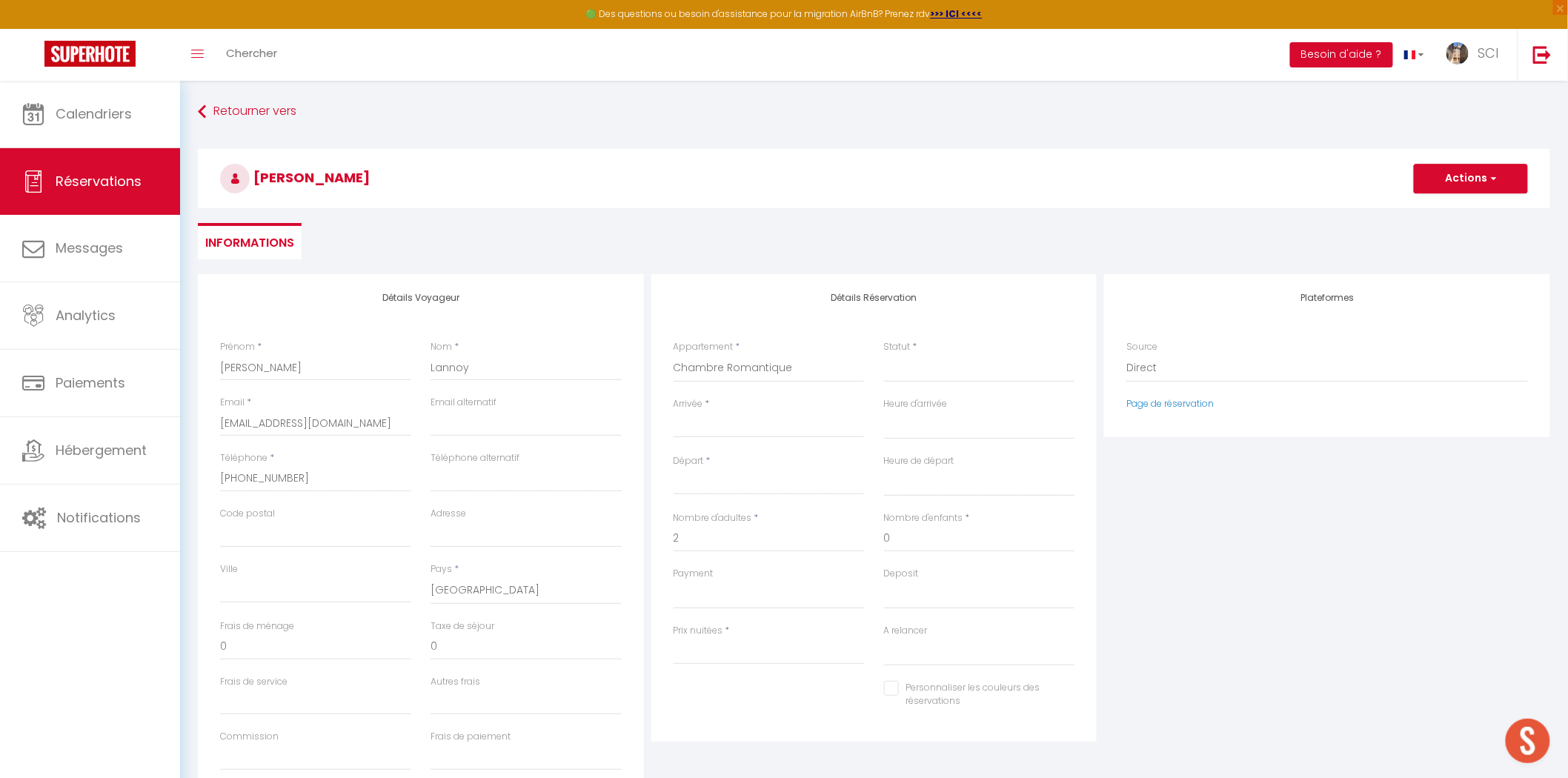
select select
checkbox input "false"
type input "Lun 13 Octobre 2025"
type input "Mar 14 Octobre 2025"
drag, startPoint x: 728, startPoint y: 593, endPoint x: 730, endPoint y: 607, distance: 14.1
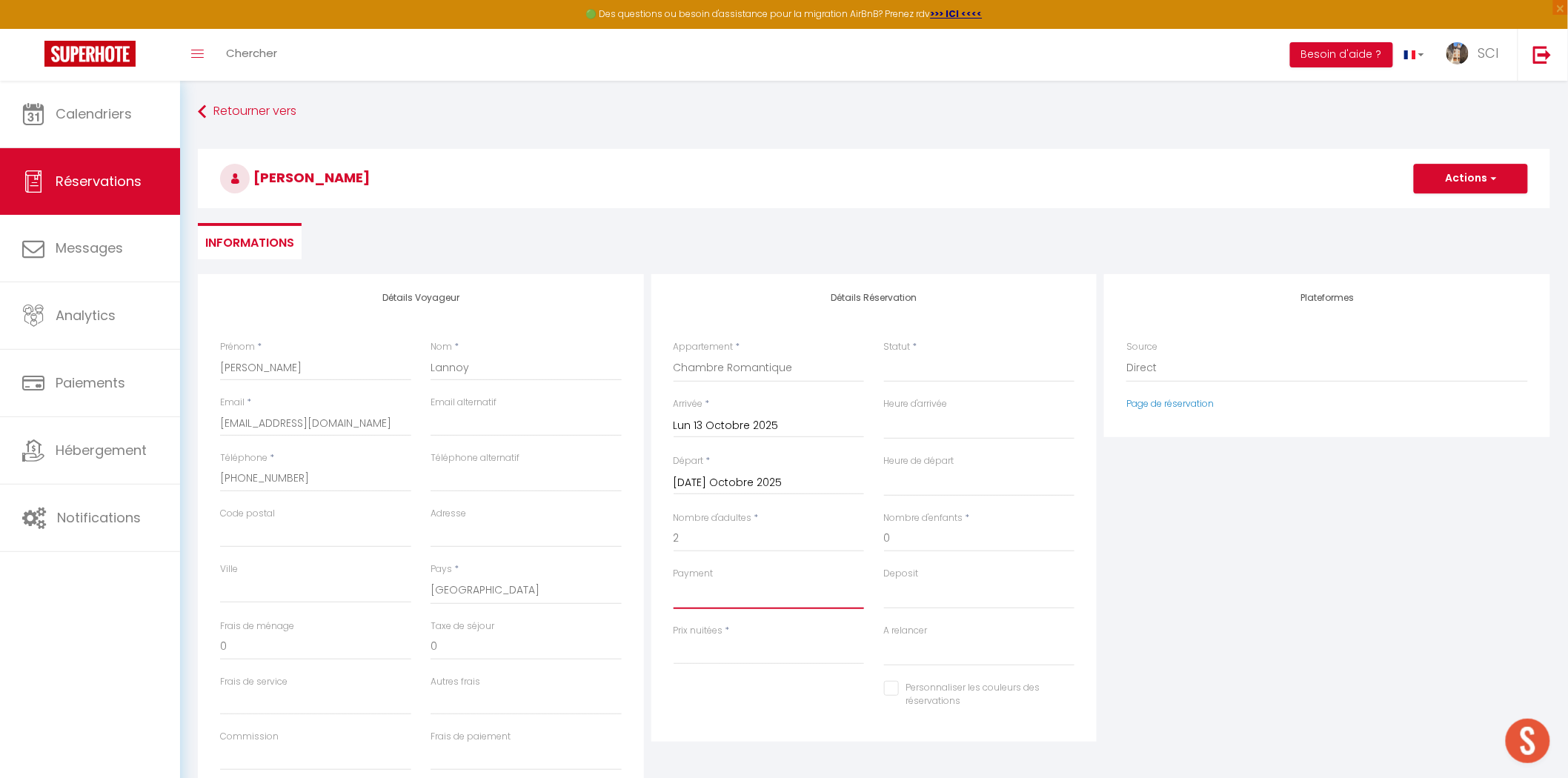
click at [728, 593] on select "OK KO" at bounding box center [769, 595] width 191 height 28
select select "12"
click at [674, 581] on select "OK KO" at bounding box center [769, 595] width 191 height 28
select select
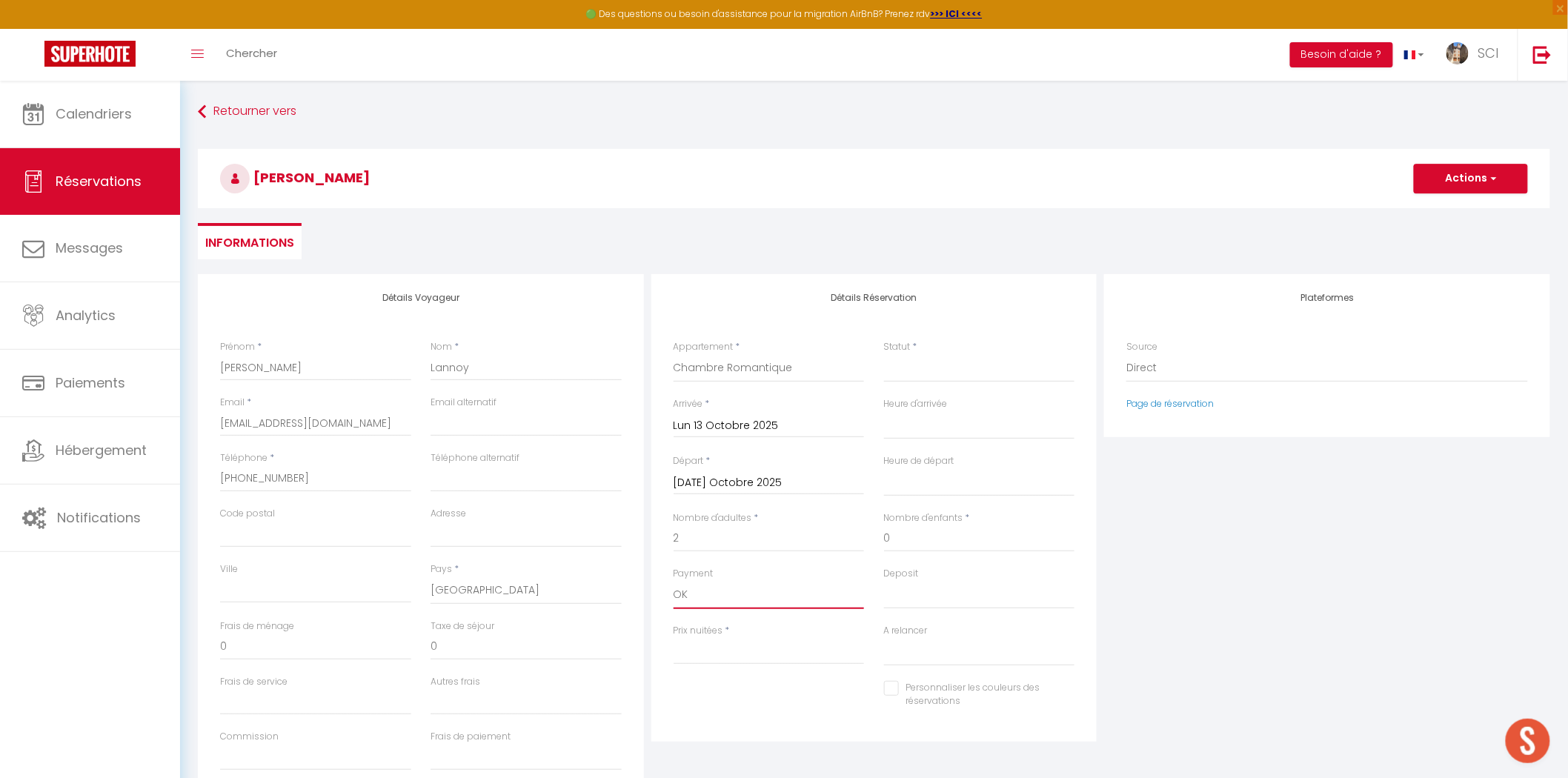
select select
checkbox input "false"
click at [727, 649] on input "Prix nuitées" at bounding box center [769, 652] width 191 height 27
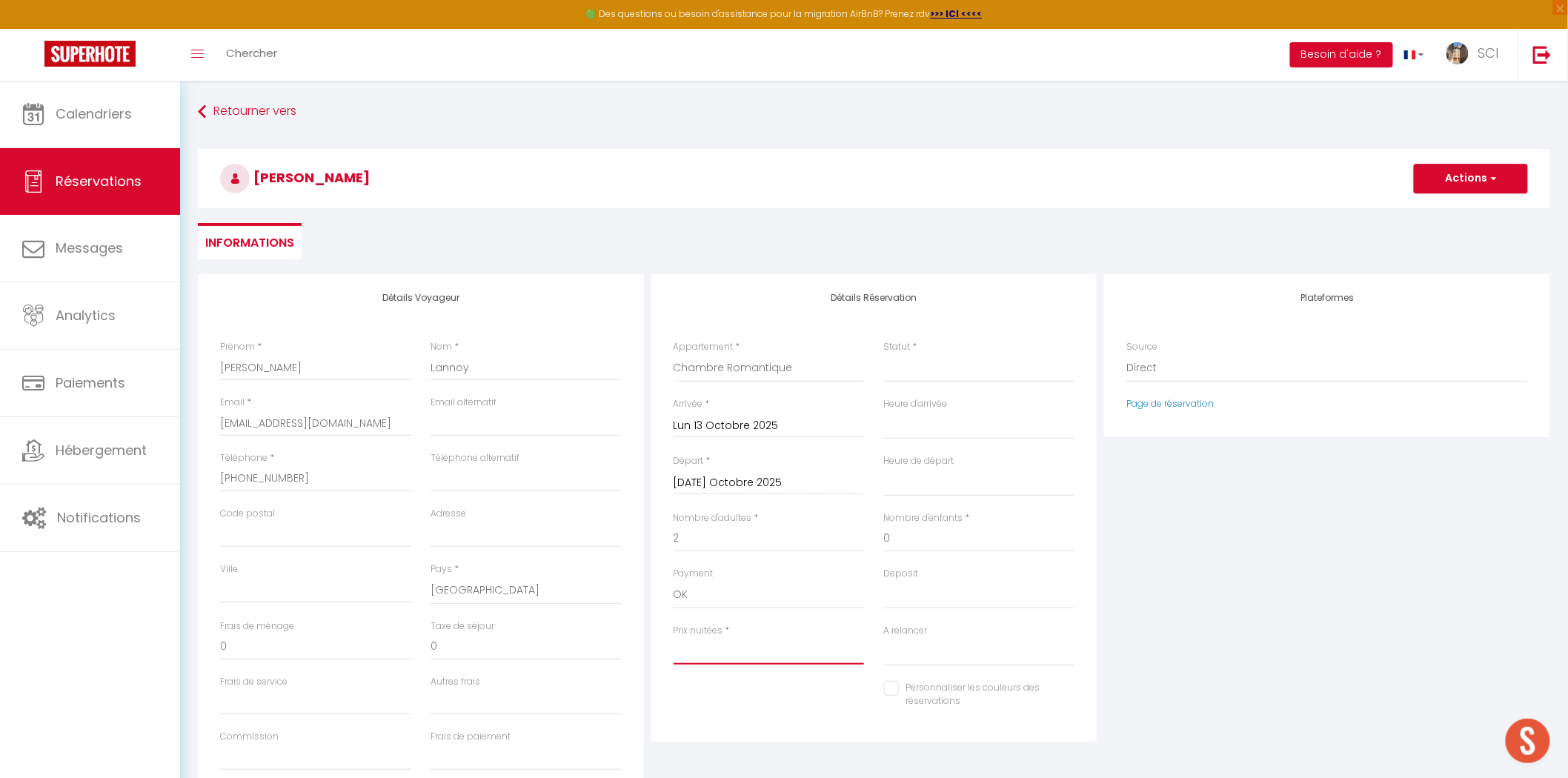
type input "1"
select select
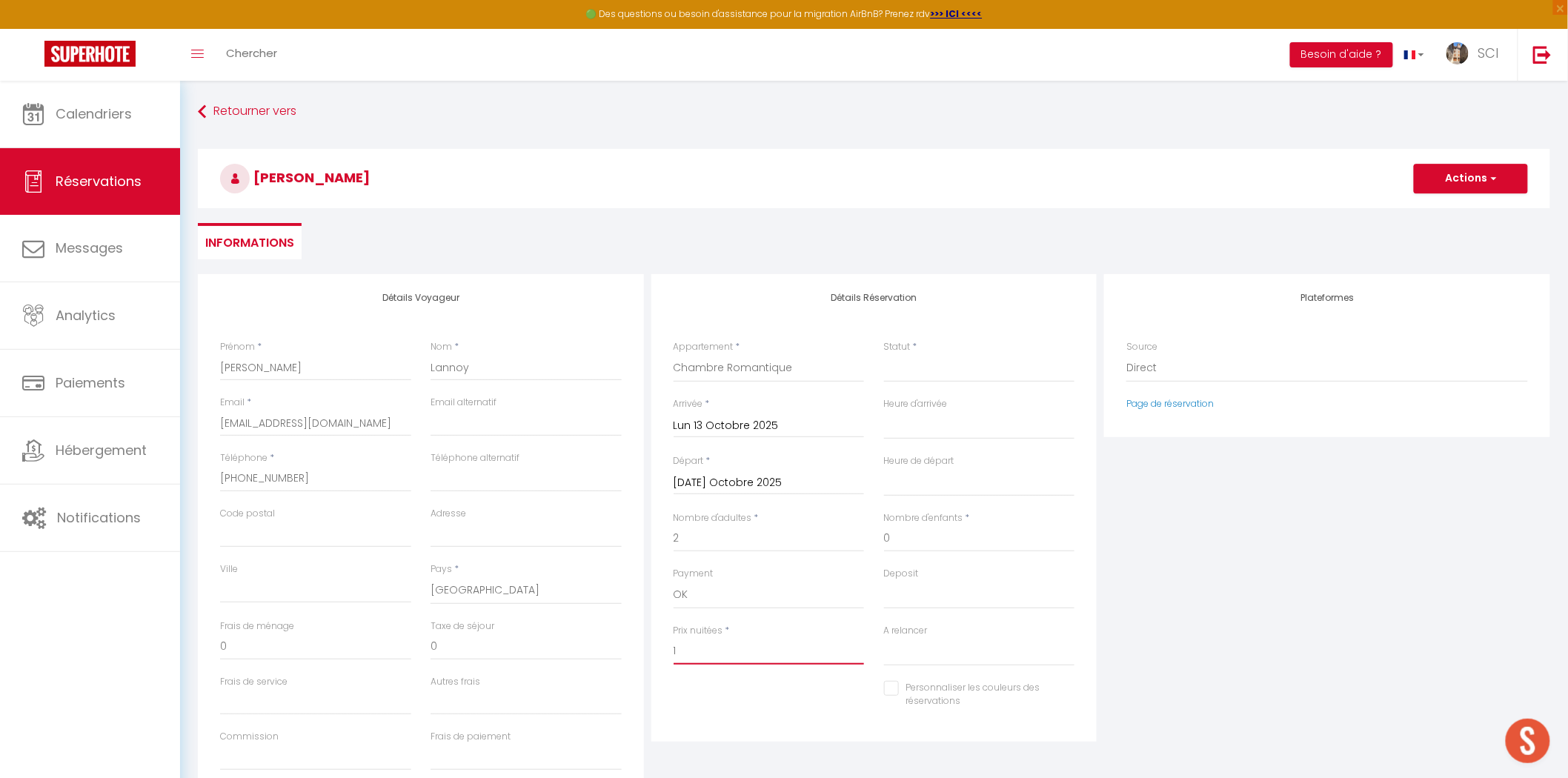
select select
checkbox input "false"
type input "12"
select select
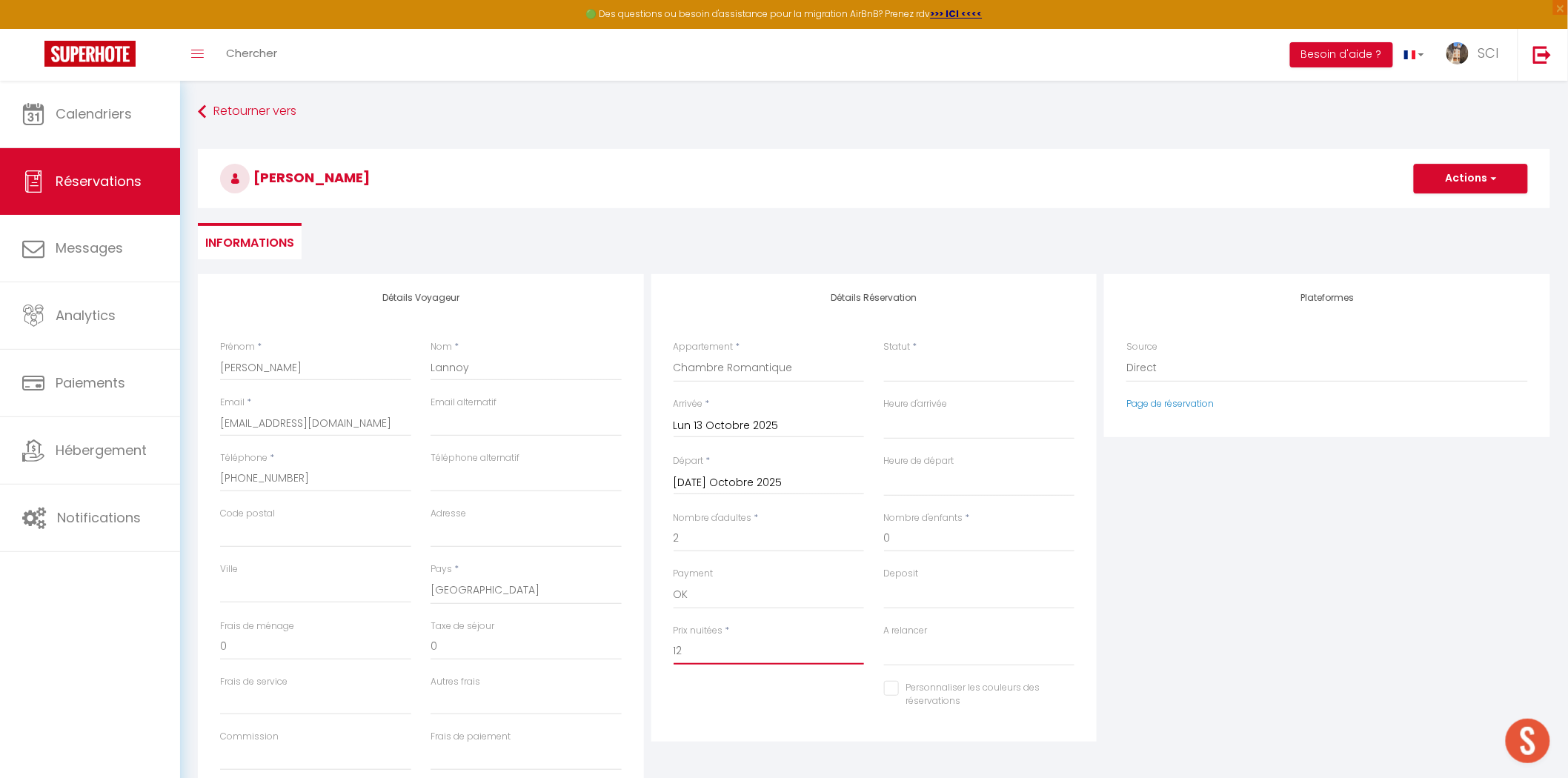
select select
checkbox input "false"
type input "120"
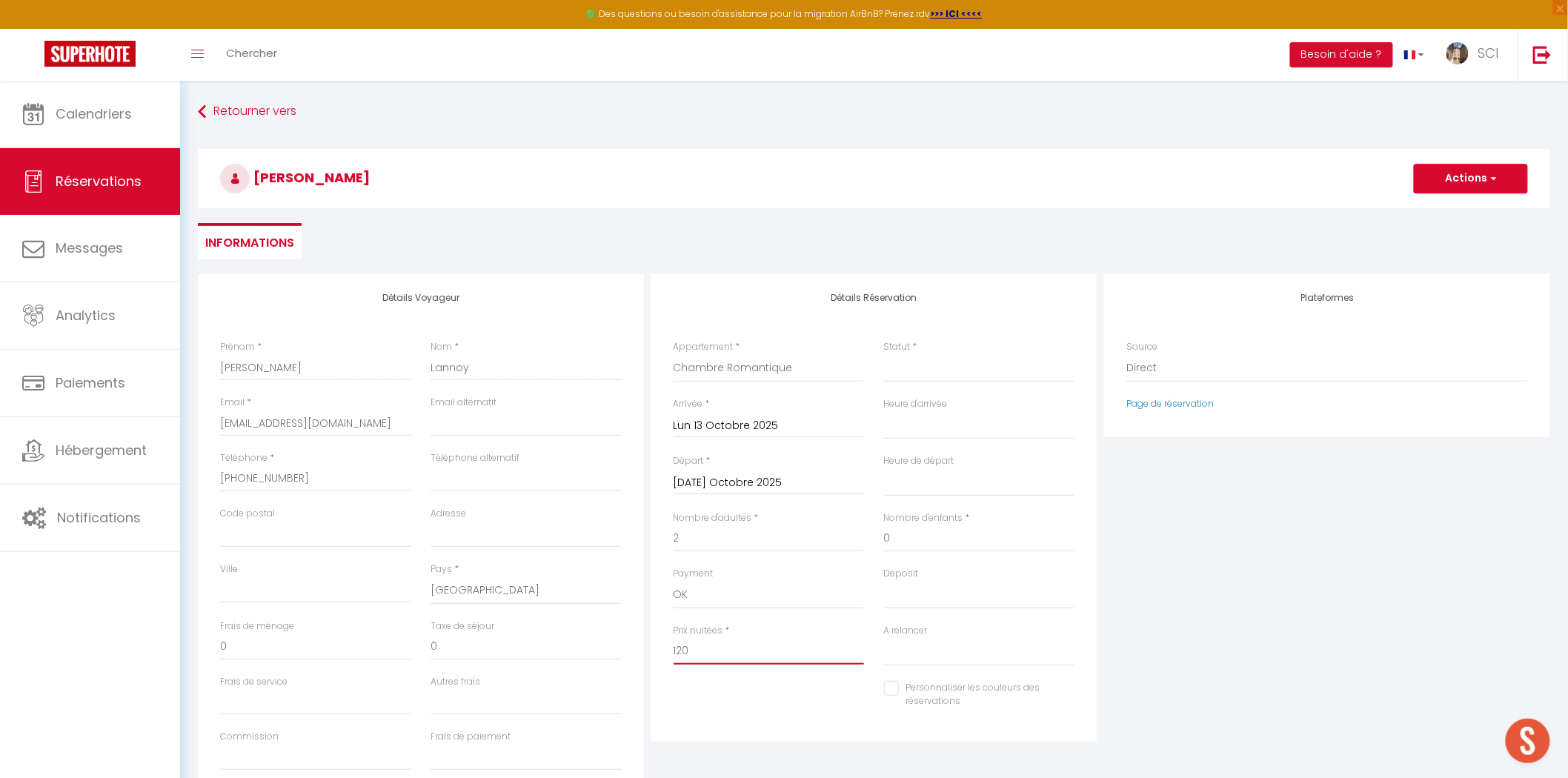
select select
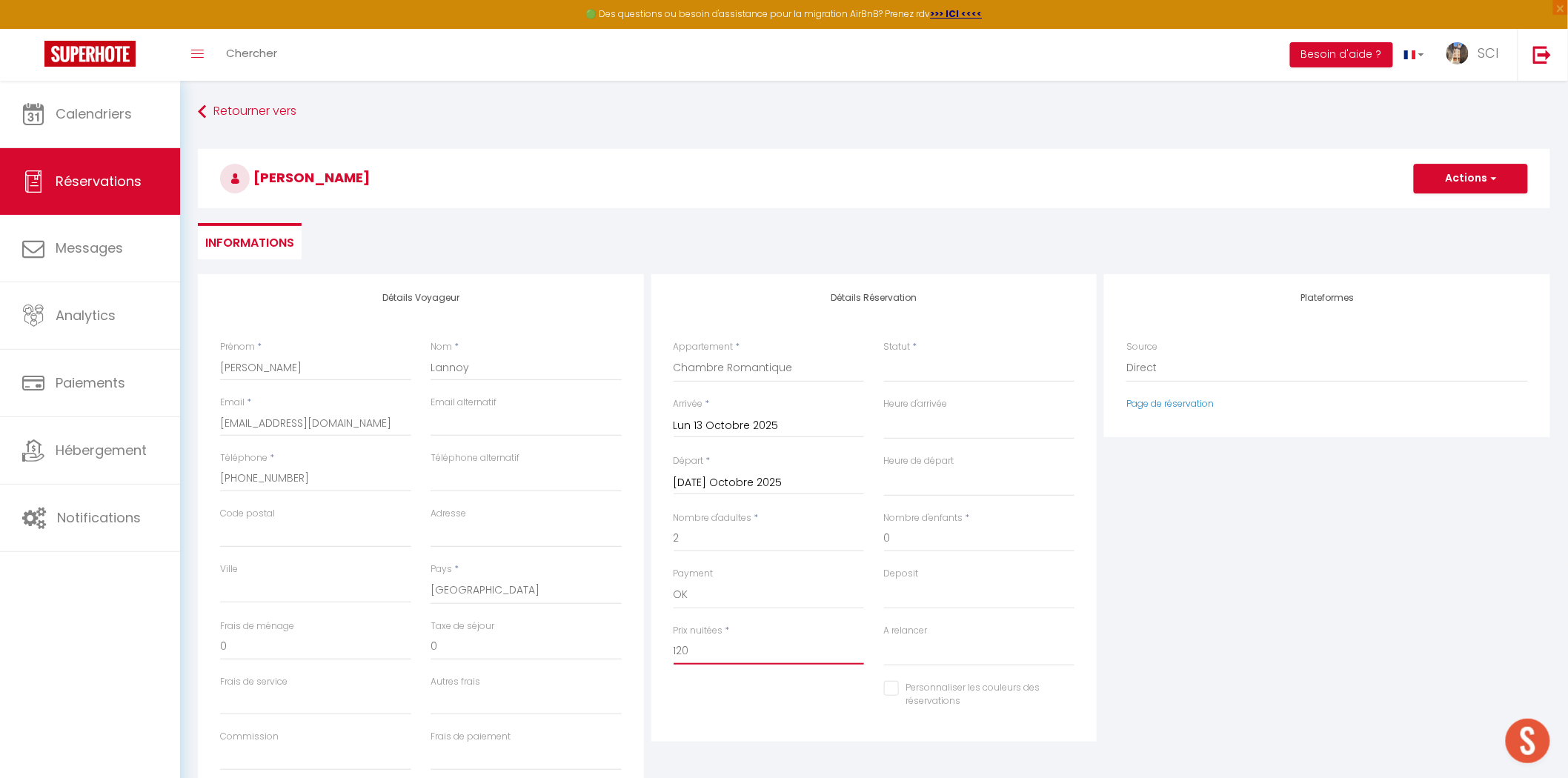
checkbox input "false"
type input "120"
click at [901, 368] on select "Confirmé Non Confirmé Annulé Annulé par le voyageur No Show Request" at bounding box center [980, 369] width 191 height 28
select select "1"
click at [884, 355] on select "Confirmé Non Confirmé Annulé Annulé par le voyageur No Show Request" at bounding box center [980, 369] width 191 height 28
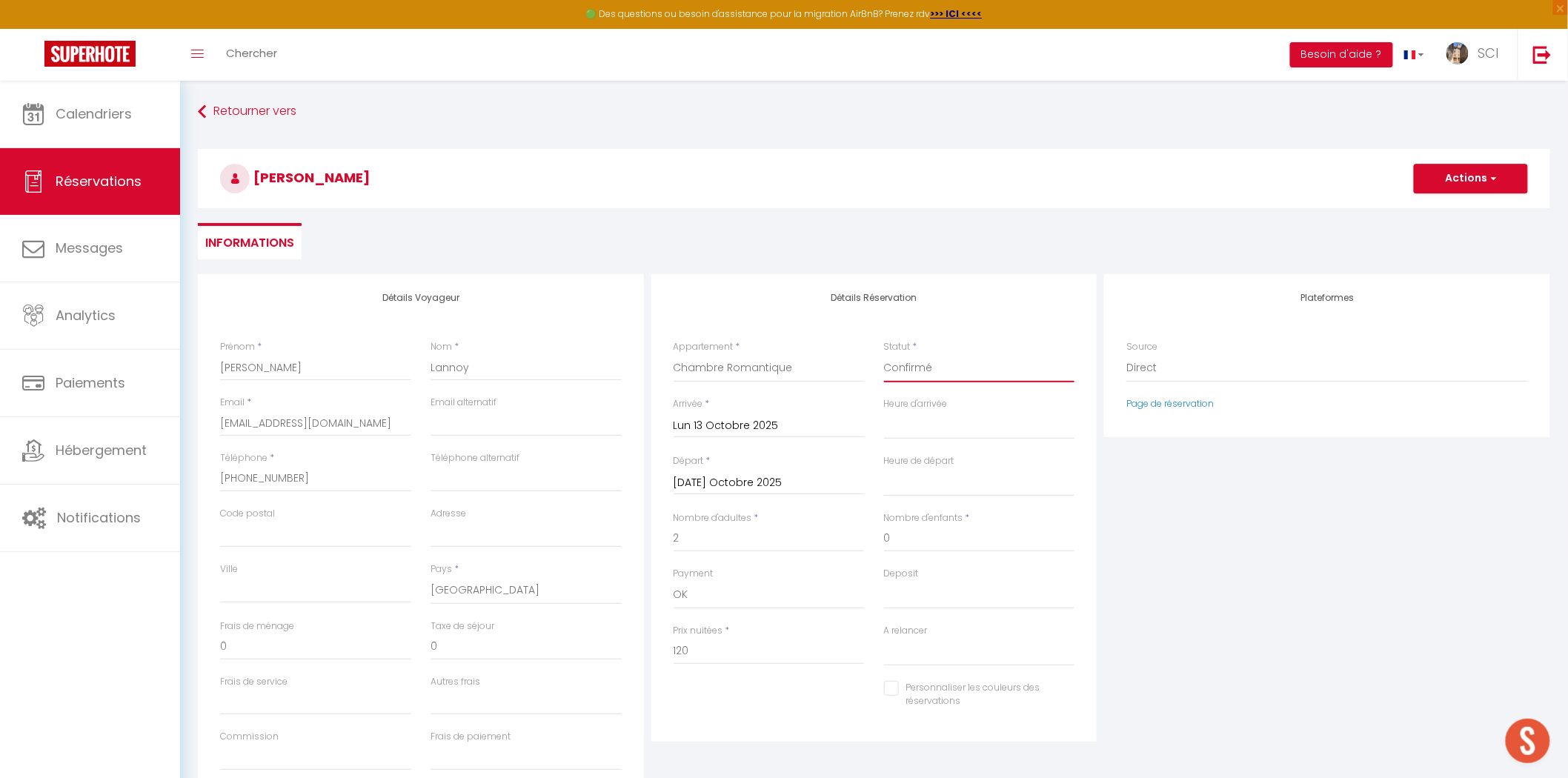
select select
checkbox input "false"
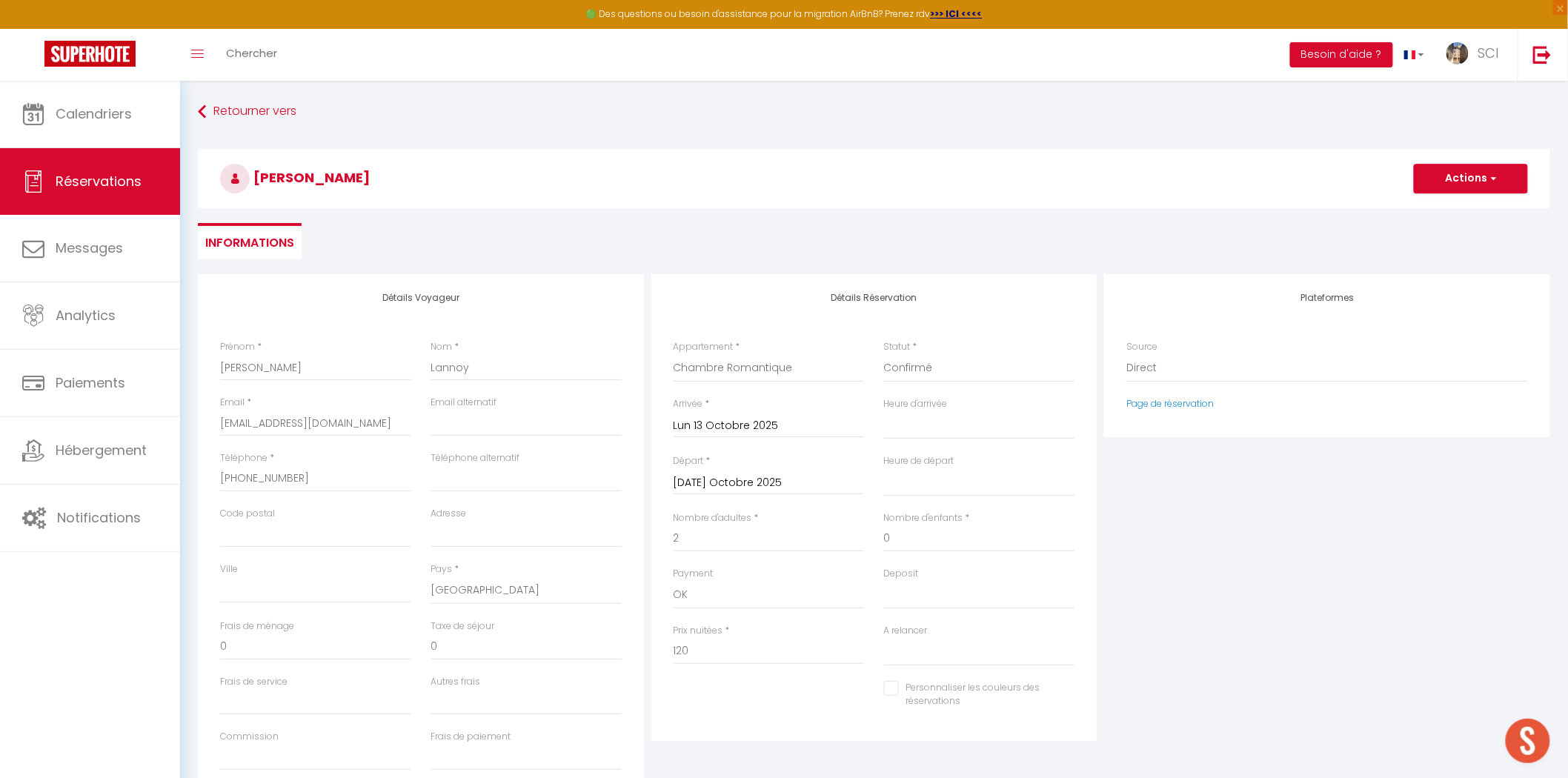
click at [942, 347] on div "Statut * Confirmé Non Confirmé Annulé Annulé par le voyageur No Show Request" at bounding box center [980, 362] width 191 height 42
drag, startPoint x: 386, startPoint y: 179, endPoint x: 255, endPoint y: 172, distance: 131.2
click at [255, 172] on h3 "Thierry Lannoy" at bounding box center [875, 178] width 1353 height 59
copy span "Thierry Lannoy"
click at [1473, 178] on button "Actions" at bounding box center [1471, 179] width 114 height 30
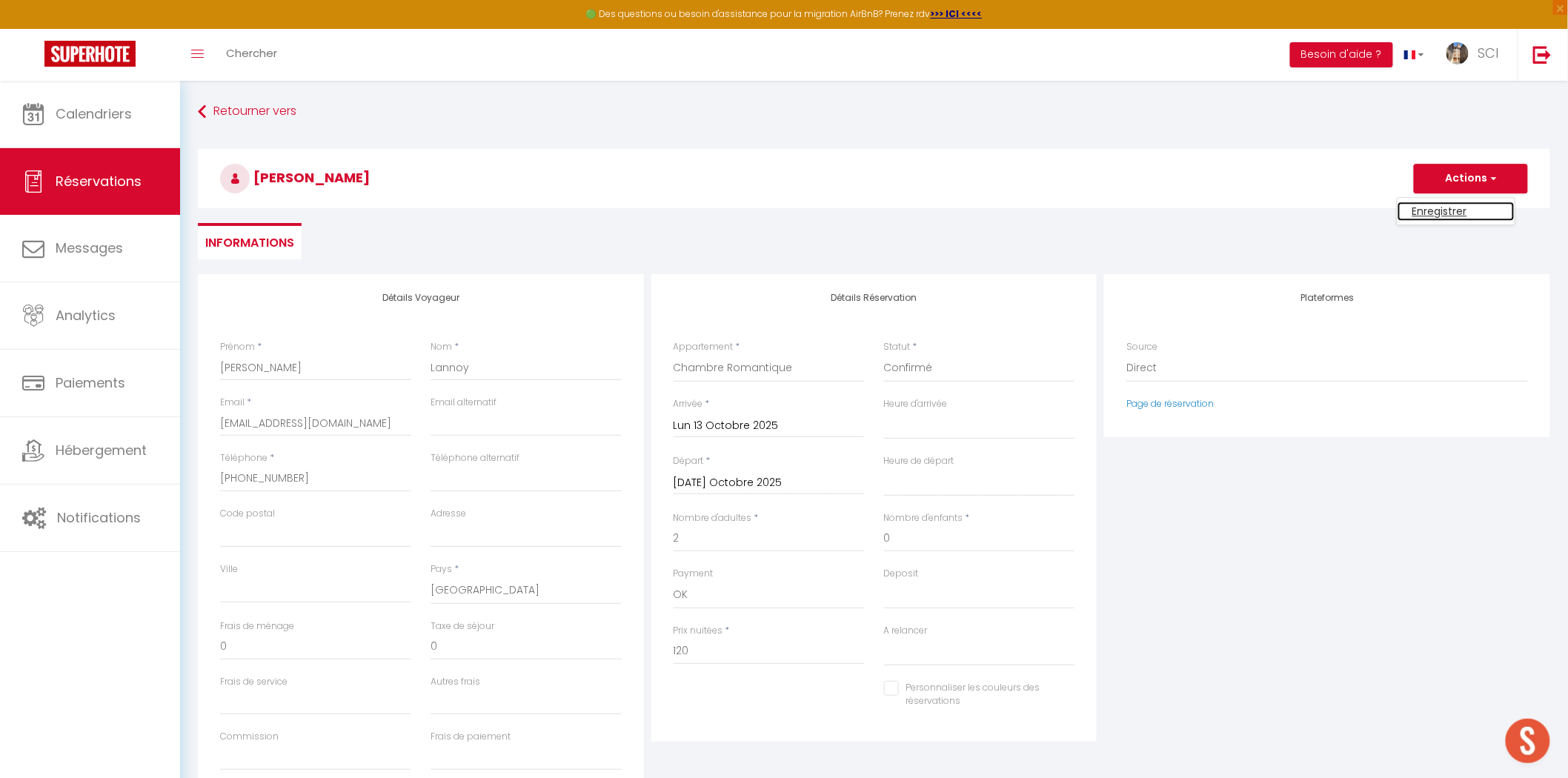
click at [1455, 213] on link "Enregistrer" at bounding box center [1457, 211] width 117 height 19
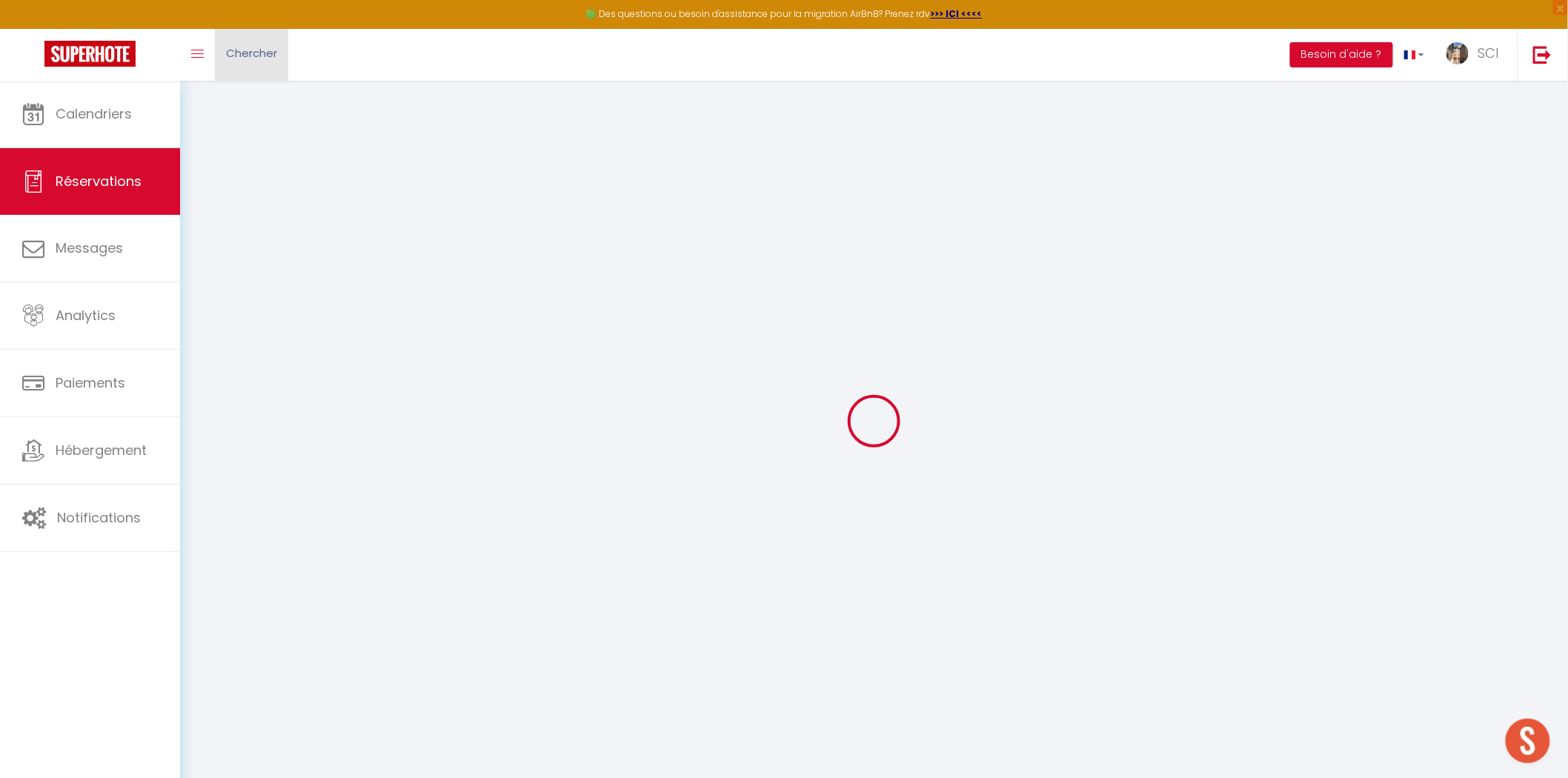
select select "not_cancelled"
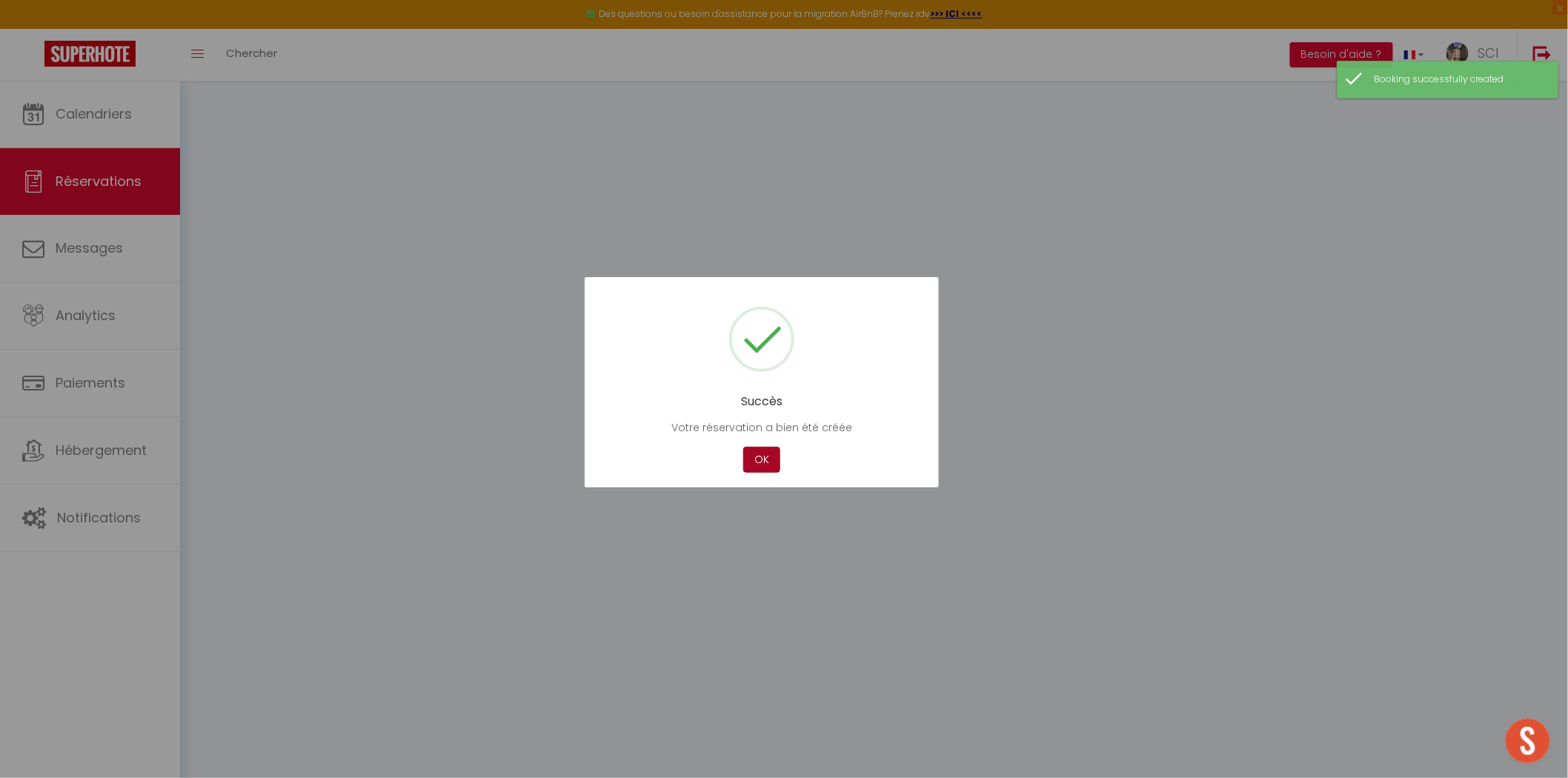
click at [756, 461] on button "OK" at bounding box center [762, 459] width 37 height 26
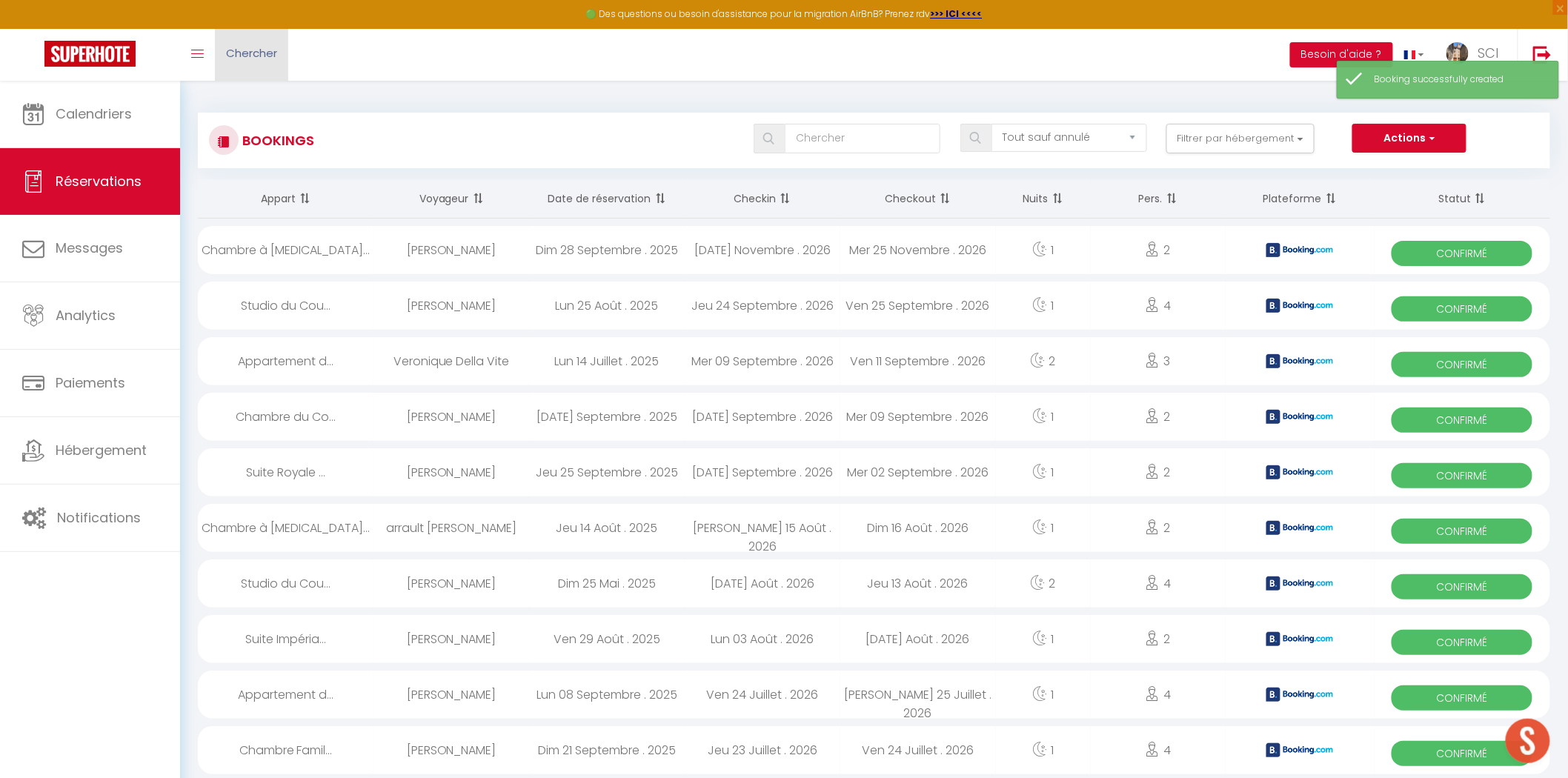
click at [264, 60] on span "Chercher" at bounding box center [252, 53] width 51 height 16
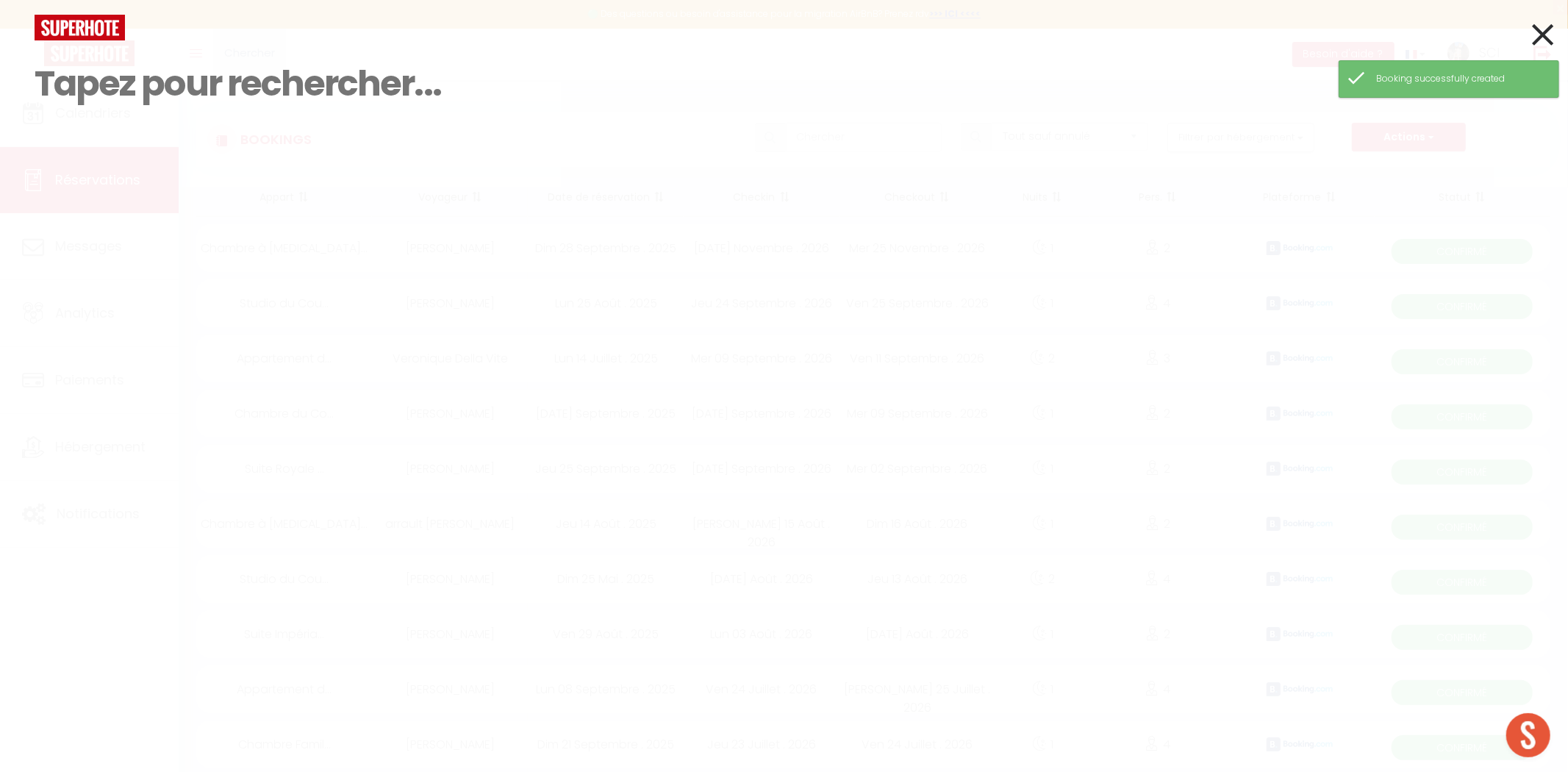
paste input "Thierry Lannoy"
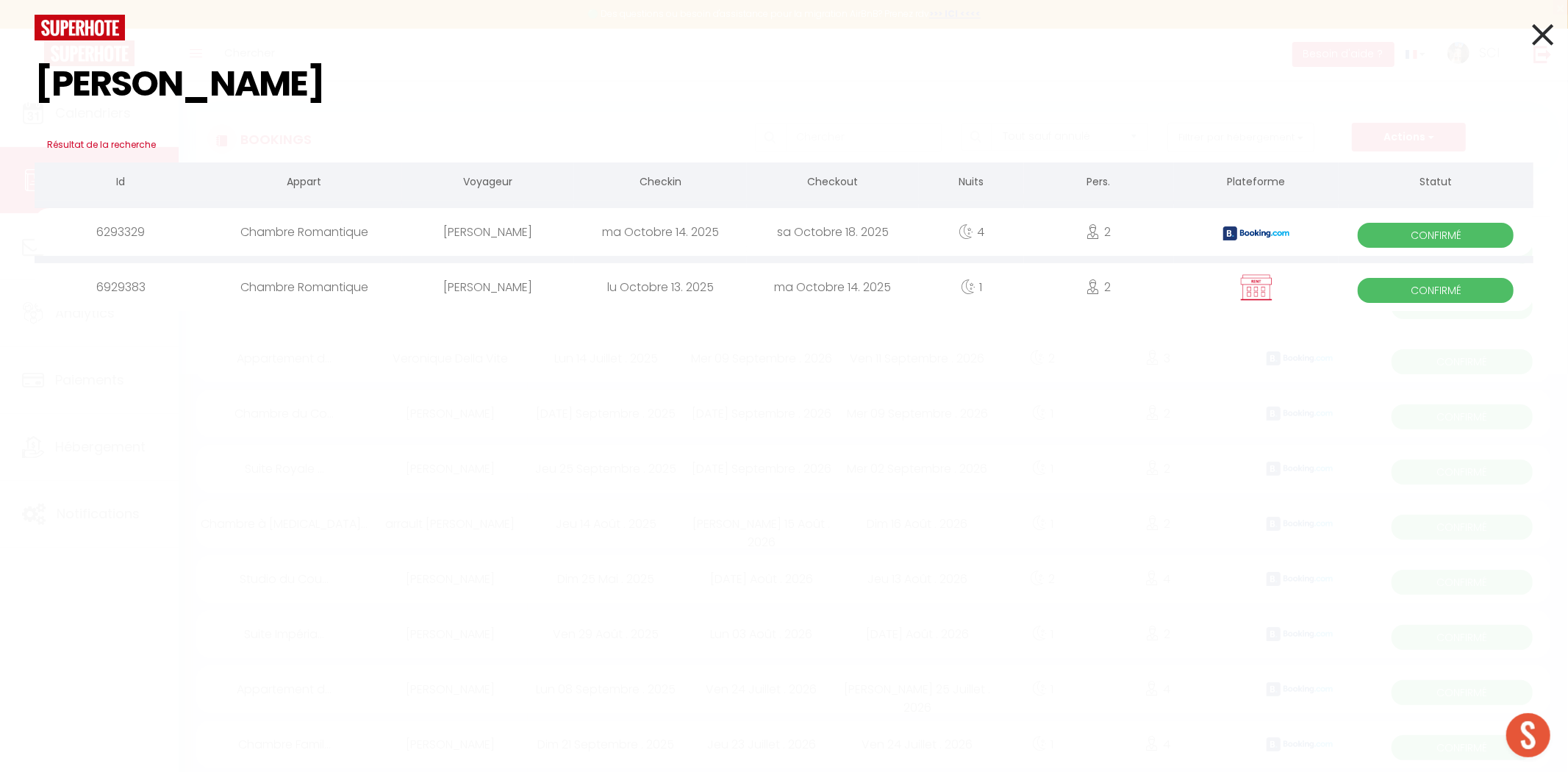
type input "Thierry Lannoy"
click at [488, 285] on div "Thierry Lannoy" at bounding box center [488, 287] width 172 height 47
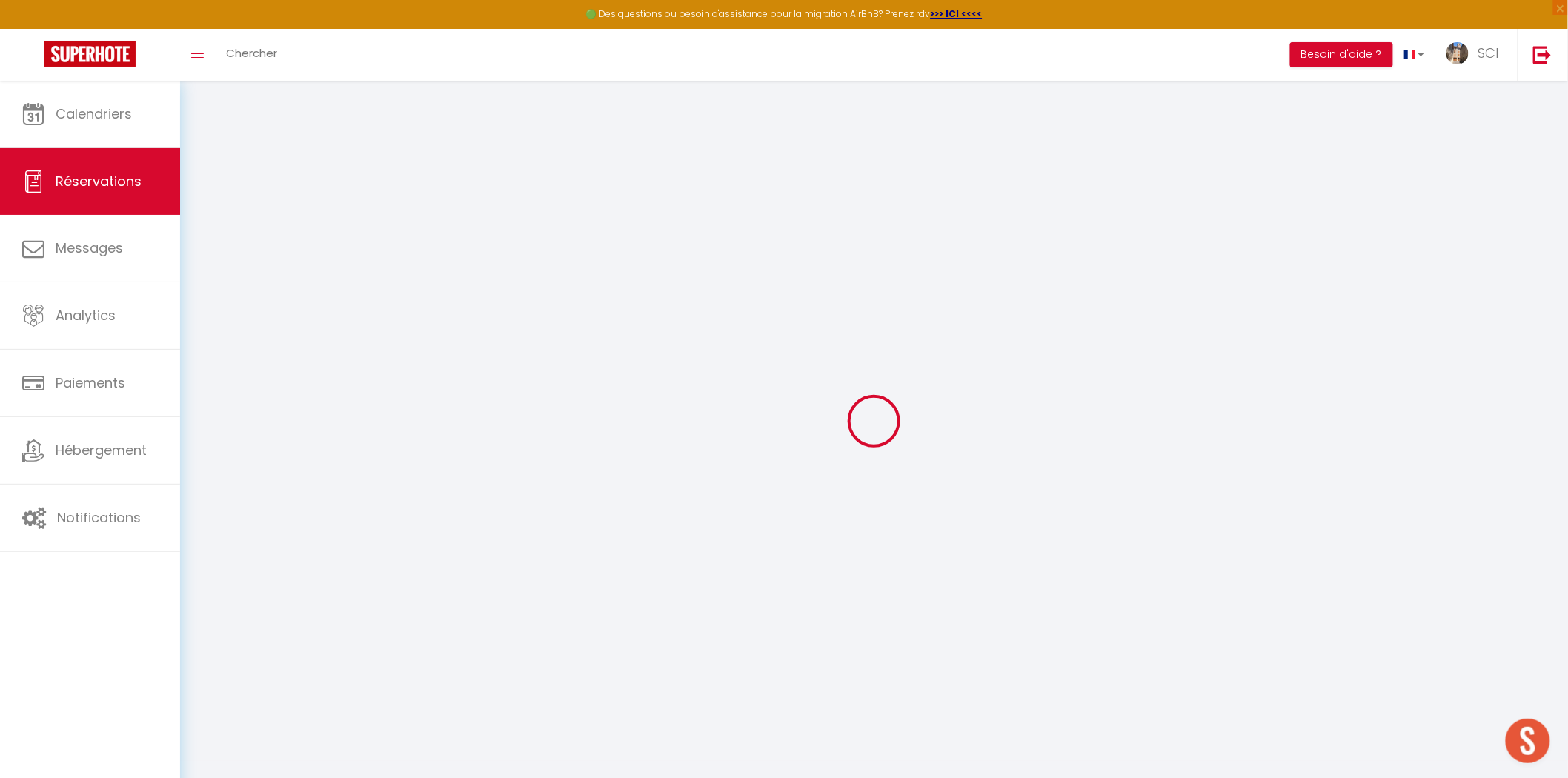
type input "Thierry"
type input "Lannoy"
type input "tlanno.816628@guest.booking.com"
type input "+32474675751"
select select "BE"
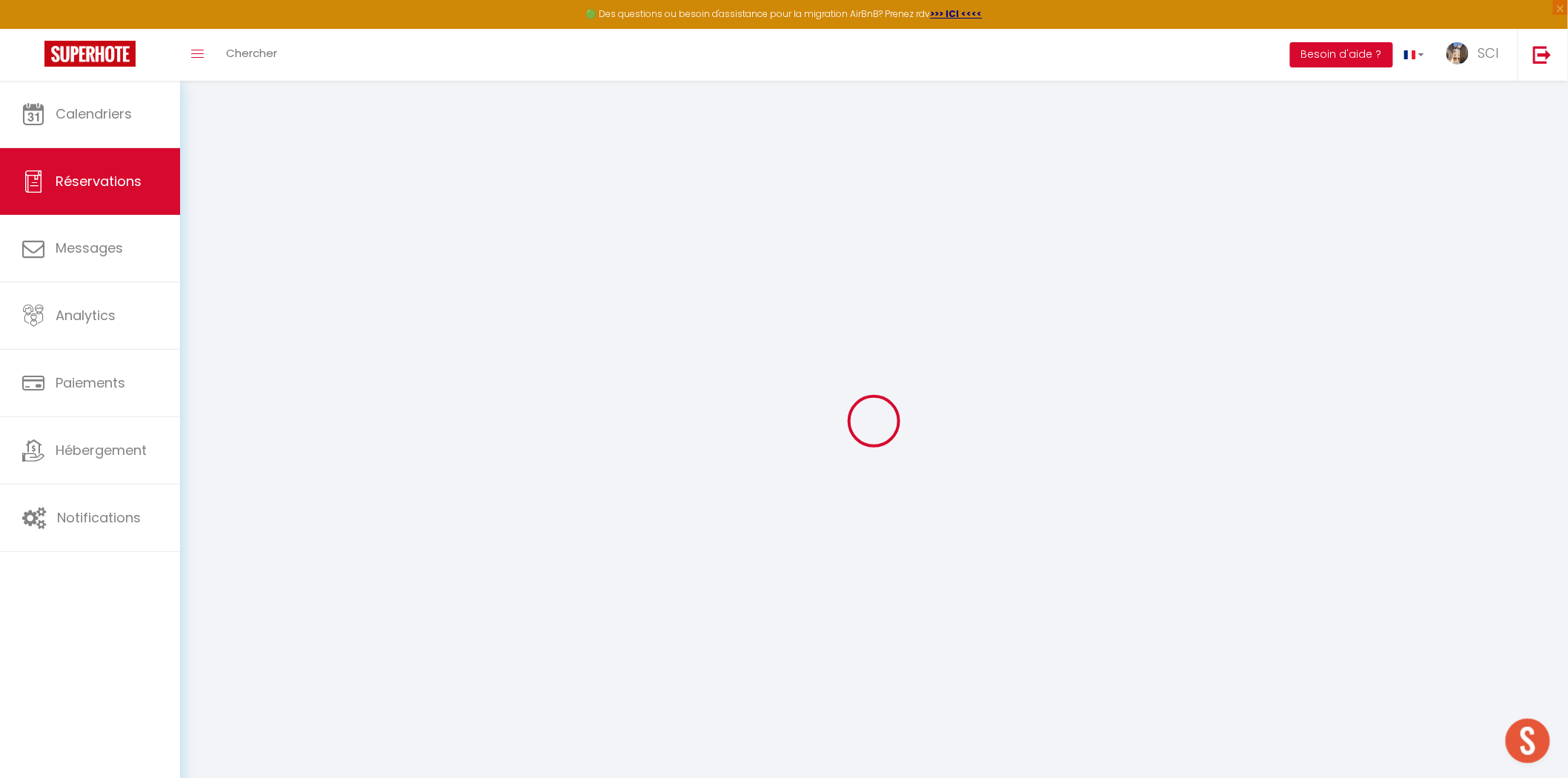
select select "11979"
select select "1"
type input "Lun 13 Octobre 2025"
select select
type input "Mar 14 Octobre 2025"
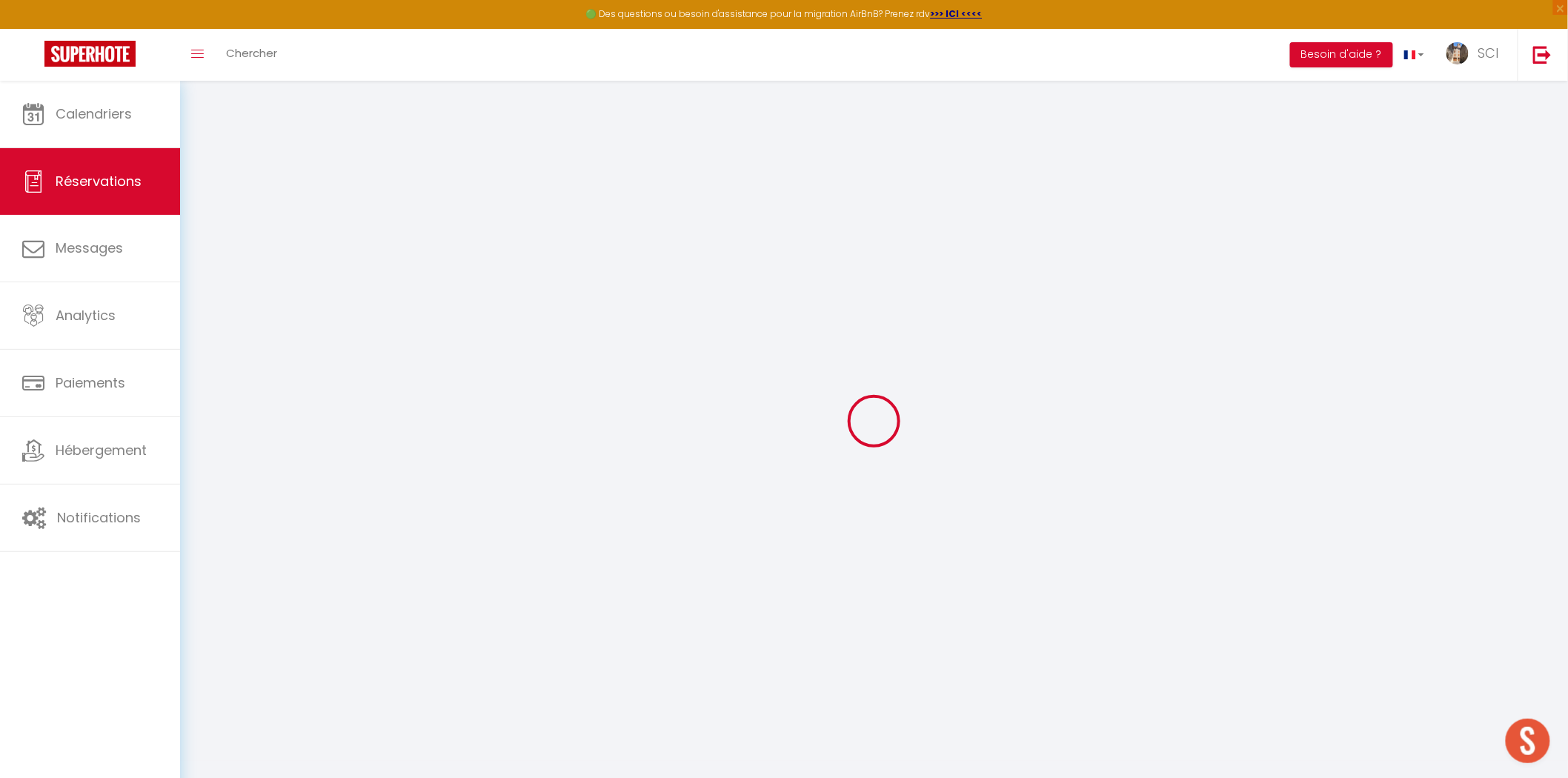
select select
type input "2"
select select "12"
select select
type input "120"
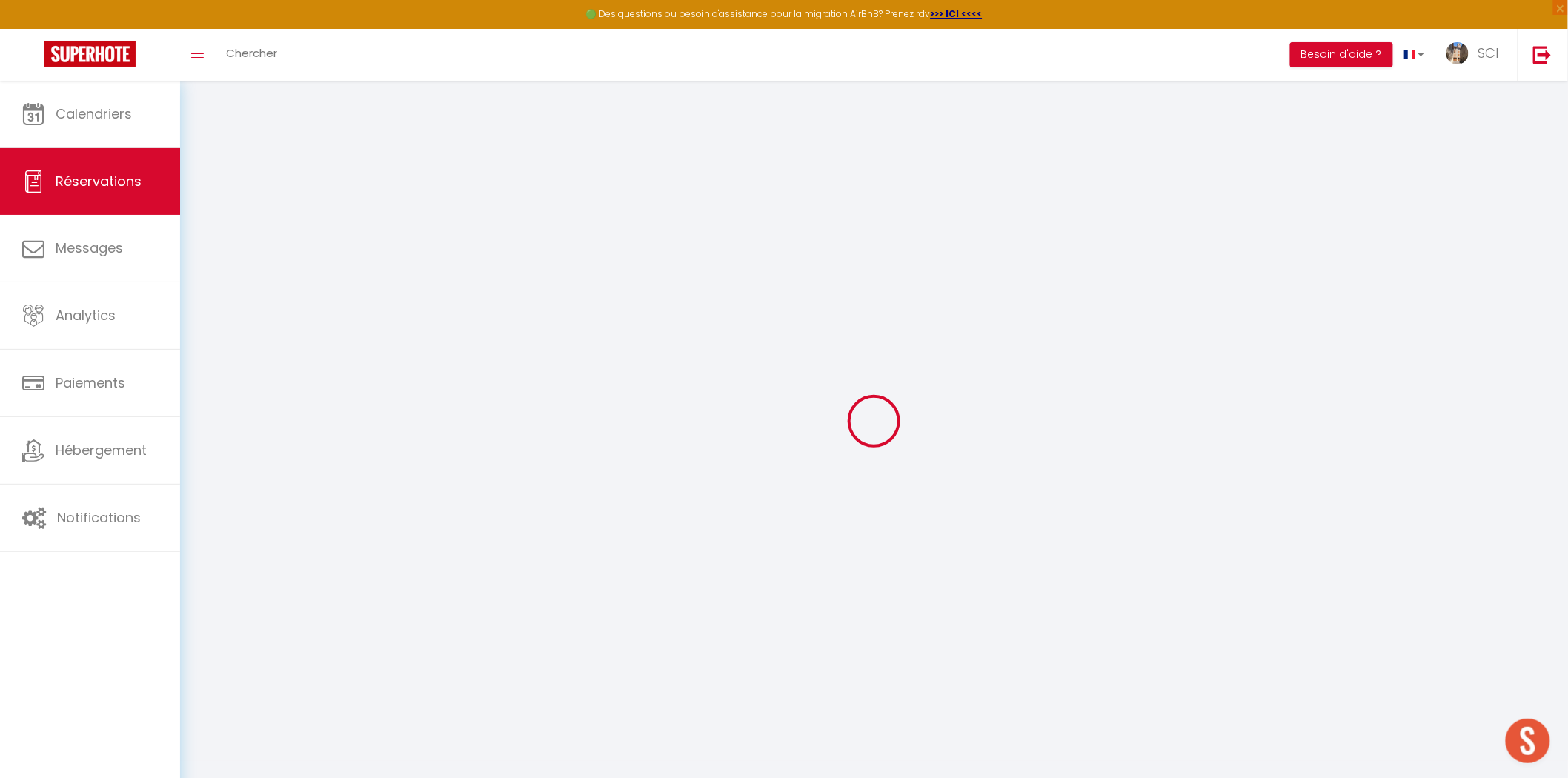
checkbox input "false"
type input "0"
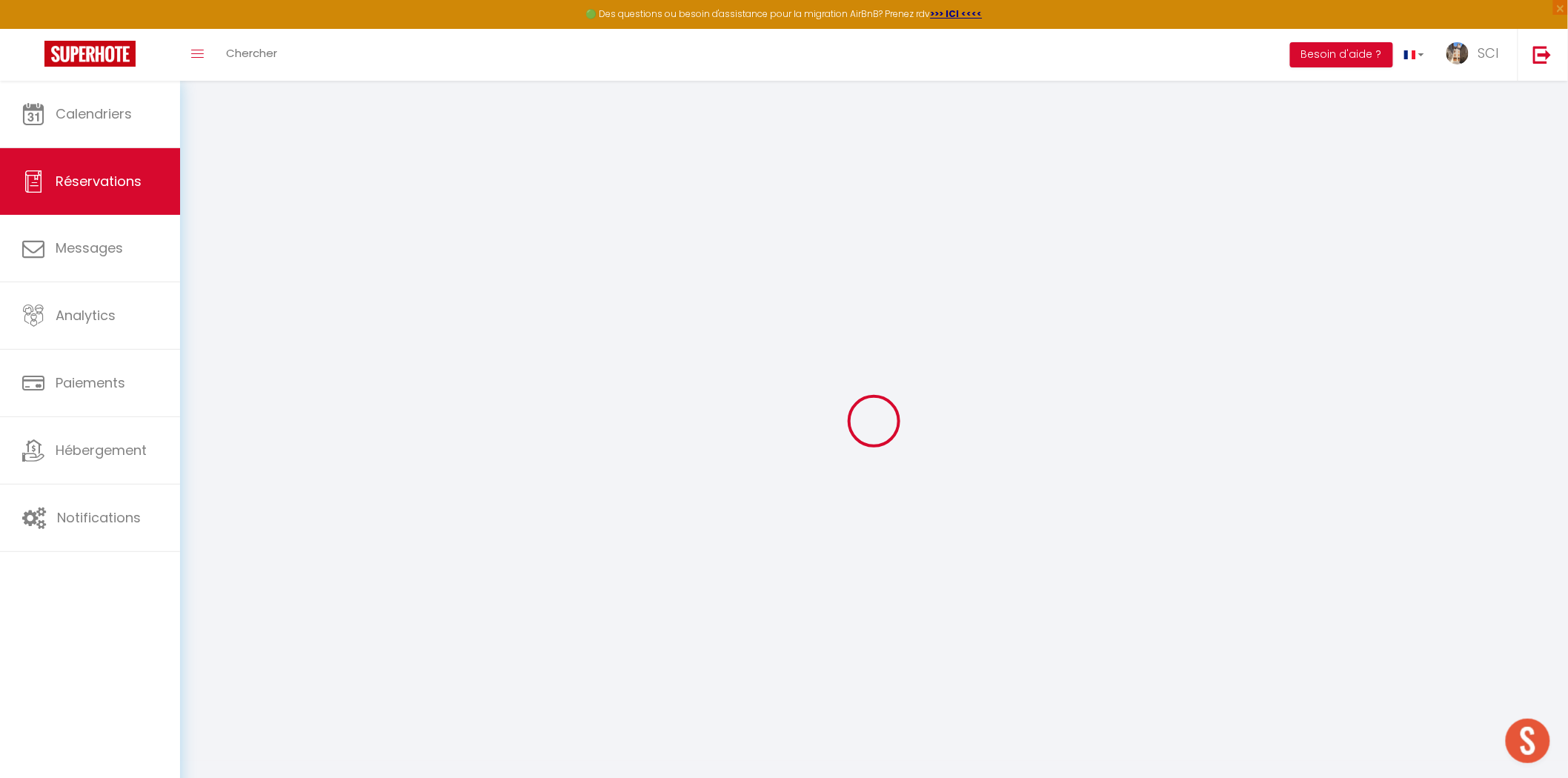
select select
select select "14"
checkbox input "false"
select select
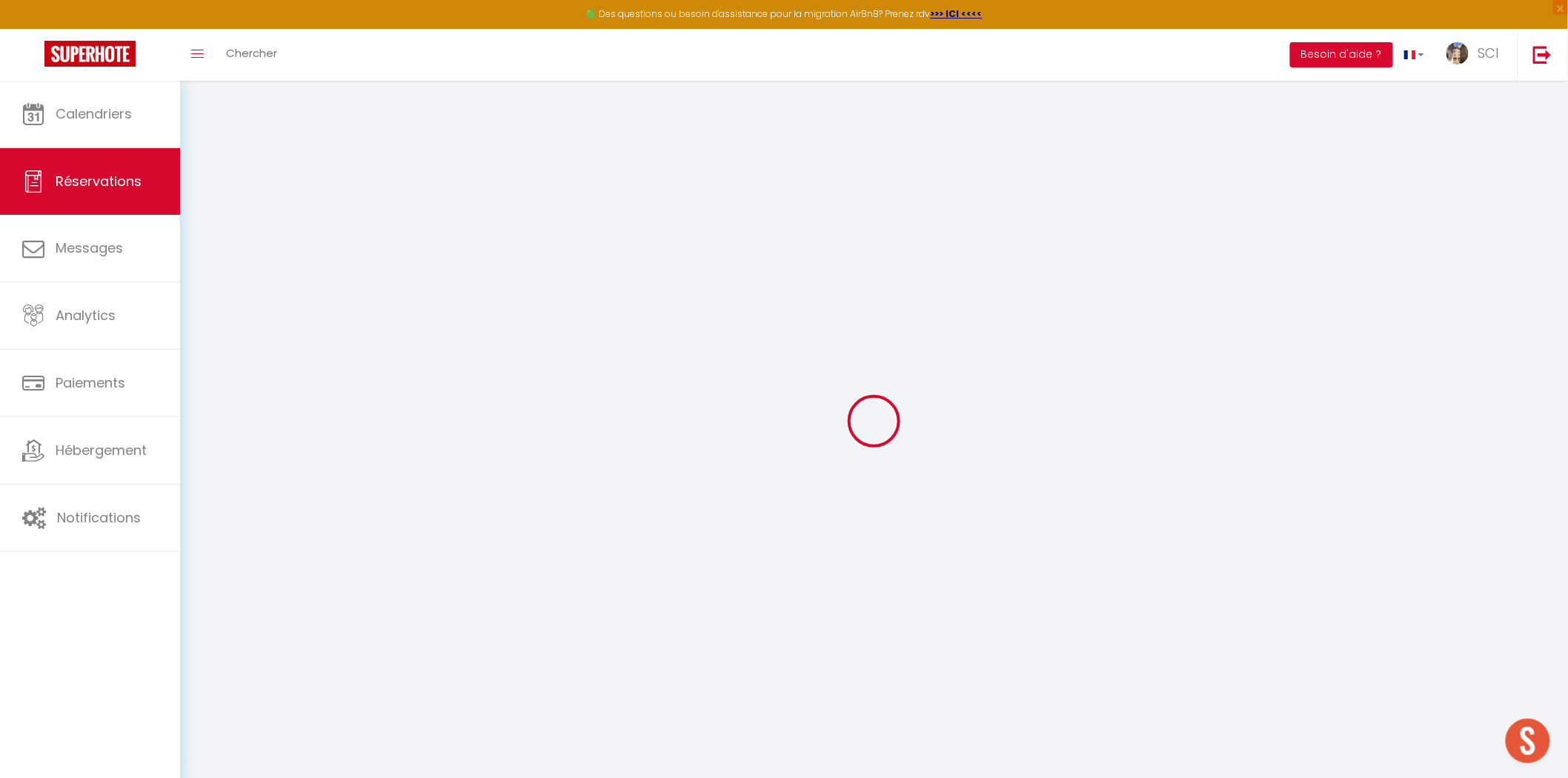
select select
checkbox input "false"
select select
checkbox input "false"
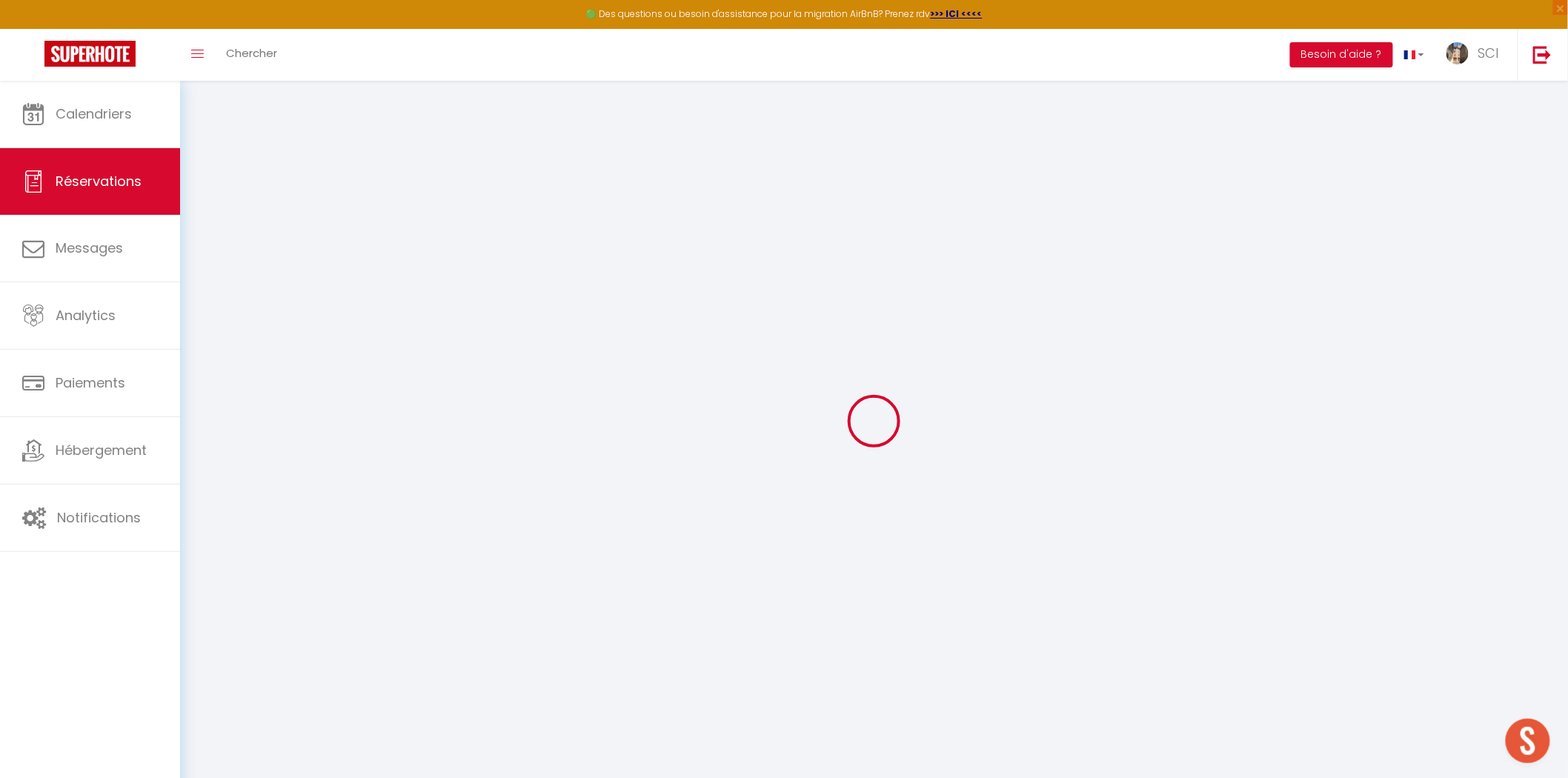
select select
checkbox input "false"
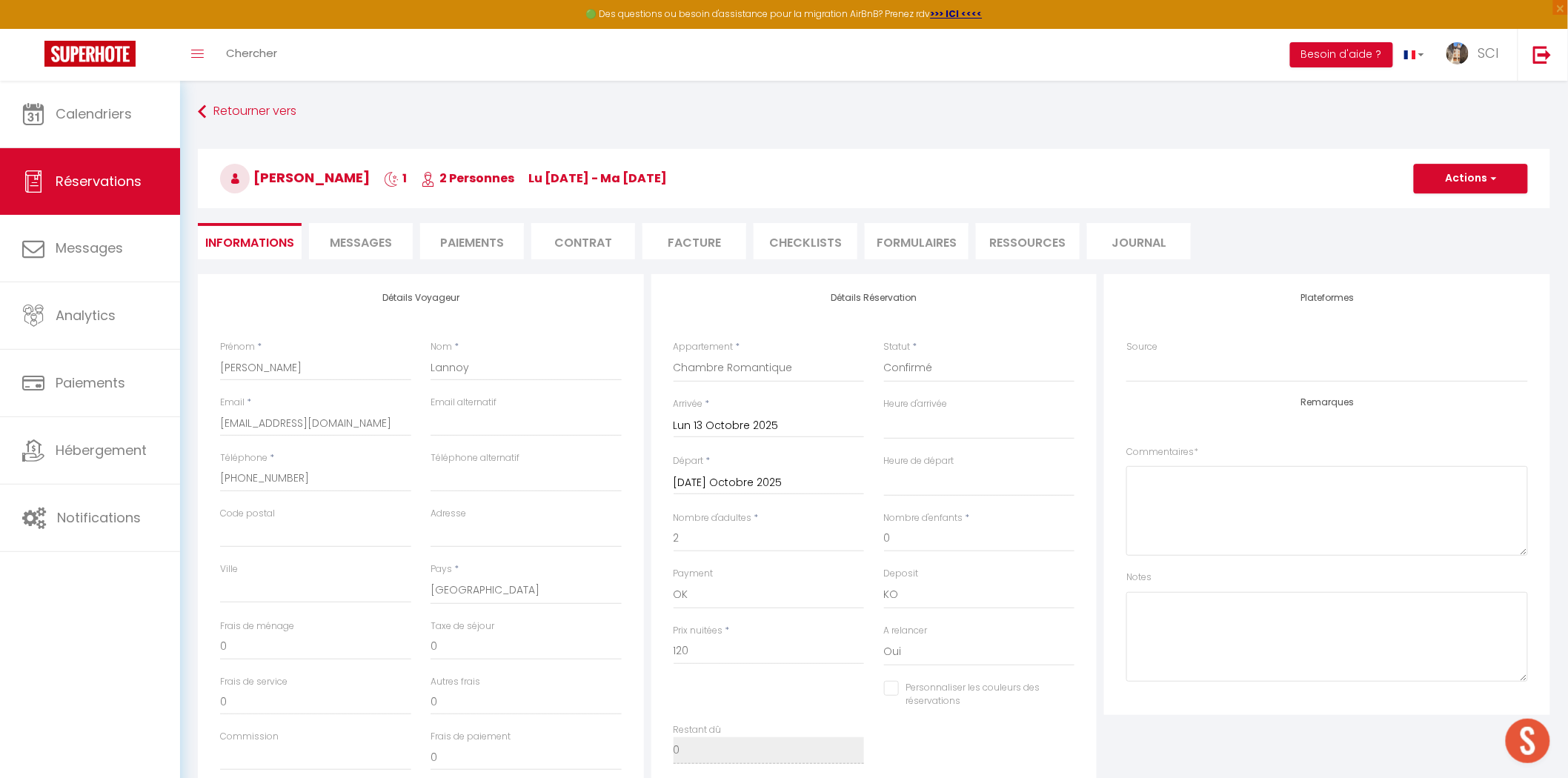
select select
checkbox input "false"
select select
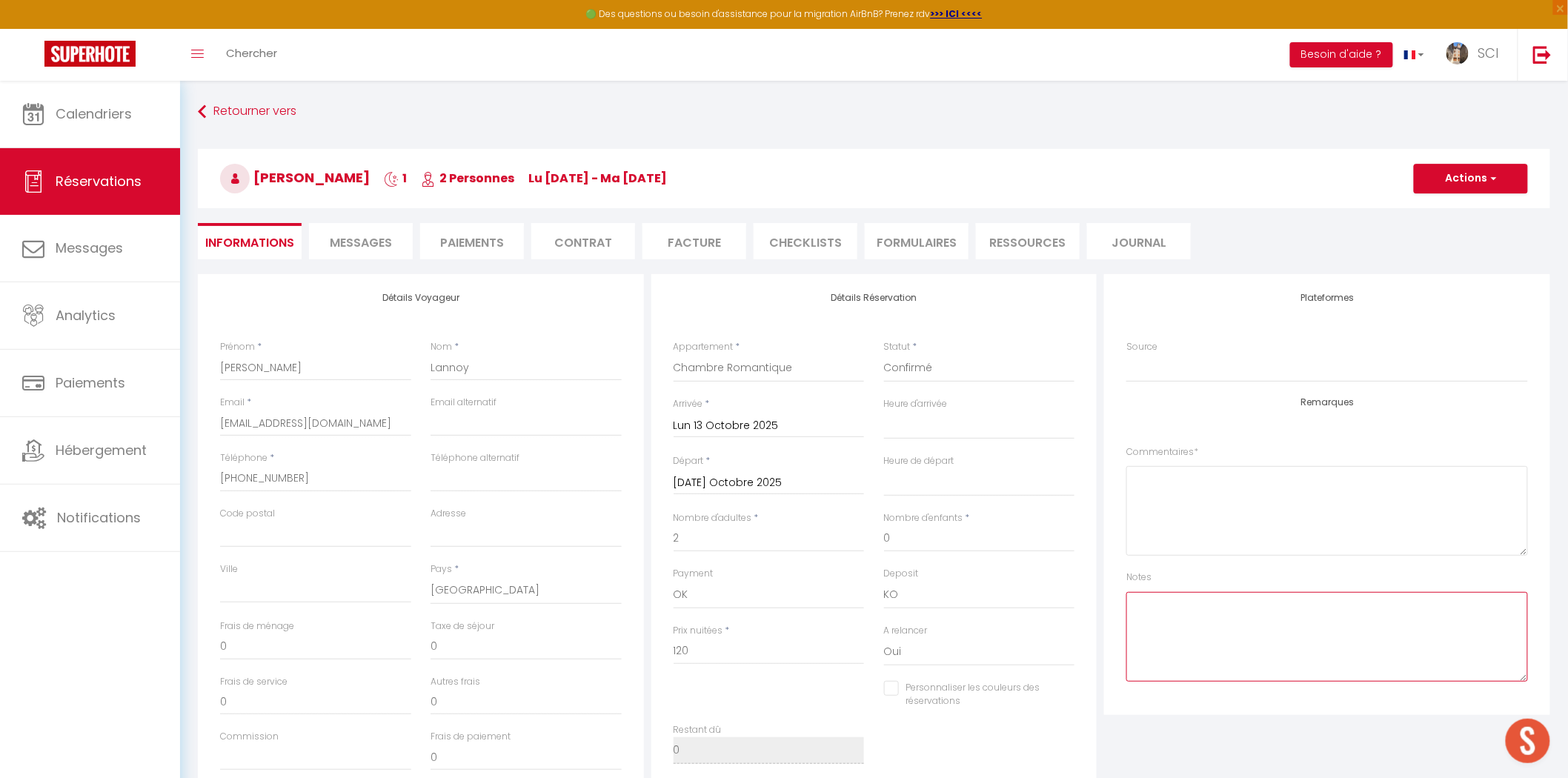
click at [1152, 608] on textarea at bounding box center [1327, 637] width 402 height 89
type textarea "a réglé une nuit supplementaire (80€) + 40€ de parking pour les 5 nuits"
click at [680, 242] on li "Facture" at bounding box center [694, 240] width 103 height 36
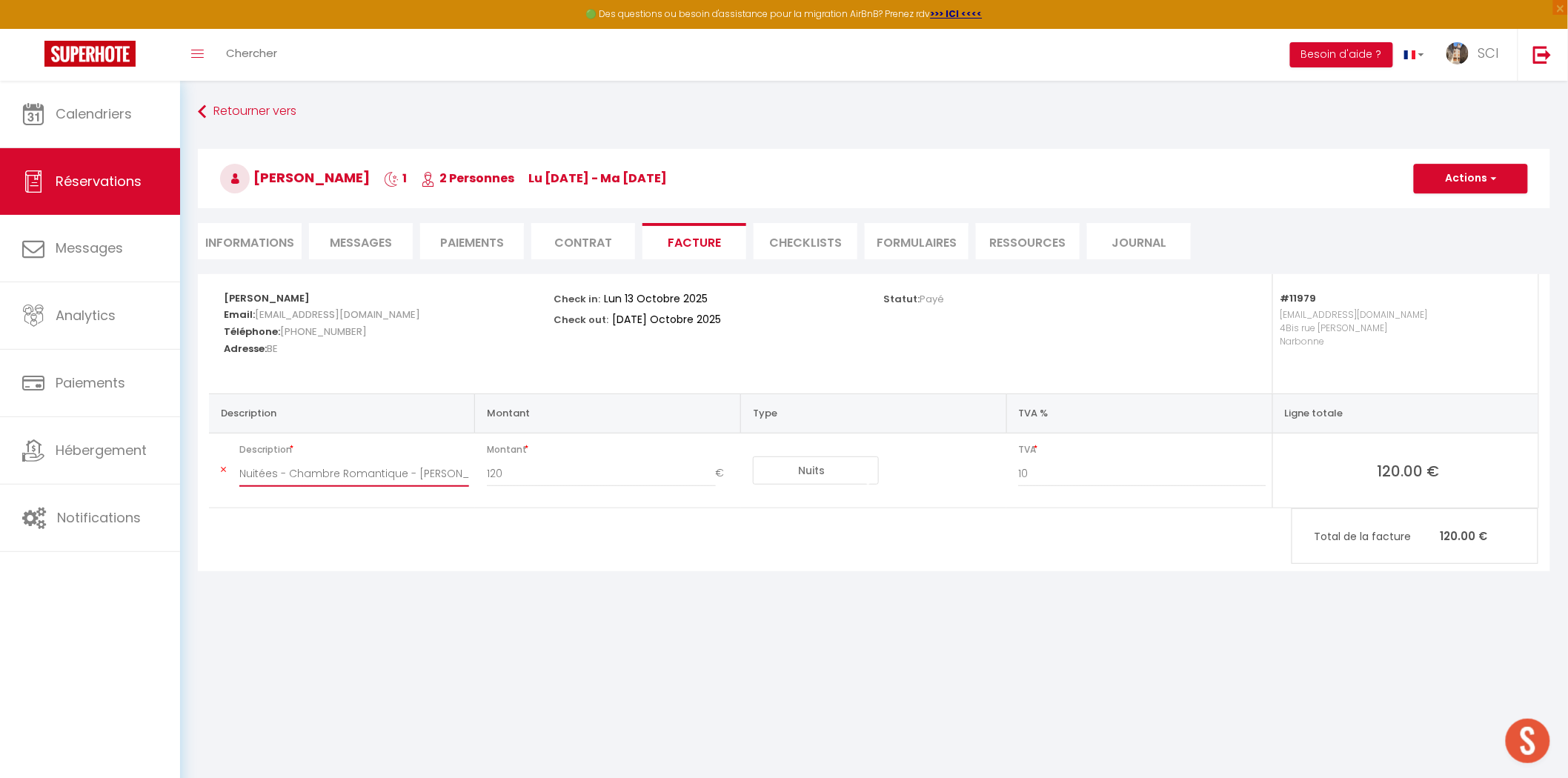
click at [278, 473] on input "Nuitées - Chambre Romantique - Thierry Lannoy" at bounding box center [355, 473] width 230 height 27
type input "Nuitées + parkings 5 jours - Chambre Romantique - Thierry Lannoy"
click at [1483, 183] on button "Actions" at bounding box center [1471, 179] width 114 height 30
click at [1463, 249] on link "Envoyer la facture" at bounding box center [1460, 250] width 125 height 19
type input "tlanno.816628@guest.booking.com"
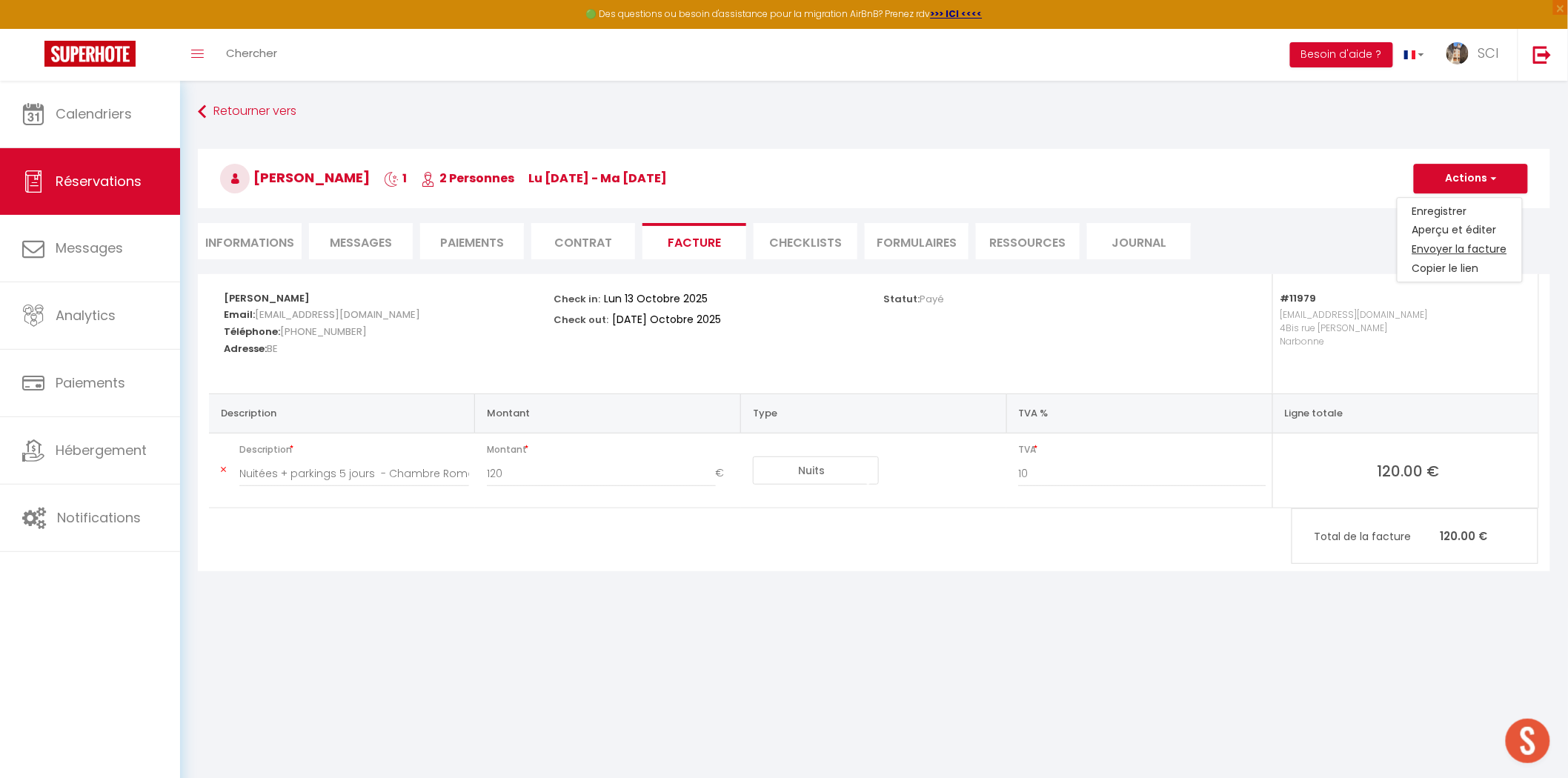
type input "Your invoice 6929383 - Chambre Romantique"
type textarea "Hi, Here is the link to download your invoice: https://superhote.com/applink/in…"
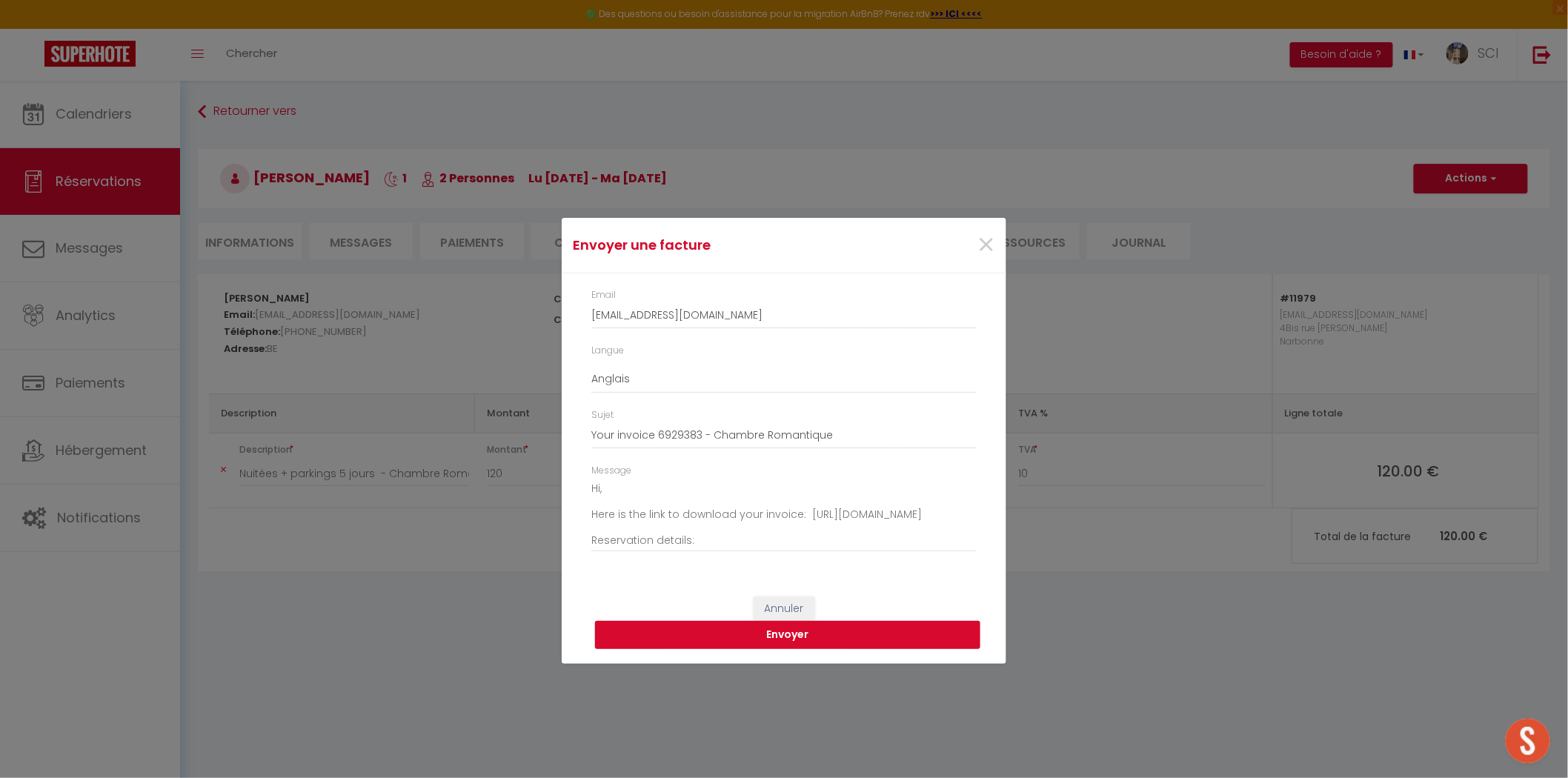
click at [868, 629] on button "Envoyer" at bounding box center [788, 635] width 386 height 28
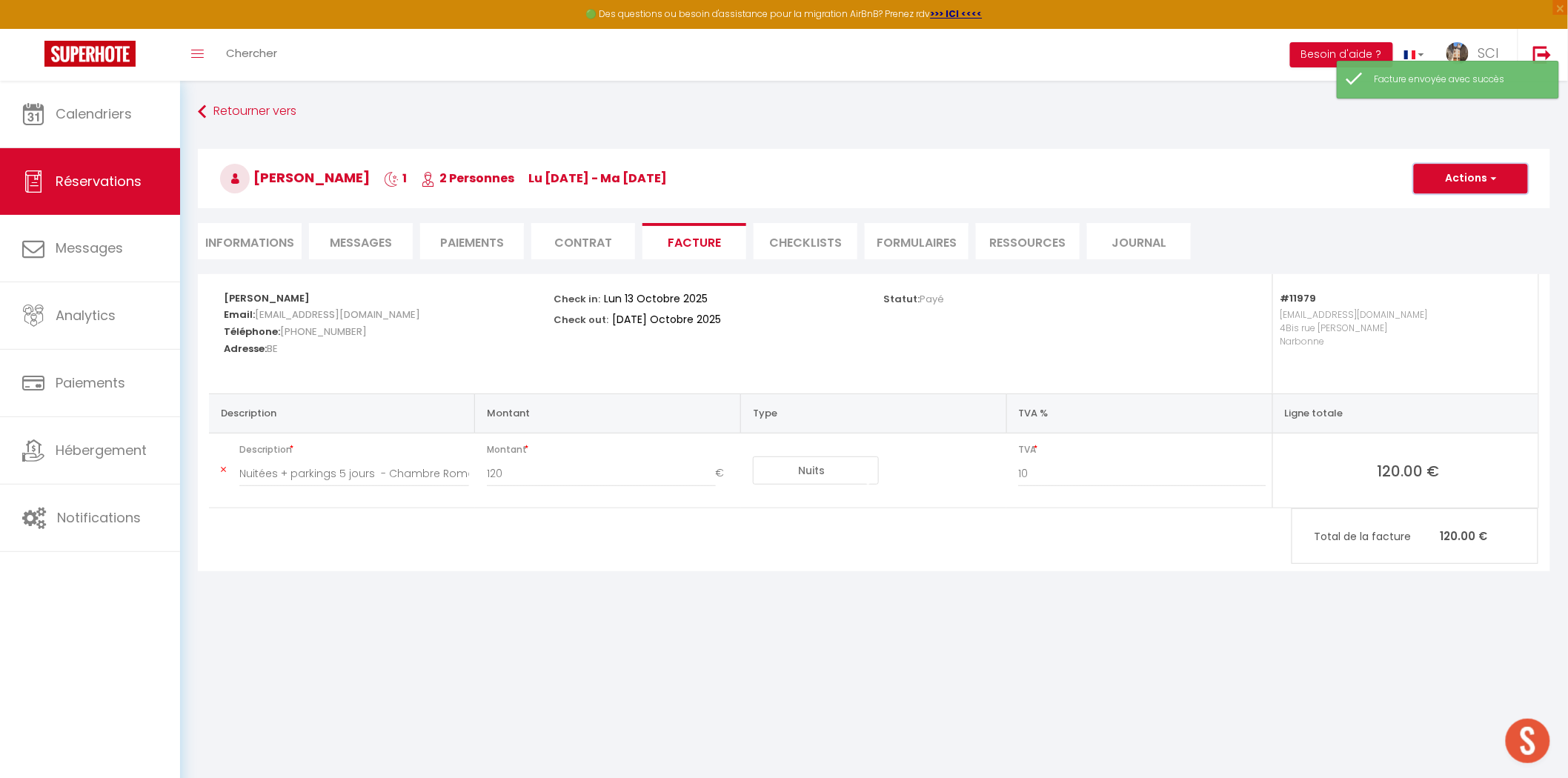
click at [1472, 184] on button "Actions" at bounding box center [1471, 179] width 114 height 30
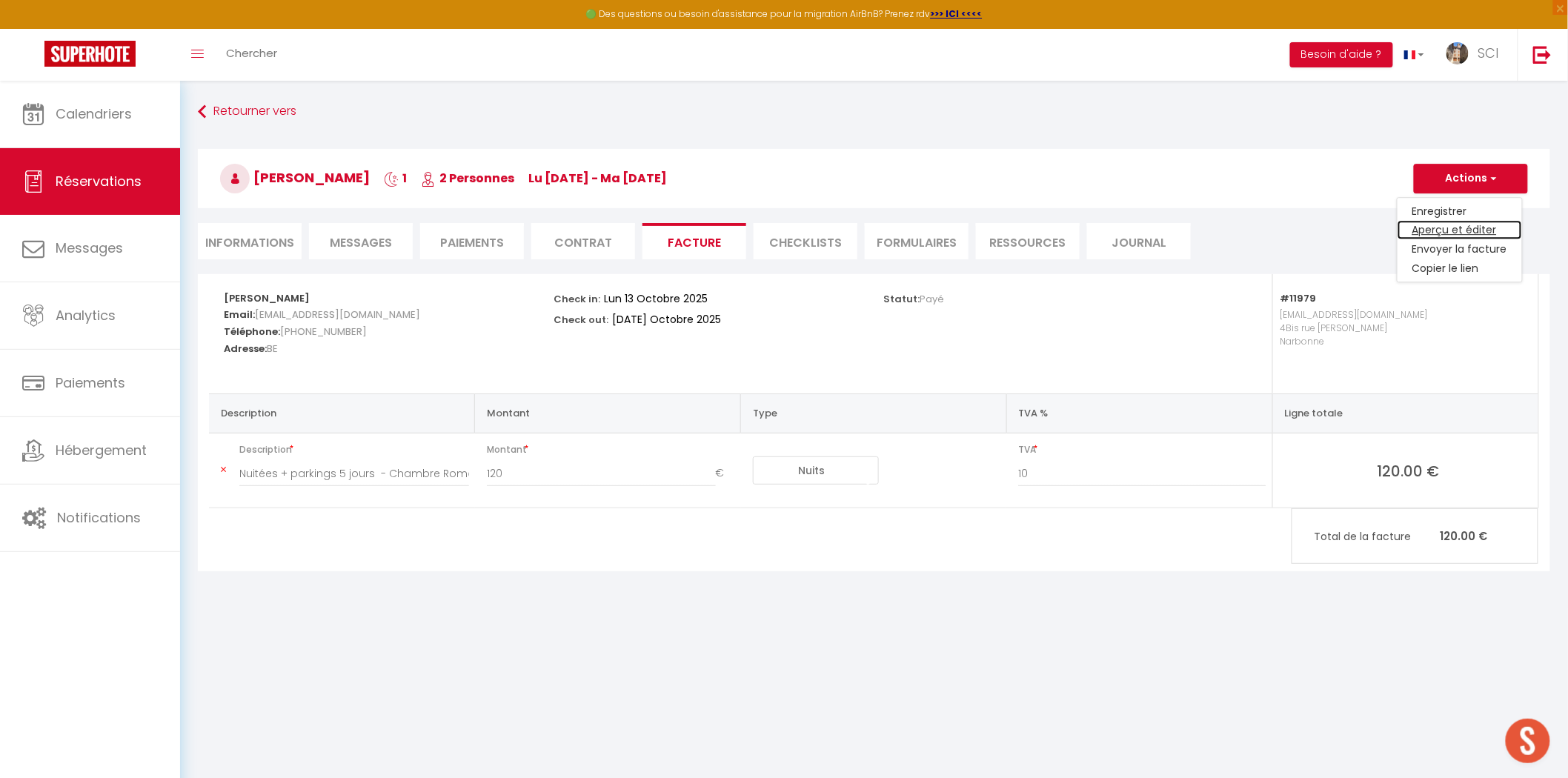
click at [1457, 226] on link "Aperçu et éditer" at bounding box center [1460, 231] width 125 height 19
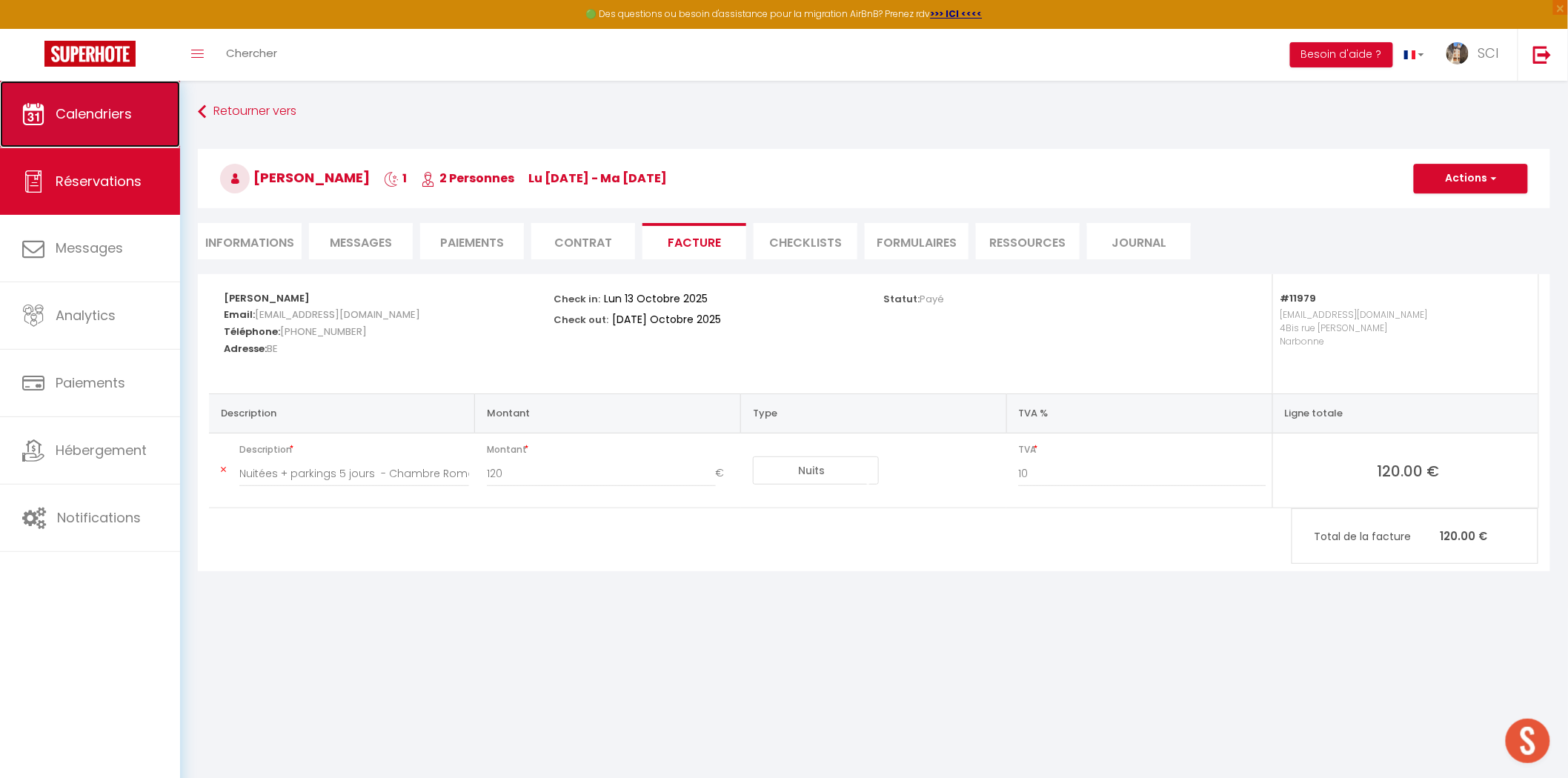
click at [103, 104] on span "Calendriers" at bounding box center [94, 113] width 76 height 19
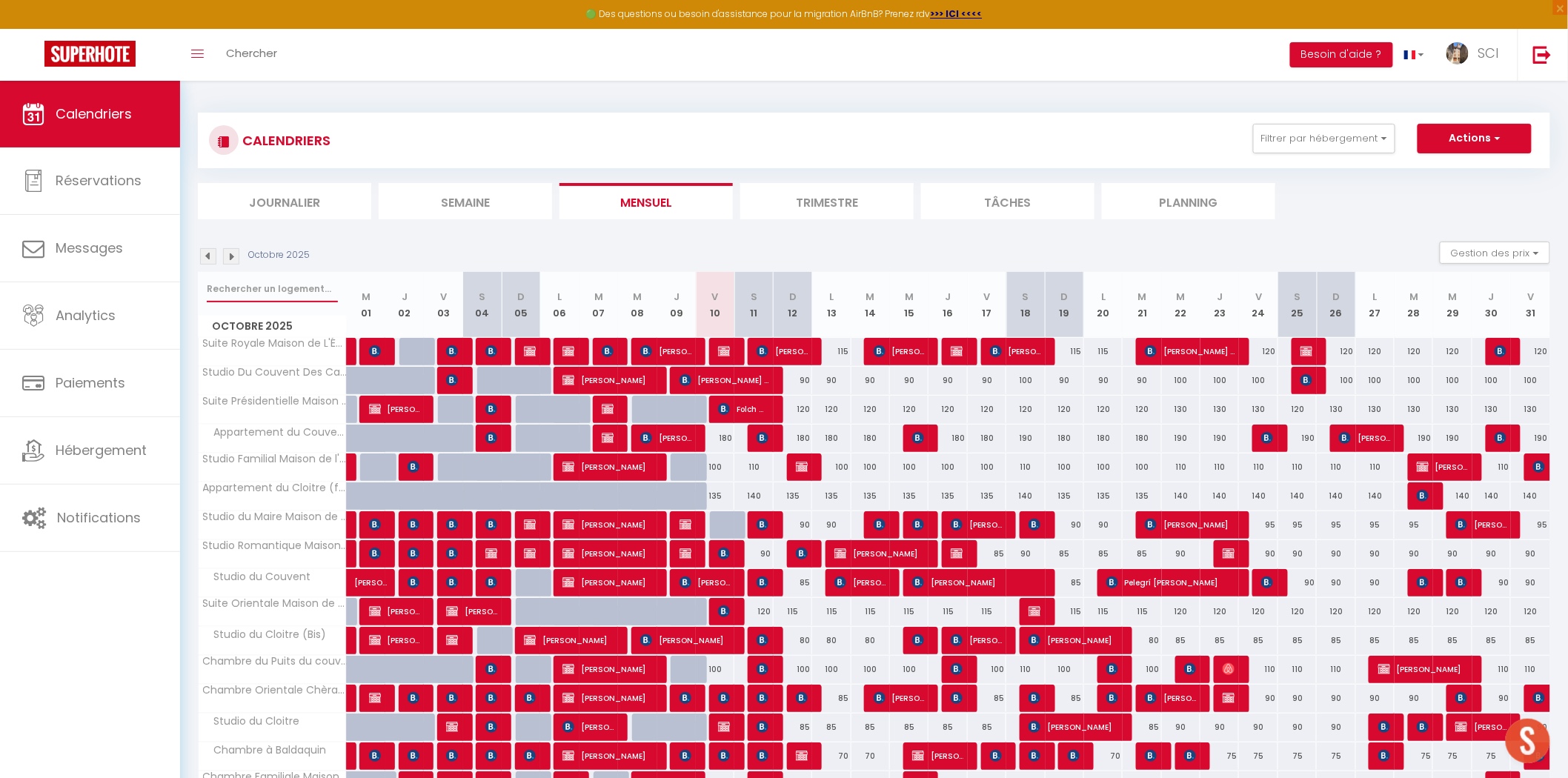
click at [284, 290] on input "text" at bounding box center [272, 289] width 131 height 27
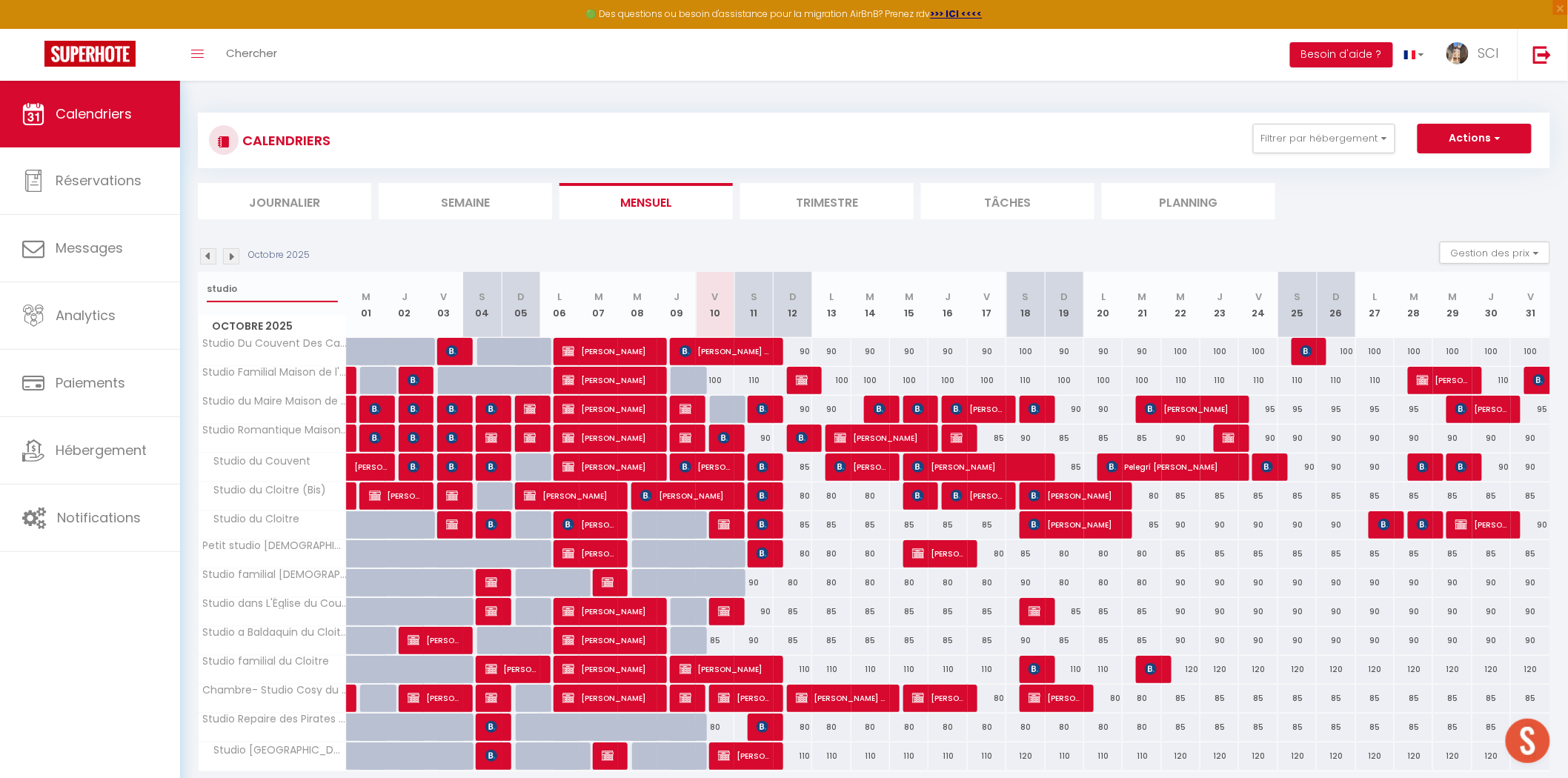
type input "studio"
click at [258, 56] on span "Chercher" at bounding box center [252, 53] width 51 height 16
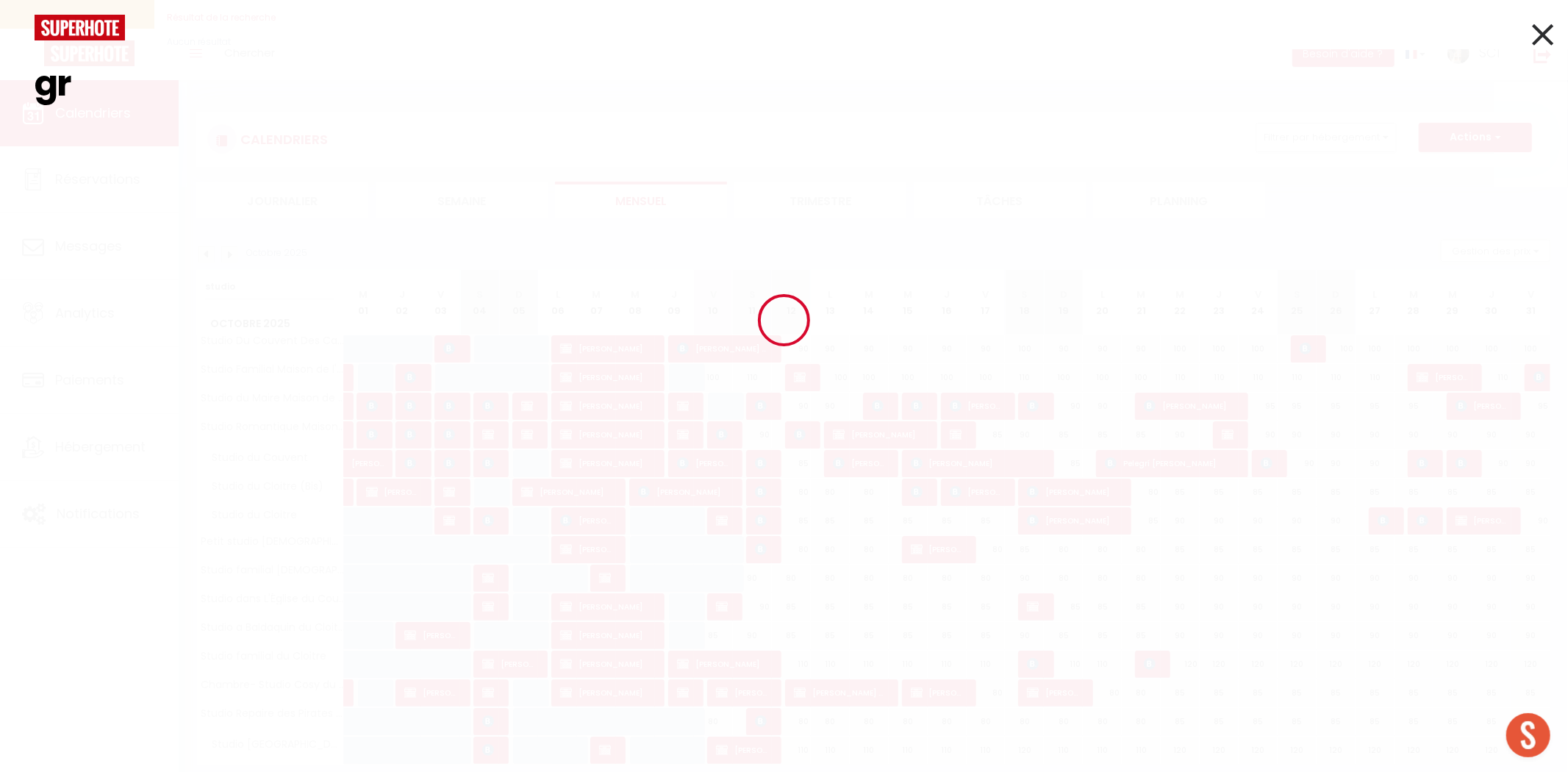
type input "g"
click at [52, 93] on input "Grunh" at bounding box center [783, 83] width 1499 height 87
click at [39, 93] on input "Grunh" at bounding box center [783, 83] width 1499 height 87
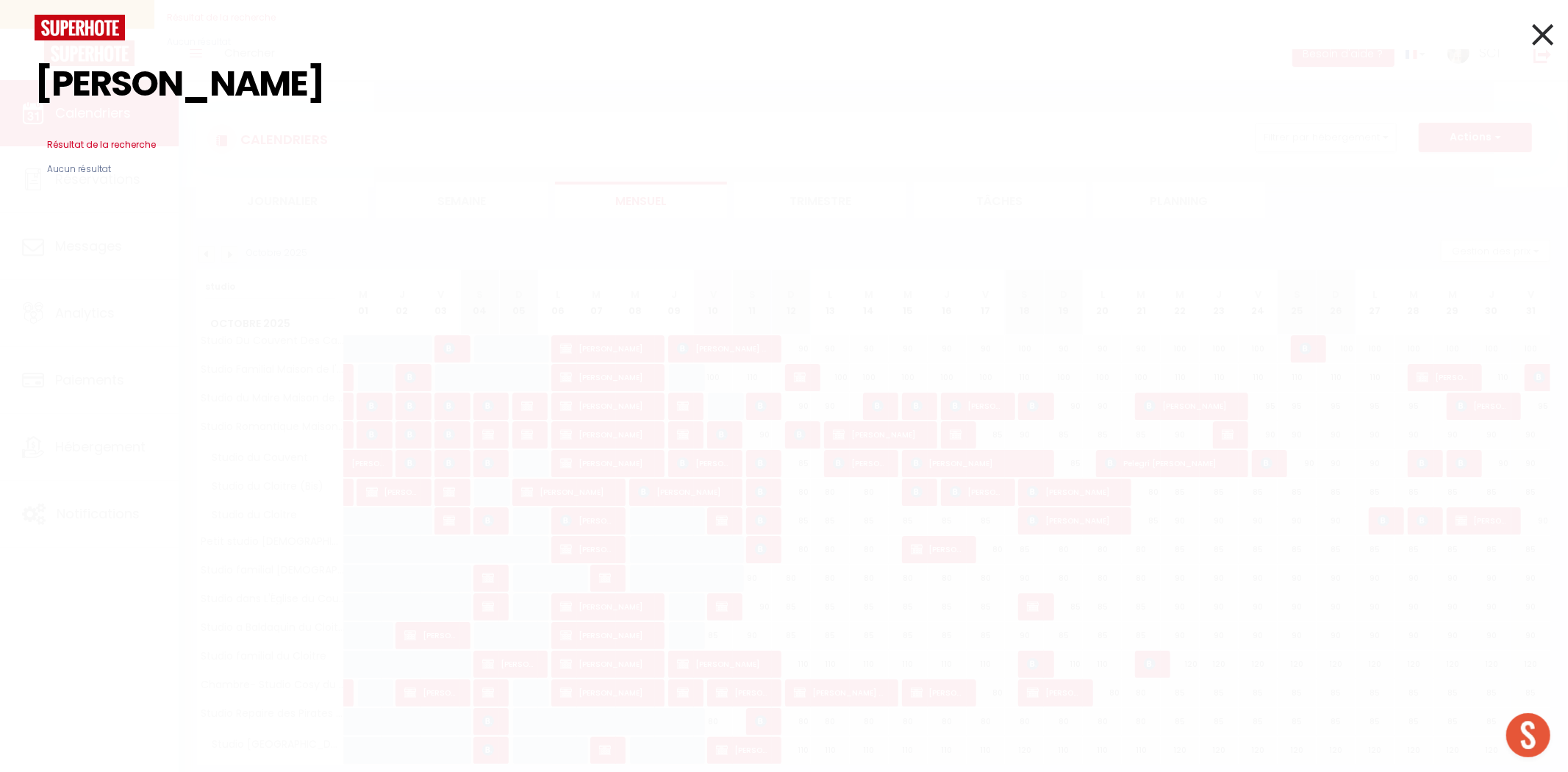
click at [289, 101] on input "Thomas Grunh" at bounding box center [783, 83] width 1499 height 87
click at [180, 91] on input "Thomas Grunhaggen" at bounding box center [783, 83] width 1499 height 87
type input "Thomas Grunhaggen"
click at [1545, 39] on icon at bounding box center [1543, 34] width 21 height 37
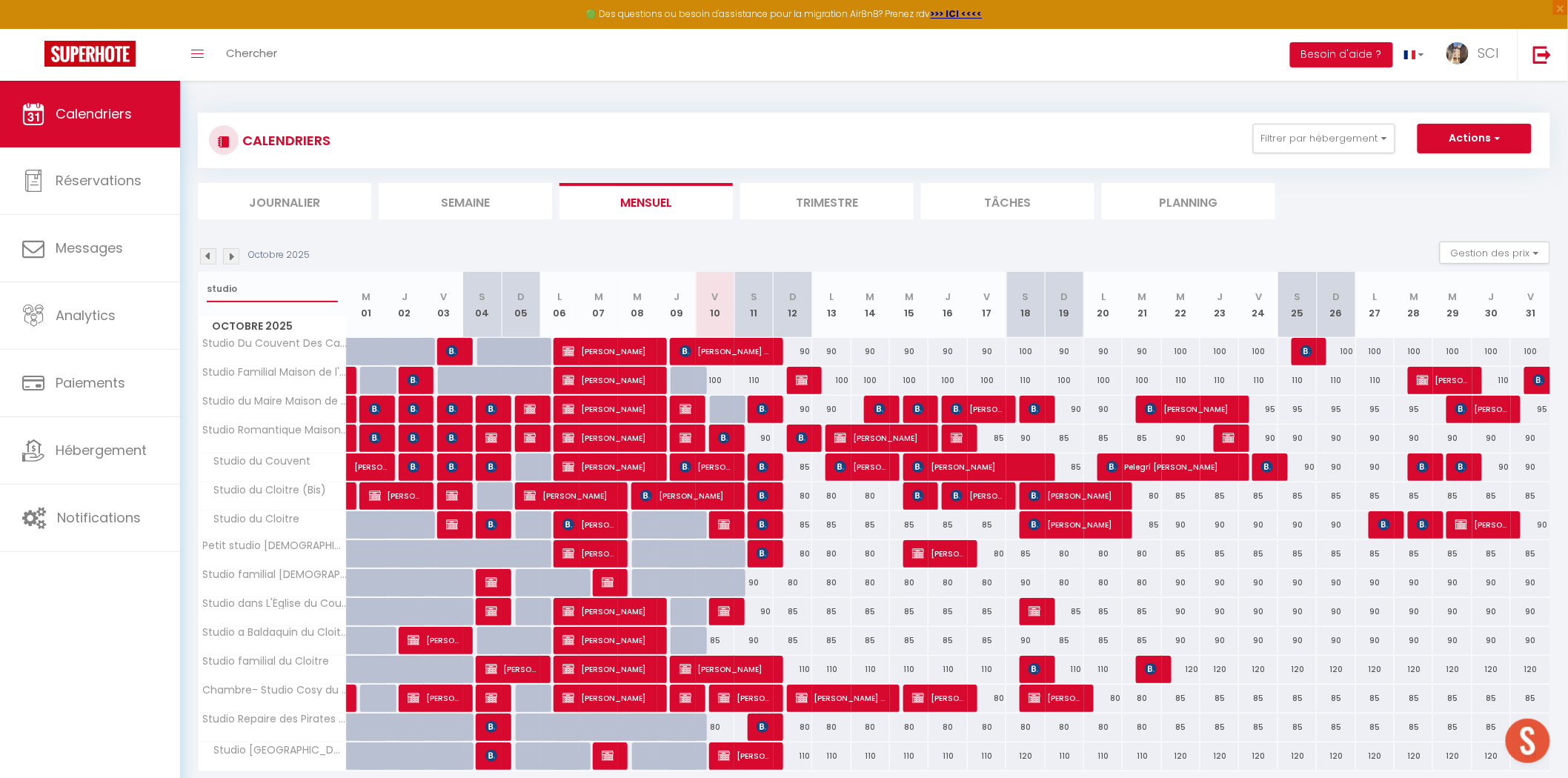
drag, startPoint x: 248, startPoint y: 293, endPoint x: 181, endPoint y: 304, distance: 67.9
click at [181, 304] on div "CALENDRIERS Filtrer par hébergement Suites Suite Royale Maison de L'Église Suit…" at bounding box center [875, 456] width 1388 height 752
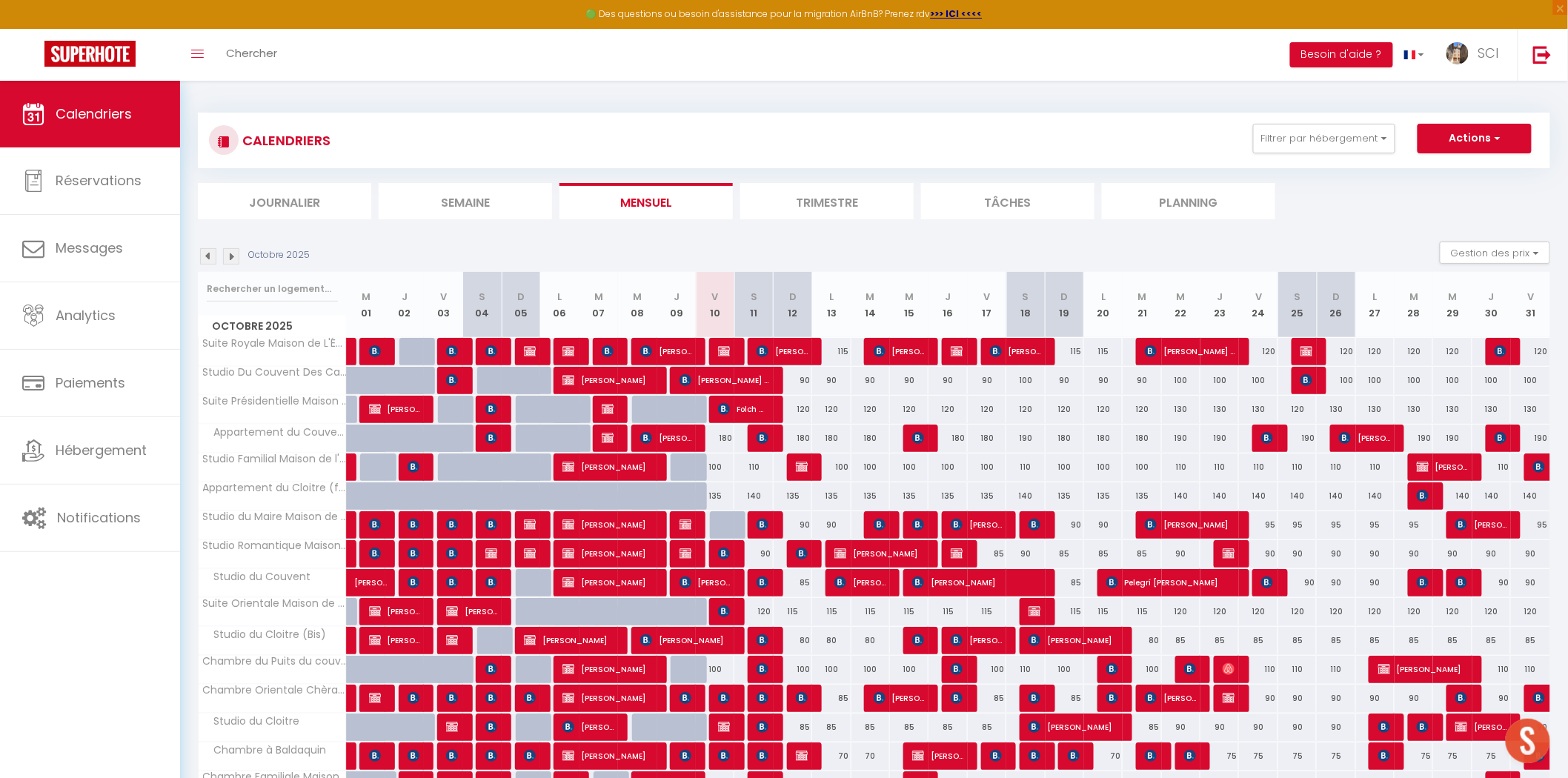
click at [651, 217] on li "Mensuel" at bounding box center [646, 201] width 173 height 36
drag, startPoint x: 809, startPoint y: 522, endPoint x: 790, endPoint y: 522, distance: 19.0
click at [790, 522] on div "90" at bounding box center [793, 524] width 39 height 27
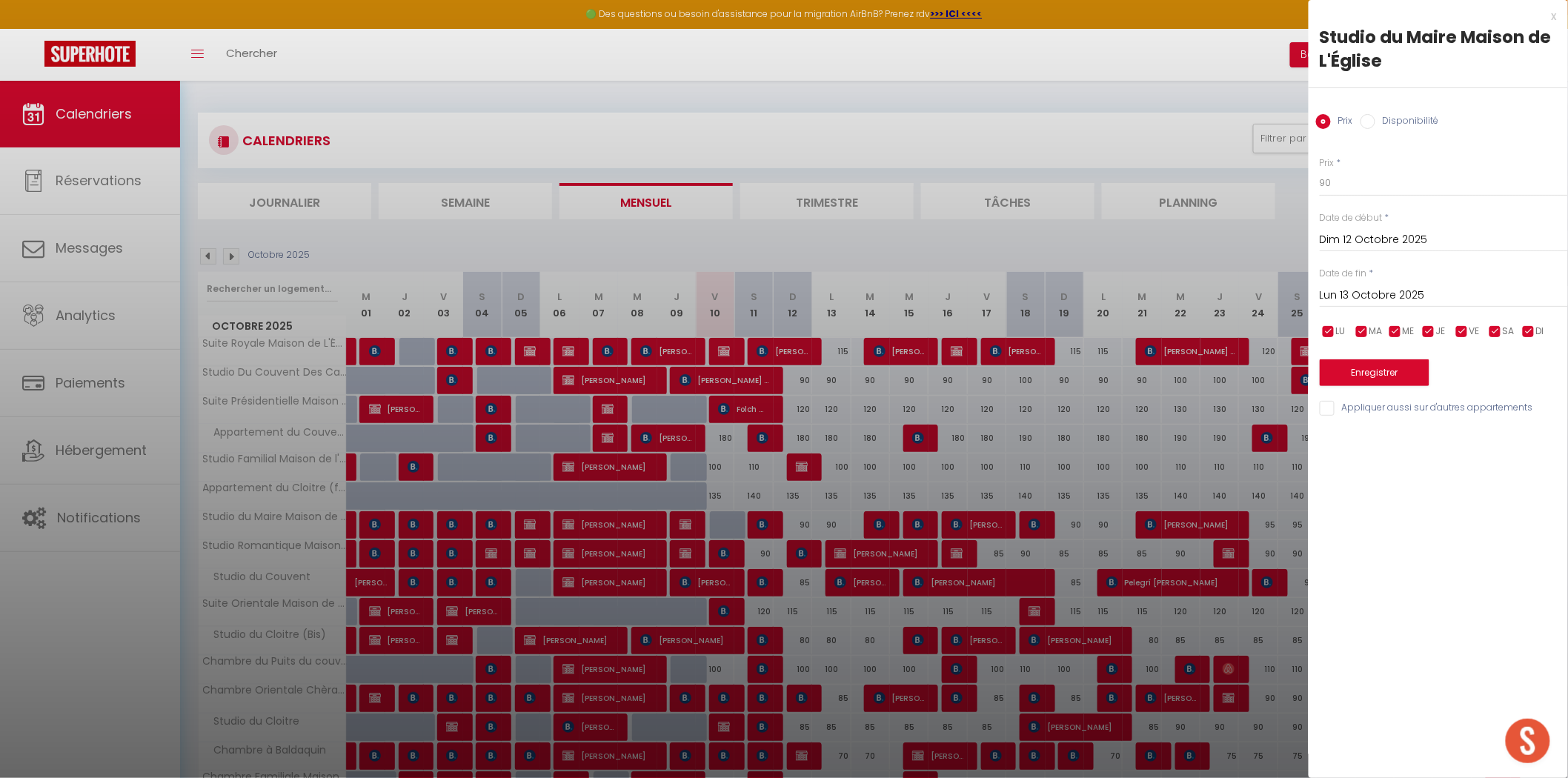
click at [813, 508] on div at bounding box center [784, 389] width 1568 height 778
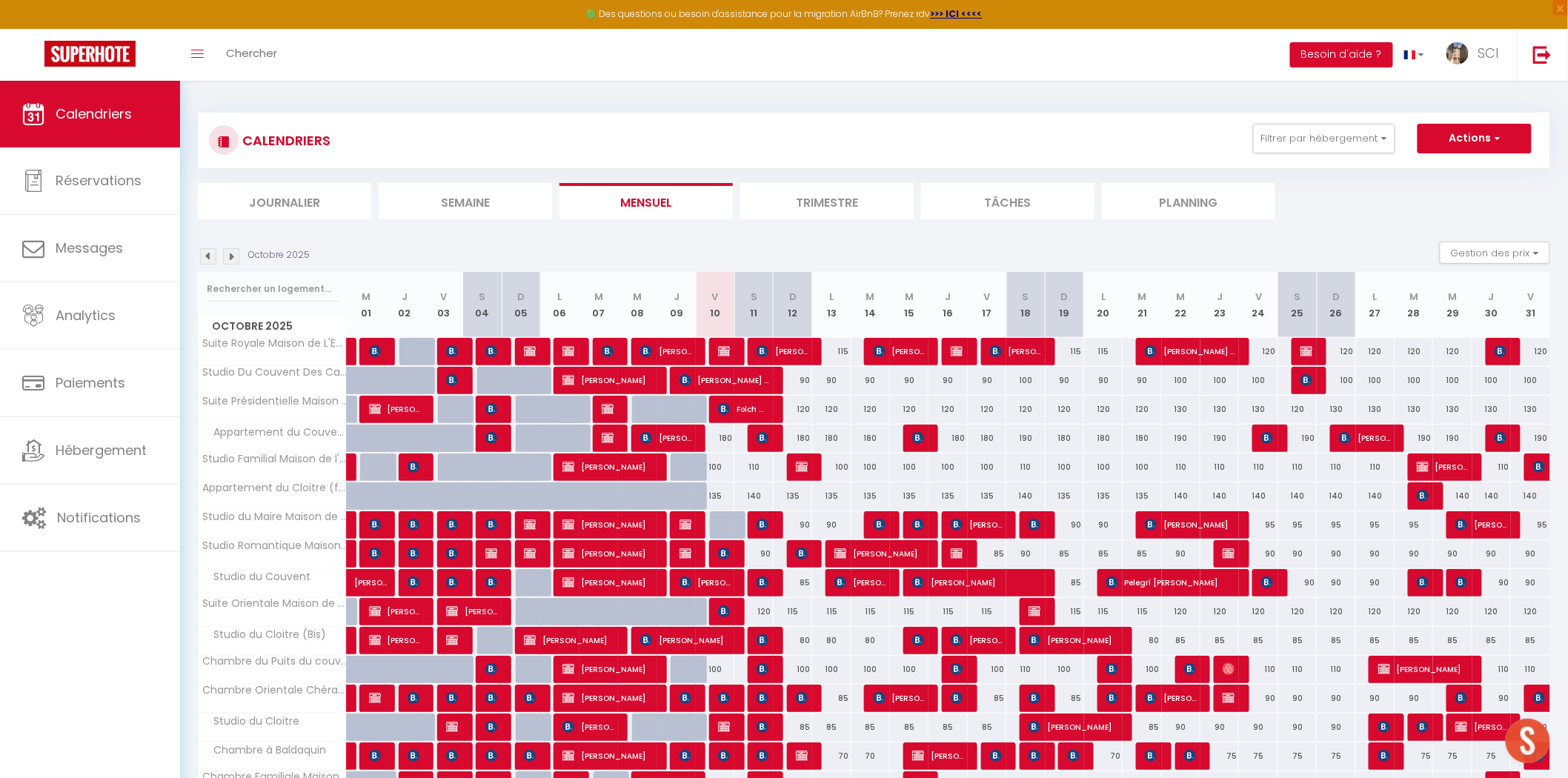
drag, startPoint x: 802, startPoint y: 524, endPoint x: 811, endPoint y: 524, distance: 9.0
click at [811, 524] on tr "Studio du Maire Maison de L'Église 90 sylvie giraudel-defremont Jean Lasnier 90…" at bounding box center [876, 524] width 1353 height 29
click at [803, 248] on div "Octobre 2025 Gestion des prix Nb Nuits minimum Règles Disponibilité" at bounding box center [875, 256] width 1353 height 30
click at [81, 248] on span "Messages" at bounding box center [89, 248] width 67 height 19
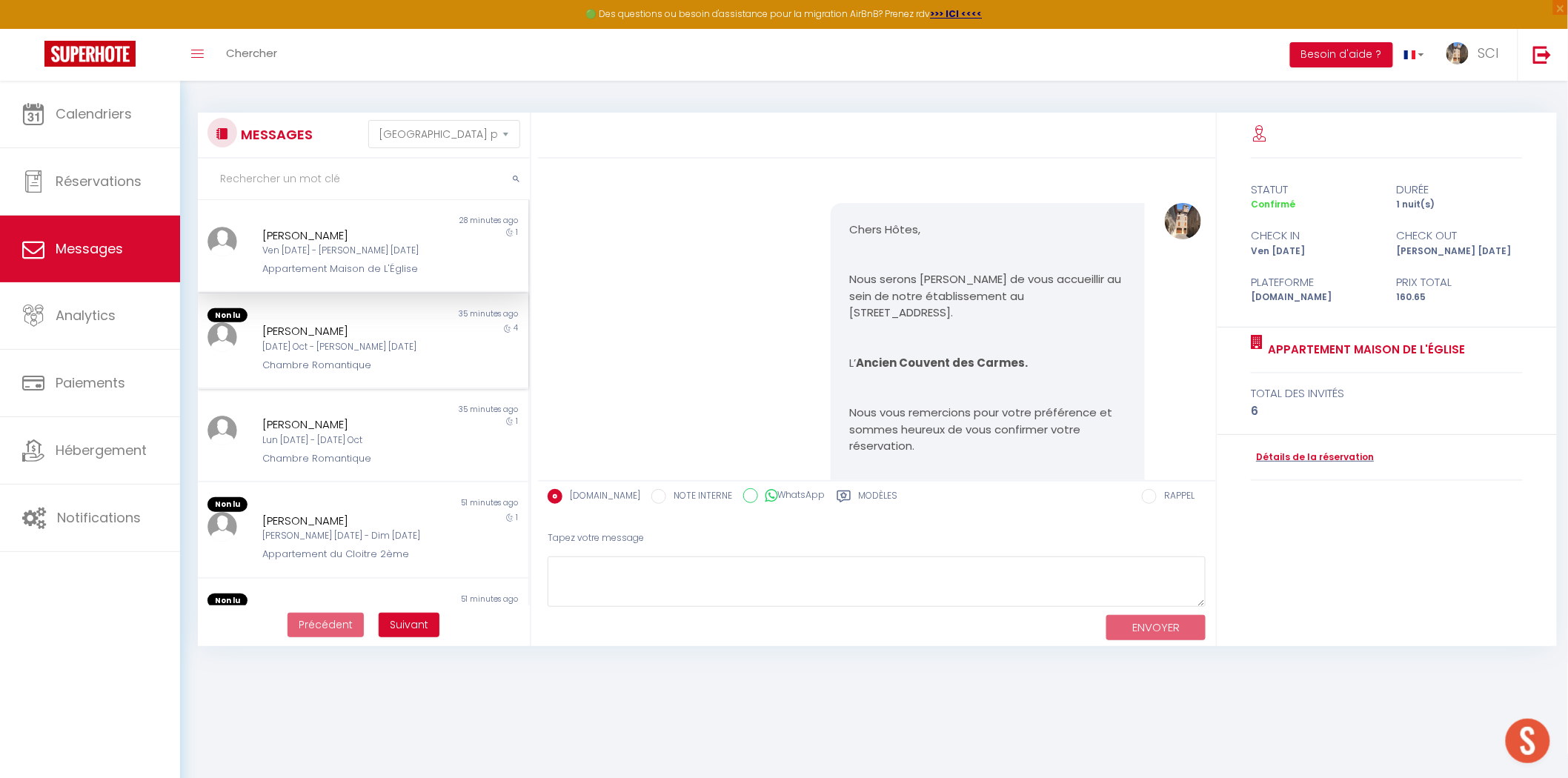
scroll to position [3054, 0]
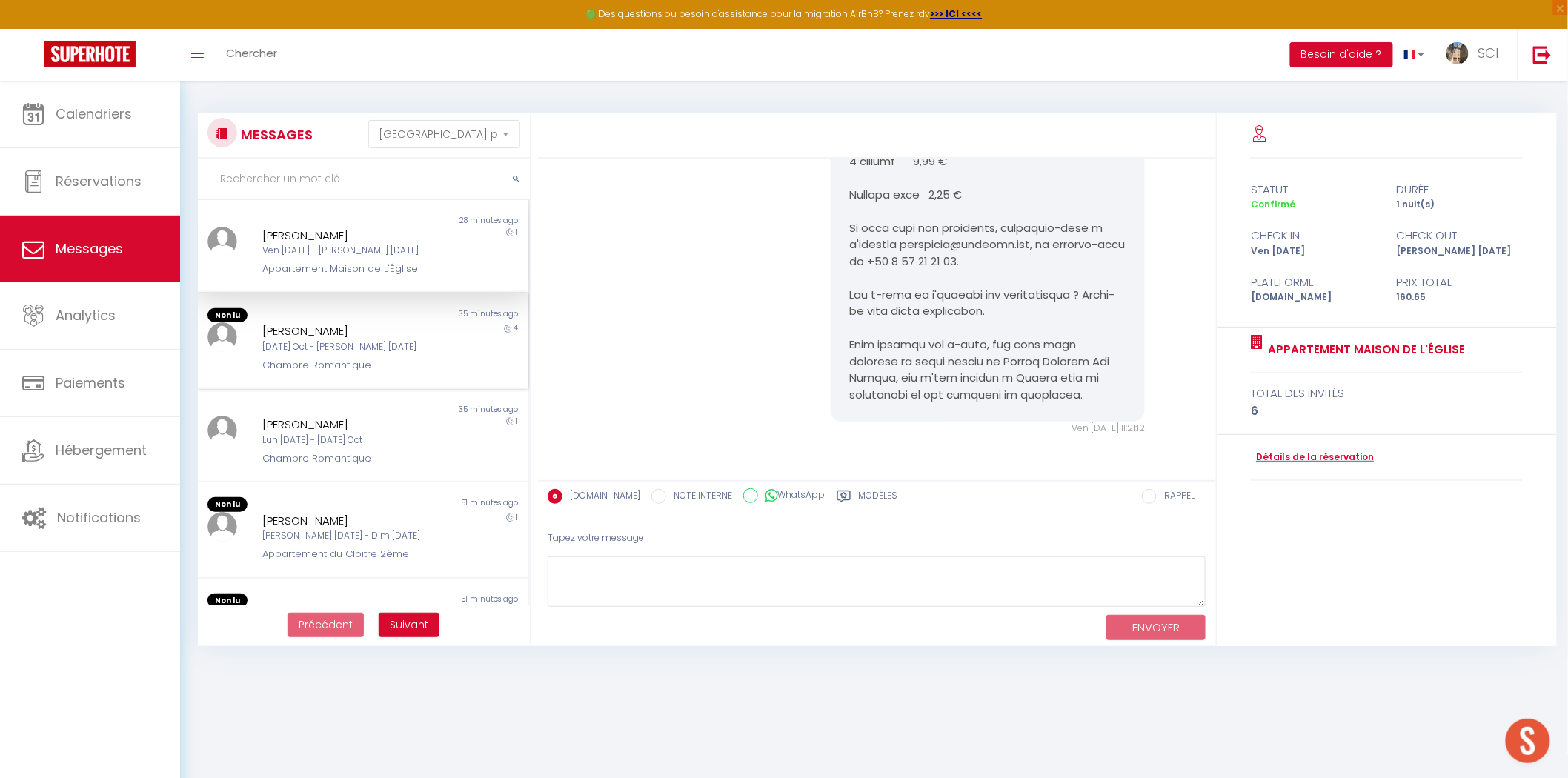
click at [394, 341] on div "Mar 14 Oct - Sam 18 Oct" at bounding box center [349, 347] width 173 height 14
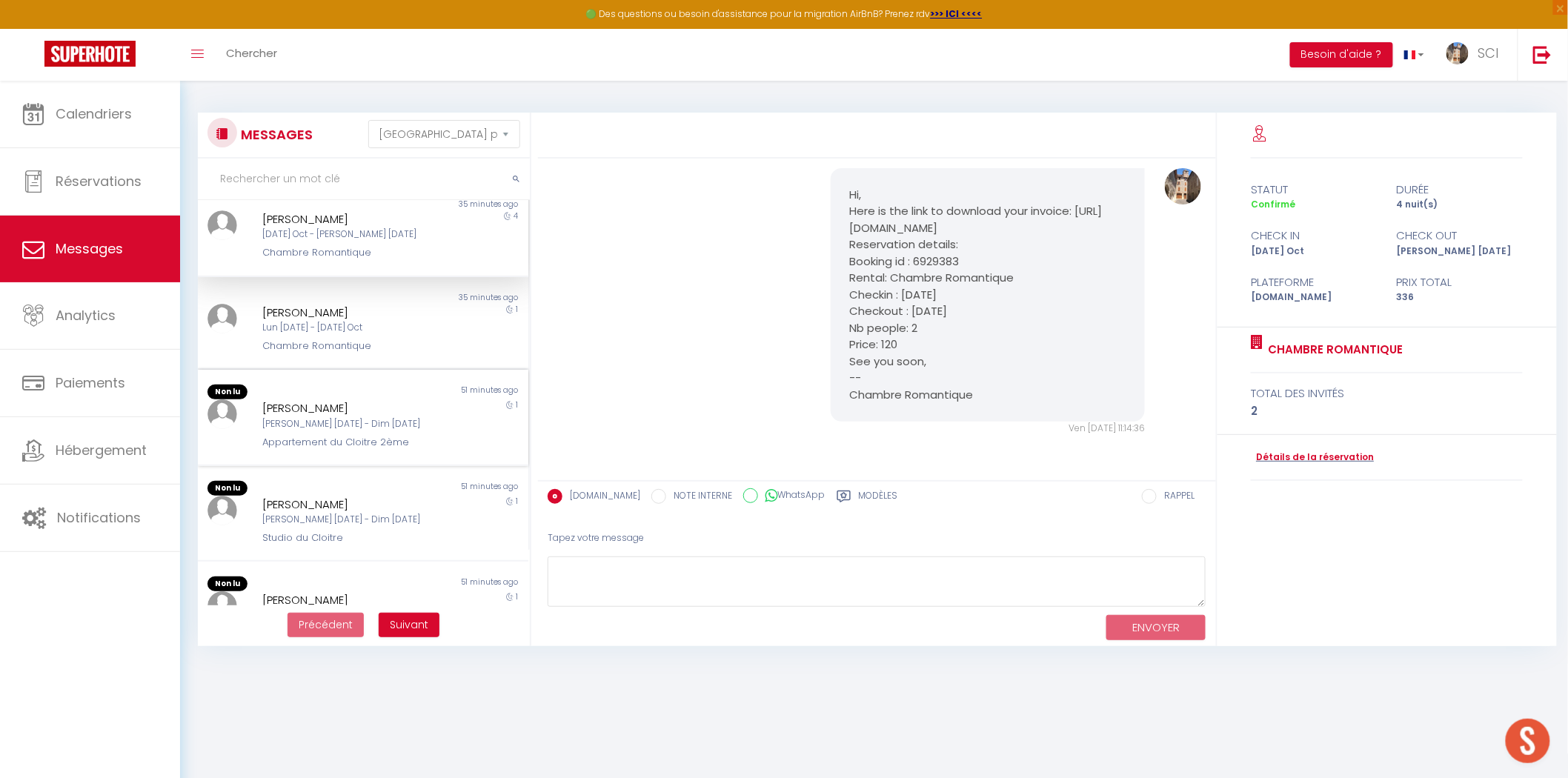
scroll to position [123, 0]
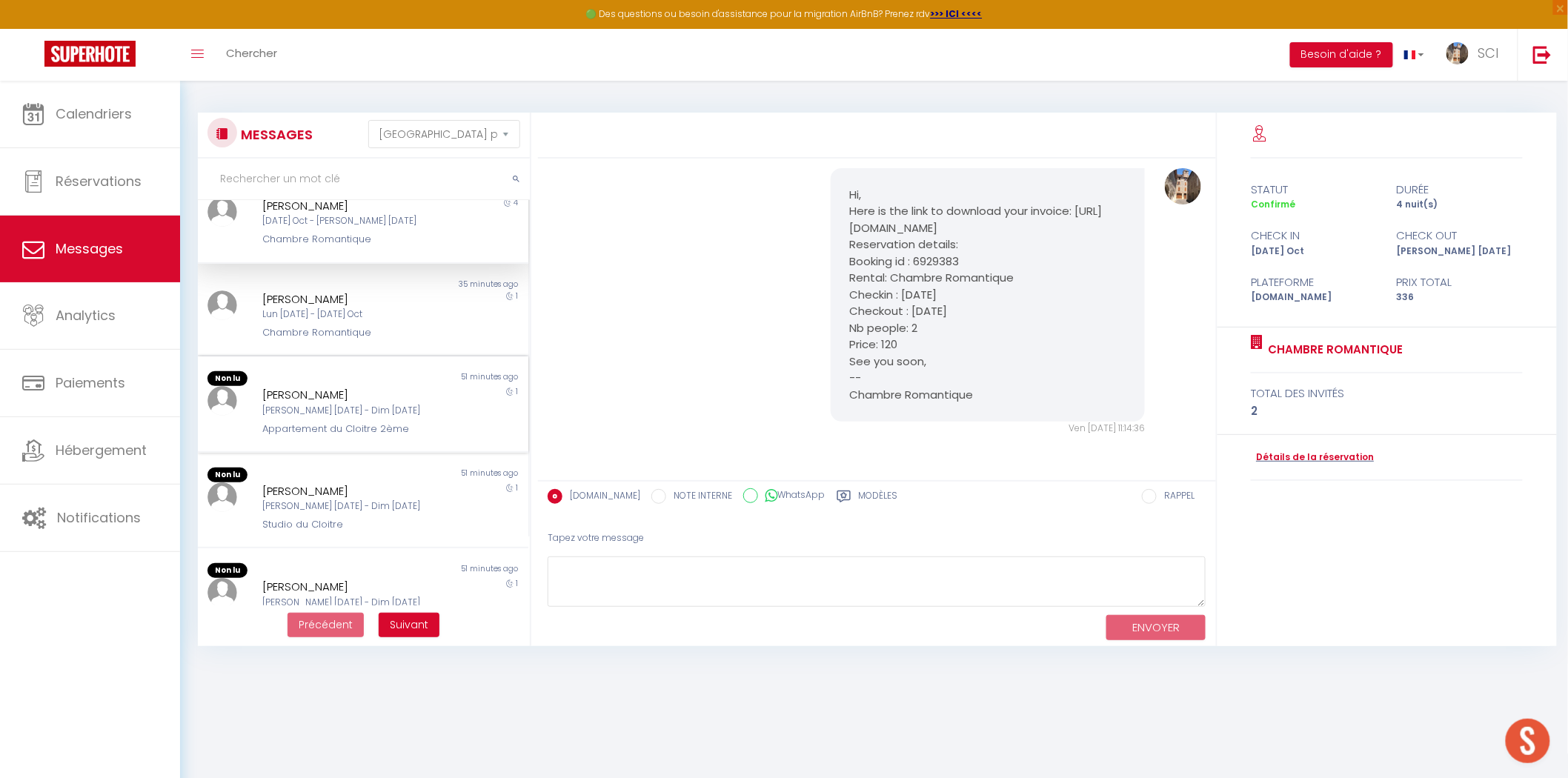
click at [398, 405] on div "[PERSON_NAME][DATE] - [DATE]" at bounding box center [349, 411] width 173 height 14
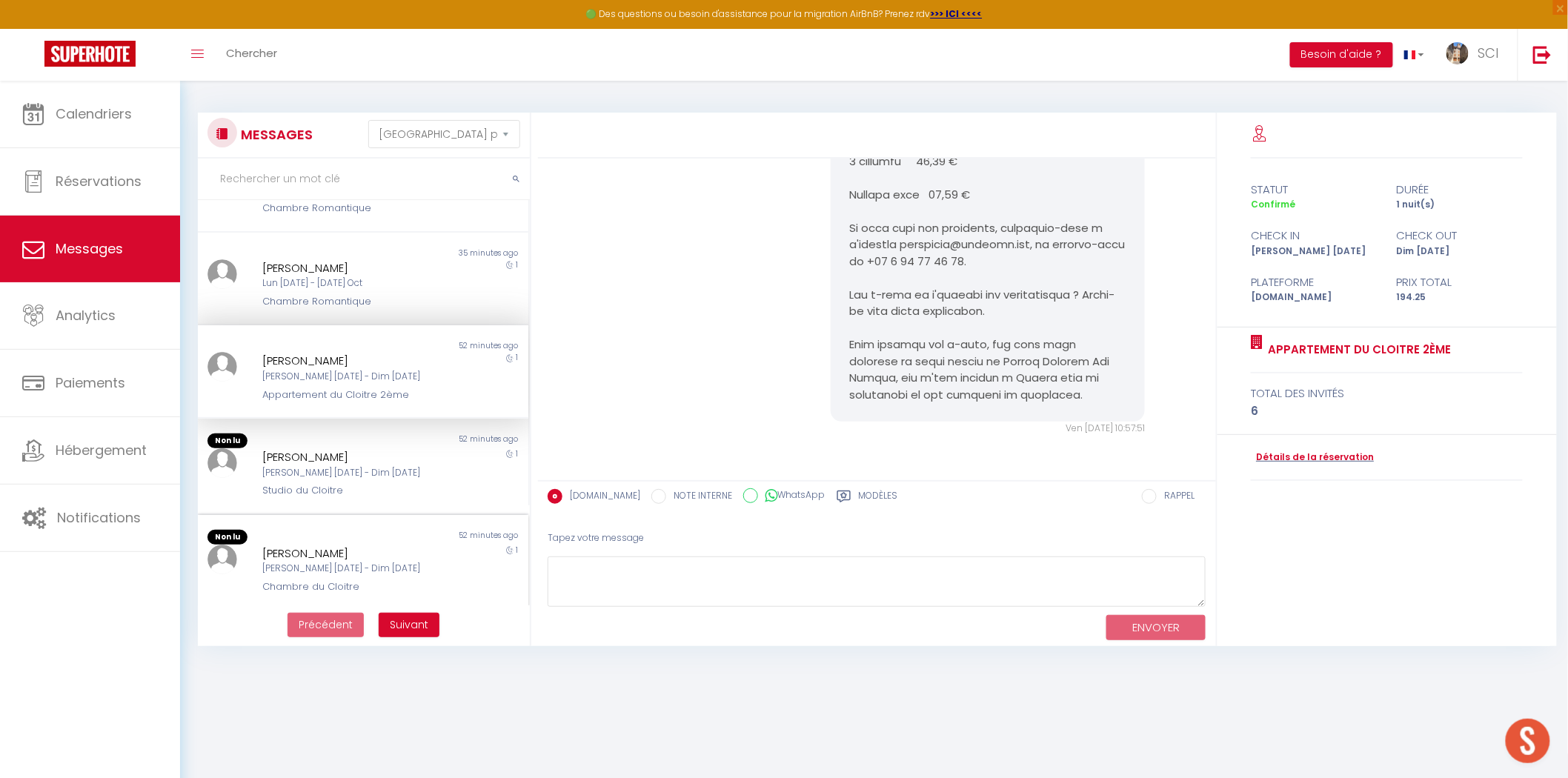
scroll to position [226, 0]
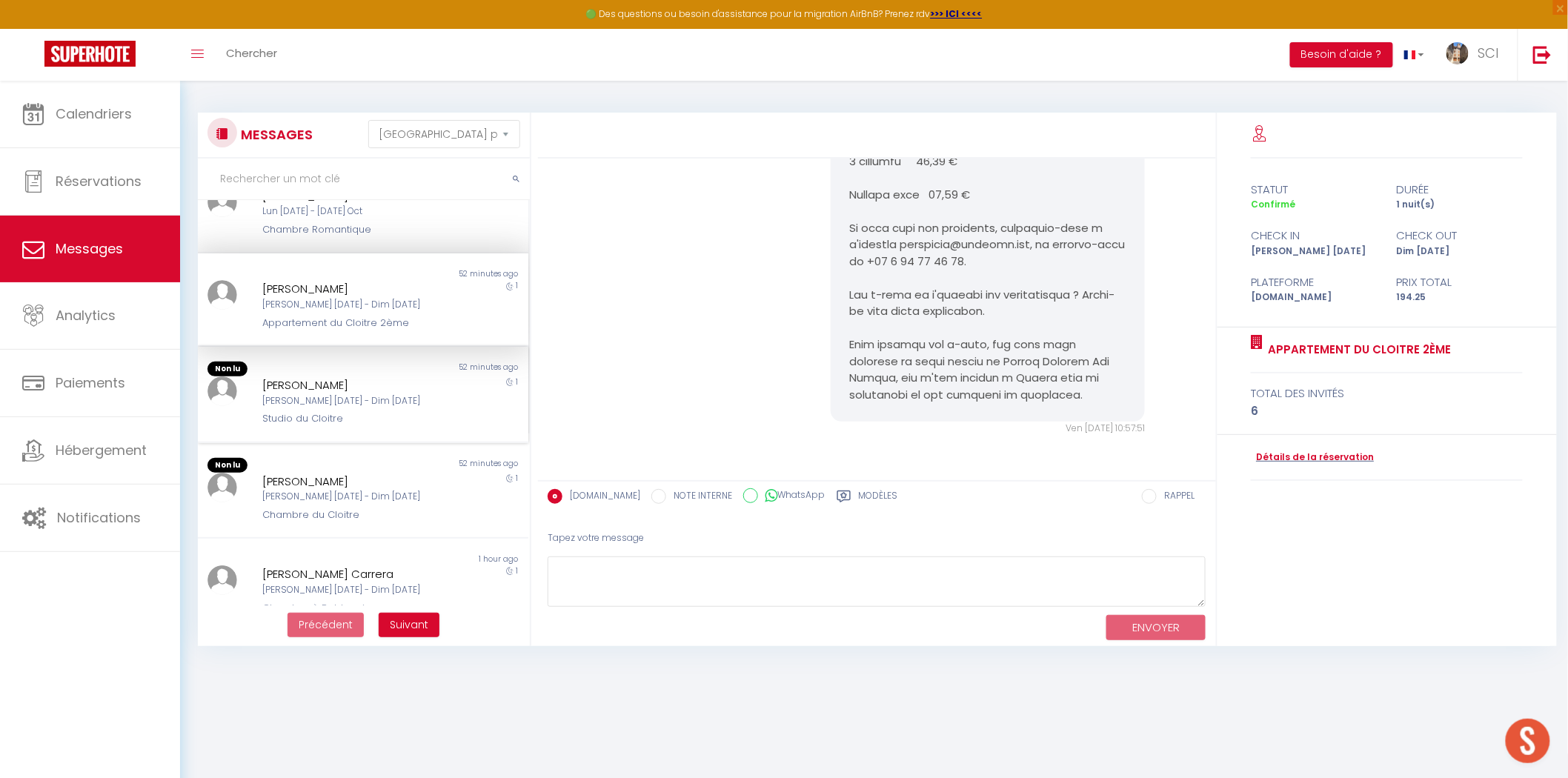
click at [380, 401] on div "[PERSON_NAME][DATE] - [DATE]" at bounding box center [349, 401] width 173 height 14
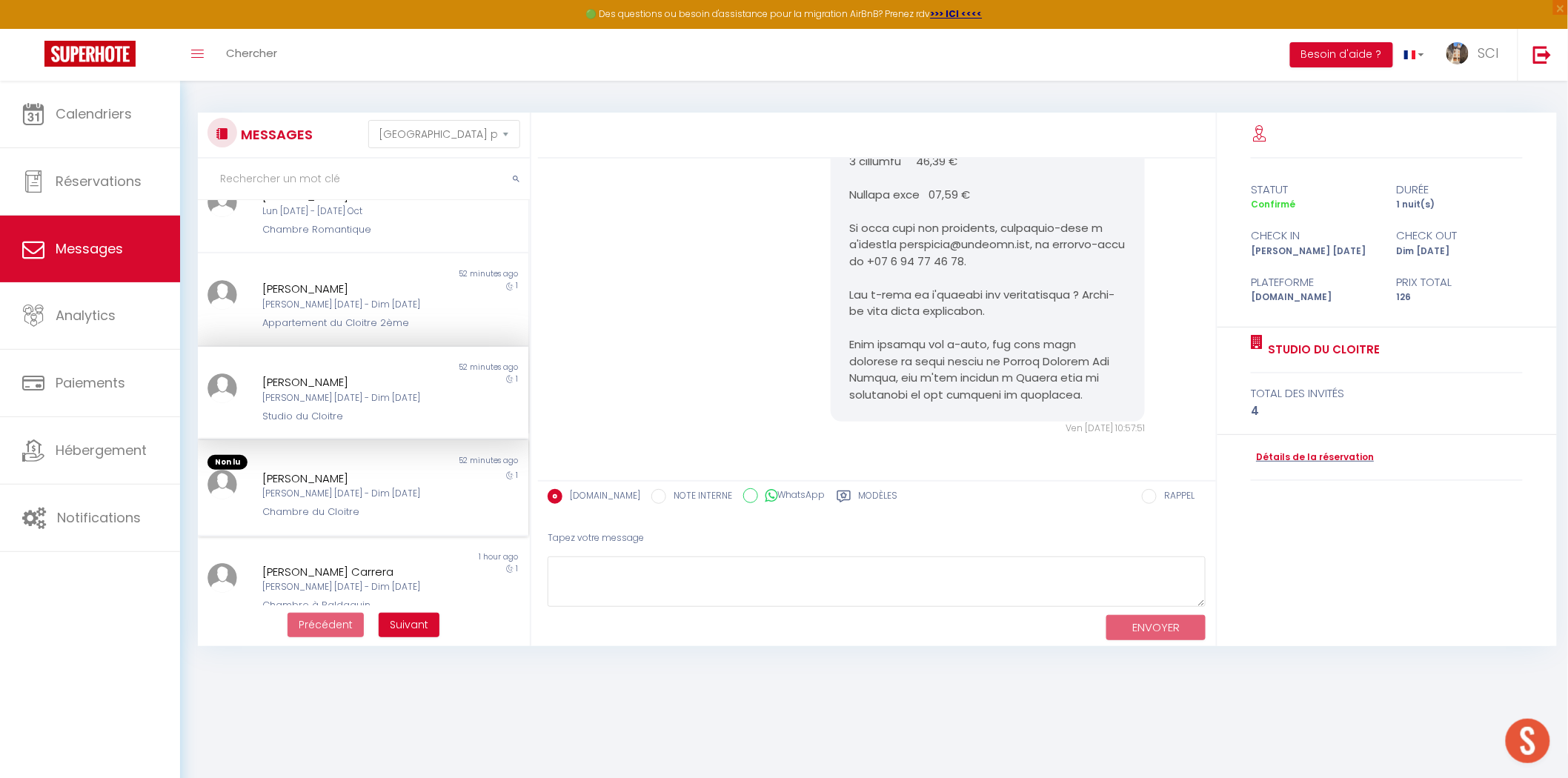
click at [380, 469] on div "[PERSON_NAME]" at bounding box center [349, 478] width 173 height 18
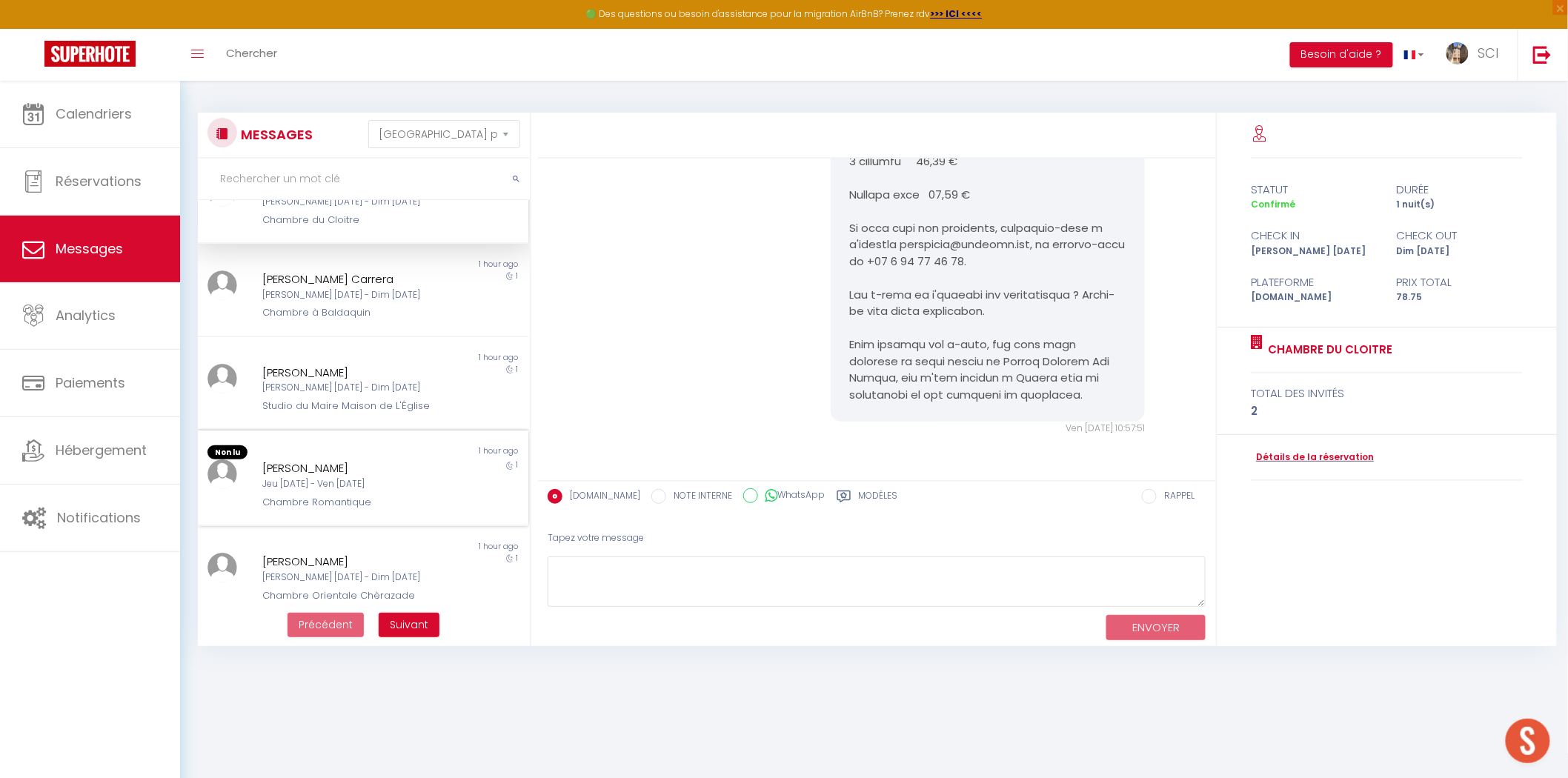
scroll to position [522, 0]
click at [419, 473] on div "Jeu 09 Oct - Ven 10 Oct" at bounding box center [349, 477] width 173 height 14
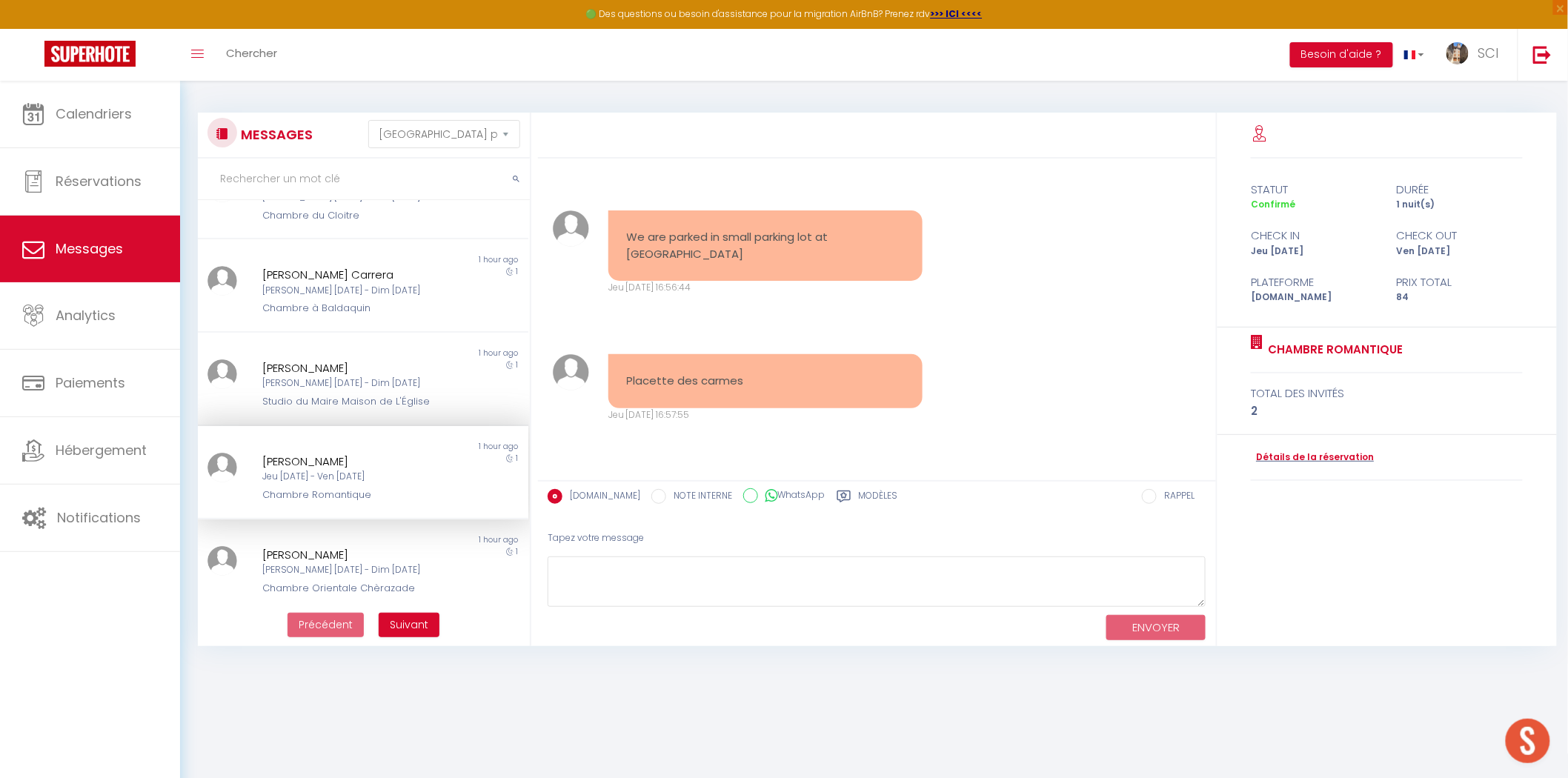
scroll to position [3766, 0]
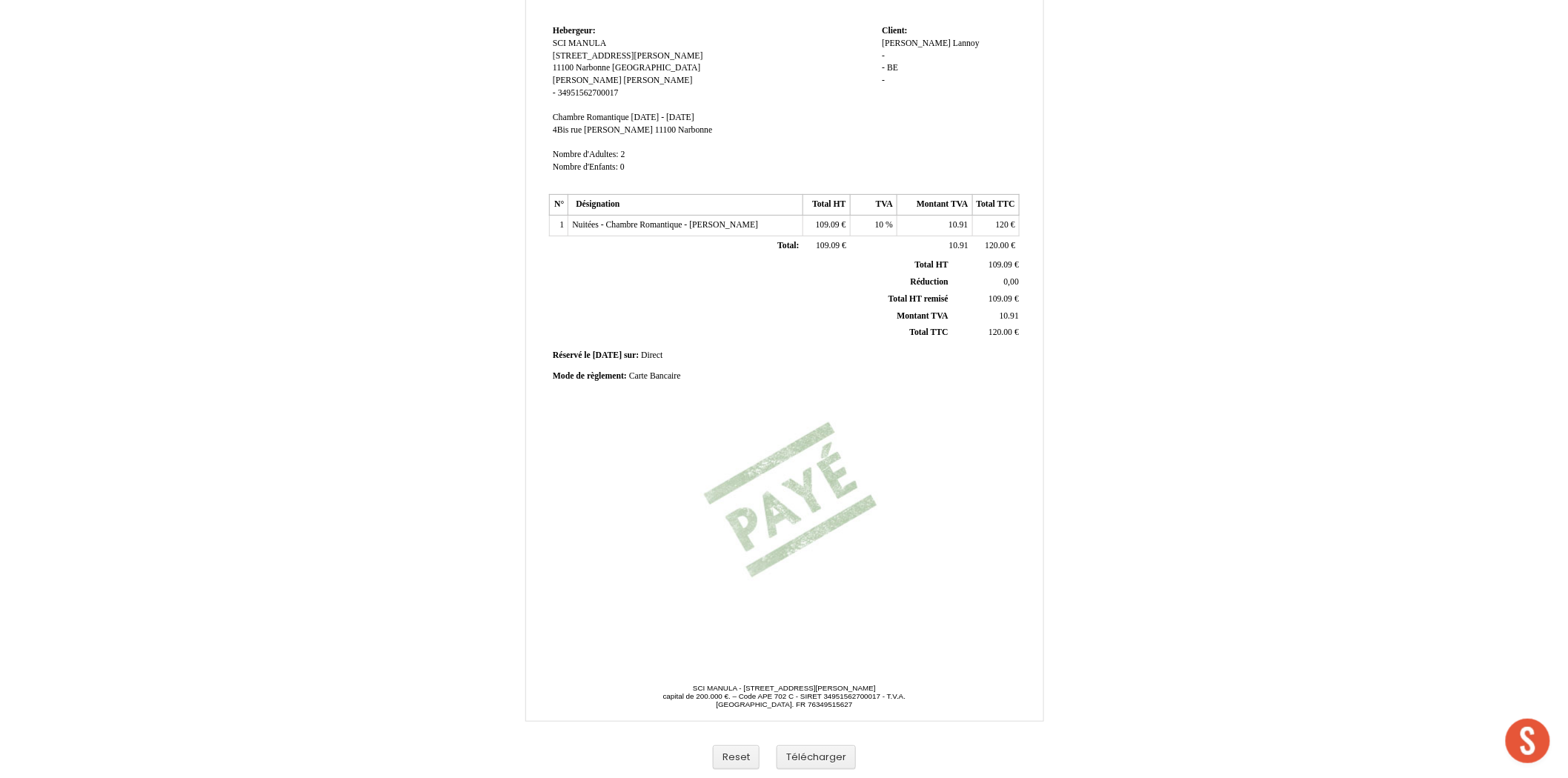
scroll to position [117, 0]
click at [811, 758] on button "Télécharger" at bounding box center [816, 757] width 80 height 25
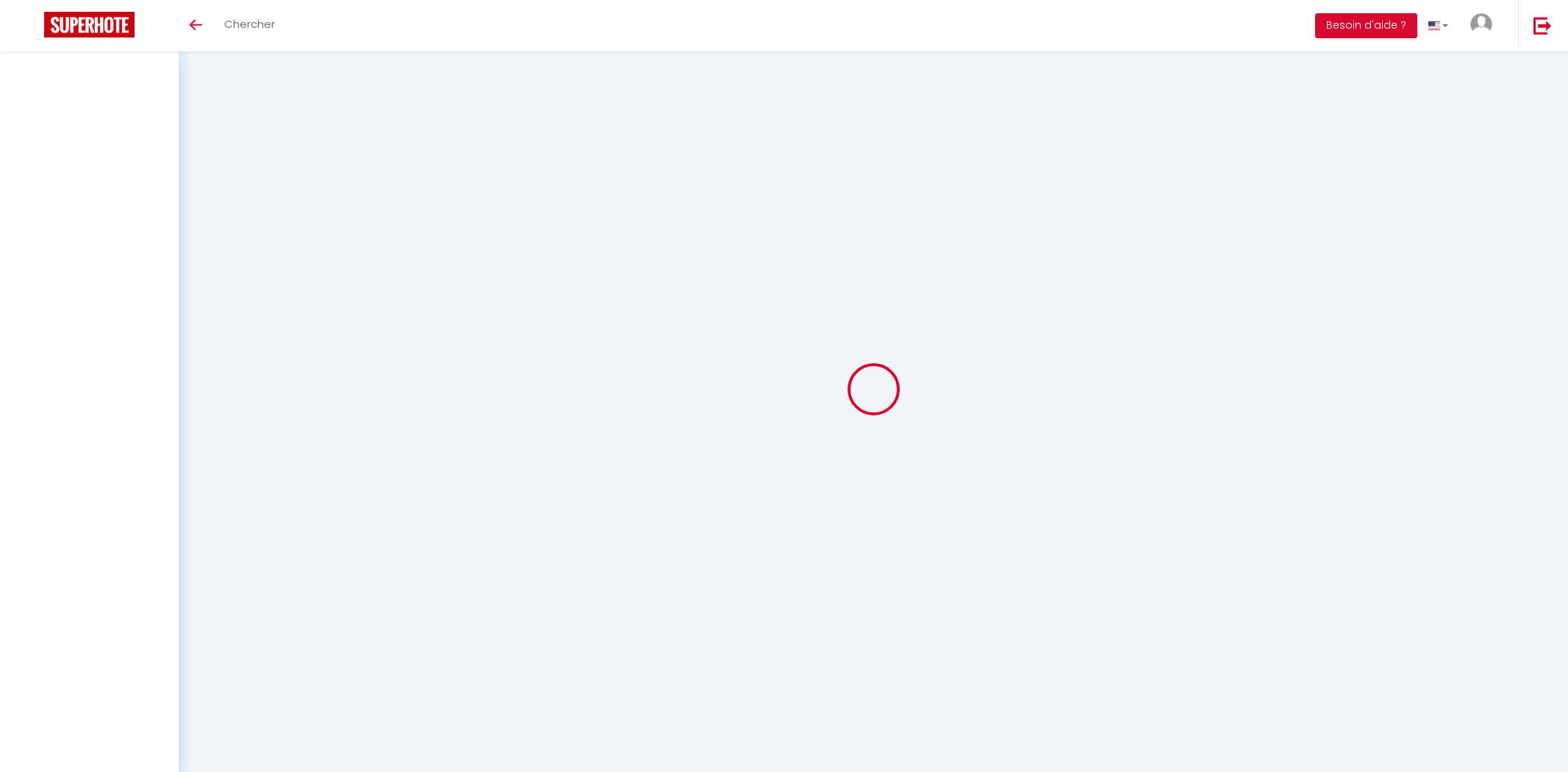
select select "message"
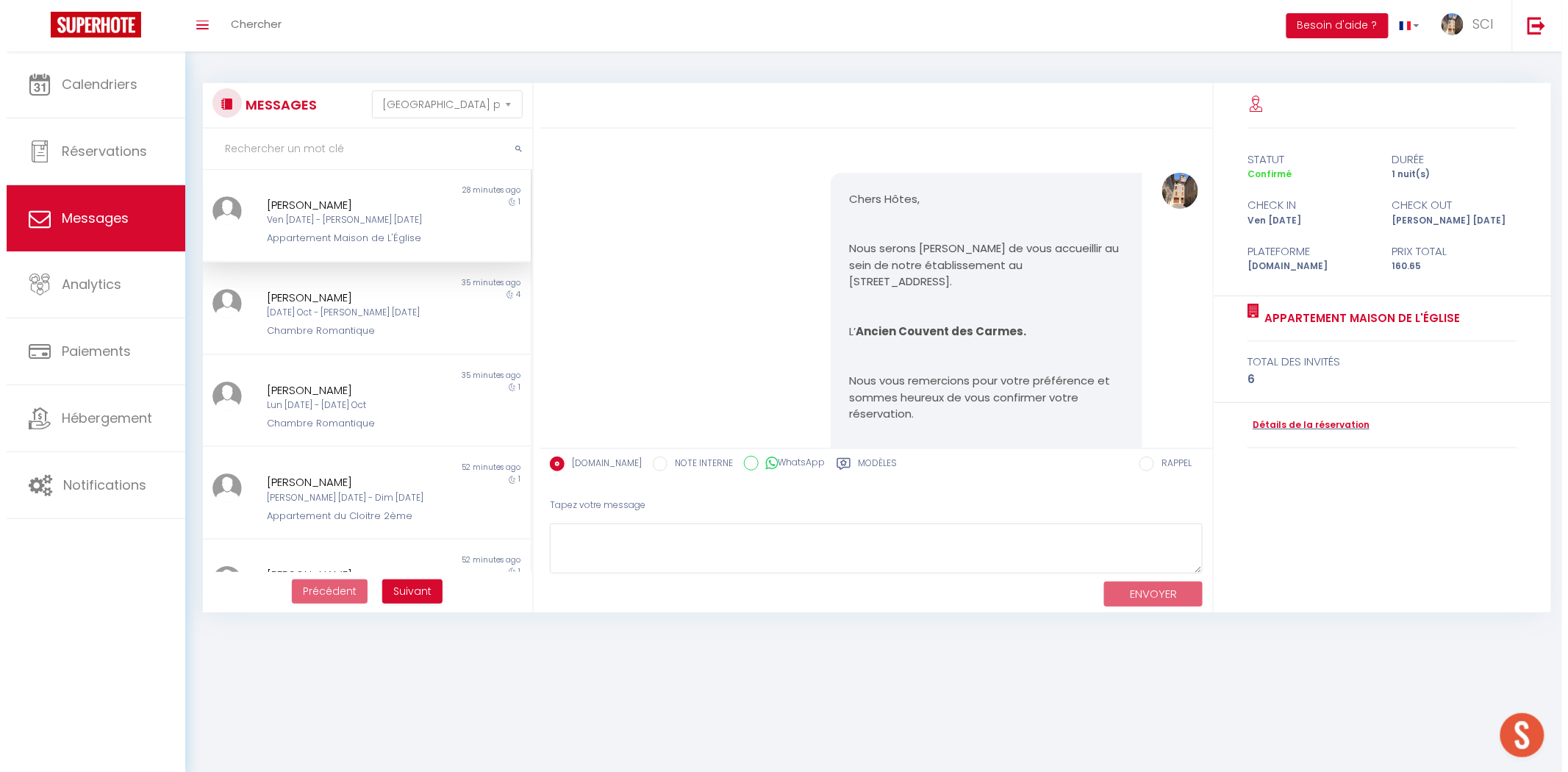
scroll to position [3030, 0]
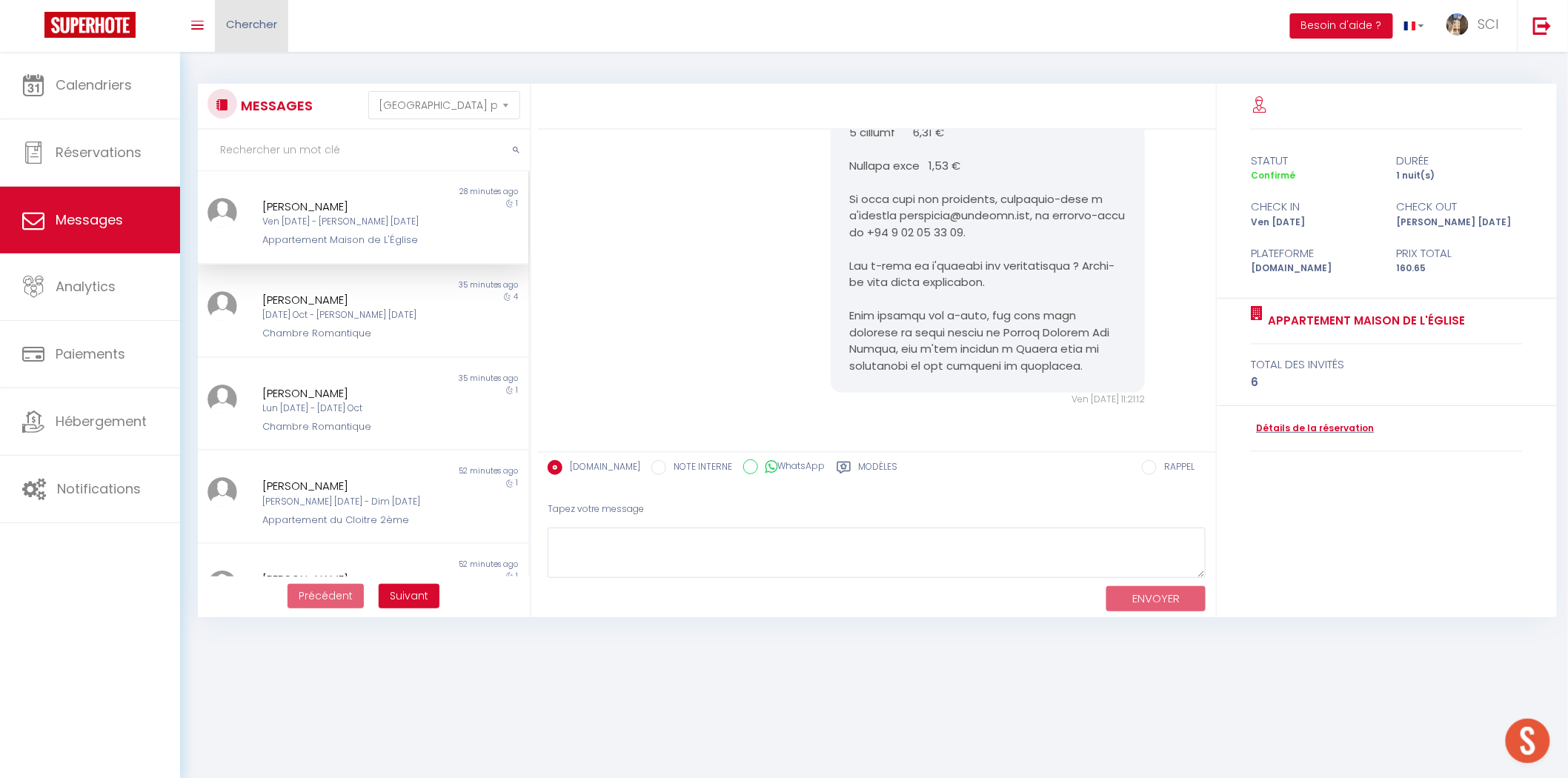
click at [274, 39] on link "Chercher" at bounding box center [251, 26] width 73 height 52
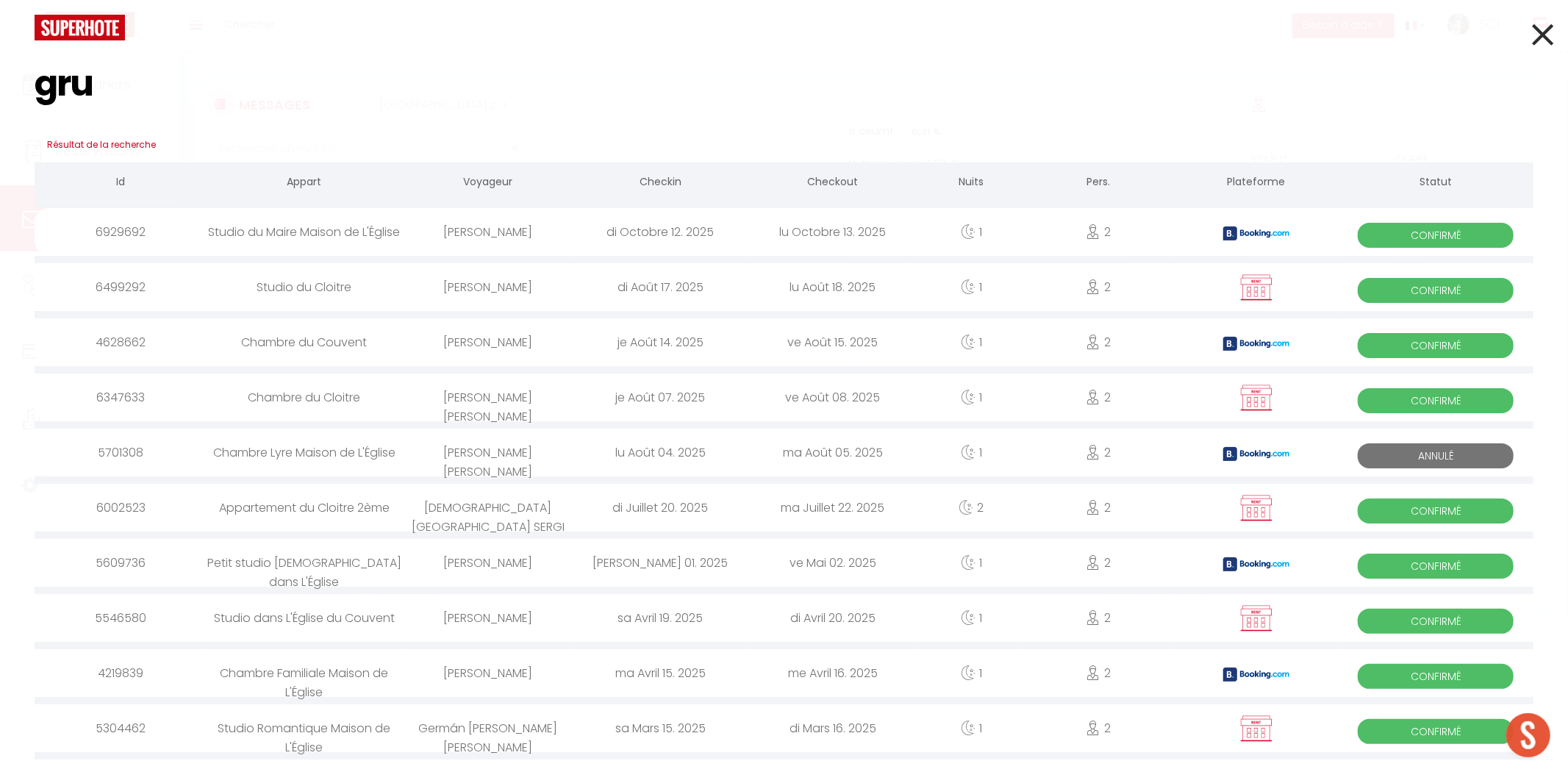
type input "gru"
click at [495, 236] on div "[PERSON_NAME]" at bounding box center [488, 232] width 172 height 47
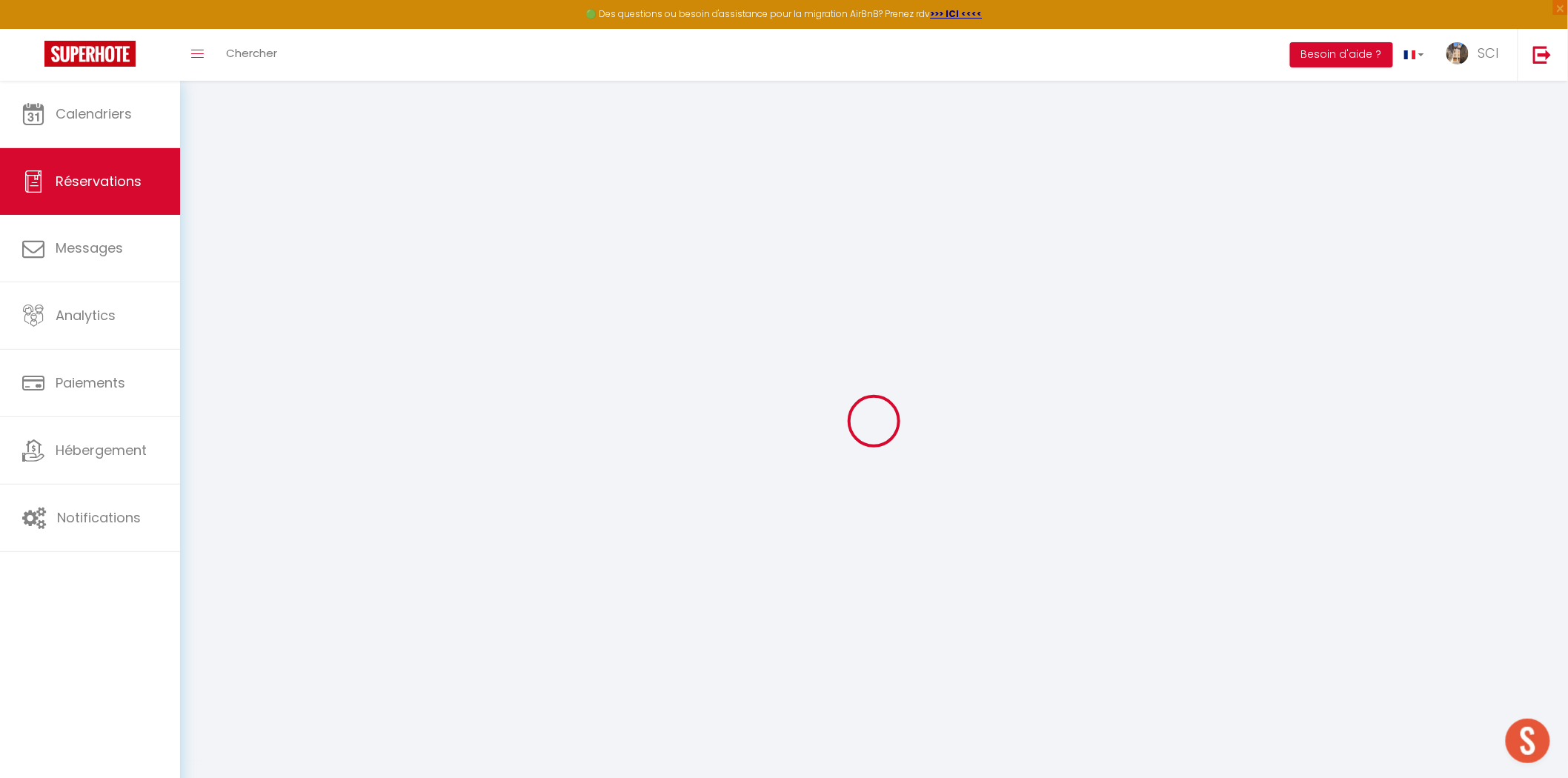
select select
checkbox input "false"
select select
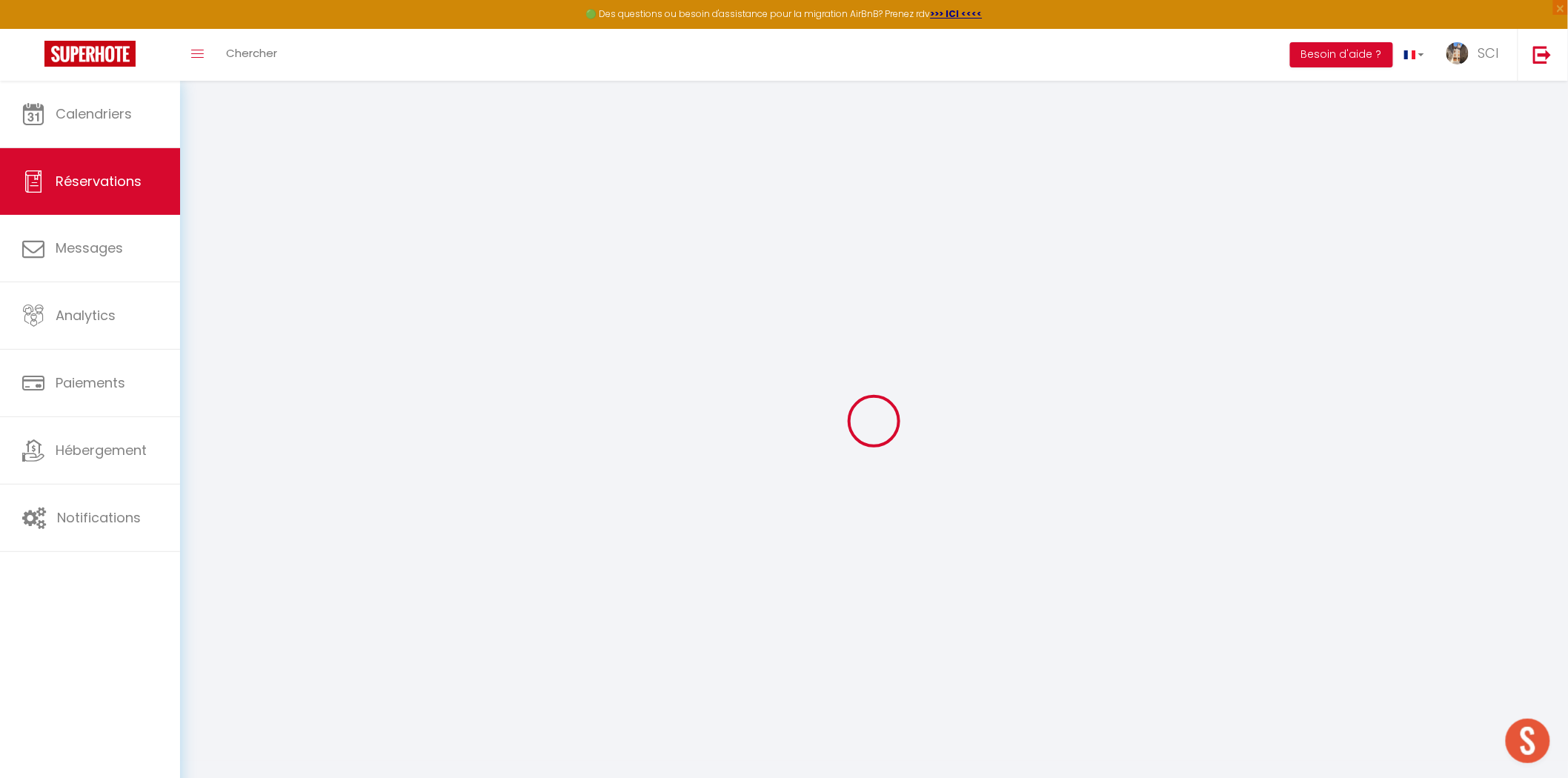
checkbox input "false"
type textarea "** THIS RESERVATION HAS BEEN PRE-PAID ** BOOKING NOTE : Payment charge is EUR 1…"
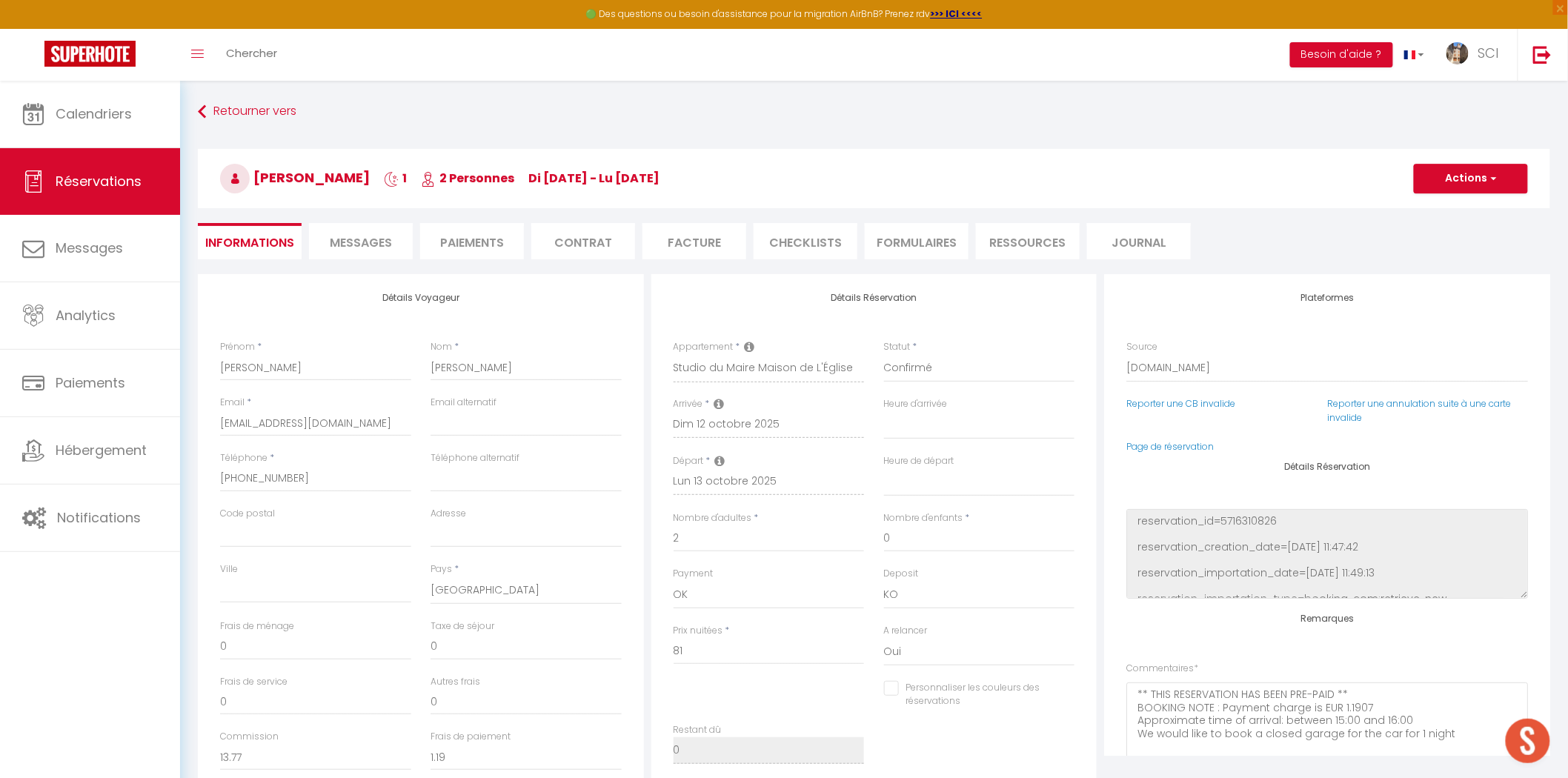
type input "4.05"
select select
checkbox input "false"
select select
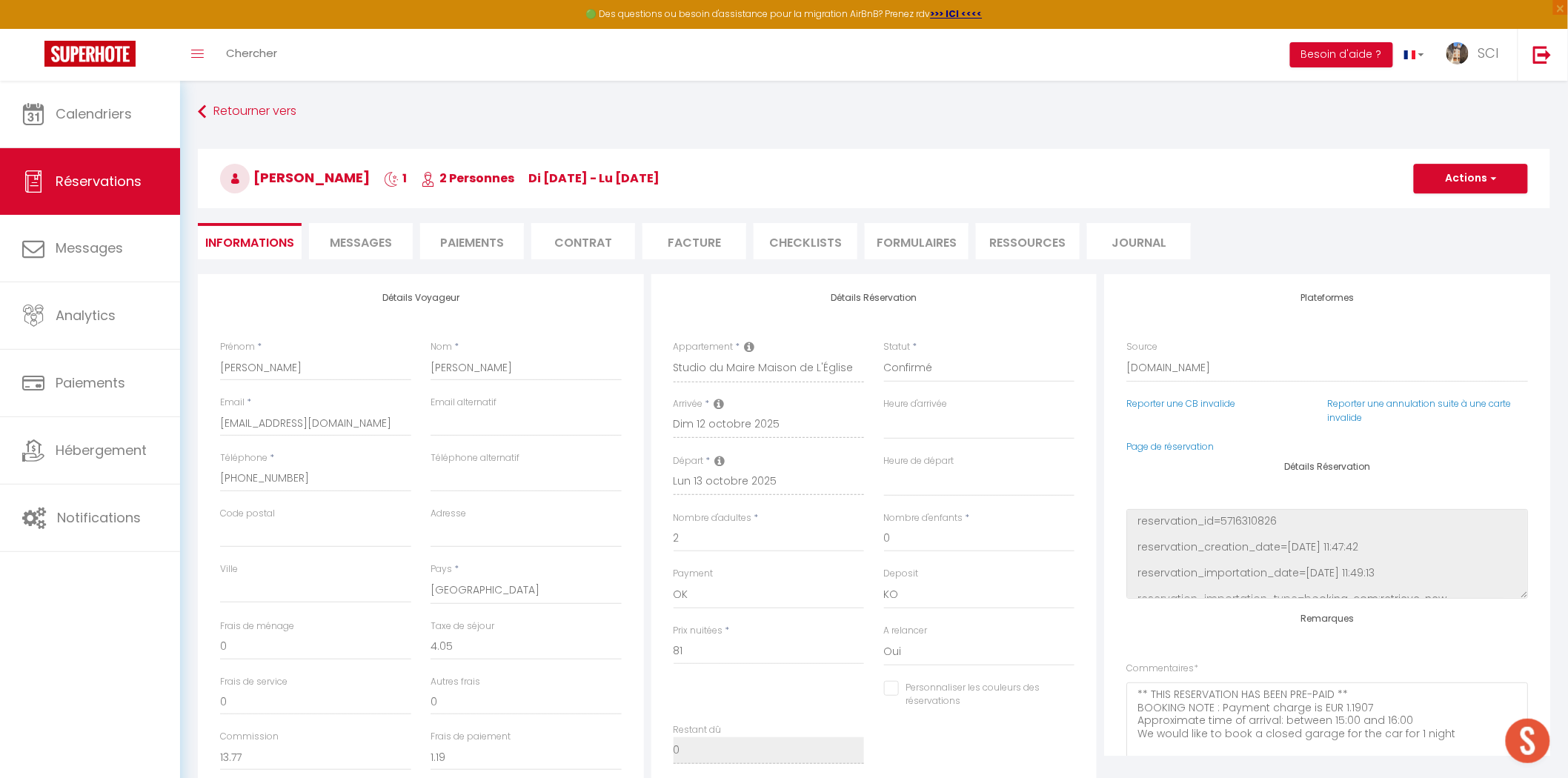
select select
click at [513, 249] on li "Paiements" at bounding box center [471, 240] width 103 height 36
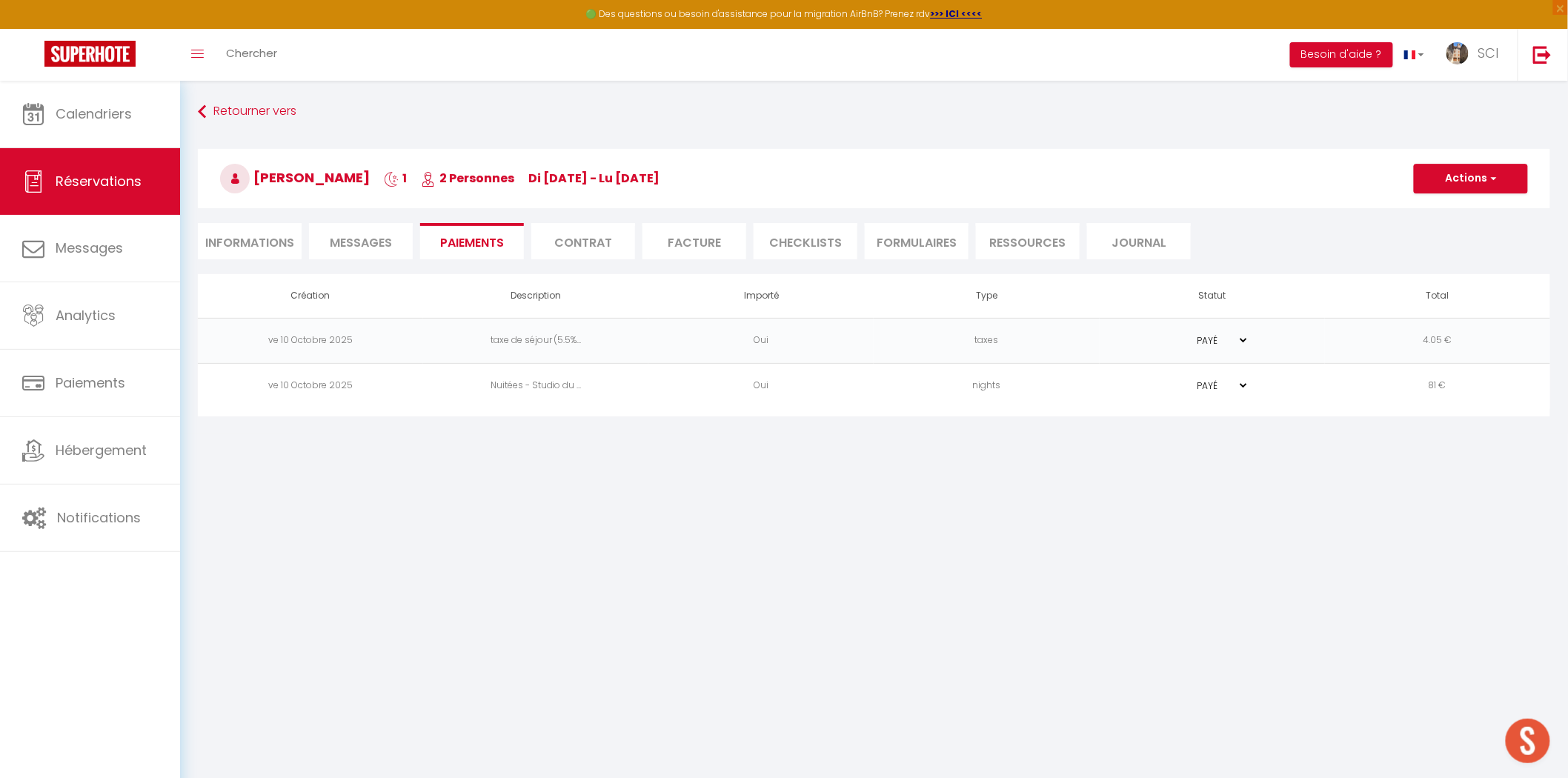
click at [394, 236] on li "Messages" at bounding box center [360, 240] width 103 height 36
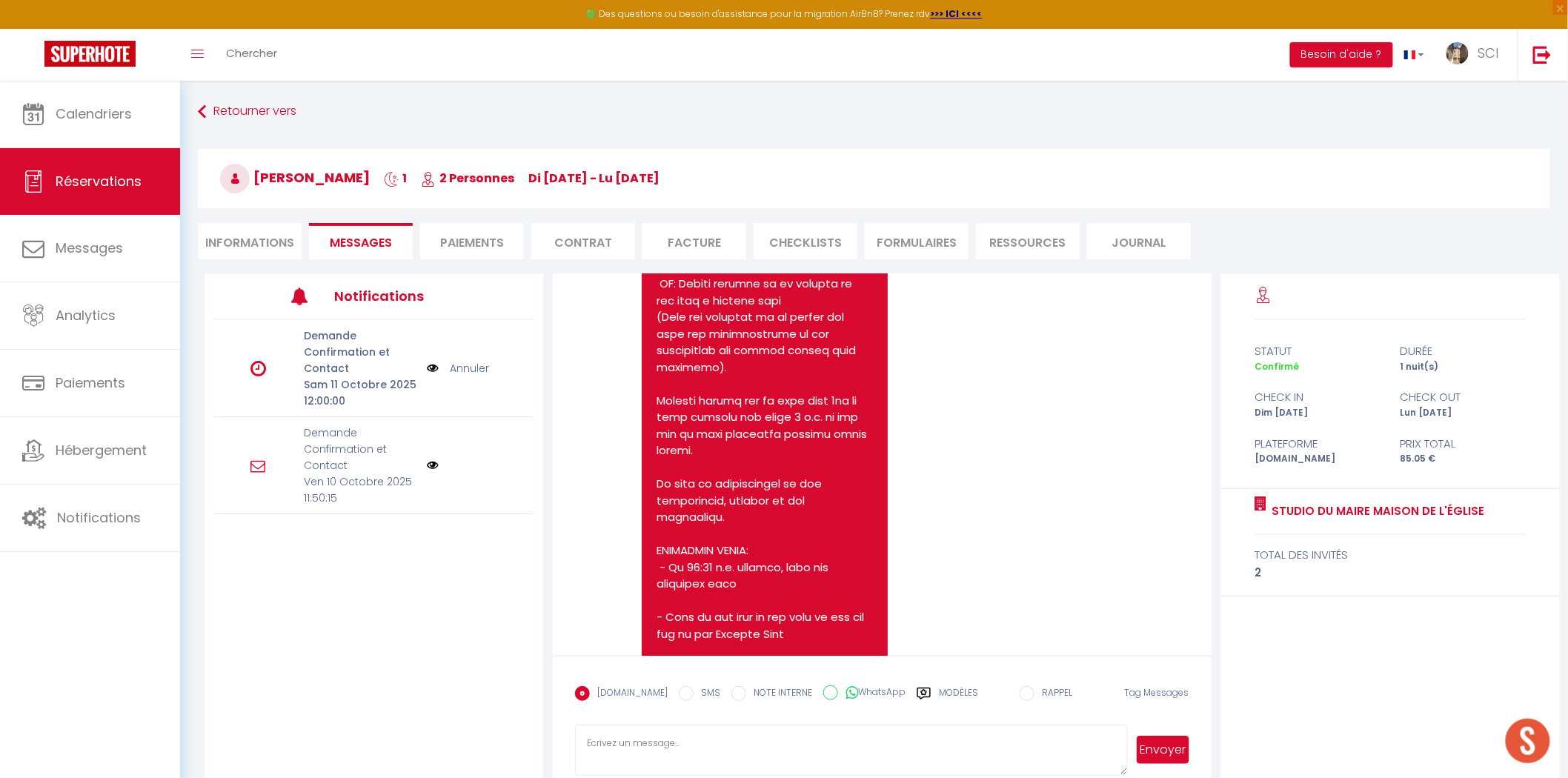
scroll to position [781, 0]
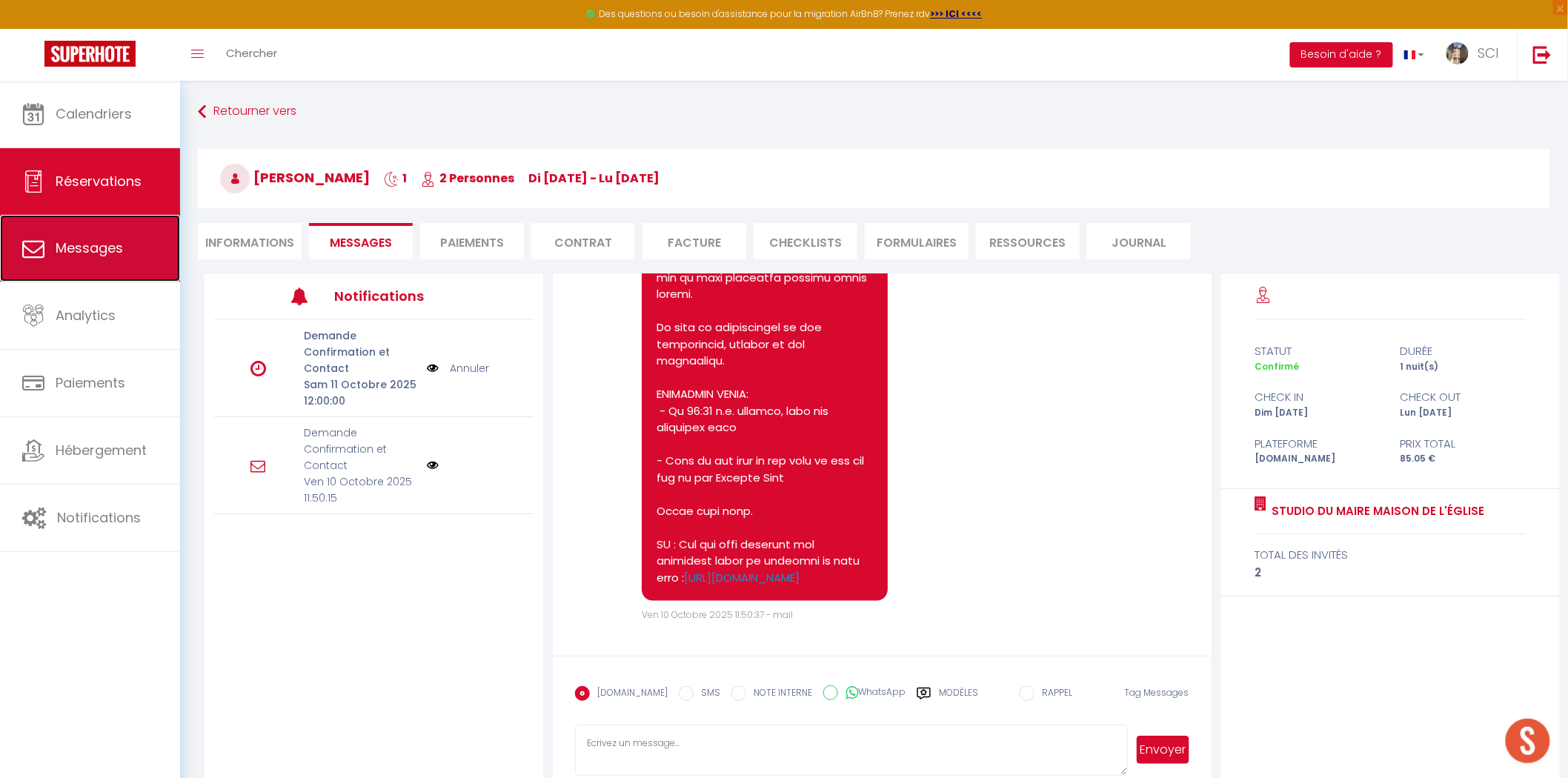
click at [99, 254] on span "Messages" at bounding box center [89, 248] width 67 height 19
select select "message"
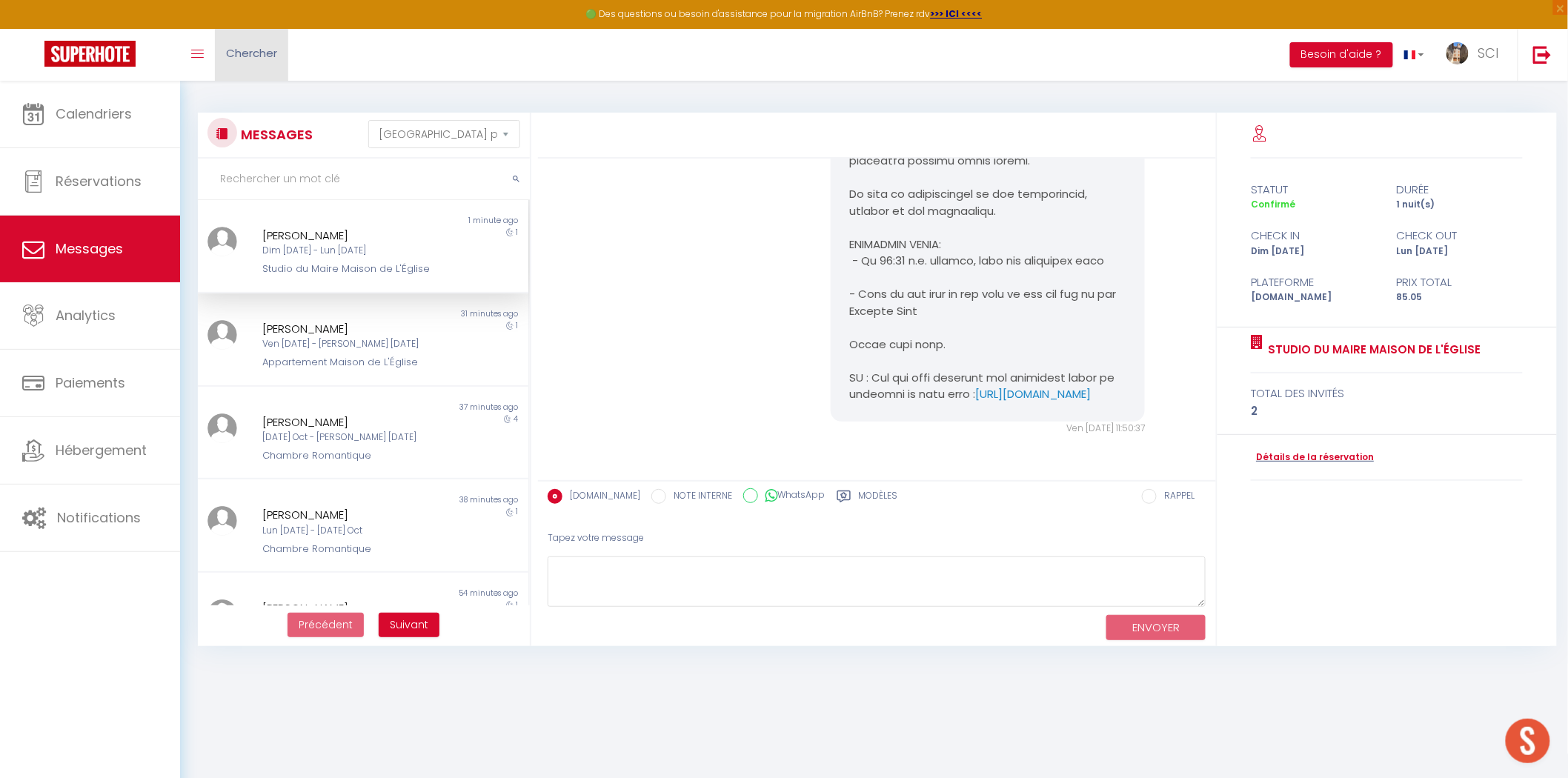
click at [241, 57] on span "Chercher" at bounding box center [252, 53] width 51 height 16
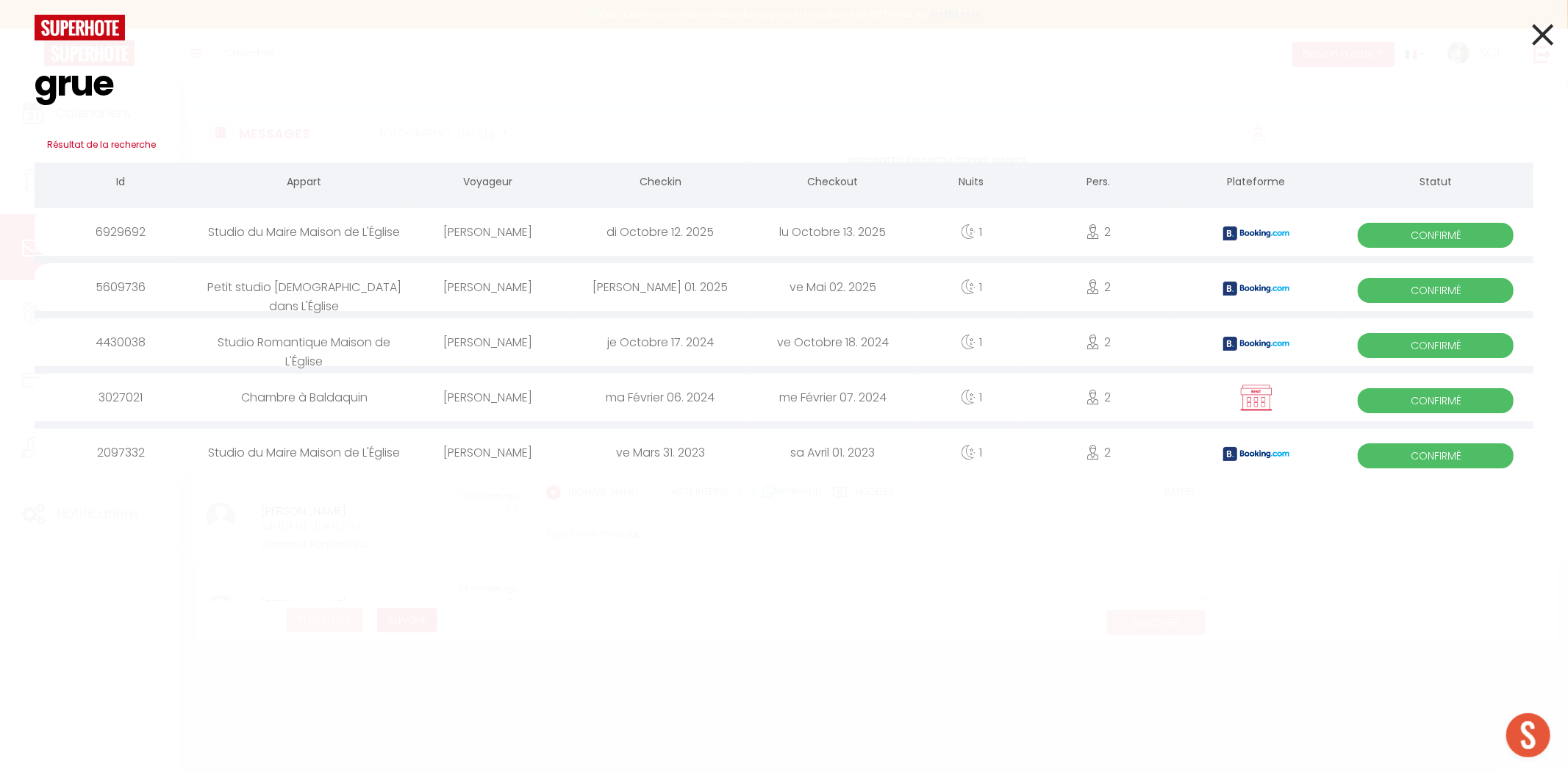
type input "grue"
click at [1546, 34] on icon at bounding box center [1543, 34] width 21 height 37
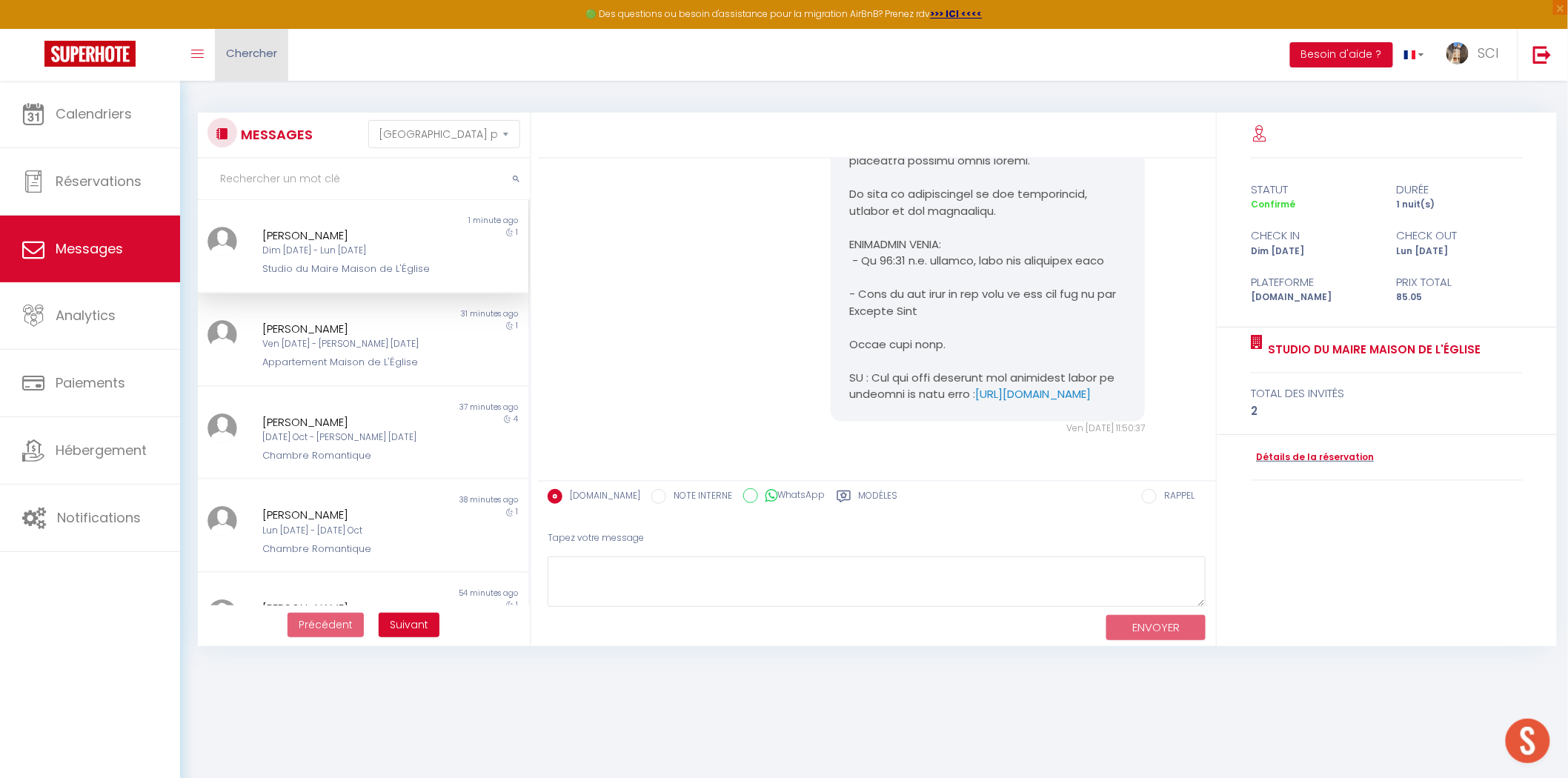
click at [245, 65] on link "Chercher" at bounding box center [251, 55] width 73 height 52
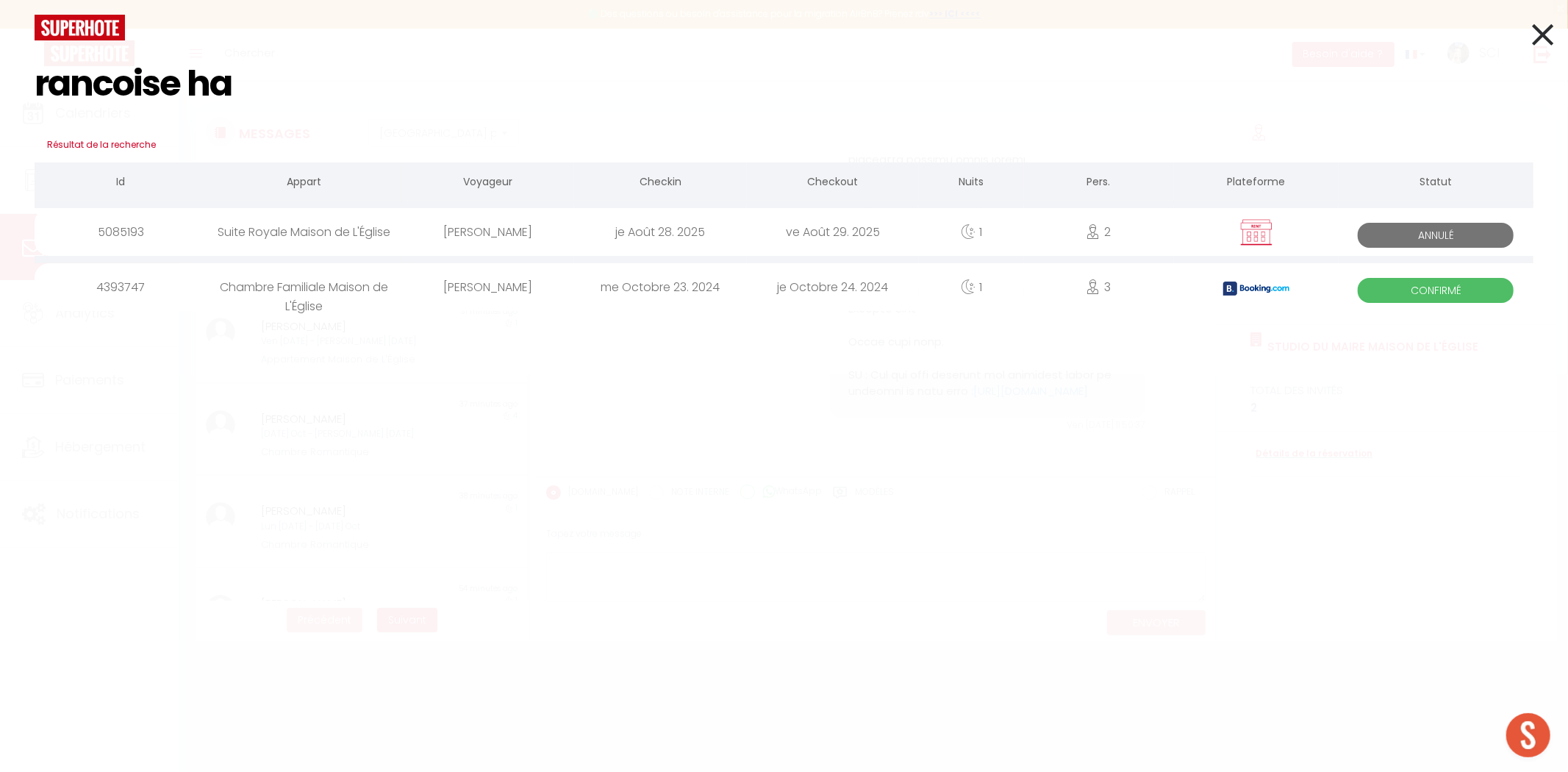
type input "rancoise ha"
click at [1543, 33] on icon at bounding box center [1543, 34] width 21 height 37
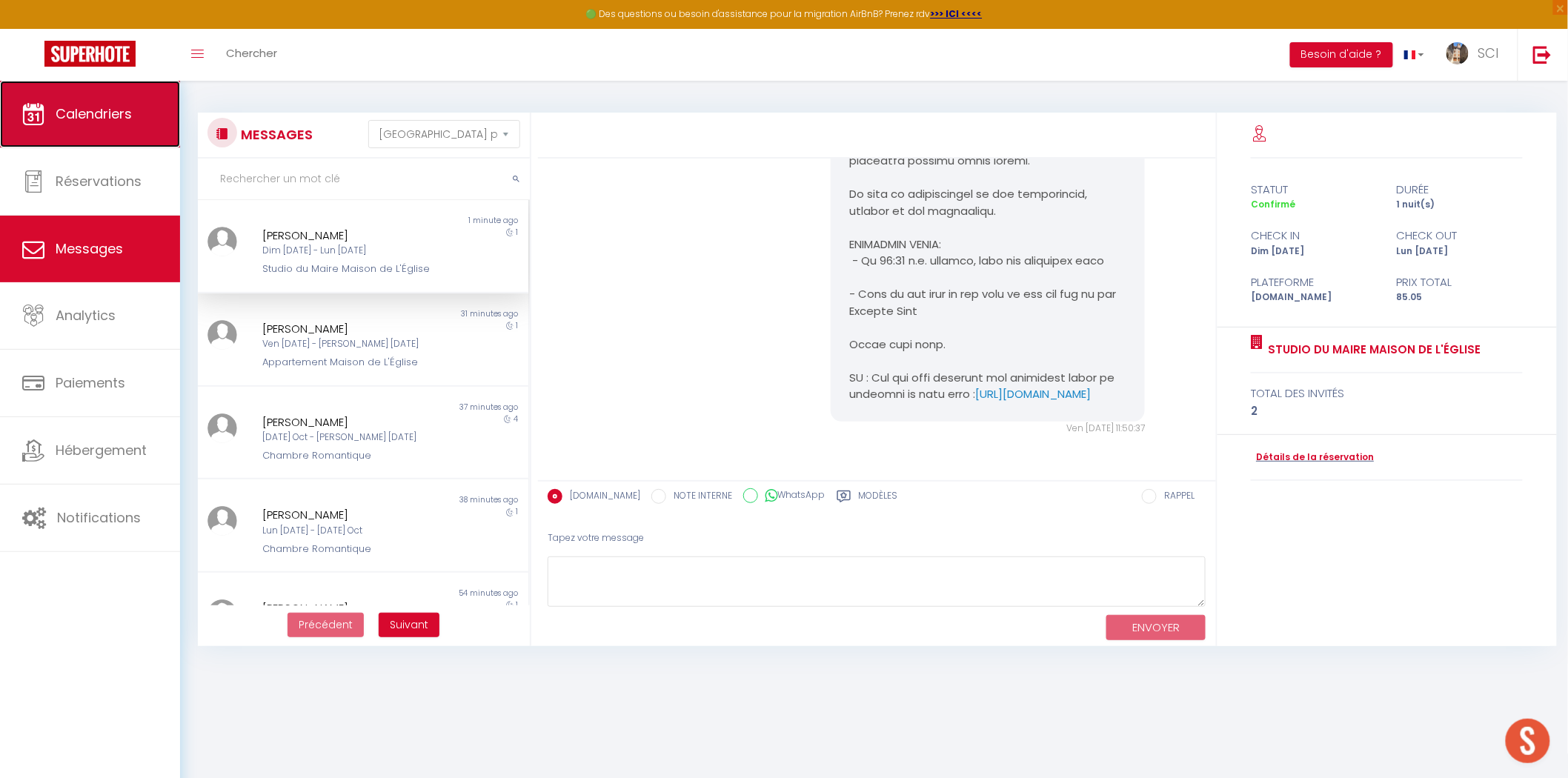
click at [101, 117] on span "Calendriers" at bounding box center [94, 113] width 76 height 19
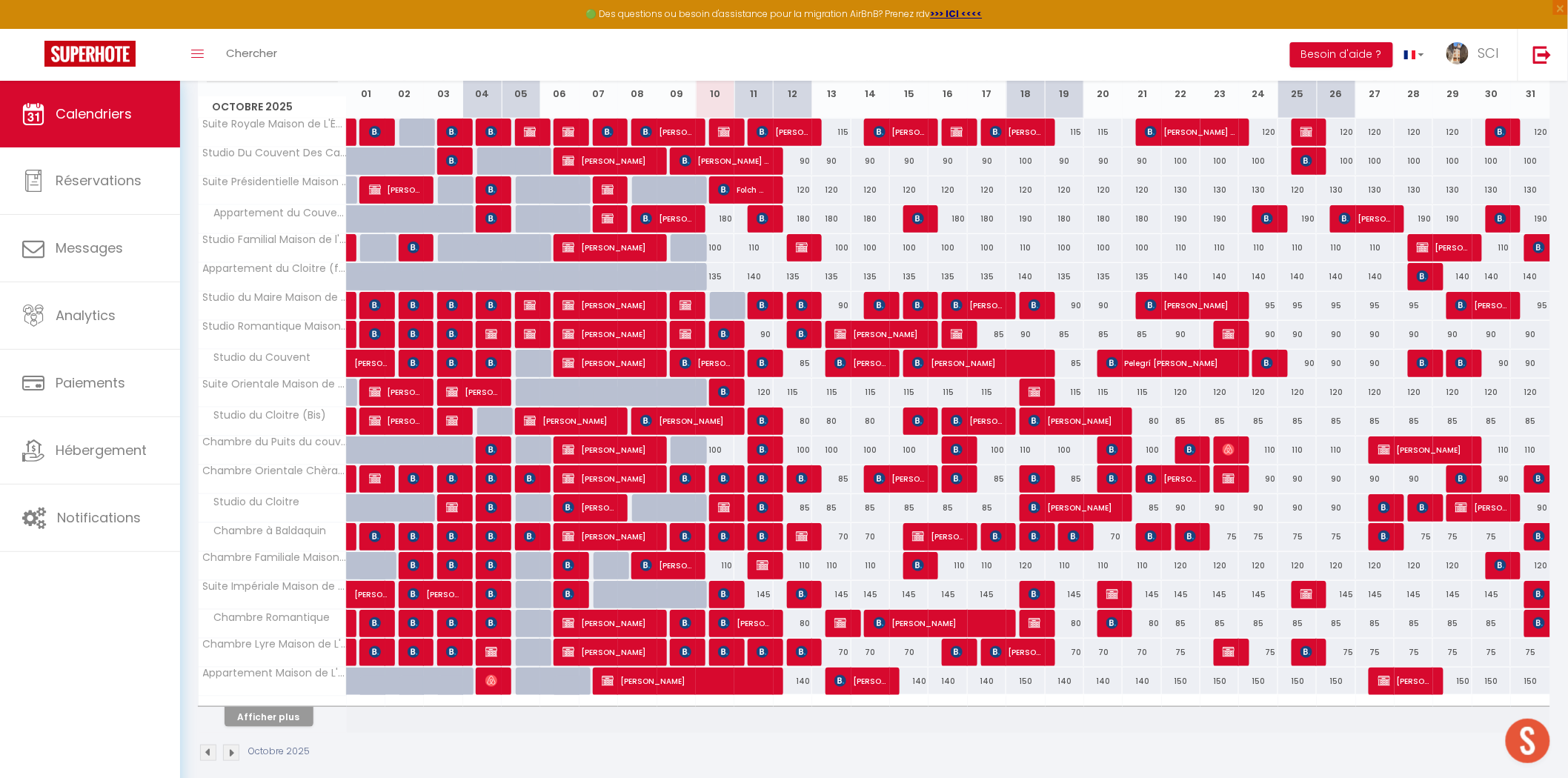
scroll to position [237, 0]
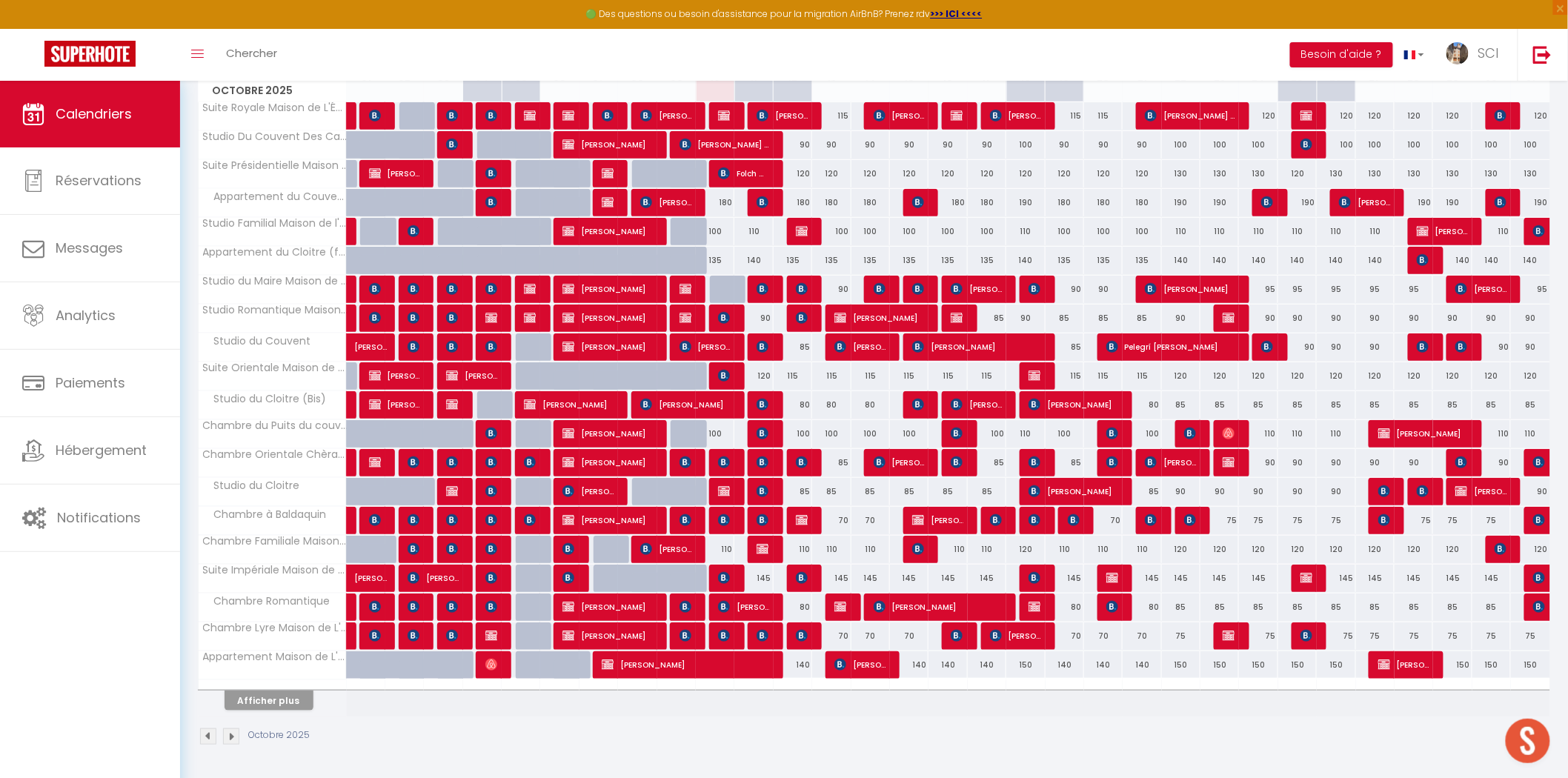
click at [203, 739] on img at bounding box center [208, 736] width 16 height 16
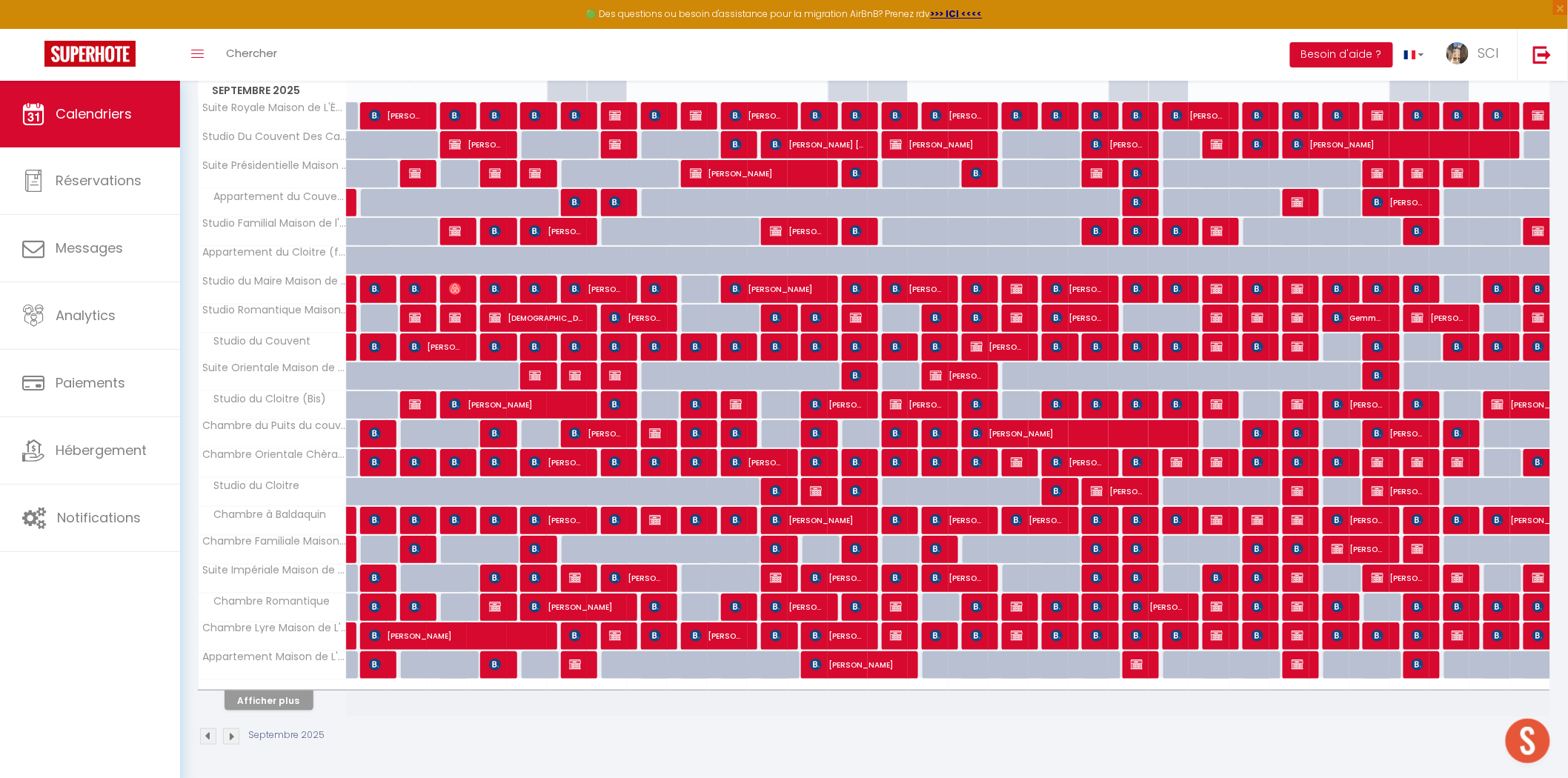
click at [209, 738] on img at bounding box center [208, 736] width 16 height 16
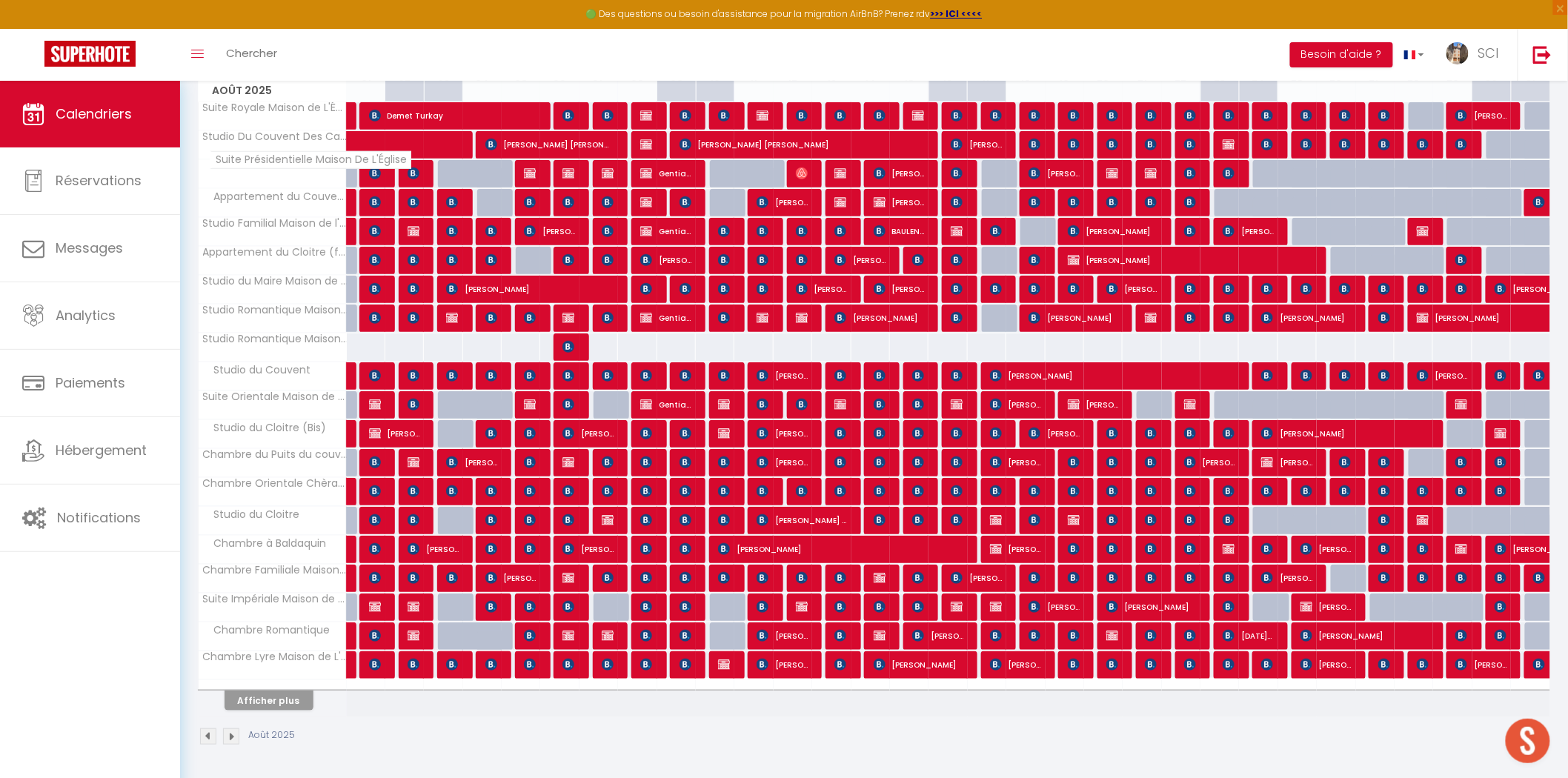
scroll to position [0, 0]
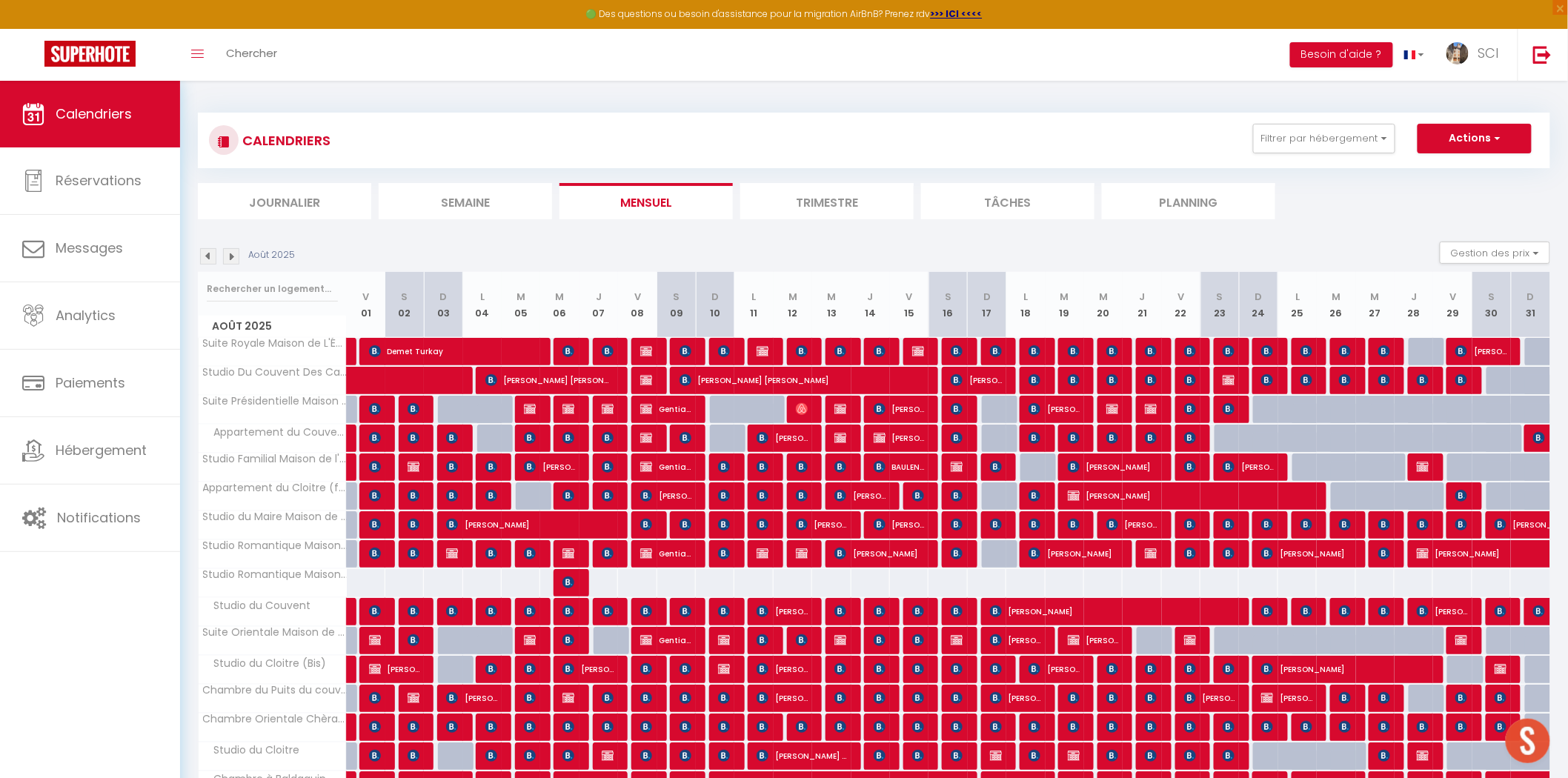
click at [1427, 354] on div at bounding box center [1428, 352] width 39 height 28
type input "115"
type input "Jeu 28 Août 2025"
type input "Ven 29 Août 2025"
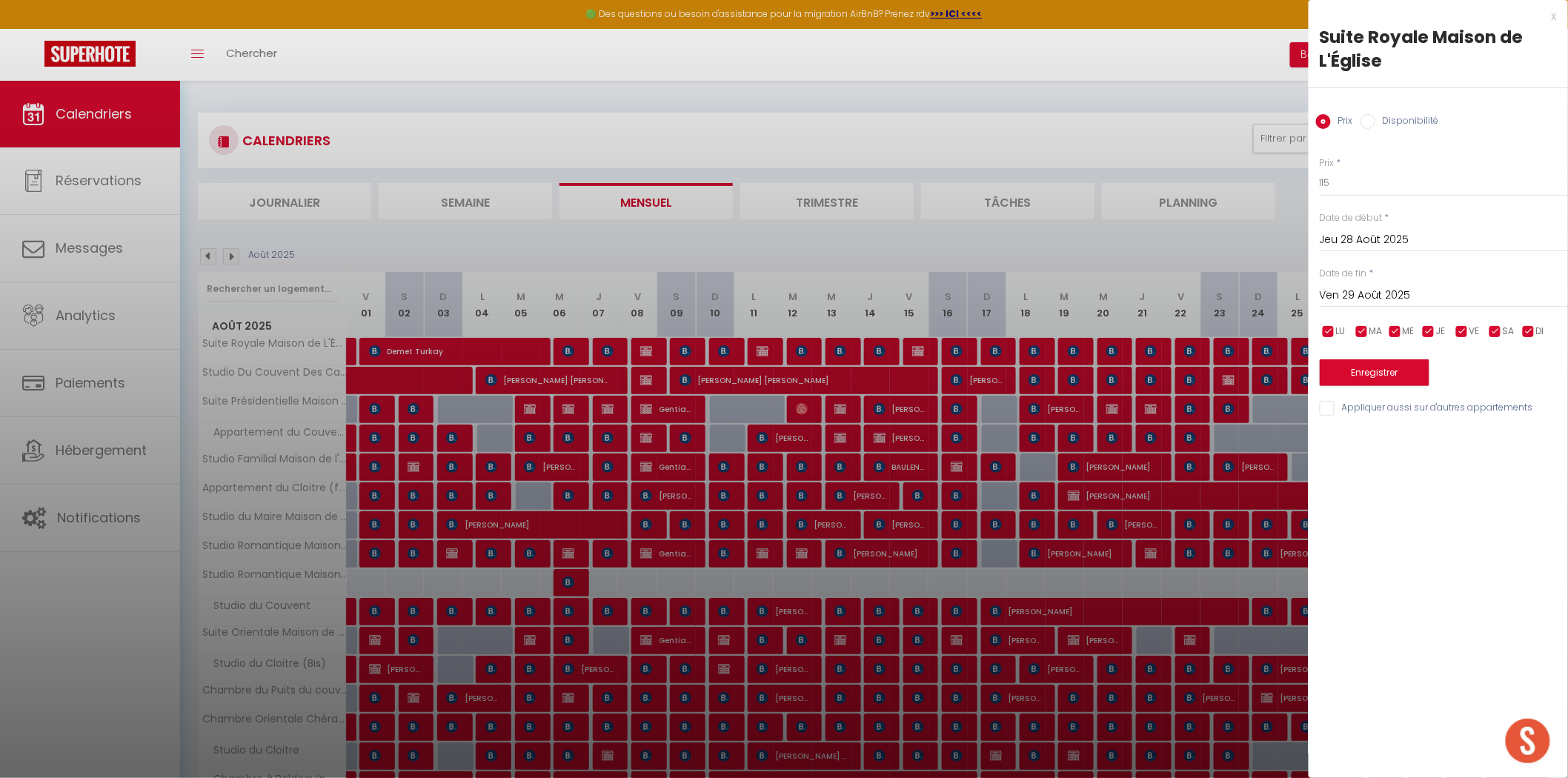
click at [1554, 17] on div "x" at bounding box center [1433, 16] width 249 height 18
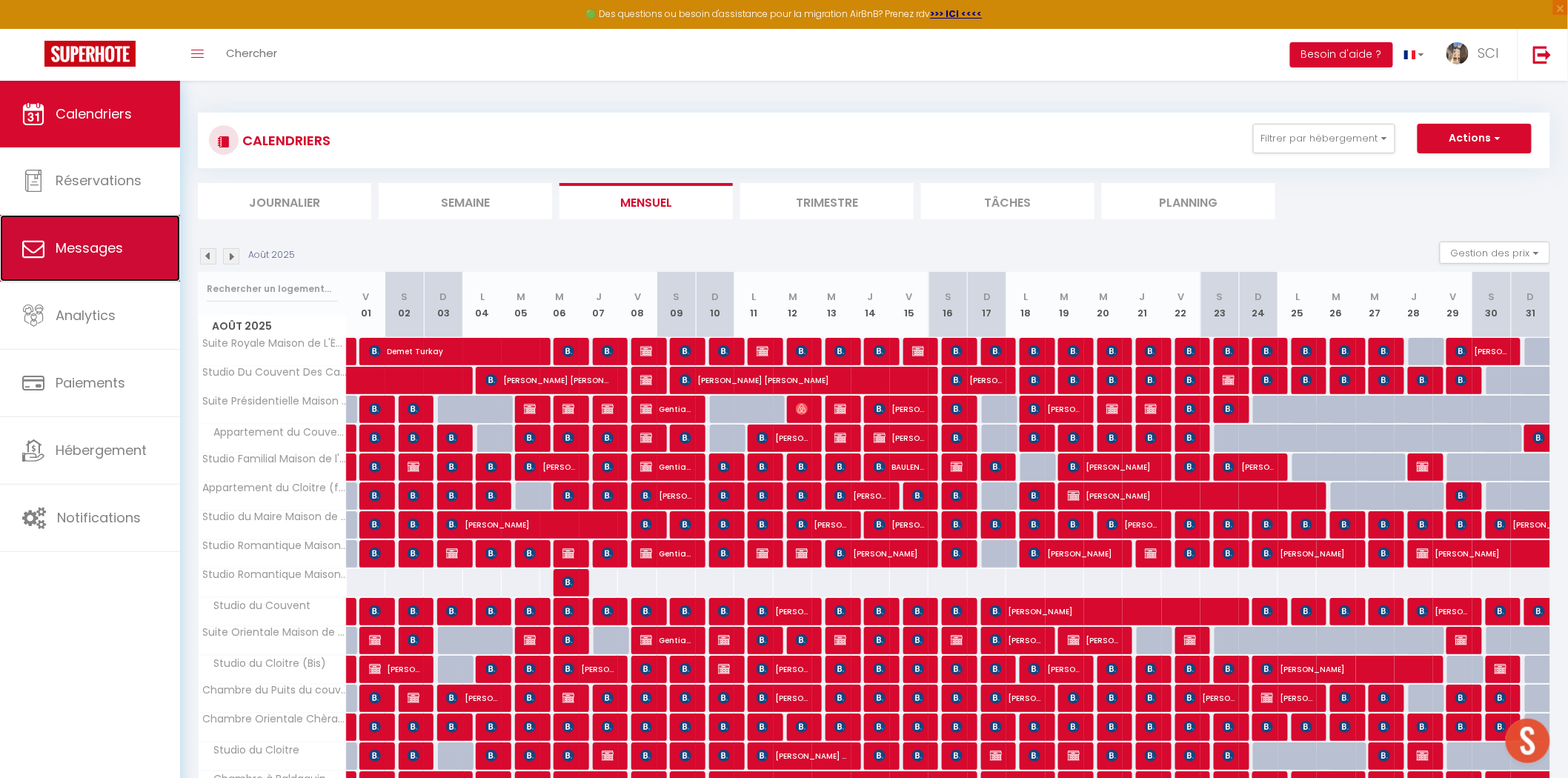
click at [130, 249] on link "Messages" at bounding box center [90, 248] width 180 height 66
select select "message"
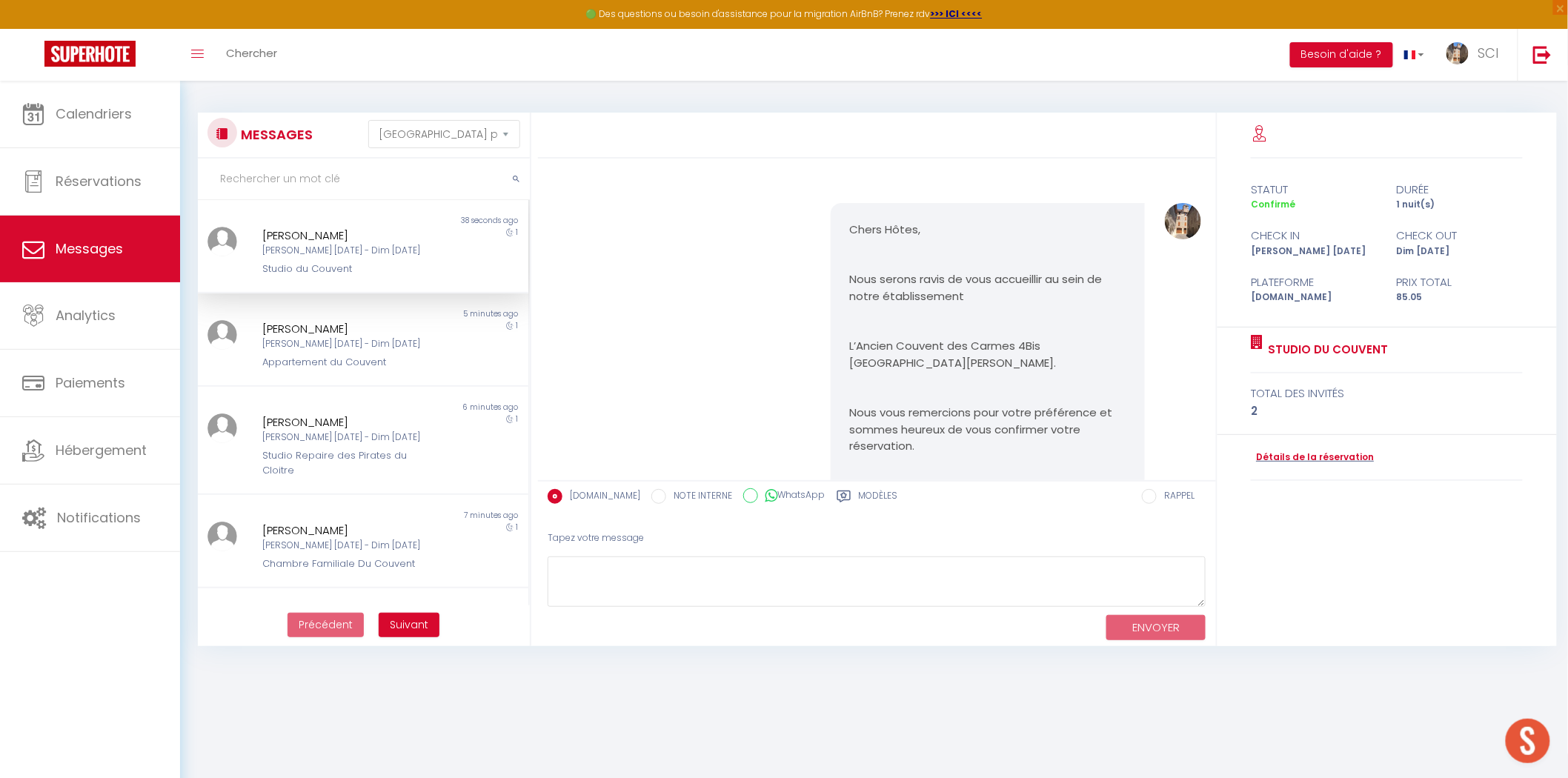
scroll to position [2699, 0]
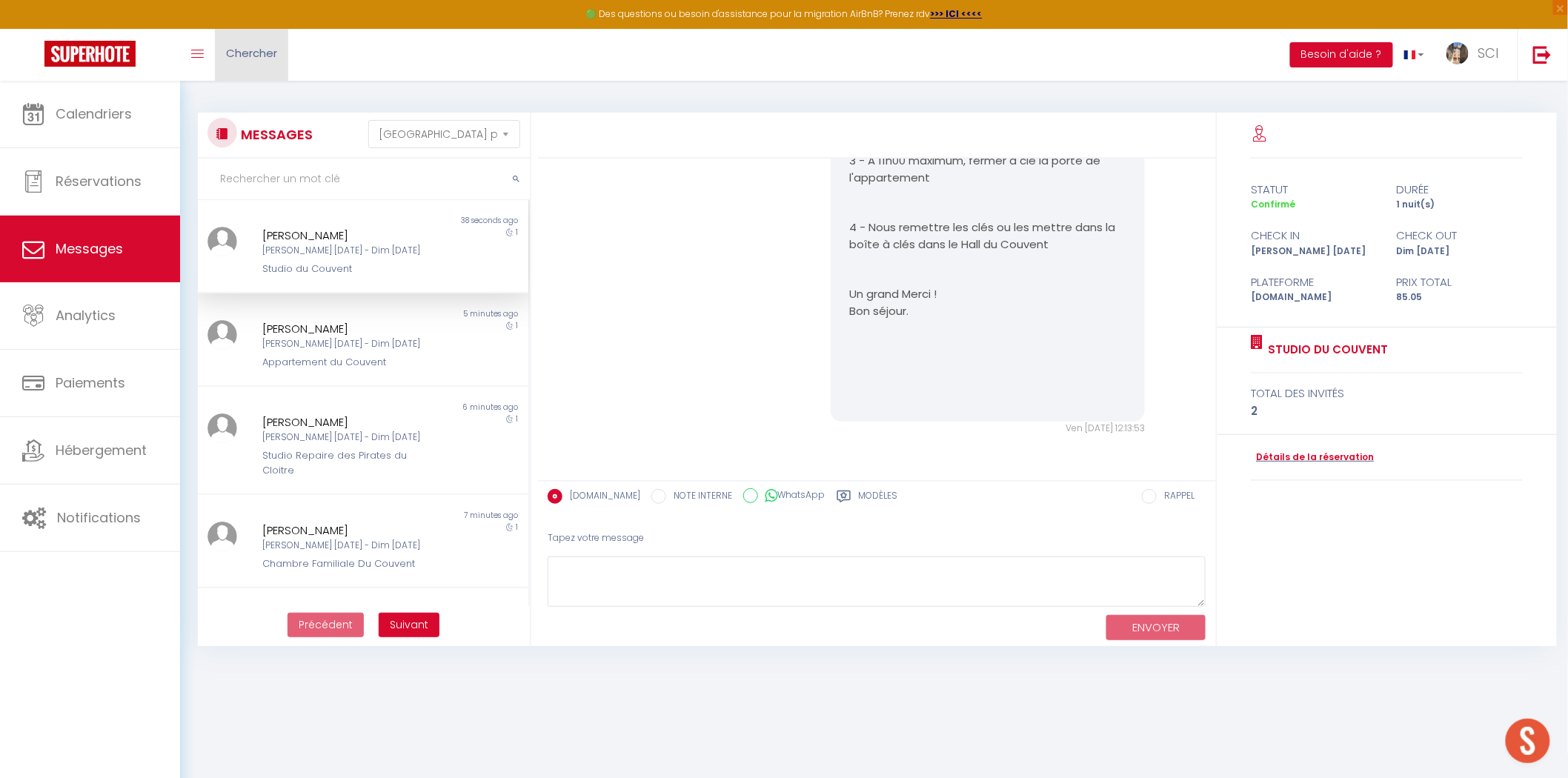
click at [254, 72] on link "Chercher" at bounding box center [251, 55] width 73 height 52
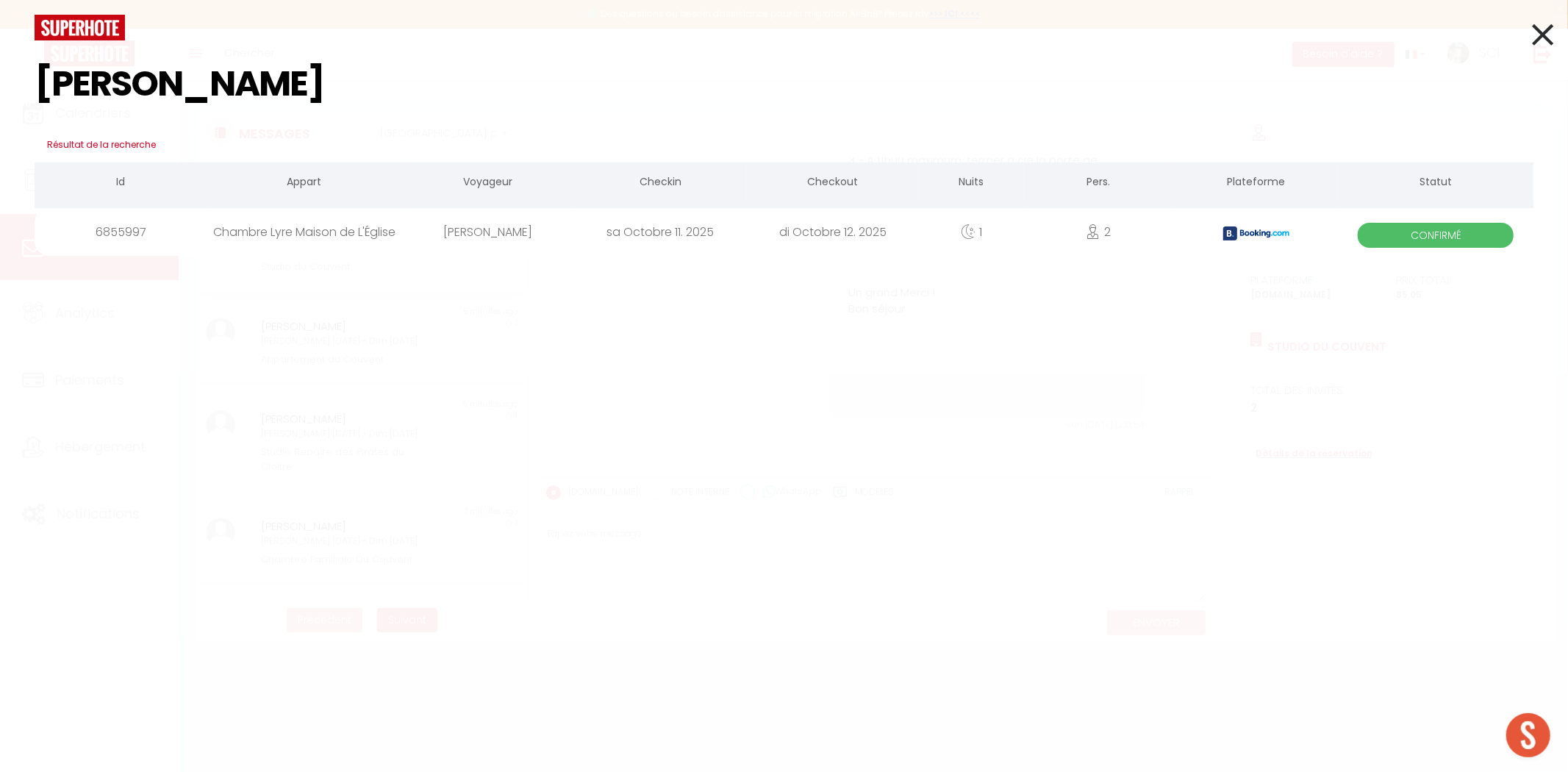
type input "barker"
click at [460, 228] on div "Sheila Barker" at bounding box center [488, 232] width 172 height 47
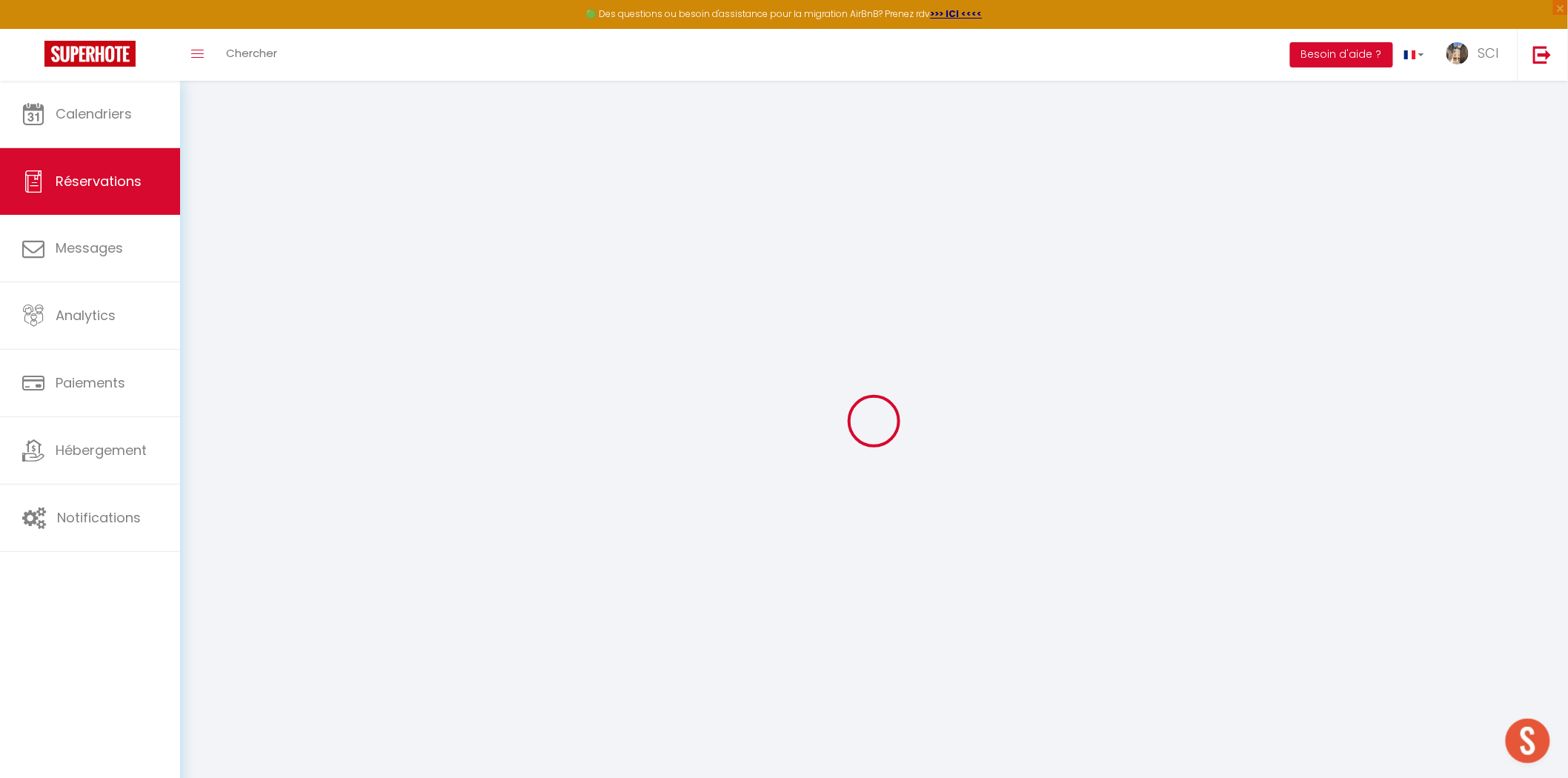
select select
checkbox input "false"
select select
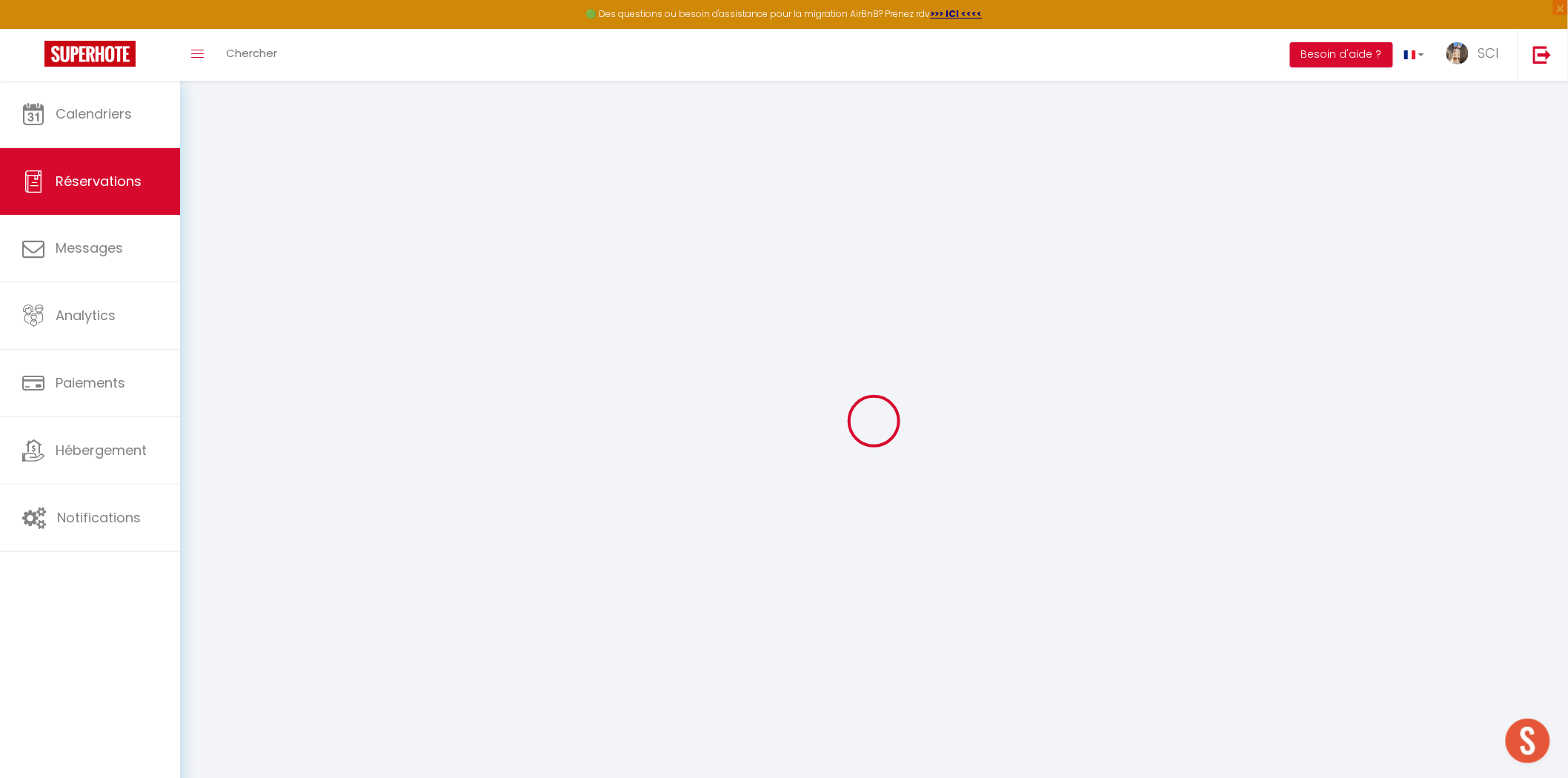
checkbox input "false"
type textarea "** THIS RESERVATION HAS BEEN PRE-PAID ** Reservation has a cancellation grace p…"
type textarea "LSH"
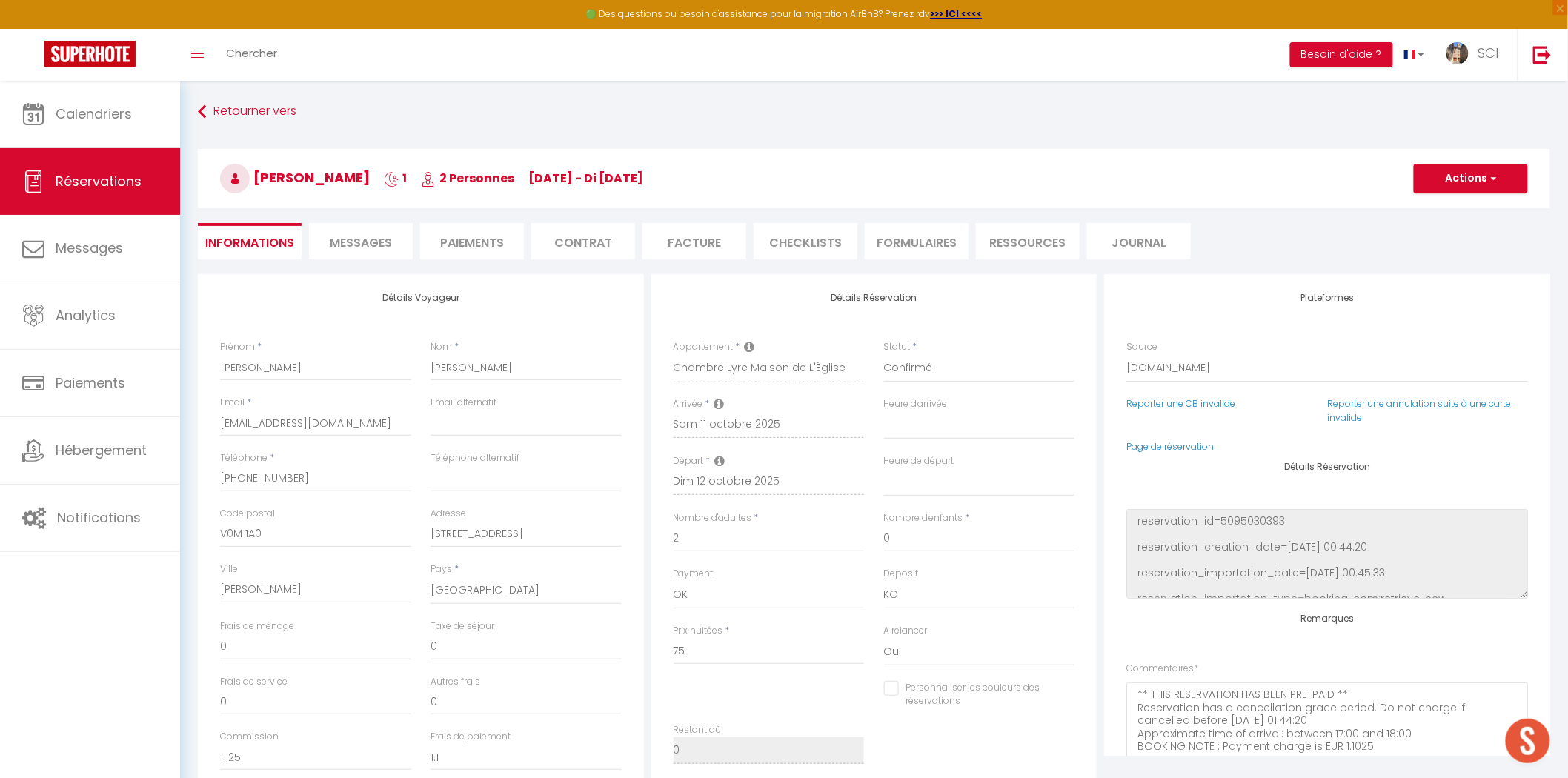
type input "3.75"
select select
checkbox input "false"
select select
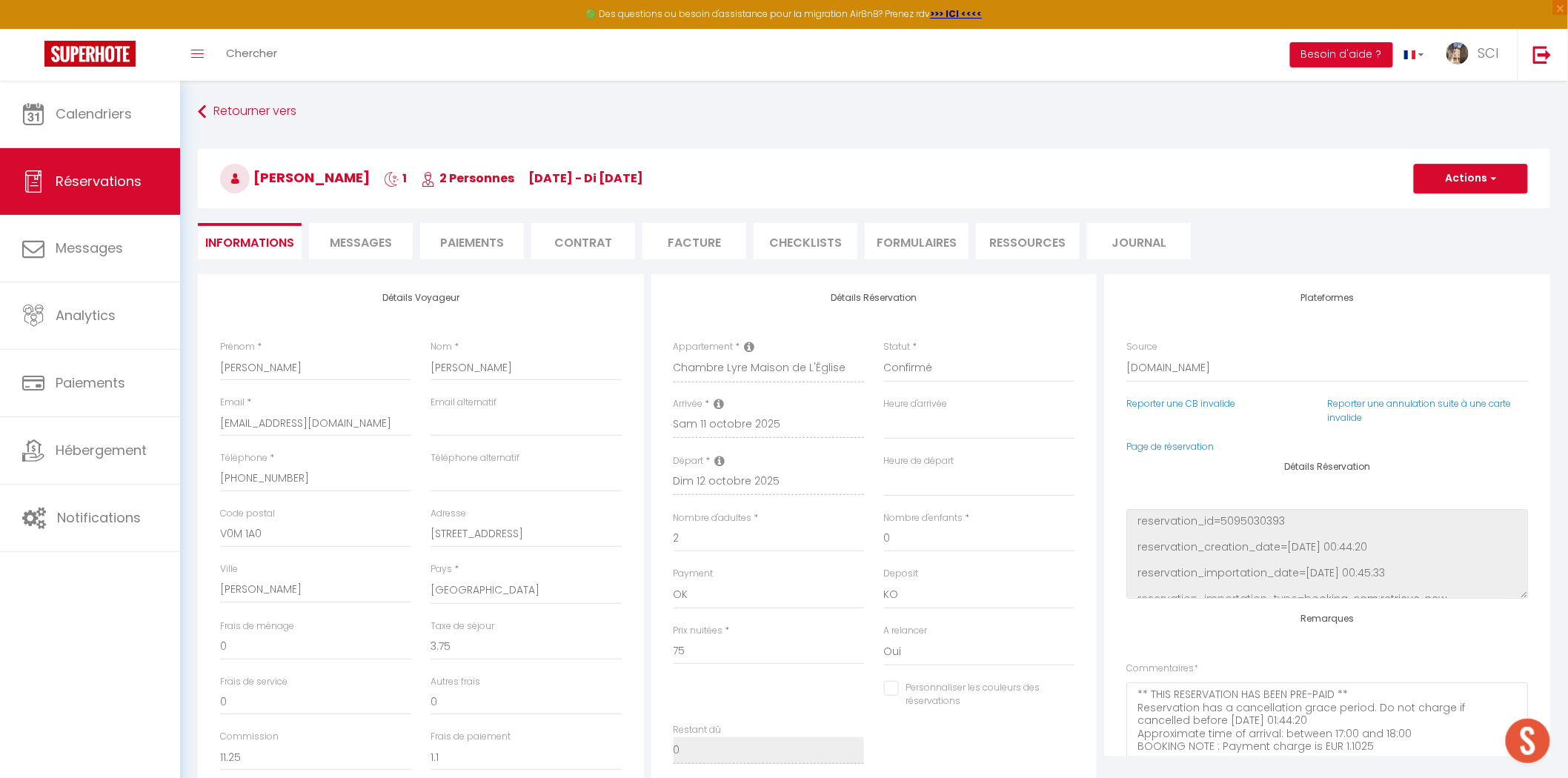
select select
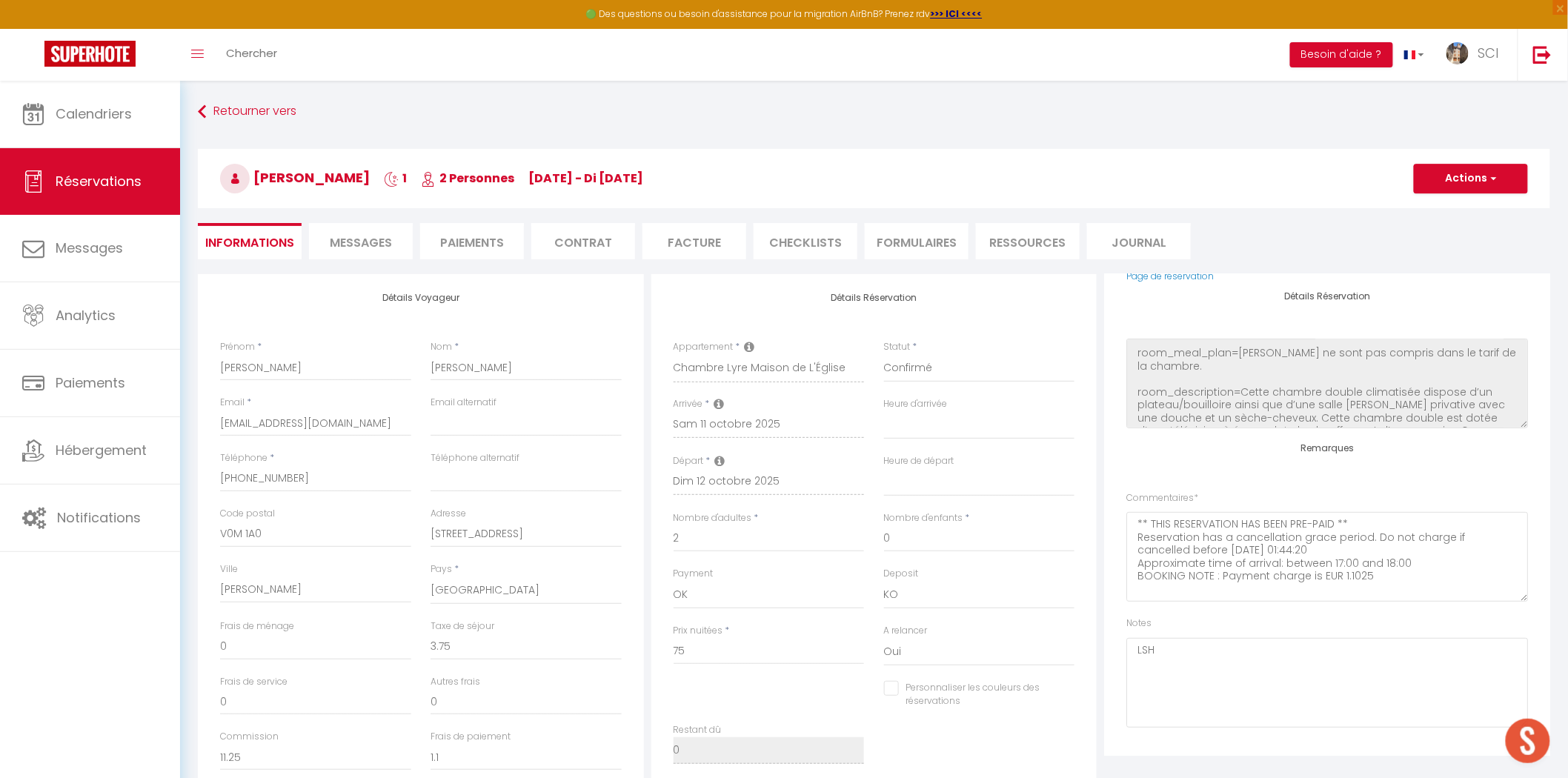
scroll to position [176, 0]
click at [354, 237] on span "Messages" at bounding box center [361, 242] width 62 height 17
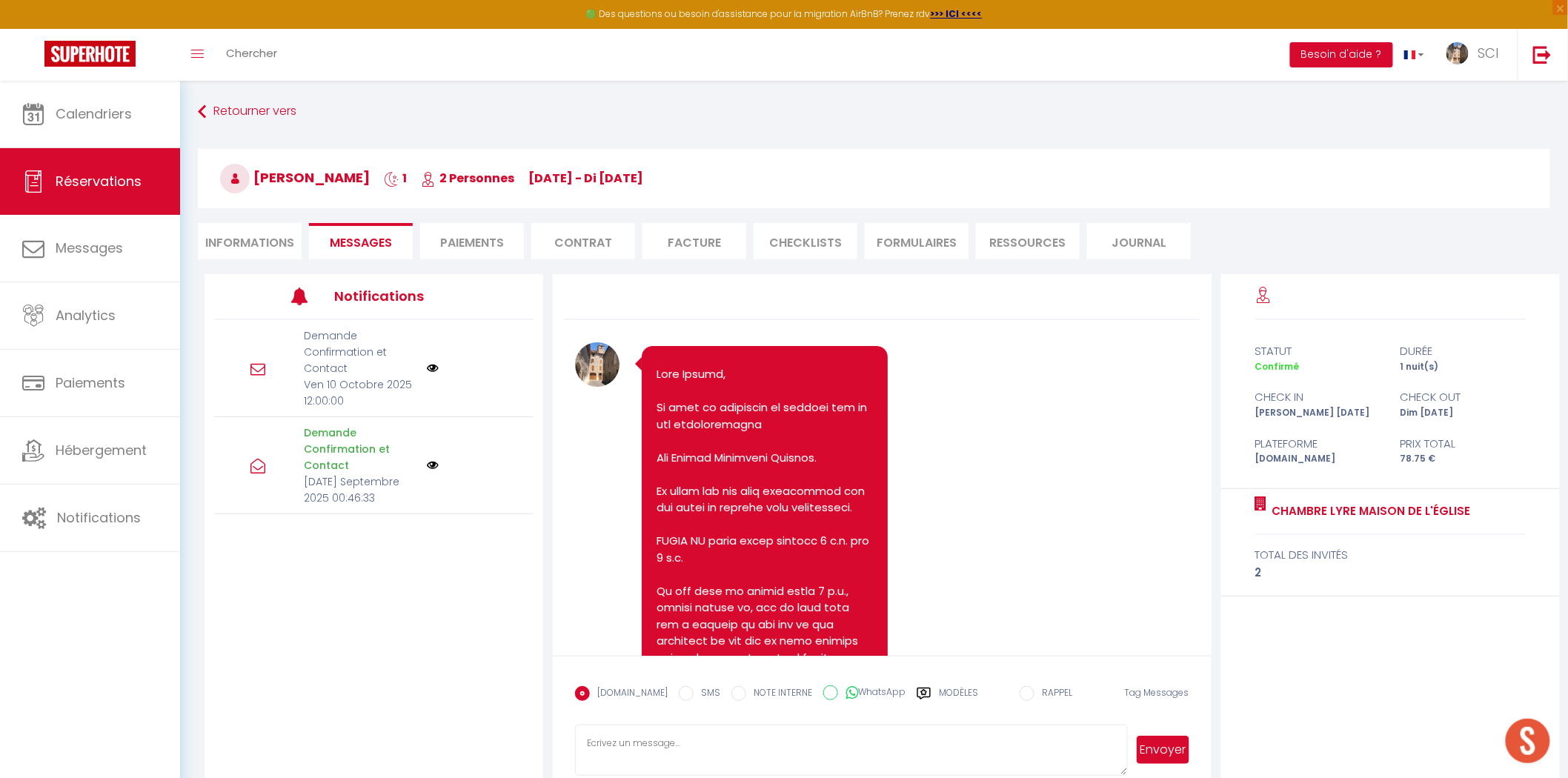
click at [684, 754] on textarea at bounding box center [851, 751] width 552 height 52
paste textarea "Bonjour Madame Monsieur Notre établissement est situé au 6 Rue Voltaire, en arr…"
click at [710, 743] on textarea at bounding box center [851, 751] width 552 height 52
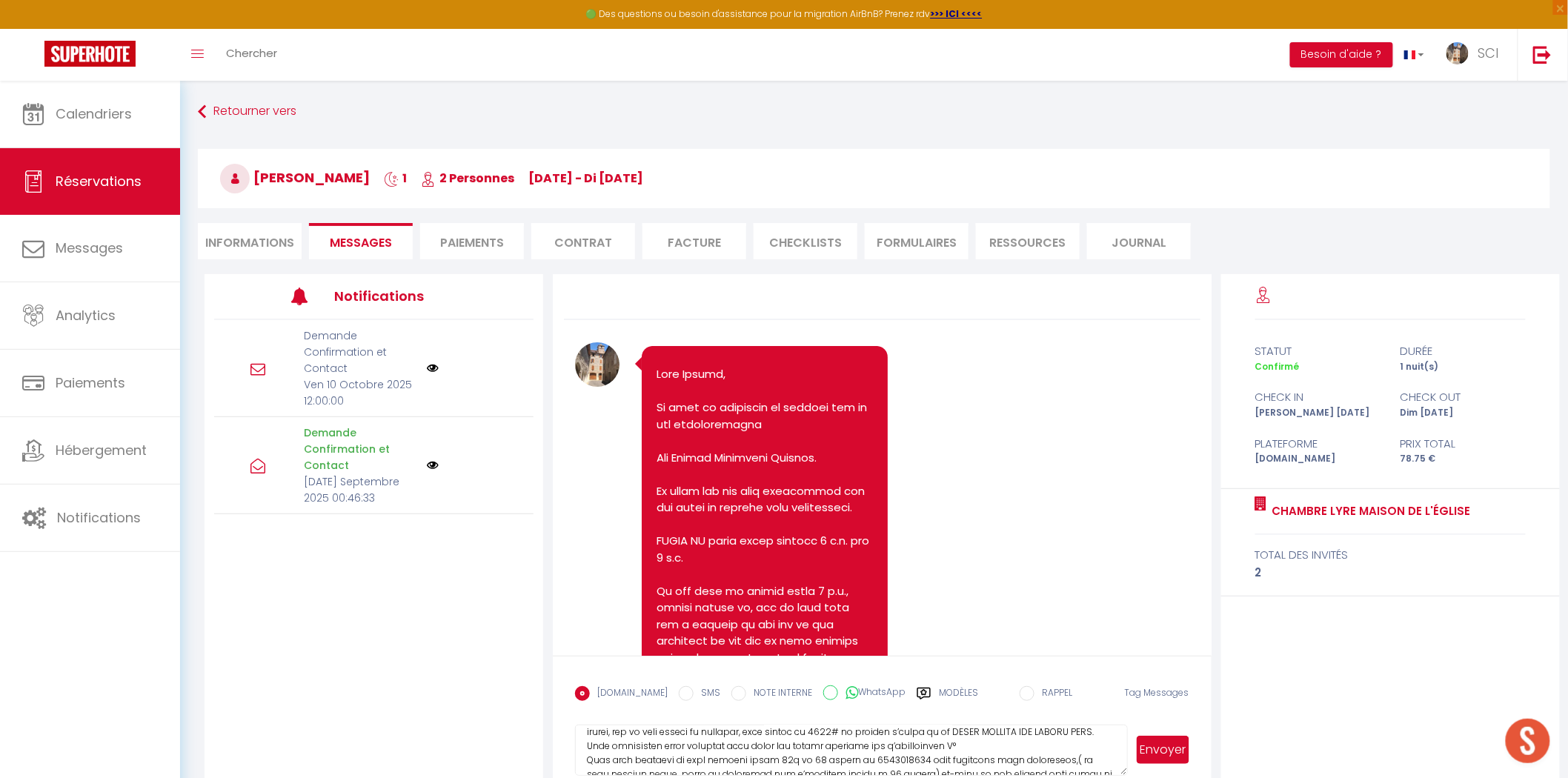
scroll to position [41, 0]
click at [964, 749] on textarea at bounding box center [851, 751] width 552 height 52
type textarea "Bonjour Madame Monsieur Barker, Notre établissement est situé au 6 Rue Voltaire…"
click at [1153, 749] on button "Envoyer" at bounding box center [1163, 750] width 52 height 28
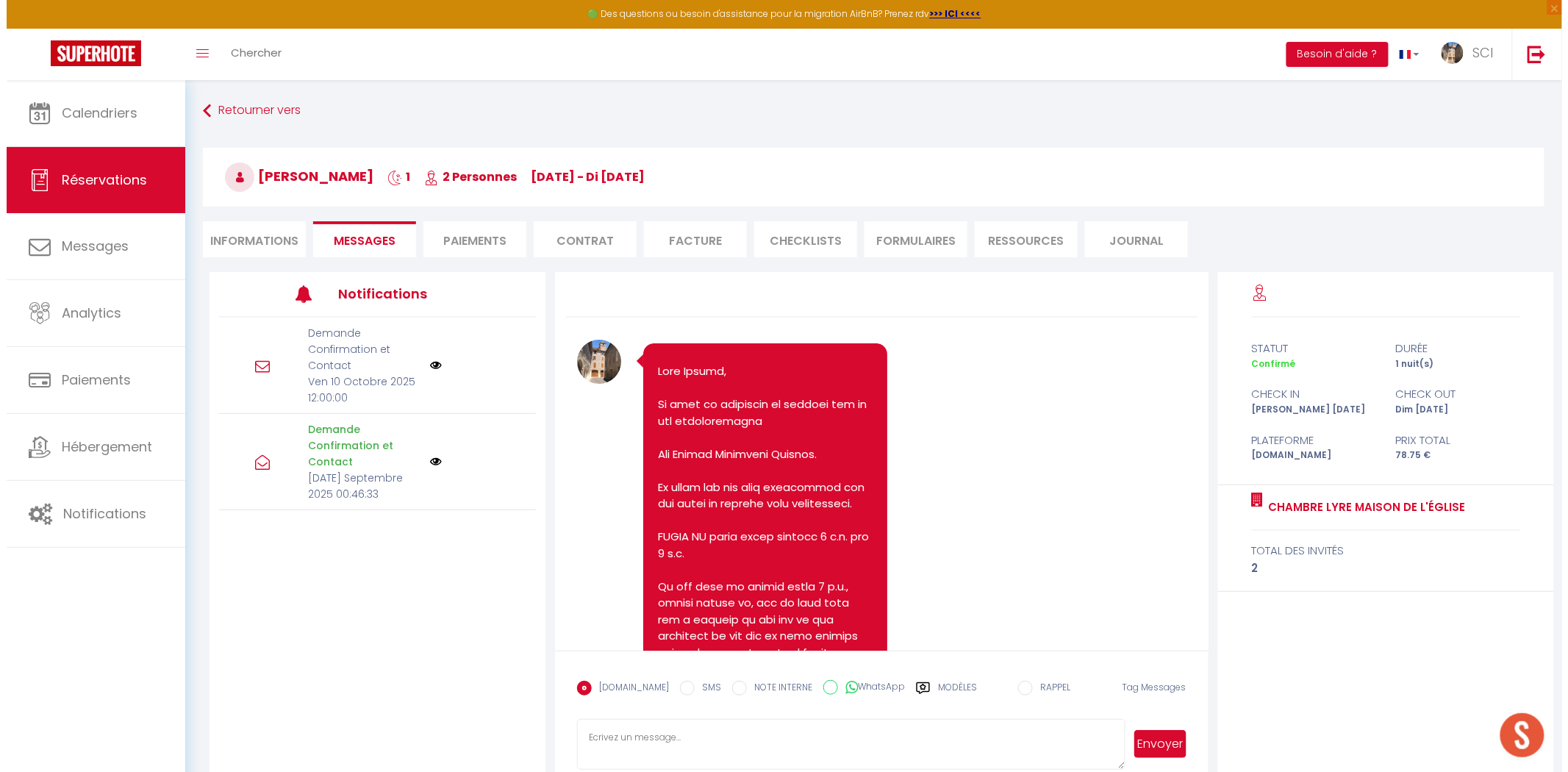
scroll to position [4263, 0]
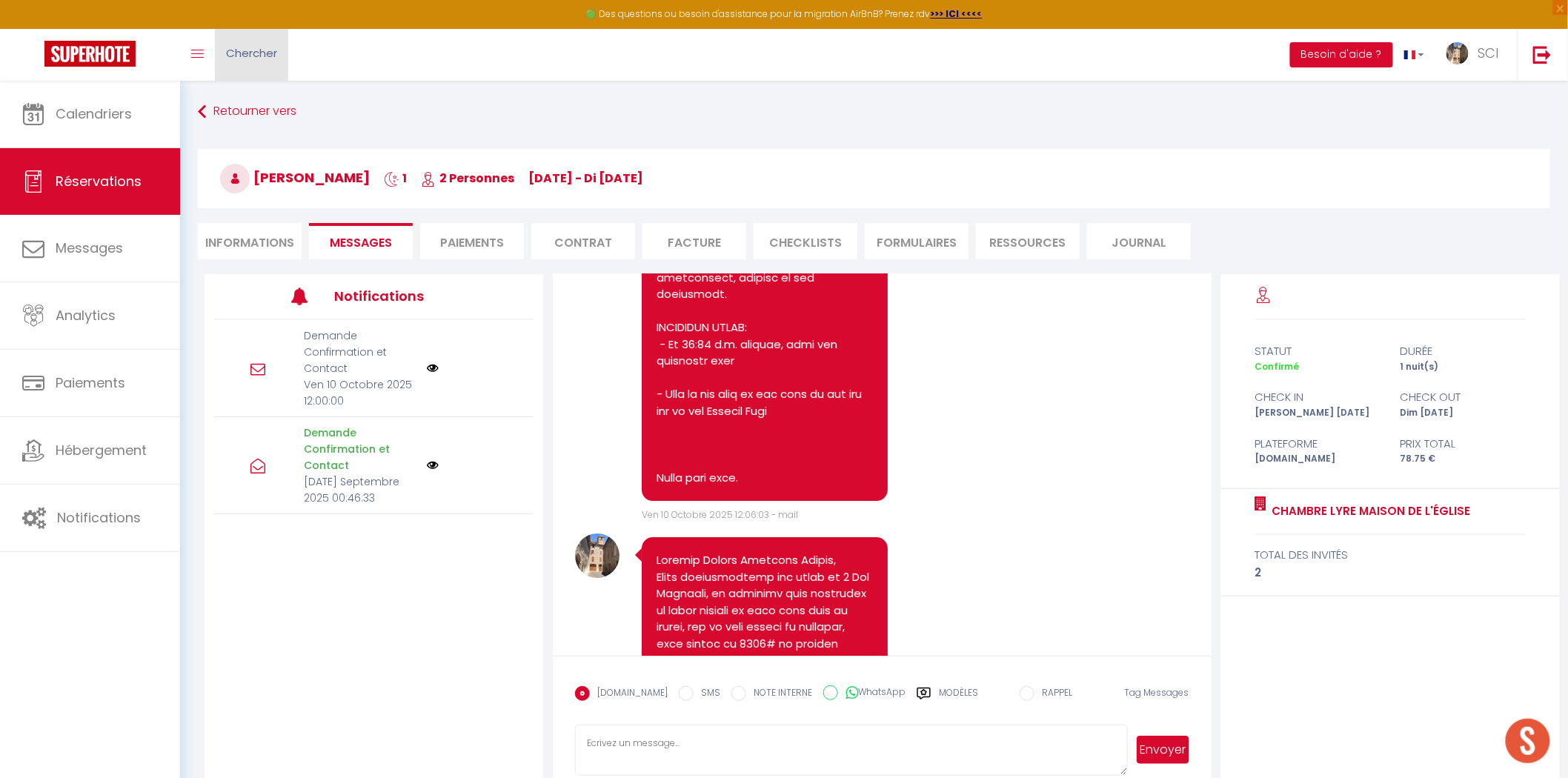
click at [277, 60] on span "Chercher" at bounding box center [252, 53] width 51 height 16
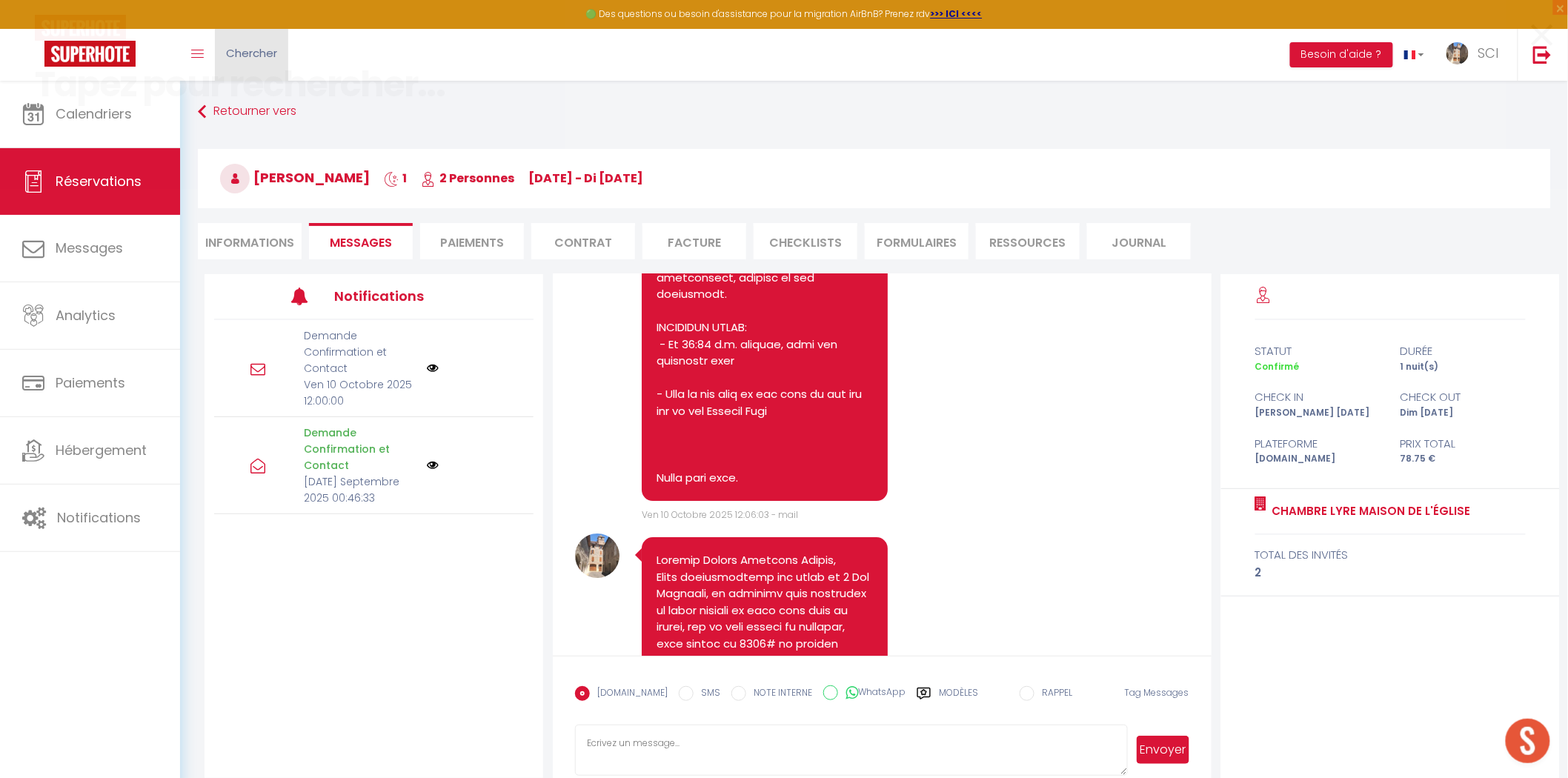
scroll to position [4264, 0]
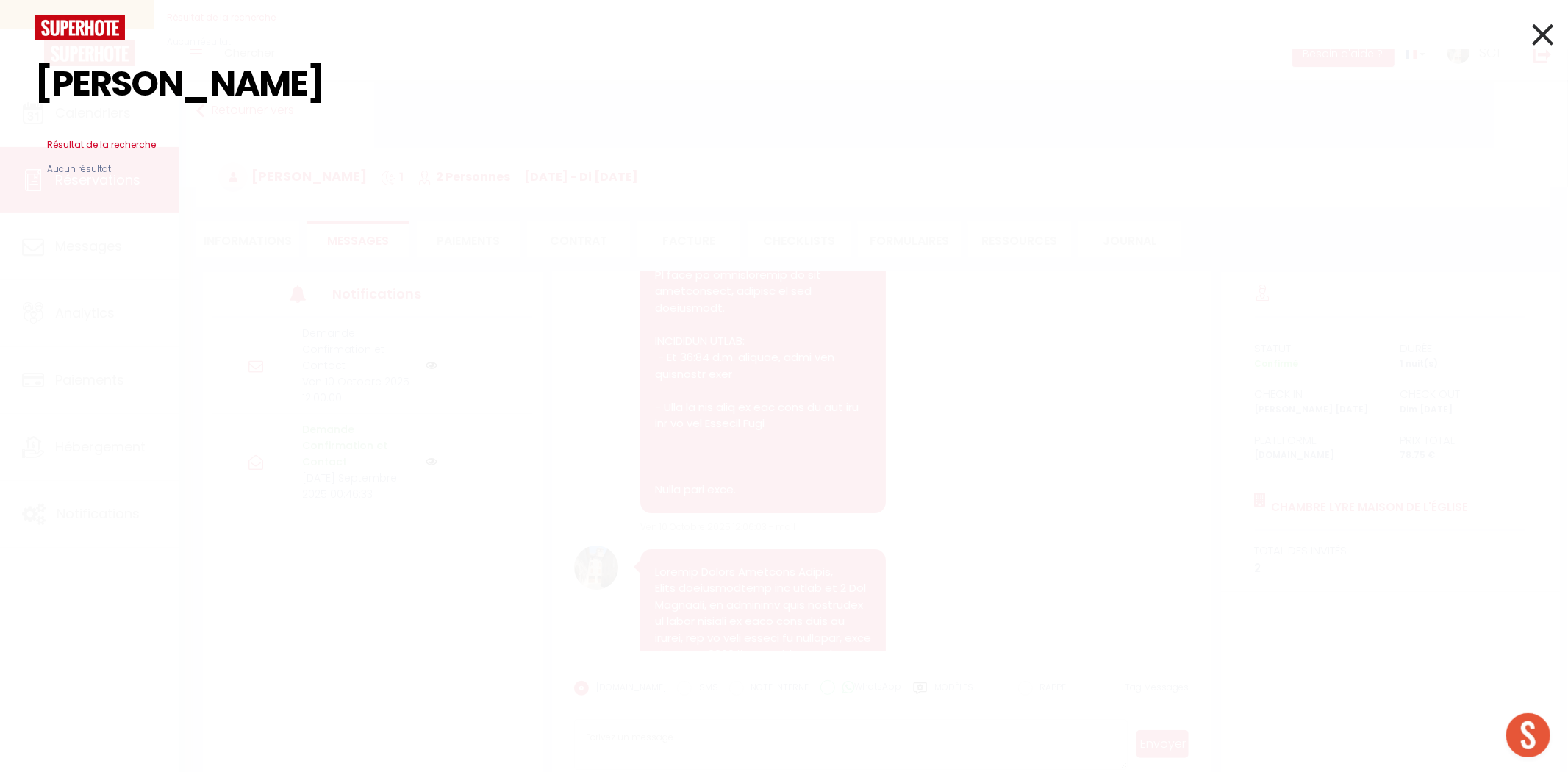
click at [118, 89] on input "genaro" at bounding box center [783, 83] width 1499 height 87
click at [93, 89] on input "genaro" at bounding box center [783, 83] width 1499 height 87
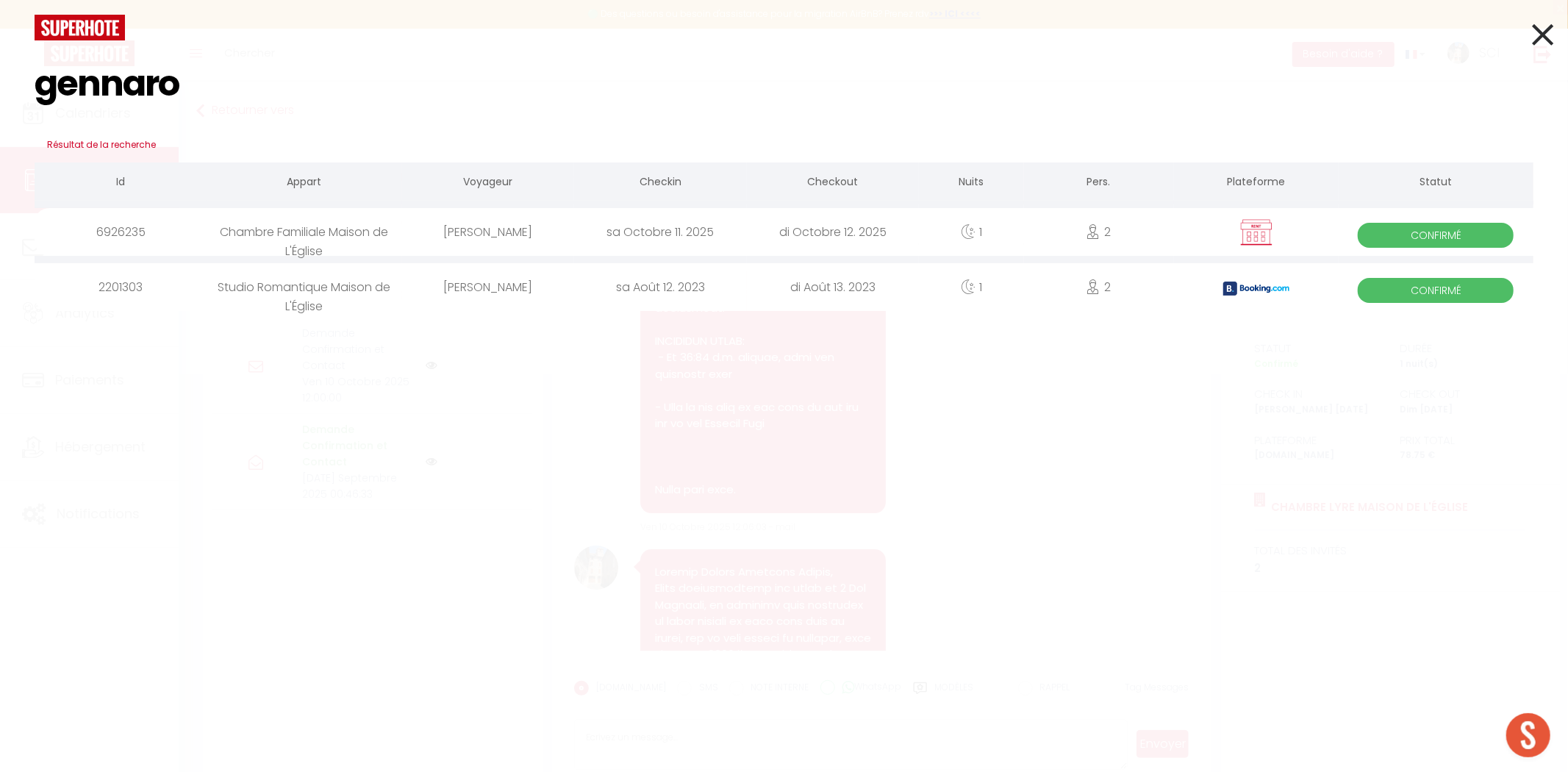
type input "gennaro"
click at [497, 230] on div "[PERSON_NAME]" at bounding box center [488, 232] width 172 height 47
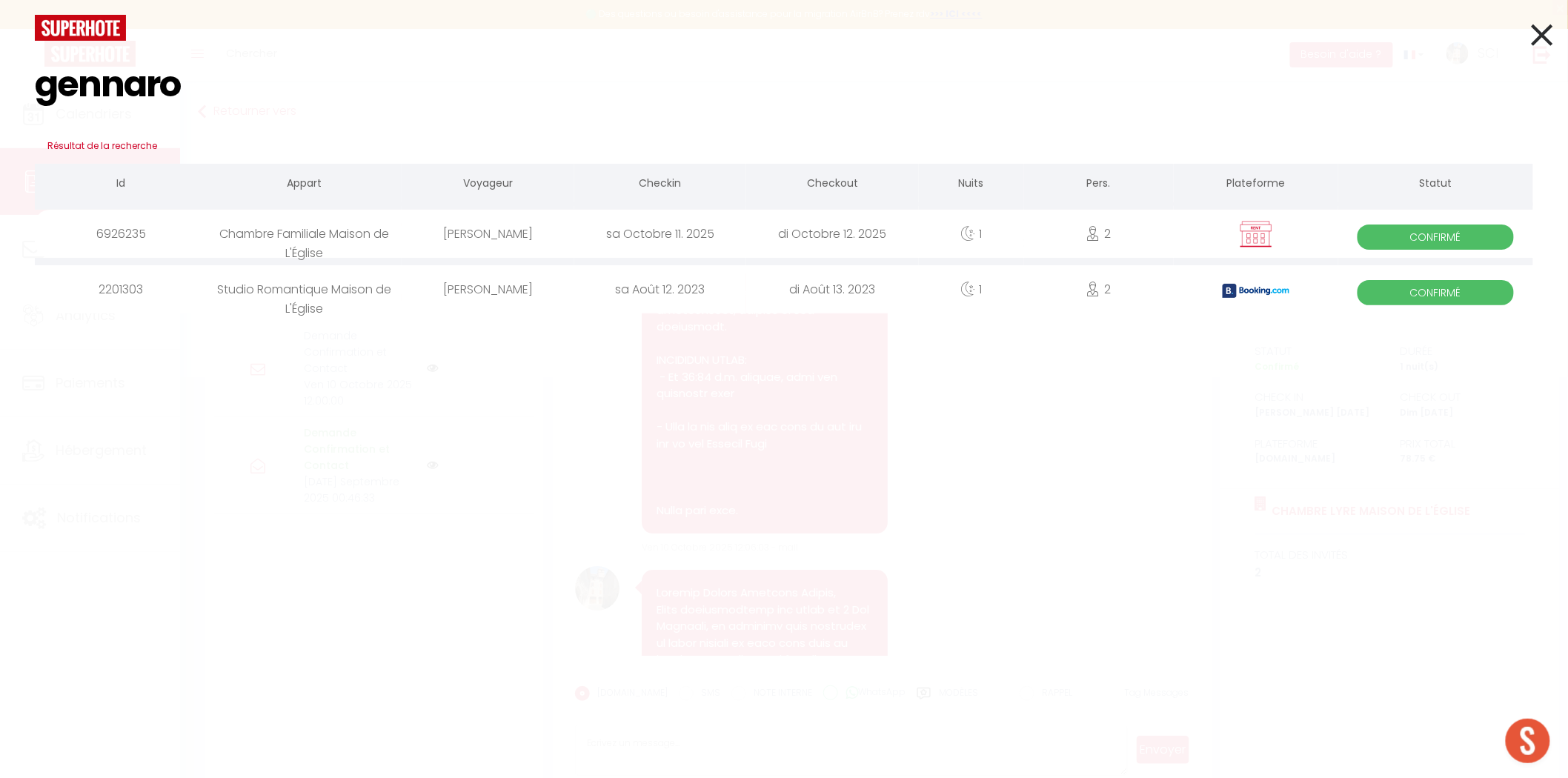
select select
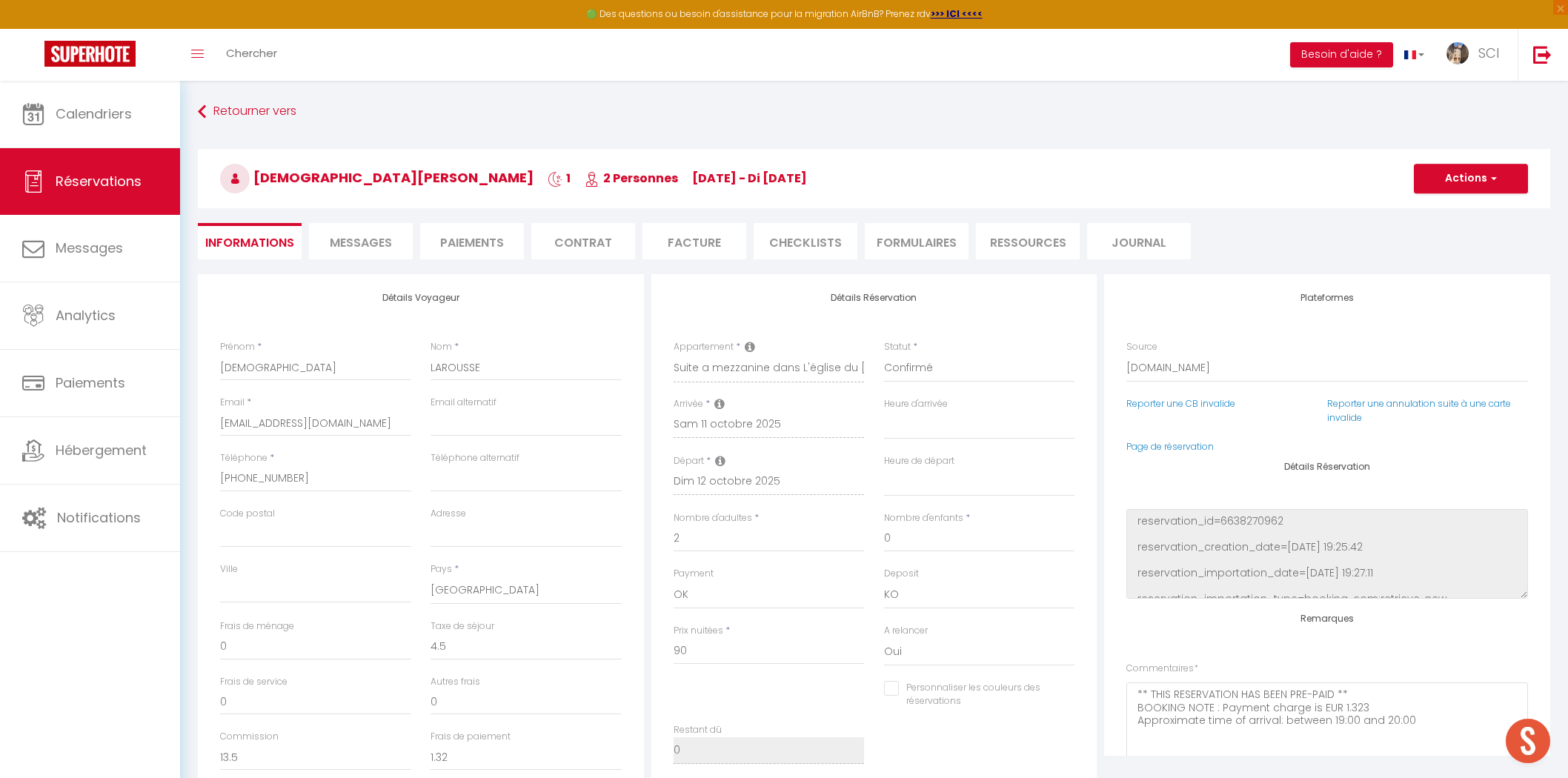
select select "36499"
select select
select select "14"
select select "2"
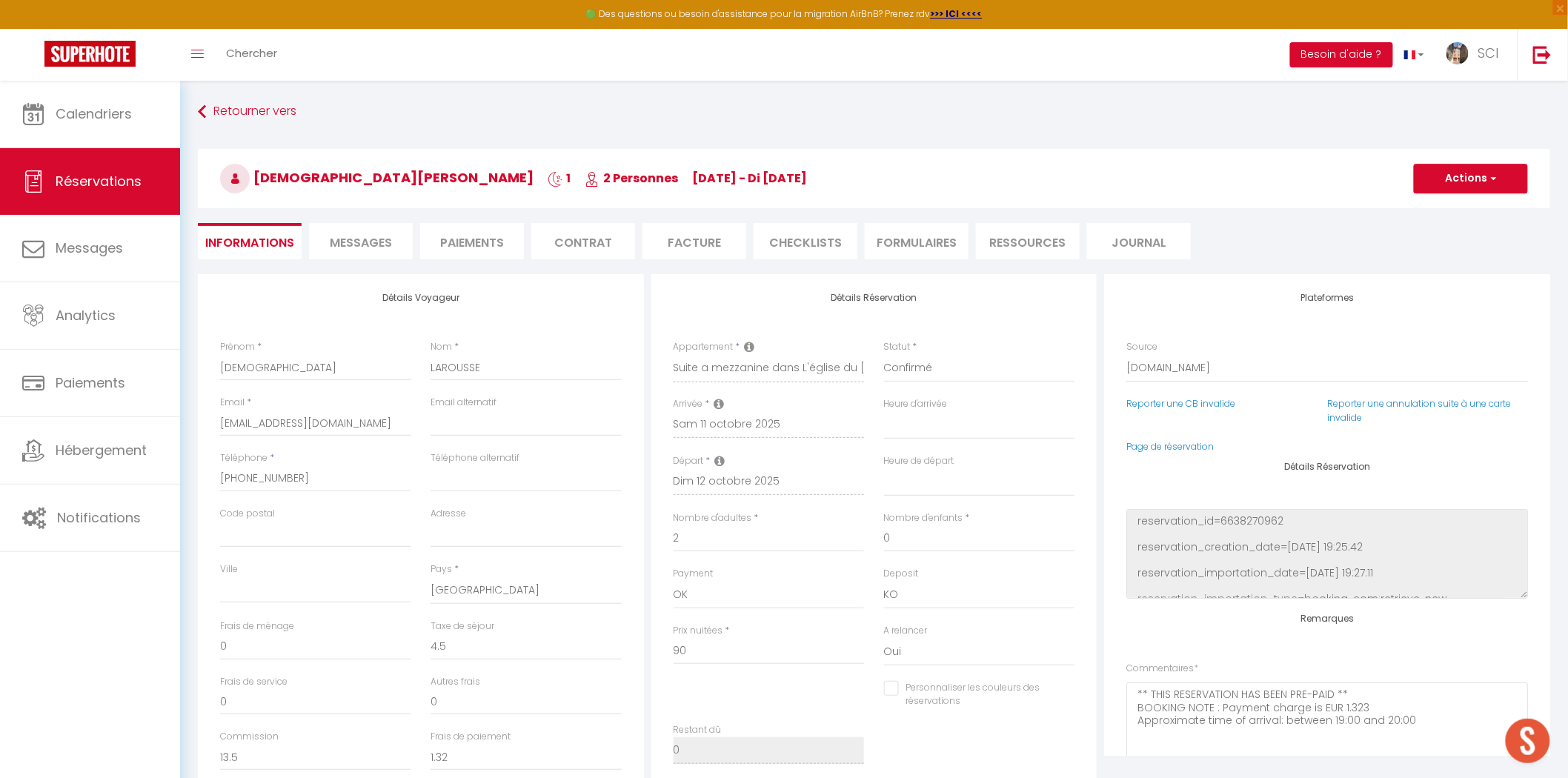
scroll to position [176, 0]
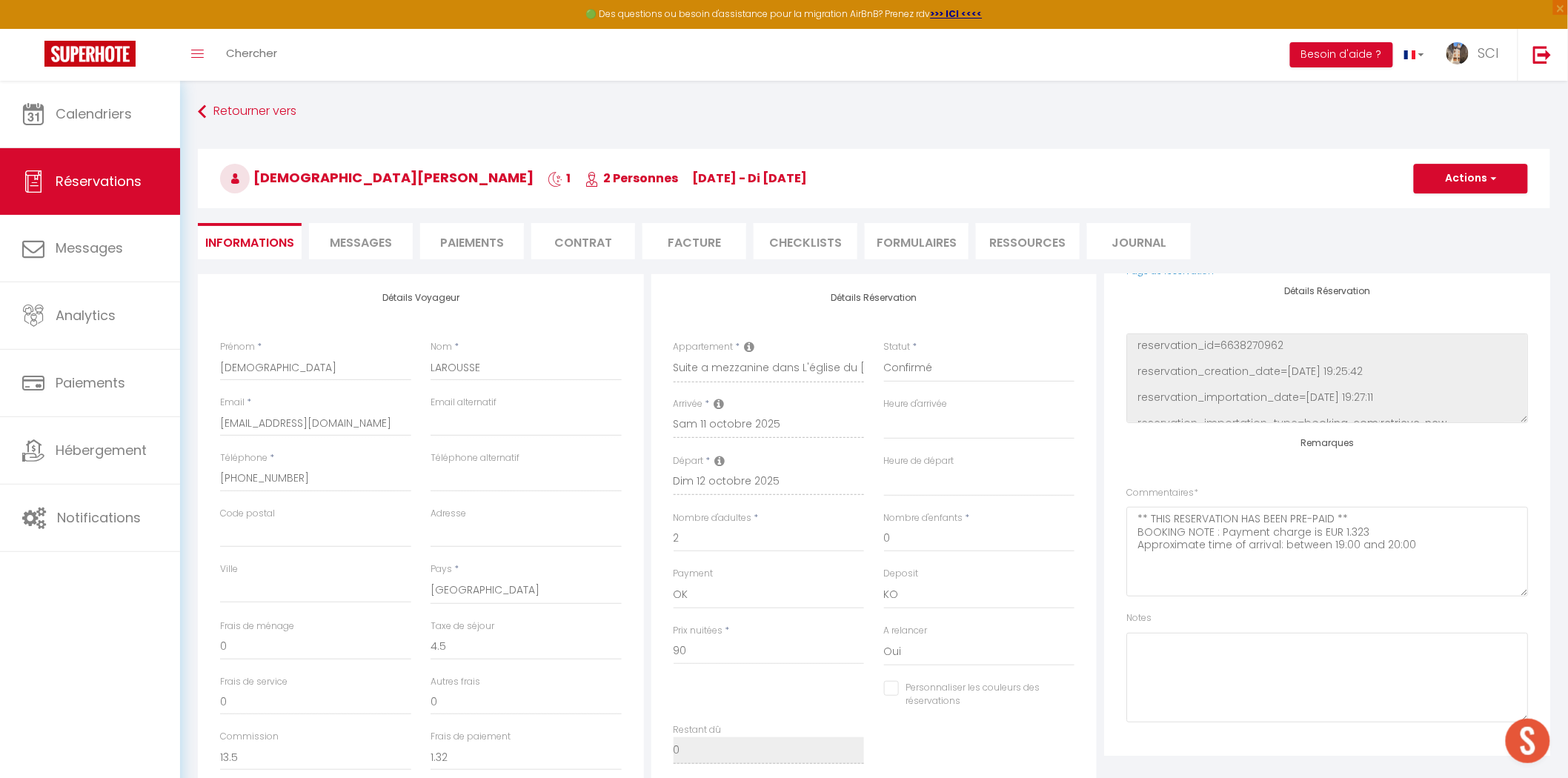
select select
checkbox input "false"
select select
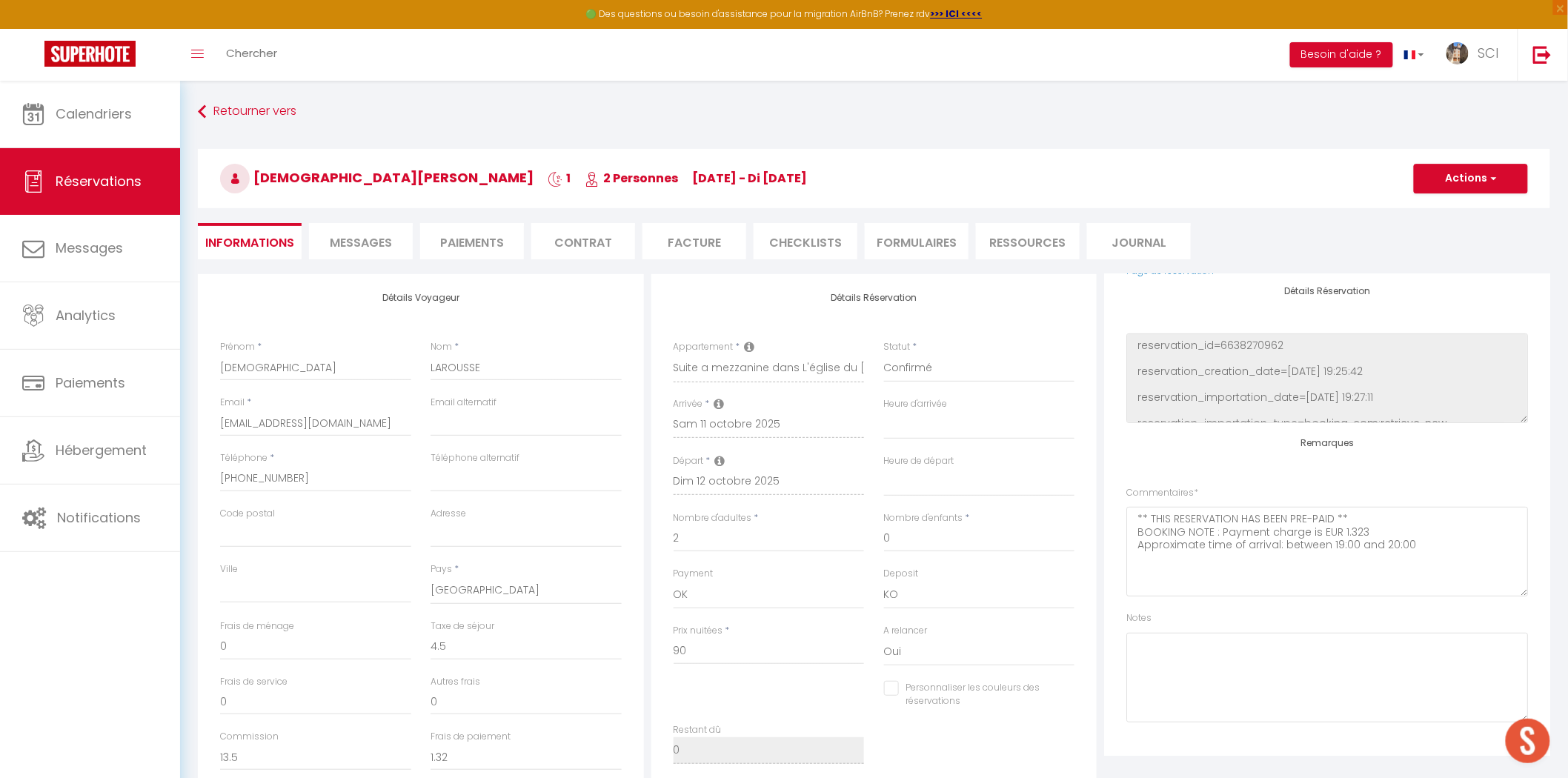
checkbox input "false"
select select
checkbox input "false"
select select
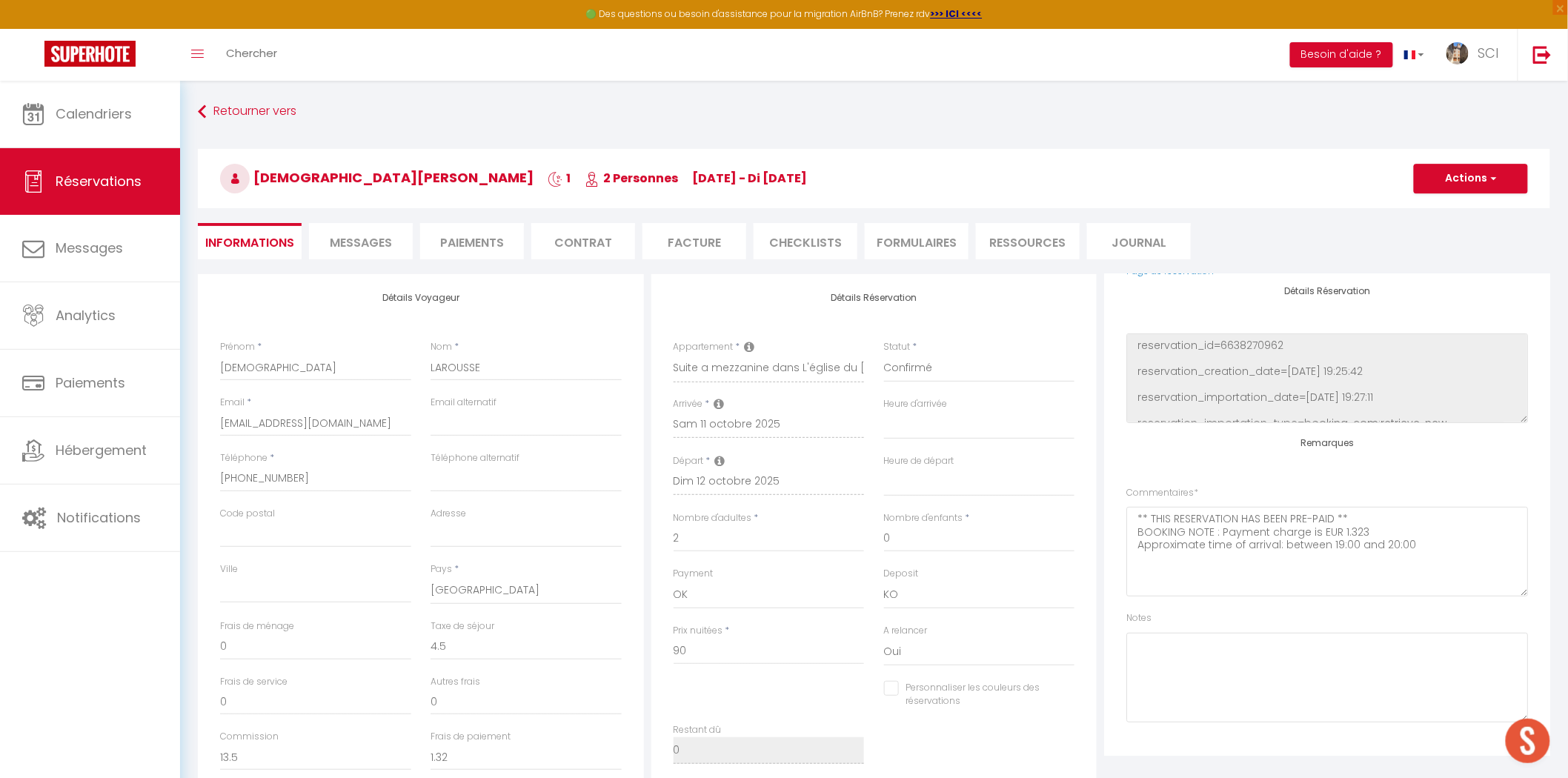
select select
checkbox input "false"
select select
checkbox input "false"
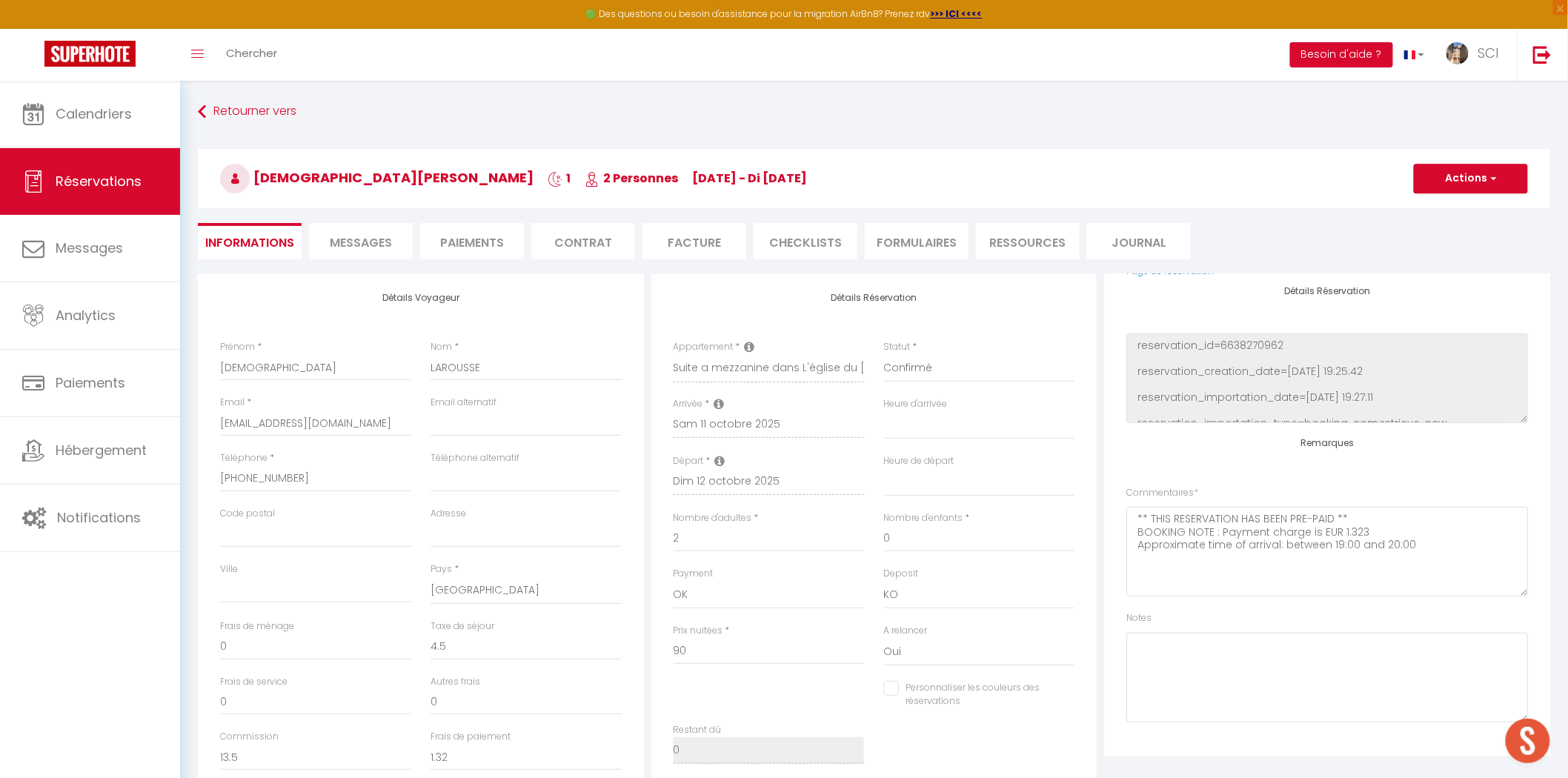
select select
checkbox input "false"
select select
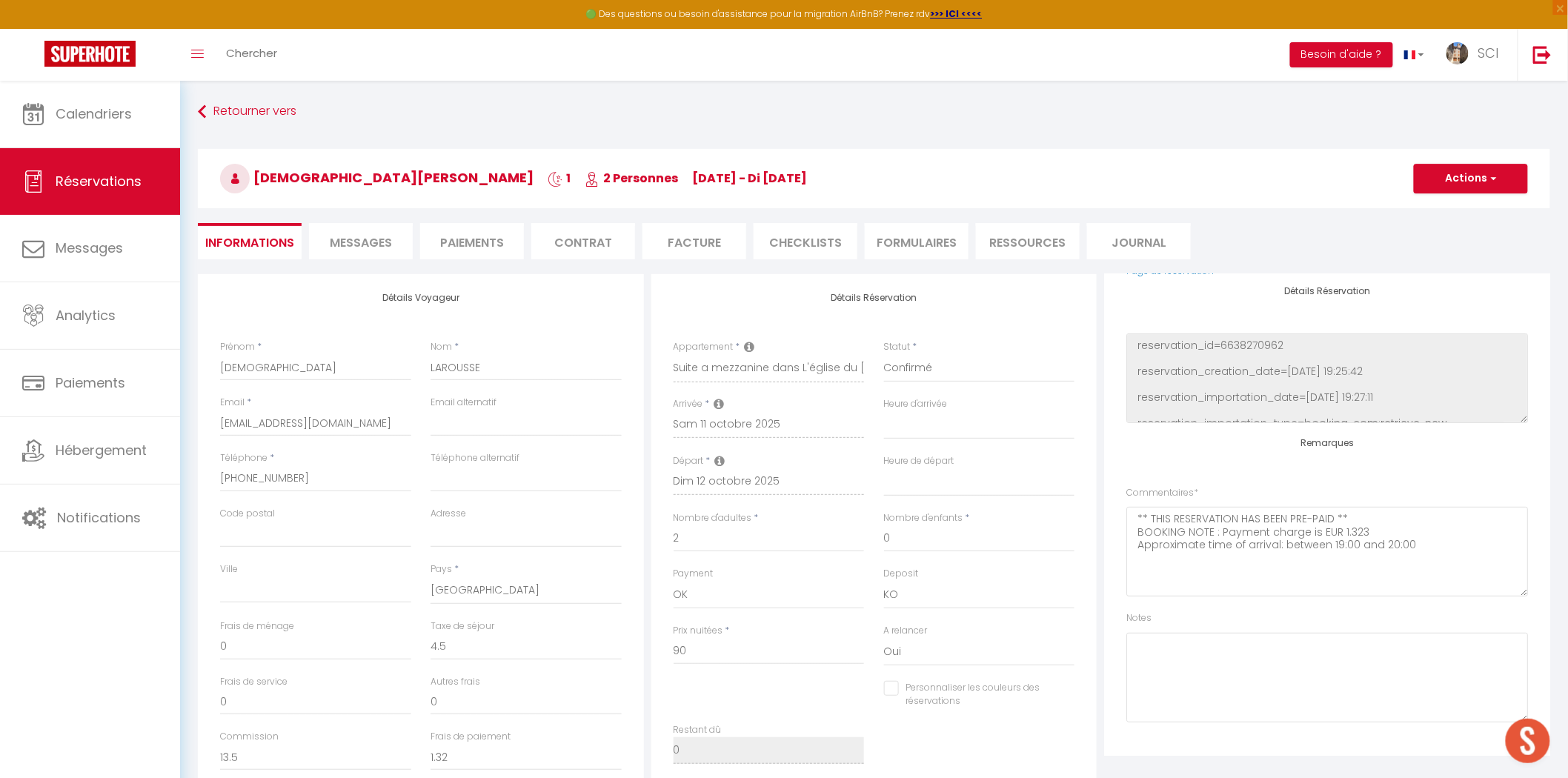
checkbox input "false"
select select
checkbox input "false"
select select
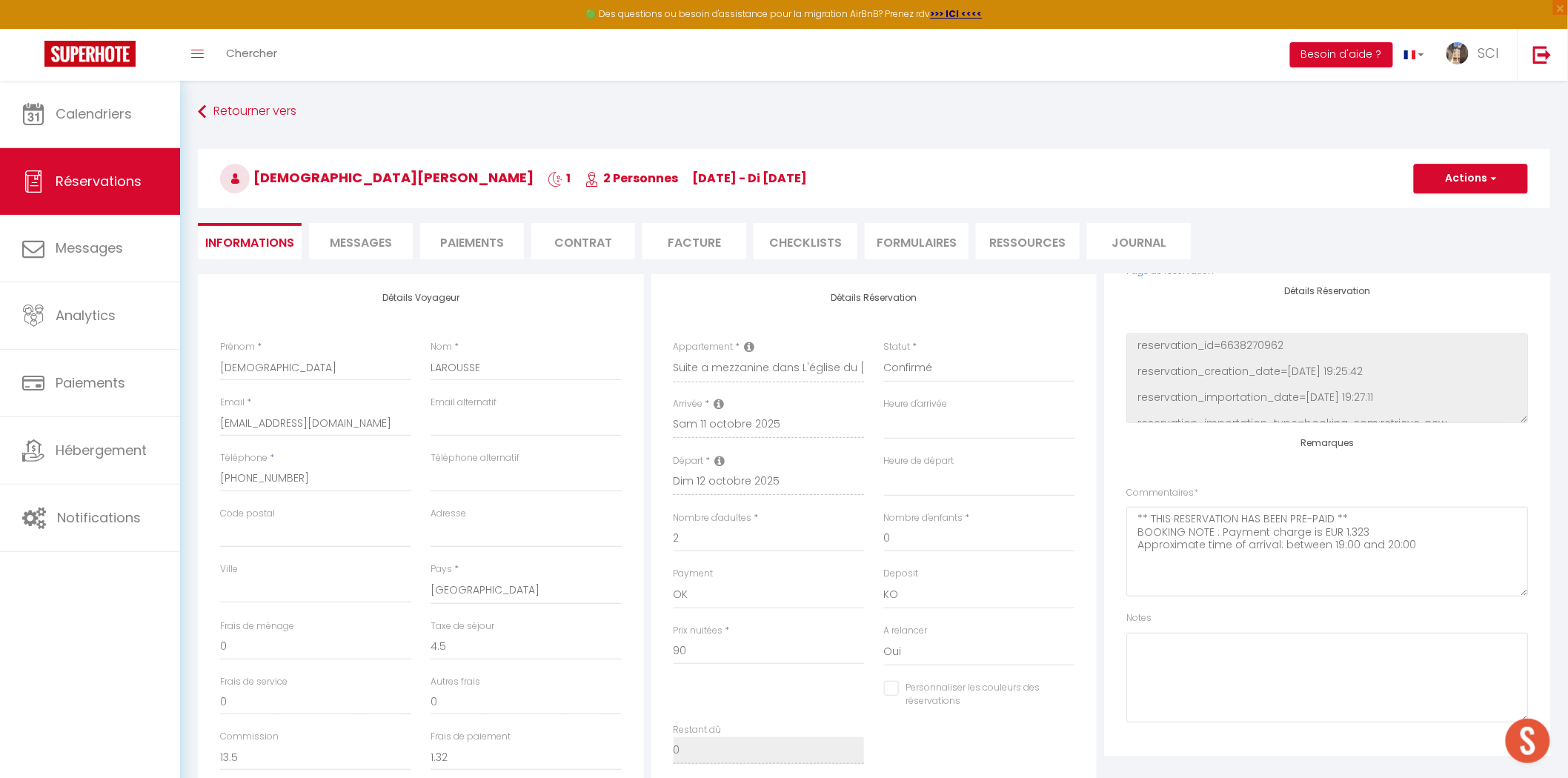
select select
checkbox input "false"
select select
checkbox input "false"
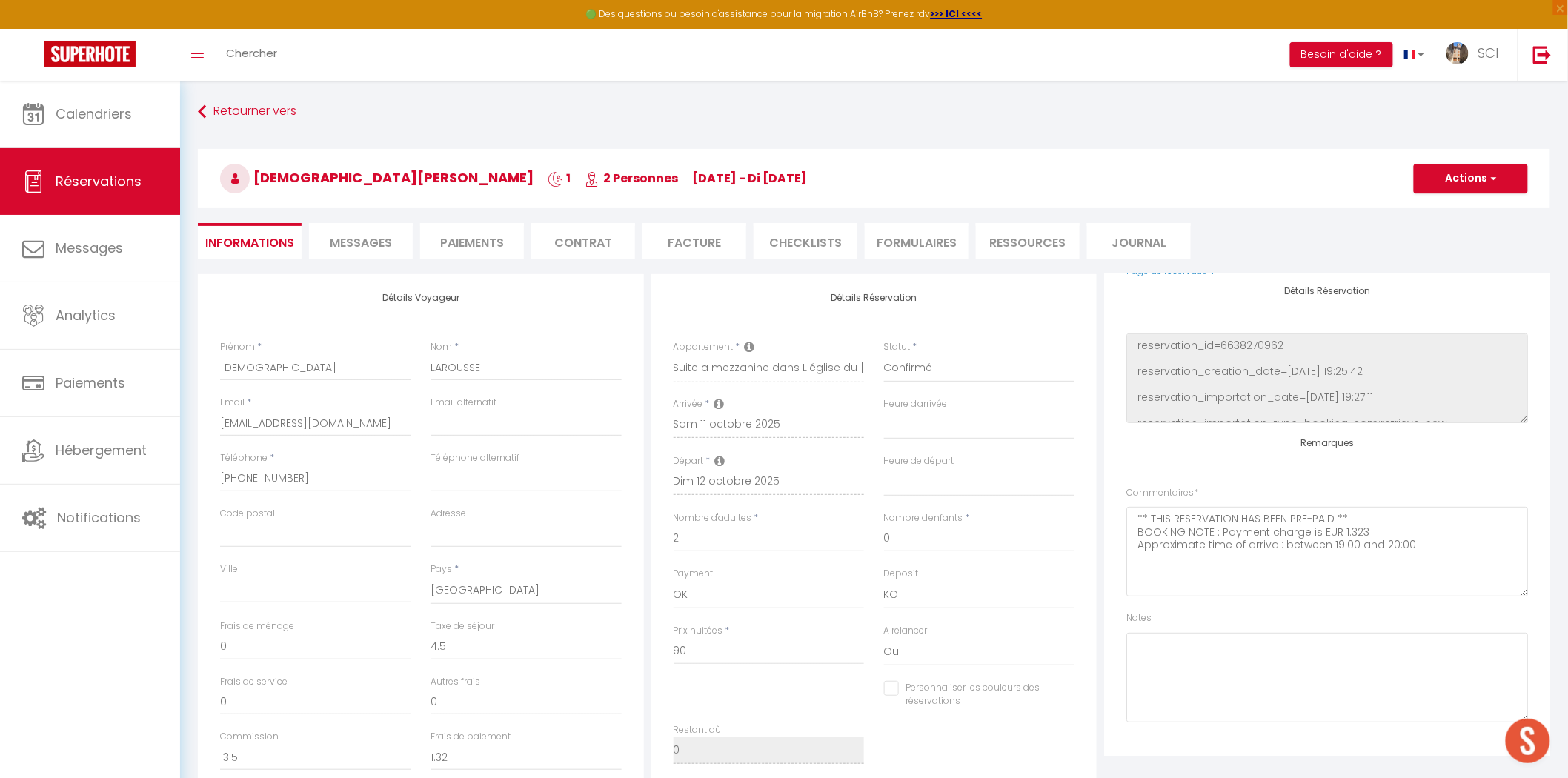
select select
checkbox input "false"
select select
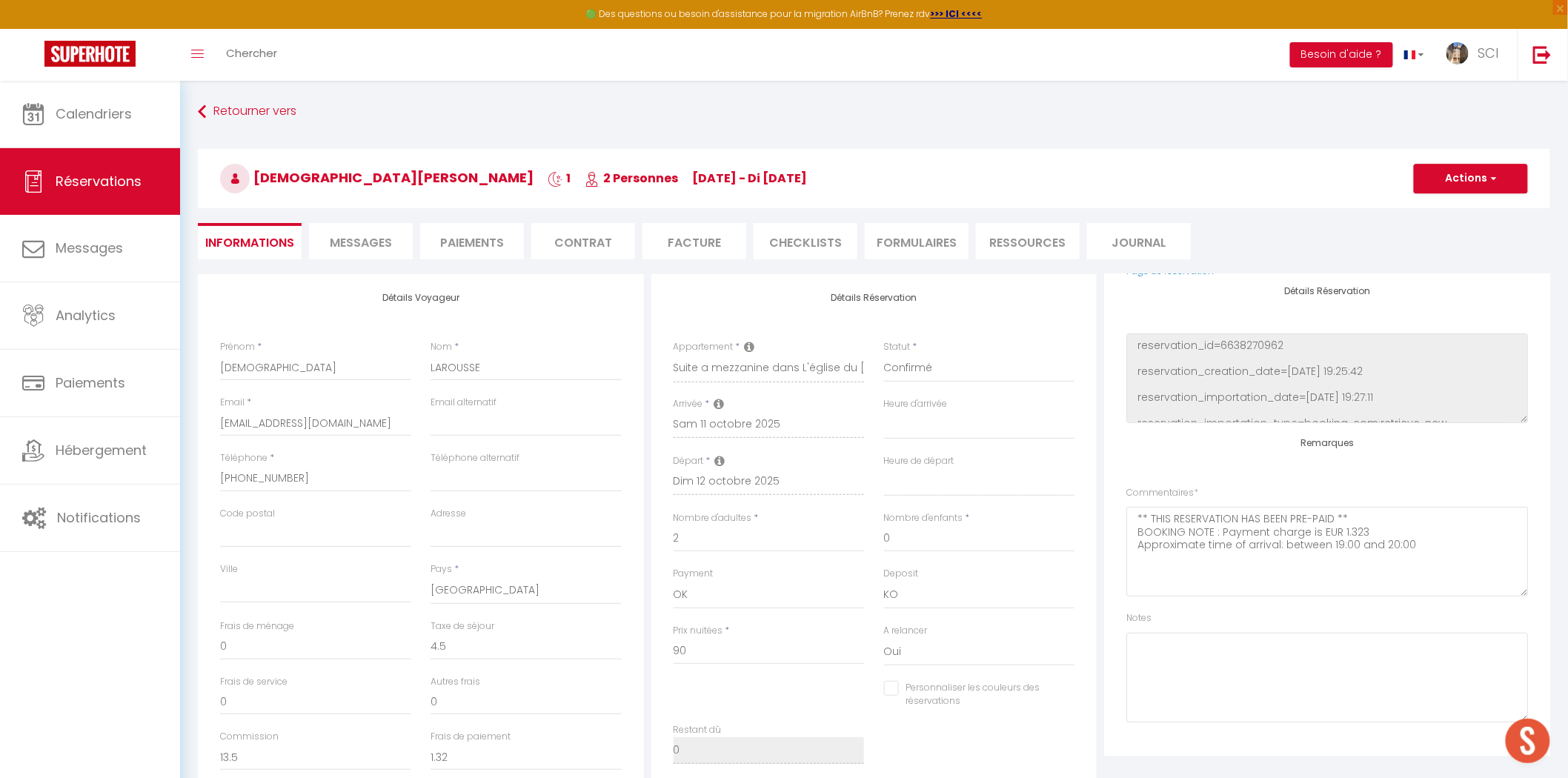
checkbox input "false"
select select
checkbox input "false"
select select
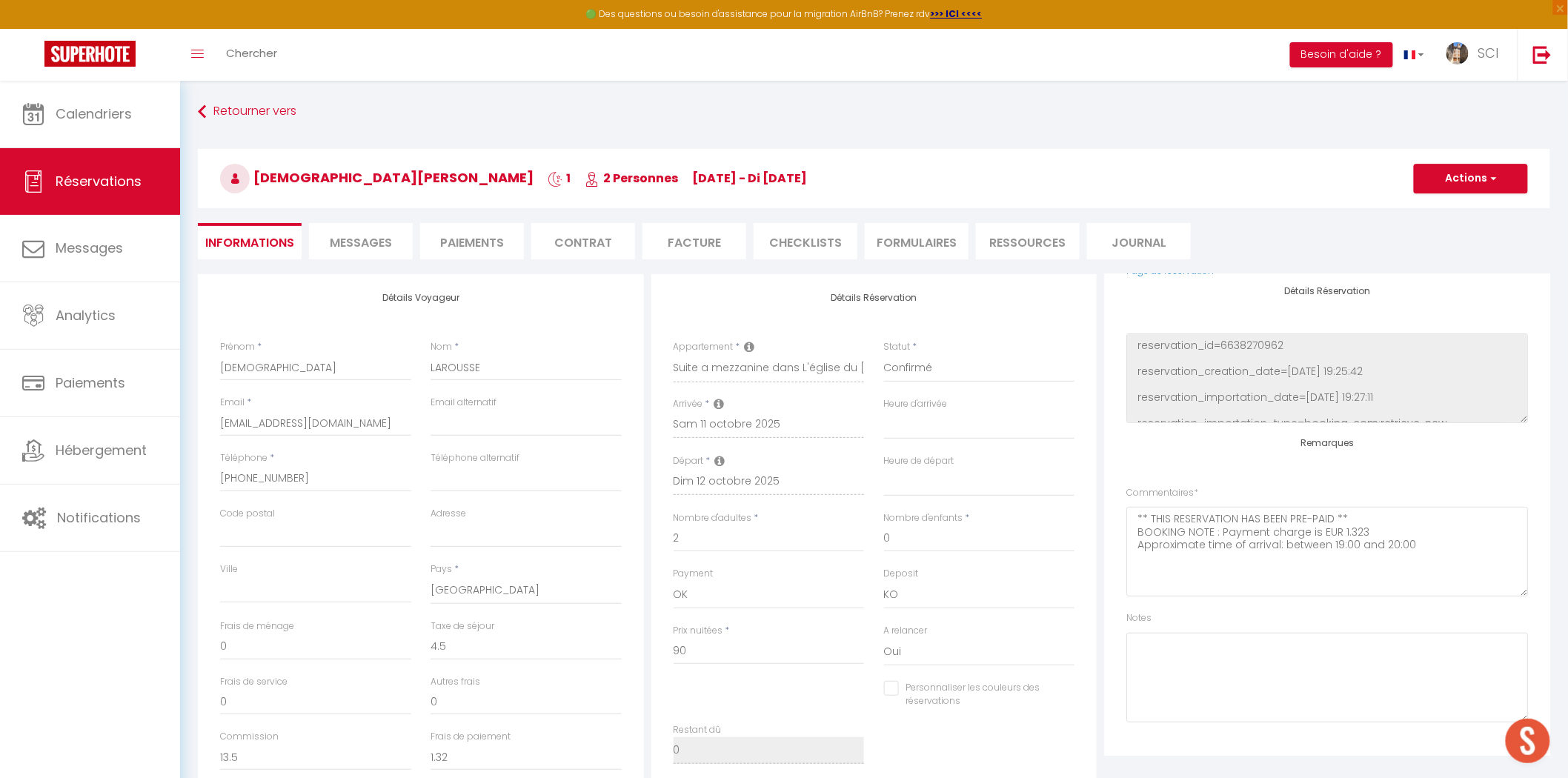
select select
checkbox input "false"
select select
checkbox input "false"
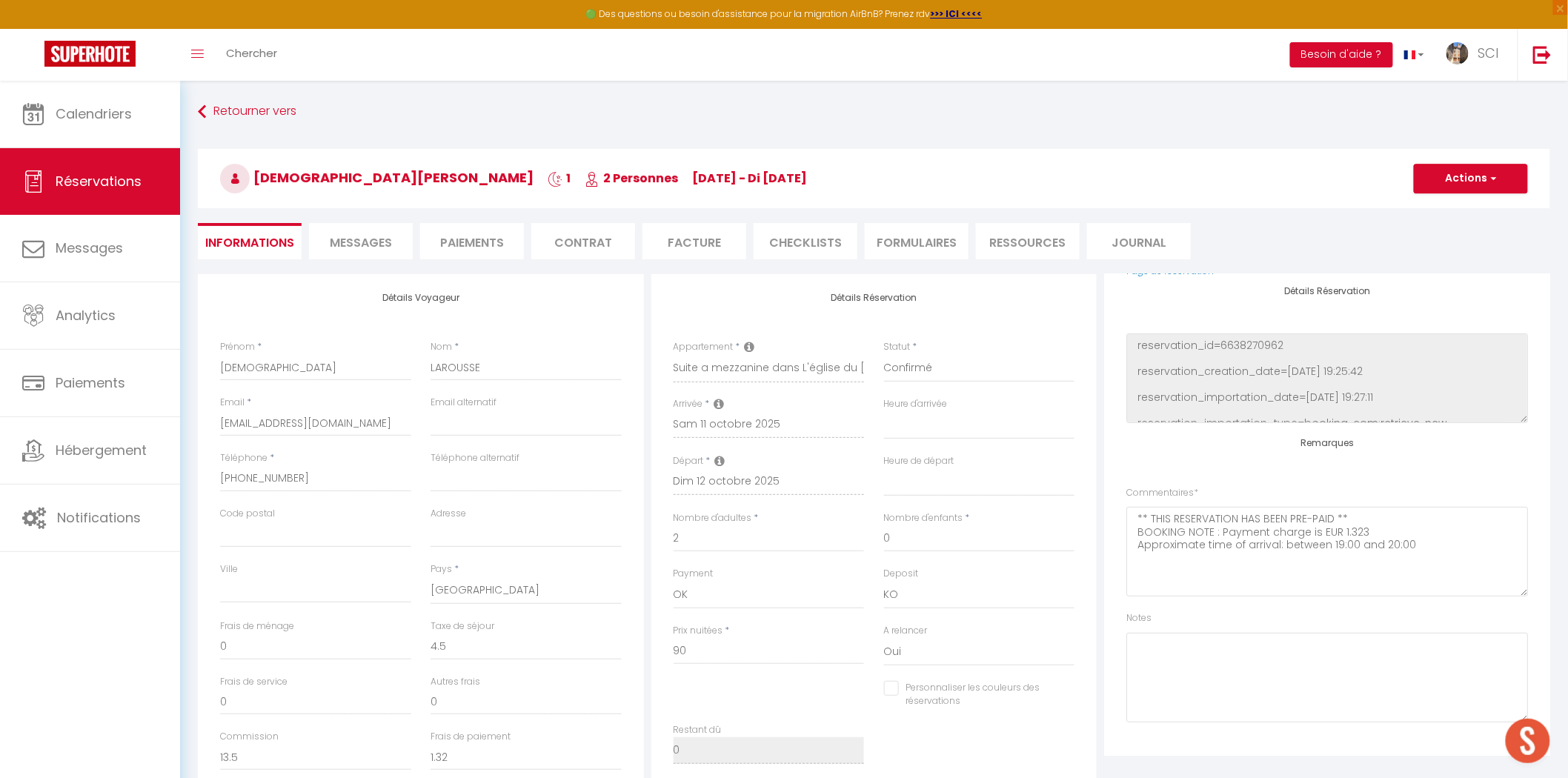
select select
checkbox input "false"
click at [1295, 675] on textarea at bounding box center [1327, 677] width 402 height 89
select select
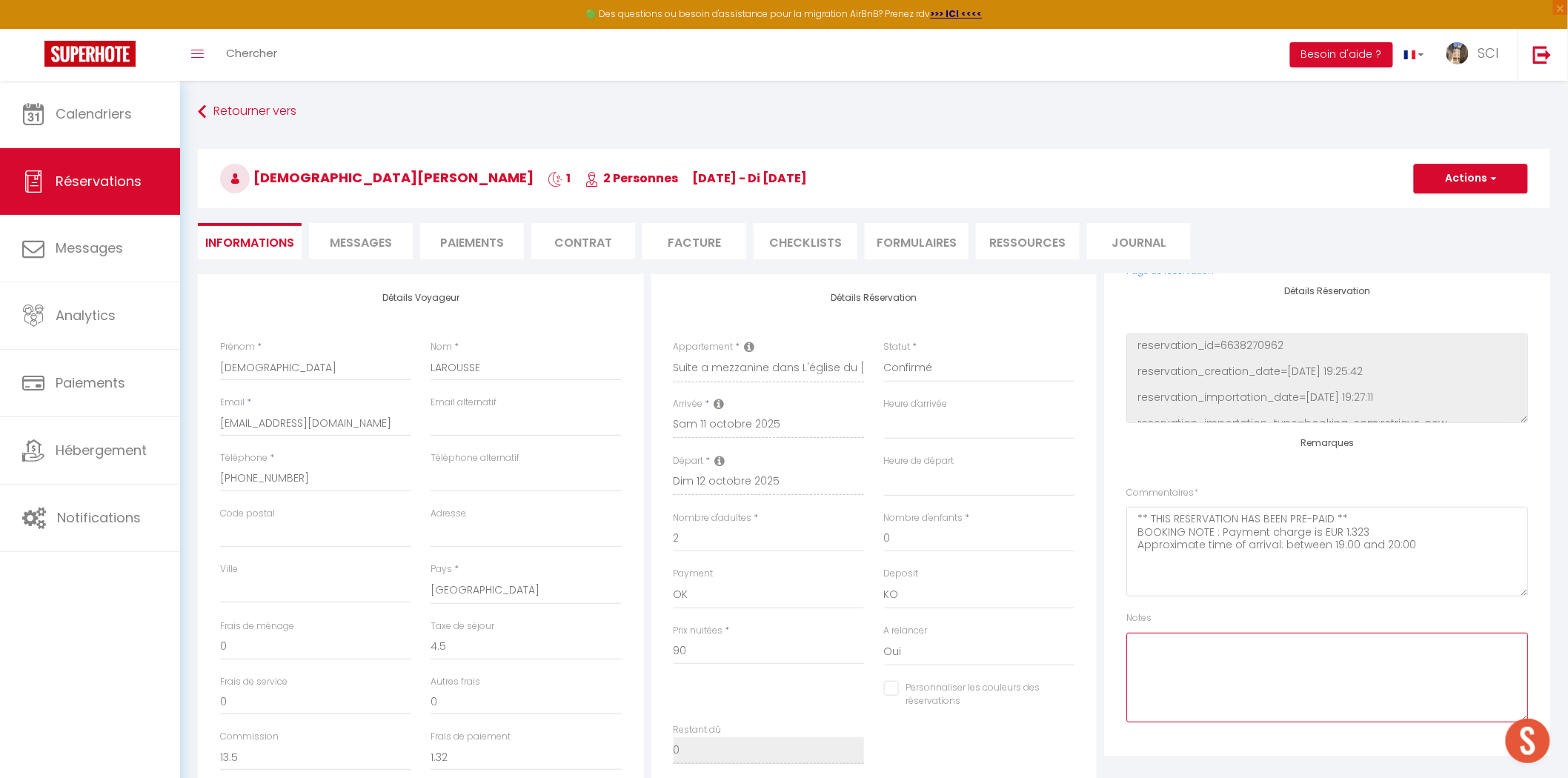
select select
checkbox input "false"
select select
checkbox input "false"
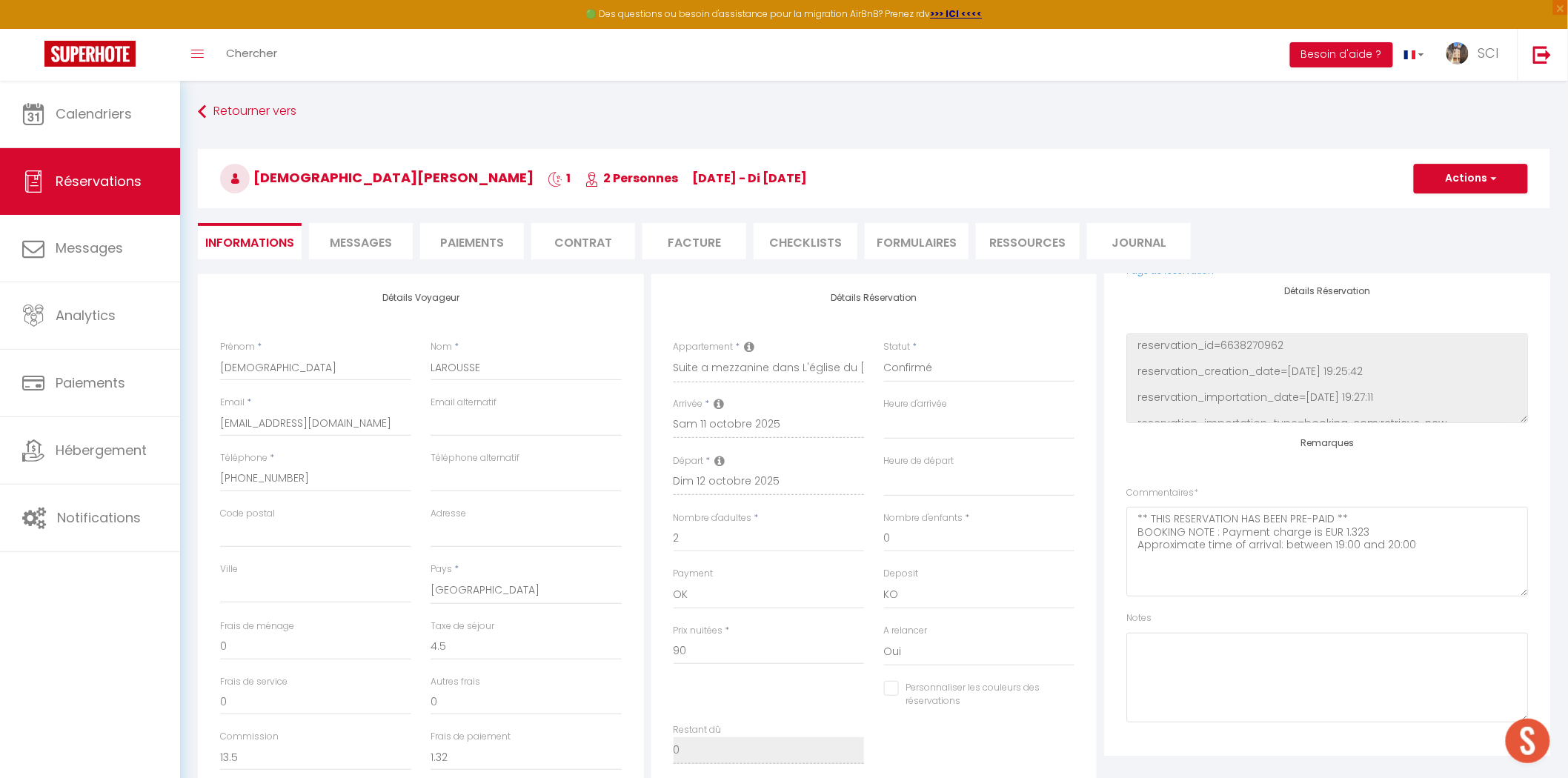
select select
checkbox input "false"
select select
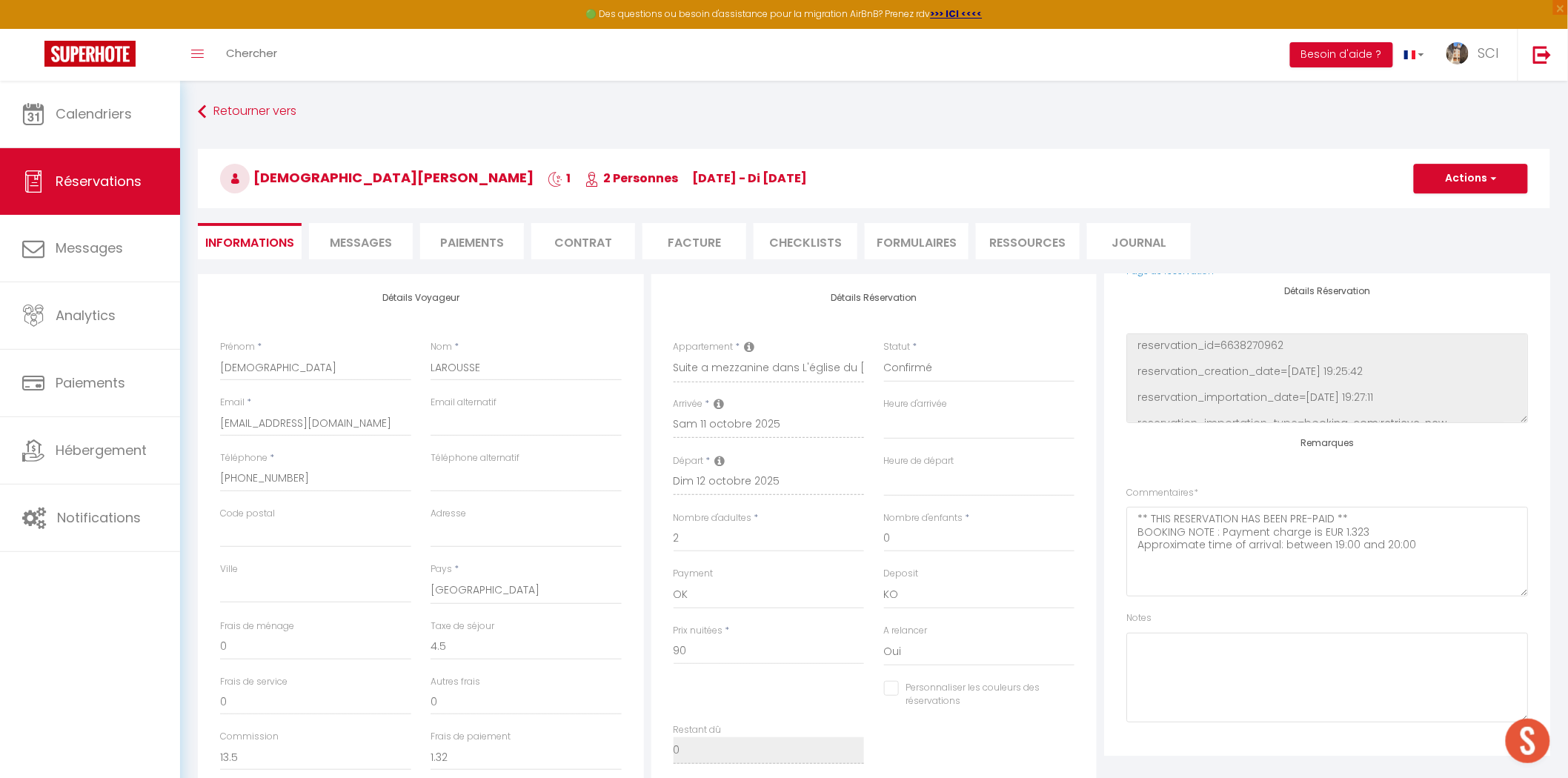
checkbox input "false"
select select
checkbox input "false"
select select
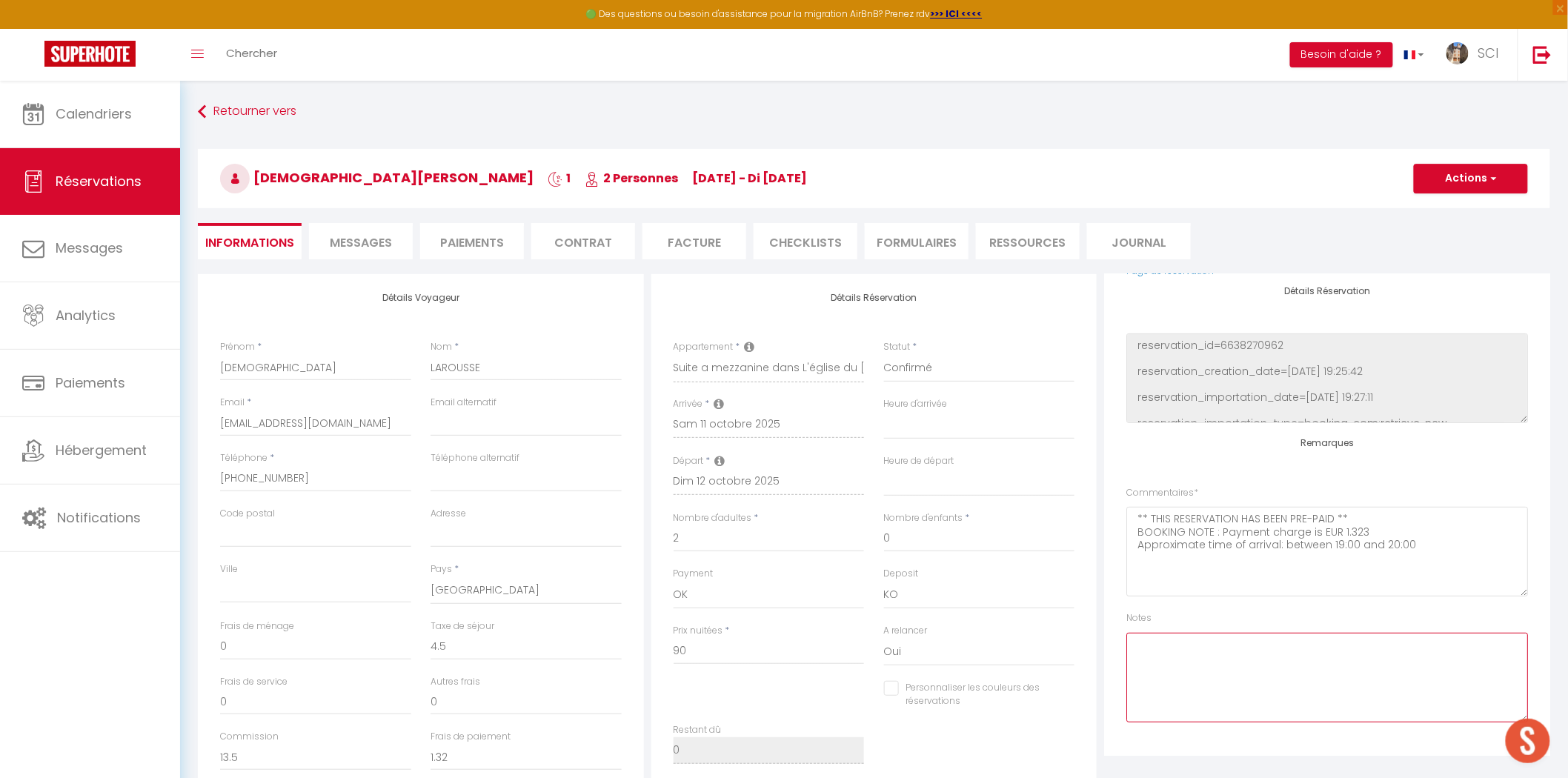
select select
checkbox input "false"
select select
checkbox input "false"
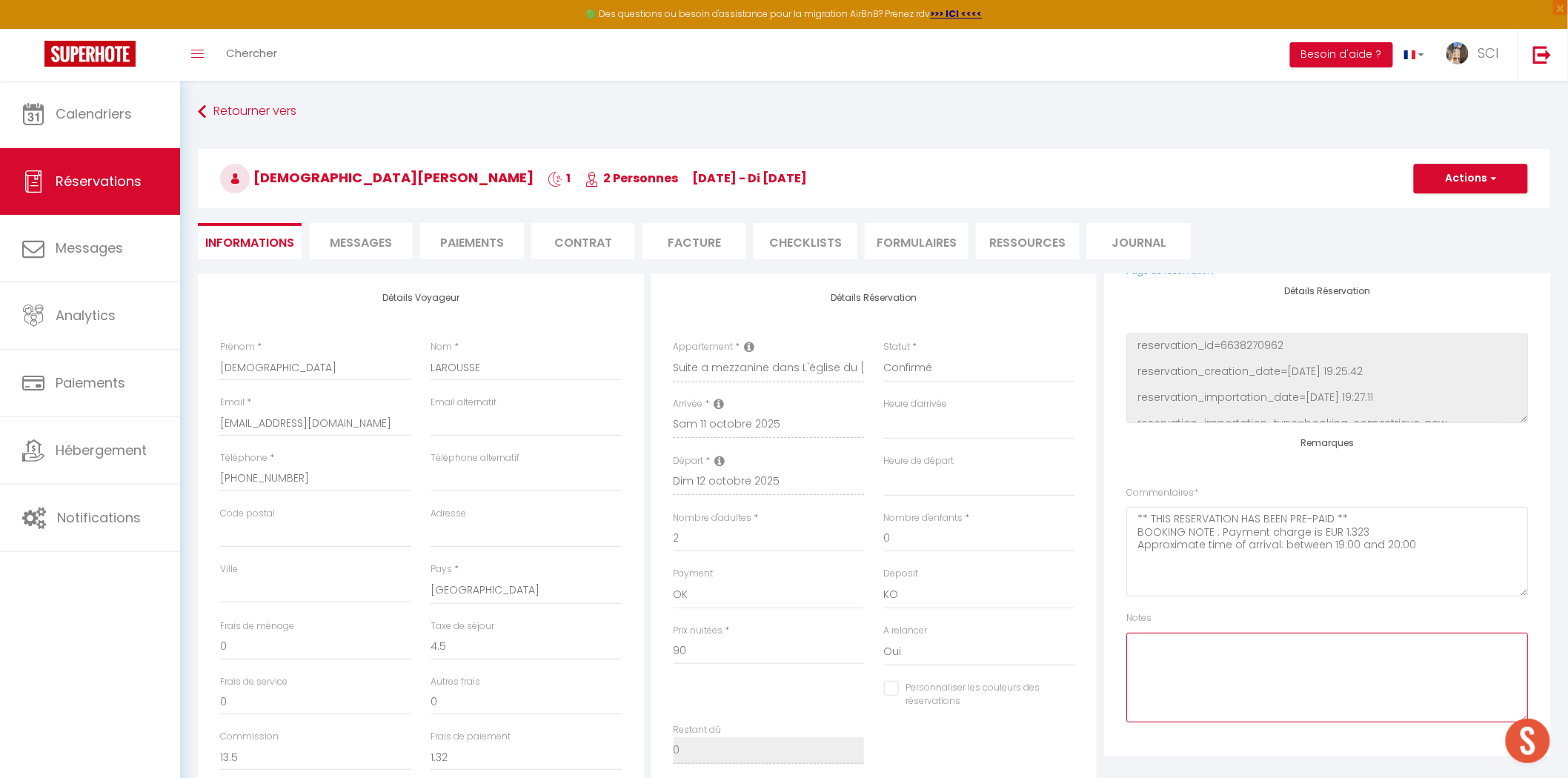
select select
checkbox input "false"
select select
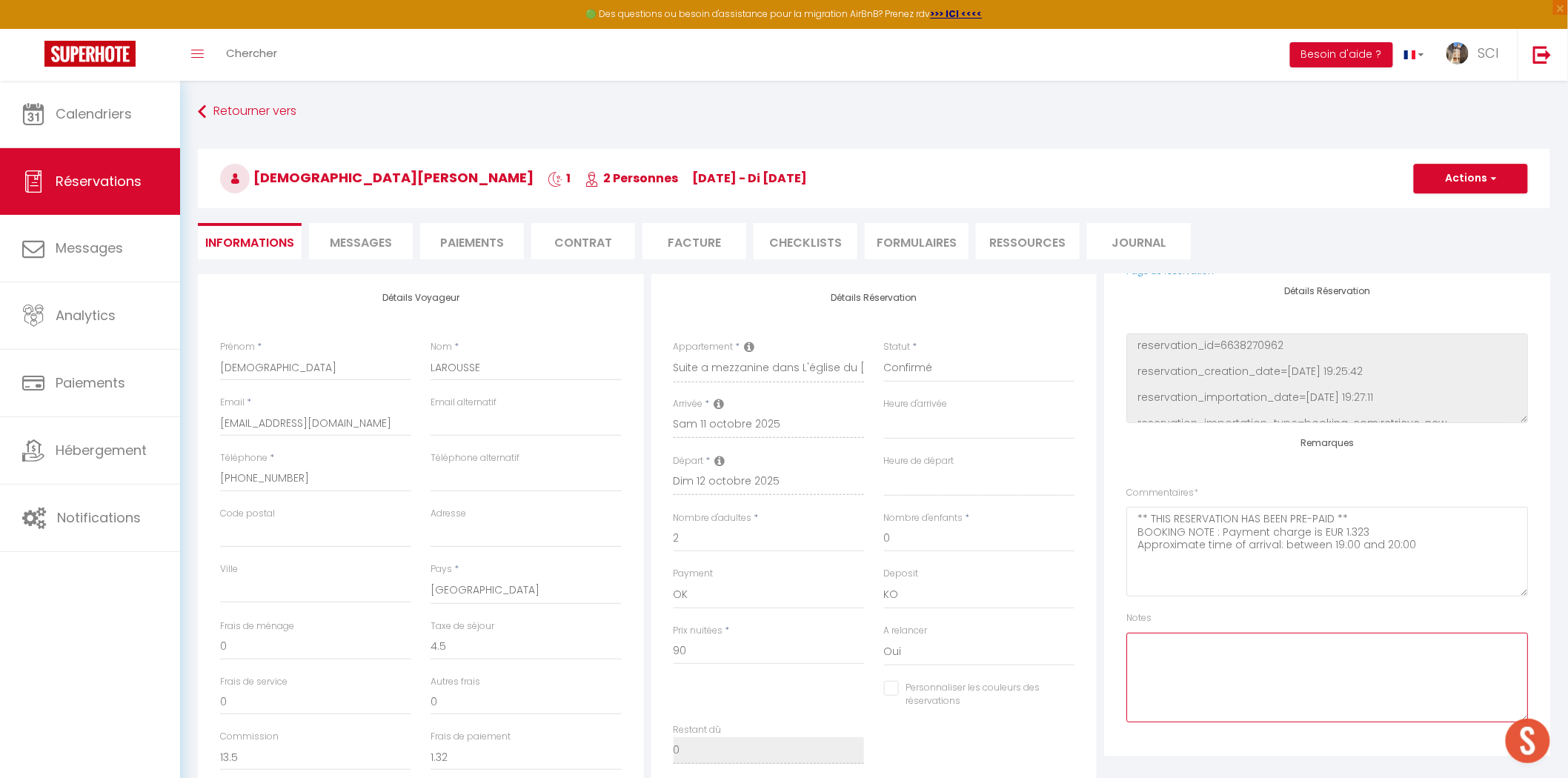
checkbox input "false"
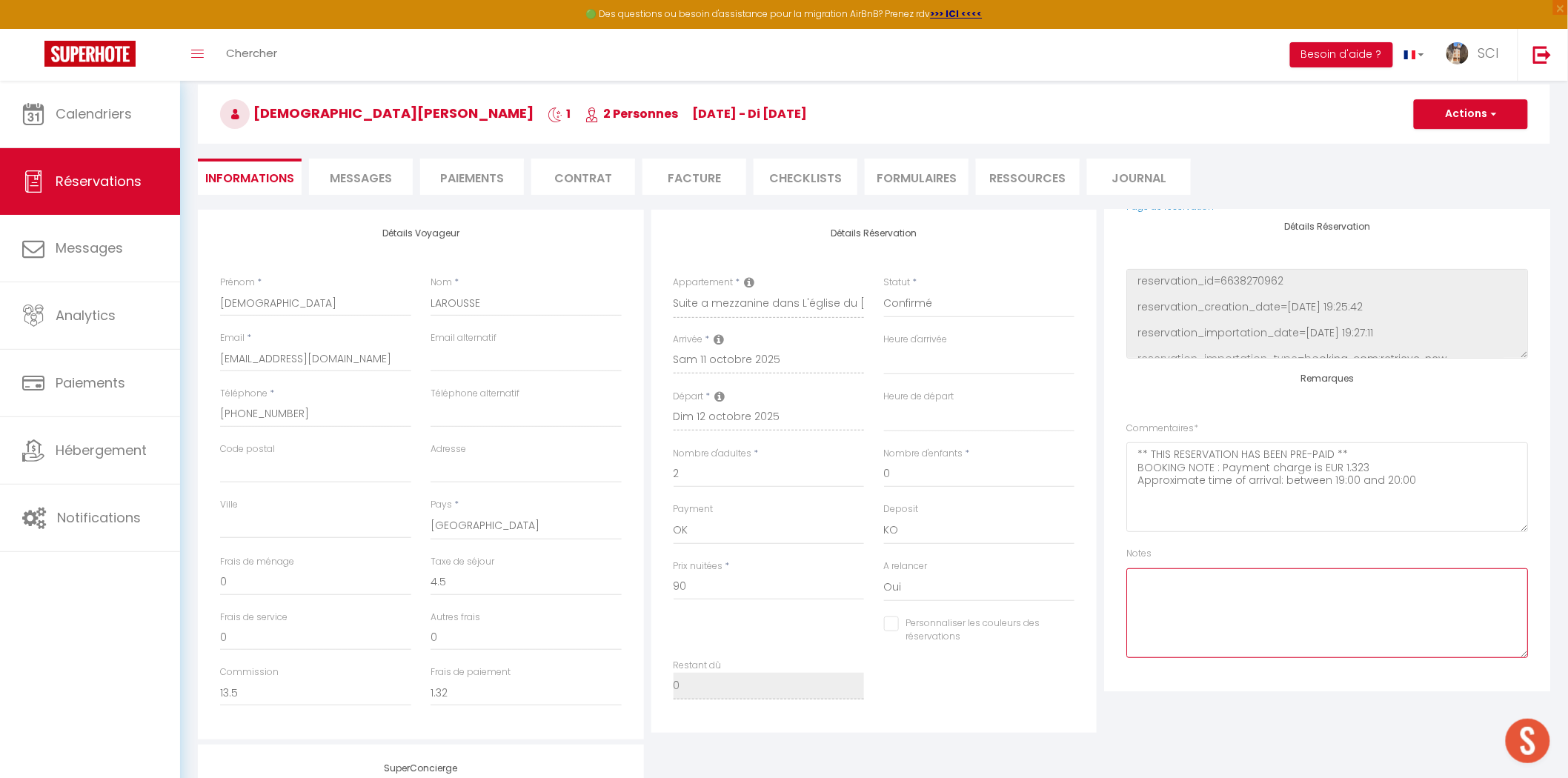
scroll to position [0, 0]
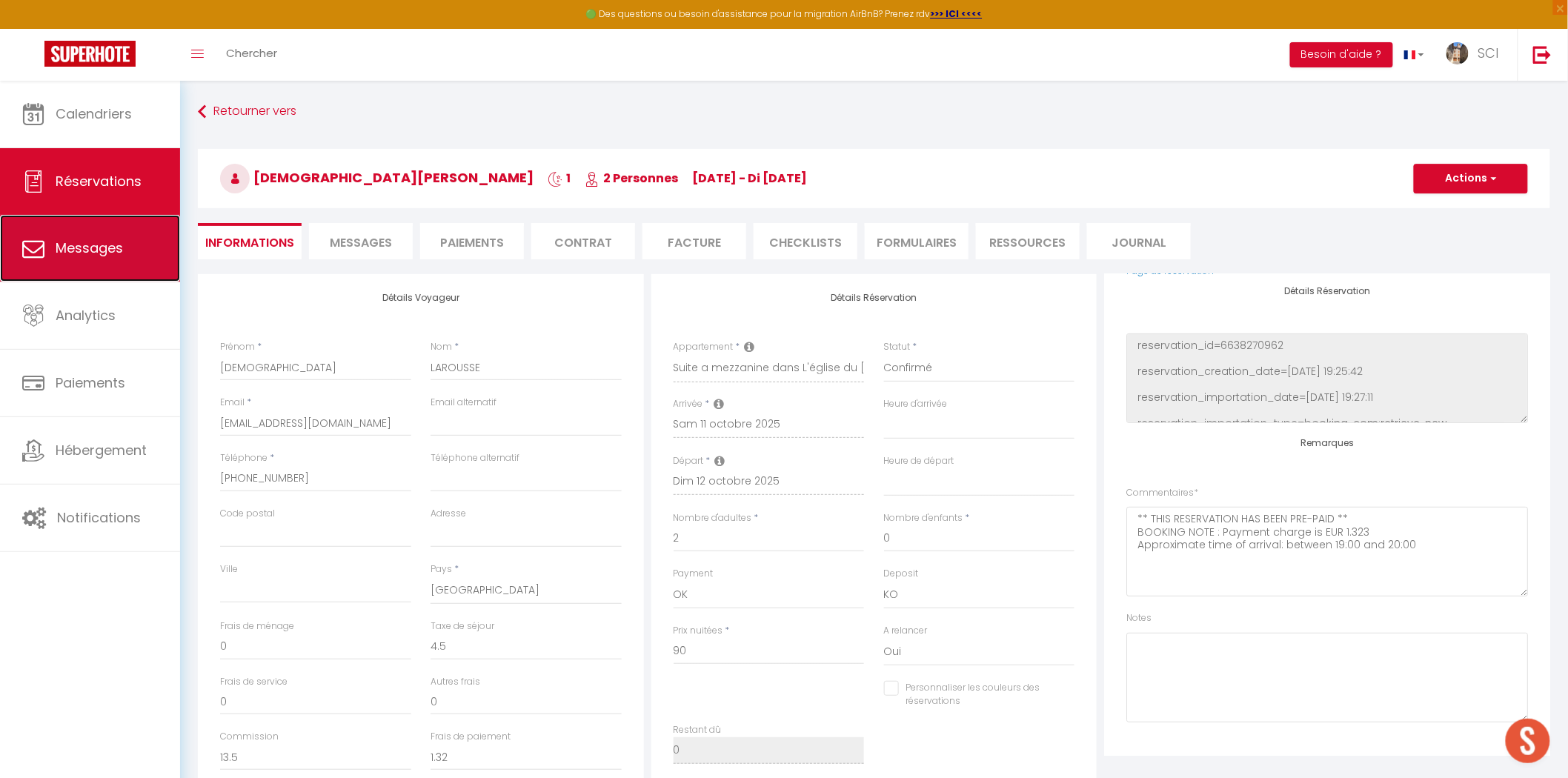
click at [113, 254] on span "Messages" at bounding box center [89, 248] width 67 height 19
select select "message"
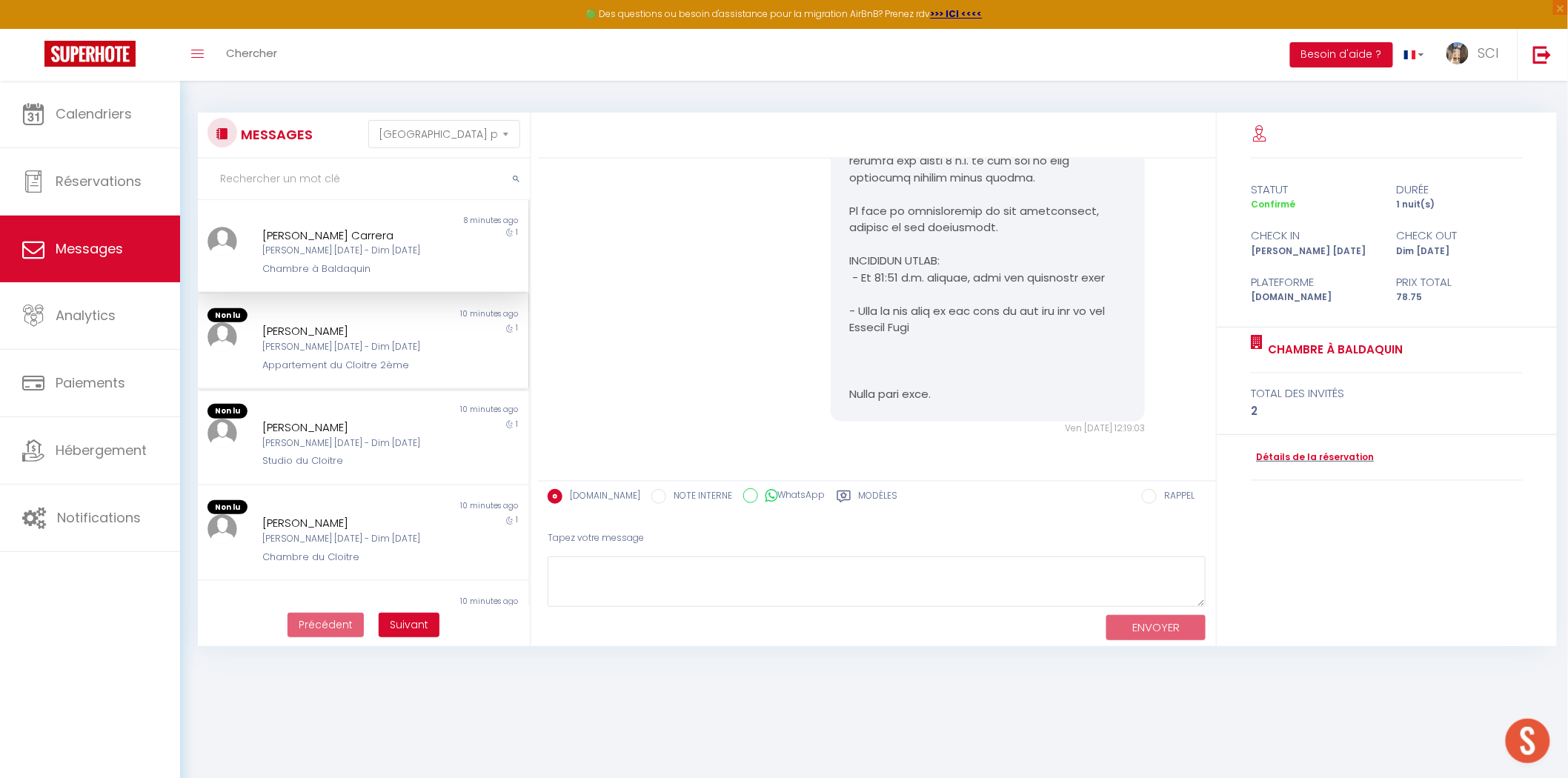
click at [409, 335] on div "[PERSON_NAME]" at bounding box center [349, 332] width 173 height 18
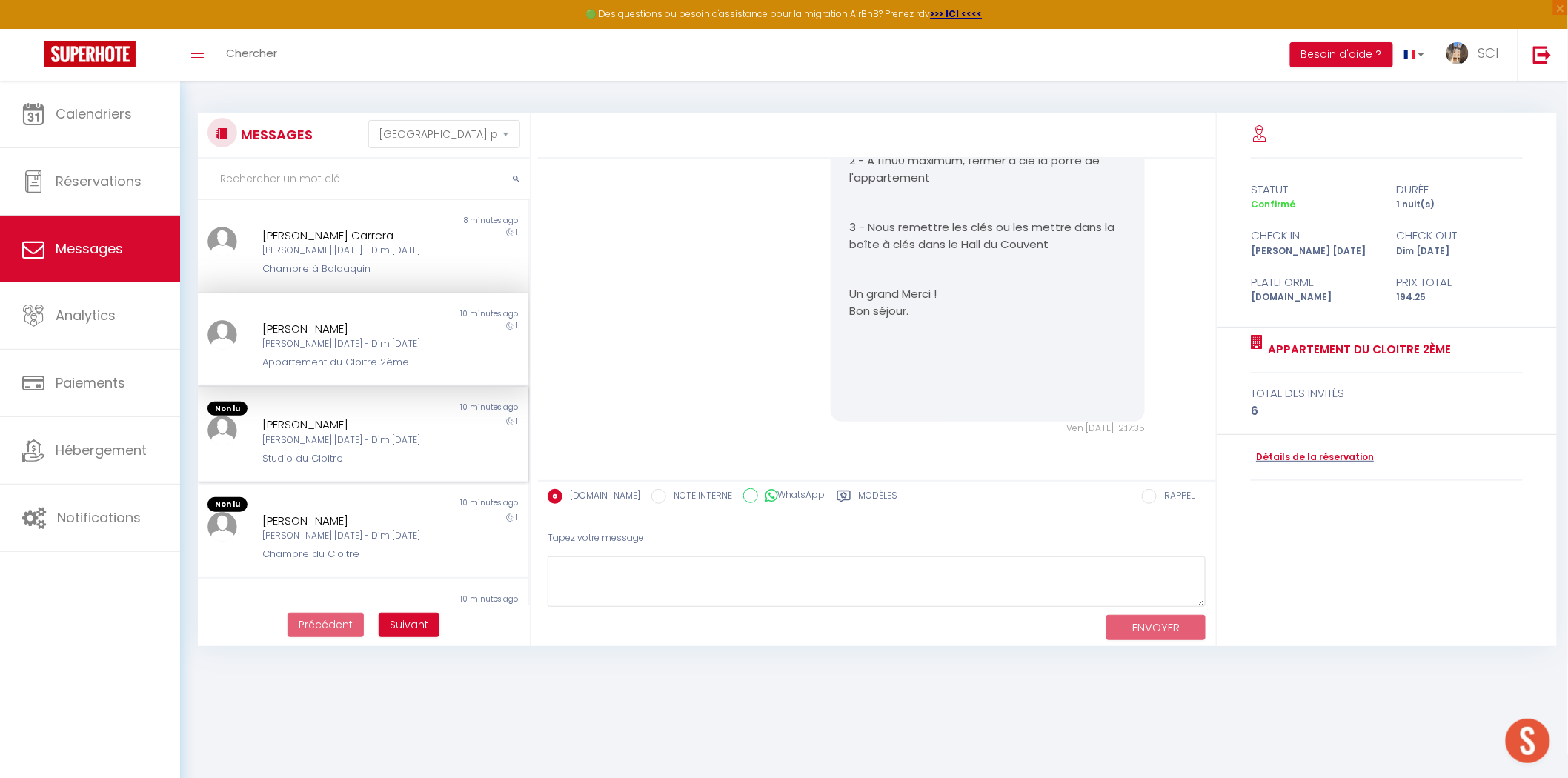
click at [401, 409] on div "10 minutes ago" at bounding box center [446, 408] width 165 height 15
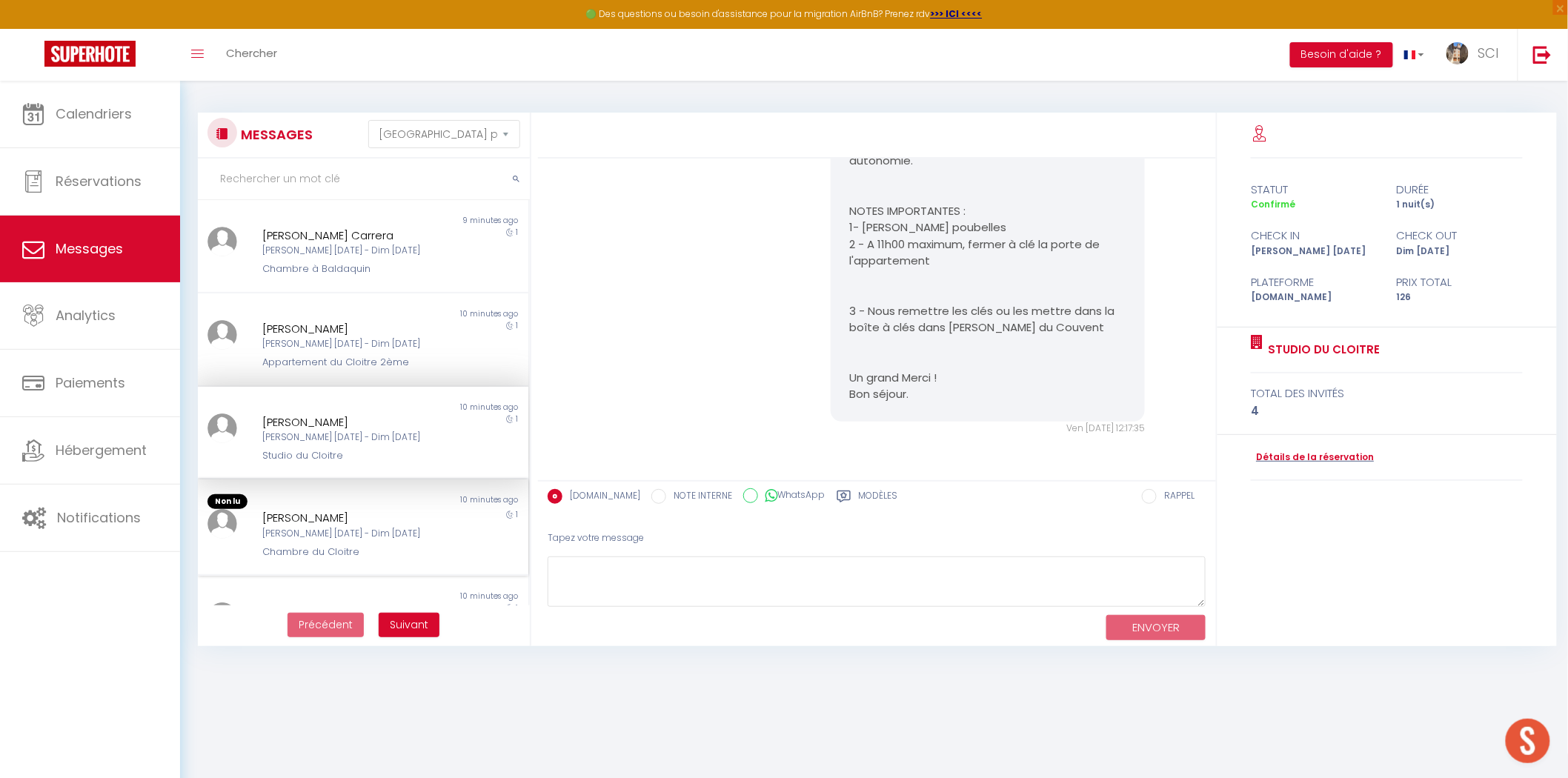
click at [398, 479] on div "Non lu 10 minutes ago Deborah Caupin Sam 11 Oct - Dim 12 Oct Chambre du Cloitre…" at bounding box center [363, 527] width 331 height 96
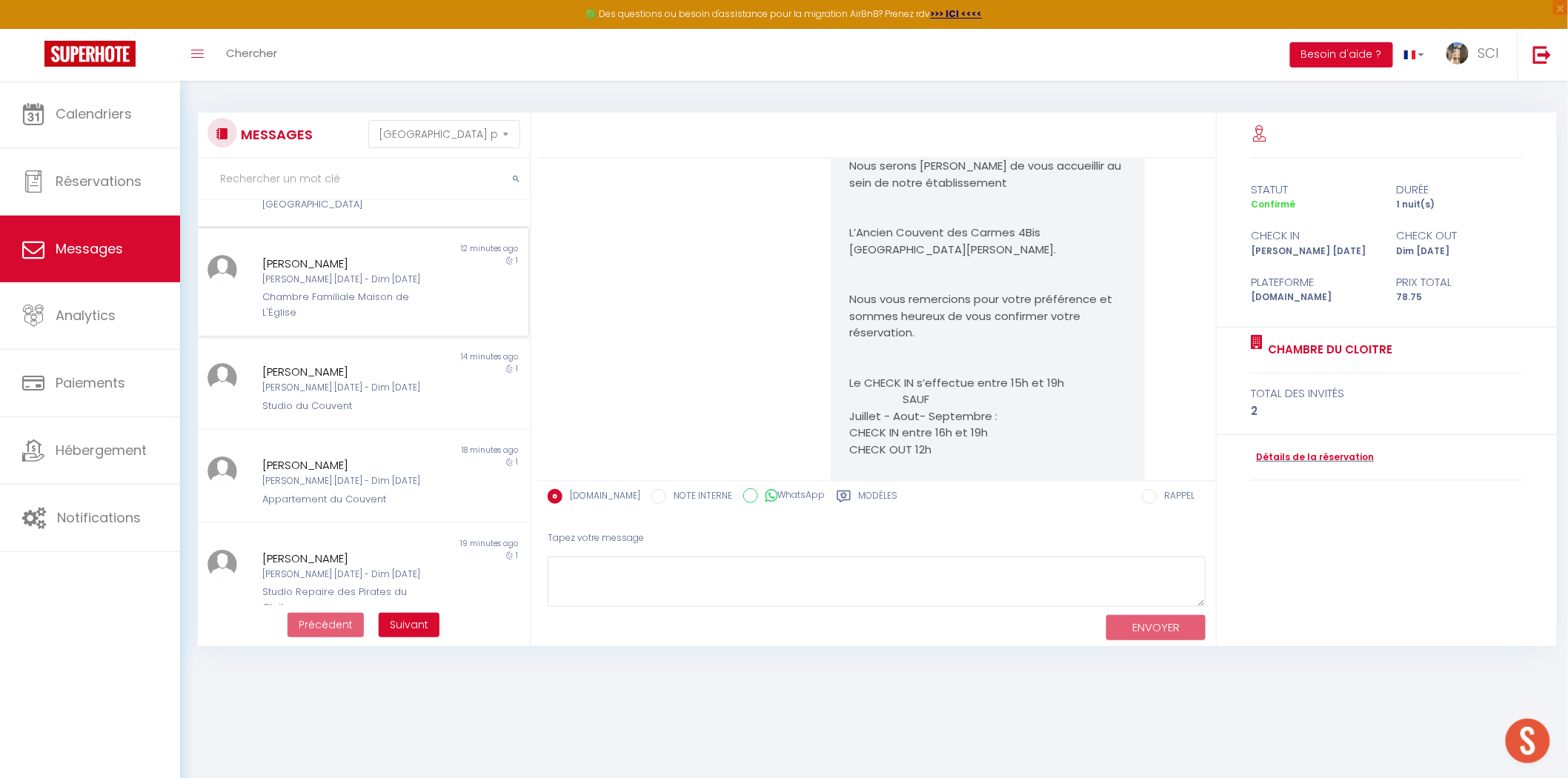
scroll to position [565, 0]
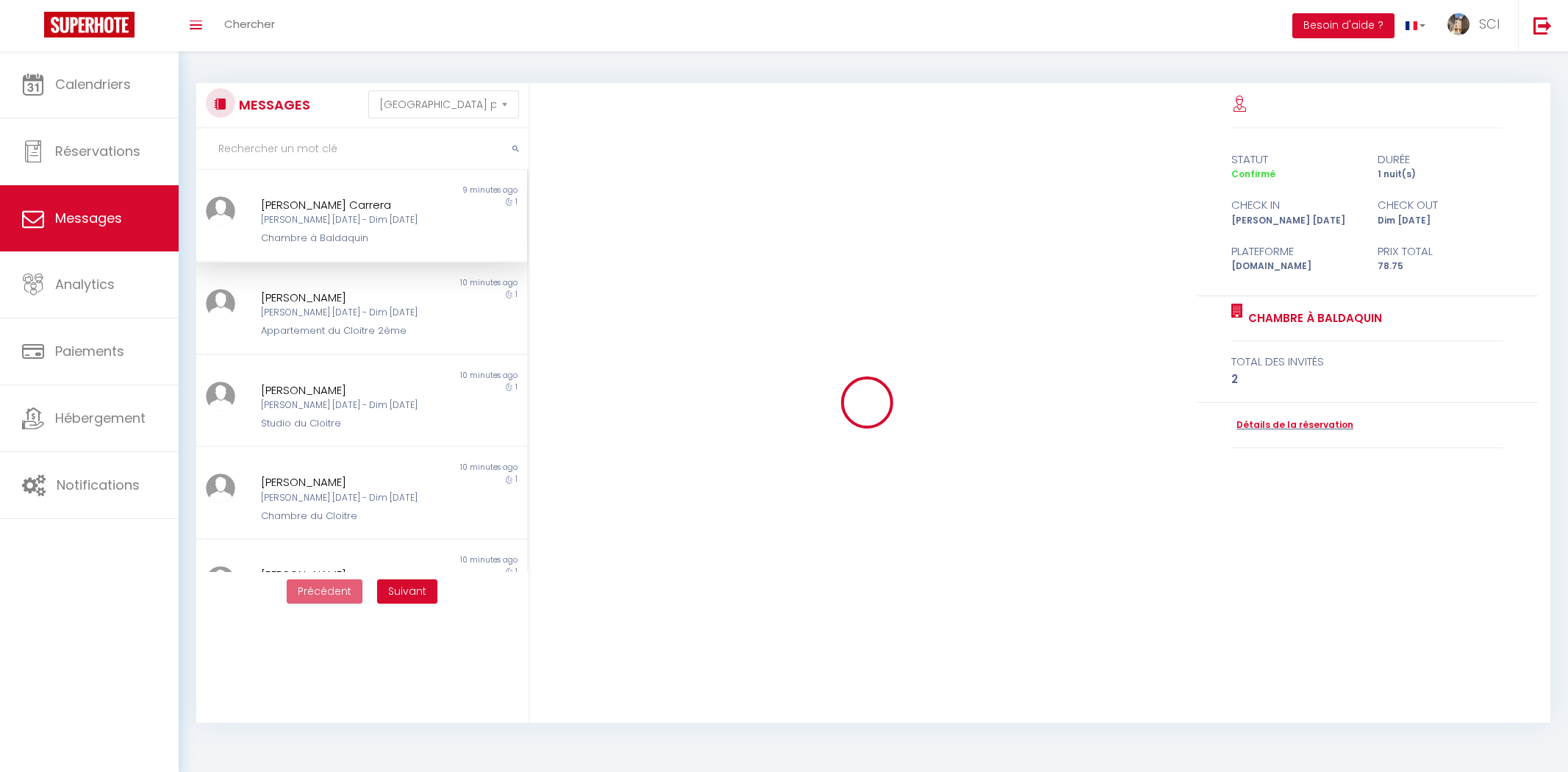
select select "message"
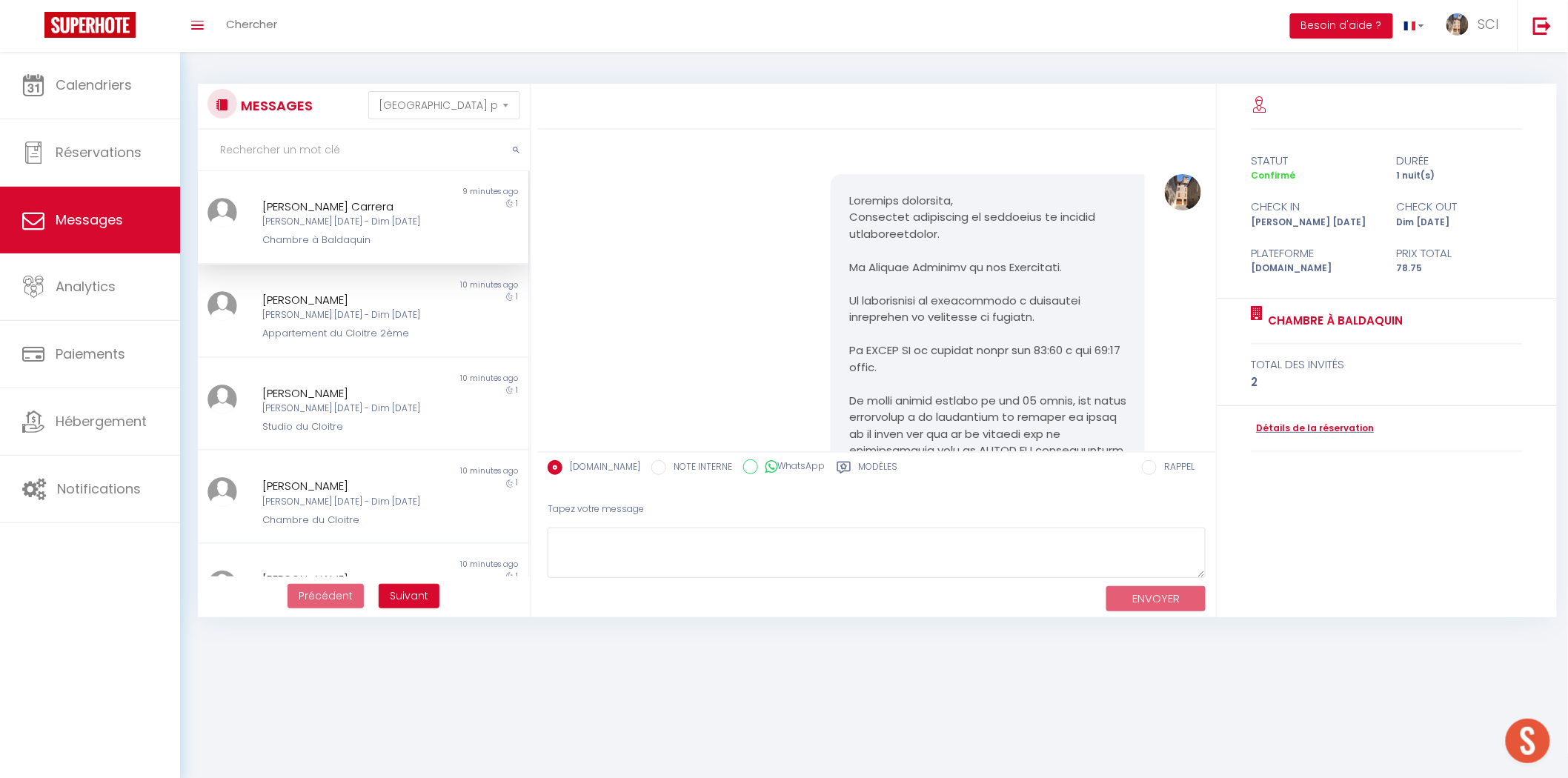
scroll to position [3103, 0]
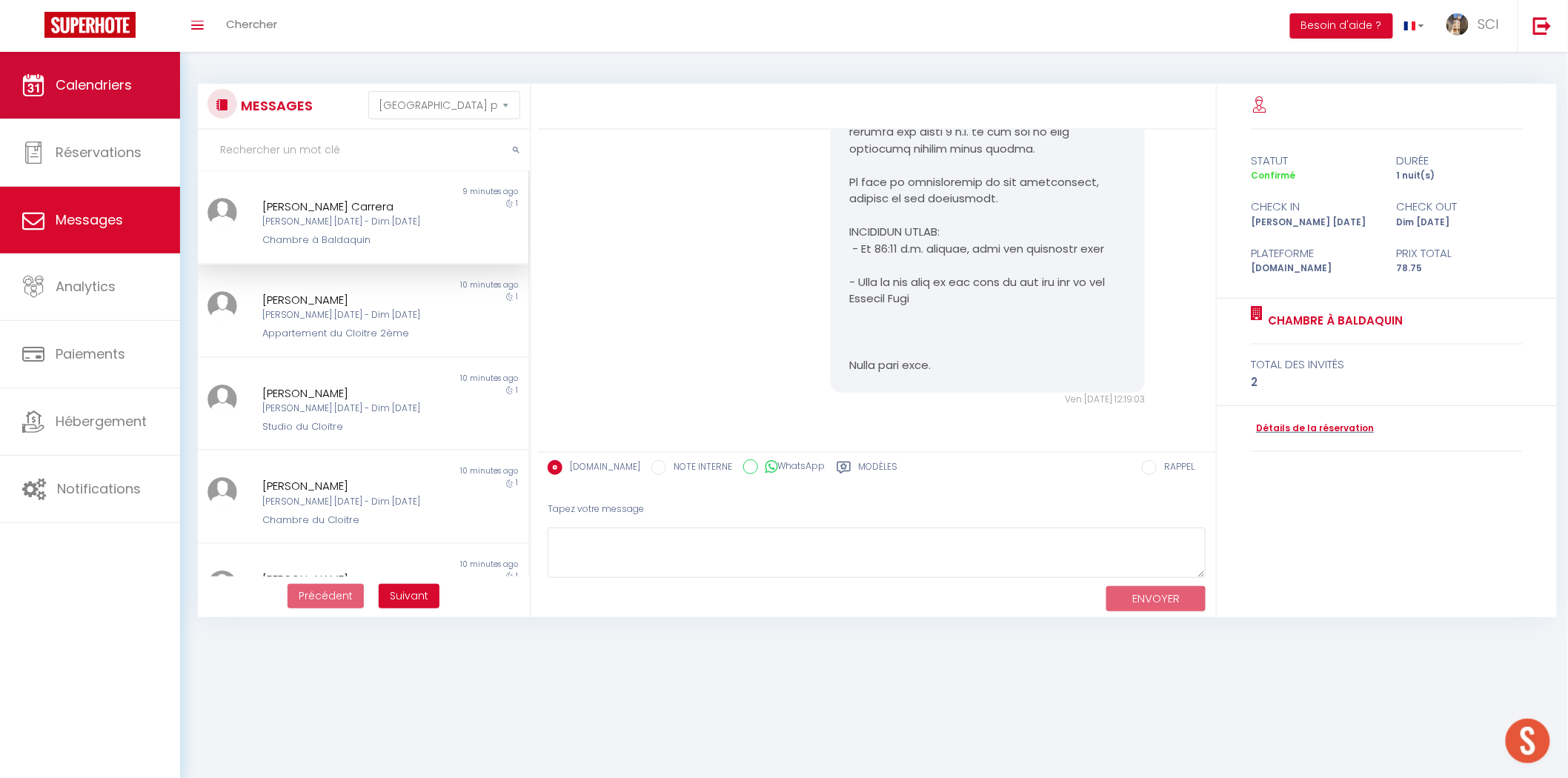
click at [101, 84] on span "Calendriers" at bounding box center [94, 84] width 76 height 19
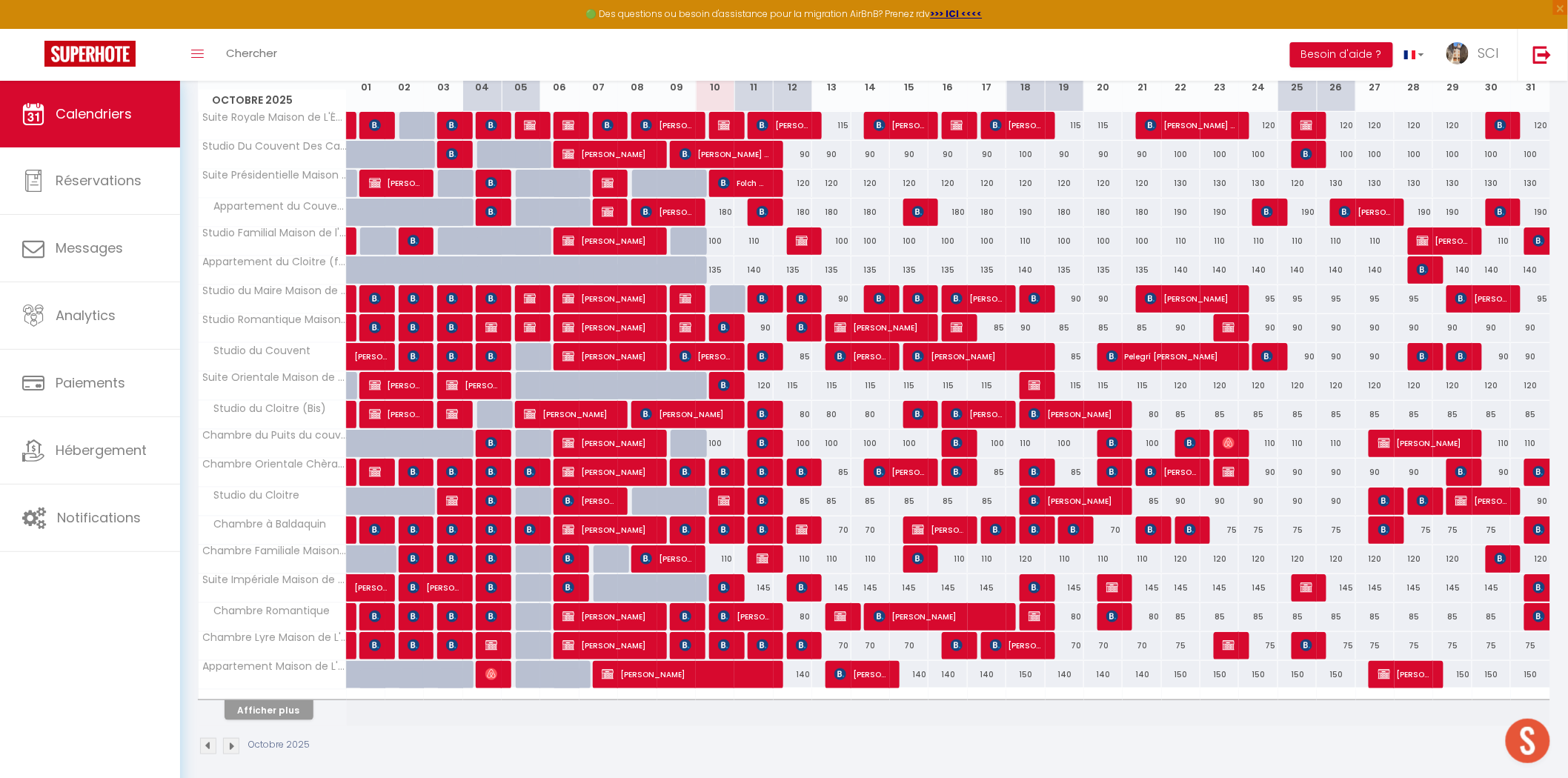
scroll to position [237, 0]
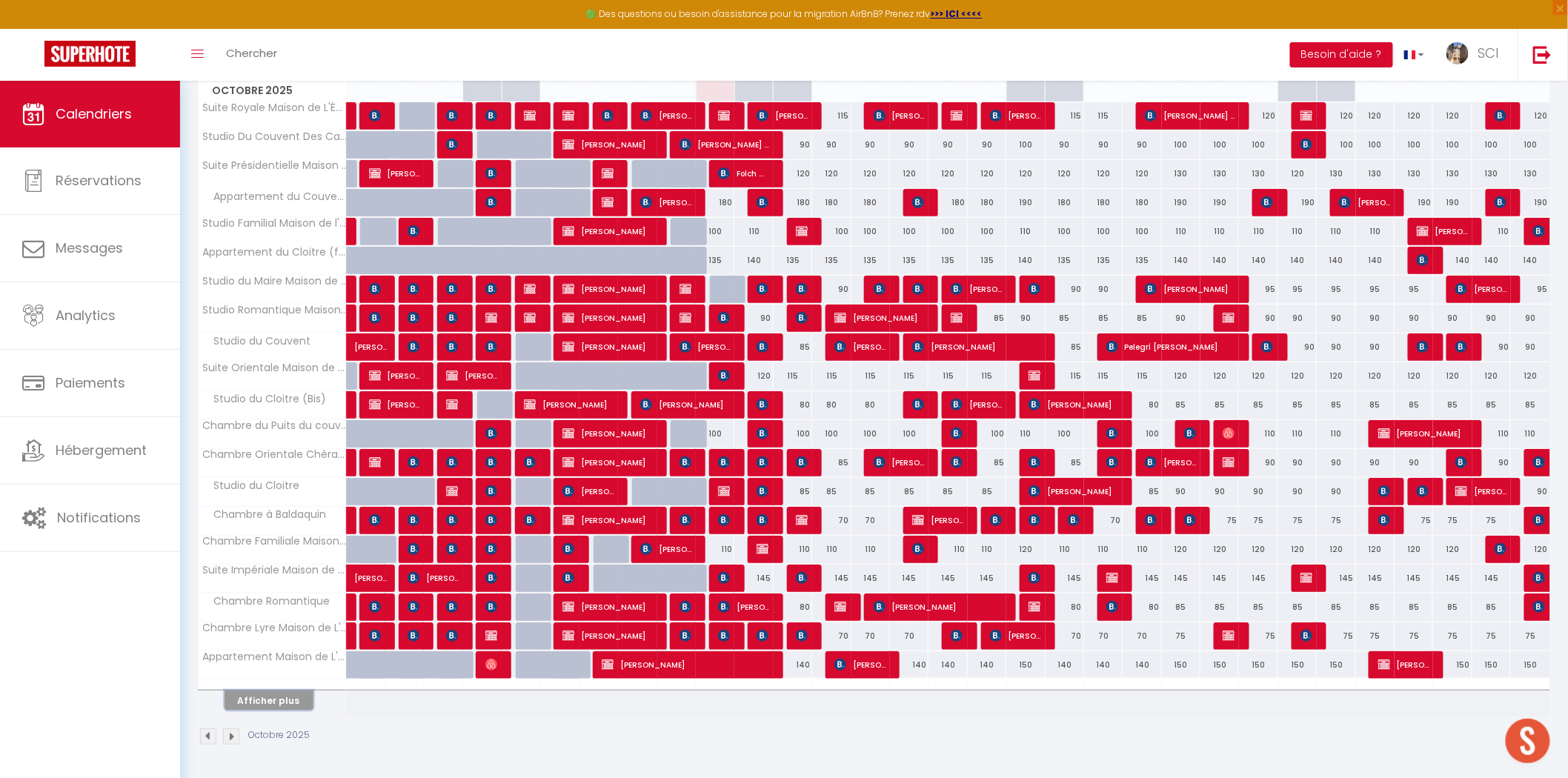
click at [260, 698] on button "Afficher plus" at bounding box center [269, 700] width 89 height 20
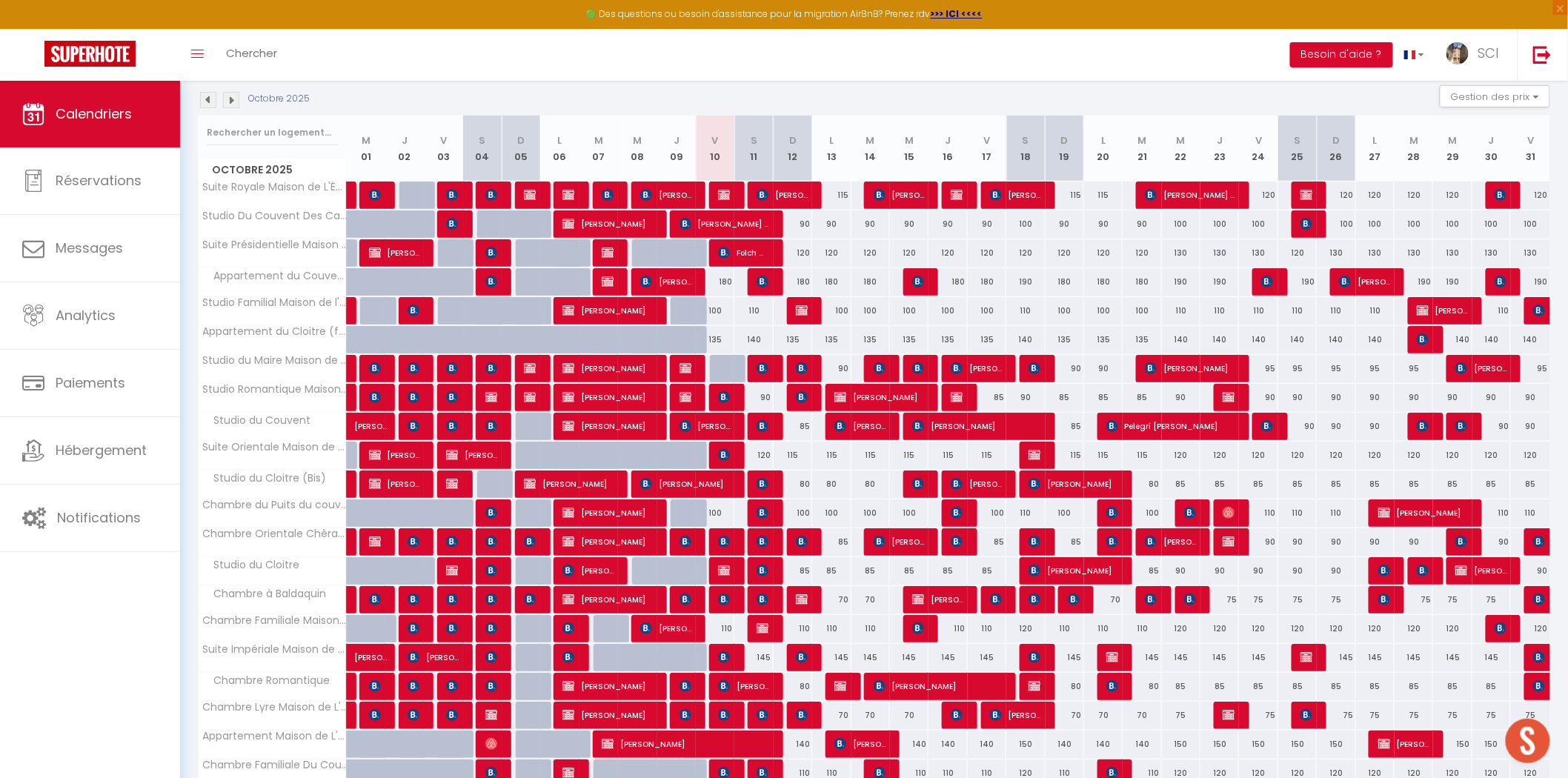
scroll to position [154, 0]
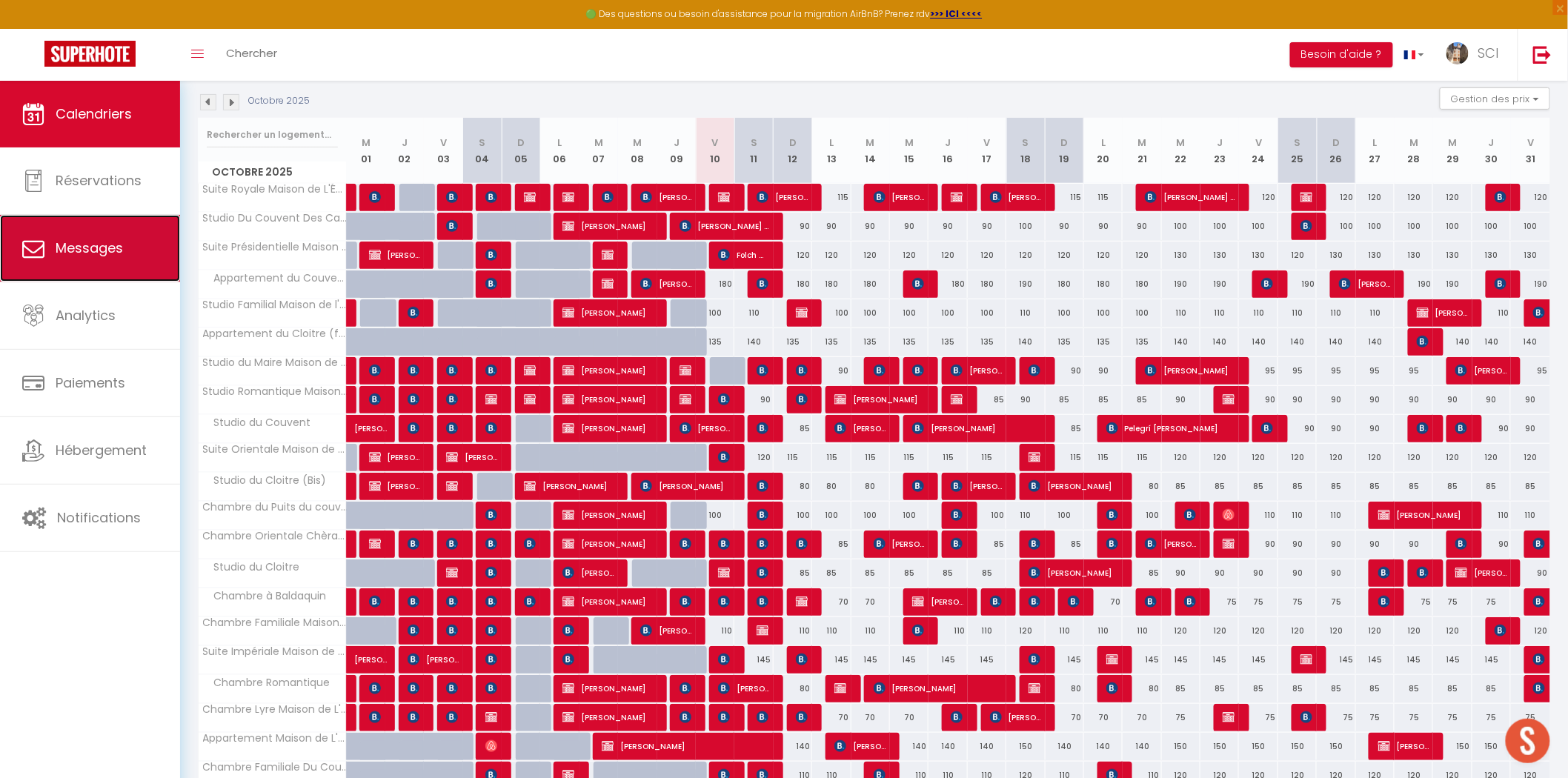
click at [106, 249] on span "Messages" at bounding box center [89, 248] width 67 height 19
select select "message"
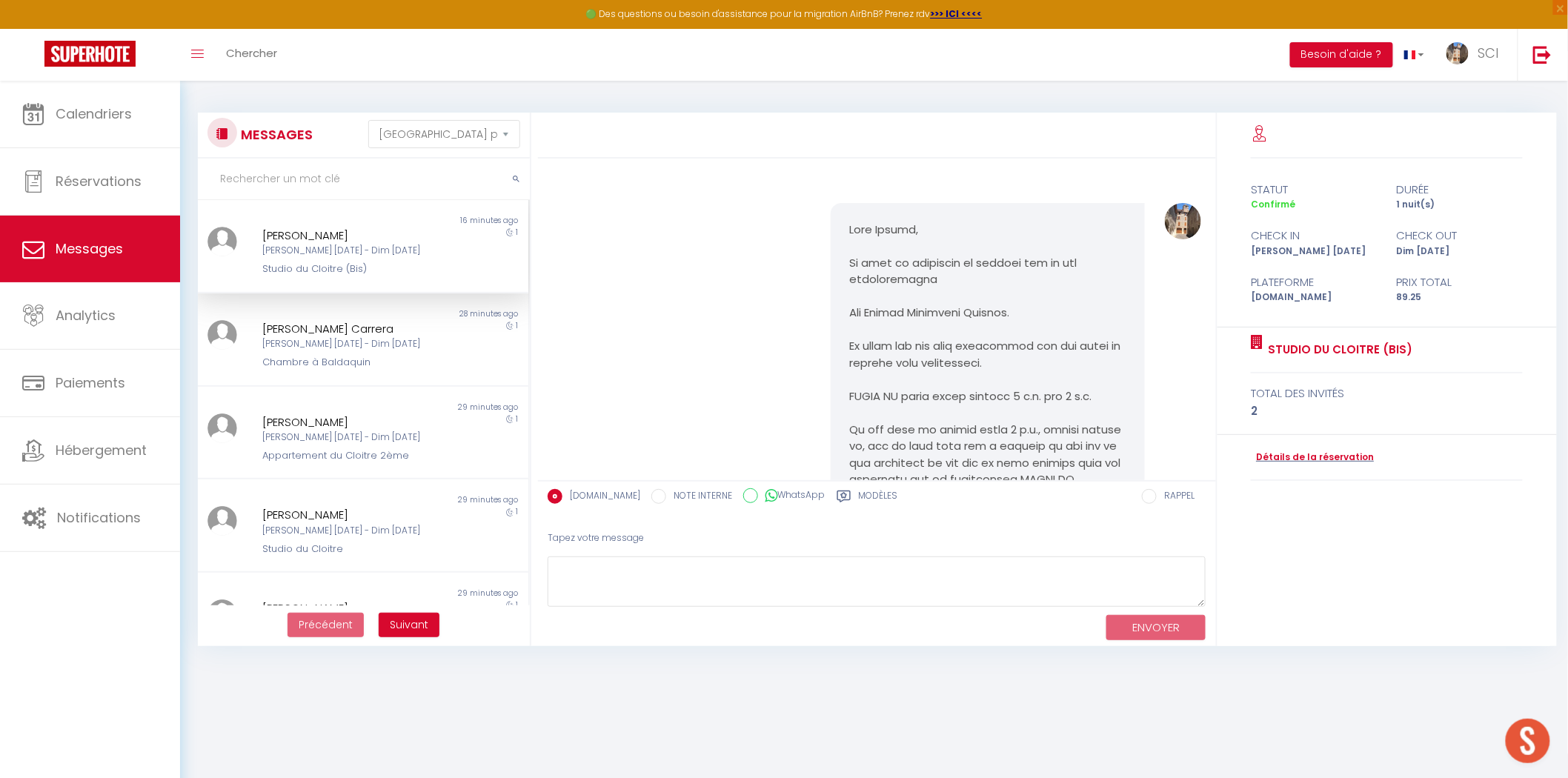
scroll to position [2713, 0]
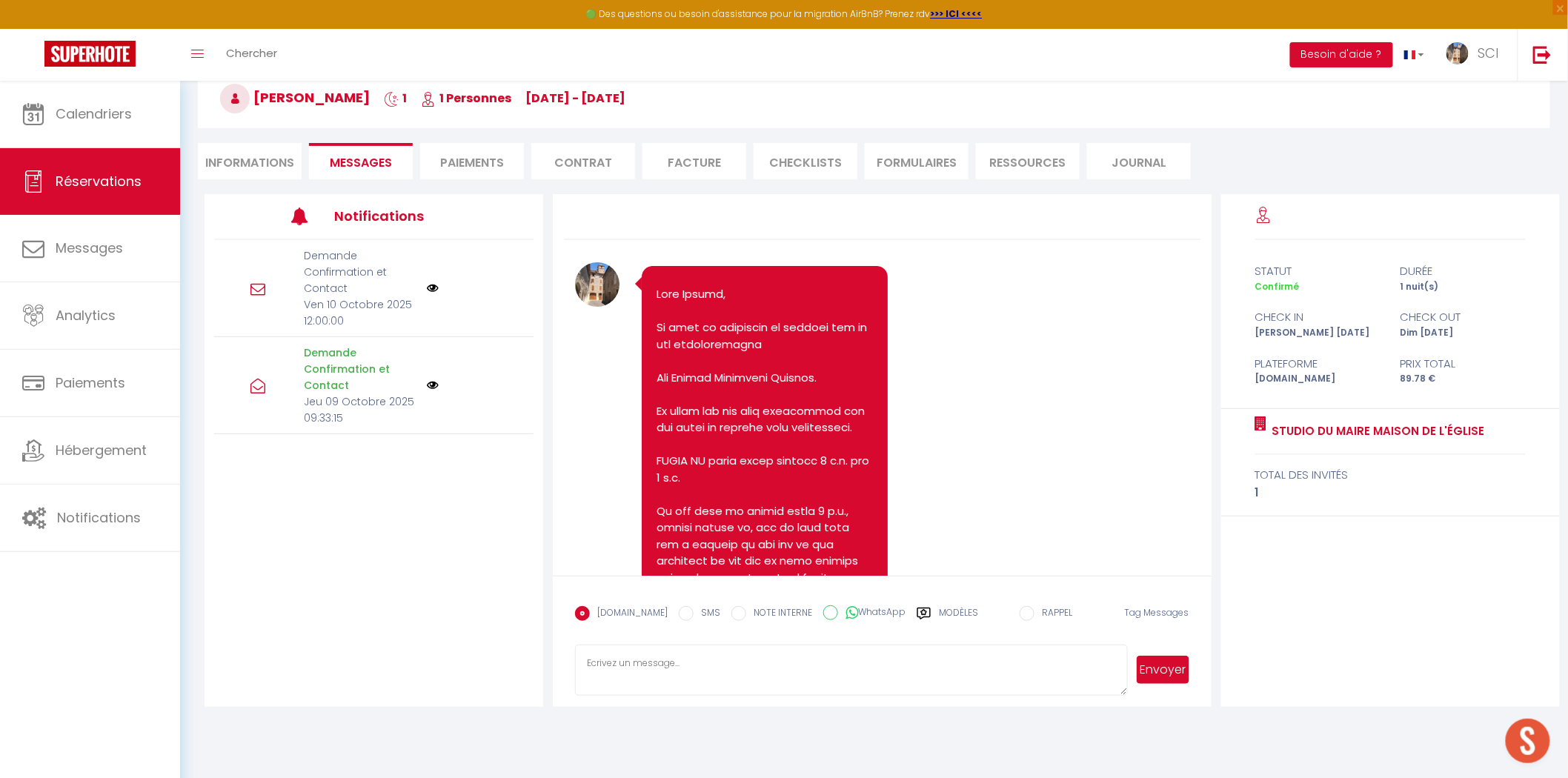
scroll to position [1279, 0]
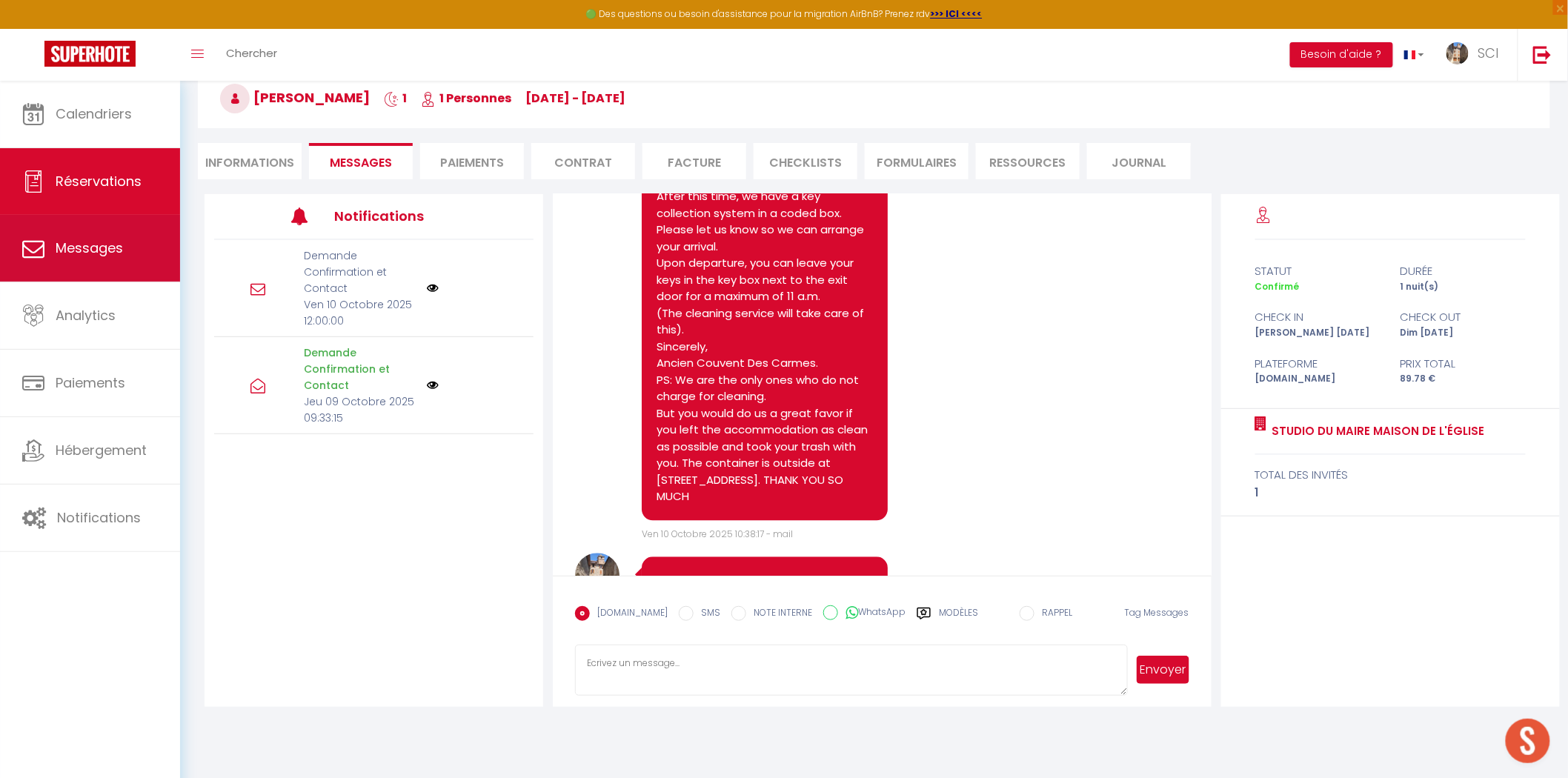
click at [73, 249] on span "Messages" at bounding box center [89, 248] width 67 height 19
select select "message"
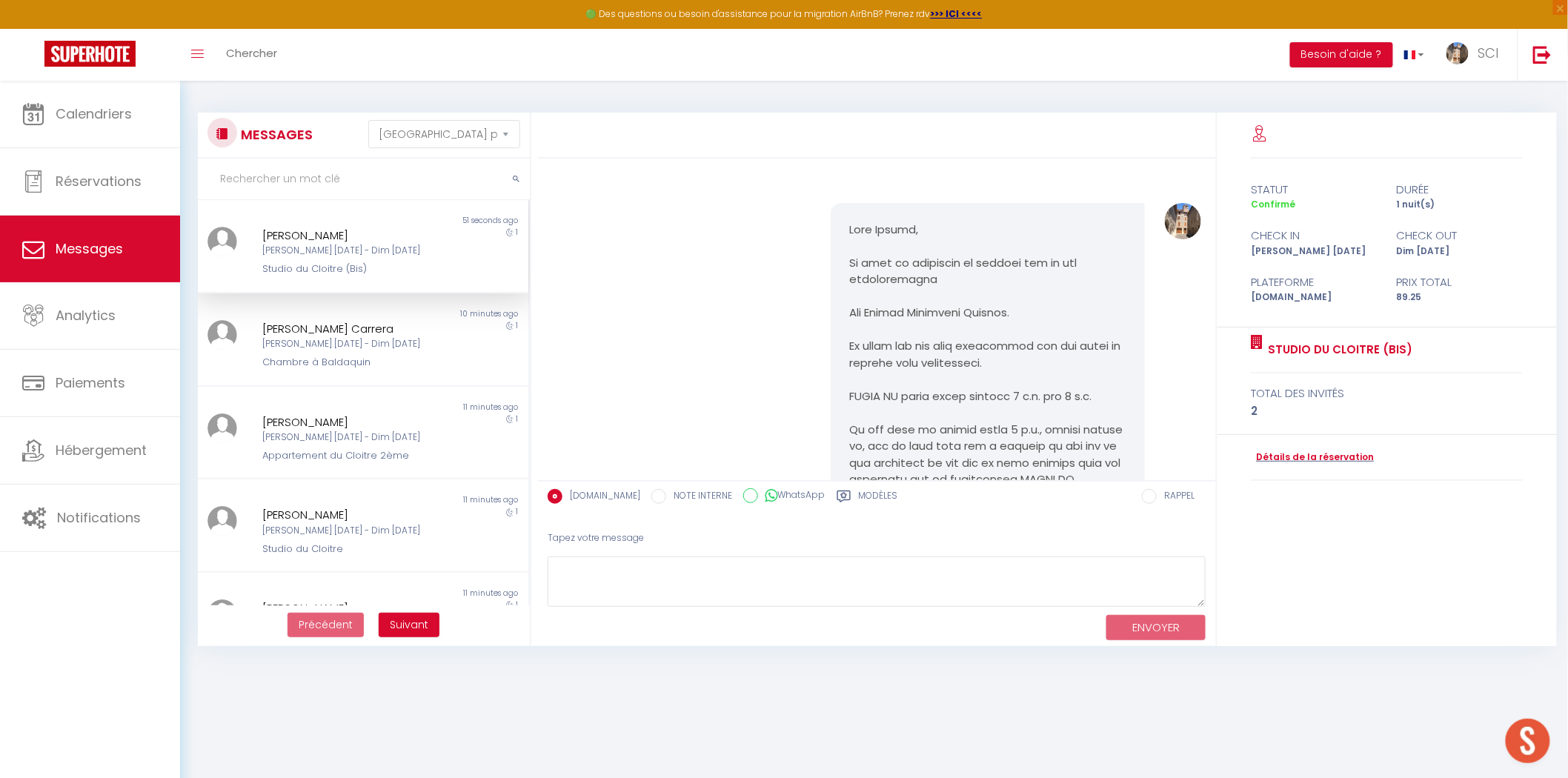
scroll to position [2503, 0]
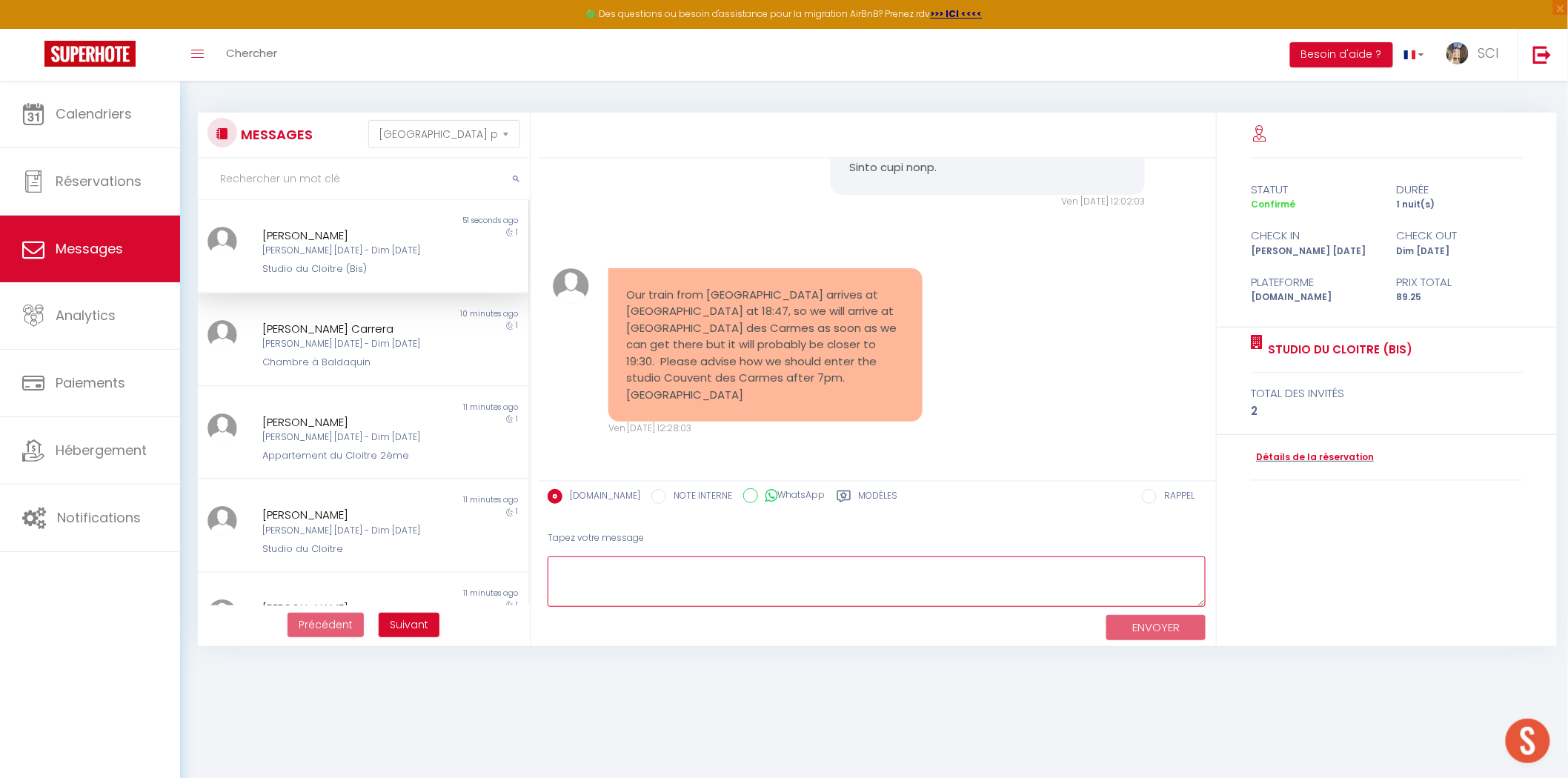
click at [643, 569] on textarea at bounding box center [876, 582] width 659 height 51
click at [618, 598] on textarea "Dear [PERSON_NAME], Thank you for your message. We will send you instructions […" at bounding box center [876, 582] width 659 height 51
click at [623, 600] on textarea "Dear [PERSON_NAME], Thank you for your message. We will send you instructions […" at bounding box center [876, 582] width 659 height 51
click at [705, 598] on textarea "Dear [PERSON_NAME], Thank you for your message. We will send you instructions […" at bounding box center [876, 582] width 659 height 51
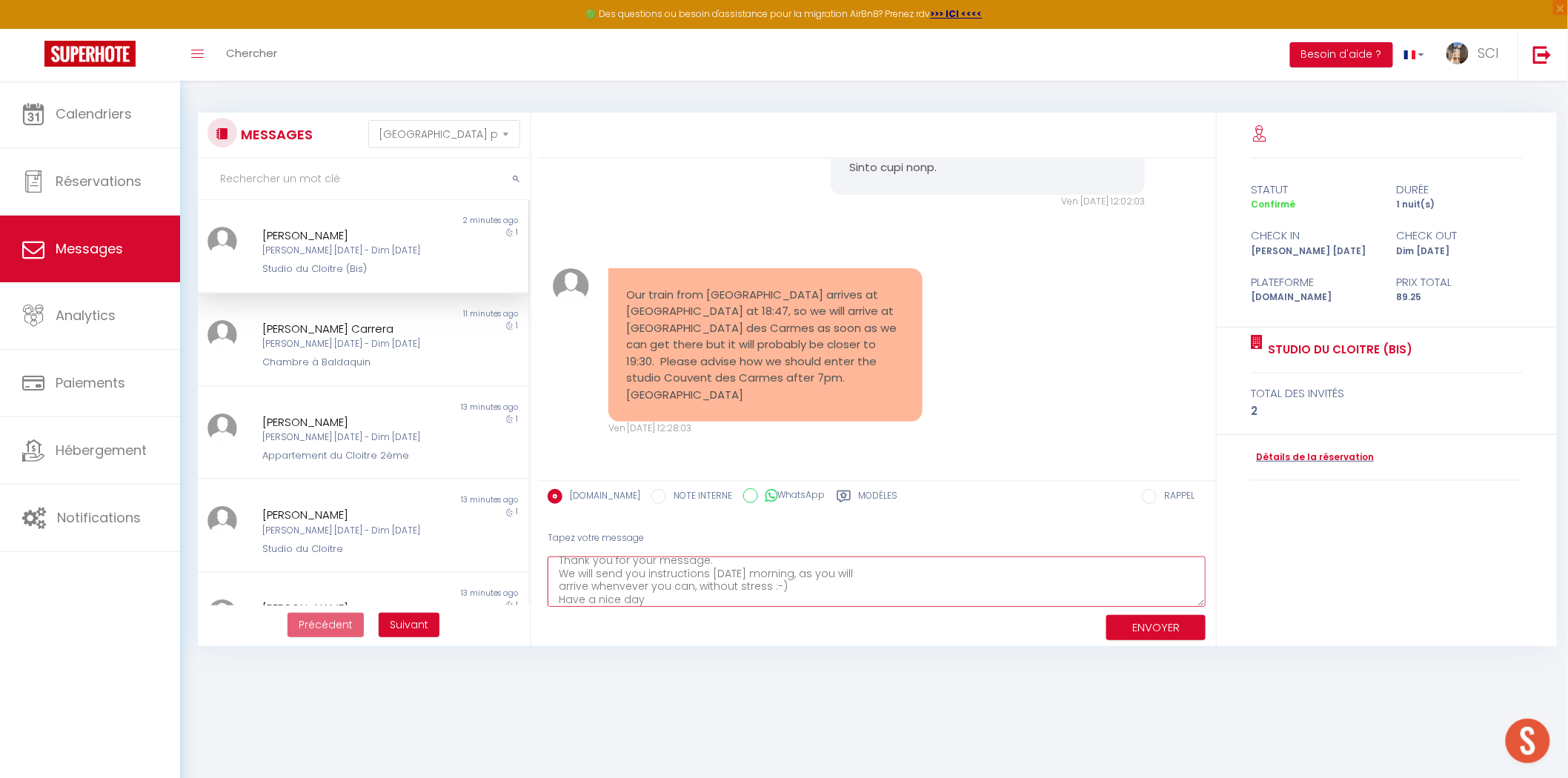
type textarea "Dear [PERSON_NAME], Thank you for your message. We will send you instructions […"
click at [1159, 621] on button "ENVOYER" at bounding box center [1156, 628] width 99 height 26
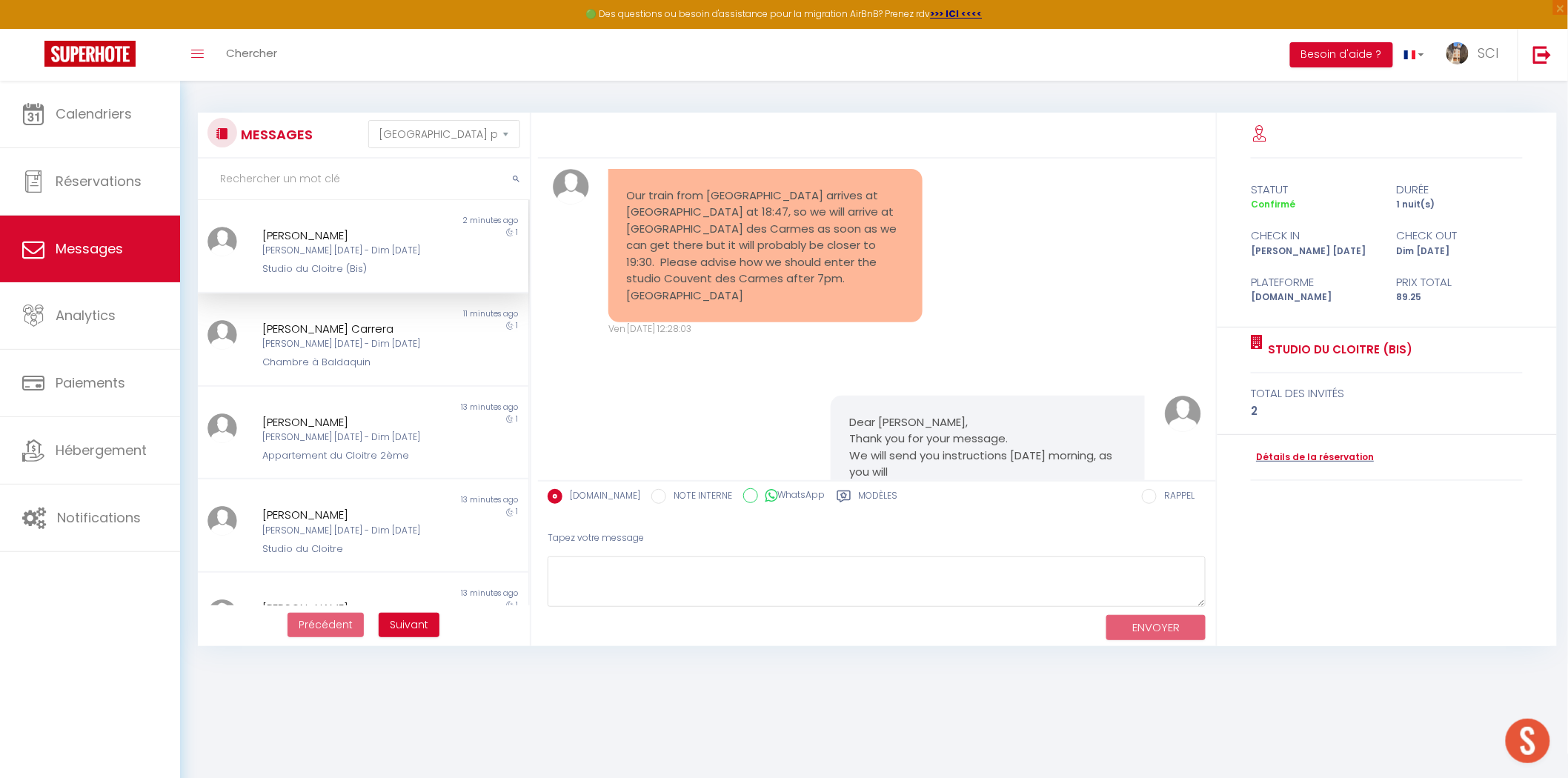
scroll to position [2713, 0]
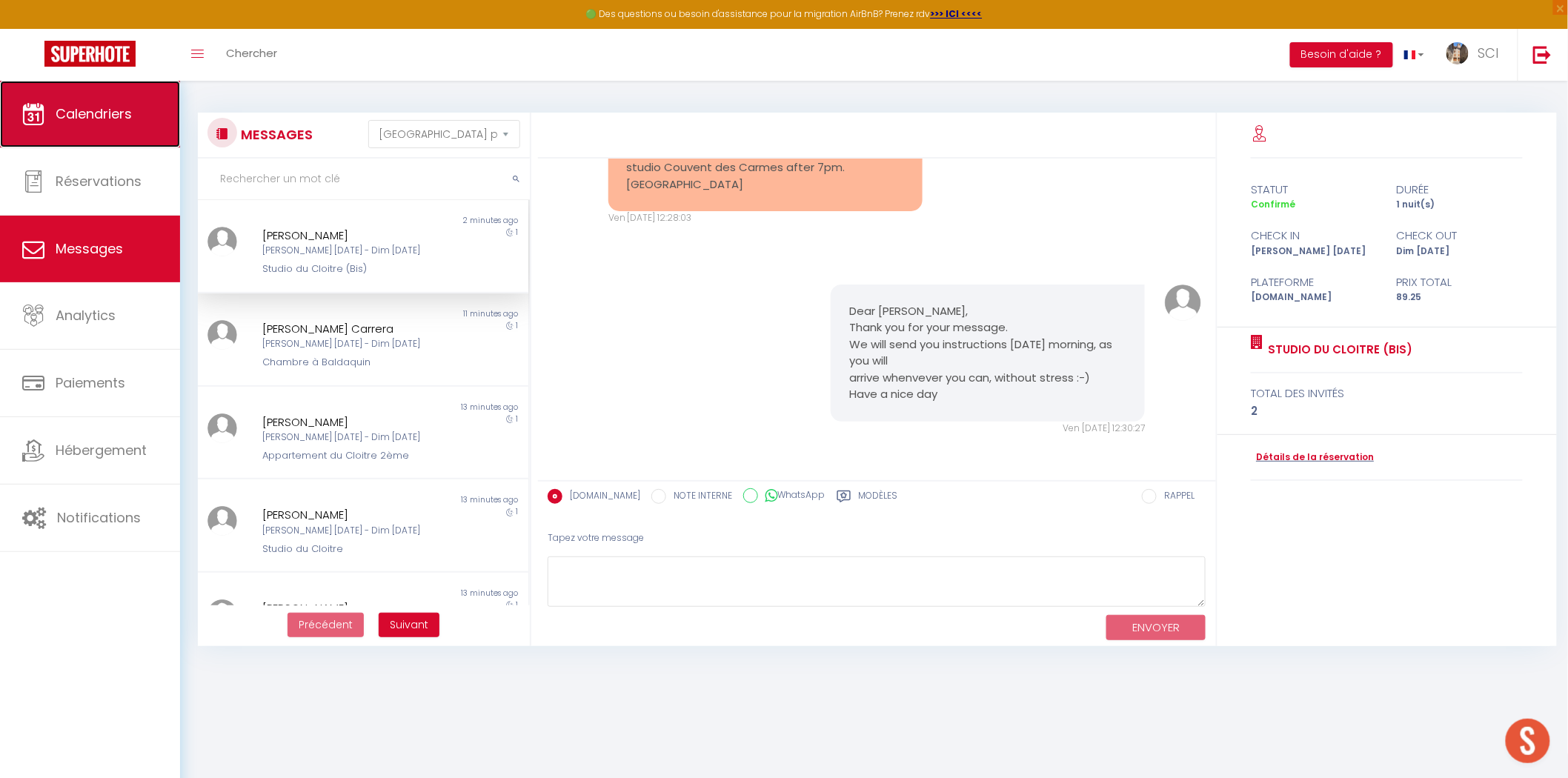
click at [104, 110] on span "Calendriers" at bounding box center [94, 113] width 76 height 19
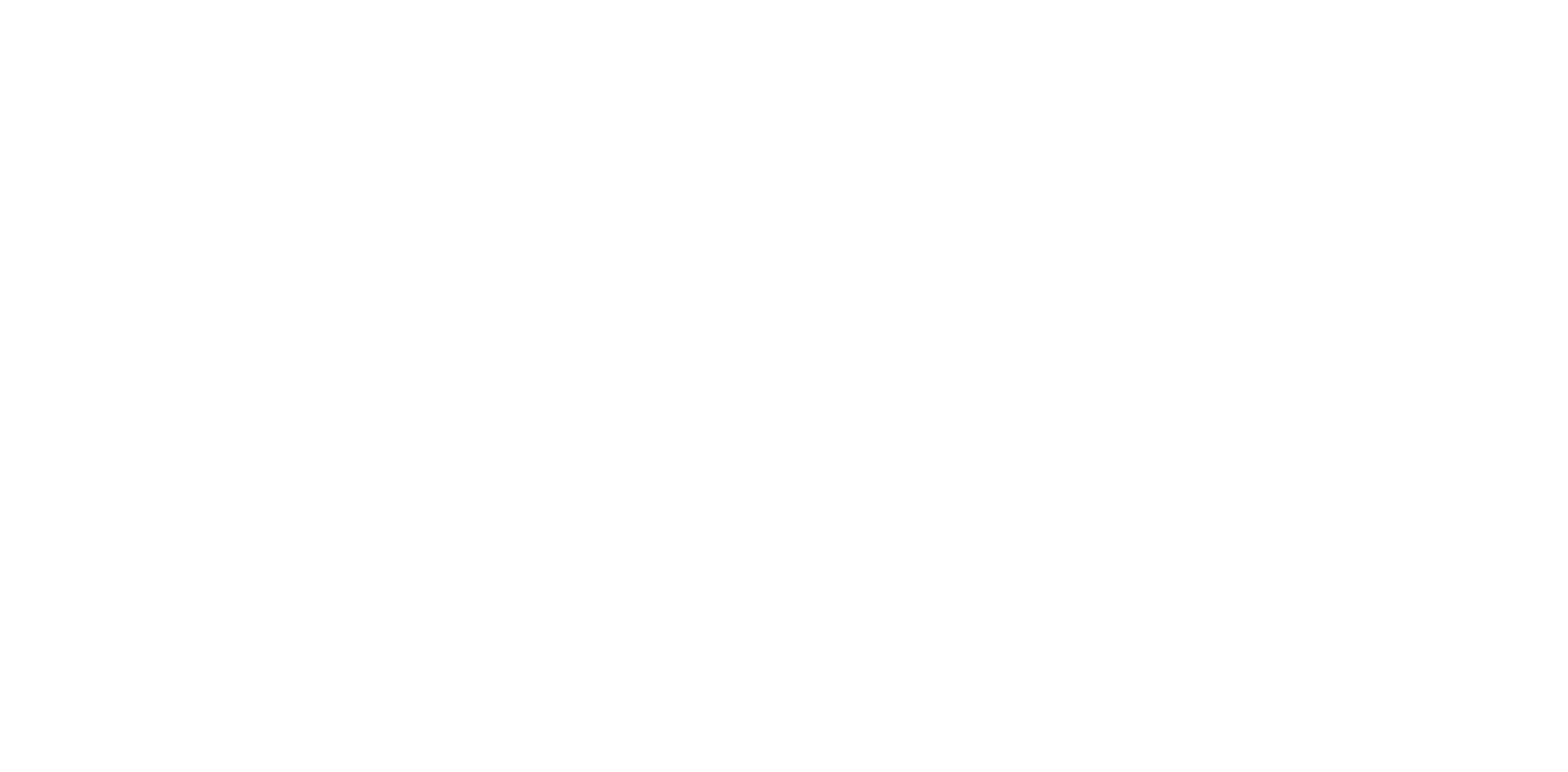
select select
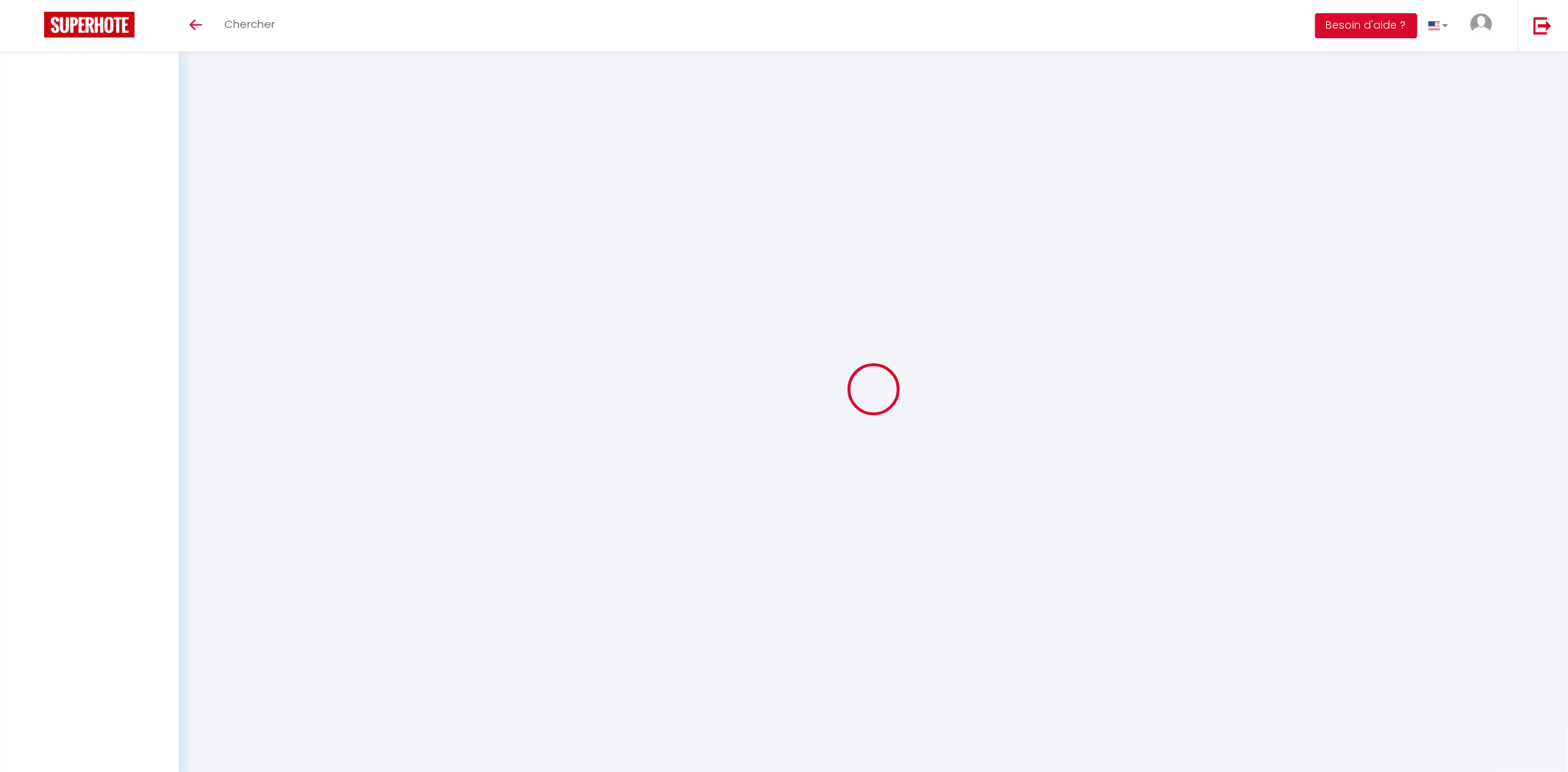
select select
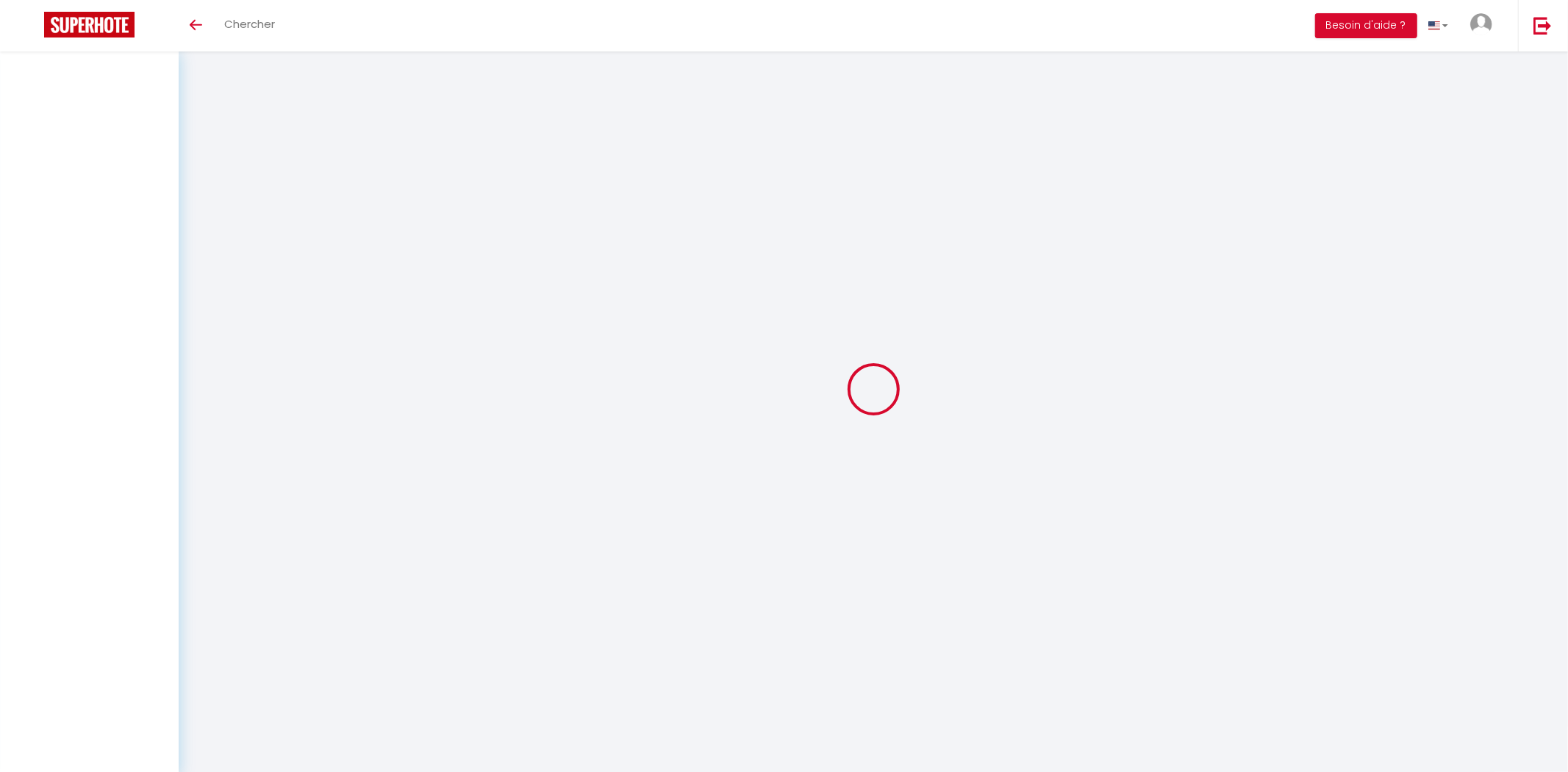
select select
checkbox input "false"
select select
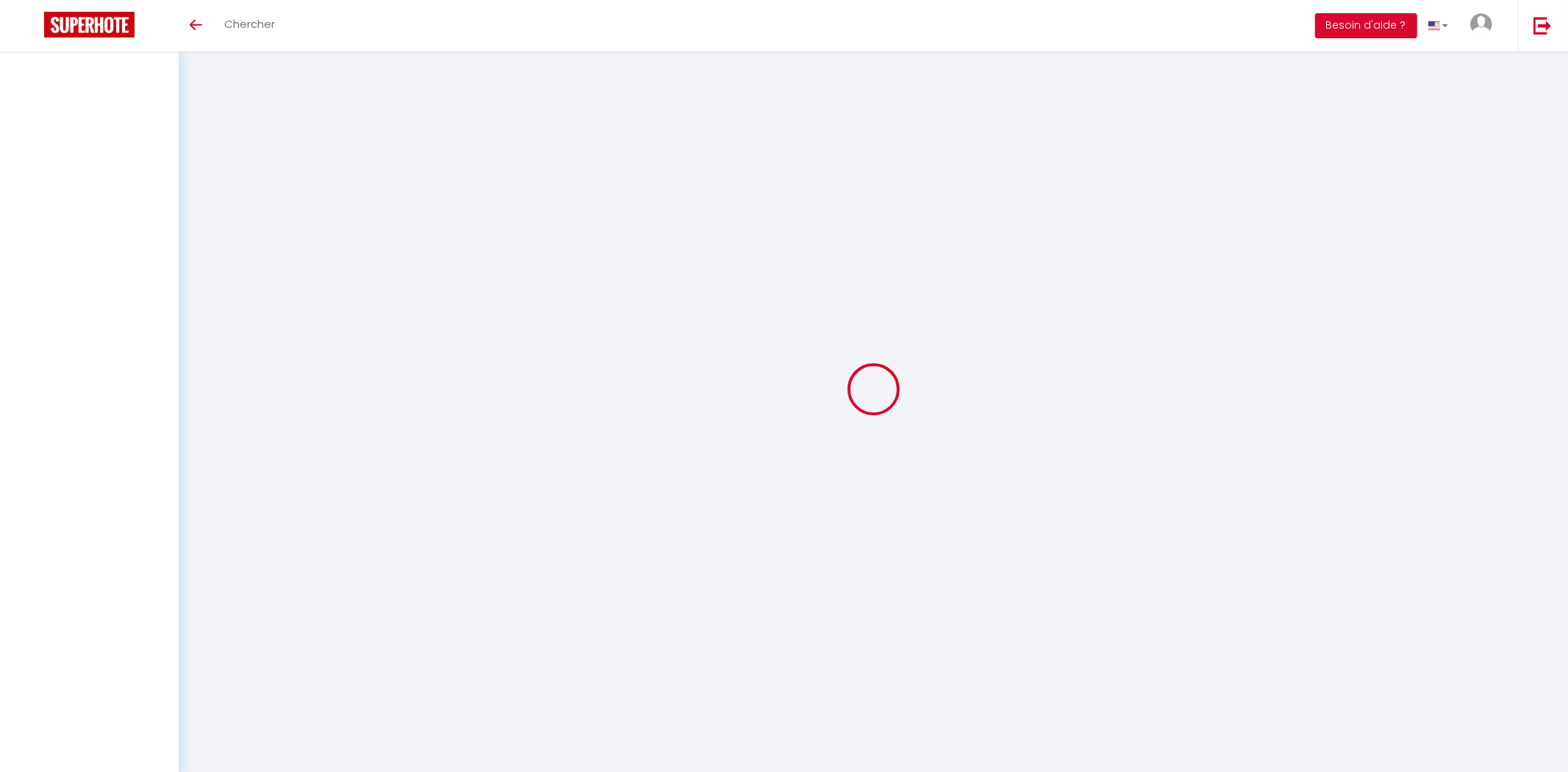
select select
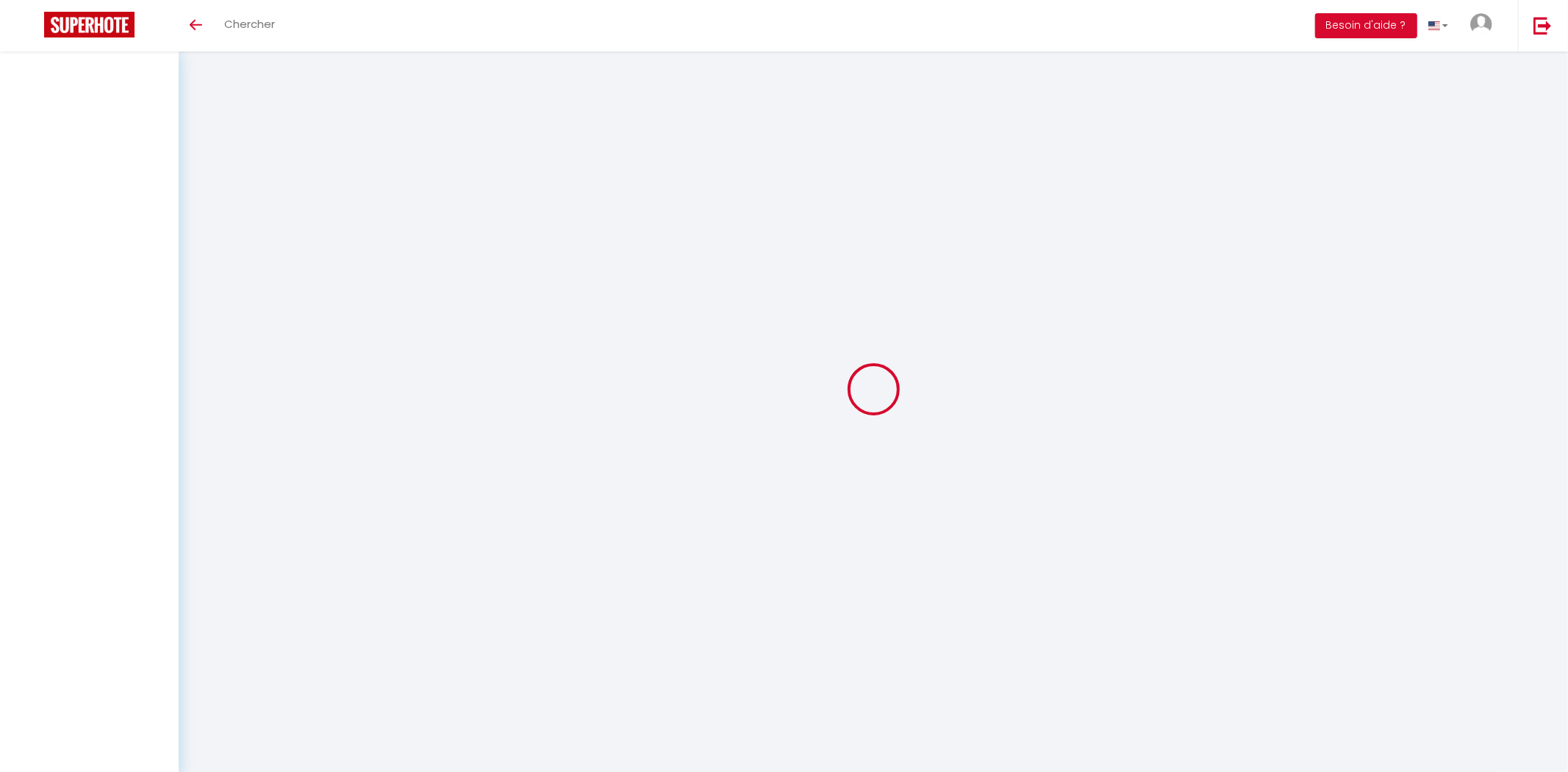
checkbox input "false"
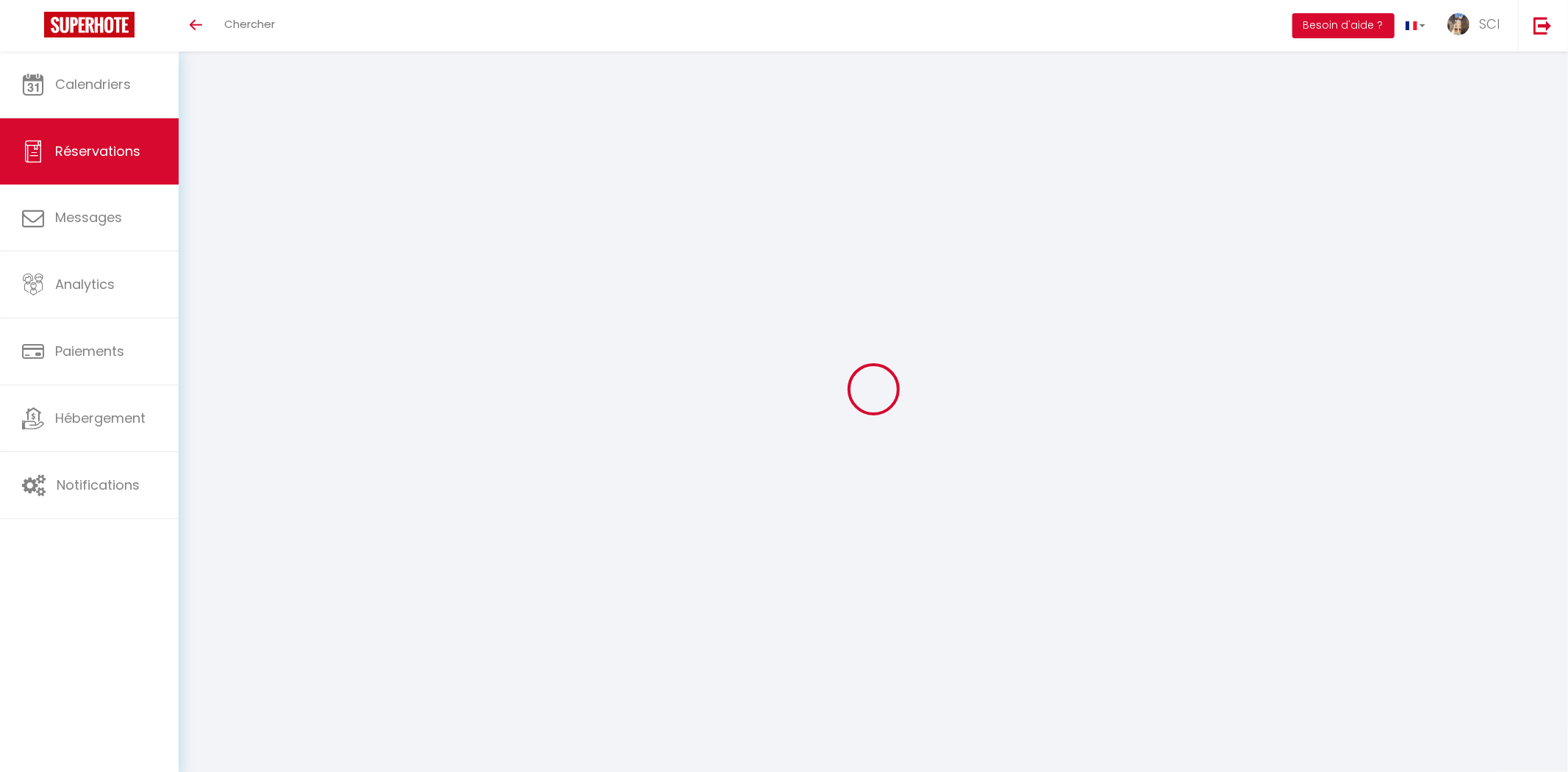
select select
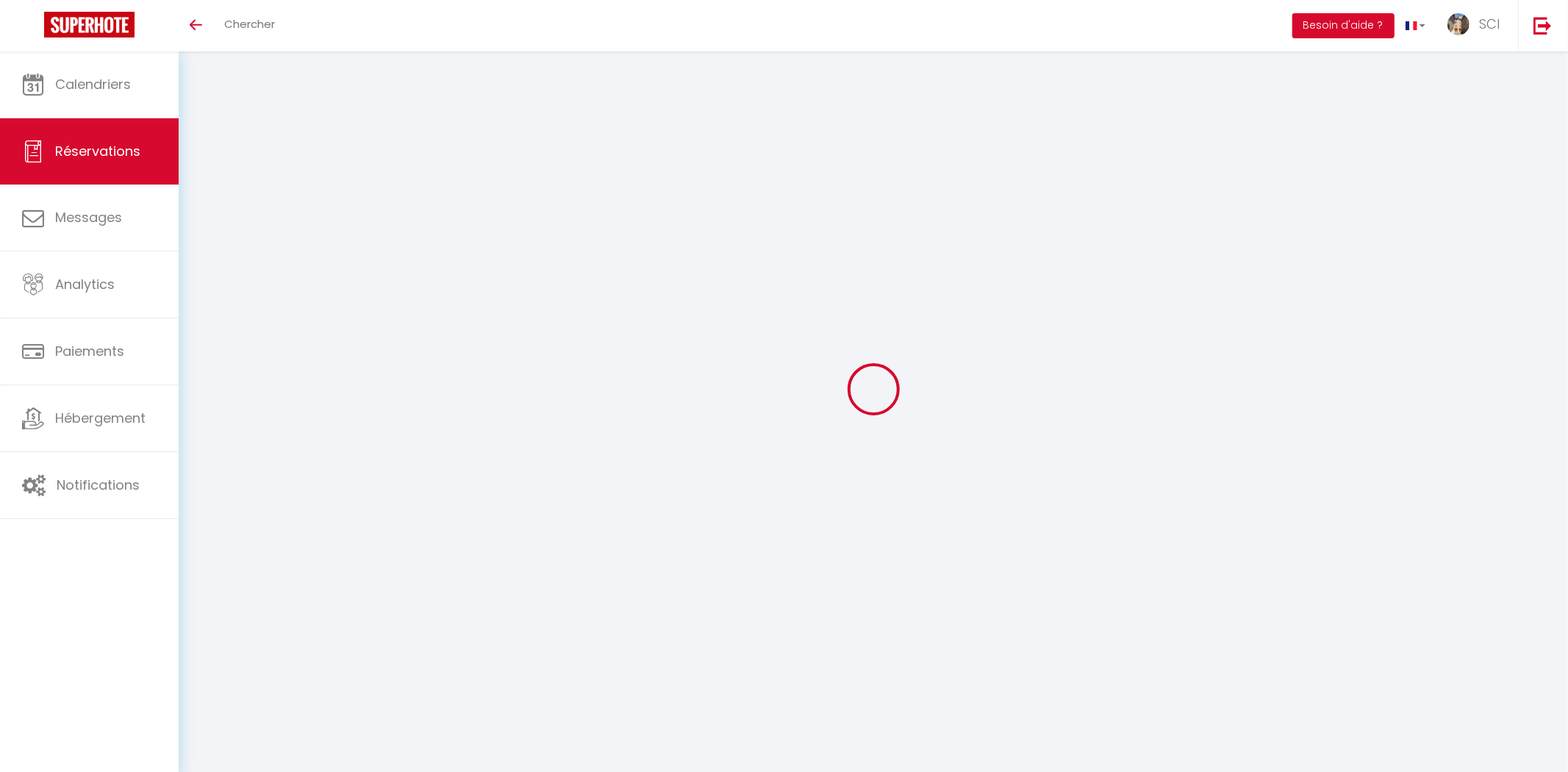
select select
checkbox input "false"
select select
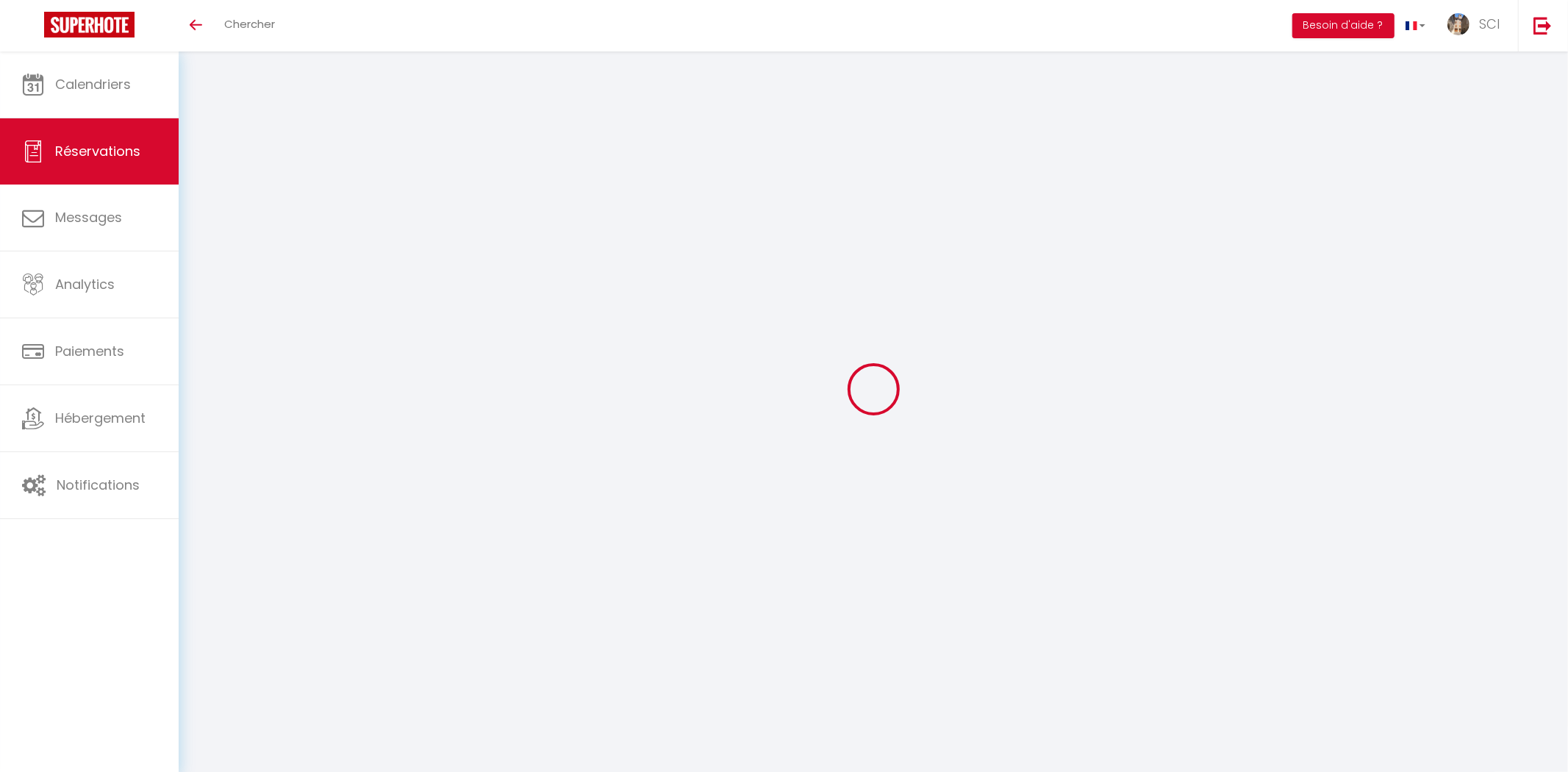
select select
checkbox input "false"
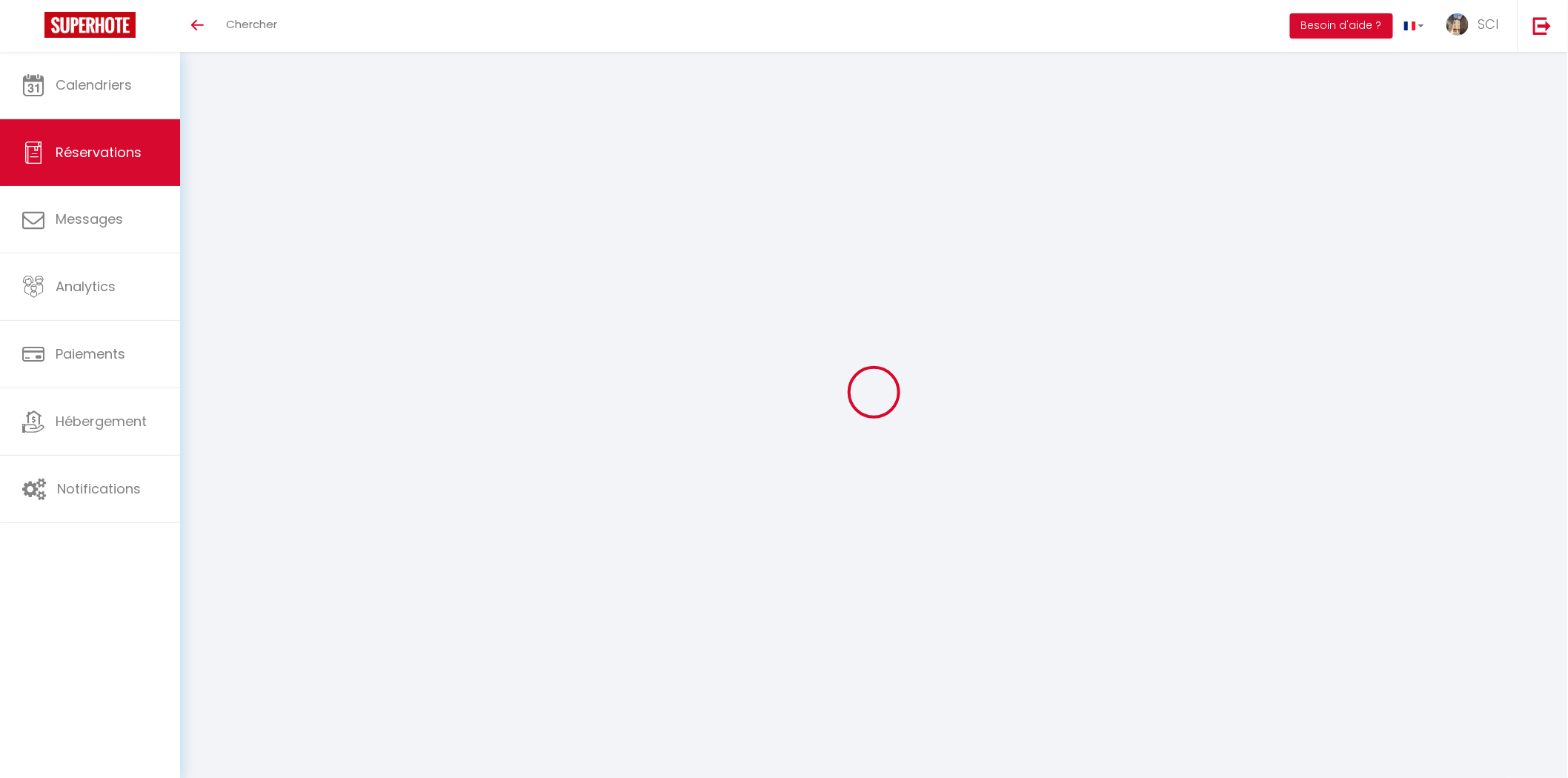
select select
type input "[PERSON_NAME]"
type input "[PERSON_NAME][EMAIL_ADDRESS][PERSON_NAME][DOMAIN_NAME]"
type input "[PHONE_NUMBER]"
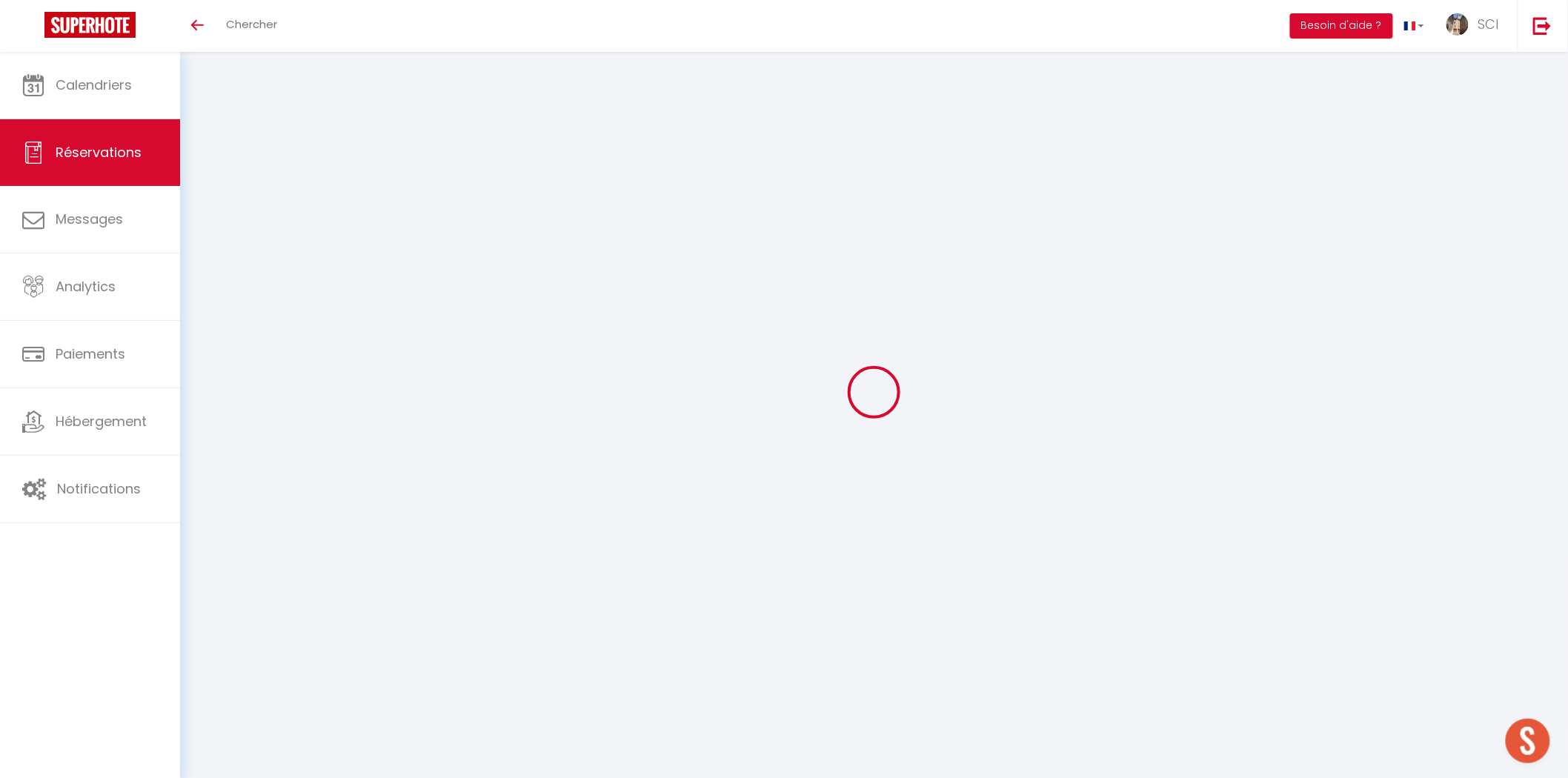
select select "FR"
select select "12101"
select select "1"
type input "Sam 11 Octobre 2025"
select select
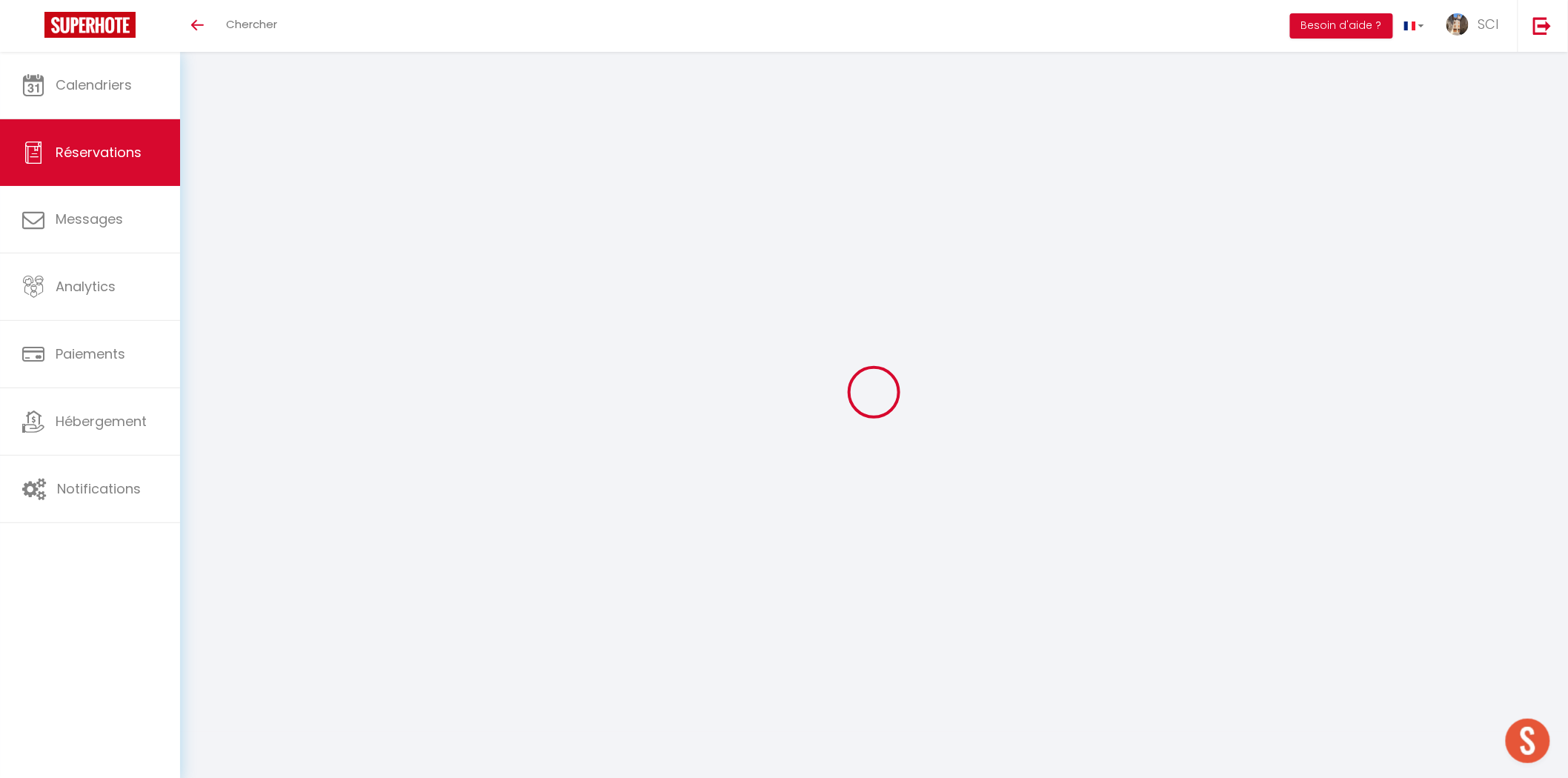
type input "Dim 12 Octobre 2025"
select select
type input "2"
select select "12"
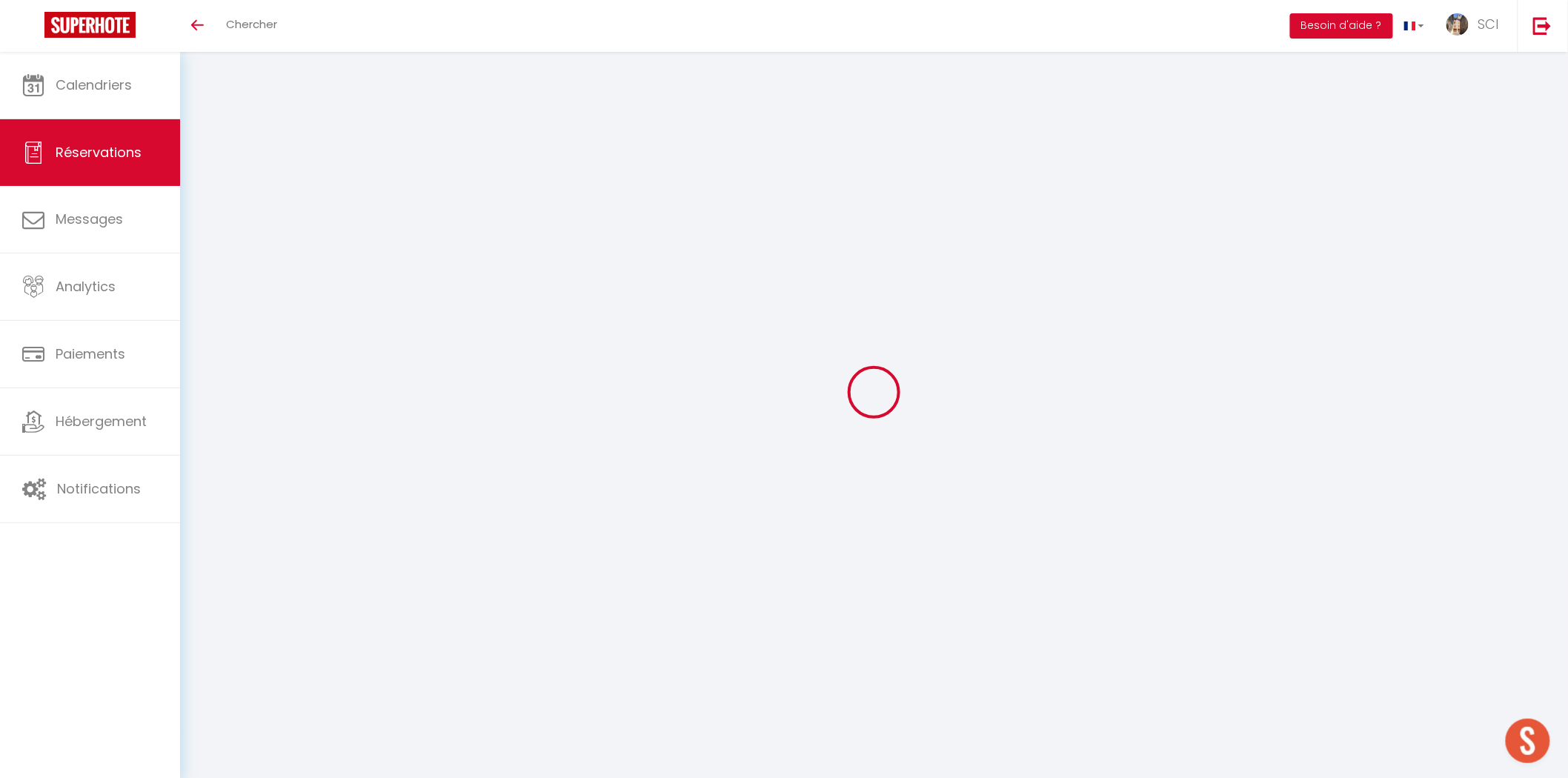
select select
type input "118"
checkbox input "false"
type input "0"
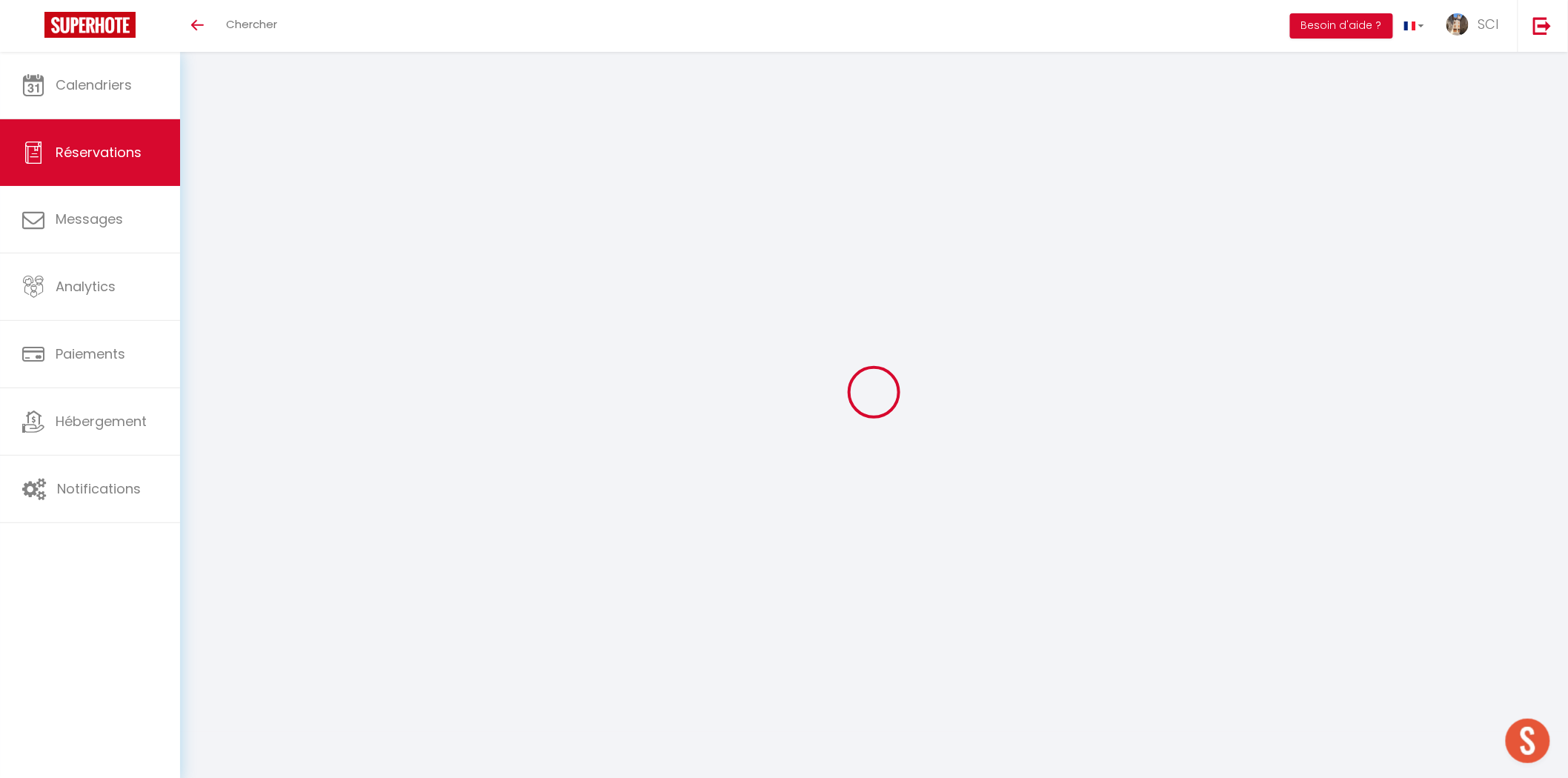
type input "0"
select select
select select "14"
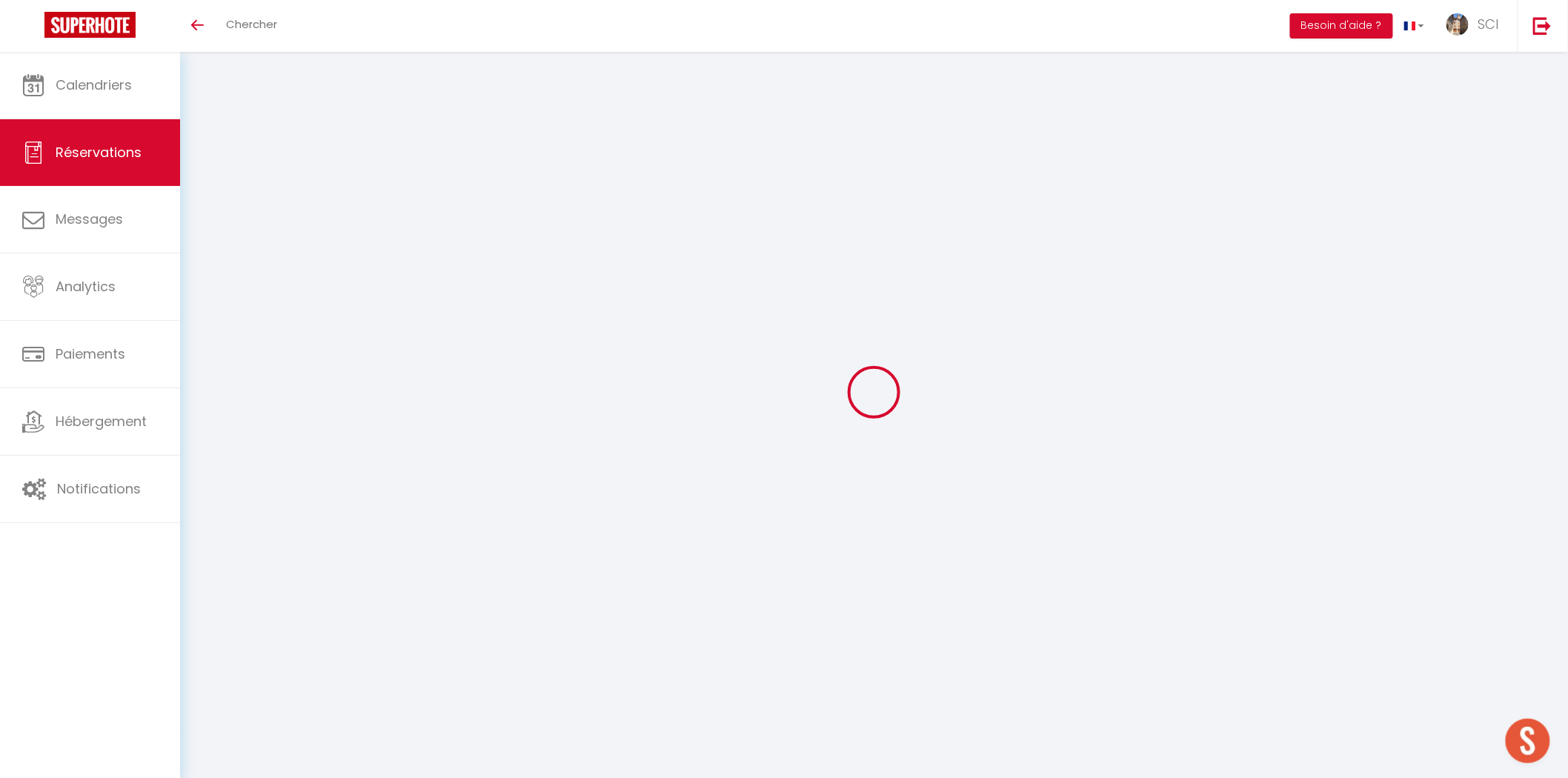
checkbox input "false"
select select
checkbox input "false"
select select
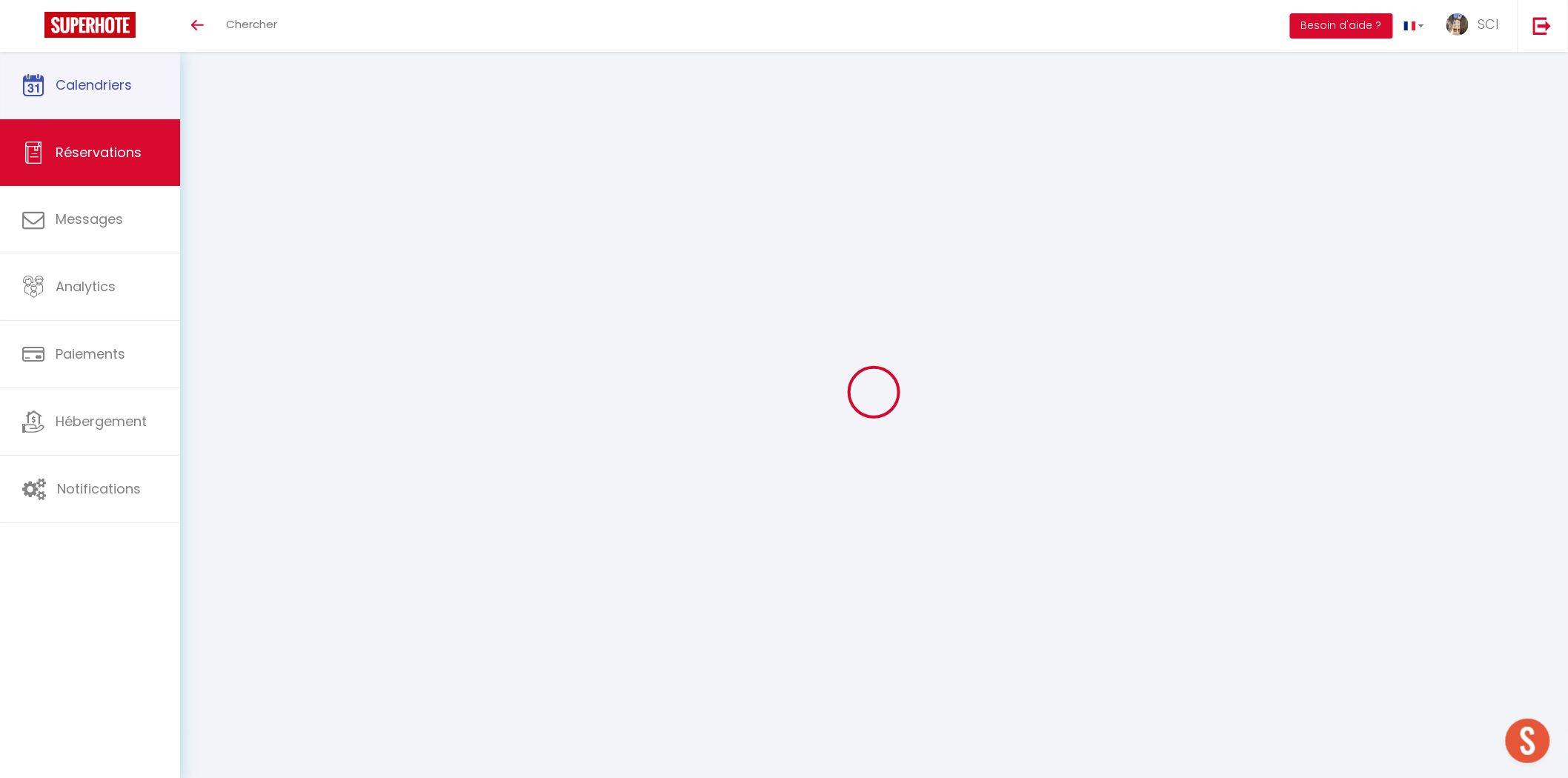
select select
checkbox input "false"
type textarea "PPCB"
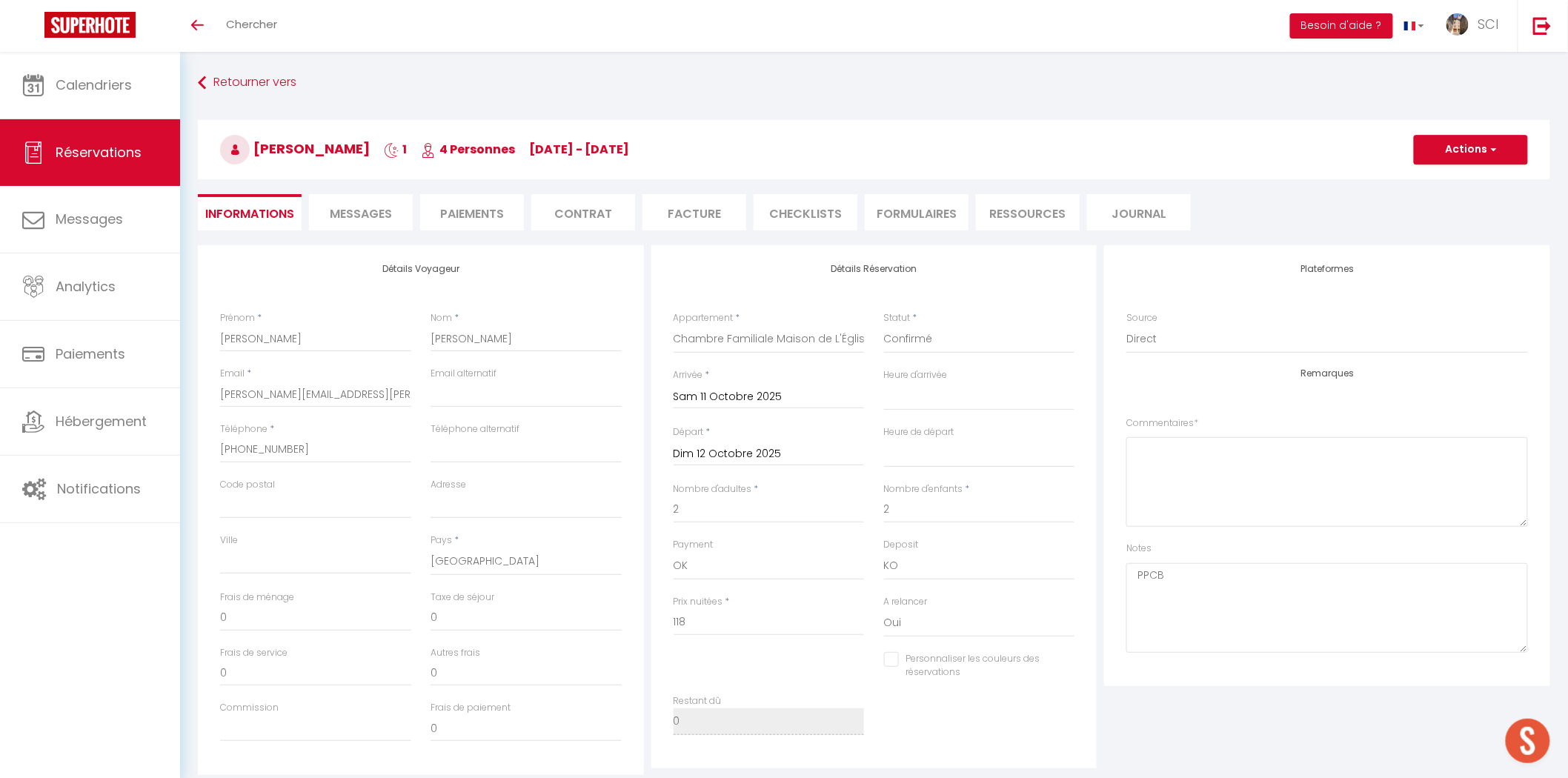
select select
checkbox input "false"
select select
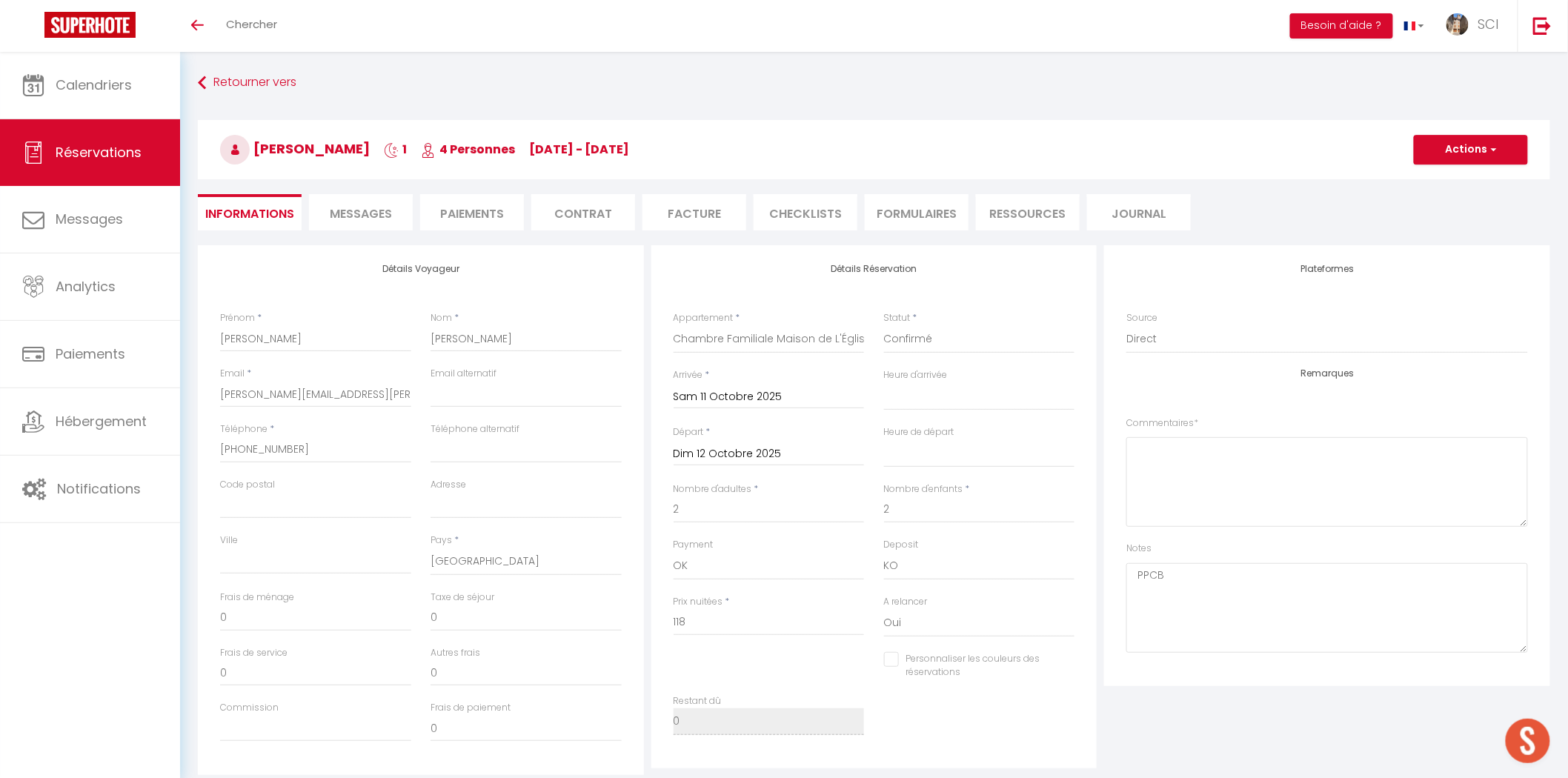
drag, startPoint x: 364, startPoint y: 202, endPoint x: 545, endPoint y: 498, distance: 347.0
click at [364, 202] on li "Messages" at bounding box center [360, 212] width 103 height 36
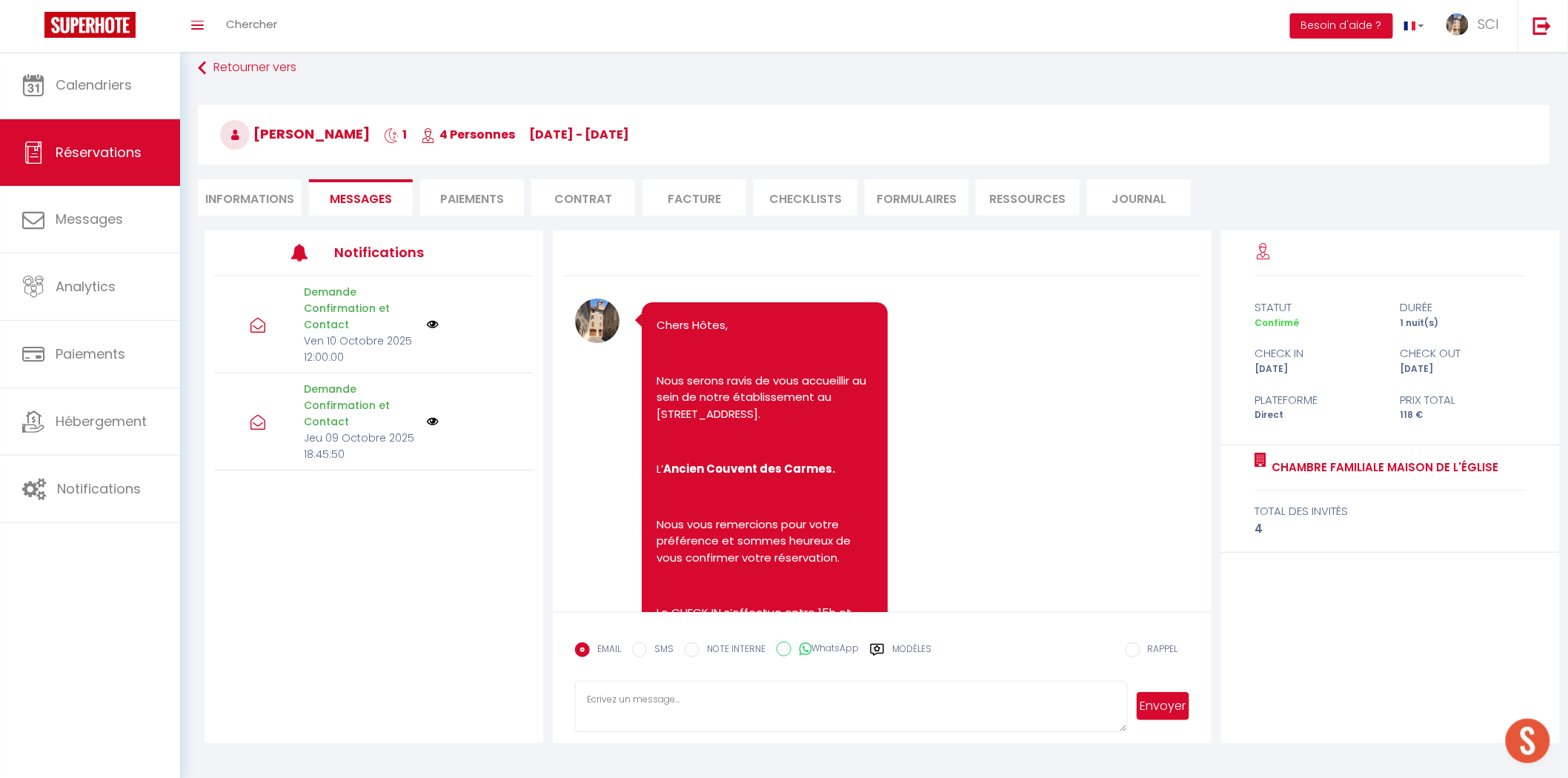
click at [648, 706] on textarea at bounding box center [851, 706] width 552 height 52
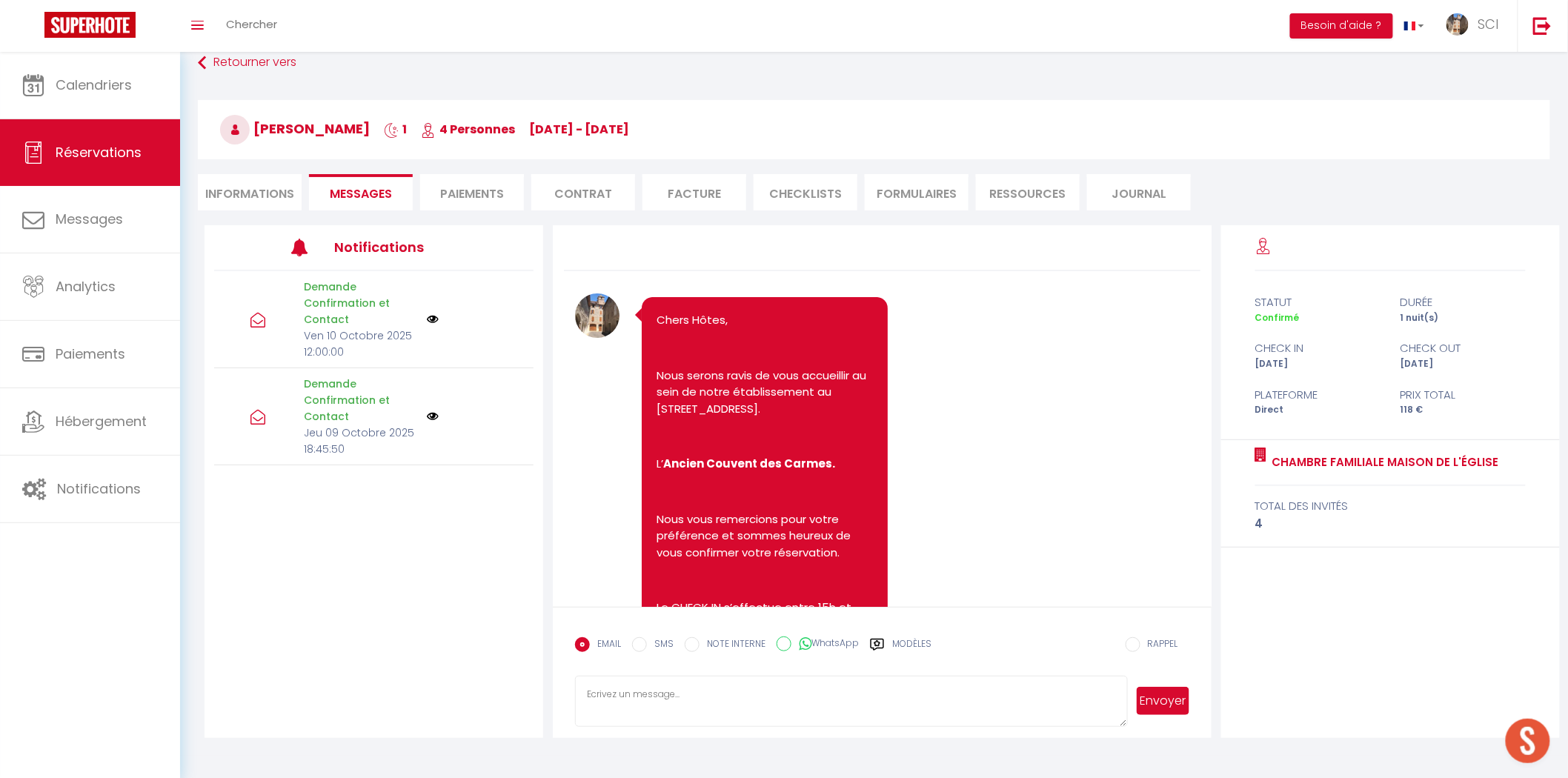
paste textarea "Loremip Dolors Ametcons Adipi elitseddoeius tem incid ut 2 Lab Etdolore, ma ali…"
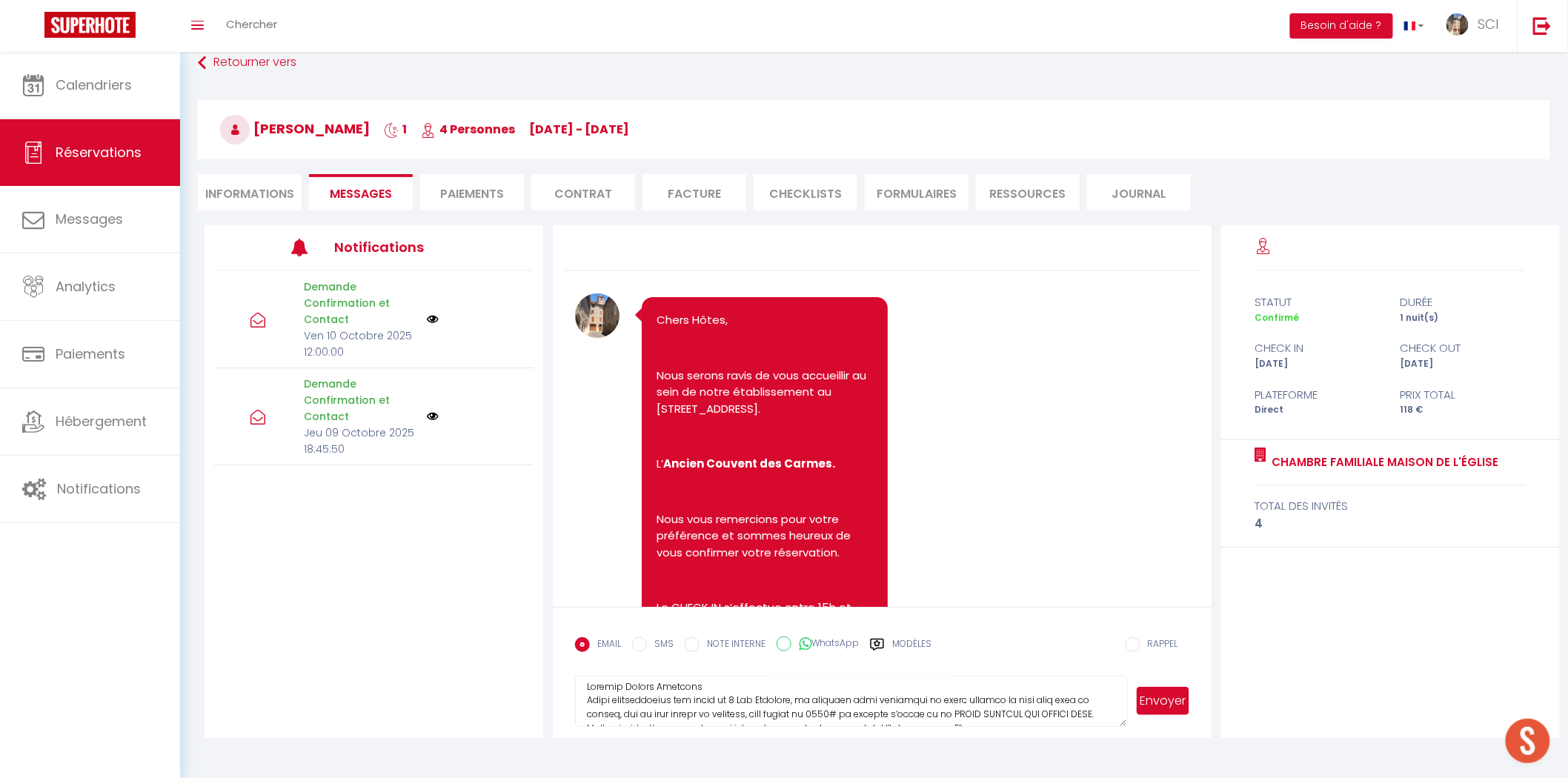
scroll to position [0, 0]
click at [722, 687] on textarea at bounding box center [851, 701] width 552 height 52
click at [974, 713] on textarea at bounding box center [851, 701] width 552 height 52
type textarea "Loremip Dolors Ametcons Adipisc, Elits doeiusmodtemp inc utlab et 0 Dol Magnaal…"
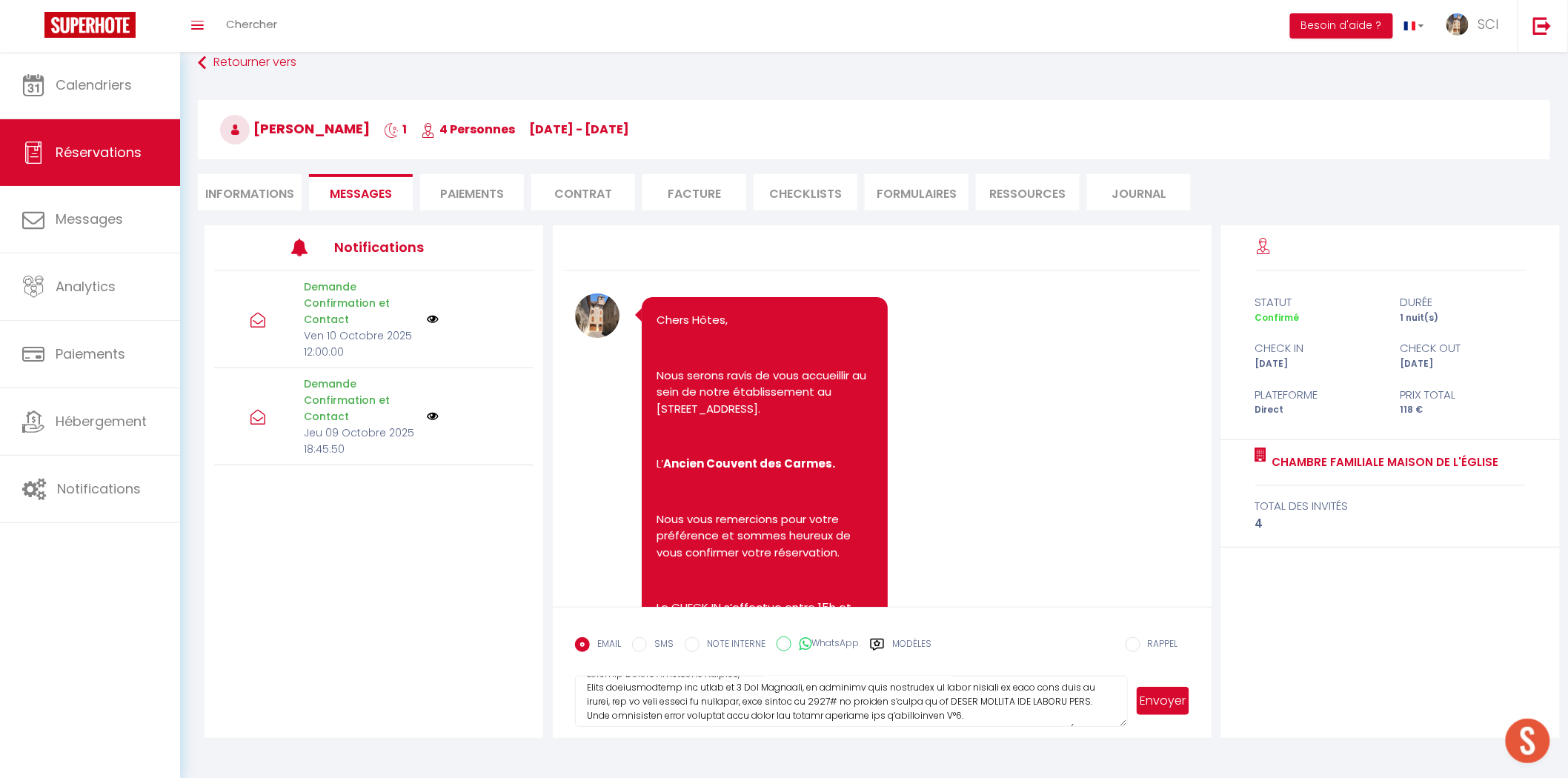
click at [1157, 698] on button "Envoyer" at bounding box center [1163, 701] width 52 height 28
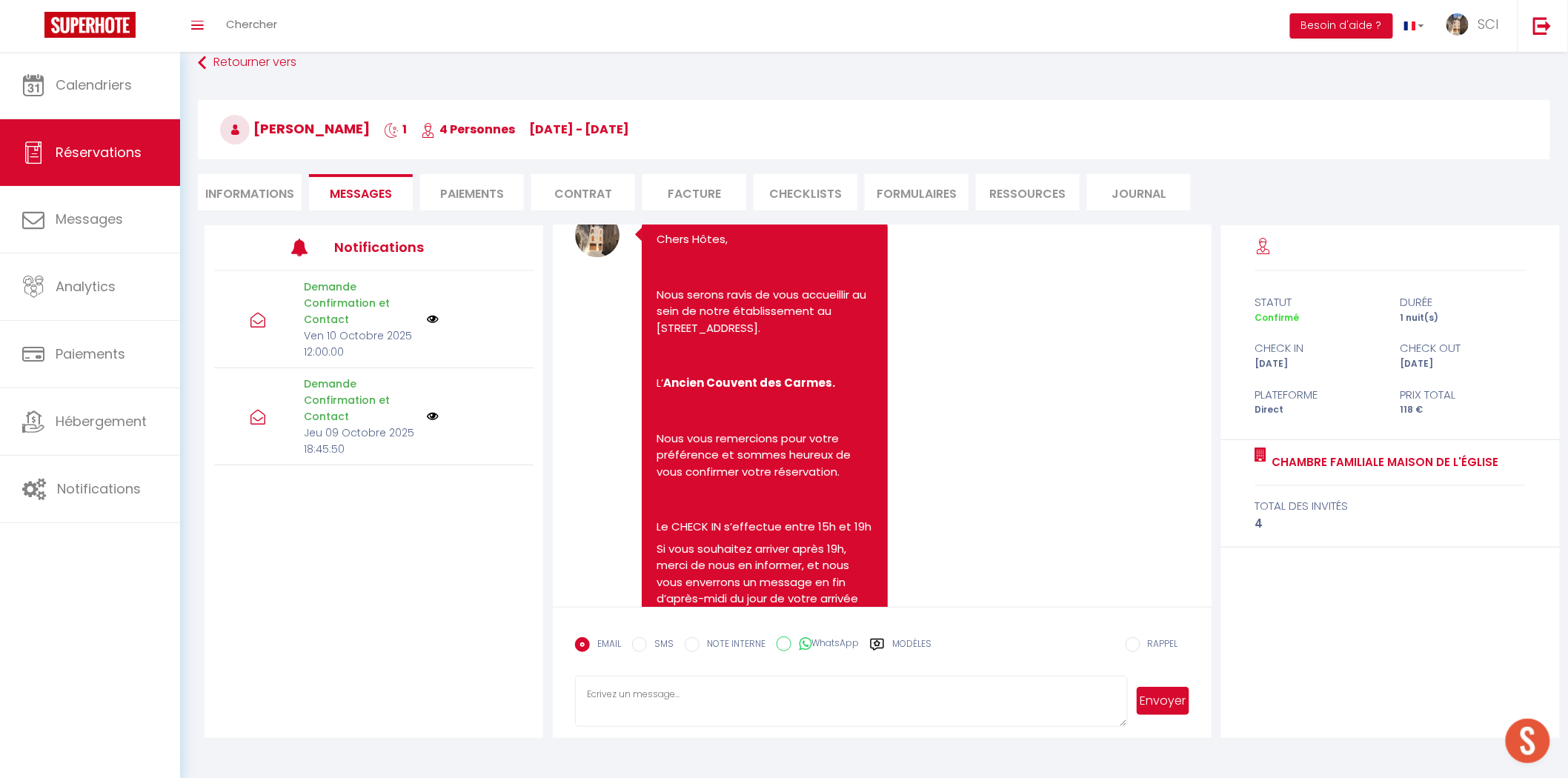
scroll to position [1652, 0]
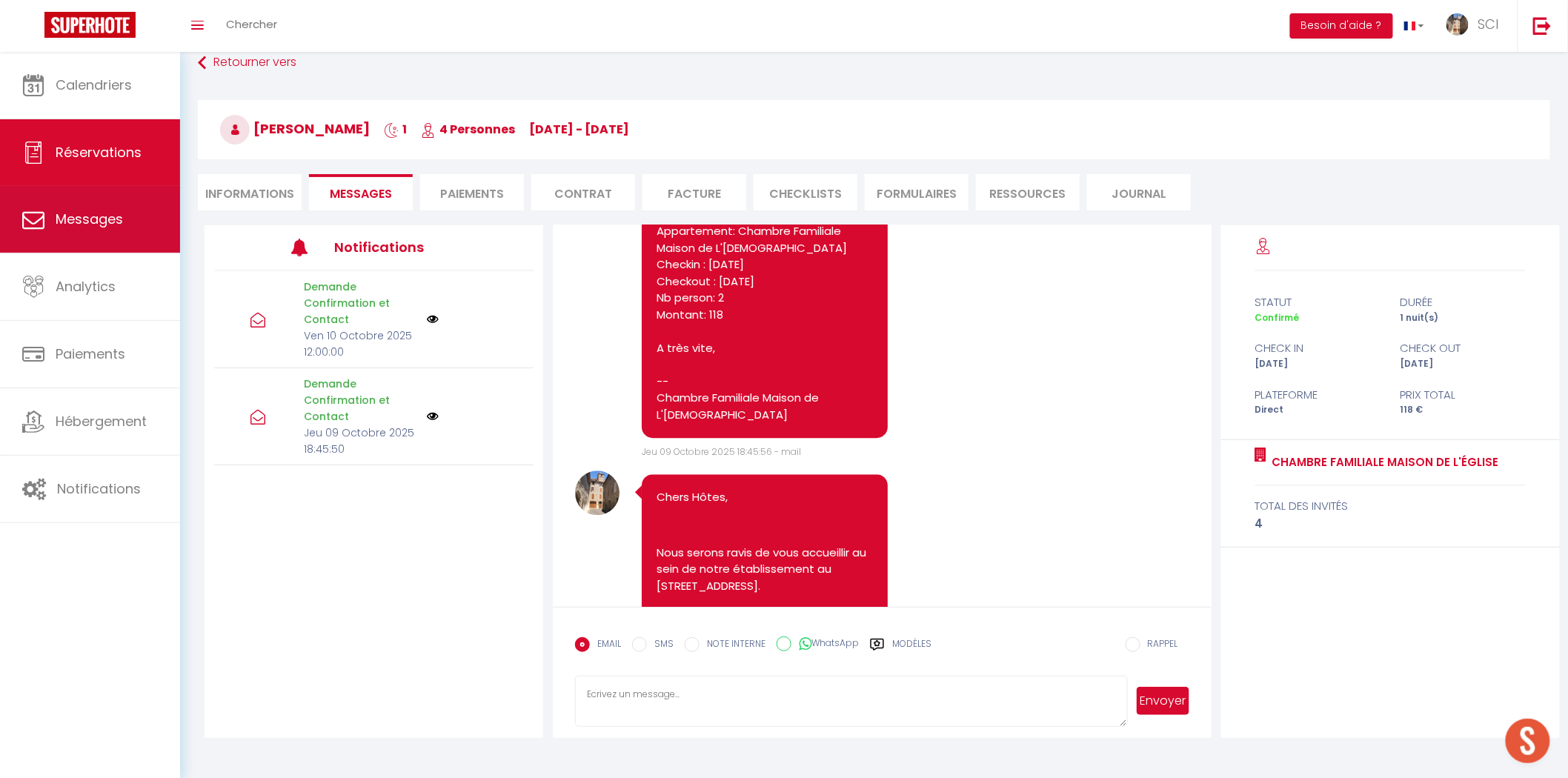
click at [108, 231] on link "Messages" at bounding box center [90, 218] width 180 height 66
select select "message"
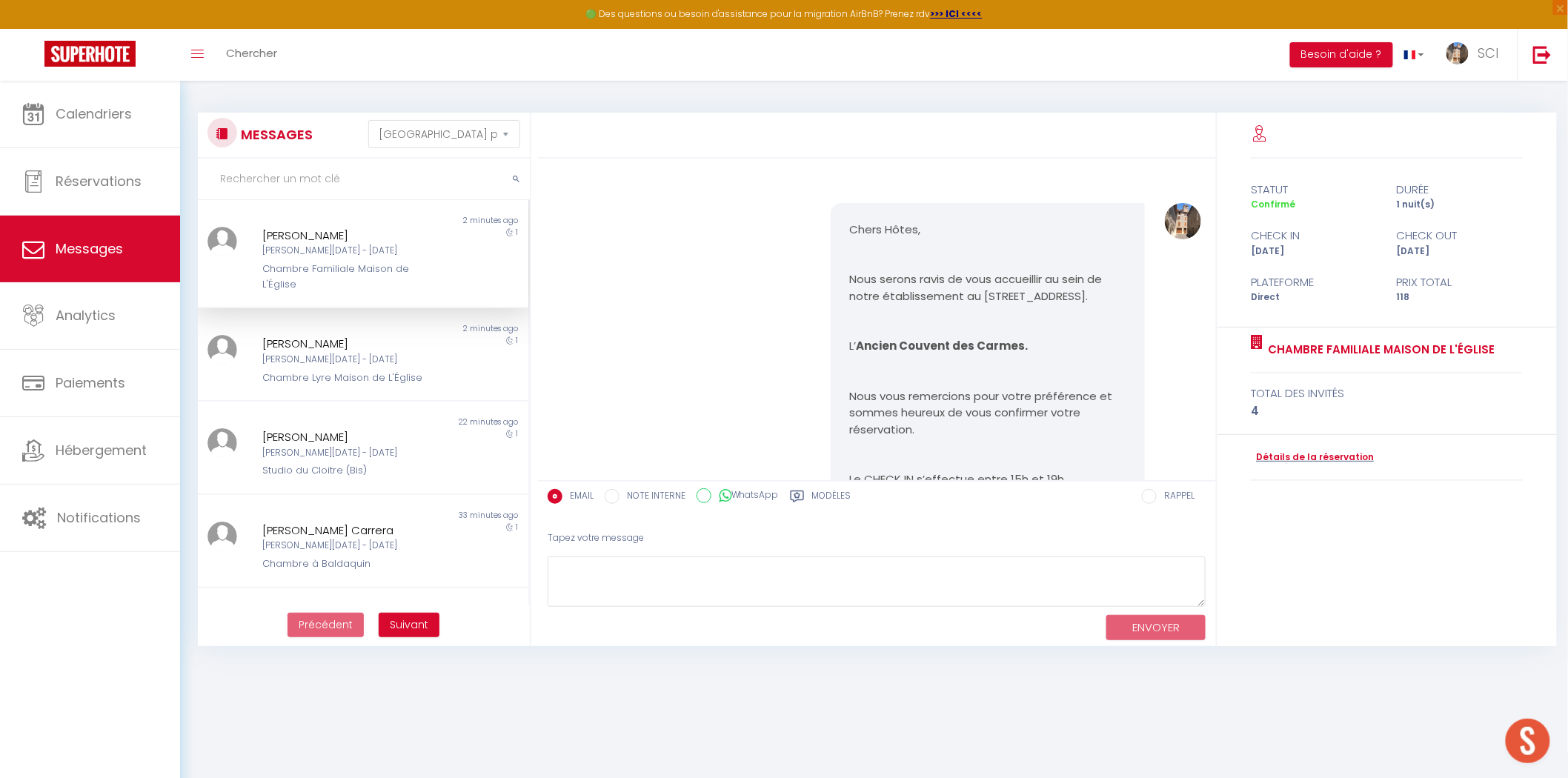
scroll to position [2883, 0]
